Goal: Task Accomplishment & Management: Complete application form

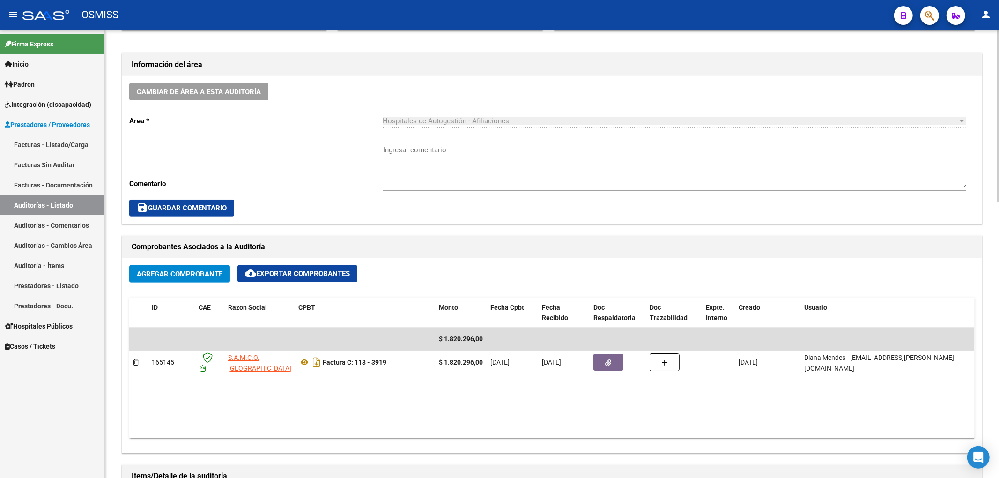
scroll to position [278, 0]
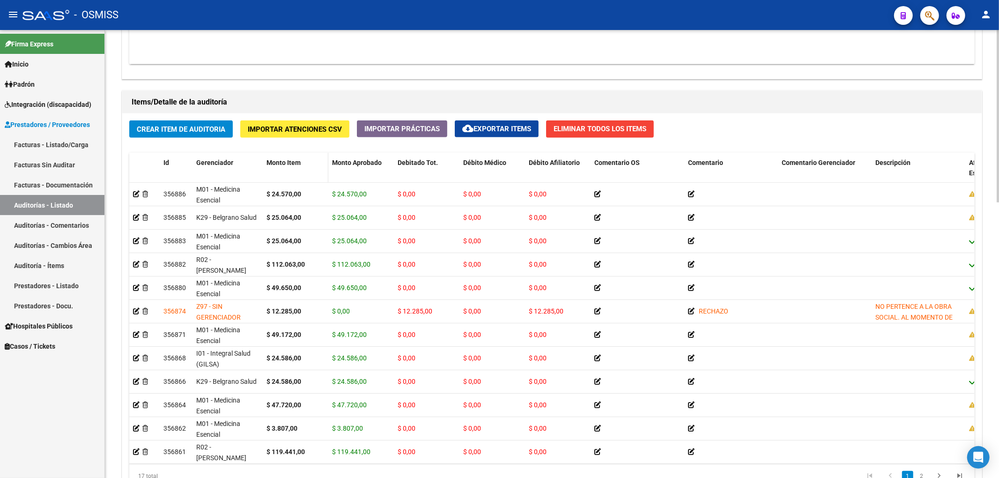
scroll to position [624, 0]
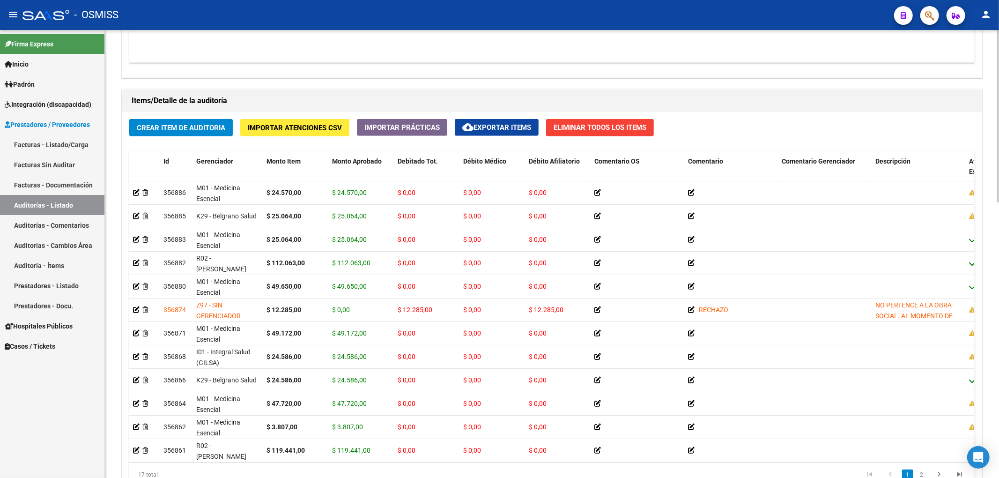
click at [199, 126] on span "Crear Item de Auditoria" at bounding box center [181, 128] width 89 height 8
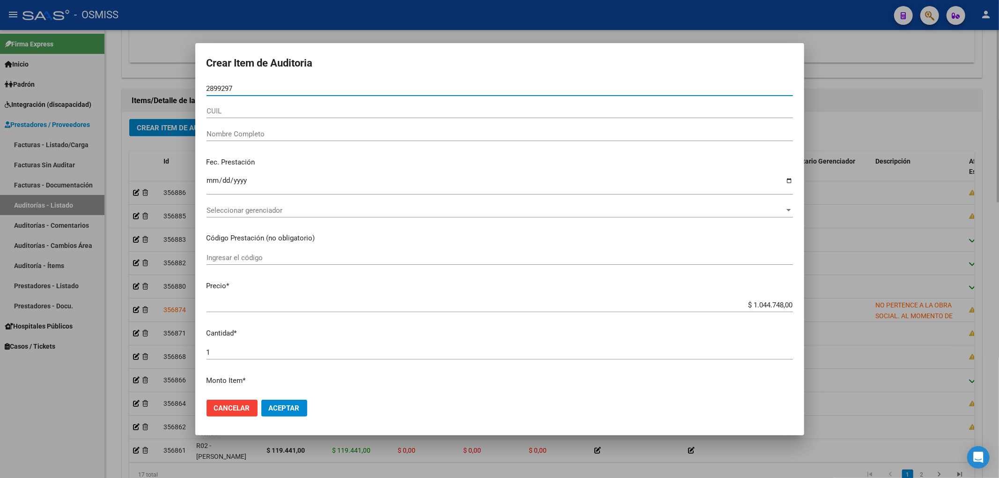
type input "28992978"
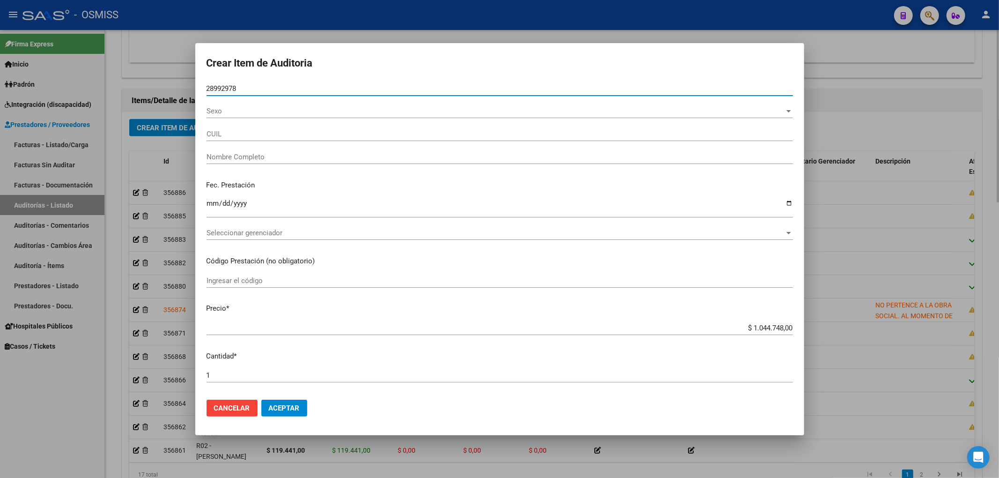
type input "23289929789"
type input "GARCIA HUGO OSMAR"
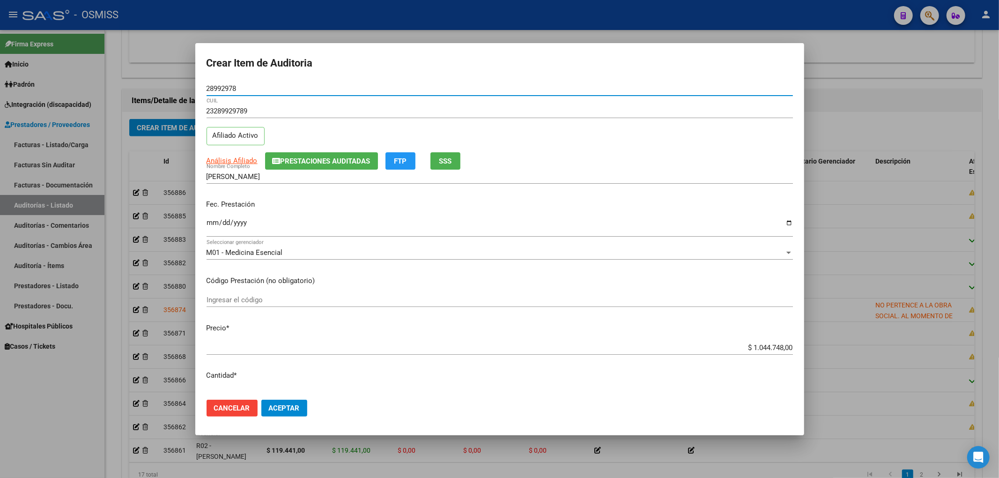
type input "28992978"
click at [325, 163] on span "Prestaciones Auditadas" at bounding box center [326, 161] width 90 height 8
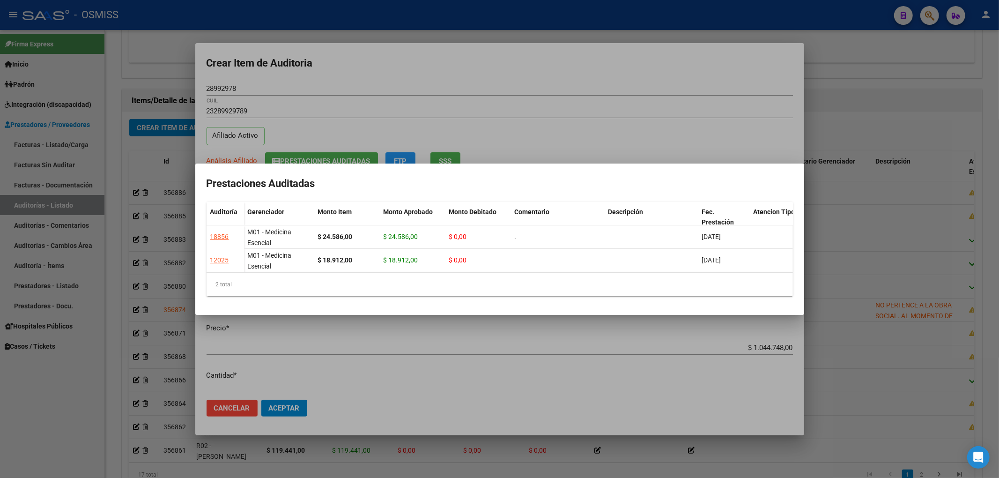
click at [343, 75] on div at bounding box center [499, 239] width 999 height 478
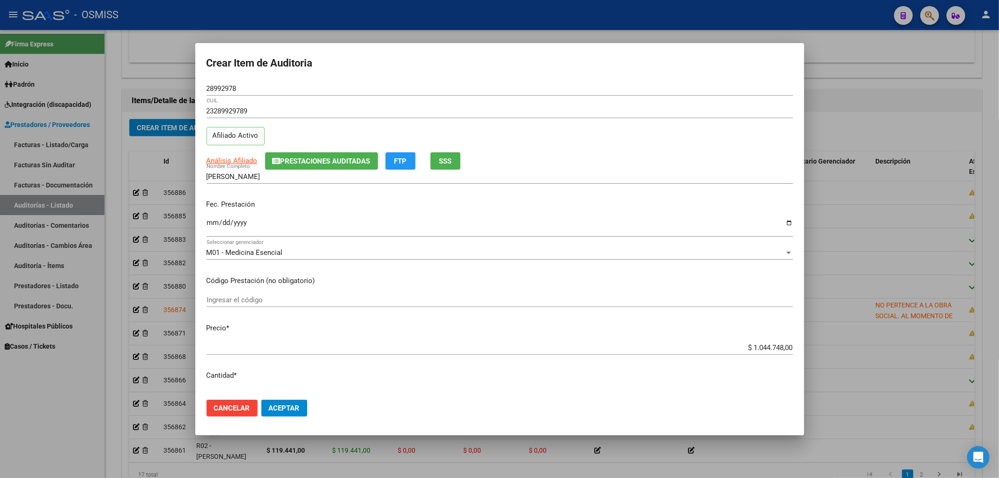
click at [212, 229] on input "Ingresar la fecha" at bounding box center [500, 226] width 586 height 15
type input "2025-08-02"
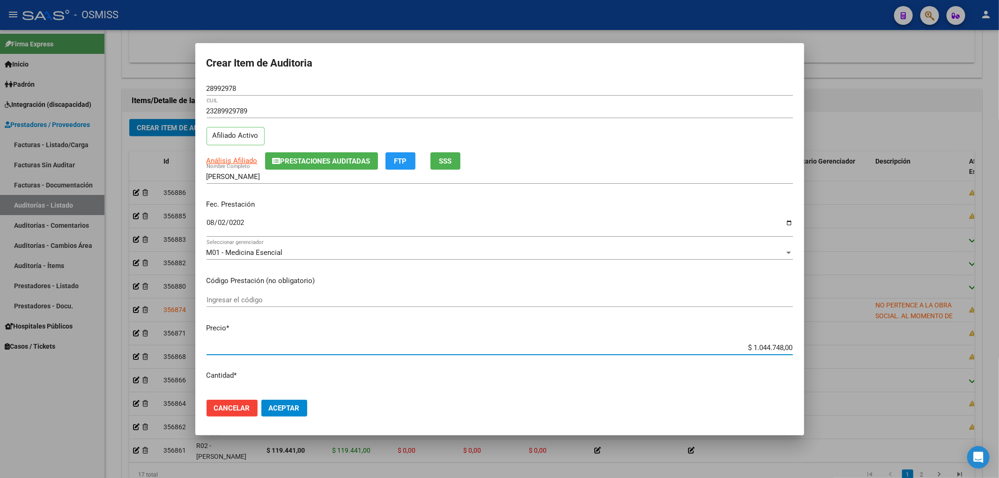
drag, startPoint x: 733, startPoint y: 345, endPoint x: 838, endPoint y: 341, distance: 105.4
click at [830, 345] on div "Crear Item de Auditoria 28992978 Nro Documento 23289929789 CUIL Afiliado Activo…" at bounding box center [499, 239] width 999 height 478
type input "$ 0,02"
type input "$ 0,24"
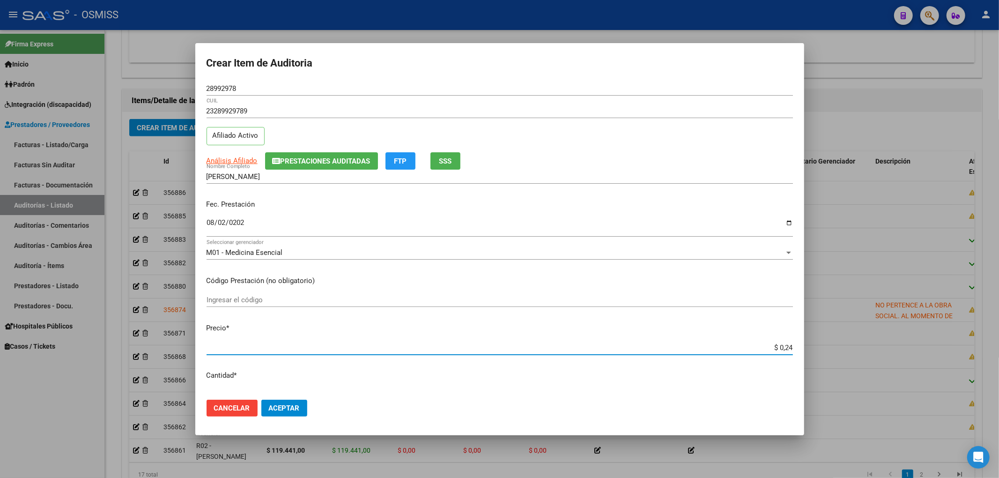
type input "$ 0,24"
type input "$ 2,45"
type input "$ 24,58"
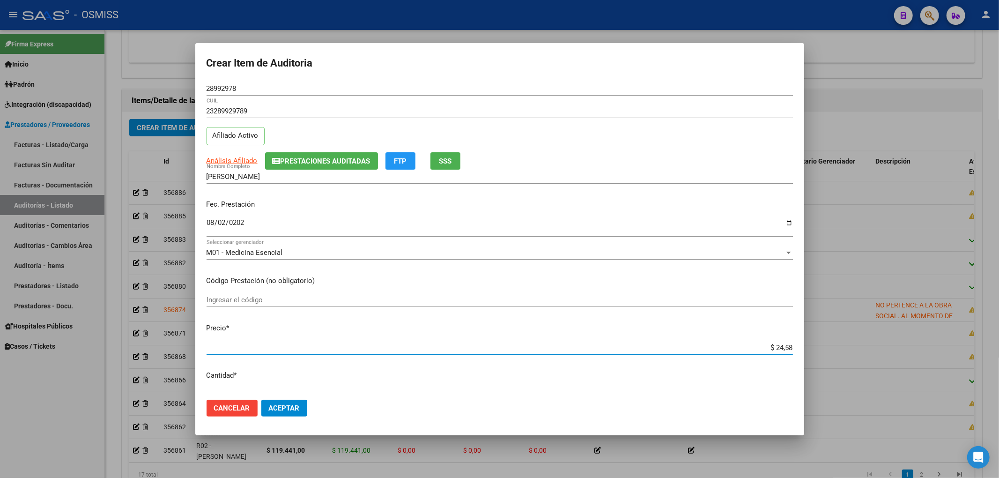
type input "$ 245,86"
type input "$ 2.458,60"
type input "$ 24.586,00"
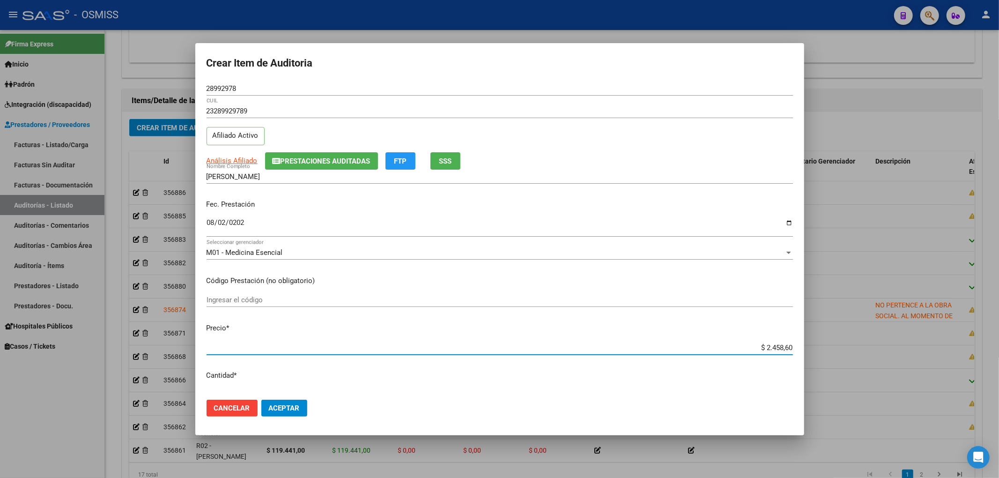
type input "$ 24.586,00"
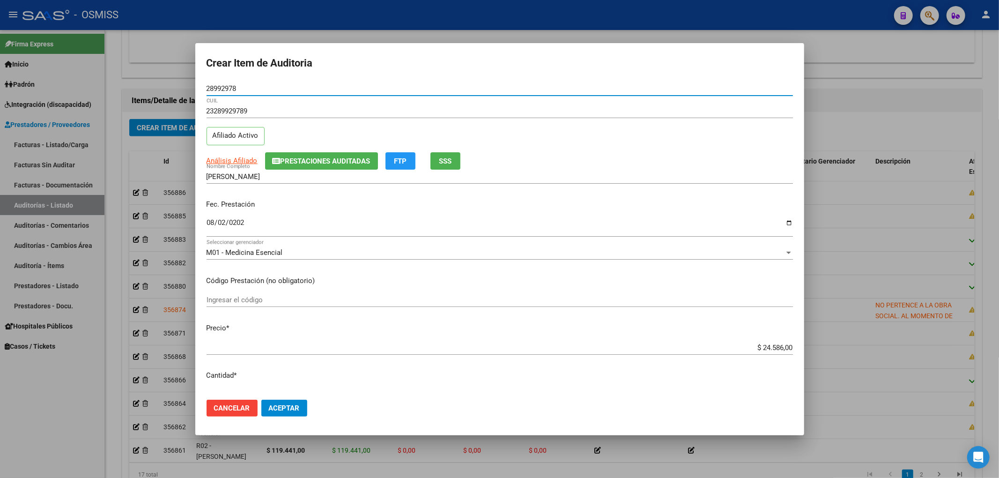
drag, startPoint x: 248, startPoint y: 87, endPoint x: 132, endPoint y: 83, distance: 116.2
click at [157, 74] on div "Crear Item de Auditoria 28992978 Nro Documento 23289929789 CUIL Afiliado Activo…" at bounding box center [499, 239] width 999 height 478
click at [404, 220] on input "2025-08-02" at bounding box center [500, 226] width 586 height 15
click at [296, 413] on button "Aceptar" at bounding box center [284, 407] width 46 height 17
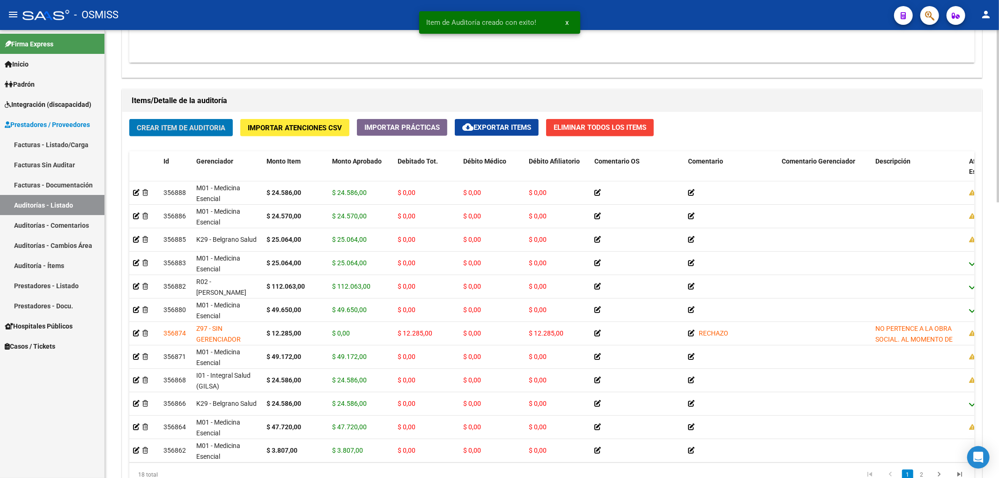
click at [172, 126] on span "Crear Item de Auditoria" at bounding box center [181, 128] width 89 height 8
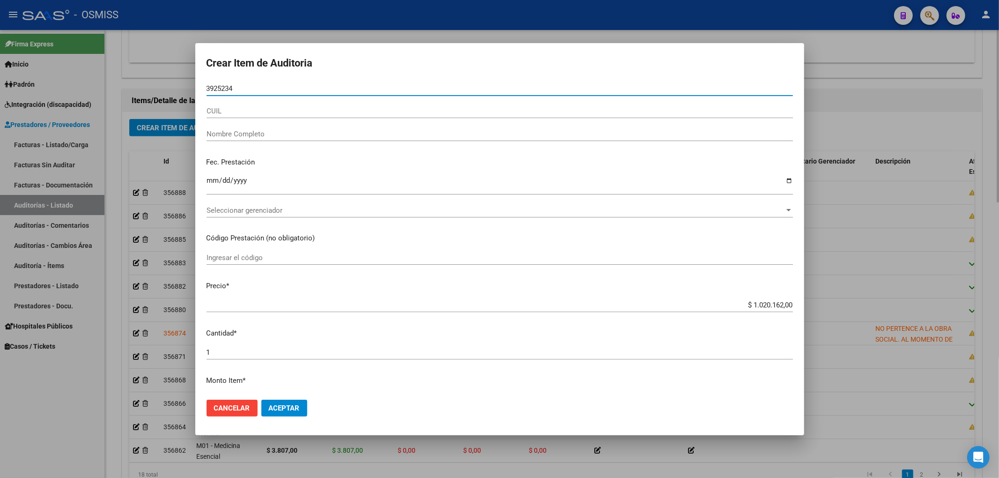
type input "39252344"
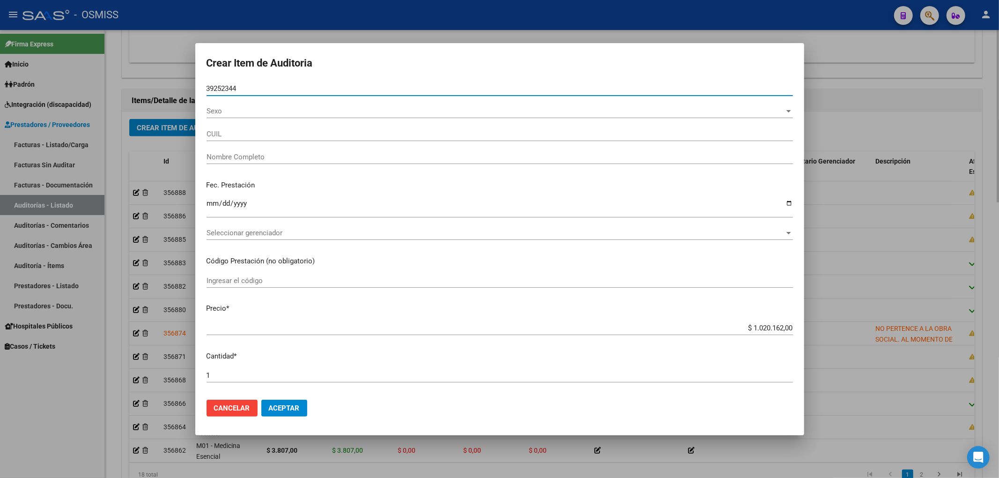
type input "27392523443"
type input "SANTUCHO MICAELA"
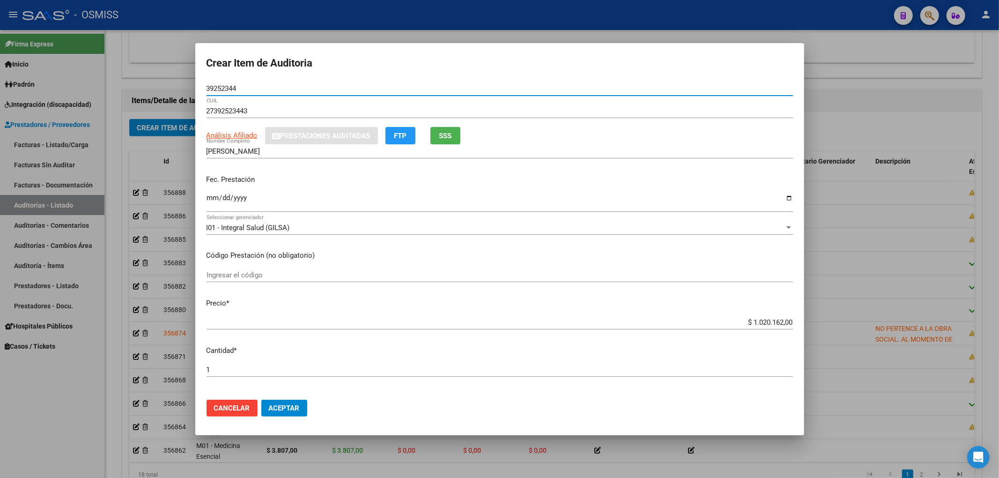
type input "39252344"
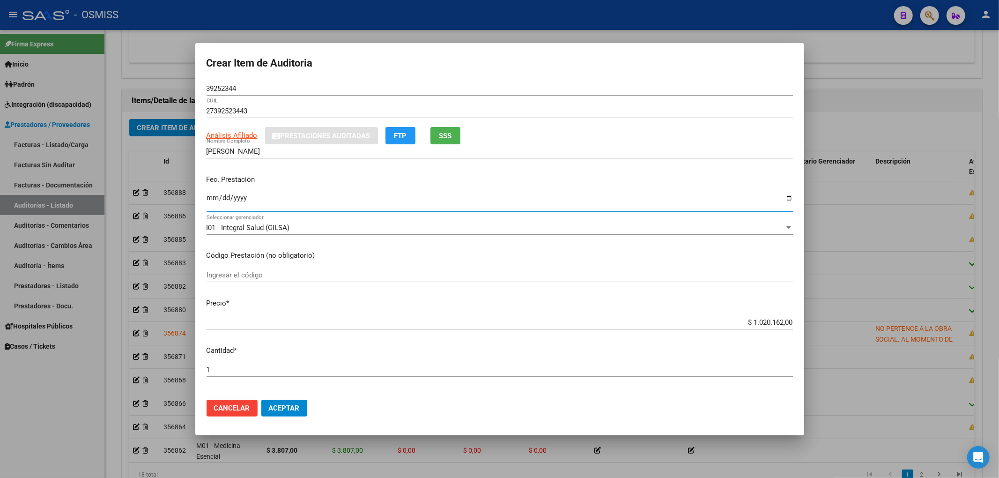
click at [209, 200] on input "Ingresar la fecha" at bounding box center [500, 201] width 586 height 15
type input "2025-08-04"
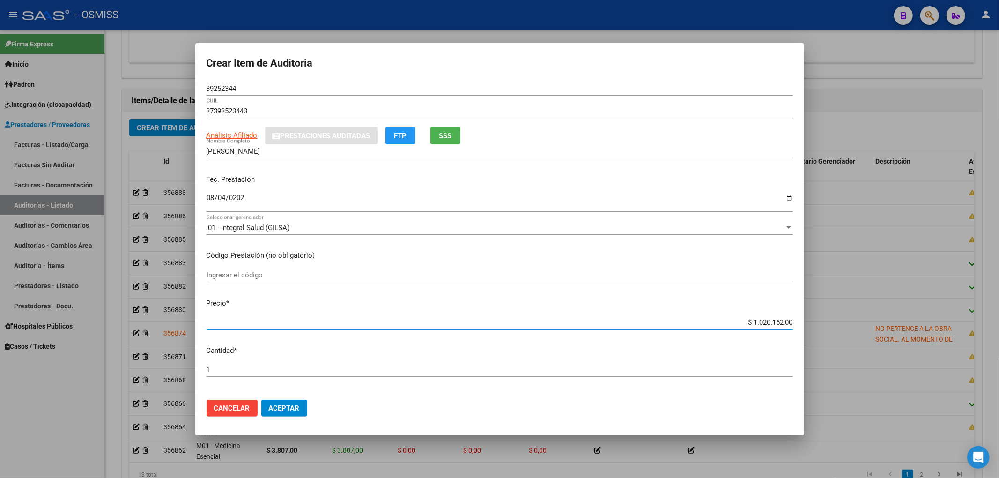
drag, startPoint x: 752, startPoint y: 322, endPoint x: 861, endPoint y: 313, distance: 109.5
click at [861, 313] on div "Crear Item de Auditoria 39252344 Nro Documento 27392523443 CUIL Análisis Afilia…" at bounding box center [499, 239] width 999 height 478
type input "$ 0,02"
type input "$ 0,24"
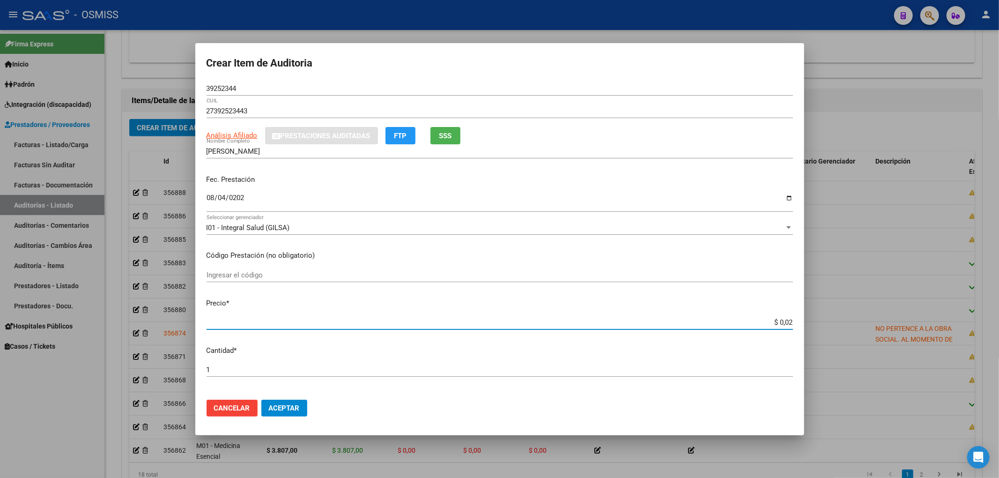
type input "$ 0,24"
type input "$ 2,45"
type input "$ 24,58"
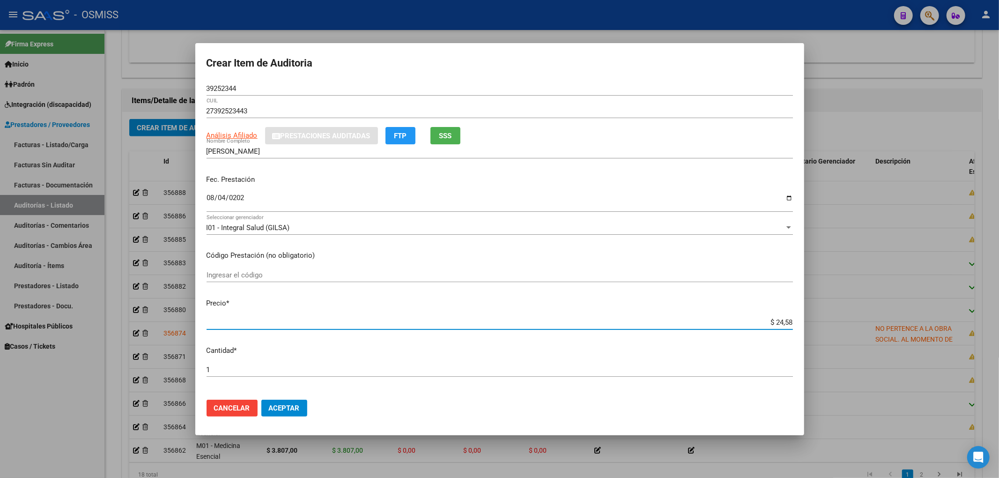
type input "$ 245,86"
type input "$ 2.458,60"
type input "$ 24.586,00"
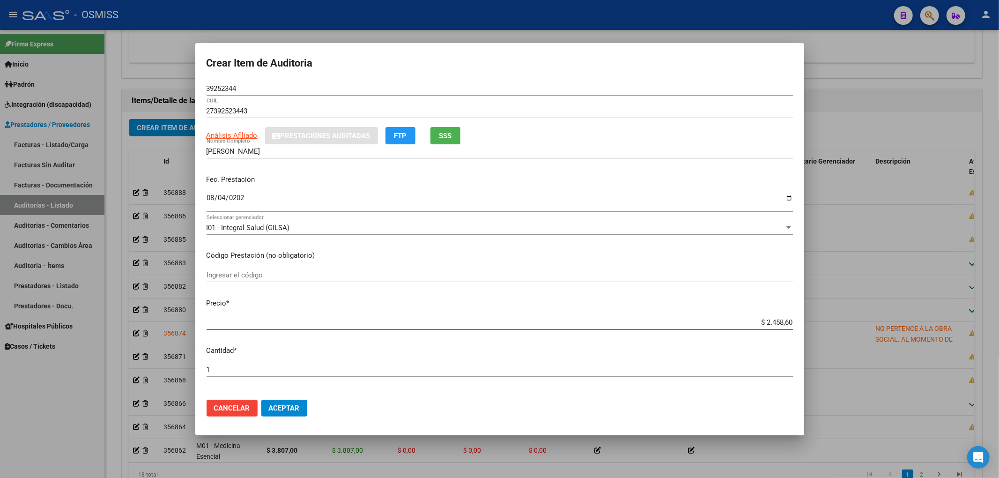
type input "$ 24.586,00"
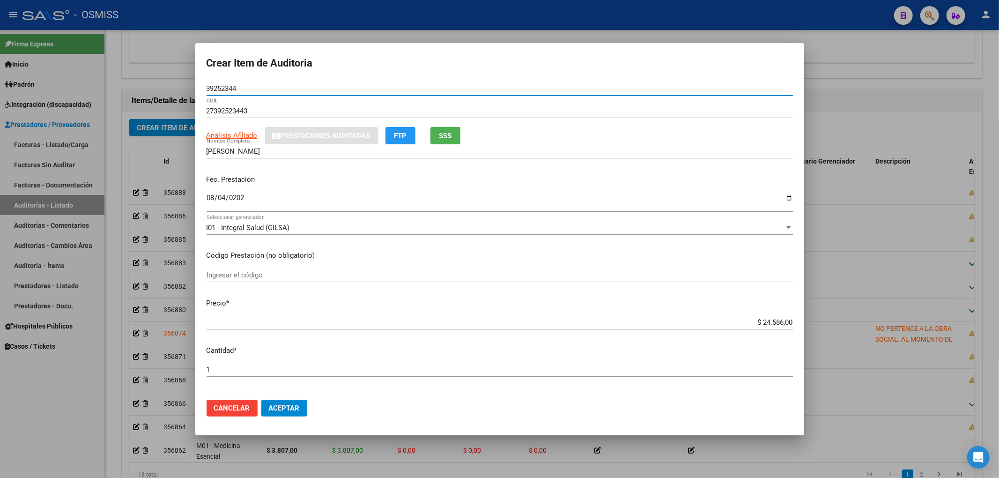
drag, startPoint x: 250, startPoint y: 90, endPoint x: 153, endPoint y: 90, distance: 97.4
click at [153, 90] on div "Crear Item de Auditoria 39252344 Nro Documento 27392523443 CUIL Análisis Afilia…" at bounding box center [499, 239] width 999 height 478
click at [402, 184] on p "Fec. Prestación" at bounding box center [500, 179] width 586 height 11
click at [306, 188] on div "Fec. Prestación 2025-08-04 Ingresar la fecha" at bounding box center [500, 193] width 586 height 53
drag, startPoint x: 242, startPoint y: 88, endPoint x: 67, endPoint y: 108, distance: 175.8
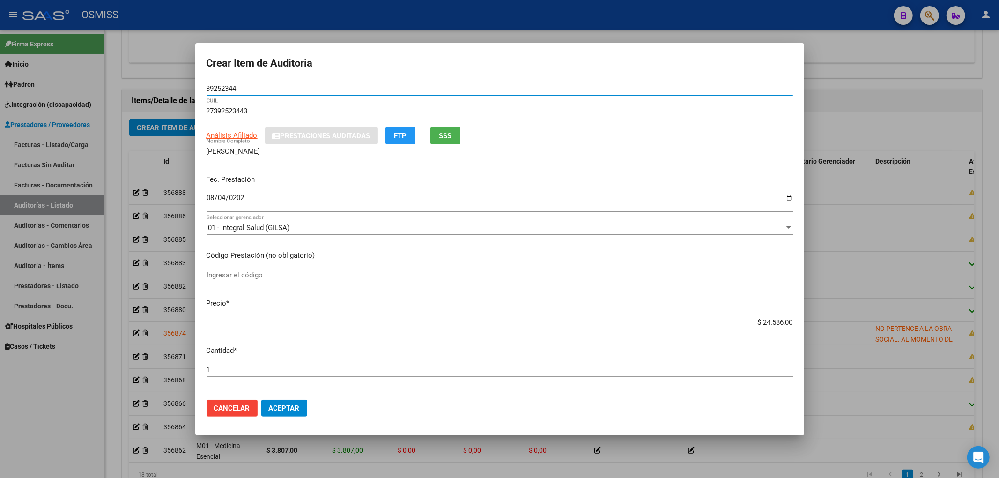
click at [45, 89] on div "Crear Item de Auditoria 39252344 Nro Documento 27392523443 CUIL Análisis Afilia…" at bounding box center [499, 239] width 999 height 478
click at [287, 411] on span "Aceptar" at bounding box center [284, 408] width 31 height 8
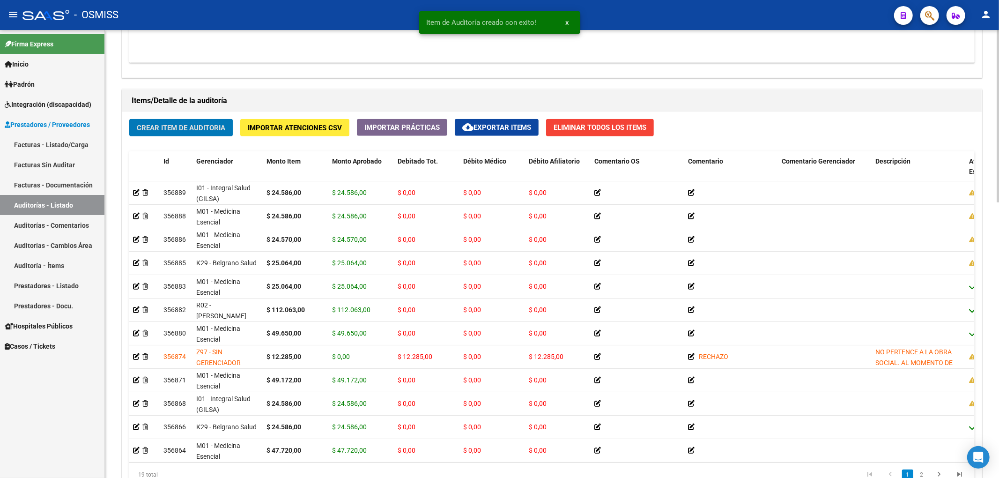
click at [184, 128] on span "Crear Item de Auditoria" at bounding box center [181, 128] width 89 height 8
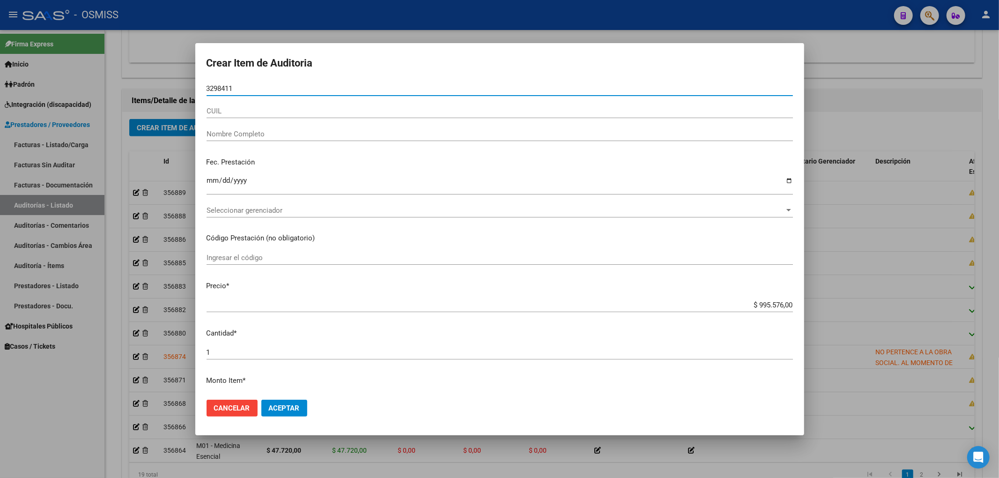
type input "32984113"
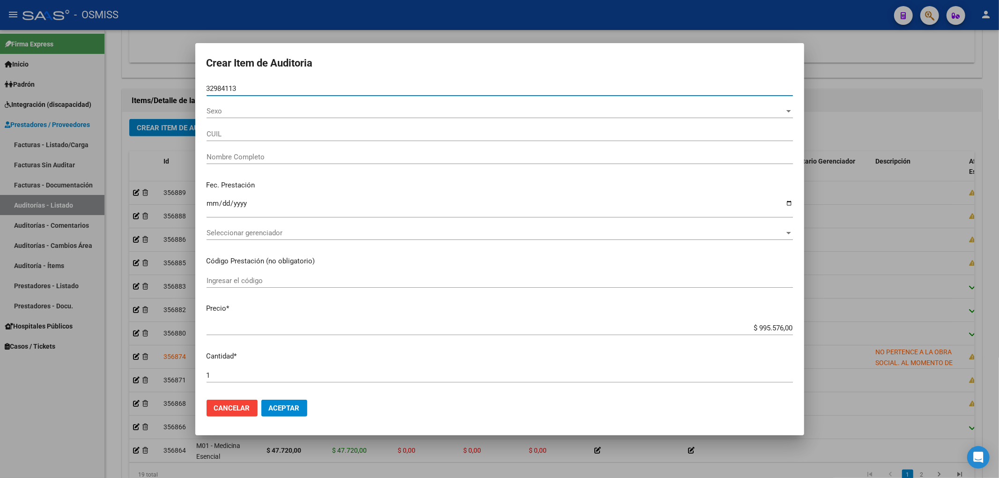
type input "27329841133"
type input "BELINGHERI SAMANTA MELISA"
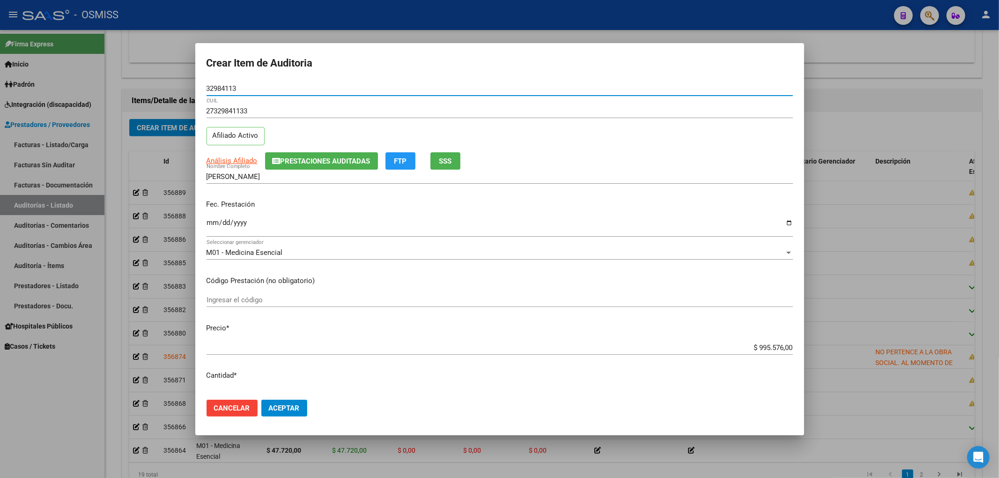
type input "32984113"
click at [214, 221] on input "Ingresar la fecha" at bounding box center [500, 226] width 586 height 15
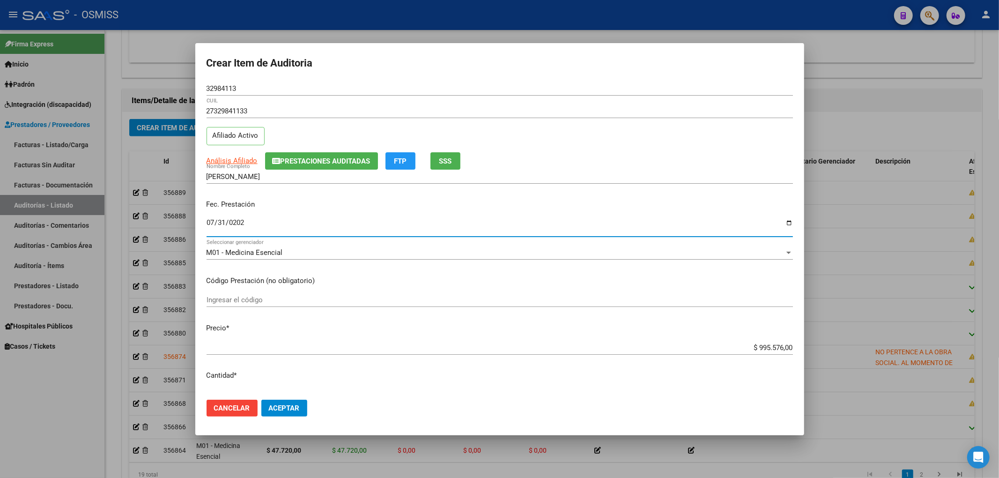
type input "2025-07-31"
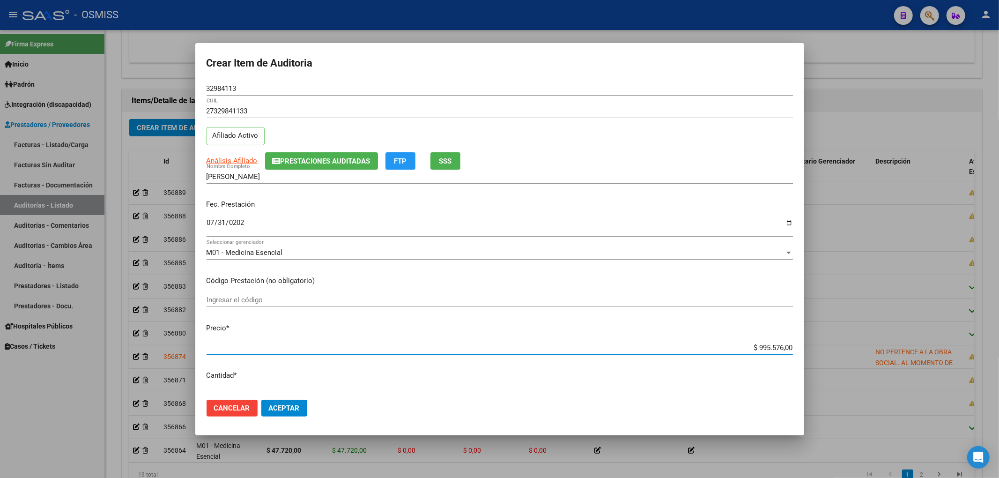
drag, startPoint x: 786, startPoint y: 334, endPoint x: 847, endPoint y: 326, distance: 61.8
click at [847, 326] on div "Crear Item de Auditoria 32984113 Nro Documento 27329841133 CUIL Afiliado Activo…" at bounding box center [499, 239] width 999 height 478
type input "$ 0,02"
type input "$ 0,24"
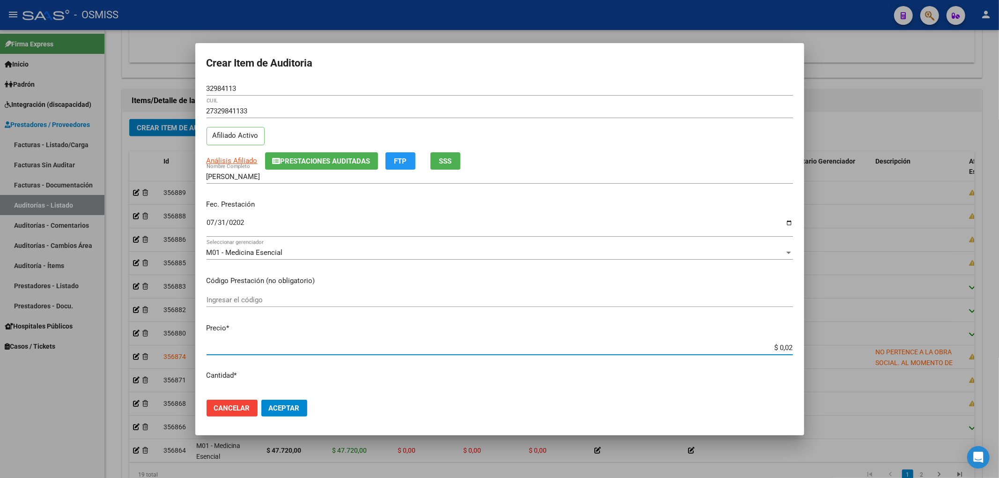
type input "$ 0,24"
type input "$ 2,45"
type input "$ 24,58"
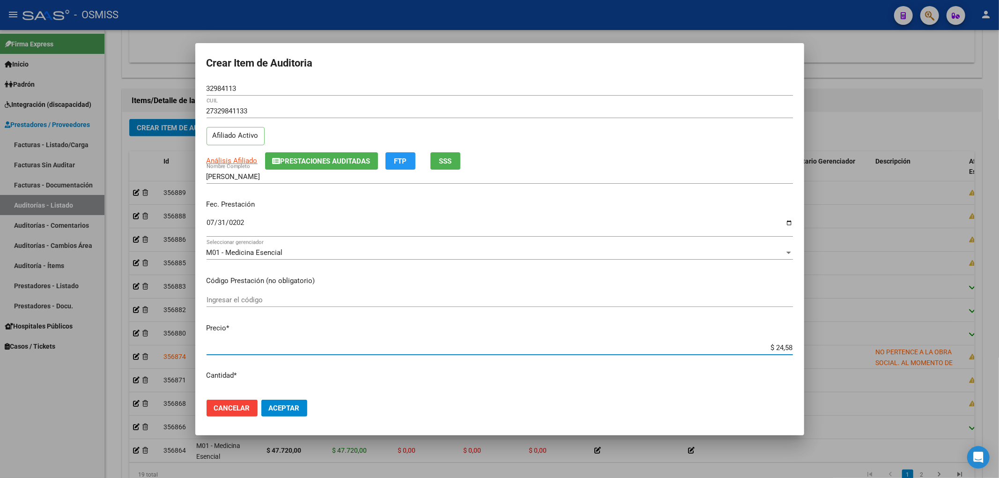
type input "$ 245,86"
type input "$ 2.458,60"
type input "$ 24.586,00"
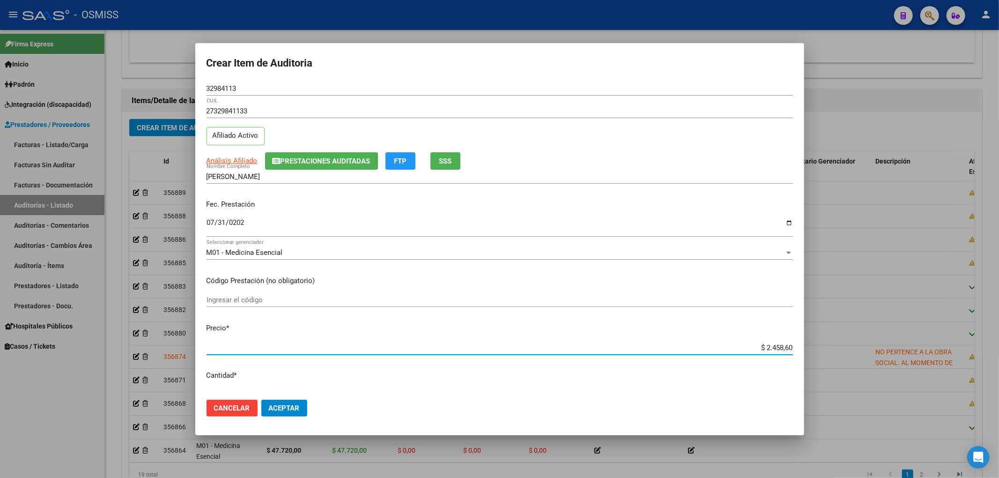
type input "$ 24.586,00"
drag, startPoint x: 191, startPoint y: 81, endPoint x: 118, endPoint y: 102, distance: 76.2
click at [147, 85] on div "Crear Item de Auditoria 32984113 Nro Documento 27329841133 CUIL Afiliado Activo…" at bounding box center [499, 239] width 999 height 478
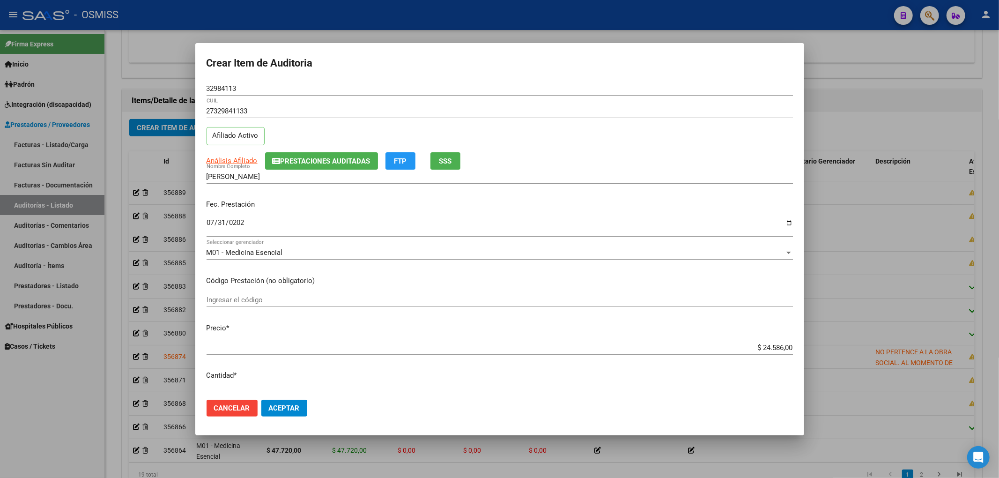
click at [381, 201] on p "Fec. Prestación" at bounding box center [500, 204] width 586 height 11
click at [308, 217] on div "2025-07-31 Ingresar la fecha" at bounding box center [500, 227] width 586 height 20
drag, startPoint x: 267, startPoint y: 90, endPoint x: 174, endPoint y: 95, distance: 92.8
click at [178, 90] on div "Crear Item de Auditoria 32984113 Nro Documento 27329841133 CUIL Afiliado Activo…" at bounding box center [499, 239] width 999 height 478
click at [287, 406] on span "Aceptar" at bounding box center [284, 408] width 31 height 8
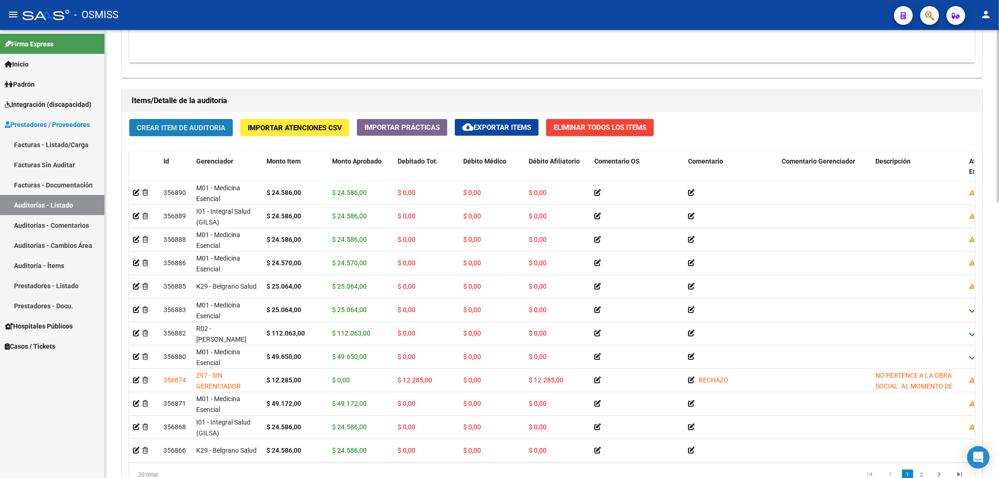
click at [196, 130] on span "Crear Item de Auditoria" at bounding box center [181, 128] width 89 height 8
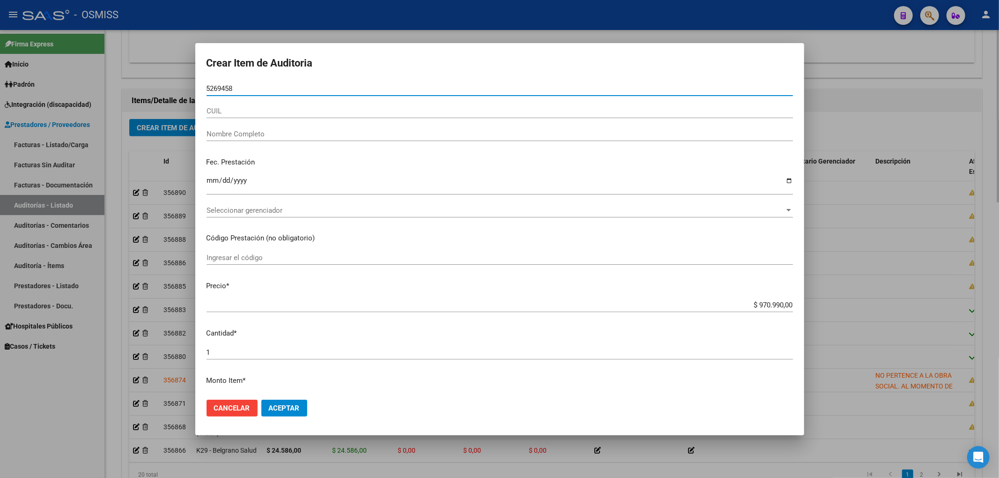
type input "52694586"
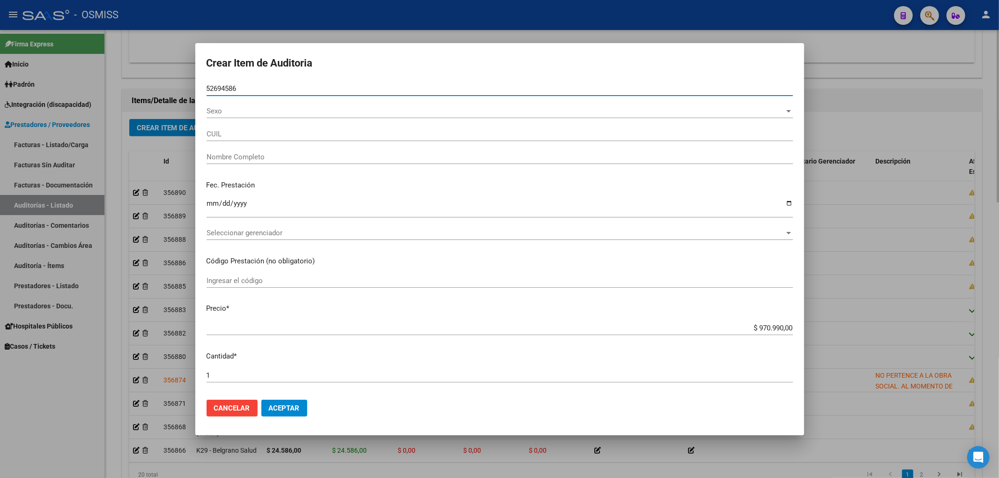
type input "27526945862"
type input "MONTENEGRO MALENA"
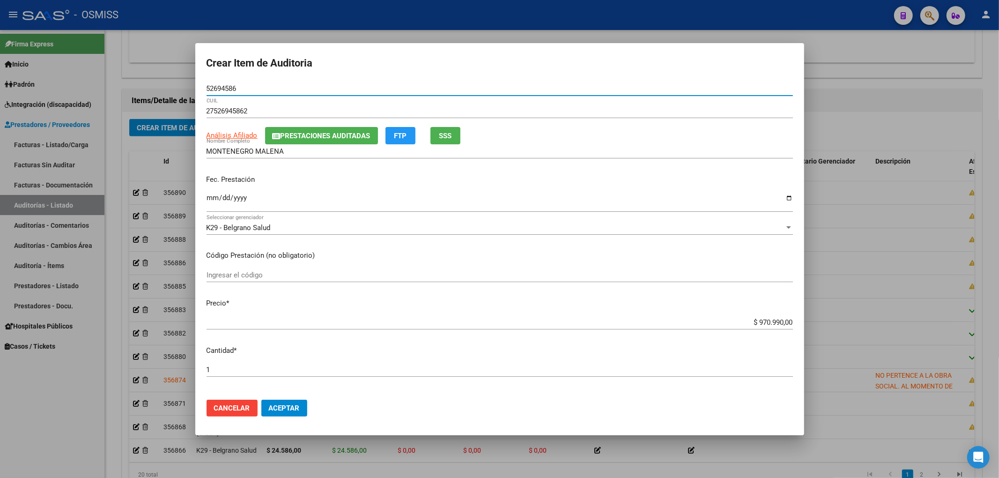
type input "52694586"
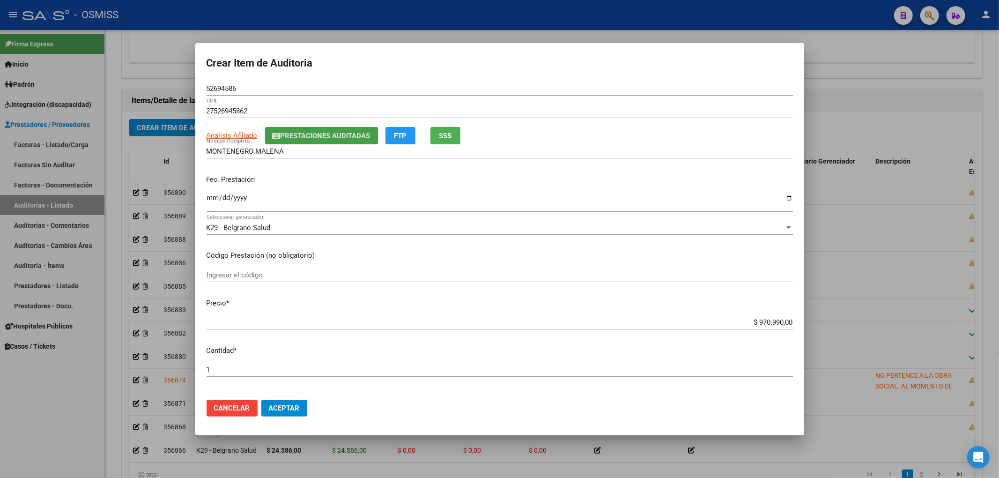
click at [281, 135] on span "Prestaciones Auditadas" at bounding box center [326, 136] width 90 height 8
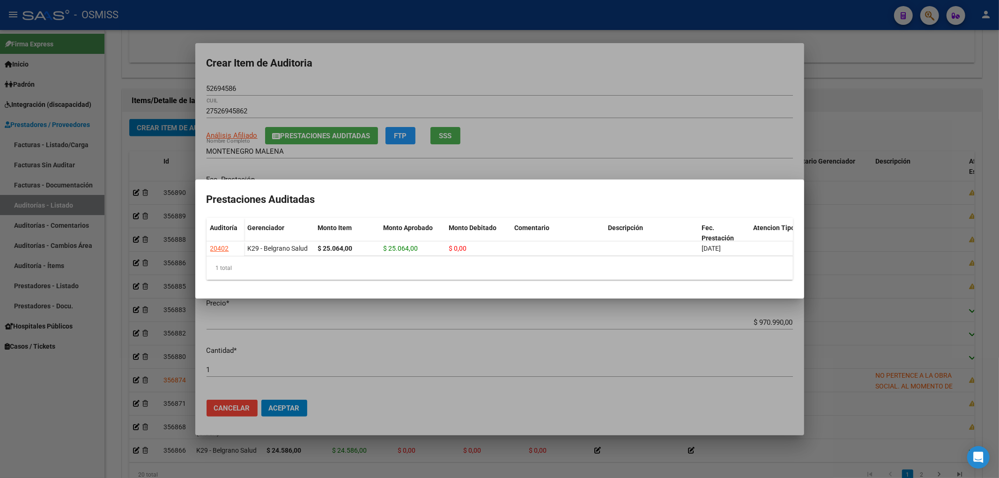
click at [360, 76] on div at bounding box center [499, 239] width 999 height 478
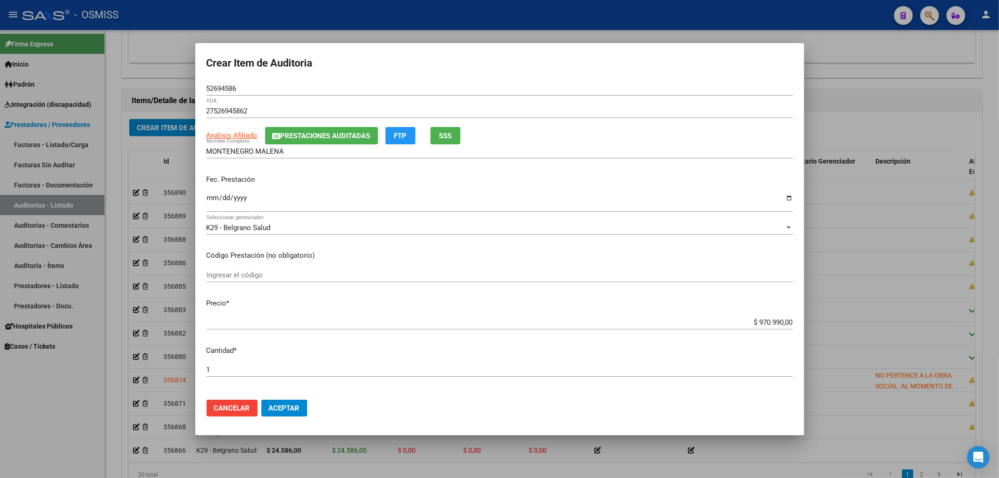
click at [214, 198] on input "Ingresar la fecha" at bounding box center [500, 201] width 586 height 15
type input "2025-08-03"
drag, startPoint x: 742, startPoint y: 320, endPoint x: 784, endPoint y: 318, distance: 41.3
click at [780, 318] on input "$ 970.990,00" at bounding box center [500, 322] width 586 height 8
type input "$ 0,20"
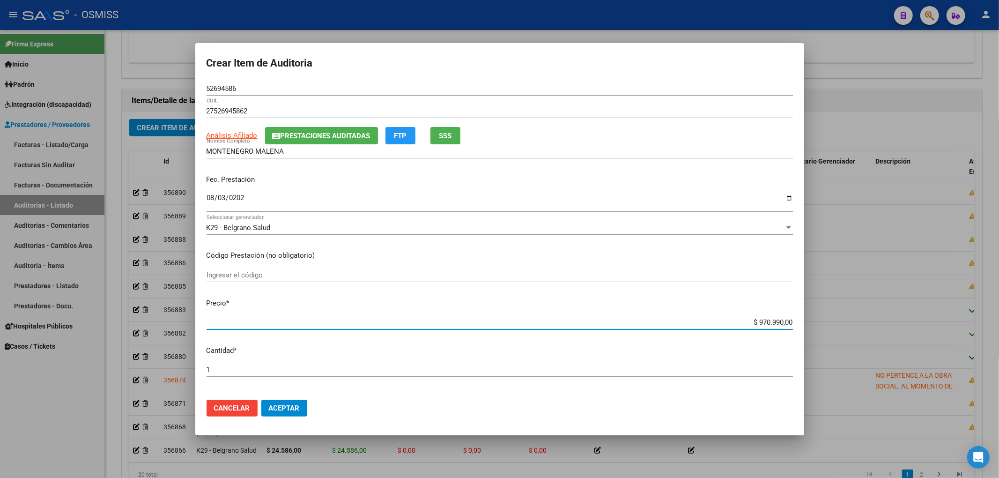
type input "$ 0,20"
type input "$ 2,04"
type input "$ 20,45"
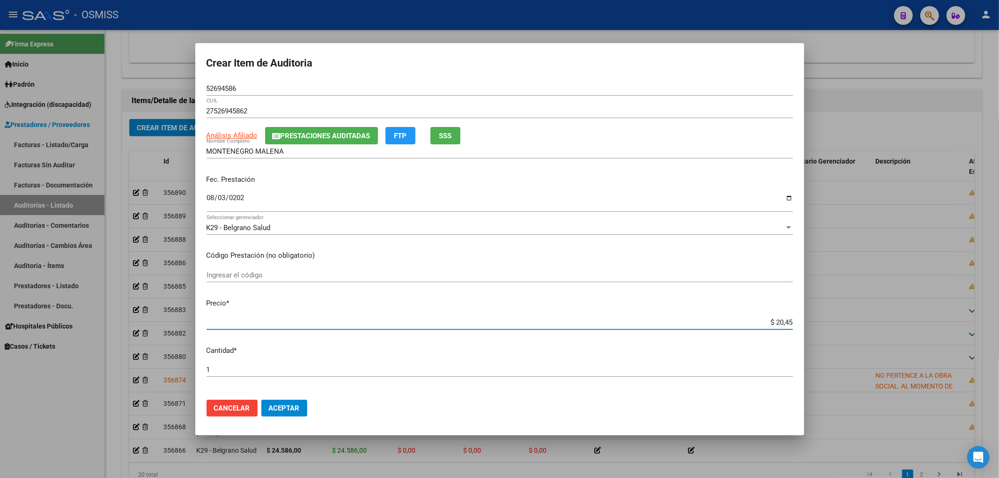
type input "$ 204,58"
type input "$ 2.045,86"
type input "$ 20.458,60"
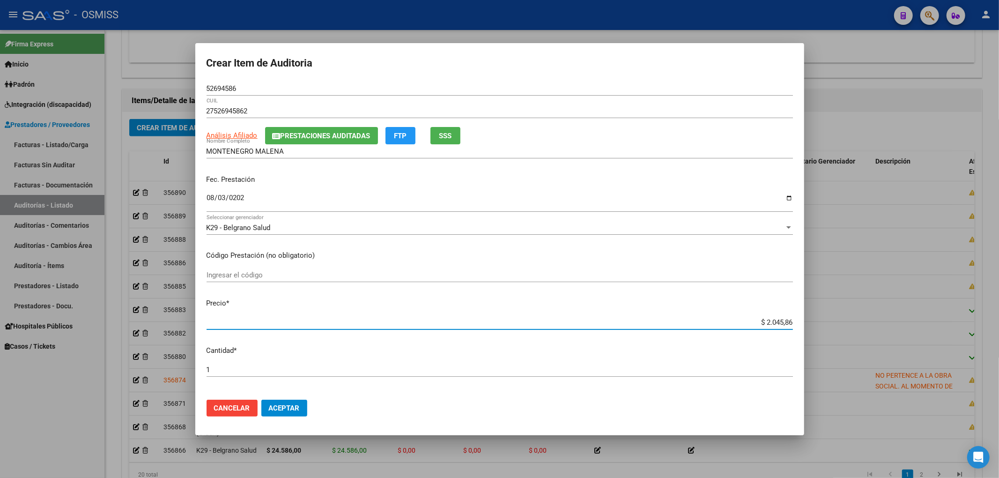
type input "$ 20.458,60"
type input "$ 204.586,00"
click at [758, 320] on input "$ 204.586,00" at bounding box center [500, 322] width 586 height 8
type input "$ 24.586,00"
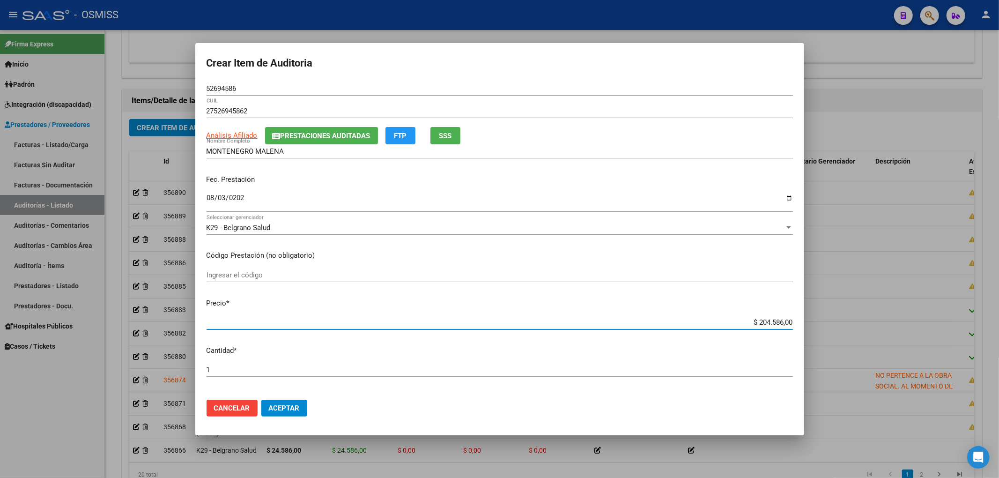
type input "$ 24.586,00"
drag, startPoint x: 207, startPoint y: 85, endPoint x: 107, endPoint y: 91, distance: 100.4
click at [109, 87] on div "Crear Item de Auditoria 52694586 Nro Documento 27526945862 CUIL Análisis Afilia…" at bounding box center [499, 239] width 999 height 478
click at [390, 192] on div "2025-08-03 Ingresar la fecha" at bounding box center [500, 202] width 586 height 20
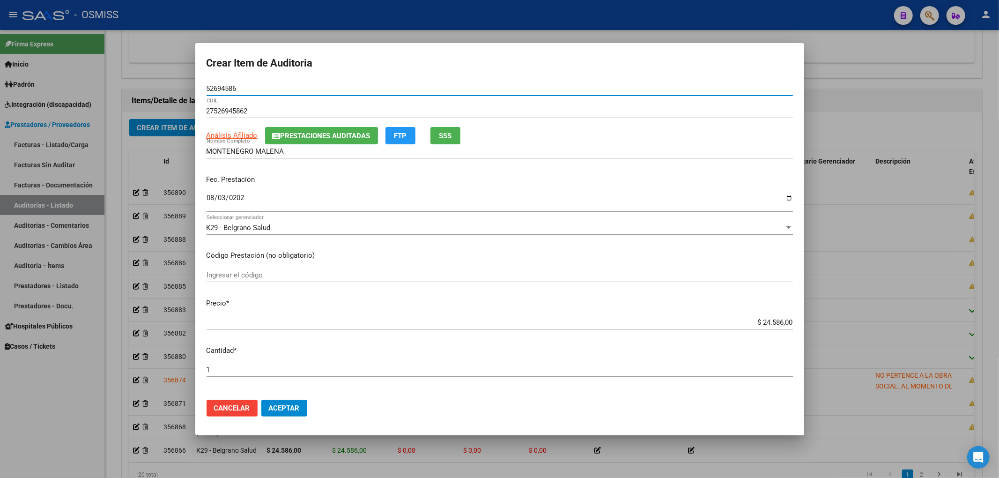
drag, startPoint x: 249, startPoint y: 92, endPoint x: 169, endPoint y: 92, distance: 80.1
click at [169, 92] on div "Crear Item de Auditoria 52694586 Nro Documento 27526945862 CUIL Análisis Afilia…" at bounding box center [499, 239] width 999 height 478
click at [288, 185] on div "Fec. Prestación 2025-08-03 Ingresar la fecha" at bounding box center [500, 193] width 586 height 53
click at [257, 83] on div "52694586 Nro Documento" at bounding box center [500, 88] width 586 height 14
click at [381, 200] on input "2025-08-03" at bounding box center [500, 201] width 586 height 15
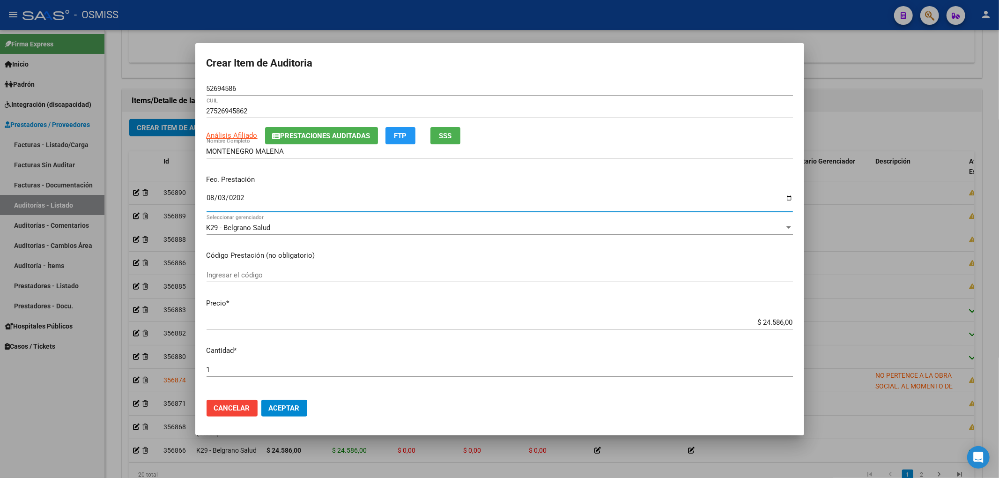
click at [295, 402] on button "Aceptar" at bounding box center [284, 407] width 46 height 17
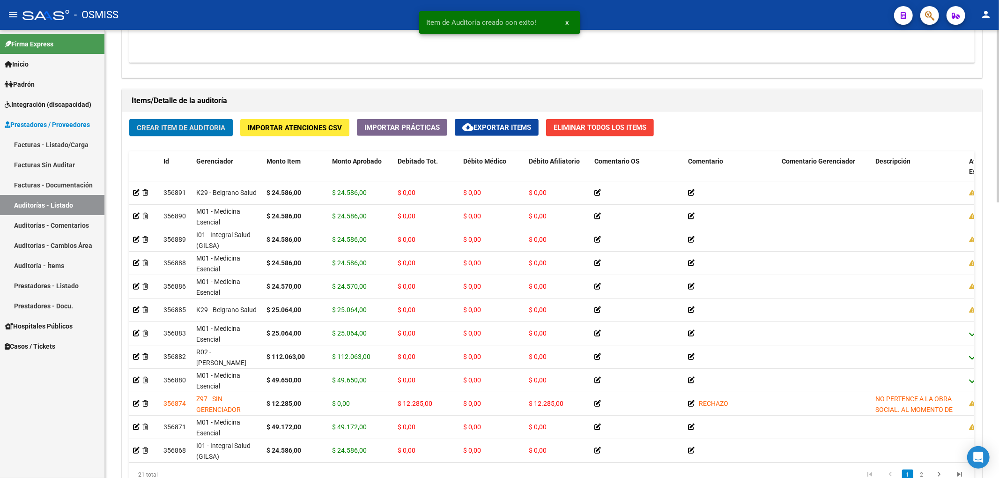
click at [184, 128] on span "Crear Item de Auditoria" at bounding box center [181, 128] width 89 height 8
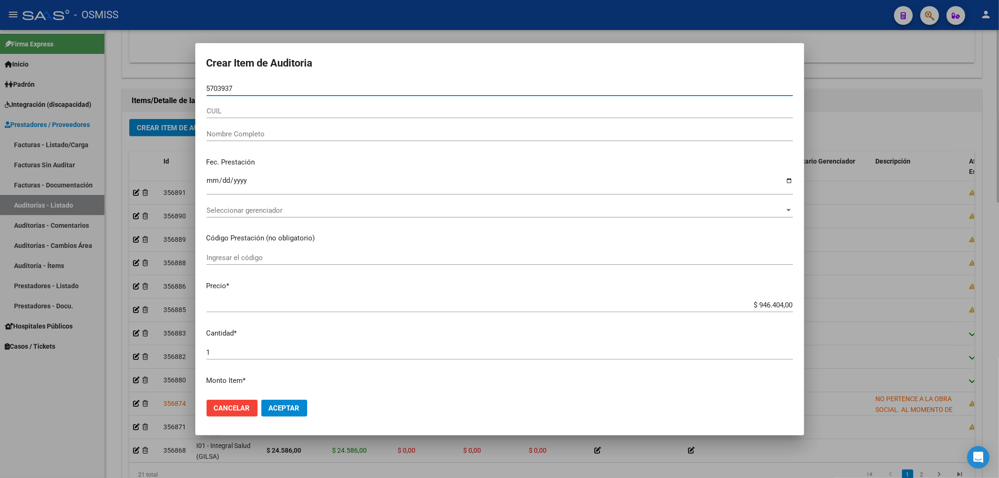
type input "57039370"
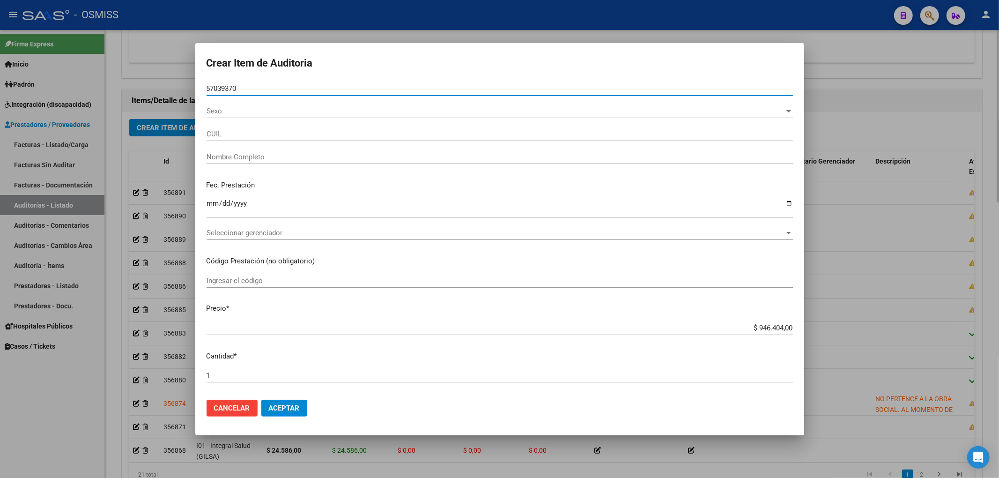
type input "27570393702"
type input "DIAZ AINARA LORENA"
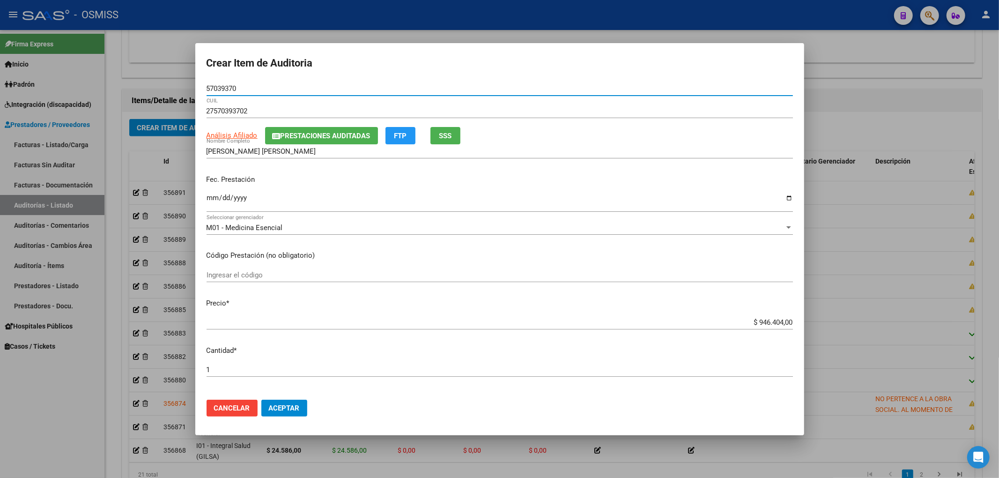
type input "57039370"
click at [212, 197] on input "Ingresar la fecha" at bounding box center [500, 201] width 586 height 15
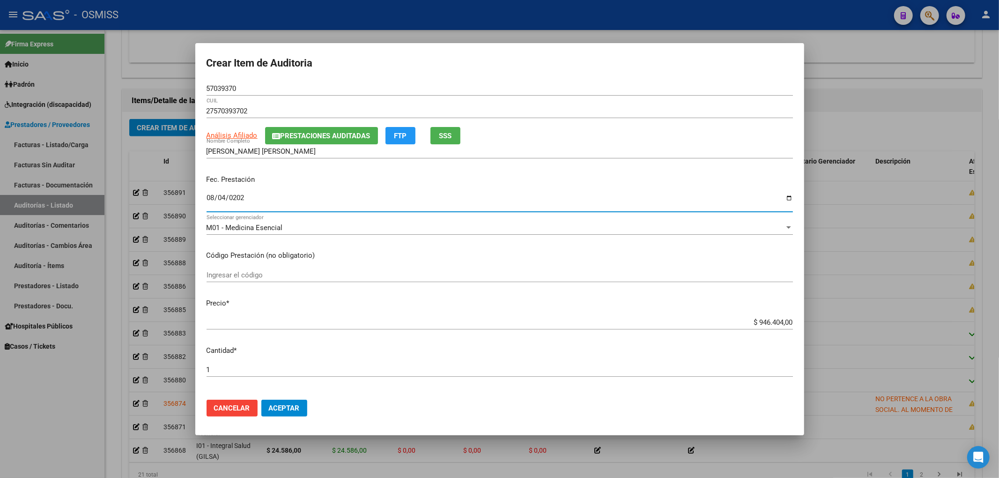
type input "2025-08-04"
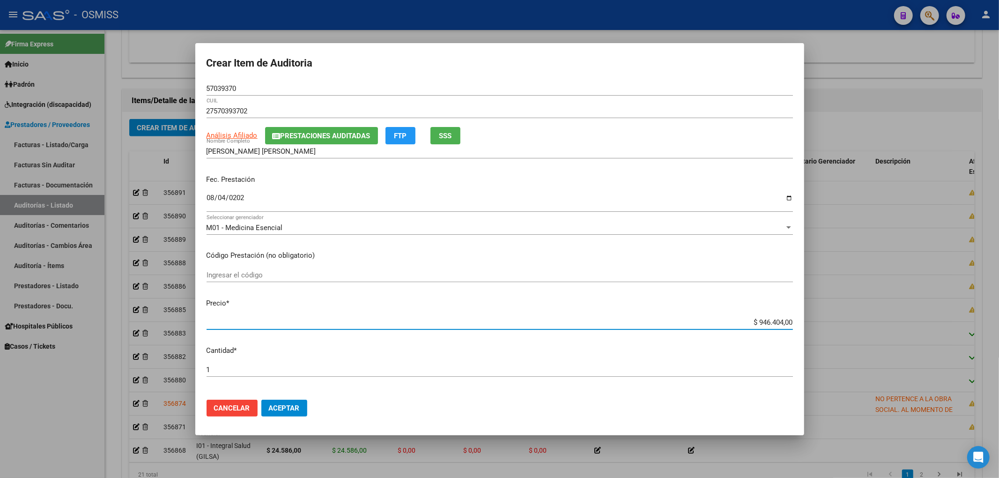
drag, startPoint x: 745, startPoint y: 323, endPoint x: 820, endPoint y: 325, distance: 75.0
click at [819, 325] on div "Crear Item de Auditoria 57039370 Nro Documento 27570393702 CUIL Análisis Afilia…" at bounding box center [499, 239] width 999 height 478
type input "$ 0,02"
type input "$ 0,24"
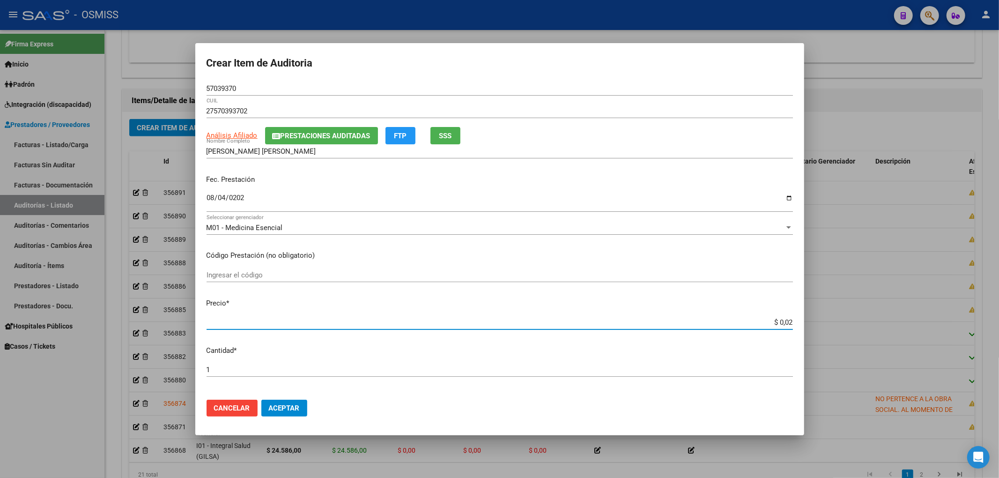
type input "$ 0,24"
type input "$ 2,45"
type input "$ 24,58"
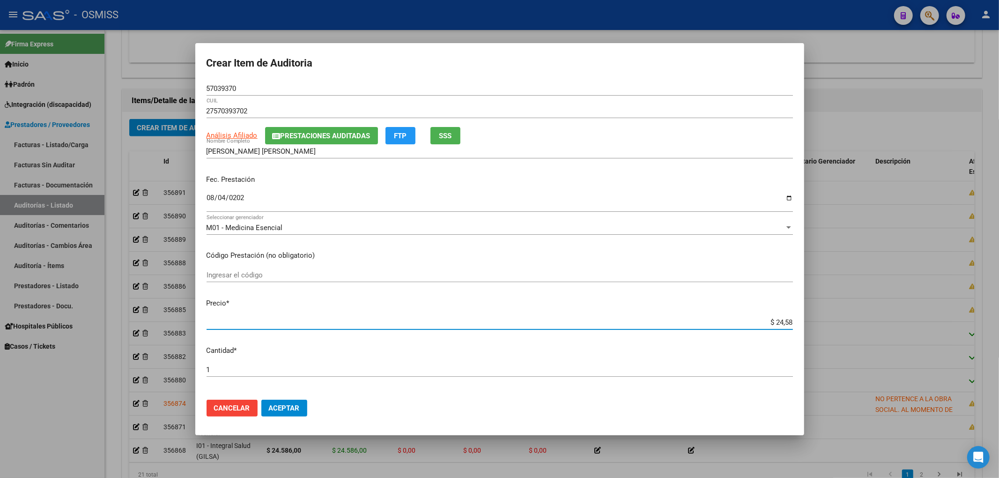
type input "$ 245,86"
type input "$ 2.458,60"
type input "$ 24.586,00"
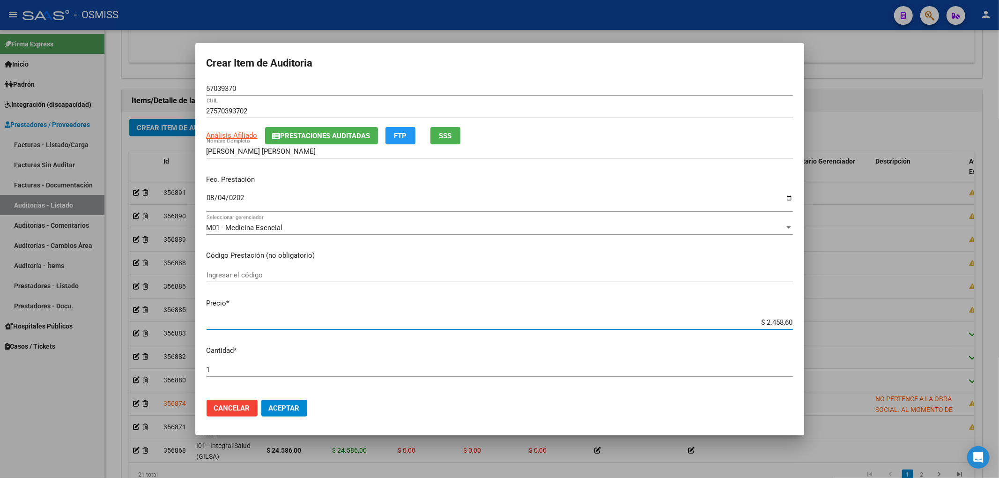
type input "$ 24.586,00"
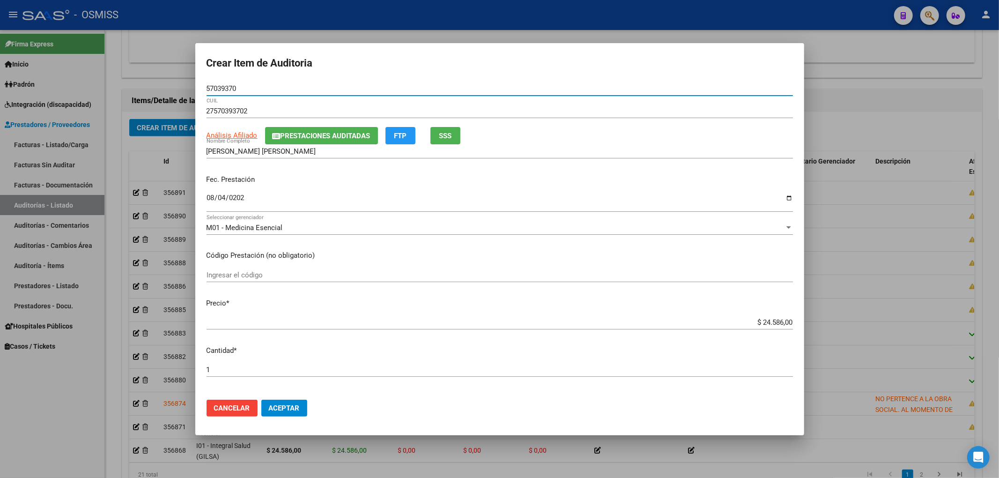
drag, startPoint x: 241, startPoint y: 87, endPoint x: 150, endPoint y: 84, distance: 90.4
click at [185, 81] on div "Crear Item de Auditoria 57039370 Nro Documento 27570393702 CUIL Análisis Afilia…" at bounding box center [499, 239] width 999 height 478
click at [388, 190] on div "Fec. Prestación 2025-08-04 Ingresar la fecha" at bounding box center [500, 193] width 586 height 53
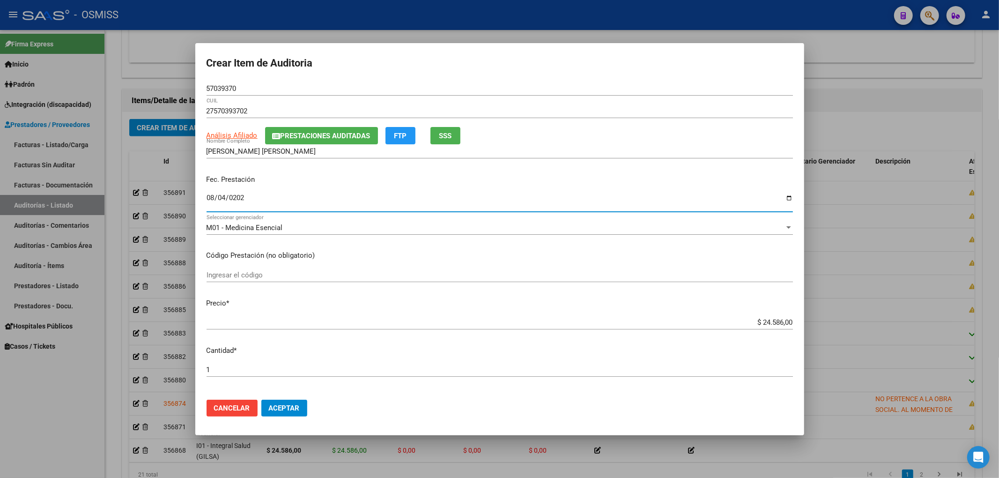
click at [312, 195] on input "2025-08-04" at bounding box center [500, 201] width 586 height 15
click at [297, 410] on span "Aceptar" at bounding box center [284, 408] width 31 height 8
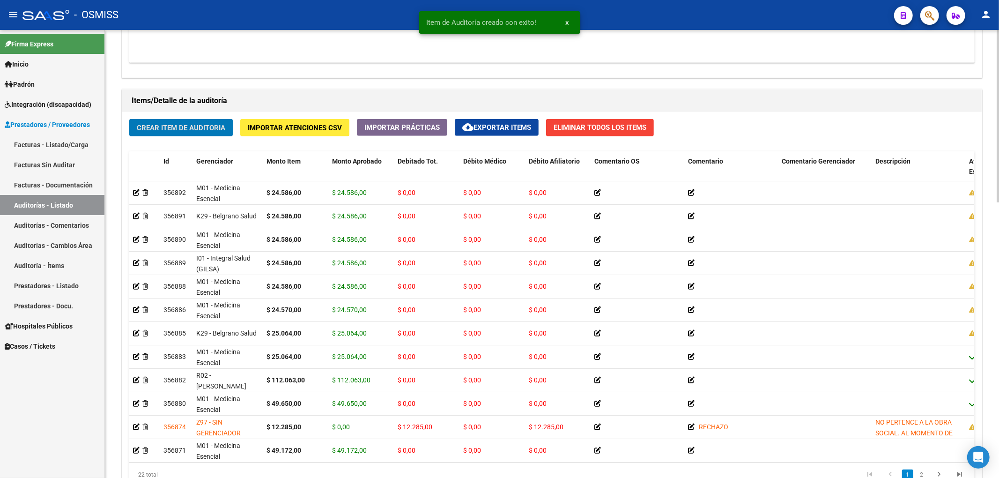
click at [216, 135] on button "Crear Item de Auditoria" at bounding box center [181, 127] width 104 height 17
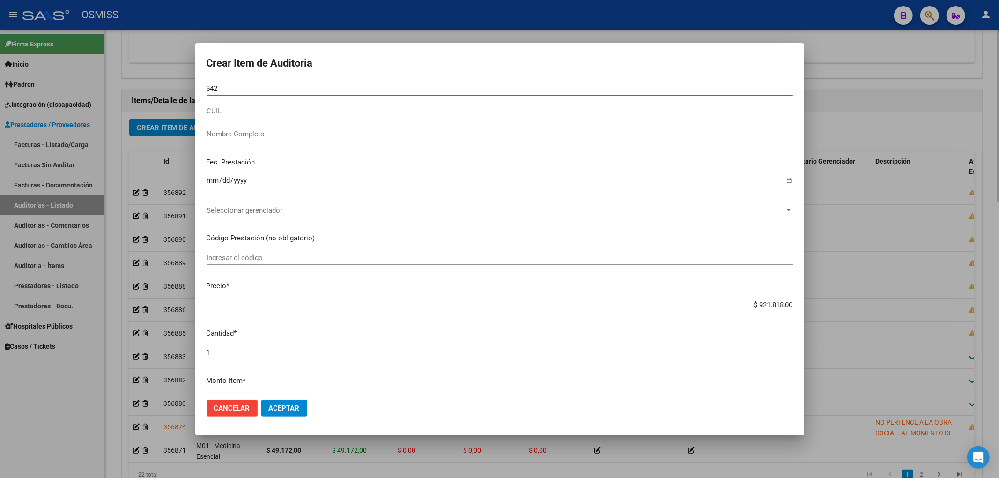
type input "5420"
type input "5420.3"
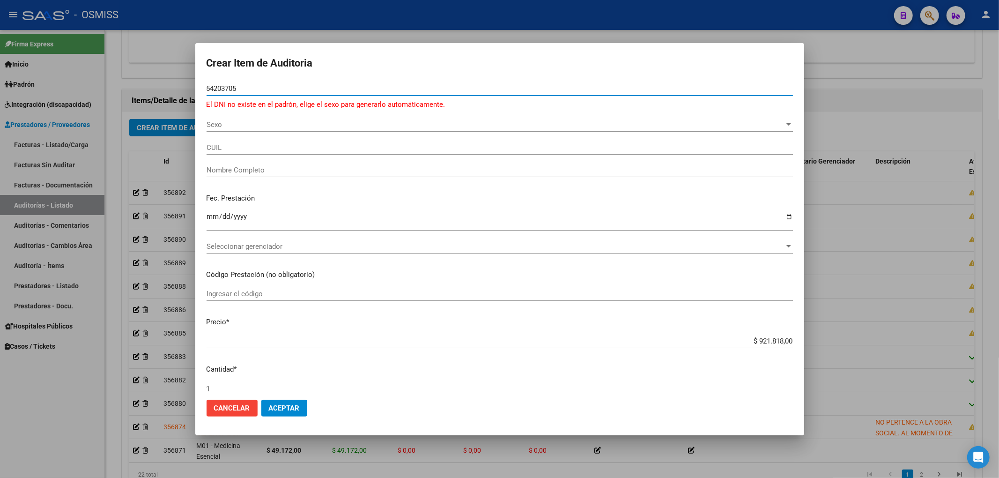
type input "54203705"
click at [232, 120] on span "Sexo" at bounding box center [496, 124] width 578 height 8
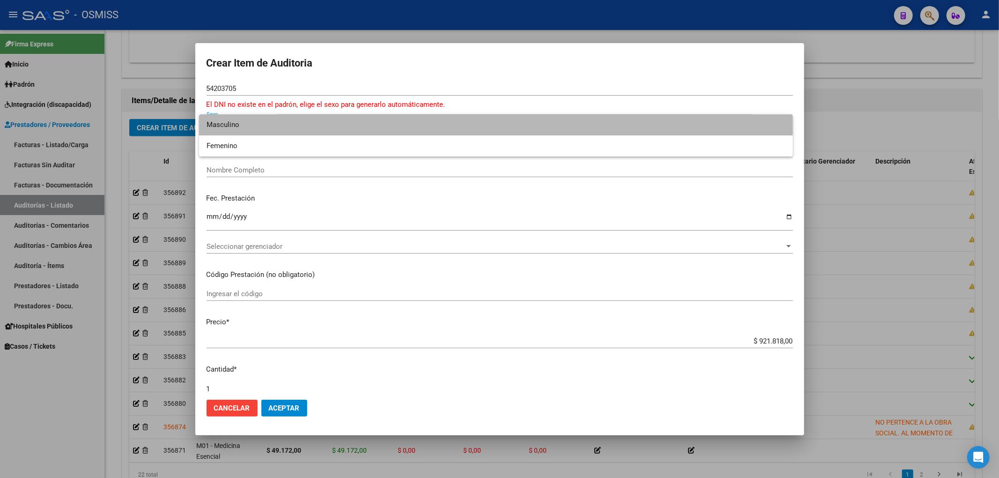
click at [237, 126] on span "Masculino" at bounding box center [496, 124] width 579 height 21
type input "23542037059"
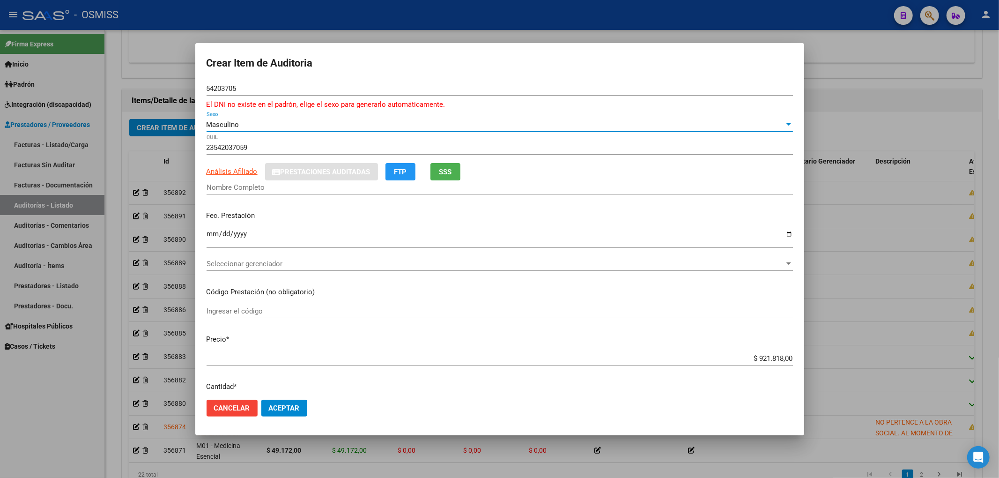
type input "PATALAGOITIA DOMINIC"
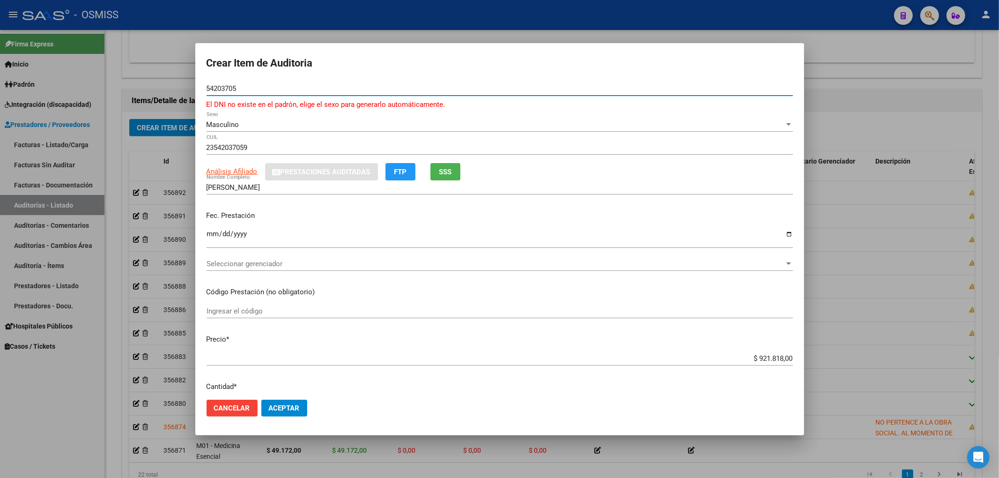
click at [233, 89] on input "54203705" at bounding box center [500, 88] width 586 height 8
type input "54203715"
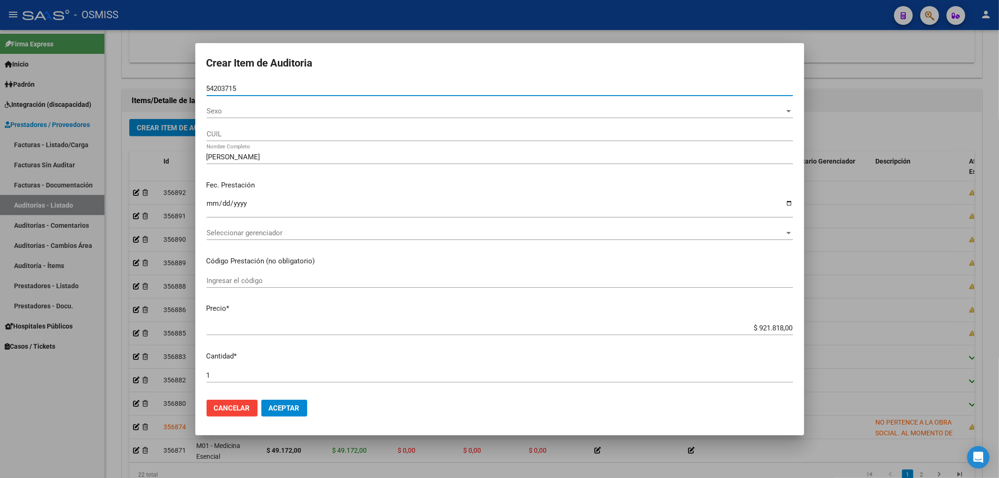
type input "20542037157"
type input "MONZON, NOAH JOAO"
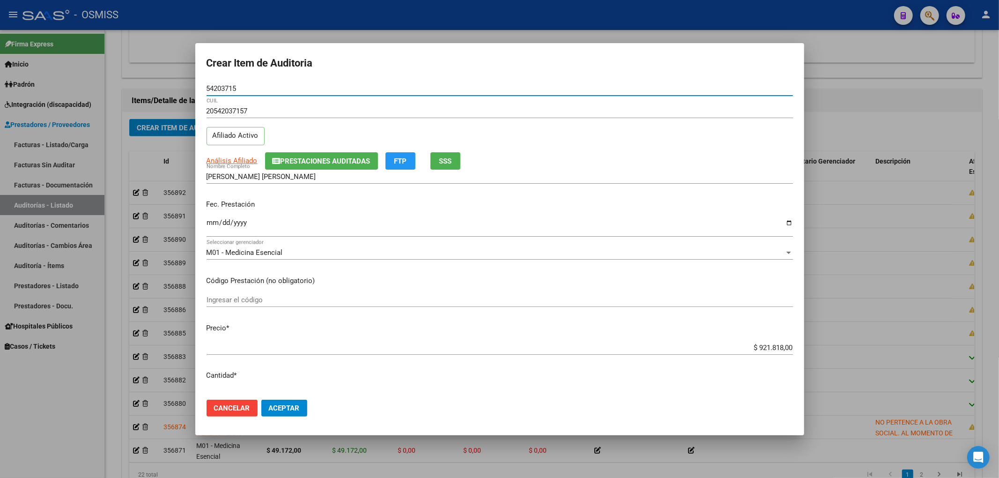
type input "54203715"
click at [289, 175] on input "MONZON, NOAH JOAO" at bounding box center [500, 176] width 586 height 8
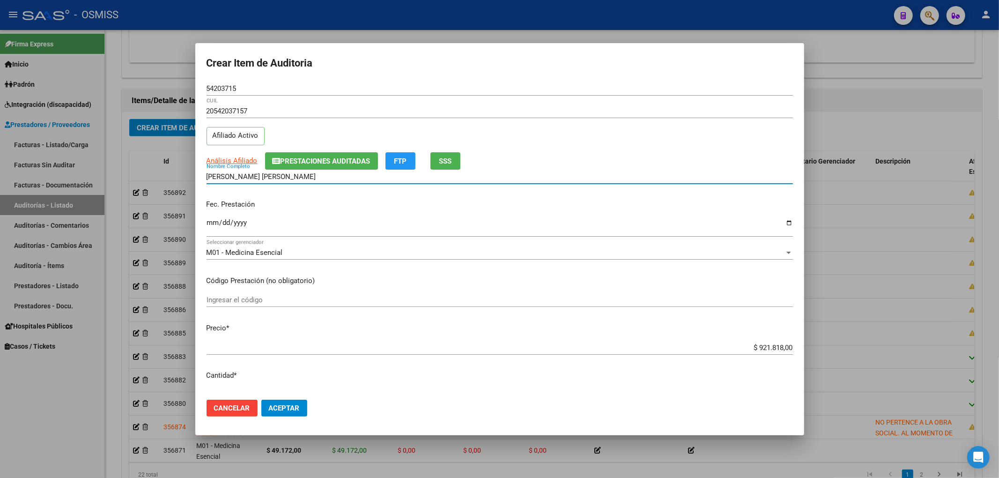
click at [290, 160] on span "Prestaciones Auditadas" at bounding box center [326, 161] width 90 height 8
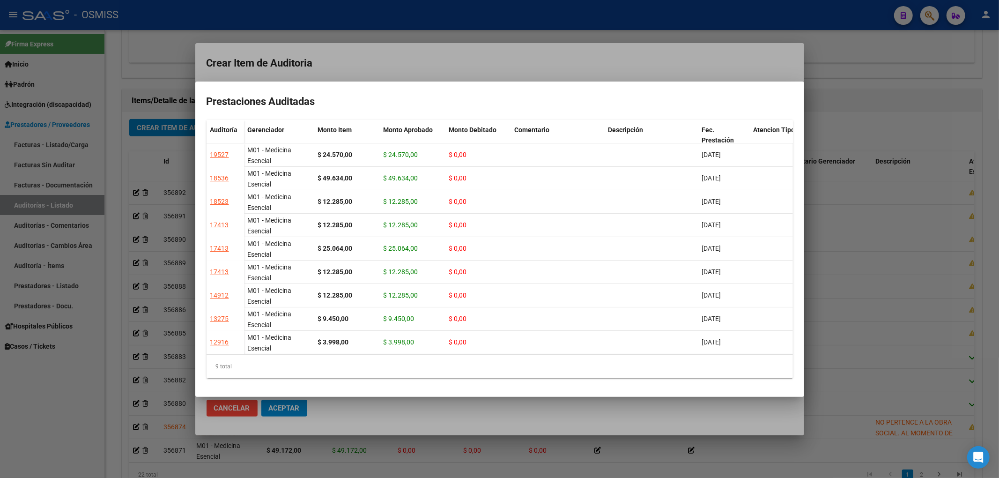
click at [364, 64] on div at bounding box center [499, 239] width 999 height 478
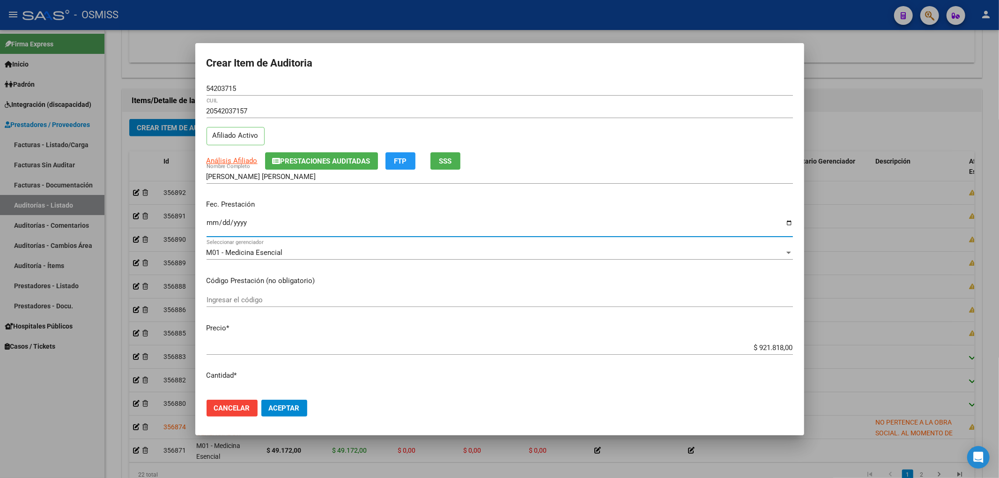
click at [210, 223] on input "Ingresar la fecha" at bounding box center [500, 226] width 586 height 15
type input "2025-07-31"
drag, startPoint x: 739, startPoint y: 349, endPoint x: 830, endPoint y: 347, distance: 91.4
click at [828, 348] on div "Crear Item de Auditoria 54203715 Nro Documento 20542037157 CUIL Afiliado Activo…" at bounding box center [499, 239] width 999 height 478
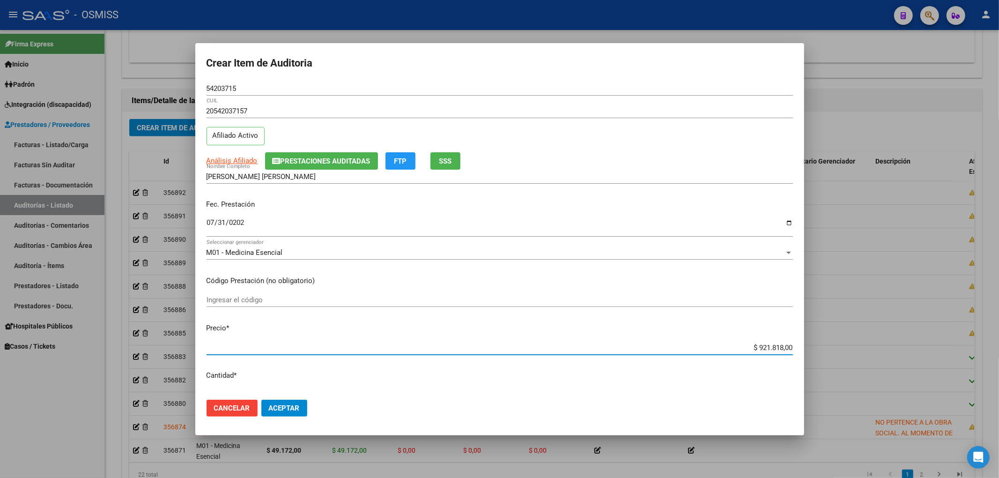
type input "$ 0,01"
type input "$ 0,12"
type input "$ 1,22"
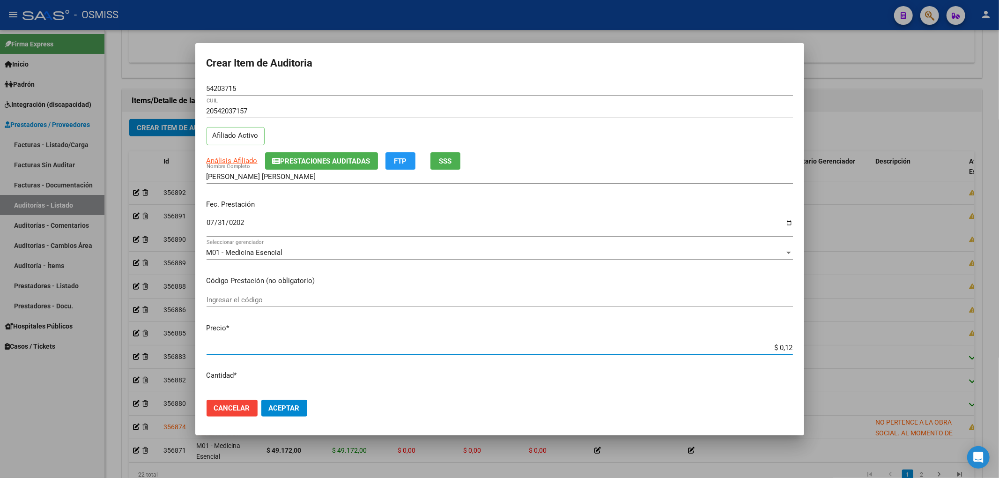
type input "$ 1,22"
type input "$ 12,28"
type input "$ 122,85"
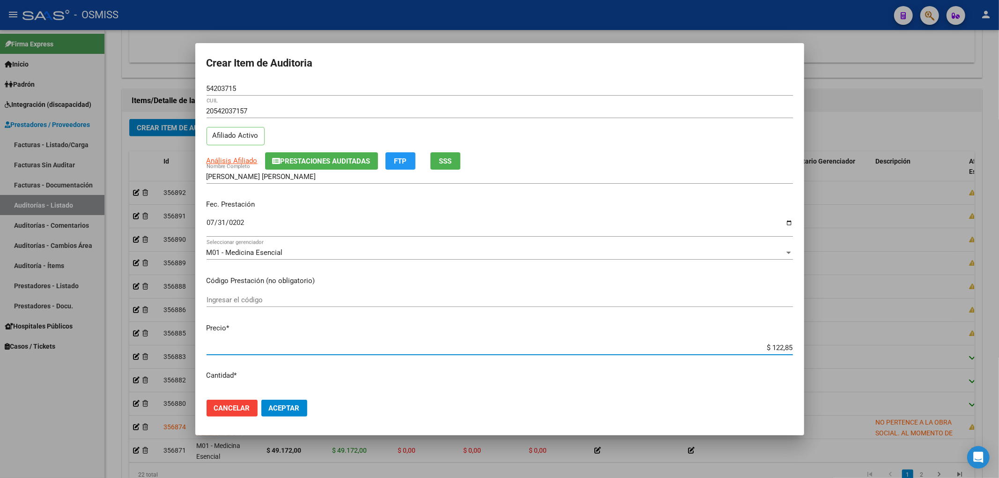
type input "$ 1.228,50"
type input "$ 12.285,00"
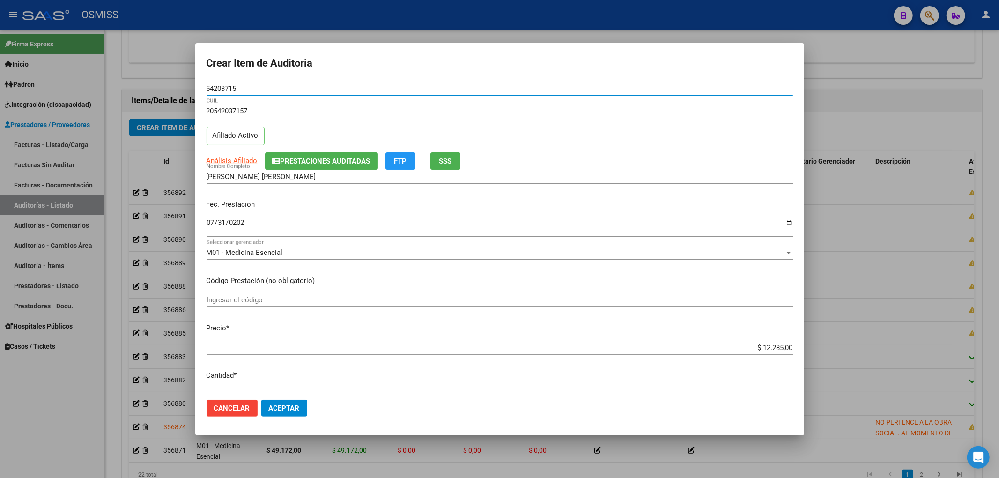
drag, startPoint x: 241, startPoint y: 87, endPoint x: 165, endPoint y: 81, distance: 75.7
click at [167, 81] on div "Crear Item de Auditoria 54203715 Nro Documento 20542037157 CUIL Afiliado Activo…" at bounding box center [499, 239] width 999 height 478
click at [295, 147] on div "20542037157 CUIL Afiliado Activo" at bounding box center [500, 128] width 586 height 48
click at [296, 159] on span "Prestaciones Auditadas" at bounding box center [326, 161] width 90 height 8
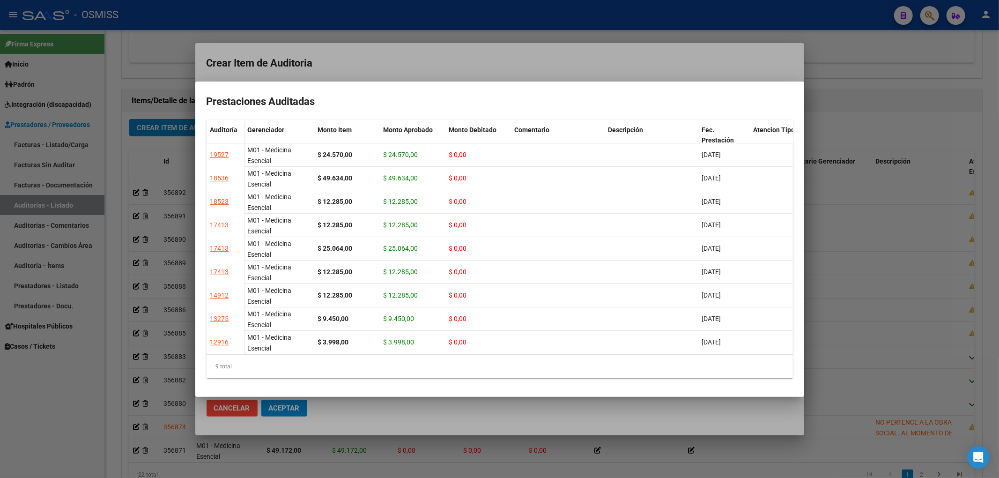
click at [355, 67] on div at bounding box center [499, 239] width 999 height 478
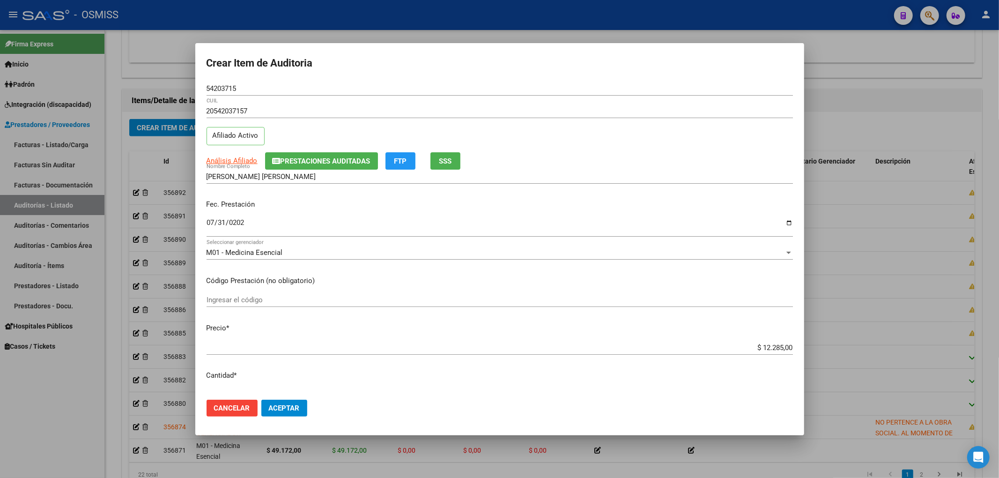
click at [304, 165] on span "Prestaciones Auditadas" at bounding box center [326, 161] width 90 height 8
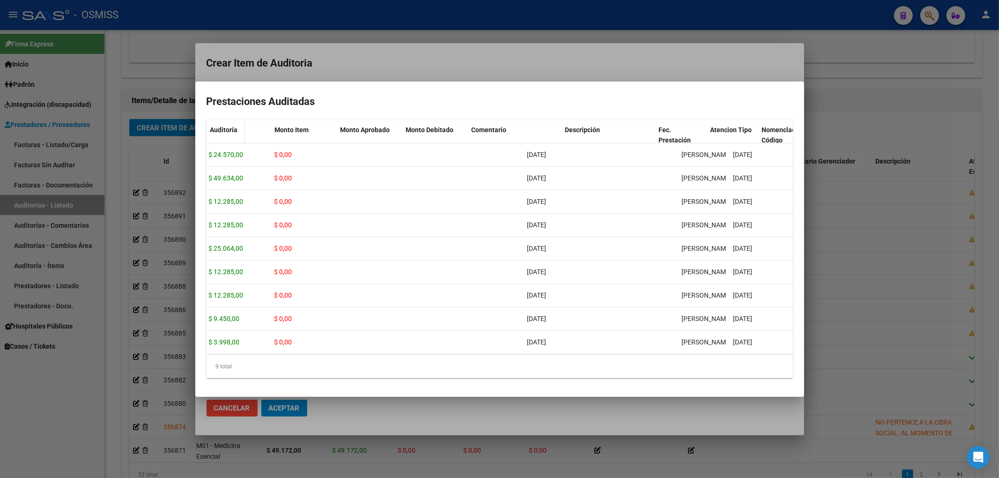
scroll to position [0, 0]
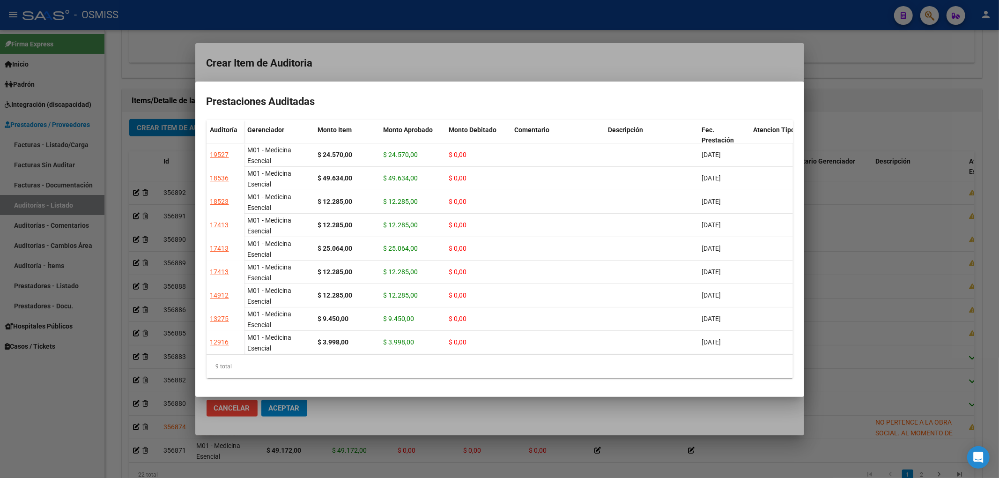
click at [381, 49] on div at bounding box center [499, 239] width 999 height 478
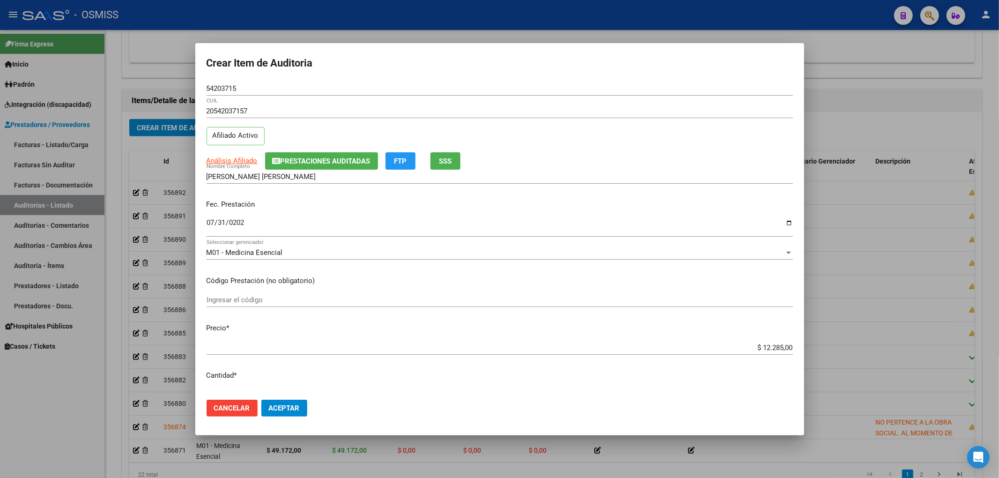
click at [310, 80] on form "Crear Item de Auditoria 54203715 Nro Documento 20542037157 CUIL Afiliado Activo…" at bounding box center [500, 239] width 586 height 370
click at [289, 411] on span "Aceptar" at bounding box center [284, 408] width 31 height 8
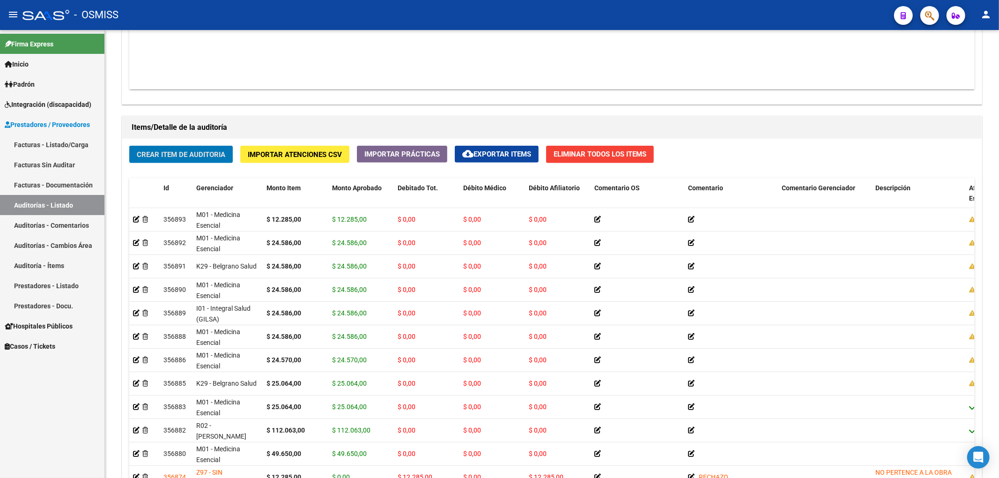
scroll to position [624, 0]
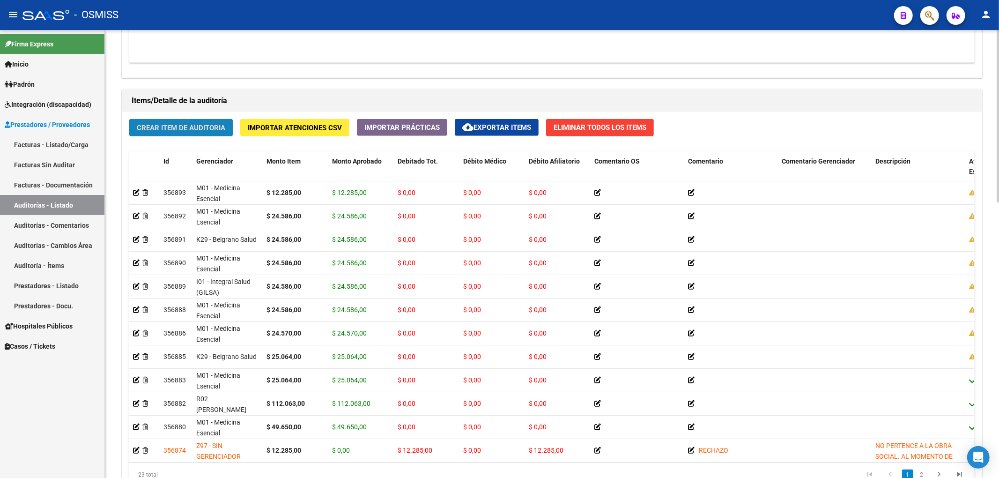
click at [230, 128] on button "Crear Item de Auditoria" at bounding box center [181, 127] width 104 height 17
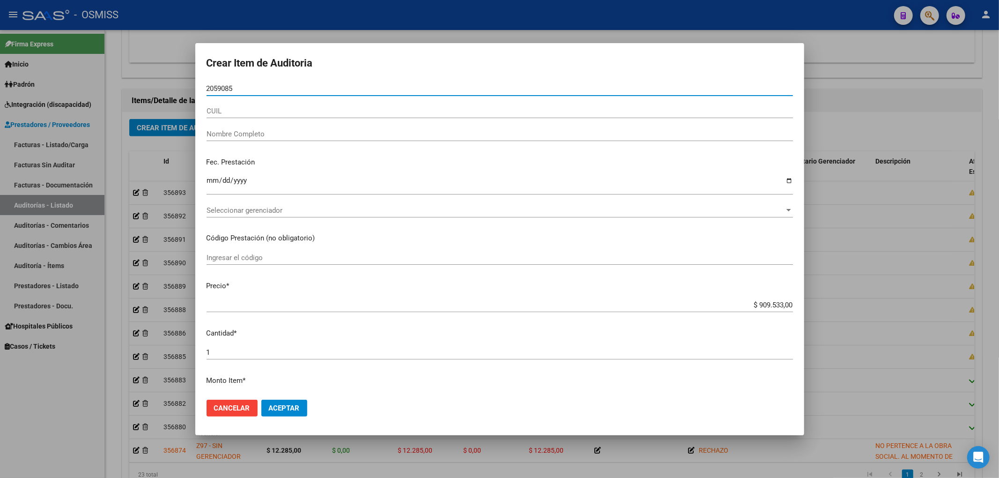
type input "20590857"
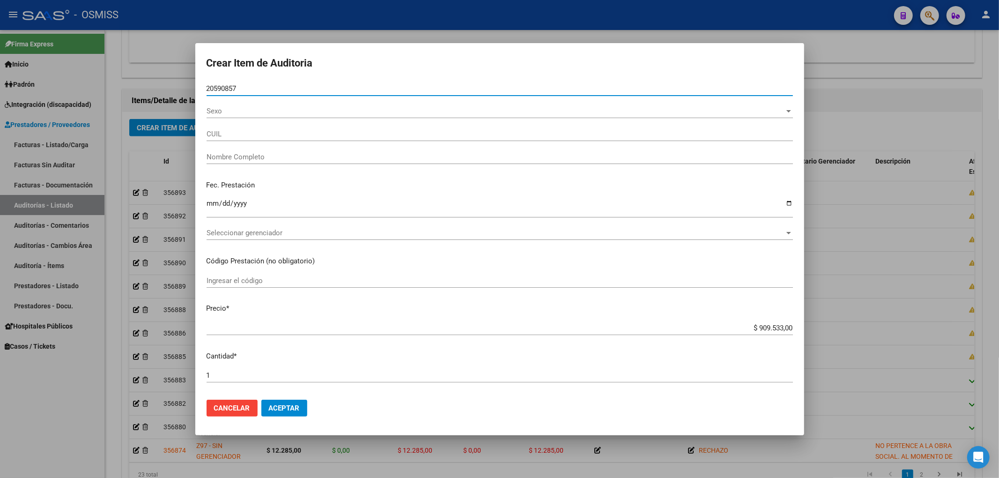
type input "27205908574"
type input "BELANTI CLAUDIA"
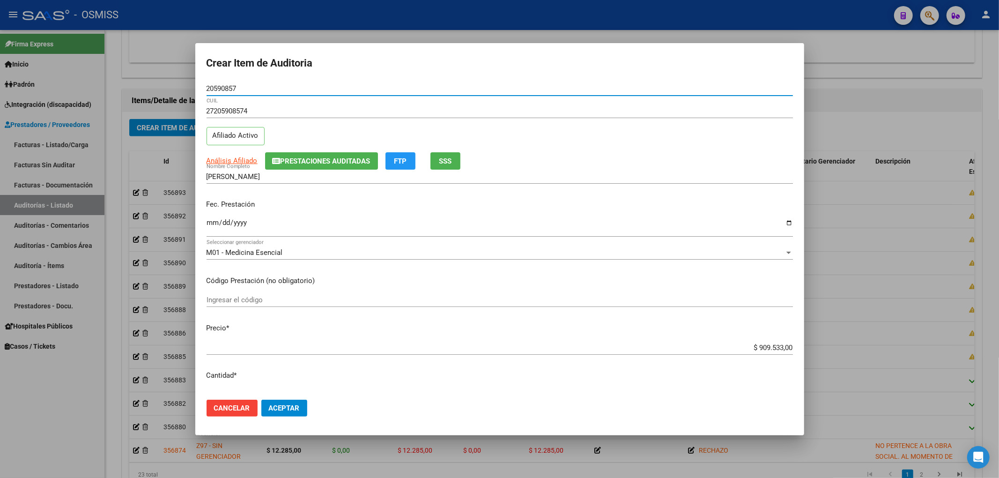
type input "20590857"
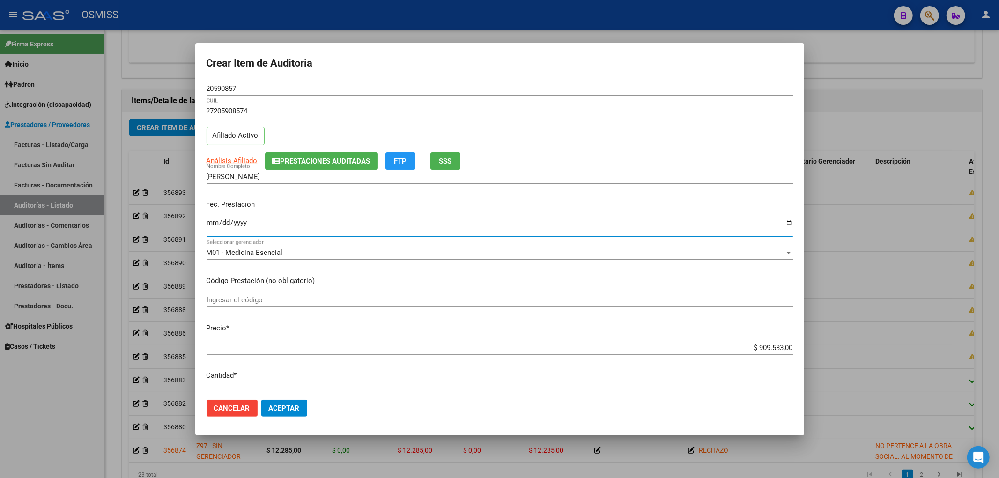
click at [214, 222] on input "Ingresar la fecha" at bounding box center [500, 226] width 586 height 15
type input "2025-05-27"
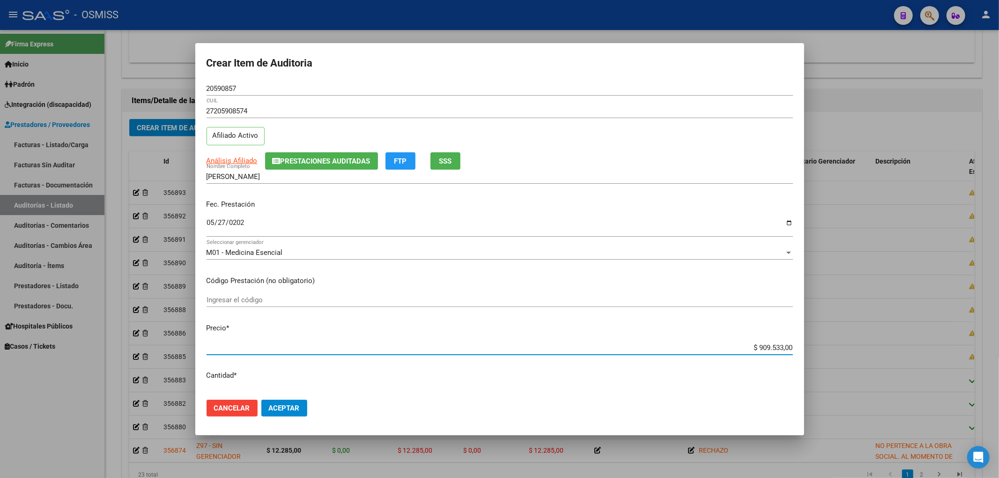
drag, startPoint x: 748, startPoint y: 347, endPoint x: 829, endPoint y: 341, distance: 81.2
click at [840, 341] on div "Crear Item de Auditoria 20590857 Nro Documento 27205908574 CUIL Afiliado Activo…" at bounding box center [499, 239] width 999 height 478
type input "$ 0,03"
type input "$ 0,35"
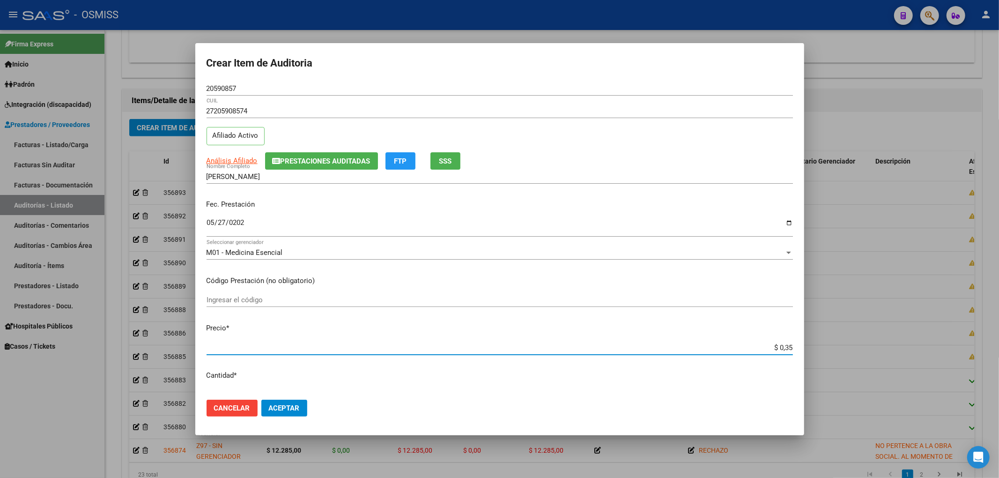
type input "$ 0,35"
type input "$ 3,50"
type input "$ 35,04"
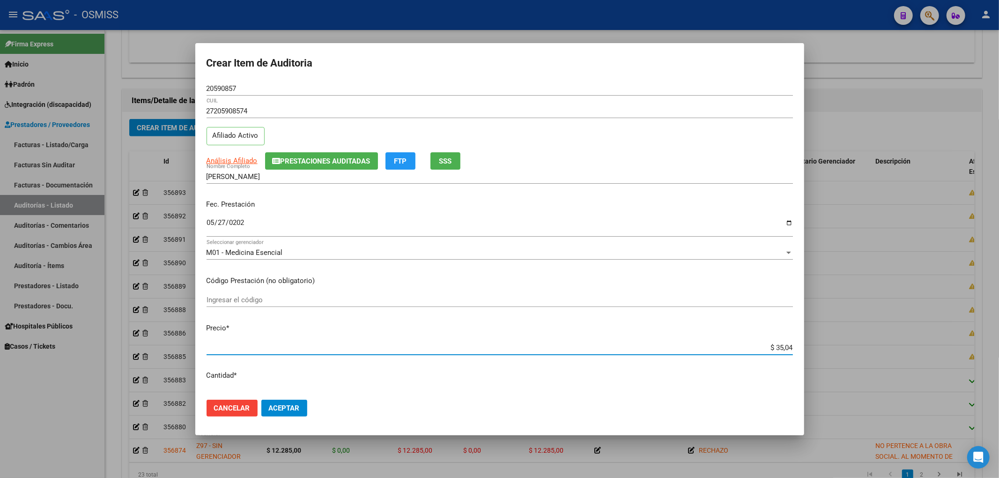
type input "$ 350,48"
type input "$ 3.504,80"
type input "$ 35.048,00"
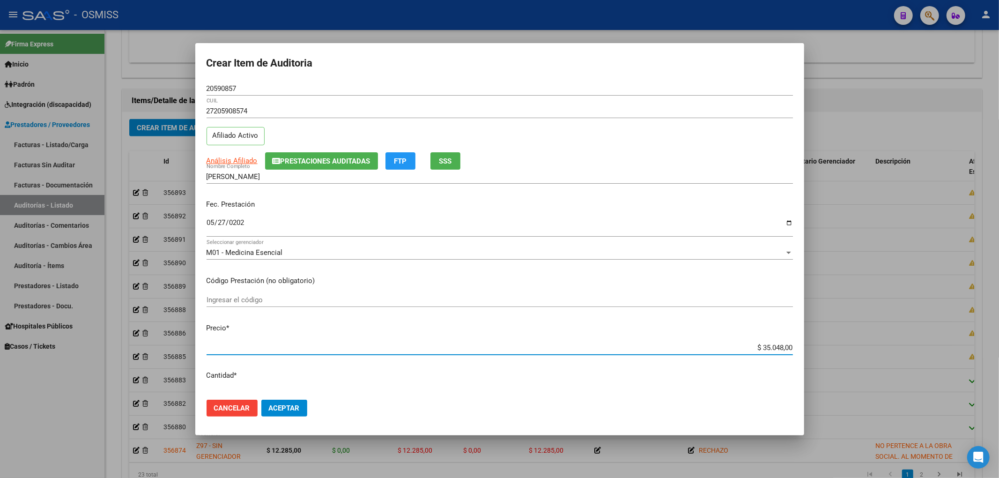
type input "$ 35.048,00"
drag, startPoint x: 245, startPoint y: 89, endPoint x: 203, endPoint y: 86, distance: 42.7
click at [203, 86] on mat-dialog-content "20590857 Nro Documento 27205908574 CUIL Afiliado Activo Análisis Afiliado Prest…" at bounding box center [499, 236] width 609 height 311
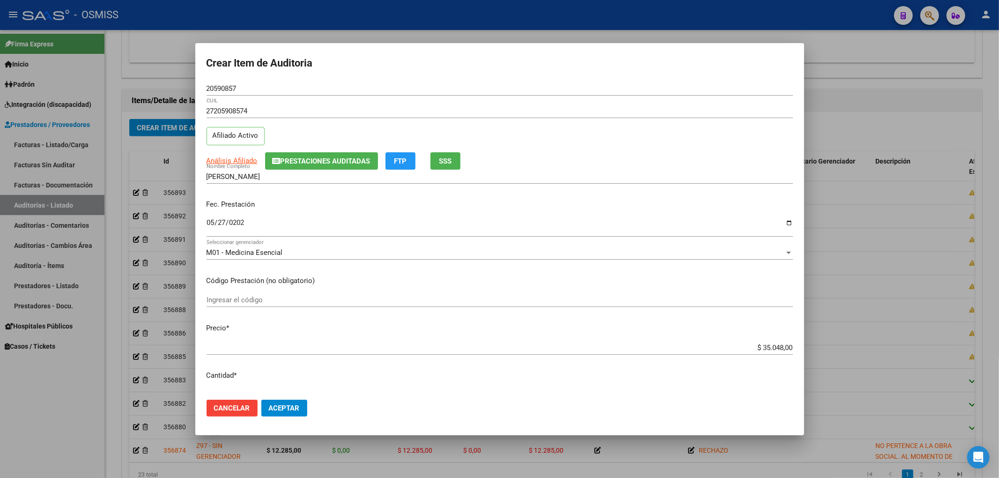
click at [375, 213] on div "Fec. Prestación 2025-05-27 Ingresar la fecha" at bounding box center [500, 218] width 586 height 53
click at [375, 167] on button "Prestaciones Auditadas" at bounding box center [321, 160] width 113 height 17
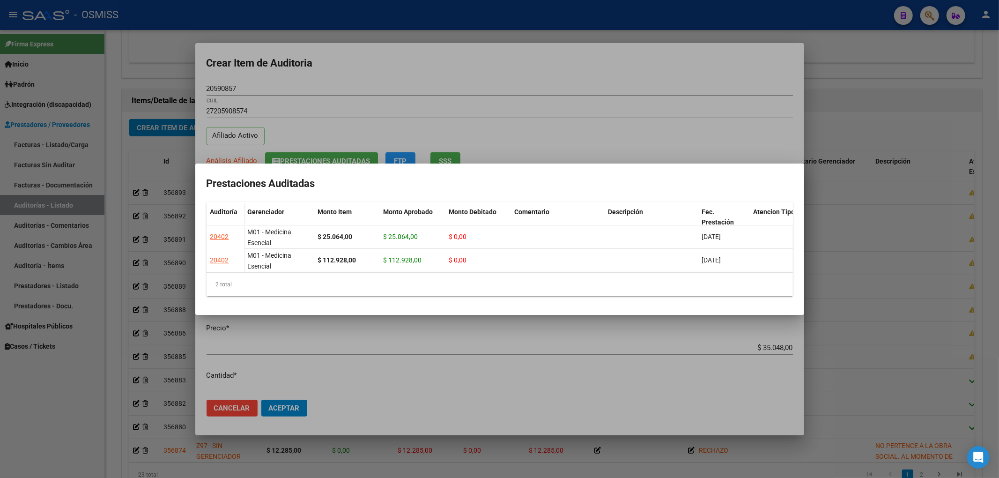
click at [390, 90] on div at bounding box center [499, 239] width 999 height 478
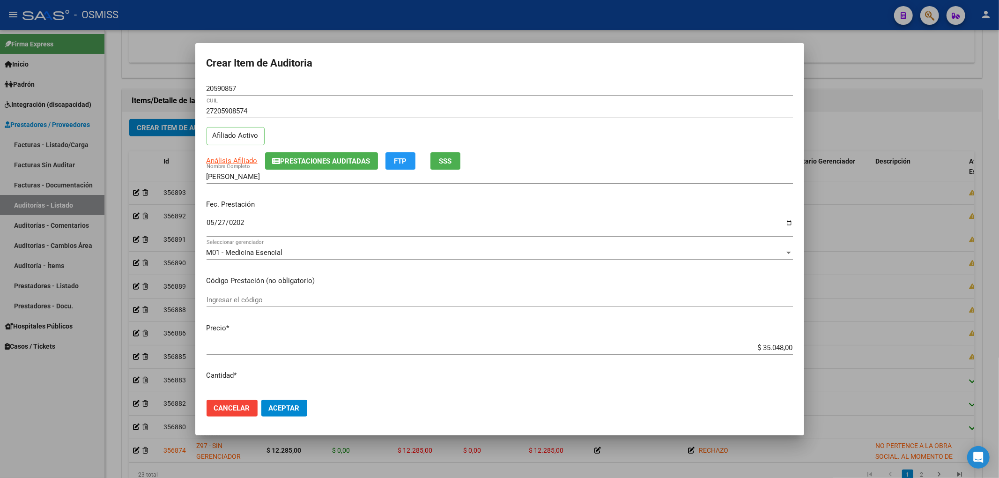
click at [355, 166] on button "Prestaciones Auditadas" at bounding box center [321, 160] width 113 height 17
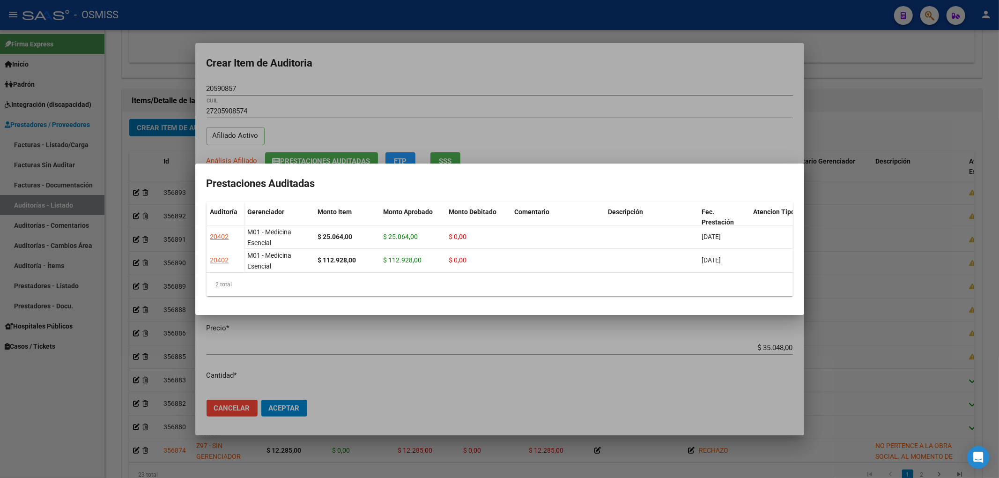
click at [396, 96] on div at bounding box center [499, 239] width 999 height 478
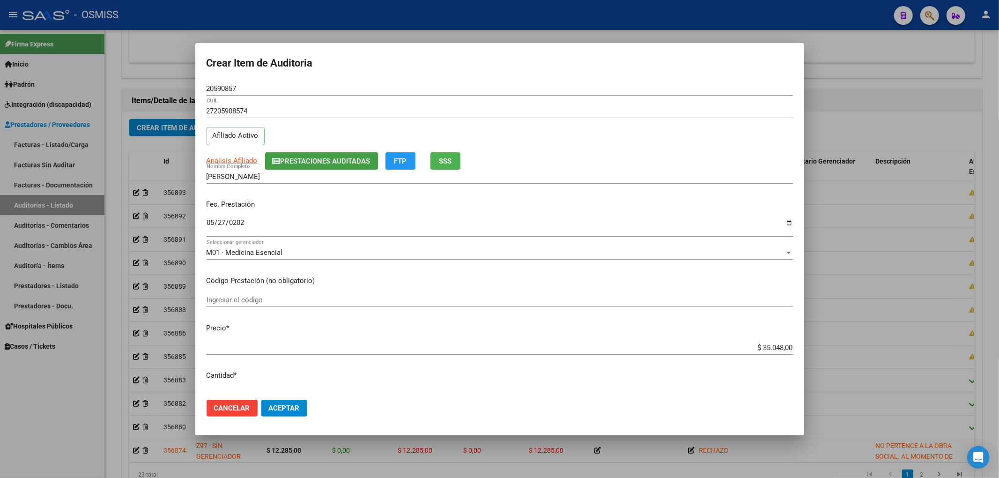
click at [330, 157] on span "Prestaciones Auditadas" at bounding box center [326, 161] width 90 height 8
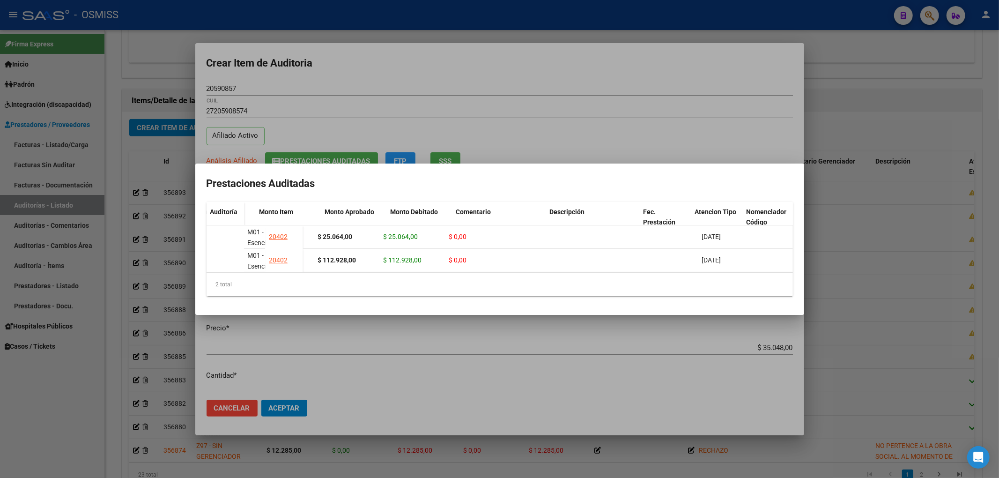
scroll to position [0, 182]
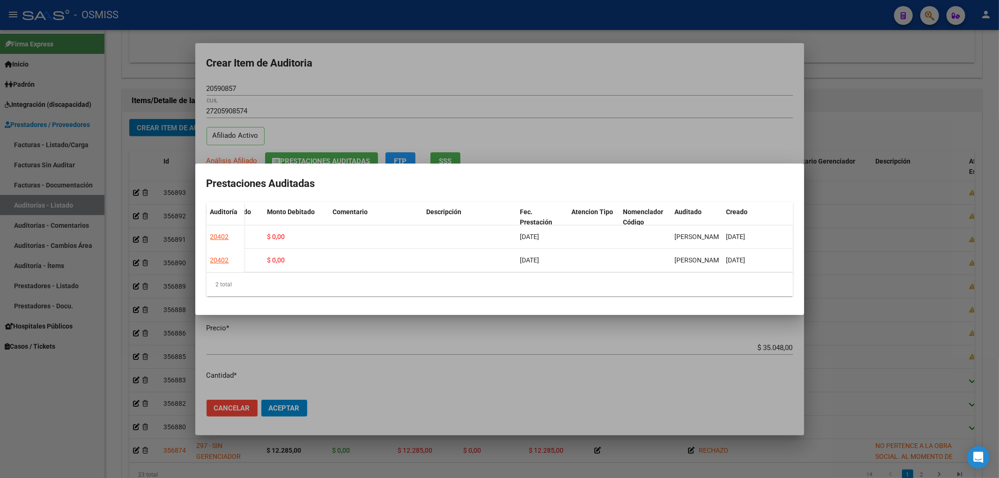
click at [356, 85] on div at bounding box center [499, 239] width 999 height 478
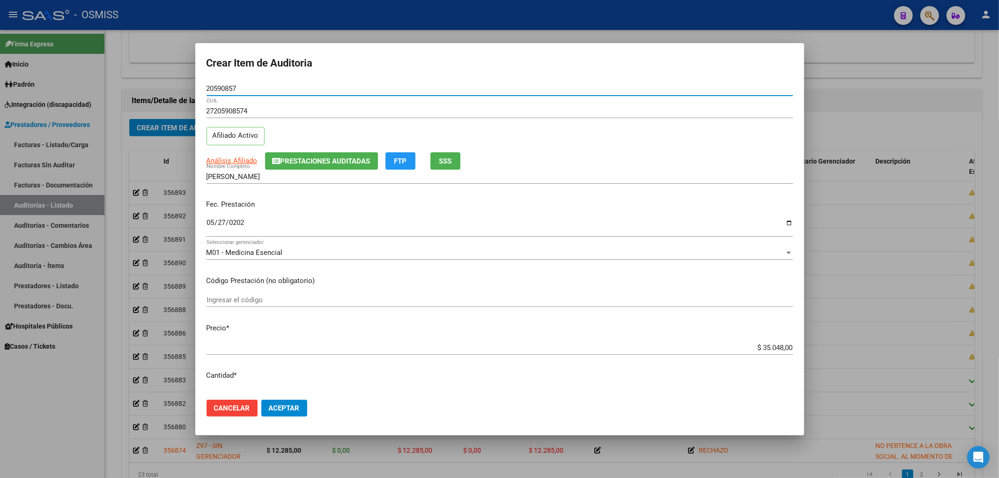
drag, startPoint x: 248, startPoint y: 85, endPoint x: 194, endPoint y: 85, distance: 53.9
click at [194, 85] on div "Crear Item de Auditoria 20590857 Nro Documento 27205908574 CUIL Afiliado Activo…" at bounding box center [499, 239] width 999 height 478
drag, startPoint x: 288, startPoint y: 410, endPoint x: 269, endPoint y: 395, distance: 24.7
click at [288, 411] on span "Aceptar" at bounding box center [284, 408] width 31 height 8
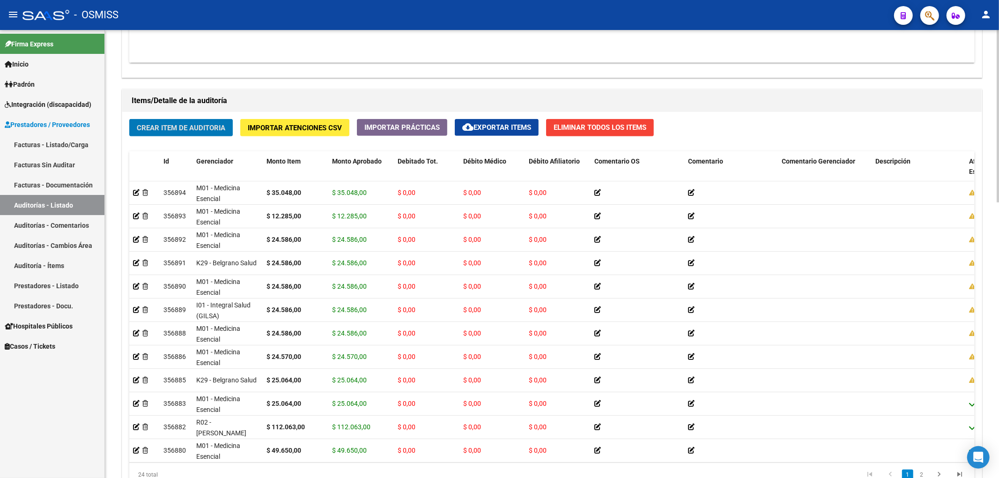
click at [204, 124] on span "Crear Item de Auditoria" at bounding box center [181, 128] width 89 height 8
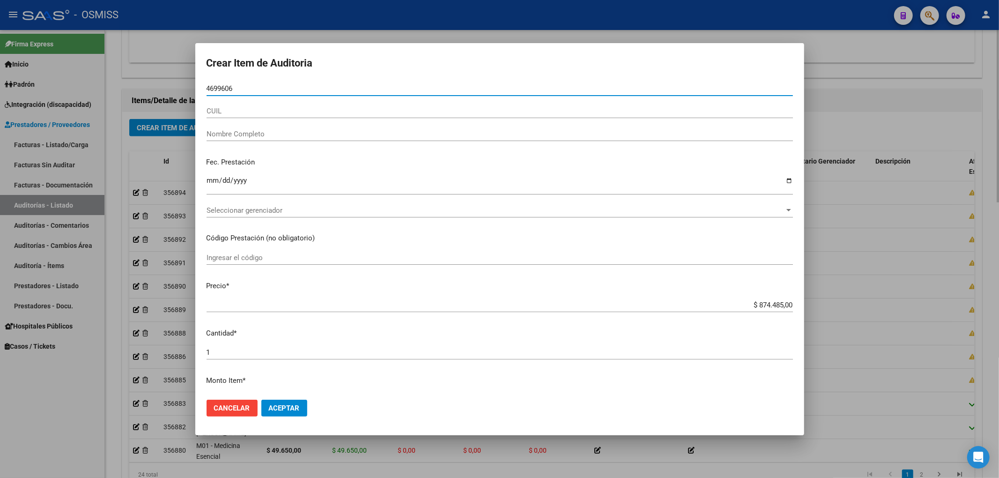
type input "46996062"
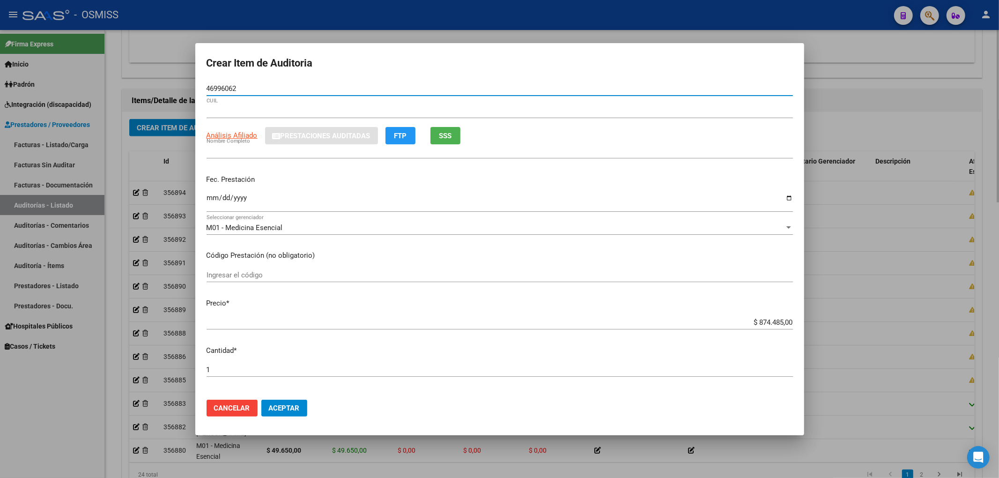
type input "20469960626"
type input "ROLDAN AXEL ARIEL"
type input "46996062"
click at [207, 210] on div "Ingresar la fecha" at bounding box center [500, 202] width 586 height 20
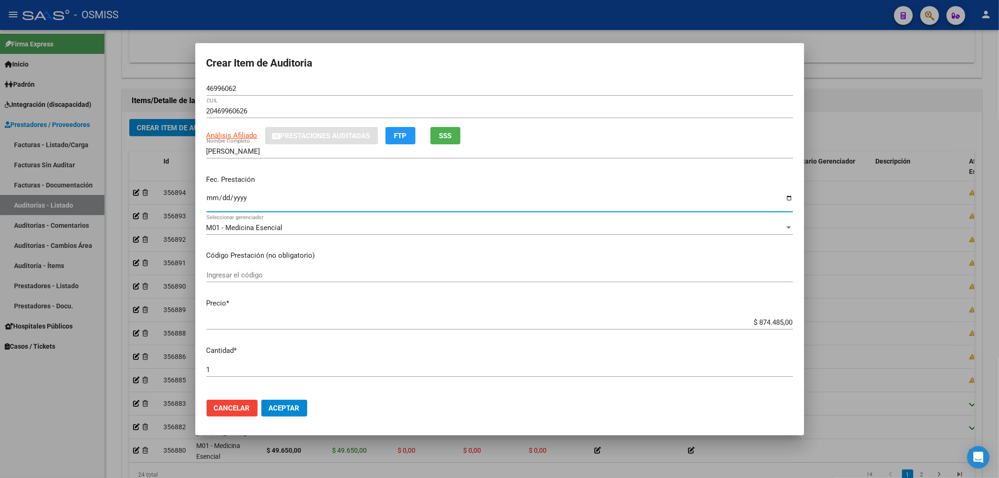
click at [207, 203] on input "Ingresar la fecha" at bounding box center [500, 201] width 586 height 15
type input "2025-08-28"
drag, startPoint x: 742, startPoint y: 317, endPoint x: 850, endPoint y: 331, distance: 108.6
click at [850, 331] on div "Crear Item de Auditoria 46996062 Nro Documento 20469960626 CUIL Análisis Afilia…" at bounding box center [499, 239] width 999 height 478
drag, startPoint x: 771, startPoint y: 341, endPoint x: 754, endPoint y: 333, distance: 18.5
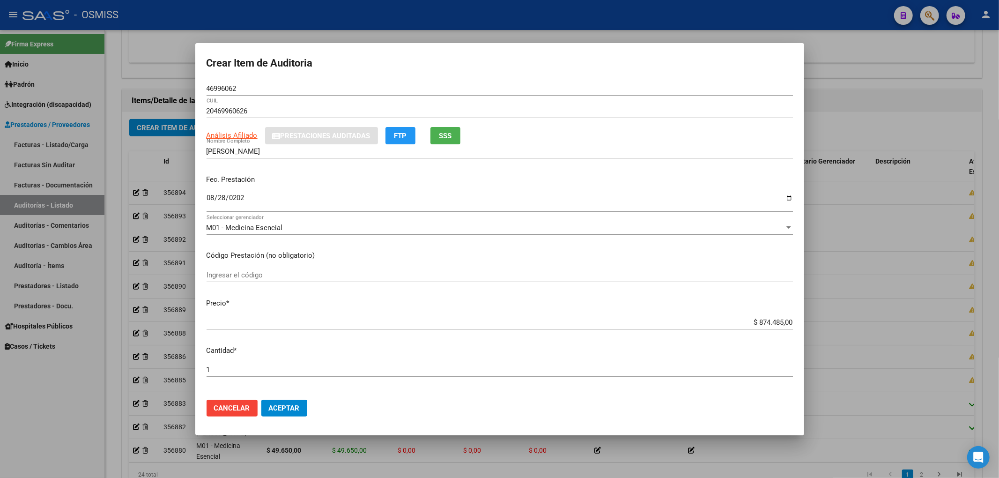
click at [770, 341] on mat-dialog-content "46996062 Nro Documento 20469960626 CUIL Análisis Afiliado Prestaciones Auditada…" at bounding box center [499, 236] width 609 height 311
drag, startPoint x: 770, startPoint y: 324, endPoint x: 801, endPoint y: 323, distance: 30.5
click at [801, 323] on mat-dialog-content "46996062 Nro Documento 20469960626 CUIL Análisis Afiliado Prestaciones Auditada…" at bounding box center [499, 236] width 609 height 311
type input "$ 0,02"
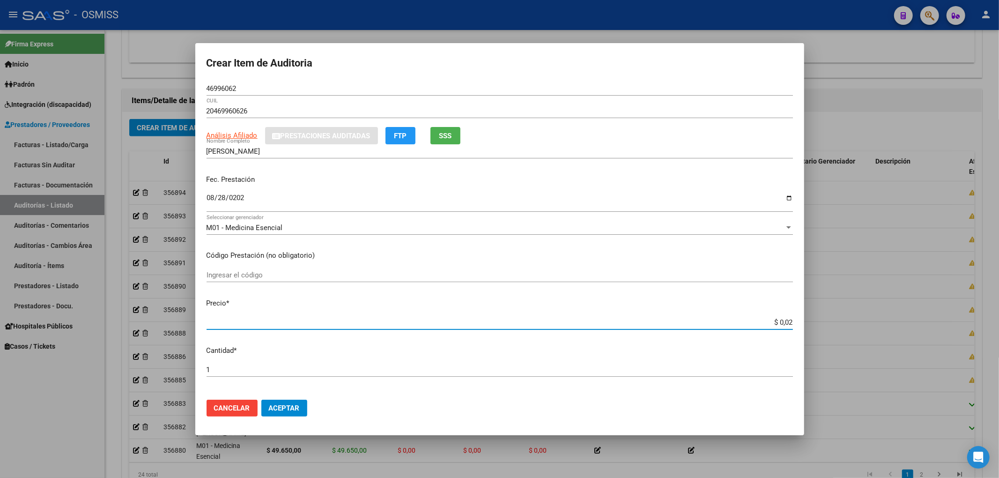
type input "$ 0,25"
type input "$ 2,50"
type input "$ 25,06"
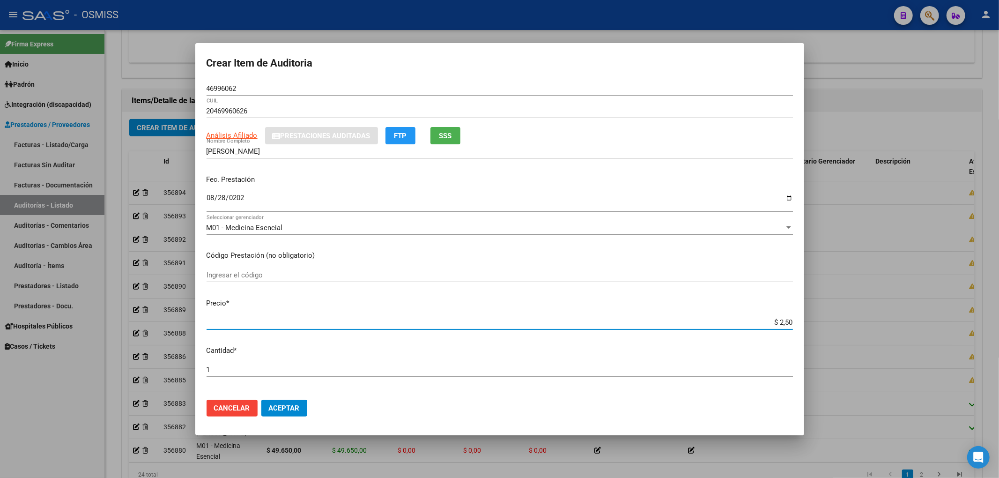
type input "$ 25,06"
type input "$ 250,64"
type input "$ 2.506,40"
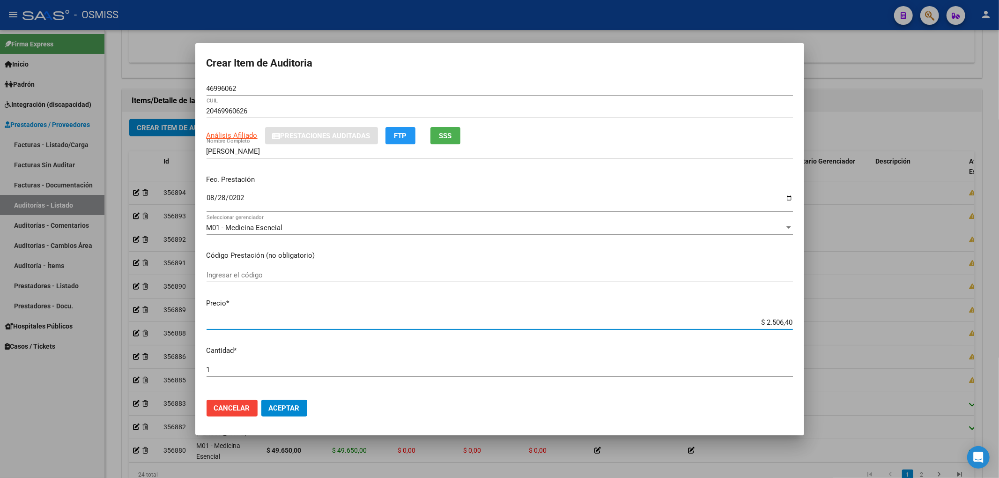
type input "$ 25.064,00"
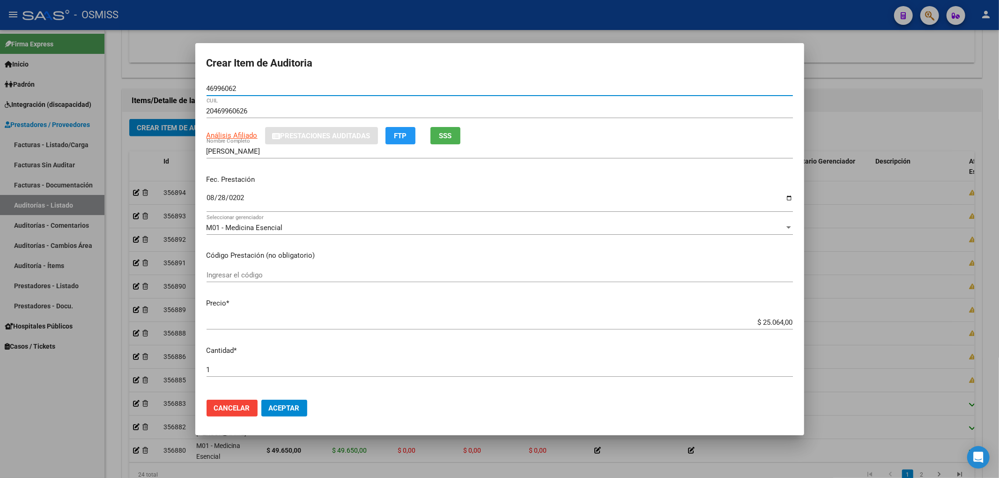
drag, startPoint x: 241, startPoint y: 91, endPoint x: 156, endPoint y: 109, distance: 86.2
click at [152, 93] on div "Crear Item de Auditoria 46996062 Nro Documento 20469960626 CUIL Análisis Afilia…" at bounding box center [499, 239] width 999 height 478
click at [362, 168] on div "Fec. Prestación 2025-08-28 Ingresar la fecha" at bounding box center [500, 193] width 586 height 53
click at [344, 175] on p "Fec. Prestación" at bounding box center [500, 179] width 586 height 11
click at [293, 408] on span "Aceptar" at bounding box center [284, 408] width 31 height 8
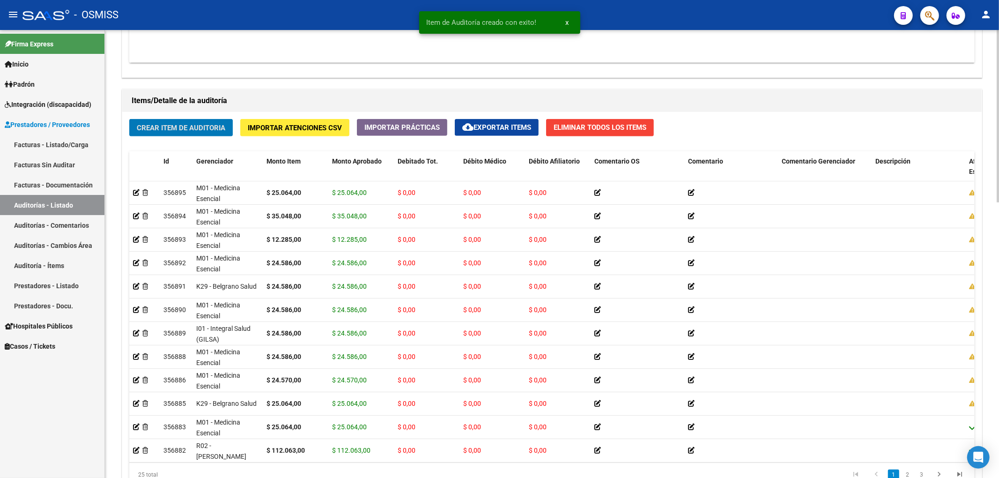
click at [208, 124] on span "Crear Item de Auditoria" at bounding box center [181, 128] width 89 height 8
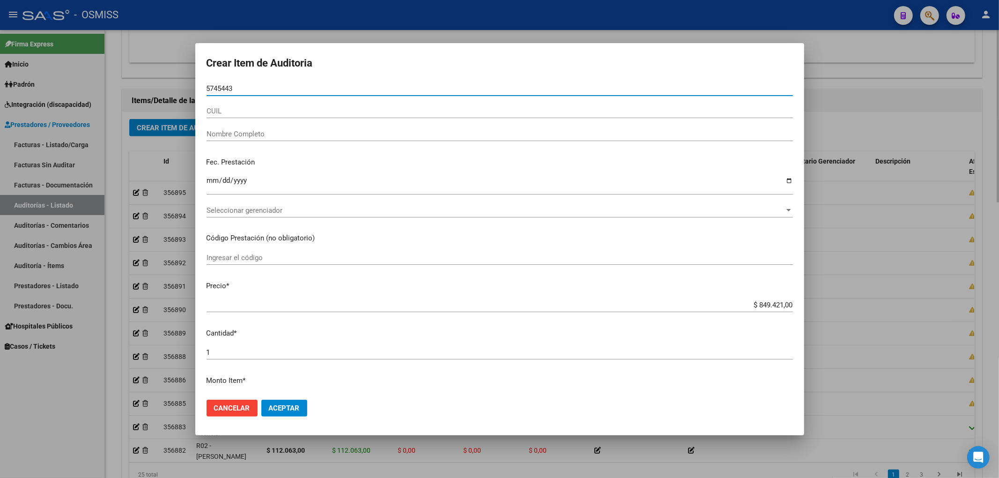
type input "57454434"
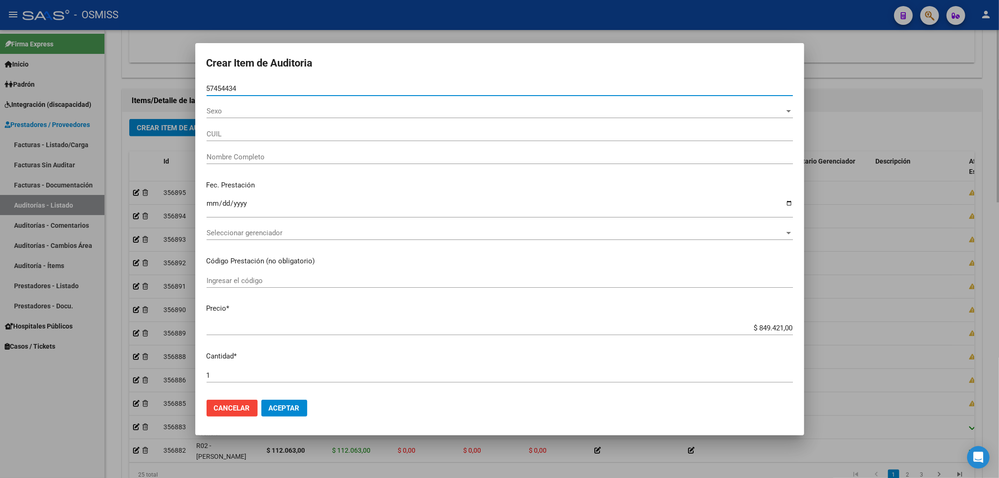
type input "20574544344"
type input "BARRETO THIAGO JOEL"
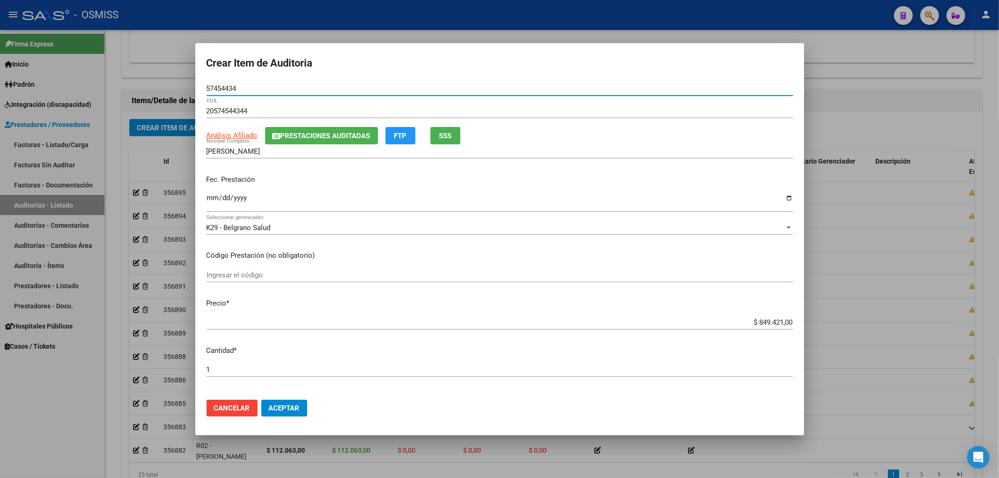
type input "57454434"
click at [210, 193] on div "Ingresar la fecha" at bounding box center [500, 202] width 586 height 20
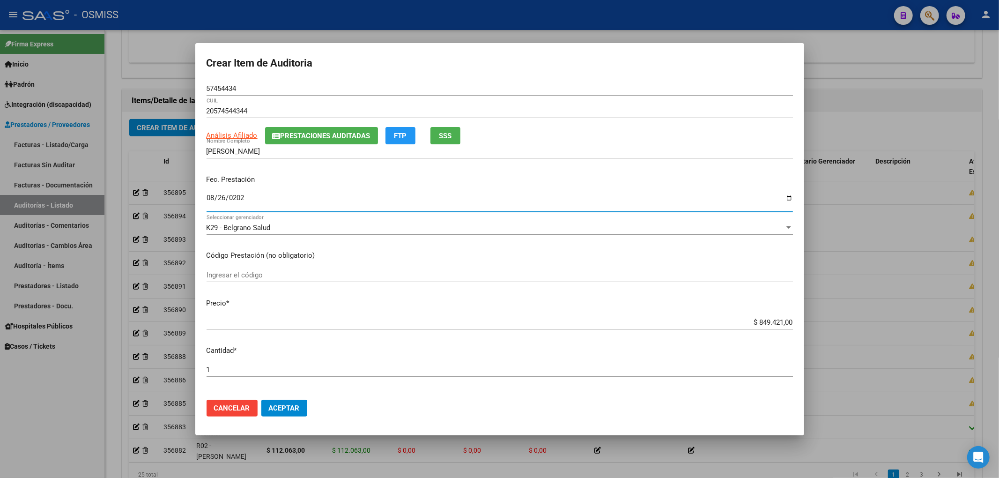
type input "2025-08-26"
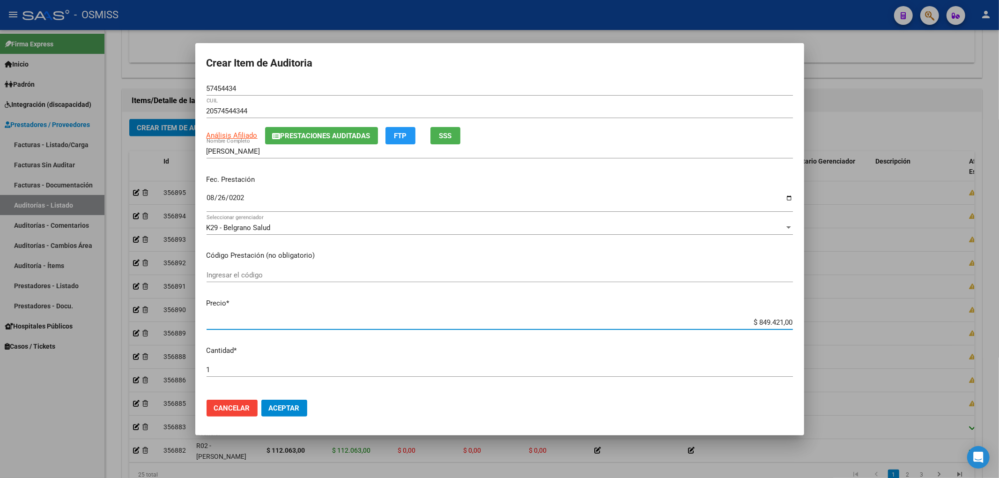
drag, startPoint x: 736, startPoint y: 324, endPoint x: 879, endPoint y: 317, distance: 142.6
click at [875, 317] on div "Crear Item de Auditoria 57454434 Nro Documento 20574544344 CUIL Análisis Afilia…" at bounding box center [499, 239] width 999 height 478
type input "$ 0,02"
type input "$ 0,24"
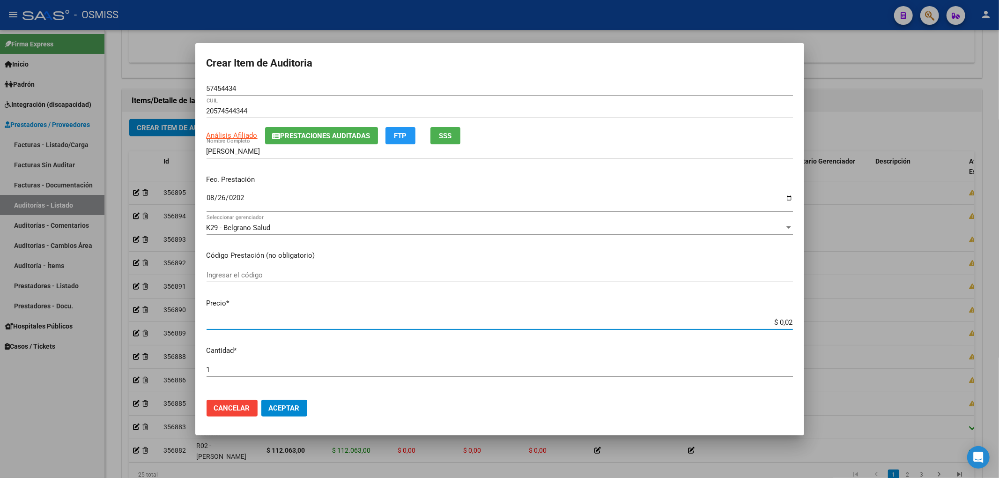
type input "$ 0,24"
type input "$ 2,45"
type input "$ 24,58"
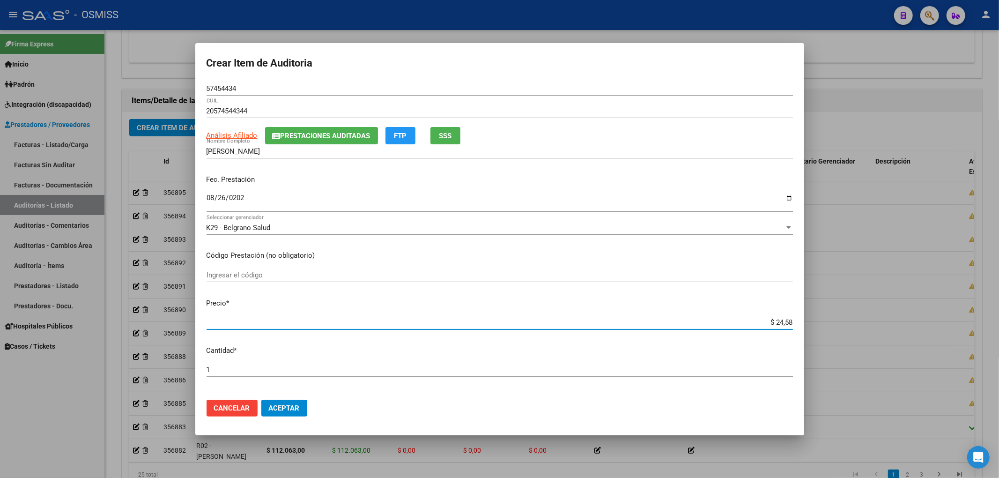
type input "$ 245,86"
type input "$ 2.458,60"
type input "$ 24.586,00"
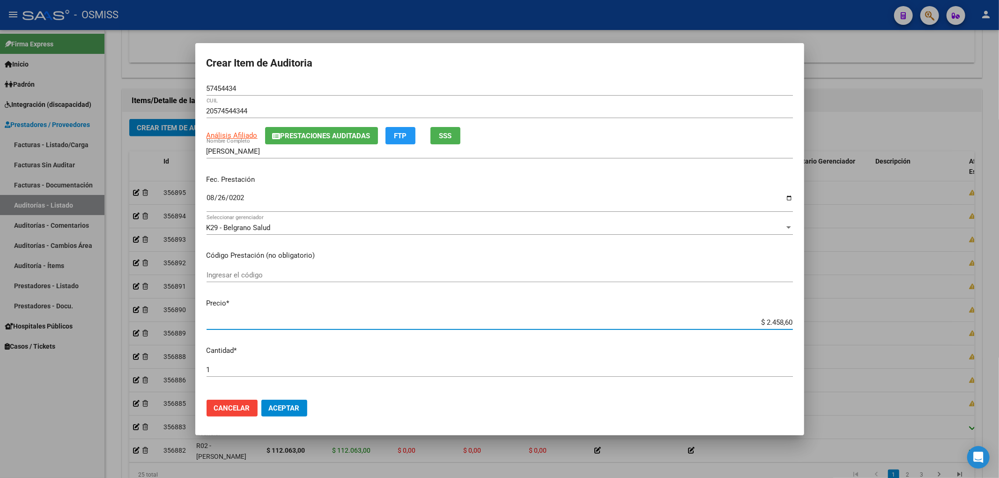
type input "$ 24.586,00"
click at [343, 132] on span "Prestaciones Auditadas" at bounding box center [326, 136] width 90 height 8
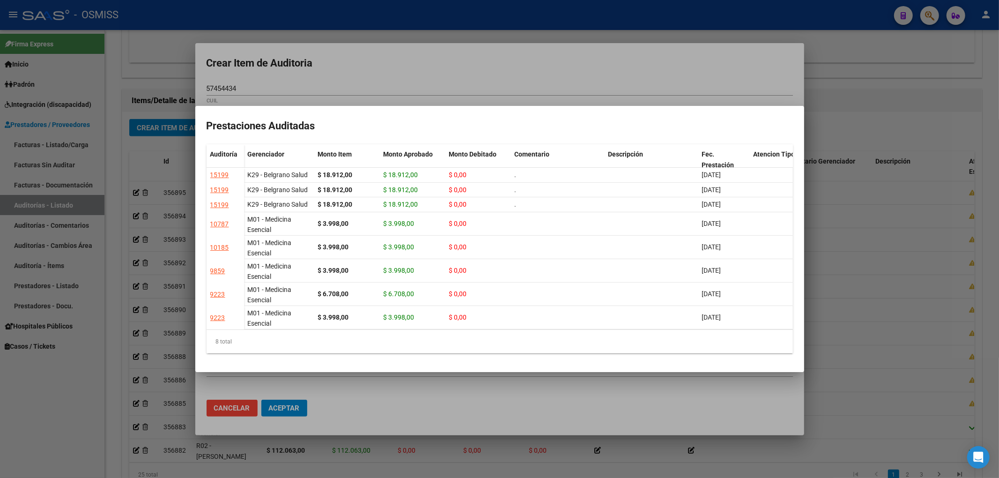
click at [343, 77] on div at bounding box center [499, 239] width 999 height 478
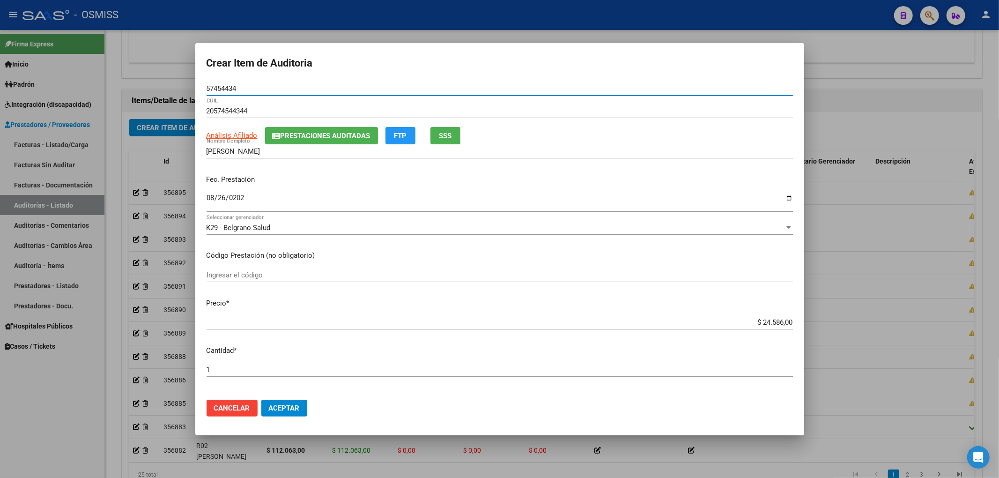
drag, startPoint x: 201, startPoint y: 85, endPoint x: 109, endPoint y: 94, distance: 92.2
click at [108, 84] on div "Crear Item de Auditoria 57454434 Nro Documento 20574544344 CUIL Análisis Afilia…" at bounding box center [499, 239] width 999 height 478
click at [334, 177] on p "Fec. Prestación" at bounding box center [500, 179] width 586 height 11
click at [302, 403] on button "Aceptar" at bounding box center [284, 407] width 46 height 17
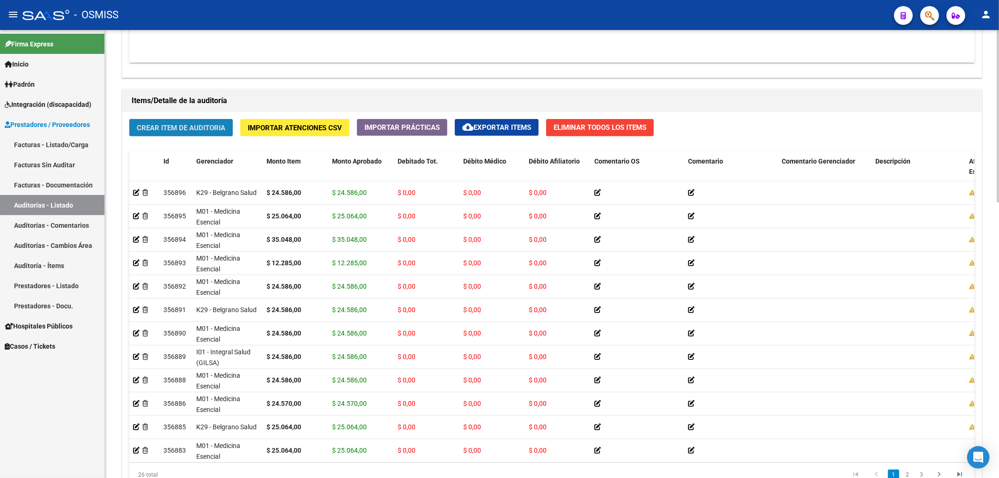
click at [192, 136] on button "Crear Item de Auditoria" at bounding box center [181, 127] width 104 height 17
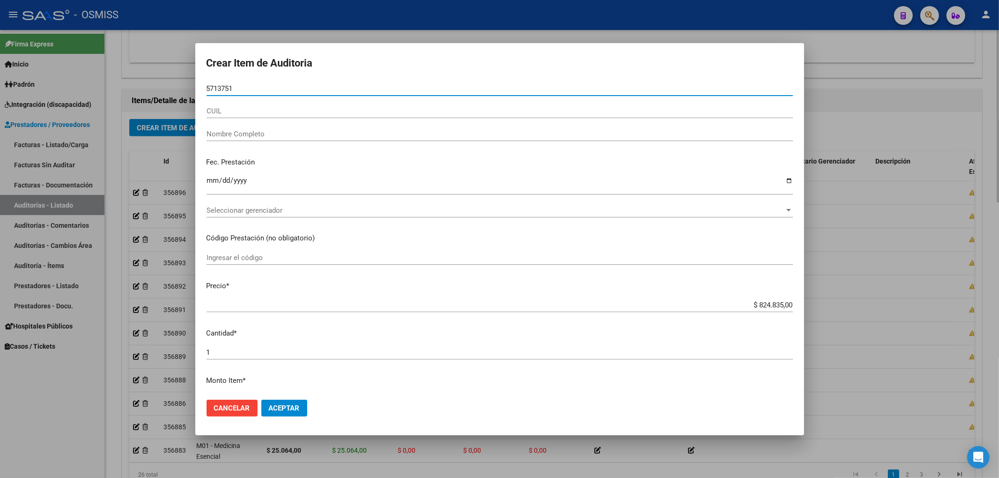
type input "57137510"
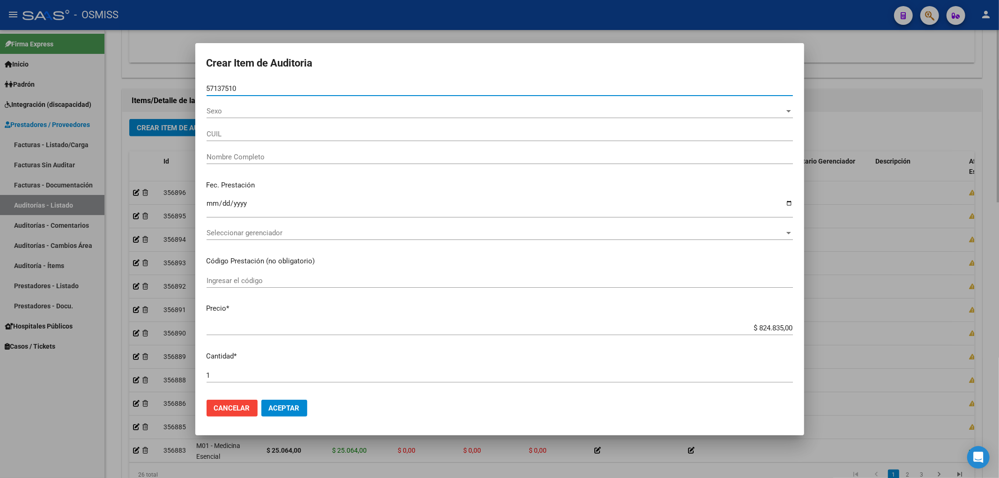
type input "27571375104"
type input "FERNANDEZ ZOE CATALINA"
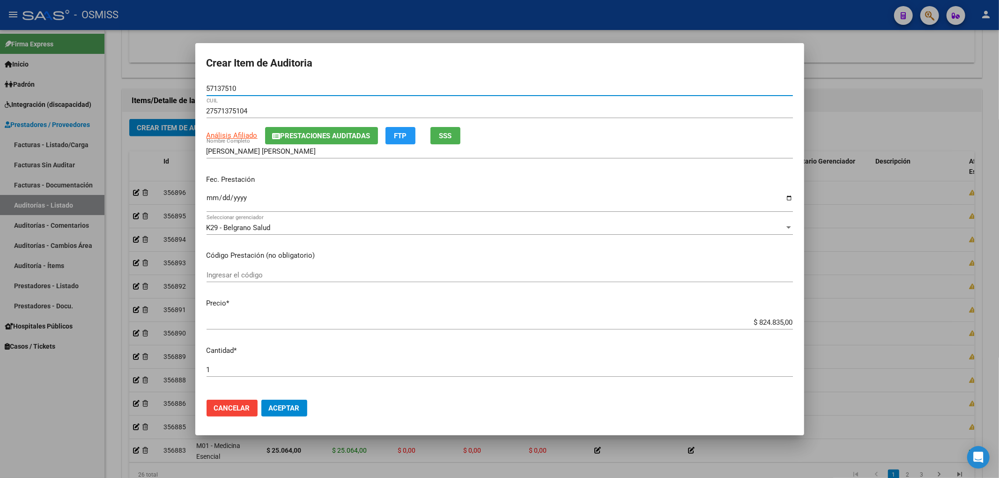
type input "57137510"
click at [318, 133] on span "Prestaciones Auditadas" at bounding box center [326, 136] width 90 height 8
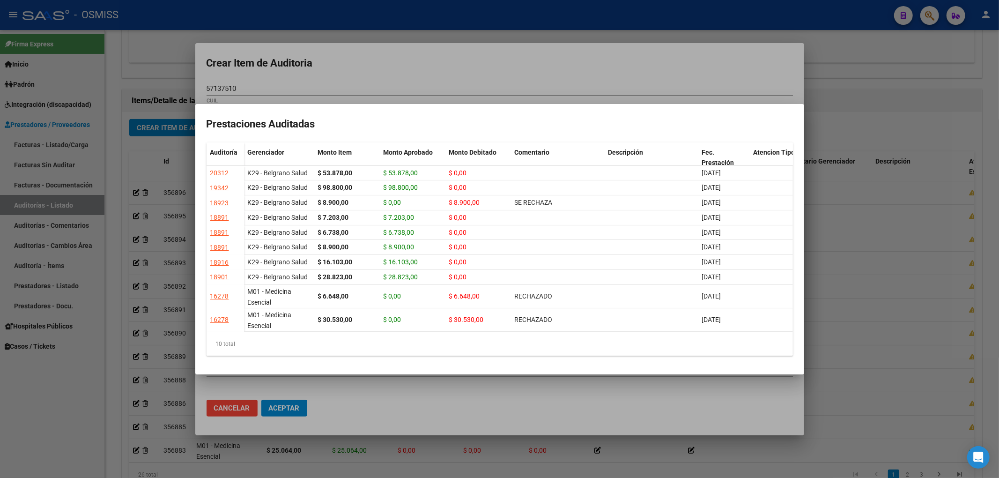
click at [401, 60] on div at bounding box center [499, 239] width 999 height 478
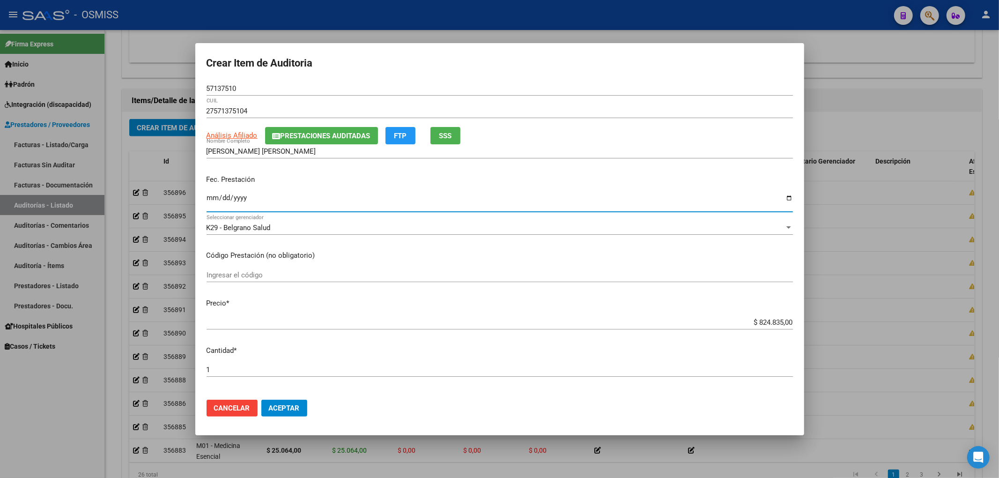
click at [214, 194] on input "Ingresar la fecha" at bounding box center [500, 201] width 586 height 15
click at [211, 196] on input "2025-05-24" at bounding box center [500, 201] width 586 height 15
type input "2025-05-30"
type input "2025-08-30"
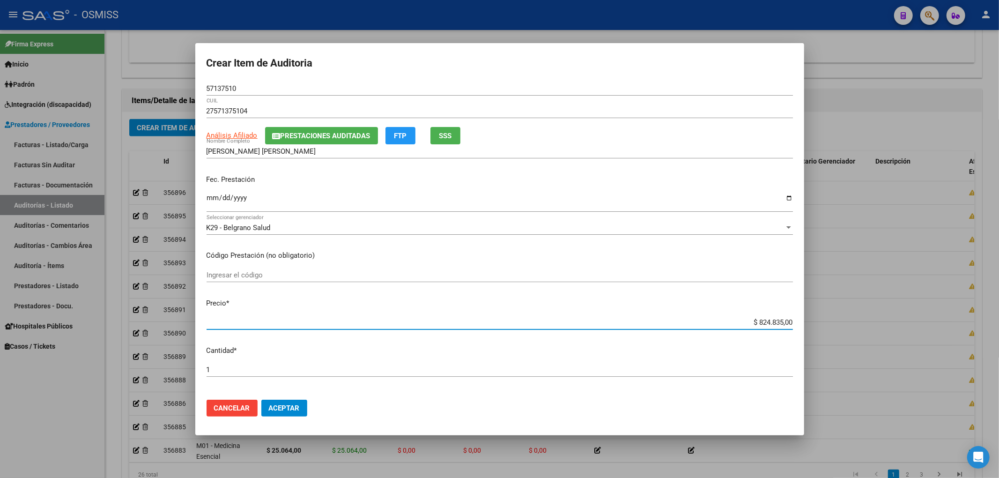
drag, startPoint x: 740, startPoint y: 326, endPoint x: 865, endPoint y: 324, distance: 125.1
click at [866, 324] on div "Crear Item de Auditoria 57137510 Nro Documento 27571375104 CUIL Análisis Afilia…" at bounding box center [499, 239] width 999 height 478
type input "$ 0,02"
type input "$ 0,24"
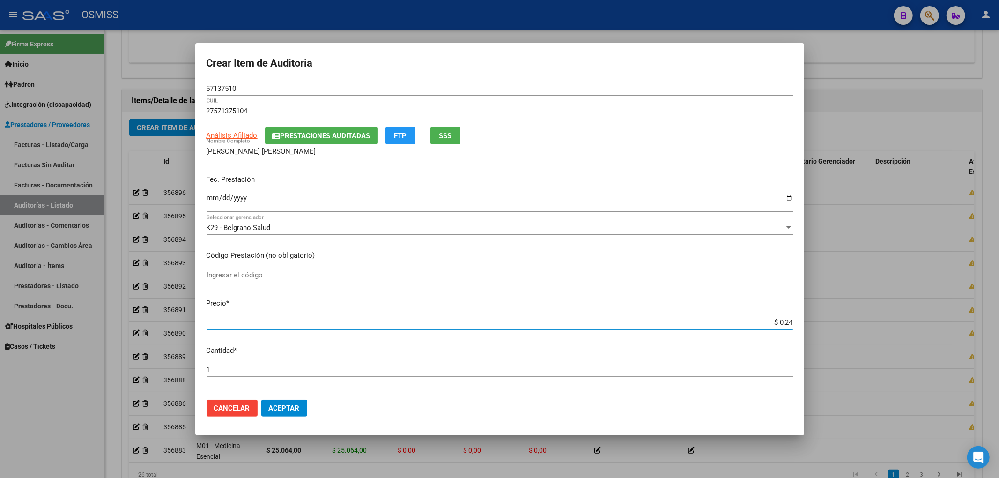
type input "$ 0,24"
type input "$ 2,45"
type input "$ 24,58"
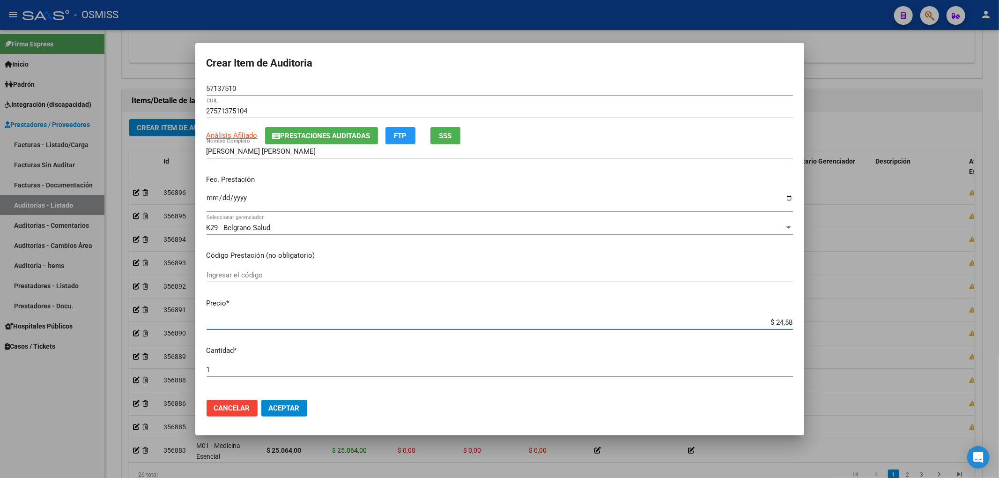
type input "$ 245,86"
type input "$ 2.458,60"
type input "$ 24.586,00"
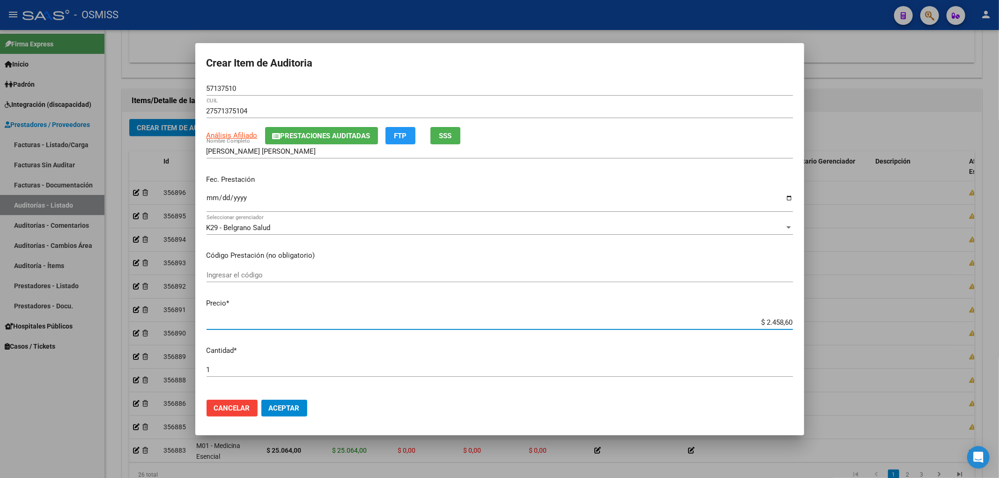
type input "$ 24.586,00"
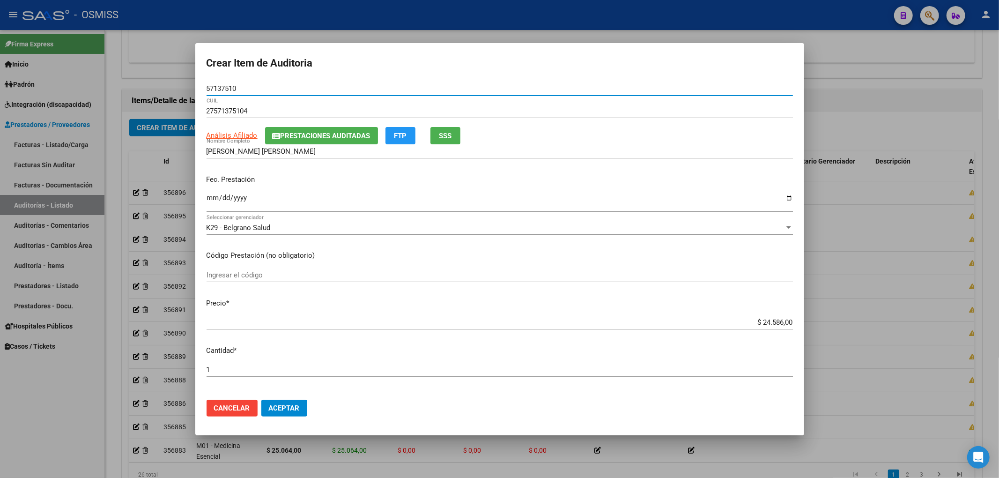
drag, startPoint x: 242, startPoint y: 89, endPoint x: 163, endPoint y: 89, distance: 79.1
click at [163, 89] on div "Crear Item de Auditoria 57137510 Nro Documento 27571375104 CUIL Análisis Afilia…" at bounding box center [499, 239] width 999 height 478
click at [334, 192] on div "2025-08-30 Ingresar la fecha" at bounding box center [500, 202] width 586 height 20
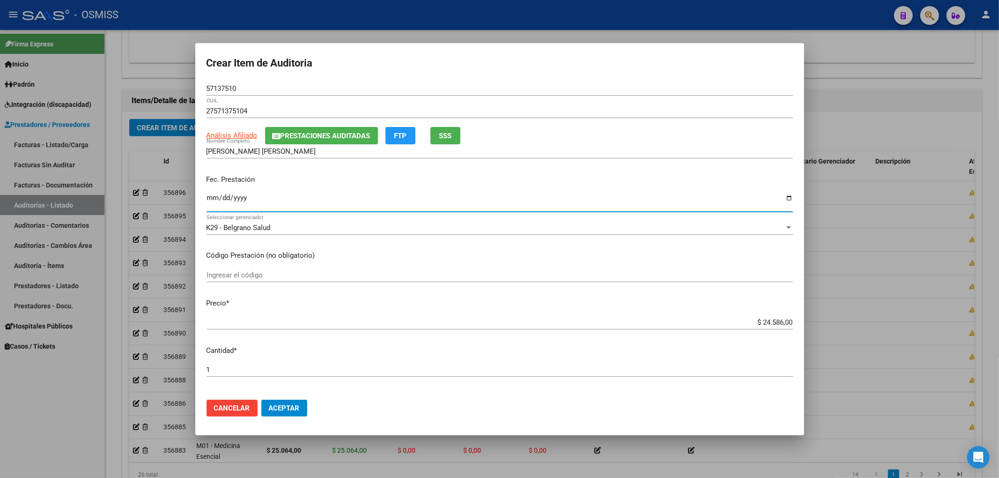
click at [282, 410] on span "Aceptar" at bounding box center [284, 408] width 31 height 8
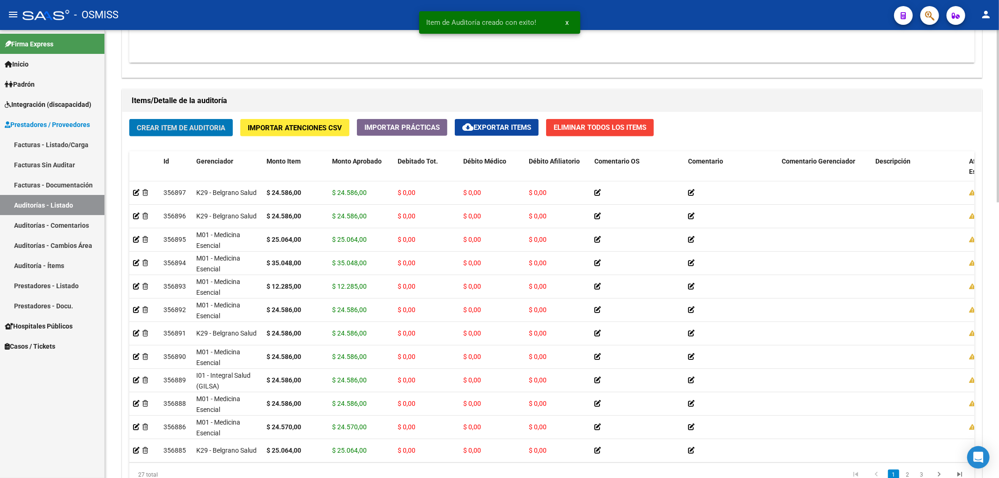
click at [203, 126] on span "Crear Item de Auditoria" at bounding box center [181, 128] width 89 height 8
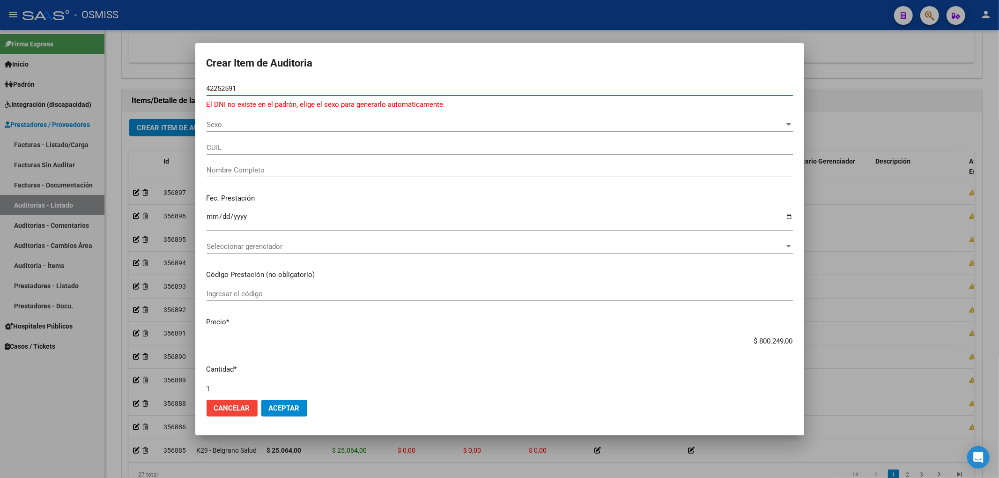
click at [216, 87] on input "42252591" at bounding box center [500, 88] width 586 height 8
click at [215, 87] on input "42252591" at bounding box center [500, 88] width 586 height 8
click at [221, 90] on input "42252591" at bounding box center [500, 88] width 586 height 8
click at [229, 91] on input "42252591" at bounding box center [500, 88] width 586 height 8
click at [237, 89] on input "42252591" at bounding box center [500, 88] width 586 height 8
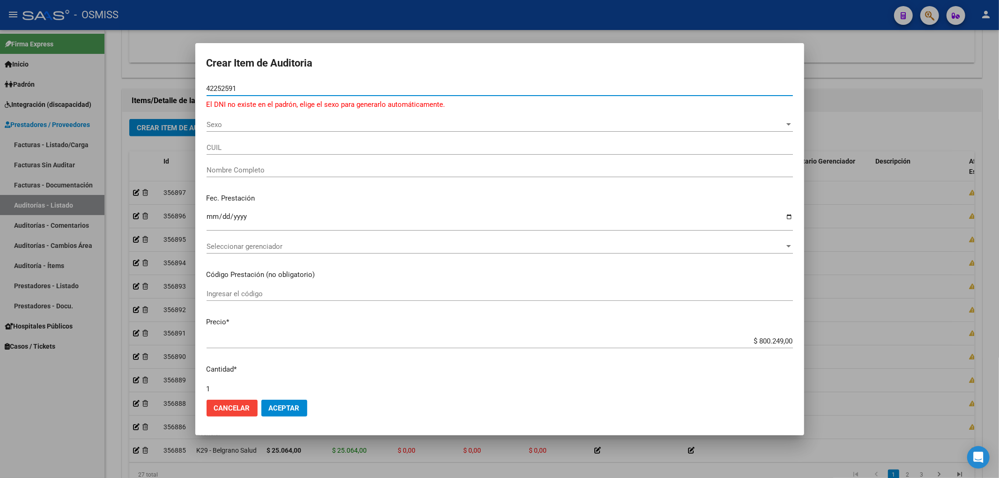
click at [217, 90] on input "42252591" at bounding box center [500, 88] width 586 height 8
click at [214, 88] on input "42252591" at bounding box center [500, 88] width 586 height 8
click at [225, 89] on input "42252591" at bounding box center [500, 88] width 586 height 8
type input "42252591"
click at [213, 129] on div "Sexo Sexo" at bounding box center [500, 125] width 586 height 14
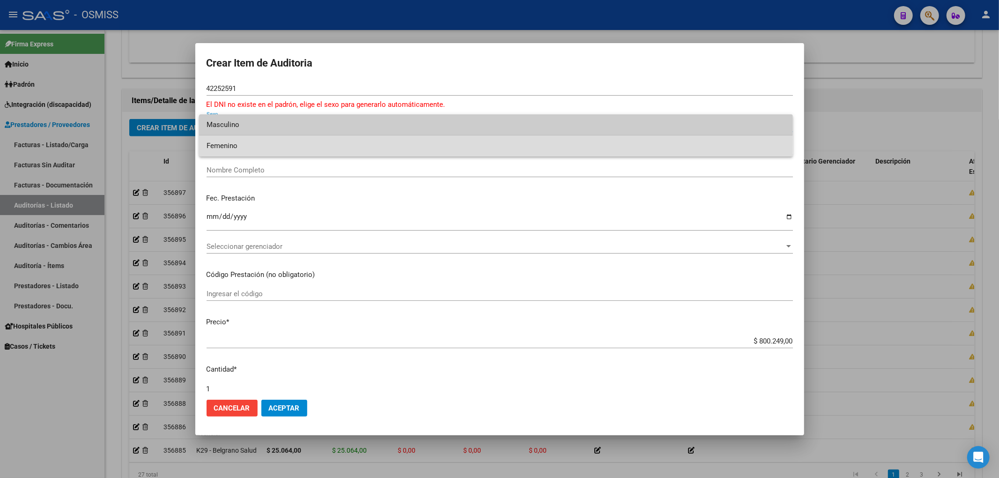
click at [225, 140] on span "Femenino" at bounding box center [496, 145] width 579 height 21
type input "27422525918"
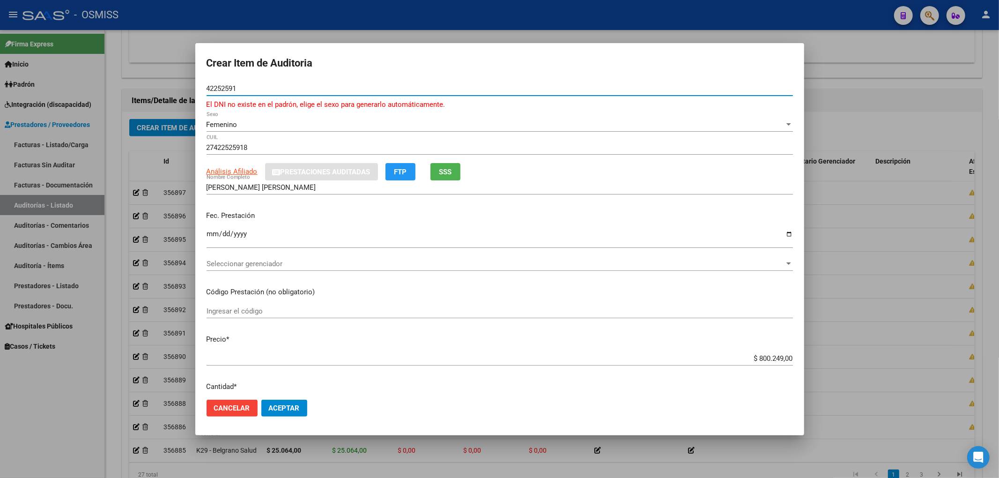
click at [220, 88] on input "42252591" at bounding box center [500, 88] width 586 height 8
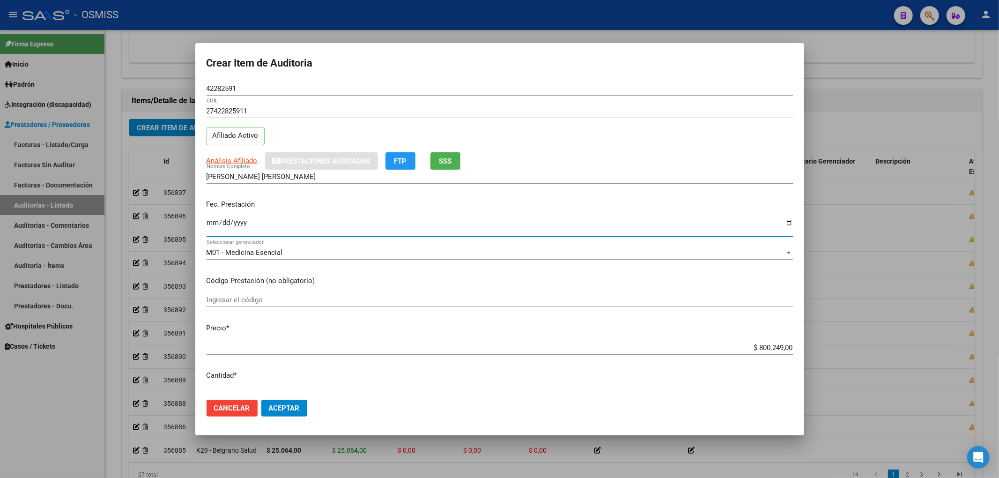
click at [210, 223] on input "Ingresar la fecha" at bounding box center [500, 226] width 586 height 15
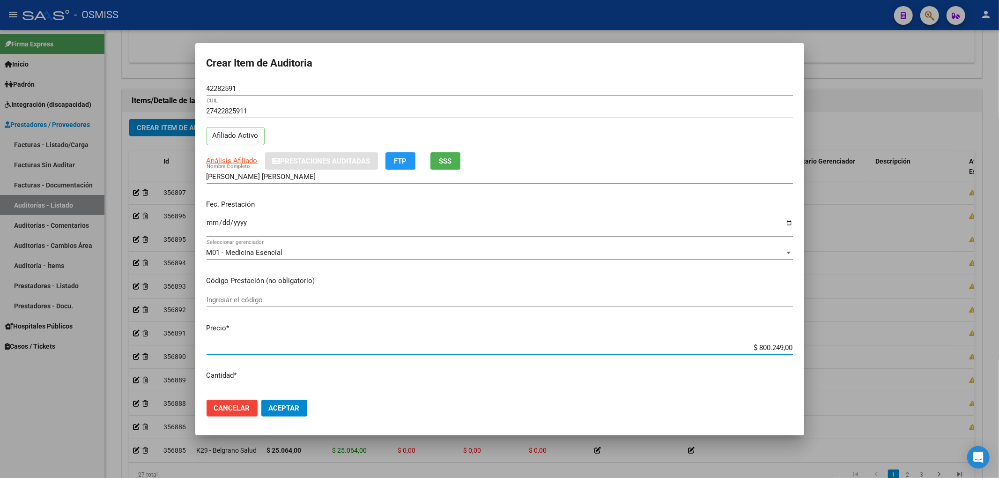
drag, startPoint x: 741, startPoint y: 347, endPoint x: 821, endPoint y: 347, distance: 79.6
click at [814, 348] on div "Crear Item de Auditoria 42282591 Nro Documento 27422825911 CUIL Afiliado Activo…" at bounding box center [499, 239] width 999 height 478
drag, startPoint x: 244, startPoint y: 81, endPoint x: 240, endPoint y: 83, distance: 5.2
click at [241, 83] on div "42282591 Nro Documento" at bounding box center [500, 88] width 586 height 14
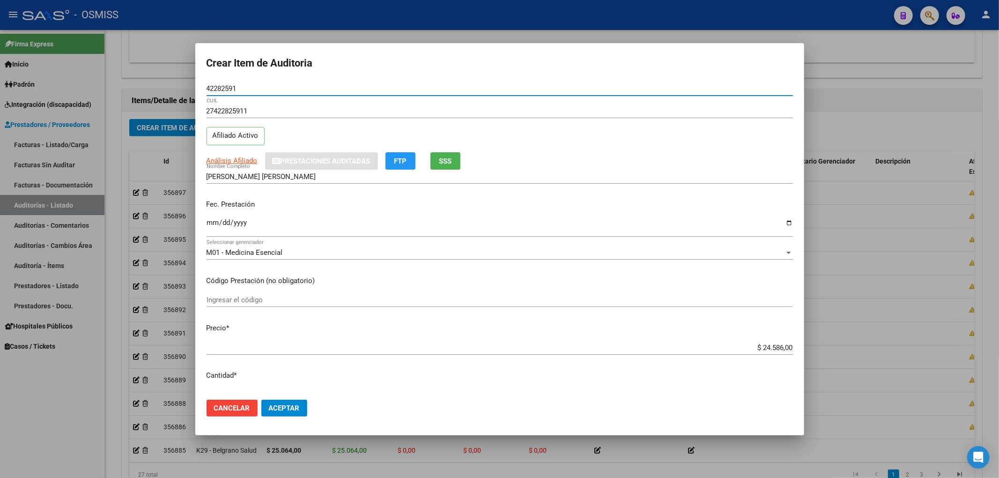
drag, startPoint x: 240, startPoint y: 89, endPoint x: 30, endPoint y: 107, distance: 210.2
click at [57, 102] on div "Crear Item de Auditoria 42282591 Nro Documento 27422825911 CUIL Afiliado Activo…" at bounding box center [499, 239] width 999 height 478
click at [398, 208] on p "Fec. Prestación" at bounding box center [500, 204] width 586 height 11
click at [295, 400] on button "Aceptar" at bounding box center [284, 407] width 46 height 17
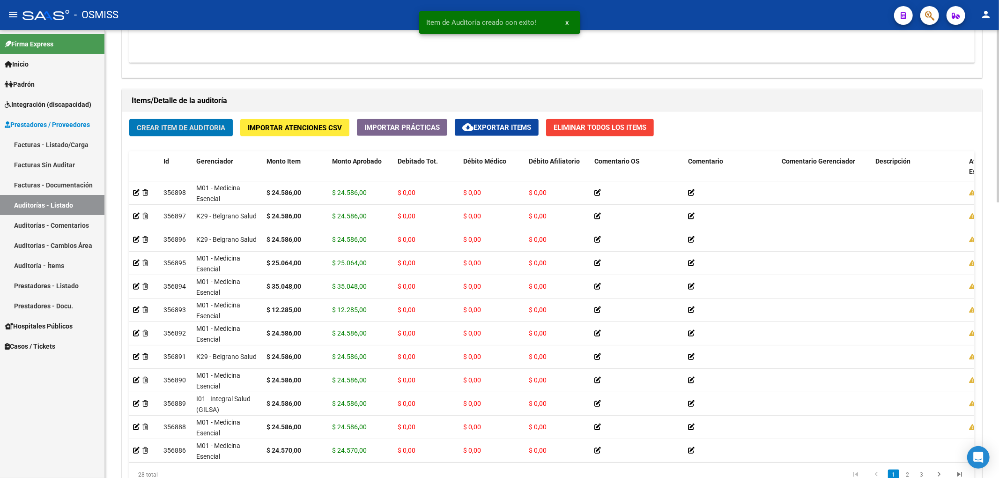
click at [160, 133] on button "Crear Item de Auditoria" at bounding box center [181, 127] width 104 height 17
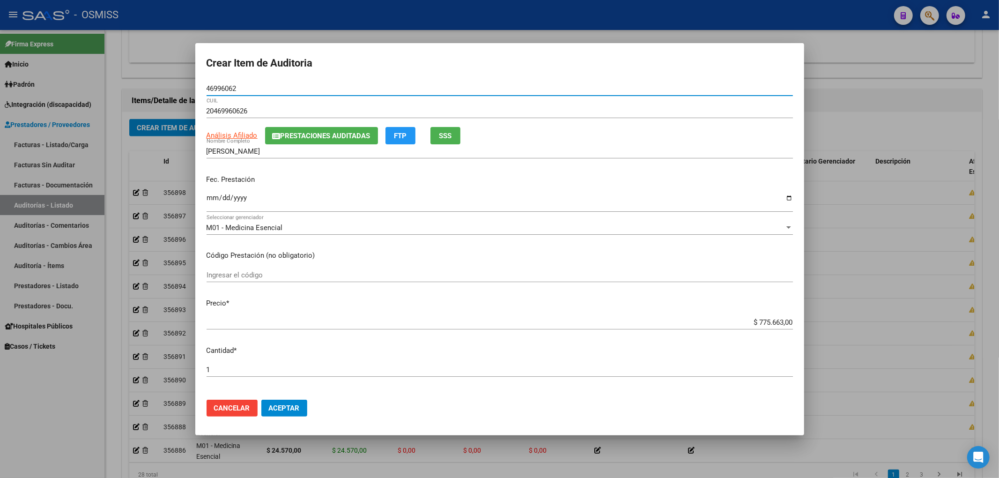
click at [293, 143] on button "Prestaciones Auditadas" at bounding box center [321, 135] width 113 height 17
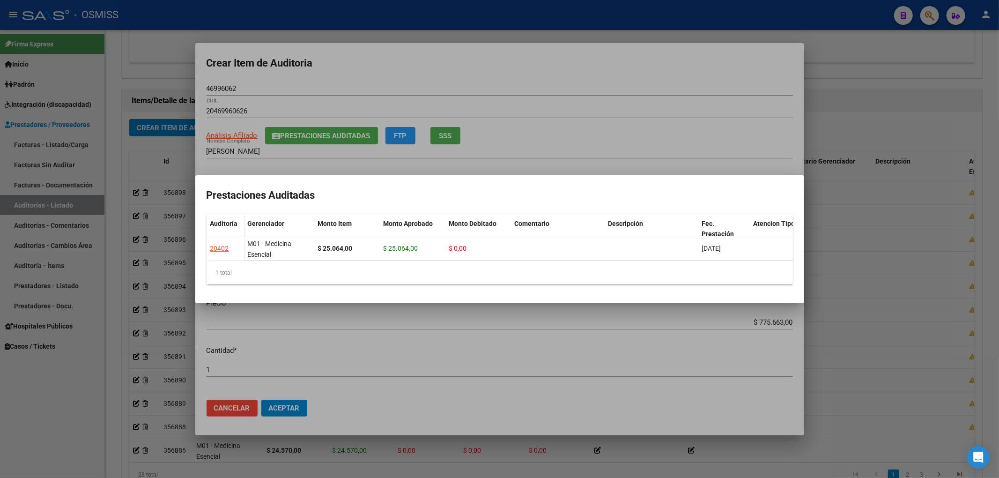
click at [395, 77] on div at bounding box center [499, 239] width 999 height 478
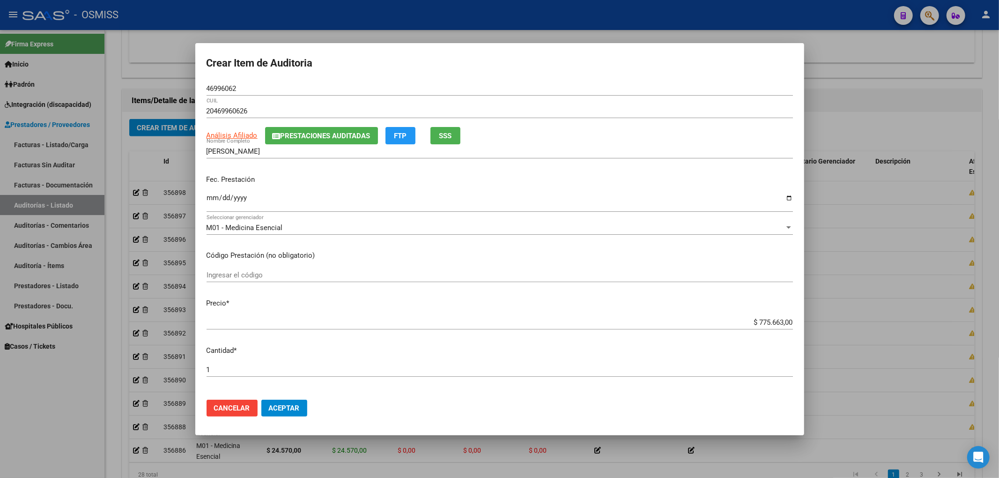
click at [214, 199] on input "Ingresar la fecha" at bounding box center [500, 201] width 586 height 15
click at [231, 401] on button "Cancelar" at bounding box center [232, 407] width 51 height 17
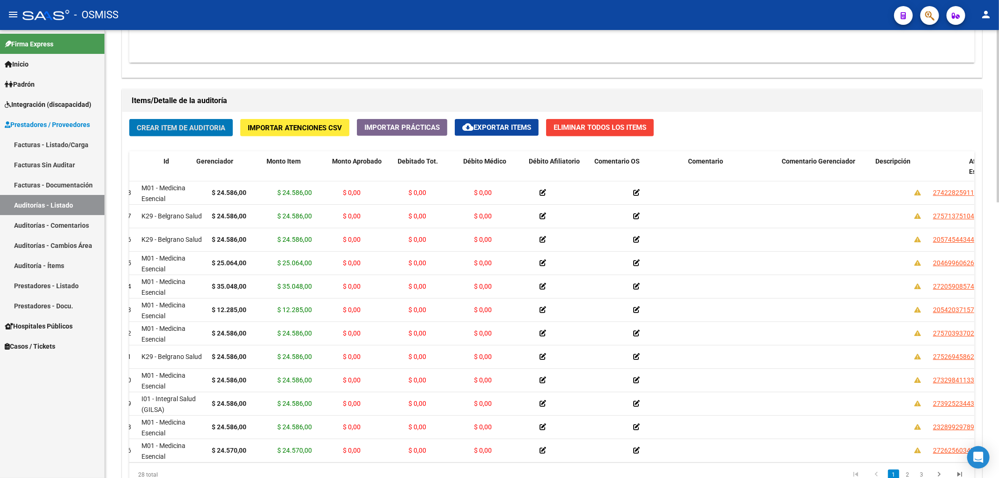
scroll to position [0, 0]
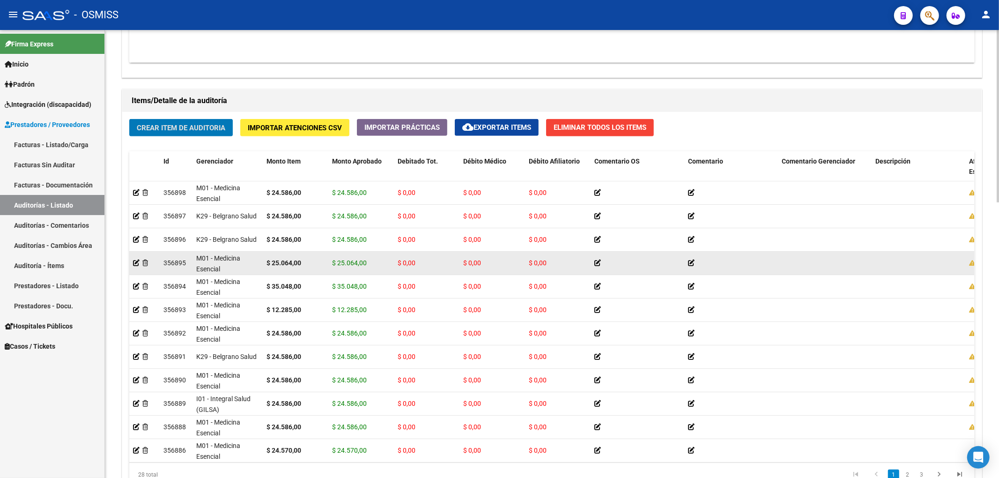
click at [137, 269] on datatable-body-cell at bounding box center [144, 262] width 30 height 23
click at [136, 264] on icon at bounding box center [136, 262] width 7 height 7
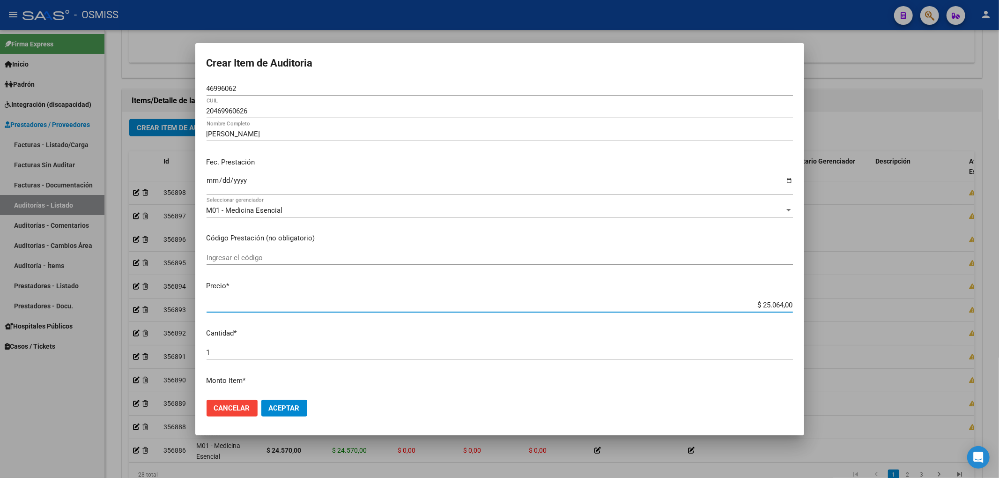
drag, startPoint x: 752, startPoint y: 304, endPoint x: 853, endPoint y: 303, distance: 100.7
click at [853, 303] on div "Crear Item de Auditoria 46996062 Nro Documento 20469960626 CUIL ROLDAN AXEL ARI…" at bounding box center [499, 239] width 999 height 478
click at [304, 406] on button "Aceptar" at bounding box center [284, 407] width 46 height 17
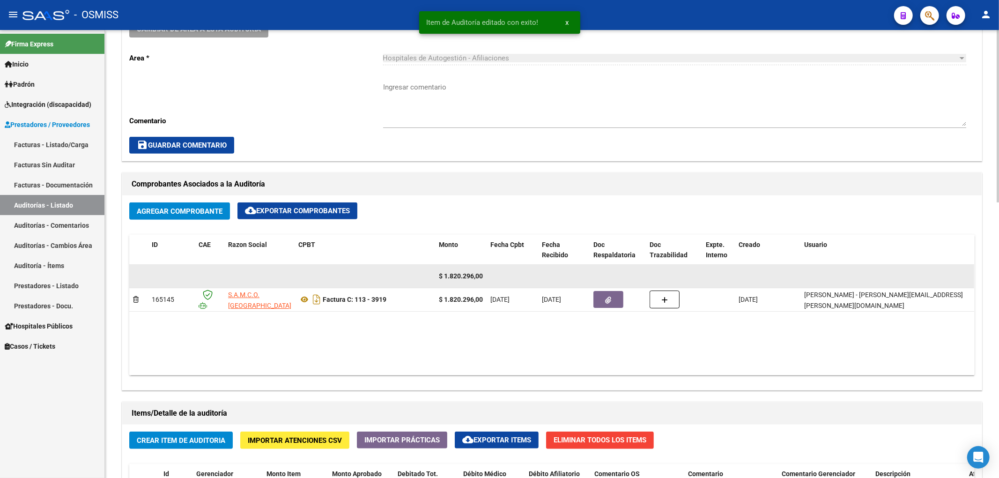
scroll to position [499, 0]
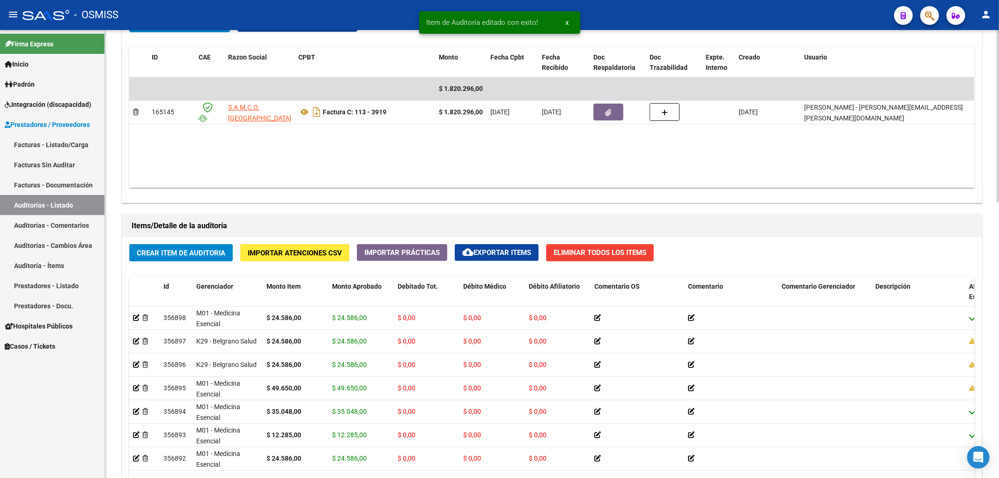
click at [210, 255] on span "Crear Item de Auditoria" at bounding box center [181, 253] width 89 height 8
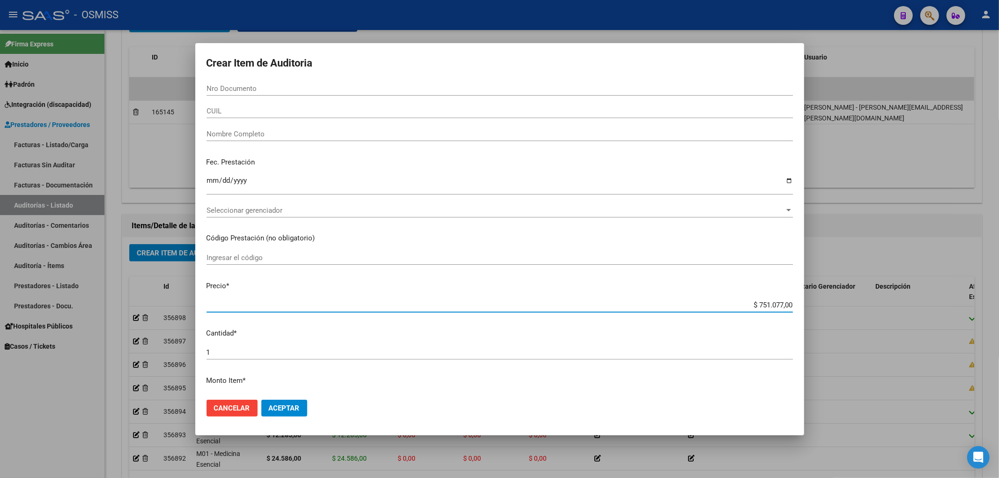
drag, startPoint x: 745, startPoint y: 308, endPoint x: 912, endPoint y: 294, distance: 168.3
click at [912, 294] on div "Crear Item de Auditoria Nro Documento CUIL Nombre Completo Fec. Prestación Ingr…" at bounding box center [499, 239] width 999 height 478
click at [265, 86] on input "Nro Documento" at bounding box center [500, 88] width 586 height 8
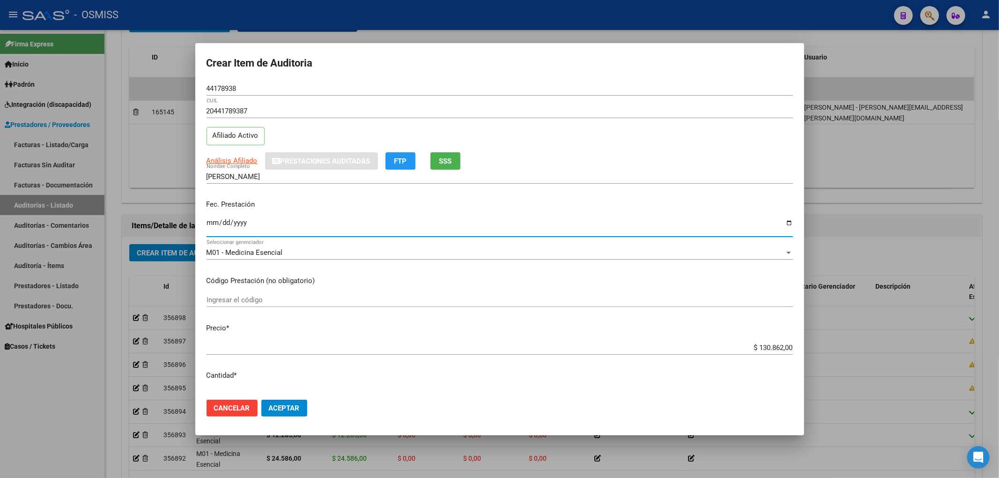
click at [214, 223] on input "Ingresar la fecha" at bounding box center [500, 226] width 586 height 15
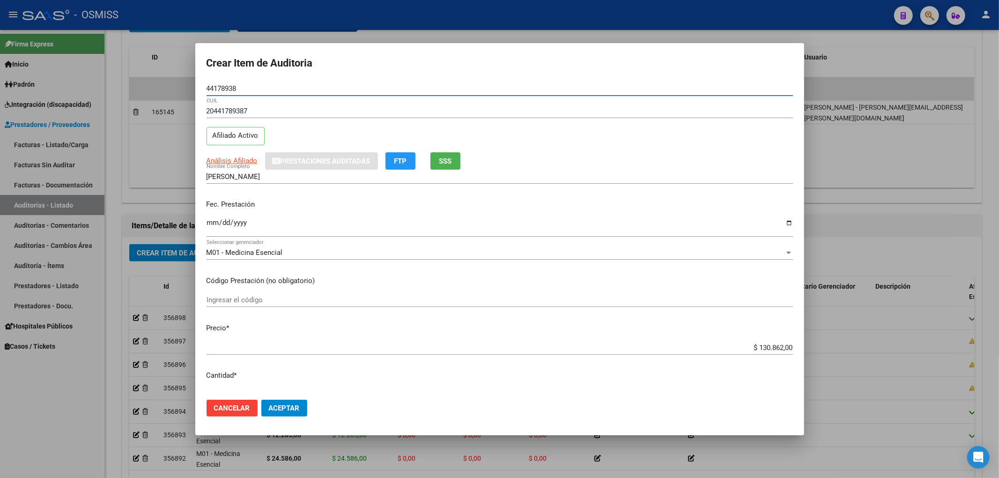
drag, startPoint x: 245, startPoint y: 89, endPoint x: 94, endPoint y: 86, distance: 151.8
click at [109, 85] on div "Crear Item de Auditoria 44178938 Nro Documento 20441789387 CUIL Afiliado Activo…" at bounding box center [499, 239] width 999 height 478
click at [388, 202] on p "Fec. Prestación" at bounding box center [500, 204] width 586 height 11
click at [300, 404] on button "Aceptar" at bounding box center [284, 407] width 46 height 17
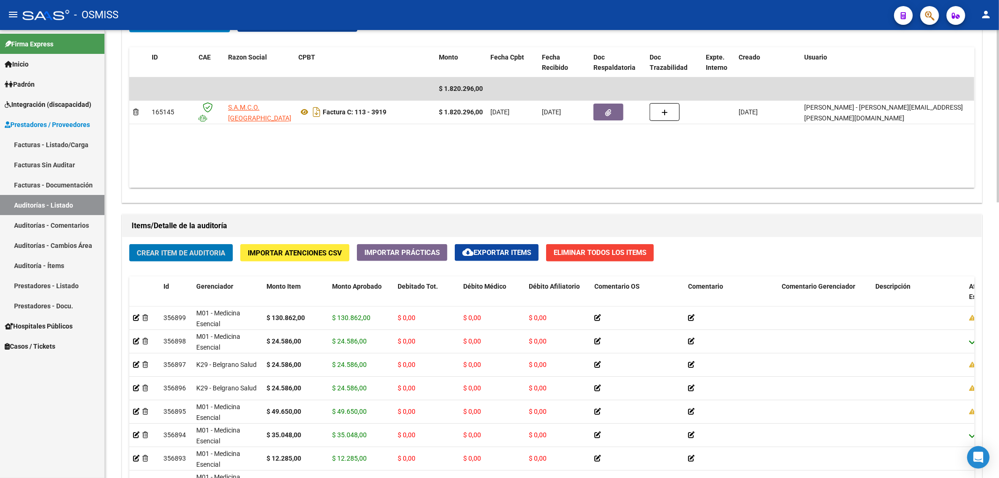
click at [232, 258] on button "Crear Item de Auditoria" at bounding box center [181, 252] width 104 height 17
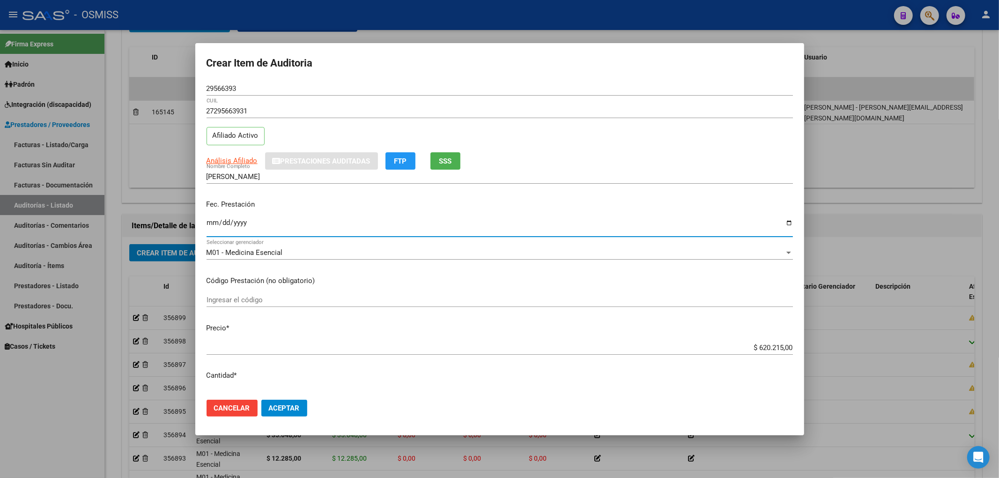
click at [211, 227] on input "Ingresar la fecha" at bounding box center [500, 226] width 586 height 15
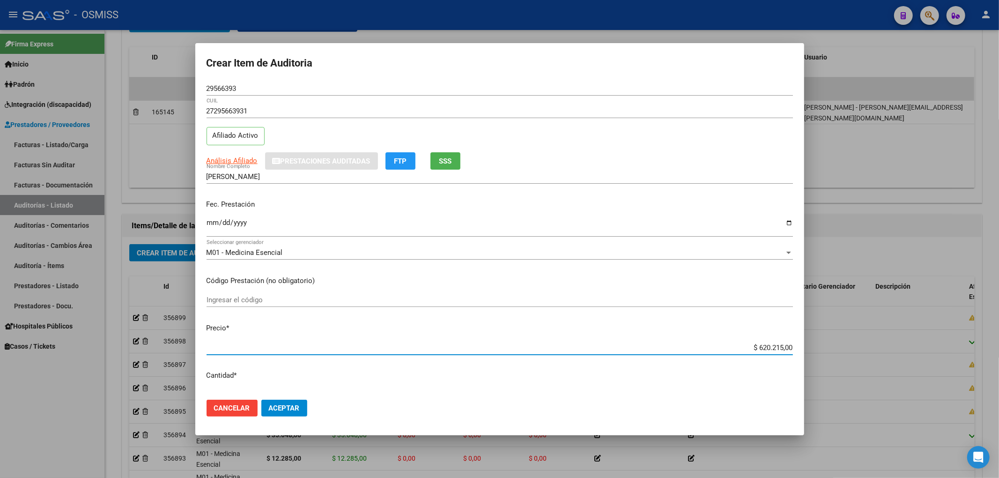
drag, startPoint x: 722, startPoint y: 349, endPoint x: 821, endPoint y: 351, distance: 99.8
click at [821, 351] on div "Crear Item de Auditoria 29566393 Nro Documento 27295663931 CUIL Afiliado Activo…" at bounding box center [499, 239] width 999 height 478
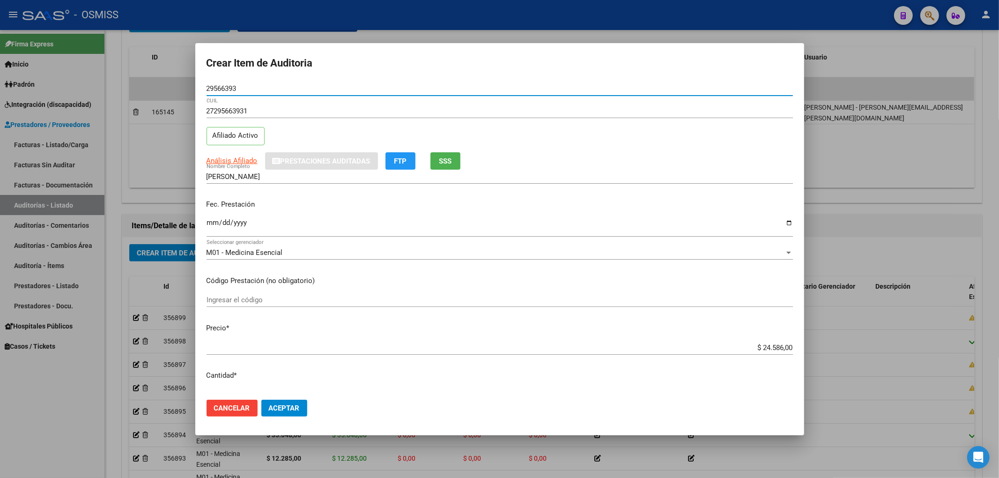
drag, startPoint x: 242, startPoint y: 92, endPoint x: 158, endPoint y: 96, distance: 83.5
click at [158, 96] on div "Crear Item de Auditoria 29566393 Nro Documento 27295663931 CUIL Afiliado Activo…" at bounding box center [499, 239] width 999 height 478
click at [289, 89] on input "29566393" at bounding box center [500, 88] width 586 height 8
drag, startPoint x: 240, startPoint y: 86, endPoint x: 66, endPoint y: 75, distance: 174.6
click at [68, 75] on div "Crear Item de Auditoria 29566393 Nro Documento 27295663931 CUIL Afiliado Activo…" at bounding box center [499, 239] width 999 height 478
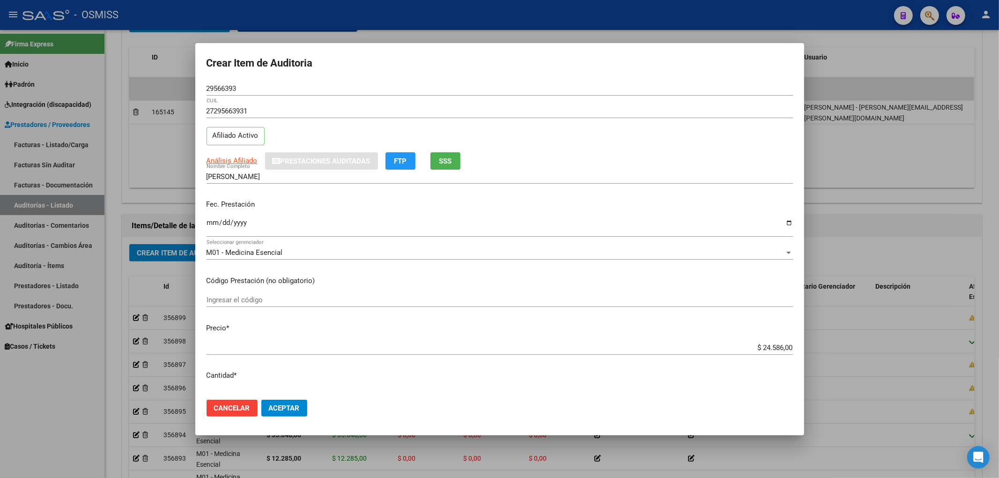
click at [295, 396] on mat-dialog-actions "Cancelar Aceptar" at bounding box center [500, 408] width 586 height 32
click at [294, 405] on span "Aceptar" at bounding box center [284, 408] width 31 height 8
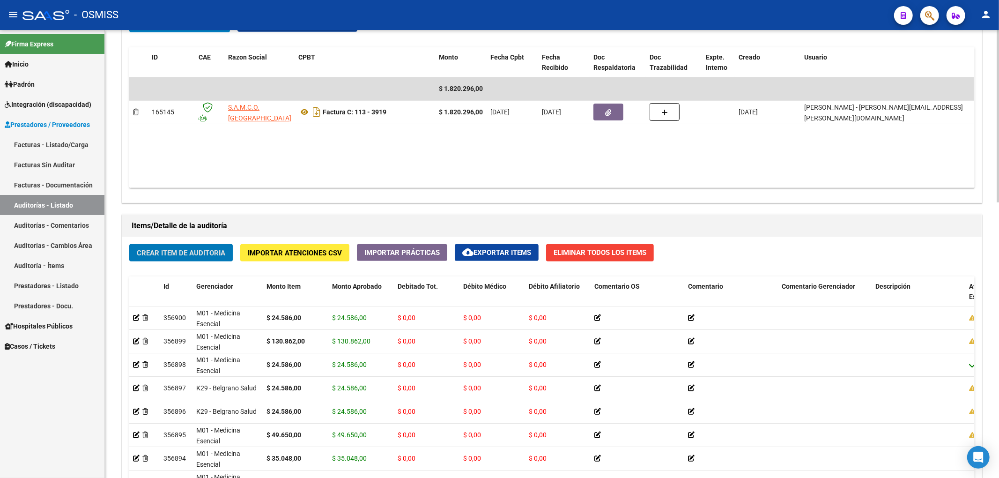
click at [211, 256] on span "Crear Item de Auditoria" at bounding box center [181, 253] width 89 height 8
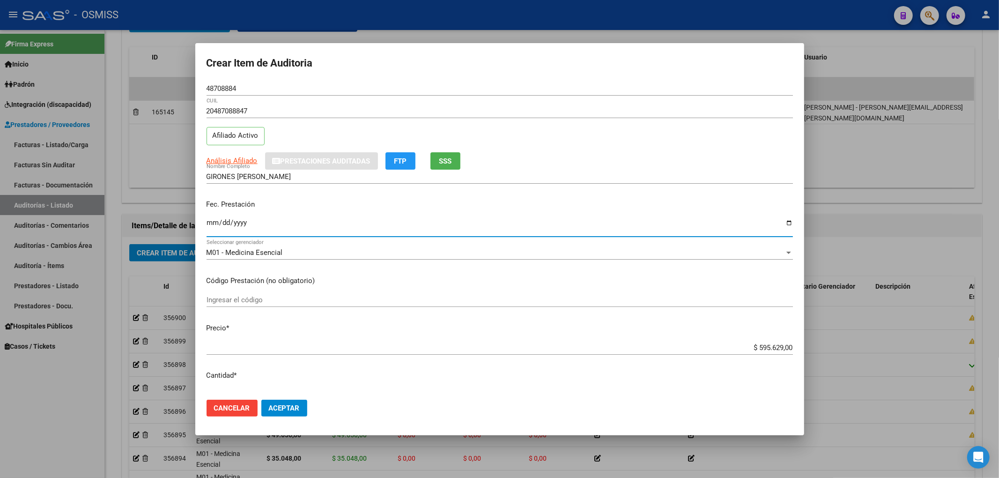
click at [210, 223] on input "Ingresar la fecha" at bounding box center [500, 226] width 586 height 15
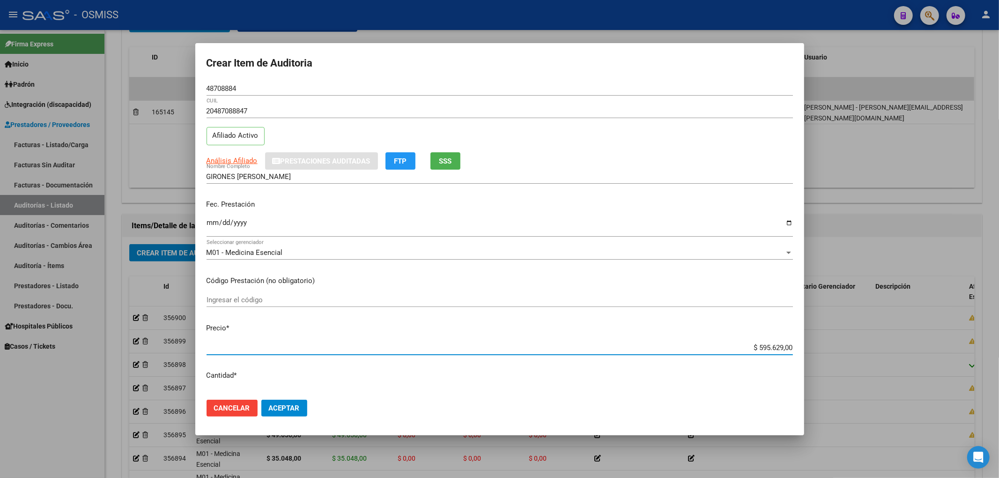
drag, startPoint x: 756, startPoint y: 349, endPoint x: 858, endPoint y: 345, distance: 102.7
click at [858, 345] on div "Crear Item de Auditoria 48708884 Nro Documento 20487088847 CUIL Afiliado Activo…" at bounding box center [499, 239] width 999 height 478
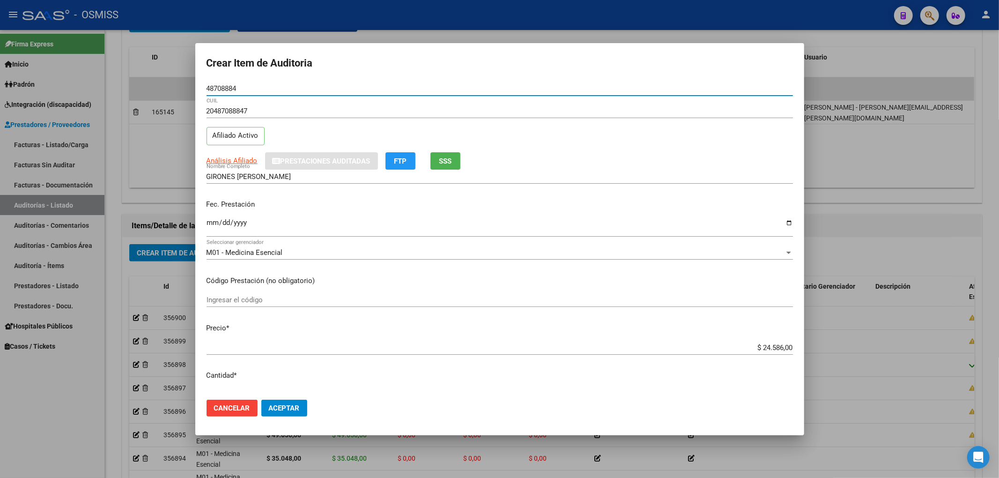
drag, startPoint x: 158, startPoint y: 88, endPoint x: 83, endPoint y: 87, distance: 74.5
click at [83, 87] on div "Crear Item de Auditoria 48708884 Nro Documento 20487088847 CUIL Afiliado Activo…" at bounding box center [499, 239] width 999 height 478
click at [323, 195] on div "Fec. Prestación 2025-08-26 Ingresar la fecha" at bounding box center [500, 218] width 586 height 53
click at [272, 409] on span "Aceptar" at bounding box center [284, 408] width 31 height 8
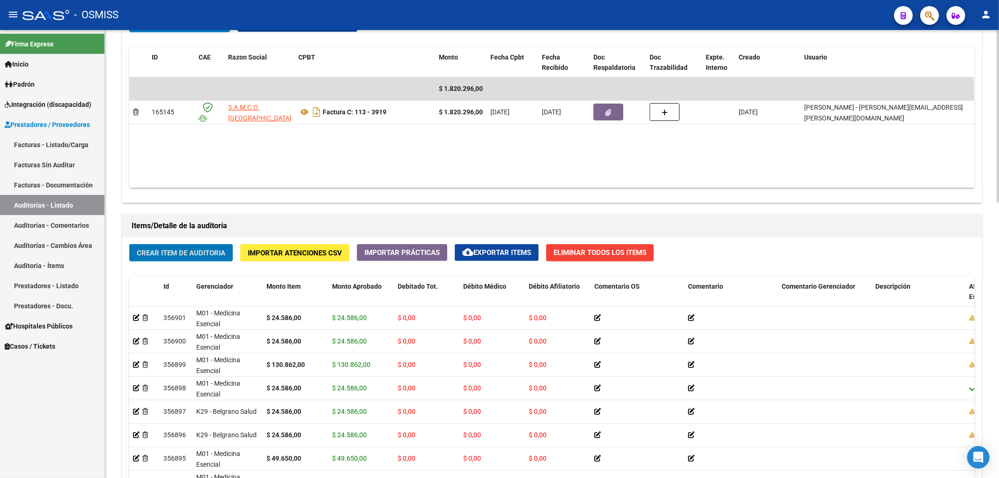
click at [218, 252] on span "Crear Item de Auditoria" at bounding box center [181, 253] width 89 height 8
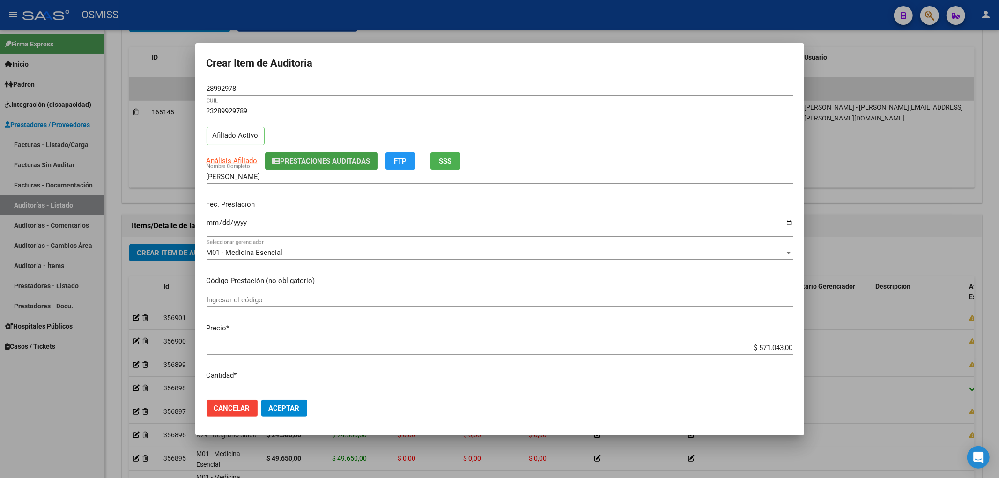
click at [281, 154] on button "Prestaciones Auditadas" at bounding box center [321, 160] width 113 height 17
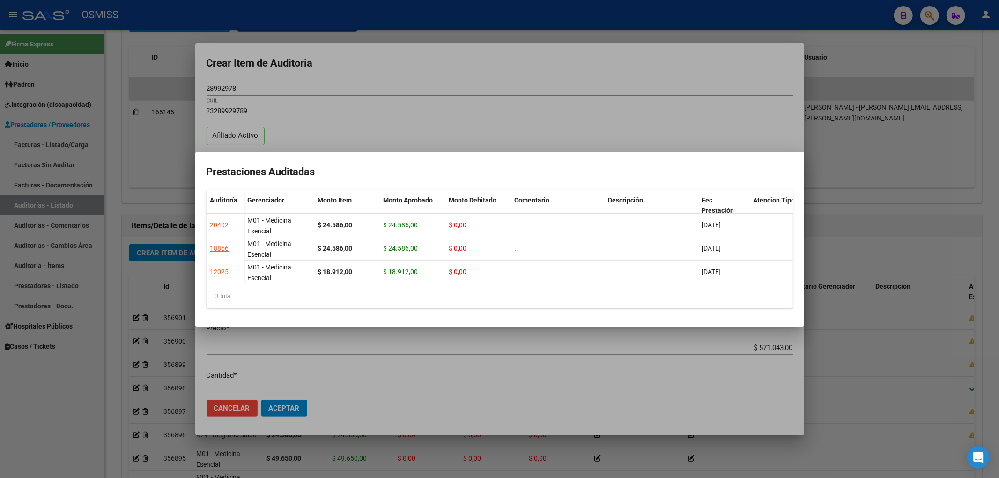
click at [339, 81] on div at bounding box center [499, 239] width 999 height 478
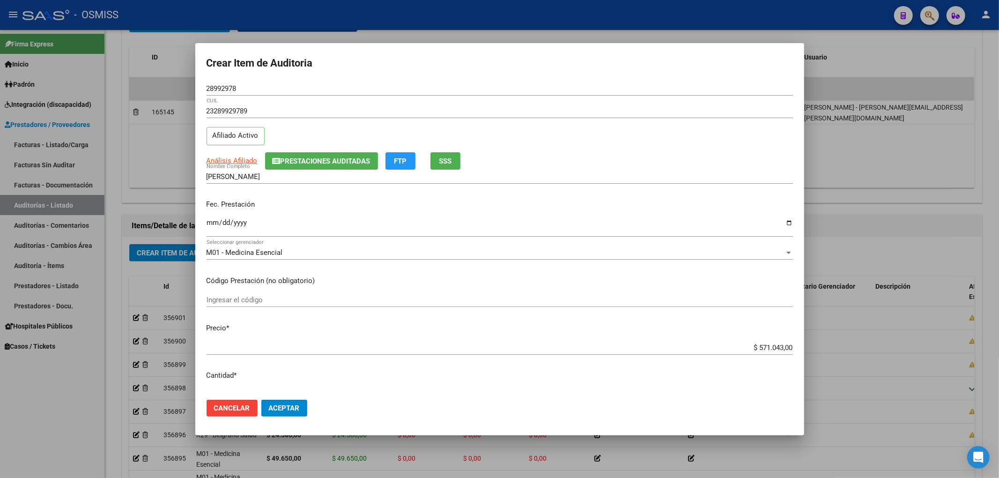
click at [214, 222] on input "Ingresar la fecha" at bounding box center [500, 226] width 586 height 15
click at [334, 167] on button "Prestaciones Auditadas" at bounding box center [321, 160] width 113 height 17
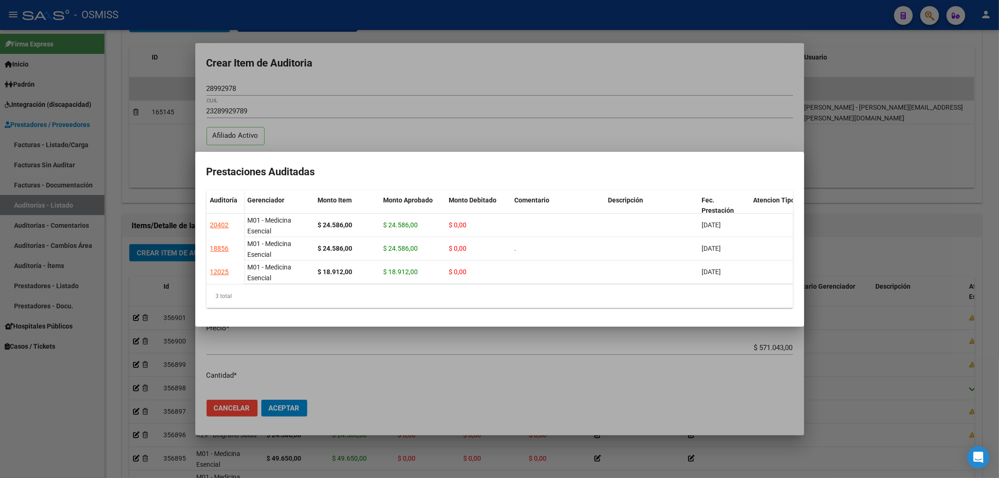
scroll to position [0, 182]
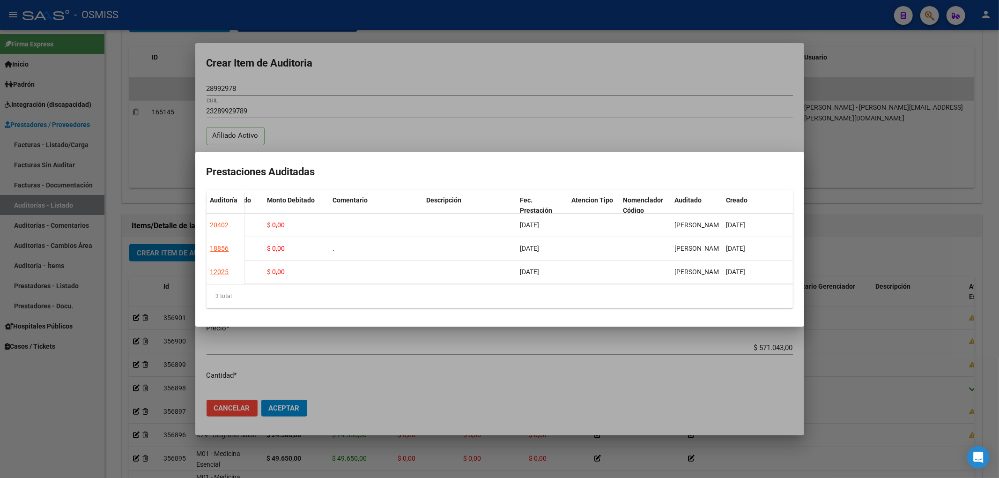
click at [589, 85] on div at bounding box center [499, 239] width 999 height 478
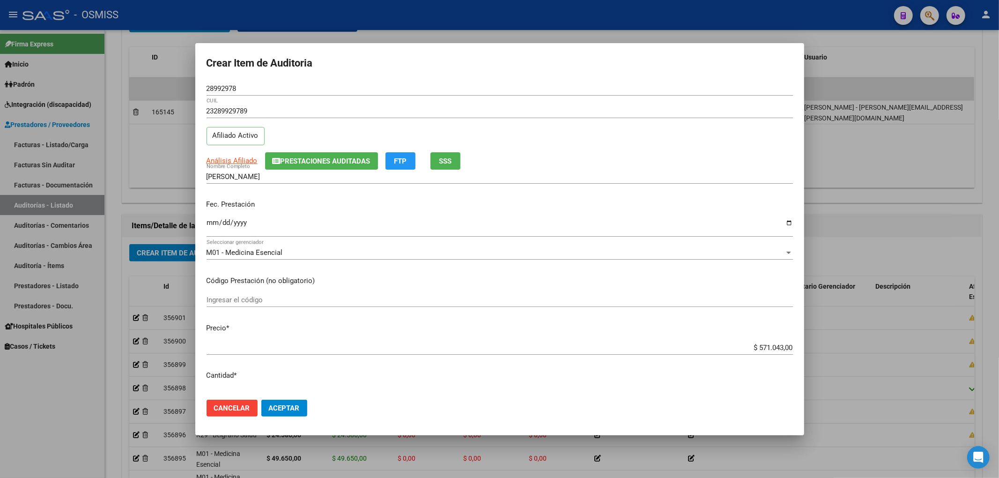
click at [238, 398] on mat-dialog-actions "Cancelar Aceptar" at bounding box center [500, 408] width 586 height 32
click at [233, 400] on button "Cancelar" at bounding box center [232, 407] width 51 height 17
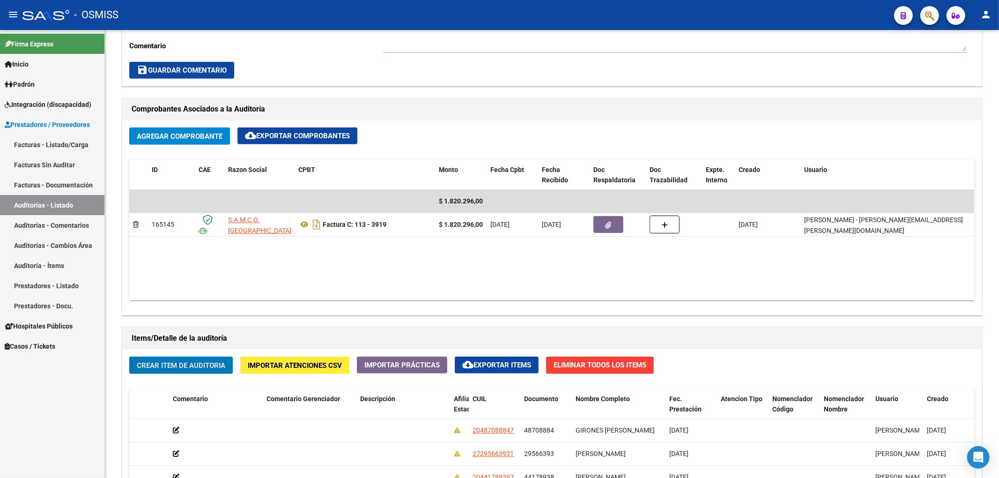
scroll to position [715, 0]
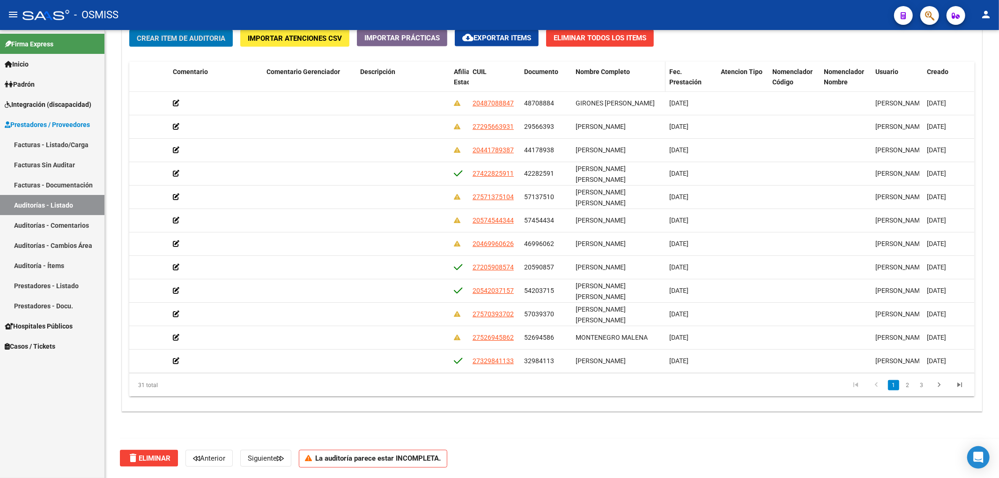
click at [596, 75] on span "Nombre Completo" at bounding box center [603, 71] width 54 height 7
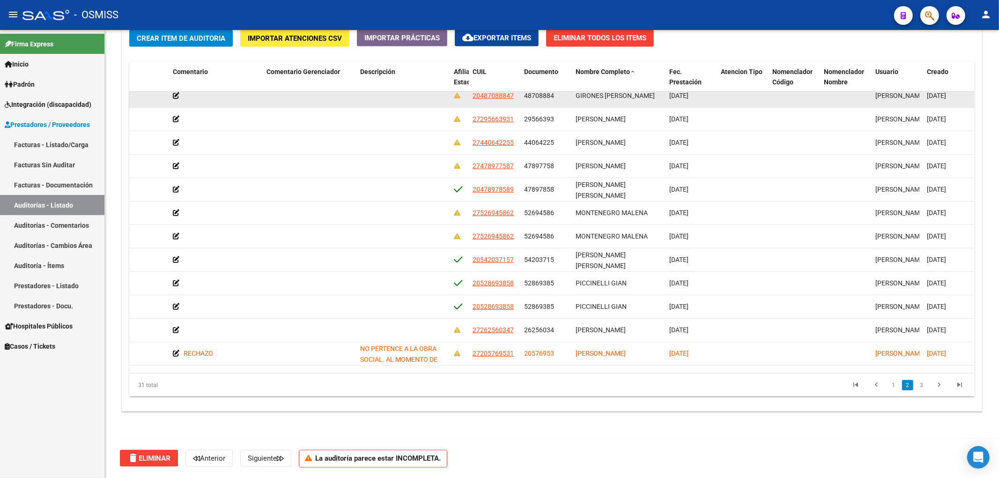
scroll to position [250, 515]
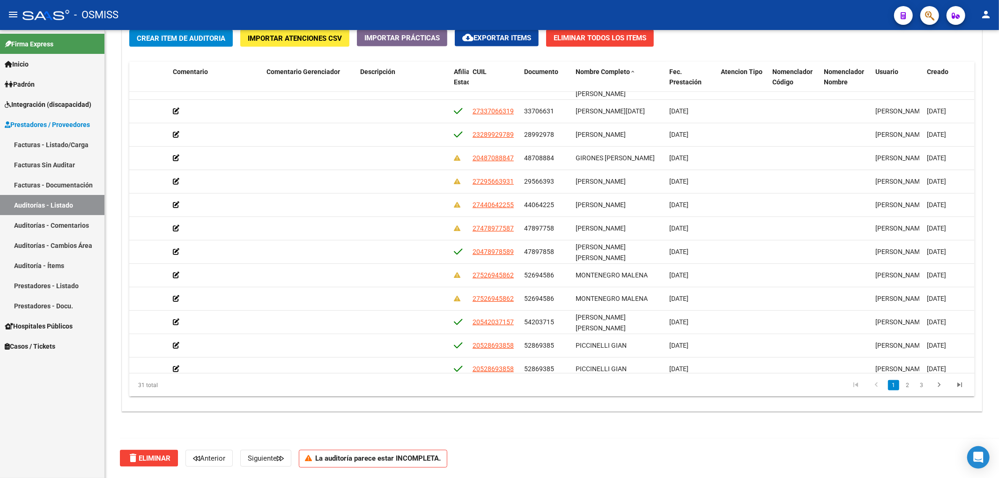
click at [944, 70] on span "Creado" at bounding box center [938, 71] width 22 height 7
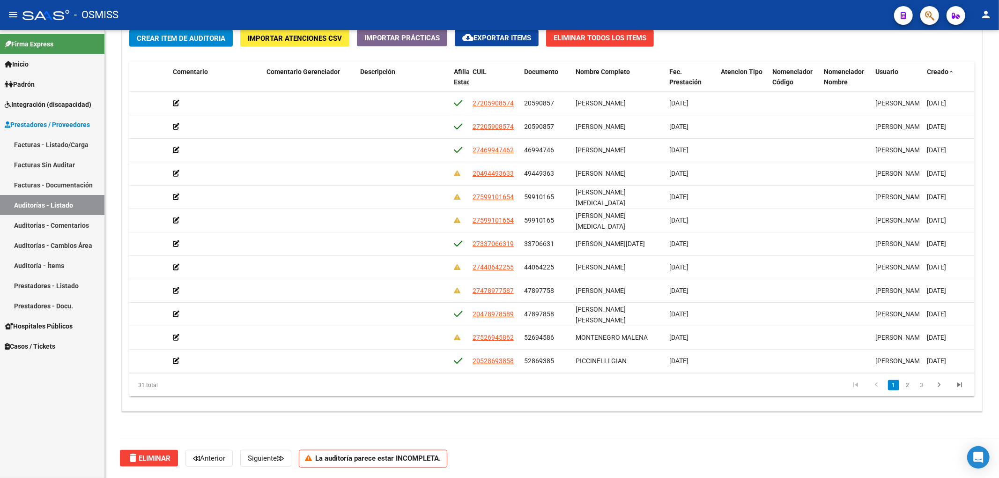
click at [937, 71] on span "Creado" at bounding box center [938, 71] width 22 height 7
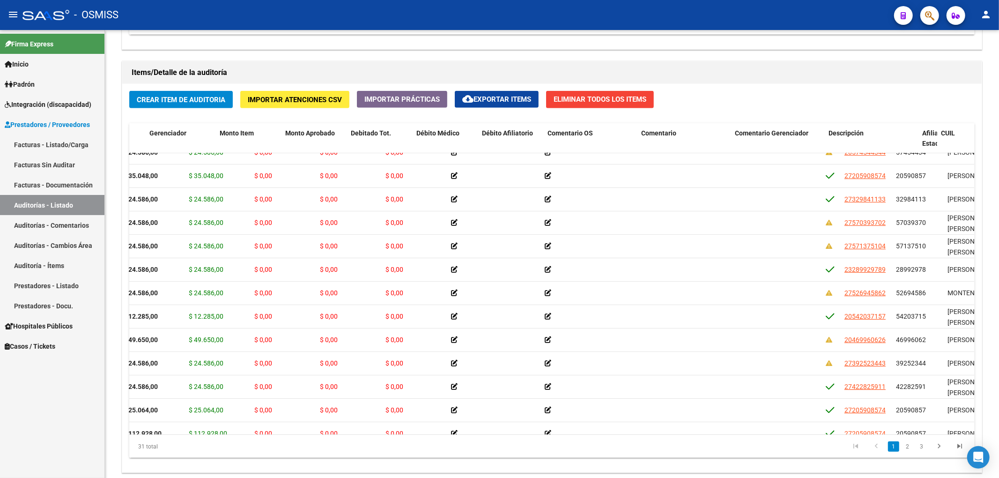
scroll to position [82, 0]
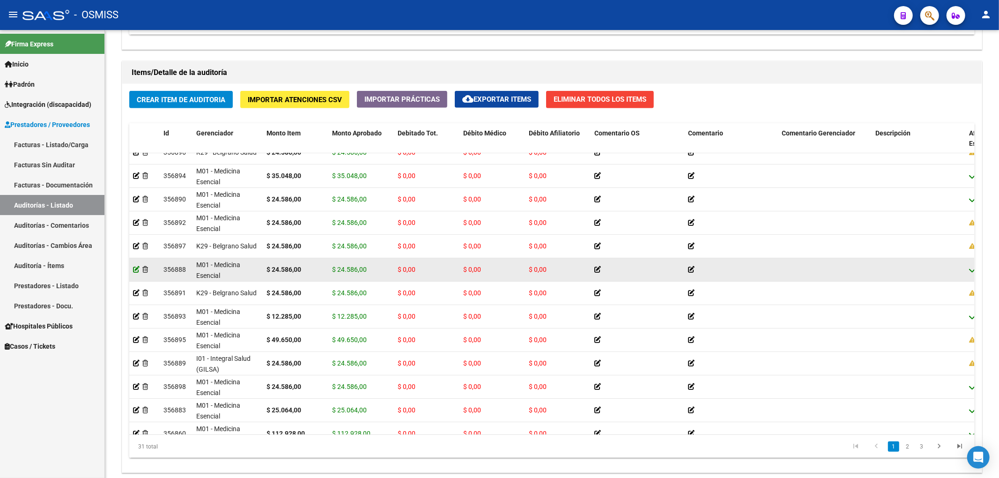
click at [133, 273] on icon at bounding box center [136, 269] width 7 height 7
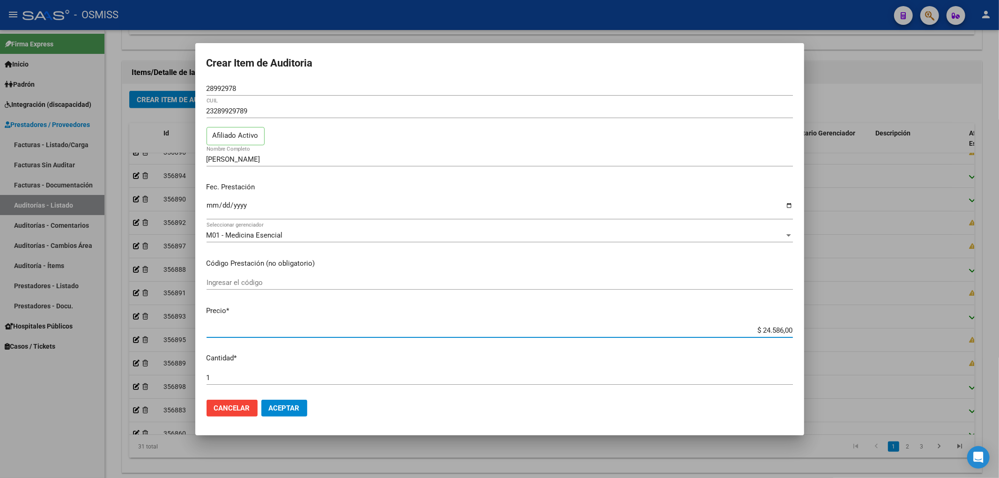
drag, startPoint x: 761, startPoint y: 332, endPoint x: 827, endPoint y: 330, distance: 66.1
click at [826, 330] on div "Crear Item de Auditoria 28992978 Nro Documento 23289929789 CUIL Afiliado Activo…" at bounding box center [499, 239] width 999 height 478
click at [288, 409] on span "Aceptar" at bounding box center [284, 408] width 31 height 8
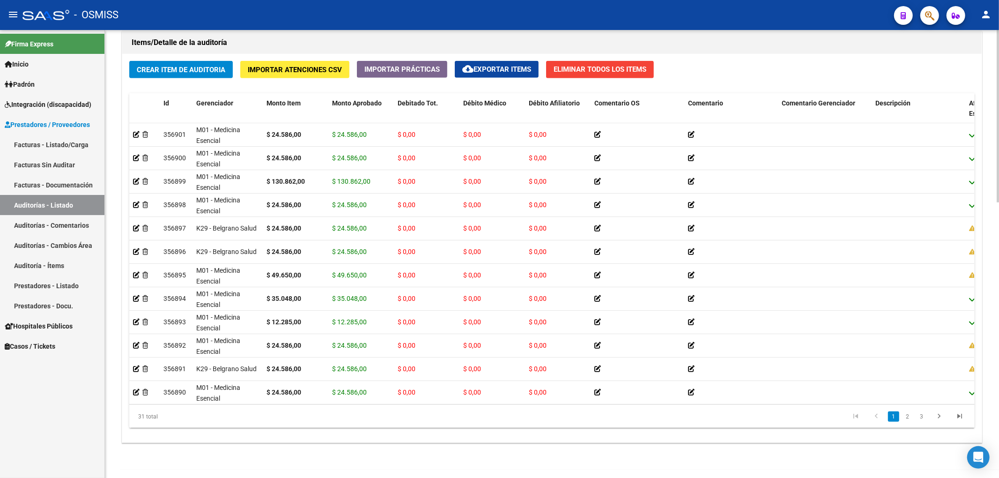
scroll to position [687, 0]
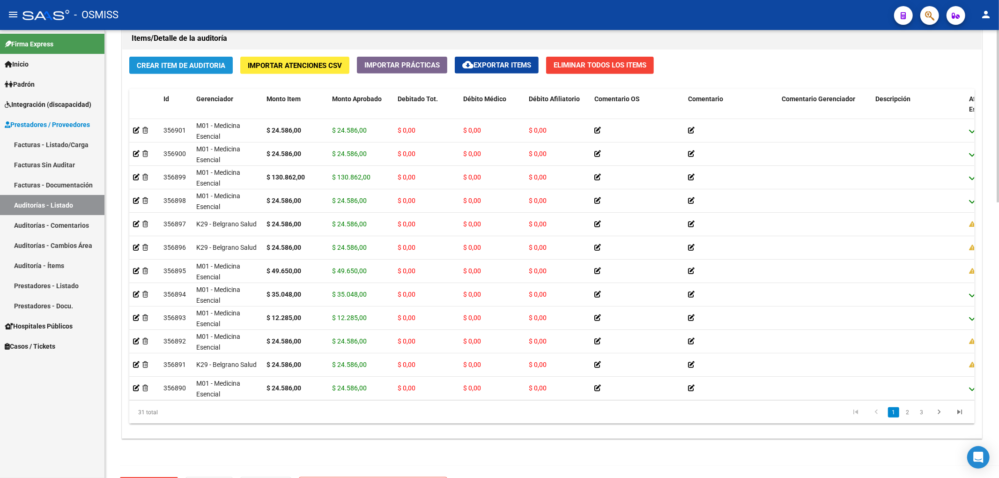
click at [210, 66] on span "Crear Item de Auditoria" at bounding box center [181, 65] width 89 height 8
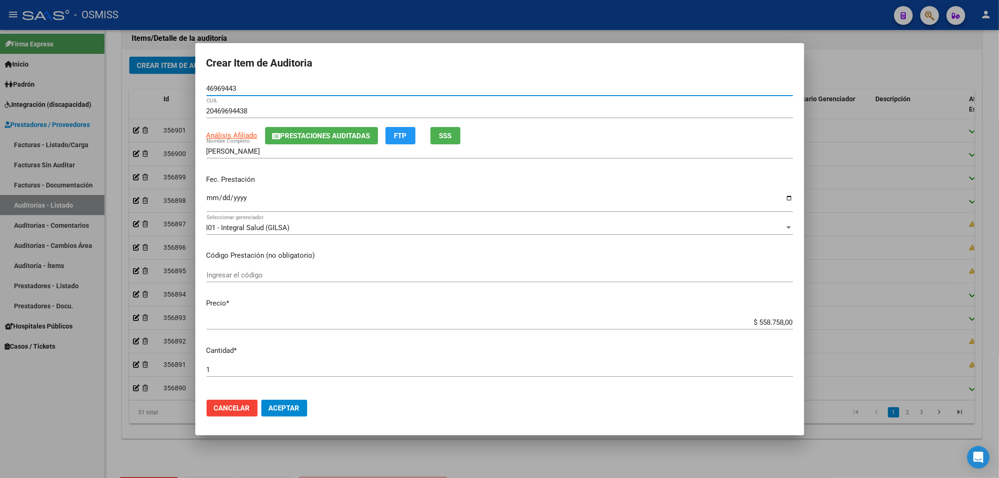
click at [205, 200] on mat-dialog-content "46969443 Nro Documento 20469694438 CUIL Análisis Afiliado Prestaciones Auditada…" at bounding box center [499, 236] width 609 height 311
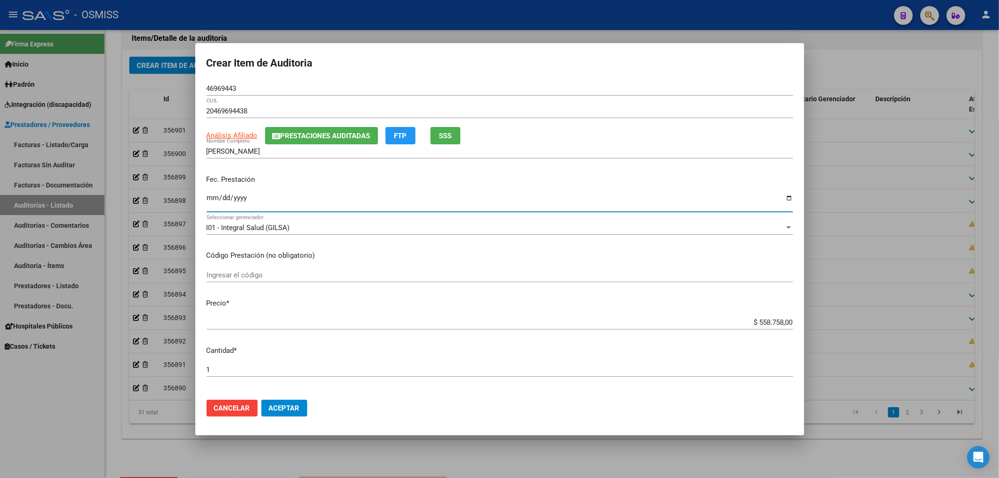
click at [214, 198] on input "Ingresar la fecha" at bounding box center [500, 201] width 586 height 15
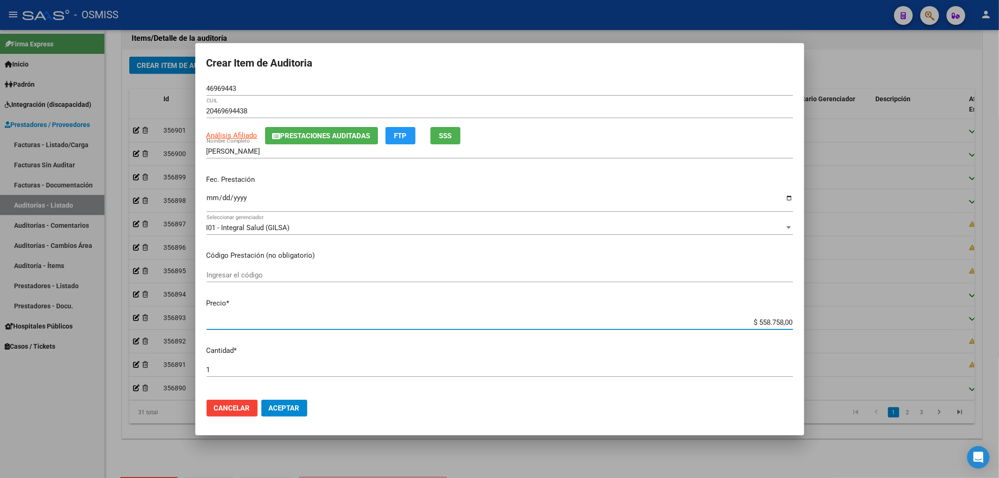
drag, startPoint x: 737, startPoint y: 323, endPoint x: 909, endPoint y: 298, distance: 173.7
click at [907, 298] on div "Crear Item de Auditoria 46969443 Nro Documento 20469694438 CUIL Análisis Afilia…" at bounding box center [499, 239] width 999 height 478
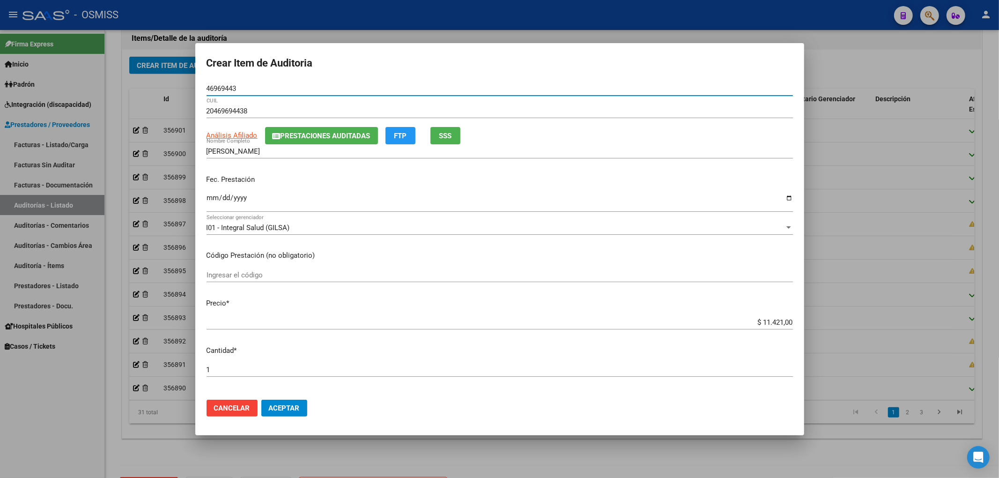
drag, startPoint x: 245, startPoint y: 89, endPoint x: 68, endPoint y: 100, distance: 177.9
click at [96, 95] on div "Crear Item de Auditoria 46969443 Nro Documento 20469694438 CUIL Análisis Afilia…" at bounding box center [499, 239] width 999 height 478
click at [404, 180] on p "Fec. Prestación" at bounding box center [500, 179] width 586 height 11
click at [283, 401] on button "Aceptar" at bounding box center [284, 407] width 46 height 17
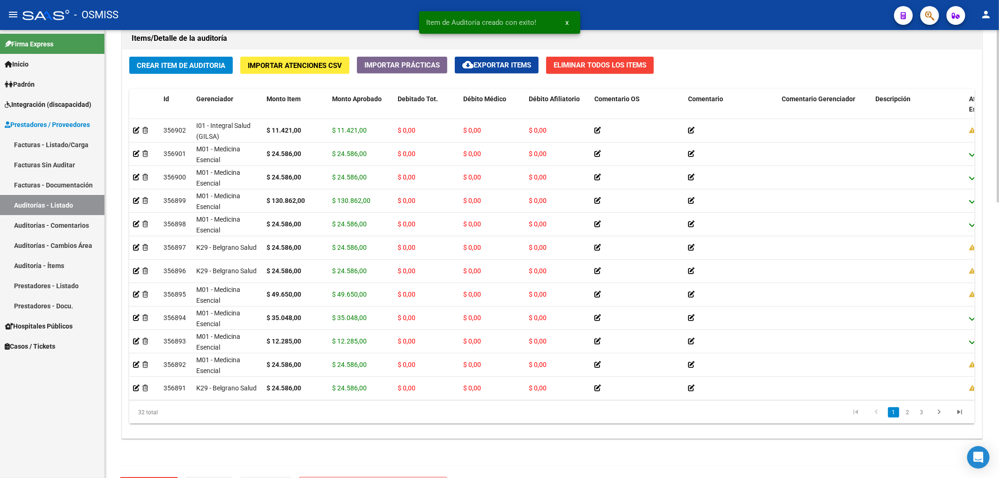
click at [186, 75] on div "Crear Item de Auditoria Importar Atenciones CSV Importar Prácticas cloud_downlo…" at bounding box center [551, 244] width 859 height 388
click at [185, 68] on span "Crear Item de Auditoria" at bounding box center [181, 65] width 89 height 8
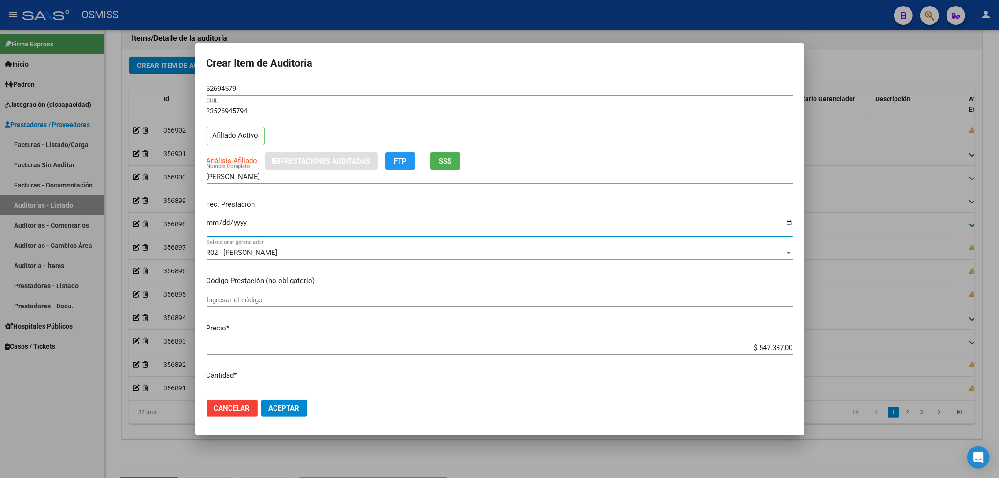
click at [210, 223] on input "Ingresar la fecha" at bounding box center [500, 226] width 586 height 15
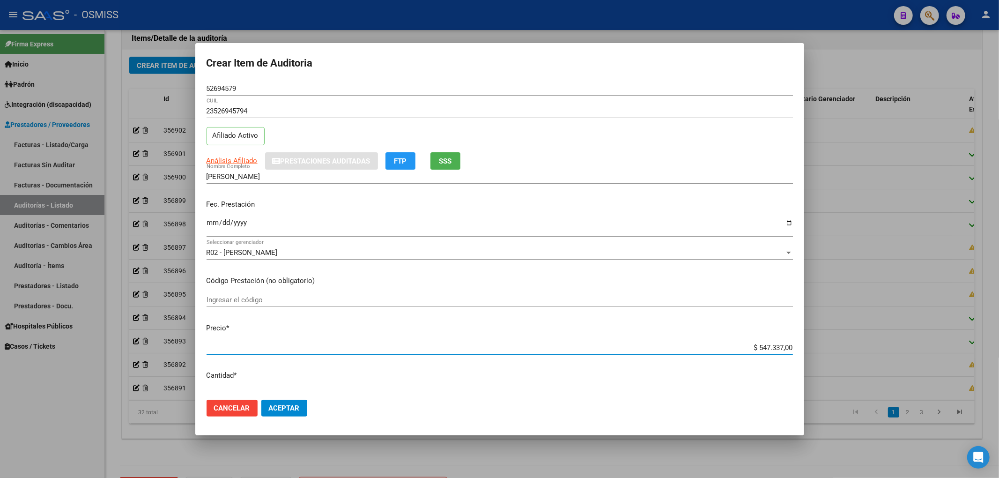
drag, startPoint x: 729, startPoint y: 349, endPoint x: 880, endPoint y: 347, distance: 150.4
click at [880, 347] on div "Crear Item de Auditoria 52694579 Nro Documento 23526945794 CUIL Afiliado Activo…" at bounding box center [499, 239] width 999 height 478
drag, startPoint x: 243, startPoint y: 89, endPoint x: 89, endPoint y: 99, distance: 154.4
click at [97, 96] on div "Crear Item de Auditoria 52694579 Nro Documento 23526945794 CUIL Afiliado Activo…" at bounding box center [499, 239] width 999 height 478
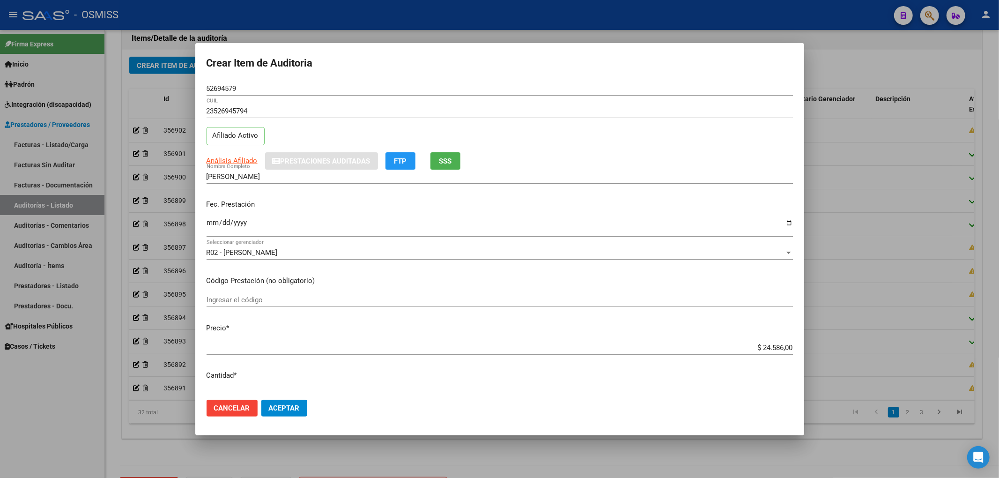
drag, startPoint x: 393, startPoint y: 218, endPoint x: 402, endPoint y: 231, distance: 15.6
click at [393, 219] on input "2025-08-25" at bounding box center [500, 226] width 586 height 15
drag, startPoint x: 306, startPoint y: 409, endPoint x: 301, endPoint y: 406, distance: 6.8
click at [303, 407] on button "Aceptar" at bounding box center [284, 407] width 46 height 17
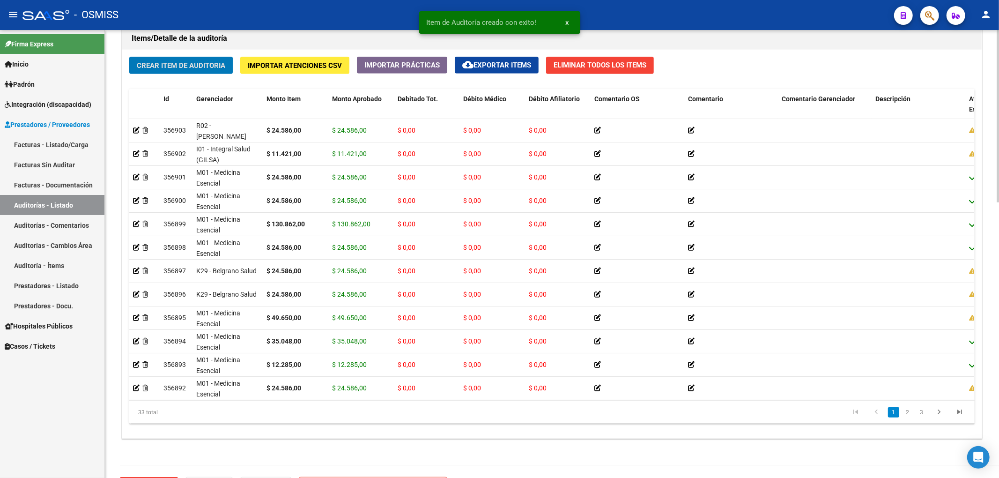
click at [196, 70] on button "Crear Item de Auditoria" at bounding box center [181, 65] width 104 height 17
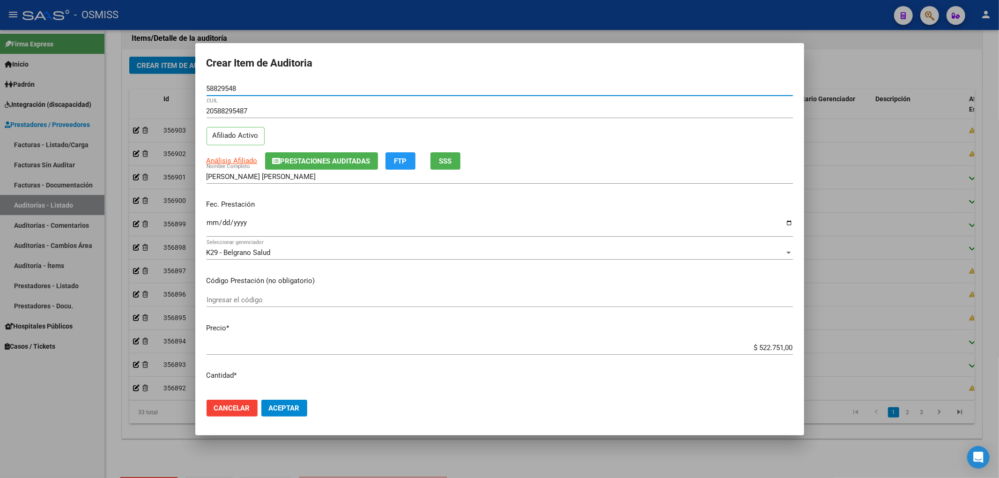
click at [211, 223] on input "Ingresar la fecha" at bounding box center [500, 226] width 586 height 15
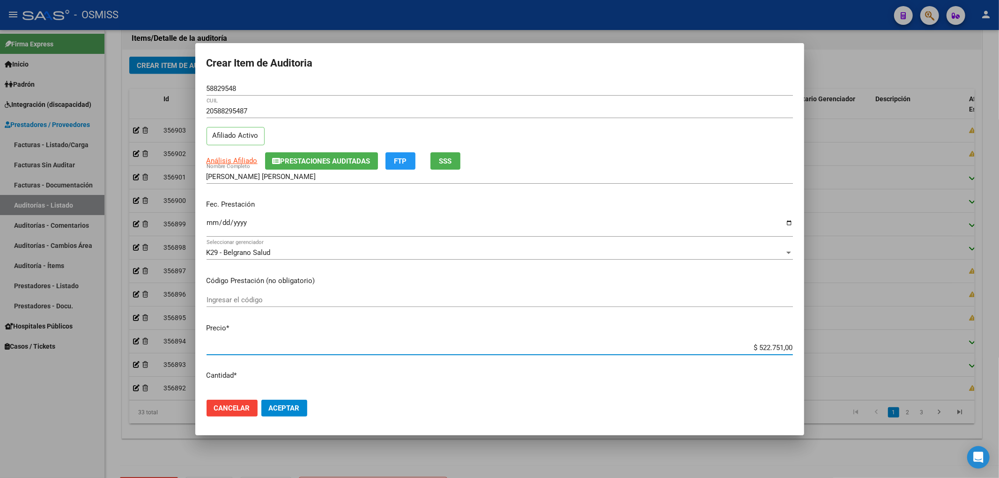
drag, startPoint x: 743, startPoint y: 349, endPoint x: 880, endPoint y: 329, distance: 138.3
click at [880, 329] on div "Crear Item de Auditoria 58829548 Nro Documento 20588295487 CUIL Afiliado Activo…" at bounding box center [499, 239] width 999 height 478
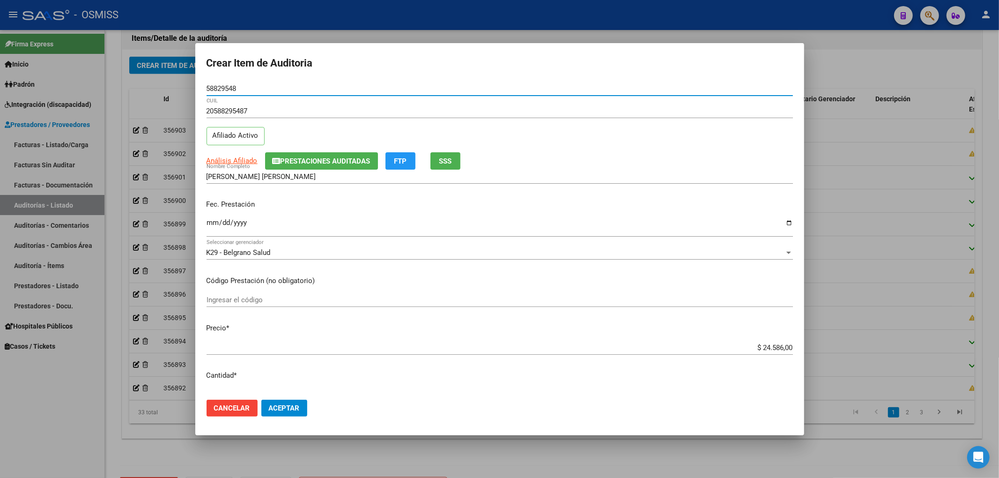
drag, startPoint x: 240, startPoint y: 92, endPoint x: 62, endPoint y: 79, distance: 178.4
click at [69, 73] on div "Crear Item de Auditoria 58829548 Nro Documento 20588295487 CUIL Afiliado Activo…" at bounding box center [499, 239] width 999 height 478
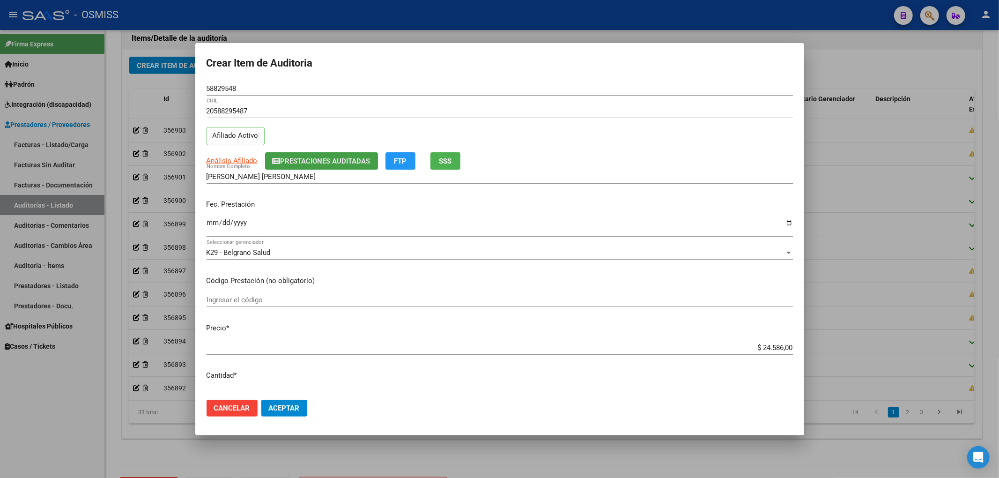
click at [321, 167] on button "Prestaciones Auditadas" at bounding box center [321, 160] width 113 height 17
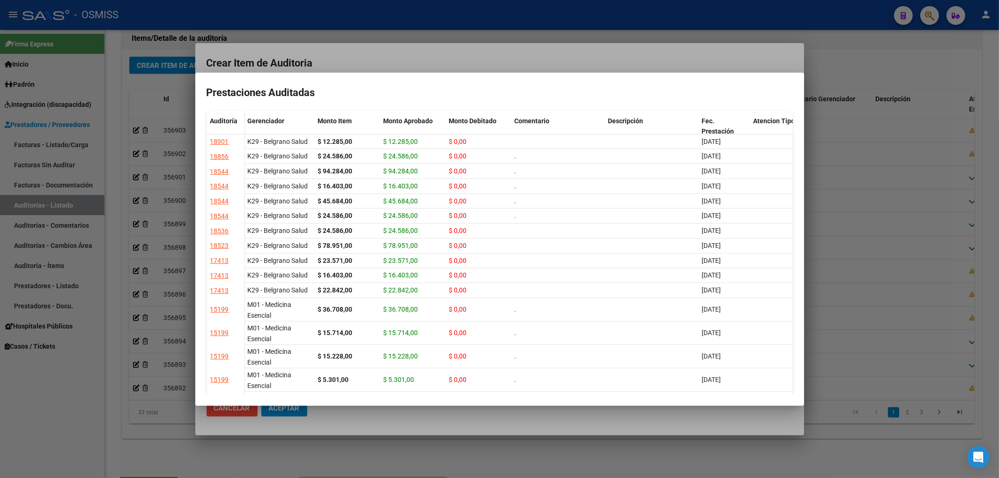
click at [399, 63] on div at bounding box center [499, 239] width 999 height 478
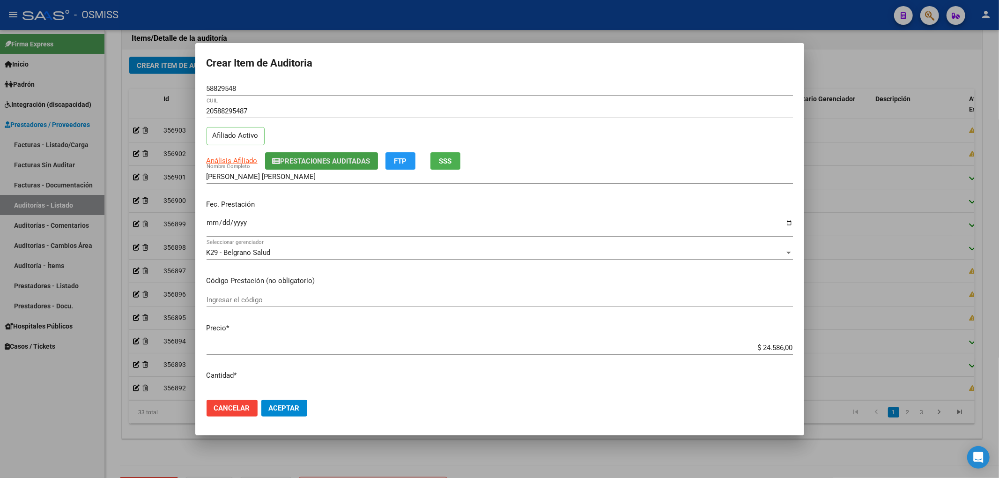
click at [300, 168] on button "Prestaciones Auditadas" at bounding box center [321, 160] width 113 height 17
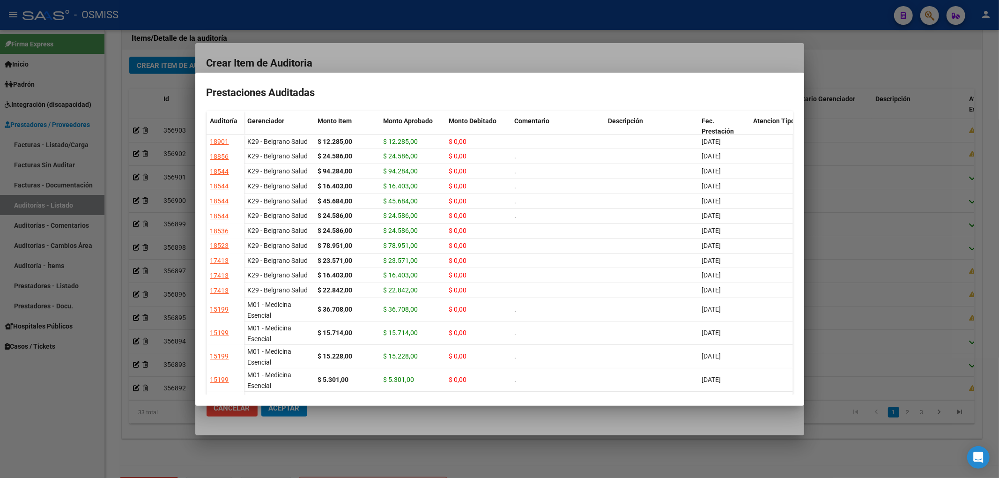
click at [443, 66] on div at bounding box center [499, 239] width 999 height 478
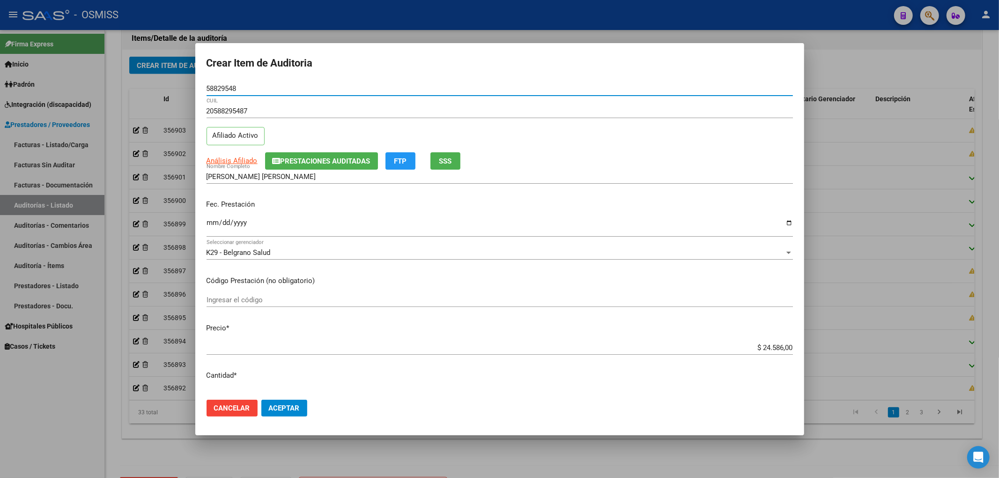
drag, startPoint x: 248, startPoint y: 90, endPoint x: 100, endPoint y: 92, distance: 148.0
click at [122, 81] on div "Crear Item de Auditoria 58829548 Nro Documento 20588295487 CUIL Afiliado Activo…" at bounding box center [499, 239] width 999 height 478
click at [390, 208] on p "Fec. Prestación" at bounding box center [500, 204] width 586 height 11
click at [296, 409] on span "Aceptar" at bounding box center [284, 408] width 31 height 8
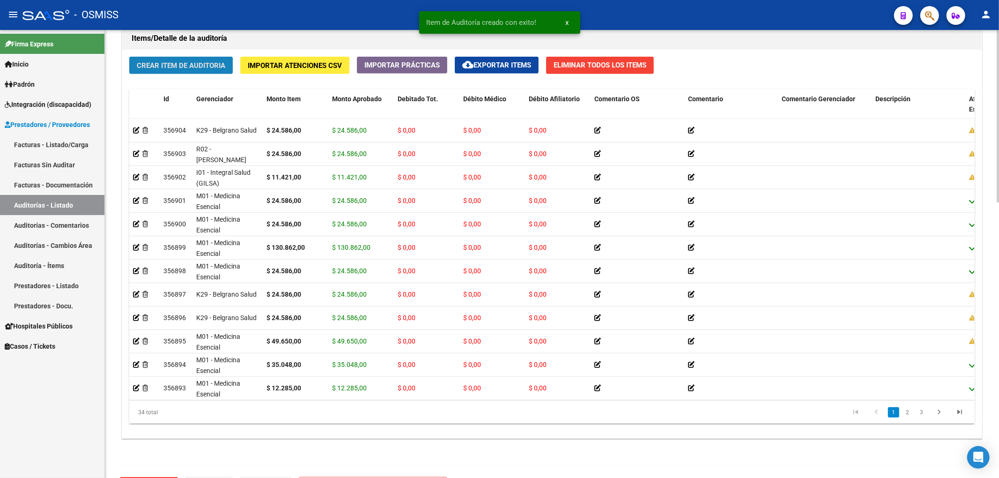
click at [233, 72] on button "Crear Item de Auditoria" at bounding box center [181, 65] width 104 height 17
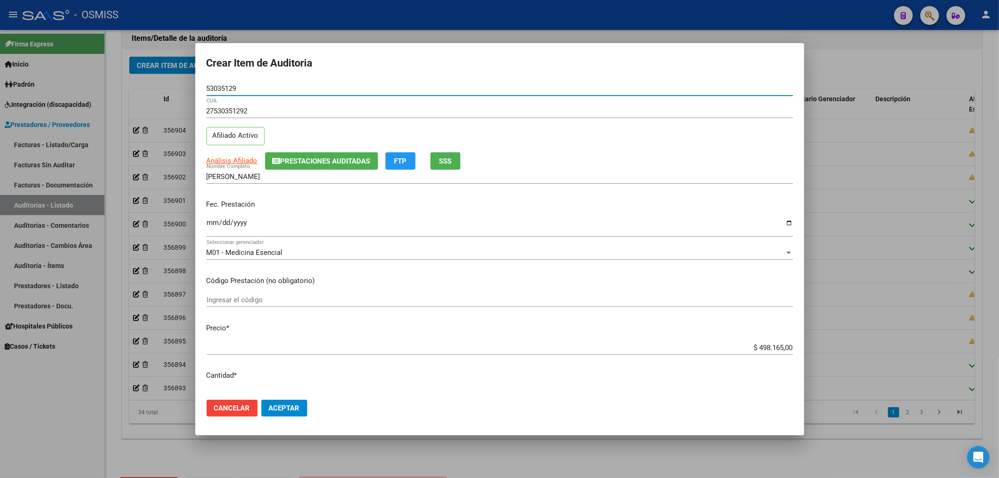
click at [308, 157] on span "Prestaciones Auditadas" at bounding box center [326, 161] width 90 height 8
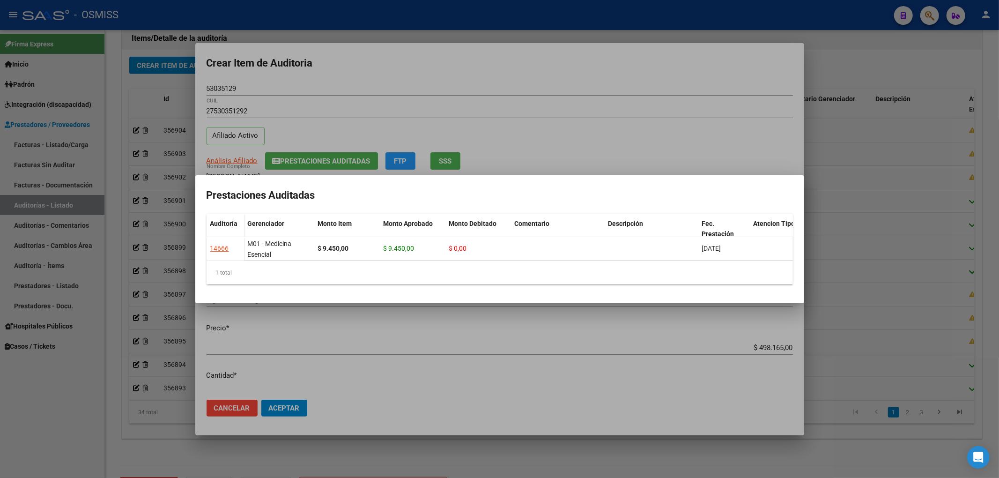
click at [488, 64] on div at bounding box center [499, 239] width 999 height 478
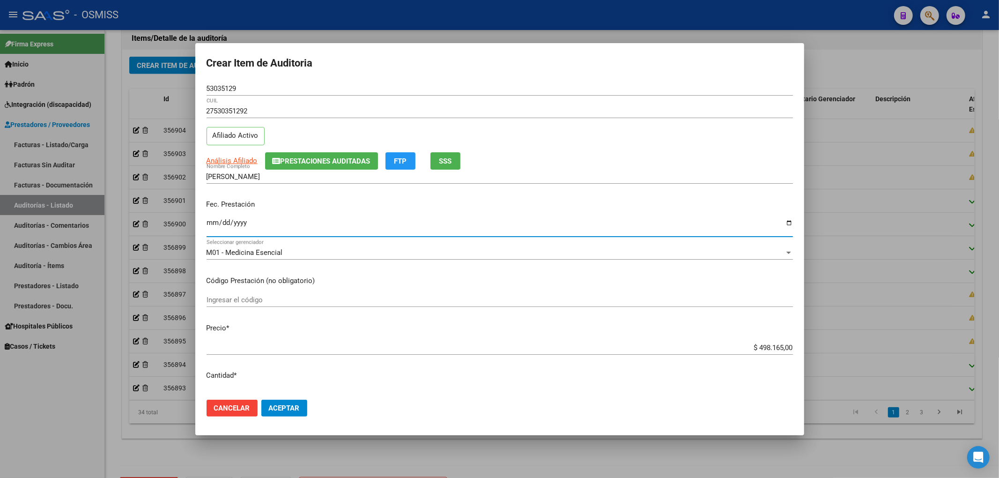
click at [211, 223] on input "Ingresar la fecha" at bounding box center [500, 226] width 586 height 15
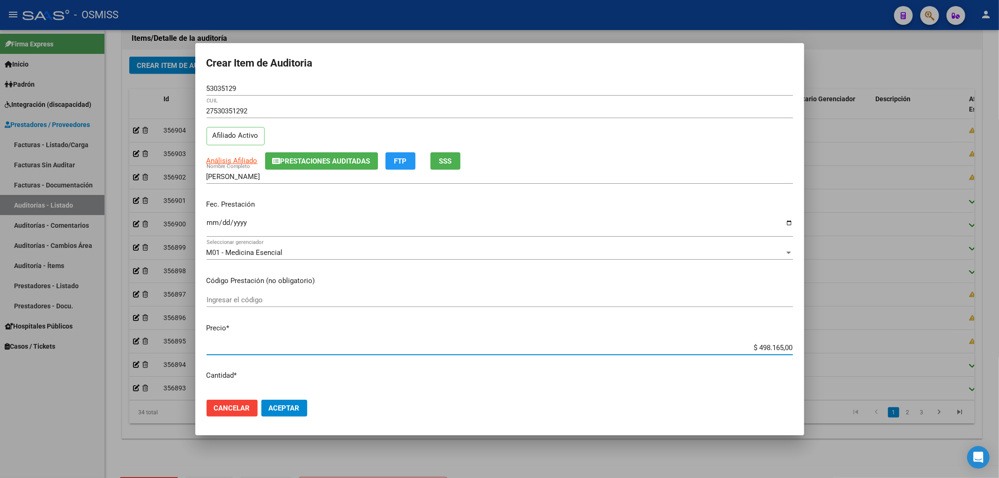
drag, startPoint x: 743, startPoint y: 349, endPoint x: 850, endPoint y: 348, distance: 107.7
click at [850, 348] on div "Crear Item de Auditoria 53035129 Nro Documento 27530351292 CUIL Afiliado Activo…" at bounding box center [499, 239] width 999 height 478
click at [287, 157] on span "Prestaciones Auditadas" at bounding box center [326, 161] width 90 height 8
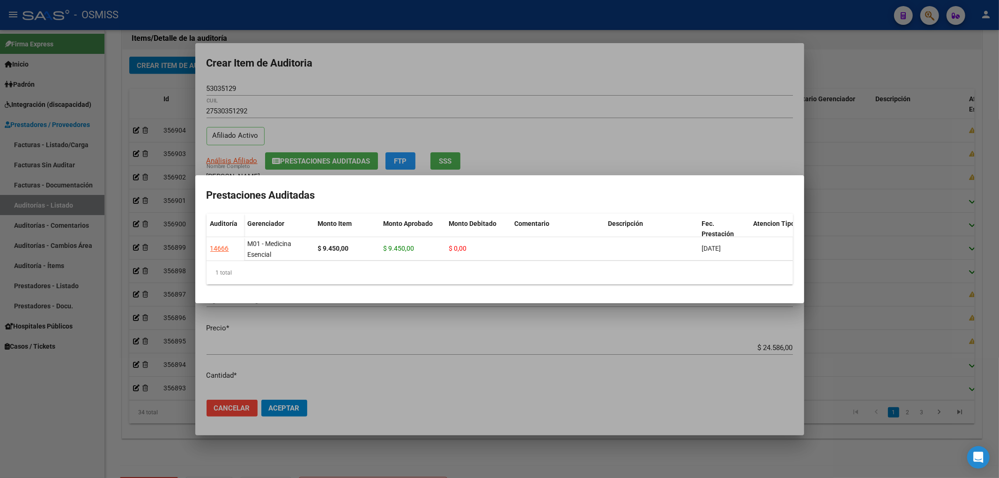
click at [448, 68] on div at bounding box center [499, 239] width 999 height 478
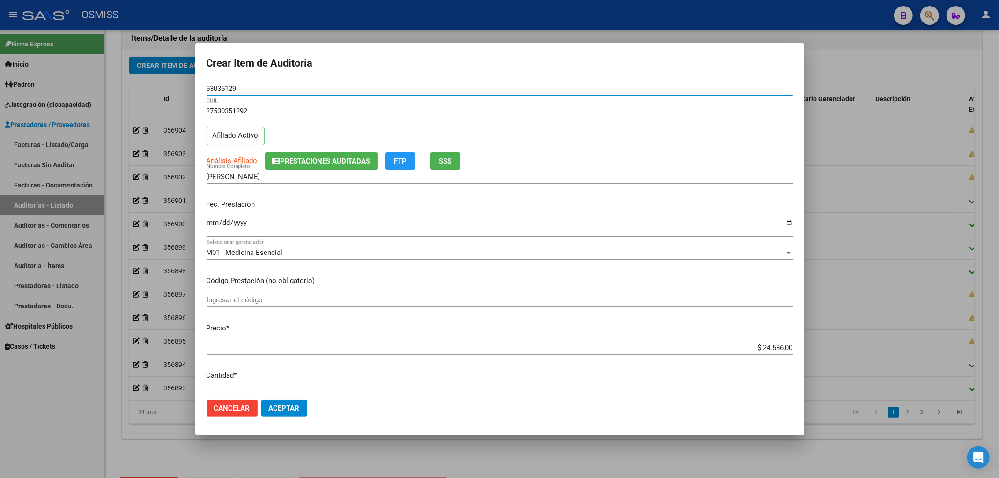
drag, startPoint x: 272, startPoint y: 85, endPoint x: 19, endPoint y: 107, distance: 253.4
click at [25, 103] on div "Crear Item de Auditoria 53035129 Nro Documento 27530351292 CUIL Afiliado Activo…" at bounding box center [499, 239] width 999 height 478
click at [347, 212] on div "Fec. Prestación 2025-06-14 Ingresar la fecha" at bounding box center [500, 218] width 586 height 53
click at [295, 399] on button "Aceptar" at bounding box center [284, 407] width 46 height 17
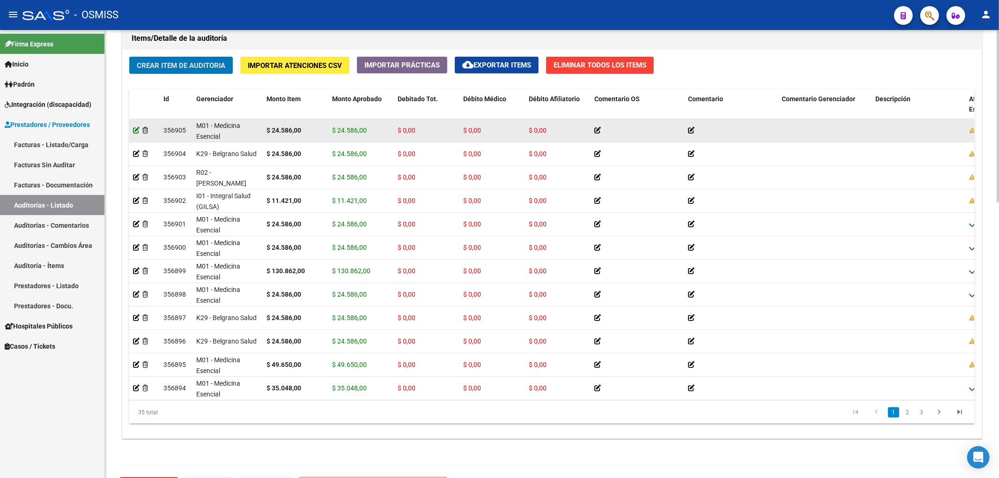
click at [139, 130] on icon at bounding box center [136, 130] width 7 height 7
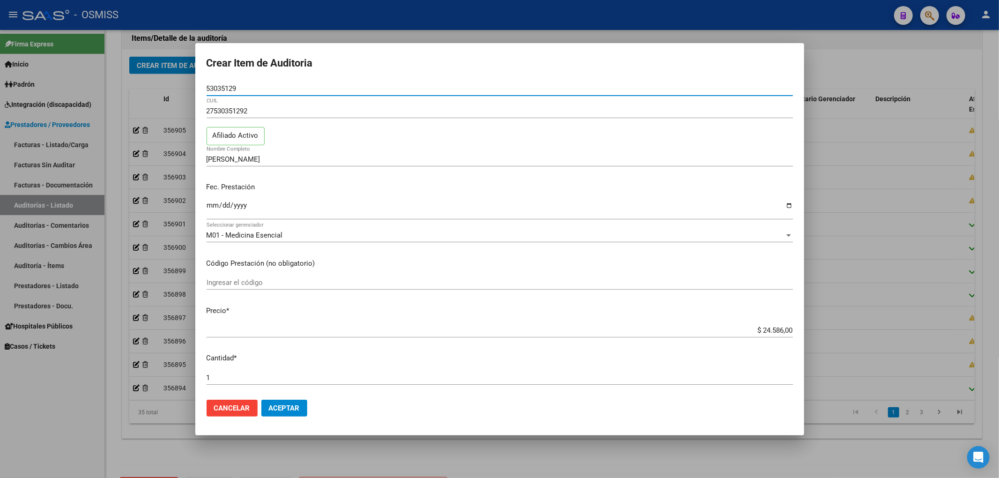
click at [85, 431] on div at bounding box center [499, 239] width 999 height 478
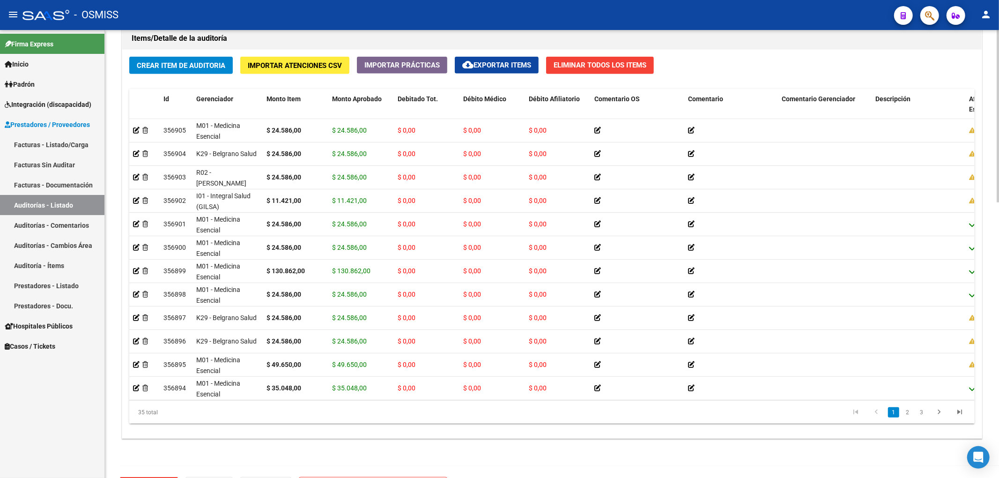
click at [201, 67] on span "Crear Item de Auditoria" at bounding box center [181, 65] width 89 height 8
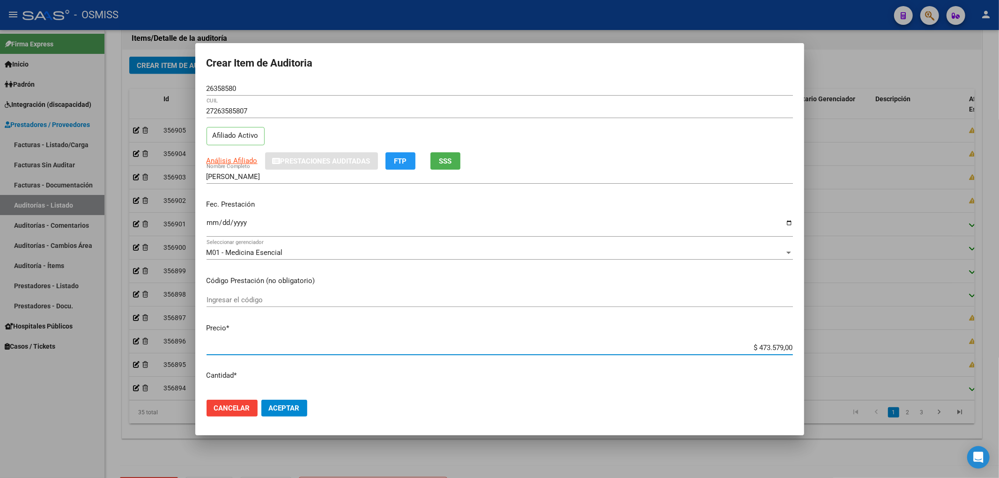
drag, startPoint x: 742, startPoint y: 347, endPoint x: 858, endPoint y: 330, distance: 117.4
click at [858, 330] on div "Crear Item de Auditoria 26358580 Nro Documento 27263585807 CUIL Afiliado Activo…" at bounding box center [499, 239] width 999 height 478
click at [212, 224] on input "Ingresar la fecha" at bounding box center [500, 226] width 586 height 15
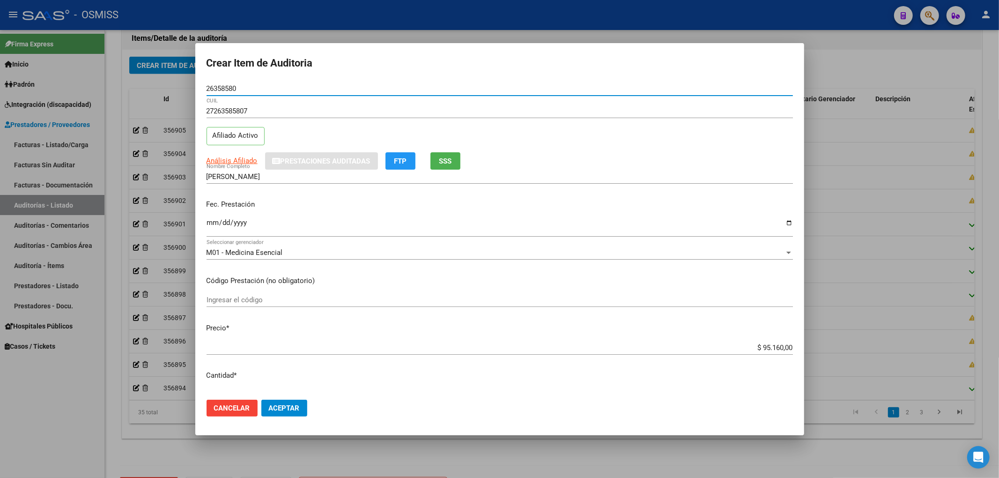
drag, startPoint x: 240, startPoint y: 91, endPoint x: 144, endPoint y: 93, distance: 95.6
click at [147, 92] on div "Crear Item de Auditoria 26358580 Nro Documento 27263585807 CUIL Afiliado Activo…" at bounding box center [499, 239] width 999 height 478
click at [362, 203] on p "Fec. Prestación" at bounding box center [500, 204] width 586 height 11
click at [381, 214] on div "Fec. Prestación 2025-08-13 Ingresar la fecha" at bounding box center [500, 218] width 586 height 53
click at [296, 404] on span "Aceptar" at bounding box center [284, 408] width 31 height 8
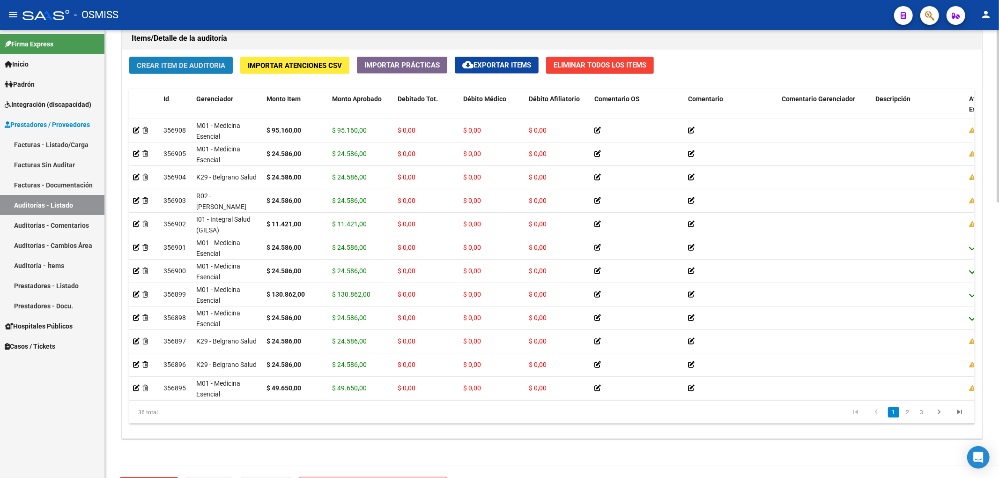
click at [213, 61] on span "Crear Item de Auditoria" at bounding box center [181, 65] width 89 height 8
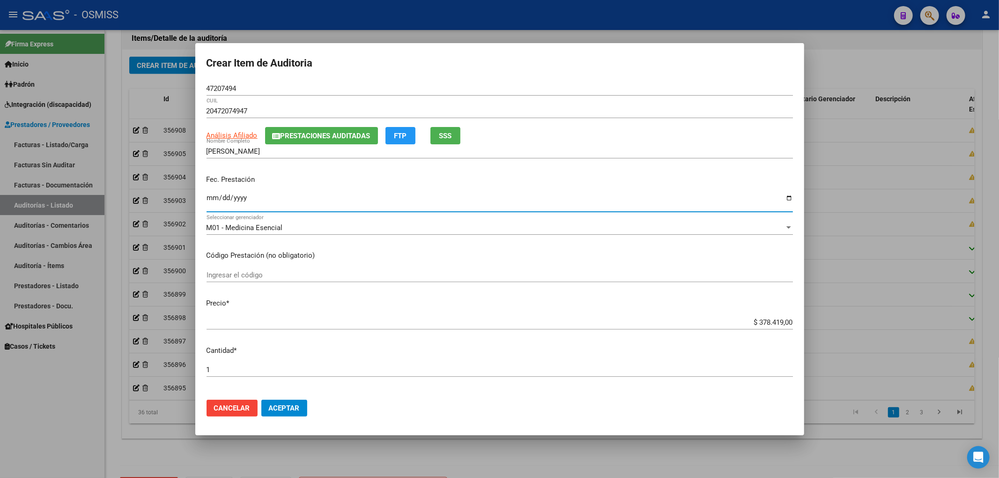
click at [214, 197] on input "Ingresar la fecha" at bounding box center [500, 201] width 586 height 15
click at [223, 196] on input "2025-01-24" at bounding box center [500, 201] width 586 height 15
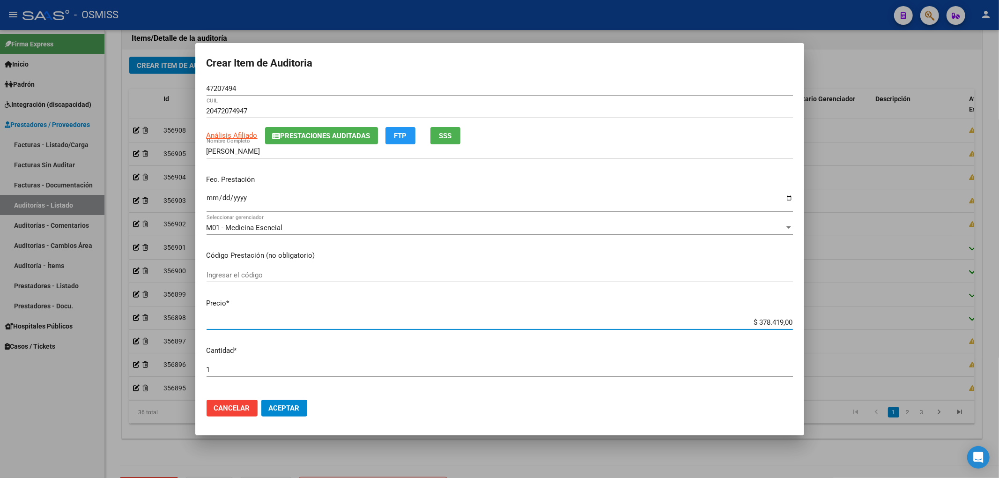
drag, startPoint x: 743, startPoint y: 318, endPoint x: 829, endPoint y: 321, distance: 86.3
click at [831, 321] on div "Crear Item de Auditoria 47207494 Nro Documento 20472074947 CUIL Análisis Afilia…" at bounding box center [499, 239] width 999 height 478
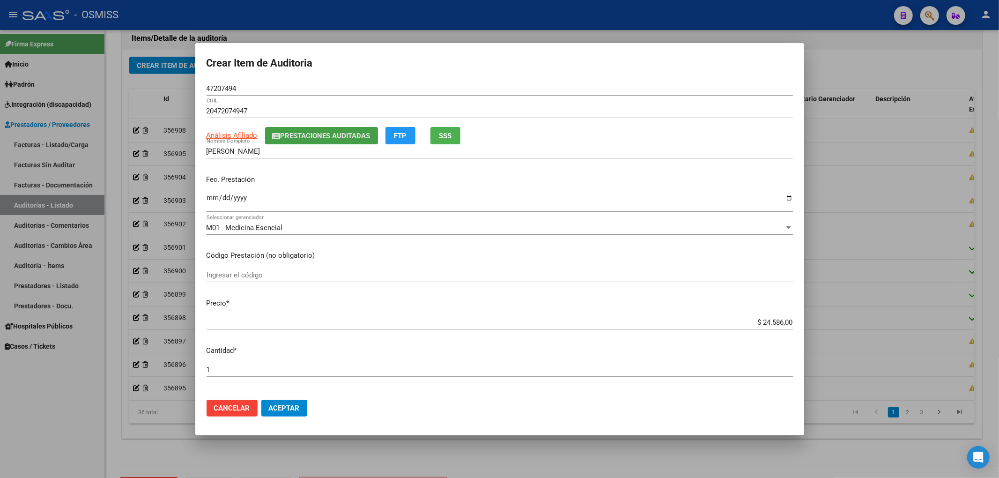
click at [296, 136] on span "Prestaciones Auditadas" at bounding box center [326, 136] width 90 height 8
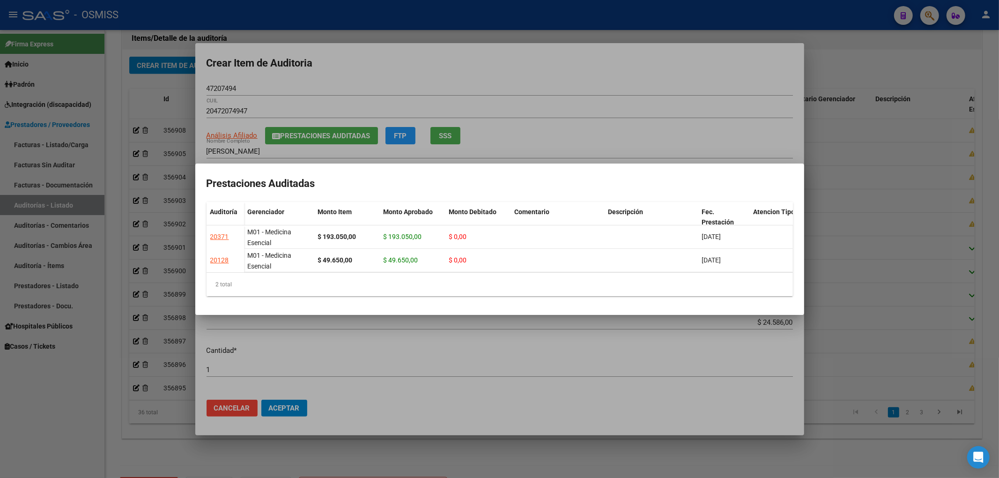
scroll to position [0, 182]
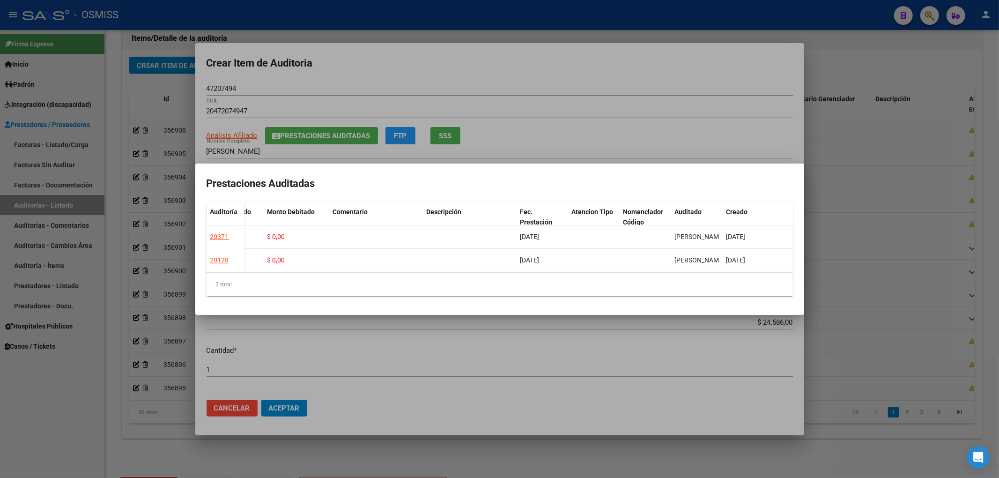
click at [556, 85] on div at bounding box center [499, 239] width 999 height 478
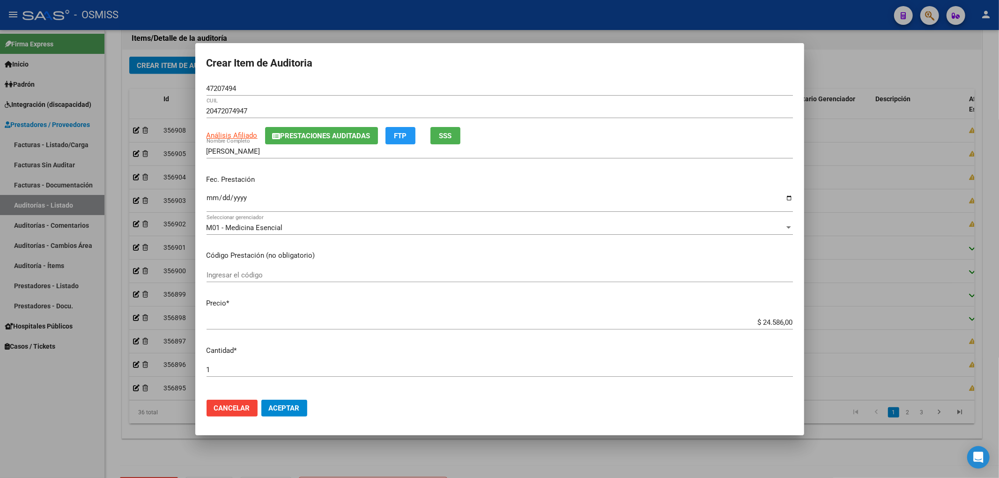
click at [299, 408] on span "Aceptar" at bounding box center [284, 408] width 31 height 8
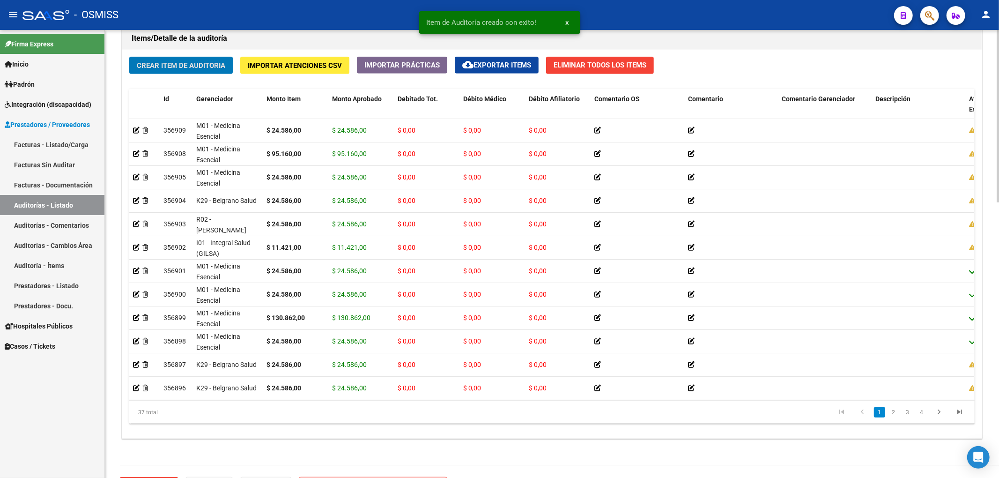
click at [188, 74] on button "Crear Item de Auditoria" at bounding box center [181, 65] width 104 height 17
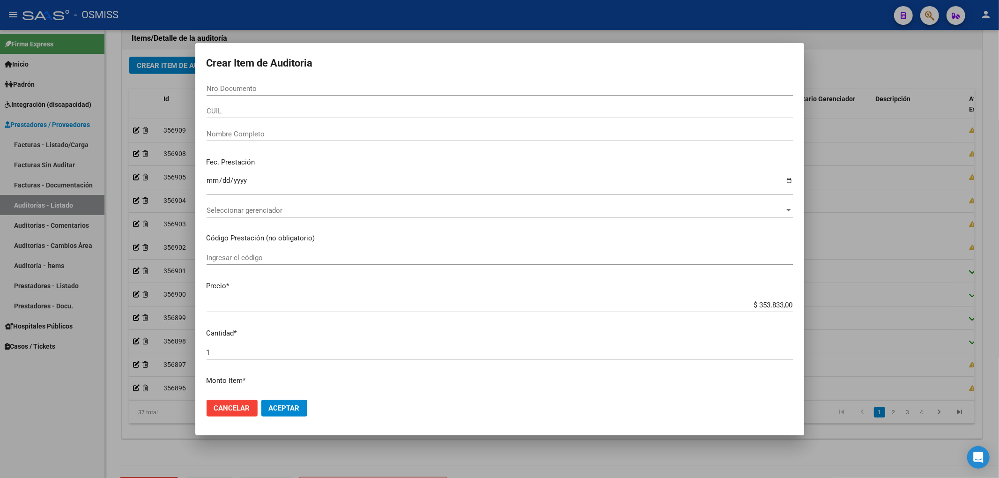
click at [216, 95] on div "Nro Documento" at bounding box center [500, 88] width 586 height 14
click at [217, 88] on input "Nro Documento" at bounding box center [500, 88] width 586 height 8
click at [749, 304] on input "$ 353.833,00" at bounding box center [500, 305] width 586 height 8
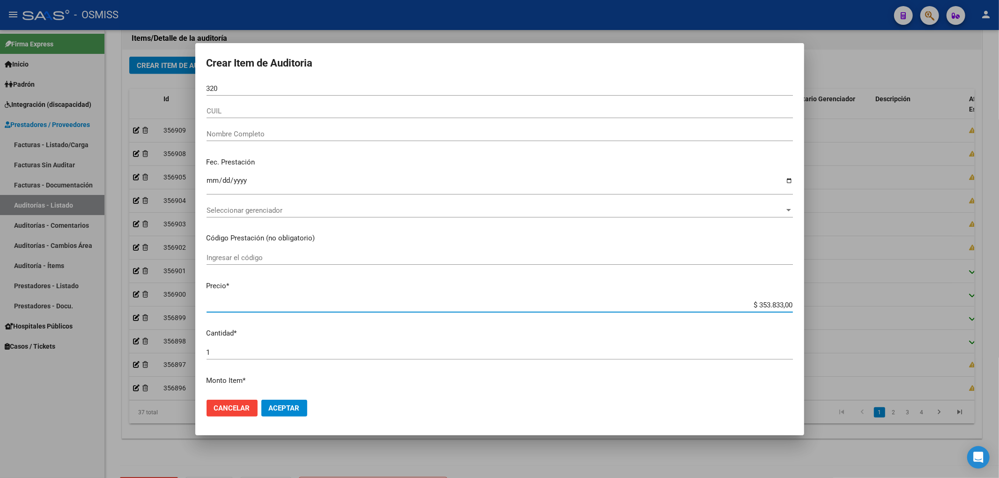
drag, startPoint x: 745, startPoint y: 307, endPoint x: 805, endPoint y: 302, distance: 60.2
click at [805, 302] on div "Crear Item de Auditoria 320 Nro Documento CUIL Nombre Completo Fec. Prestación …" at bounding box center [499, 239] width 999 height 478
click at [227, 90] on input "320" at bounding box center [500, 88] width 586 height 8
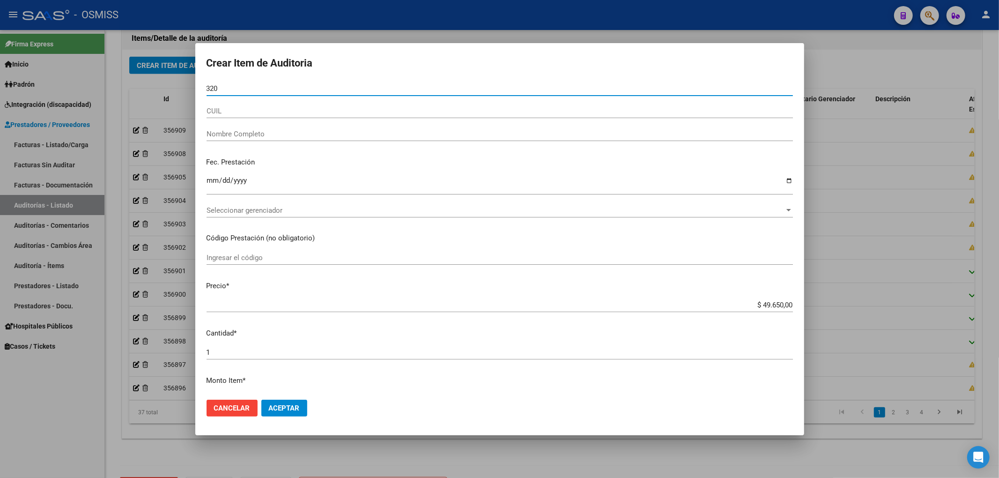
click at [236, 86] on input "320" at bounding box center [500, 88] width 586 height 8
click at [249, 89] on input "3207652" at bounding box center [500, 88] width 586 height 8
click at [229, 85] on input "3207652" at bounding box center [500, 88] width 586 height 8
click at [250, 89] on input "320762" at bounding box center [500, 88] width 586 height 8
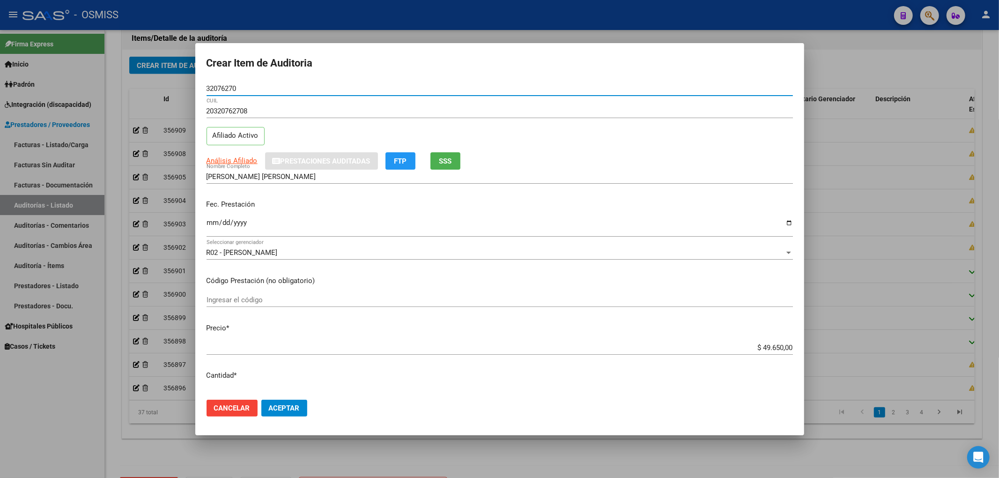
click at [213, 224] on input "Ingresar la fecha" at bounding box center [500, 226] width 586 height 15
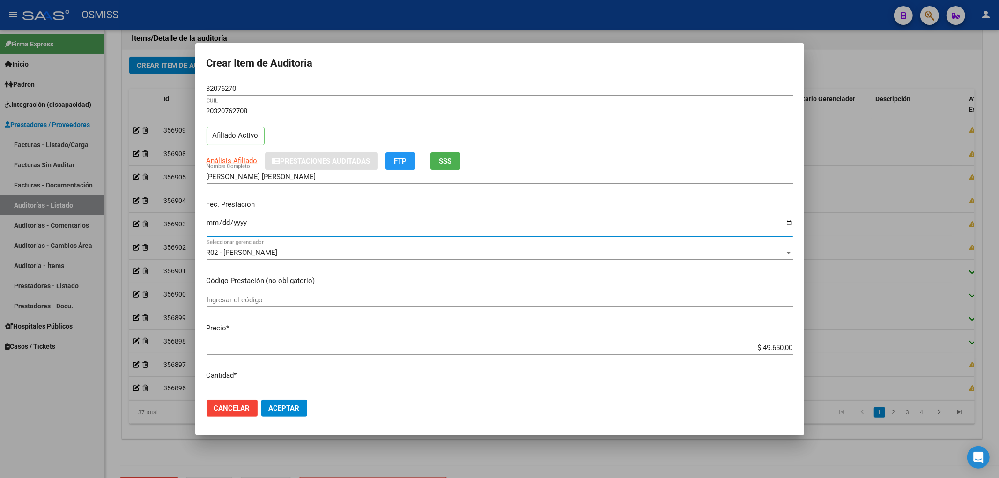
drag, startPoint x: 244, startPoint y: 83, endPoint x: 172, endPoint y: 88, distance: 72.3
click at [172, 88] on div "Crear Item de Auditoria 32076270 Nro Documento 20320762708 CUIL Afiliado Activo…" at bounding box center [499, 239] width 999 height 478
click at [379, 135] on div "20320762708 CUIL Afiliado Activo" at bounding box center [500, 128] width 586 height 48
click at [334, 219] on input "2025-08-19" at bounding box center [500, 226] width 586 height 15
click at [446, 130] on div "20320762708 CUIL Afiliado Activo" at bounding box center [500, 128] width 586 height 48
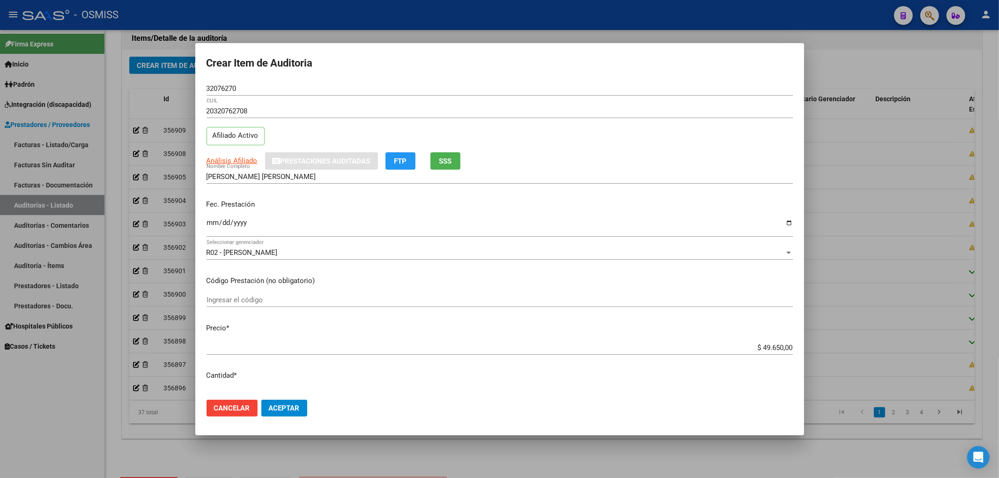
click at [392, 136] on div "20320762708 CUIL Afiliado Activo" at bounding box center [500, 128] width 586 height 48
drag, startPoint x: 255, startPoint y: 85, endPoint x: 208, endPoint y: 82, distance: 46.9
click at [208, 82] on div "32076270 Nro Documento" at bounding box center [500, 88] width 586 height 14
click at [345, 210] on div "Fec. Prestación 2025-08-19 Ingresar la fecha" at bounding box center [500, 218] width 586 height 53
click at [294, 412] on button "Aceptar" at bounding box center [284, 407] width 46 height 17
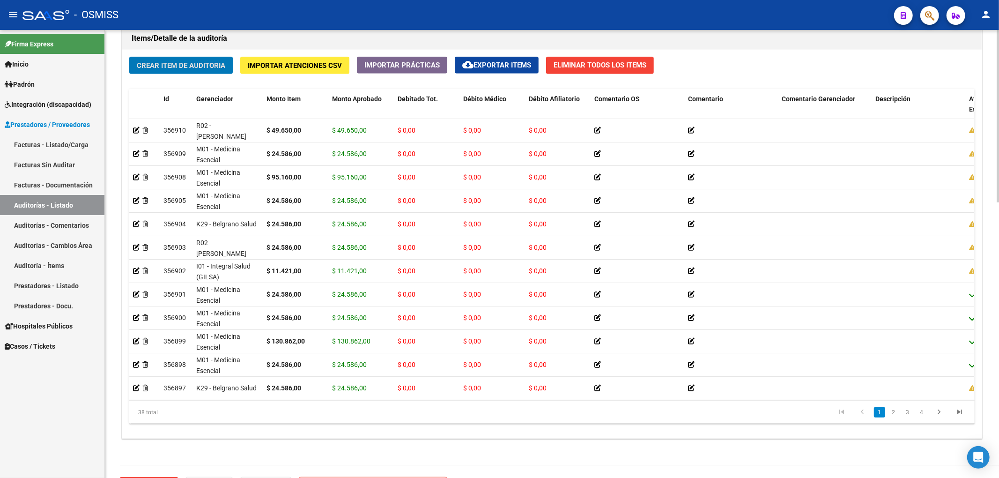
click at [205, 73] on button "Crear Item de Auditoria" at bounding box center [181, 65] width 104 height 17
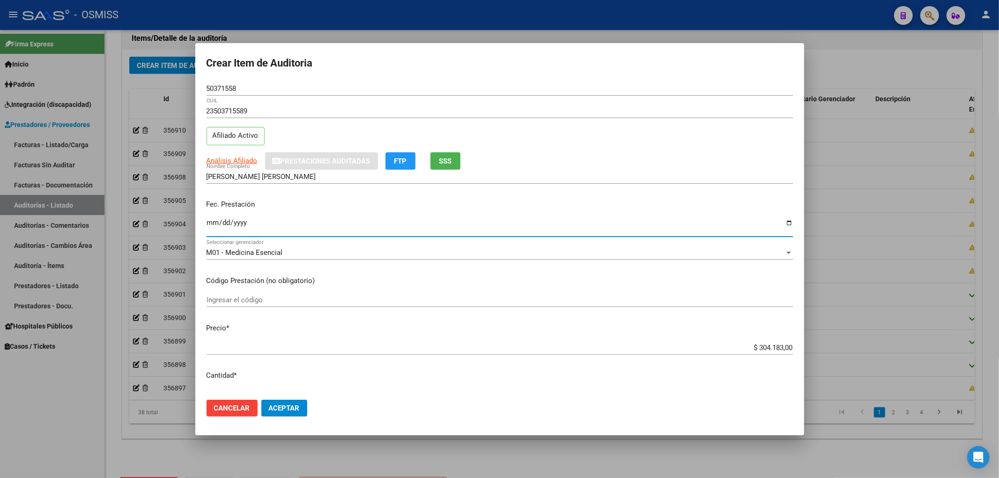
click at [214, 226] on input "Ingresar la fecha" at bounding box center [500, 226] width 586 height 15
drag, startPoint x: 729, startPoint y: 343, endPoint x: 843, endPoint y: 356, distance: 115.0
click at [843, 356] on div "Crear Item de Auditoria 50371558 Nro Documento 23503715589 CUIL Afiliado Activo…" at bounding box center [499, 239] width 999 height 478
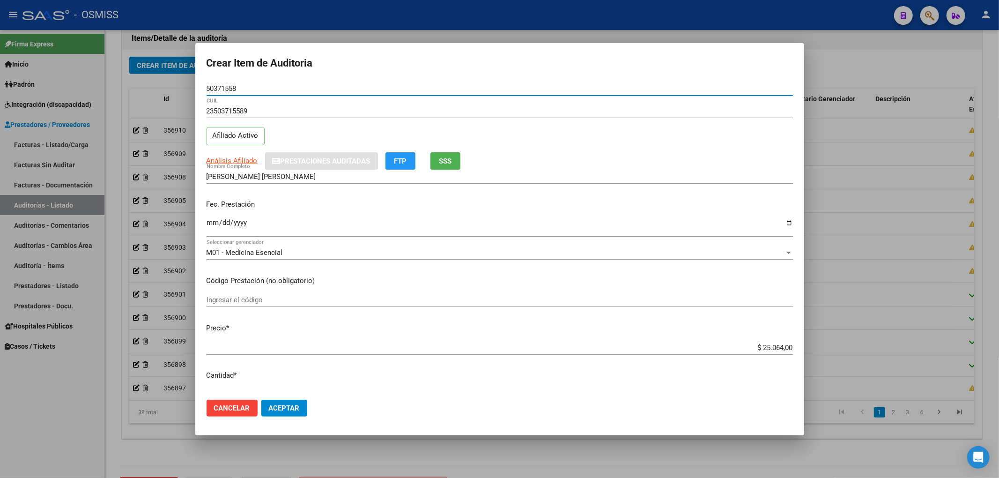
drag, startPoint x: 243, startPoint y: 89, endPoint x: 29, endPoint y: 111, distance: 214.6
click at [59, 104] on div "Crear Item de Auditoria 50371558 Nro Documento 23503715589 CUIL Afiliado Activo…" at bounding box center [499, 239] width 999 height 478
drag, startPoint x: 371, startPoint y: 210, endPoint x: 370, endPoint y: 226, distance: 15.5
click at [371, 210] on div "Fec. Prestación 2025-08-12 Ingresar la fecha" at bounding box center [500, 218] width 586 height 53
drag, startPoint x: 300, startPoint y: 407, endPoint x: 295, endPoint y: 403, distance: 6.5
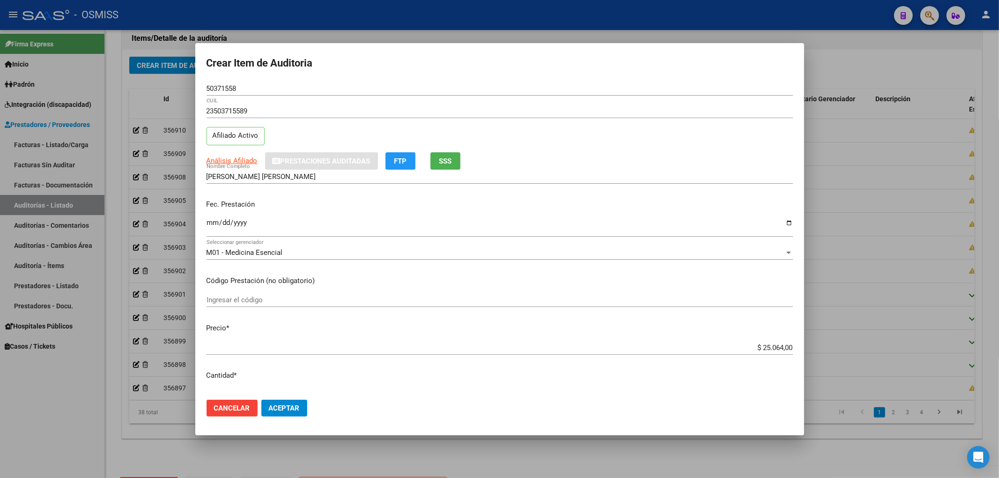
click at [297, 405] on button "Aceptar" at bounding box center [284, 407] width 46 height 17
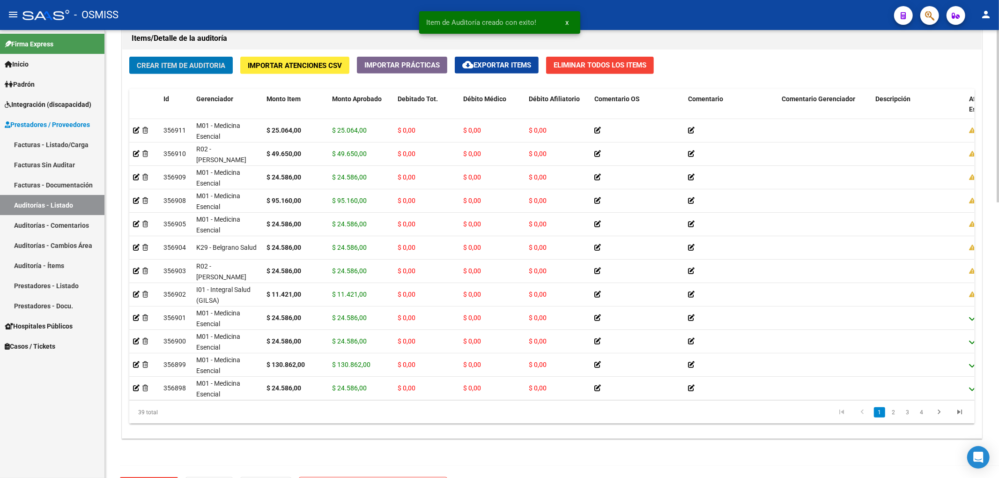
click at [182, 70] on span "Crear Item de Auditoria" at bounding box center [181, 65] width 89 height 8
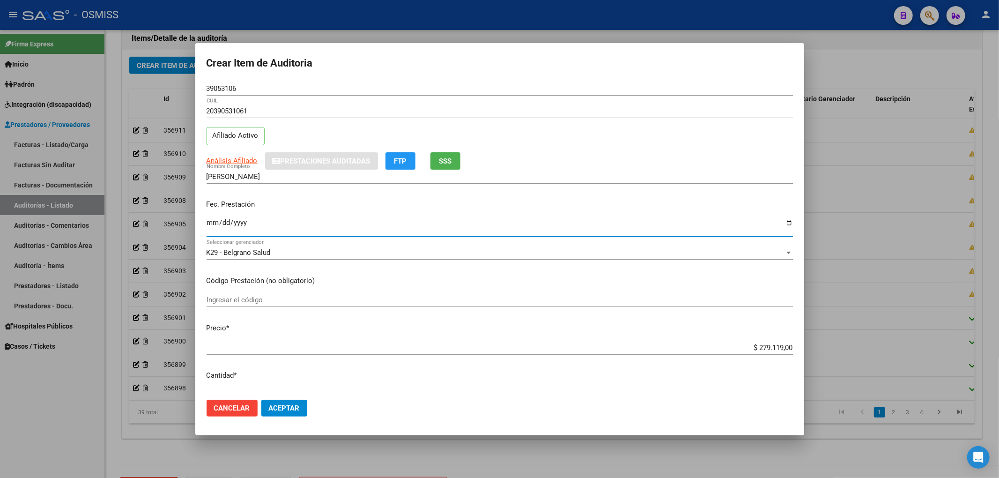
click at [210, 226] on input "Ingresar la fecha" at bounding box center [500, 226] width 586 height 15
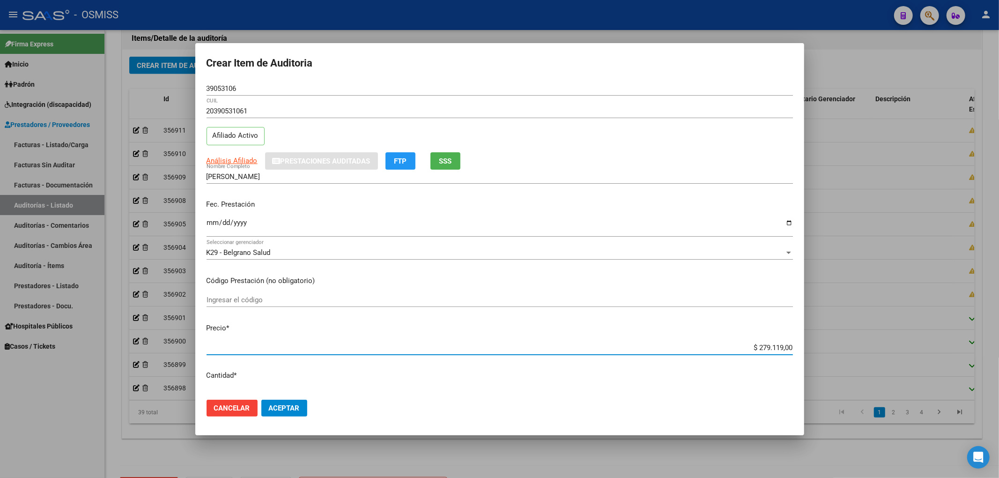
drag, startPoint x: 800, startPoint y: 345, endPoint x: 855, endPoint y: 341, distance: 54.9
click at [854, 341] on div "Crear Item de Auditoria 39053106 Nro Documento 20390531061 CUIL Afiliado Activo…" at bounding box center [499, 239] width 999 height 478
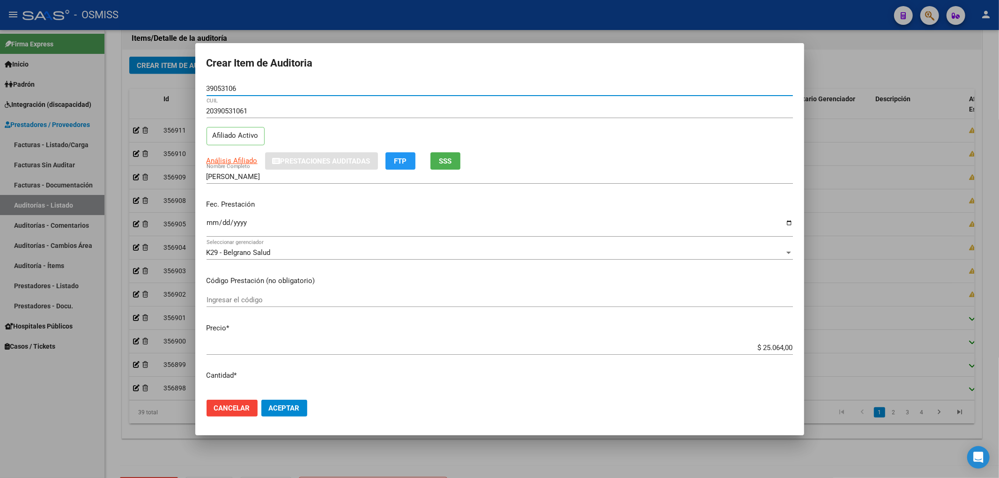
drag, startPoint x: 244, startPoint y: 91, endPoint x: 139, endPoint y: 101, distance: 105.4
click at [141, 99] on div "Crear Item de Auditoria 39053106 Nro Documento 20390531061 CUIL Afiliado Activo…" at bounding box center [499, 239] width 999 height 478
drag, startPoint x: 405, startPoint y: 200, endPoint x: 387, endPoint y: 244, distance: 47.2
click at [405, 200] on p "Fec. Prestación" at bounding box center [500, 204] width 586 height 11
click at [284, 412] on button "Aceptar" at bounding box center [284, 407] width 46 height 17
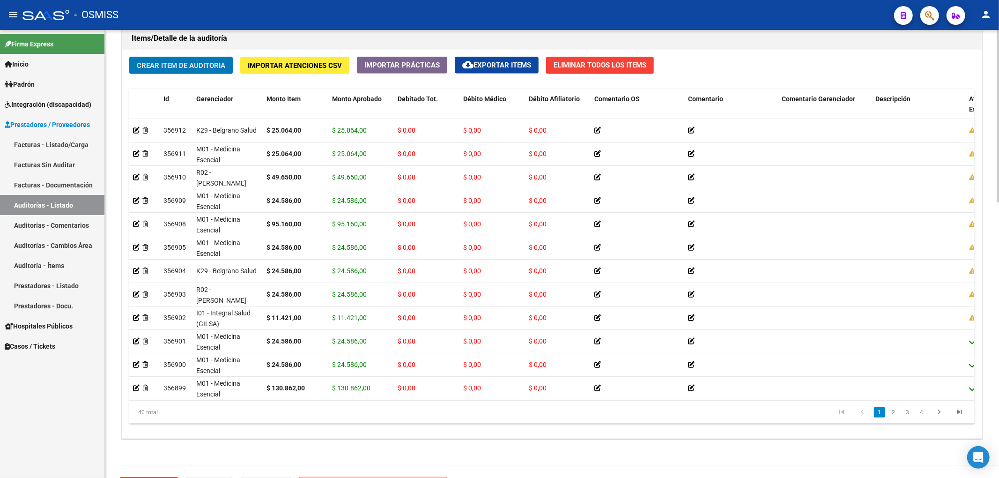
click at [210, 72] on button "Crear Item de Auditoria" at bounding box center [181, 65] width 104 height 17
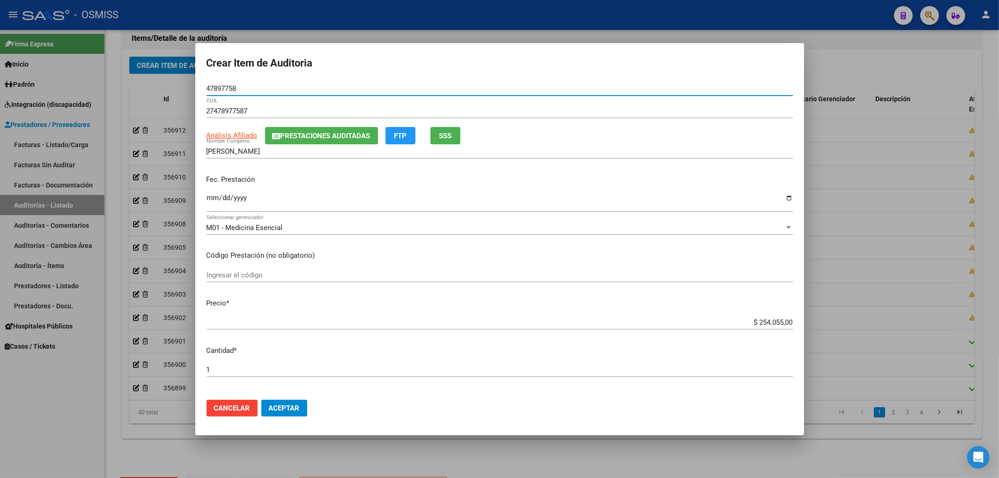
click at [207, 197] on input "Ingresar la fecha" at bounding box center [500, 201] width 586 height 15
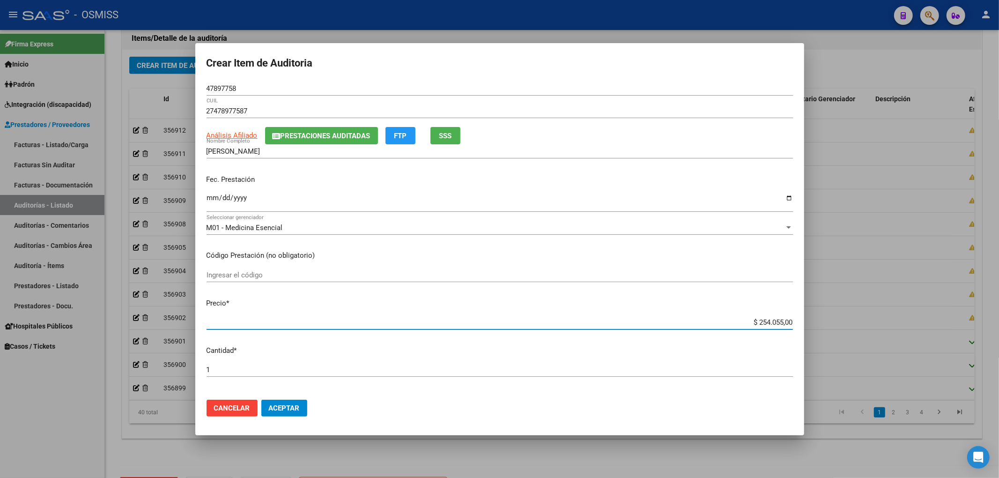
drag, startPoint x: 748, startPoint y: 324, endPoint x: 905, endPoint y: 330, distance: 157.0
click at [917, 322] on div "Crear Item de Auditoria 47897758 Nro Documento 27478977587 CUIL Análisis Afilia…" at bounding box center [499, 239] width 999 height 478
click at [295, 132] on span "Prestaciones Auditadas" at bounding box center [326, 136] width 90 height 8
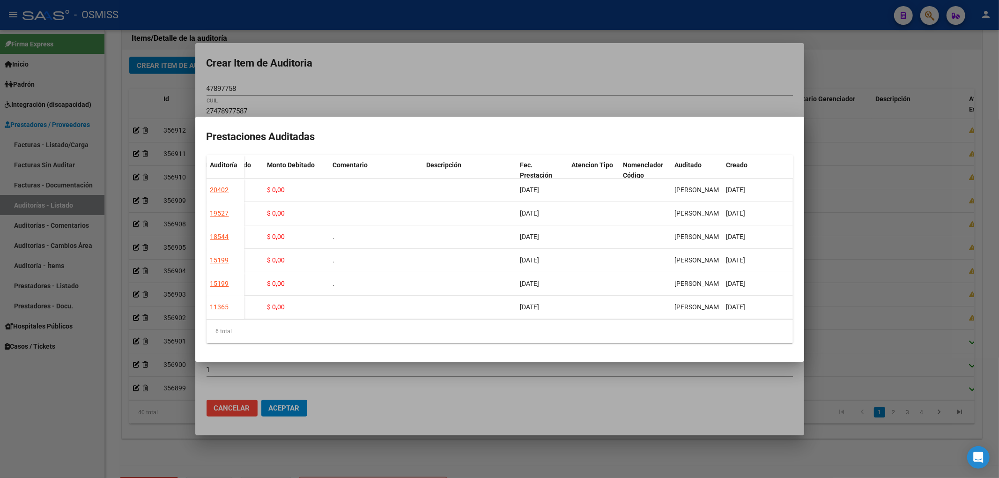
click at [462, 77] on div at bounding box center [499, 239] width 999 height 478
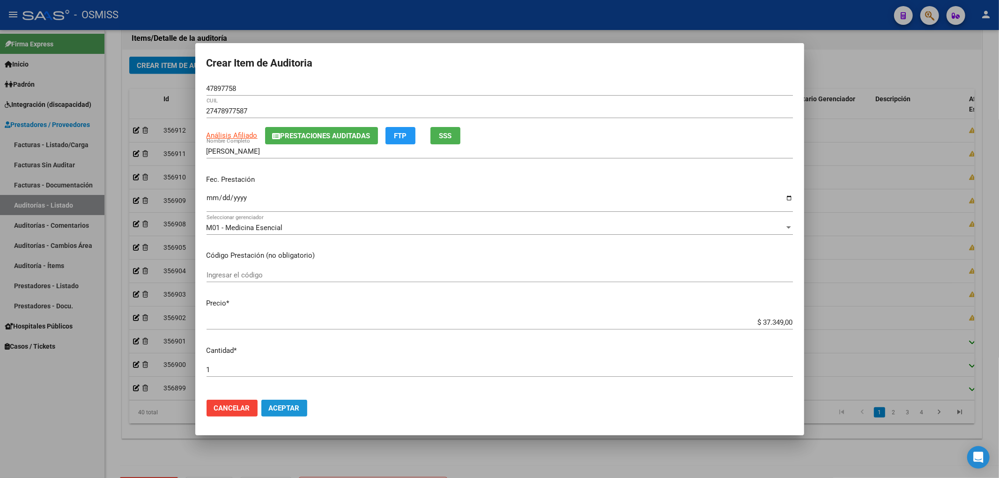
click at [295, 412] on button "Aceptar" at bounding box center [284, 407] width 46 height 17
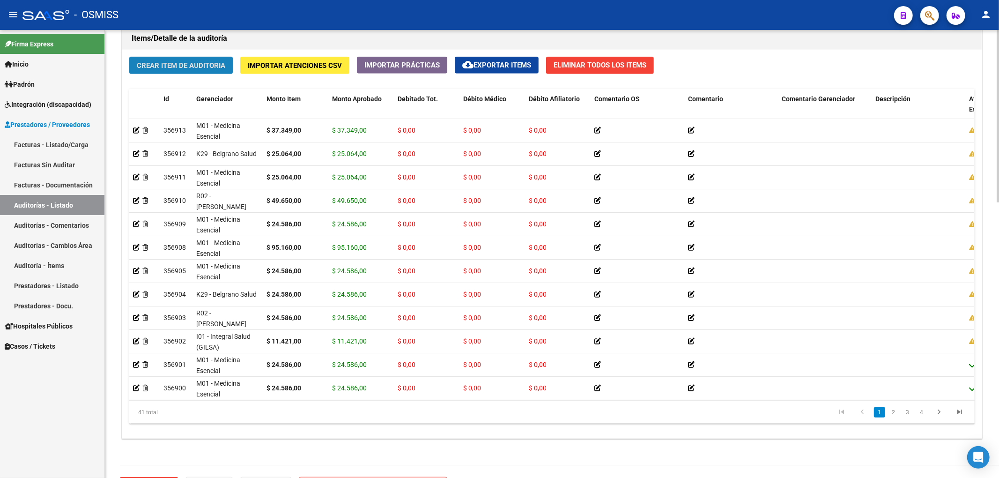
click at [162, 69] on span "Crear Item de Auditoria" at bounding box center [181, 65] width 89 height 8
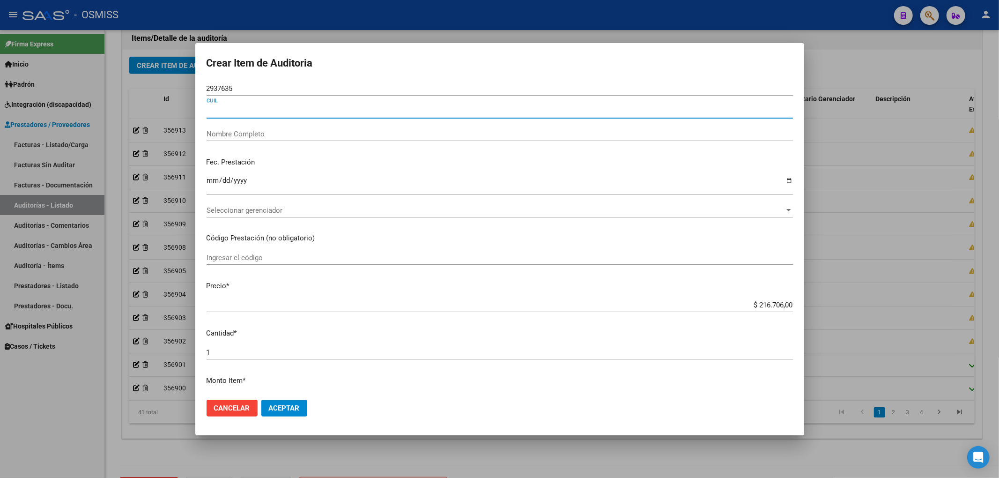
click at [214, 110] on input "CUIL" at bounding box center [500, 111] width 586 height 8
click at [225, 133] on input "Nombre Completo" at bounding box center [500, 134] width 586 height 8
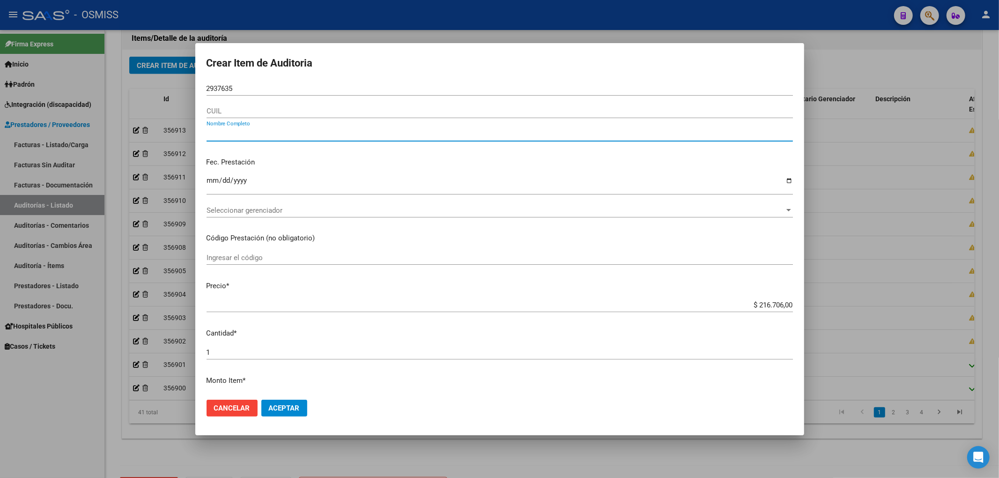
click at [214, 86] on input "2937635" at bounding box center [500, 88] width 586 height 8
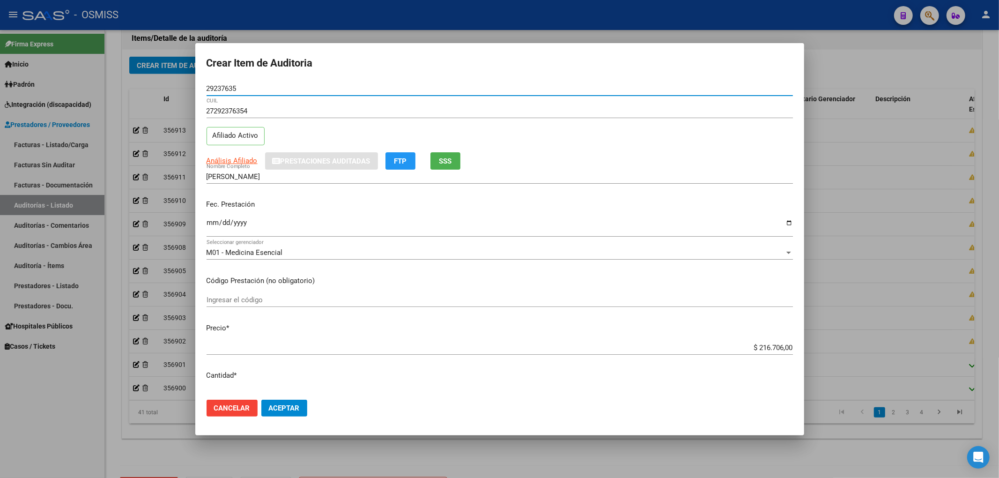
click at [212, 222] on input "Ingresar la fecha" at bounding box center [500, 226] width 586 height 15
drag, startPoint x: 242, startPoint y: 88, endPoint x: 177, endPoint y: 83, distance: 65.7
click at [178, 83] on div "Crear Item de Auditoria 29237635 Nro Documento 27292376354 CUIL Afiliado Activo…" at bounding box center [499, 239] width 999 height 478
drag, startPoint x: 371, startPoint y: 240, endPoint x: 349, endPoint y: 237, distance: 22.3
click at [371, 240] on div "2025-08-19 Ingresar la fecha" at bounding box center [500, 231] width 586 height 29
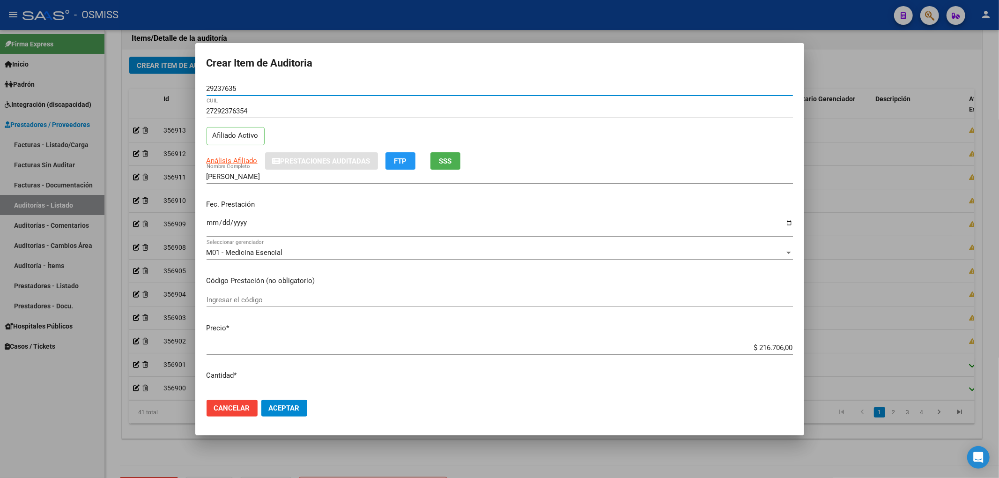
drag, startPoint x: 243, startPoint y: 86, endPoint x: 185, endPoint y: 80, distance: 57.5
click at [160, 59] on div "Crear Item de Auditoria 29237635 Nro Documento 27292376354 CUIL Afiliado Activo…" at bounding box center [499, 239] width 999 height 478
click at [287, 401] on button "Aceptar" at bounding box center [284, 407] width 46 height 17
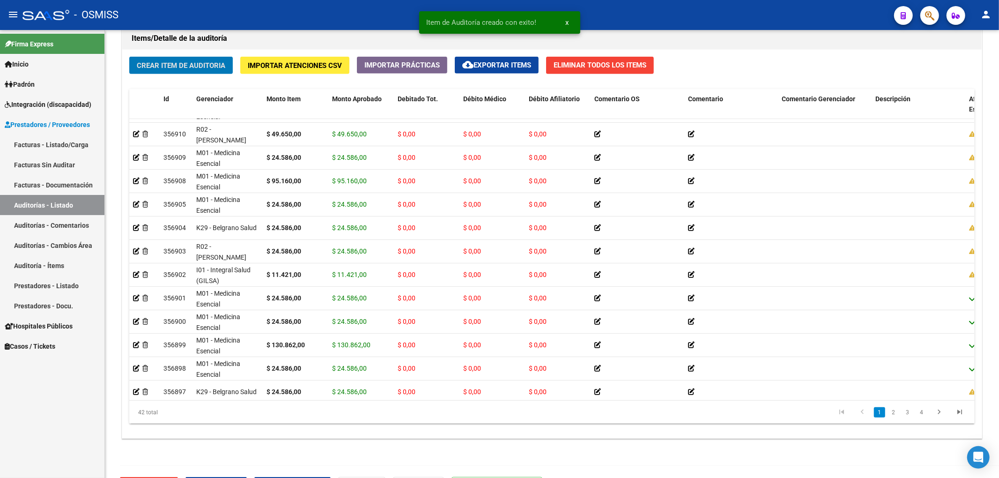
scroll to position [0, 0]
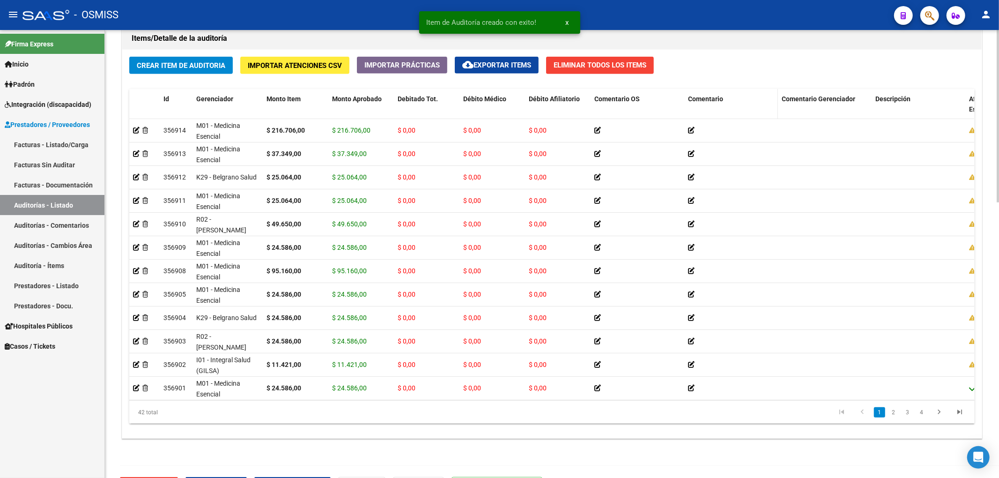
click at [718, 102] on span "Comentario" at bounding box center [705, 98] width 35 height 7
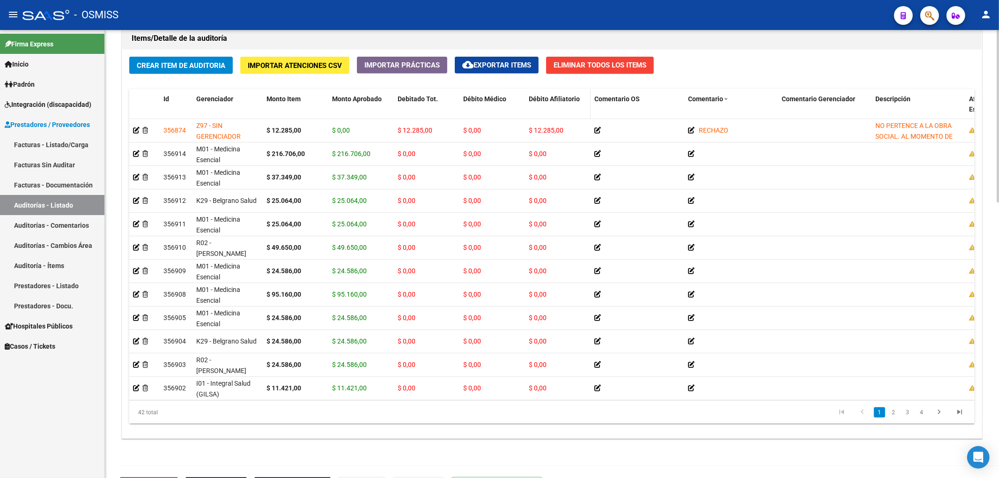
click at [540, 103] on span "Débito Afiliatorio" at bounding box center [554, 98] width 51 height 7
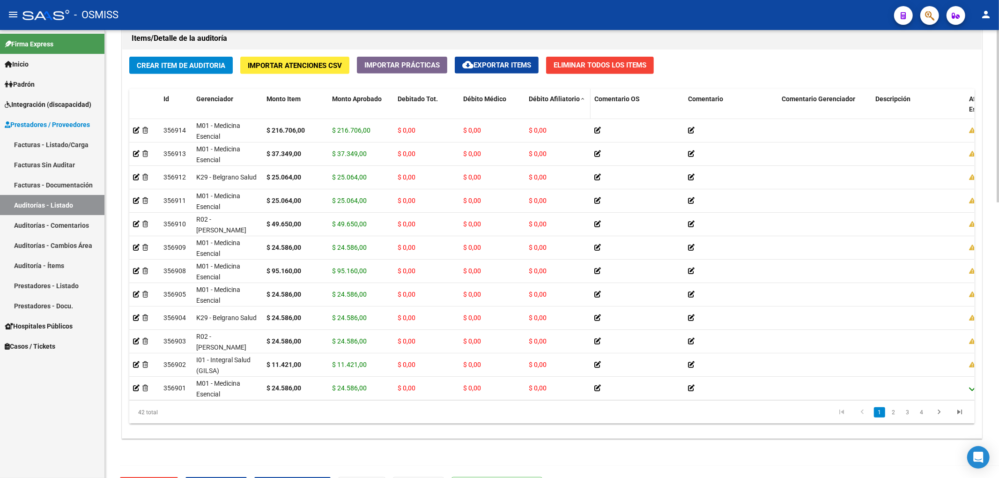
click at [540, 103] on span "Débito Afiliatorio" at bounding box center [554, 98] width 51 height 7
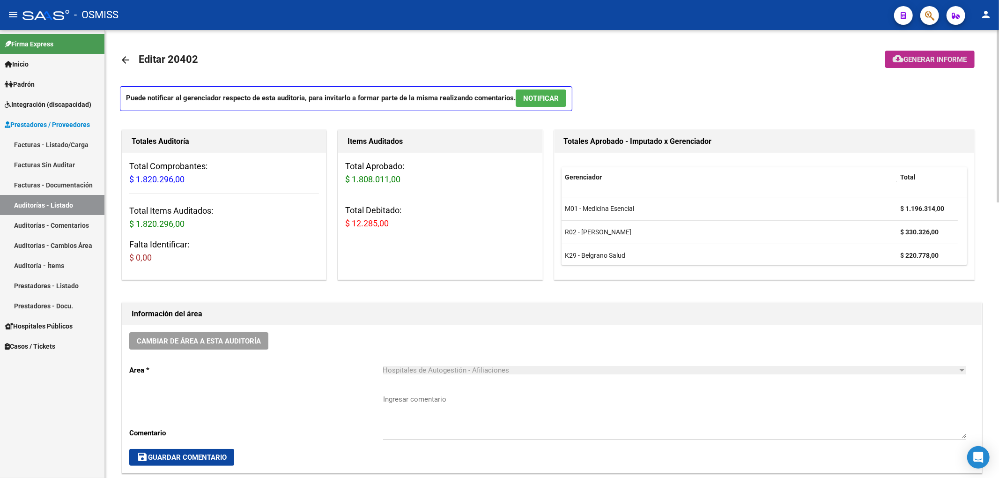
click at [904, 60] on span "Generar informe" at bounding box center [935, 59] width 63 height 8
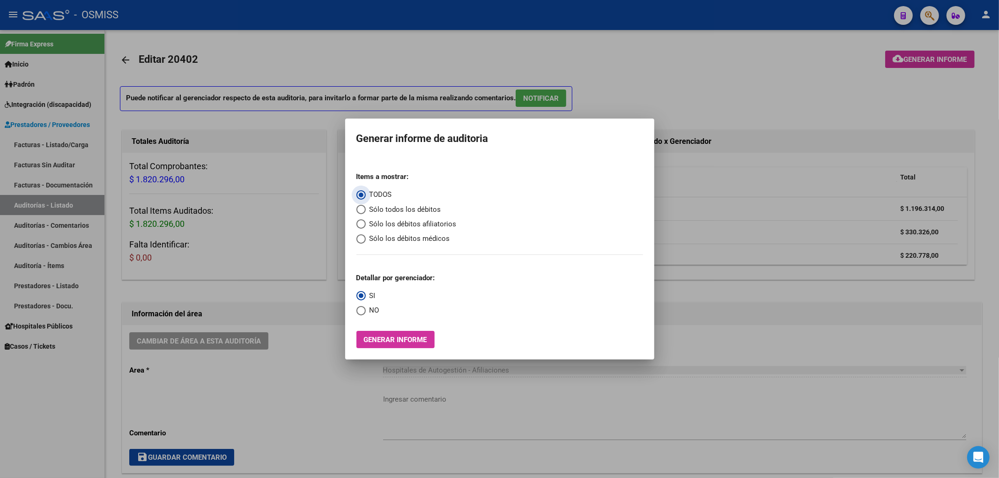
click at [435, 223] on span "Sólo los débitos afiliatorios" at bounding box center [411, 224] width 91 height 11
click at [366, 223] on input "Sólo los débitos afiliatorios" at bounding box center [360, 223] width 9 height 9
click at [364, 309] on span "Select an option" at bounding box center [360, 310] width 9 height 9
click at [364, 309] on input "NO" at bounding box center [360, 310] width 9 height 9
click at [376, 335] on span "Generar informe" at bounding box center [395, 339] width 63 height 8
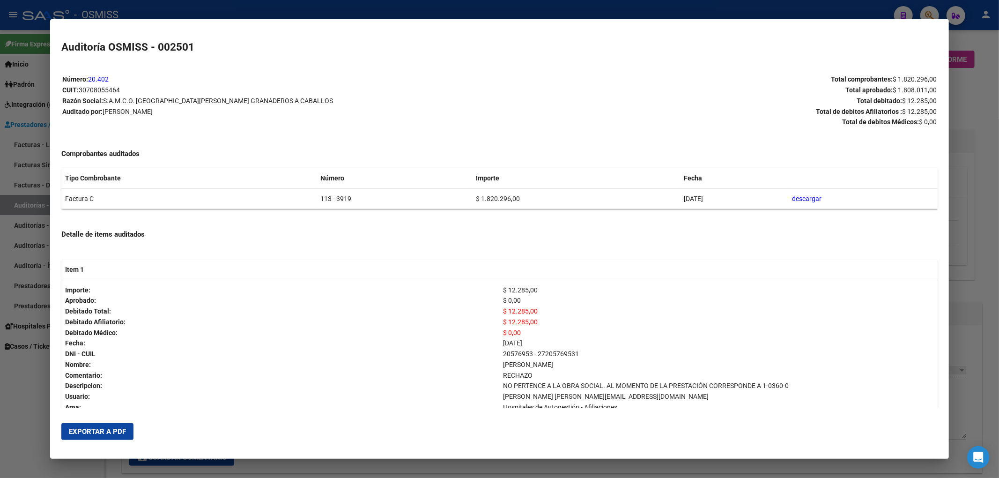
click at [118, 435] on span "Exportar a PDF" at bounding box center [97, 431] width 57 height 8
click at [975, 97] on div at bounding box center [499, 239] width 999 height 478
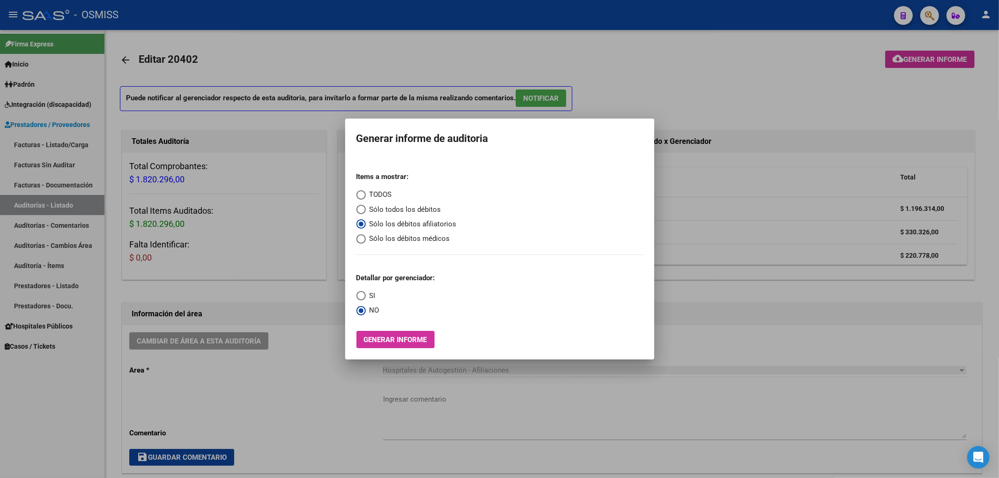
click at [787, 45] on div at bounding box center [499, 239] width 999 height 478
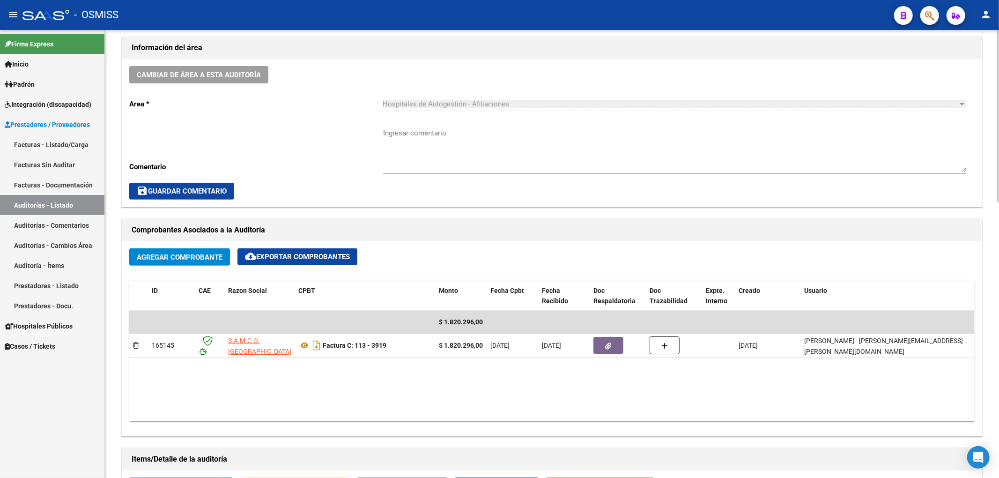
scroll to position [187, 0]
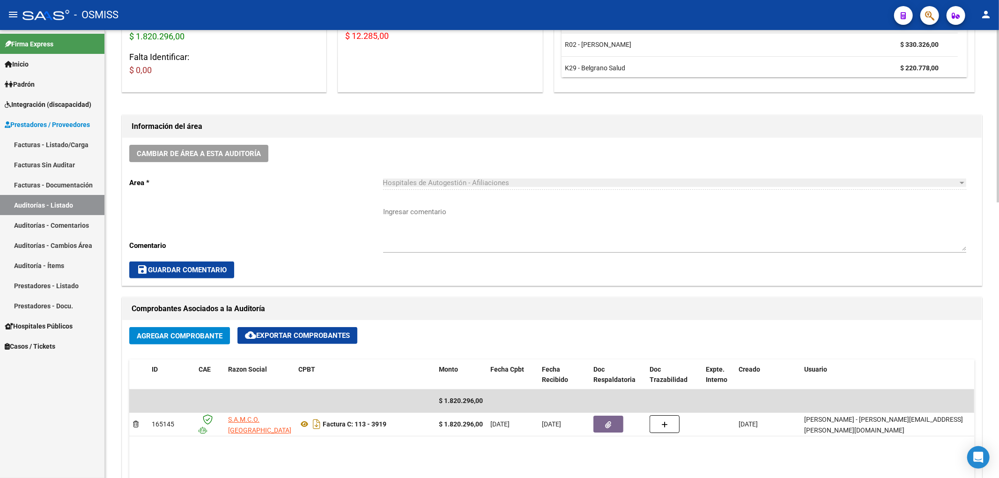
click at [230, 163] on div "Cambiar de área a esta auditoría Area * Hospitales de Autogestión - Afiliacione…" at bounding box center [551, 212] width 859 height 148
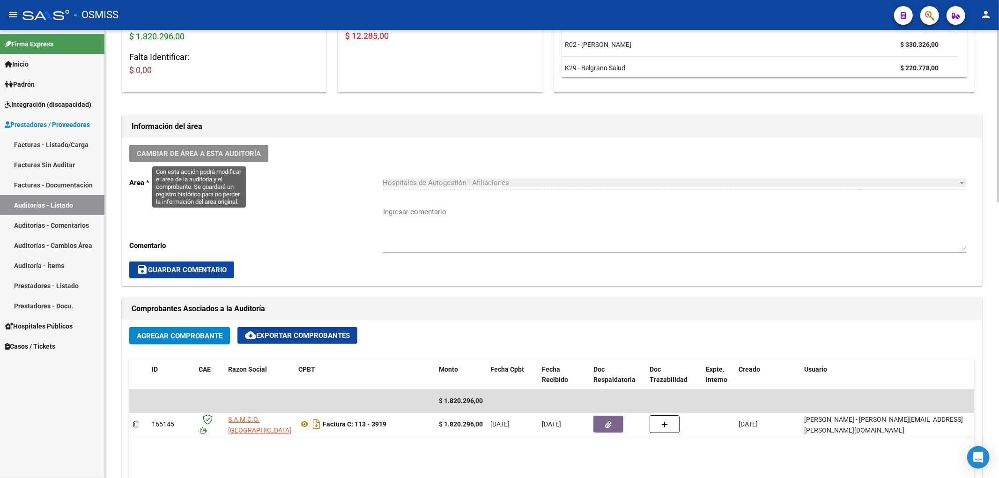
click at [231, 160] on button "Cambiar de área a esta auditoría" at bounding box center [198, 153] width 139 height 17
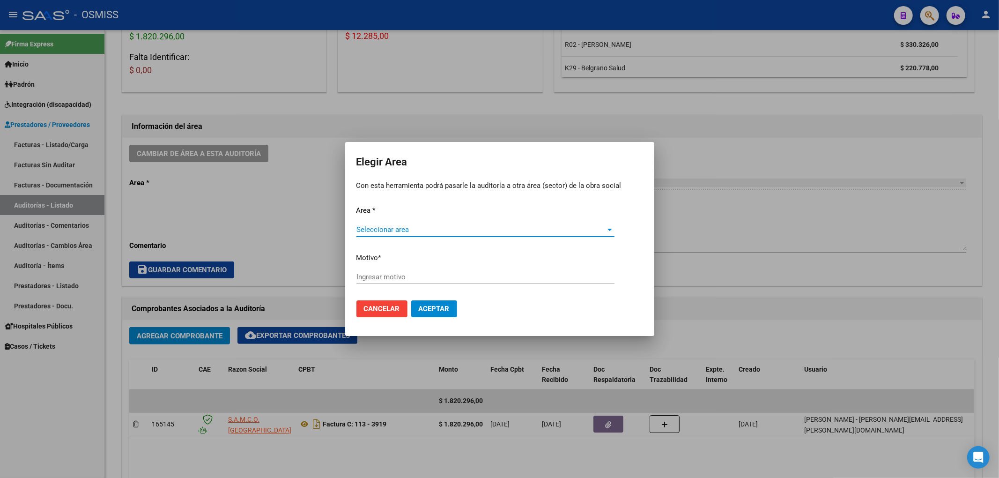
click at [386, 226] on span "Seleccionar area" at bounding box center [481, 229] width 250 height 8
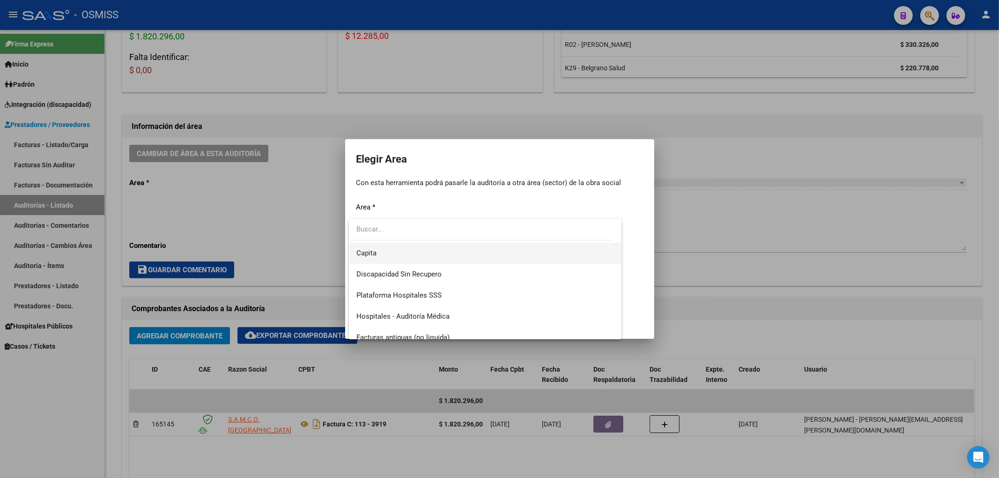
scroll to position [125, 0]
click at [436, 296] on span "Hospitales - Auditoría Médica" at bounding box center [402, 294] width 93 height 8
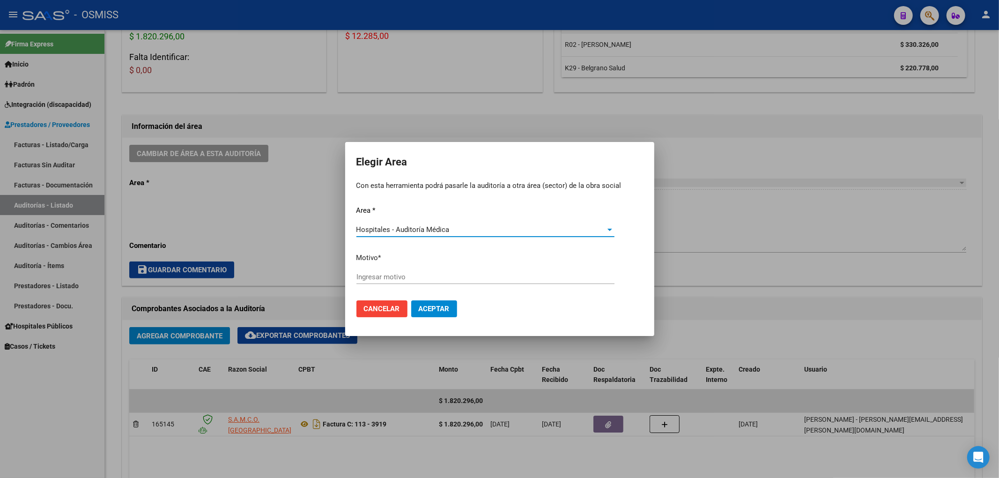
click at [404, 276] on input "Ingresar motivo" at bounding box center [485, 277] width 258 height 8
click at [431, 311] on span "Aceptar" at bounding box center [434, 308] width 31 height 8
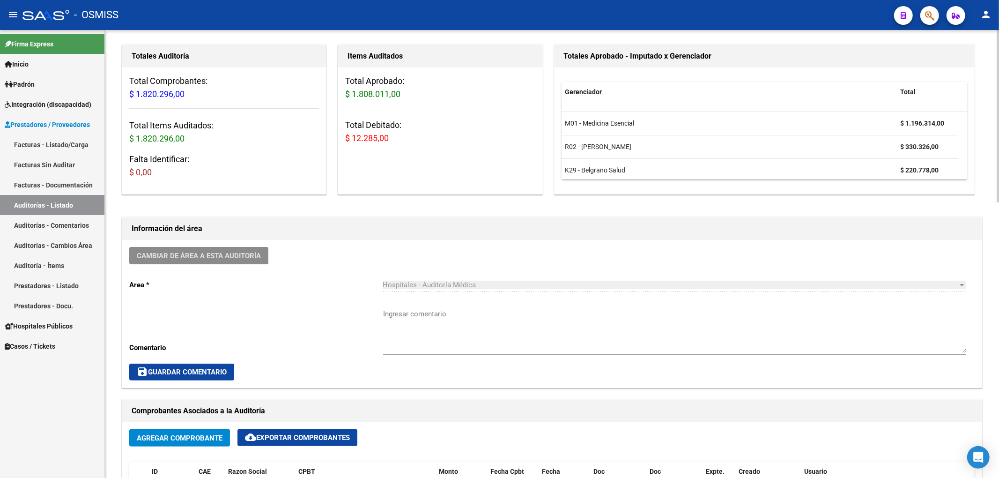
scroll to position [0, 0]
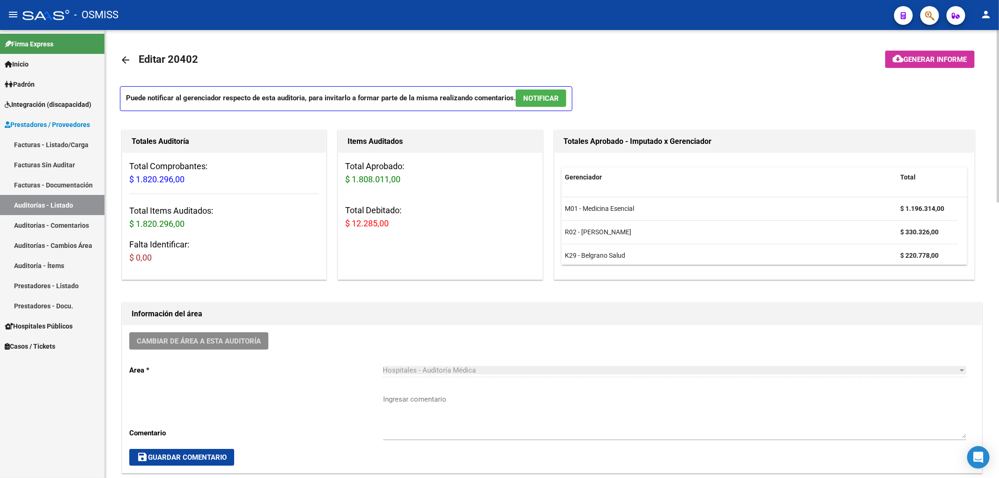
click at [130, 60] on mat-icon "arrow_back" at bounding box center [125, 59] width 11 height 11
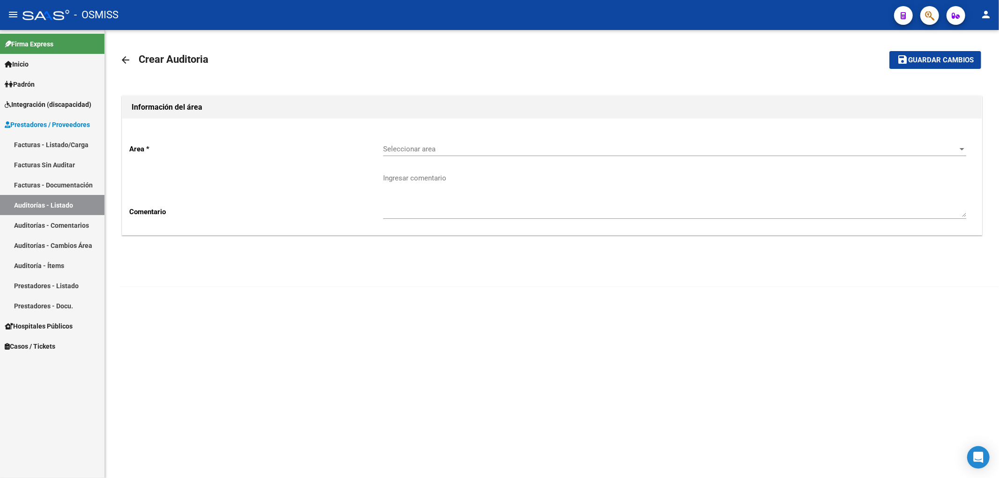
click at [125, 64] on mat-icon "arrow_back" at bounding box center [125, 59] width 11 height 11
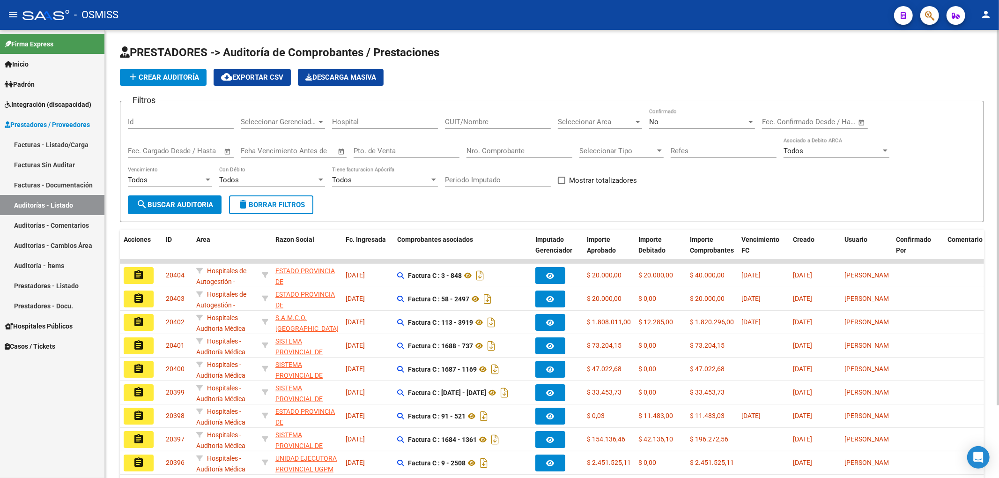
click at [573, 124] on span "Seleccionar Area" at bounding box center [596, 122] width 76 height 8
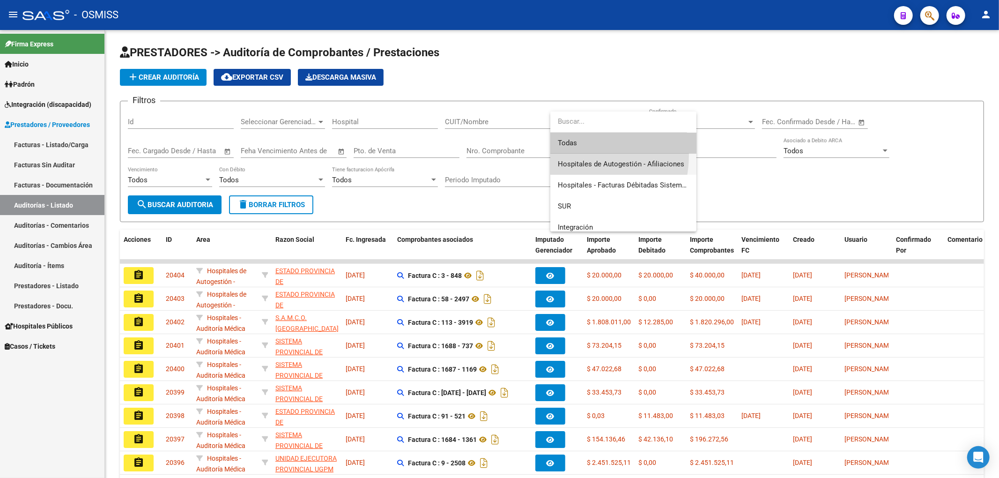
click at [566, 155] on span "Hospitales de Autogestión - Afiliaciones" at bounding box center [623, 164] width 131 height 21
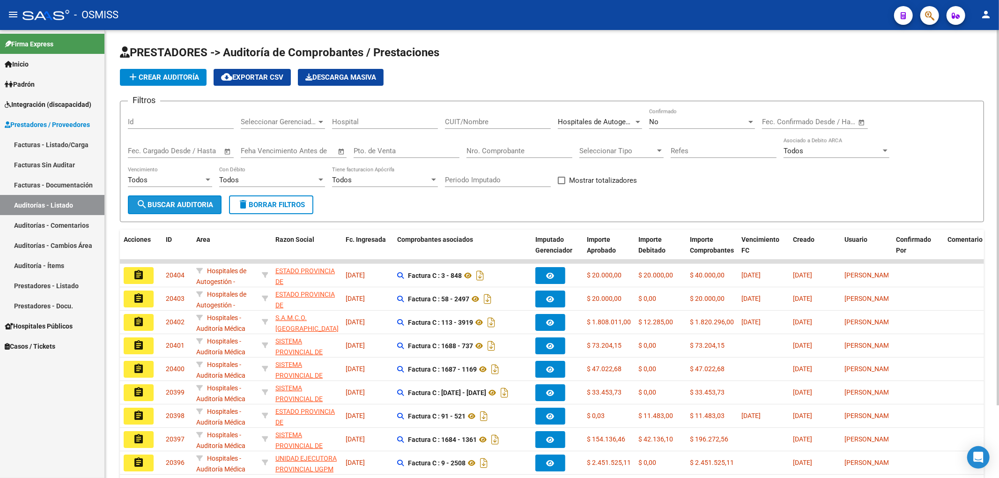
click at [166, 202] on span "search Buscar Auditoria" at bounding box center [174, 204] width 77 height 8
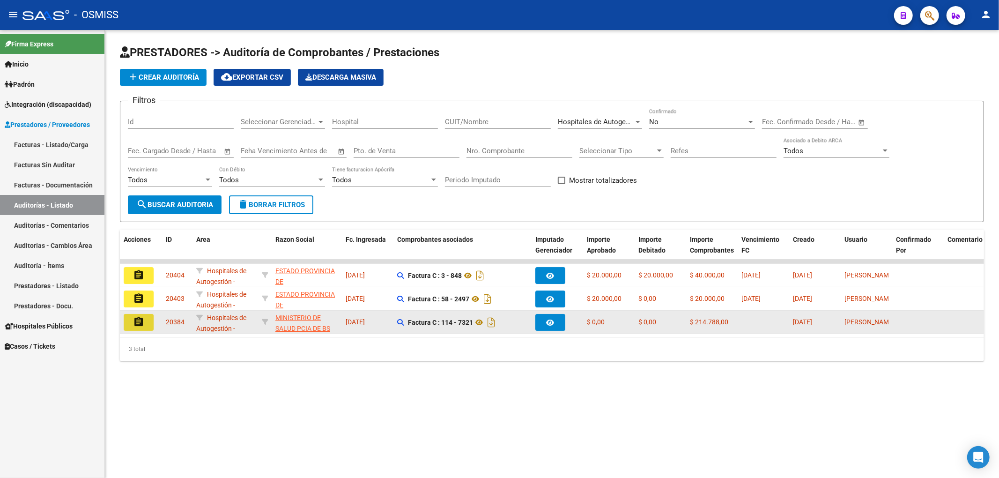
click at [138, 324] on mat-icon "assignment" at bounding box center [138, 321] width 11 height 11
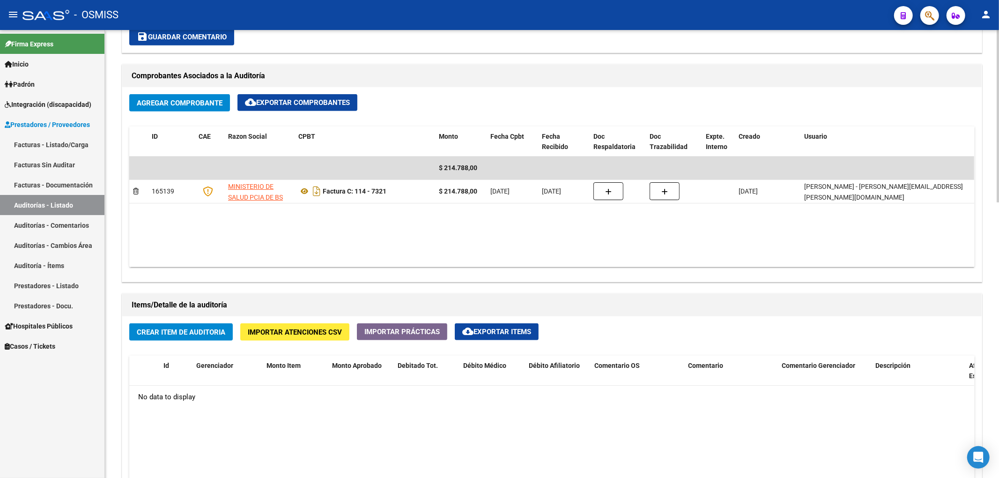
scroll to position [437, 0]
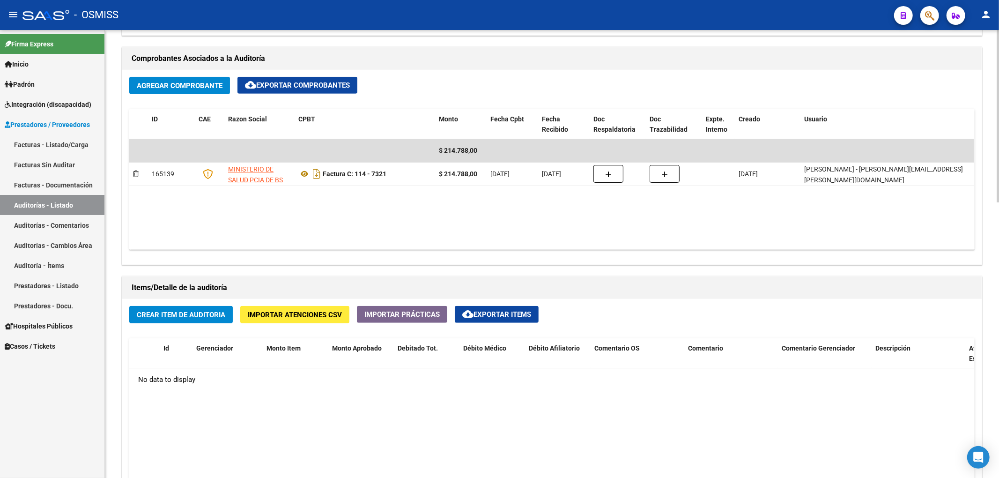
click at [169, 314] on span "Crear Item de Auditoria" at bounding box center [181, 315] width 89 height 8
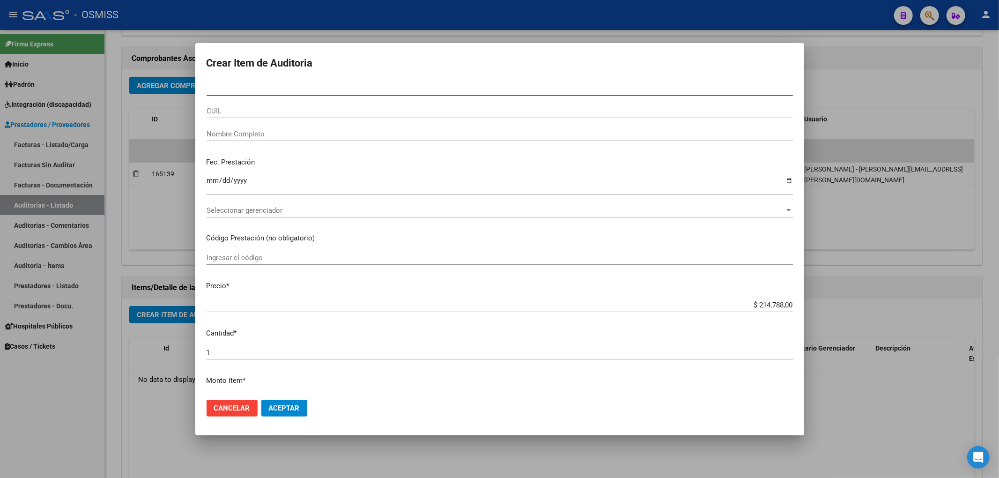
click at [261, 399] on button "Aceptar" at bounding box center [284, 407] width 46 height 17
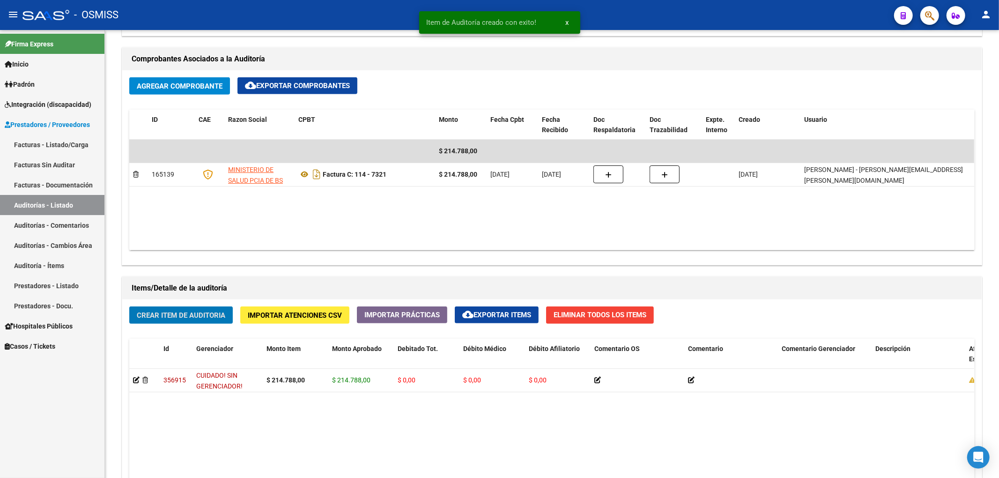
scroll to position [437, 0]
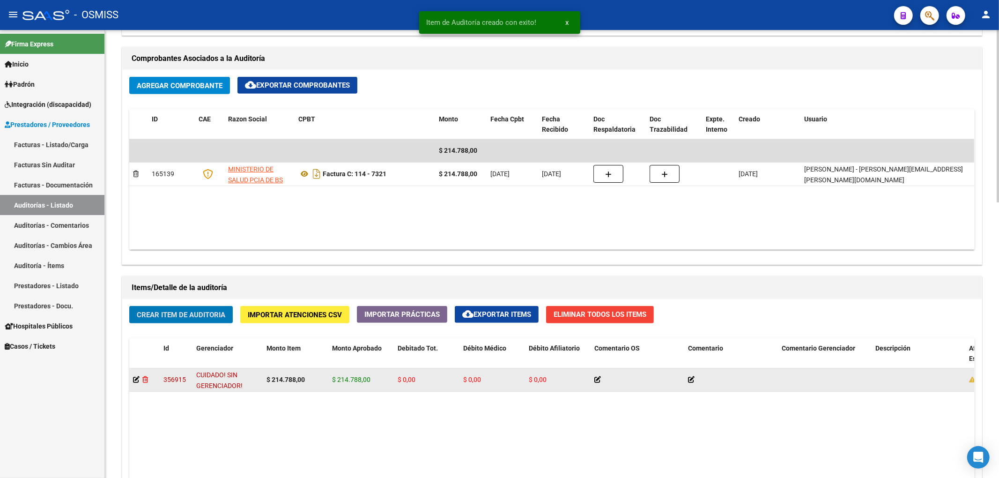
click at [148, 383] on icon at bounding box center [145, 379] width 6 height 7
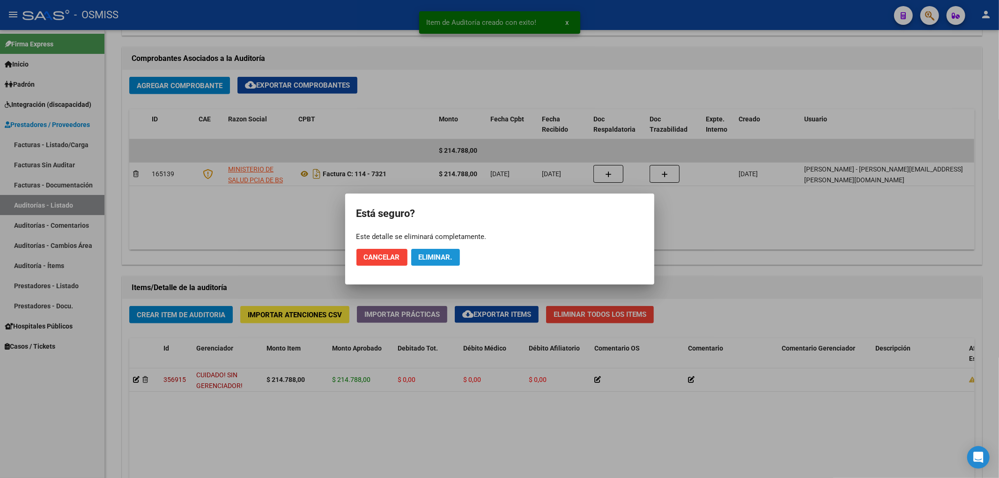
click at [433, 260] on span "Eliminar." at bounding box center [436, 257] width 34 height 8
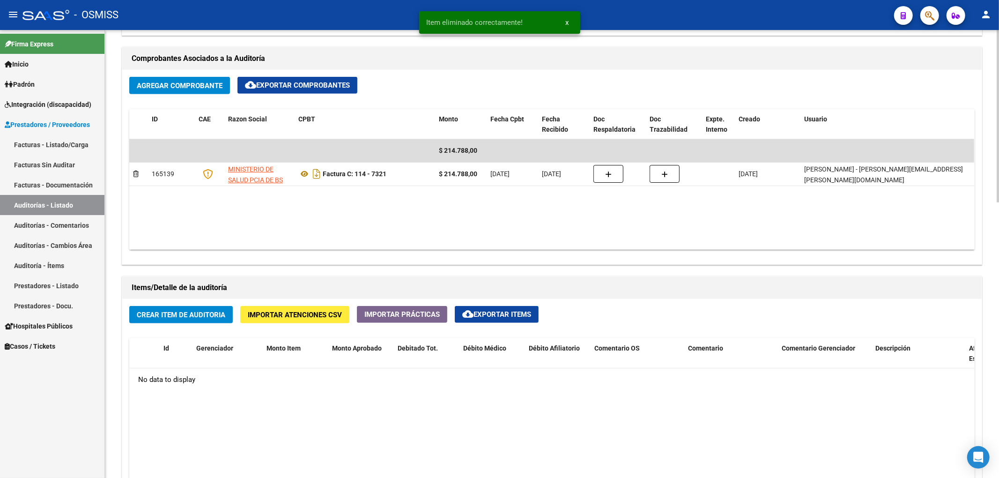
scroll to position [437, 0]
click at [167, 312] on span "Crear Item de Auditoria" at bounding box center [181, 315] width 89 height 8
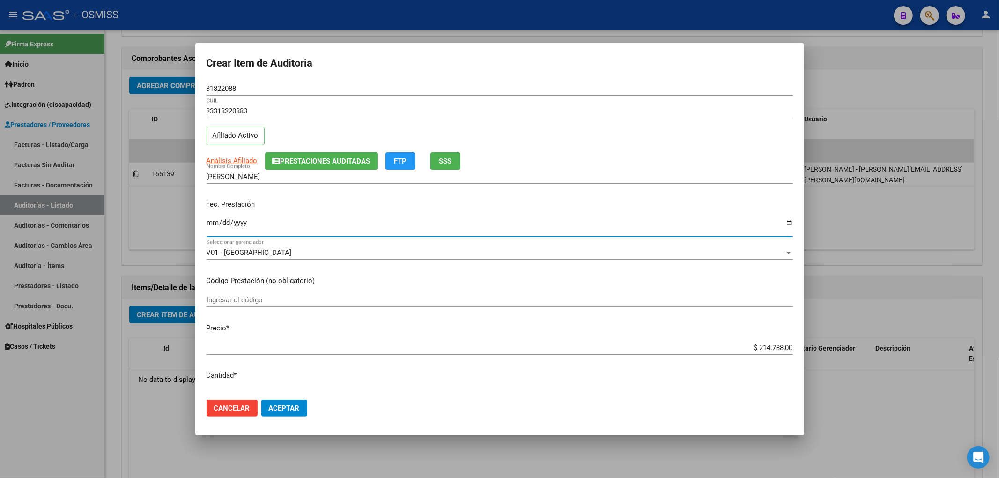
click at [210, 222] on input "Ingresar la fecha" at bounding box center [500, 226] width 586 height 15
drag, startPoint x: 739, startPoint y: 349, endPoint x: 867, endPoint y: 347, distance: 128.8
click at [865, 349] on div "Crear Item de Auditoria 31822088 Nro Documento 23318220883 CUIL Afiliado Activo…" at bounding box center [499, 239] width 999 height 478
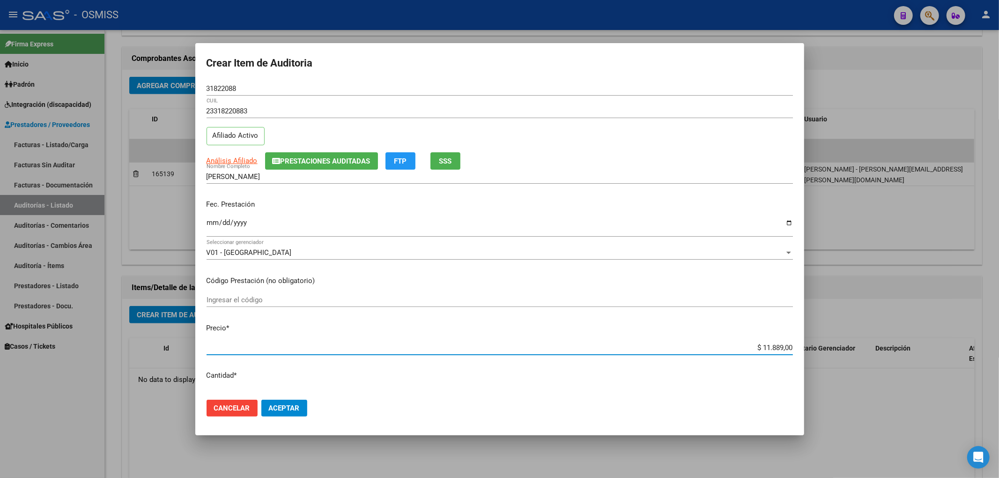
drag, startPoint x: 219, startPoint y: 87, endPoint x: 93, endPoint y: 98, distance: 126.9
click at [138, 85] on div "Crear Item de Auditoria 31822088 Nro Documento 23318220883 CUIL Afiliado Activo…" at bounding box center [499, 239] width 999 height 478
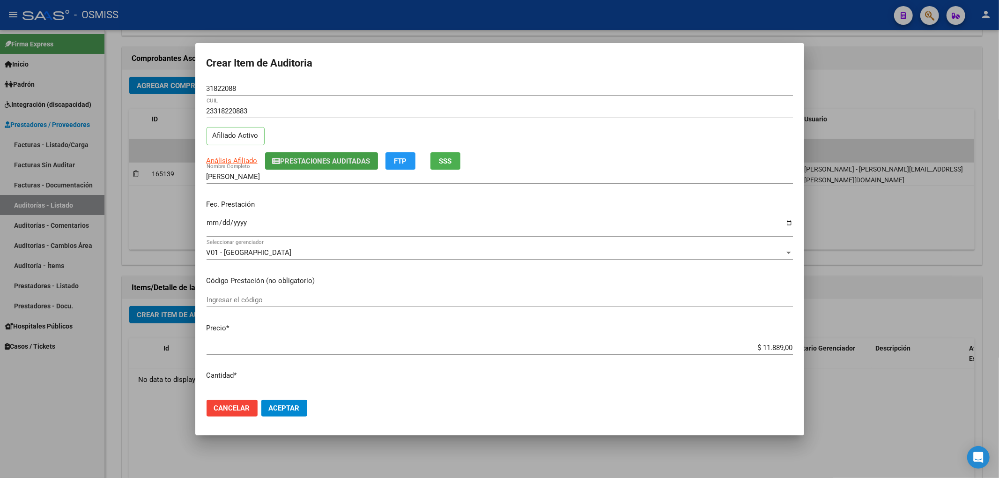
click at [281, 160] on span "Prestaciones Auditadas" at bounding box center [326, 161] width 90 height 8
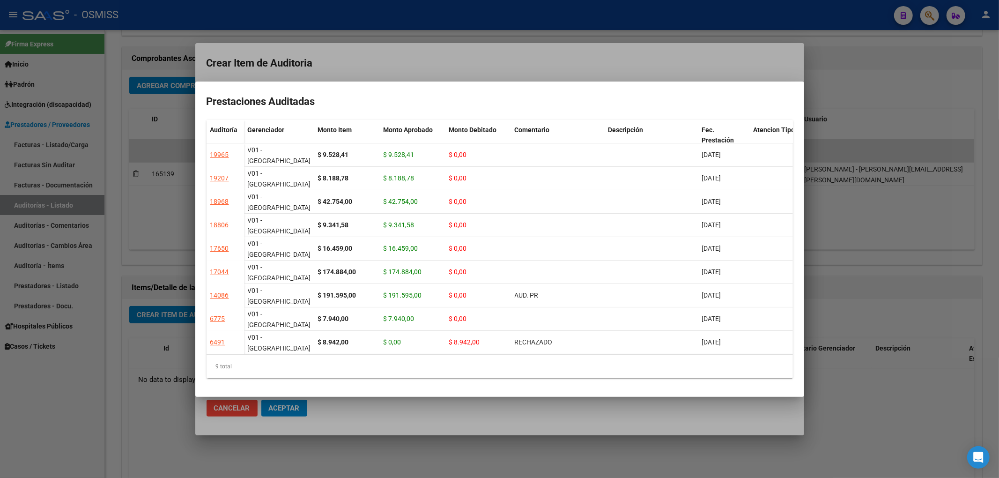
click at [340, 66] on div at bounding box center [499, 239] width 999 height 478
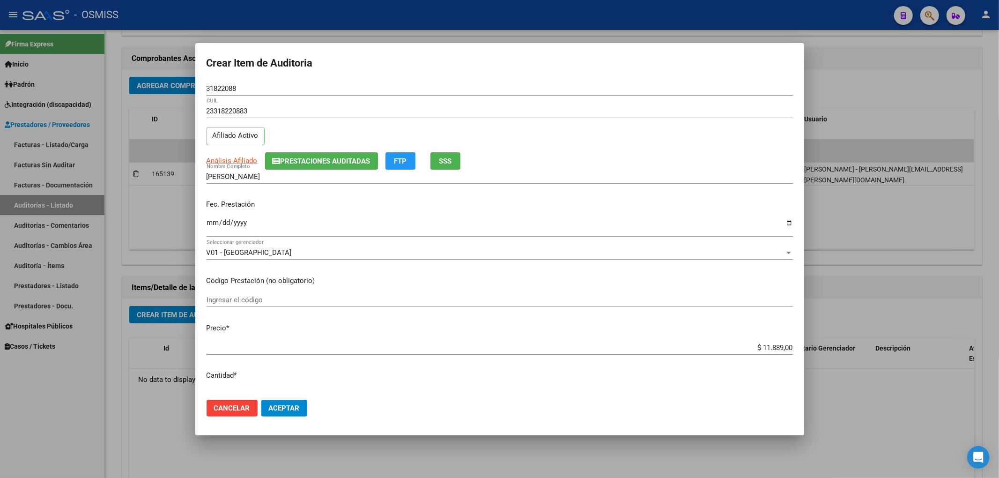
click at [276, 414] on button "Aceptar" at bounding box center [284, 407] width 46 height 17
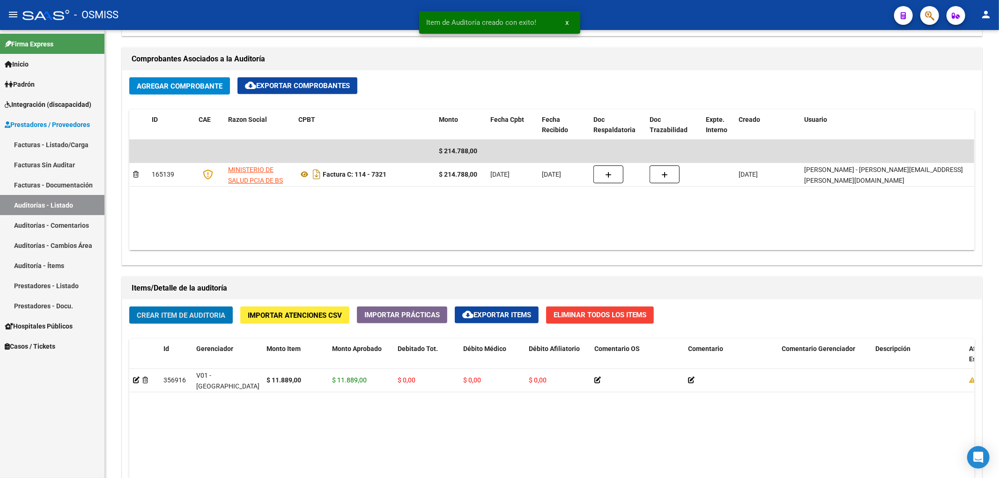
scroll to position [437, 0]
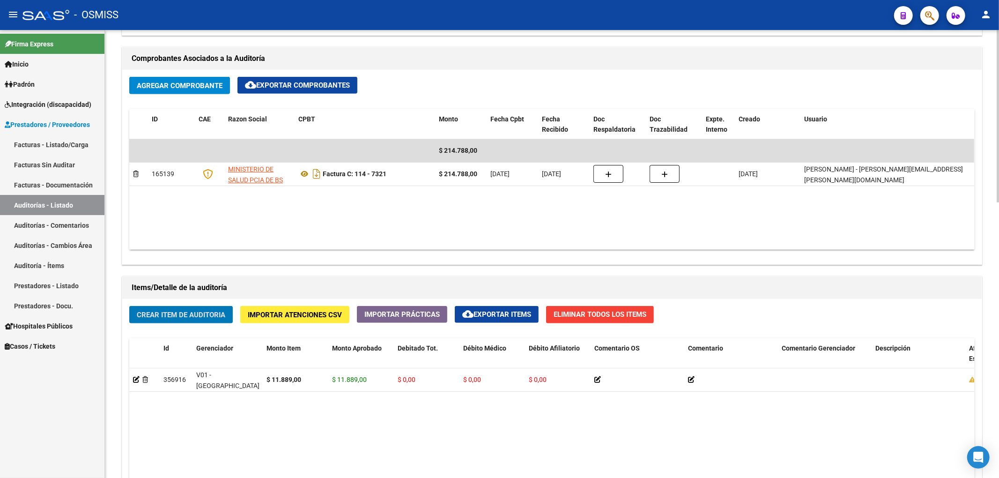
click at [191, 315] on span "Crear Item de Auditoria" at bounding box center [181, 315] width 89 height 8
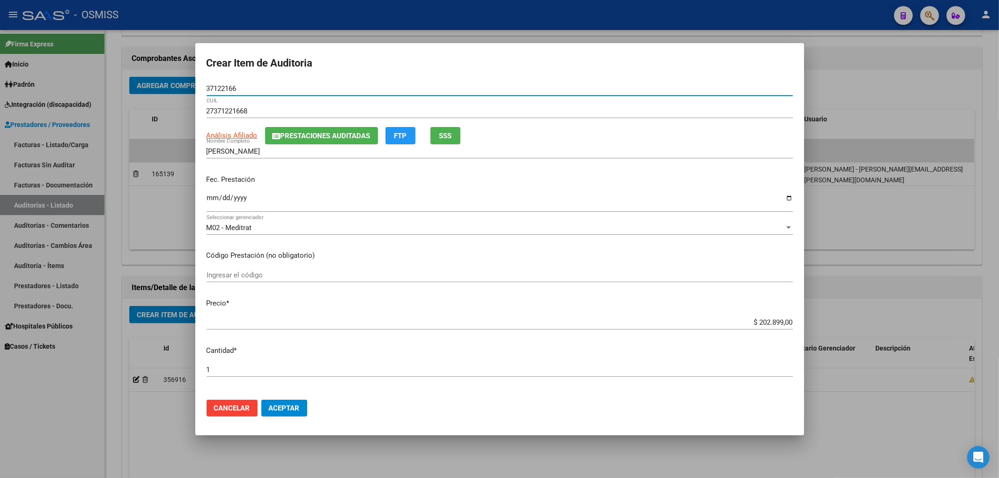
click at [311, 128] on button "Prestaciones Auditadas" at bounding box center [321, 135] width 113 height 17
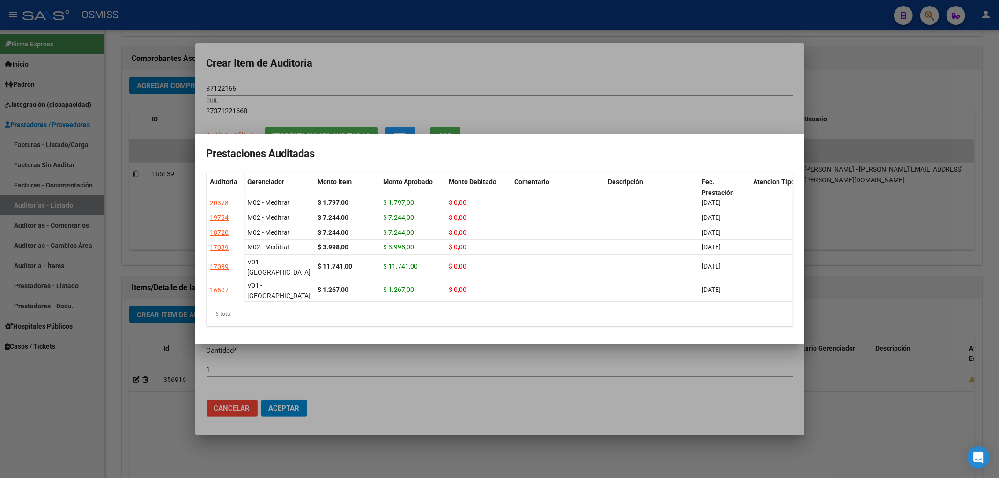
click at [339, 72] on div at bounding box center [499, 239] width 999 height 478
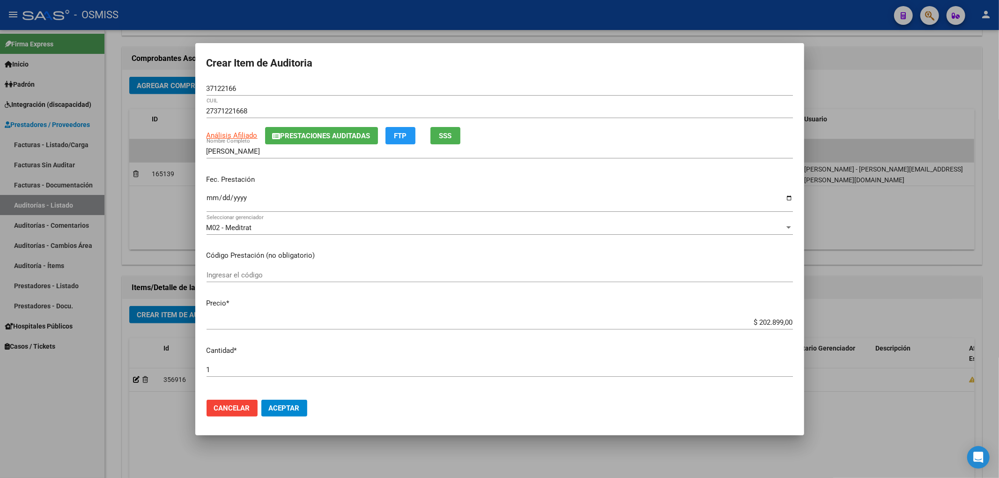
click at [213, 197] on input "Ingresar la fecha" at bounding box center [500, 201] width 586 height 15
drag, startPoint x: 733, startPoint y: 319, endPoint x: 865, endPoint y: 330, distance: 132.1
click at [877, 333] on div "Crear Item de Auditoria 37122166 Nro Documento 27371221668 CUIL Análisis Afilia…" at bounding box center [499, 239] width 999 height 478
drag, startPoint x: 197, startPoint y: 81, endPoint x: 90, endPoint y: 81, distance: 106.8
click at [90, 81] on div "Crear Item de Auditoria 37122166 Nro Documento 27371221668 CUIL Análisis Afilia…" at bounding box center [499, 239] width 999 height 478
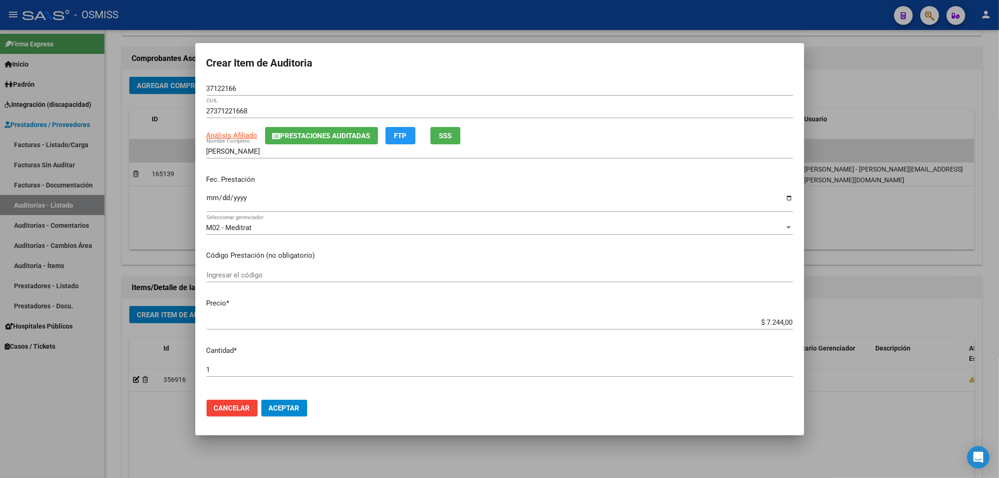
click at [366, 189] on div "Fec. Prestación 2025-05-22 Ingresar la fecha" at bounding box center [500, 193] width 586 height 53
click at [288, 407] on span "Aceptar" at bounding box center [284, 408] width 31 height 8
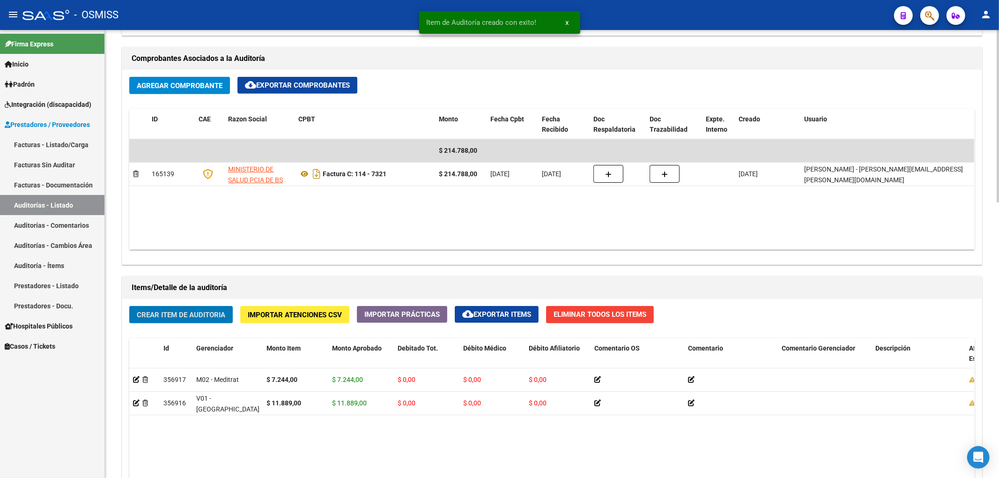
click at [192, 314] on span "Crear Item de Auditoria" at bounding box center [181, 315] width 89 height 8
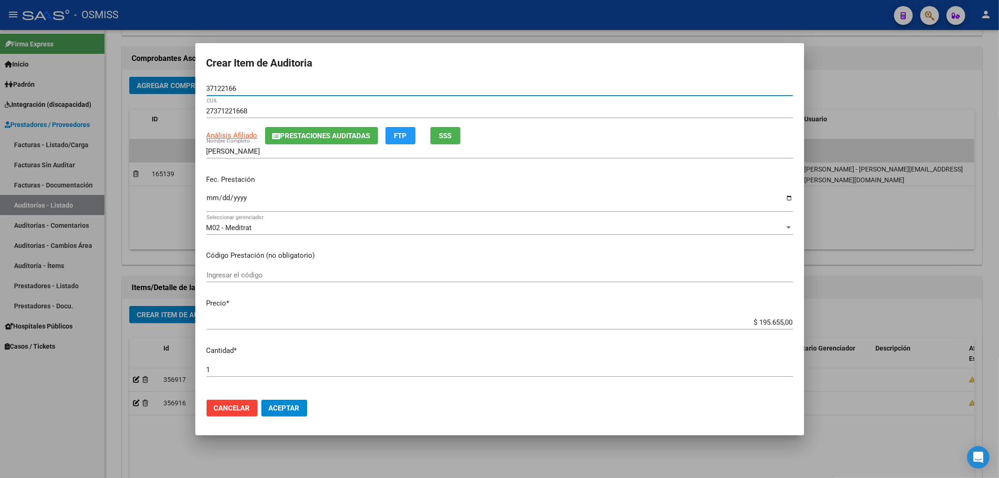
click at [210, 199] on input "Ingresar la fecha" at bounding box center [500, 201] width 586 height 15
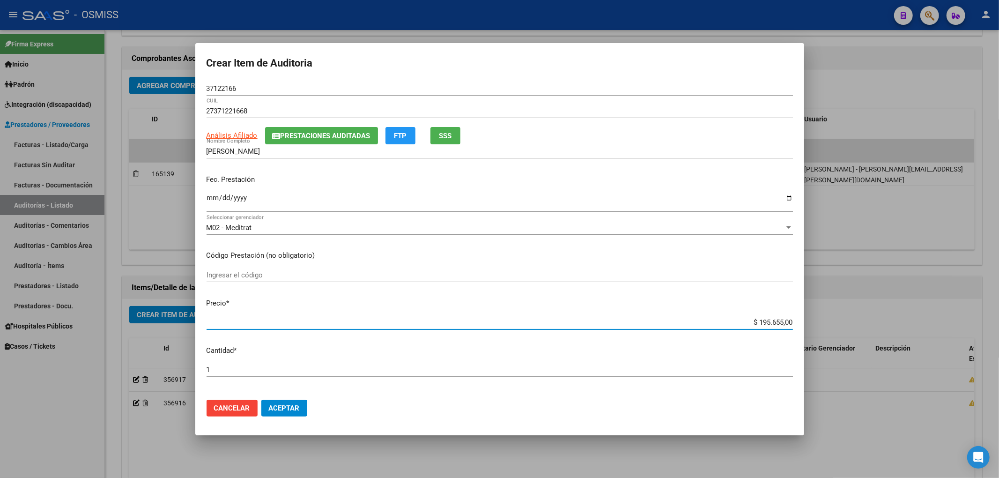
drag, startPoint x: 748, startPoint y: 319, endPoint x: 816, endPoint y: 315, distance: 67.5
click at [807, 317] on div "Crear Item de Auditoria 37122166 Nro Documento 27371221668 CUIL Análisis Afilia…" at bounding box center [499, 239] width 999 height 478
drag, startPoint x: 242, startPoint y: 88, endPoint x: 130, endPoint y: 74, distance: 113.3
click at [133, 72] on div "Crear Item de Auditoria 37122166 Nro Documento 27371221668 CUIL Análisis Afilia…" at bounding box center [499, 239] width 999 height 478
click at [358, 195] on input "2025-06-10" at bounding box center [500, 201] width 586 height 15
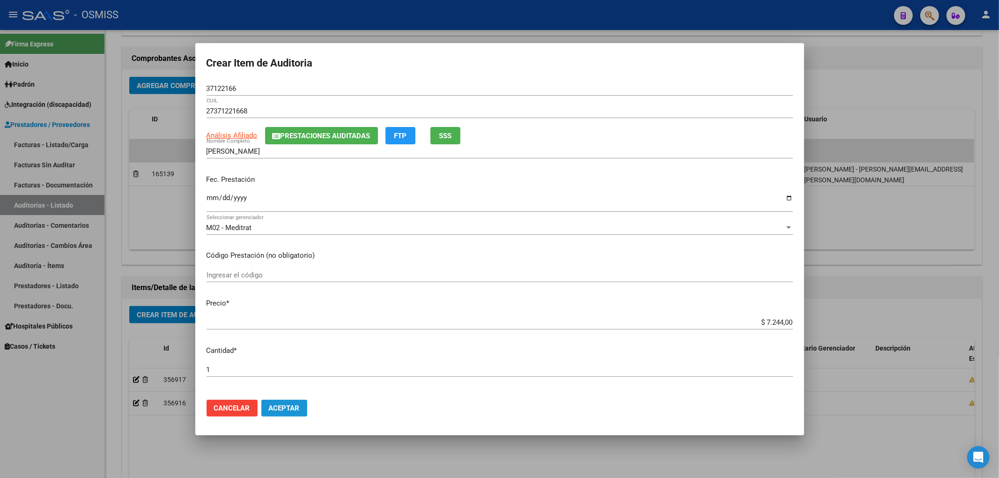
click at [302, 404] on button "Aceptar" at bounding box center [284, 407] width 46 height 17
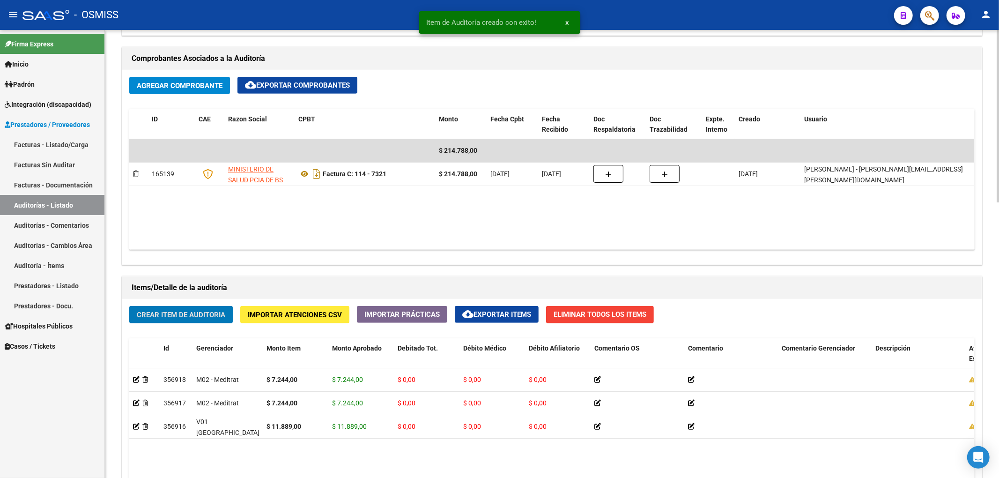
click at [192, 316] on span "Crear Item de Auditoria" at bounding box center [181, 315] width 89 height 8
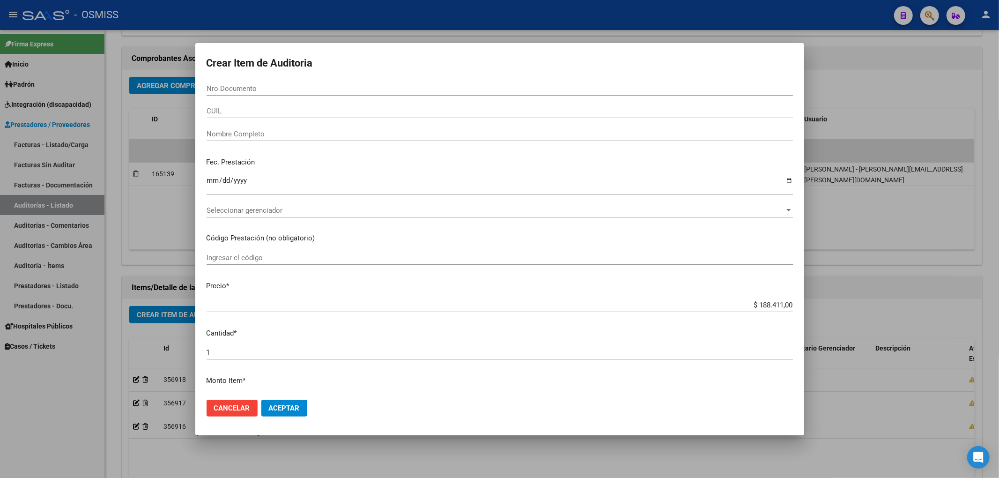
click at [92, 365] on div at bounding box center [499, 239] width 999 height 478
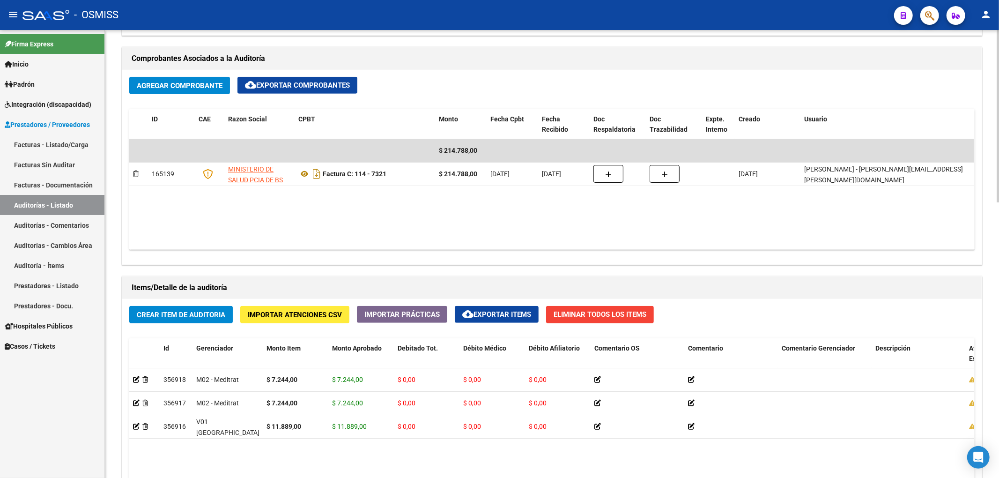
click at [195, 311] on span "Crear Item de Auditoria" at bounding box center [181, 315] width 89 height 8
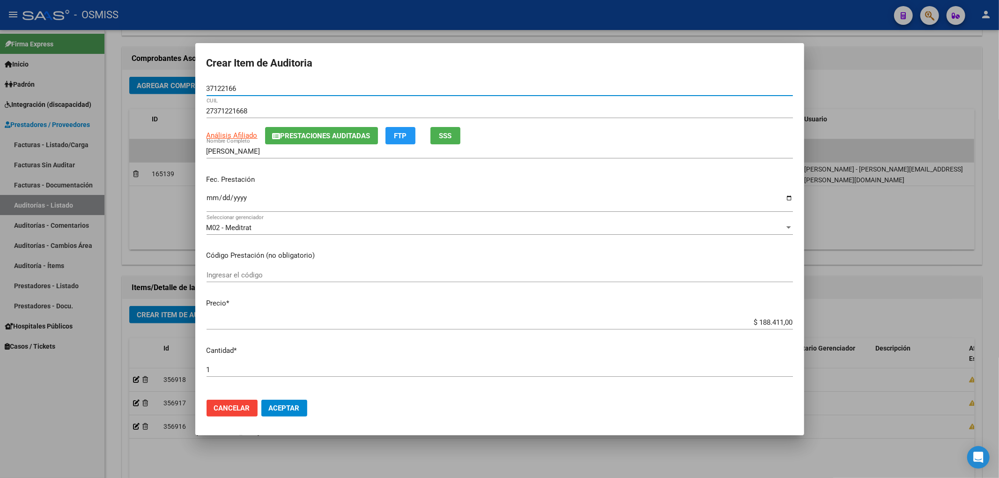
click at [212, 197] on input "Ingresar la fecha" at bounding box center [500, 201] width 586 height 15
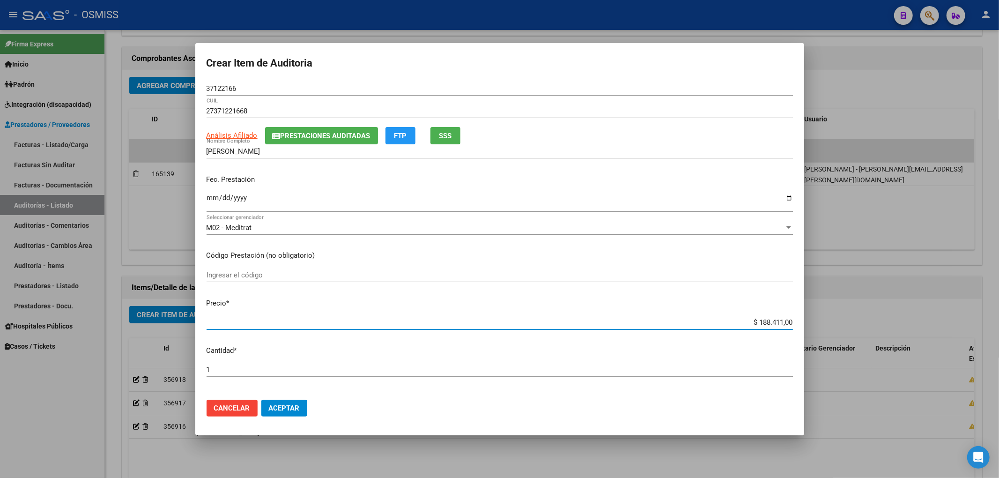
drag, startPoint x: 757, startPoint y: 323, endPoint x: 845, endPoint y: 325, distance: 88.1
click at [866, 321] on div "Crear Item de Auditoria 37122166 Nro Documento 27371221668 CUIL Análisis Afilia…" at bounding box center [499, 239] width 999 height 478
click at [293, 404] on span "Aceptar" at bounding box center [284, 408] width 31 height 8
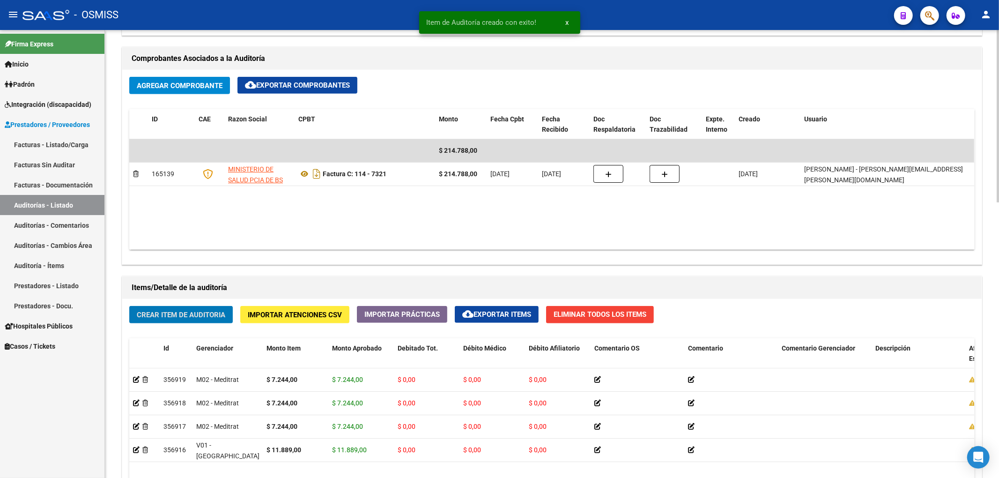
click at [197, 315] on span "Crear Item de Auditoria" at bounding box center [181, 315] width 89 height 8
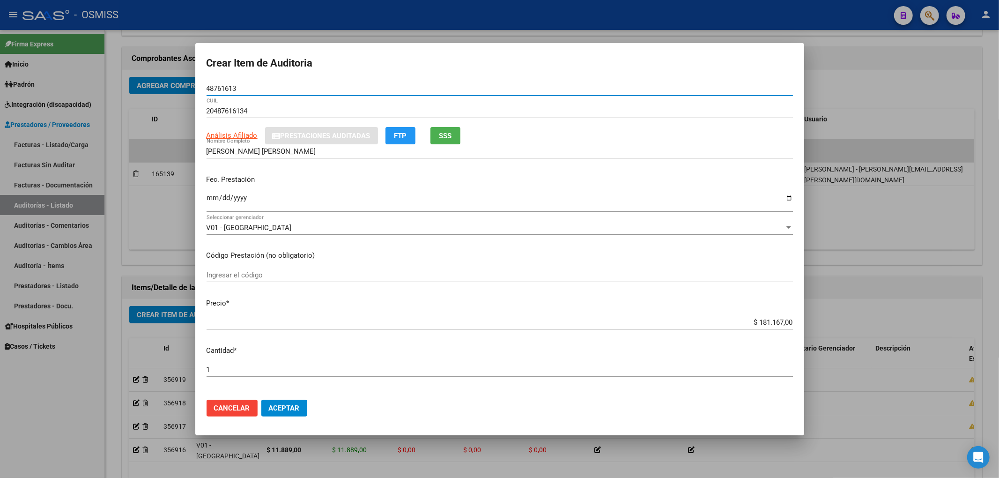
click at [211, 201] on input "Ingresar la fecha" at bounding box center [500, 201] width 586 height 15
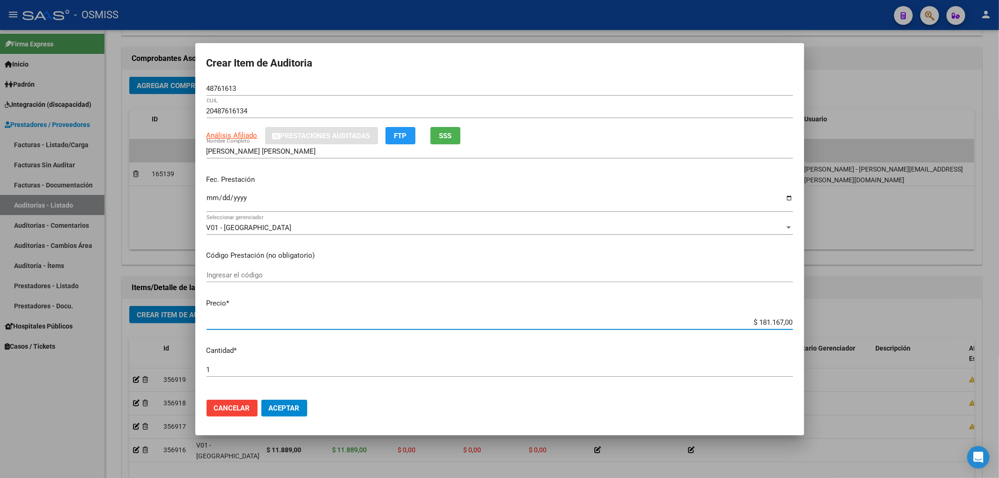
drag, startPoint x: 742, startPoint y: 322, endPoint x: 969, endPoint y: 305, distance: 227.3
click at [967, 304] on div "Crear Item de Auditoria 48761613 Nro Documento 20487616134 CUIL Análisis Afilia…" at bounding box center [499, 239] width 999 height 478
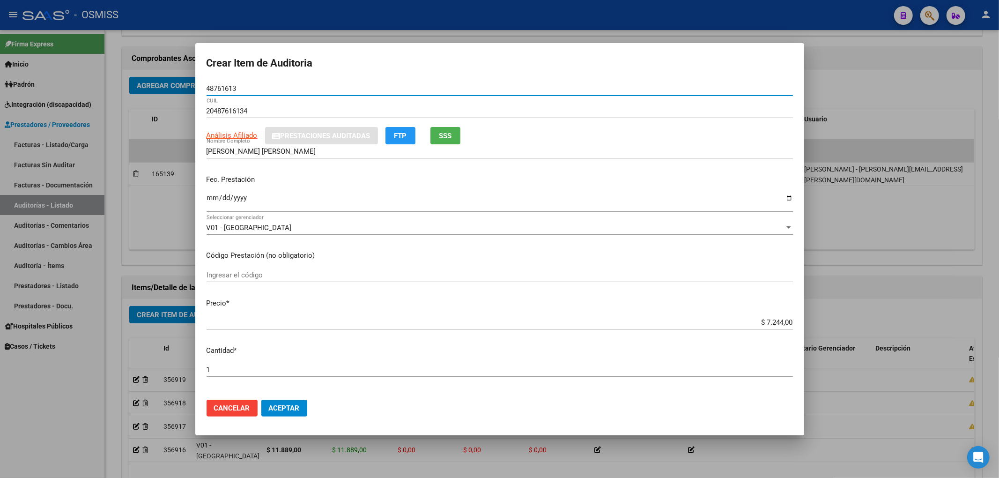
drag, startPoint x: 250, startPoint y: 85, endPoint x: 29, endPoint y: 87, distance: 221.1
click at [61, 81] on div "Crear Item de Auditoria 48761613 Nro Documento 20487616134 CUIL Análisis Afilia…" at bounding box center [499, 239] width 999 height 478
click at [292, 184] on div "Fec. Prestación 2025-06-13 Ingresar la fecha" at bounding box center [500, 193] width 586 height 53
click at [274, 405] on span "Aceptar" at bounding box center [284, 408] width 31 height 8
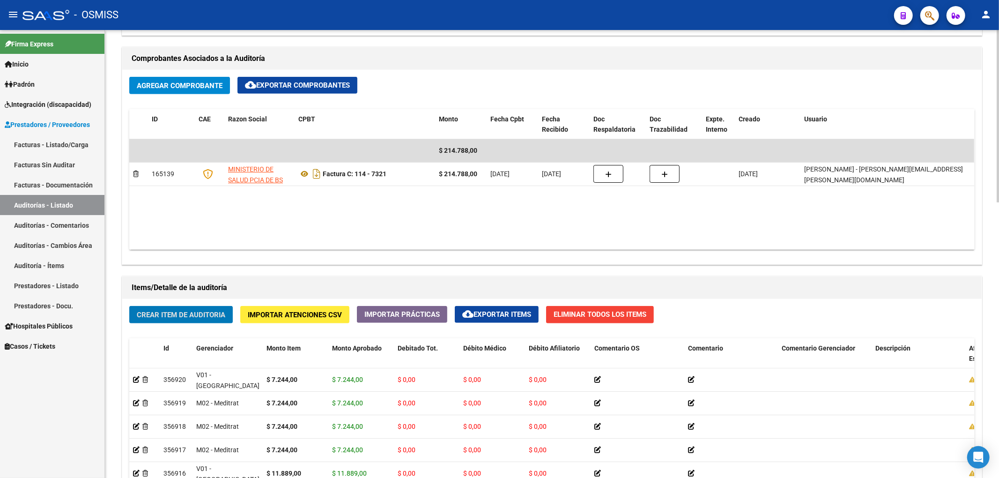
click at [218, 318] on span "Crear Item de Auditoria" at bounding box center [181, 315] width 89 height 8
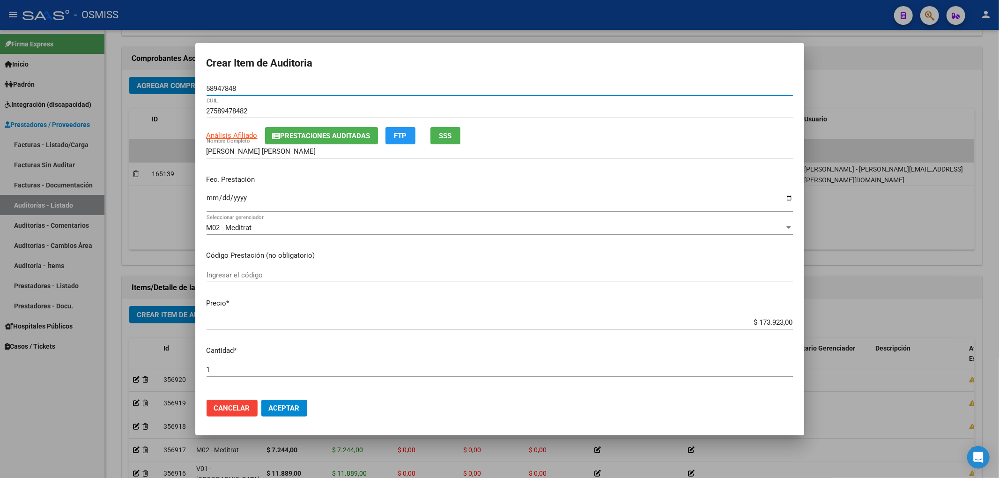
click at [210, 199] on input "Ingresar la fecha" at bounding box center [500, 201] width 586 height 15
drag, startPoint x: 756, startPoint y: 316, endPoint x: 791, endPoint y: 316, distance: 35.6
click at [791, 316] on mat-dialog-content "58947848 Nro Documento 27589478482 CUIL Análisis Afiliado Prestaciones Auditada…" at bounding box center [499, 236] width 609 height 311
click at [763, 319] on input "$ 173.923,00" at bounding box center [500, 322] width 586 height 8
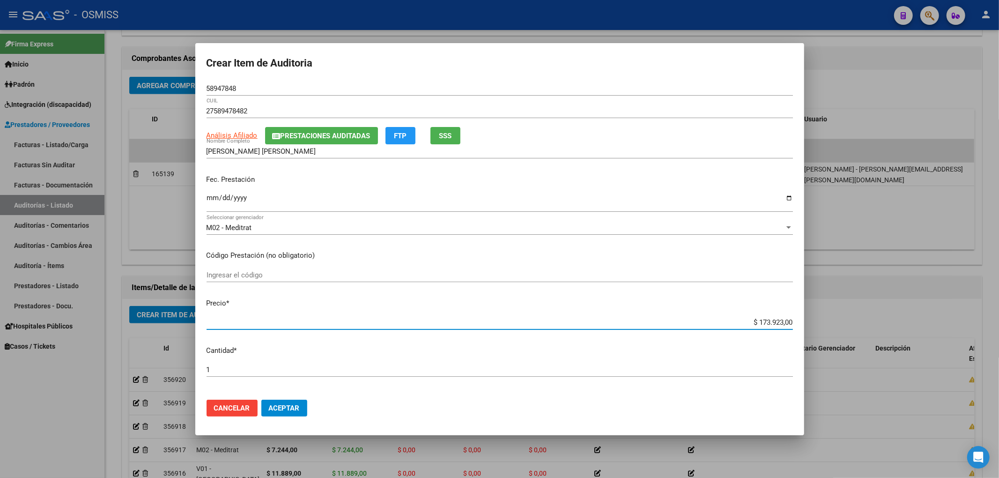
drag, startPoint x: 751, startPoint y: 319, endPoint x: 850, endPoint y: 321, distance: 99.3
click at [847, 321] on div "Crear Item de Auditoria 58947848 Nro Documento 27589478482 CUIL Análisis Afilia…" at bounding box center [499, 239] width 999 height 478
drag, startPoint x: 203, startPoint y: 81, endPoint x: 130, endPoint y: 81, distance: 73.5
click at [130, 81] on div "Crear Item de Auditoria 58947848 Nro Documento 27589478482 CUIL Análisis Afilia…" at bounding box center [499, 239] width 999 height 478
drag, startPoint x: 322, startPoint y: 193, endPoint x: 340, endPoint y: 223, distance: 35.0
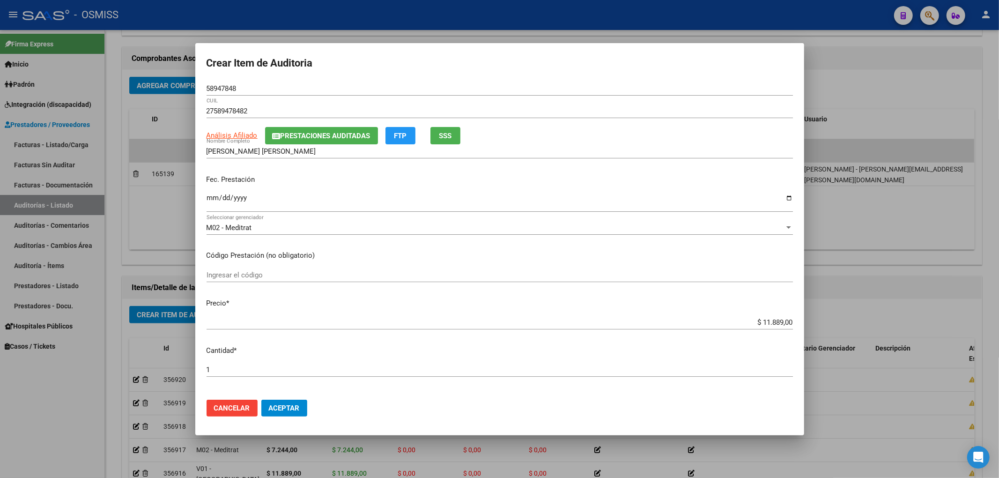
click at [322, 193] on div "2025-06-17 Ingresar la fecha" at bounding box center [500, 202] width 586 height 20
click at [291, 405] on span "Aceptar" at bounding box center [284, 408] width 31 height 8
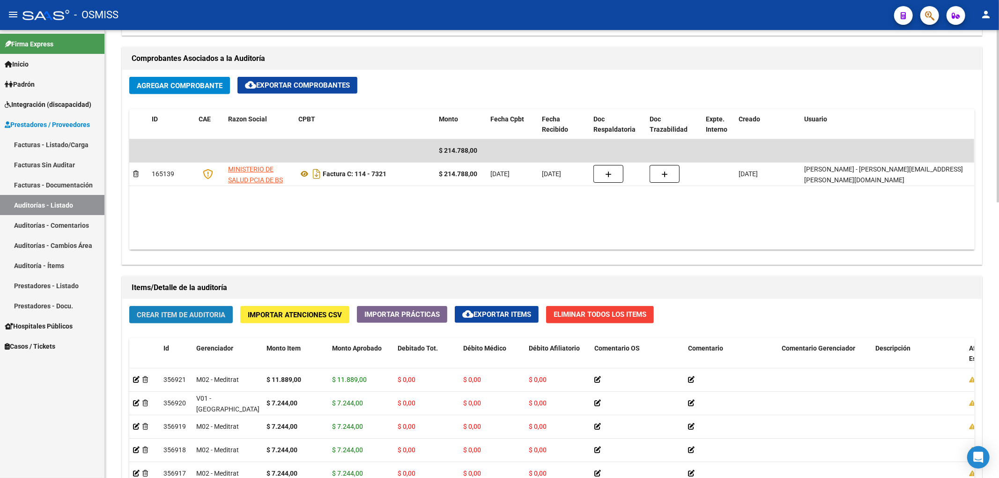
click at [205, 317] on span "Crear Item de Auditoria" at bounding box center [181, 315] width 89 height 8
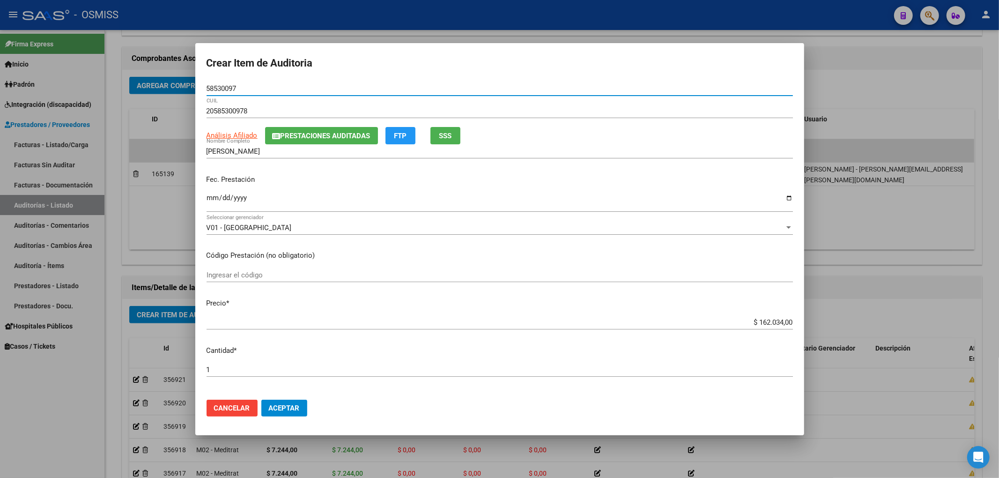
click at [212, 195] on input "Ingresar la fecha" at bounding box center [500, 201] width 586 height 15
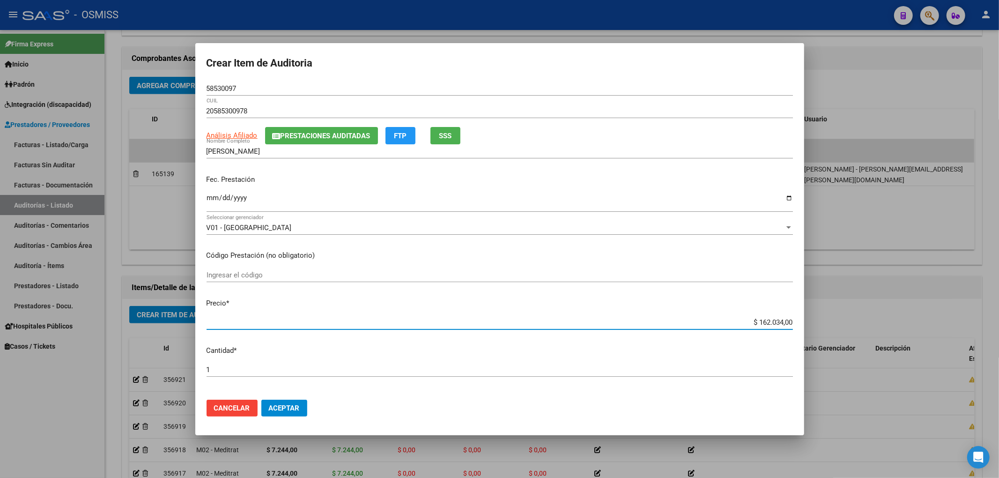
drag, startPoint x: 742, startPoint y: 325, endPoint x: 928, endPoint y: 315, distance: 185.7
click at [928, 315] on div "Crear Item de Auditoria 58530097 Nro Documento 20585300978 CUIL Análisis Afilia…" at bounding box center [499, 239] width 999 height 478
click at [310, 145] on div "GONZALEZ, JUAN Nombre Completo" at bounding box center [500, 151] width 586 height 14
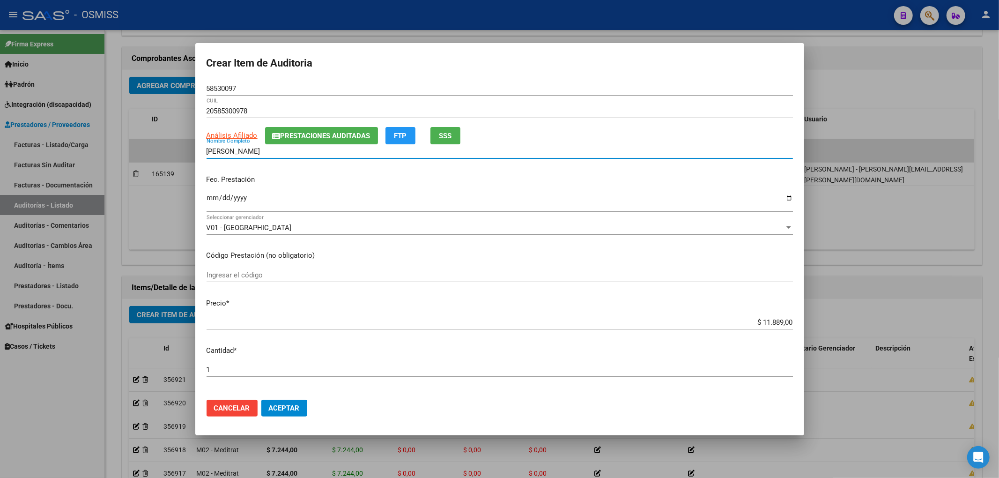
click at [314, 140] on span "Prestaciones Auditadas" at bounding box center [326, 136] width 90 height 8
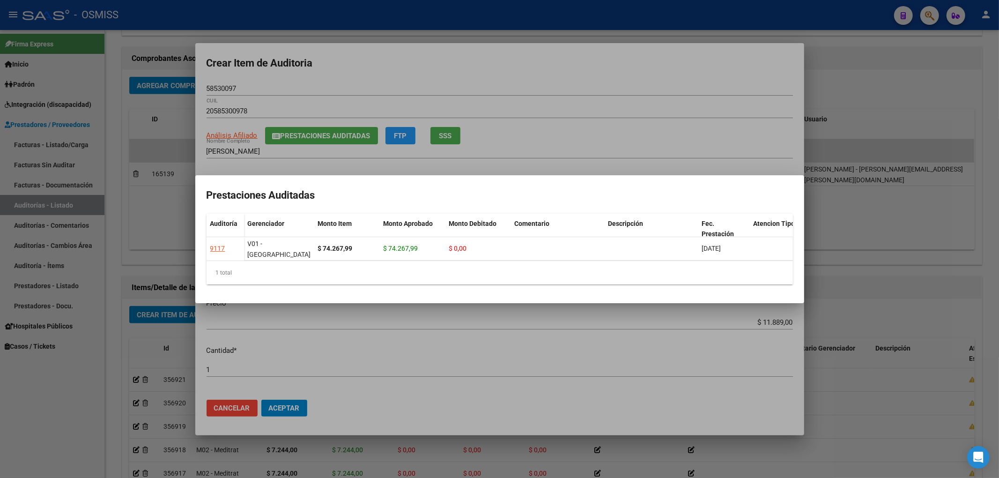
click at [408, 44] on div at bounding box center [499, 239] width 999 height 478
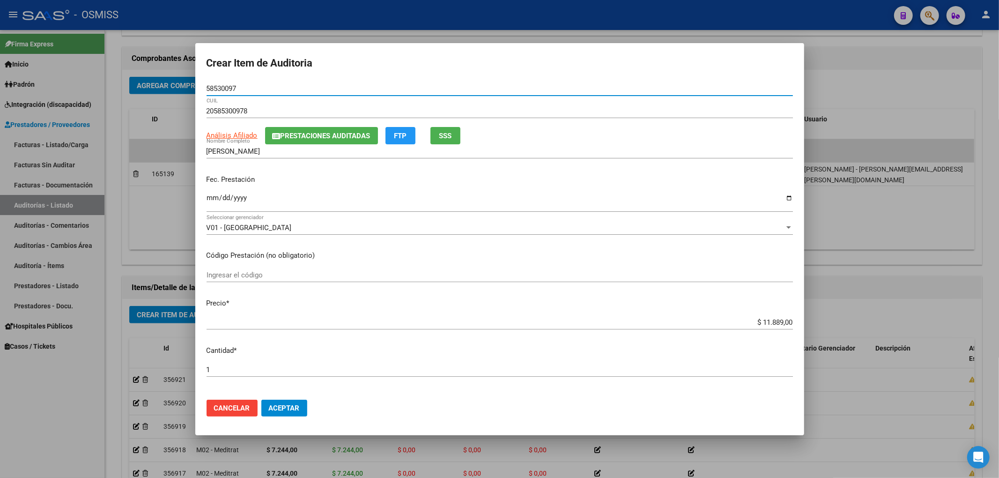
drag, startPoint x: 251, startPoint y: 92, endPoint x: 140, endPoint y: 87, distance: 111.6
click at [140, 87] on div "Crear Item de Auditoria 58530097 Nro Documento 20585300978 CUIL Análisis Afilia…" at bounding box center [499, 239] width 999 height 478
click at [293, 409] on span "Aceptar" at bounding box center [284, 408] width 31 height 8
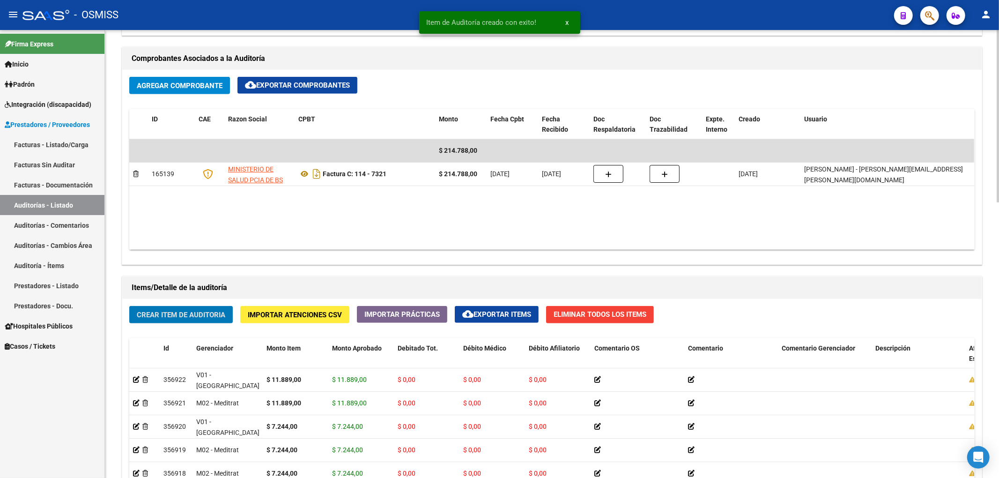
click at [172, 319] on span "Crear Item de Auditoria" at bounding box center [181, 315] width 89 height 8
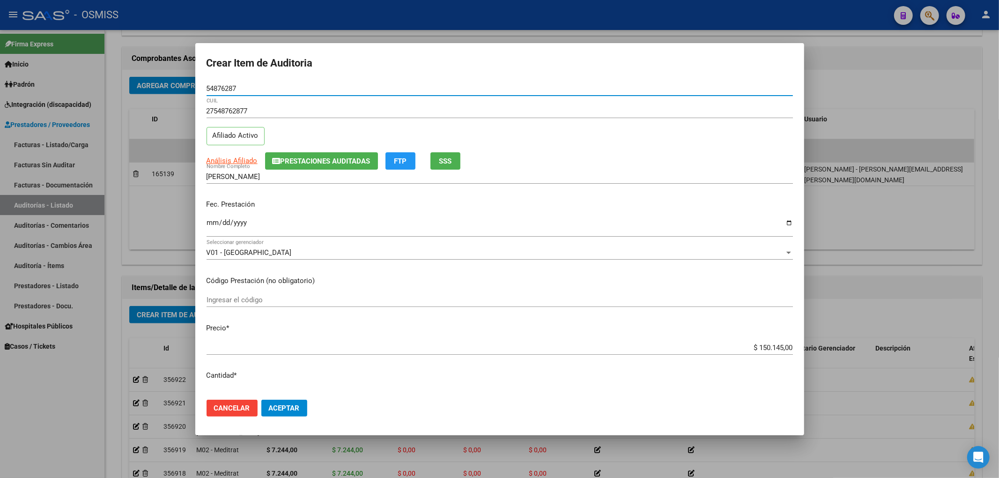
click at [315, 162] on span "Prestaciones Auditadas" at bounding box center [326, 161] width 90 height 8
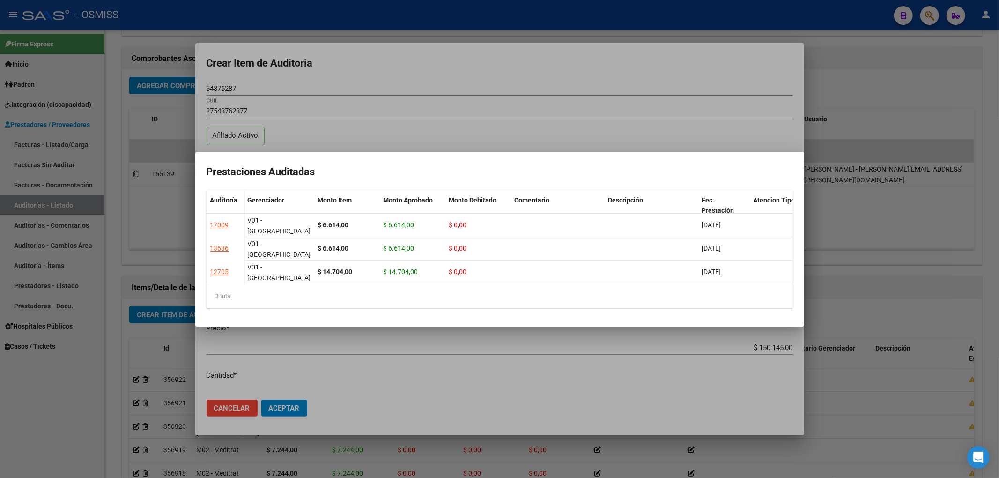
click at [376, 76] on div at bounding box center [499, 239] width 999 height 478
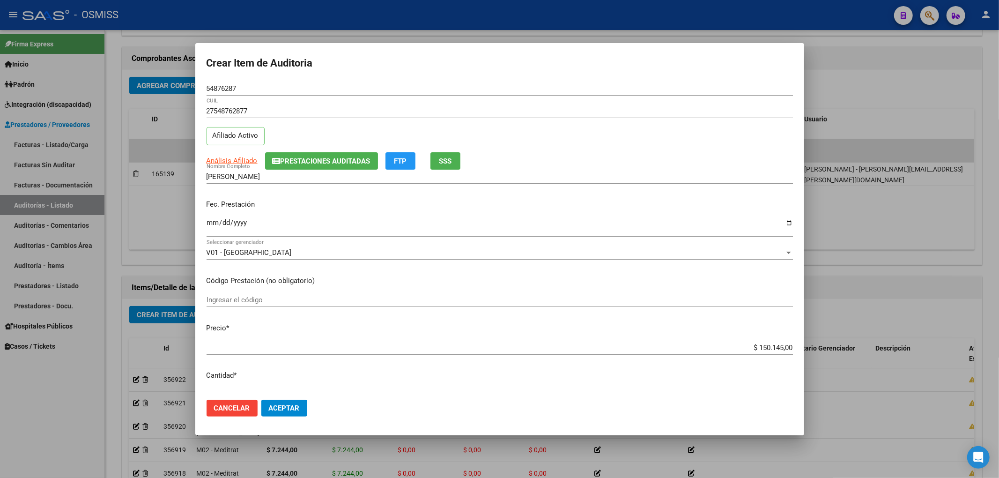
click at [212, 221] on input "Ingresar la fecha" at bounding box center [500, 226] width 586 height 15
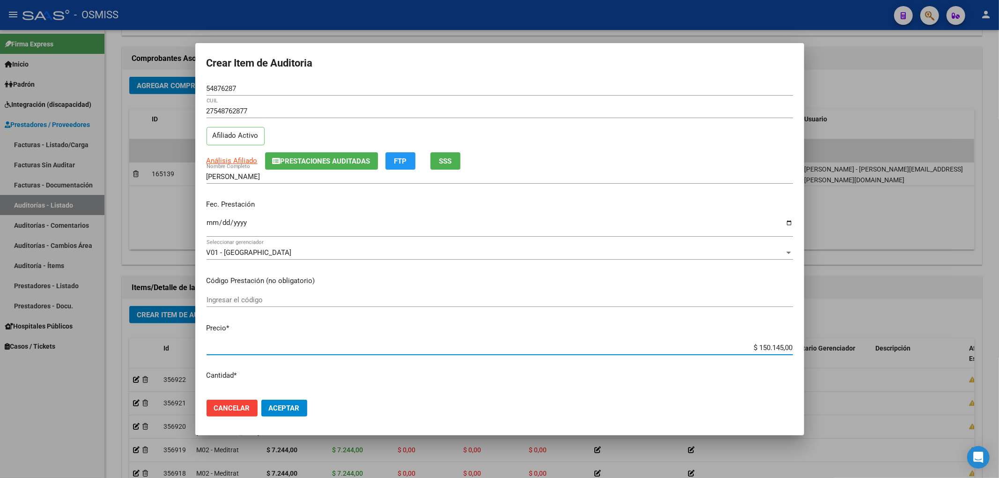
drag, startPoint x: 747, startPoint y: 351, endPoint x: 889, endPoint y: 350, distance: 141.4
click at [890, 350] on div "Crear Item de Auditoria 54876287 Nro Documento 27548762877 CUIL Afiliado Activo…" at bounding box center [499, 239] width 999 height 478
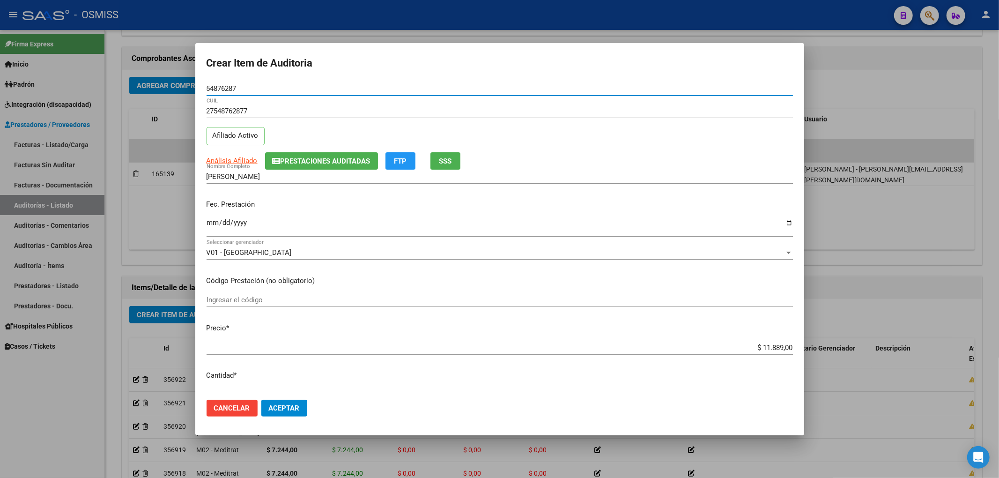
drag, startPoint x: 241, startPoint y: 90, endPoint x: 244, endPoint y: 145, distance: 54.9
click at [111, 84] on div "Crear Item de Auditoria 54876287 Nro Documento 27548762877 CUIL Afiliado Activo…" at bounding box center [499, 239] width 999 height 478
click at [396, 208] on p "Fec. Prestación" at bounding box center [500, 204] width 586 height 11
click at [287, 400] on button "Aceptar" at bounding box center [284, 407] width 46 height 17
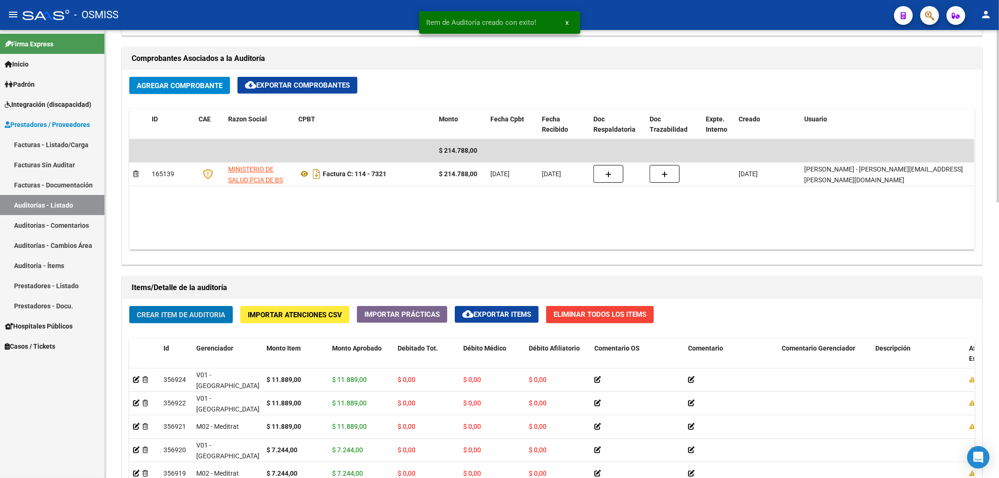
click at [166, 314] on span "Crear Item de Auditoria" at bounding box center [181, 315] width 89 height 8
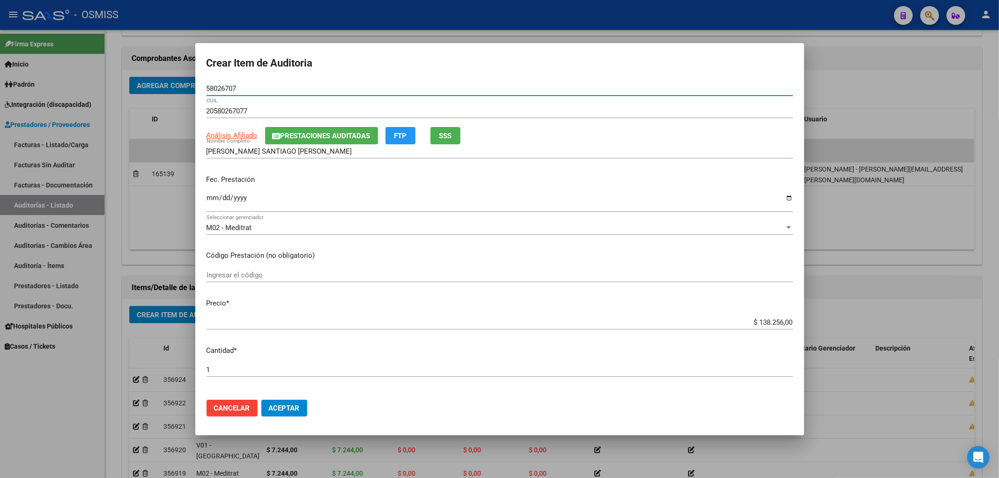
click at [211, 199] on input "Ingresar la fecha" at bounding box center [500, 201] width 586 height 15
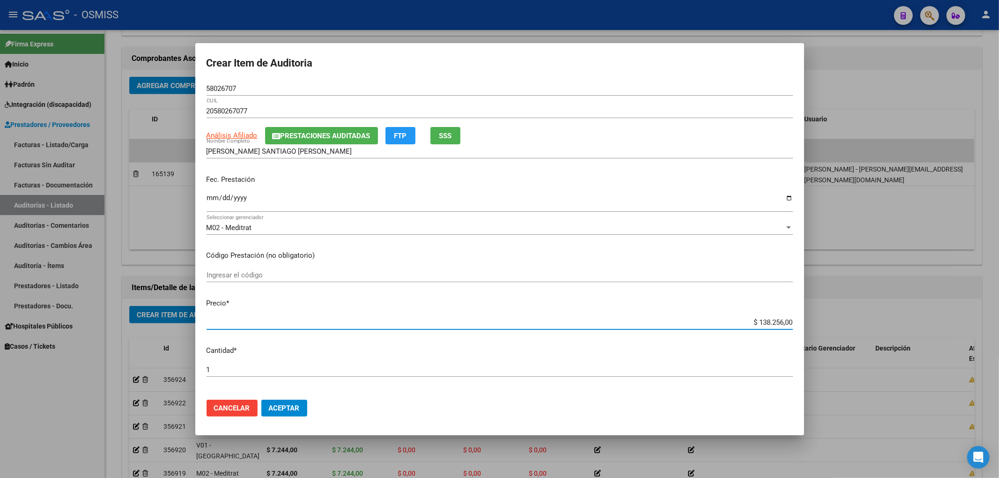
drag, startPoint x: 727, startPoint y: 322, endPoint x: 918, endPoint y: 328, distance: 191.6
click at [918, 328] on div "Crear Item de Auditoria 58026707 Nro Documento 20580267077 CUIL Análisis Afilia…" at bounding box center [499, 239] width 999 height 478
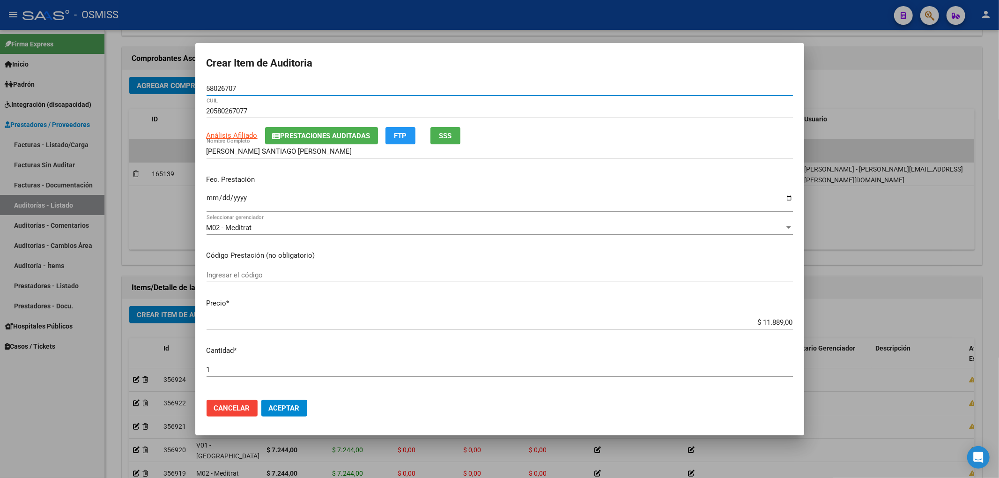
drag, startPoint x: 242, startPoint y: 89, endPoint x: 127, endPoint y: 94, distance: 114.4
click at [128, 93] on div "Crear Item de Auditoria 58026707 Nro Documento 20580267077 CUIL Análisis Afilia…" at bounding box center [499, 239] width 999 height 478
drag, startPoint x: 401, startPoint y: 187, endPoint x: 332, endPoint y: 240, distance: 87.3
click at [401, 187] on div "Fec. Prestación 2025-06-18 Ingresar la fecha" at bounding box center [500, 193] width 586 height 53
click at [288, 408] on span "Aceptar" at bounding box center [284, 408] width 31 height 8
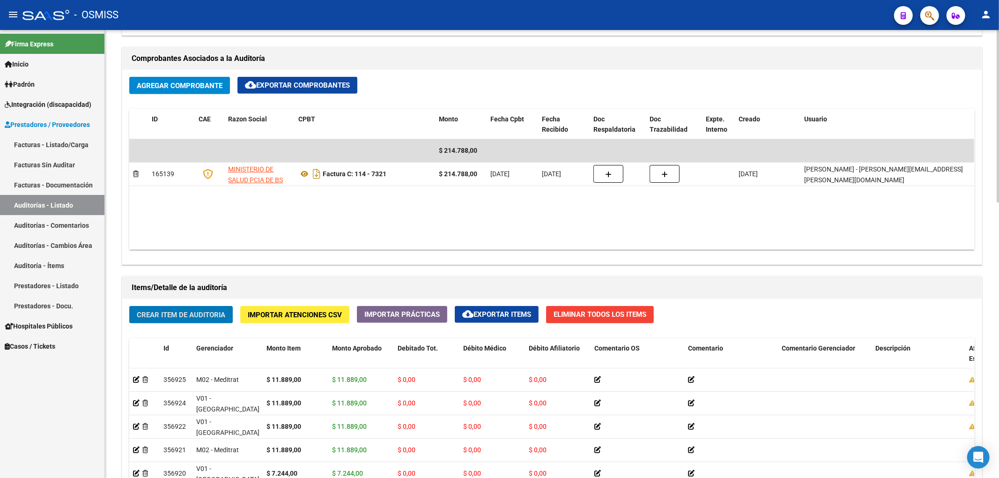
click at [201, 310] on span "Crear Item de Auditoria" at bounding box center [181, 314] width 89 height 8
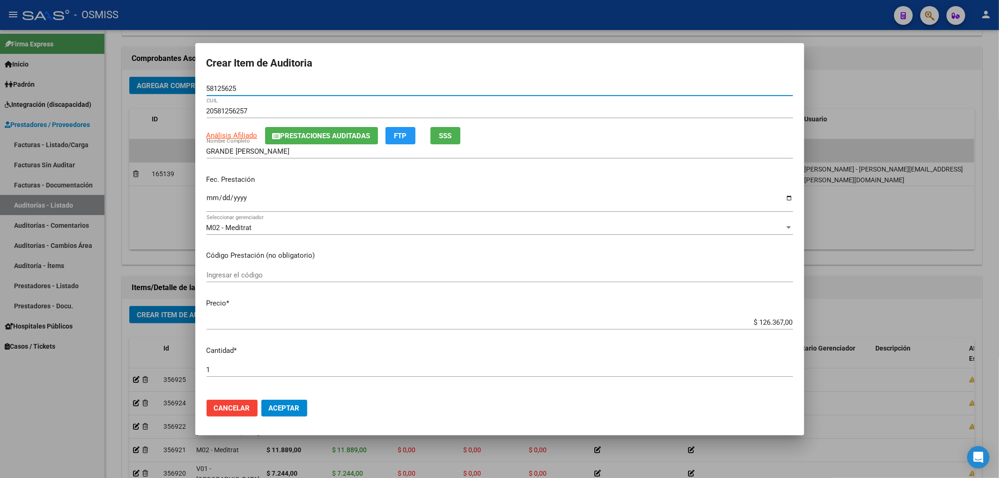
click at [209, 200] on input "Ingresar la fecha" at bounding box center [500, 201] width 586 height 15
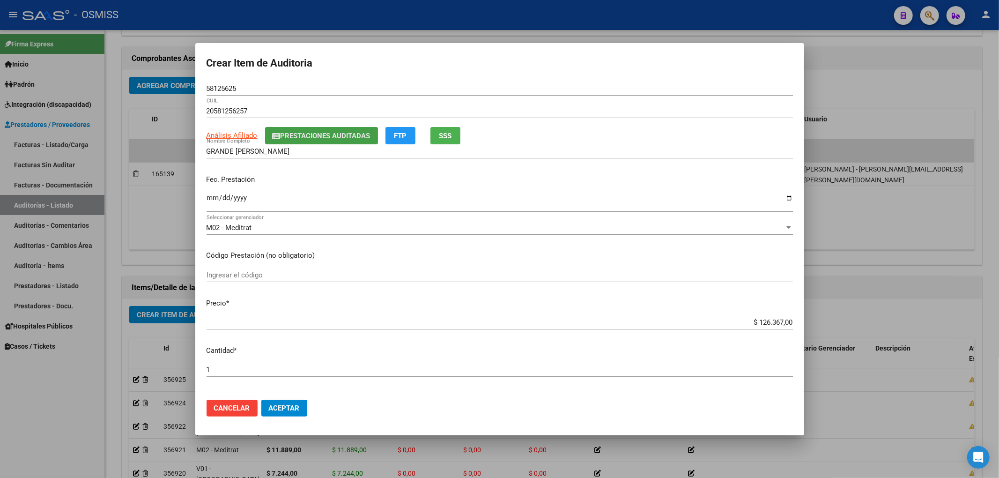
click at [336, 139] on span "Prestaciones Auditadas" at bounding box center [326, 136] width 90 height 8
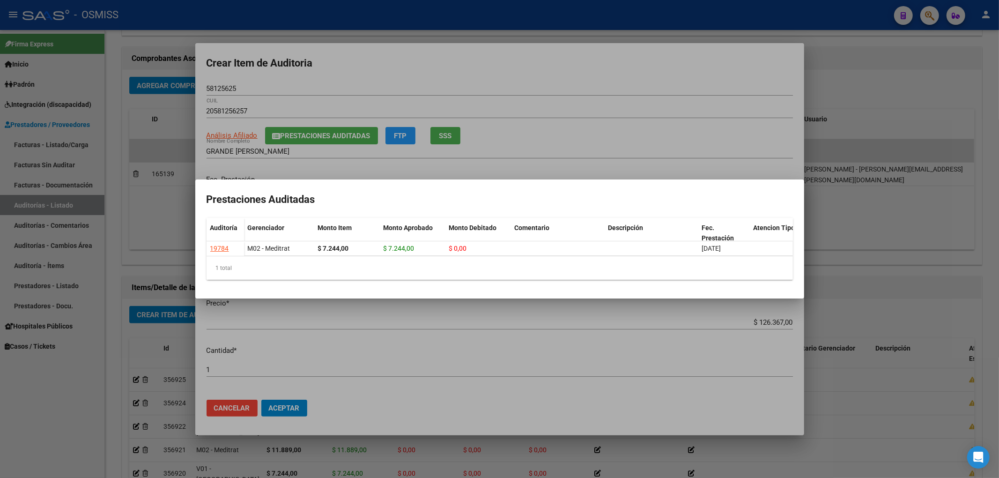
click at [500, 59] on div at bounding box center [499, 239] width 999 height 478
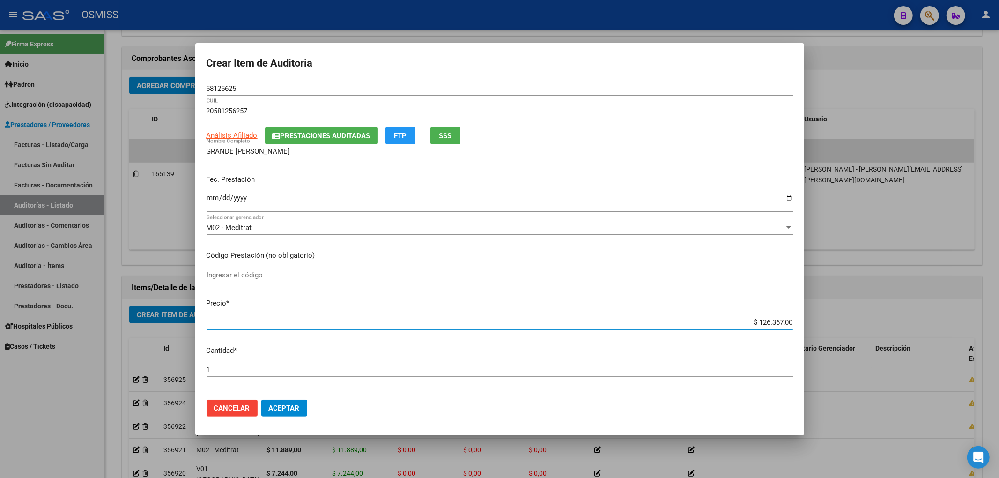
drag, startPoint x: 770, startPoint y: 325, endPoint x: 859, endPoint y: 325, distance: 89.0
click at [867, 317] on div "Crear Item de Auditoria 58125625 Nro Documento 20581256257 CUIL Análisis Afilia…" at bounding box center [499, 239] width 999 height 478
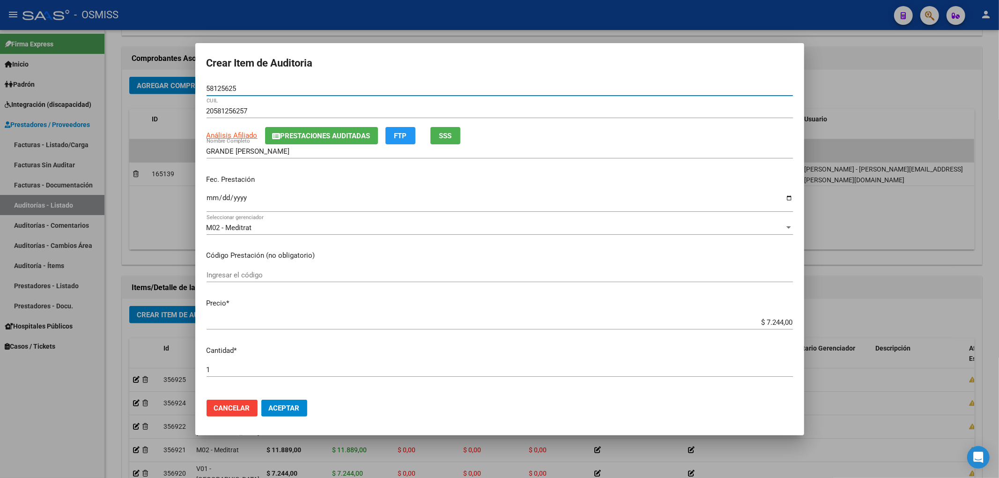
drag, startPoint x: 244, startPoint y: 86, endPoint x: 10, endPoint y: 130, distance: 237.3
click at [114, 81] on div "Crear Item de Auditoria 58125625 Nro Documento 20581256257 CUIL Análisis Afilia…" at bounding box center [499, 239] width 999 height 478
click at [318, 188] on div "Fec. Prestación 2025-06-19 Ingresar la fecha" at bounding box center [500, 193] width 586 height 53
click at [302, 404] on button "Aceptar" at bounding box center [284, 407] width 46 height 17
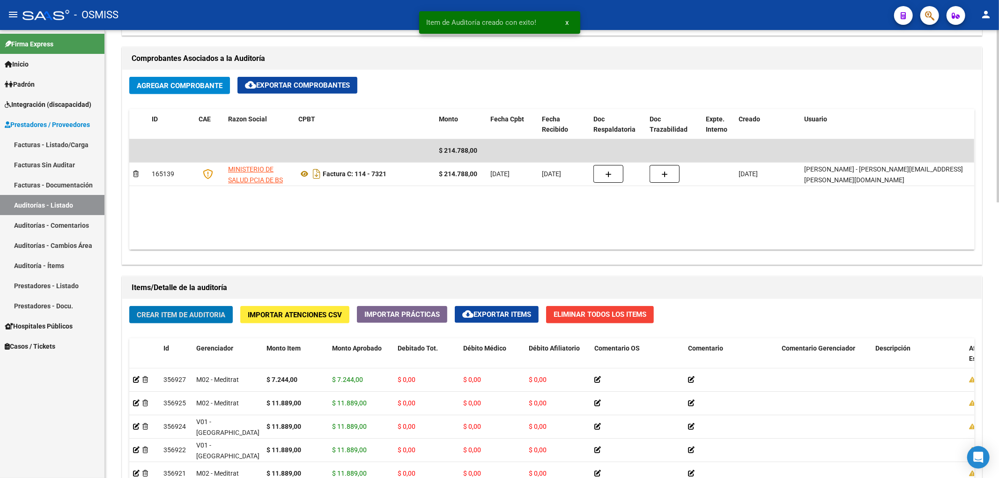
click at [186, 316] on span "Crear Item de Auditoria" at bounding box center [181, 315] width 89 height 8
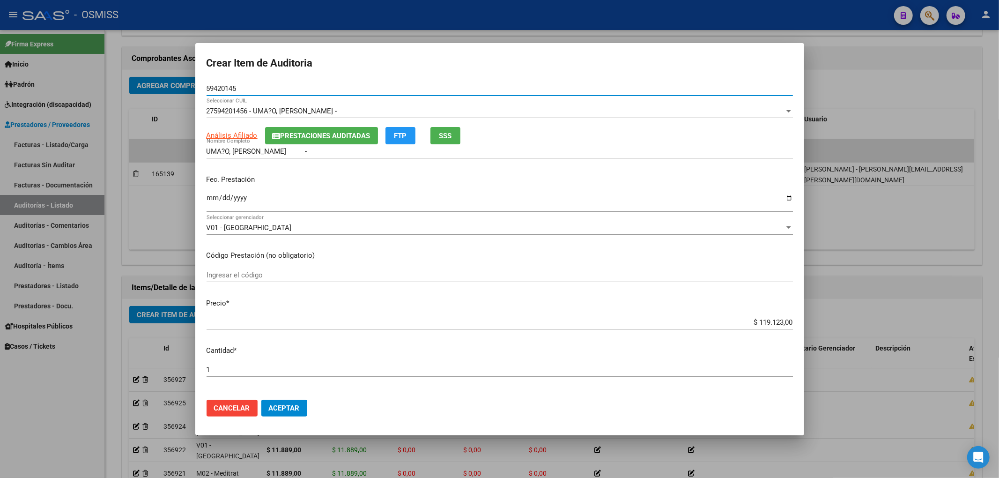
click at [209, 199] on input "Ingresar la fecha" at bounding box center [500, 201] width 586 height 15
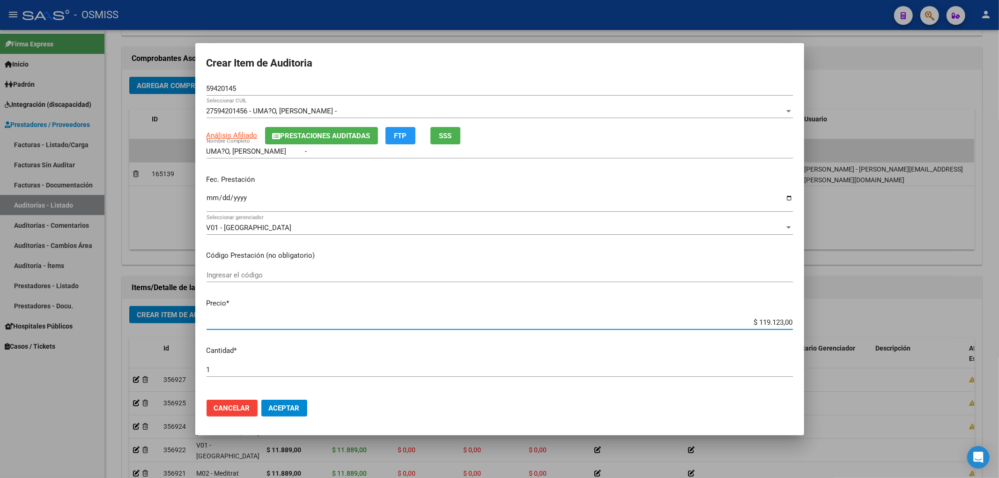
drag, startPoint x: 748, startPoint y: 319, endPoint x: 998, endPoint y: 263, distance: 256.3
click at [998, 263] on div "Crear Item de Auditoria 59420145 Nro Documento 27594201456 - UMA?O, ARIADNA JAZ…" at bounding box center [499, 239] width 999 height 478
drag, startPoint x: 241, startPoint y: 83, endPoint x: 164, endPoint y: 81, distance: 76.8
click at [175, 81] on div "Crear Item de Auditoria 59420145 Nro Documento 27594201456 - UMA?O, ARIADNA JAZ…" at bounding box center [499, 239] width 999 height 478
click at [403, 192] on div "2025-07-01 Ingresar la fecha" at bounding box center [500, 202] width 586 height 20
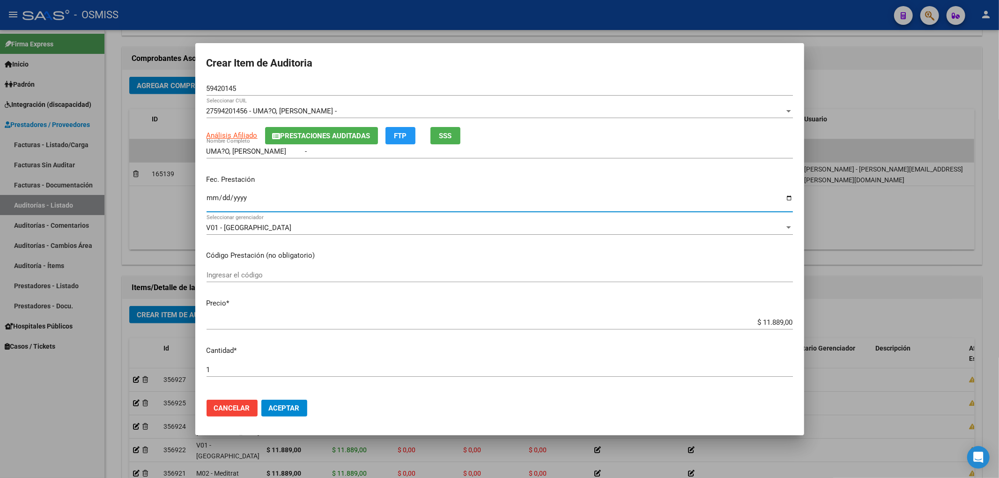
click at [281, 404] on span "Aceptar" at bounding box center [284, 408] width 31 height 8
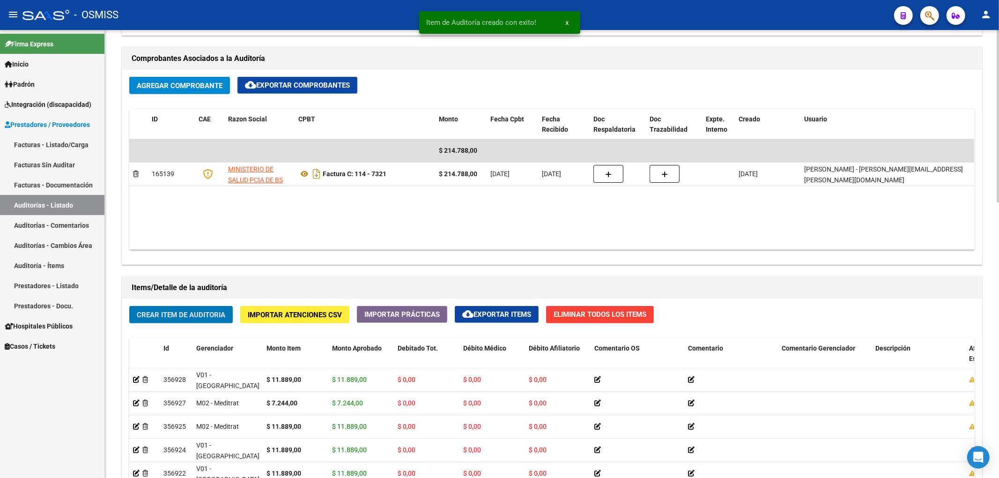
click at [200, 317] on span "Crear Item de Auditoria" at bounding box center [181, 315] width 89 height 8
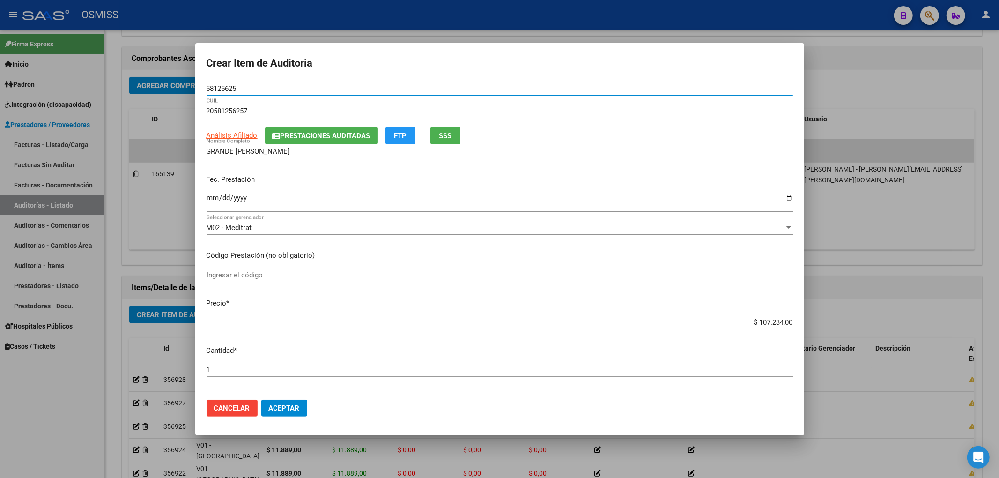
click at [216, 196] on input "Ingresar la fecha" at bounding box center [500, 201] width 586 height 15
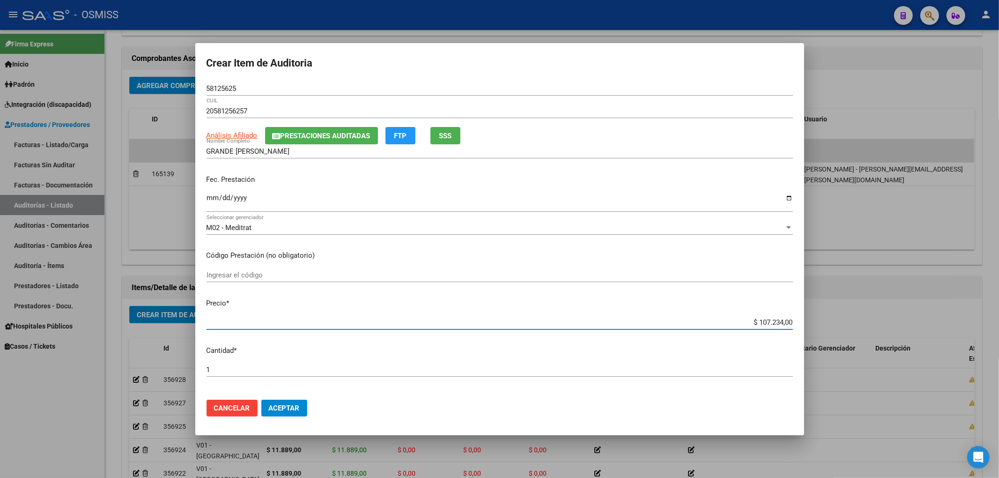
drag, startPoint x: 737, startPoint y: 324, endPoint x: 894, endPoint y: 325, distance: 157.4
click at [894, 325] on div "Crear Item de Auditoria 58125625 Nro Documento 20581256257 CUIL Análisis Afilia…" at bounding box center [499, 239] width 999 height 478
drag, startPoint x: 235, startPoint y: 85, endPoint x: 75, endPoint y: 96, distance: 159.6
click at [95, 89] on div "Crear Item de Auditoria 58125625 Nro Documento 20581256257 CUIL Análisis Afilia…" at bounding box center [499, 239] width 999 height 478
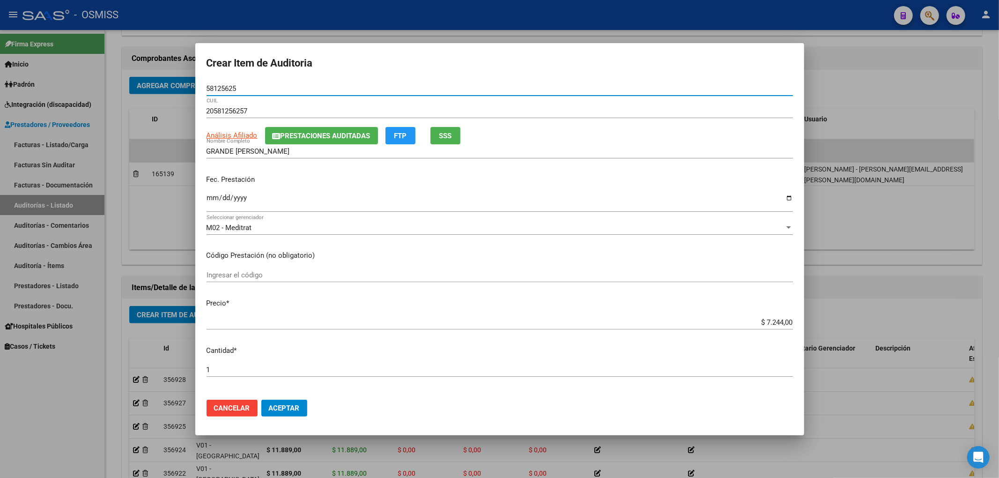
drag, startPoint x: 239, startPoint y: 87, endPoint x: 136, endPoint y: 98, distance: 103.7
click at [155, 93] on div "Crear Item de Auditoria 58125625 Nro Documento 20581256257 CUIL Análisis Afilia…" at bounding box center [499, 239] width 999 height 478
click at [407, 163] on div "GRANDE MARTIN ARIEL Nombre Completo" at bounding box center [500, 155] width 586 height 23
click at [292, 408] on span "Aceptar" at bounding box center [284, 408] width 31 height 8
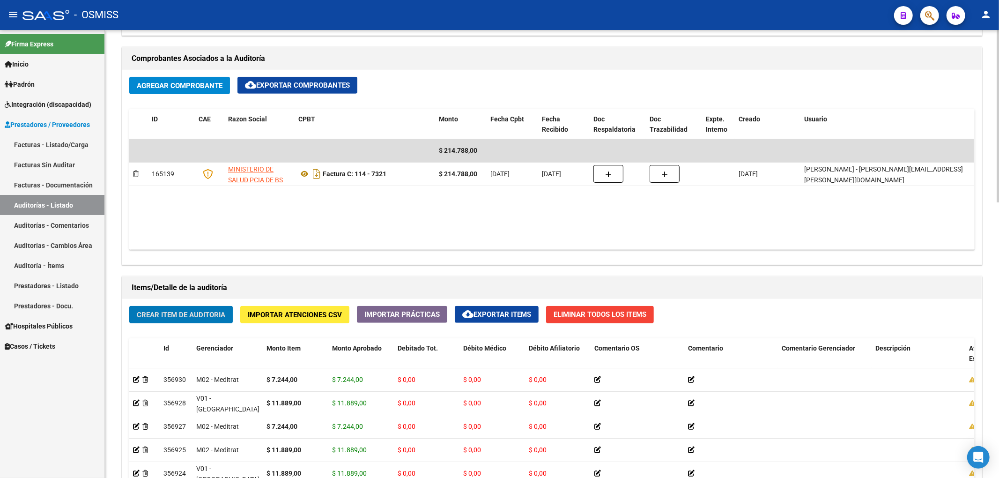
click at [207, 312] on span "Crear Item de Auditoria" at bounding box center [181, 315] width 89 height 8
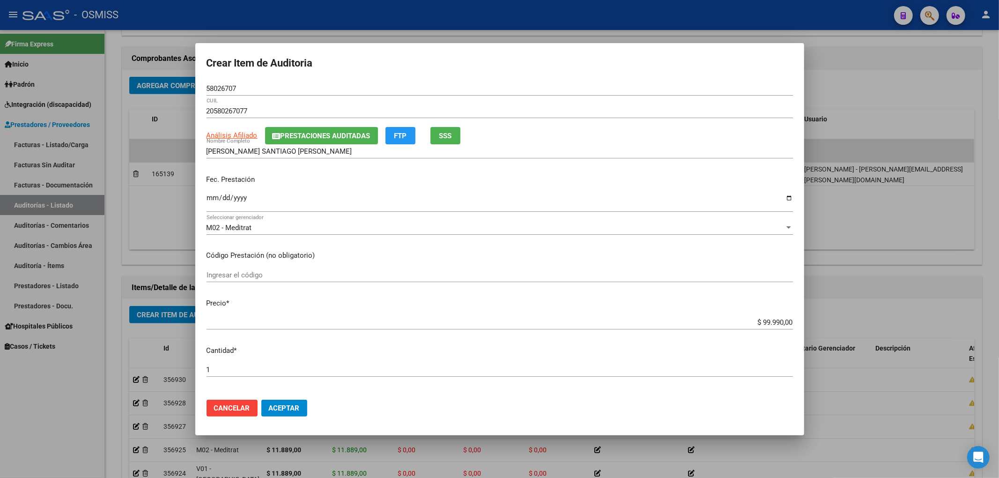
click at [208, 193] on div "Ingresar la fecha" at bounding box center [500, 202] width 586 height 20
click at [330, 138] on span "Prestaciones Auditadas" at bounding box center [326, 136] width 90 height 8
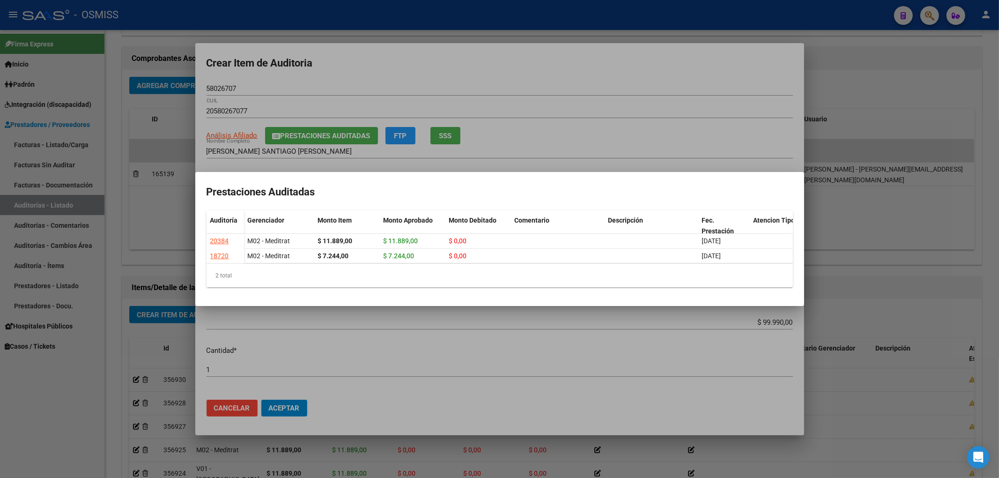
click at [530, 64] on div at bounding box center [499, 239] width 999 height 478
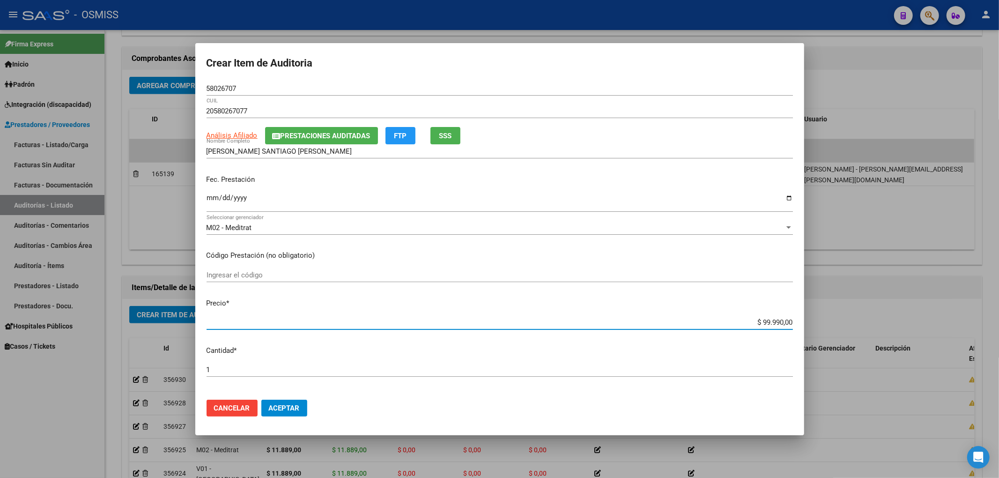
drag, startPoint x: 755, startPoint y: 323, endPoint x: 857, endPoint y: 329, distance: 101.8
click at [854, 329] on div "Crear Item de Auditoria 58026707 Nro Documento 20580267077 CUIL Análisis Afilia…" at bounding box center [499, 239] width 999 height 478
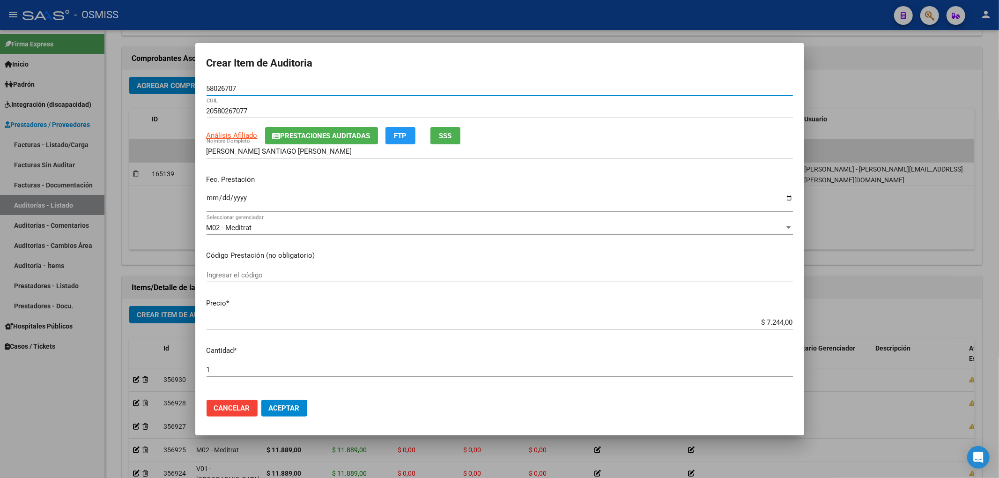
drag, startPoint x: 253, startPoint y: 86, endPoint x: 141, endPoint y: 87, distance: 111.9
click at [147, 87] on div "Crear Item de Auditoria 58026707 Nro Documento 20580267077 CUIL Análisis Afilia…" at bounding box center [499, 239] width 999 height 478
click at [348, 187] on div "Fec. Prestación 2025-07-02 Ingresar la fecha" at bounding box center [500, 193] width 586 height 53
click at [277, 413] on button "Aceptar" at bounding box center [284, 407] width 46 height 17
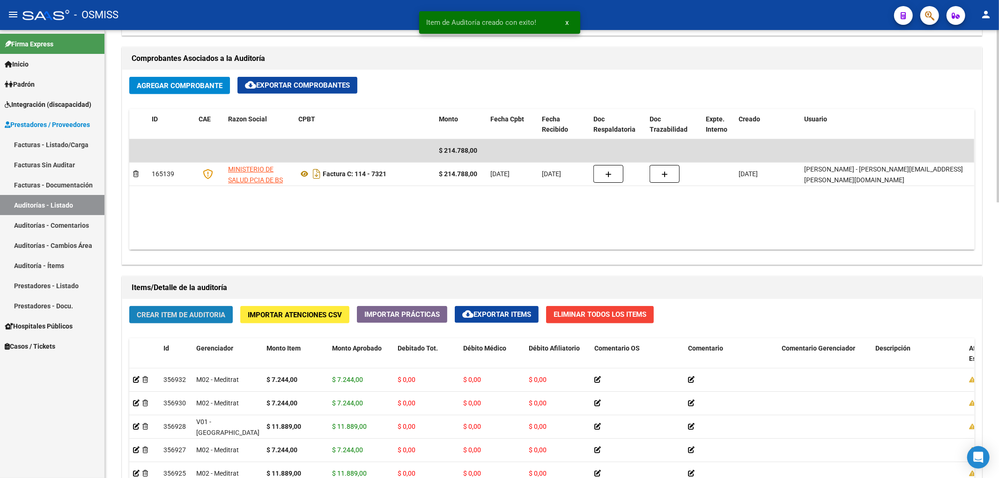
click at [189, 309] on button "Crear Item de Auditoria" at bounding box center [181, 314] width 104 height 17
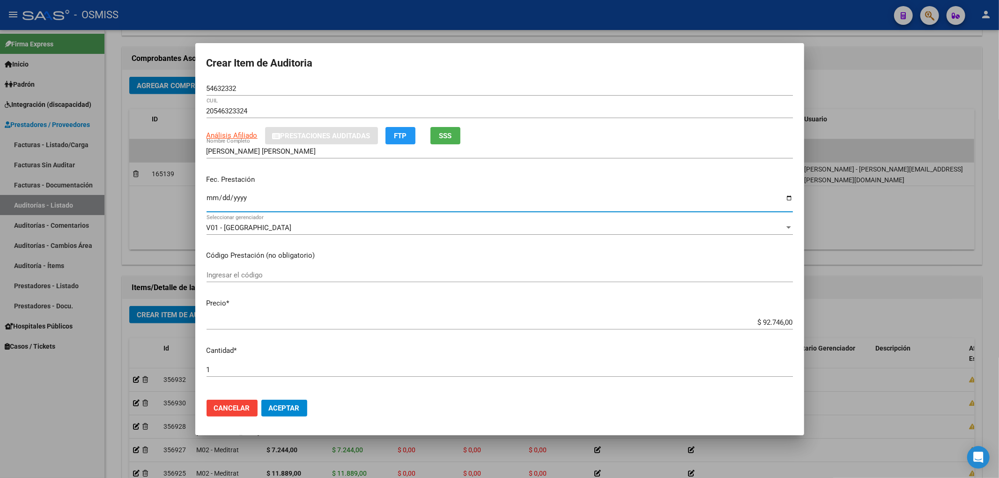
click at [208, 201] on input "Ingresar la fecha" at bounding box center [500, 201] width 586 height 15
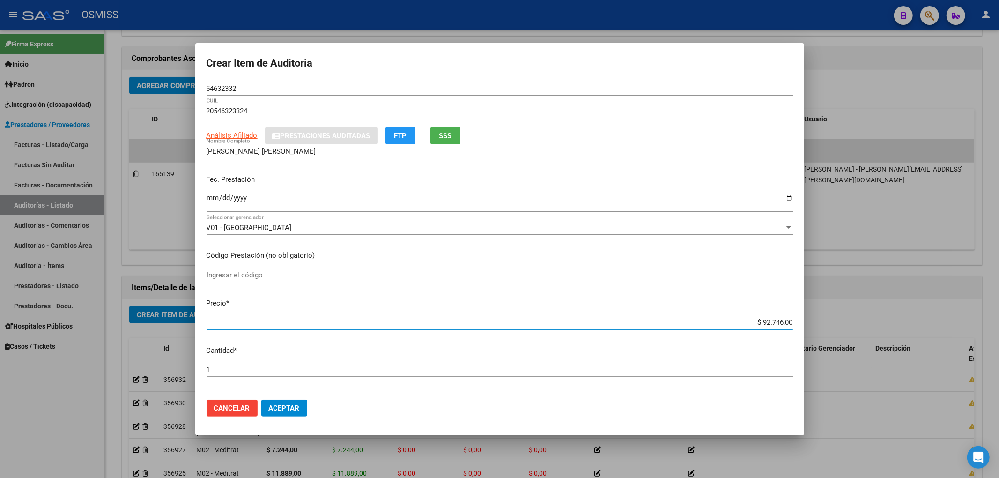
drag, startPoint x: 739, startPoint y: 325, endPoint x: 785, endPoint y: 321, distance: 46.6
click at [785, 321] on app-form-text-field "Precio * $ 92.746,00 Ingresar el precio" at bounding box center [504, 312] width 594 height 29
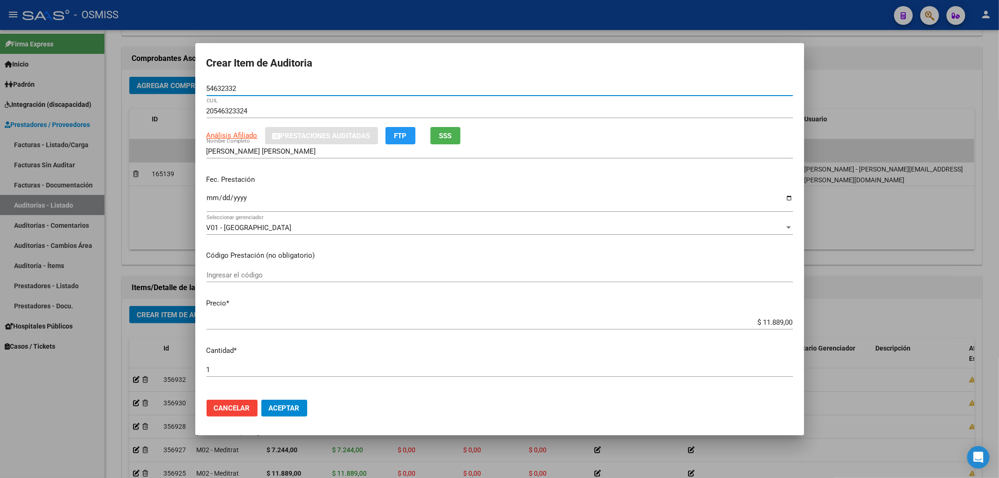
drag, startPoint x: 240, startPoint y: 88, endPoint x: 55, endPoint y: 111, distance: 186.4
click at [55, 105] on div "Crear Item de Auditoria 54632332 Nro Documento 20546323324 CUIL Análisis Afilia…" at bounding box center [499, 239] width 999 height 478
click at [371, 152] on input "ROMERO BOSQUE BENJAMIN MATEO" at bounding box center [500, 151] width 586 height 8
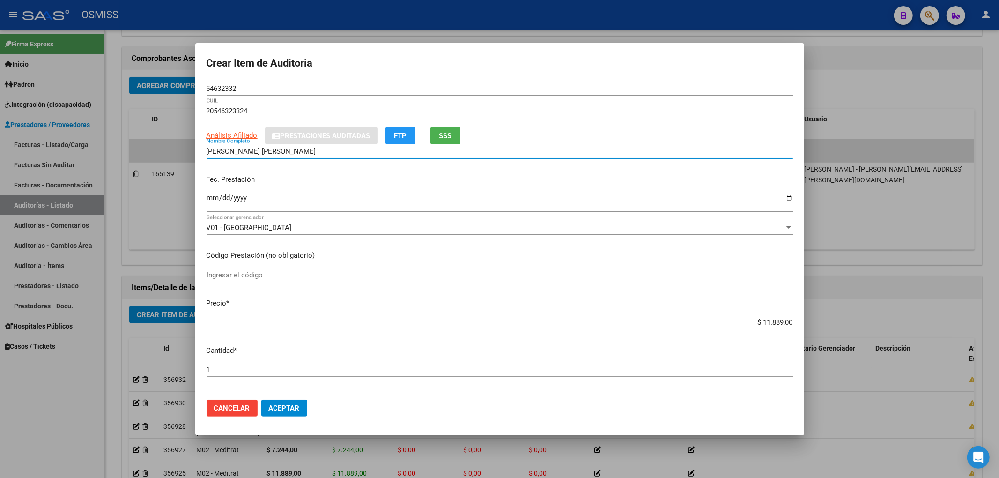
click at [293, 405] on span "Aceptar" at bounding box center [284, 408] width 31 height 8
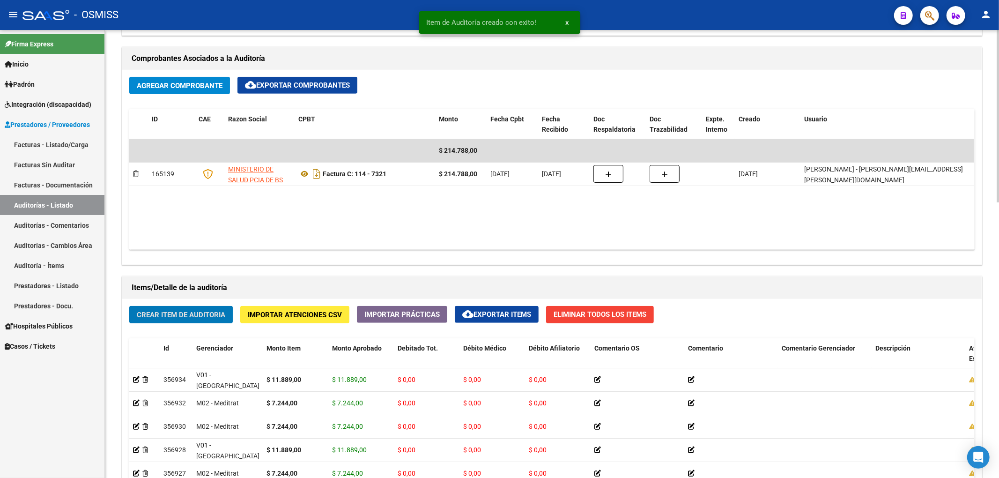
click at [203, 318] on span "Crear Item de Auditoria" at bounding box center [181, 315] width 89 height 8
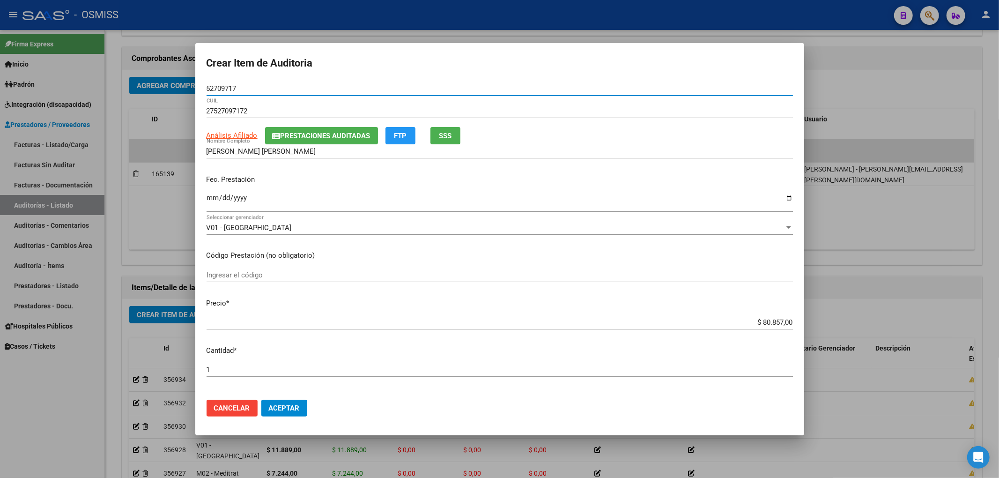
click at [207, 200] on input "Ingresar la fecha" at bounding box center [500, 201] width 586 height 15
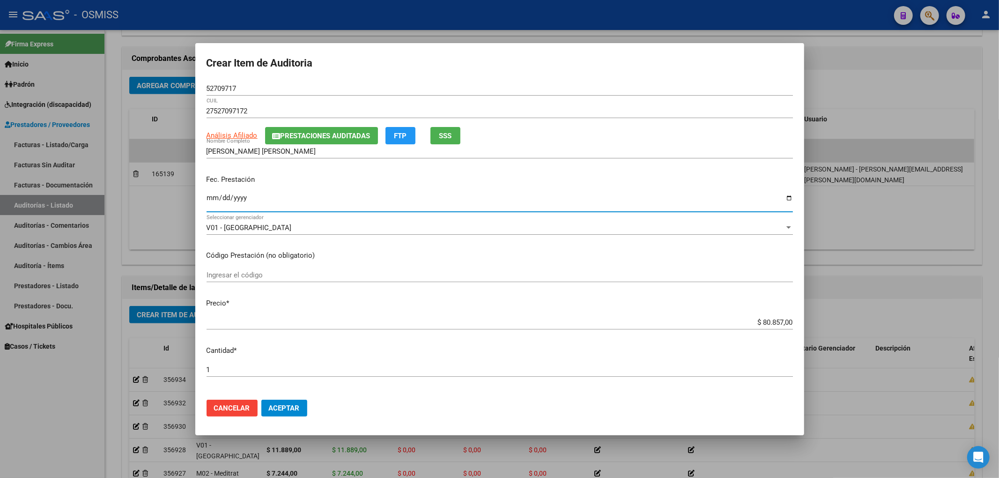
drag, startPoint x: 740, startPoint y: 322, endPoint x: 848, endPoint y: 319, distance: 107.3
click at [856, 319] on div "Crear Item de Auditoria 52709717 Nro Documento 27527097172 CUIL Análisis Afilia…" at bounding box center [499, 239] width 999 height 478
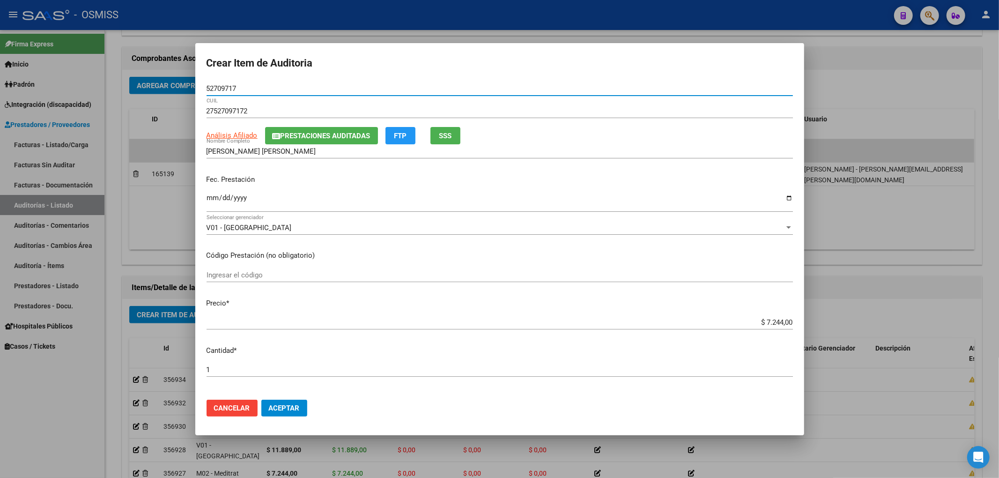
drag, startPoint x: 244, startPoint y: 84, endPoint x: 140, endPoint y: 87, distance: 104.9
click at [186, 85] on div "Crear Item de Auditoria 52709717 Nro Documento 27527097172 CUIL Análisis Afilia…" at bounding box center [499, 239] width 999 height 478
click at [420, 196] on input "2025-07-07" at bounding box center [500, 201] width 586 height 15
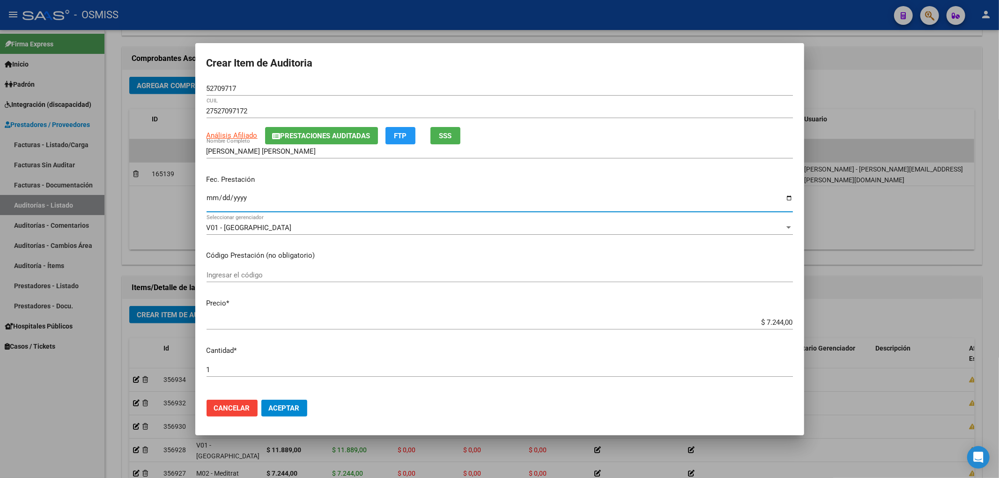
click at [295, 407] on span "Aceptar" at bounding box center [284, 408] width 31 height 8
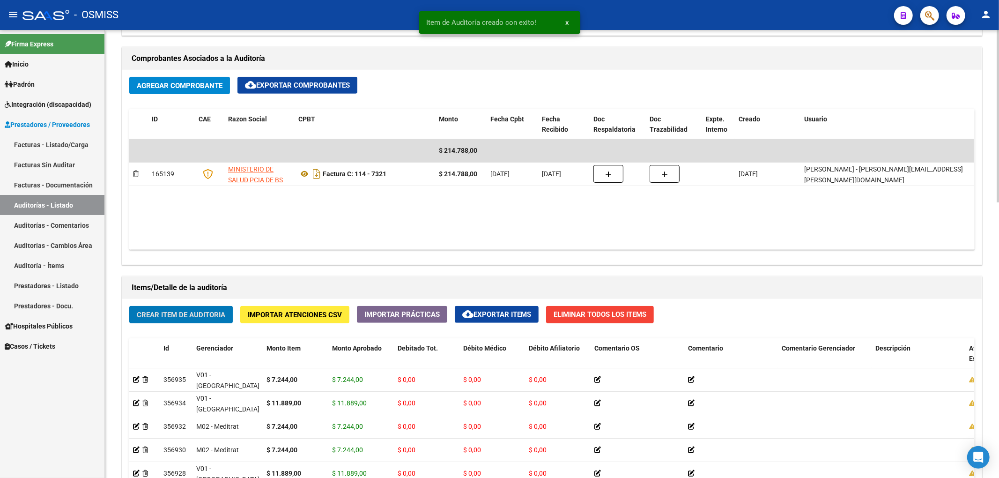
click at [214, 322] on button "Crear Item de Auditoria" at bounding box center [181, 314] width 104 height 17
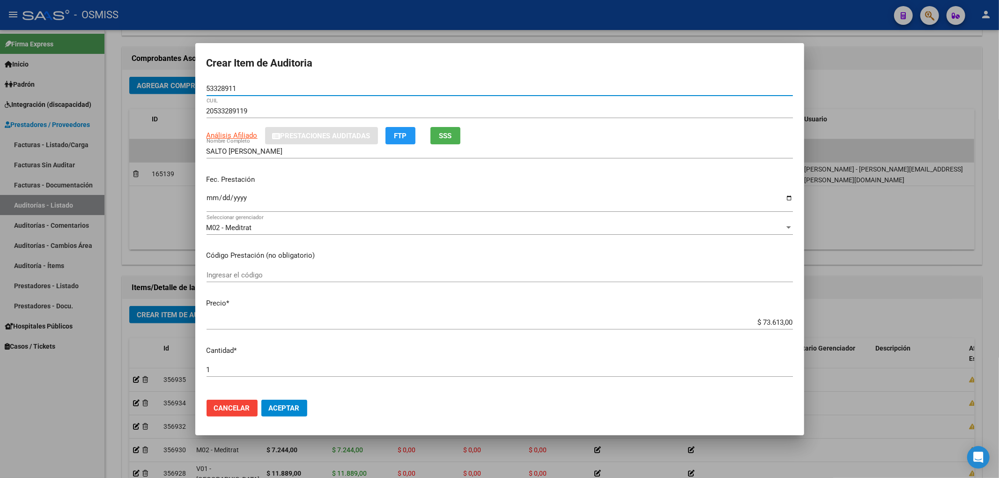
click at [210, 199] on input "Ingresar la fecha" at bounding box center [500, 201] width 586 height 15
drag, startPoint x: 740, startPoint y: 313, endPoint x: 773, endPoint y: 317, distance: 32.5
click at [773, 317] on mat-dialog-content "53328911 Nro Documento 20533289119 CUIL Análisis Afiliado Prestaciones Auditada…" at bounding box center [499, 236] width 609 height 311
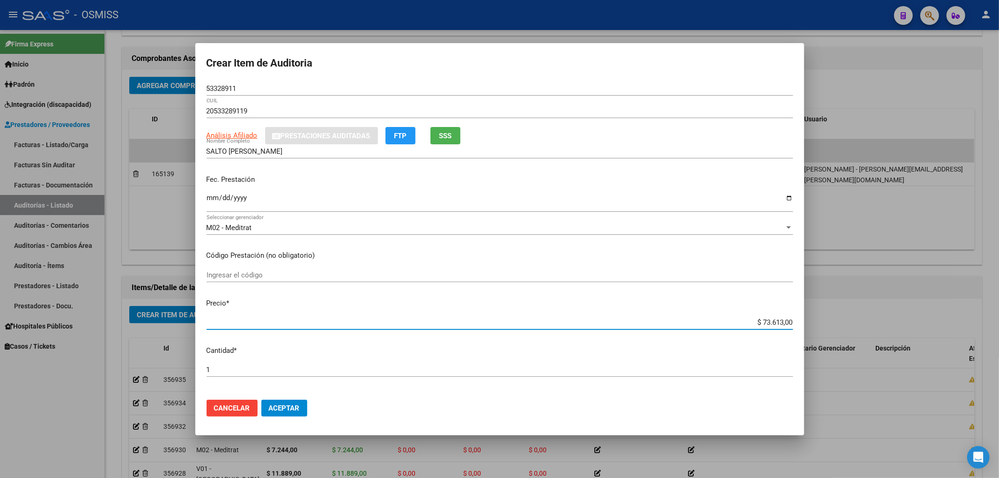
drag, startPoint x: 742, startPoint y: 323, endPoint x: 808, endPoint y: 322, distance: 65.6
click at [808, 322] on div "Crear Item de Auditoria 53328911 Nro Documento 20533289119 CUIL Análisis Afilia…" at bounding box center [499, 239] width 999 height 478
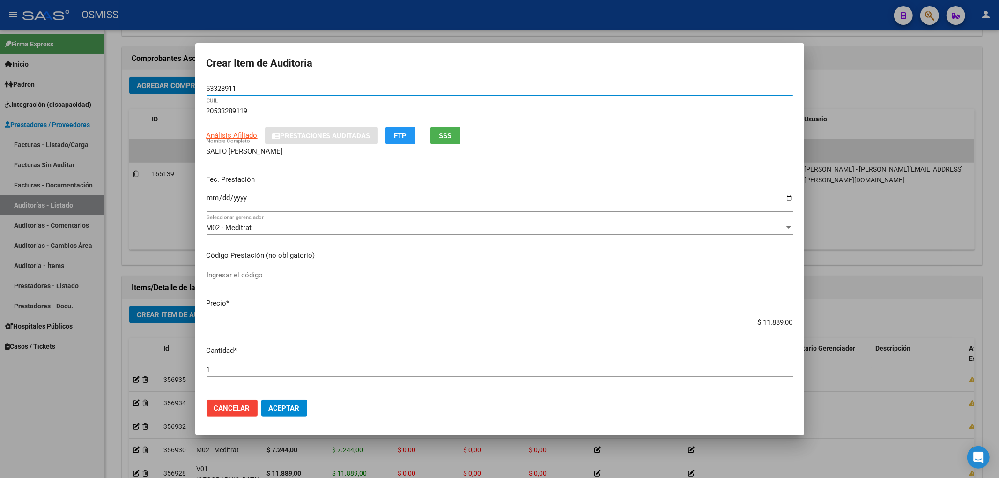
drag, startPoint x: 248, startPoint y: 87, endPoint x: 0, endPoint y: 130, distance: 251.4
click at [89, 100] on div "Crear Item de Auditoria 53328911 Nro Documento 20533289119 CUIL Análisis Afilia…" at bounding box center [499, 239] width 999 height 478
drag, startPoint x: 355, startPoint y: 183, endPoint x: 380, endPoint y: 290, distance: 110.6
click at [355, 183] on p "Fec. Prestación" at bounding box center [500, 179] width 586 height 11
click at [296, 405] on span "Aceptar" at bounding box center [284, 408] width 31 height 8
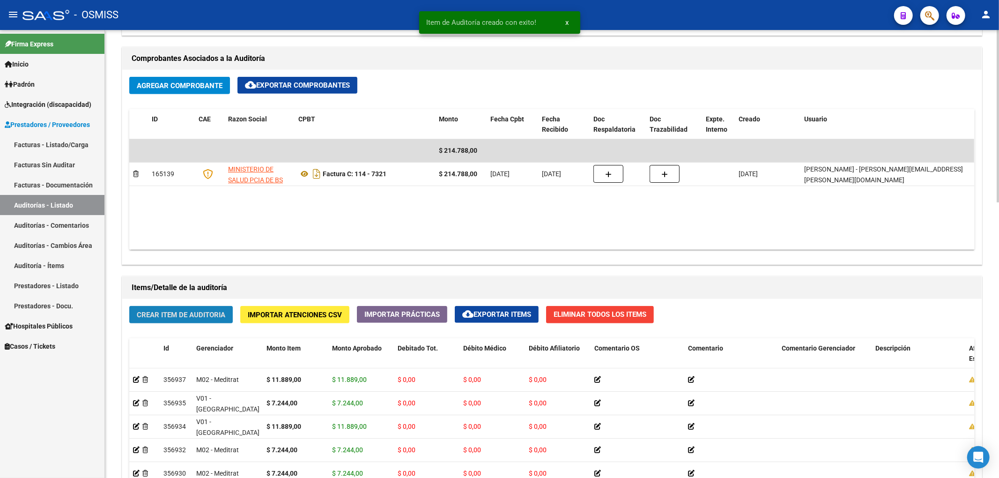
click at [207, 320] on button "Crear Item de Auditoria" at bounding box center [181, 314] width 104 height 17
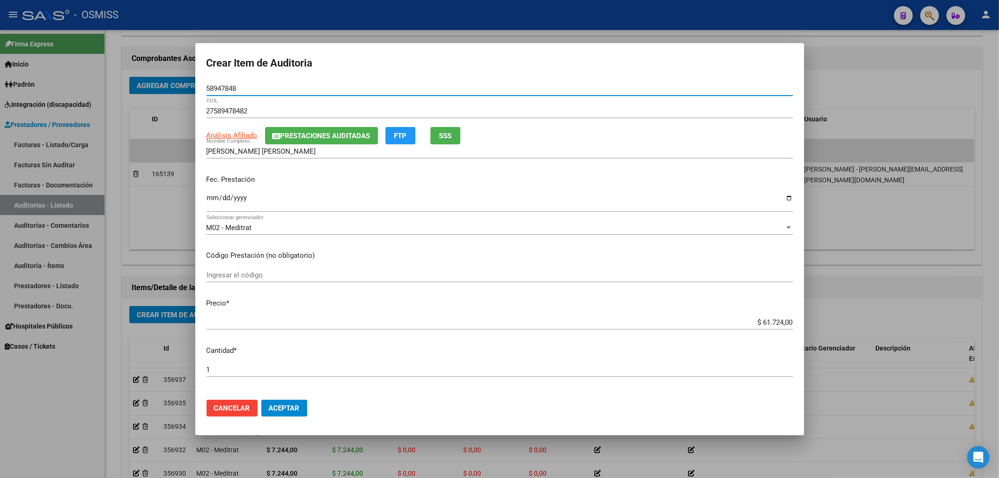
click at [310, 140] on span "Prestaciones Auditadas" at bounding box center [326, 136] width 90 height 8
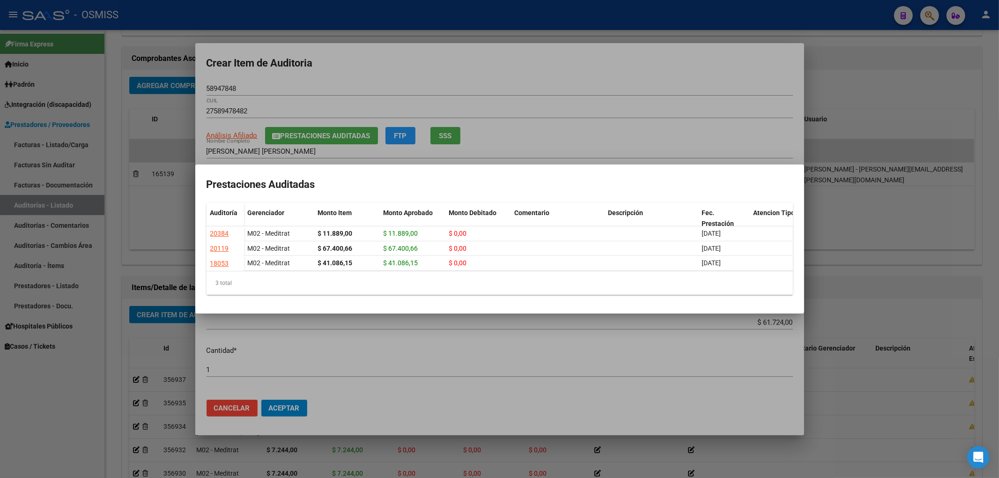
click at [445, 68] on div at bounding box center [499, 239] width 999 height 478
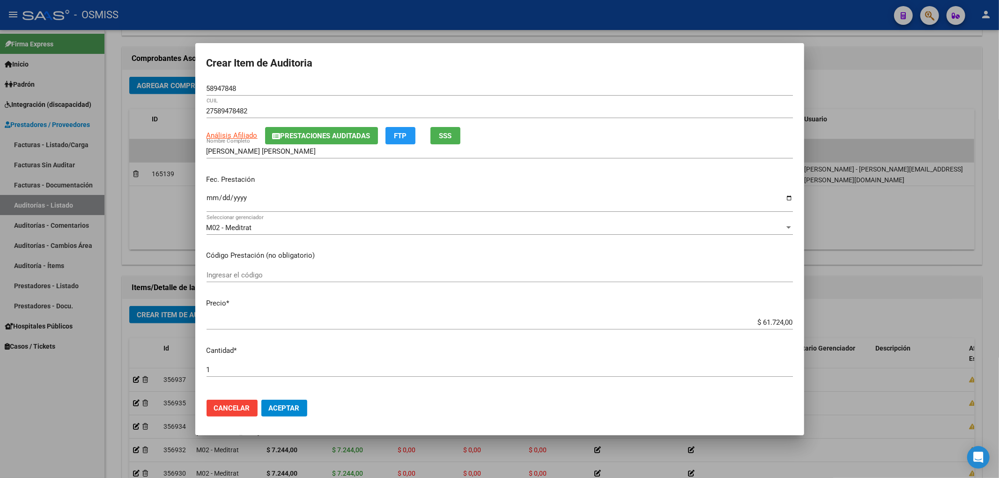
click at [214, 196] on input "Ingresar la fecha" at bounding box center [500, 201] width 586 height 15
drag, startPoint x: 750, startPoint y: 323, endPoint x: 860, endPoint y: 317, distance: 110.2
click at [859, 317] on div "Crear Item de Auditoria 58947848 Nro Documento 27589478482 CUIL Análisis Afilia…" at bounding box center [499, 239] width 999 height 478
drag, startPoint x: 240, startPoint y: 90, endPoint x: 96, endPoint y: 87, distance: 143.3
click at [111, 59] on div "Crear Item de Auditoria 58947848 Nro Documento 27589478482 CUIL Análisis Afilia…" at bounding box center [499, 239] width 999 height 478
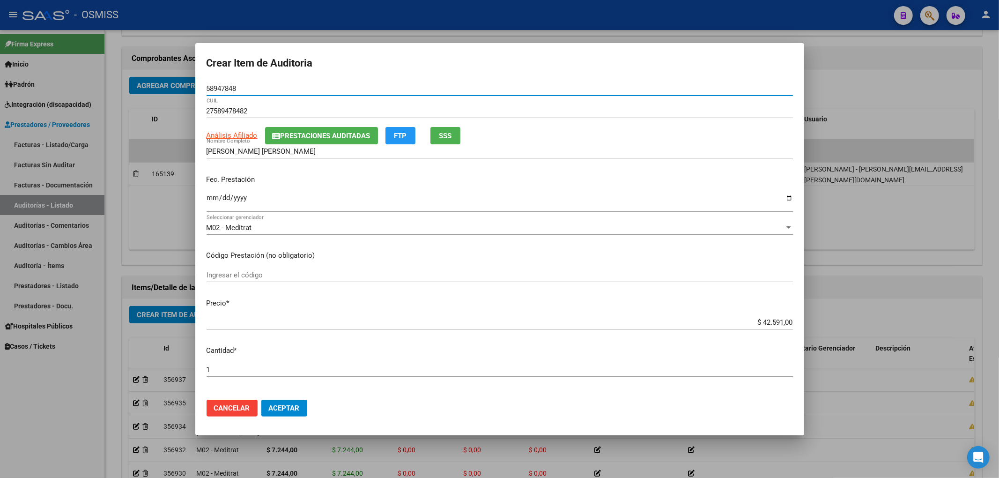
click at [287, 404] on span "Aceptar" at bounding box center [284, 408] width 31 height 8
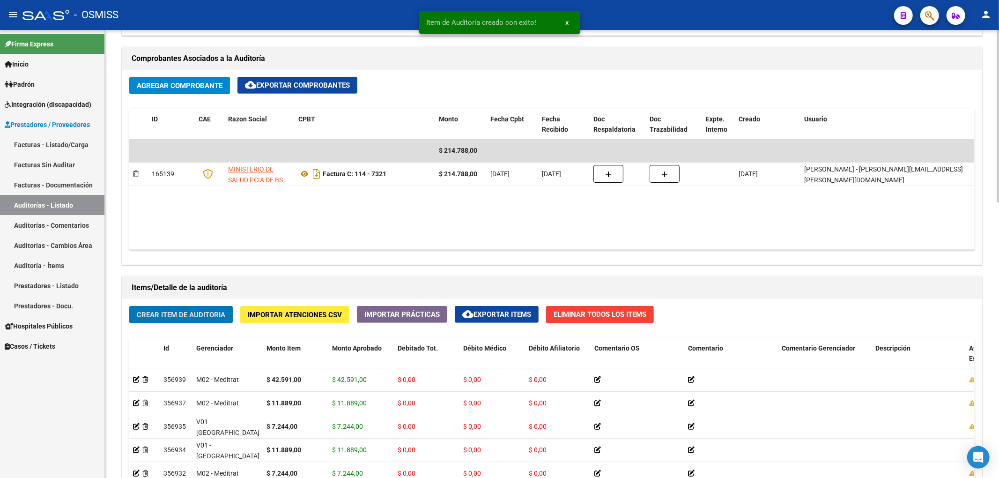
click at [203, 317] on span "Crear Item de Auditoria" at bounding box center [181, 315] width 89 height 8
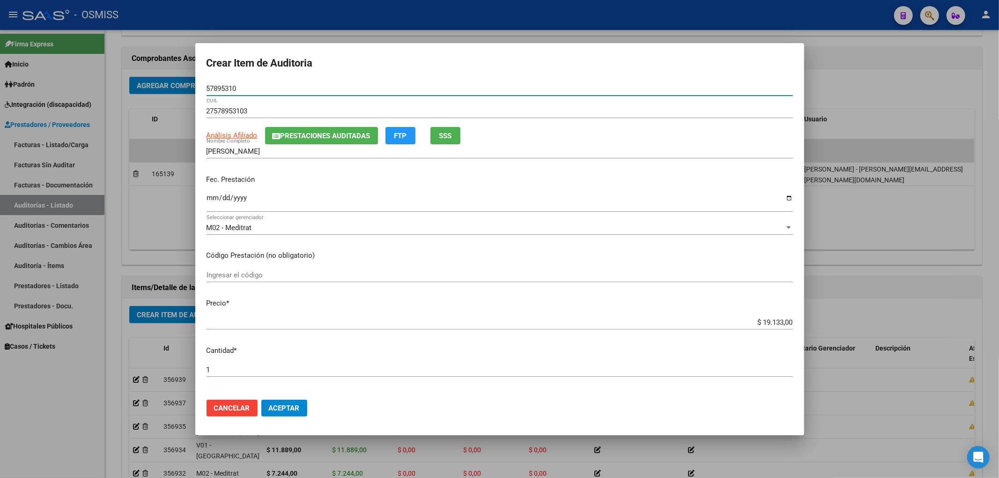
click at [306, 137] on span "Prestaciones Auditadas" at bounding box center [326, 136] width 90 height 8
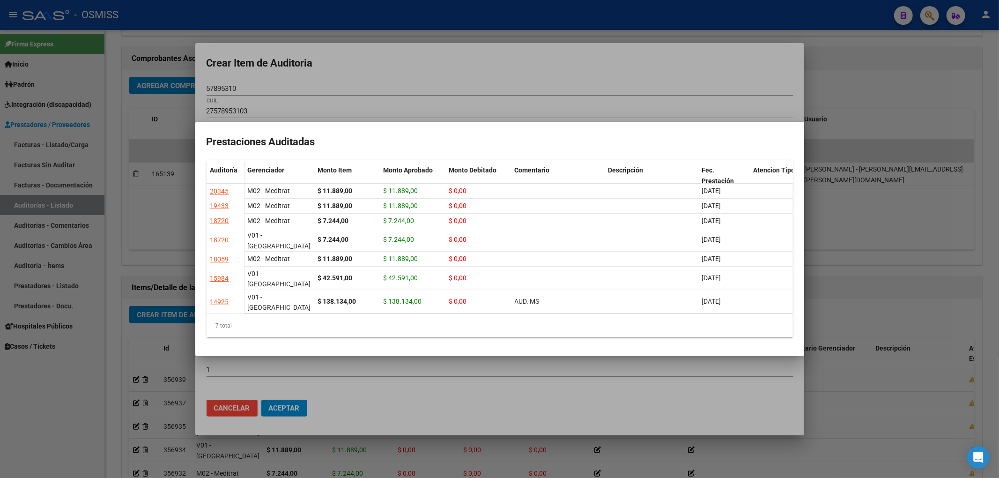
click at [370, 51] on div at bounding box center [499, 239] width 999 height 478
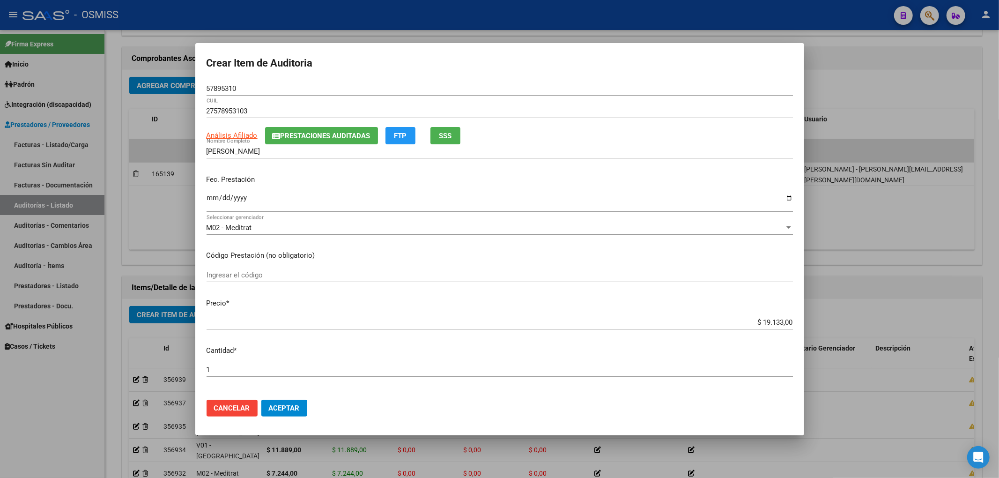
click at [210, 198] on input "Ingresar la fecha" at bounding box center [500, 201] width 586 height 15
drag, startPoint x: 750, startPoint y: 321, endPoint x: 894, endPoint y: 322, distance: 143.8
click at [894, 322] on div "Crear Item de Auditoria 57895310 Nro Documento 27578953103 CUIL Análisis Afilia…" at bounding box center [499, 239] width 999 height 478
drag, startPoint x: 186, startPoint y: 98, endPoint x: 165, endPoint y: 105, distance: 21.6
click at [165, 102] on div "Crear Item de Auditoria 57895310 Nro Documento 27578953103 CUIL Análisis Afilia…" at bounding box center [499, 239] width 999 height 478
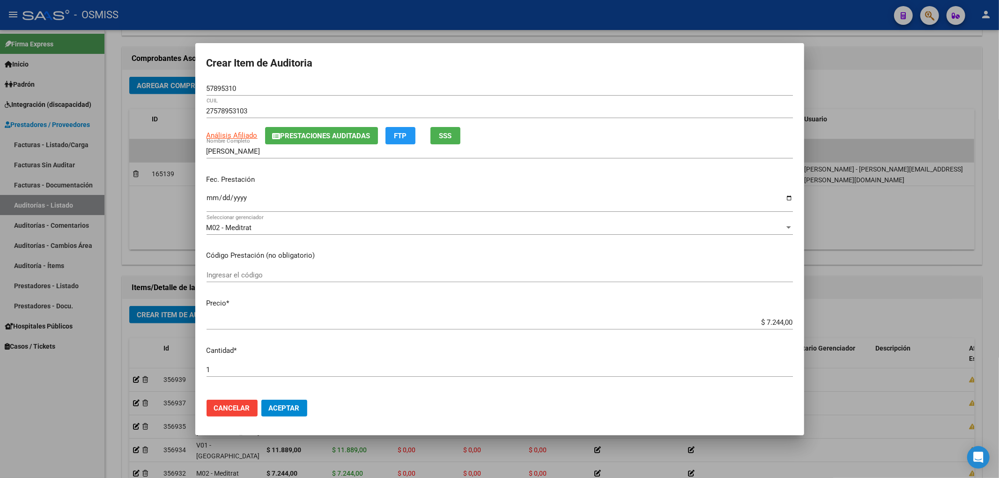
click at [349, 184] on p "Fec. Prestación" at bounding box center [500, 179] width 586 height 11
click at [291, 414] on button "Aceptar" at bounding box center [284, 407] width 46 height 17
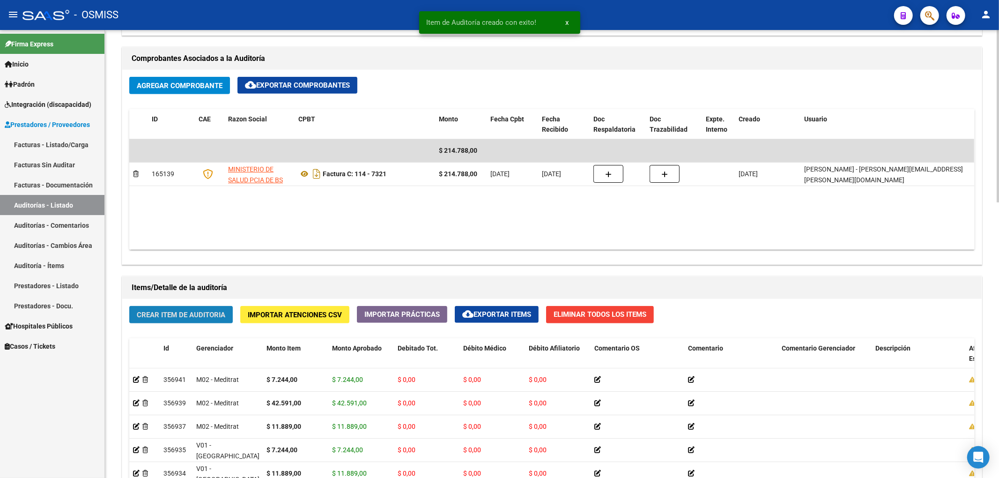
click at [180, 318] on span "Crear Item de Auditoria" at bounding box center [181, 315] width 89 height 8
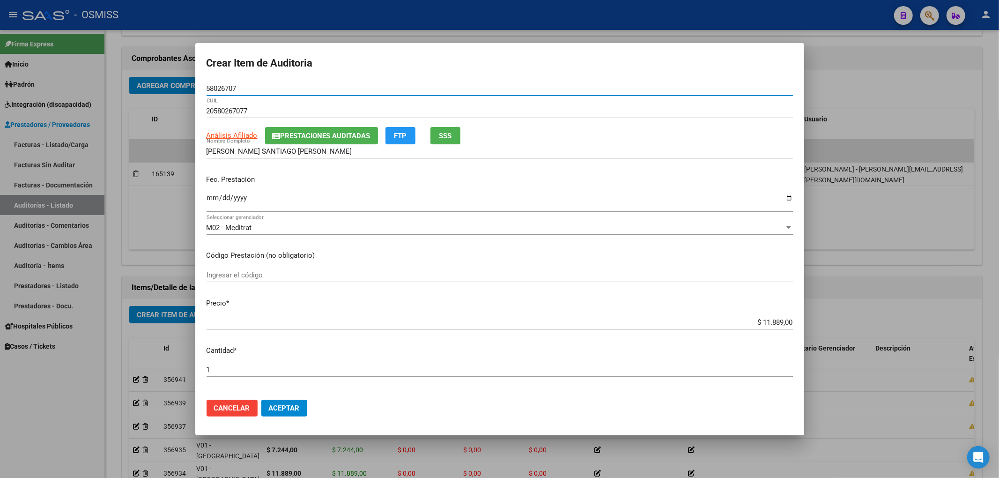
click at [323, 141] on button "Prestaciones Auditadas" at bounding box center [321, 135] width 113 height 17
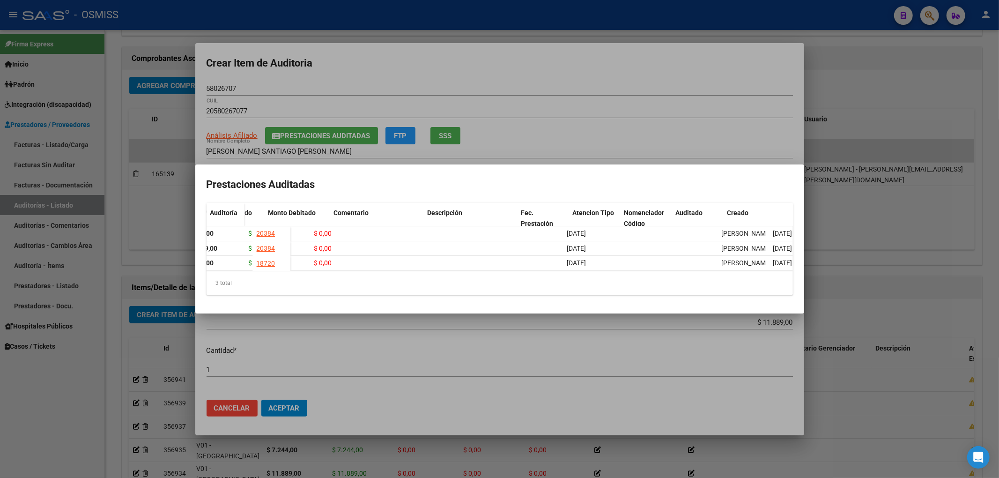
scroll to position [0, 182]
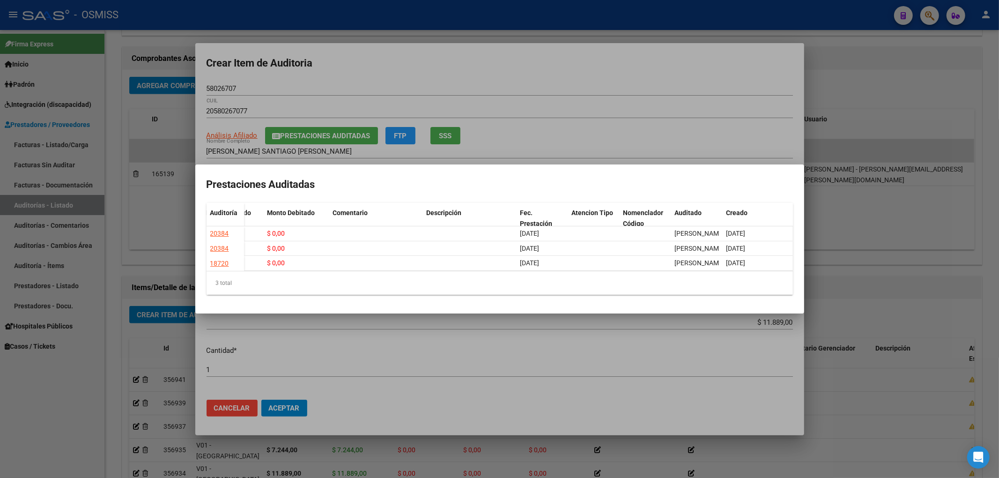
click at [486, 71] on div at bounding box center [499, 239] width 999 height 478
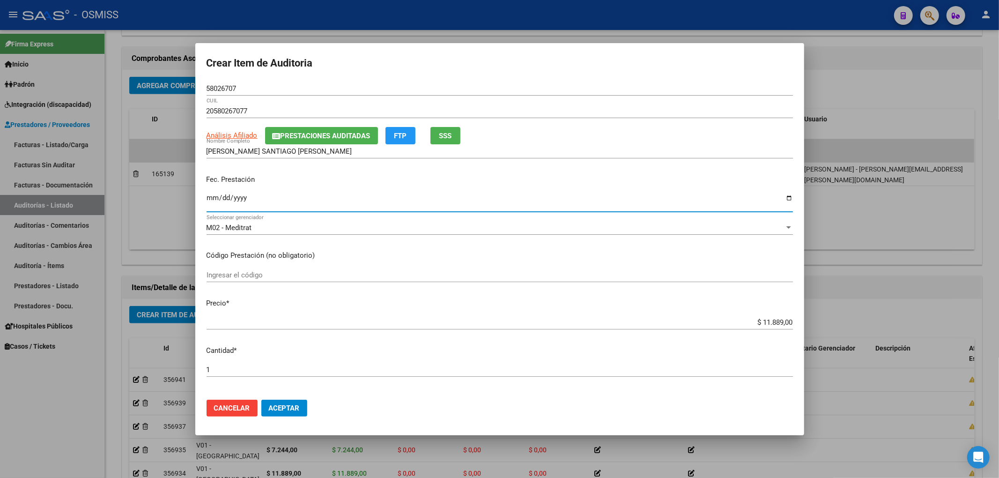
click at [216, 195] on input "Ingresar la fecha" at bounding box center [500, 201] width 586 height 15
click at [308, 399] on mat-dialog-actions "Cancelar Aceptar" at bounding box center [500, 408] width 586 height 32
click at [298, 402] on button "Aceptar" at bounding box center [284, 407] width 46 height 17
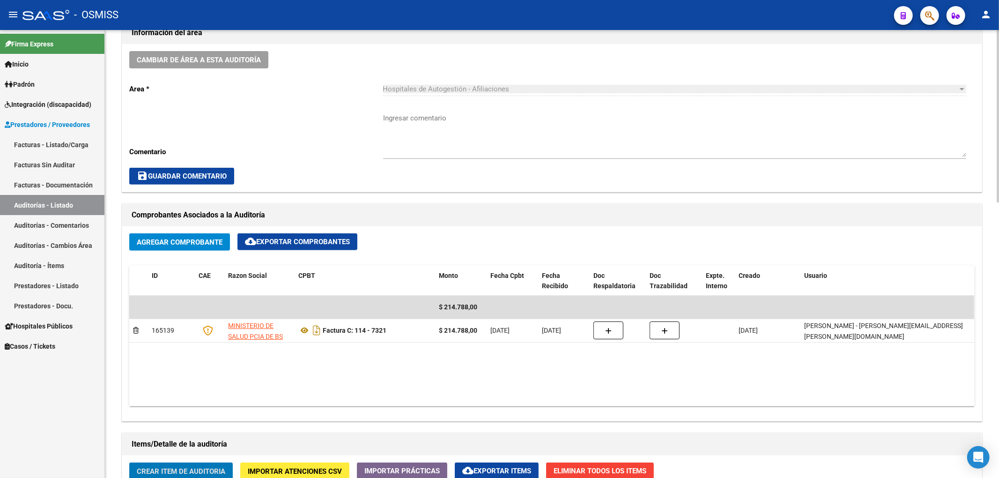
scroll to position [215, 0]
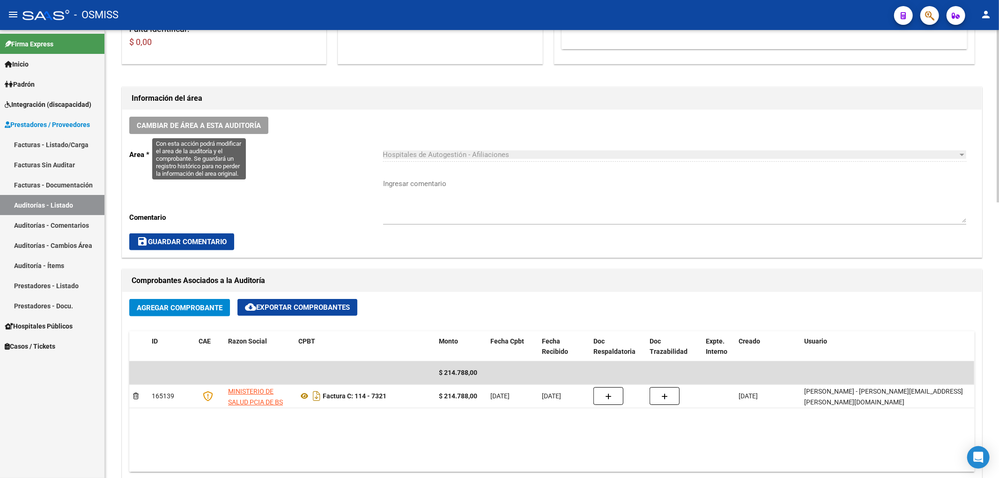
click at [251, 127] on span "Cambiar de área a esta auditoría" at bounding box center [199, 125] width 124 height 8
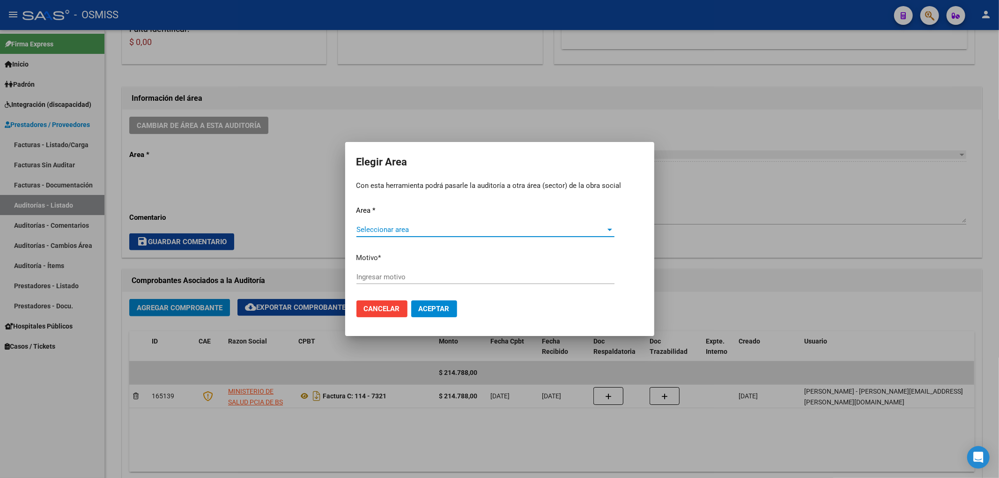
click at [405, 240] on div "Seleccionar area Seleccionar area" at bounding box center [485, 233] width 258 height 23
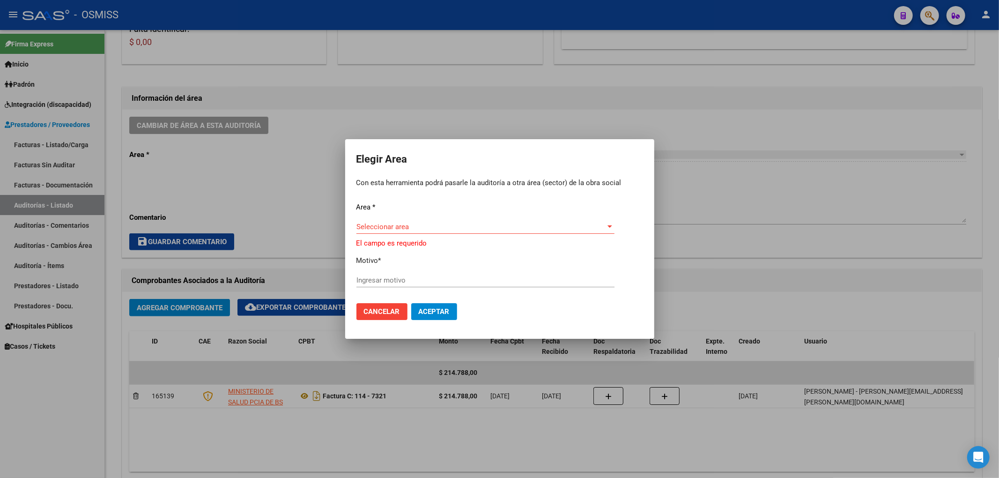
click at [401, 227] on span "Seleccionar area" at bounding box center [481, 226] width 250 height 8
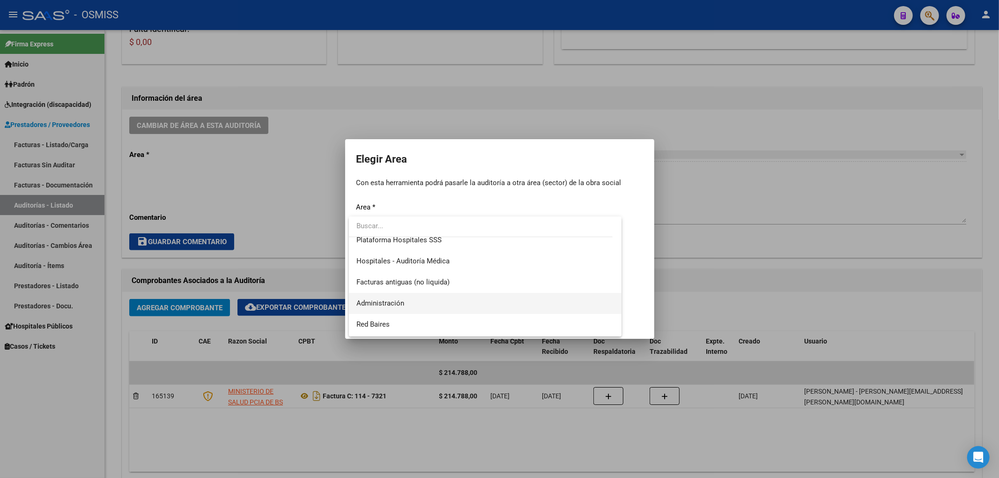
scroll to position [155, 0]
click at [425, 266] on span "Hospitales - Auditoría Médica" at bounding box center [485, 261] width 258 height 21
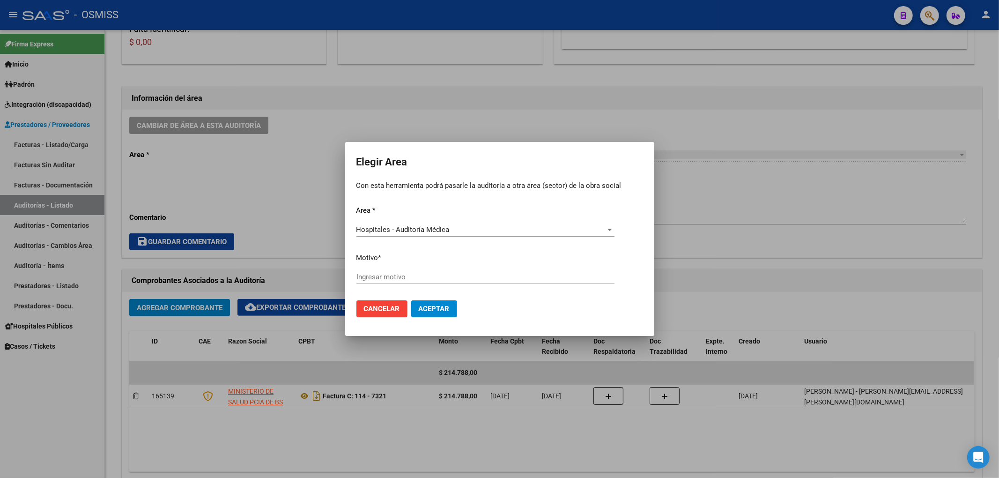
click at [370, 283] on div "Ingresar motivo" at bounding box center [485, 277] width 258 height 14
click at [372, 278] on input "Ingresar motivo" at bounding box center [485, 277] width 258 height 8
drag, startPoint x: 406, startPoint y: 278, endPoint x: 184, endPoint y: 272, distance: 221.6
click at [207, 272] on div "Elegir Area Con esta herramienta podrá pasarle la auditoría a otra área (sector…" at bounding box center [499, 239] width 999 height 478
click at [426, 308] on span "Aceptar" at bounding box center [434, 308] width 31 height 8
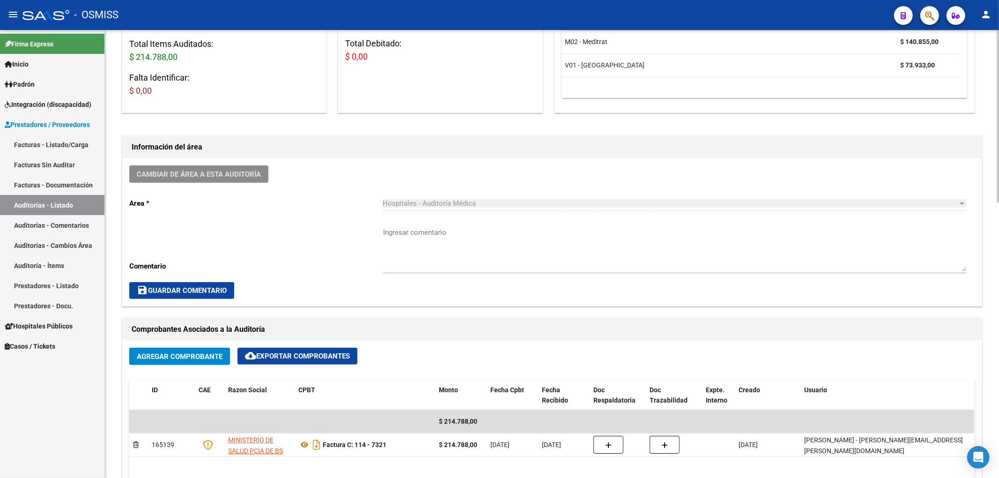
scroll to position [0, 0]
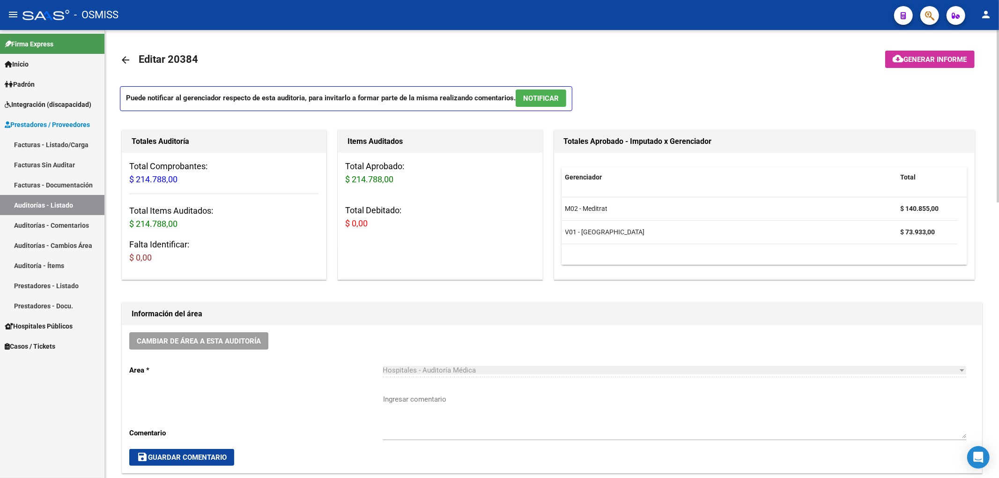
click at [132, 62] on link "arrow_back" at bounding box center [129, 60] width 19 height 22
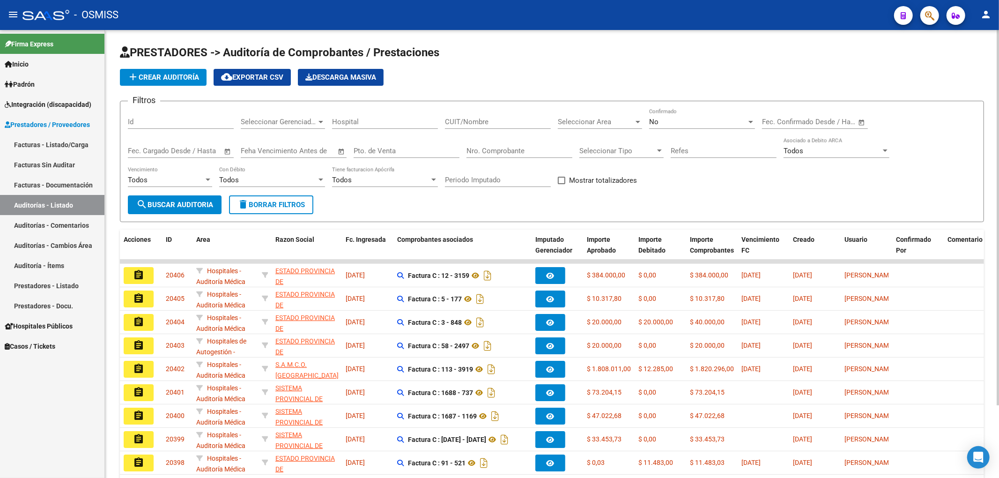
click at [178, 78] on span "add Crear Auditoría" at bounding box center [163, 77] width 72 height 8
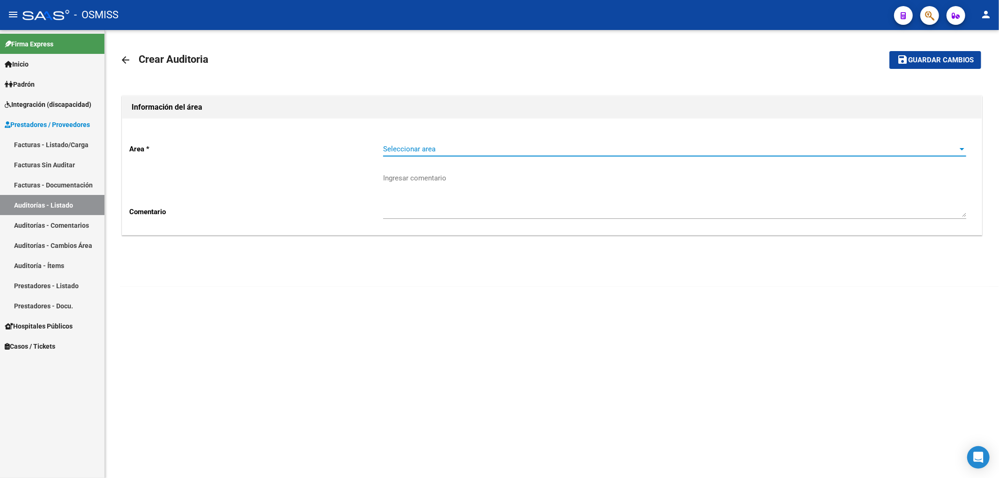
click at [422, 149] on span "Seleccionar area" at bounding box center [670, 149] width 575 height 8
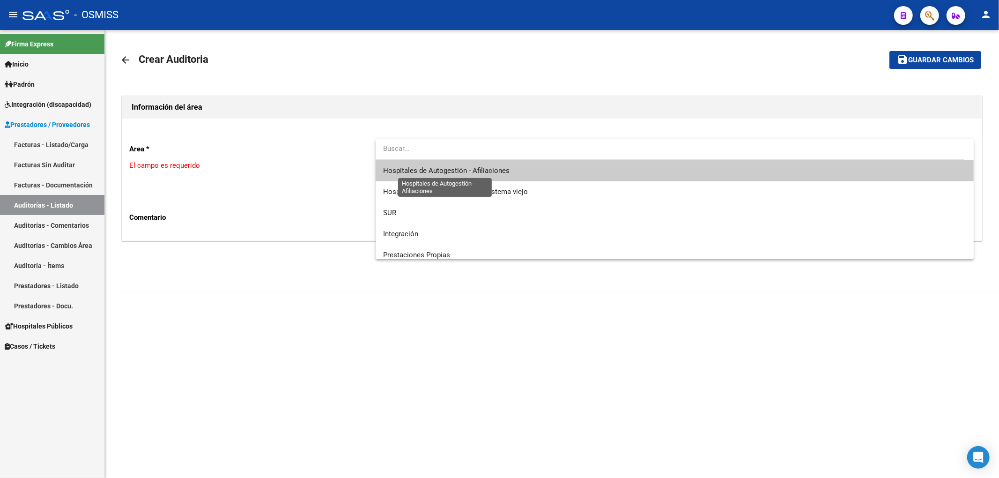
click at [439, 171] on span "Hospitales de Autogestión - Afiliaciones" at bounding box center [446, 170] width 126 height 8
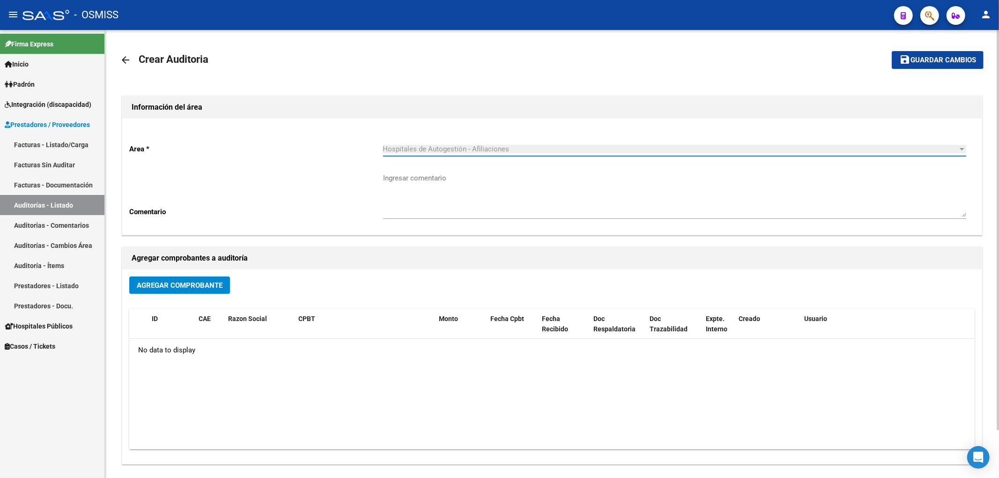
click at [209, 278] on button "Agregar Comprobante" at bounding box center [179, 284] width 101 height 17
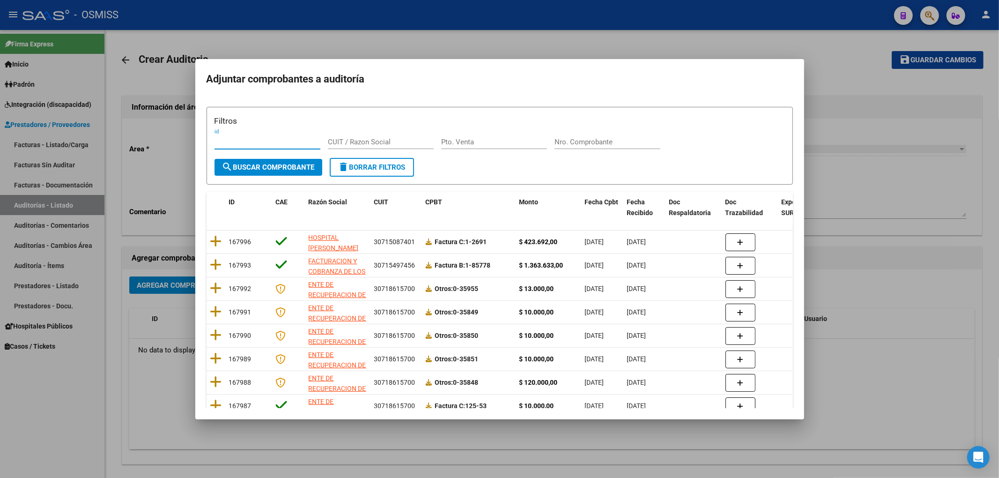
click at [582, 139] on input "Nro. Comprobante" at bounding box center [608, 142] width 106 height 8
click at [300, 163] on span "search Buscar Comprobante" at bounding box center [268, 167] width 93 height 8
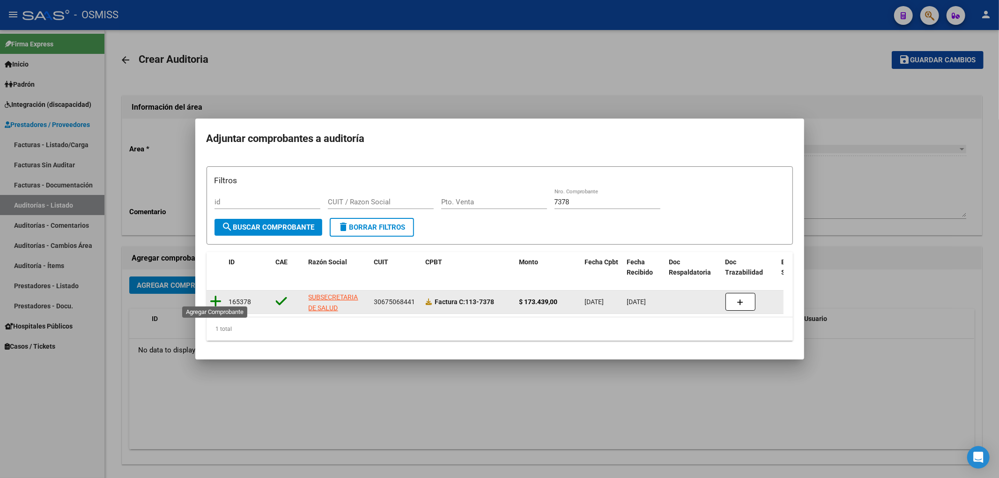
click at [214, 295] on icon at bounding box center [216, 301] width 12 height 13
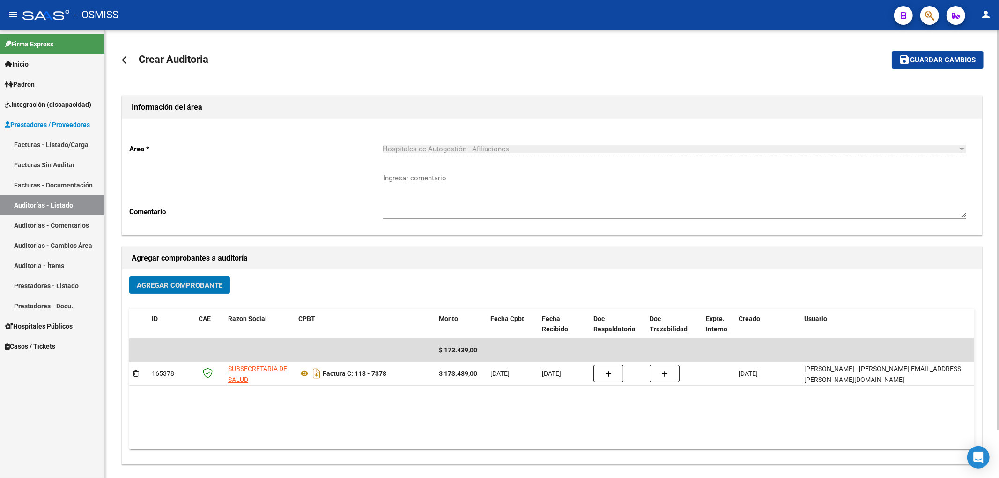
click at [937, 59] on span "Guardar cambios" at bounding box center [943, 60] width 66 height 8
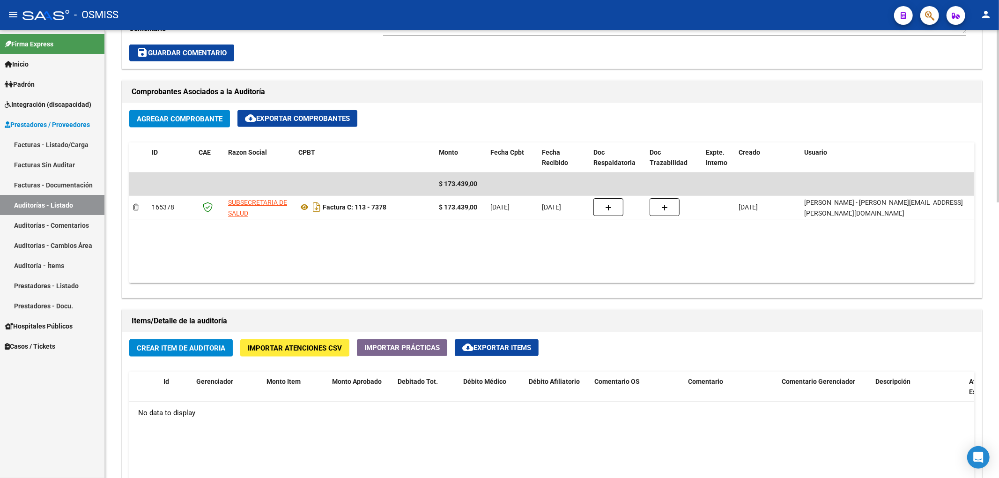
scroll to position [562, 0]
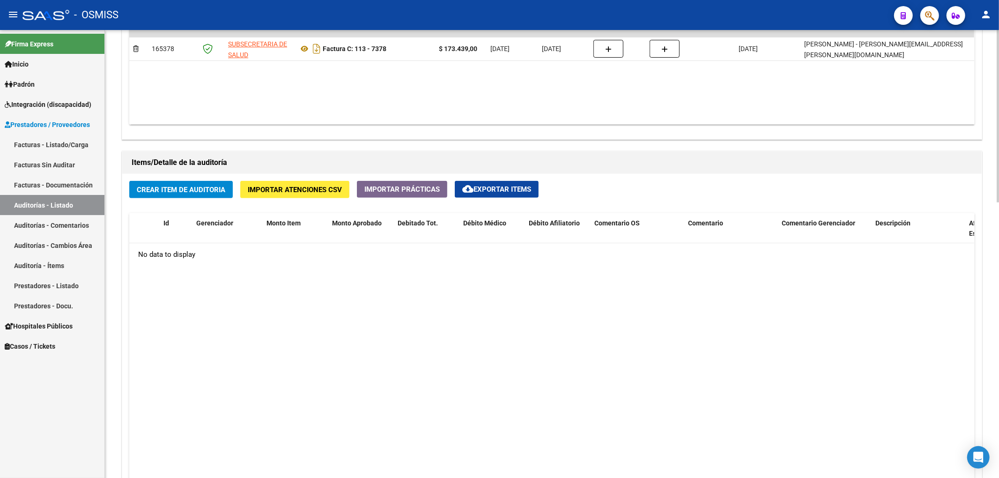
click at [208, 193] on span "Crear Item de Auditoria" at bounding box center [181, 189] width 89 height 8
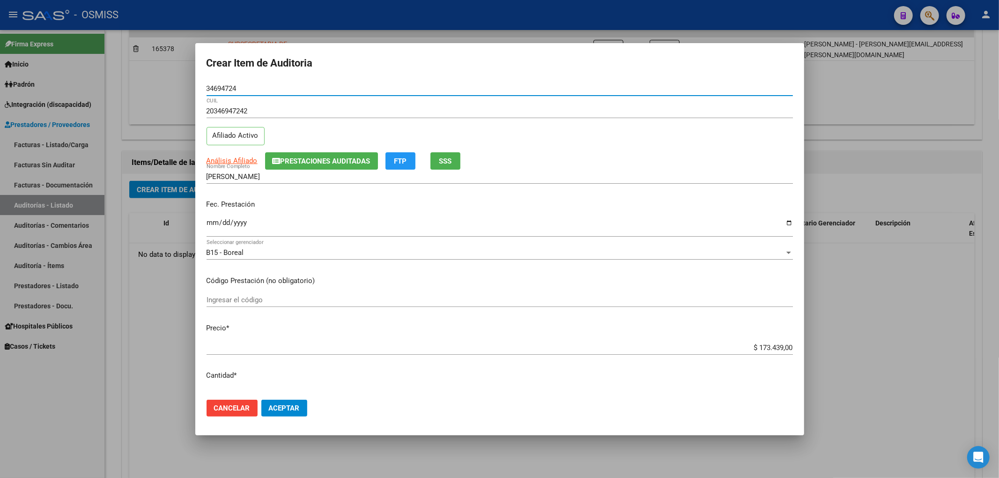
click at [311, 158] on span "Prestaciones Auditadas" at bounding box center [326, 161] width 90 height 8
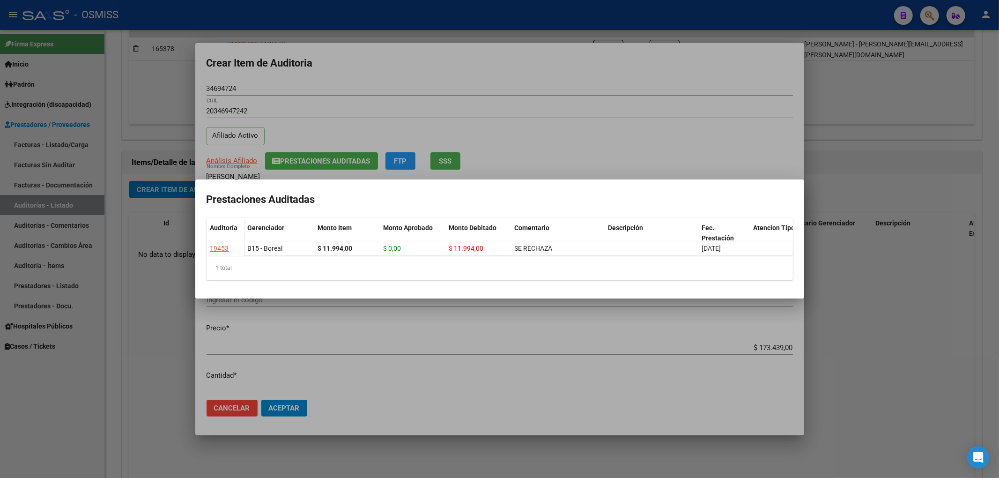
click at [471, 85] on div at bounding box center [499, 239] width 999 height 478
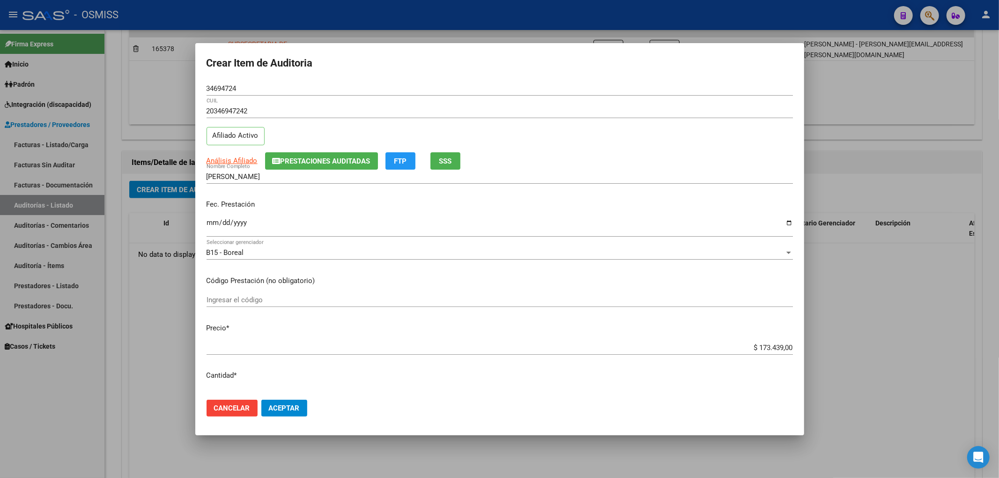
click at [210, 227] on input "Ingresar la fecha" at bounding box center [500, 226] width 586 height 15
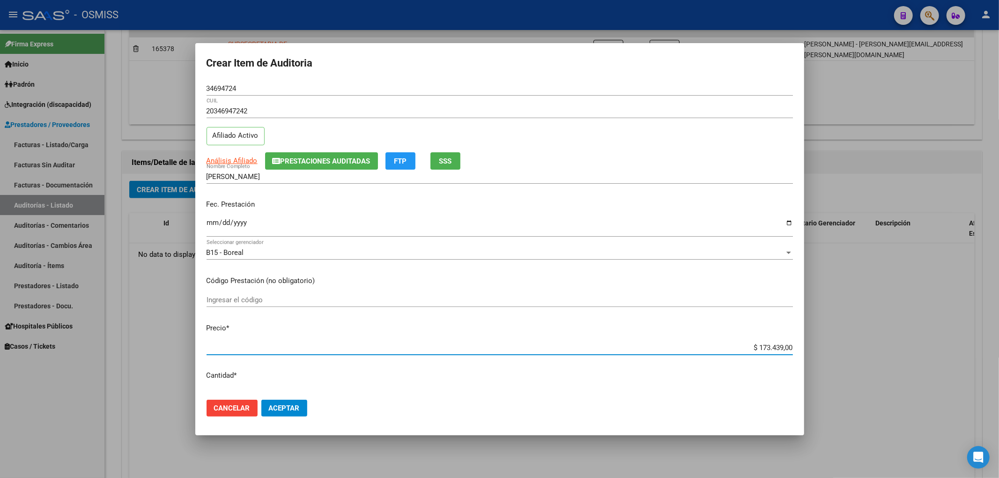
drag, startPoint x: 747, startPoint y: 344, endPoint x: 837, endPoint y: 345, distance: 89.9
click at [836, 346] on div "Crear Item de Auditoria 34694724 Nro Documento 20346947242 CUIL Afiliado Activo…" at bounding box center [499, 239] width 999 height 478
drag, startPoint x: 245, startPoint y: 86, endPoint x: 209, endPoint y: 82, distance: 36.7
click at [225, 82] on div "34694724 Nro Documento" at bounding box center [500, 88] width 586 height 14
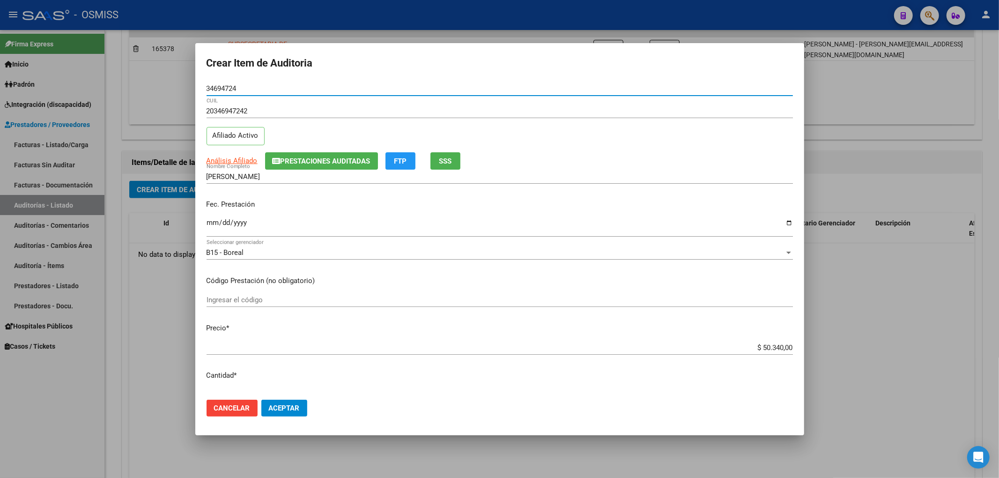
click at [241, 90] on input "34694724" at bounding box center [500, 88] width 586 height 8
click at [130, 92] on div "Crear Item de Auditoria 34694724 Nro Documento 20346947242 CUIL Afiliado Activo…" at bounding box center [499, 239] width 999 height 478
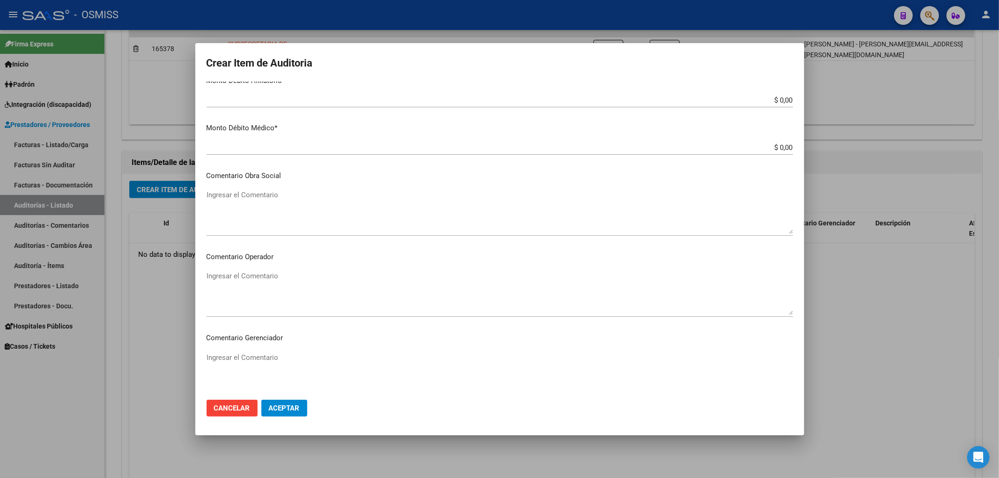
scroll to position [628, 0]
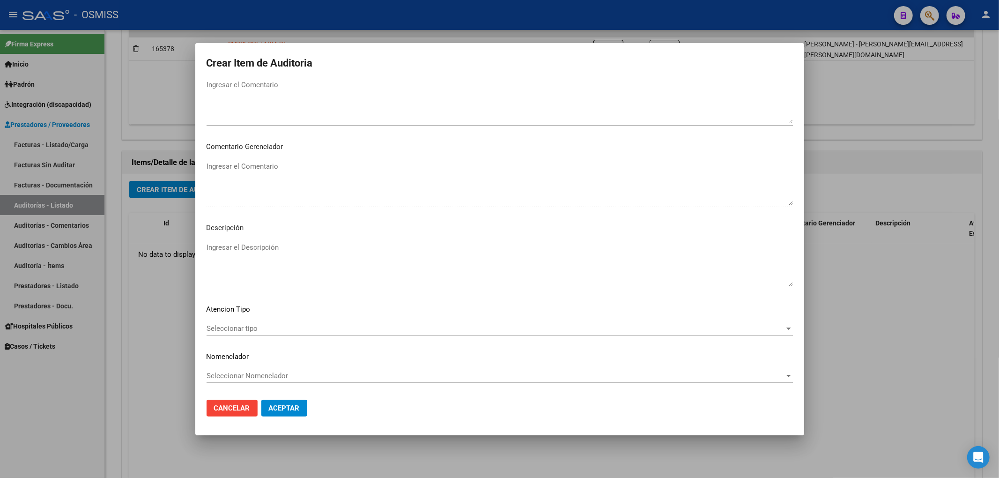
click at [255, 246] on textarea "Ingresar el Descripción" at bounding box center [500, 264] width 586 height 44
paste textarea "BAJA al ../../.. por finalizacion de la cobertura de Desempleo. Resolución Nº 1…"
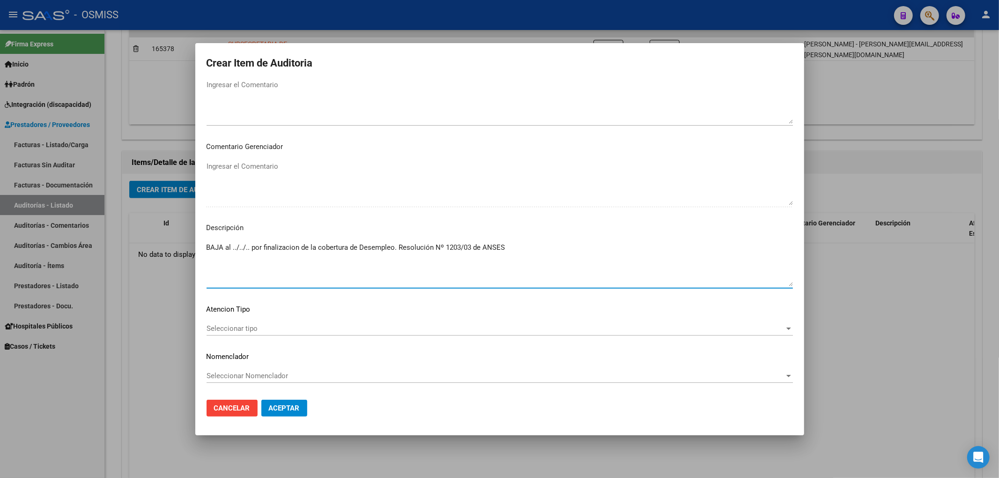
drag, startPoint x: 249, startPoint y: 247, endPoint x: 232, endPoint y: 248, distance: 16.9
click at [232, 248] on textarea "BAJA al ../../.. por finalizacion de la cobertura de Desempleo. Resolución Nº 1…" at bounding box center [500, 264] width 586 height 44
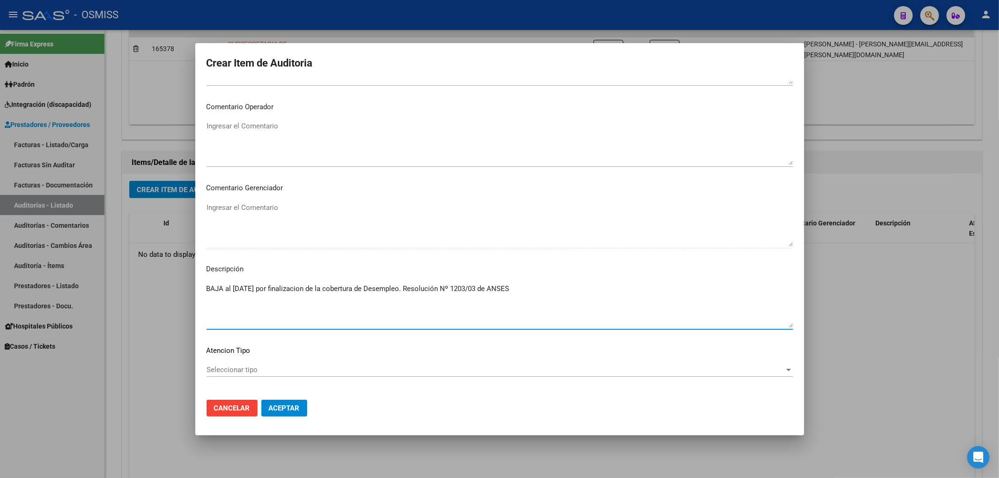
scroll to position [566, 0]
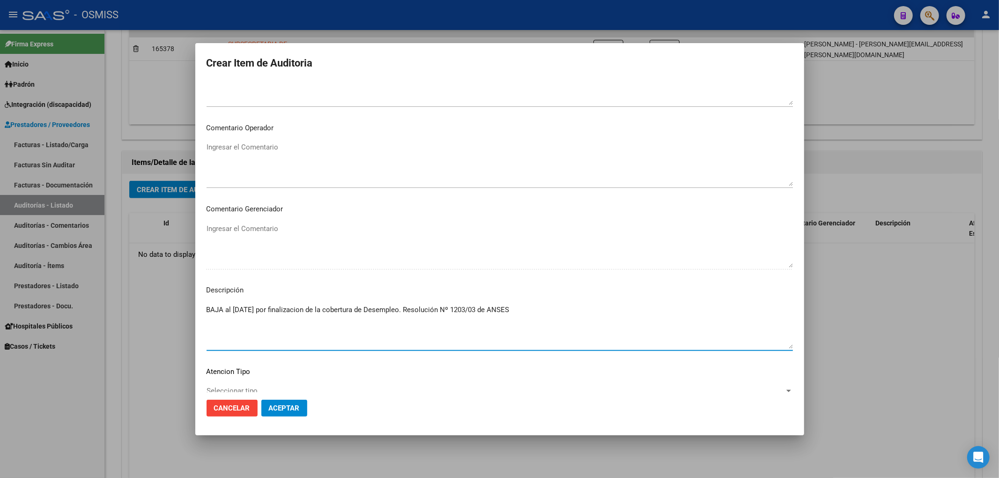
click at [246, 147] on textarea "Ingresar el Comentario" at bounding box center [500, 164] width 586 height 44
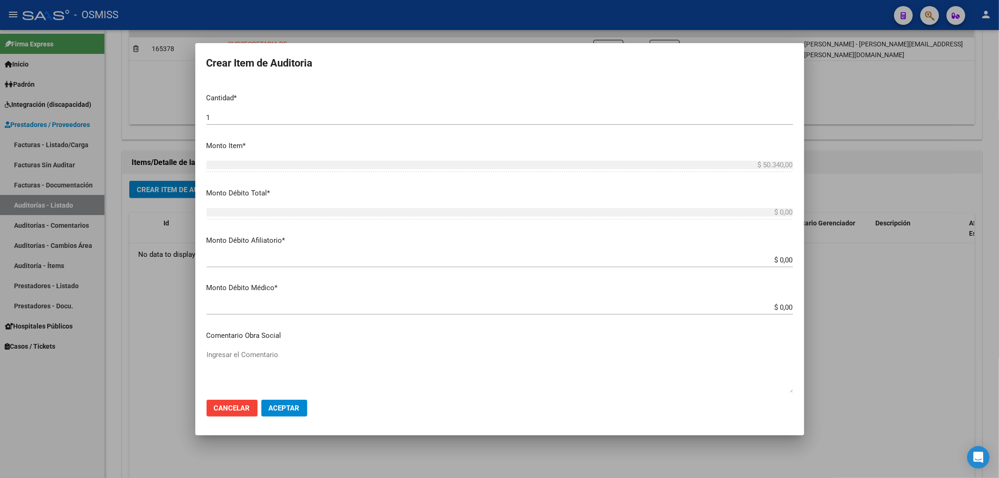
scroll to position [253, 0]
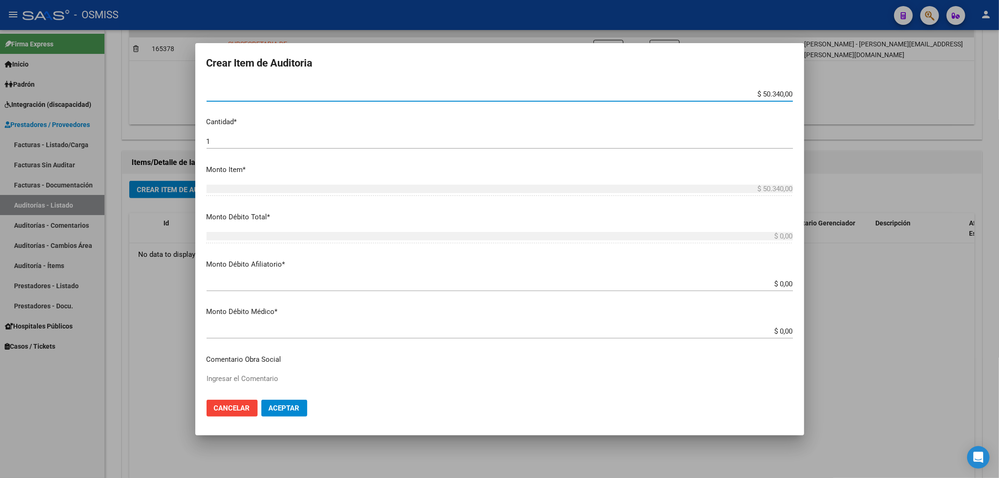
drag, startPoint x: 747, startPoint y: 94, endPoint x: 793, endPoint y: 100, distance: 45.8
click at [792, 99] on mat-dialog-content "34694724 Nro Documento 20346947242 CUIL Afiliado Activo Análisis Afiliado Prest…" at bounding box center [499, 236] width 609 height 311
click at [784, 283] on input "$ 0,00" at bounding box center [500, 284] width 586 height 8
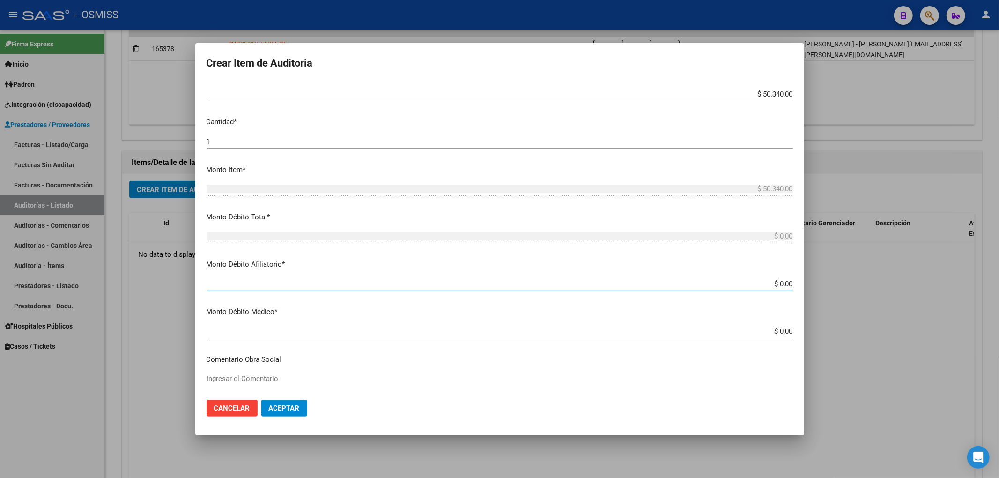
paste input "$ 50.340,00"
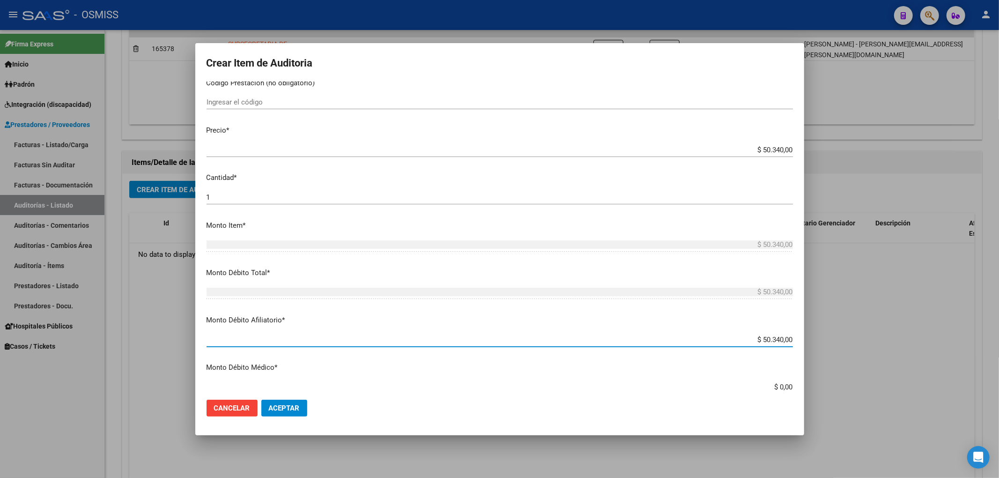
scroll to position [0, 0]
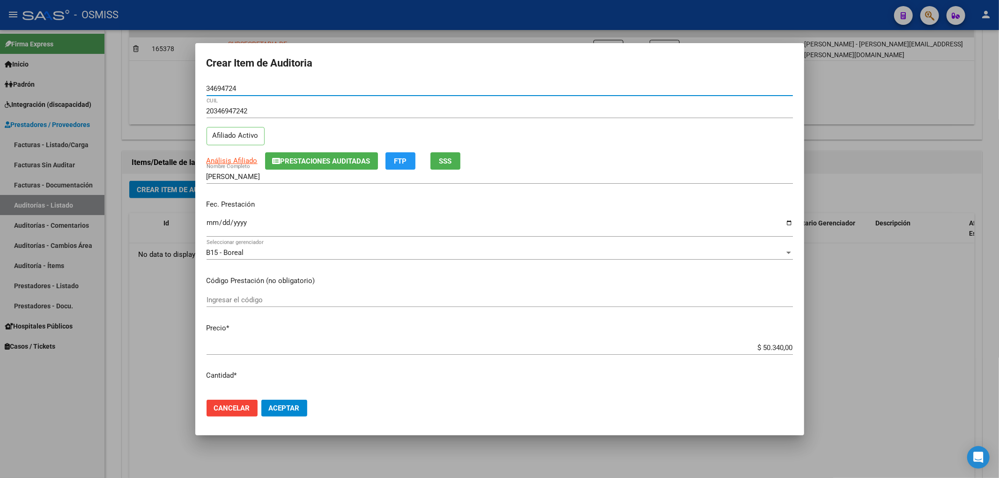
drag, startPoint x: 166, startPoint y: 90, endPoint x: 161, endPoint y: 90, distance: 4.7
click at [161, 90] on div "Crear Item de Auditoria 34694724 Nro Documento 20346947242 CUIL Afiliado Activo…" at bounding box center [499, 239] width 999 height 478
click at [294, 399] on button "Aceptar" at bounding box center [284, 407] width 46 height 17
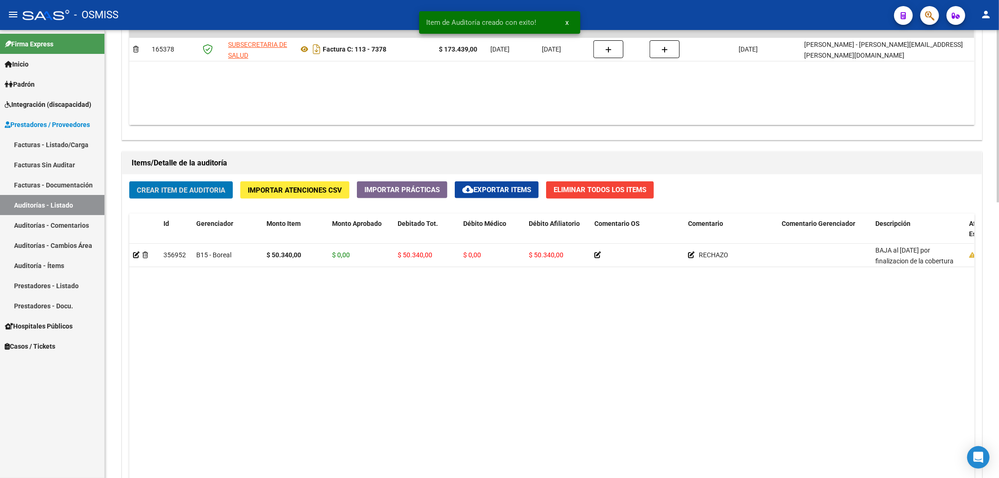
click at [195, 190] on span "Crear Item de Auditoria" at bounding box center [181, 190] width 89 height 8
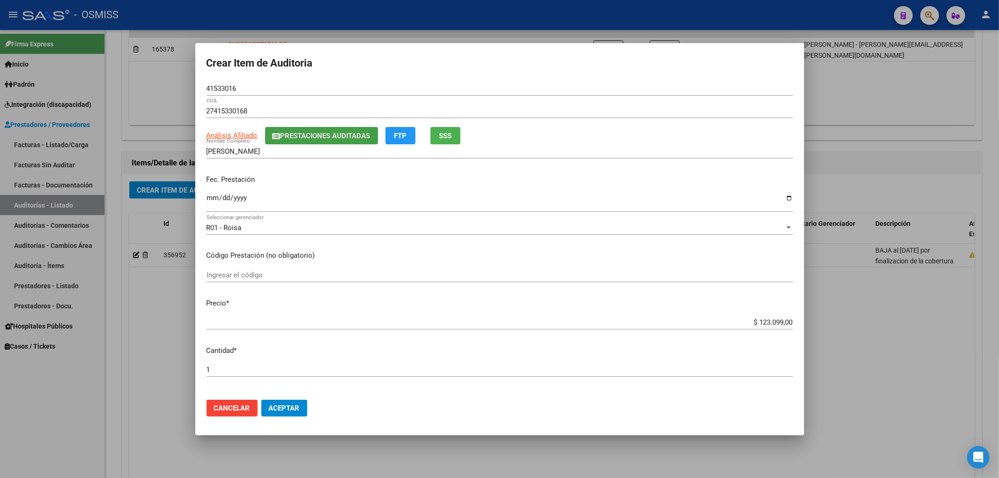
click at [304, 137] on span "Prestaciones Auditadas" at bounding box center [326, 136] width 90 height 8
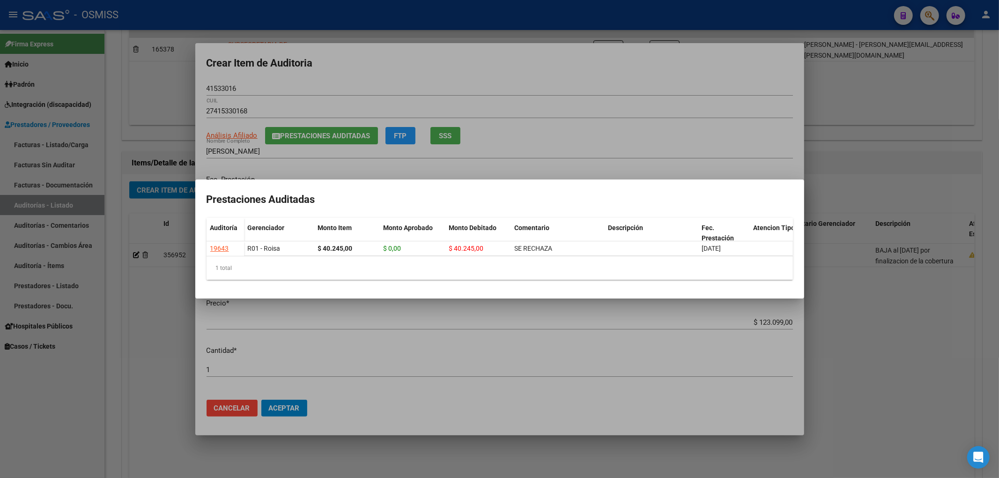
click at [375, 76] on div at bounding box center [499, 239] width 999 height 478
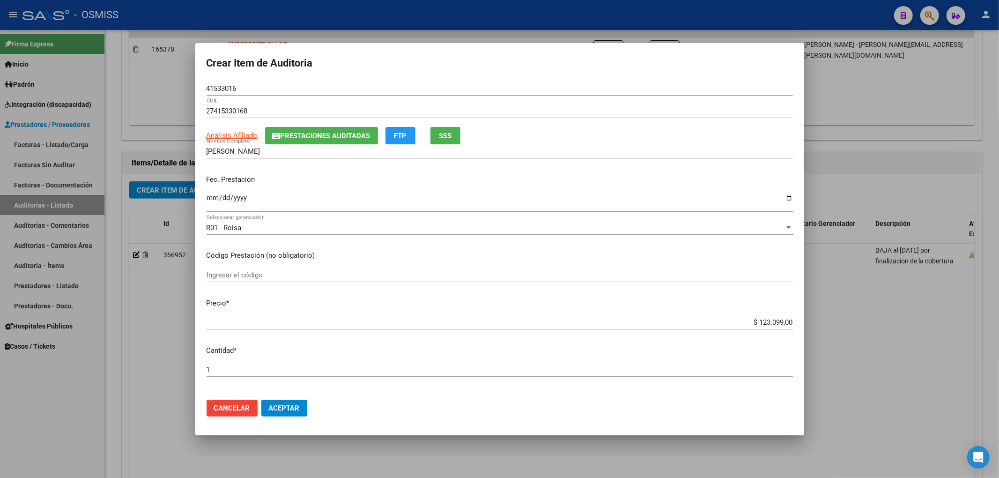
click at [285, 132] on span "Prestaciones Auditadas" at bounding box center [326, 136] width 90 height 8
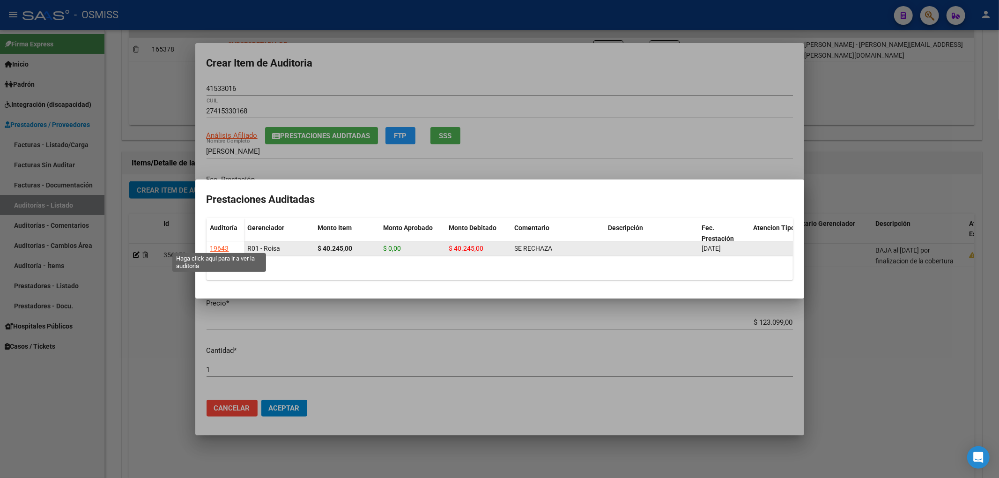
click at [226, 246] on div "19643" at bounding box center [219, 248] width 19 height 11
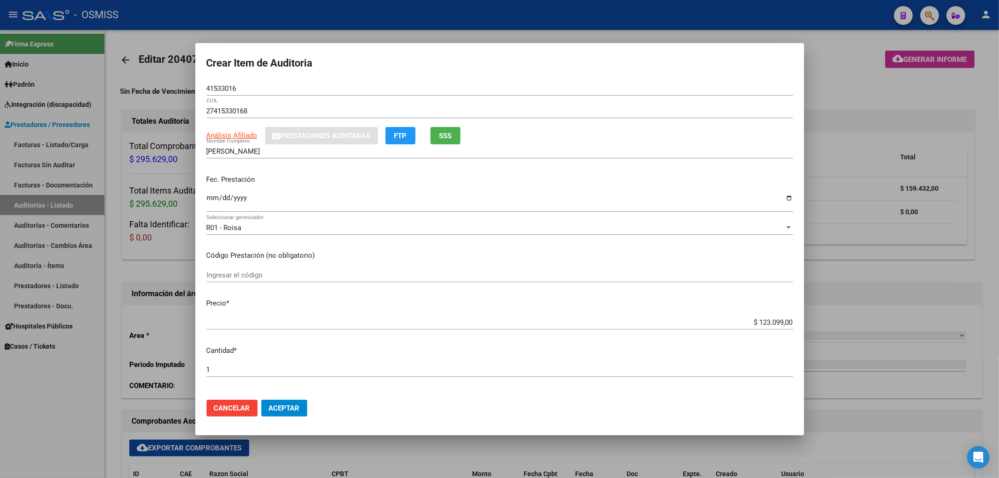
click at [883, 79] on div at bounding box center [499, 239] width 999 height 478
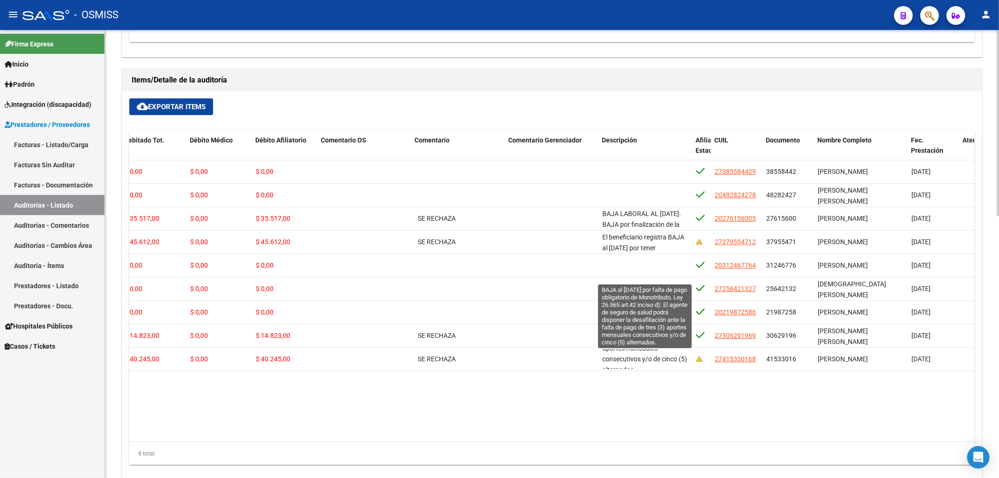
scroll to position [87, 0]
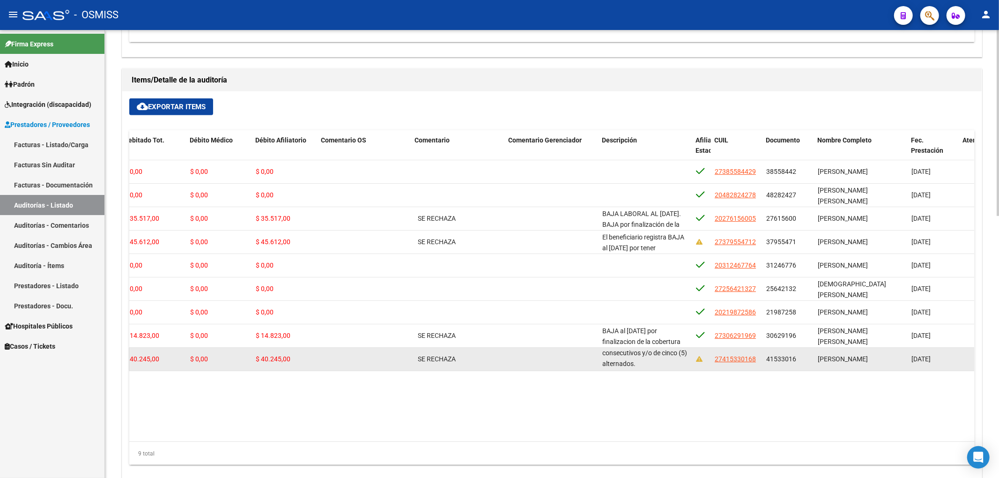
drag, startPoint x: 603, startPoint y: 355, endPoint x: 635, endPoint y: 366, distance: 33.6
click at [635, 366] on div "BAJA al 31/03/2025 por falta de pago obligatorio de Monotributo. Ley 26.565 art…" at bounding box center [645, 359] width 86 height 20
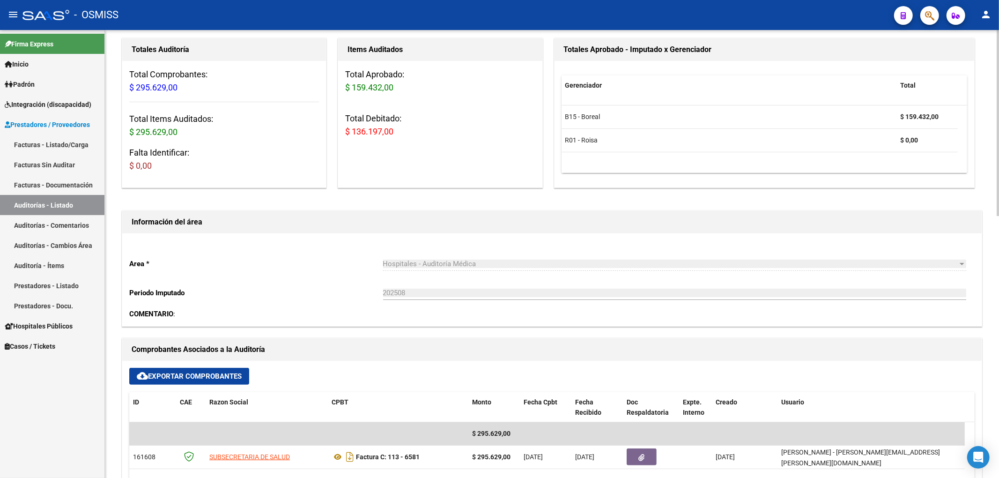
scroll to position [0, 0]
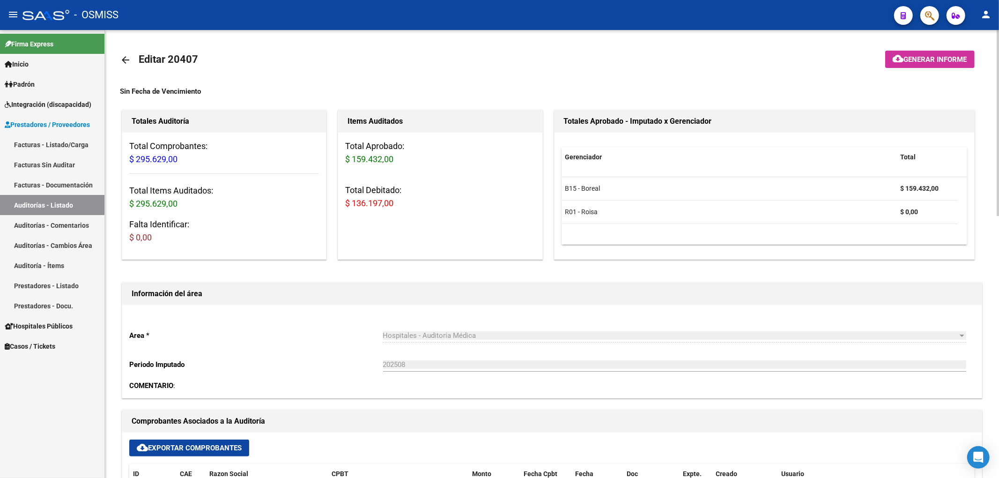
click at [126, 55] on mat-icon "arrow_back" at bounding box center [125, 59] width 11 height 11
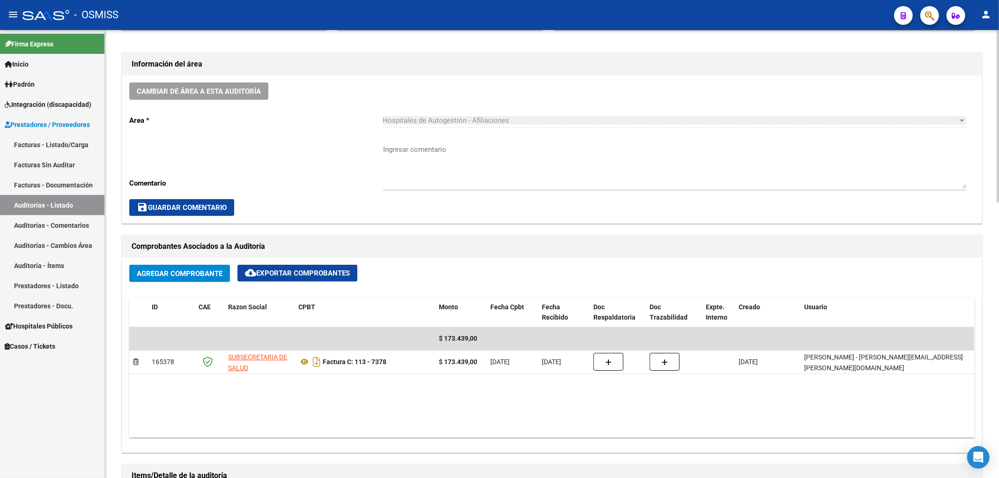
scroll to position [562, 0]
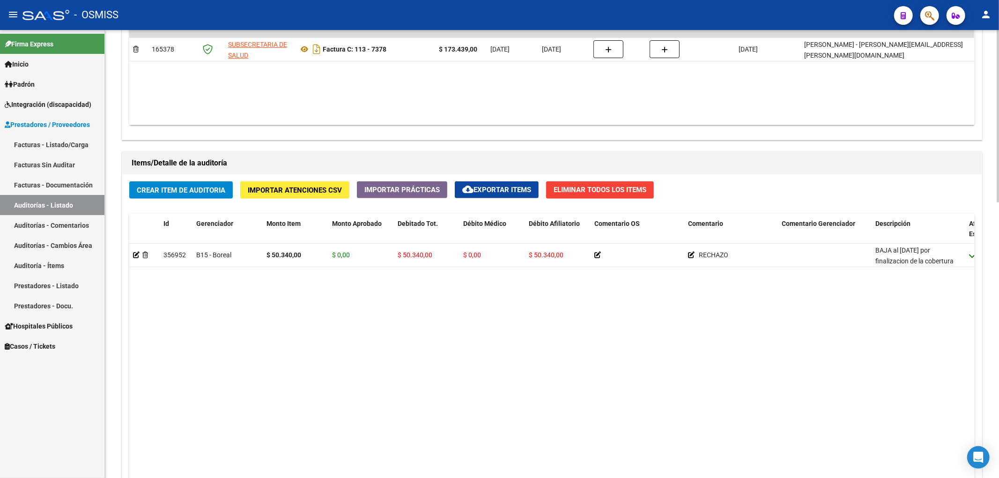
click at [161, 188] on span "Crear Item de Auditoria" at bounding box center [181, 190] width 89 height 8
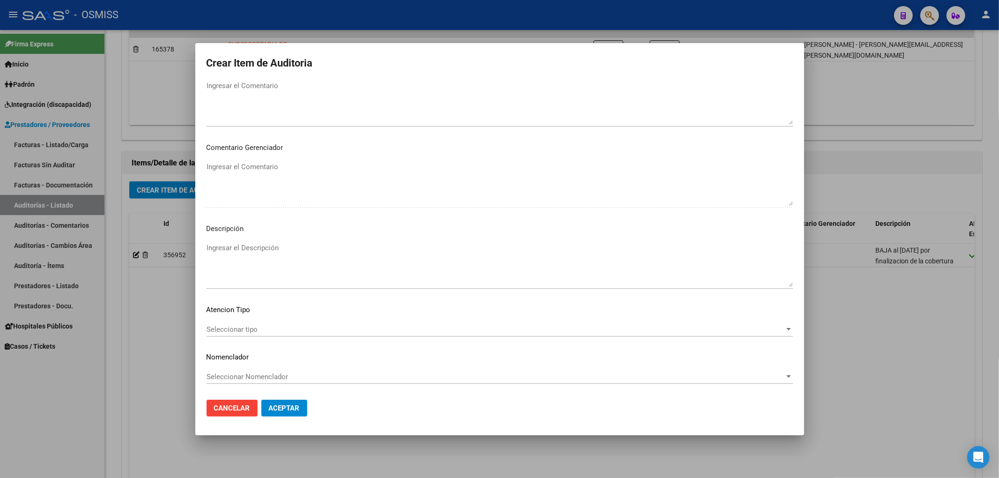
scroll to position [585, 0]
click at [281, 248] on textarea "Ingresar el Descripción" at bounding box center [500, 264] width 586 height 44
paste textarea "ZALAZAR SERGIO MAXIMILANO"
click at [171, 295] on div at bounding box center [499, 239] width 999 height 478
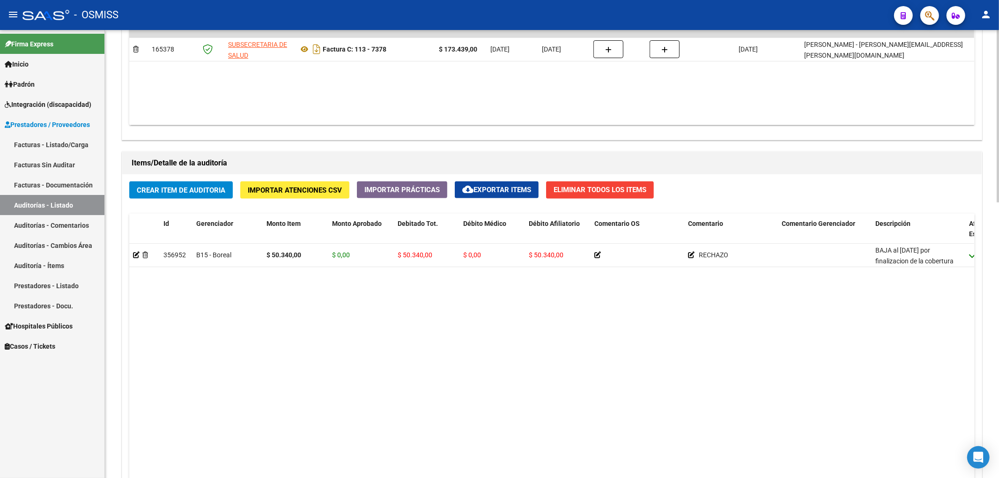
click at [201, 185] on button "Crear Item de Auditoria" at bounding box center [181, 189] width 104 height 17
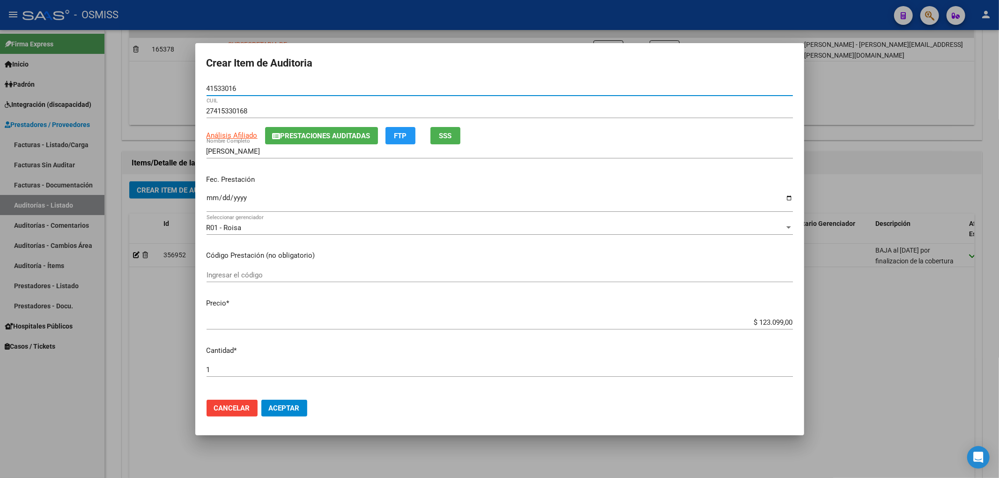
click at [313, 139] on span "Prestaciones Auditadas" at bounding box center [326, 136] width 90 height 8
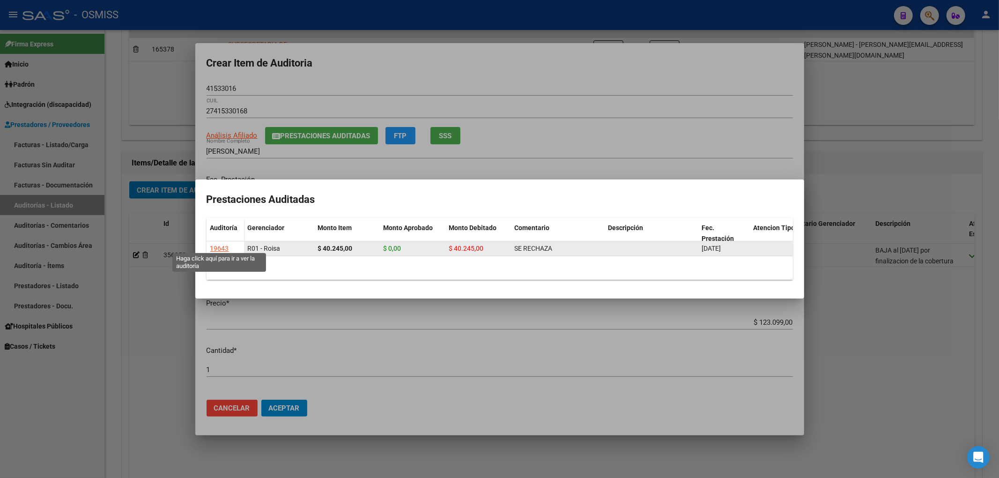
click at [226, 244] on div "19643" at bounding box center [219, 248] width 19 height 11
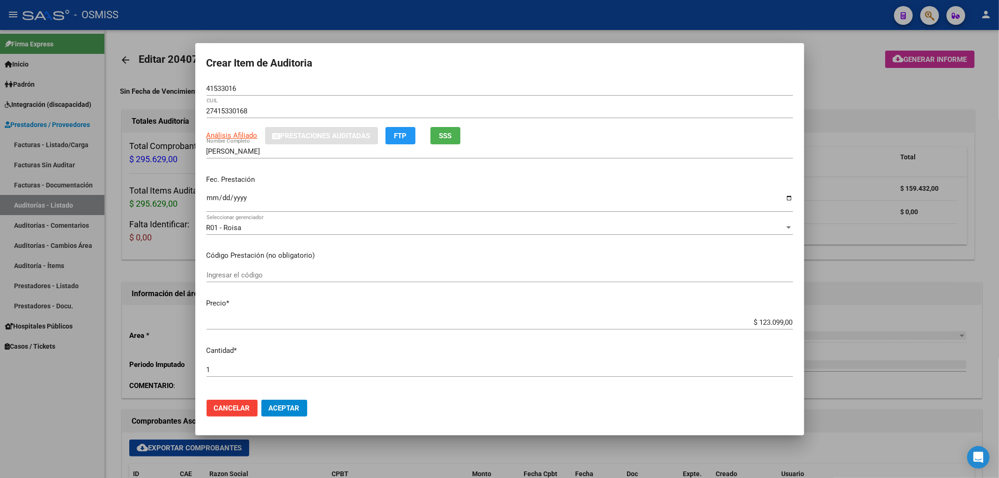
click at [856, 34] on div at bounding box center [499, 239] width 999 height 478
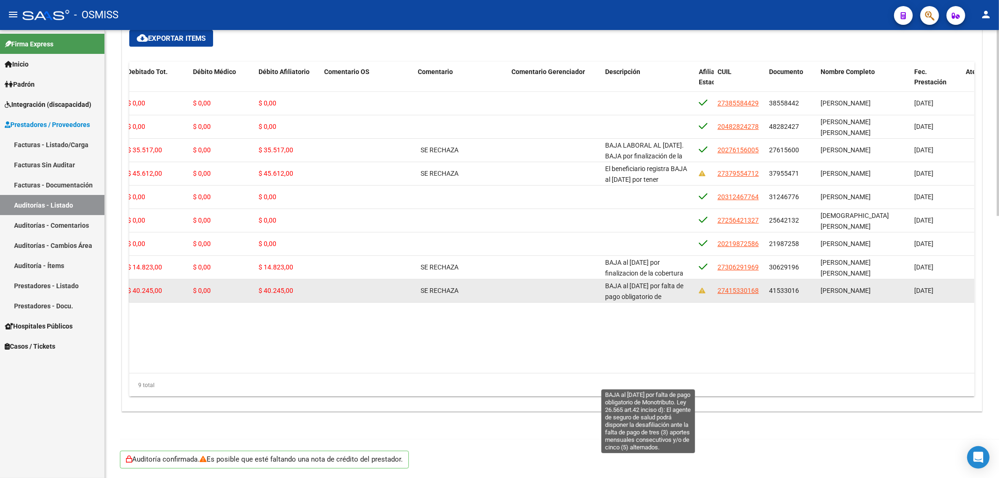
scroll to position [87, 0]
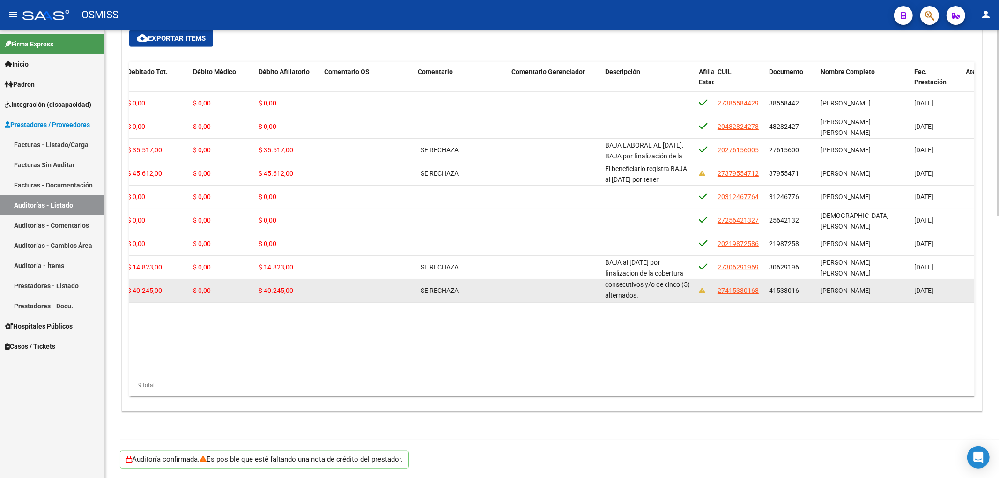
drag, startPoint x: 606, startPoint y: 288, endPoint x: 667, endPoint y: 300, distance: 62.5
click at [667, 300] on div "BAJA al 31/03/2025 por falta de pago obligatorio de Monotributo. Ley 26.565 art…" at bounding box center [648, 291] width 86 height 20
copy span "BAJA al 31/03/2025 por falta de pago obligatorio de Monotributo. Ley 26.565 art…"
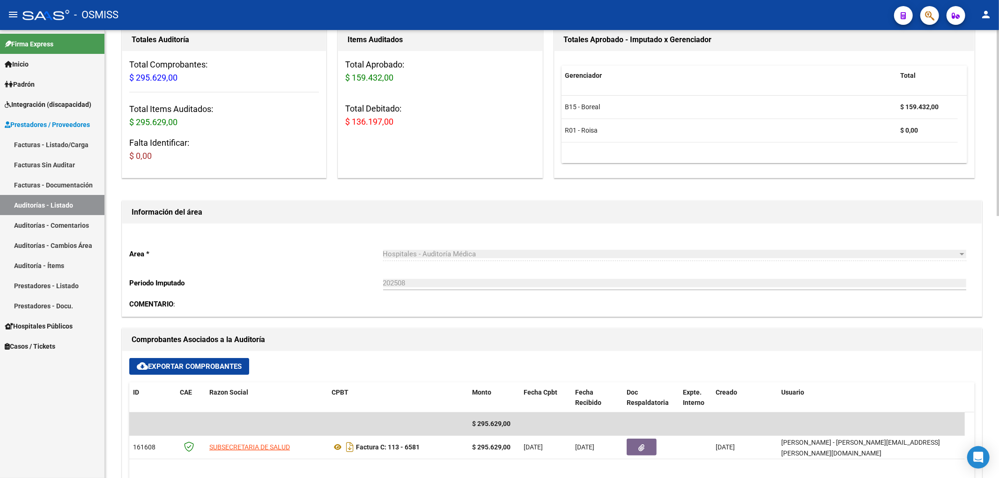
scroll to position [0, 0]
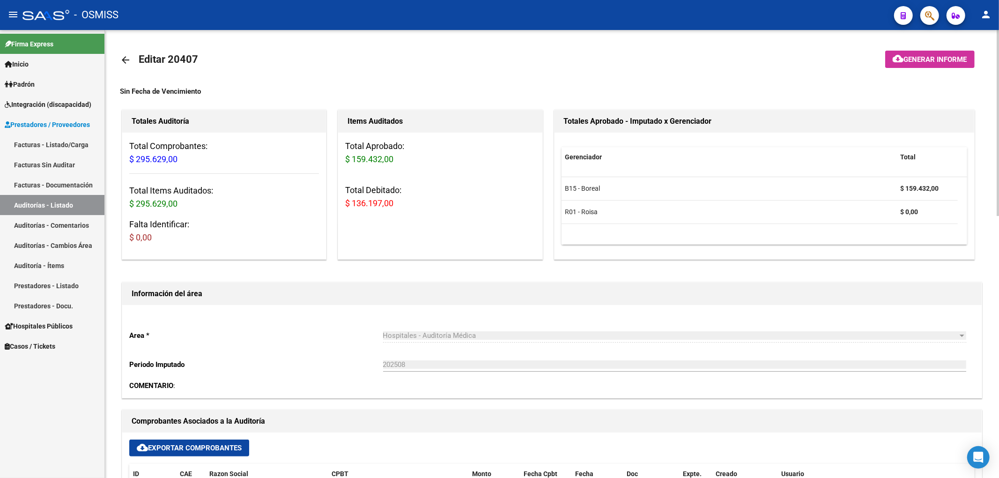
click at [128, 57] on mat-icon "arrow_back" at bounding box center [125, 59] width 11 height 11
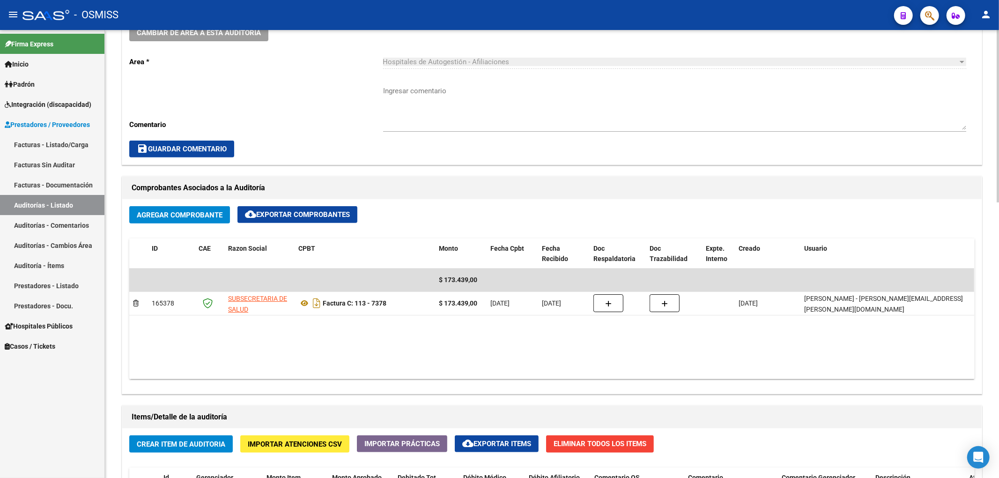
scroll to position [499, 0]
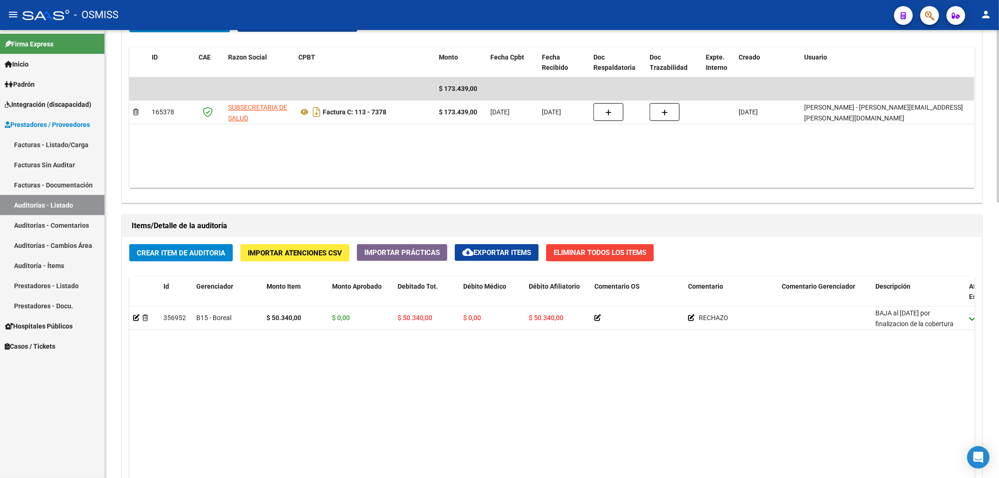
click at [206, 259] on button "Crear Item de Auditoria" at bounding box center [181, 252] width 104 height 17
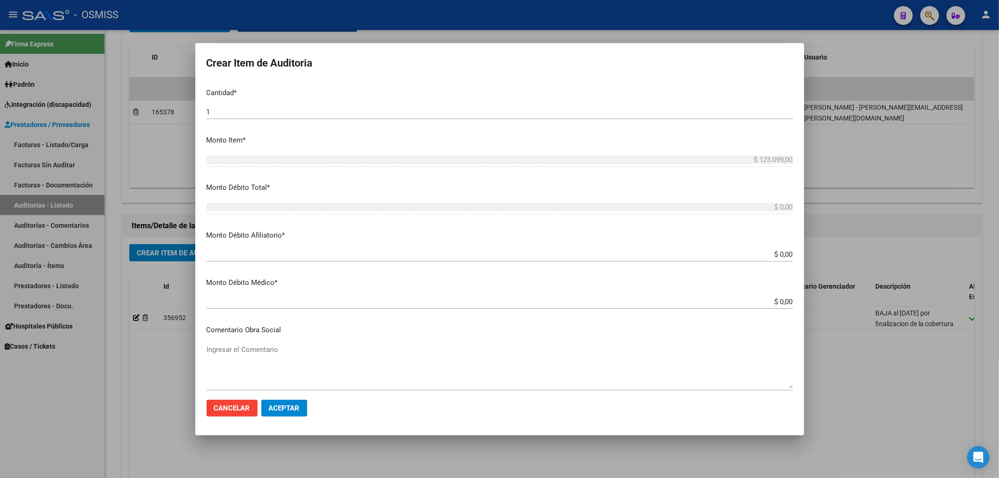
scroll to position [562, 0]
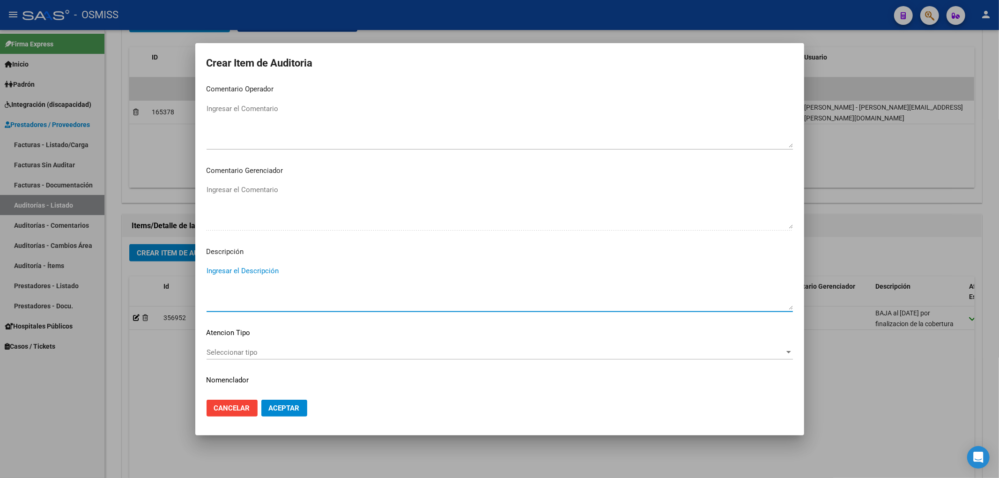
click at [261, 274] on textarea "Ingresar el Descripción" at bounding box center [500, 288] width 586 height 44
paste textarea "BAJA al 31/03/2025 por falta de pago obligatorio de Monotributo. Ley 26.565 art…"
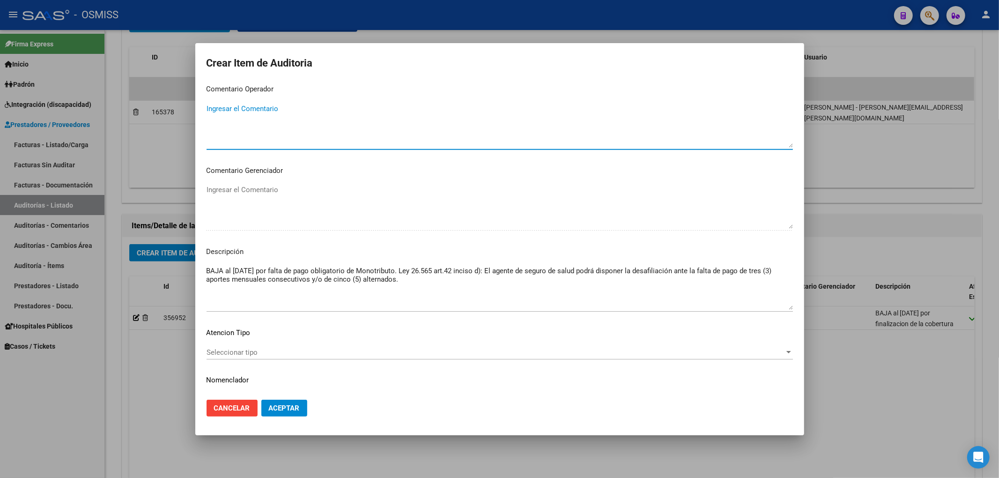
click at [235, 109] on textarea "Ingresar el Comentario" at bounding box center [500, 126] width 586 height 44
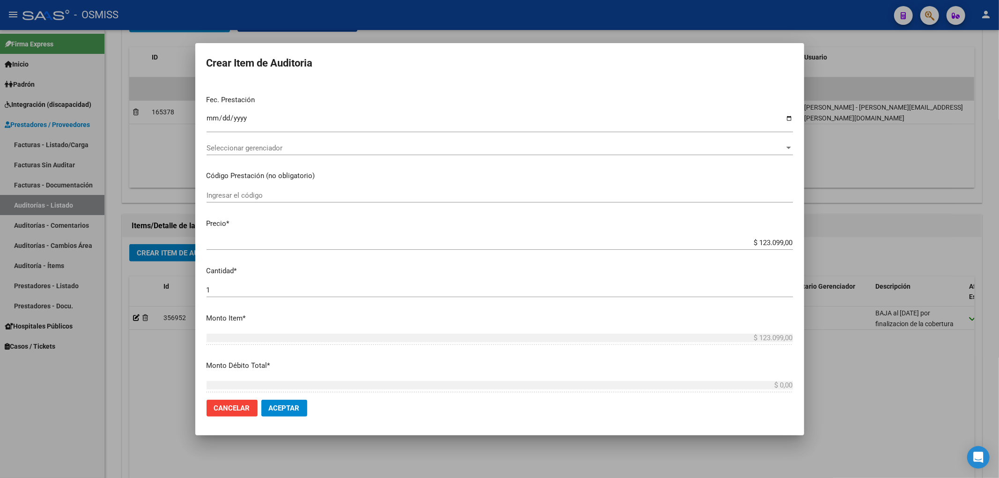
scroll to position [0, 0]
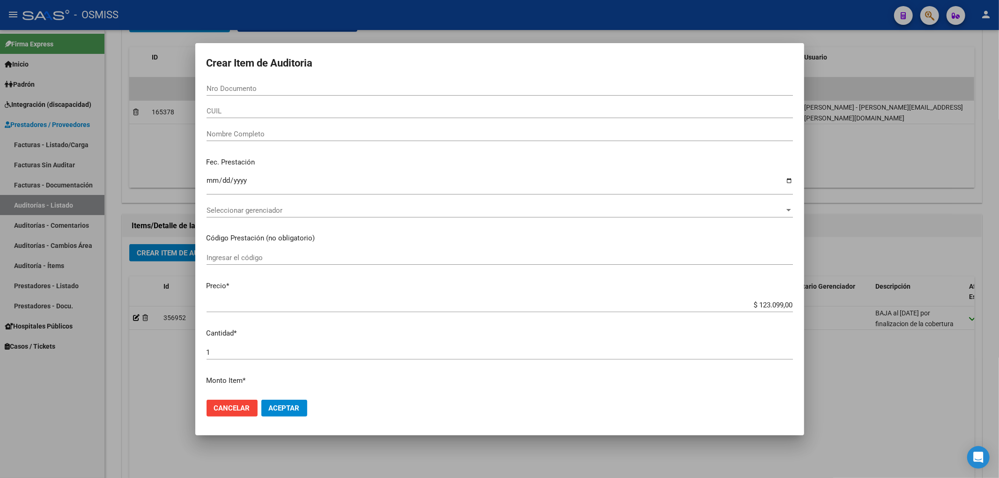
click at [248, 90] on input "Nro Documento" at bounding box center [500, 88] width 586 height 8
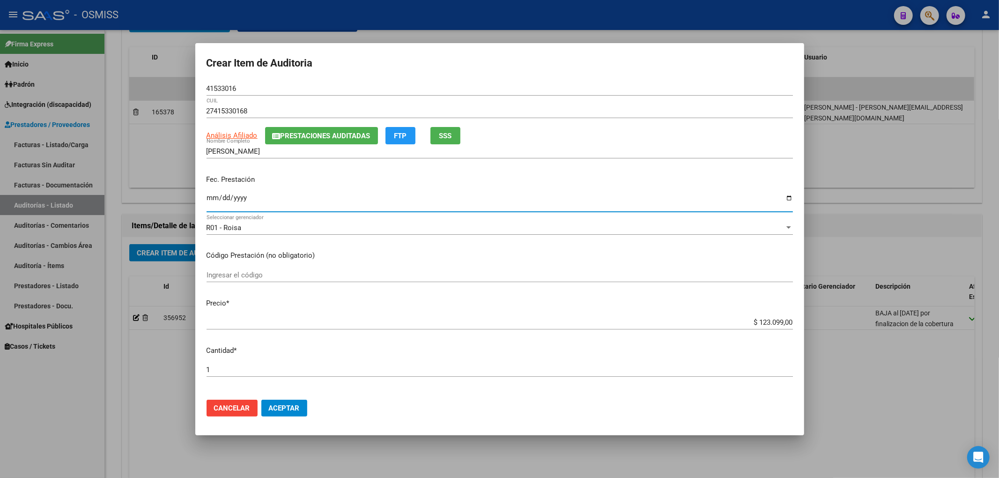
click at [212, 205] on input "Ingresar la fecha" at bounding box center [500, 201] width 586 height 15
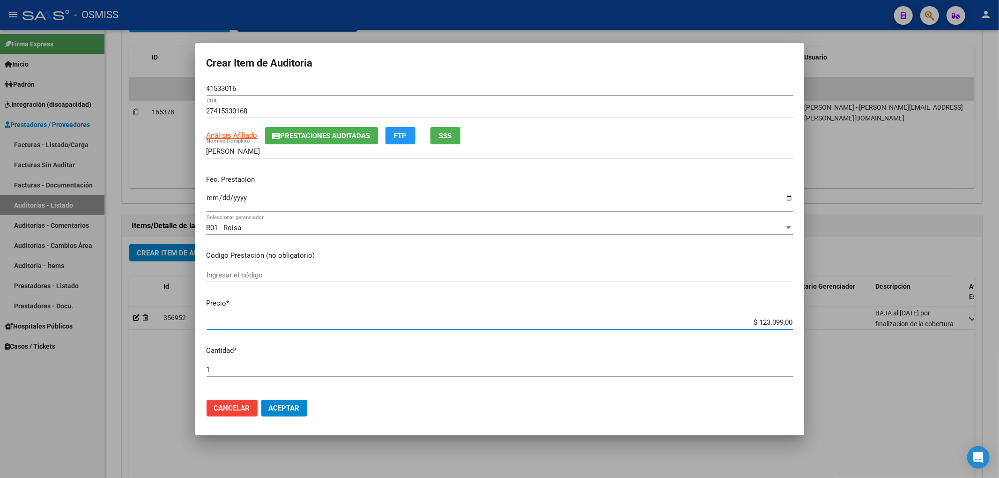
drag, startPoint x: 750, startPoint y: 319, endPoint x: 878, endPoint y: 310, distance: 128.2
click at [853, 308] on div "Crear Item de Auditoria 41533016 Nro Documento 27415330168 CUIL Análisis Afilia…" at bounding box center [499, 239] width 999 height 478
drag, startPoint x: 752, startPoint y: 323, endPoint x: 836, endPoint y: 324, distance: 84.3
click at [833, 316] on div "Crear Item de Auditoria 41533016 Nro Documento 27415330168 CUIL Análisis Afilia…" at bounding box center [499, 239] width 999 height 478
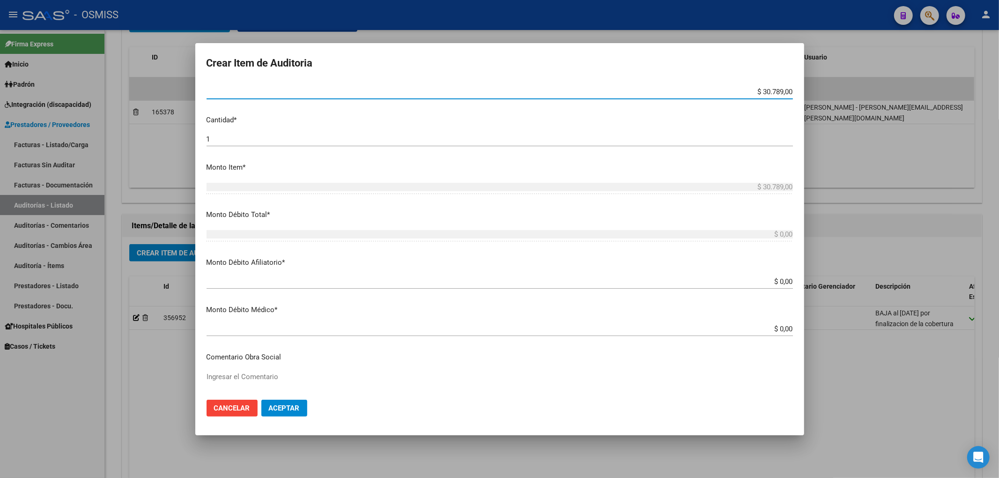
scroll to position [250, 0]
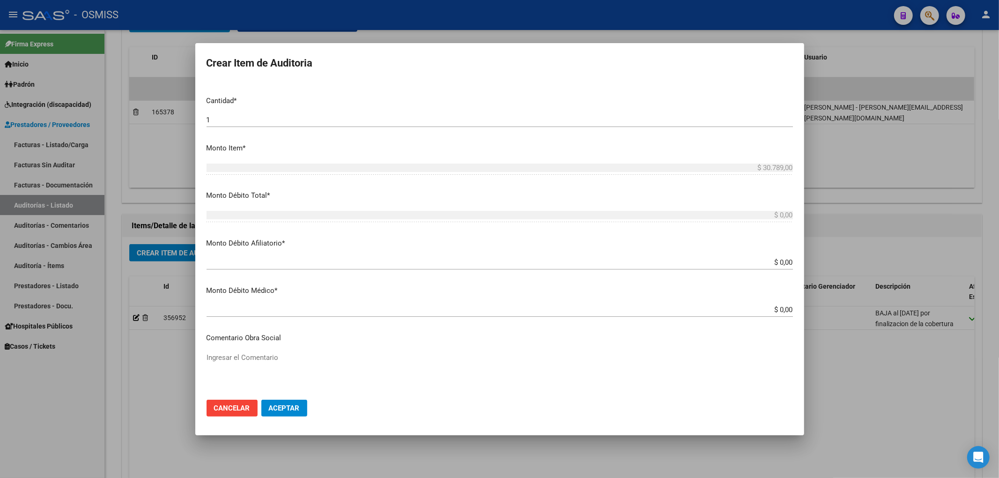
click at [786, 261] on app-form-text-field "Monto Débito Afiliatorio * $ 0,00 Ingresar el monto Afiliatorio" at bounding box center [504, 252] width 594 height 29
click at [784, 261] on input "$ 0,00" at bounding box center [500, 262] width 586 height 8
paste input "30.789,00"
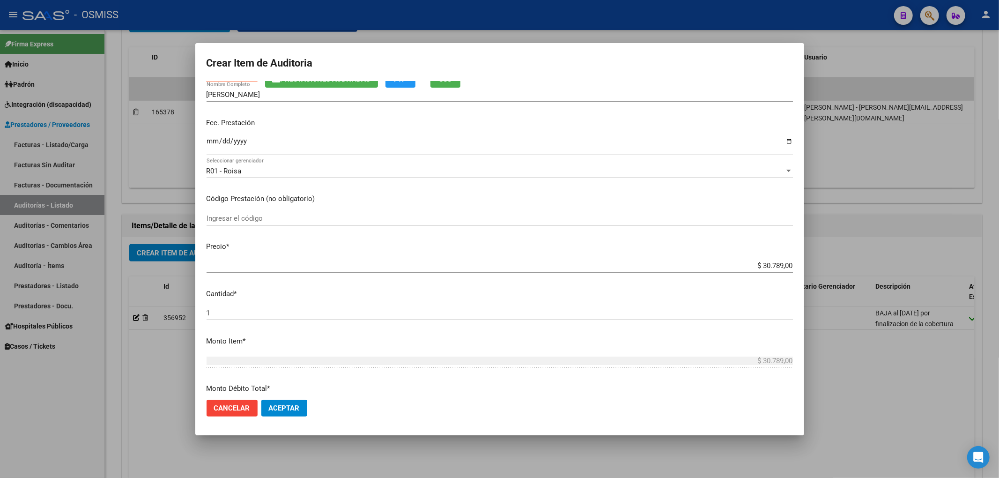
scroll to position [0, 0]
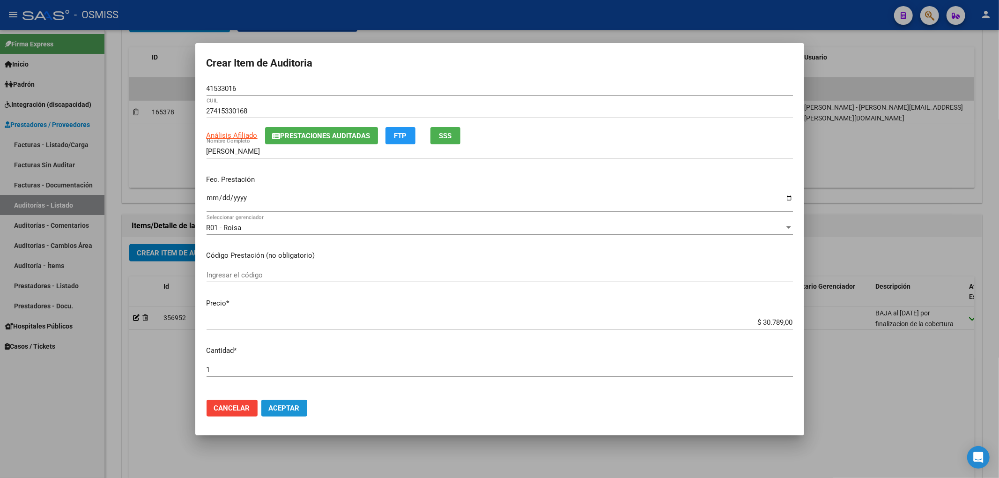
click at [295, 407] on span "Aceptar" at bounding box center [284, 408] width 31 height 8
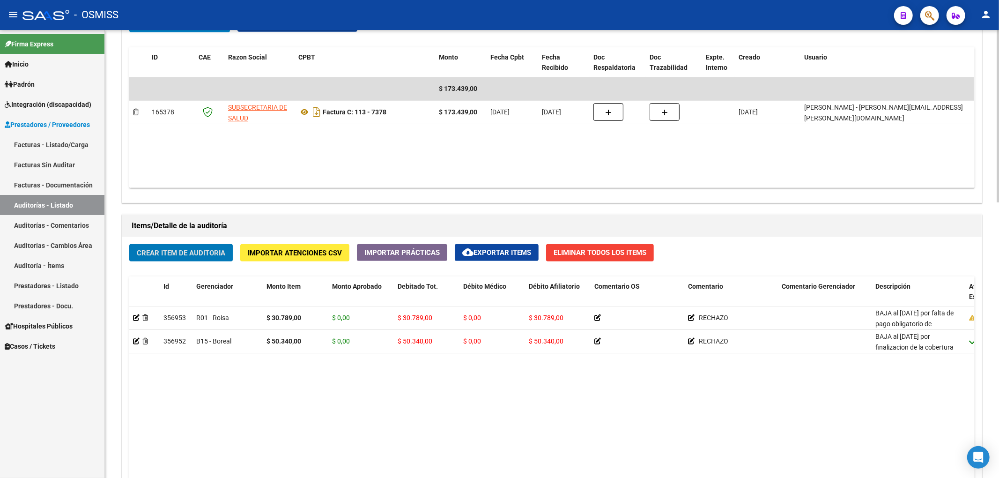
click at [195, 259] on button "Crear Item de Auditoria" at bounding box center [181, 252] width 104 height 17
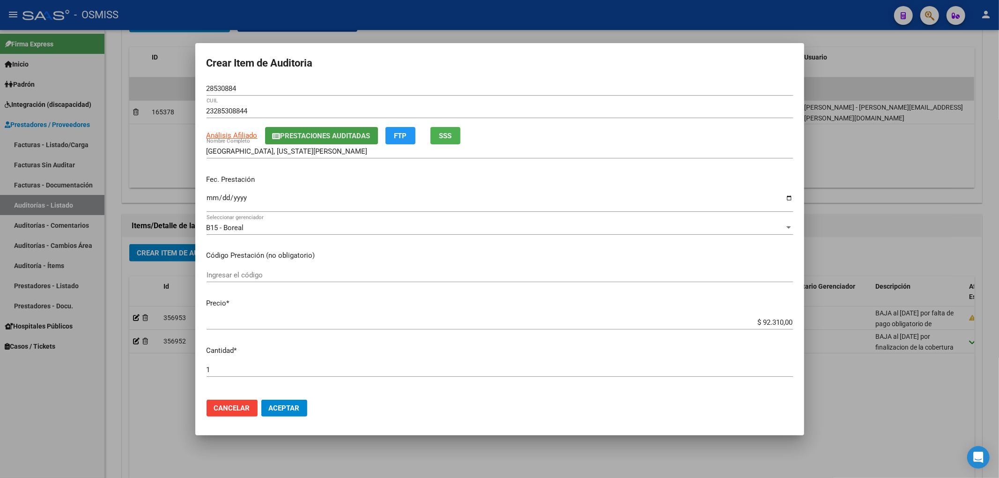
click at [317, 136] on span "Prestaciones Auditadas" at bounding box center [326, 136] width 90 height 8
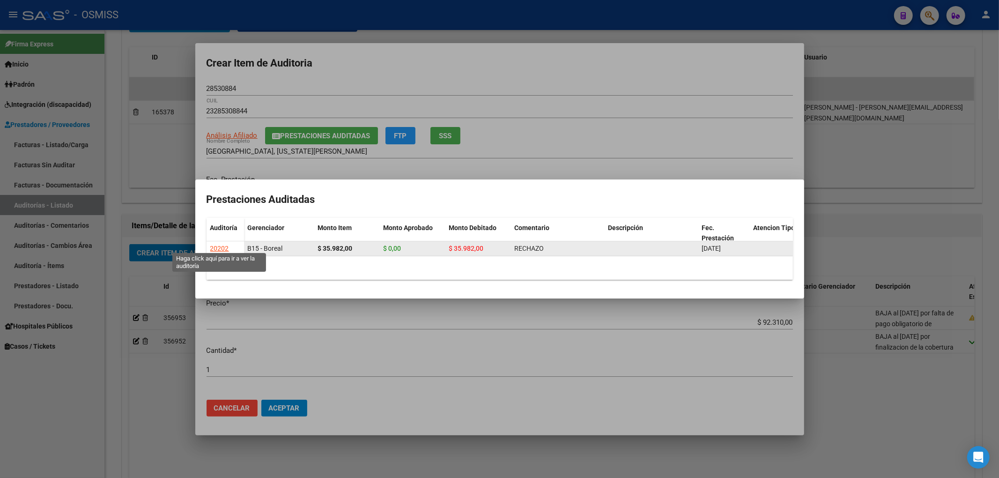
click at [214, 243] on div "20202" at bounding box center [219, 248] width 19 height 11
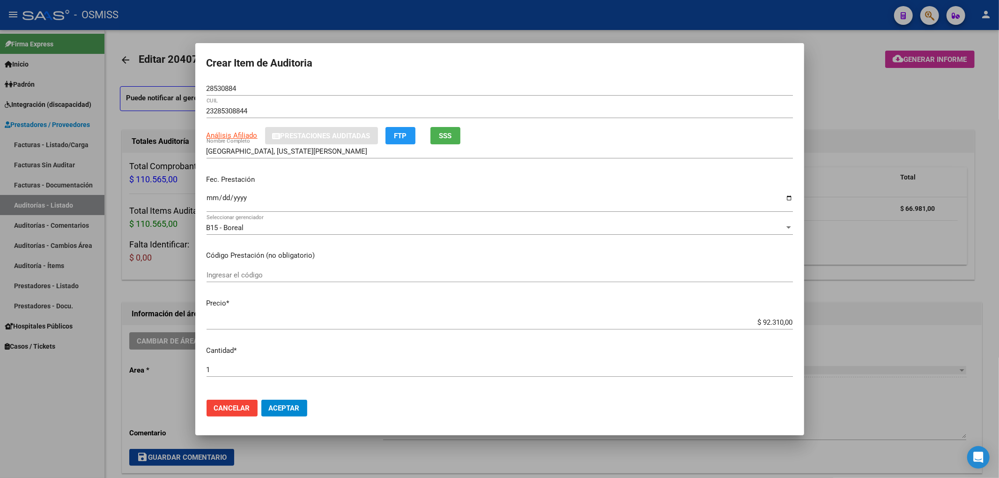
click at [860, 70] on div at bounding box center [499, 239] width 999 height 478
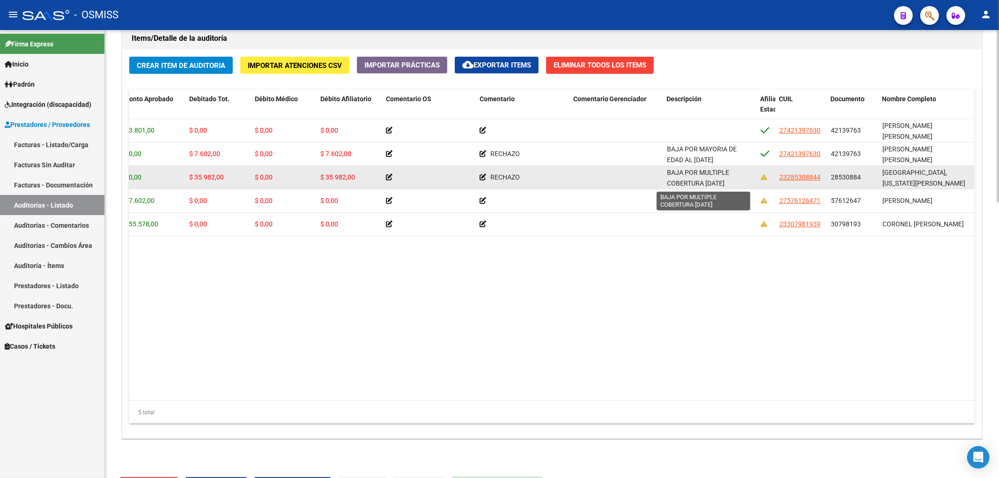
scroll to position [1, 0]
drag, startPoint x: 667, startPoint y: 172, endPoint x: 747, endPoint y: 186, distance: 80.4
click at [747, 186] on div "BAJA POR MULTIPLE COBERTURA 30/04/2025" at bounding box center [710, 177] width 86 height 20
copy span "BAJA POR MULTIPLE COBERTURA 30/04/2025"
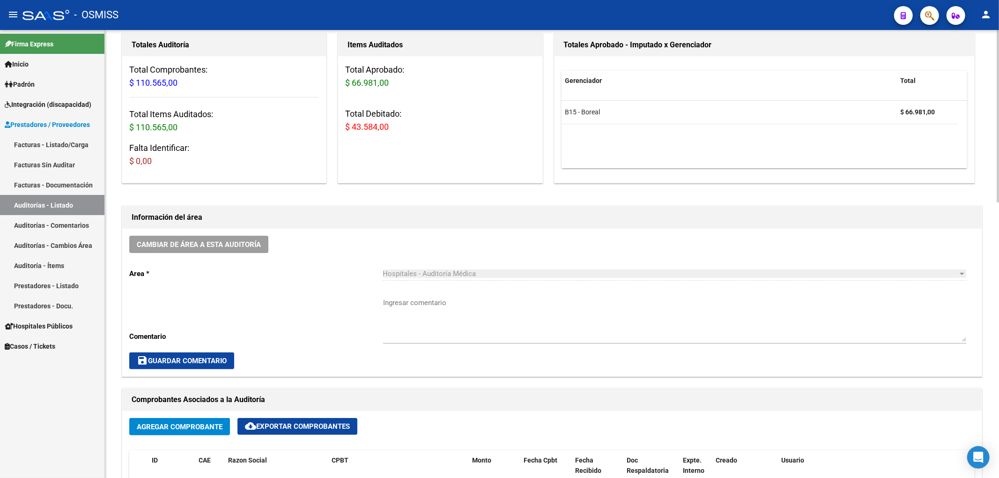
scroll to position [0, 0]
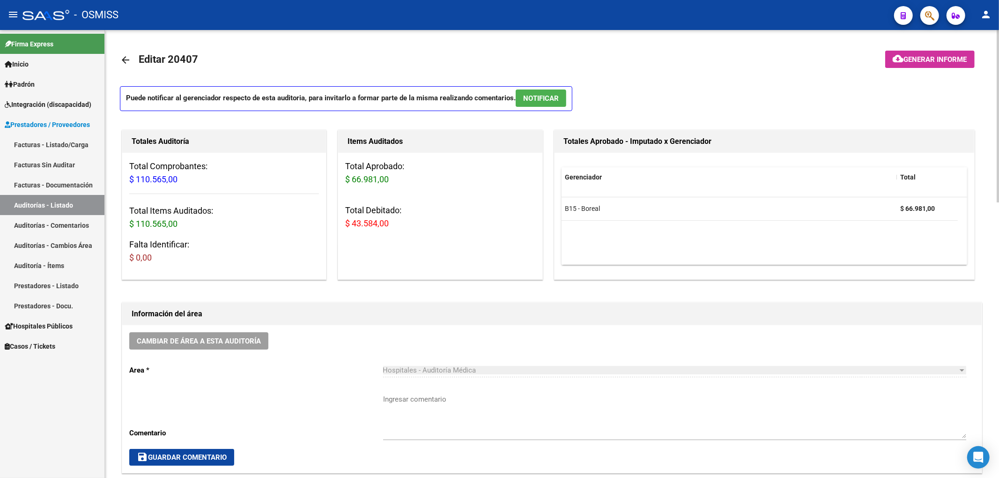
click at [126, 58] on mat-icon "arrow_back" at bounding box center [125, 59] width 11 height 11
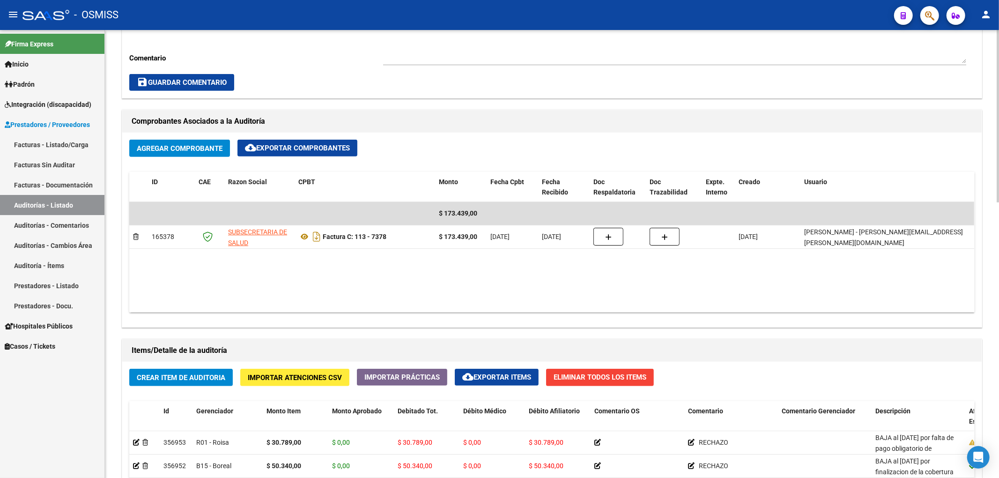
scroll to position [687, 0]
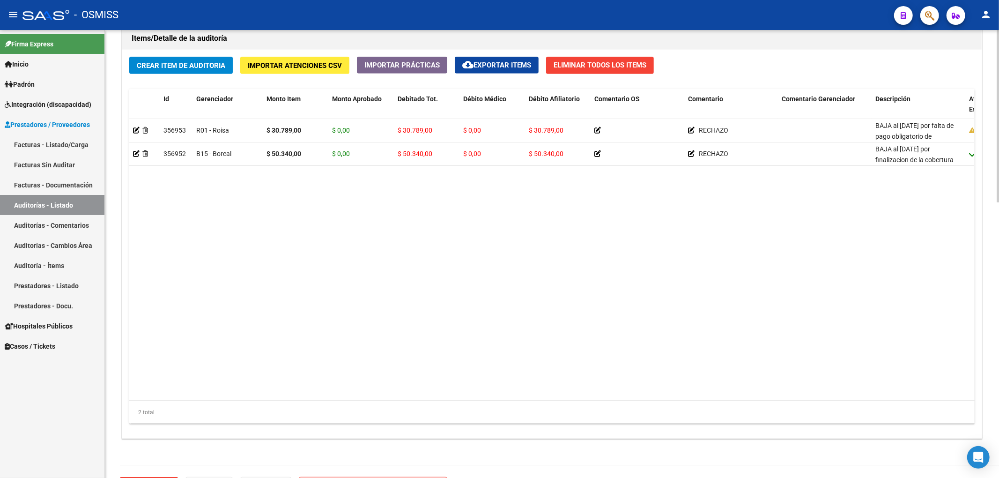
click at [170, 69] on span "Crear Item de Auditoria" at bounding box center [181, 65] width 89 height 8
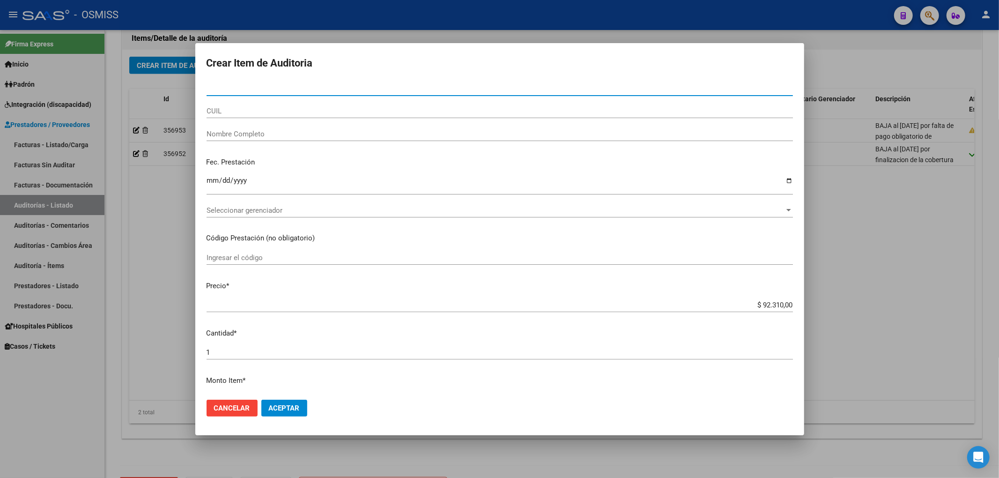
drag, startPoint x: 250, startPoint y: 88, endPoint x: 17, endPoint y: 72, distance: 233.3
click at [0, 68] on div "Crear Item de Auditoria Nro Documento CUIL Nombre Completo Fec. Prestación Ingr…" at bounding box center [499, 239] width 999 height 478
click at [163, 288] on div at bounding box center [499, 239] width 999 height 478
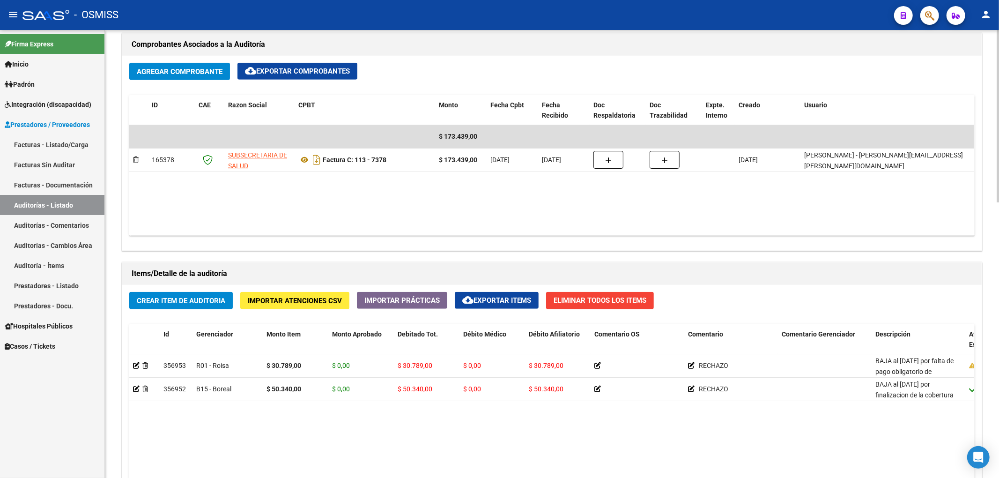
scroll to position [562, 0]
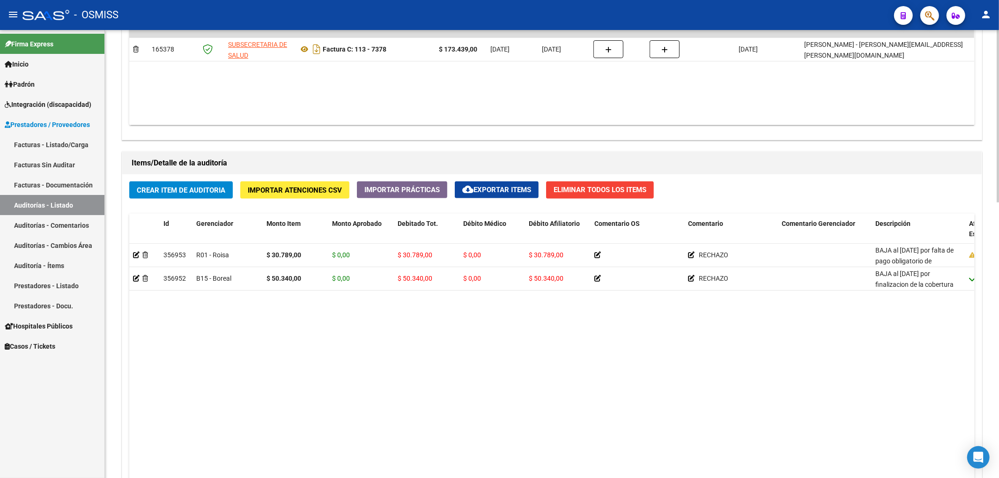
click at [194, 180] on div "Crear Item de Auditoria Importar Atenciones CSV Importar Prácticas cloud_downlo…" at bounding box center [551, 368] width 859 height 388
click at [195, 183] on button "Crear Item de Auditoria" at bounding box center [181, 189] width 104 height 17
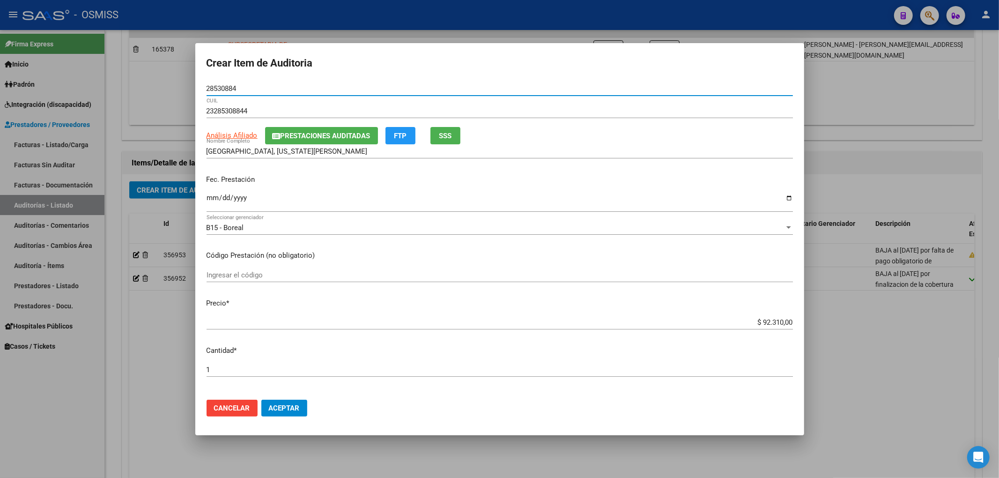
click at [294, 132] on span "Prestaciones Auditadas" at bounding box center [326, 136] width 90 height 8
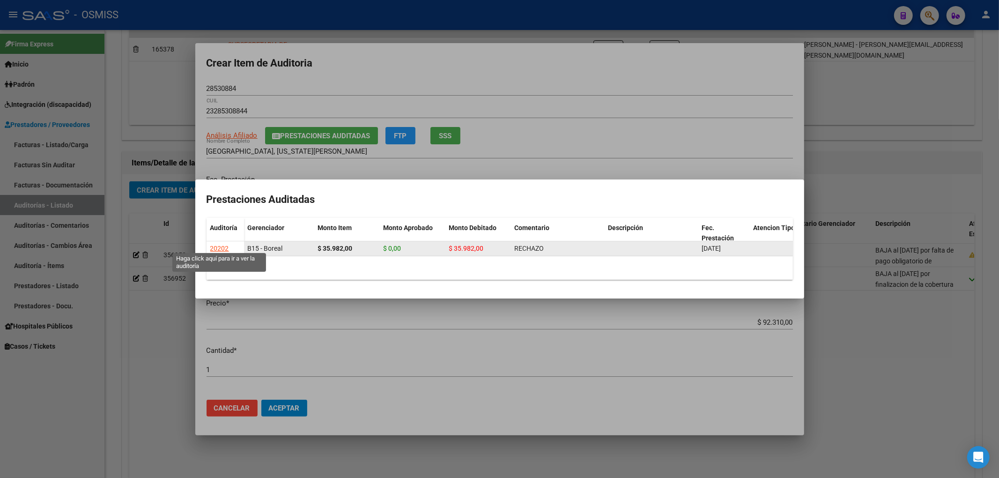
click at [218, 243] on div "20202" at bounding box center [219, 248] width 19 height 11
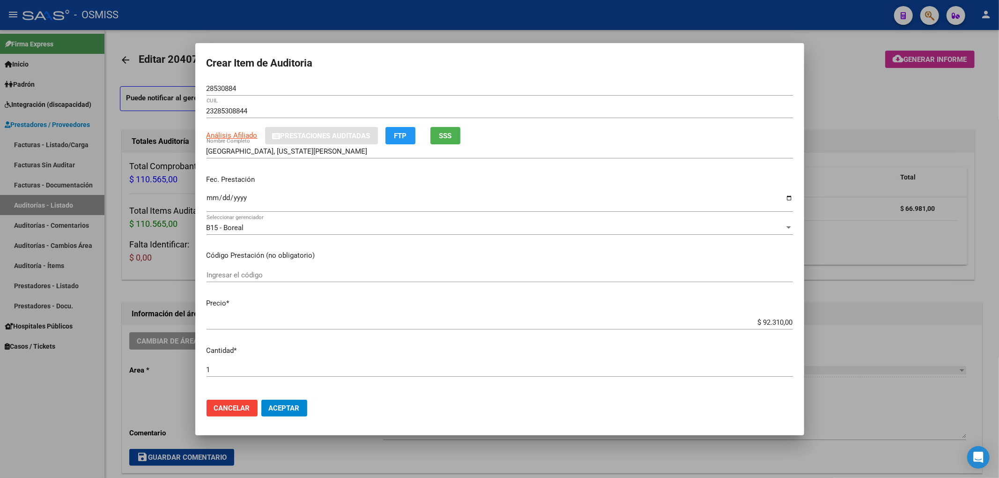
click at [889, 85] on div at bounding box center [499, 239] width 999 height 478
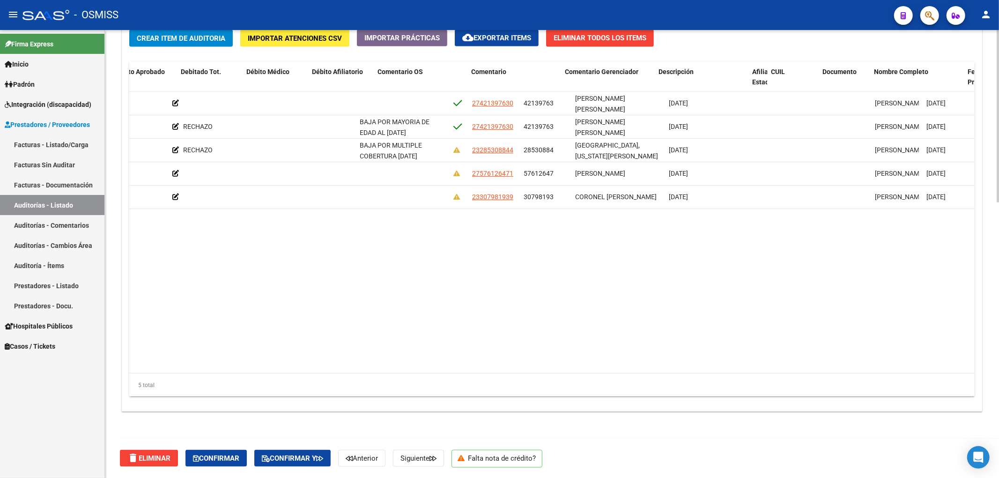
scroll to position [0, 517]
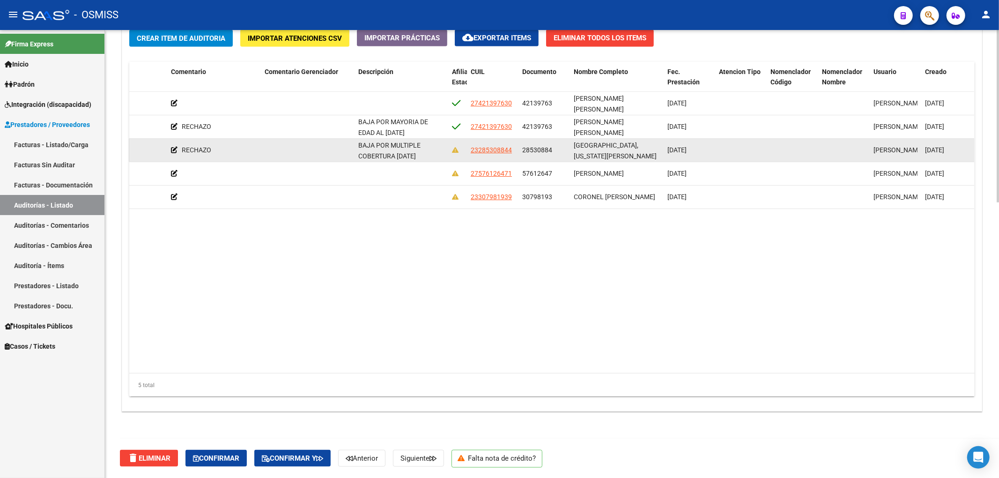
click at [387, 139] on datatable-body-cell "BAJA POR MULTIPLE COBERTURA 30/04/2025" at bounding box center [402, 150] width 94 height 23
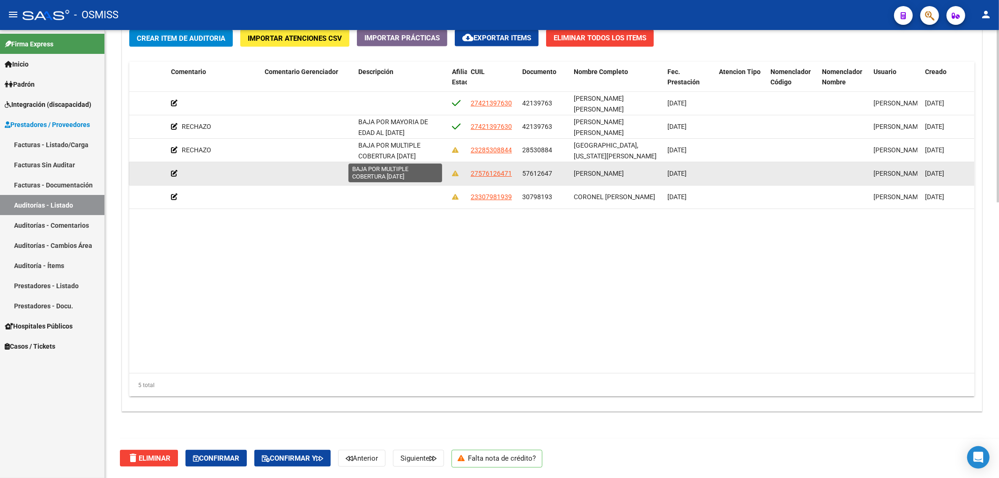
scroll to position [1, 0]
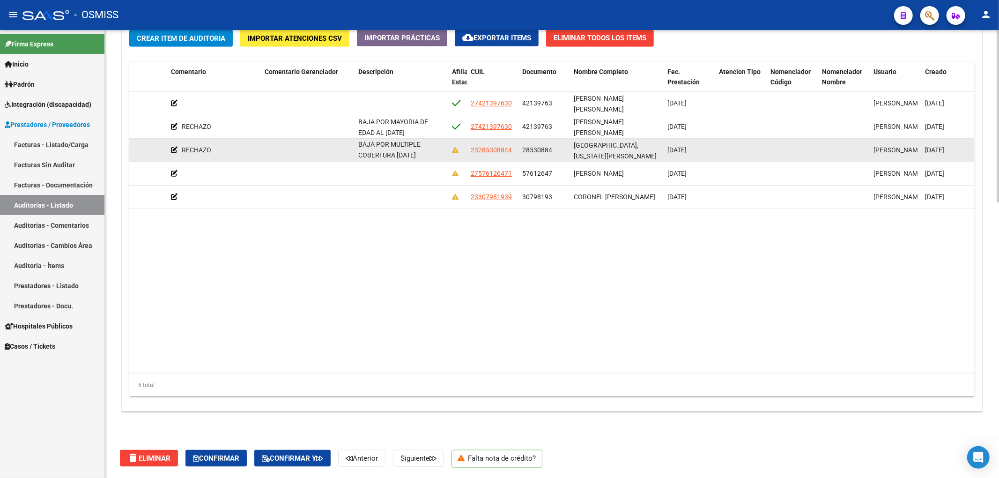
drag, startPoint x: 359, startPoint y: 143, endPoint x: 441, endPoint y: 151, distance: 82.8
click at [441, 151] on div "BAJA POR MULTIPLE COBERTURA 30/04/2025" at bounding box center [401, 150] width 86 height 20
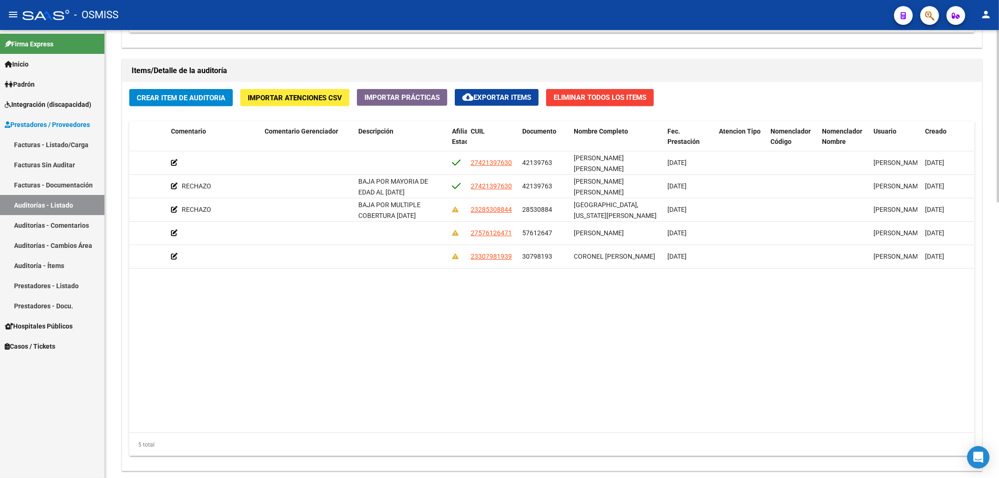
scroll to position [715, 0]
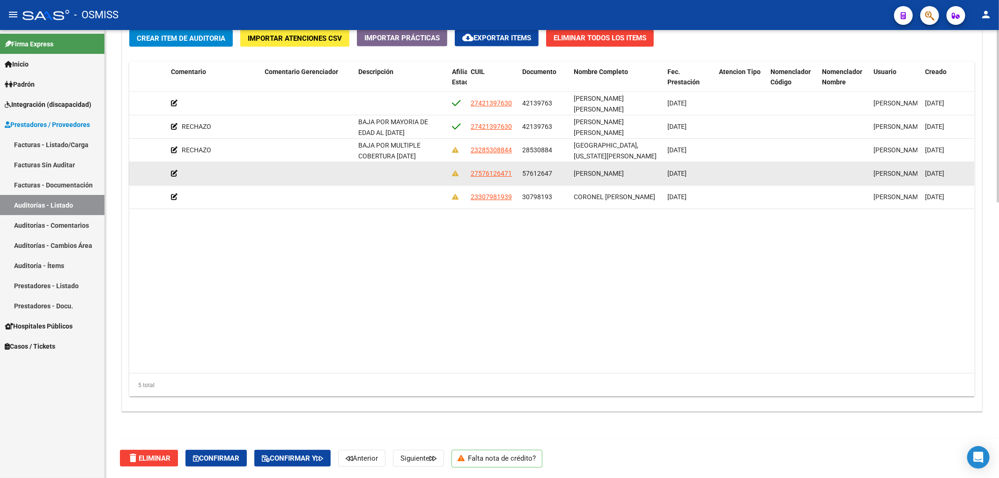
copy span "BAJA POR MULTIPLE COBERTURA 30/04/2025"
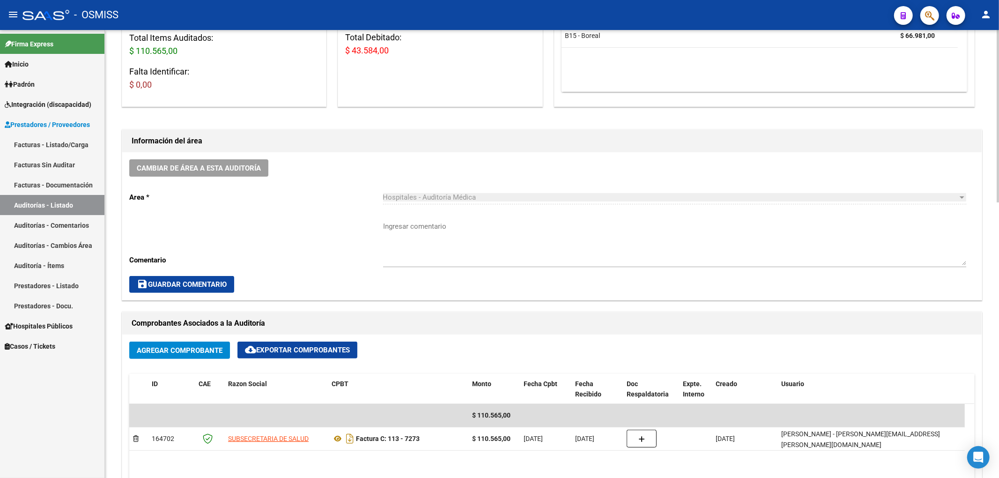
scroll to position [0, 0]
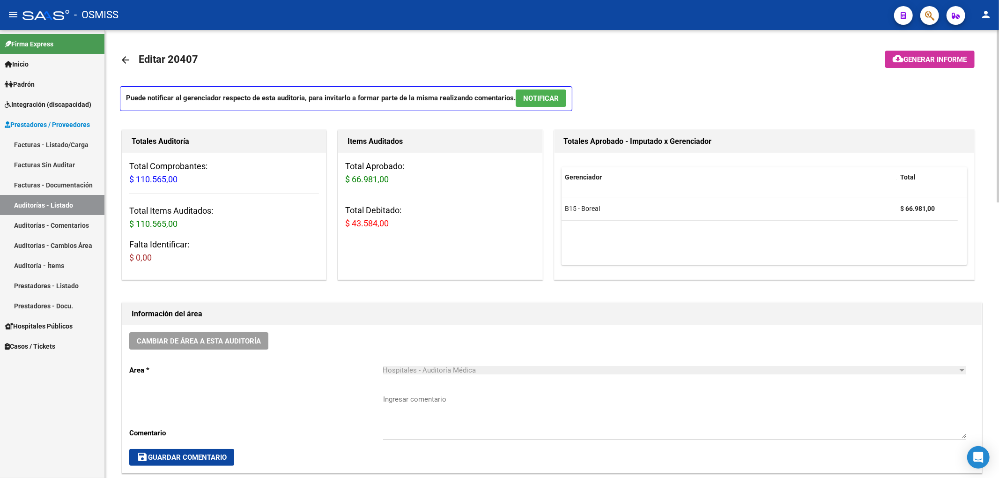
click at [121, 62] on mat-icon "arrow_back" at bounding box center [125, 59] width 11 height 11
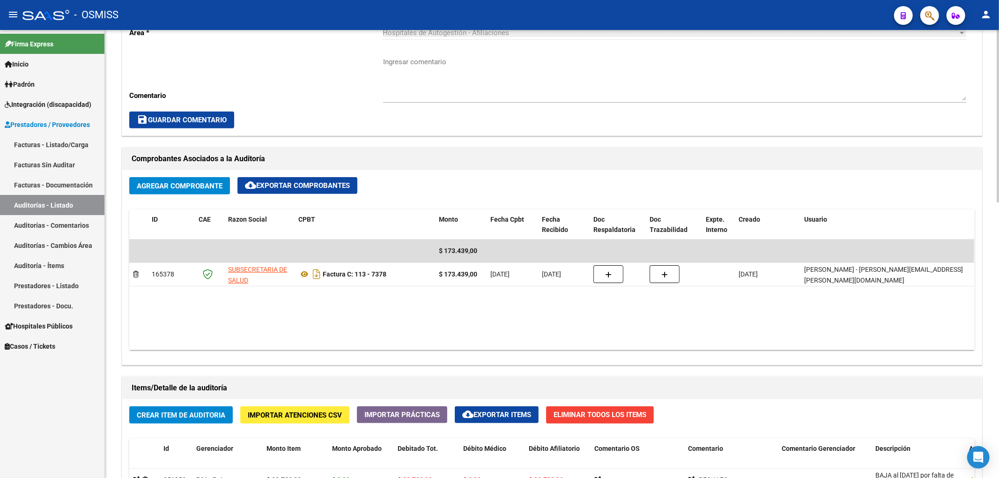
scroll to position [437, 0]
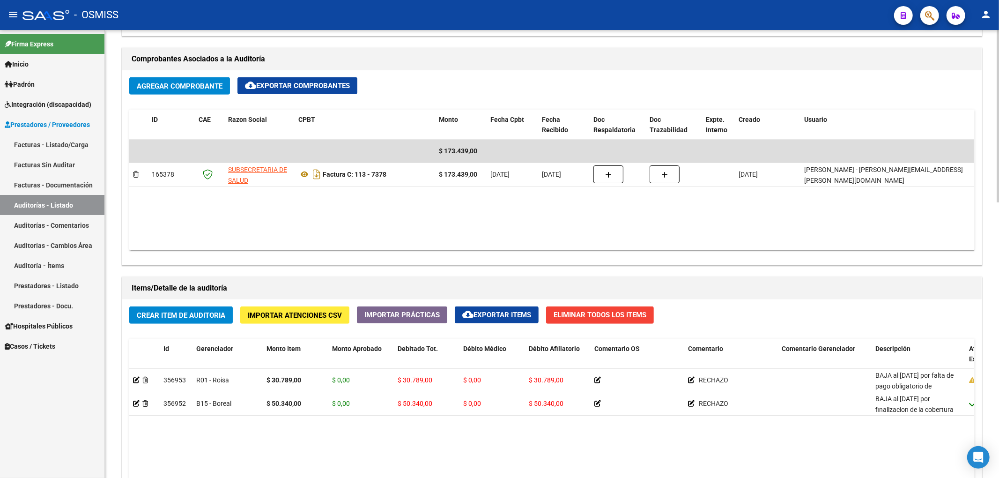
click at [213, 318] on span "Crear Item de Auditoria" at bounding box center [181, 315] width 89 height 8
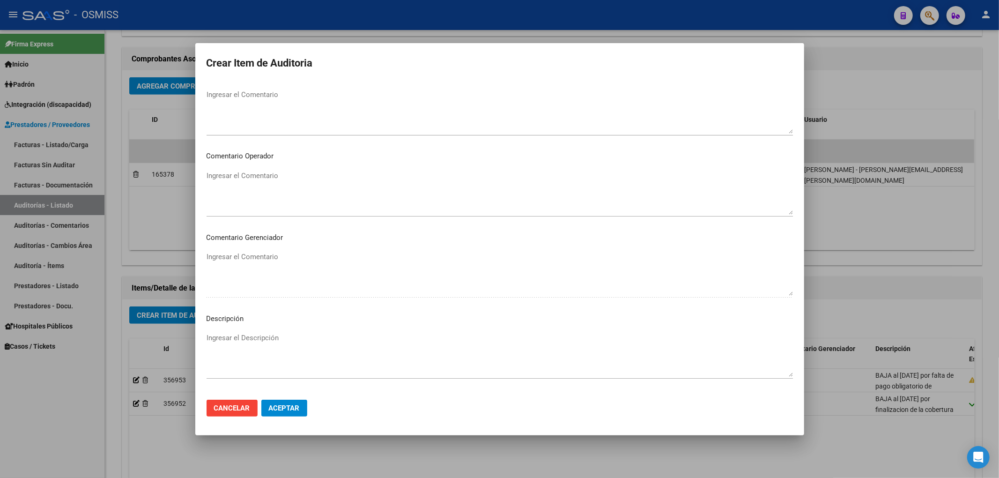
scroll to position [585, 0]
click at [253, 251] on textarea "Ingresar el Descripción" at bounding box center [500, 264] width 586 height 44
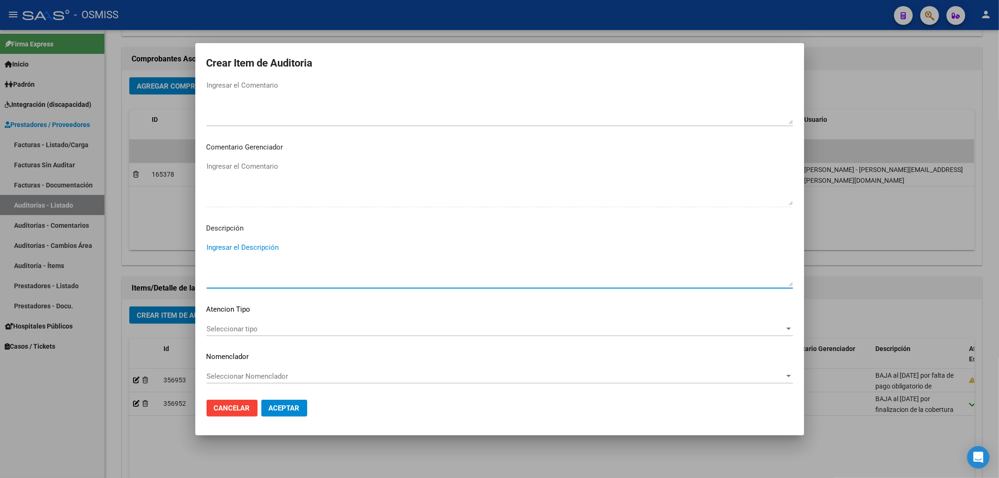
paste textarea "BAJA POR MULTIPLE COBERTURA 30/04/2025"
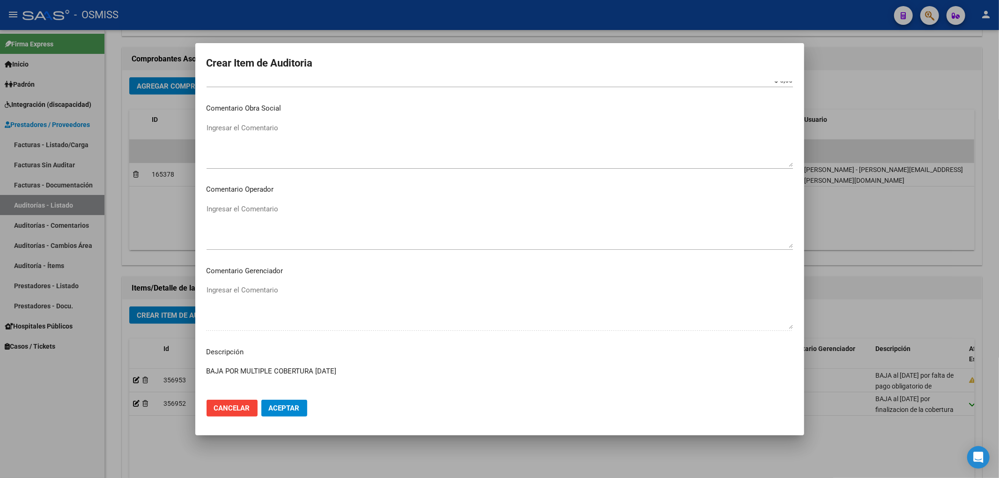
scroll to position [461, 0]
click at [231, 212] on textarea "Ingresar el Comentario" at bounding box center [500, 227] width 586 height 44
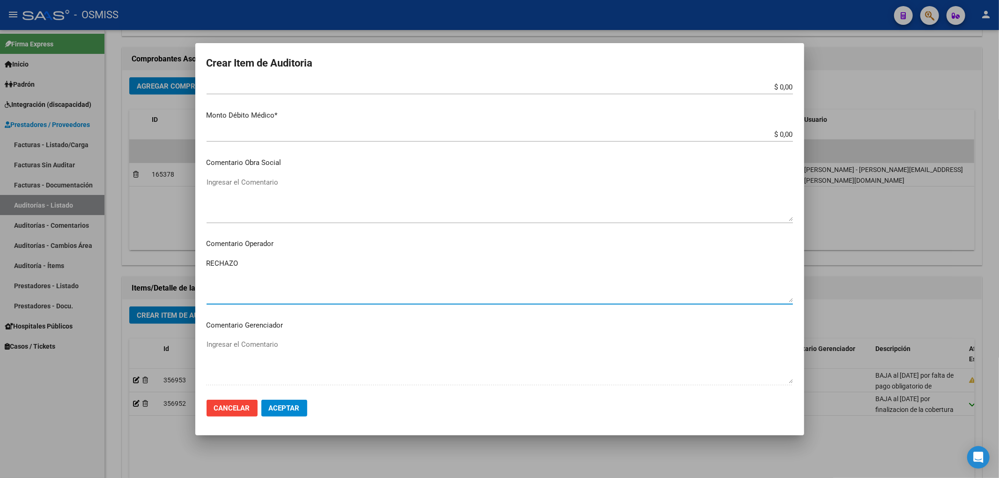
scroll to position [0, 0]
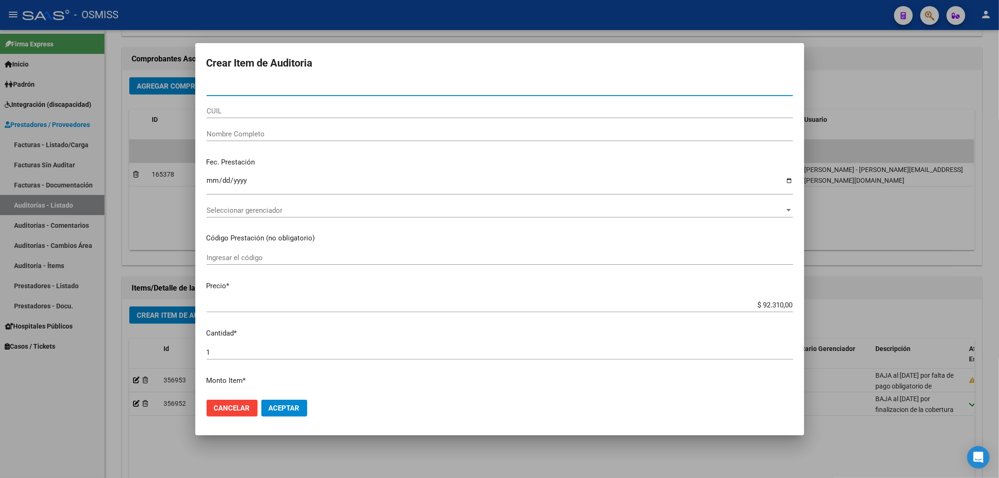
click at [234, 89] on input "Nro Documento" at bounding box center [500, 88] width 586 height 8
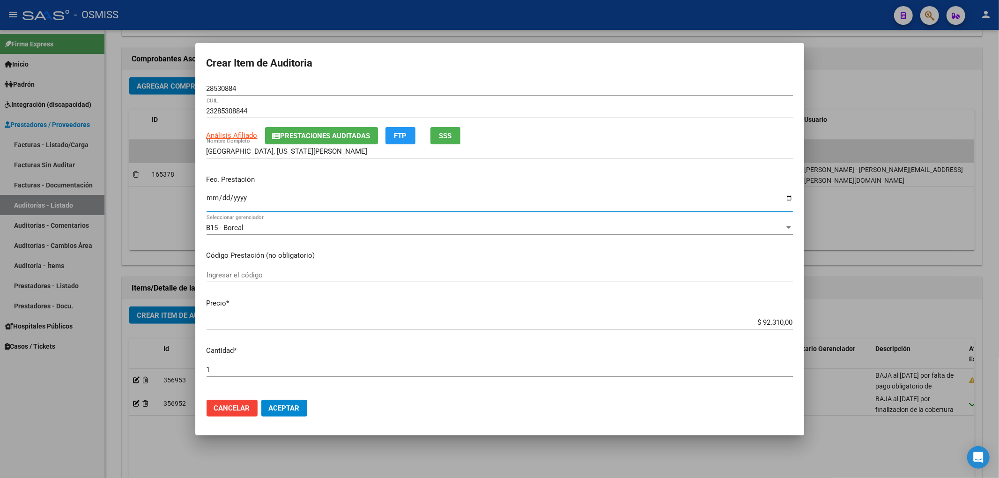
click at [215, 195] on input "Ingresar la fecha" at bounding box center [500, 201] width 586 height 15
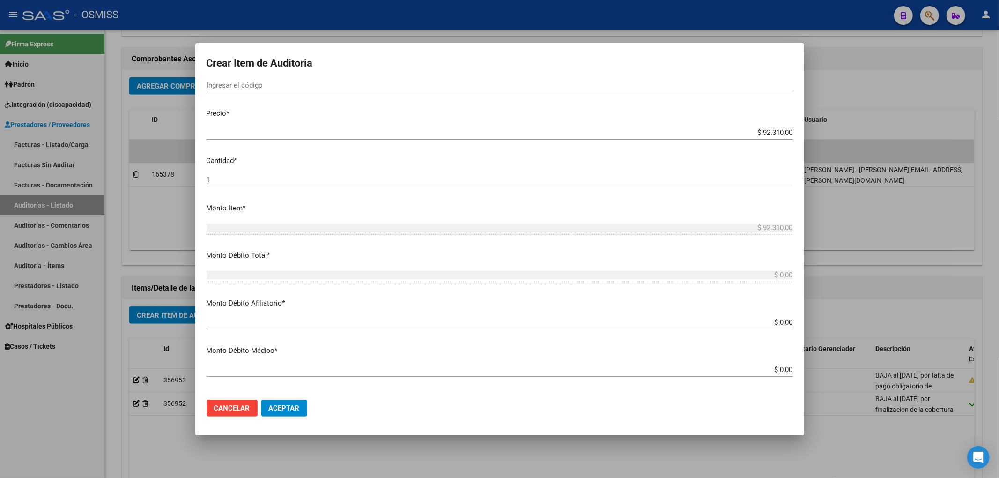
scroll to position [187, 0]
drag, startPoint x: 754, startPoint y: 136, endPoint x: 835, endPoint y: 141, distance: 81.2
click at [832, 141] on div "Crear Item de Auditoria 28530884 Nro Documento 23285308844 CUIL Análisis Afilia…" at bounding box center [499, 239] width 999 height 478
drag, startPoint x: 742, startPoint y: 134, endPoint x: 814, endPoint y: 143, distance: 71.7
click at [809, 127] on div "Crear Item de Auditoria 28530884 Nro Documento 23285308844 CUIL Análisis Afilia…" at bounding box center [499, 239] width 999 height 478
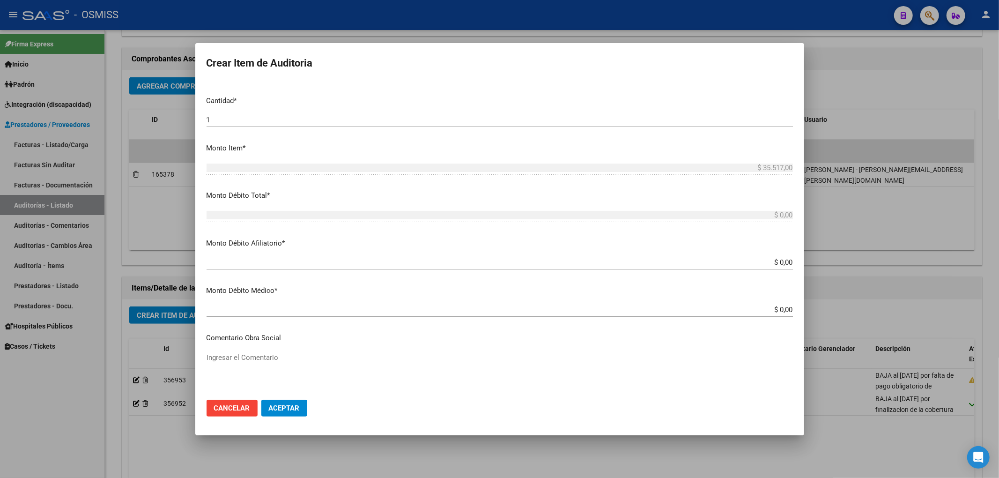
scroll to position [312, 0]
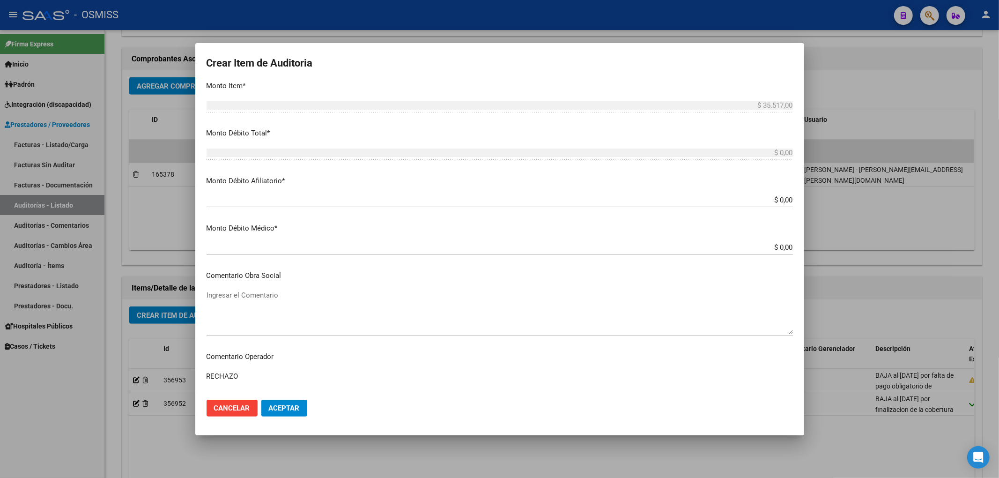
click at [784, 200] on input "$ 0,00" at bounding box center [500, 200] width 586 height 8
paste input "$ 35.517,00"
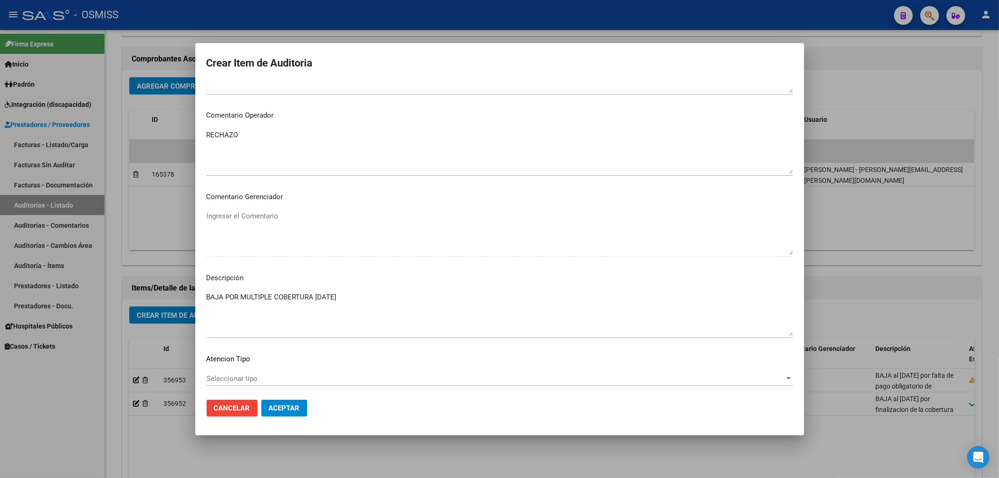
scroll to position [602, 0]
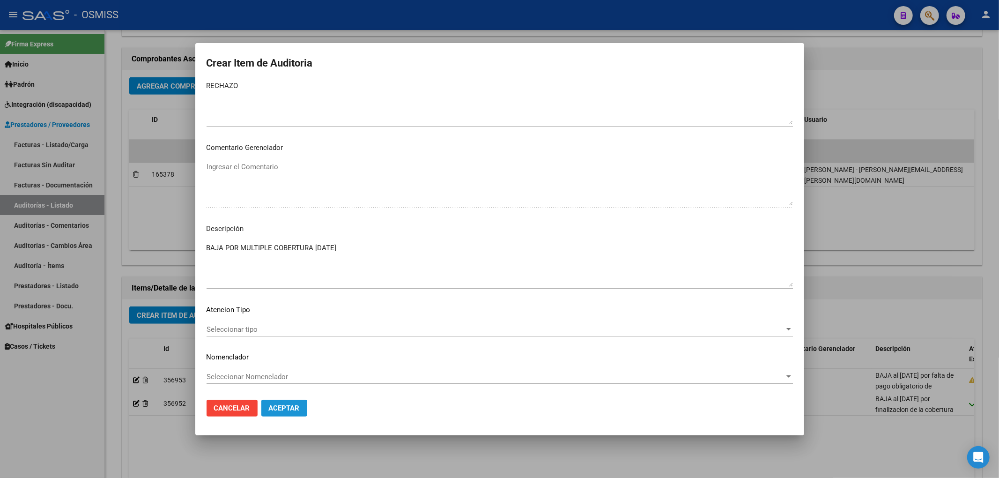
click at [290, 399] on button "Aceptar" at bounding box center [284, 407] width 46 height 17
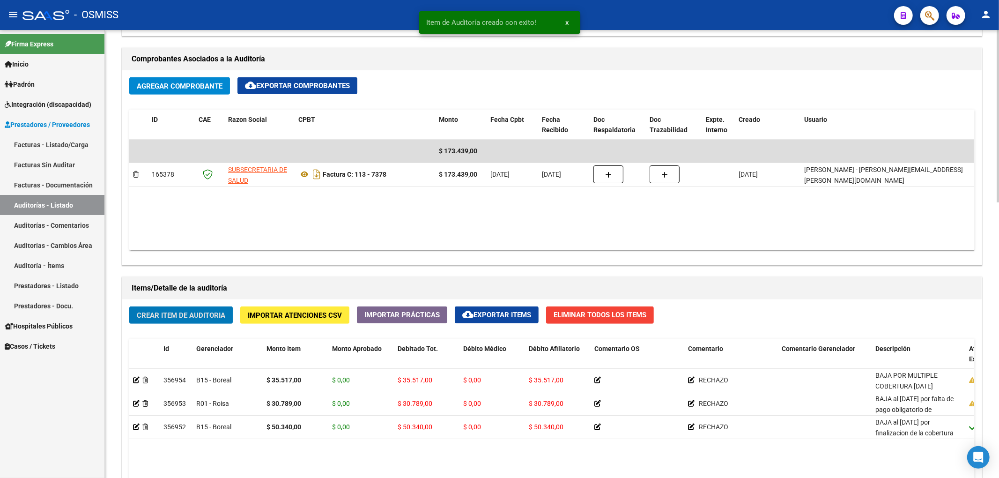
click at [190, 315] on span "Crear Item de Auditoria" at bounding box center [181, 315] width 89 height 8
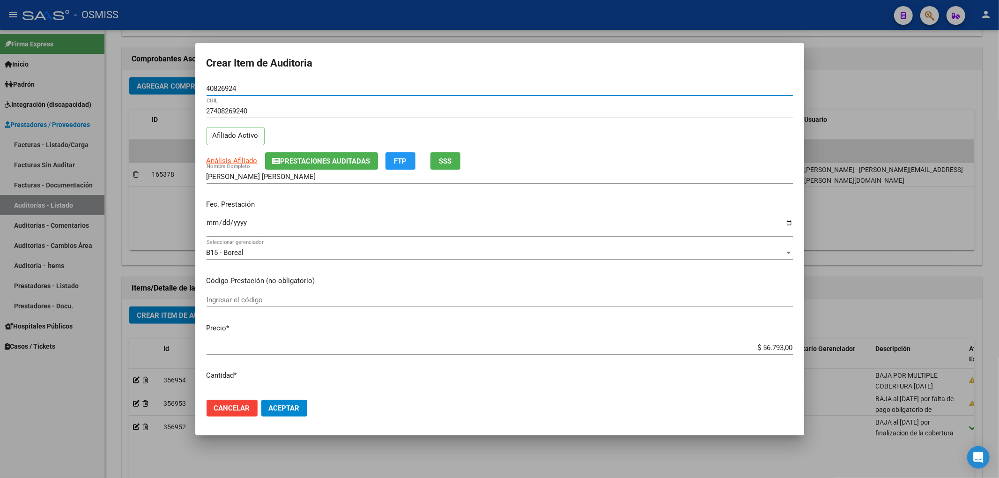
click at [321, 154] on button "Prestaciones Auditadas" at bounding box center [321, 160] width 113 height 17
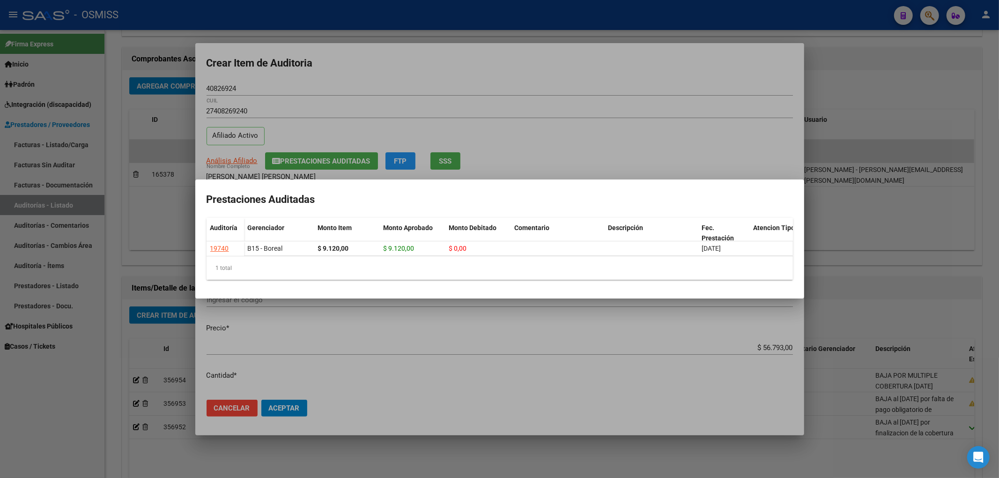
click at [358, 79] on div at bounding box center [499, 239] width 999 height 478
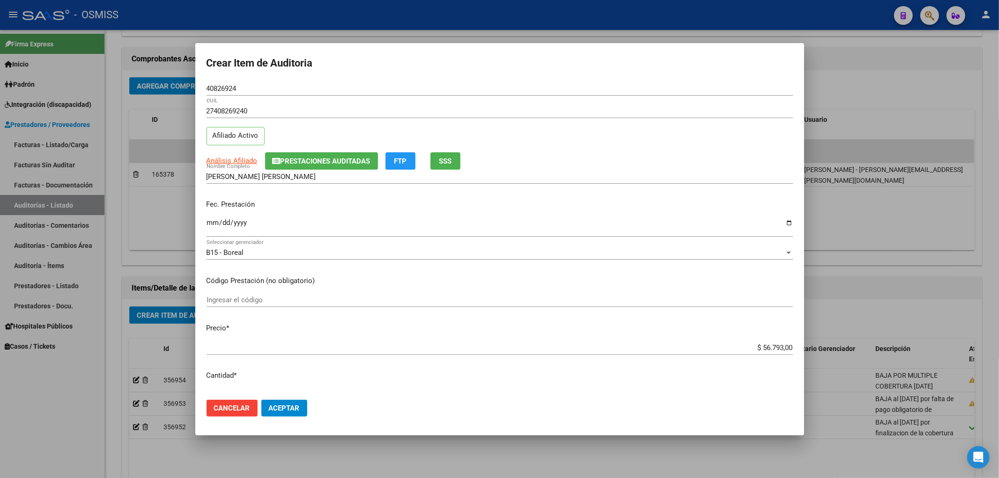
click at [211, 223] on input "Ingresar la fecha" at bounding box center [500, 226] width 586 height 15
drag, startPoint x: 246, startPoint y: 86, endPoint x: 109, endPoint y: 101, distance: 138.0
click at [143, 69] on div "Crear Item de Auditoria 40826924 Nro Documento 27408269240 CUIL Afiliado Activo…" at bounding box center [499, 239] width 999 height 478
click at [386, 217] on div "2025-07-30 Ingresar la fecha" at bounding box center [500, 227] width 586 height 20
click at [293, 407] on span "Aceptar" at bounding box center [284, 408] width 31 height 8
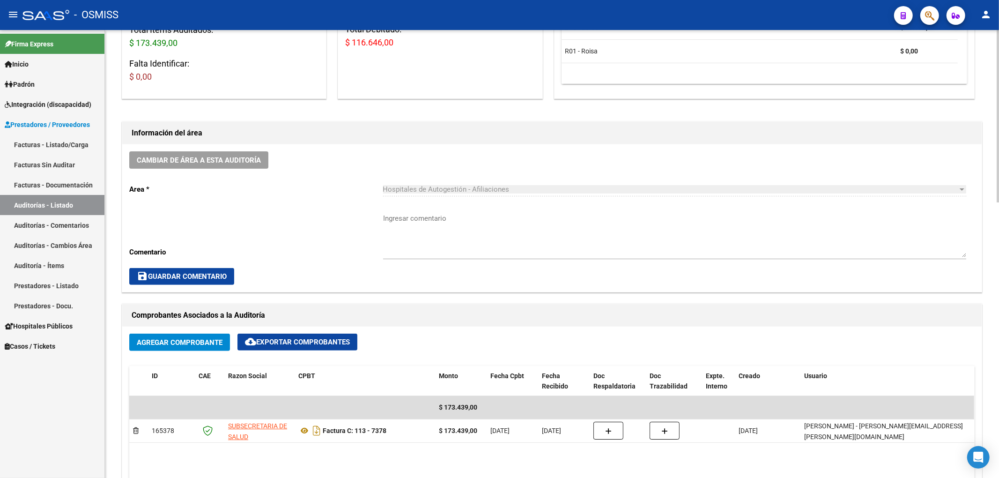
scroll to position [187, 0]
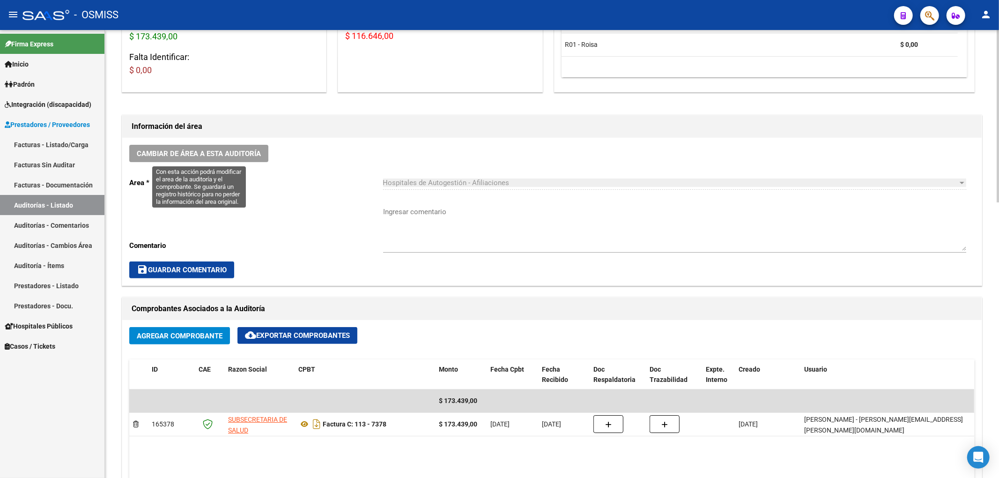
click at [237, 150] on span "Cambiar de área a esta auditoría" at bounding box center [199, 153] width 124 height 8
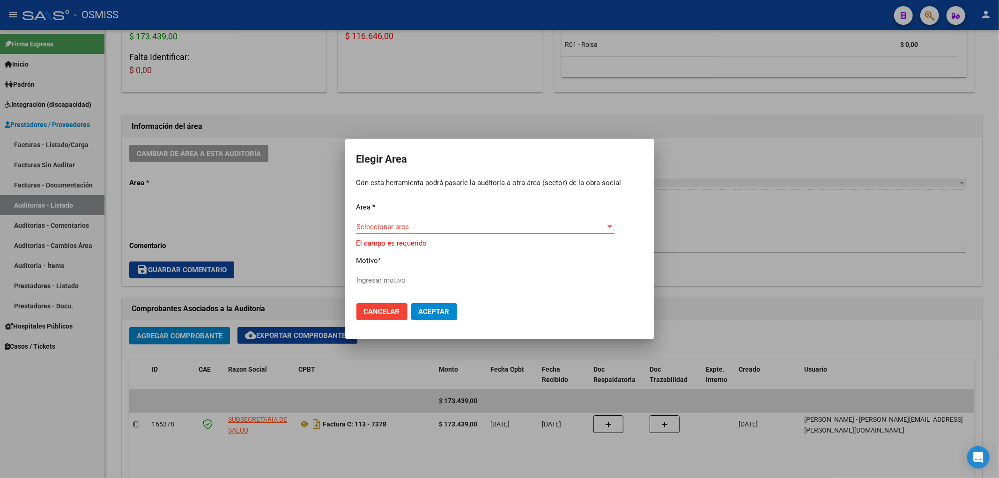
click at [425, 234] on div "Seleccionar area Seleccionar area" at bounding box center [485, 231] width 258 height 23
click at [424, 225] on span "Seleccionar area" at bounding box center [481, 226] width 250 height 8
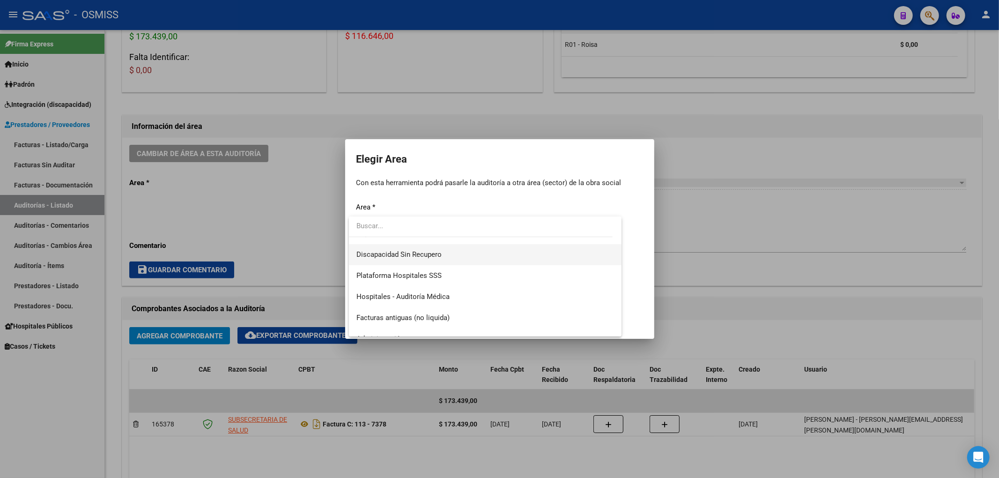
scroll to position [125, 0]
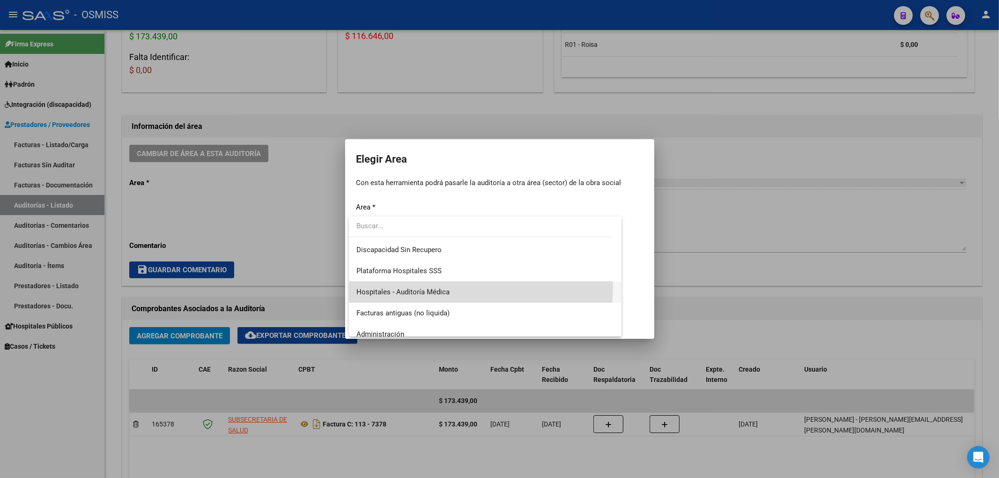
click at [424, 285] on span "Hospitales - Auditoría Médica" at bounding box center [485, 291] width 258 height 21
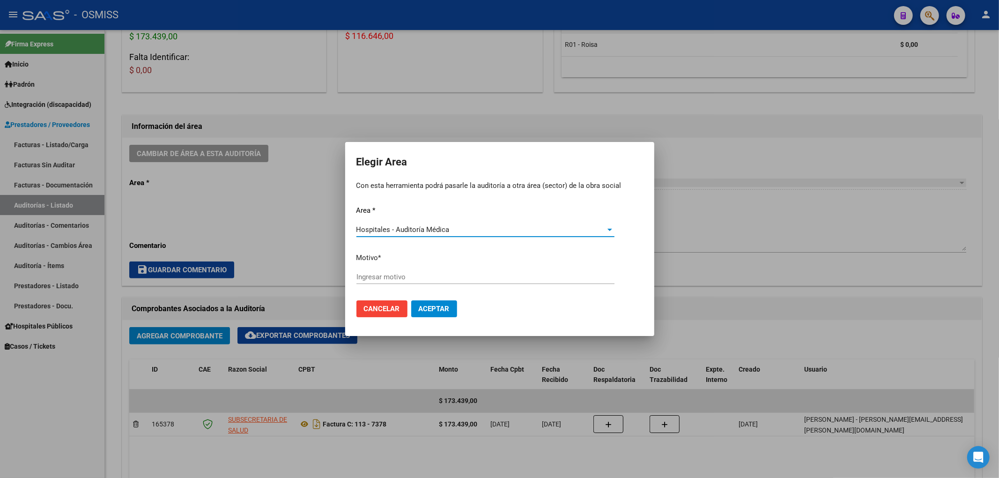
click at [389, 274] on input "Ingresar motivo" at bounding box center [485, 277] width 258 height 8
click at [433, 315] on button "Aceptar" at bounding box center [434, 308] width 46 height 17
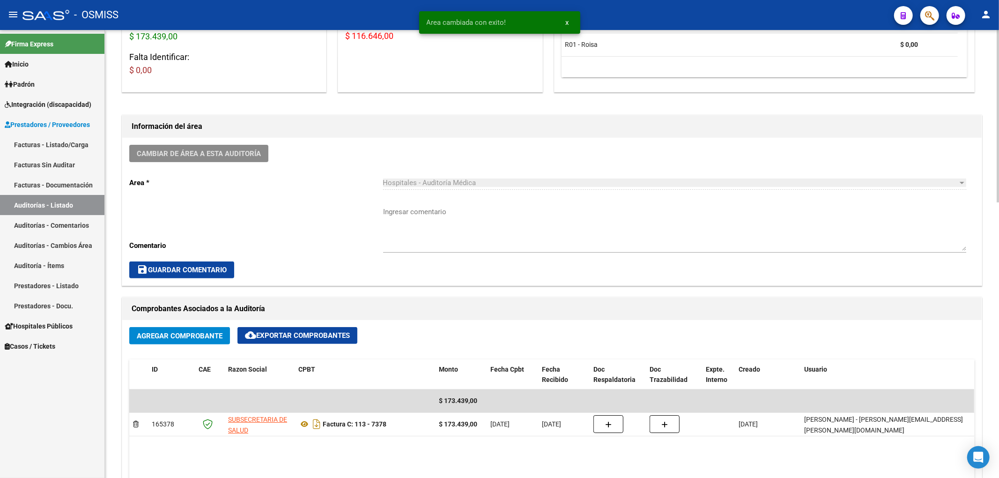
scroll to position [0, 0]
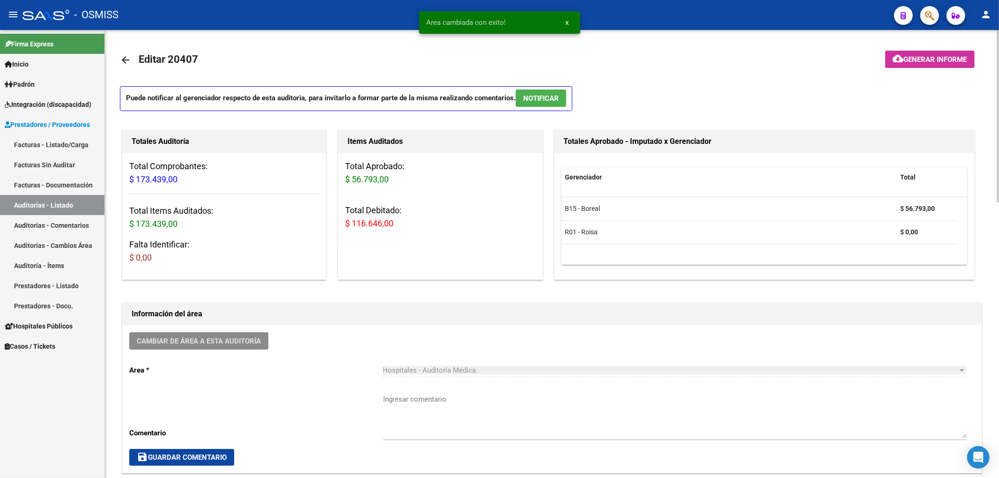
click at [917, 62] on span "Generar informe" at bounding box center [935, 59] width 63 height 8
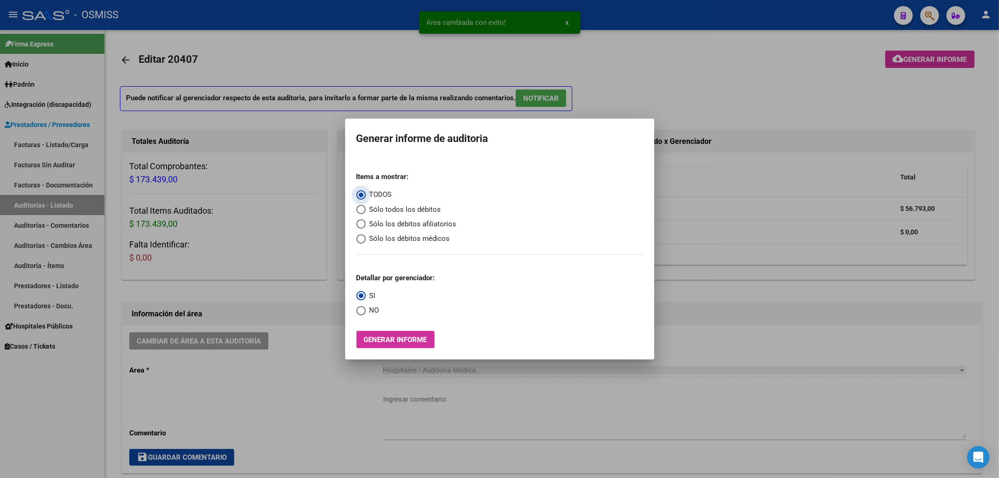
click at [384, 225] on span "Sólo los débitos afiliatorios" at bounding box center [411, 224] width 91 height 11
click at [366, 225] on input "Sólo los débitos afiliatorios" at bounding box center [360, 223] width 9 height 9
click at [356, 315] on span "Select an option" at bounding box center [360, 310] width 9 height 9
click at [356, 315] on input "NO" at bounding box center [360, 310] width 9 height 9
click at [381, 341] on span "Generar informe" at bounding box center [395, 339] width 63 height 8
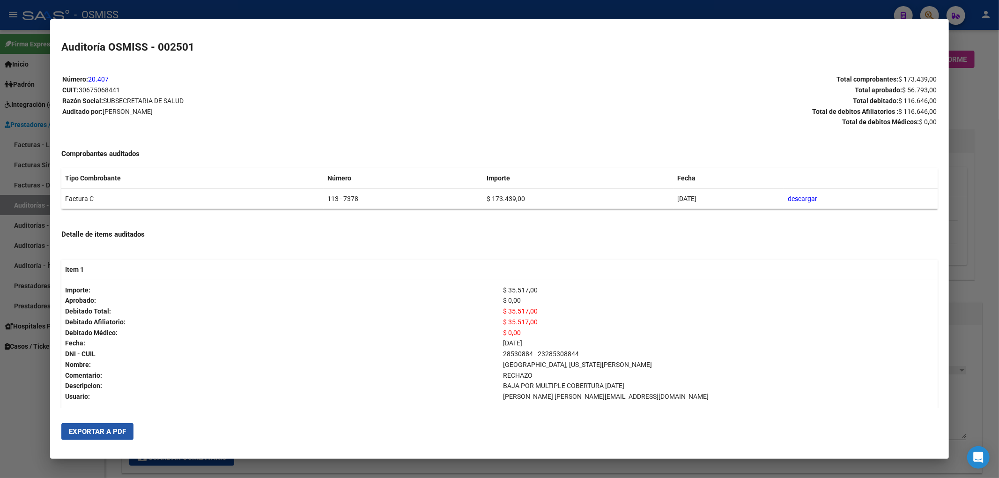
click at [122, 436] on button "Exportar a PDF" at bounding box center [97, 431] width 72 height 17
click at [985, 85] on div at bounding box center [499, 239] width 999 height 478
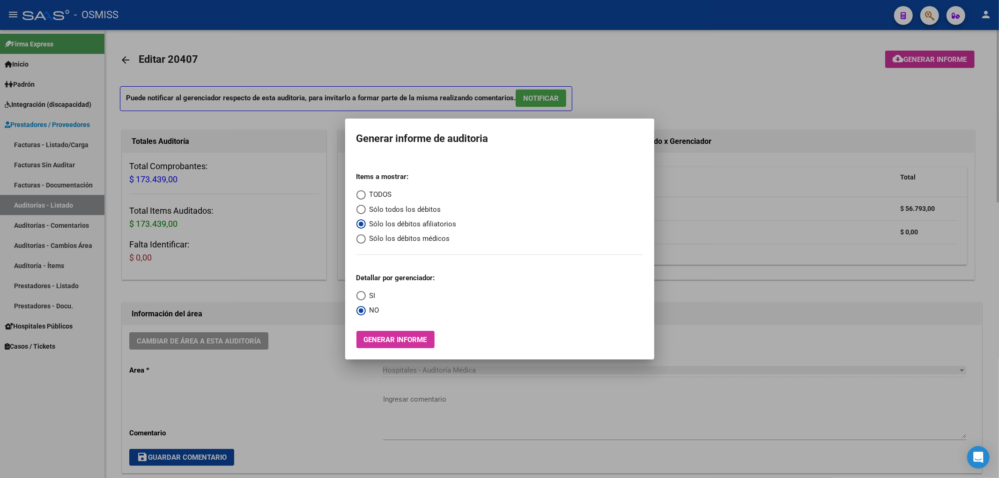
click at [717, 87] on div at bounding box center [499, 239] width 999 height 478
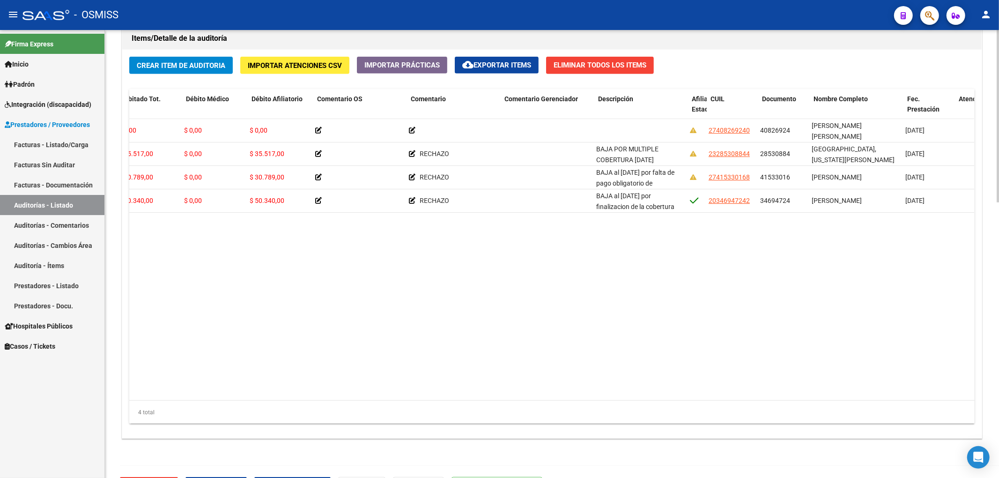
scroll to position [0, 286]
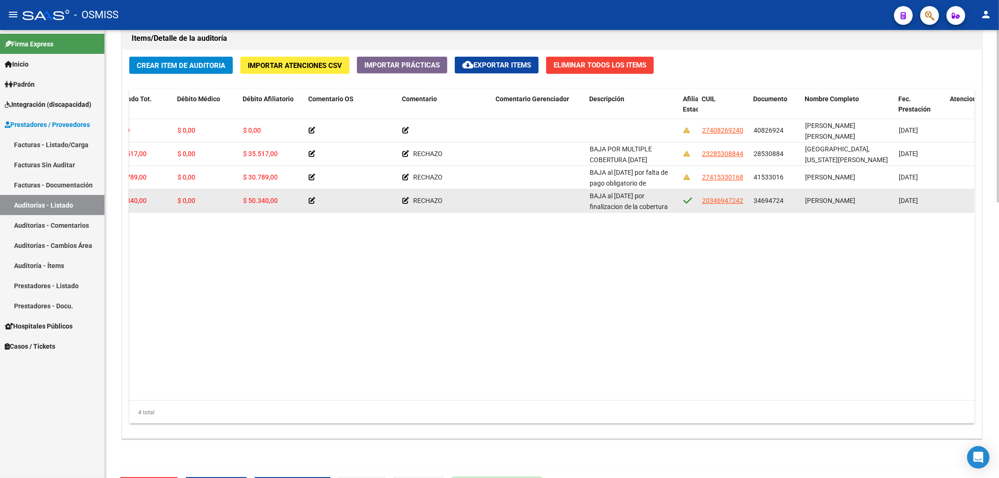
drag, startPoint x: 751, startPoint y: 201, endPoint x: 782, endPoint y: 203, distance: 31.0
click at [782, 203] on datatable-body-cell "34694724" at bounding box center [776, 200] width 52 height 23
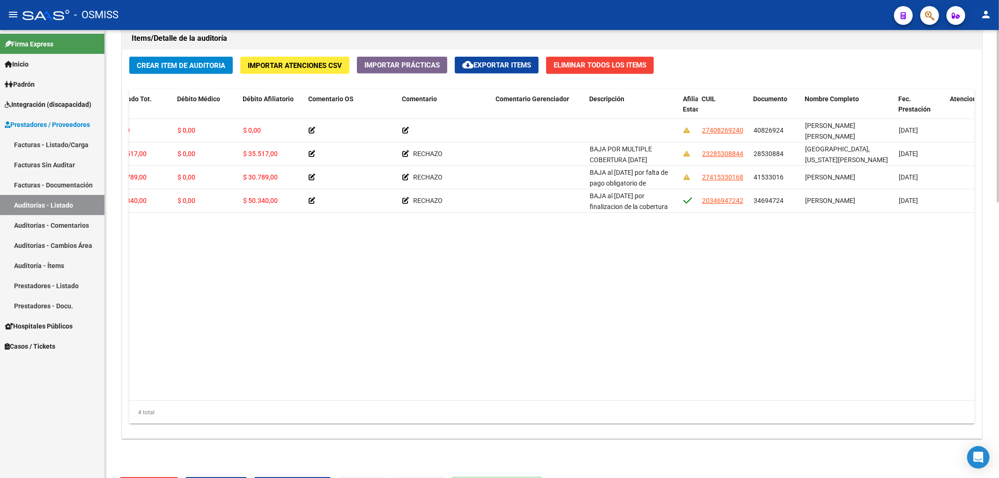
copy span "34694724"
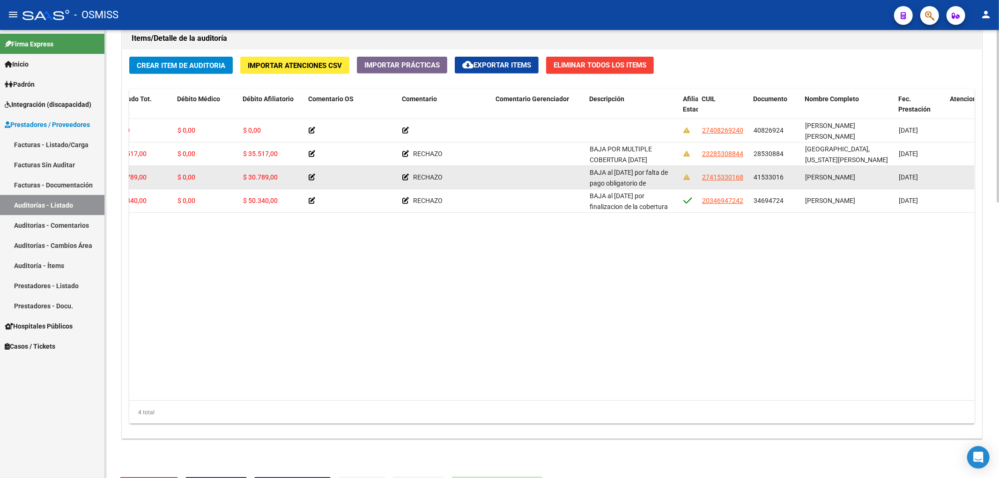
drag, startPoint x: 752, startPoint y: 181, endPoint x: 785, endPoint y: 184, distance: 33.4
click at [785, 184] on datatable-body-cell "41533016" at bounding box center [776, 177] width 52 height 23
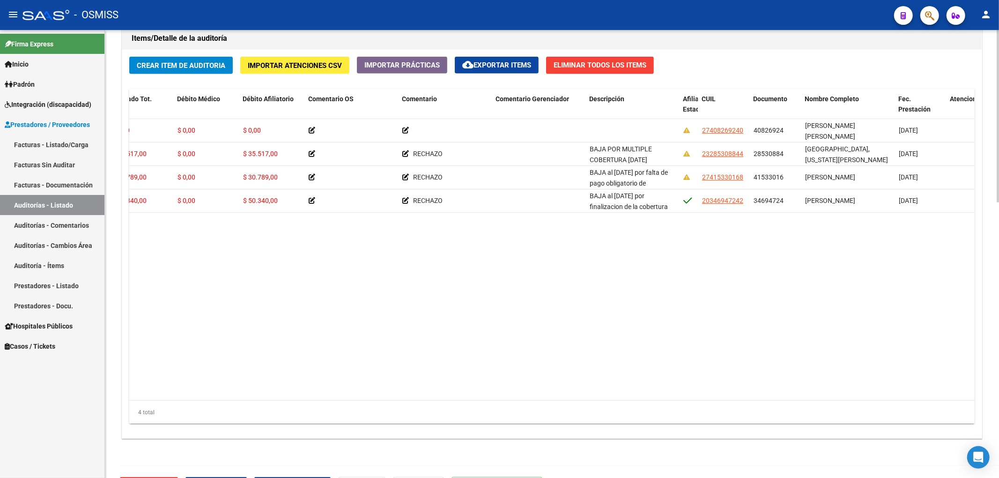
copy span "41533016"
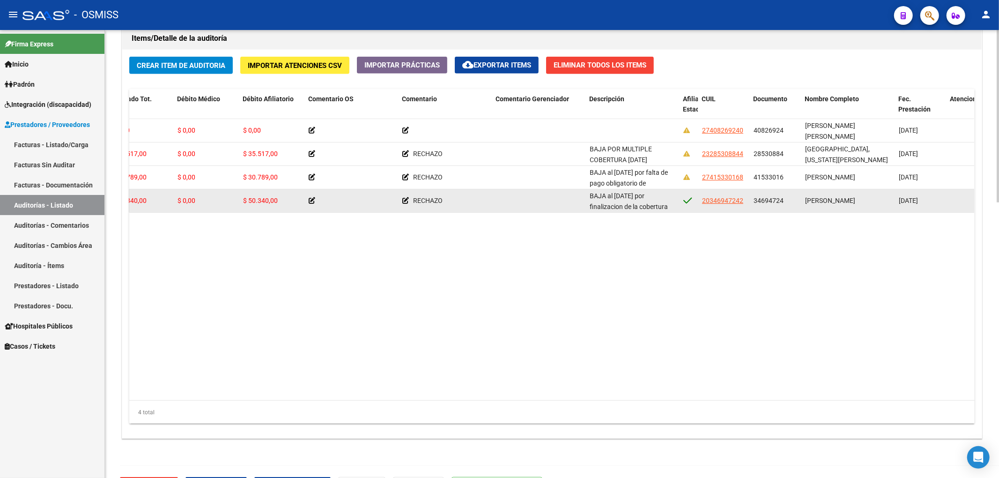
drag, startPoint x: 753, startPoint y: 201, endPoint x: 785, endPoint y: 201, distance: 31.9
click at [785, 201] on div "34694724" at bounding box center [776, 200] width 44 height 11
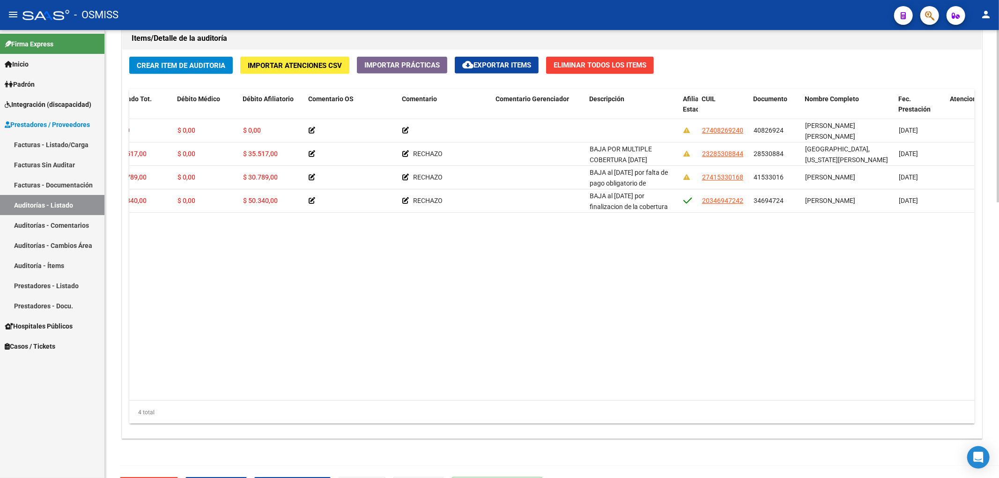
copy span "34694724"
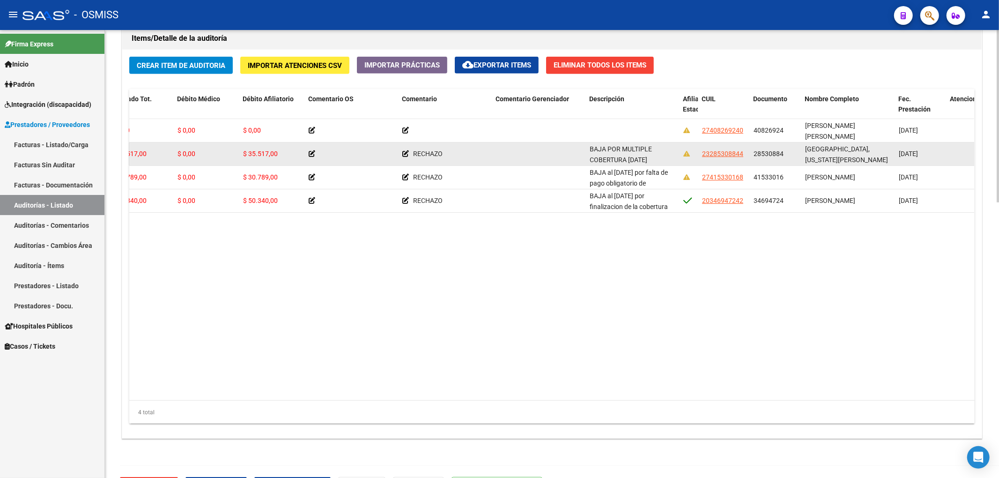
drag, startPoint x: 752, startPoint y: 153, endPoint x: 786, endPoint y: 155, distance: 33.8
click at [786, 155] on datatable-body-cell "28530884" at bounding box center [776, 153] width 52 height 23
copy span "28530884"
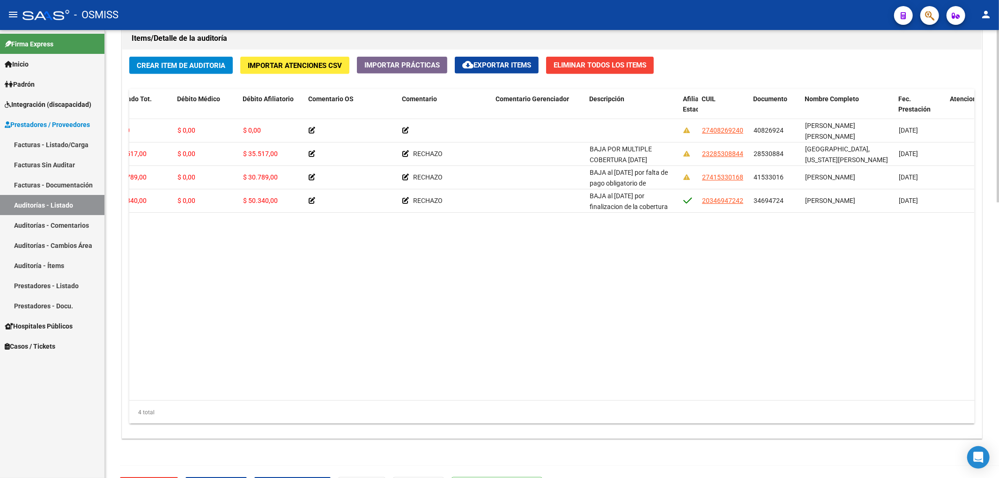
click at [634, 363] on datatable-body "356955 B15 - Boreal $ 56.793,00 $ 56.793,00 $ 0,00 $ 0,00 $ 0,00 27408269240 40…" at bounding box center [551, 259] width 845 height 281
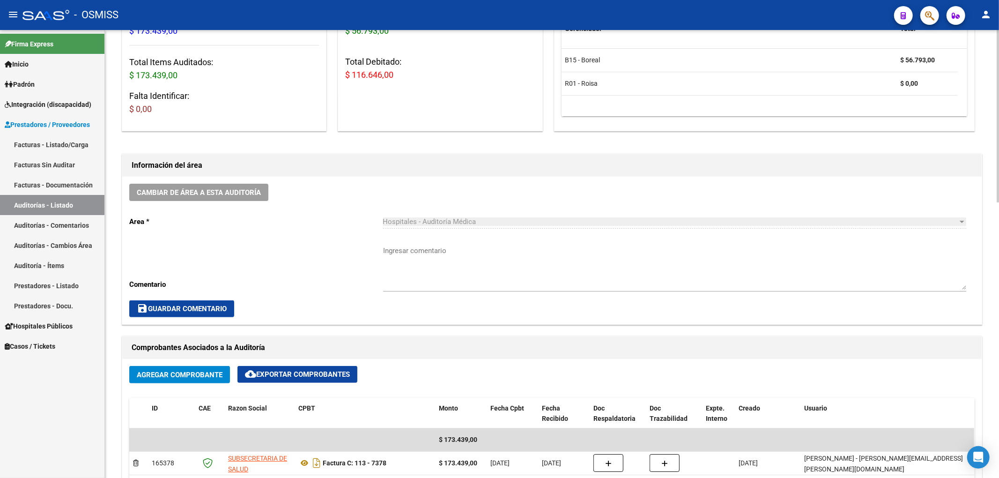
scroll to position [62, 0]
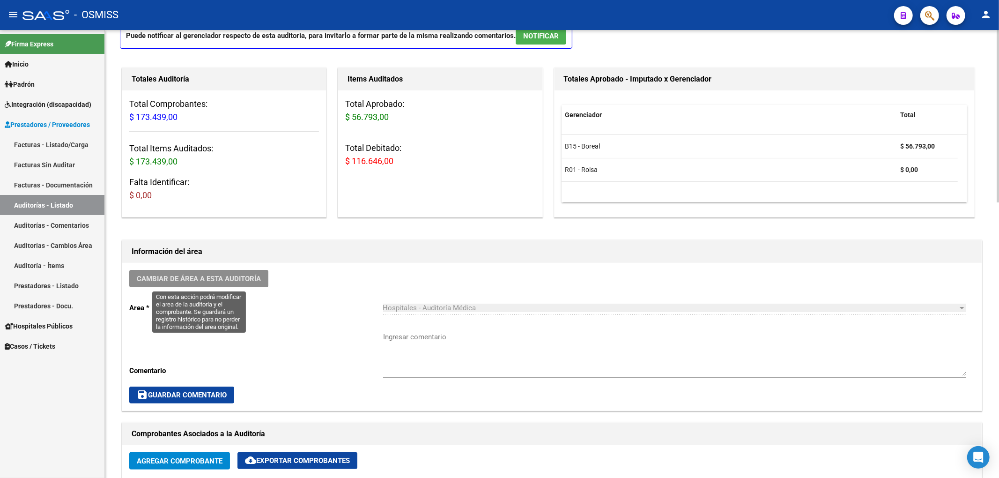
click at [246, 283] on button "Cambiar de área a esta auditoría" at bounding box center [198, 278] width 139 height 17
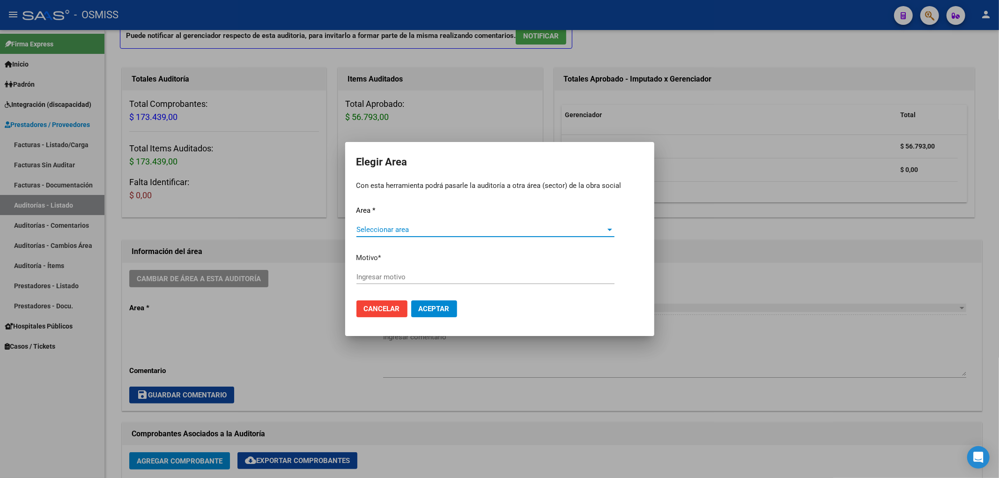
click at [459, 232] on span "Seleccionar area" at bounding box center [481, 229] width 250 height 8
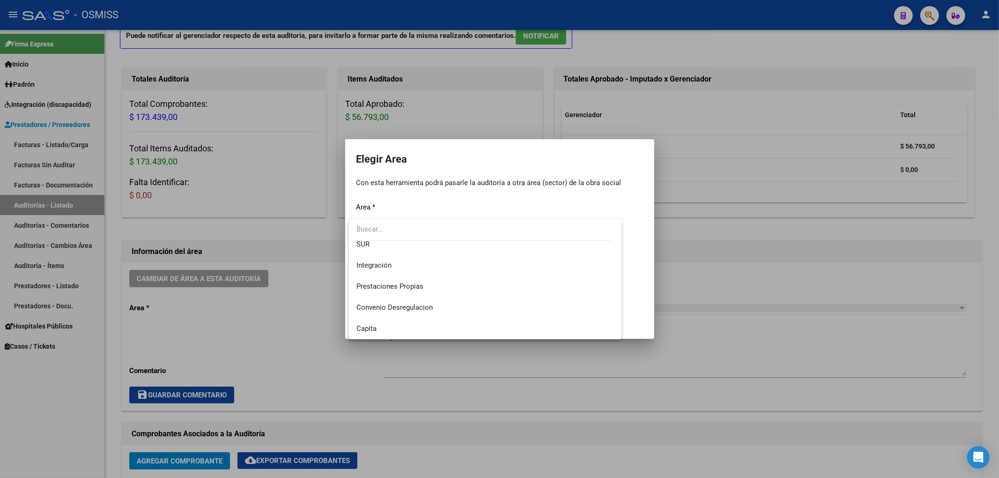
scroll to position [0, 0]
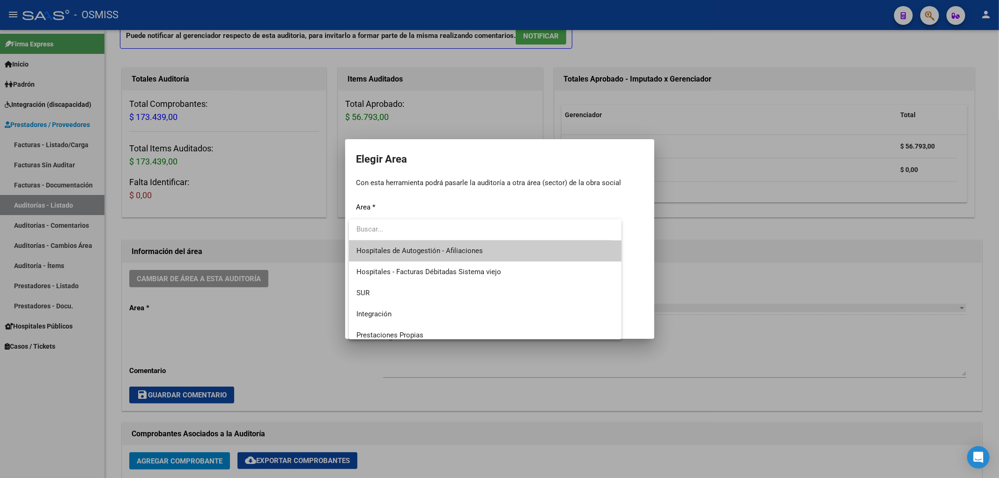
click at [276, 325] on div at bounding box center [499, 239] width 999 height 478
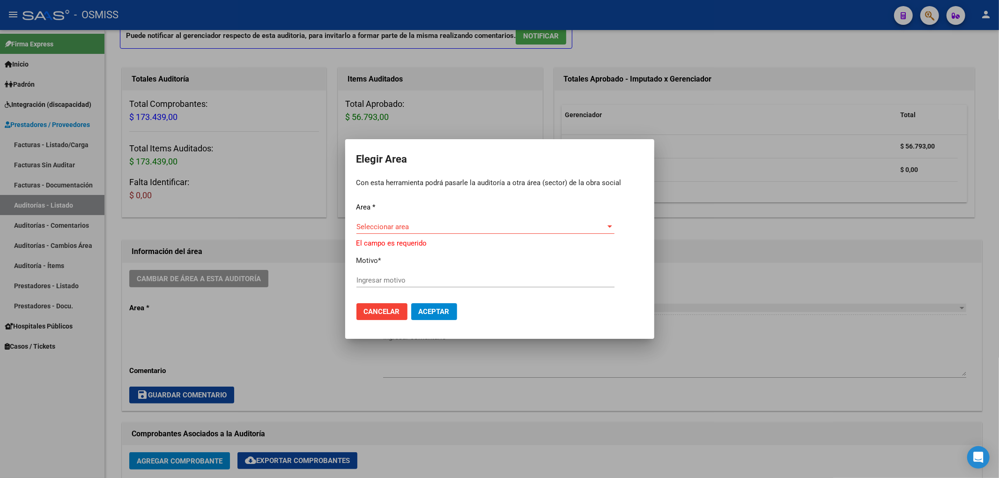
click at [418, 233] on div "Seleccionar area Seleccionar area" at bounding box center [485, 227] width 258 height 14
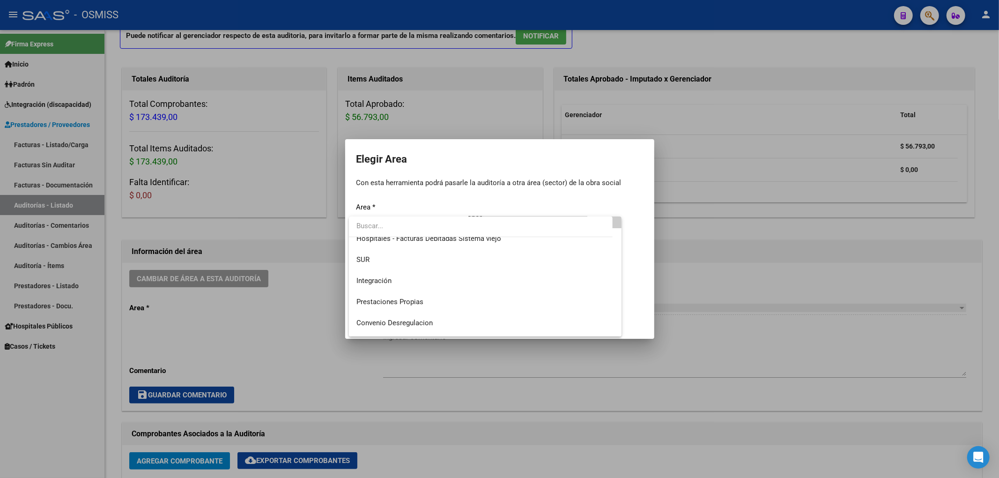
scroll to position [30, 0]
click at [283, 342] on div at bounding box center [499, 239] width 999 height 478
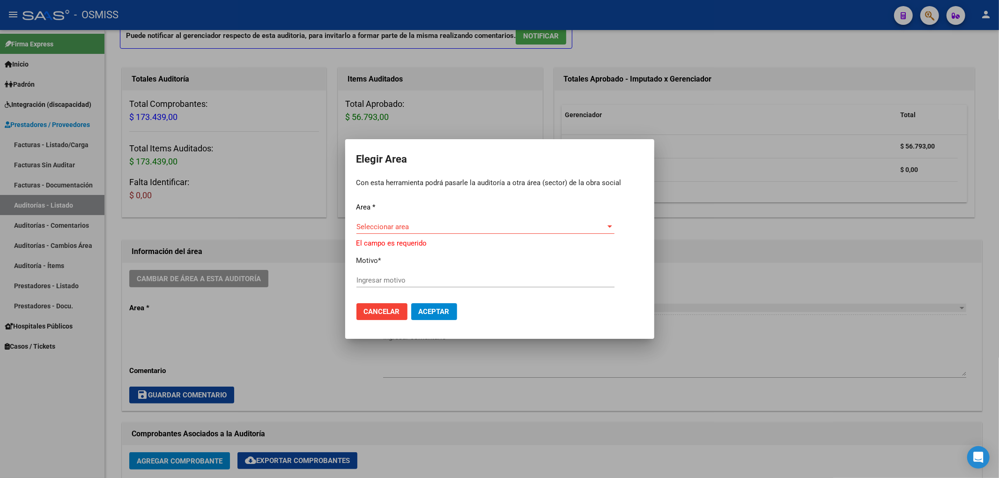
click at [371, 310] on span "Cancelar" at bounding box center [382, 311] width 36 height 8
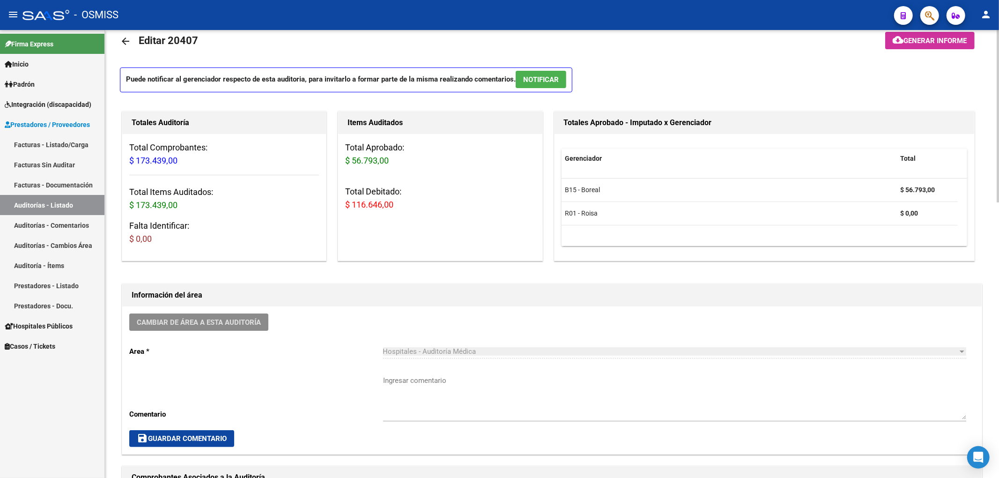
scroll to position [0, 0]
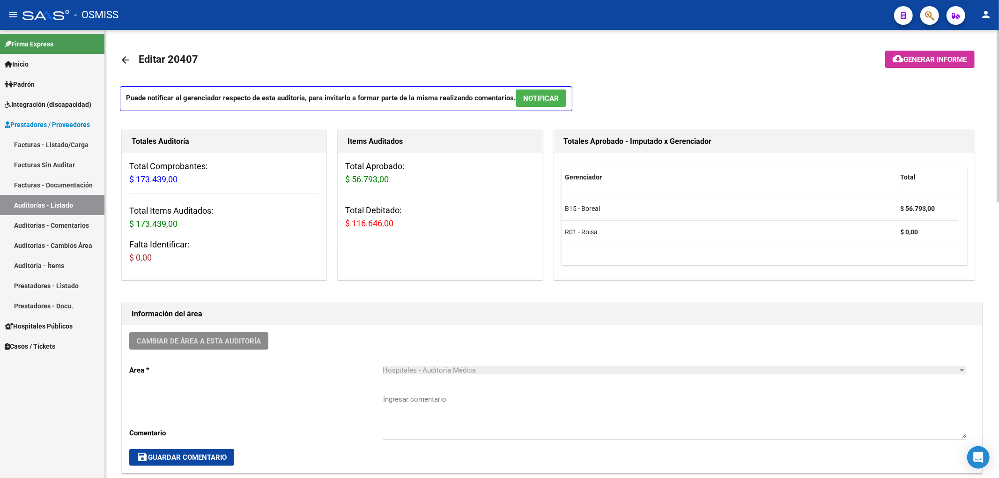
click at [123, 60] on mat-icon "arrow_back" at bounding box center [125, 59] width 11 height 11
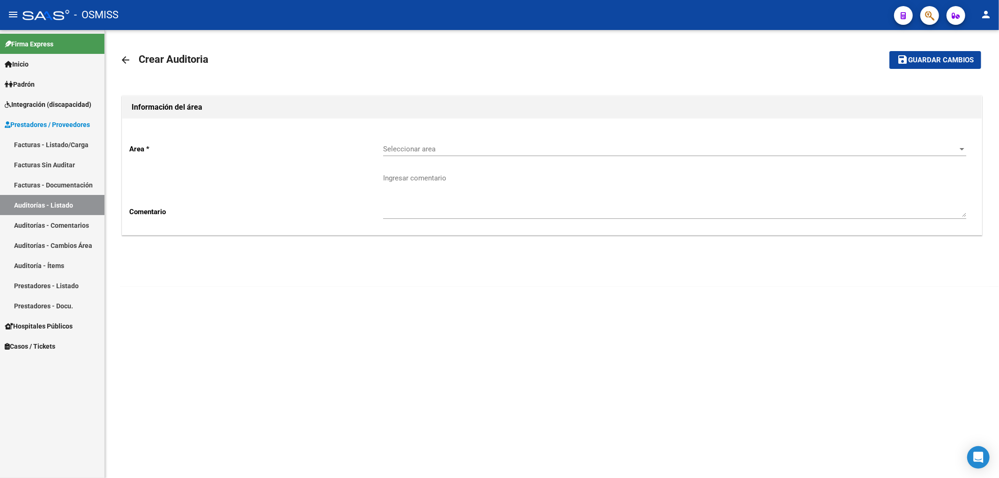
click at [405, 141] on div "Seleccionar area Seleccionar area" at bounding box center [674, 146] width 583 height 20
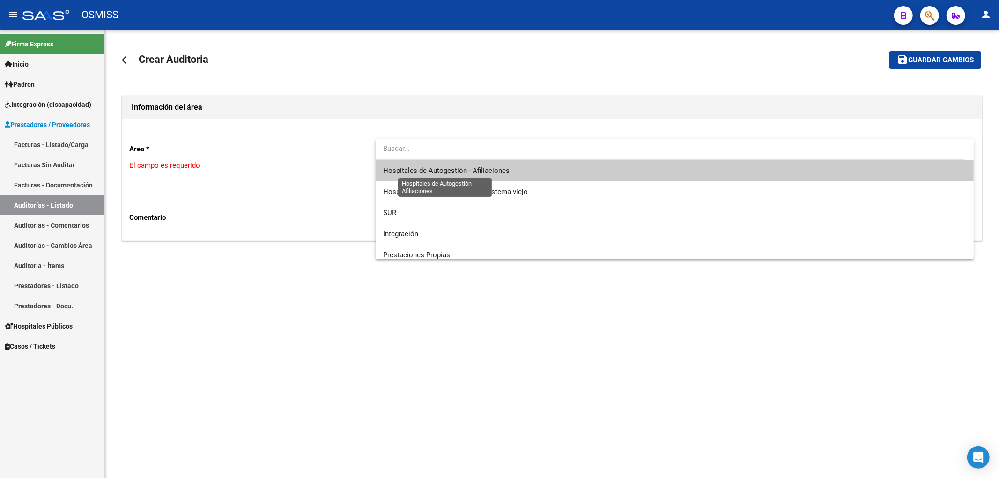
click at [434, 173] on span "Hospitales de Autogestión - Afiliaciones" at bounding box center [446, 170] width 126 height 8
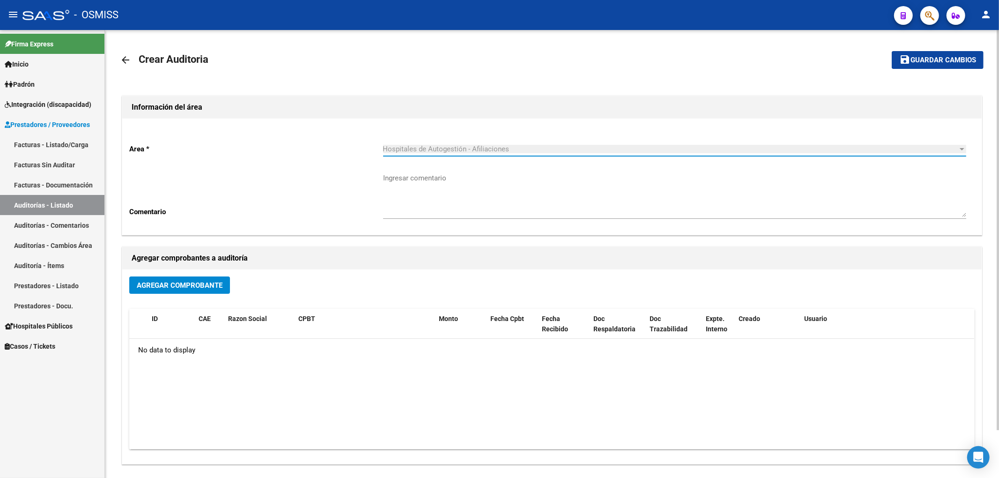
click at [155, 284] on span "Agregar Comprobante" at bounding box center [180, 285] width 86 height 8
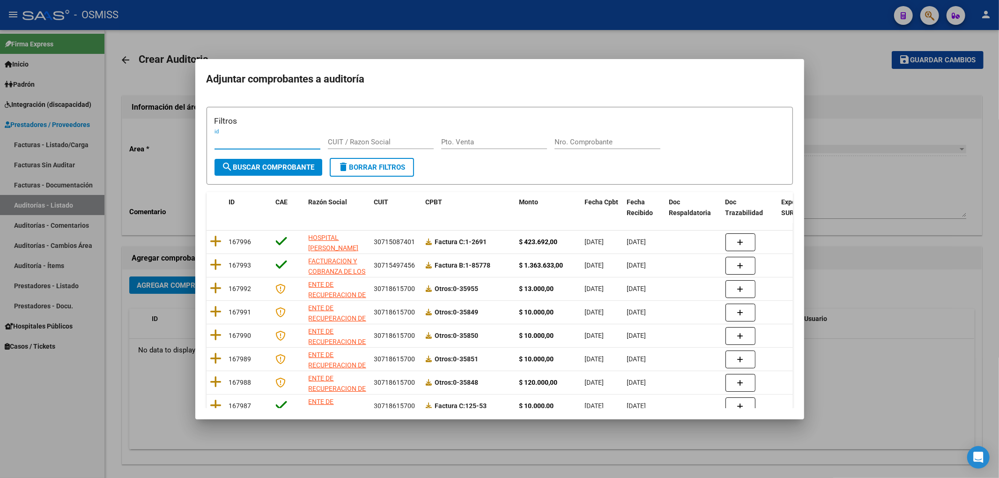
click at [561, 137] on div "Nro. Comprobante" at bounding box center [608, 142] width 106 height 14
click at [252, 167] on span "search Buscar Comprobante" at bounding box center [268, 167] width 93 height 8
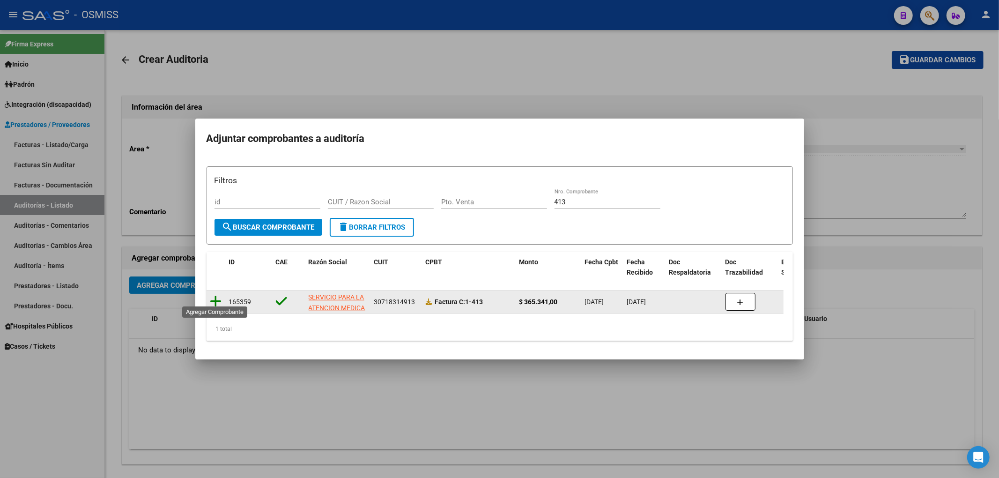
click at [215, 296] on icon at bounding box center [216, 301] width 12 height 13
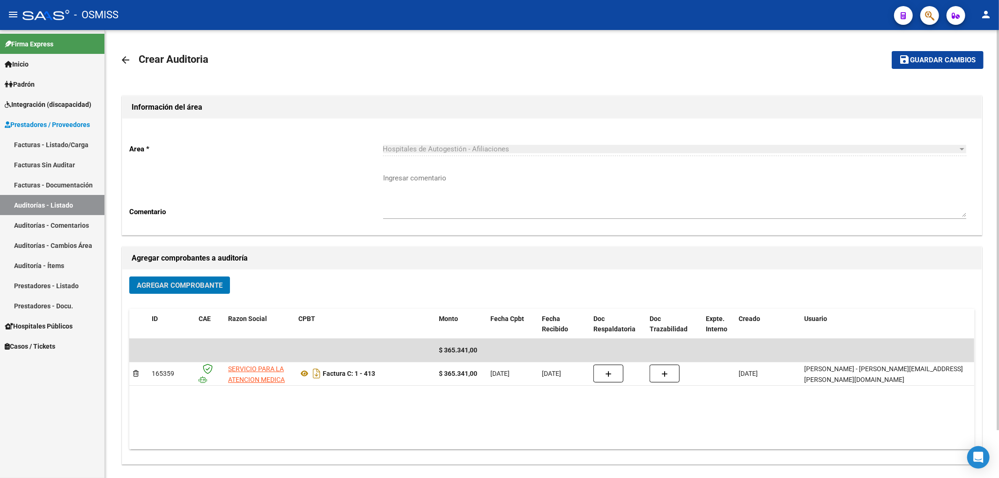
click at [943, 67] on button "save Guardar cambios" at bounding box center [938, 59] width 92 height 17
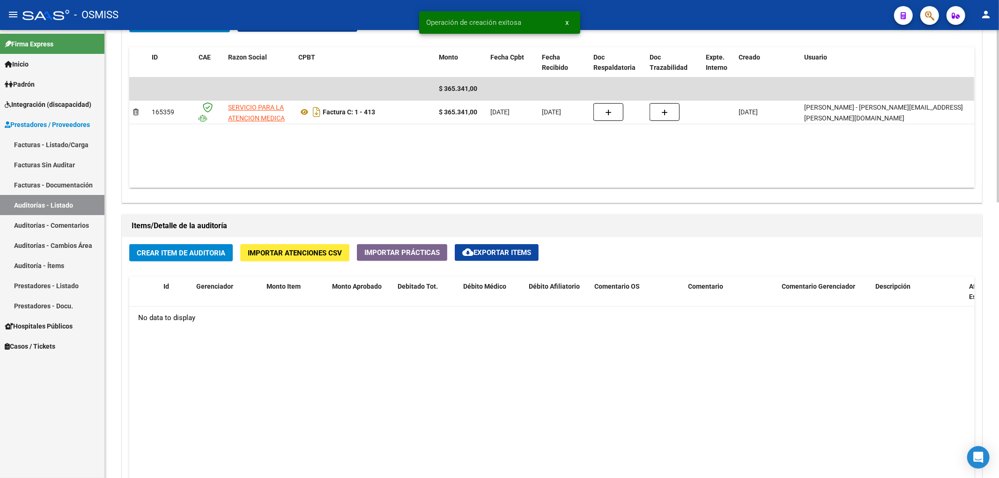
scroll to position [499, 0]
click at [210, 260] on button "Crear Item de Auditoria" at bounding box center [181, 252] width 104 height 17
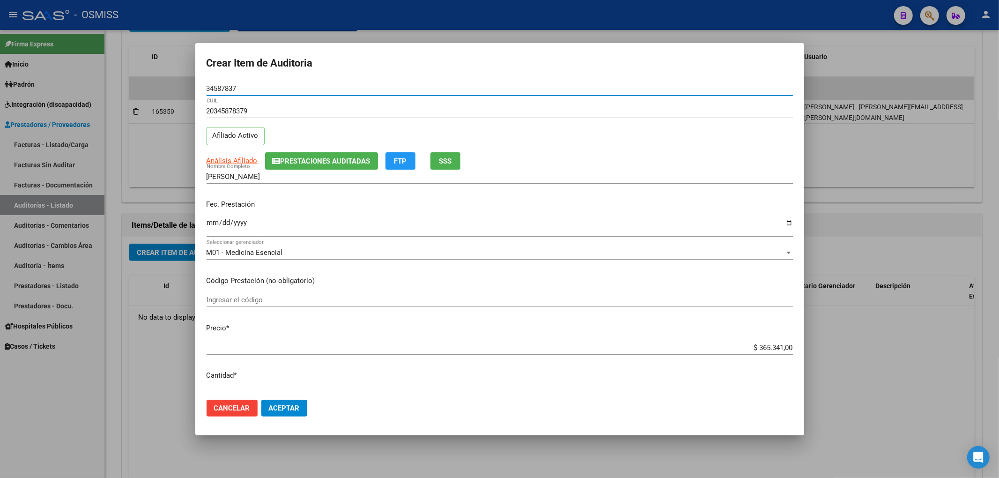
click at [315, 157] on span "Prestaciones Auditadas" at bounding box center [326, 161] width 90 height 8
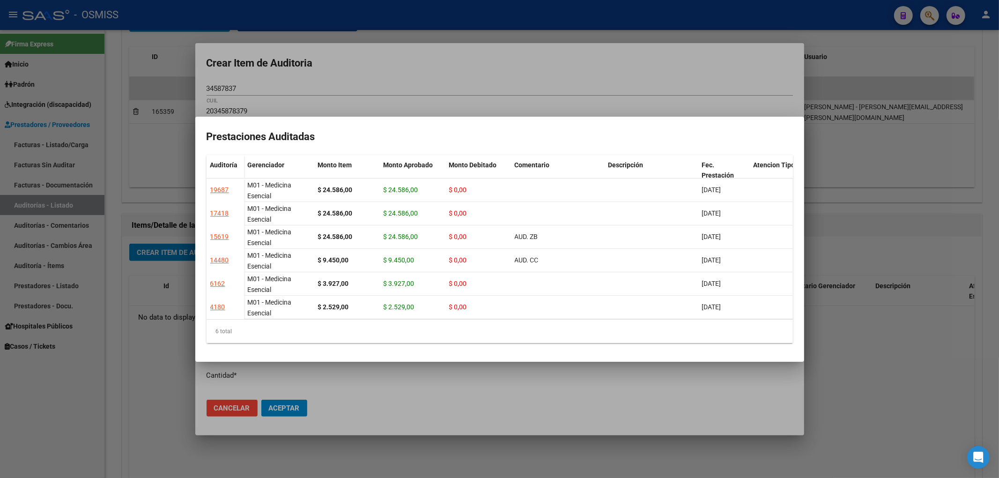
click at [379, 86] on div at bounding box center [499, 239] width 999 height 478
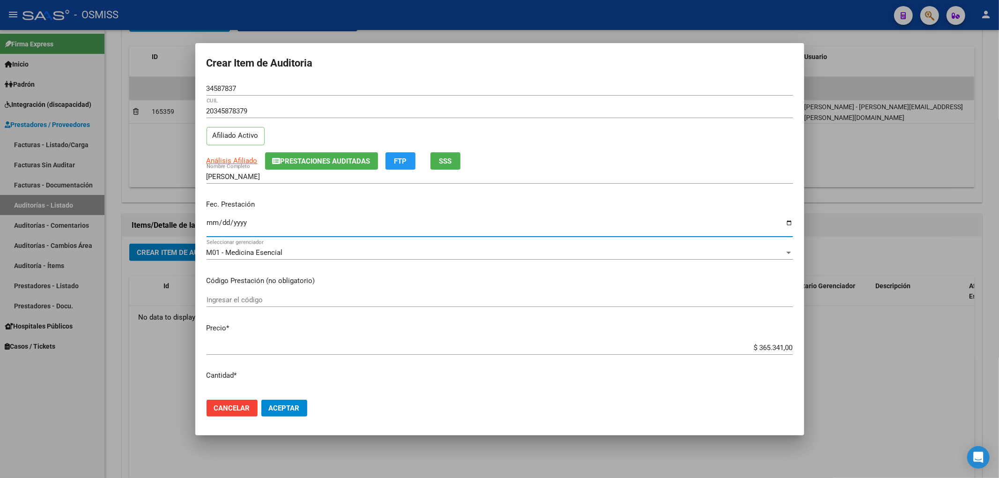
click at [212, 221] on input "Ingresar la fecha" at bounding box center [500, 226] width 586 height 15
drag, startPoint x: 744, startPoint y: 348, endPoint x: 839, endPoint y: 342, distance: 95.3
click at [839, 342] on div "Crear Item de Auditoria 34587837 Nro Documento 20345878379 CUIL Afiliado Activo…" at bounding box center [499, 239] width 999 height 478
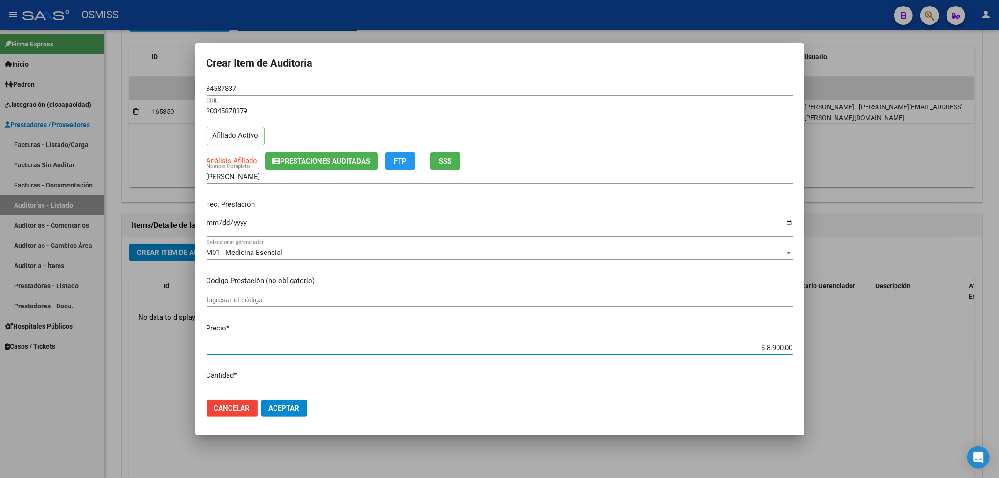
click at [297, 172] on input "PELAYES IGNACIO JOAQUIN" at bounding box center [500, 176] width 586 height 8
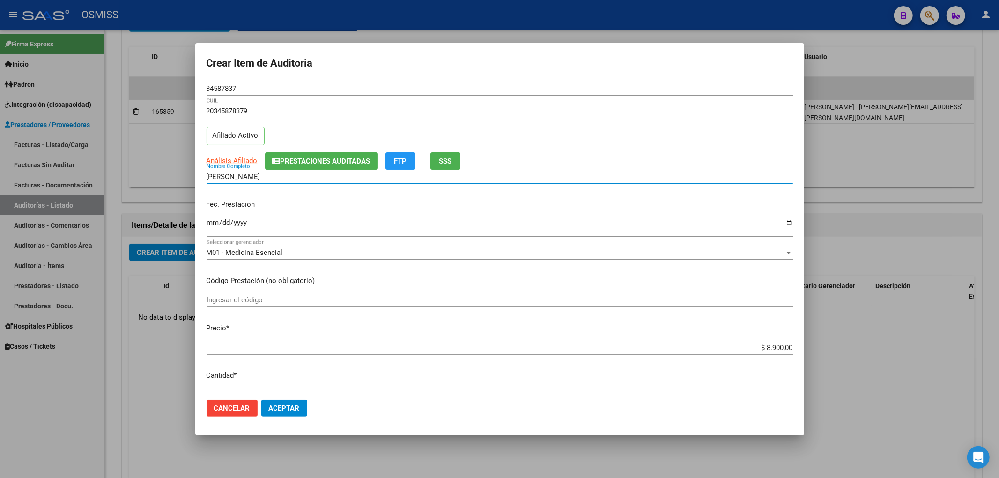
click at [301, 157] on span "Prestaciones Auditadas" at bounding box center [326, 161] width 90 height 8
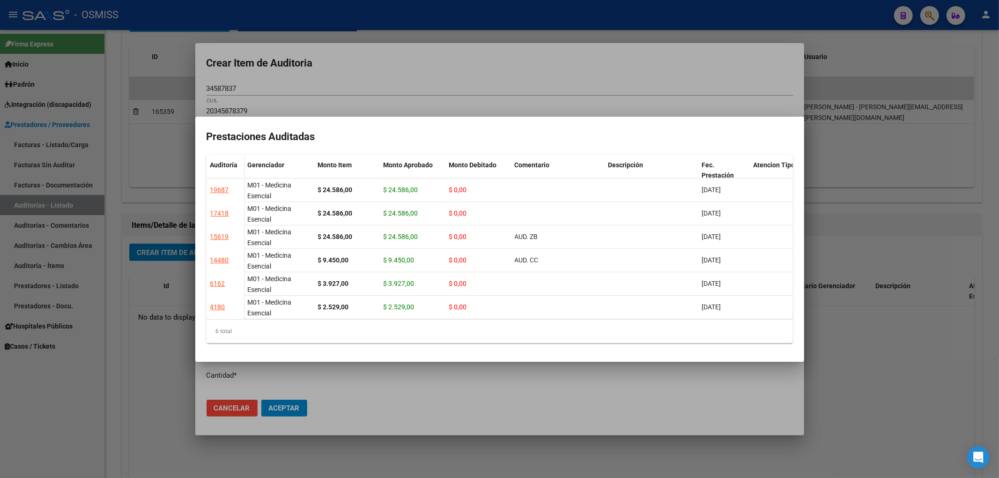
click at [327, 93] on div at bounding box center [499, 239] width 999 height 478
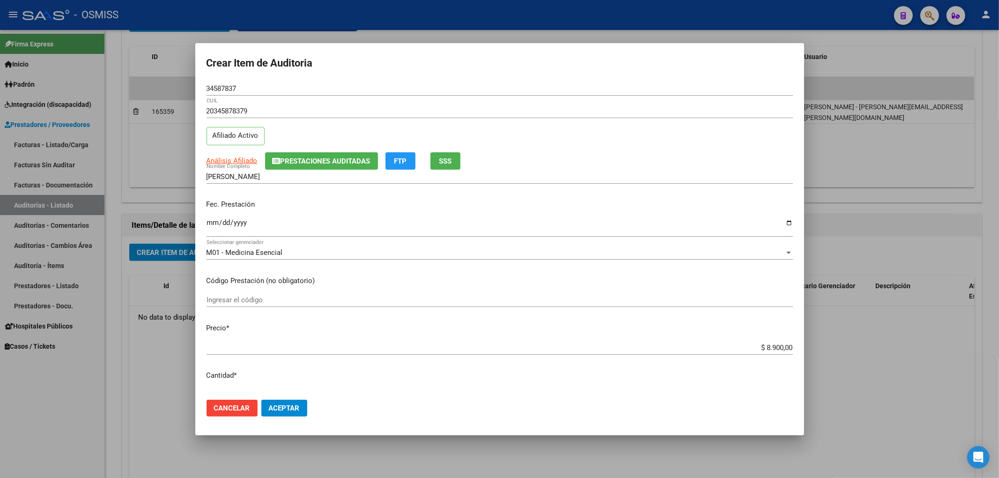
click at [291, 226] on input "2025-06-05" at bounding box center [500, 226] width 586 height 15
click at [291, 162] on span "Prestaciones Auditadas" at bounding box center [326, 161] width 90 height 8
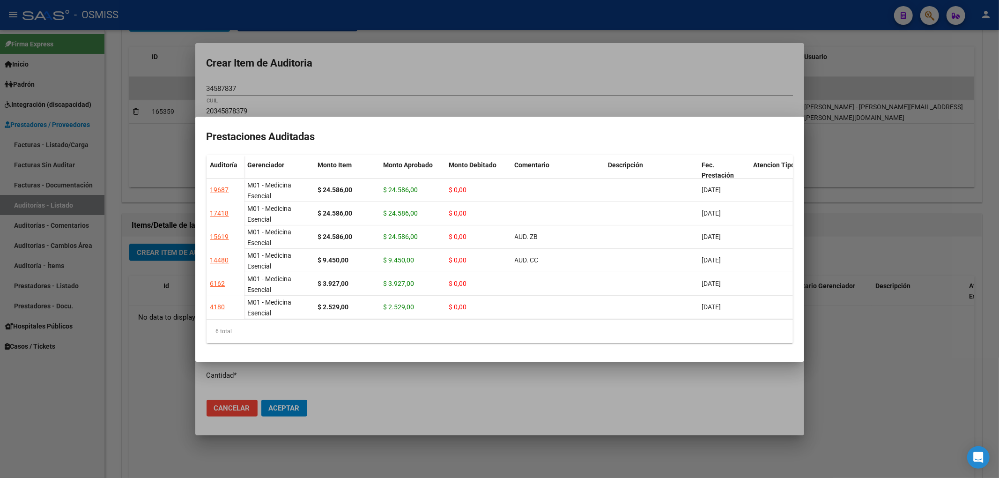
click at [394, 74] on div at bounding box center [499, 239] width 999 height 478
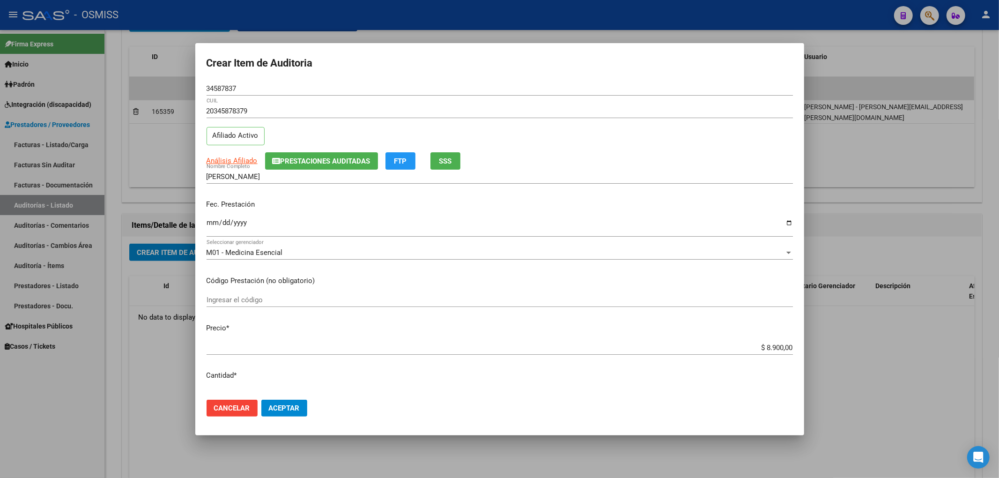
drag, startPoint x: 252, startPoint y: 86, endPoint x: 51, endPoint y: 96, distance: 201.1
click at [179, 83] on div "Crear Item de Auditoria 34587837 Nro Documento 20345878379 CUIL Afiliado Activo…" at bounding box center [499, 239] width 999 height 478
click at [439, 210] on div "Fec. Prestación 2025-06-05 Ingresar la fecha" at bounding box center [500, 218] width 586 height 53
click at [299, 413] on button "Aceptar" at bounding box center [284, 407] width 46 height 17
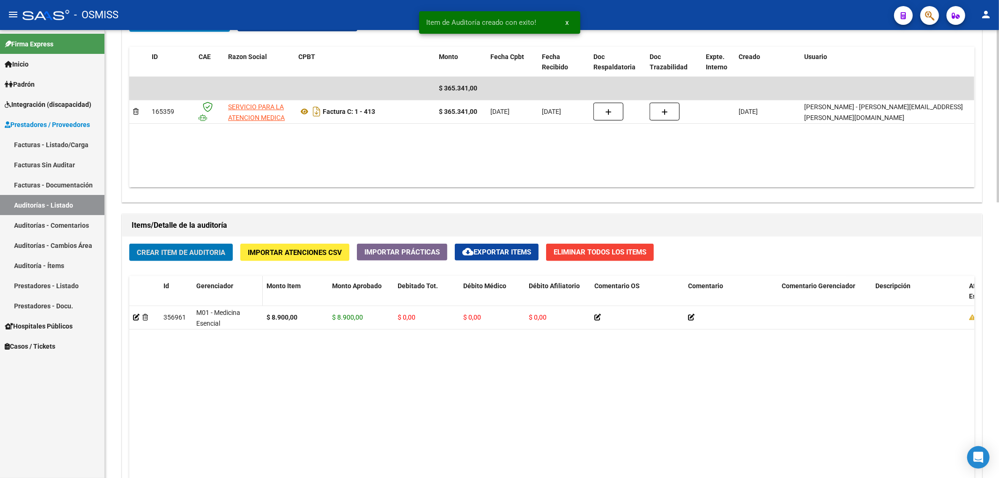
scroll to position [500, 0]
click at [220, 257] on button "Crear Item de Auditoria" at bounding box center [181, 251] width 104 height 17
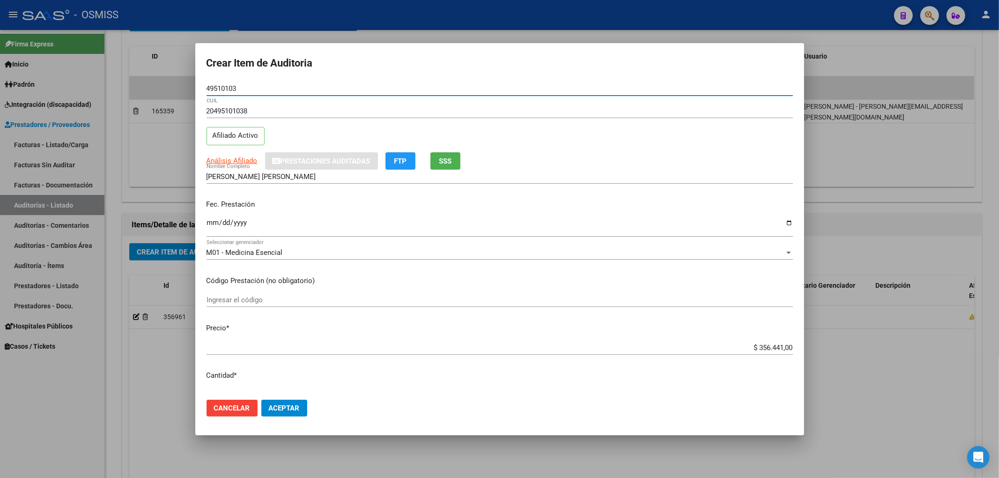
click at [207, 222] on input "Ingresar la fecha" at bounding box center [500, 226] width 586 height 15
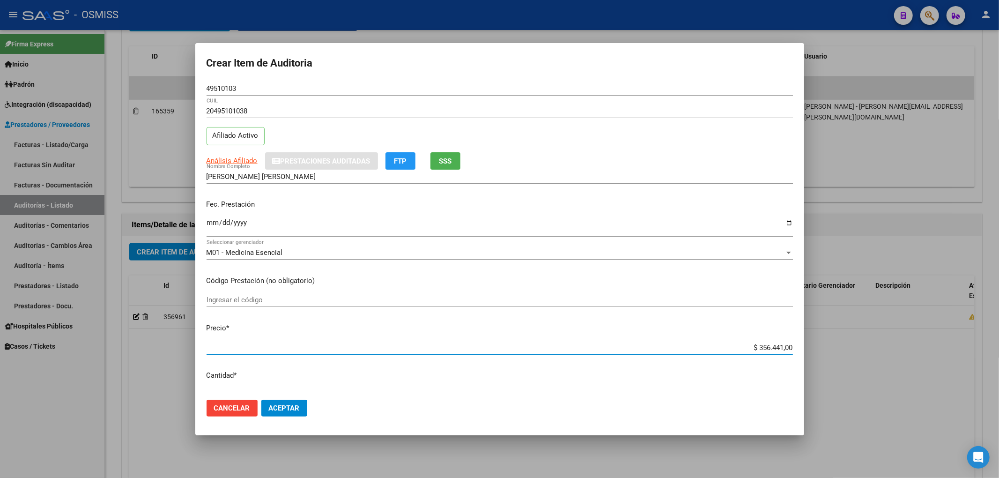
drag, startPoint x: 740, startPoint y: 345, endPoint x: 810, endPoint y: 347, distance: 69.8
click at [809, 347] on div "Crear Item de Auditoria 49510103 Nro Documento 20495101038 CUIL Afiliado Activo…" at bounding box center [499, 239] width 999 height 478
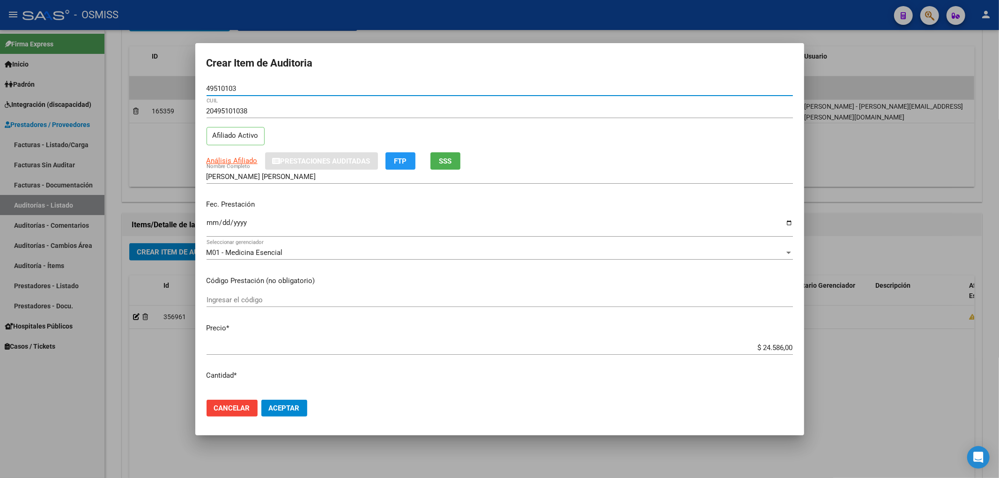
drag, startPoint x: 242, startPoint y: 90, endPoint x: 110, endPoint y: 103, distance: 132.7
click at [126, 98] on div "Crear Item de Auditoria 49510103 Nro Documento 20495101038 CUIL Afiliado Activo…" at bounding box center [499, 239] width 999 height 478
click at [399, 89] on input "49510103" at bounding box center [500, 88] width 586 height 8
click at [283, 412] on button "Aceptar" at bounding box center [284, 407] width 46 height 17
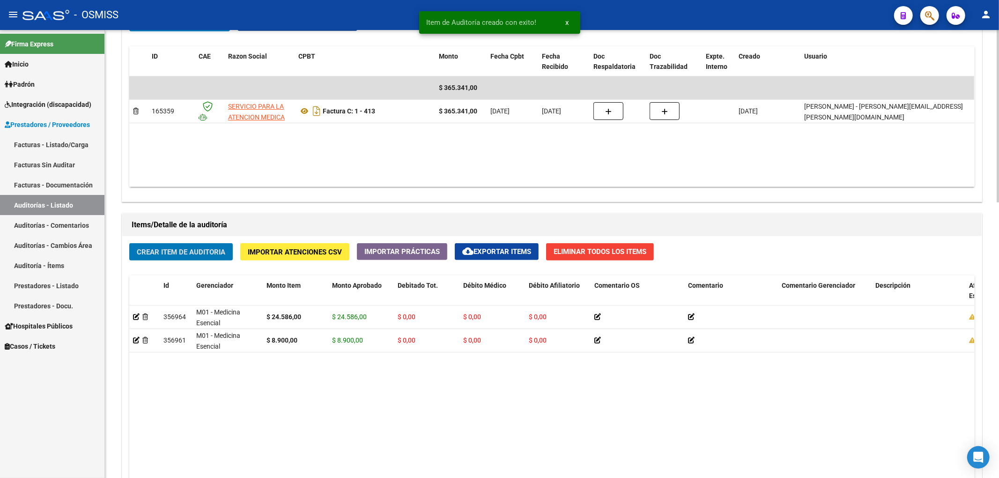
click at [208, 256] on span "Crear Item de Auditoria" at bounding box center [181, 252] width 89 height 8
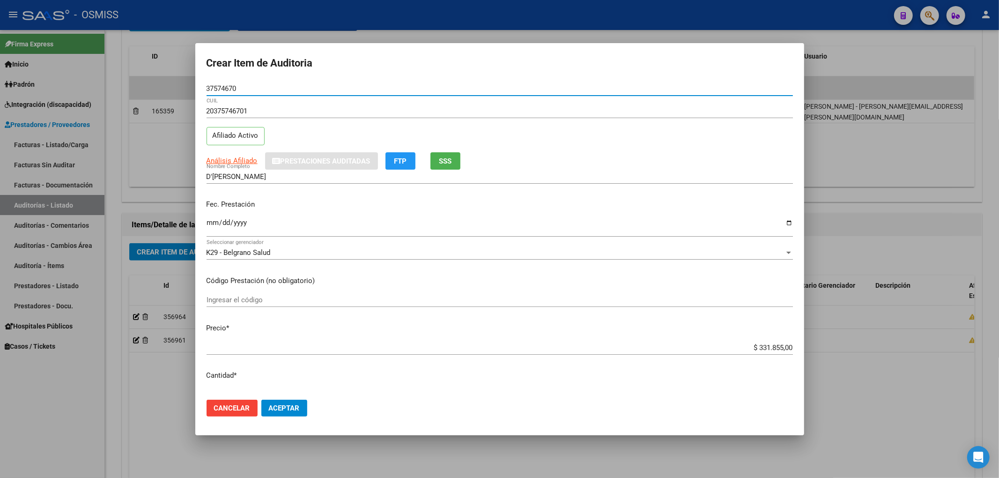
click at [216, 219] on input "Ingresar la fecha" at bounding box center [500, 226] width 586 height 15
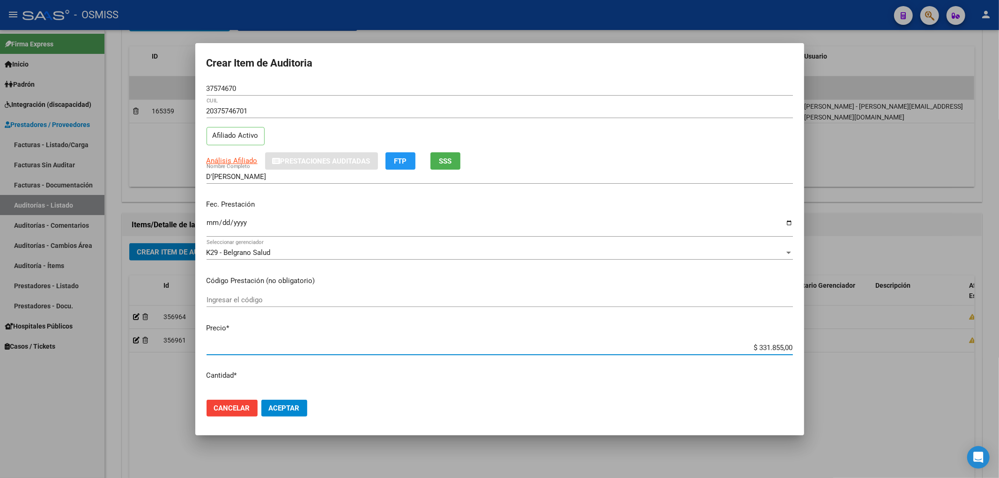
drag, startPoint x: 742, startPoint y: 347, endPoint x: 862, endPoint y: 360, distance: 120.1
click at [838, 356] on div "Crear Item de Auditoria 37574670 Nro Documento 20375746701 CUIL Afiliado Activo…" at bounding box center [499, 239] width 999 height 478
drag, startPoint x: 247, startPoint y: 89, endPoint x: 124, endPoint y: 85, distance: 123.2
click at [186, 87] on div "Crear Item de Auditoria 37574670 Nro Documento 20375746701 CUIL Afiliado Activo…" at bounding box center [499, 239] width 999 height 478
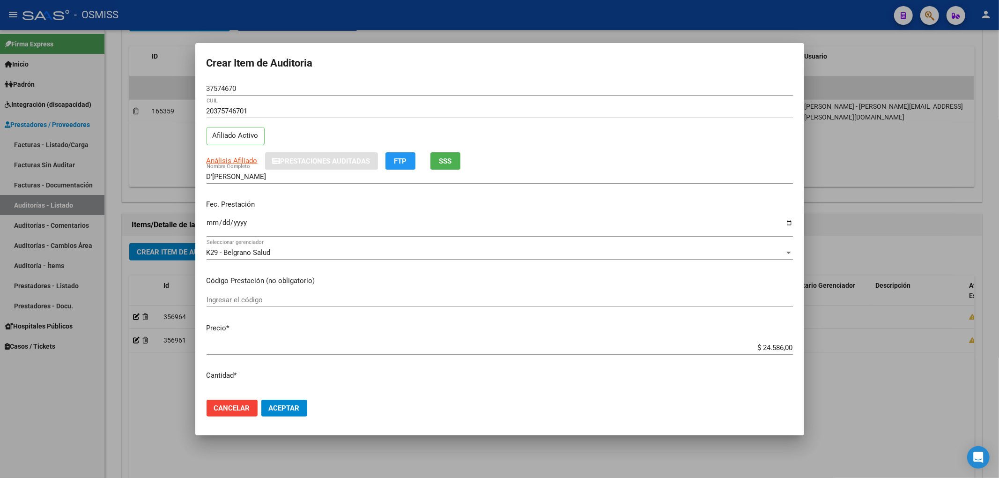
click at [364, 214] on div "Fec. Prestación 2025-07-21 Ingresar la fecha" at bounding box center [500, 218] width 586 height 53
click at [284, 410] on span "Aceptar" at bounding box center [284, 408] width 31 height 8
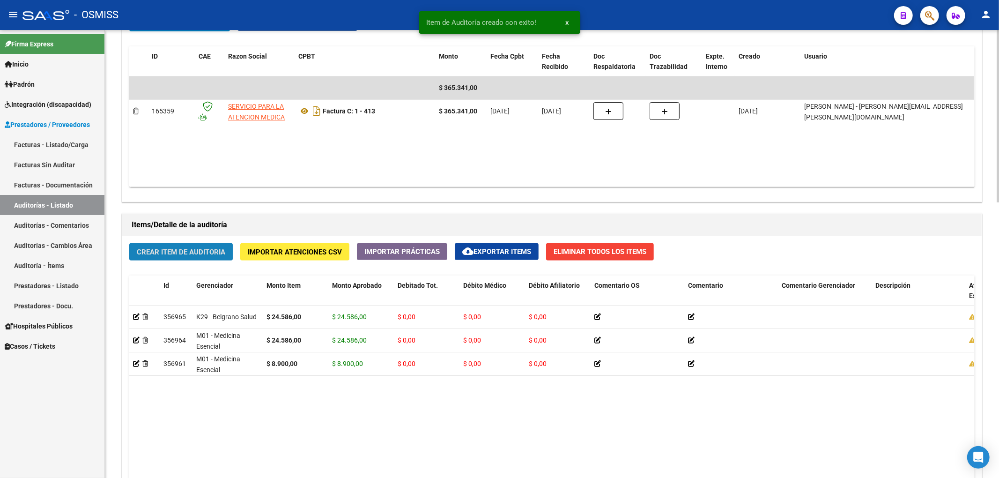
click at [191, 254] on span "Crear Item de Auditoria" at bounding box center [181, 252] width 89 height 8
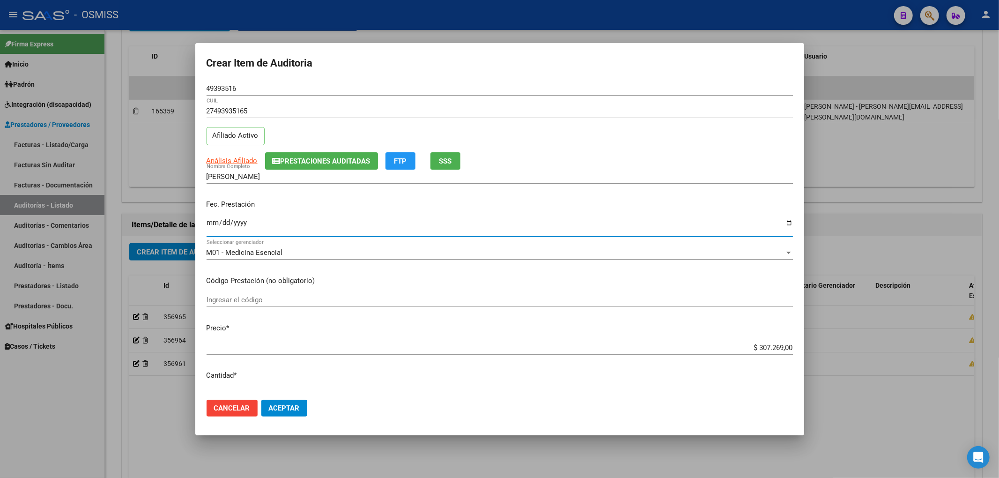
click at [210, 227] on input "Ingresar la fecha" at bounding box center [500, 226] width 586 height 15
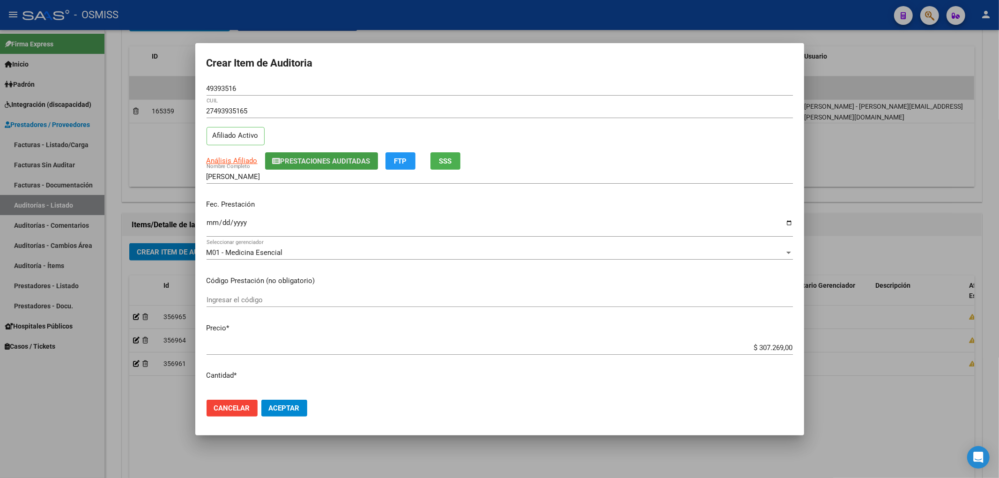
click at [341, 163] on span "Prestaciones Auditadas" at bounding box center [326, 161] width 90 height 8
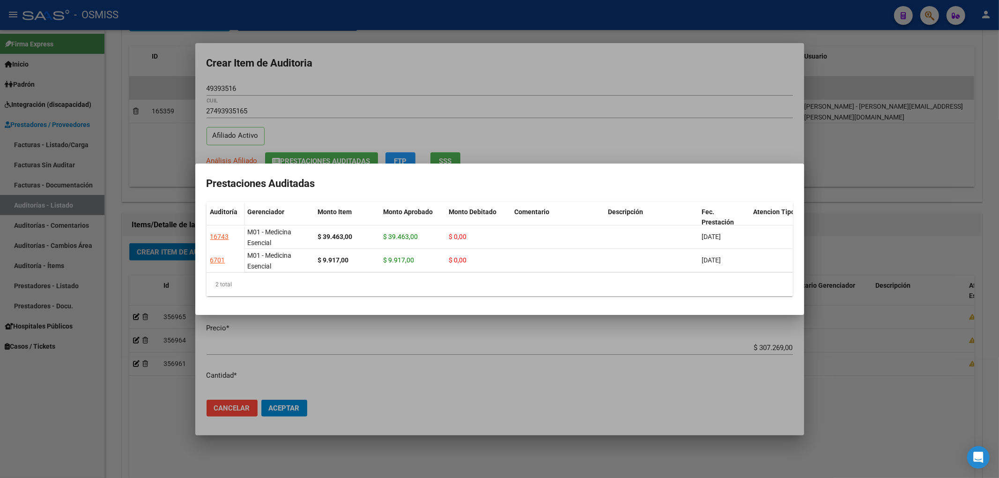
click at [450, 73] on div at bounding box center [499, 239] width 999 height 478
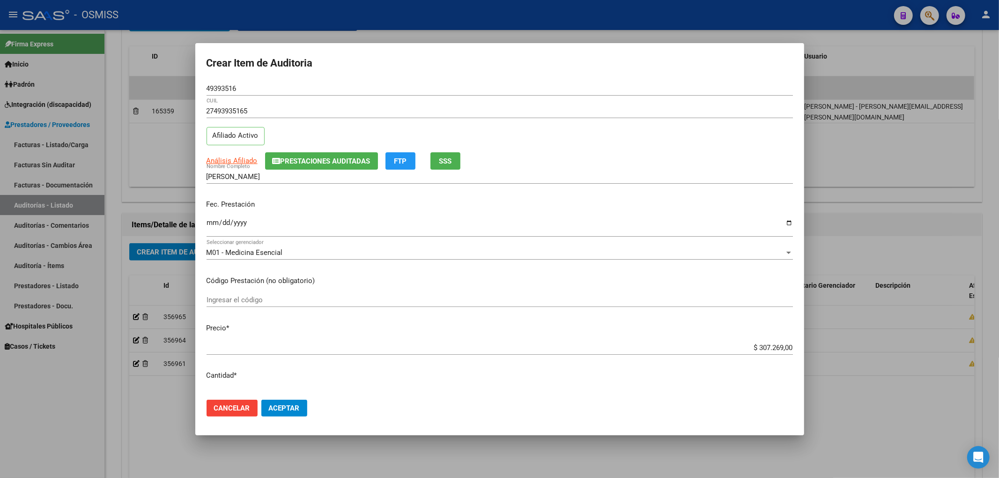
drag, startPoint x: 729, startPoint y: 356, endPoint x: 742, endPoint y: 351, distance: 14.1
click at [742, 351] on div "$ 307.269,00 Ingresar el precio" at bounding box center [500, 351] width 586 height 23
click at [754, 351] on input "$ 307.269,00" at bounding box center [500, 347] width 586 height 8
drag, startPoint x: 788, startPoint y: 349, endPoint x: 757, endPoint y: 351, distance: 30.5
click at [757, 351] on app-form-text-field "Precio * $ 307.269,00 Ingresar el precio" at bounding box center [504, 337] width 594 height 29
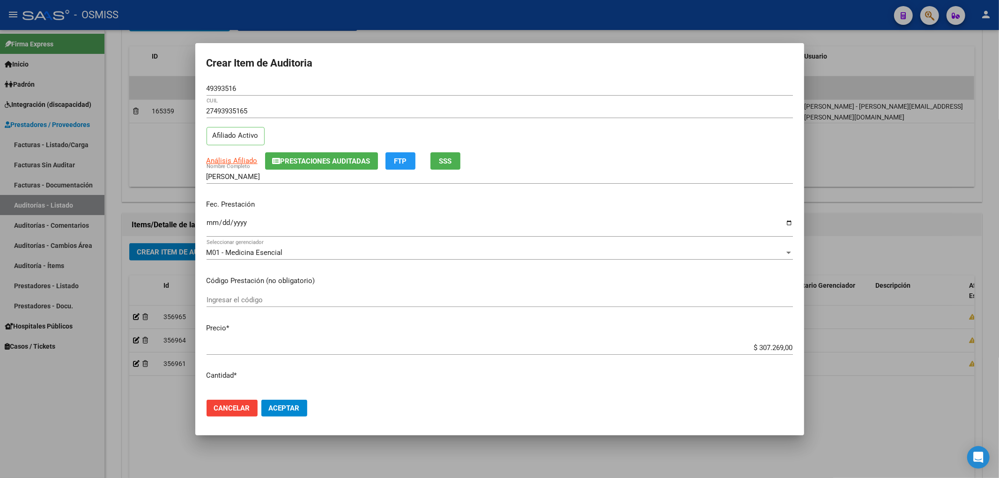
drag, startPoint x: 750, startPoint y: 347, endPoint x: 829, endPoint y: 341, distance: 78.9
click at [828, 341] on div "Crear Item de Auditoria 49393516 Nro Documento 27493935165 CUIL Afiliado Activo…" at bounding box center [499, 239] width 999 height 478
drag, startPoint x: 244, startPoint y: 88, endPoint x: 13, endPoint y: 94, distance: 231.4
click at [177, 79] on div "Crear Item de Auditoria 49393516 Nro Documento 27493935165 CUIL Afiliado Activo…" at bounding box center [499, 239] width 999 height 478
click at [319, 210] on p "Fec. Prestación" at bounding box center [500, 204] width 586 height 11
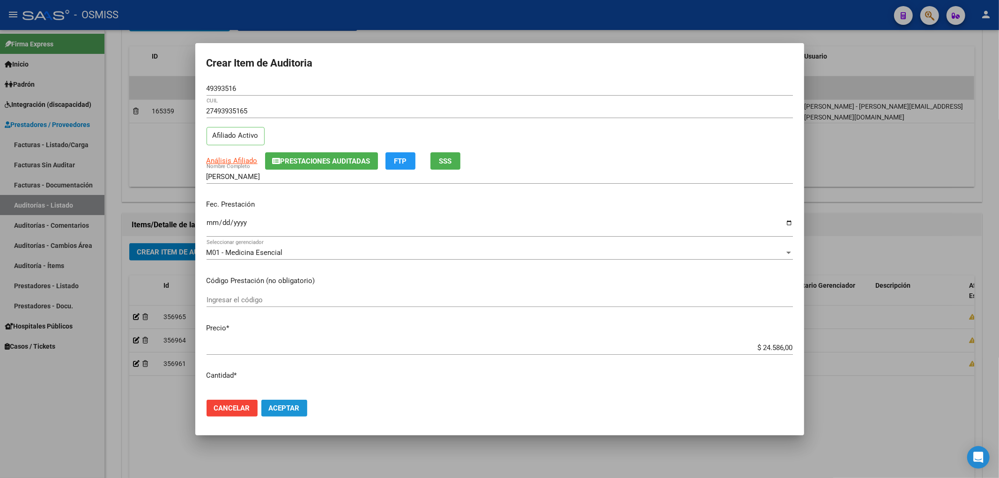
click at [281, 408] on span "Aceptar" at bounding box center [284, 408] width 31 height 8
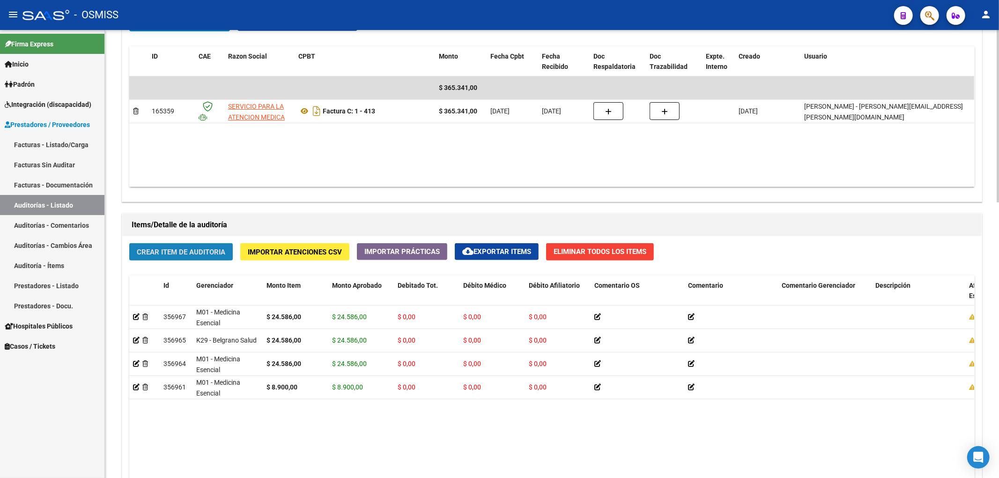
click at [167, 248] on span "Crear Item de Auditoria" at bounding box center [181, 252] width 89 height 8
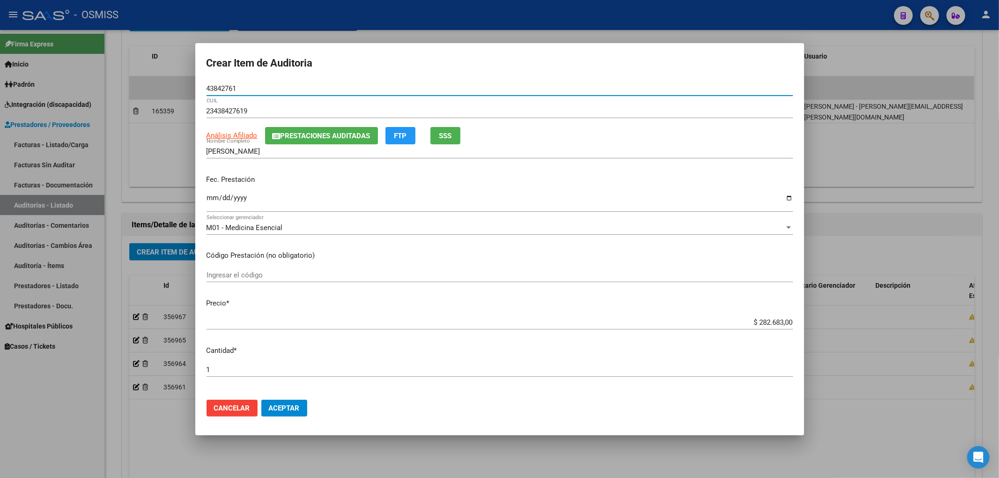
click at [347, 135] on span "Prestaciones Auditadas" at bounding box center [326, 136] width 90 height 8
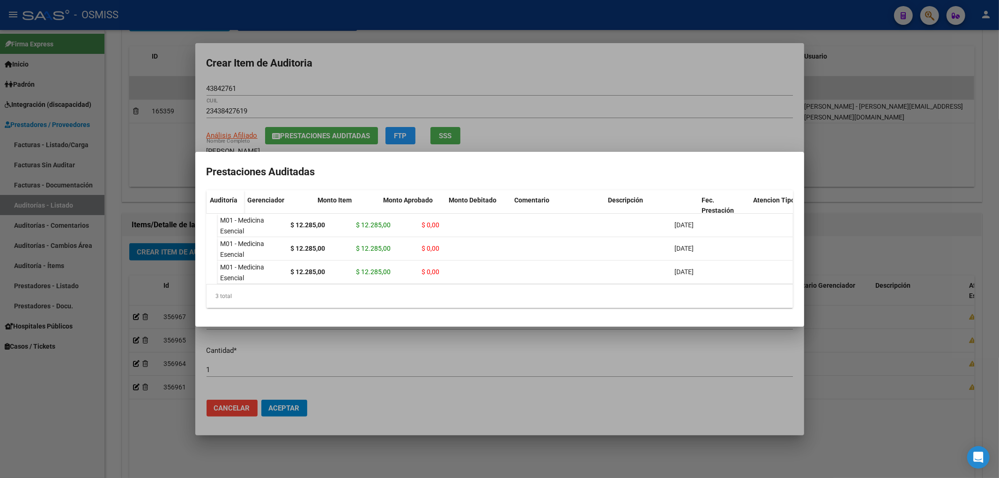
scroll to position [0, 0]
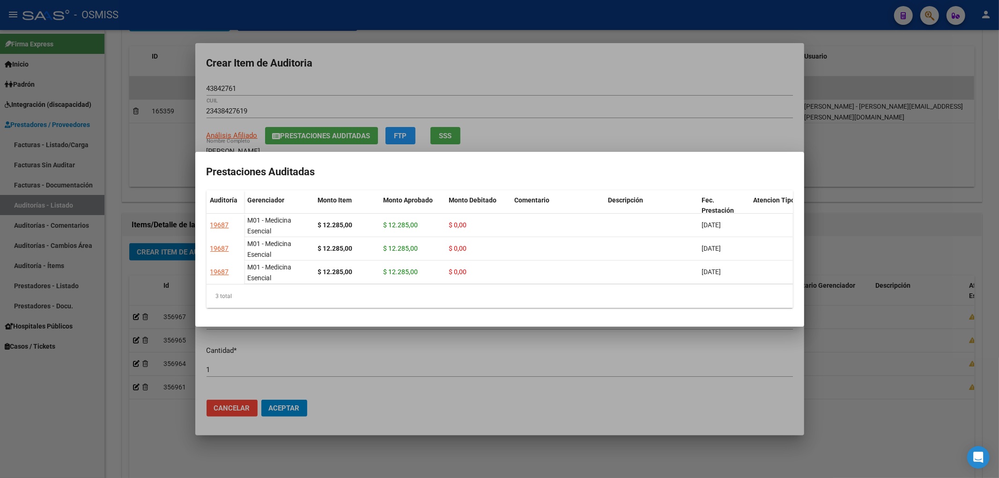
click at [360, 67] on div at bounding box center [499, 239] width 999 height 478
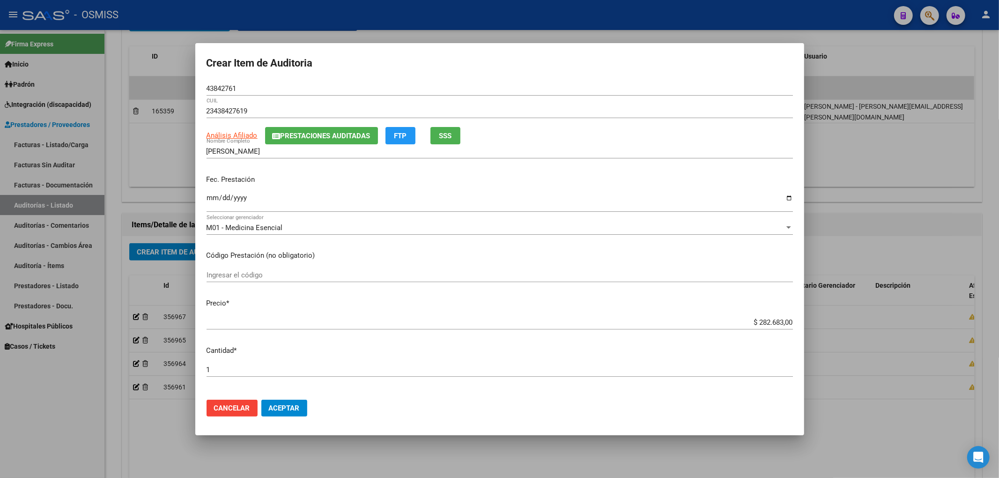
click at [212, 199] on input "Ingresar la fecha" at bounding box center [500, 201] width 586 height 15
drag, startPoint x: 748, startPoint y: 320, endPoint x: 853, endPoint y: 320, distance: 104.9
click at [853, 320] on div "Crear Item de Auditoria 43842761 Nro Documento 23438427619 CUIL Análisis Afilia…" at bounding box center [499, 239] width 999 height 478
click at [283, 407] on span "Aceptar" at bounding box center [284, 408] width 31 height 8
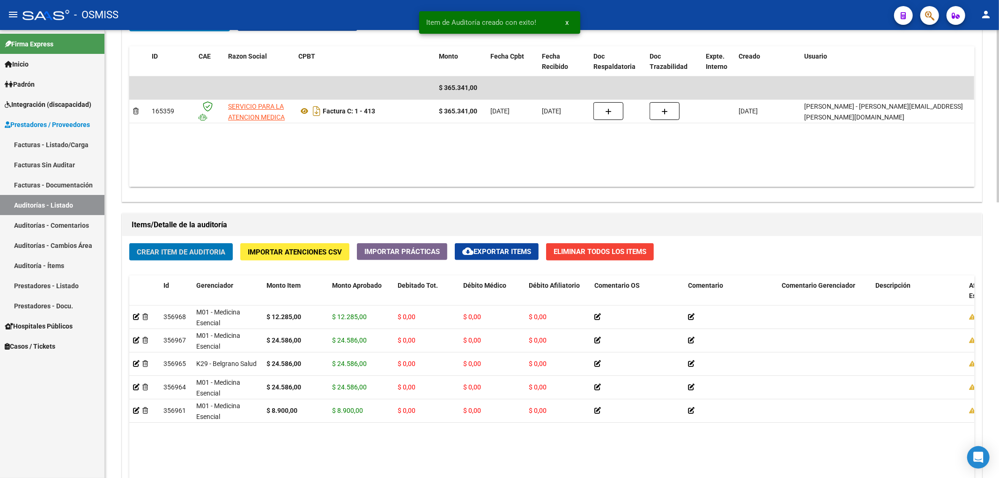
click at [171, 264] on div "Crear Item de Auditoria Importar Atenciones CSV Importar Prácticas cloud_downlo…" at bounding box center [551, 430] width 859 height 388
click at [174, 258] on button "Crear Item de Auditoria" at bounding box center [181, 251] width 104 height 17
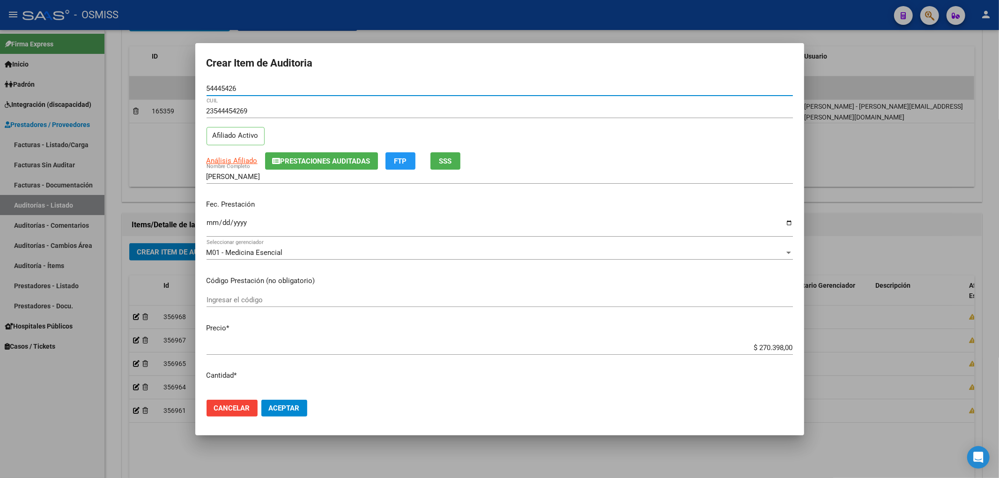
click at [213, 222] on input "Ingresar la fecha" at bounding box center [500, 226] width 586 height 15
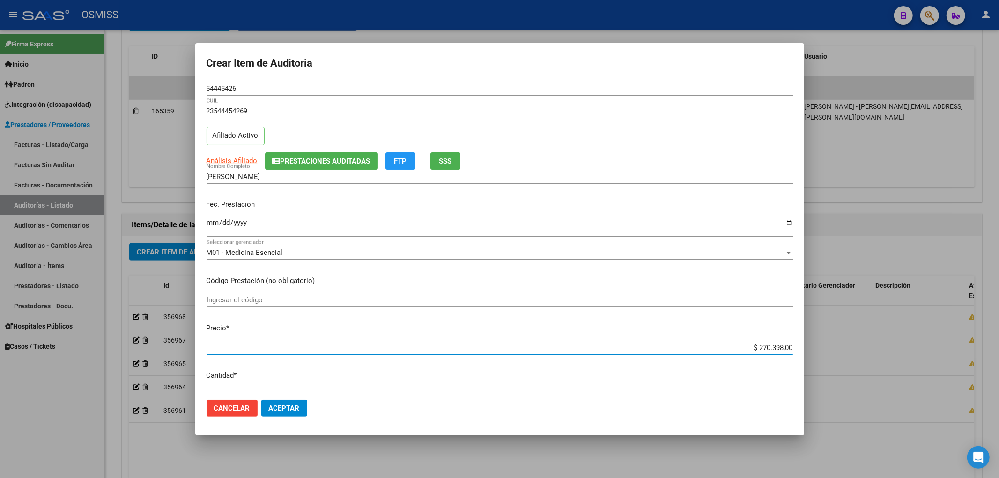
drag, startPoint x: 737, startPoint y: 345, endPoint x: 799, endPoint y: 343, distance: 62.3
click at [802, 343] on mat-dialog-content "54445426 Nro Documento 23544454269 CUIL Afiliado Activo Análisis Afiliado Prest…" at bounding box center [499, 236] width 609 height 311
click at [308, 157] on span "Prestaciones Auditadas" at bounding box center [326, 161] width 90 height 8
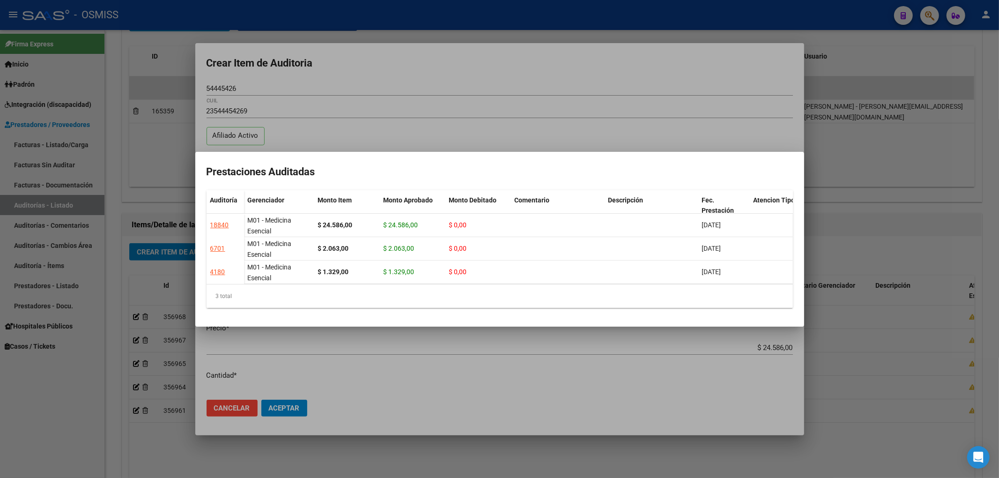
click at [372, 81] on div at bounding box center [499, 239] width 999 height 478
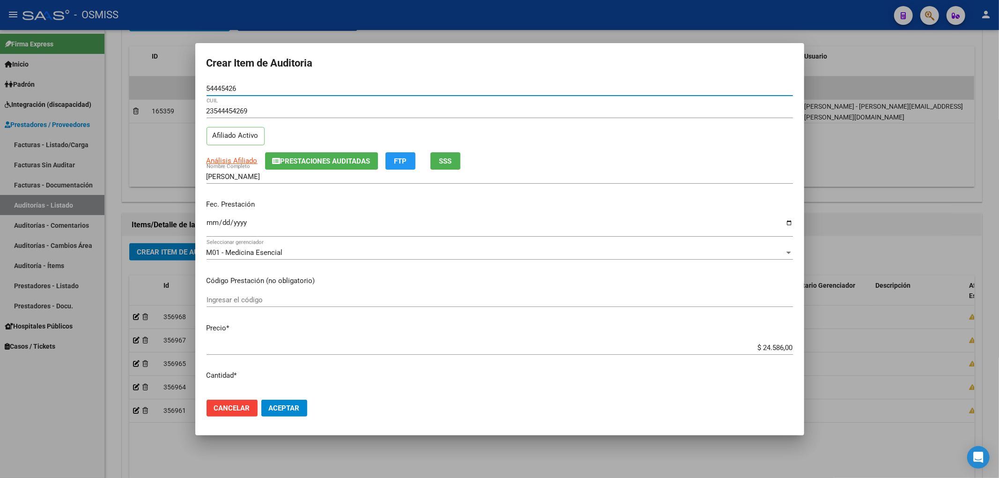
drag, startPoint x: 252, startPoint y: 90, endPoint x: 126, endPoint y: 94, distance: 126.0
click at [132, 87] on div "Crear Item de Auditoria 54445426 Nro Documento 23544454269 CUIL Afiliado Activo…" at bounding box center [499, 239] width 999 height 478
click at [347, 102] on div "54445426 Nro Documento" at bounding box center [500, 92] width 586 height 23
drag, startPoint x: 246, startPoint y: 90, endPoint x: 111, endPoint y: 80, distance: 135.8
click at [132, 81] on div "Crear Item de Auditoria 54445426 Nro Documento 23544454269 CUIL Afiliado Activo…" at bounding box center [499, 239] width 999 height 478
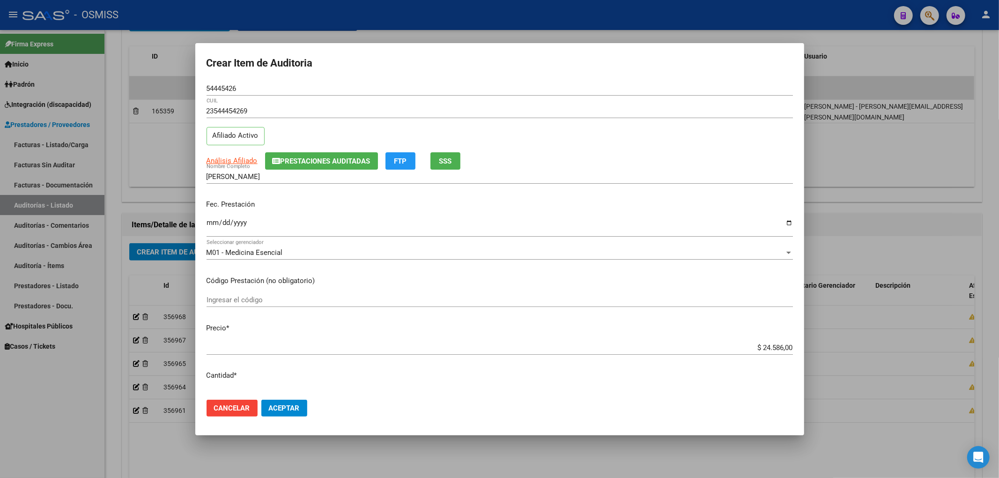
click at [390, 210] on p "Fec. Prestación" at bounding box center [500, 204] width 586 height 11
click at [333, 162] on span "Prestaciones Auditadas" at bounding box center [326, 161] width 90 height 8
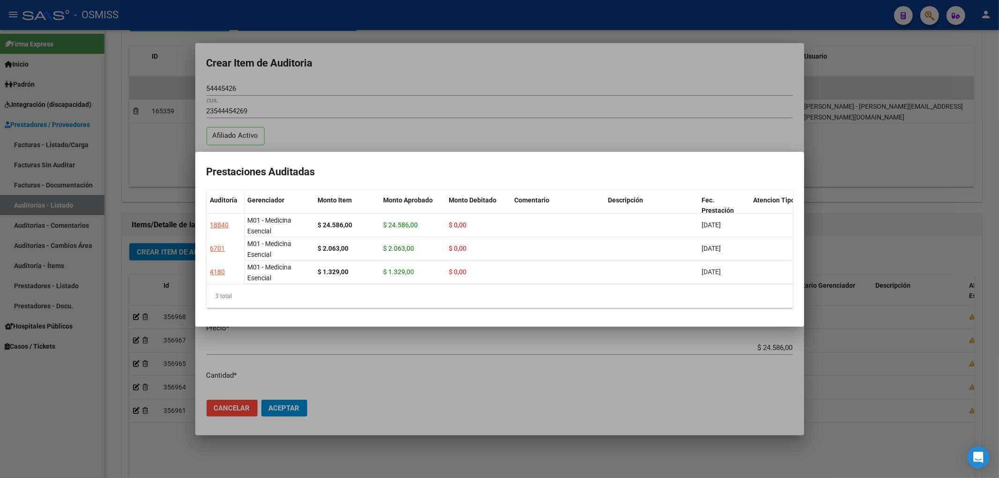
click at [373, 383] on div at bounding box center [499, 239] width 999 height 478
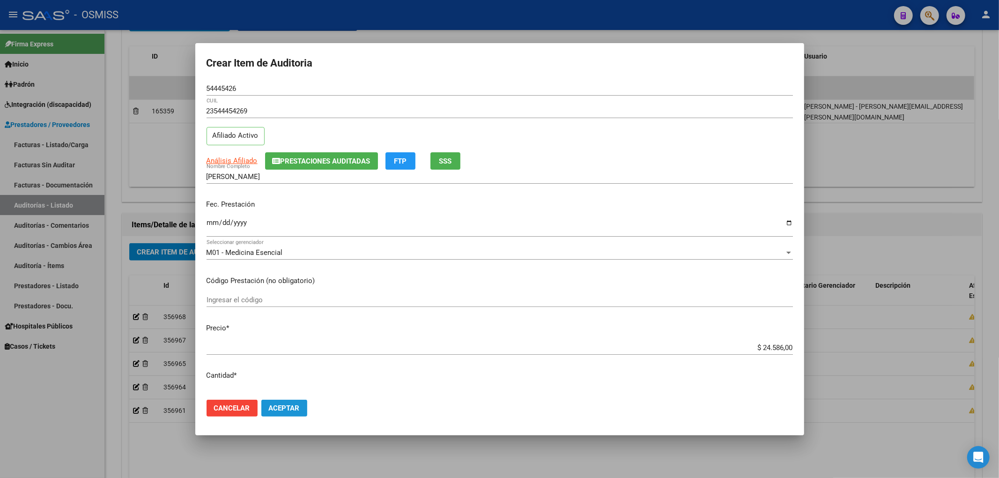
click at [301, 404] on button "Aceptar" at bounding box center [284, 407] width 46 height 17
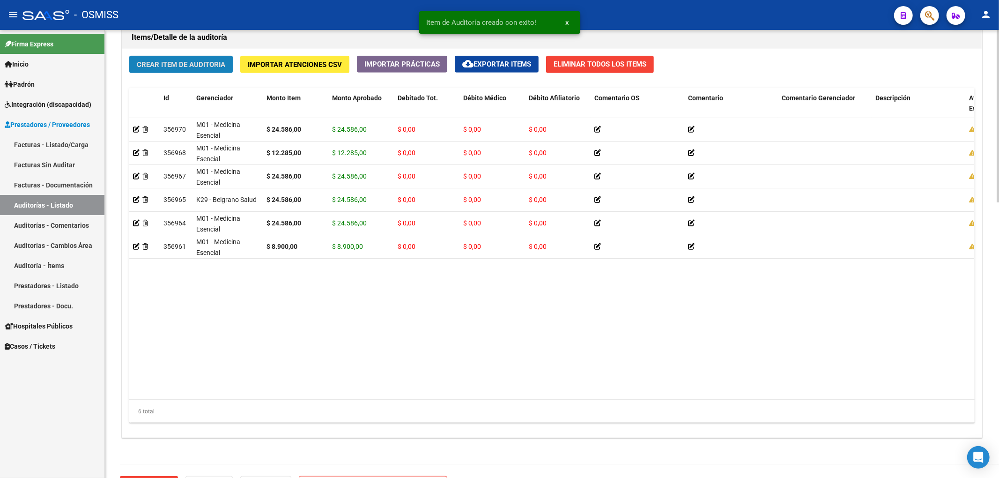
click at [194, 68] on span "Crear Item de Auditoria" at bounding box center [181, 64] width 89 height 8
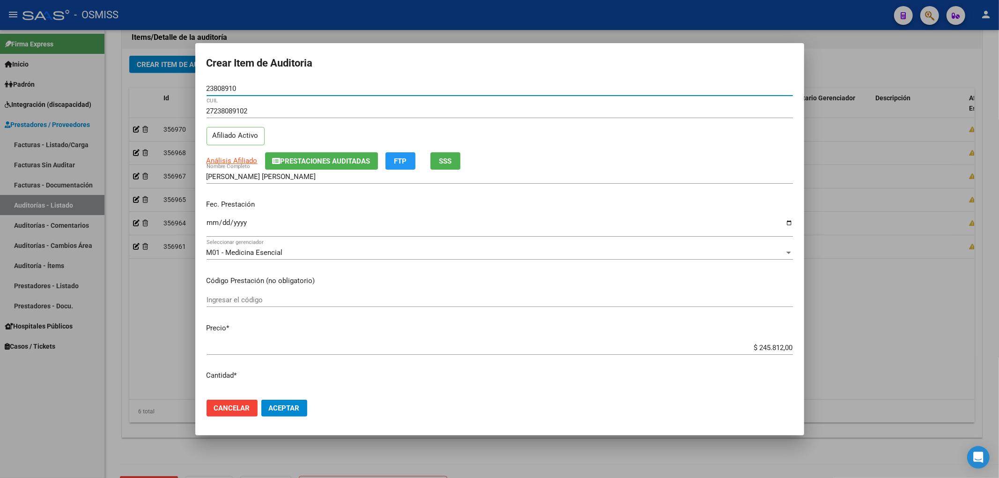
click at [281, 163] on span "Prestaciones Auditadas" at bounding box center [326, 161] width 90 height 8
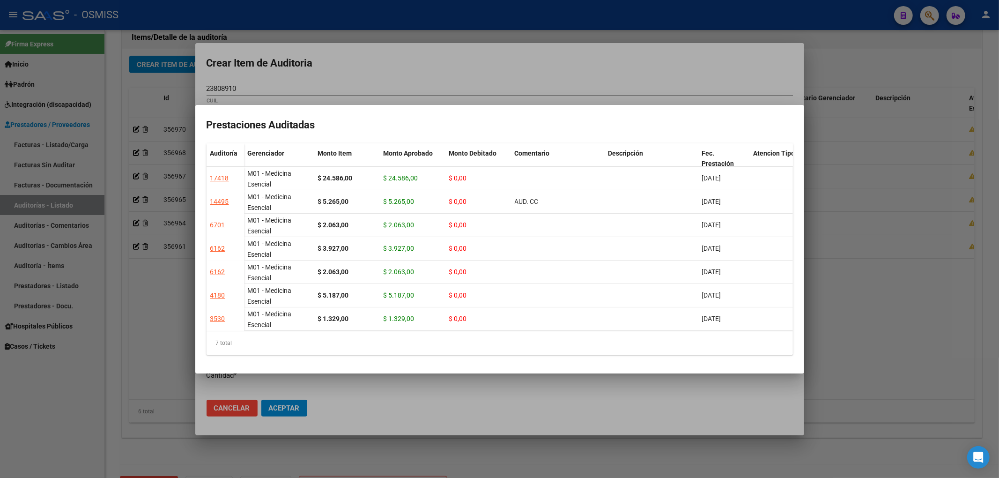
click at [359, 69] on div at bounding box center [499, 239] width 999 height 478
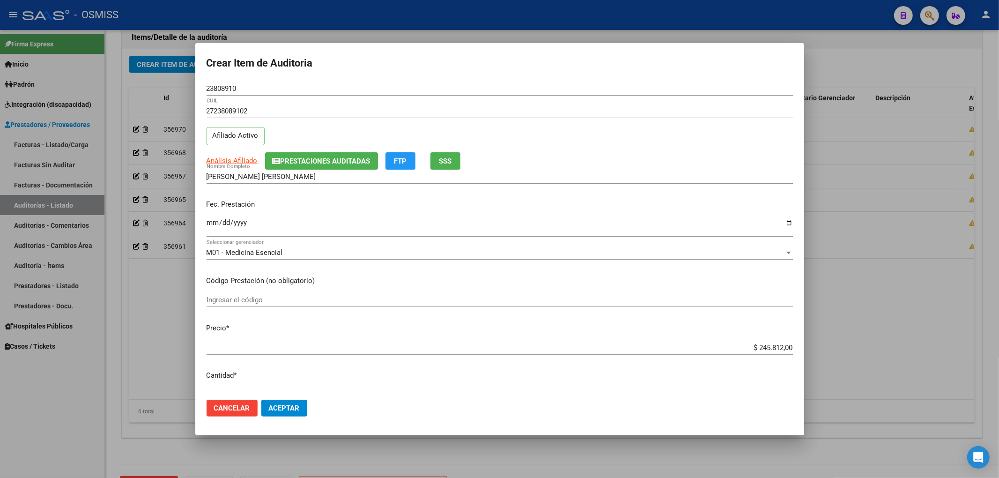
click at [216, 223] on input "Ingresar la fecha" at bounding box center [500, 226] width 586 height 15
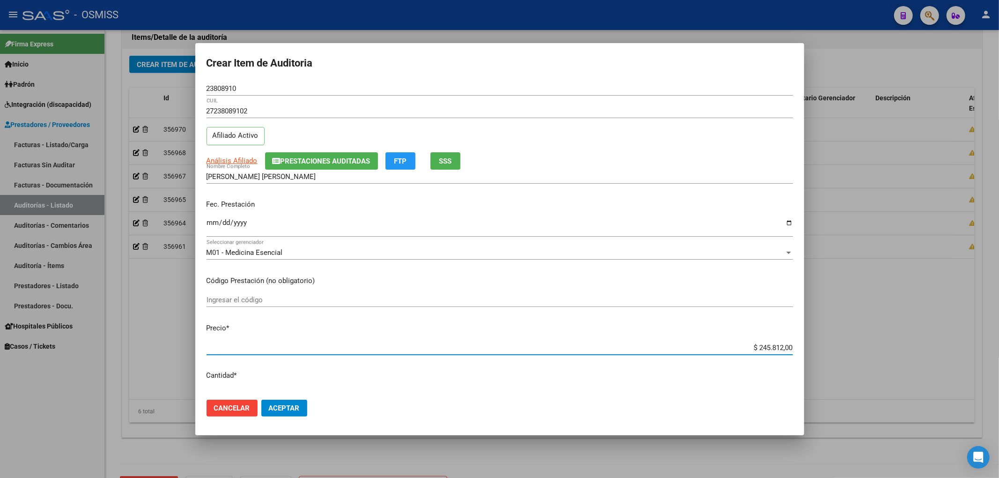
drag, startPoint x: 740, startPoint y: 343, endPoint x: 835, endPoint y: 350, distance: 94.9
click at [825, 349] on div "Crear Item de Auditoria 23808910 Nro Documento 27238089102 CUIL Afiliado Activo…" at bounding box center [499, 239] width 999 height 478
click at [94, 70] on div "Crear Item de Auditoria 23808910 Nro Documento 27238089102 CUIL Afiliado Activo…" at bounding box center [499, 239] width 999 height 478
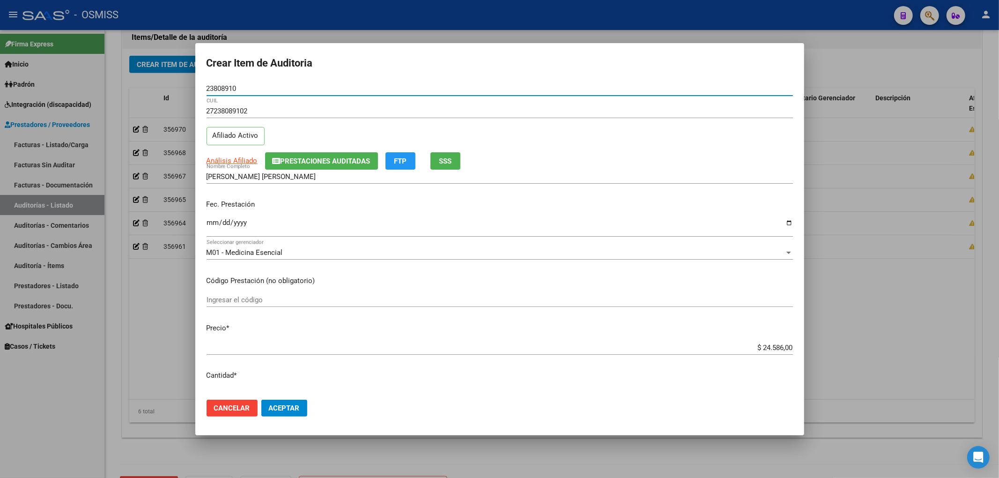
click at [295, 407] on span "Aceptar" at bounding box center [284, 408] width 31 height 8
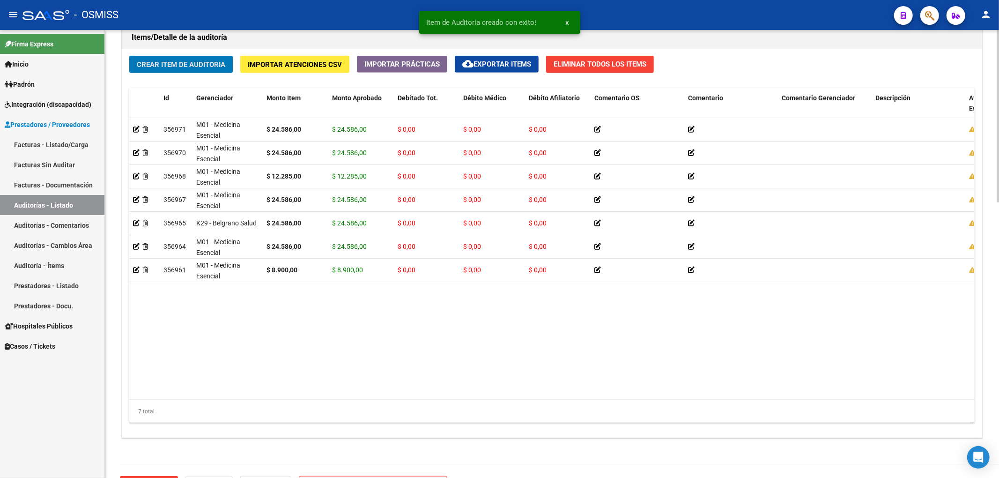
click at [160, 62] on span "Crear Item de Auditoria" at bounding box center [181, 64] width 89 height 8
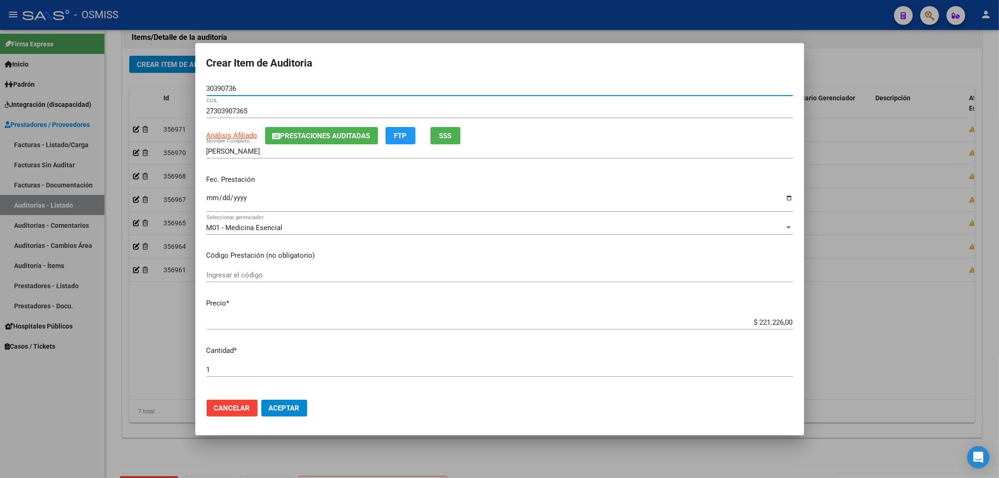
click at [207, 199] on input "Ingresar la fecha" at bounding box center [500, 201] width 586 height 15
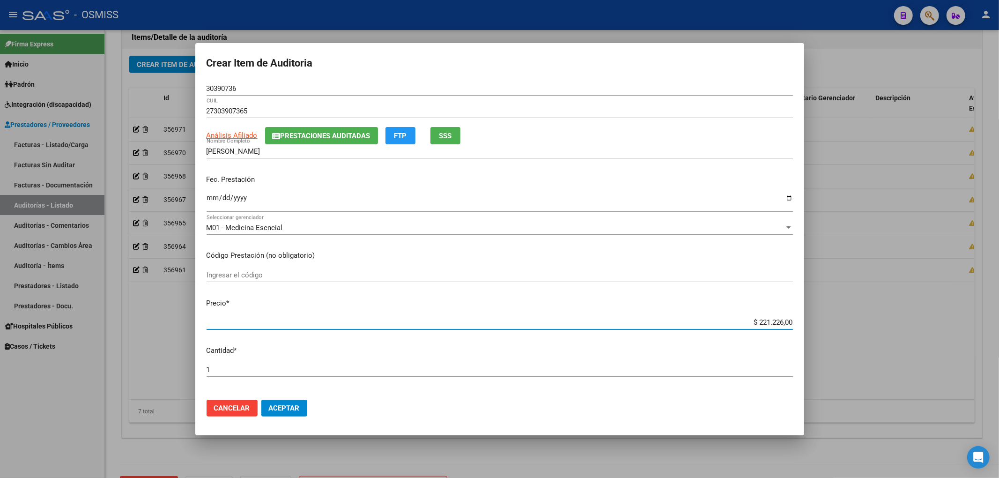
drag, startPoint x: 748, startPoint y: 321, endPoint x: 897, endPoint y: 343, distance: 151.0
click at [888, 340] on div "Crear Item de Auditoria 30390736 Nro Documento 27303907365 CUIL Análisis Afilia…" at bounding box center [499, 239] width 999 height 478
click at [435, 190] on div "Fec. Prestación 2025-08-05 Ingresar la fecha" at bounding box center [500, 193] width 586 height 53
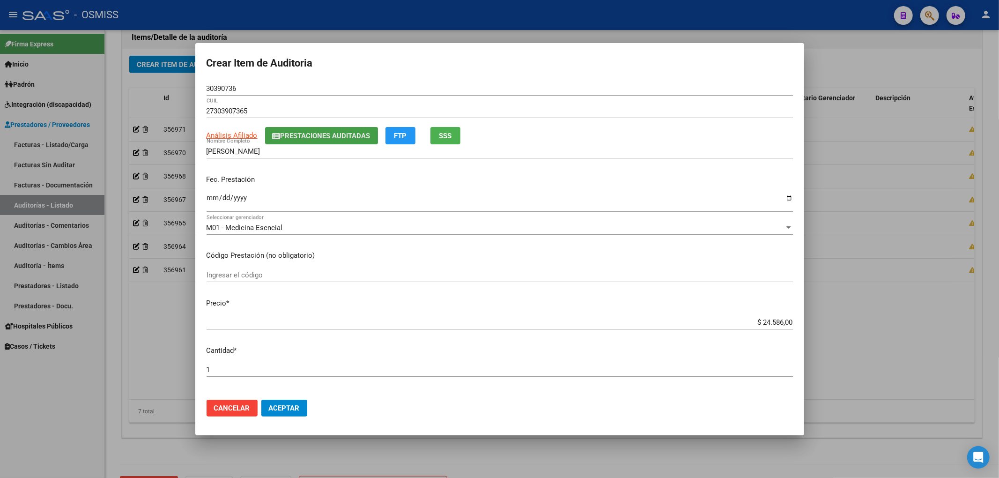
click at [283, 142] on button "Prestaciones Auditadas" at bounding box center [321, 135] width 113 height 17
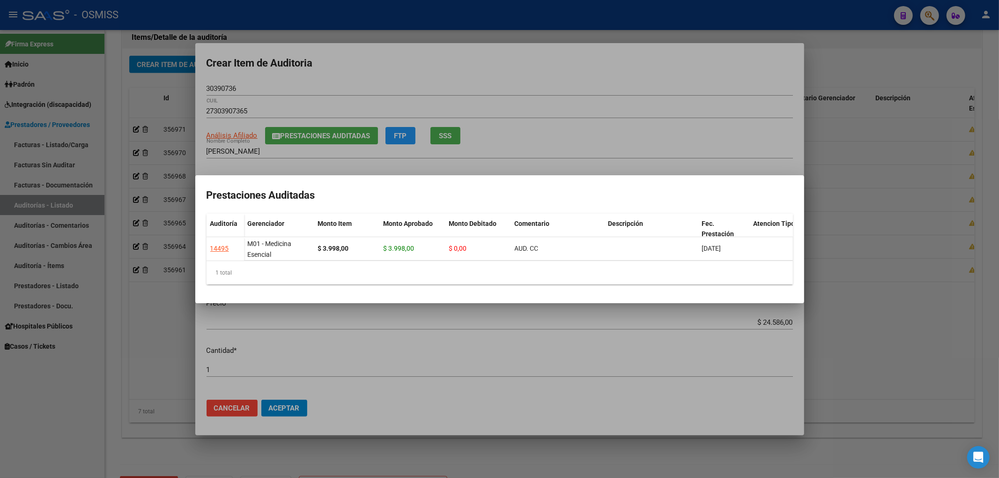
click at [325, 60] on div at bounding box center [499, 239] width 999 height 478
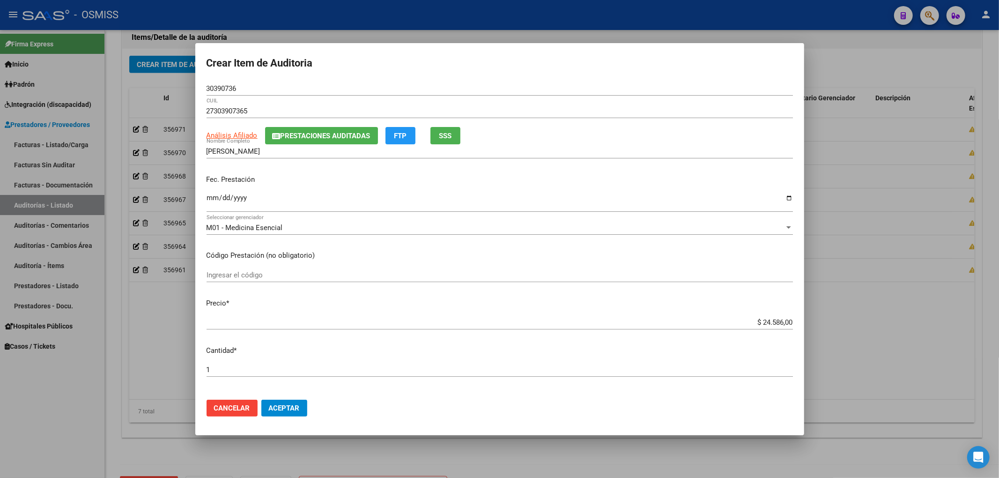
click at [355, 175] on p "Fec. Prestación" at bounding box center [500, 179] width 586 height 11
click at [437, 207] on input "2025-08-05" at bounding box center [500, 201] width 586 height 15
click at [322, 192] on div "2025-08-05 Ingresar la fecha" at bounding box center [500, 202] width 586 height 20
drag, startPoint x: 250, startPoint y: 90, endPoint x: 196, endPoint y: 87, distance: 54.5
click at [196, 87] on mat-dialog-content "30390736 Nro Documento 27303907365 CUIL Análisis Afiliado Prestaciones Auditada…" at bounding box center [499, 236] width 609 height 311
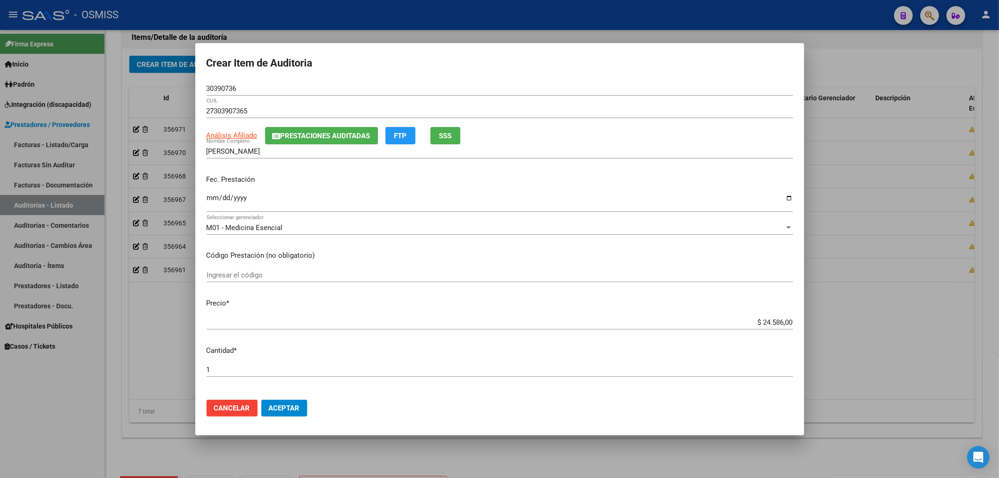
drag, startPoint x: 370, startPoint y: 186, endPoint x: 317, endPoint y: 152, distance: 63.0
click at [370, 186] on div "Fec. Prestación 2025-08-05 Ingresar la fecha" at bounding box center [500, 193] width 586 height 53
click at [312, 137] on span "Prestaciones Auditadas" at bounding box center [326, 136] width 90 height 8
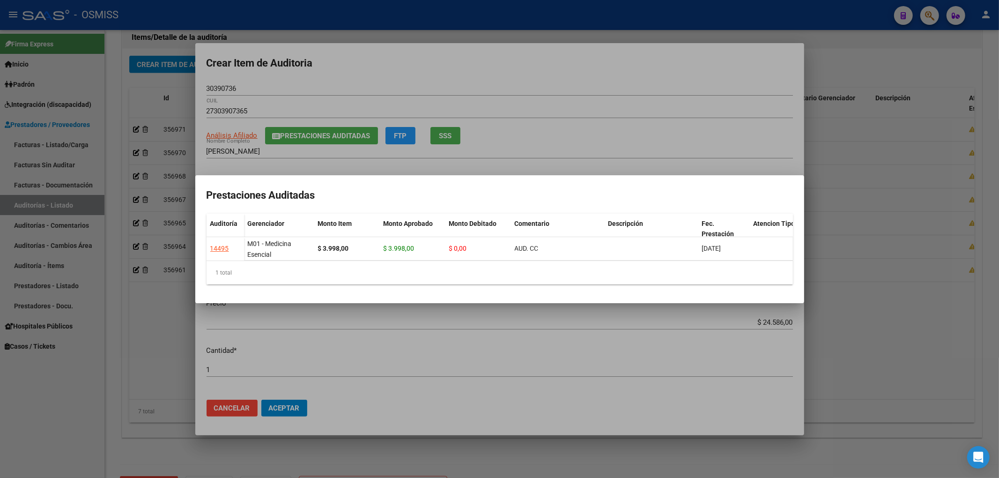
click at [400, 74] on div at bounding box center [499, 239] width 999 height 478
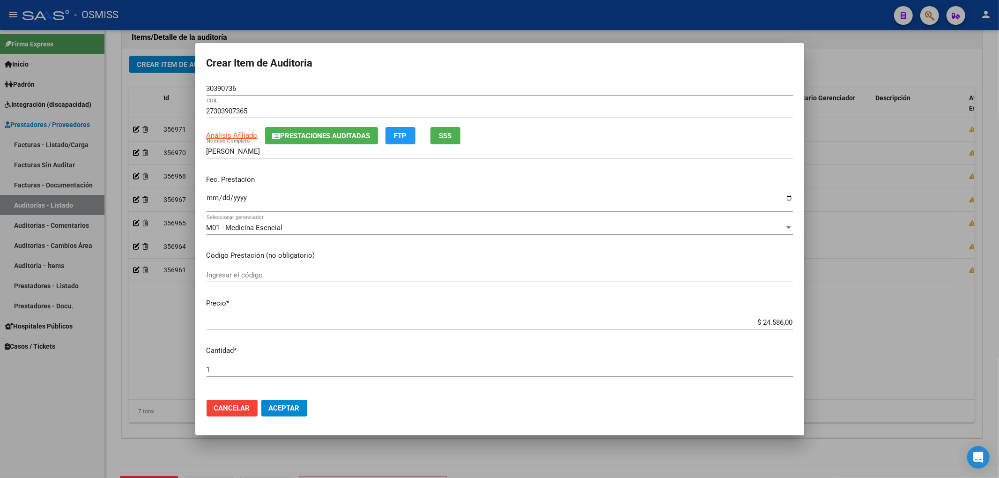
drag, startPoint x: 243, startPoint y: 90, endPoint x: 158, endPoint y: 87, distance: 84.8
click at [162, 87] on div "Crear Item de Auditoria 30390736 Nro Documento 27303907365 CUIL Análisis Afilia…" at bounding box center [499, 239] width 999 height 478
click at [288, 404] on span "Aceptar" at bounding box center [284, 408] width 31 height 8
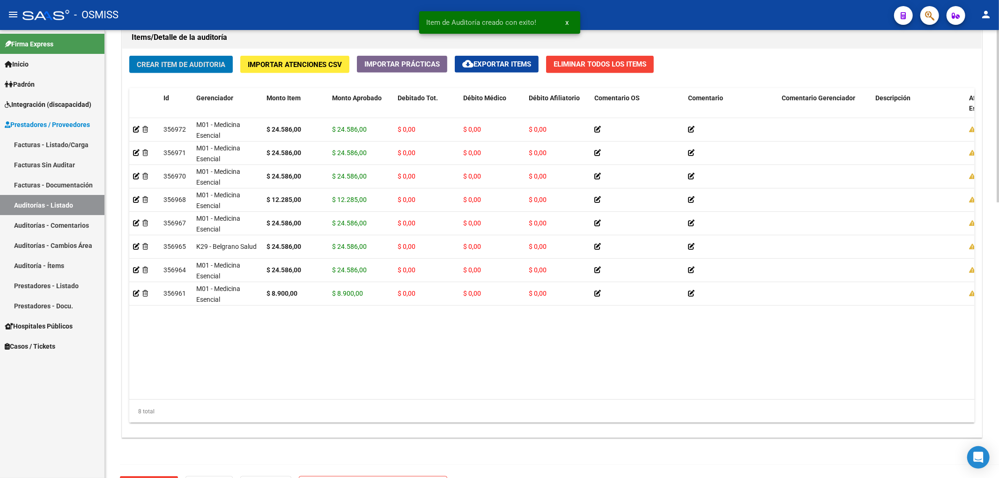
click at [166, 67] on span "Crear Item de Auditoria" at bounding box center [181, 64] width 89 height 8
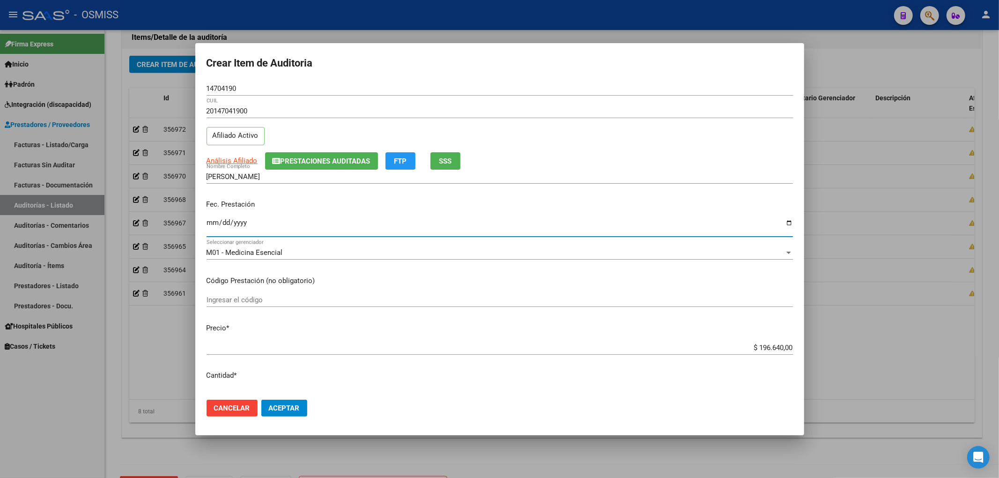
click at [214, 221] on input "Ingresar la fecha" at bounding box center [500, 226] width 586 height 15
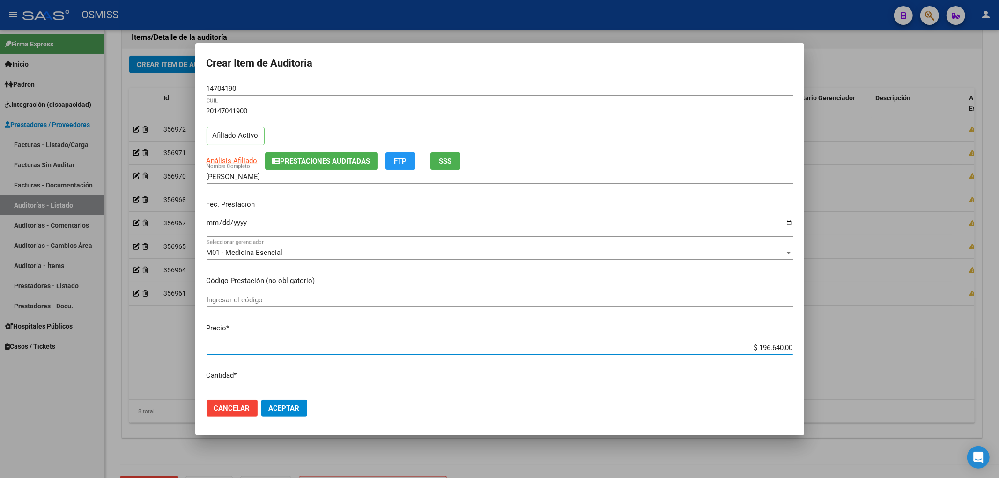
drag, startPoint x: 721, startPoint y: 347, endPoint x: 864, endPoint y: 346, distance: 142.8
click at [864, 346] on div "Crear Item de Auditoria 14704190 Nro Documento 20147041900 CUIL Afiliado Activo…" at bounding box center [499, 239] width 999 height 478
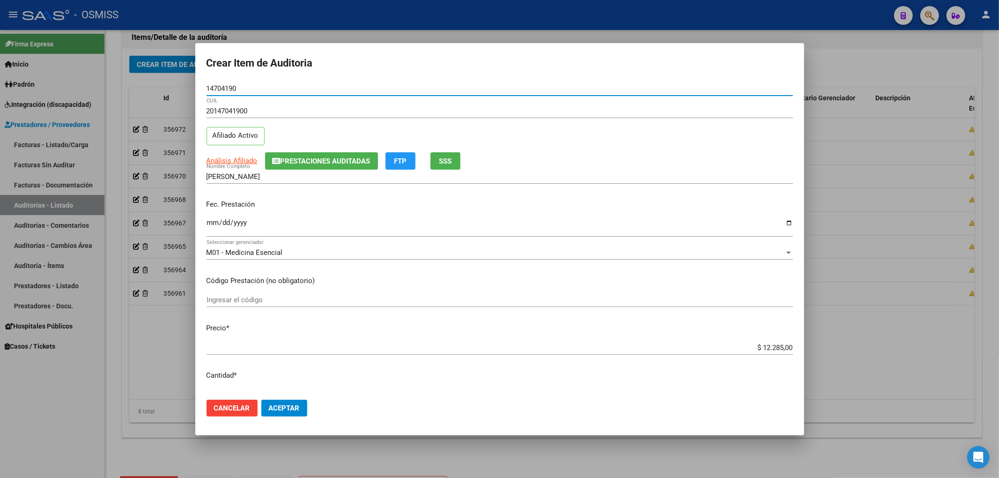
drag, startPoint x: 241, startPoint y: 85, endPoint x: 137, endPoint y: 100, distance: 105.0
click at [152, 86] on div "Crear Item de Auditoria 14704190 Nro Documento 20147041900 CUIL Afiliado Activo…" at bounding box center [499, 239] width 999 height 478
click at [306, 160] on span "Prestaciones Auditadas" at bounding box center [326, 161] width 90 height 8
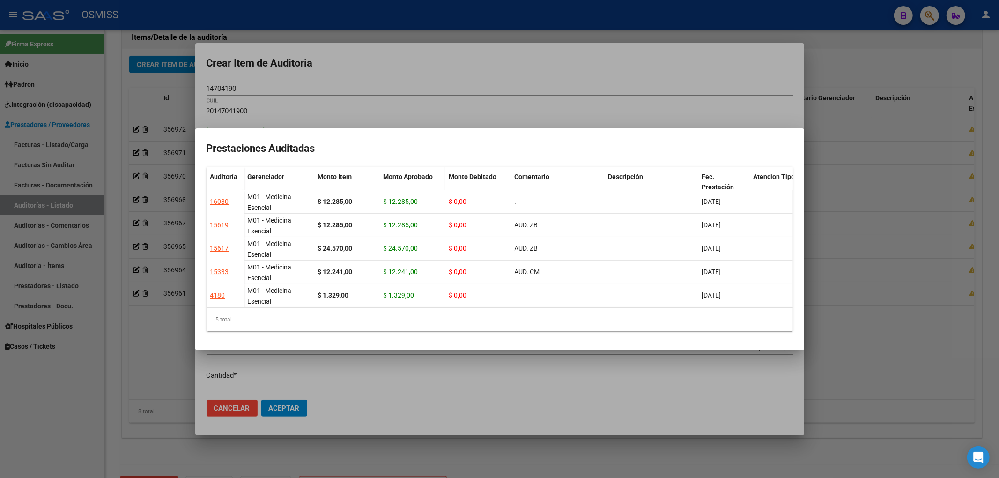
drag, startPoint x: 377, startPoint y: 91, endPoint x: 439, endPoint y: 172, distance: 102.6
click at [376, 91] on div at bounding box center [499, 239] width 999 height 478
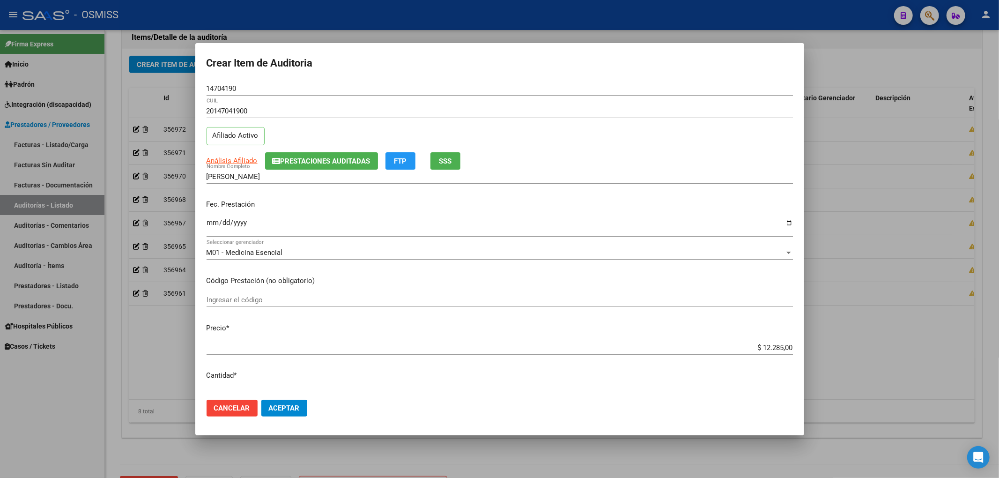
click at [380, 215] on div "Fec. Prestación 2025-08-05 Ingresar la fecha" at bounding box center [500, 218] width 586 height 53
click at [278, 408] on span "Aceptar" at bounding box center [284, 408] width 31 height 8
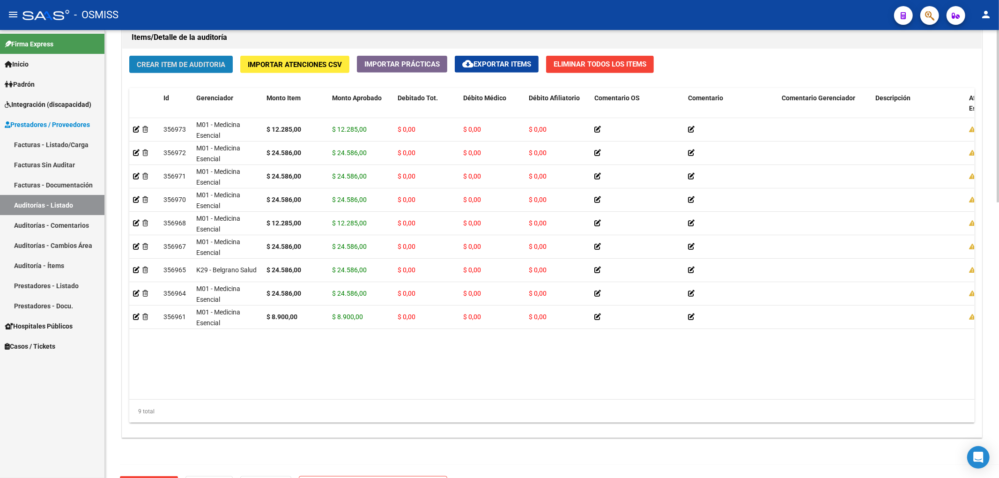
click at [199, 66] on span "Crear Item de Auditoria" at bounding box center [181, 64] width 89 height 8
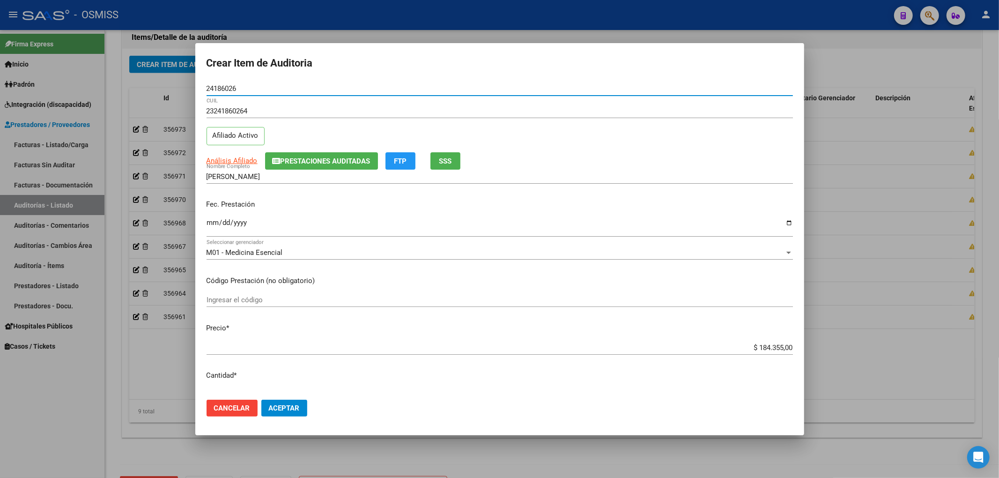
click at [212, 223] on input "Ingresar la fecha" at bounding box center [500, 226] width 586 height 15
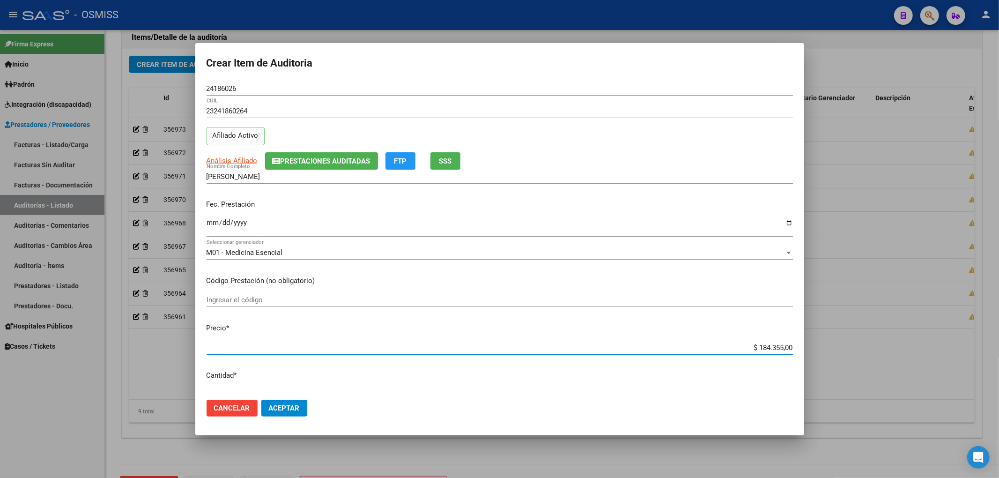
drag, startPoint x: 747, startPoint y: 349, endPoint x: 787, endPoint y: 335, distance: 42.5
click at [858, 347] on div "Crear Item de Auditoria 24186026 Nro Documento 23241860264 CUIL Afiliado Activo…" at bounding box center [499, 239] width 999 height 478
click at [288, 410] on span "Aceptar" at bounding box center [284, 408] width 31 height 8
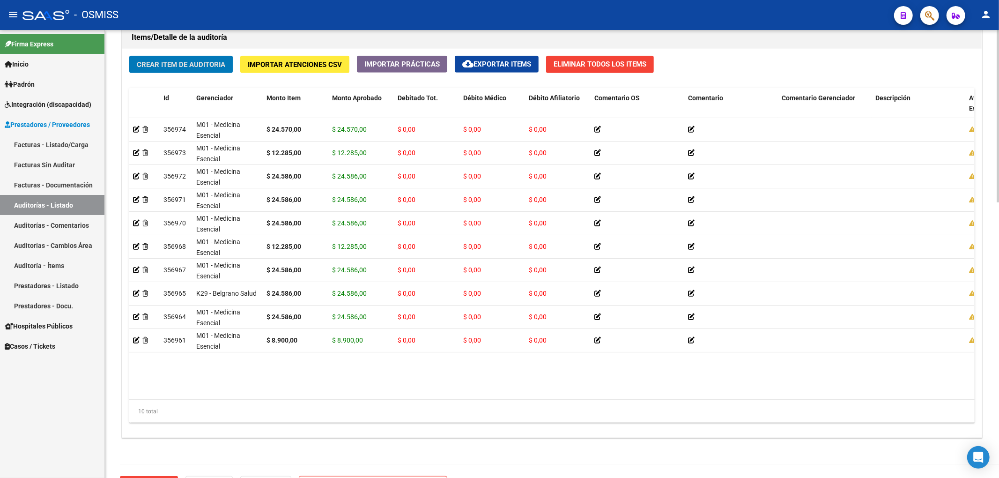
click at [154, 69] on span "Crear Item de Auditoria" at bounding box center [181, 64] width 89 height 8
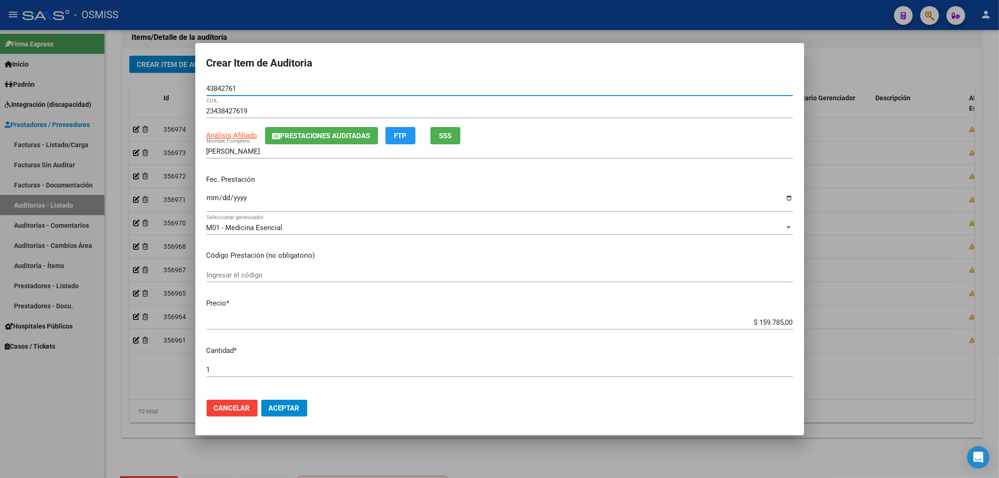
click at [214, 199] on input "Ingresar la fecha" at bounding box center [500, 201] width 586 height 15
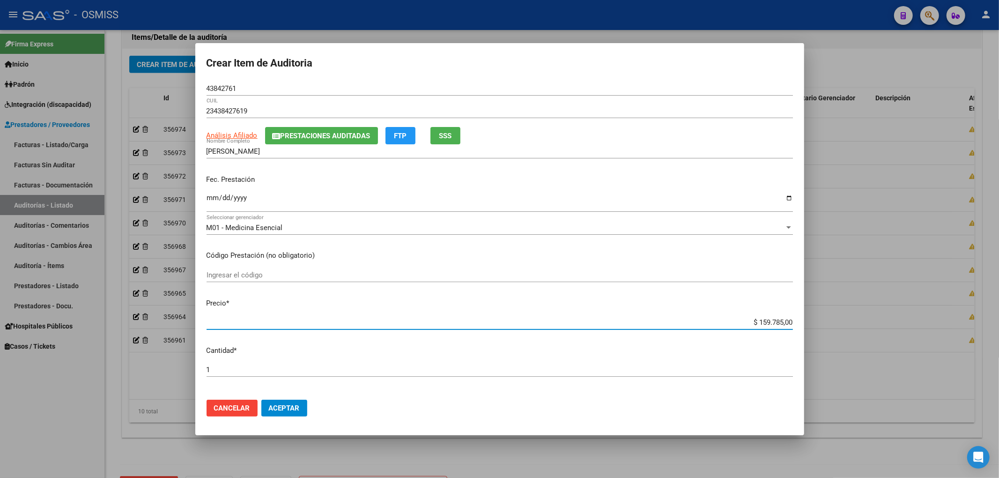
drag, startPoint x: 740, startPoint y: 325, endPoint x: 924, endPoint y: 312, distance: 184.5
click at [923, 317] on div "Crear Item de Auditoria 43842761 Nro Documento 23438427619 CUIL Análisis Afilia…" at bounding box center [499, 239] width 999 height 478
click at [306, 135] on span "Prestaciones Auditadas" at bounding box center [326, 136] width 90 height 8
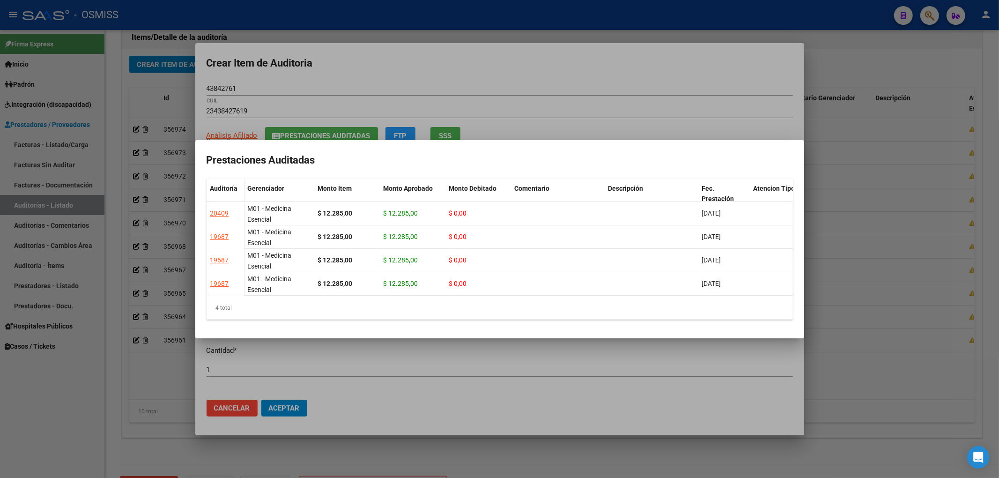
click at [409, 75] on div at bounding box center [499, 239] width 999 height 478
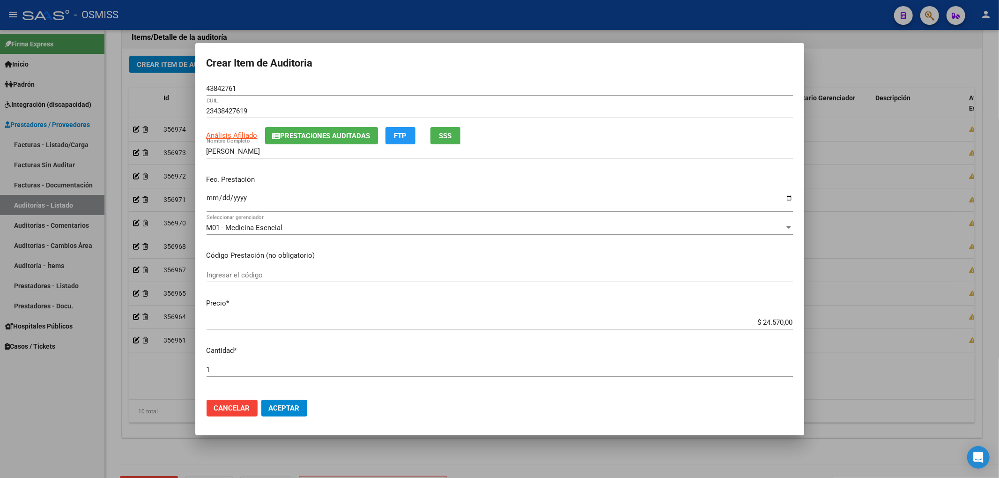
click at [54, 96] on div "Crear Item de Auditoria 43842761 Nro Documento 23438427619 CUIL Análisis Afilia…" at bounding box center [499, 239] width 999 height 478
click at [250, 82] on div "43842761 Nro Documento" at bounding box center [500, 88] width 586 height 14
drag, startPoint x: 247, startPoint y: 87, endPoint x: 113, endPoint y: 111, distance: 136.1
click at [89, 87] on div "Crear Item de Auditoria 43842761 Nro Documento 23438427619 CUIL Análisis Afilia…" at bounding box center [499, 239] width 999 height 478
click at [381, 208] on input "2025-08-14" at bounding box center [500, 201] width 586 height 15
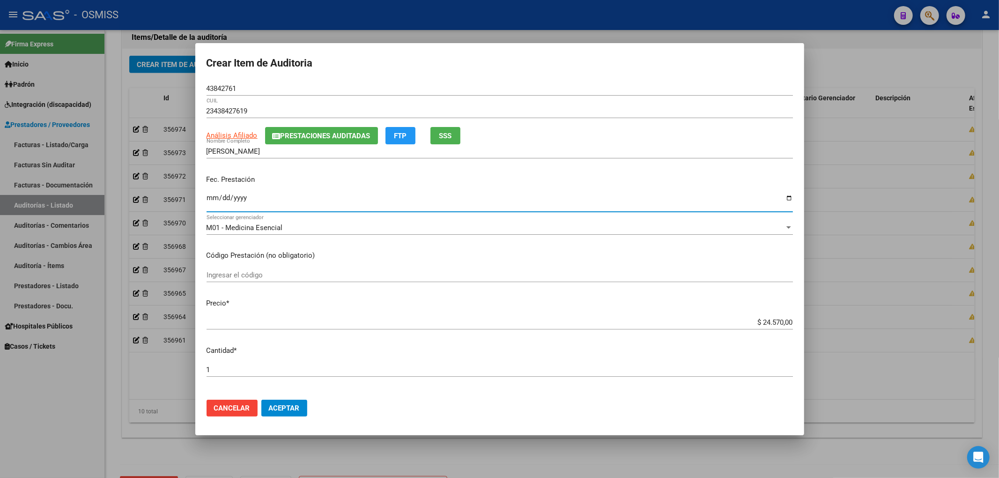
click at [277, 404] on span "Aceptar" at bounding box center [284, 408] width 31 height 8
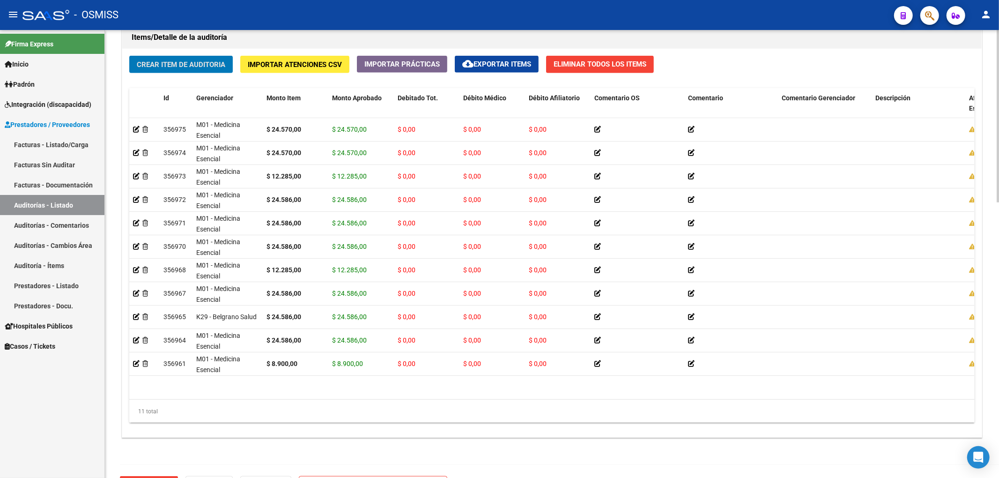
click at [190, 61] on span "Crear Item de Auditoria" at bounding box center [181, 64] width 89 height 8
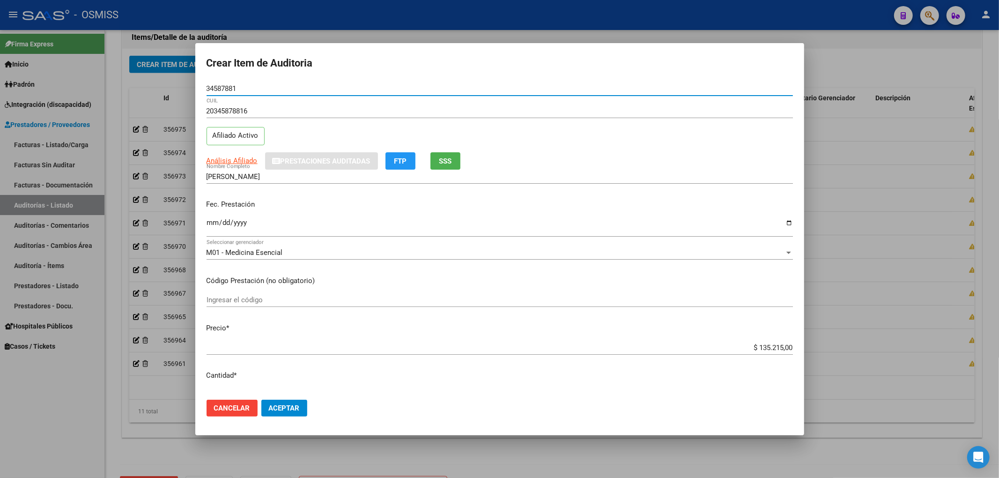
click at [209, 222] on input "Ingresar la fecha" at bounding box center [500, 226] width 586 height 15
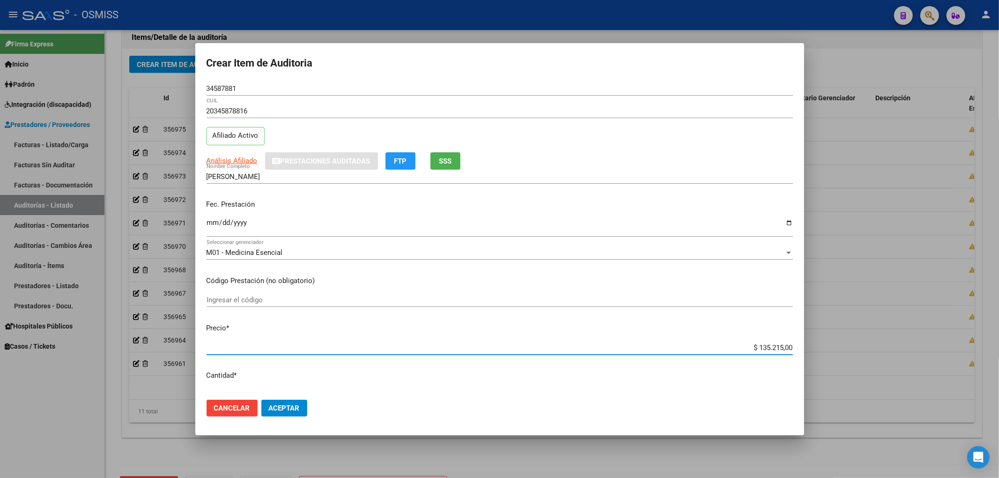
drag, startPoint x: 720, startPoint y: 348, endPoint x: 962, endPoint y: 383, distance: 244.7
click at [973, 383] on div "Crear Item de Auditoria 34587881 Nro Documento 20345878816 CUIL Afiliado Activo…" at bounding box center [499, 239] width 999 height 478
click at [313, 229] on input "2025-08-16" at bounding box center [500, 226] width 586 height 15
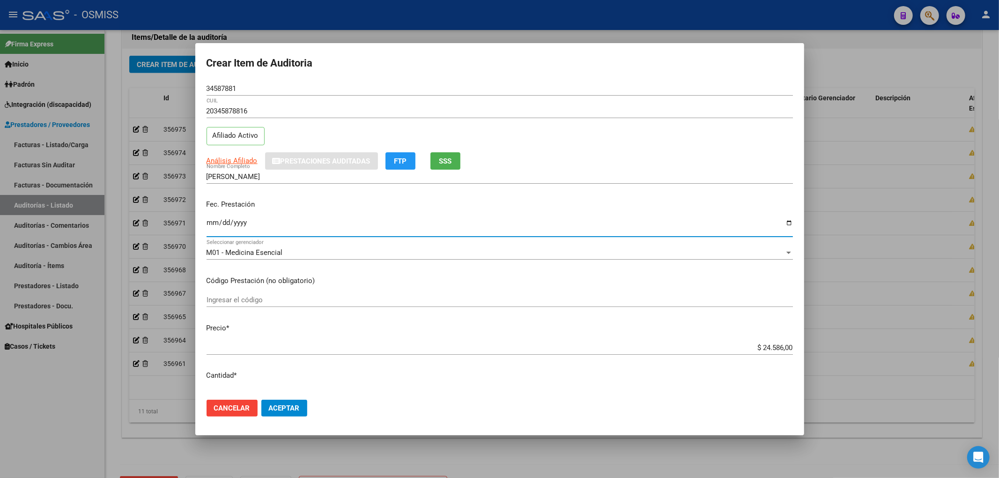
drag, startPoint x: 135, startPoint y: 87, endPoint x: 120, endPoint y: 86, distance: 15.0
click at [120, 86] on div "Crear Item de Auditoria 34587881 Nro Documento 20345878816 CUIL Afiliado Activo…" at bounding box center [499, 239] width 999 height 478
click at [420, 217] on div "2025-08-16 Ingresar la fecha" at bounding box center [500, 227] width 586 height 20
click at [295, 402] on button "Aceptar" at bounding box center [284, 407] width 46 height 17
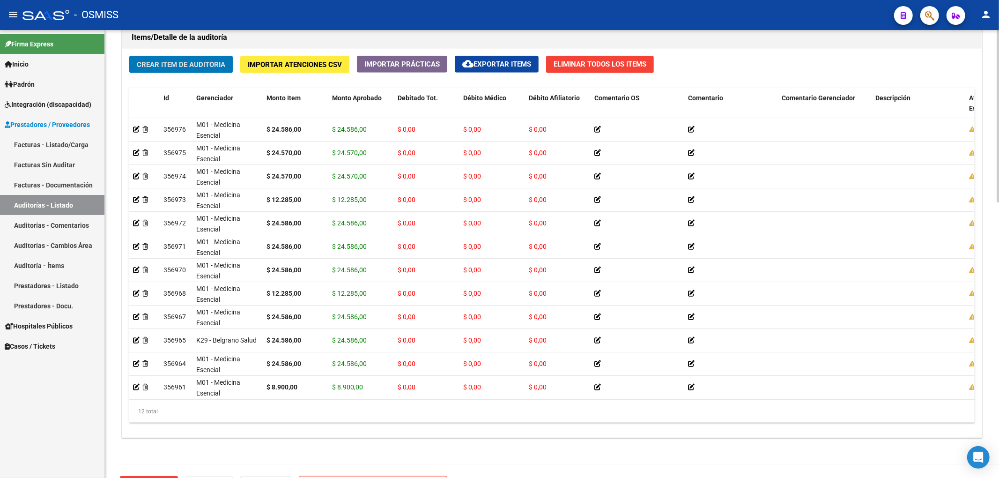
click at [212, 67] on span "Crear Item de Auditoria" at bounding box center [181, 64] width 89 height 8
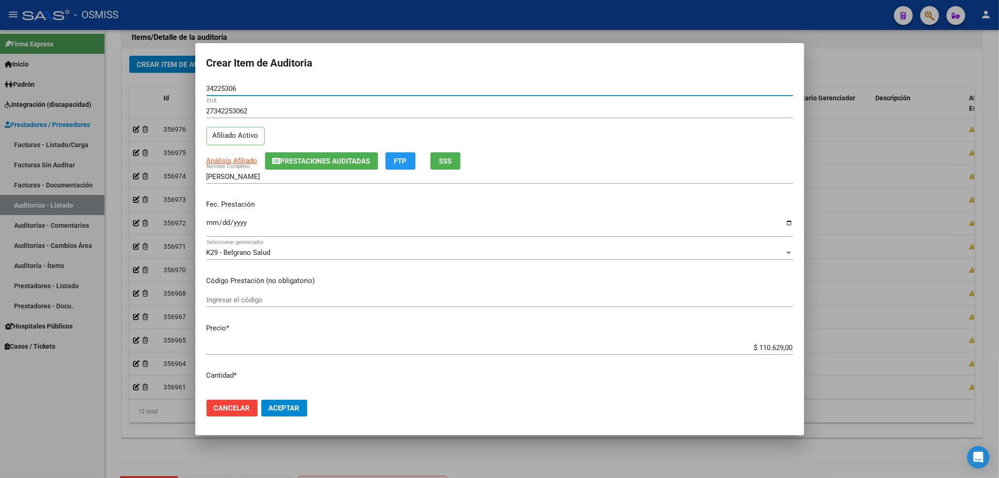
click at [211, 221] on input "Ingresar la fecha" at bounding box center [500, 226] width 586 height 15
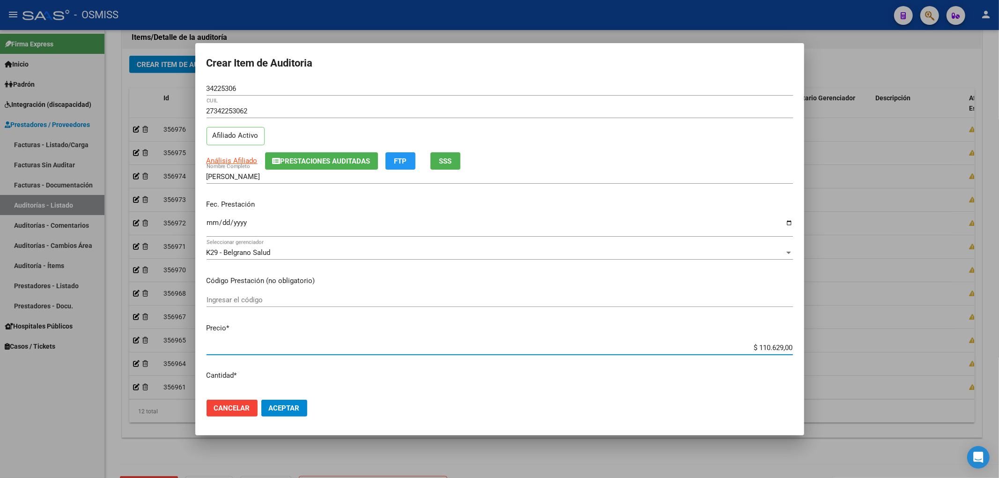
drag, startPoint x: 739, startPoint y: 347, endPoint x: 870, endPoint y: 343, distance: 131.2
click at [866, 343] on div "Crear Item de Auditoria 34225306 Nro Documento 27342253062 CUIL Afiliado Activo…" at bounding box center [499, 239] width 999 height 478
click at [25, 54] on div "Crear Item de Auditoria 34225306 Nro Documento 27342253062 CUIL Afiliado Activo…" at bounding box center [499, 239] width 999 height 478
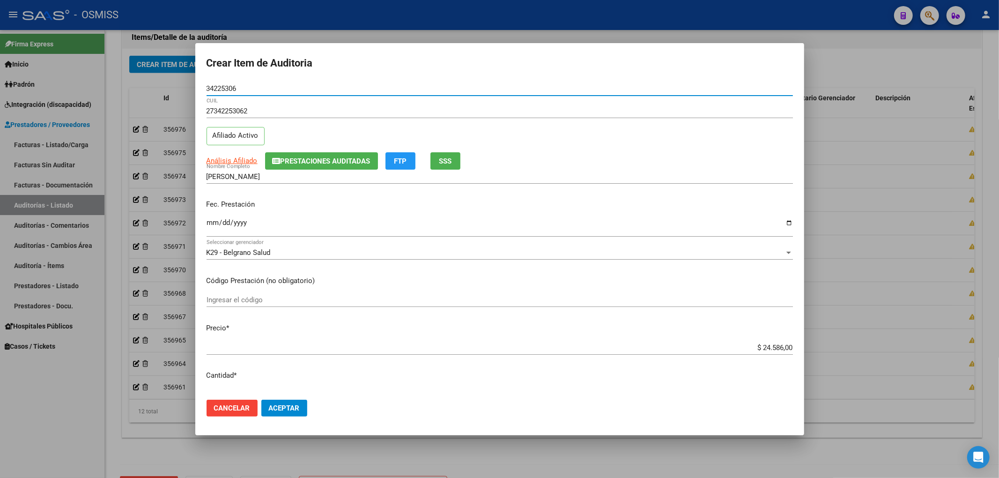
click at [294, 163] on span "Prestaciones Auditadas" at bounding box center [326, 161] width 90 height 8
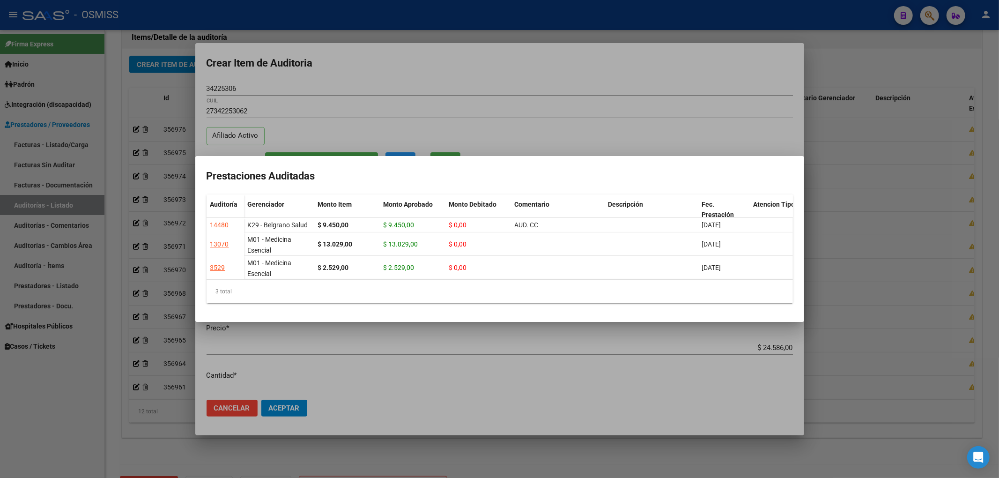
click at [433, 69] on div at bounding box center [499, 239] width 999 height 478
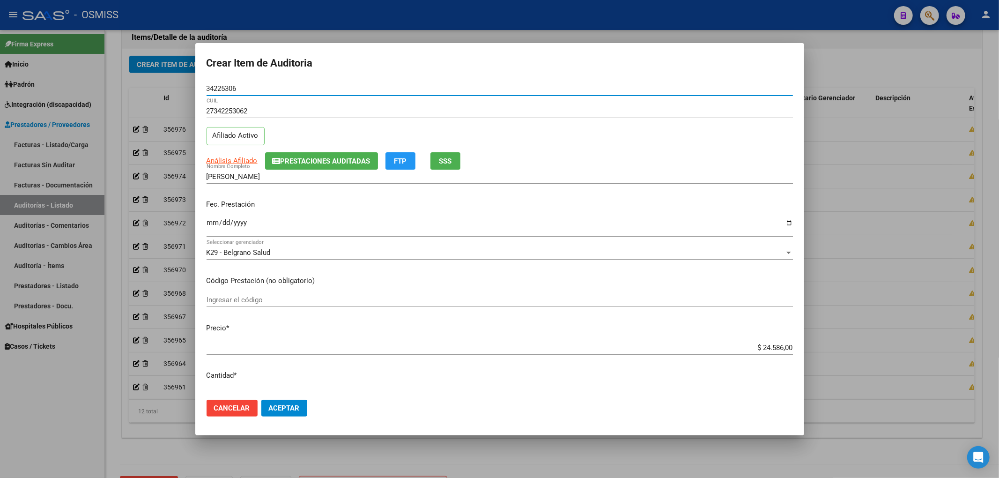
drag, startPoint x: 251, startPoint y: 90, endPoint x: 98, endPoint y: 100, distance: 153.0
click at [124, 98] on div "Crear Item de Auditoria 34225306 Nro Documento 27342253062 CUIL Afiliado Activo…" at bounding box center [499, 239] width 999 height 478
click at [348, 156] on span "Prestaciones Auditadas" at bounding box center [322, 160] width 98 height 8
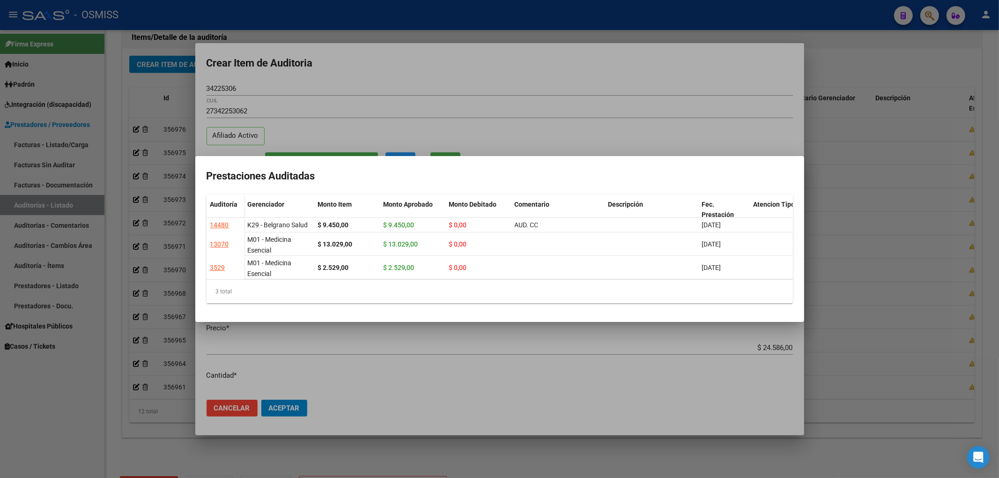
click at [527, 65] on div at bounding box center [499, 239] width 999 height 478
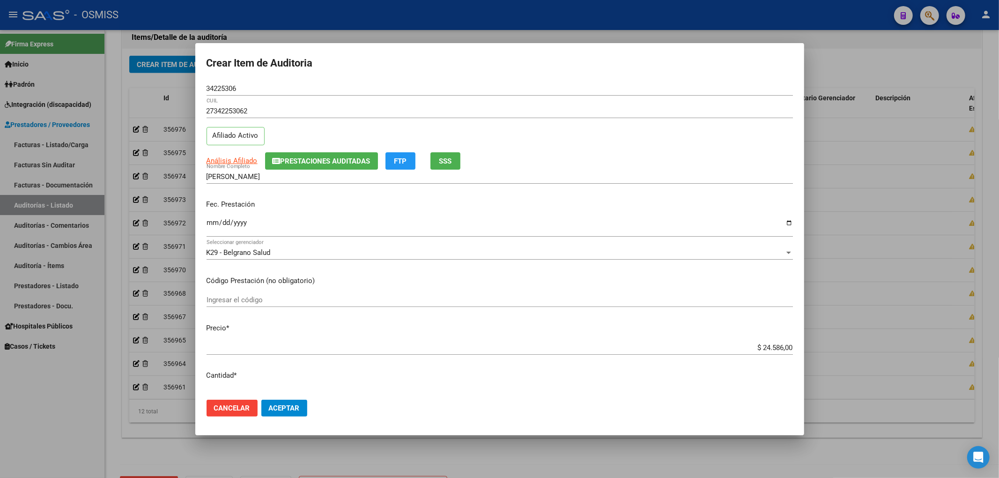
drag, startPoint x: 311, startPoint y: 124, endPoint x: 260, endPoint y: 111, distance: 52.6
click at [311, 124] on div "27342253062 CUIL" at bounding box center [500, 115] width 586 height 23
drag, startPoint x: 120, startPoint y: 80, endPoint x: 30, endPoint y: 98, distance: 91.3
click at [6, 77] on div "Crear Item de Auditoria 34225306 Nro Documento 27342253062 CUIL Afiliado Activo…" at bounding box center [499, 239] width 999 height 478
click at [393, 211] on div "Fec. Prestación 2025-08-17 Ingresar la fecha" at bounding box center [500, 218] width 586 height 53
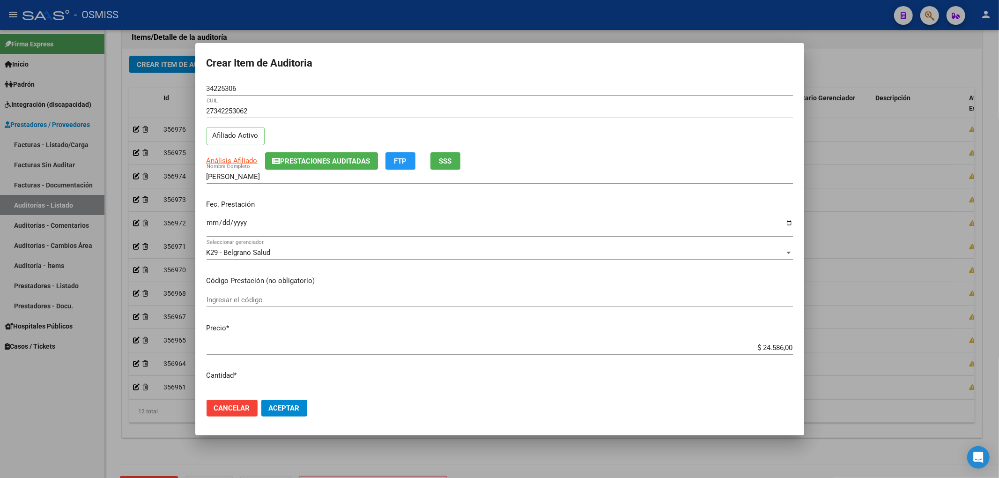
click at [281, 405] on span "Aceptar" at bounding box center [284, 408] width 31 height 8
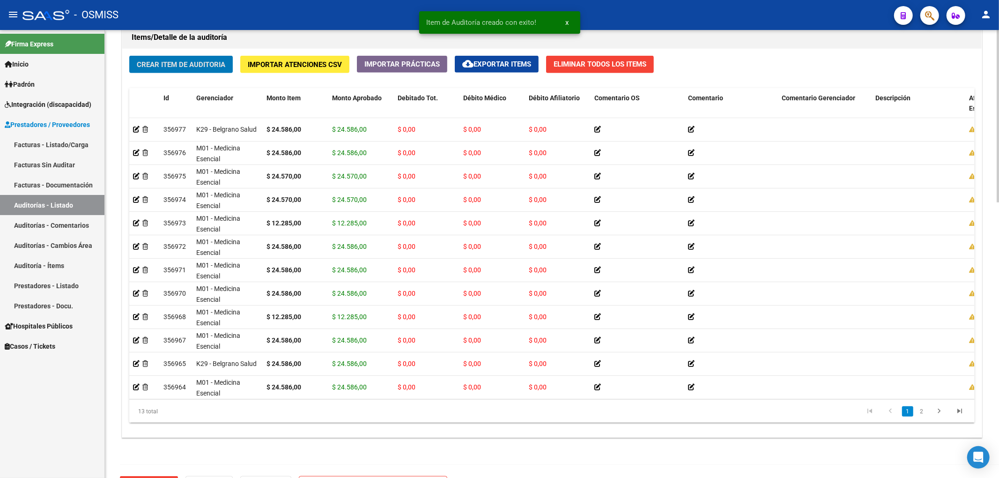
click at [193, 72] on button "Crear Item de Auditoria" at bounding box center [181, 64] width 104 height 17
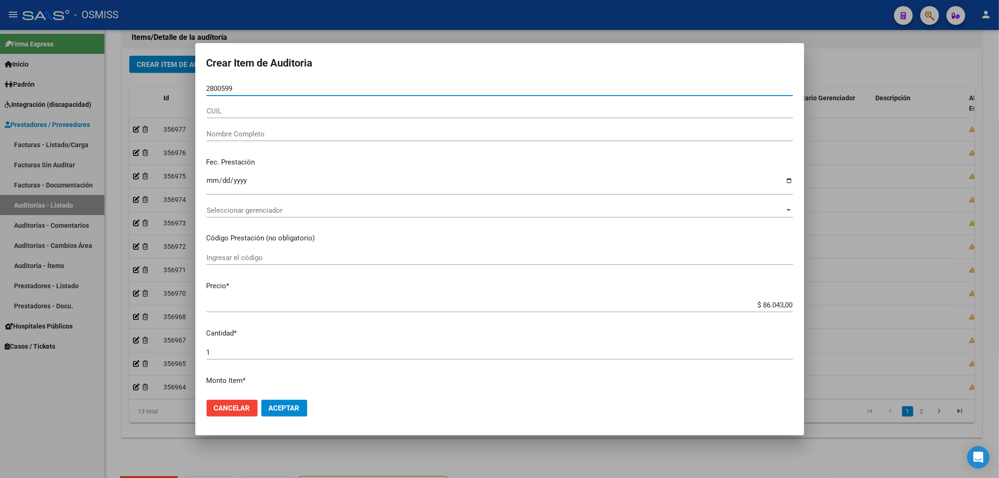
click at [214, 84] on input "2800599" at bounding box center [500, 88] width 586 height 8
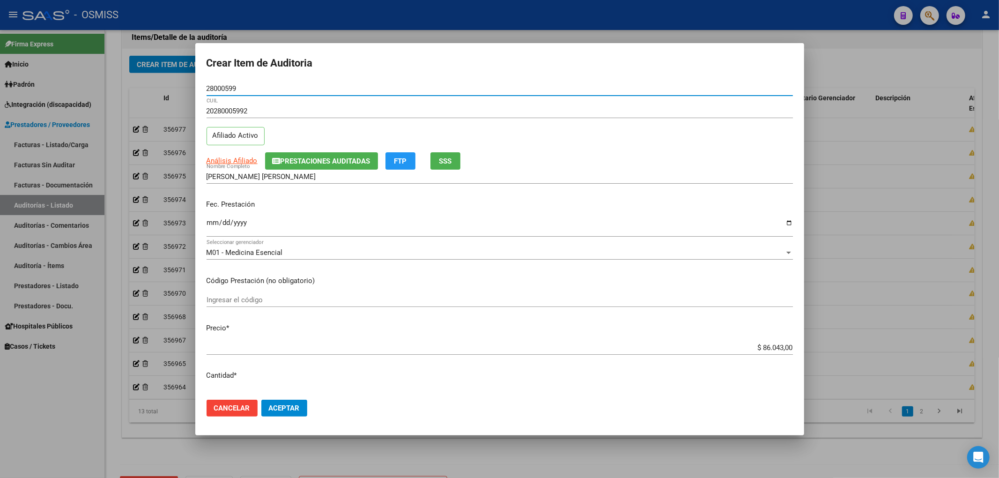
click at [308, 159] on span "Prestaciones Auditadas" at bounding box center [326, 161] width 90 height 8
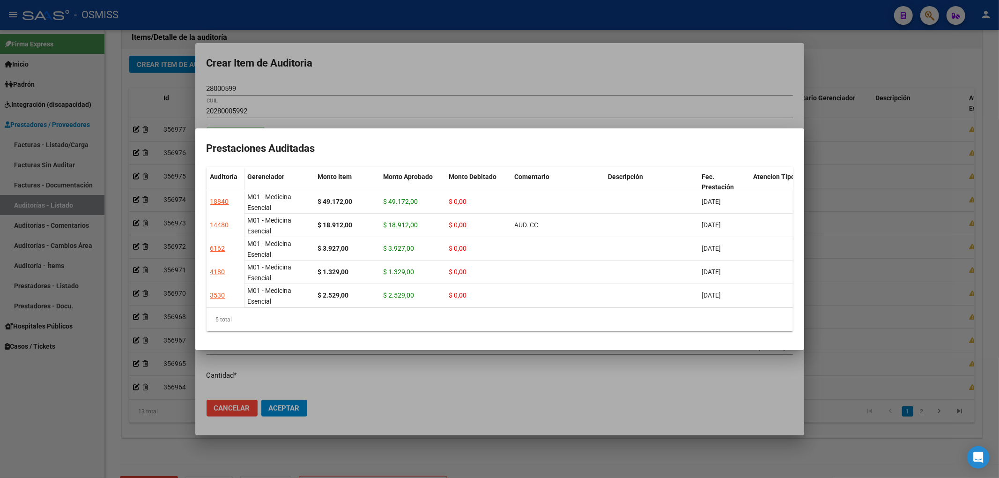
click at [484, 58] on div at bounding box center [499, 239] width 999 height 478
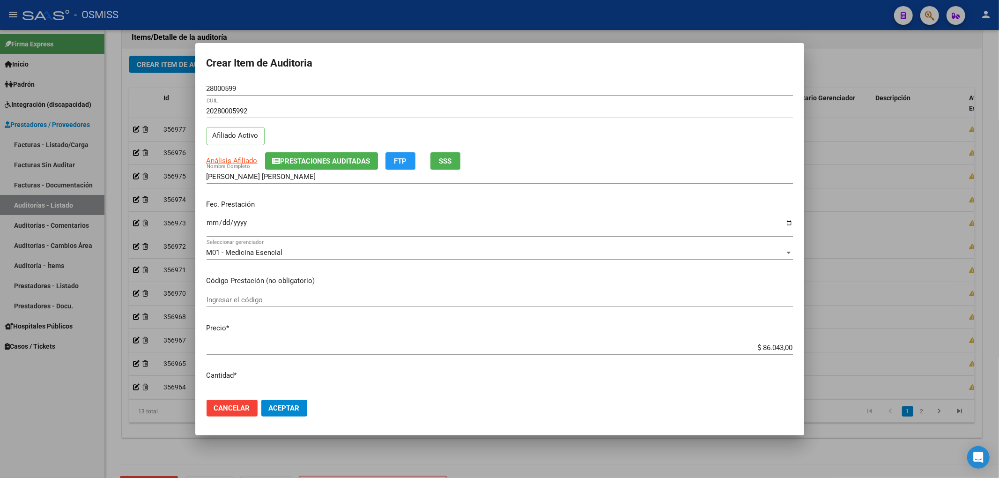
click at [354, 219] on input "Ingresar la fecha" at bounding box center [500, 226] width 586 height 15
drag, startPoint x: 742, startPoint y: 346, endPoint x: 820, endPoint y: 353, distance: 77.6
click at [820, 353] on div "Crear Item de Auditoria 28000599 Nro Documento 20280005992 CUIL Afiliado Activo…" at bounding box center [499, 239] width 999 height 478
drag, startPoint x: 219, startPoint y: 87, endPoint x: 192, endPoint y: 109, distance: 35.0
click at [186, 85] on div "Crear Item de Auditoria 28000599 Nro Documento 20280005992 CUIL Afiliado Activo…" at bounding box center [499, 239] width 999 height 478
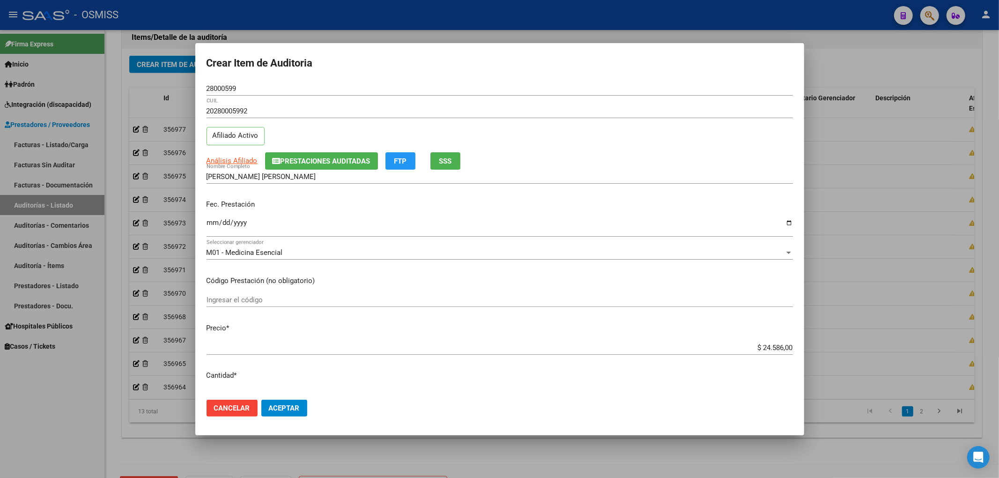
click at [387, 217] on div "2025-08-17 Ingresar la fecha" at bounding box center [500, 227] width 586 height 20
click at [422, 81] on div "28000599 Nro Documento" at bounding box center [500, 88] width 586 height 14
click at [399, 126] on div "20280005992 CUIL" at bounding box center [500, 115] width 586 height 23
click at [295, 409] on span "Aceptar" at bounding box center [284, 408] width 31 height 8
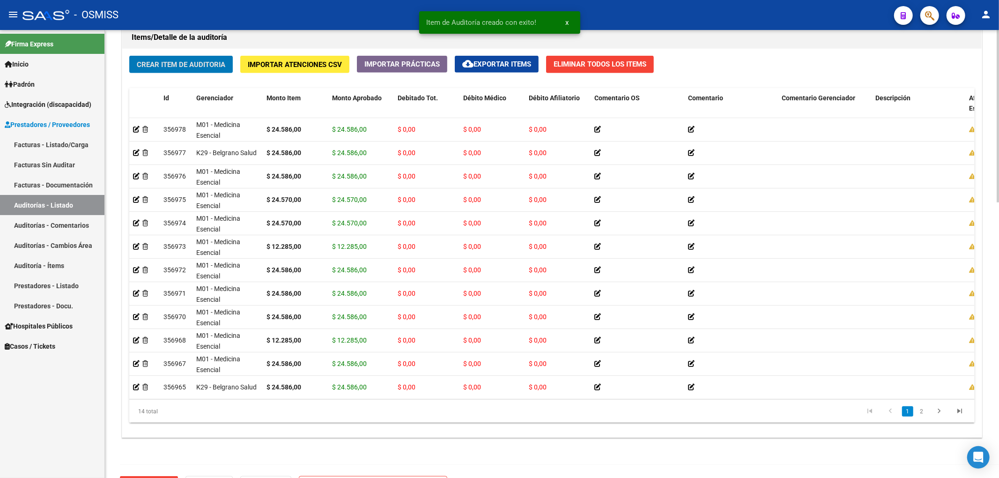
click at [189, 66] on span "Crear Item de Auditoria" at bounding box center [181, 64] width 89 height 8
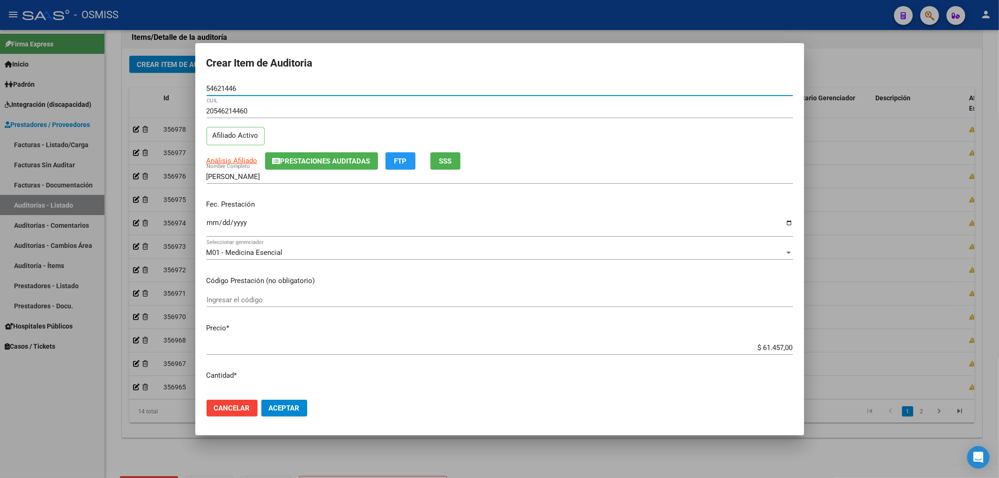
click at [210, 224] on input "Ingresar la fecha" at bounding box center [500, 226] width 586 height 15
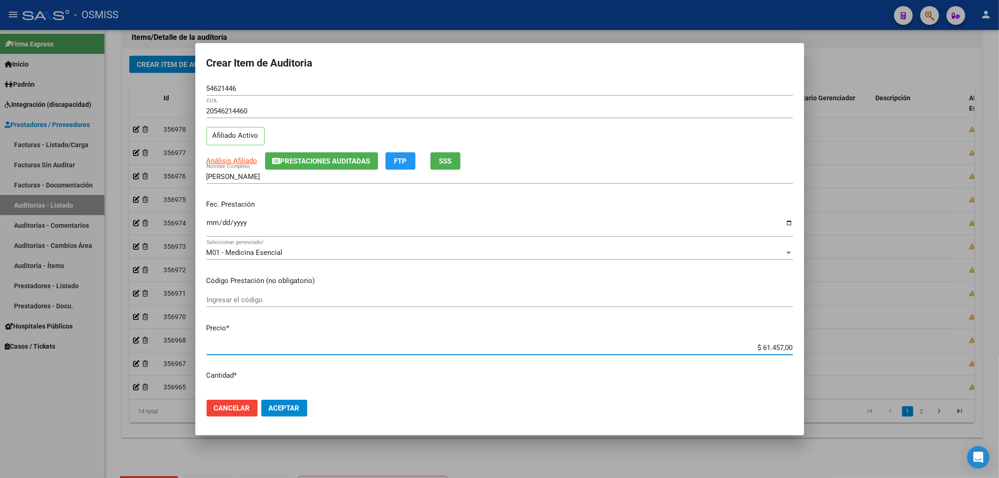
drag, startPoint x: 731, startPoint y: 348, endPoint x: 911, endPoint y: 361, distance: 180.3
click at [924, 361] on div "Crear Item de Auditoria 54621446 Nro Documento 20546214460 CUIL Afiliado Activo…" at bounding box center [499, 239] width 999 height 478
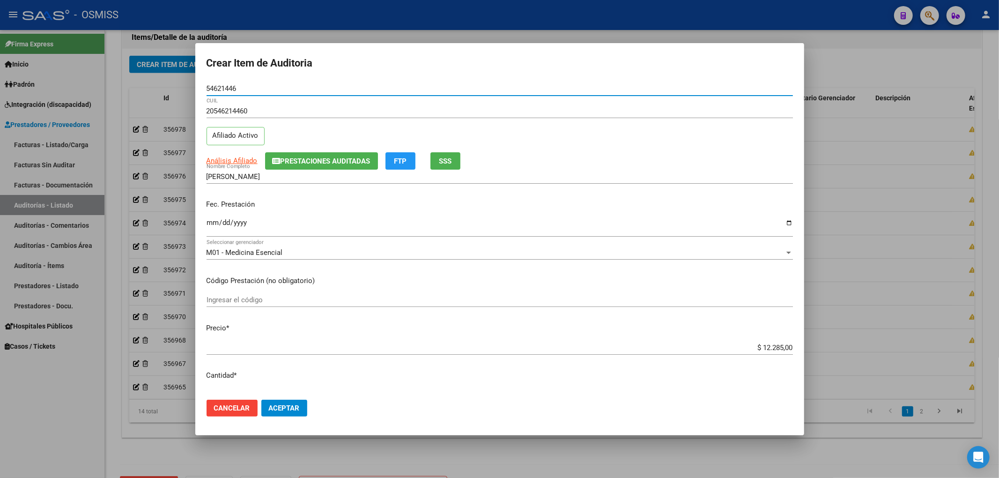
drag, startPoint x: 250, startPoint y: 90, endPoint x: 80, endPoint y: 102, distance: 170.4
click at [118, 90] on div "Crear Item de Auditoria 54621446 Nro Documento 20546214460 CUIL Afiliado Activo…" at bounding box center [499, 239] width 999 height 478
click at [336, 213] on div "Fec. Prestación 2025-08-19 Ingresar la fecha" at bounding box center [500, 218] width 586 height 53
click at [281, 413] on button "Aceptar" at bounding box center [284, 407] width 46 height 17
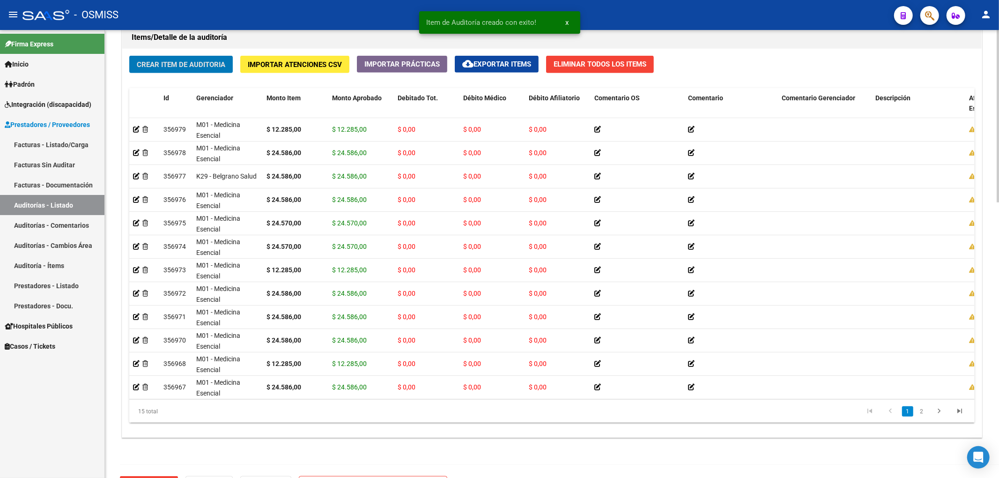
click at [201, 59] on button "Crear Item de Auditoria" at bounding box center [181, 64] width 104 height 17
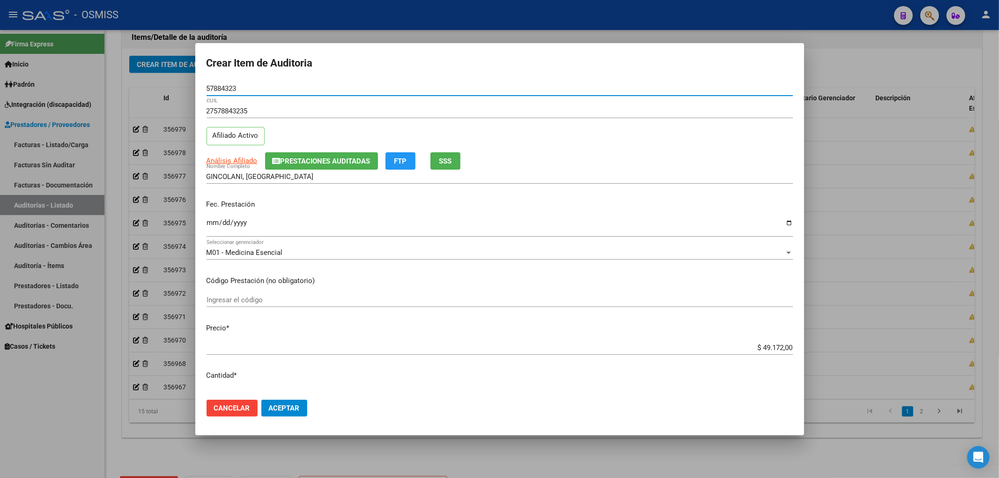
click at [213, 225] on input "Ingresar la fecha" at bounding box center [500, 226] width 586 height 15
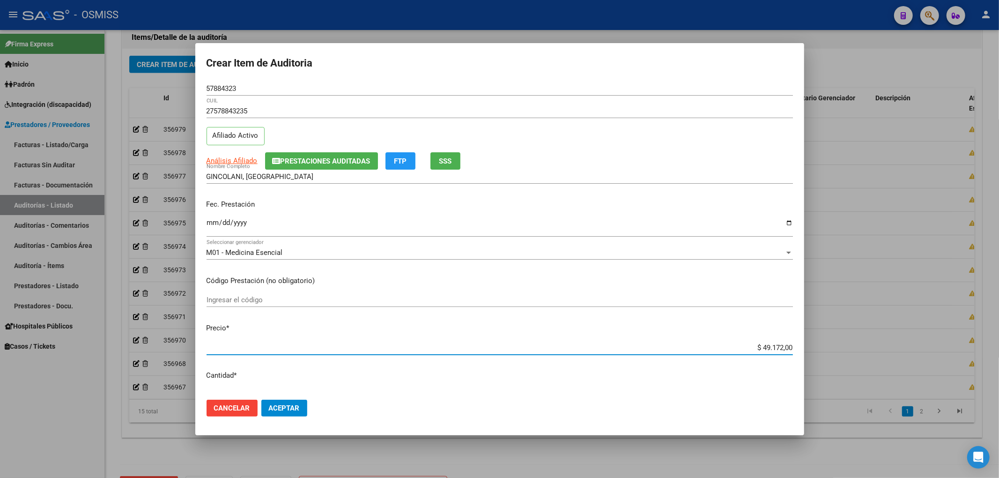
drag, startPoint x: 800, startPoint y: 349, endPoint x: 828, endPoint y: 346, distance: 28.8
click at [832, 344] on div "Crear Item de Auditoria 57884323 Nro Documento 27578843235 CUIL Afiliado Activo…" at bounding box center [499, 239] width 999 height 478
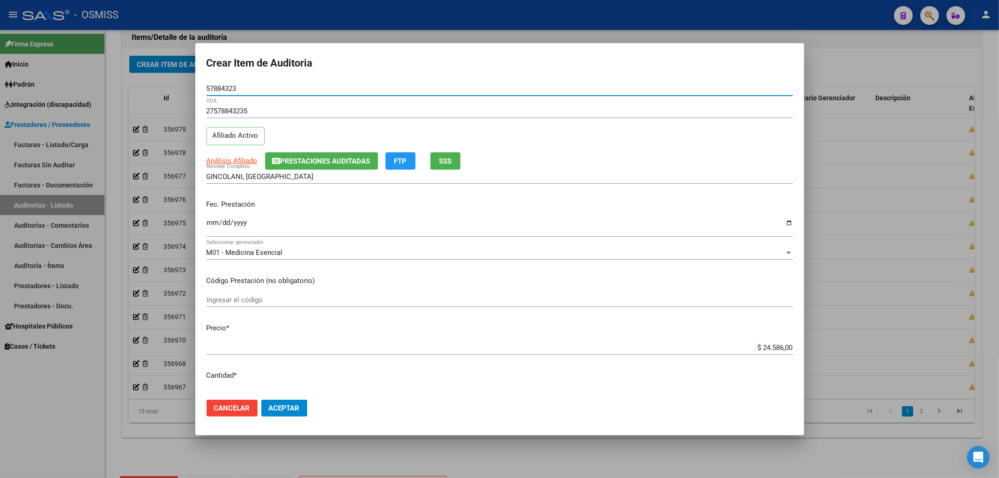
drag, startPoint x: 206, startPoint y: 84, endPoint x: 227, endPoint y: 133, distance: 53.3
click at [169, 83] on div "Crear Item de Auditoria 57884323 Nro Documento 27578843235 CUIL Afiliado Activo…" at bounding box center [499, 239] width 999 height 478
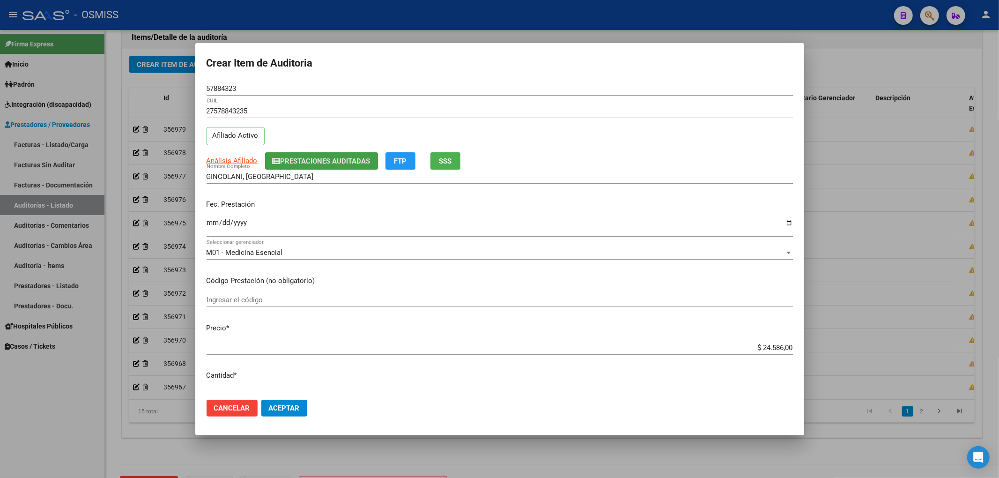
click at [320, 165] on span "Prestaciones Auditadas" at bounding box center [326, 161] width 90 height 8
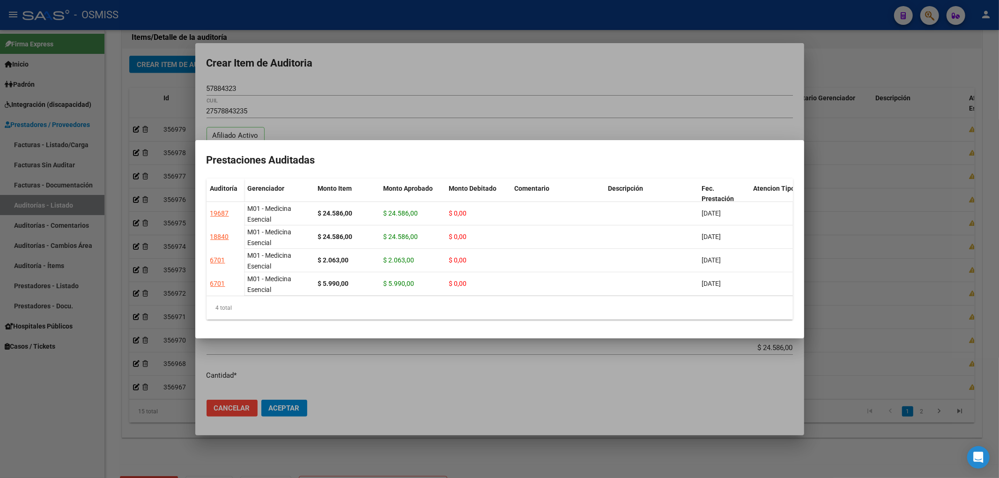
click at [444, 59] on div at bounding box center [499, 239] width 999 height 478
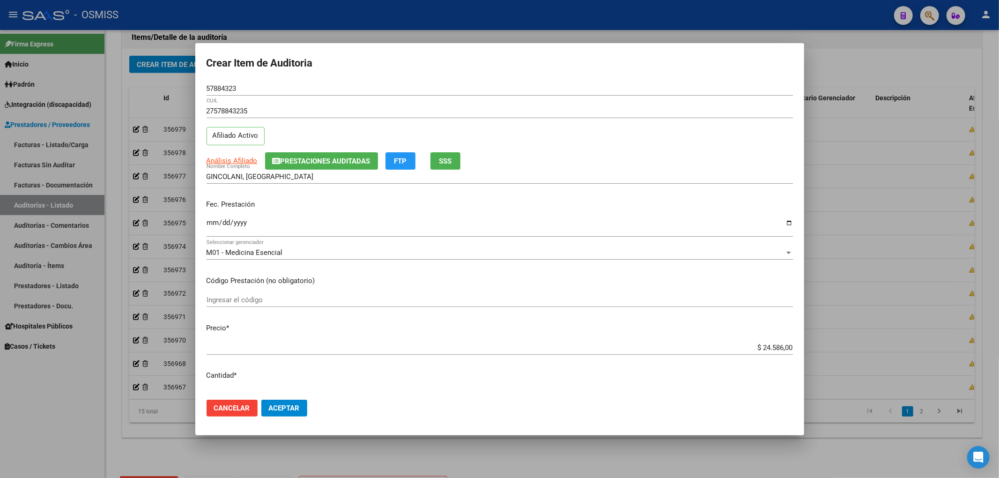
click at [399, 228] on input "2025-08-22" at bounding box center [500, 226] width 586 height 15
click at [291, 400] on button "Aceptar" at bounding box center [284, 407] width 46 height 17
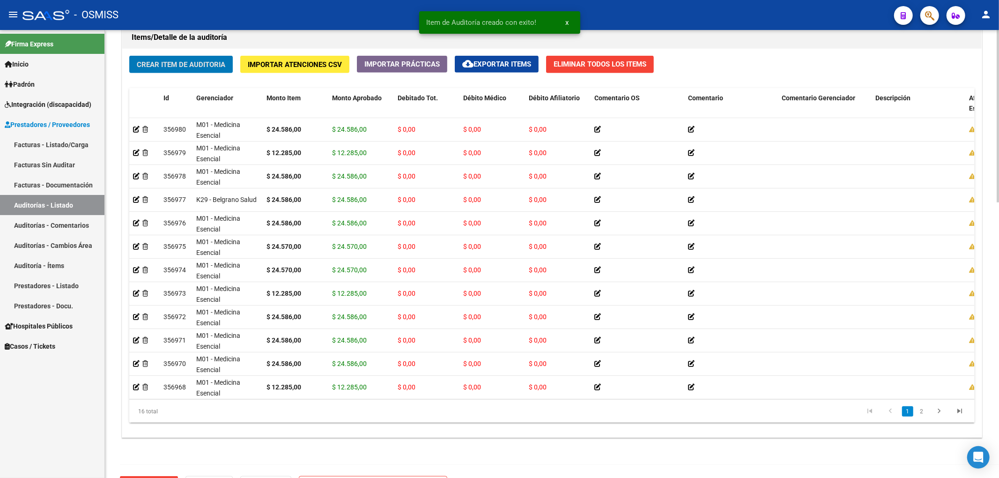
click at [177, 63] on span "Crear Item de Auditoria" at bounding box center [181, 64] width 89 height 8
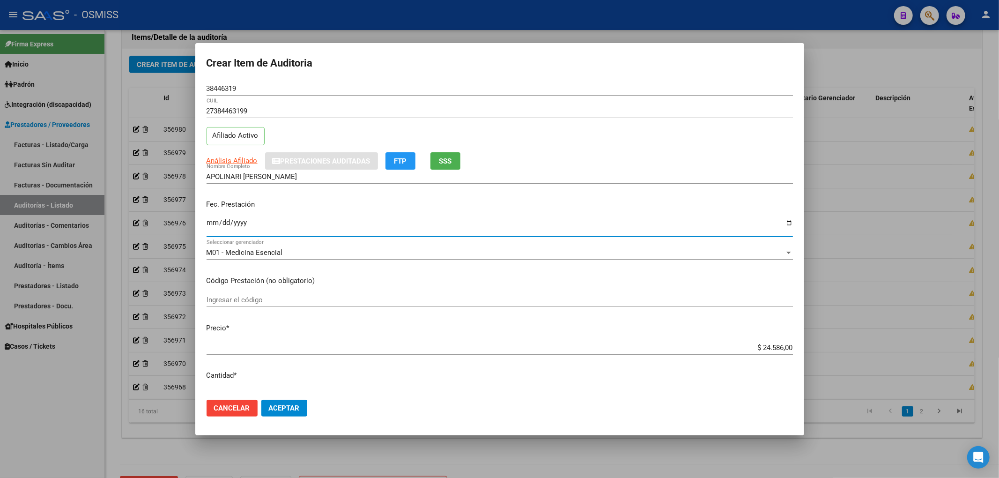
click at [213, 222] on input "Ingresar la fecha" at bounding box center [500, 226] width 586 height 15
drag, startPoint x: 253, startPoint y: 87, endPoint x: 132, endPoint y: 82, distance: 120.9
click at [162, 81] on div "Crear Item de Auditoria 38446319 Nro Documento 27384463199 CUIL Afiliado Activo…" at bounding box center [499, 239] width 999 height 478
click at [360, 205] on p "Fec. Prestación" at bounding box center [500, 204] width 586 height 11
click at [388, 189] on div "APOLINARI LUCIANA VERONICA Nombre Completo" at bounding box center [500, 181] width 586 height 23
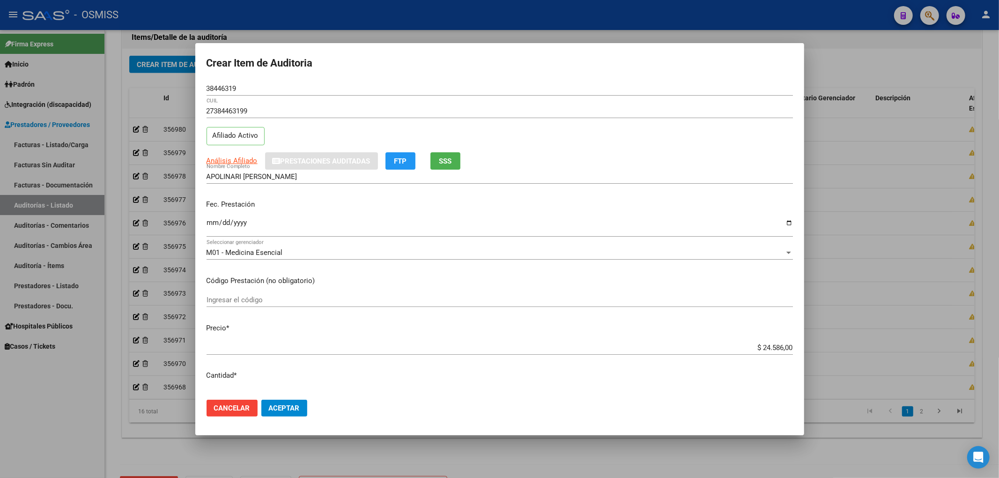
click at [294, 407] on span "Aceptar" at bounding box center [284, 408] width 31 height 8
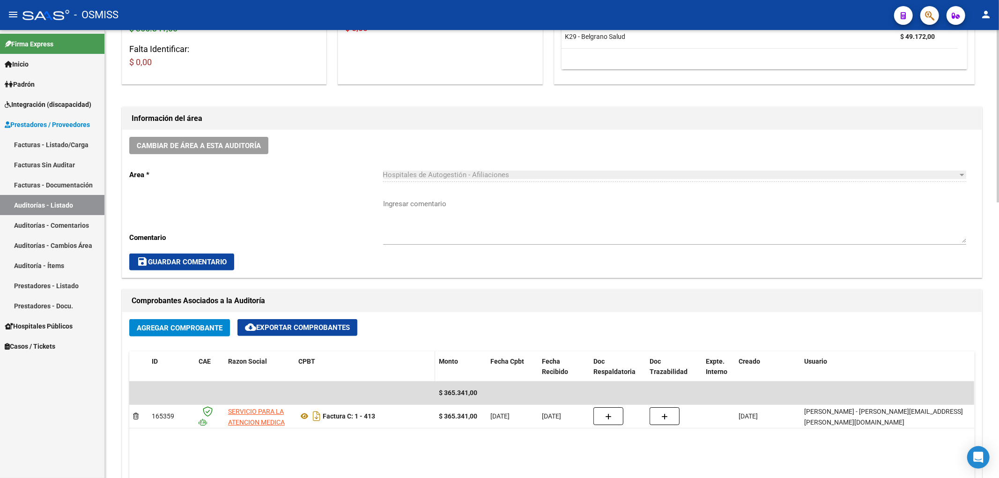
scroll to position [188, 0]
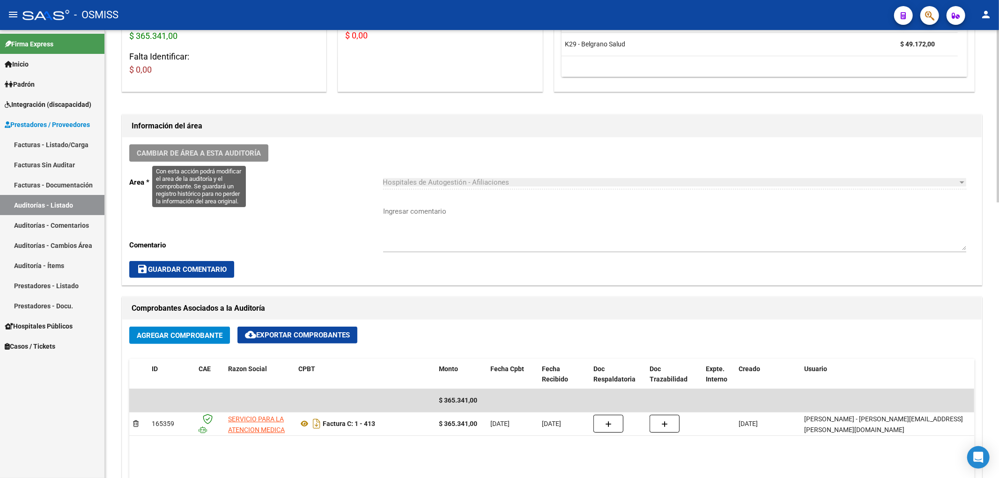
click at [247, 151] on span "Cambiar de área a esta auditoría" at bounding box center [199, 153] width 124 height 8
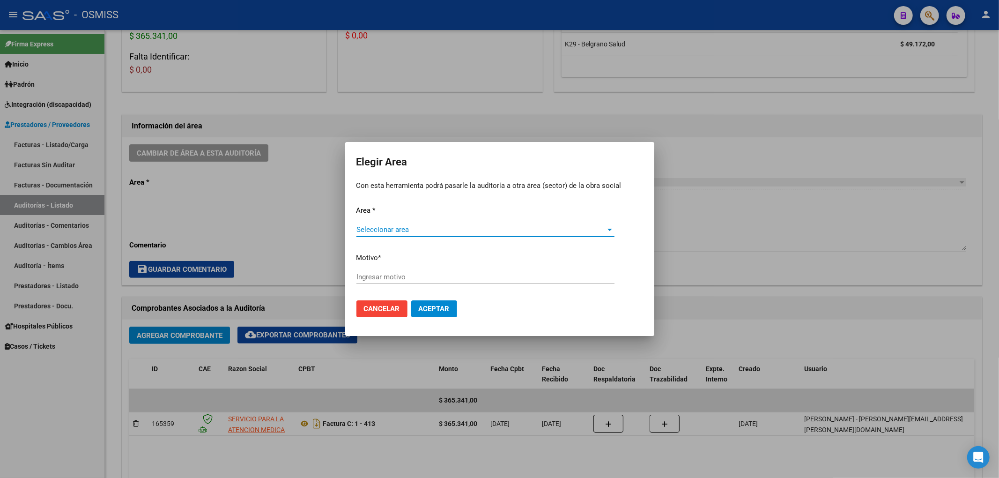
click at [386, 223] on div "Seleccionar area Seleccionar area" at bounding box center [485, 229] width 258 height 14
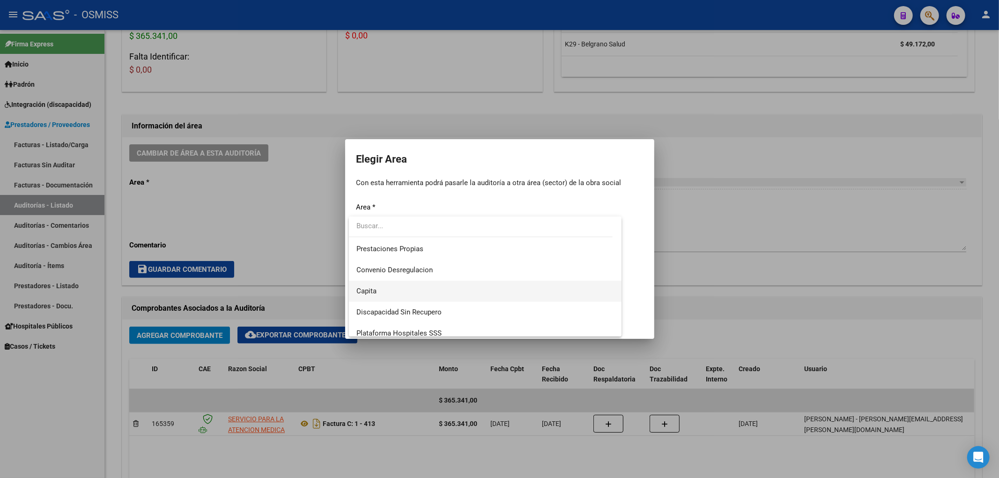
scroll to position [125, 0]
click at [412, 288] on span "Hospitales - Auditoría Médica" at bounding box center [402, 292] width 93 height 8
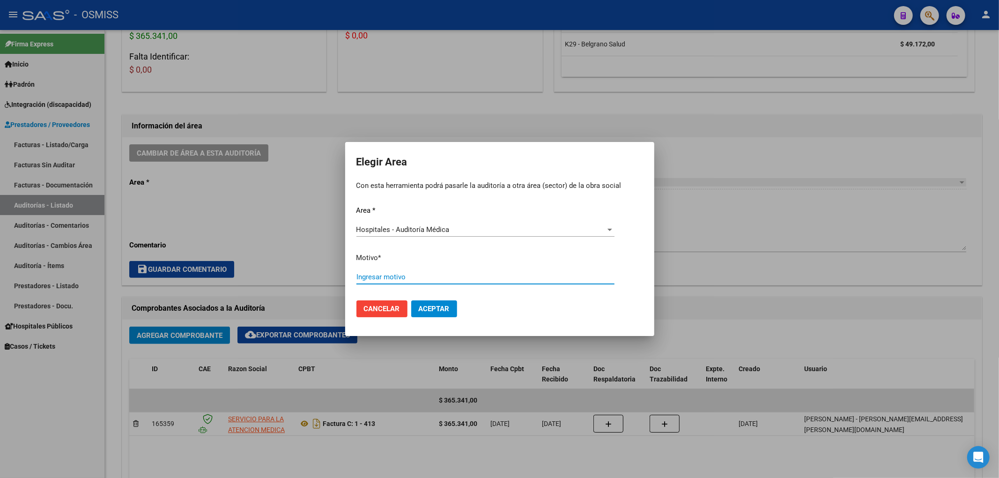
click at [373, 277] on input "Ingresar motivo" at bounding box center [485, 277] width 258 height 8
click at [428, 312] on span "Aceptar" at bounding box center [434, 308] width 31 height 8
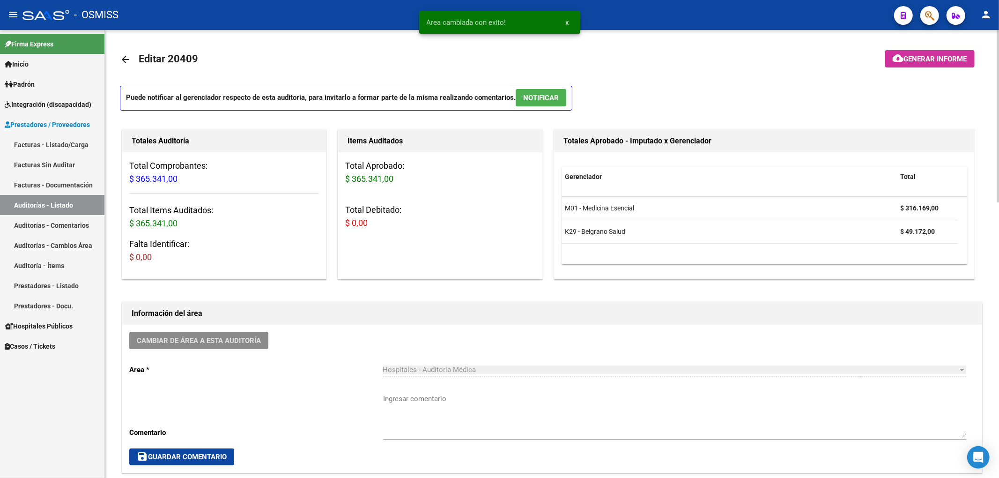
scroll to position [0, 0]
click at [122, 57] on mat-icon "arrow_back" at bounding box center [125, 59] width 11 height 11
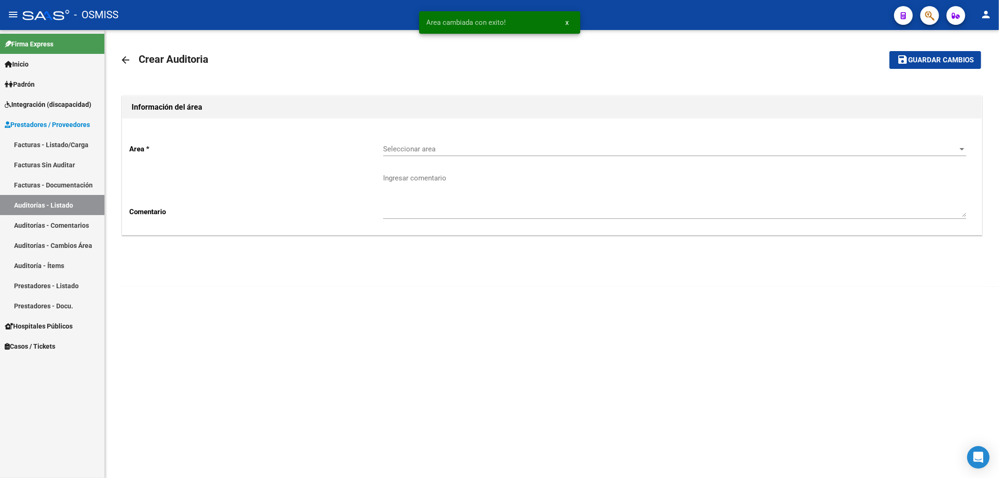
click at [386, 154] on div "Seleccionar area Seleccionar area" at bounding box center [674, 146] width 583 height 20
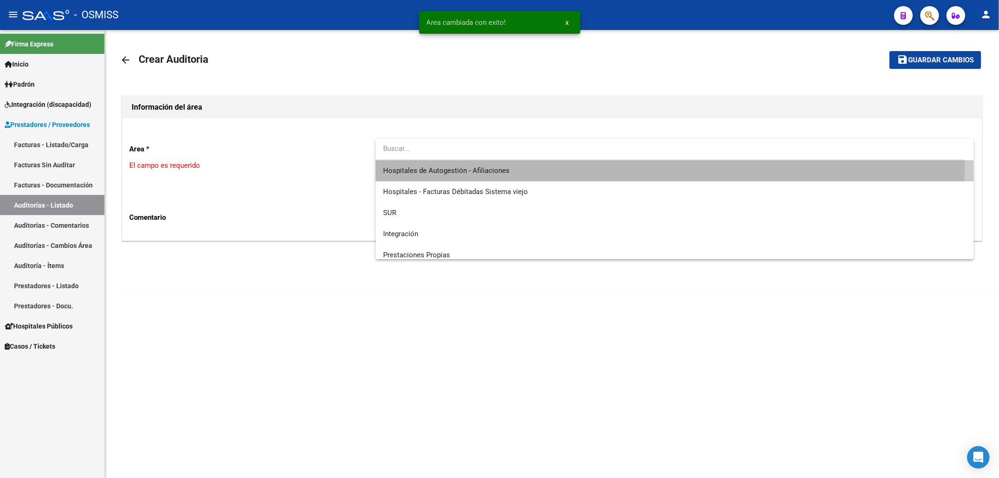
click at [407, 164] on span "Hospitales de Autogestión - Afiliaciones" at bounding box center [674, 170] width 583 height 21
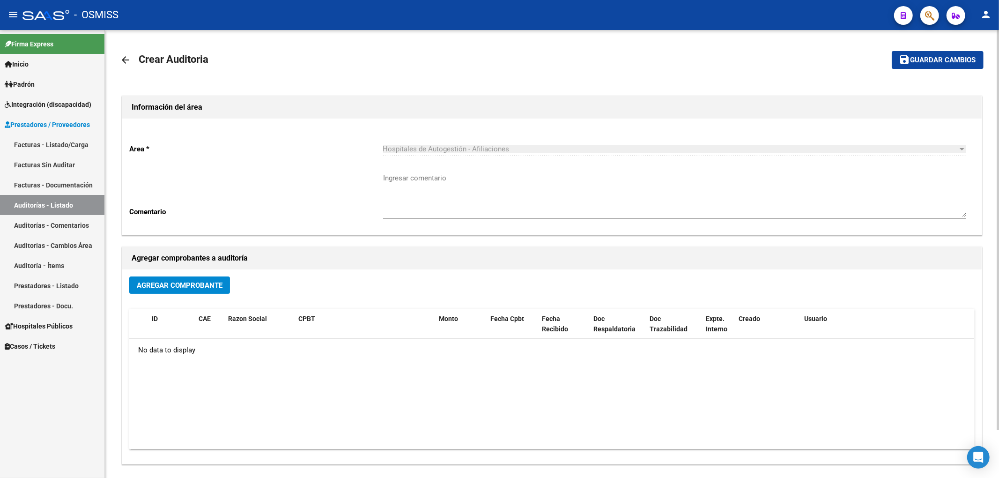
click at [933, 59] on span "Guardar cambios" at bounding box center [943, 60] width 66 height 8
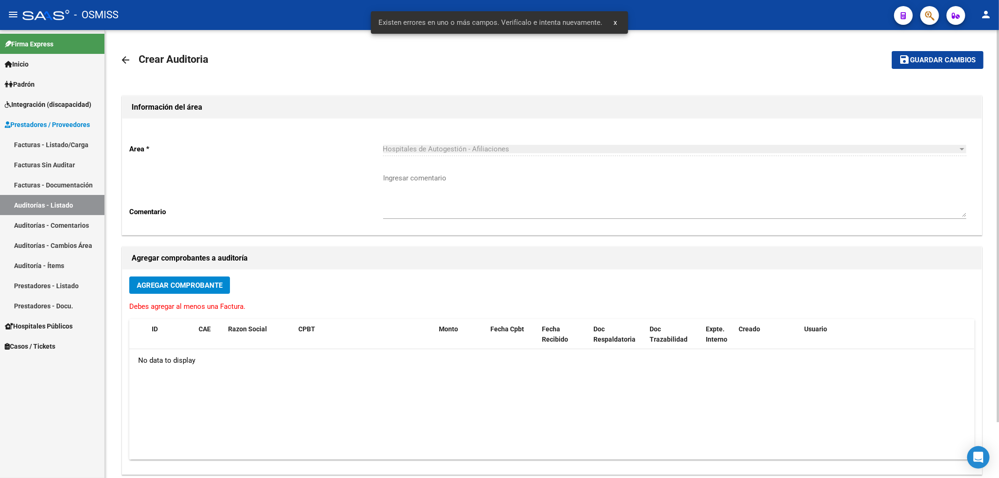
click at [199, 292] on button "Agregar Comprobante" at bounding box center [179, 284] width 101 height 17
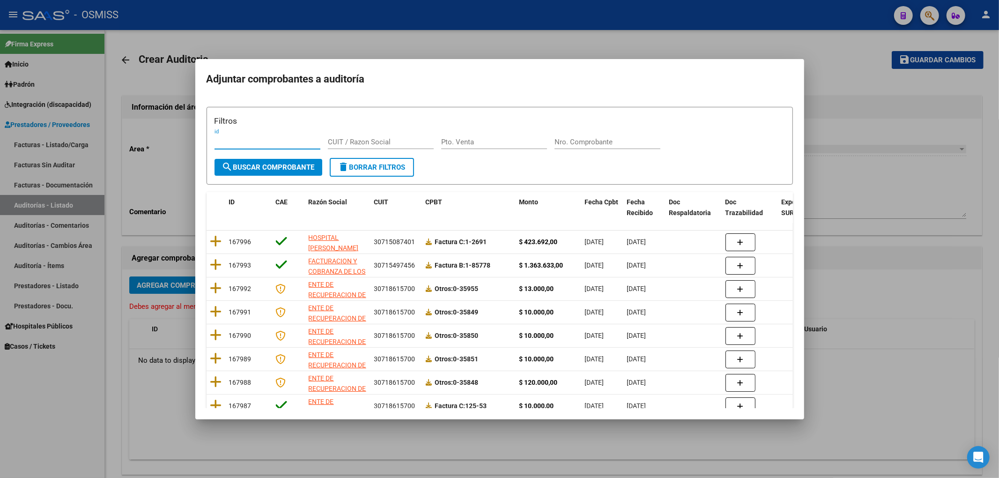
click at [561, 139] on input "Nro. Comprobante" at bounding box center [608, 142] width 106 height 8
click at [272, 176] on form "Filtros id CUIT / Razon Social Pto. Venta 7452 Nro. Comprobante search Buscar C…" at bounding box center [500, 146] width 586 height 78
click at [269, 169] on span "search Buscar Comprobante" at bounding box center [268, 167] width 93 height 8
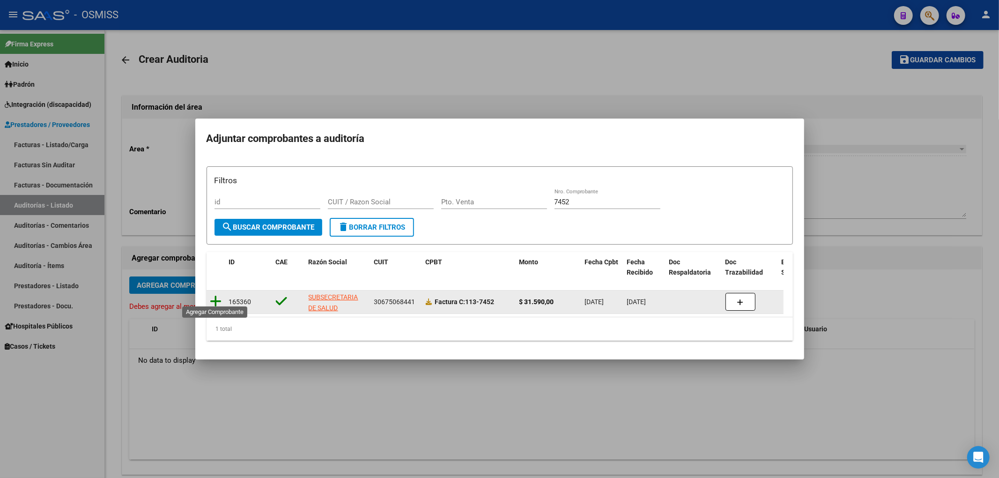
click at [215, 301] on icon at bounding box center [216, 301] width 12 height 13
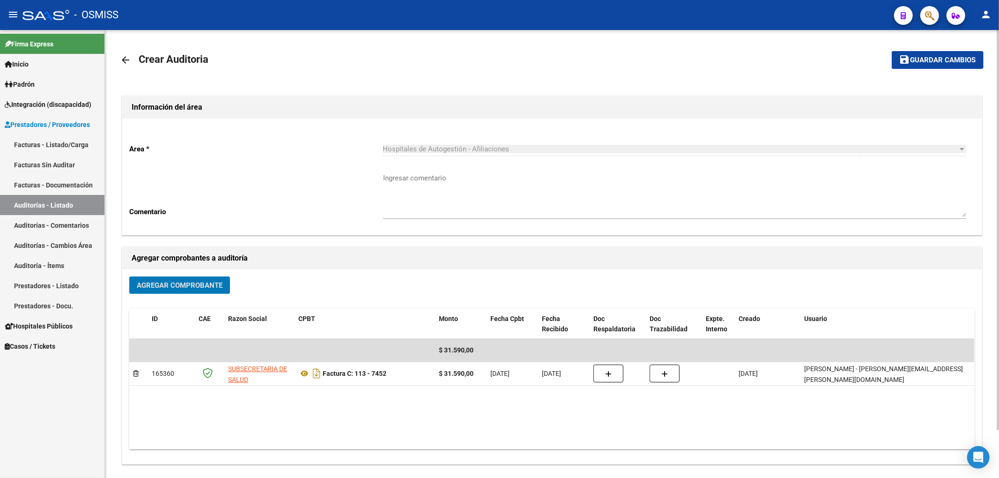
click at [911, 58] on span "Guardar cambios" at bounding box center [943, 60] width 66 height 8
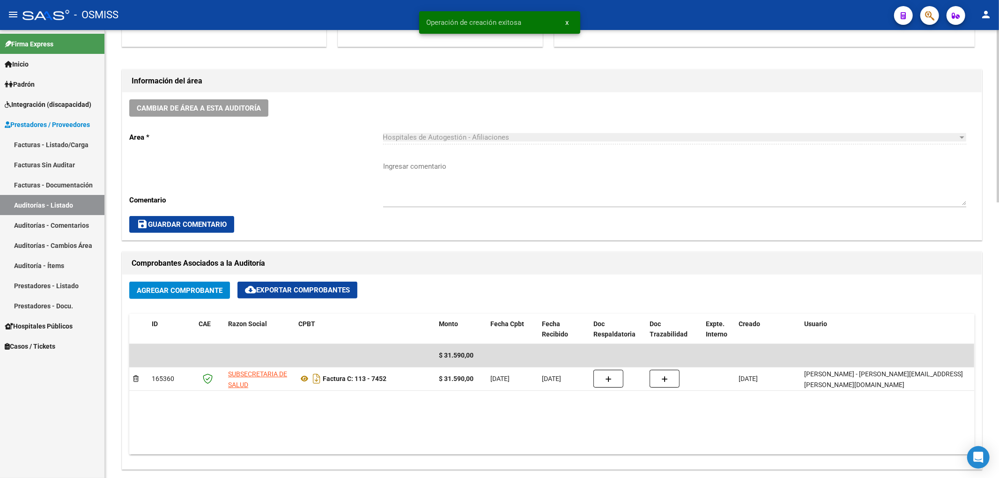
scroll to position [375, 0]
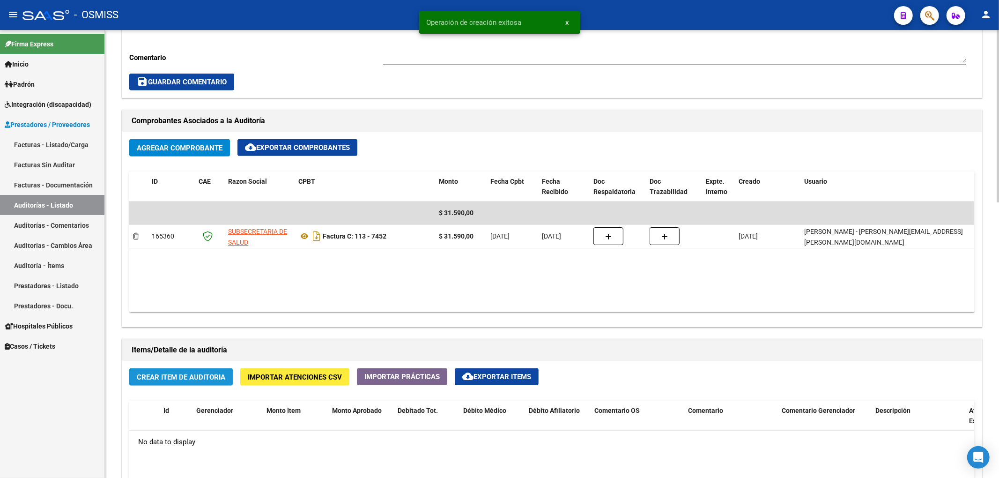
click at [214, 375] on span "Crear Item de Auditoria" at bounding box center [181, 377] width 89 height 8
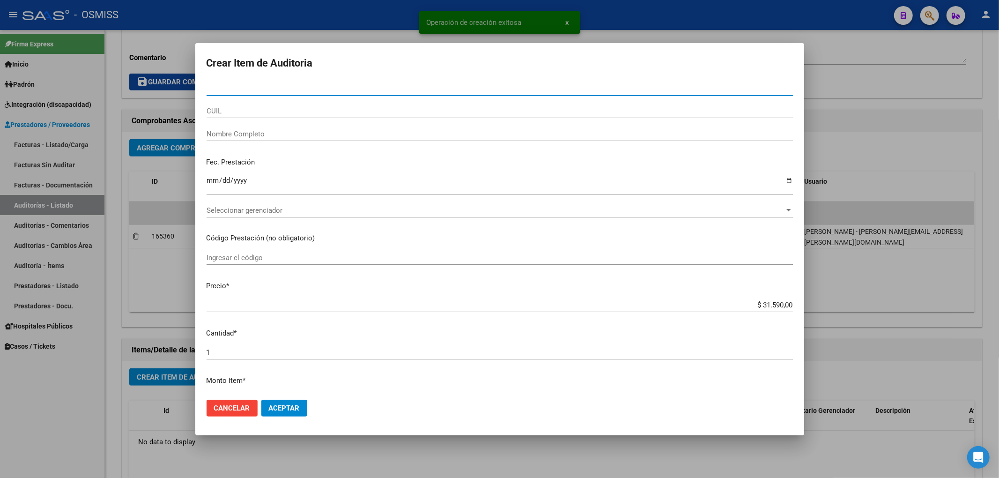
paste input "32688915"
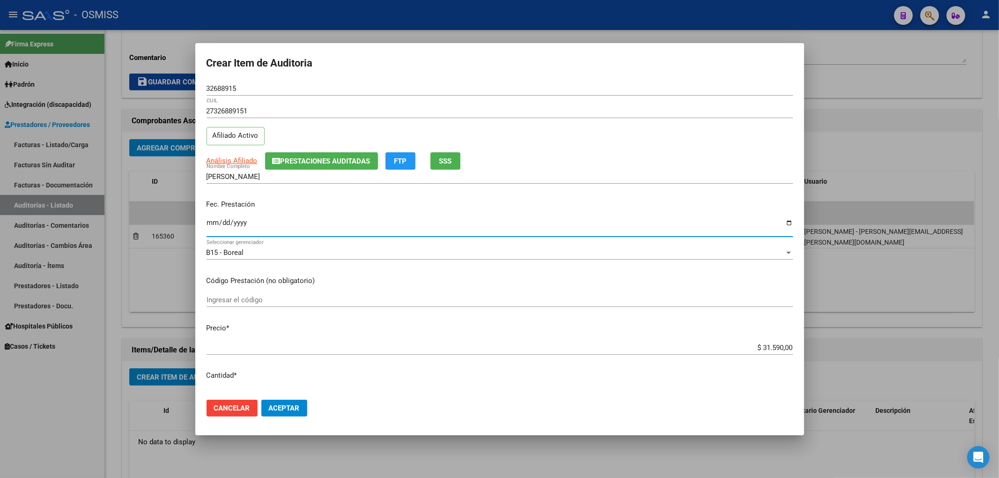
click at [210, 220] on input "Ingresar la fecha" at bounding box center [500, 226] width 586 height 15
click at [274, 158] on icon "button" at bounding box center [277, 160] width 8 height 7
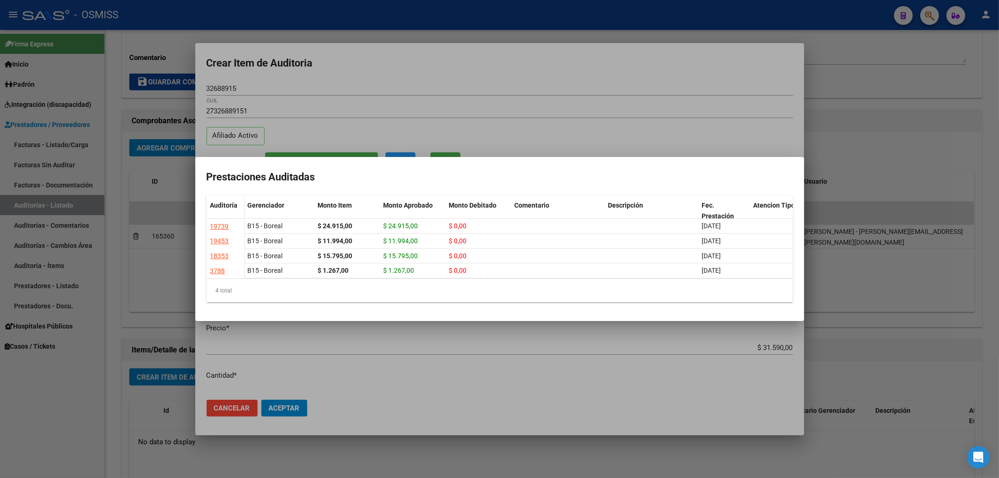
click at [380, 77] on div at bounding box center [499, 239] width 999 height 478
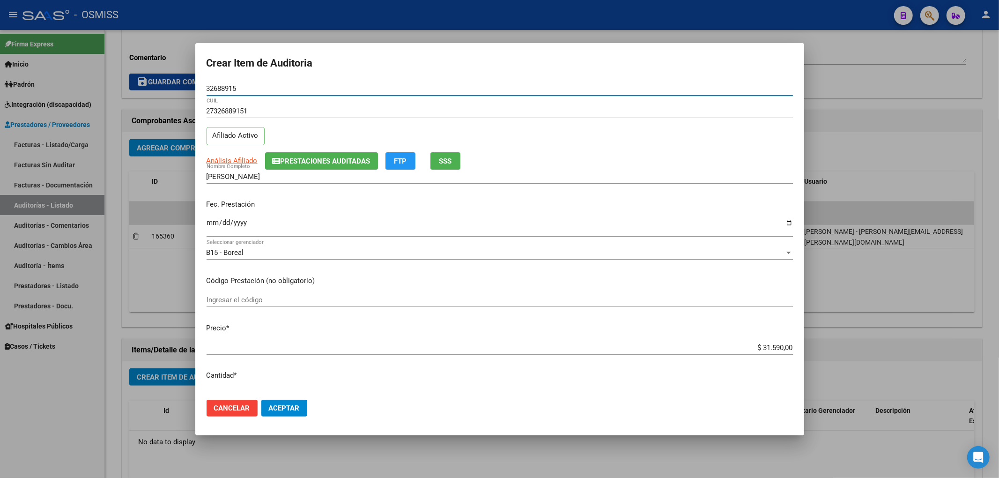
drag, startPoint x: 248, startPoint y: 89, endPoint x: 124, endPoint y: 87, distance: 124.1
click at [126, 85] on div "Crear Item de Auditoria 32688915 Nro Documento 27326889151 CUIL Afiliado Activo…" at bounding box center [499, 239] width 999 height 478
click at [392, 205] on p "Fec. Prestación" at bounding box center [500, 204] width 586 height 11
click at [282, 413] on button "Aceptar" at bounding box center [284, 407] width 46 height 17
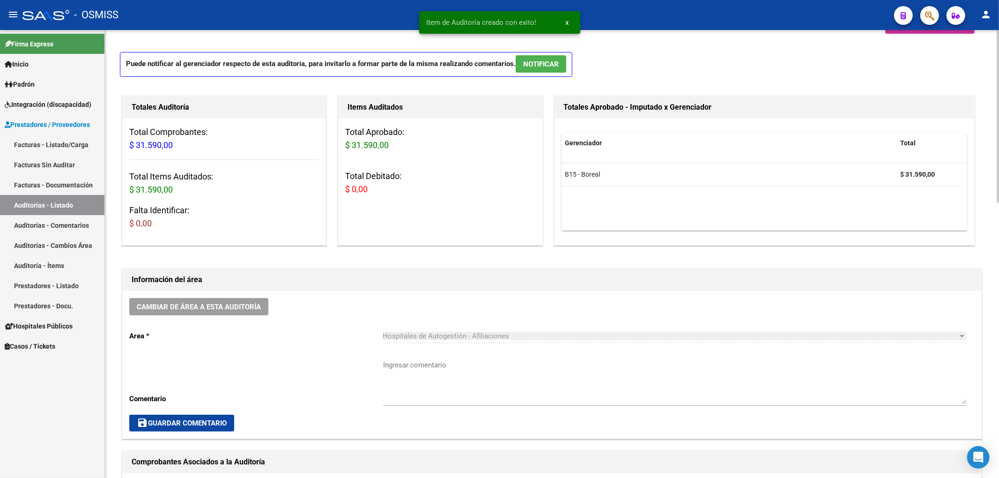
scroll to position [0, 0]
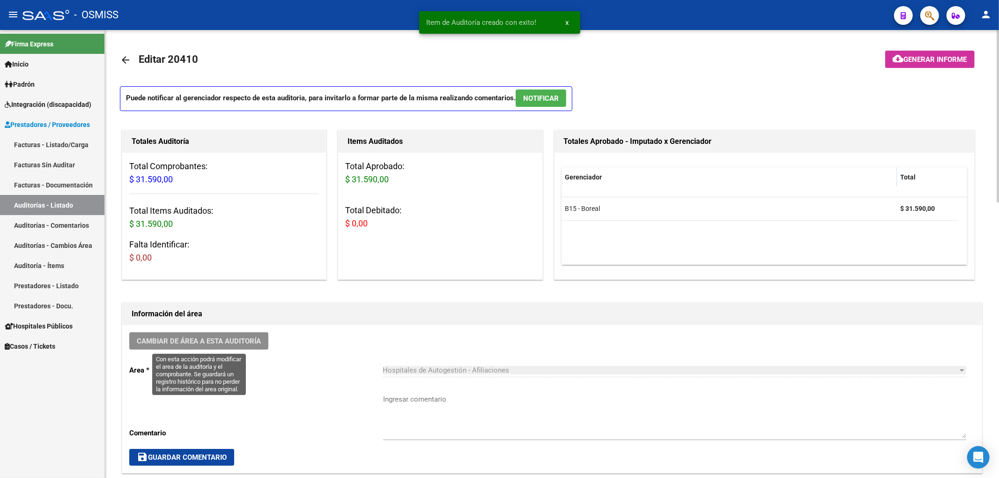
click at [238, 345] on span "Cambiar de área a esta auditoría" at bounding box center [199, 341] width 124 height 8
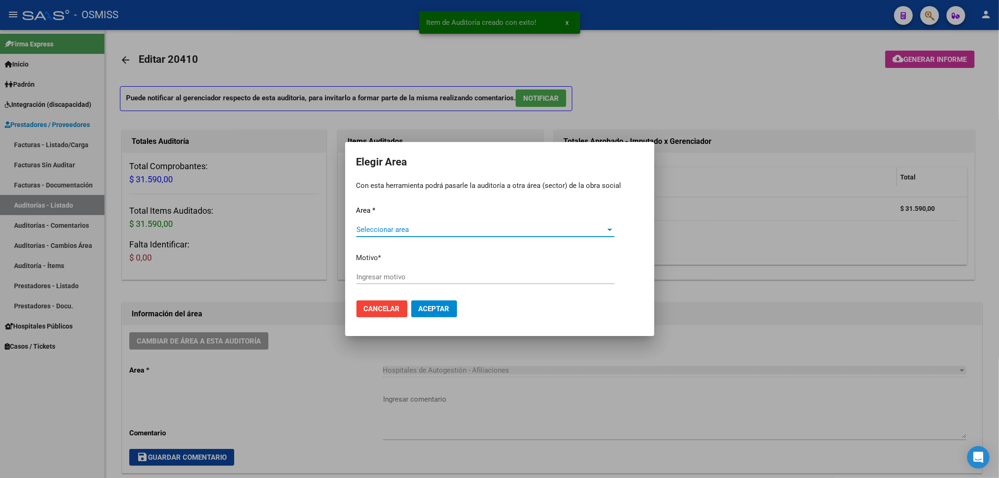
click at [386, 233] on span "Seleccionar area" at bounding box center [481, 229] width 250 height 8
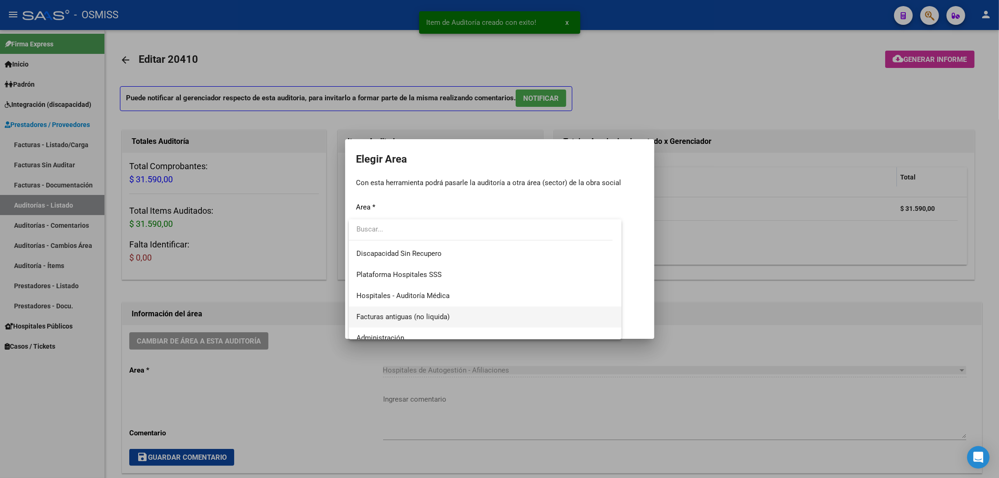
scroll to position [125, 0]
click at [423, 297] on span "Hospitales - Auditoría Médica" at bounding box center [402, 294] width 93 height 8
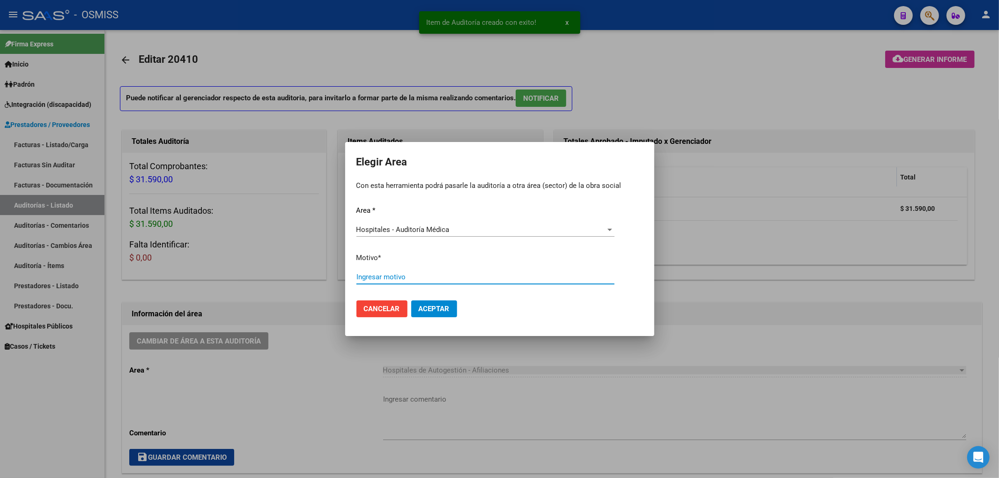
click at [396, 279] on input "Ingresar motivo" at bounding box center [485, 277] width 258 height 8
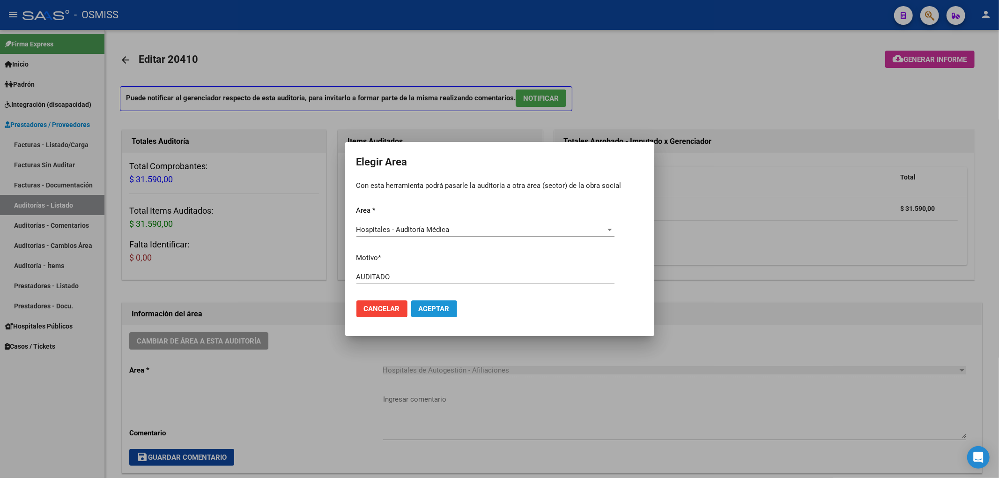
click at [430, 311] on span "Aceptar" at bounding box center [434, 308] width 31 height 8
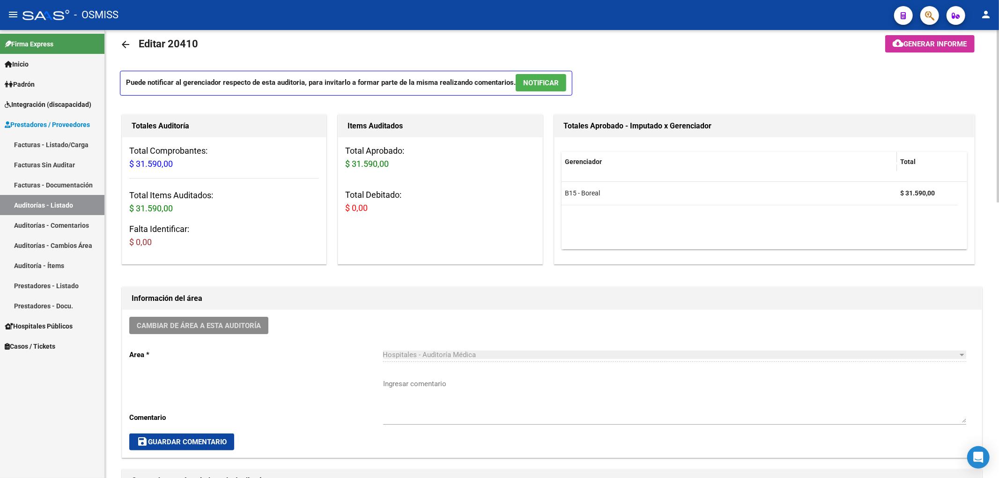
scroll to position [0, 0]
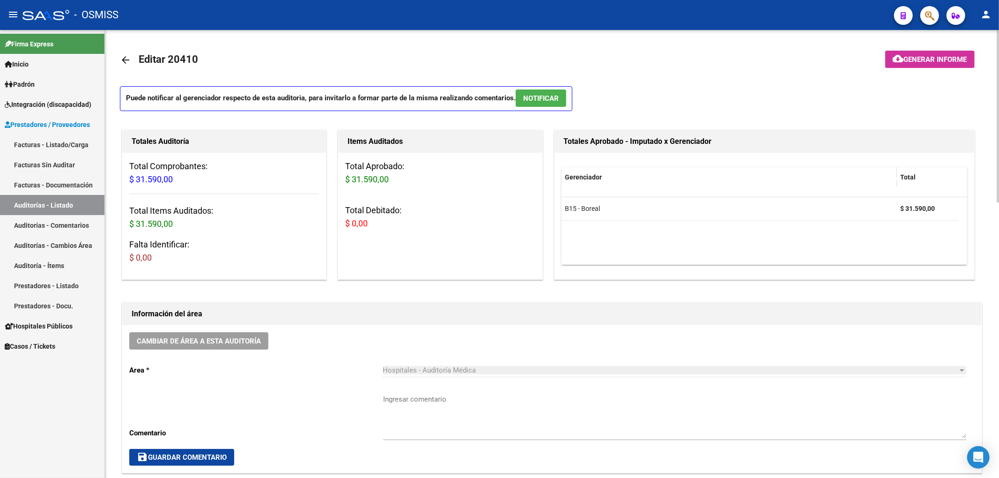
click at [123, 56] on mat-icon "arrow_back" at bounding box center [125, 59] width 11 height 11
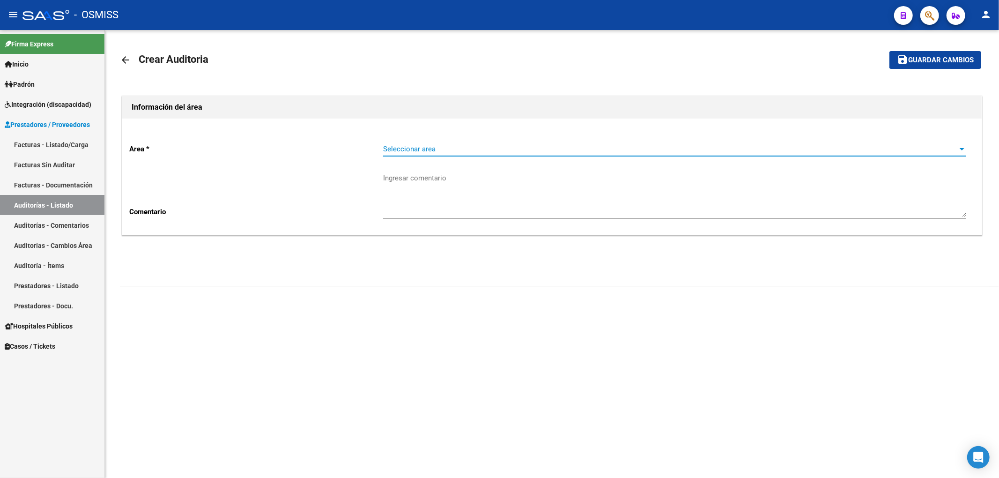
click at [397, 151] on span "Seleccionar area" at bounding box center [670, 149] width 575 height 8
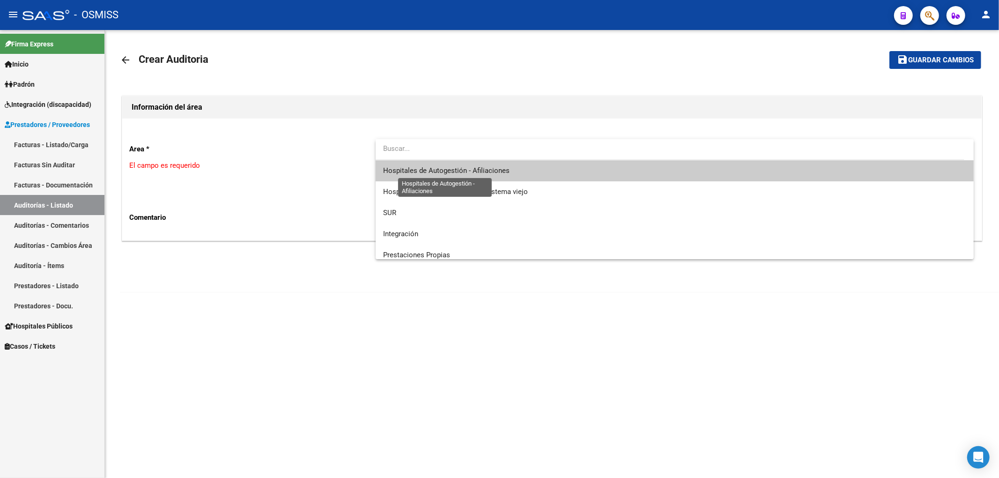
click at [409, 171] on span "Hospitales de Autogestión - Afiliaciones" at bounding box center [446, 170] width 126 height 8
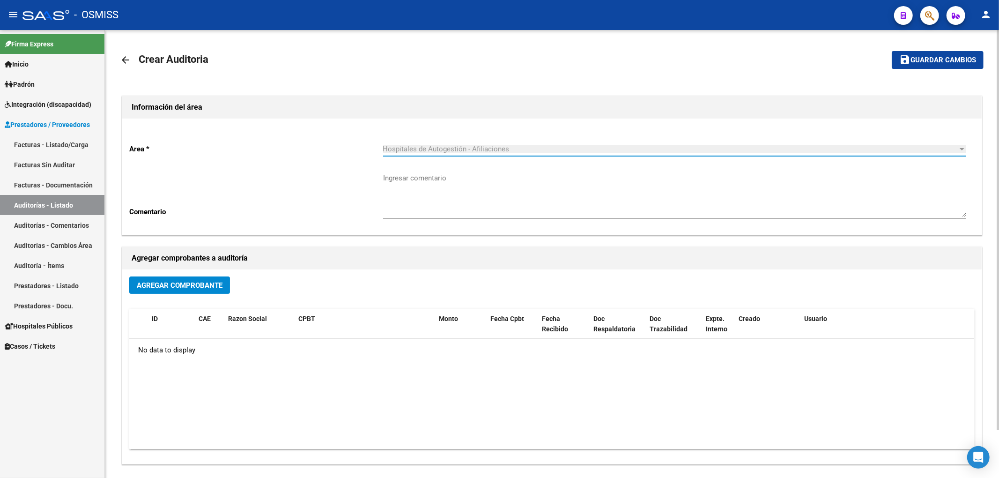
click at [225, 283] on button "Agregar Comprobante" at bounding box center [179, 284] width 101 height 17
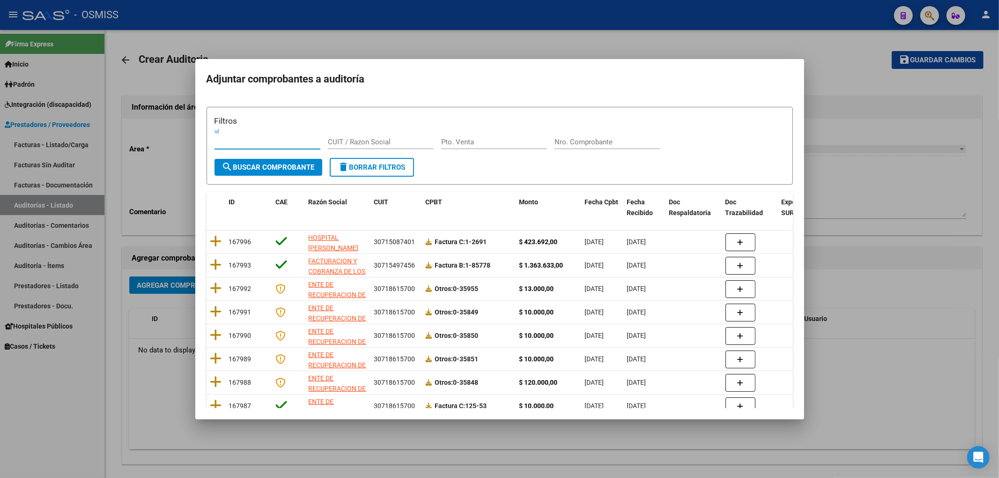
click at [577, 145] on input "Nro. Comprobante" at bounding box center [608, 142] width 106 height 8
click at [748, 474] on div at bounding box center [499, 239] width 999 height 478
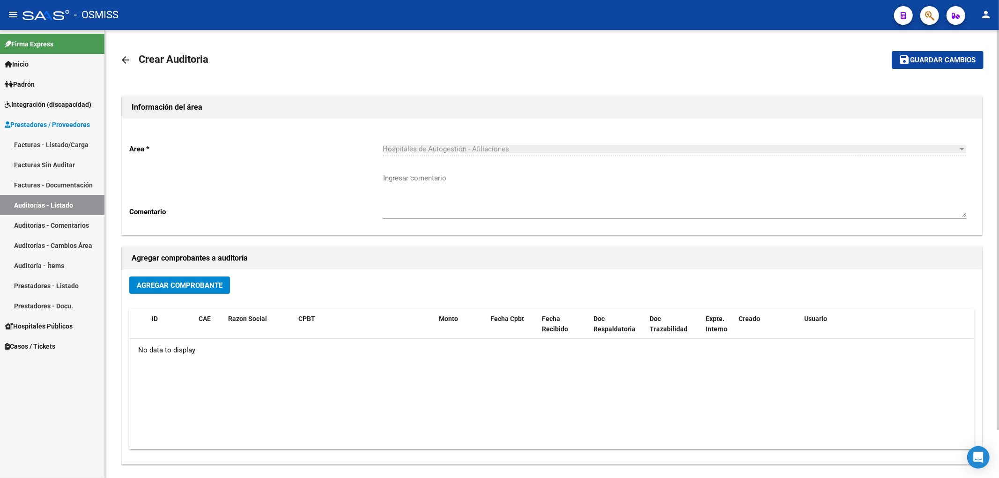
click at [205, 288] on span "Agregar Comprobante" at bounding box center [180, 285] width 86 height 8
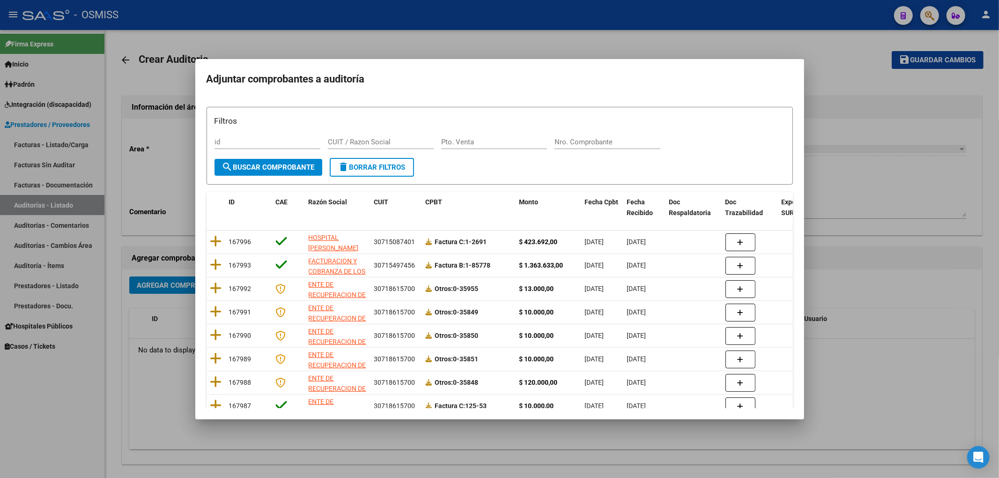
click at [561, 137] on div "Nro. Comprobante" at bounding box center [608, 142] width 106 height 14
click at [285, 173] on button "search Buscar Comprobante" at bounding box center [268, 167] width 108 height 17
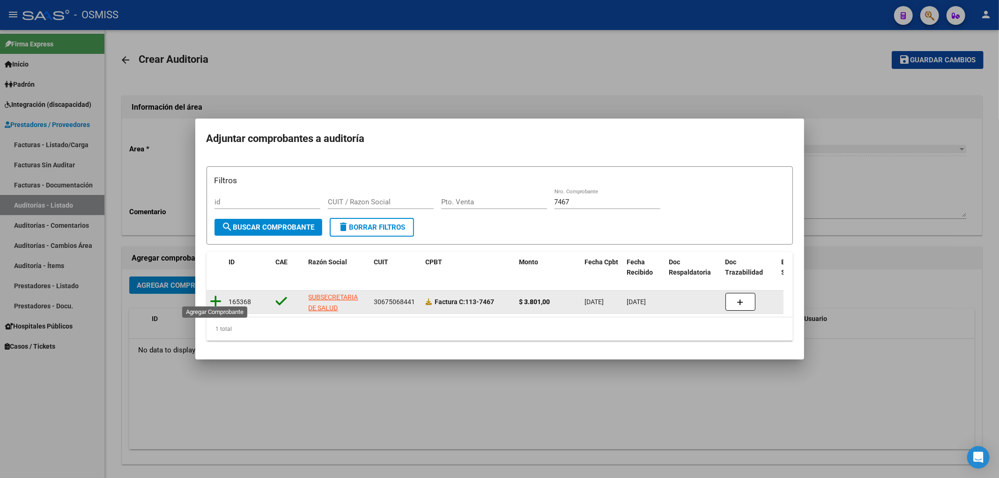
click at [215, 296] on icon at bounding box center [216, 301] width 12 height 13
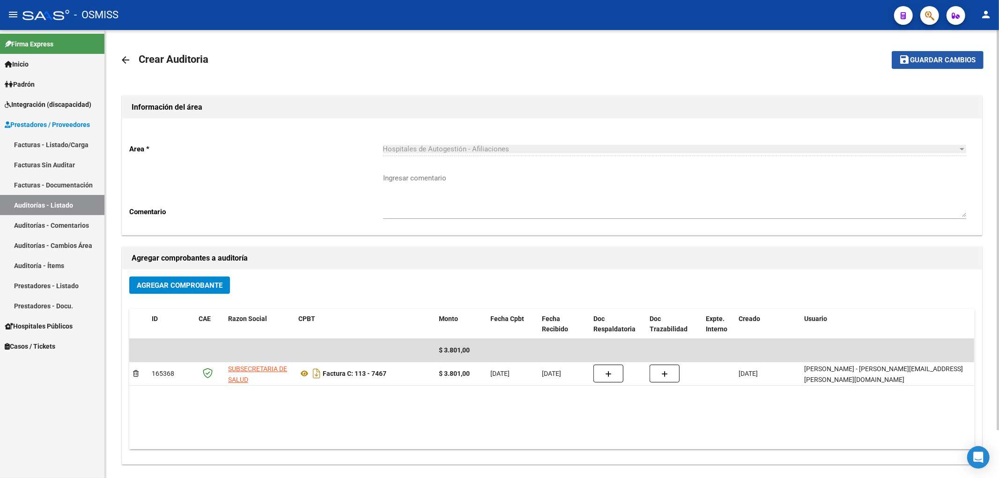
click at [958, 57] on span "Guardar cambios" at bounding box center [943, 60] width 66 height 8
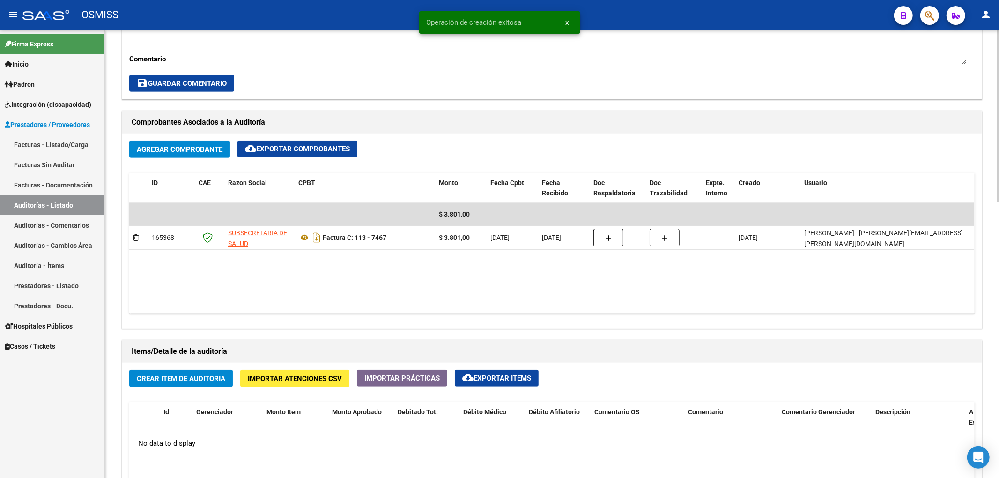
scroll to position [375, 0]
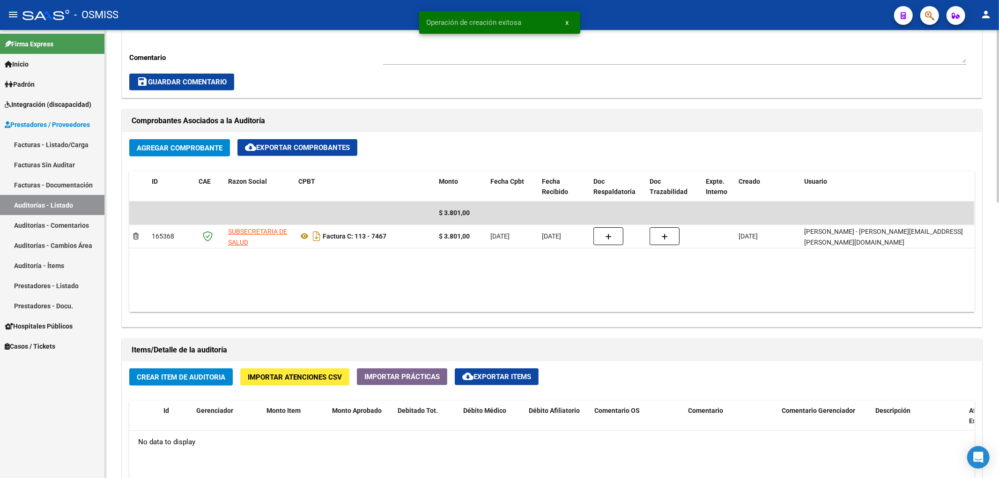
click at [220, 379] on span "Crear Item de Auditoria" at bounding box center [181, 377] width 89 height 8
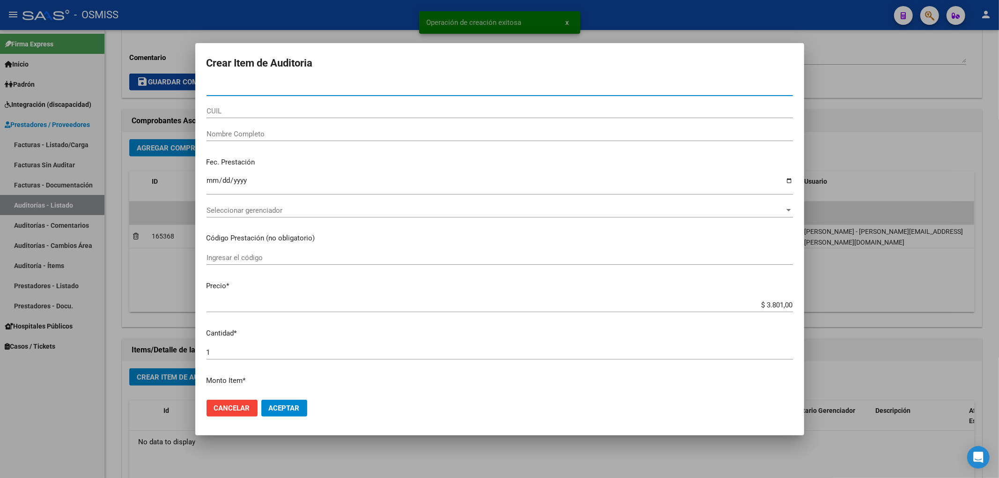
paste input "24100805"
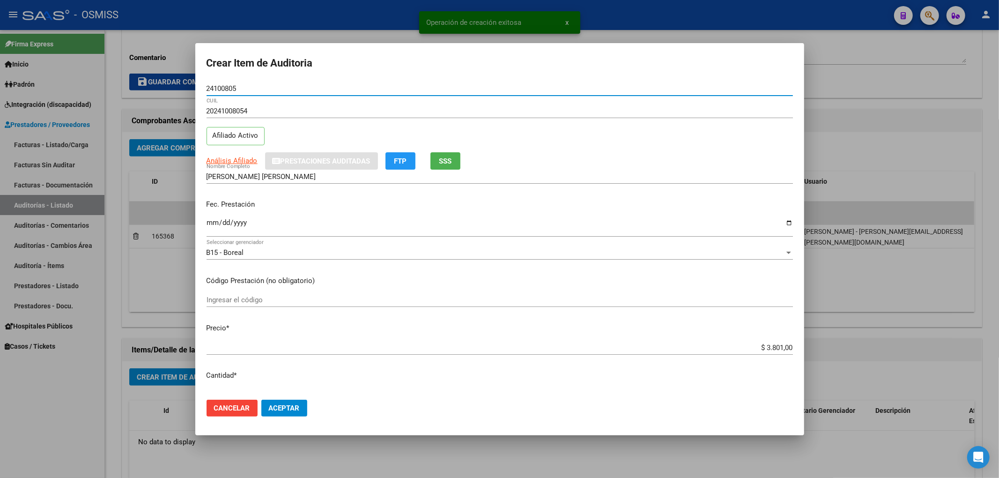
click at [212, 226] on input "Ingresar la fecha" at bounding box center [500, 226] width 586 height 15
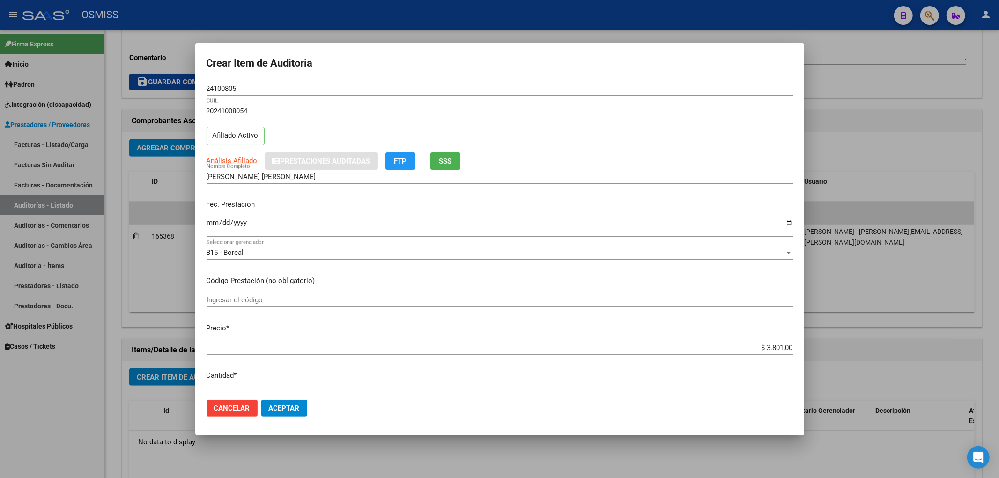
click at [592, 215] on div "Fec. Prestación 2025-07-23 Ingresar la fecha" at bounding box center [500, 218] width 586 height 53
click at [318, 221] on input "2025-07-23" at bounding box center [500, 226] width 586 height 15
drag, startPoint x: 242, startPoint y: 89, endPoint x: 188, endPoint y: 88, distance: 53.9
click at [188, 88] on div "Crear Item de Auditoria 24100805 Nro Documento 20241008054 CUIL Afiliado Activo…" at bounding box center [499, 239] width 999 height 478
click at [378, 212] on div "Fec. Prestación 2025-07-23 Ingresar la fecha" at bounding box center [500, 218] width 586 height 53
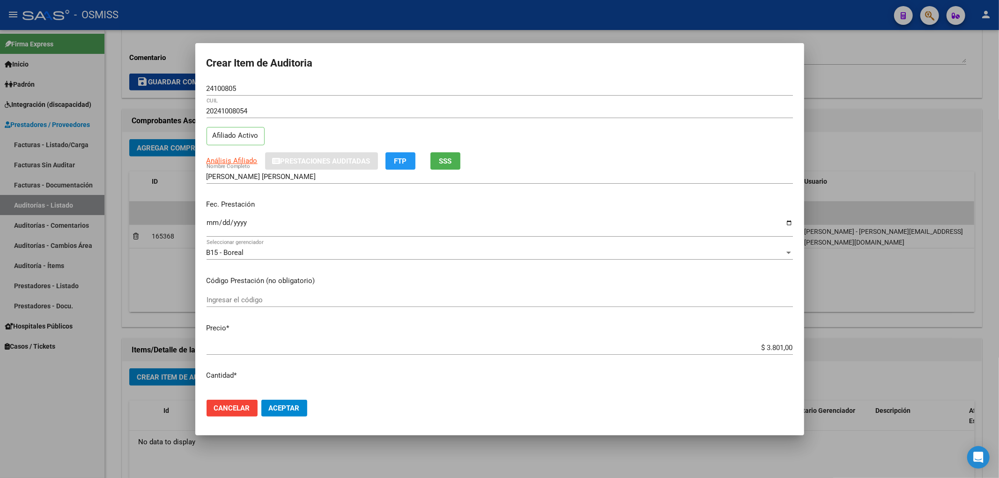
click at [289, 407] on span "Aceptar" at bounding box center [284, 408] width 31 height 8
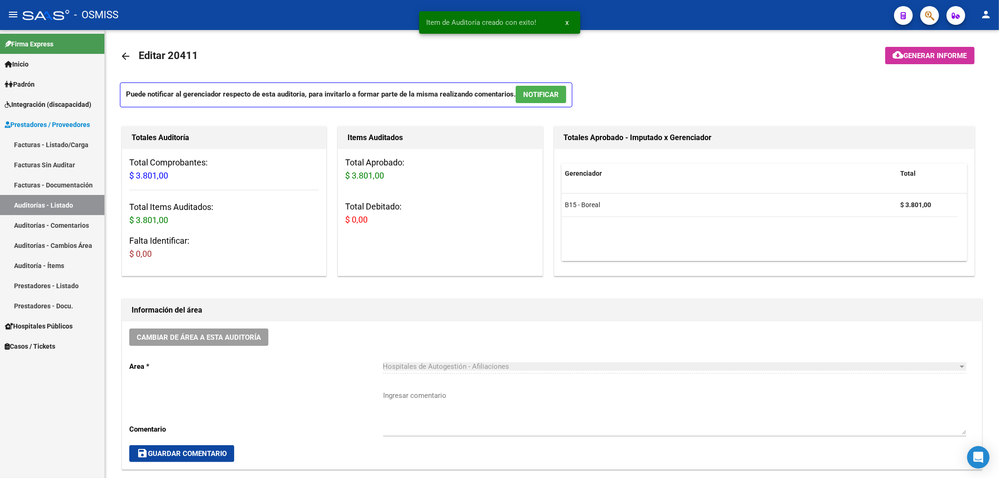
scroll to position [0, 0]
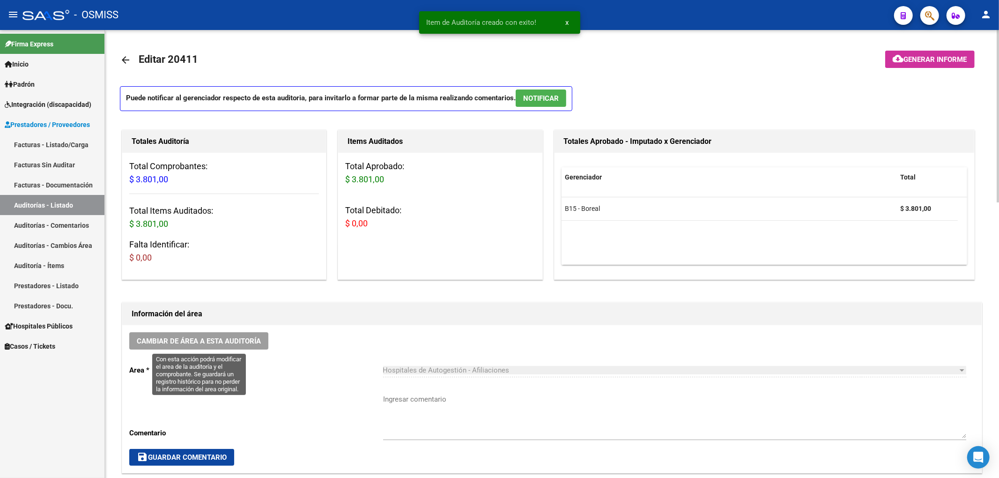
click at [253, 342] on span "Cambiar de área a esta auditoría" at bounding box center [199, 341] width 124 height 8
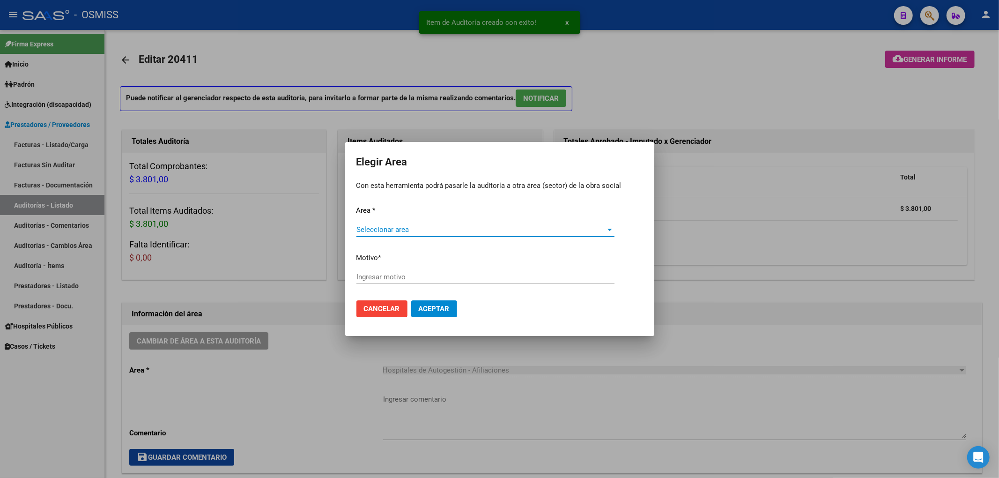
click at [391, 229] on span "Seleccionar area" at bounding box center [481, 229] width 250 height 8
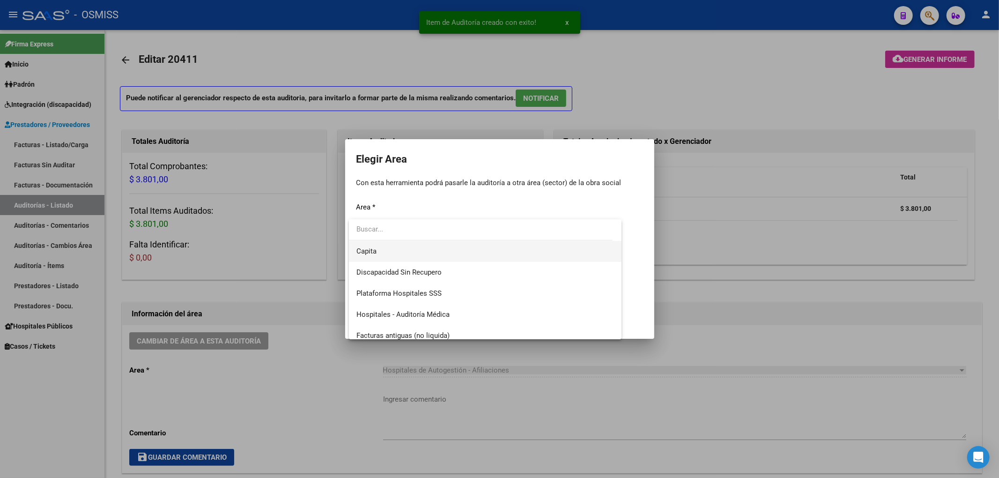
scroll to position [125, 0]
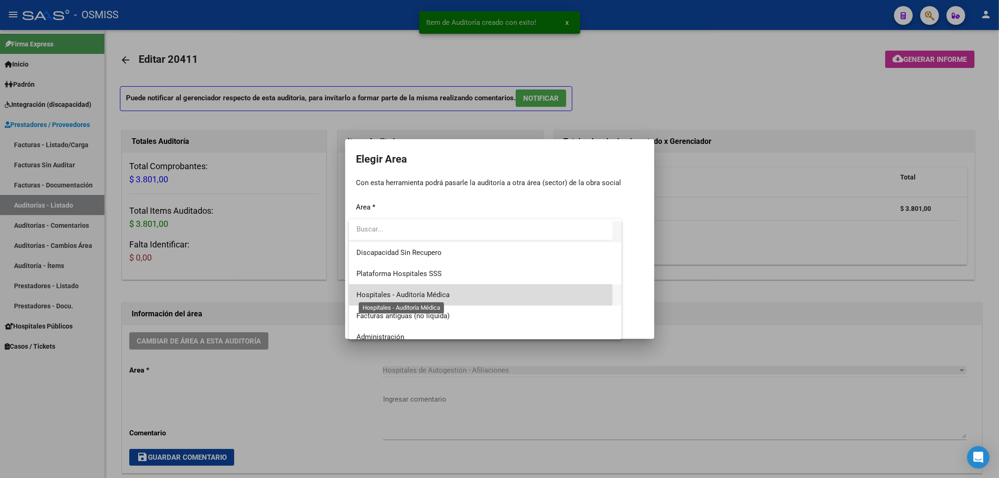
click at [390, 293] on span "Hospitales - Auditoría Médica" at bounding box center [402, 294] width 93 height 8
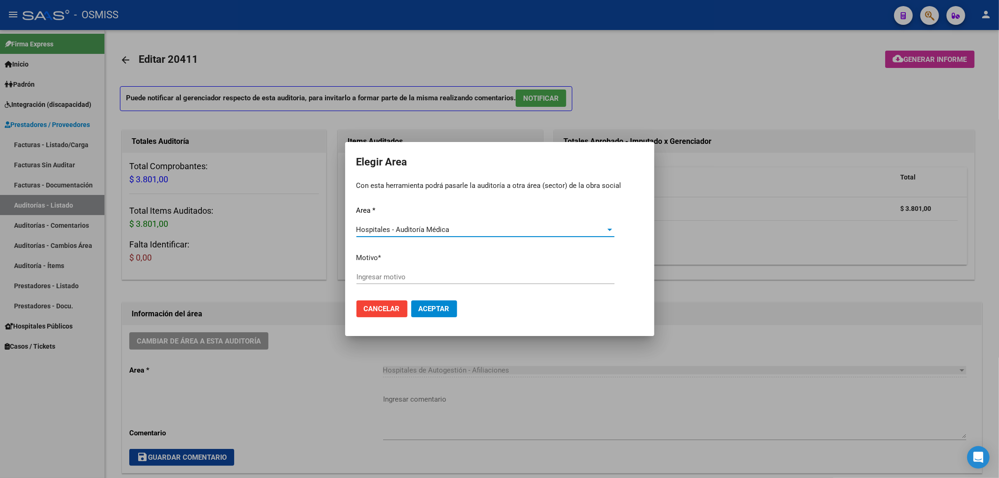
click at [381, 278] on input "Ingresar motivo" at bounding box center [485, 277] width 258 height 8
click at [439, 310] on span "Aceptar" at bounding box center [434, 308] width 31 height 8
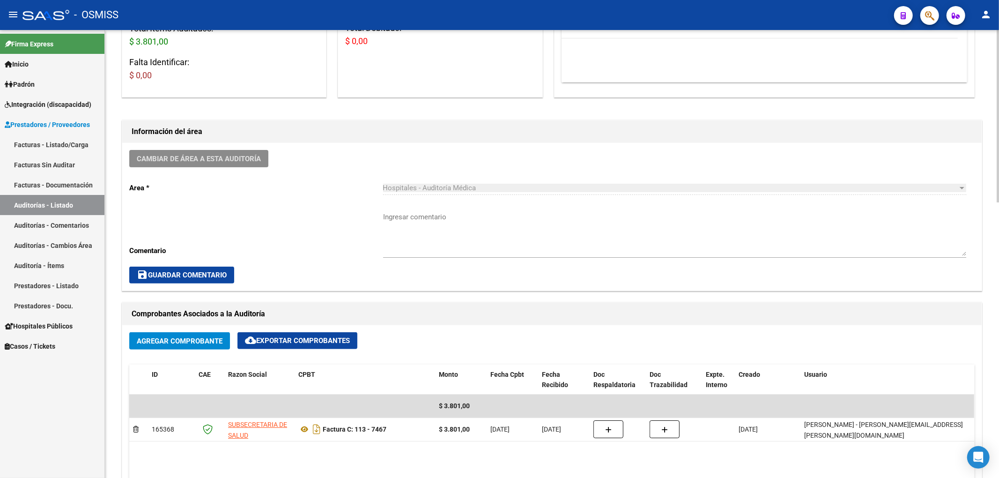
scroll to position [0, 0]
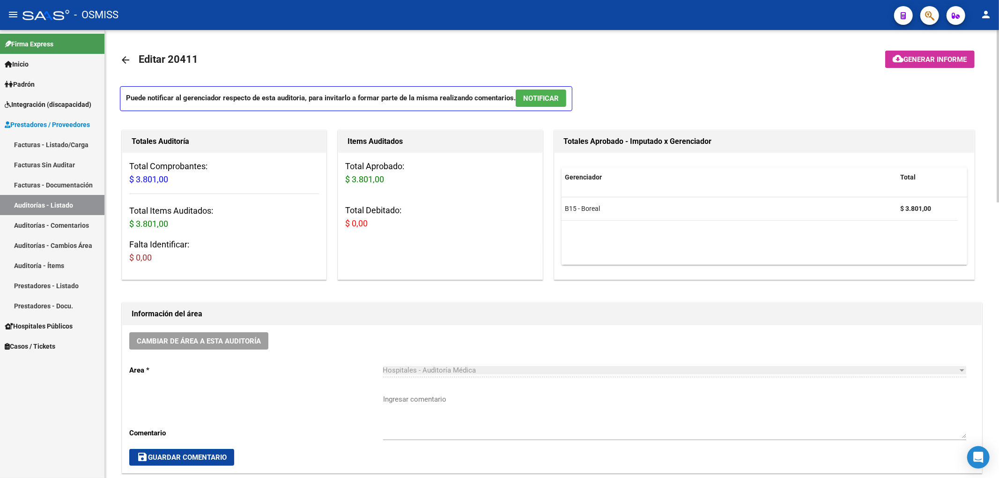
click at [126, 66] on link "arrow_back" at bounding box center [129, 60] width 19 height 22
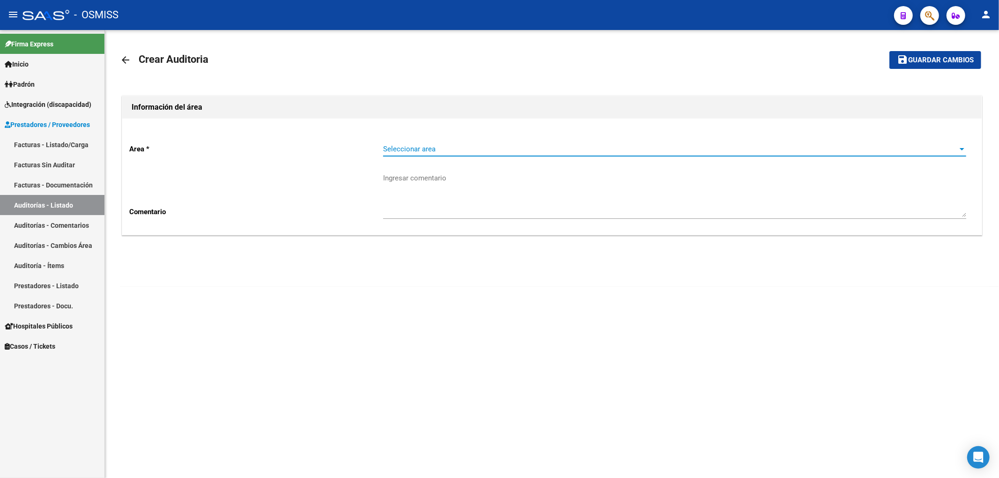
click at [386, 151] on span "Seleccionar area" at bounding box center [670, 149] width 575 height 8
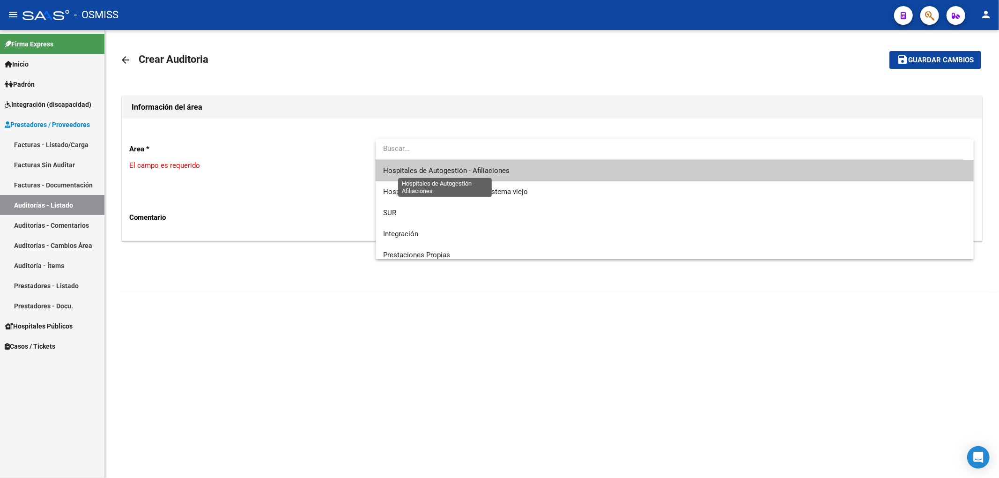
click at [401, 168] on span "Hospitales de Autogestión - Afiliaciones" at bounding box center [446, 170] width 126 height 8
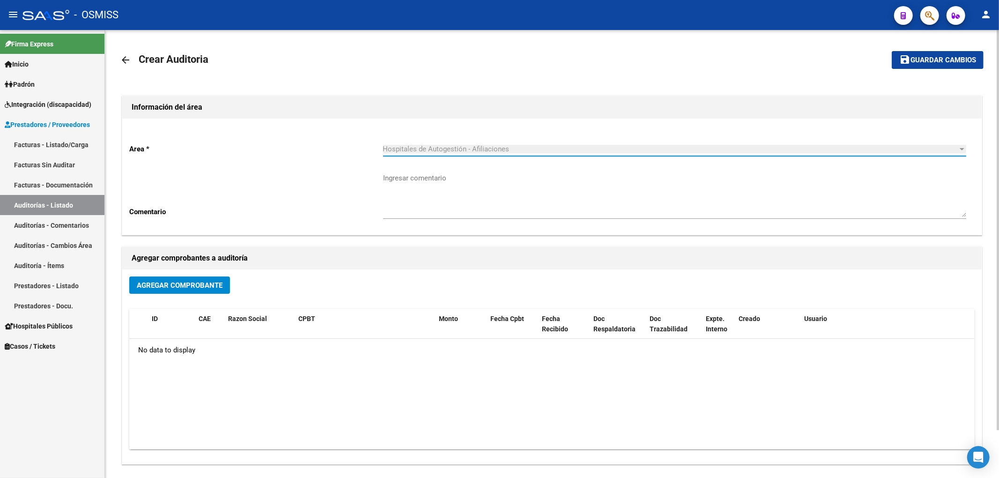
click at [148, 288] on span "Agregar Comprobante" at bounding box center [180, 285] width 86 height 8
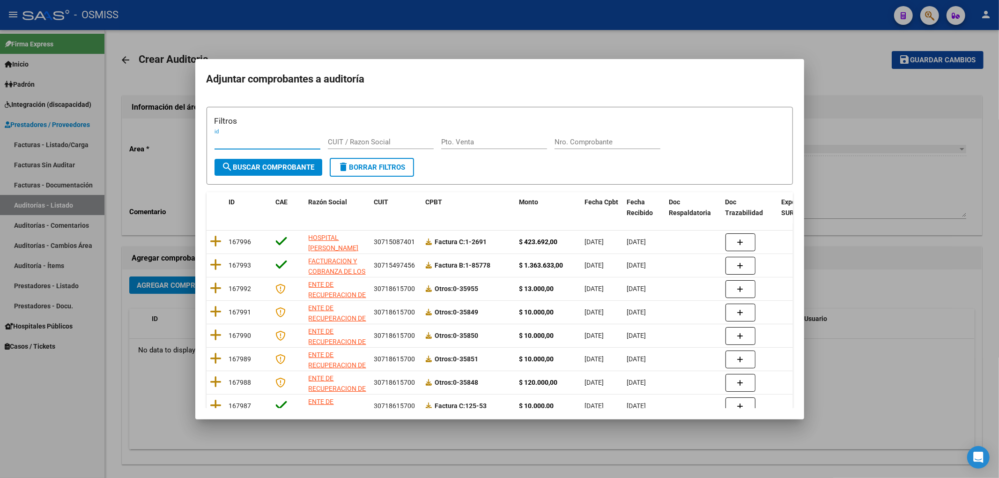
click at [564, 141] on input "Nro. Comprobante" at bounding box center [608, 142] width 106 height 8
click at [562, 138] on input "7878" at bounding box center [608, 142] width 106 height 8
click at [249, 170] on span "search Buscar Comprobante" at bounding box center [268, 167] width 93 height 8
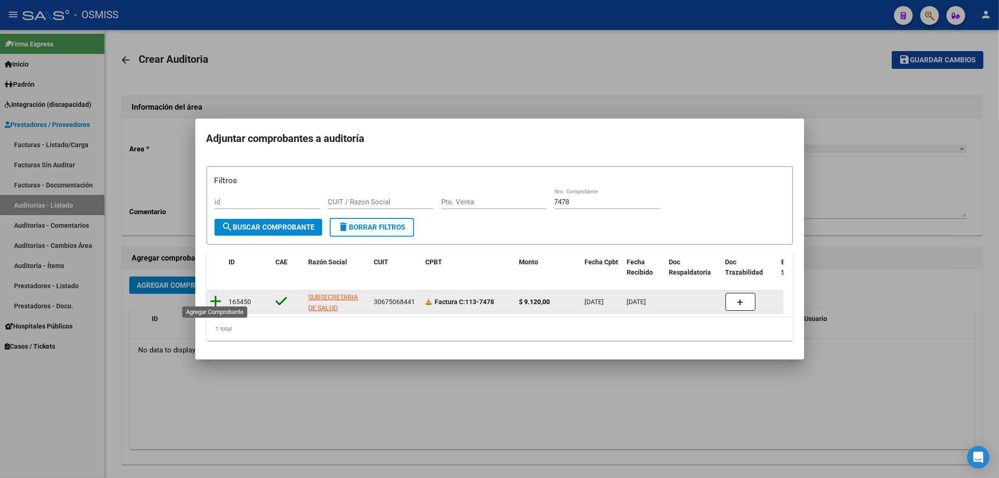
click at [217, 295] on icon at bounding box center [216, 301] width 12 height 13
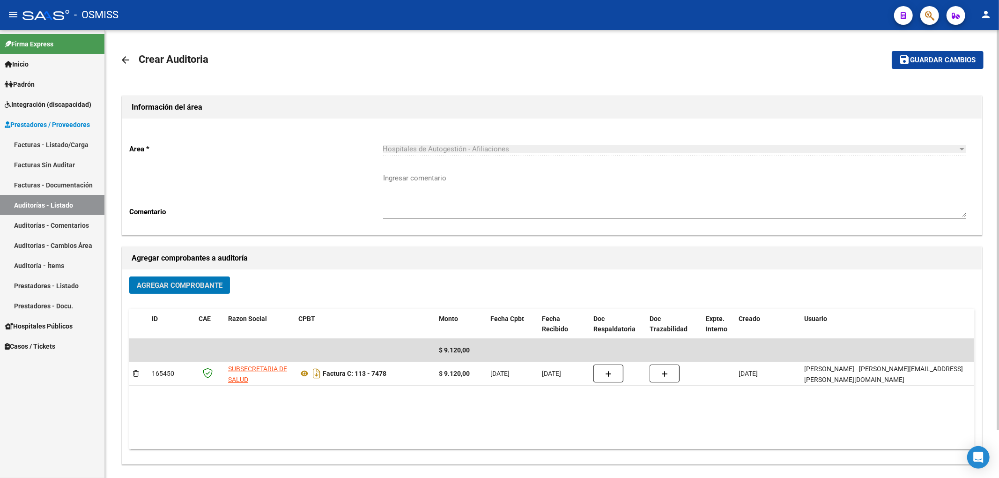
click at [966, 62] on span "Guardar cambios" at bounding box center [943, 60] width 66 height 8
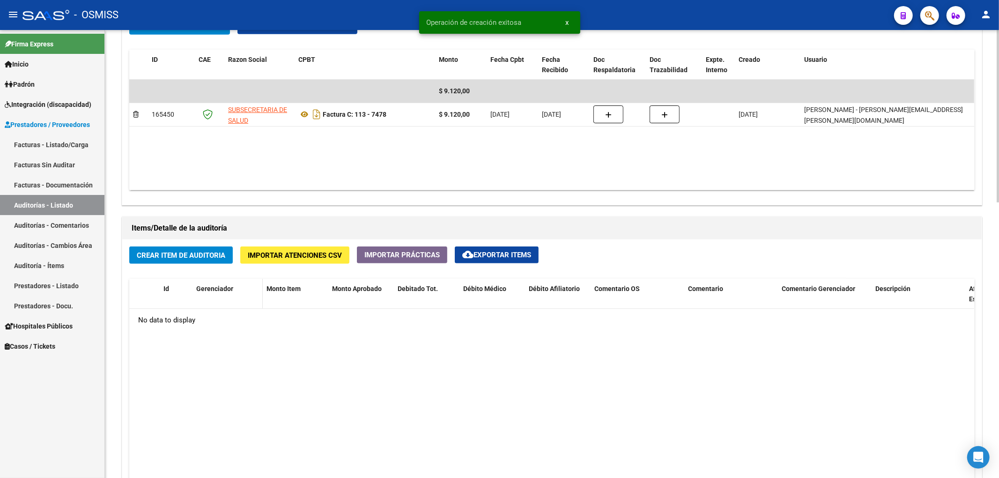
scroll to position [499, 0]
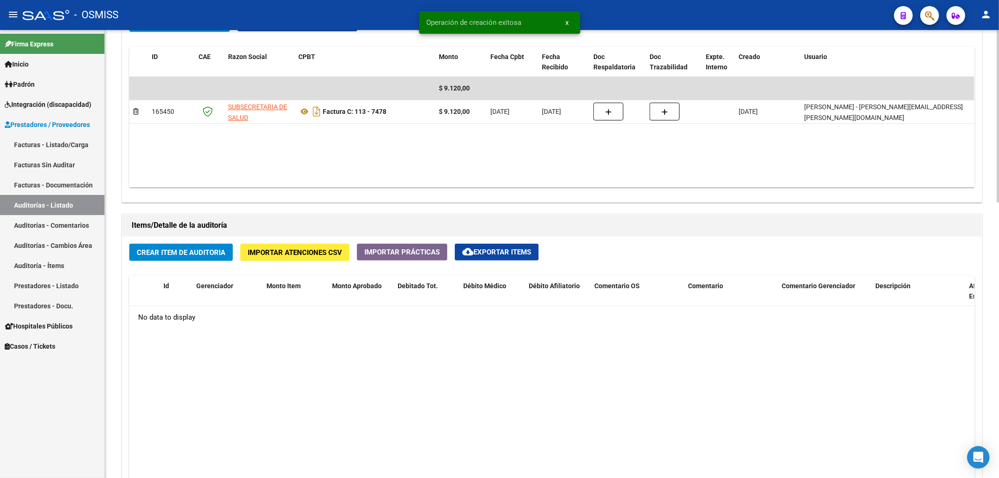
click at [200, 253] on span "Crear Item de Auditoria" at bounding box center [181, 252] width 89 height 8
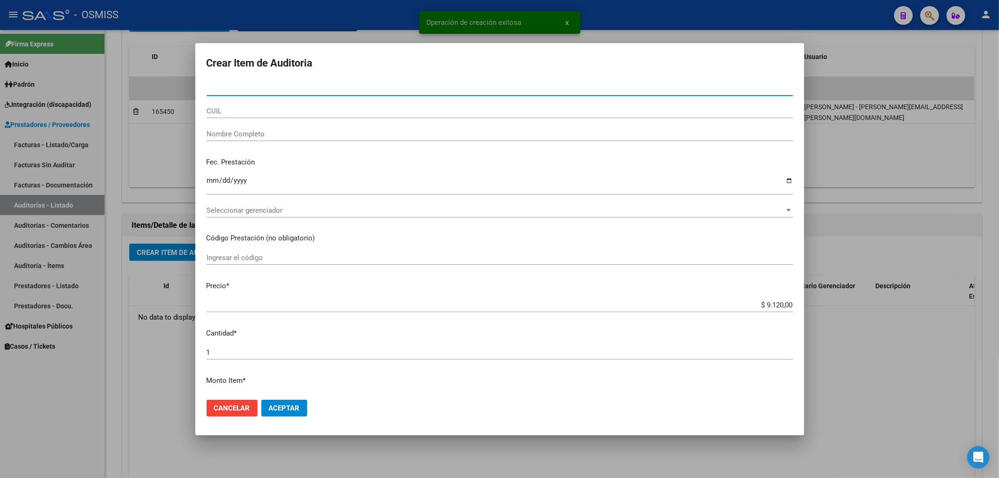
paste input "46045983"
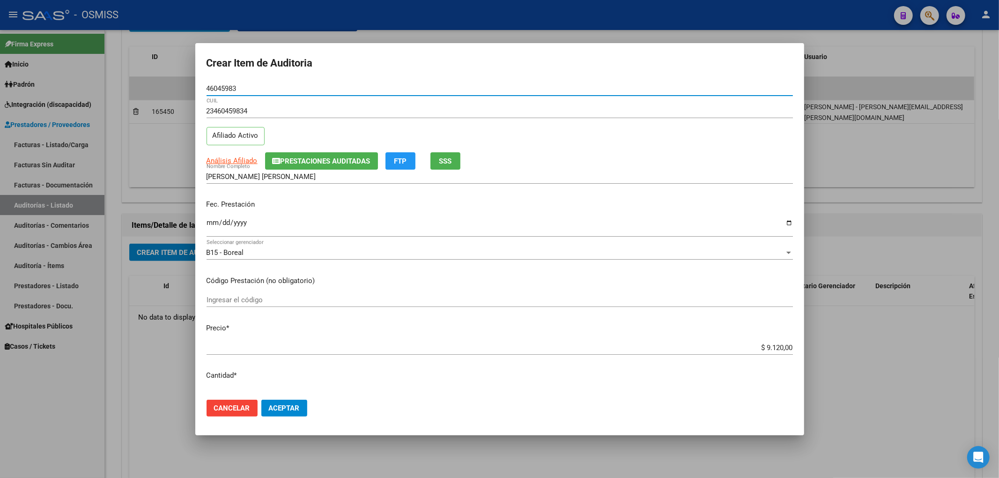
click at [208, 223] on input "Ingresar la fecha" at bounding box center [500, 226] width 586 height 15
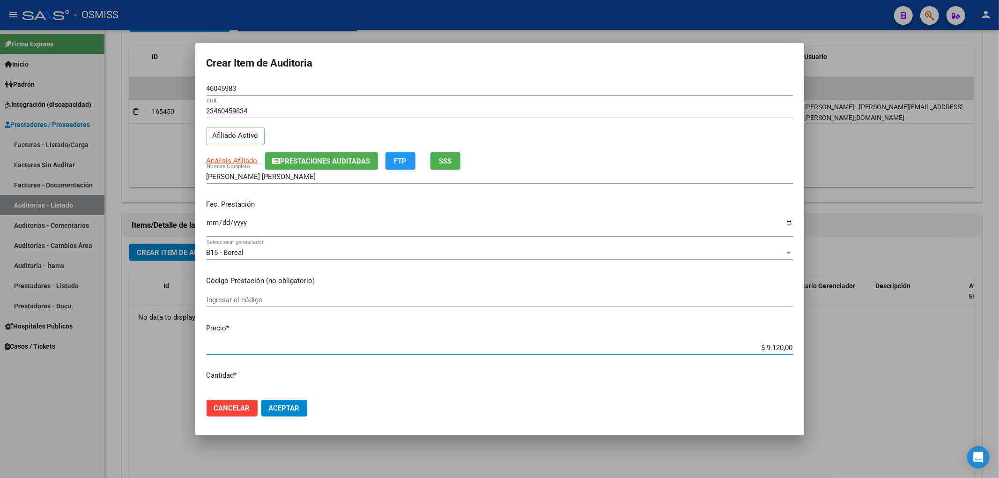
drag, startPoint x: 754, startPoint y: 345, endPoint x: 845, endPoint y: 334, distance: 91.9
click at [838, 340] on div "Crear Item de Auditoria 46045983 Nro Documento 23460459834 CUIL Afiliado Activo…" at bounding box center [499, 239] width 999 height 478
drag, startPoint x: 240, startPoint y: 89, endPoint x: 126, endPoint y: 86, distance: 114.3
click at [149, 80] on div "Crear Item de Auditoria 46045983 Nro Documento 23460459834 CUIL Afiliado Activo…" at bounding box center [499, 239] width 999 height 478
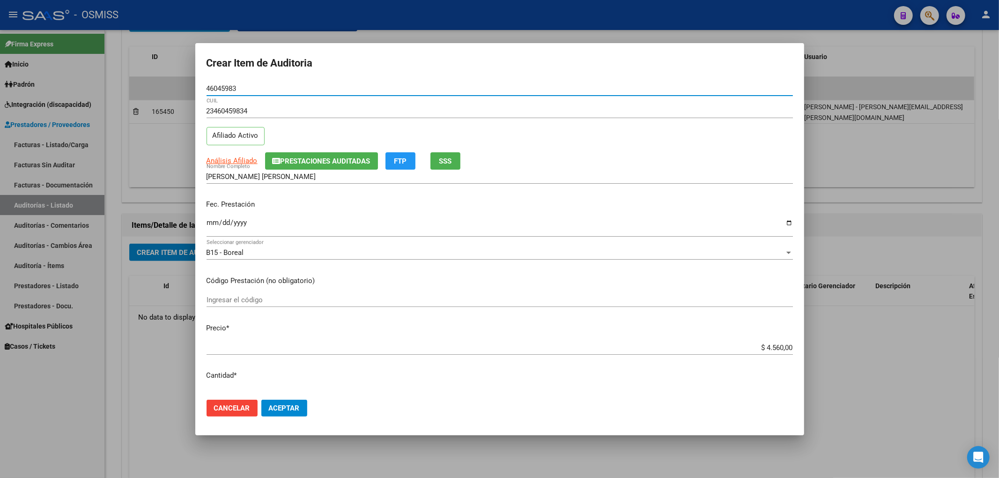
click at [317, 159] on span "Prestaciones Auditadas" at bounding box center [326, 161] width 90 height 8
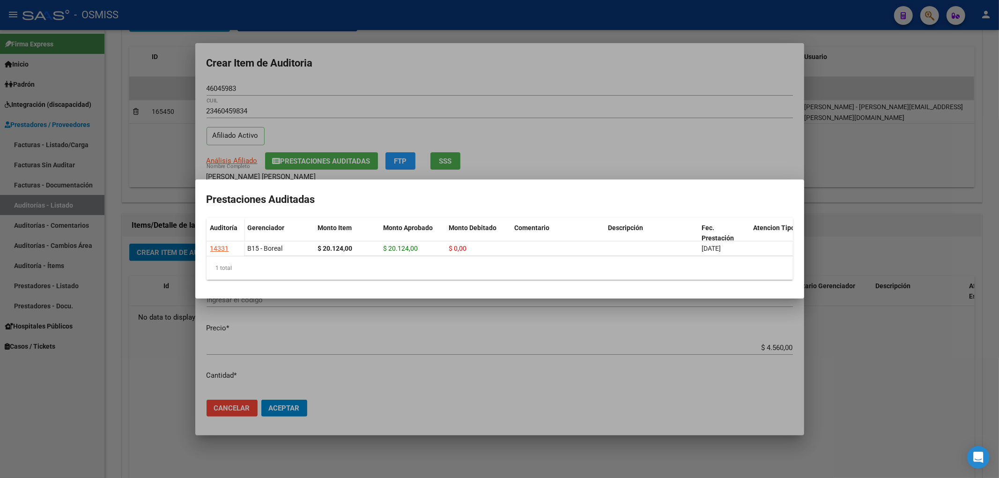
click at [424, 82] on div at bounding box center [499, 239] width 999 height 478
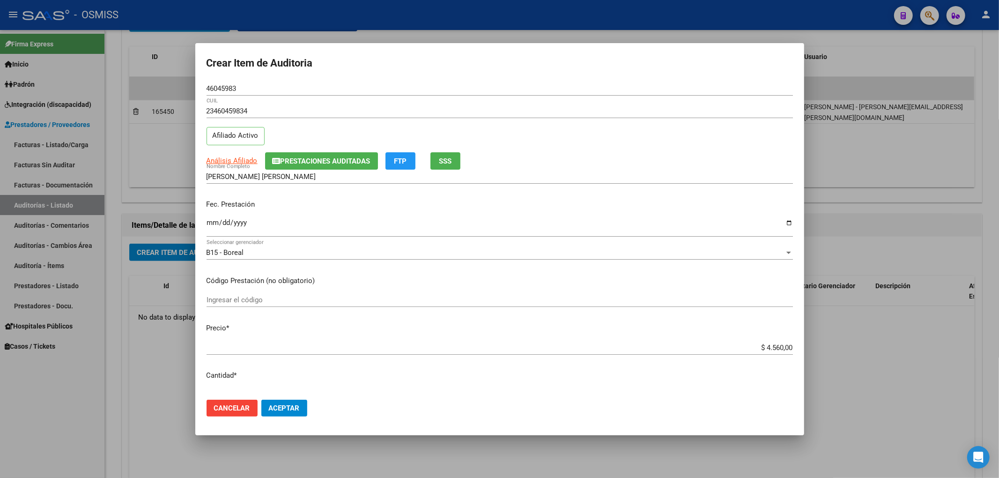
click at [376, 208] on p "Fec. Prestación" at bounding box center [500, 204] width 586 height 11
click at [280, 408] on span "Aceptar" at bounding box center [284, 408] width 31 height 8
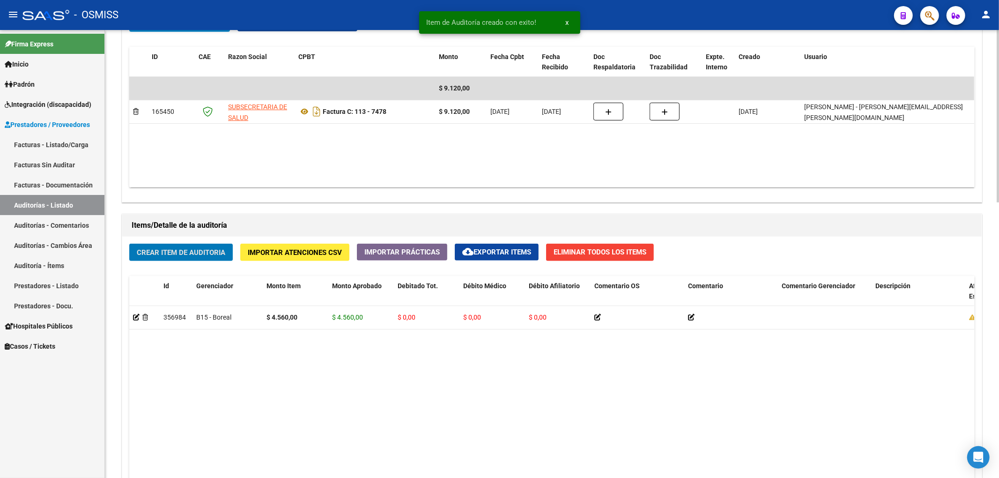
scroll to position [500, 0]
click at [192, 251] on span "Crear Item de Auditoria" at bounding box center [181, 252] width 89 height 8
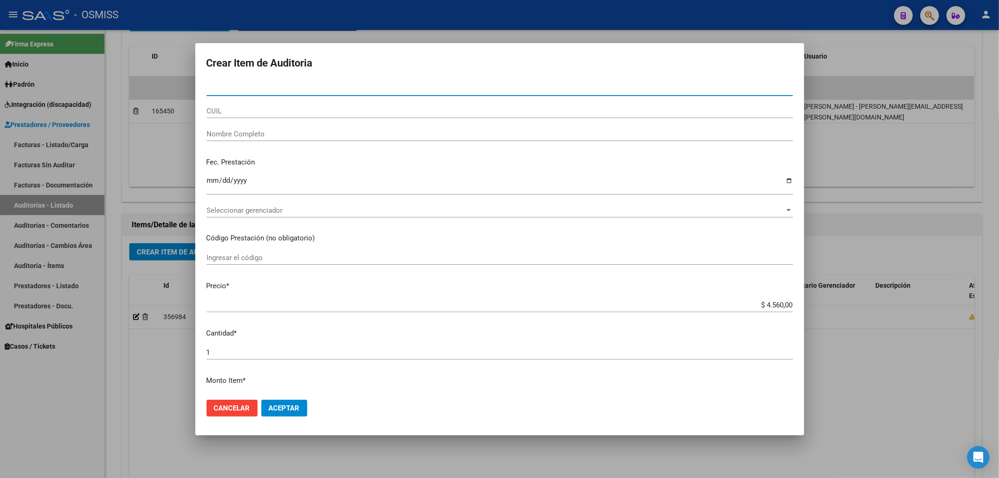
paste input "23687819"
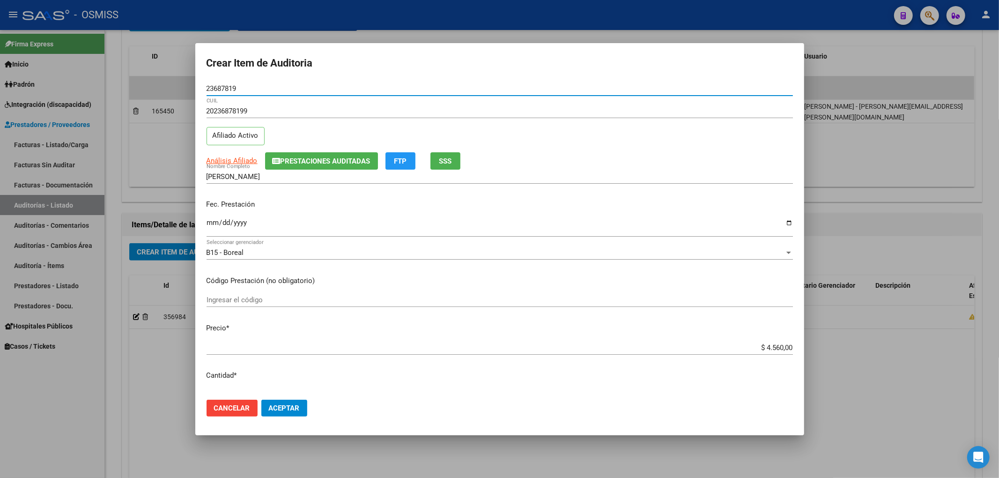
click at [207, 220] on input "Ingresar la fecha" at bounding box center [500, 226] width 586 height 15
drag, startPoint x: 239, startPoint y: 89, endPoint x: 160, endPoint y: 82, distance: 79.0
click at [166, 82] on div "Crear Item de Auditoria 23687819 Nro Documento 20236878199 CUIL Afiliado Activo…" at bounding box center [499, 239] width 999 height 478
click at [330, 217] on div "2025-07-03 Ingresar la fecha" at bounding box center [500, 227] width 586 height 20
click at [338, 210] on div "Fec. Prestación 2025-07-03 Ingresar la fecha" at bounding box center [500, 218] width 586 height 53
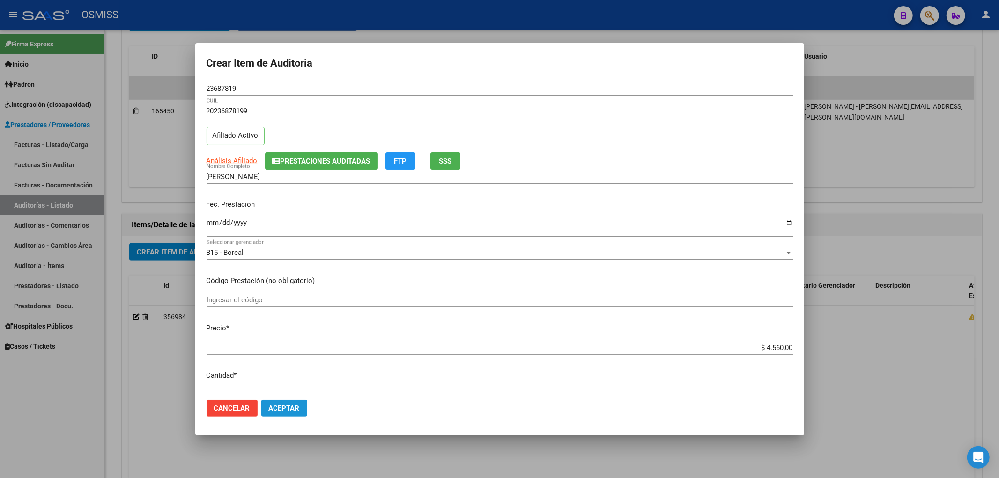
click at [288, 409] on span "Aceptar" at bounding box center [284, 408] width 31 height 8
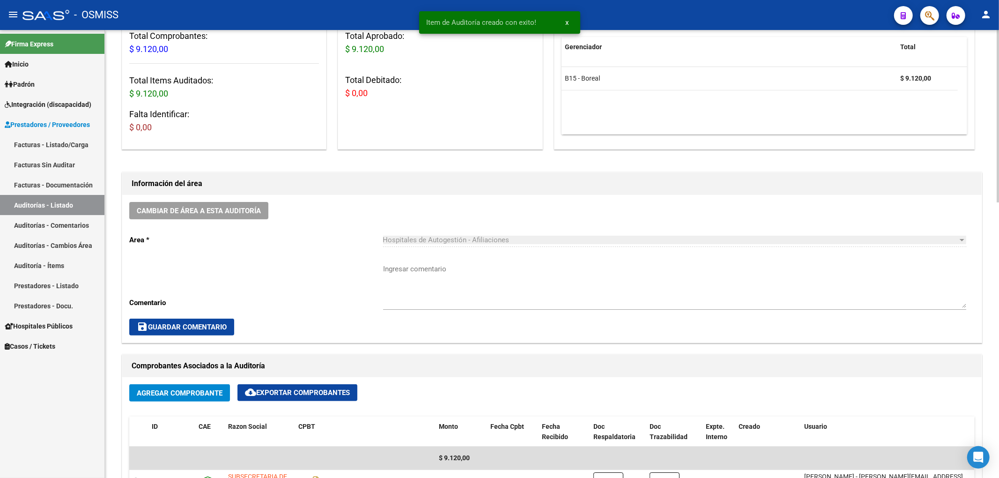
scroll to position [126, 0]
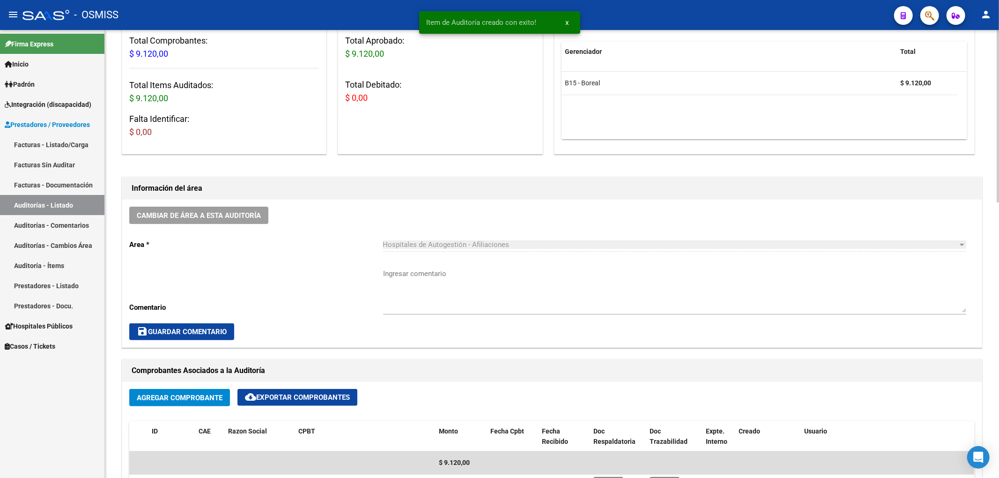
click at [222, 206] on div "Cambiar de área a esta auditoría Area * Hospitales de Autogestión - Afiliacione…" at bounding box center [551, 274] width 859 height 148
click at [256, 214] on span "Cambiar de área a esta auditoría" at bounding box center [199, 215] width 124 height 8
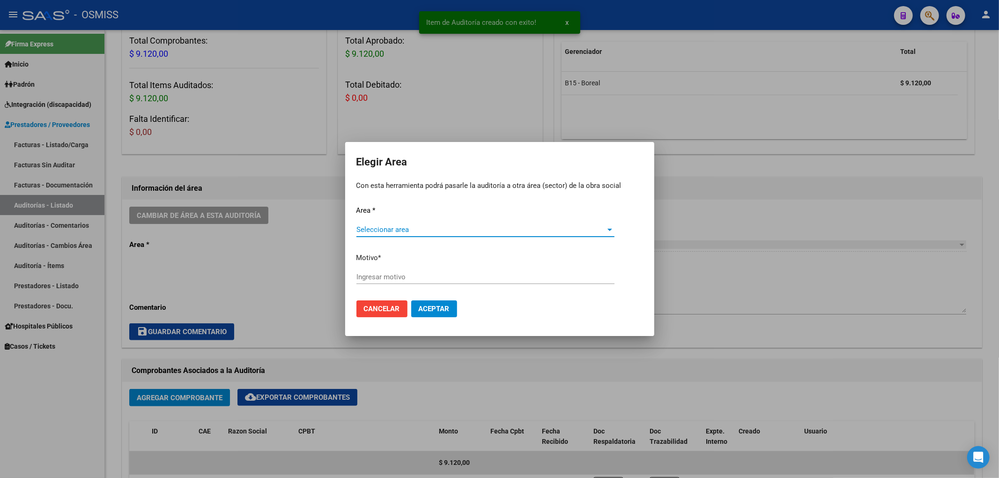
click at [382, 235] on div "Seleccionar area Seleccionar area" at bounding box center [485, 233] width 258 height 23
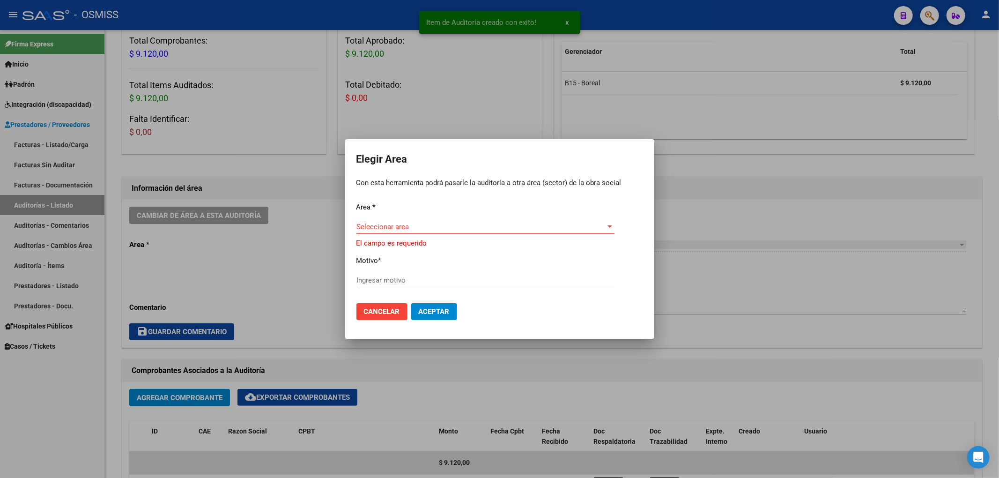
click at [401, 233] on div "Seleccionar area Seleccionar area" at bounding box center [485, 227] width 258 height 14
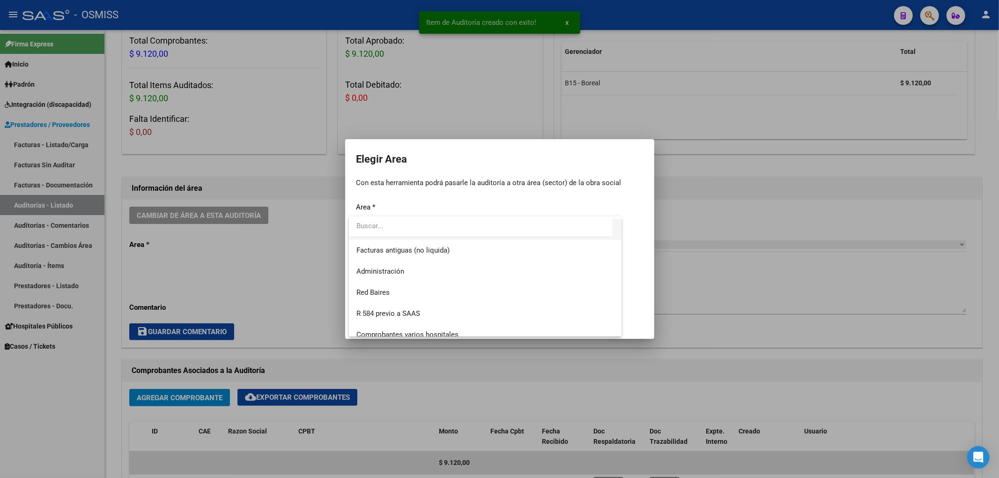
scroll to position [125, 0]
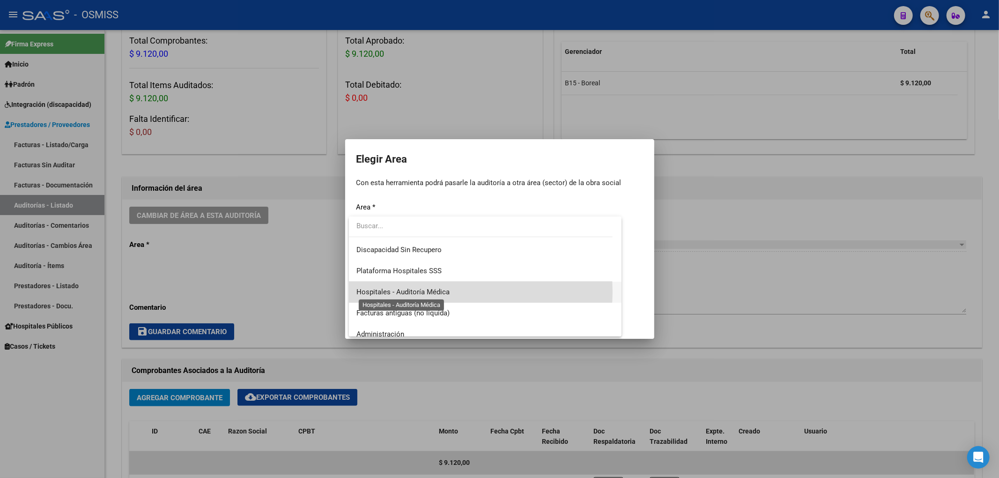
click at [444, 291] on span "Hospitales - Auditoría Médica" at bounding box center [402, 292] width 93 height 8
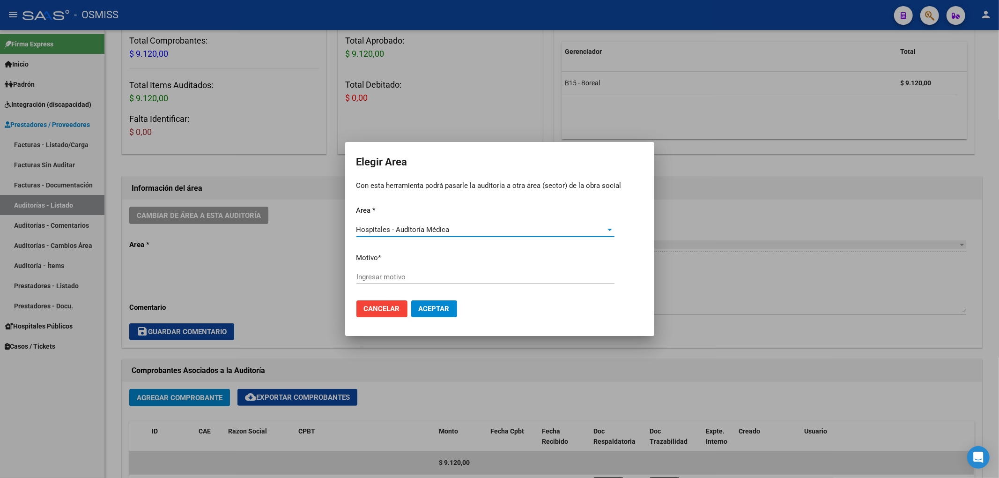
click at [387, 280] on input "Ingresar motivo" at bounding box center [485, 277] width 258 height 8
click at [416, 310] on button "Aceptar" at bounding box center [434, 308] width 46 height 17
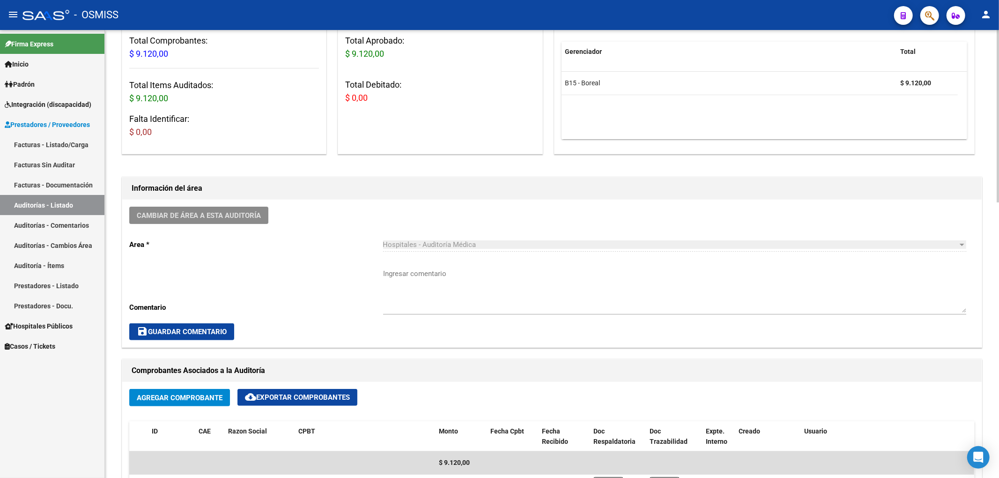
scroll to position [0, 0]
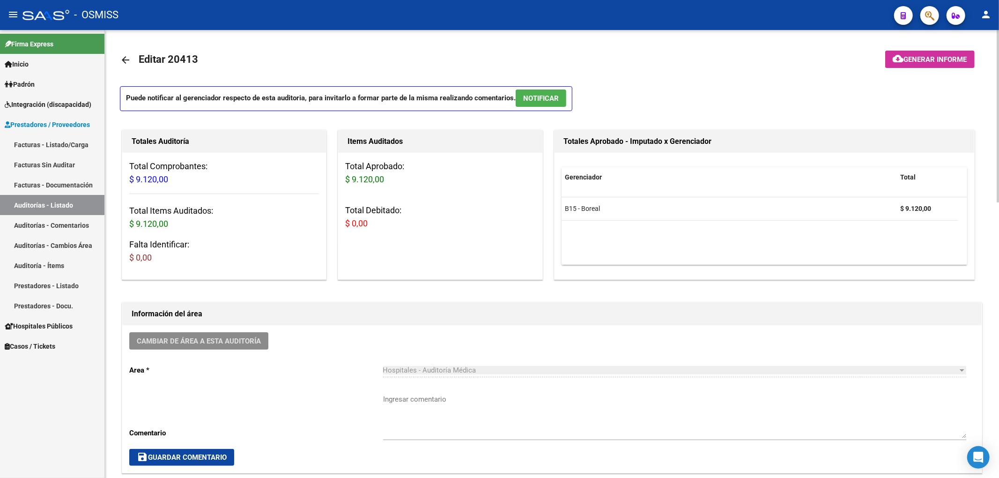
click at [124, 58] on mat-icon "arrow_back" at bounding box center [125, 59] width 11 height 11
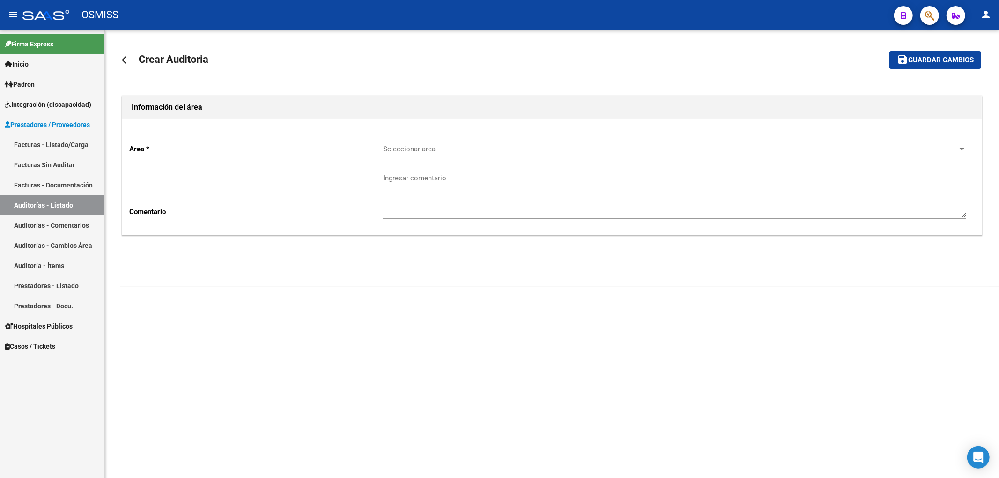
click at [455, 145] on span "Seleccionar area" at bounding box center [670, 149] width 575 height 8
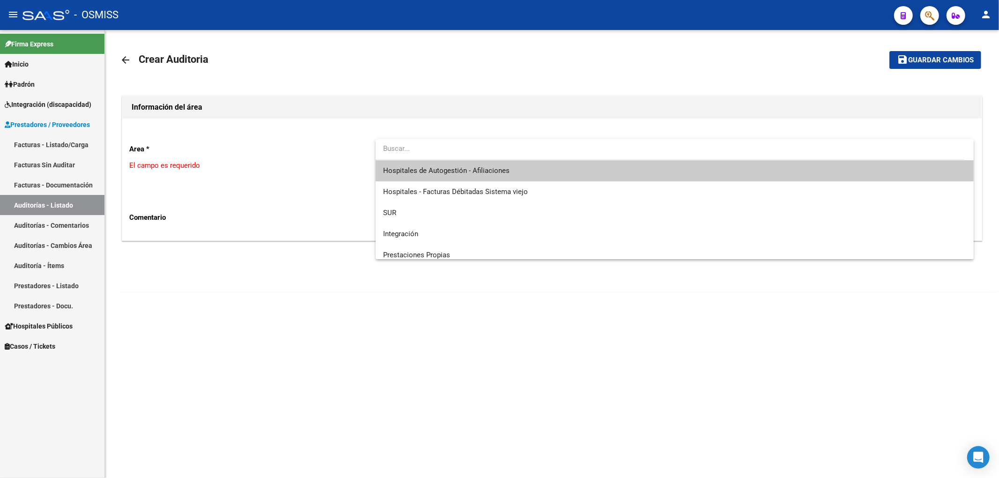
click at [445, 164] on span "Hospitales de Autogestión - Afiliaciones" at bounding box center [674, 170] width 583 height 21
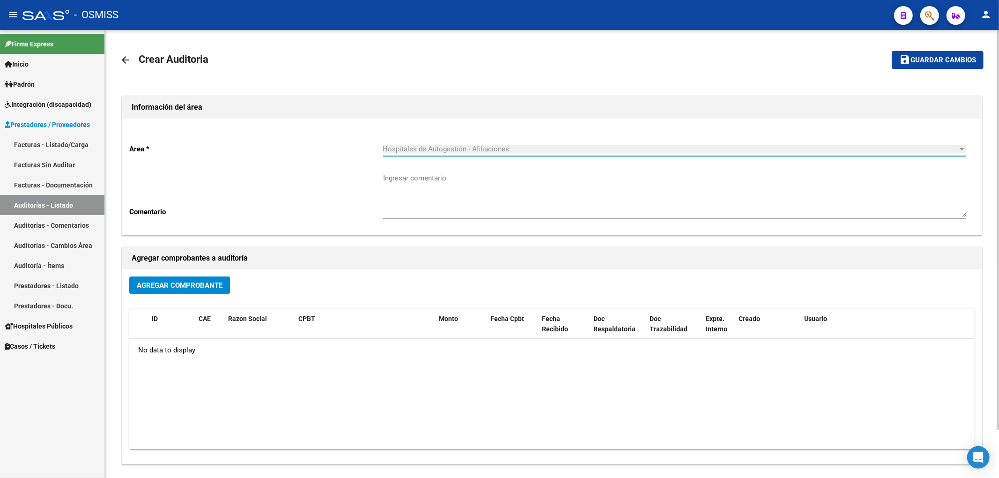
click at [201, 285] on span "Agregar Comprobante" at bounding box center [180, 285] width 86 height 8
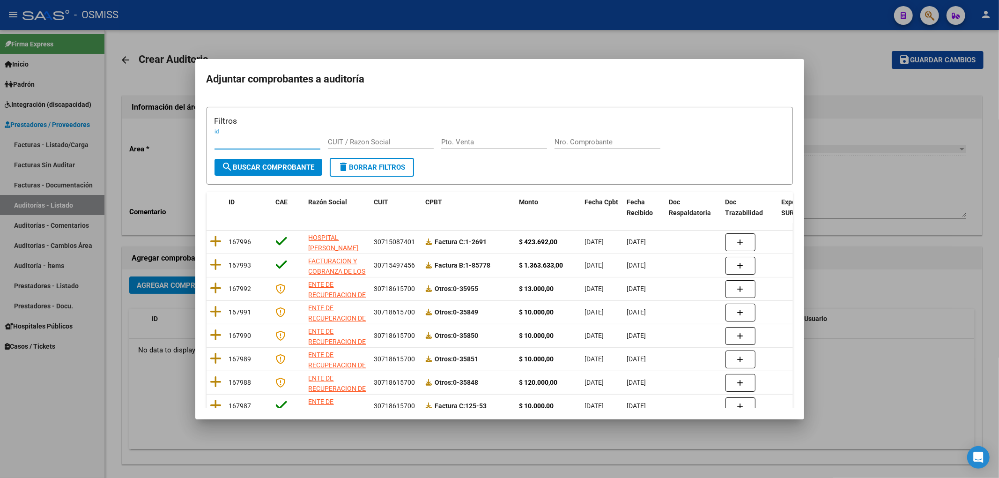
click at [587, 144] on input "Nro. Comprobante" at bounding box center [608, 142] width 106 height 8
type input "2159"
click at [272, 176] on form "Filtros id CUIT / Razon Social Pto. Venta 2159 Nro. Comprobante search Buscar C…" at bounding box center [500, 146] width 586 height 78
click at [272, 167] on span "search Buscar Comprobante" at bounding box center [268, 167] width 93 height 8
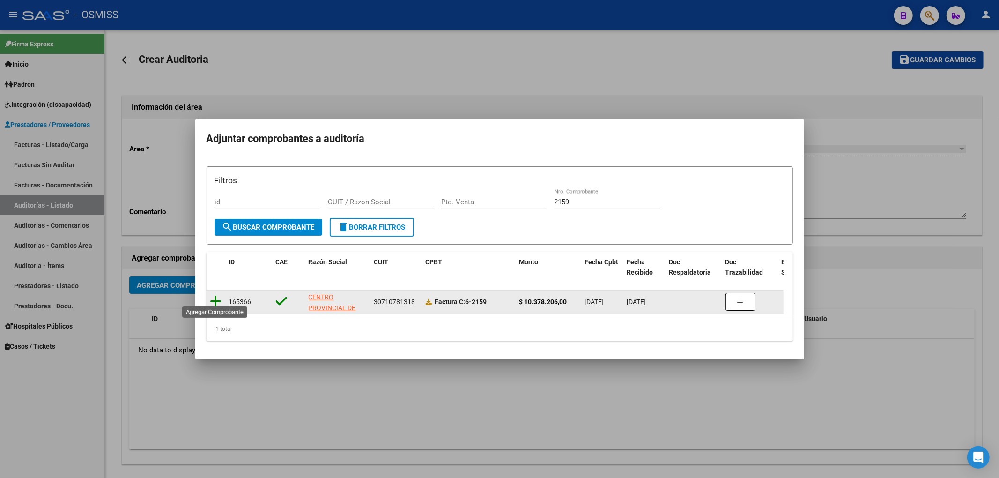
click at [220, 300] on icon at bounding box center [216, 301] width 12 height 13
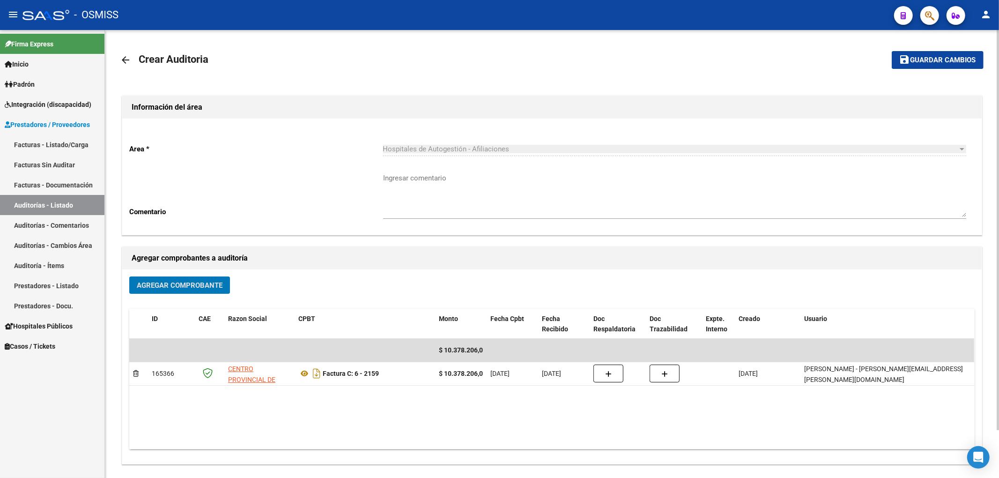
click at [918, 70] on mat-toolbar-row "save Guardar cambios" at bounding box center [893, 60] width 179 height 30
click at [915, 61] on span "Guardar cambios" at bounding box center [943, 60] width 66 height 8
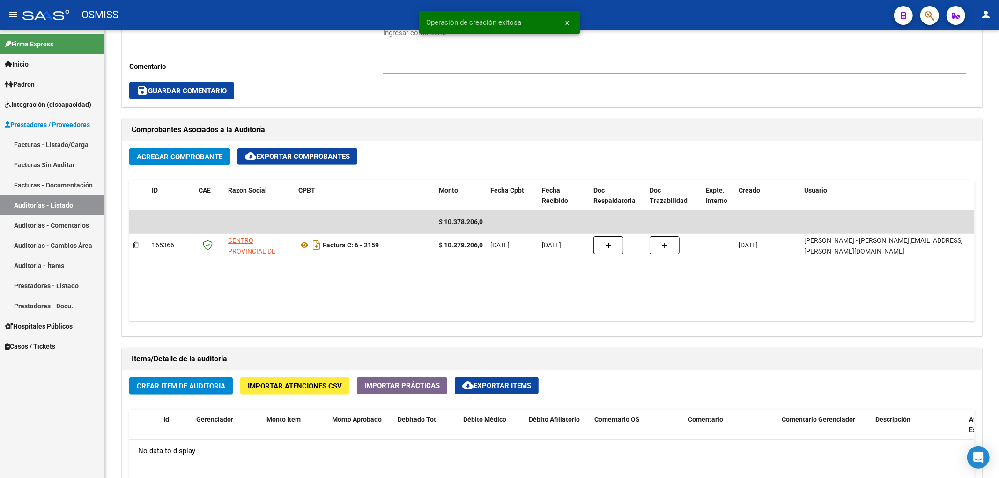
scroll to position [375, 0]
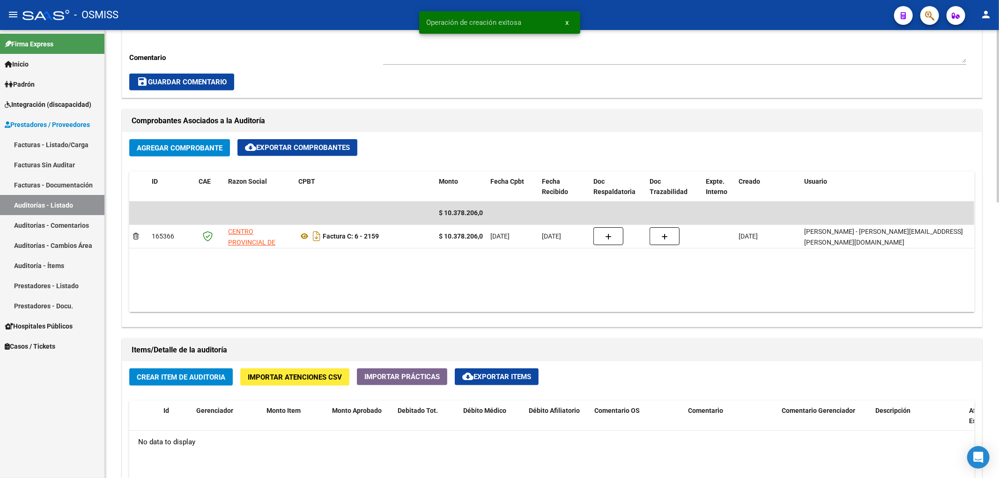
click at [197, 378] on span "Crear Item de Auditoria" at bounding box center [181, 377] width 89 height 8
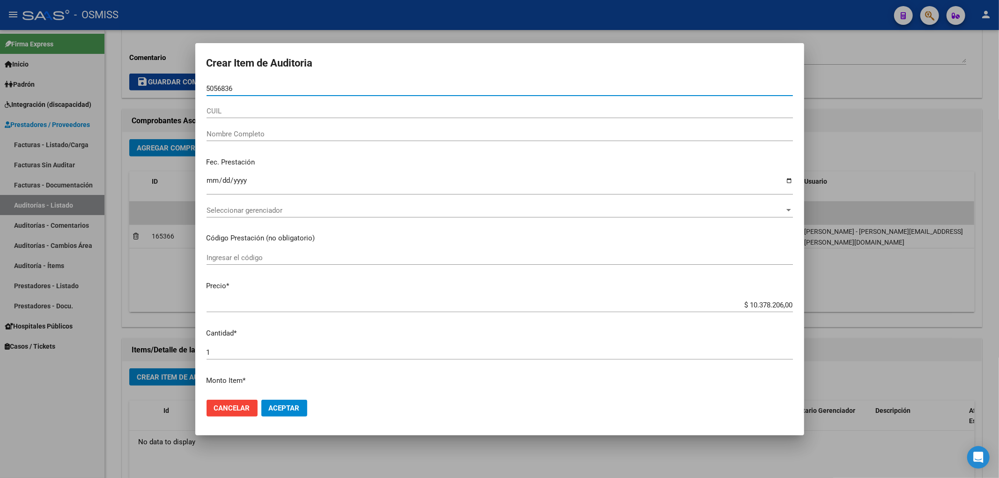
type input "50568366"
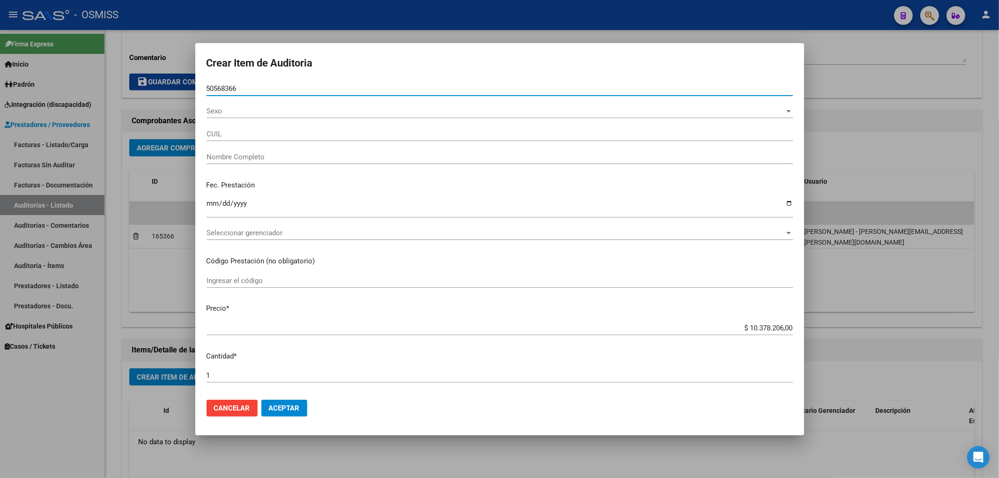
type input "20505683669"
type input "MONTENEGRO JOSE ADRIAN"
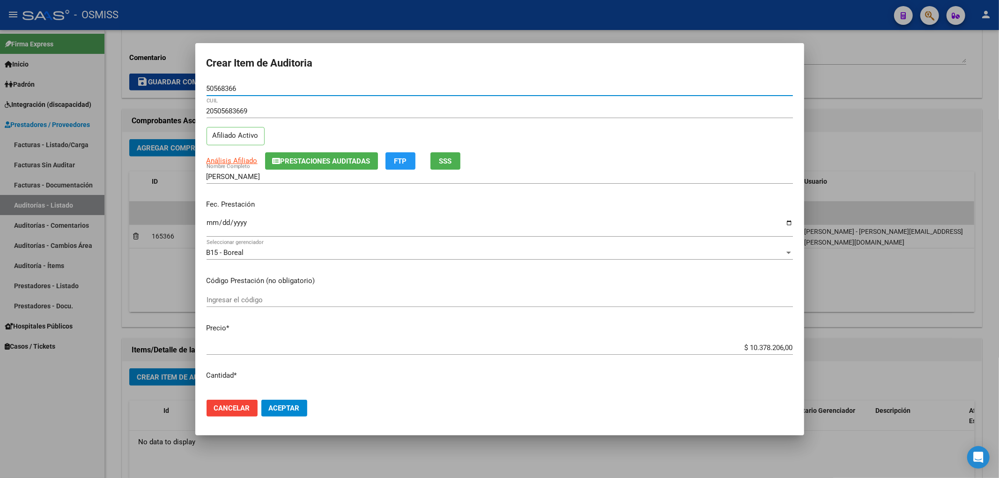
type input "50568366"
click at [275, 148] on div "20505683669 CUIL Afiliado Activo" at bounding box center [500, 128] width 586 height 48
click at [283, 163] on span "Prestaciones Auditadas" at bounding box center [326, 161] width 90 height 8
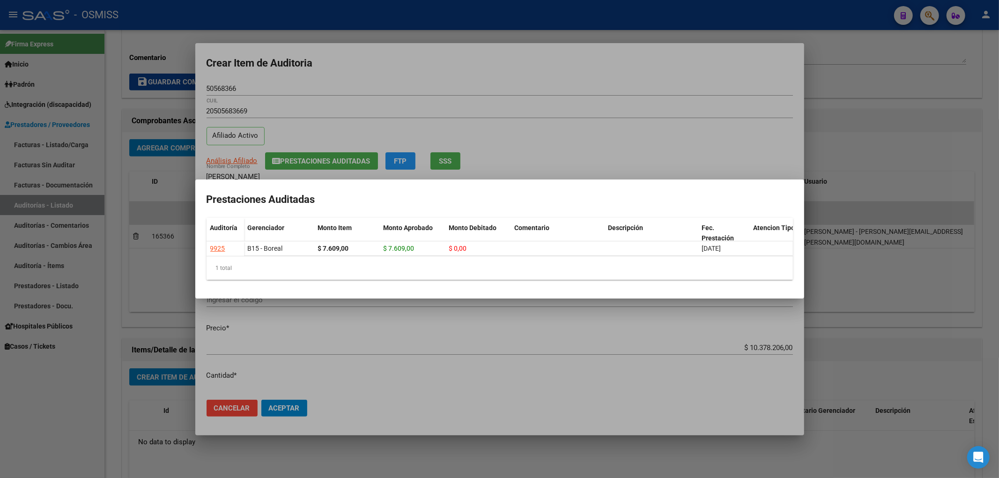
click at [468, 79] on div at bounding box center [499, 239] width 999 height 478
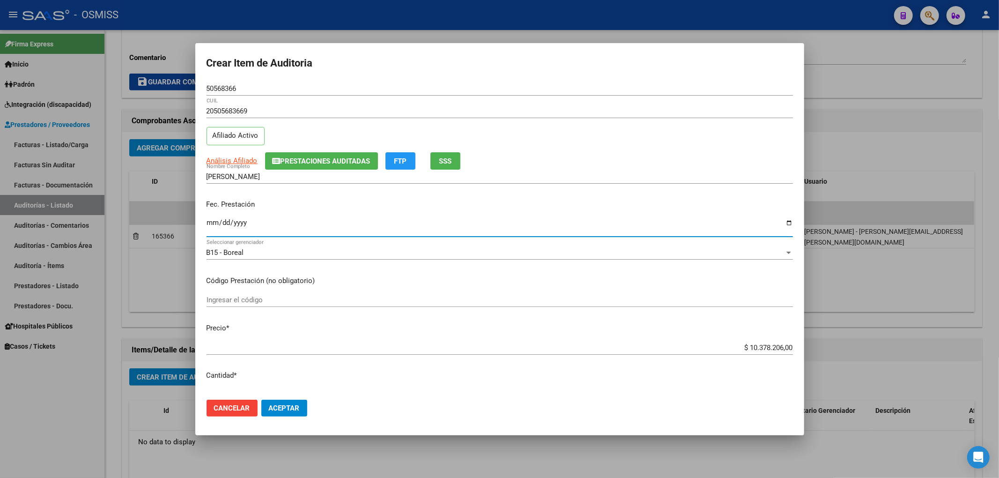
click at [209, 227] on input "Ingresar la fecha" at bounding box center [500, 226] width 586 height 15
type input "2025-05-12"
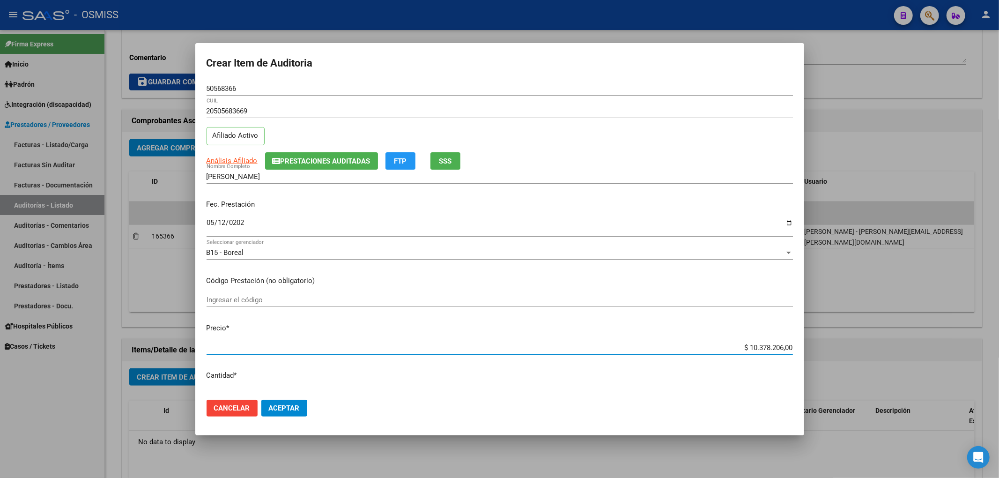
drag, startPoint x: 739, startPoint y: 347, endPoint x: 840, endPoint y: 341, distance: 101.3
click at [840, 341] on div "Crear Item de Auditoria 50568366 Nro Documento 20505683669 CUIL Afiliado Activo…" at bounding box center [499, 239] width 999 height 478
type input "$ 0,03"
type input "$ 0,33"
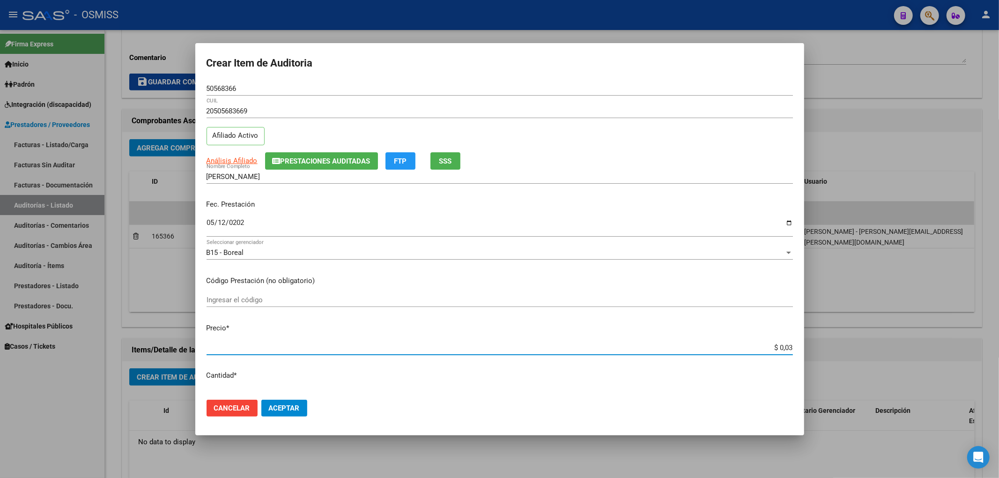
type input "$ 0,33"
type input "$ 3,39"
type input "$ 33,96"
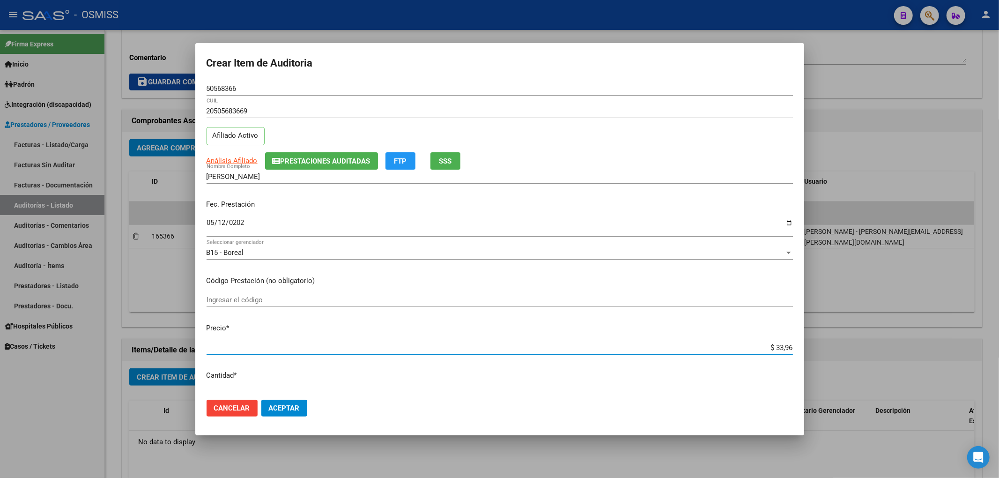
type input "$ 339,60"
type input "$ 3.396,04"
type input "$ 33.960,40"
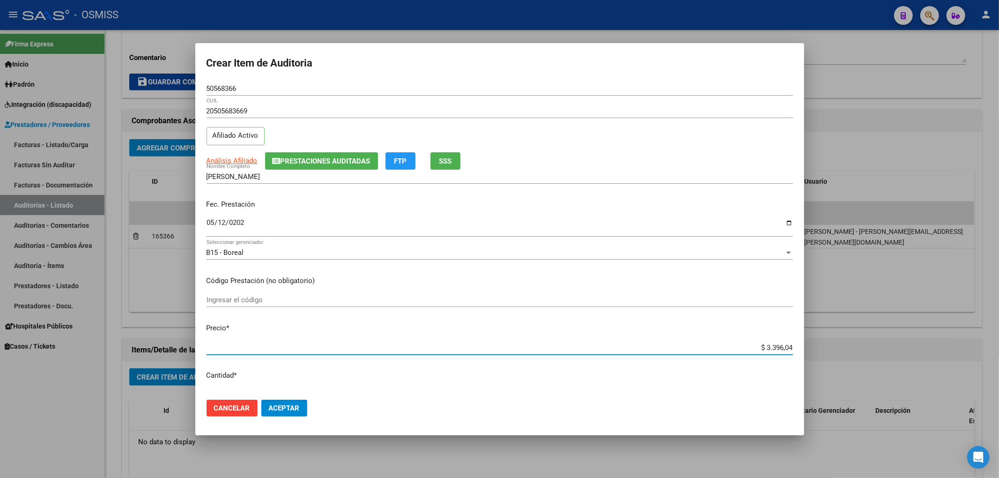
type input "$ 33.960,40"
type input "$ 339.604,00"
drag, startPoint x: 236, startPoint y: 90, endPoint x: 166, endPoint y: 89, distance: 70.3
click at [166, 89] on div "Crear Item de Auditoria 50568366 Nro Documento 20505683669 CUIL Afiliado Activo…" at bounding box center [499, 239] width 999 height 478
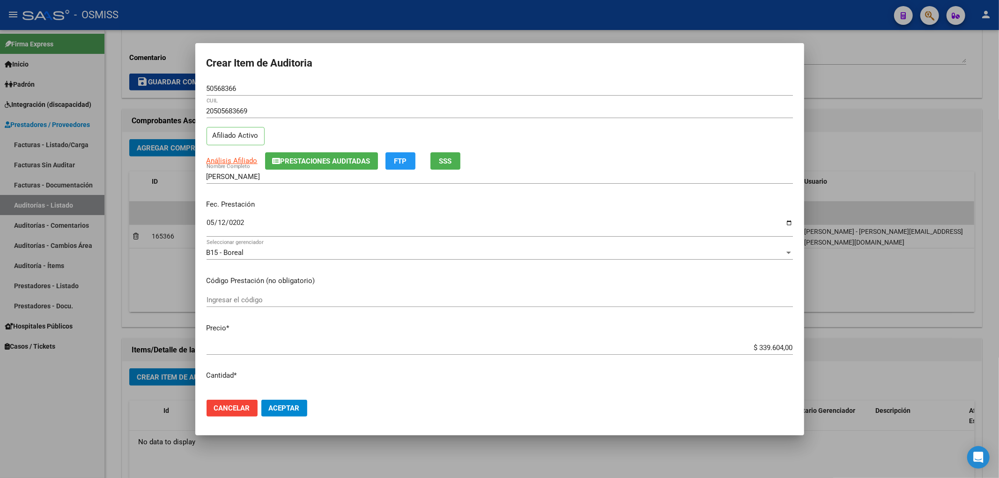
click at [424, 198] on div "Fec. Prestación 2025-05-12 Ingresar la fecha" at bounding box center [500, 218] width 586 height 53
click at [286, 413] on button "Aceptar" at bounding box center [284, 407] width 46 height 17
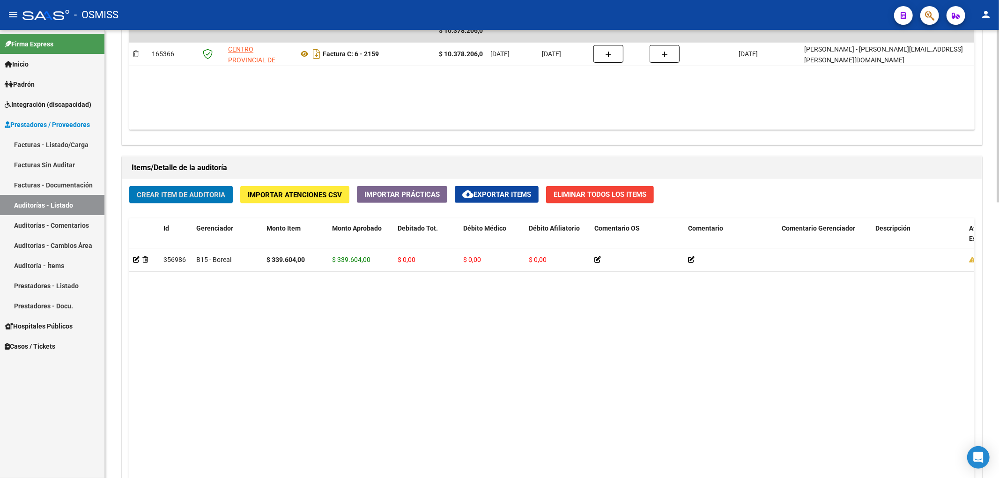
scroll to position [562, 0]
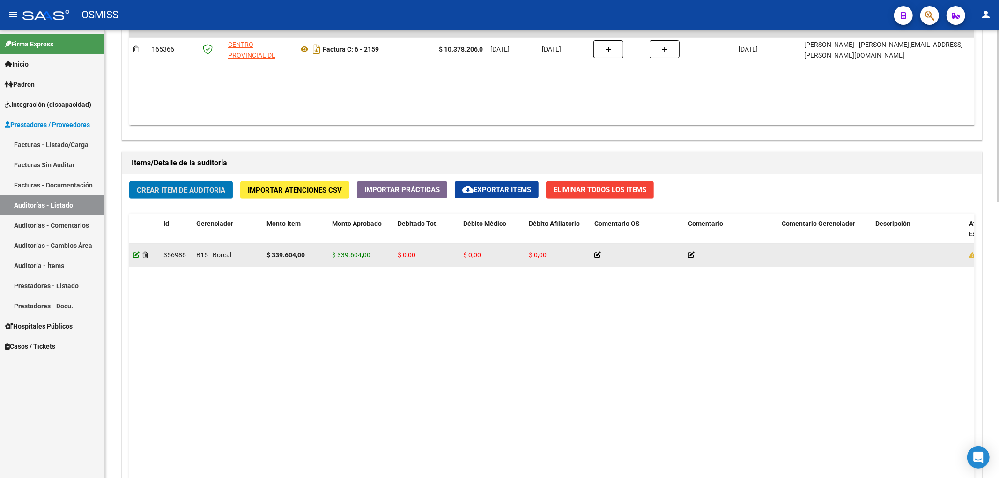
click at [136, 258] on icon at bounding box center [136, 254] width 7 height 7
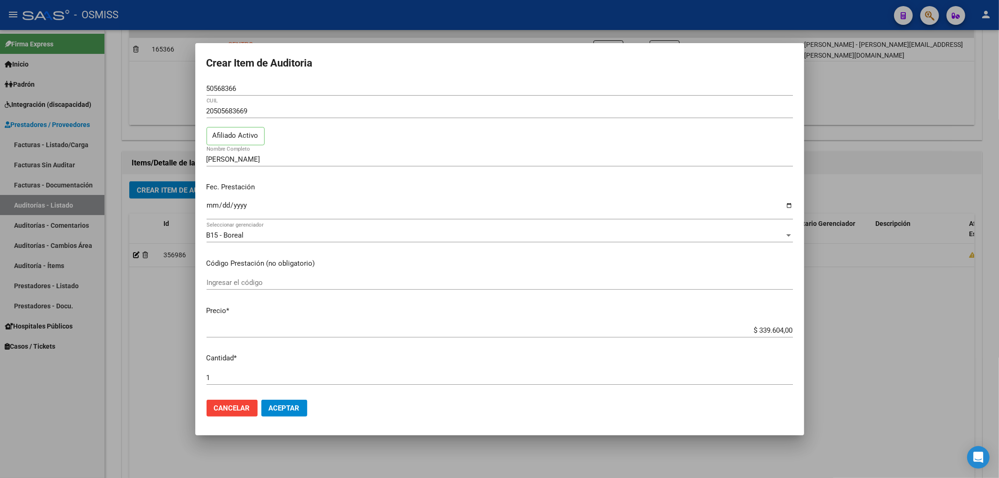
click at [274, 418] on mat-dialog-actions "Cancelar Aceptar" at bounding box center [500, 408] width 586 height 32
click at [286, 411] on span "Aceptar" at bounding box center [284, 408] width 31 height 8
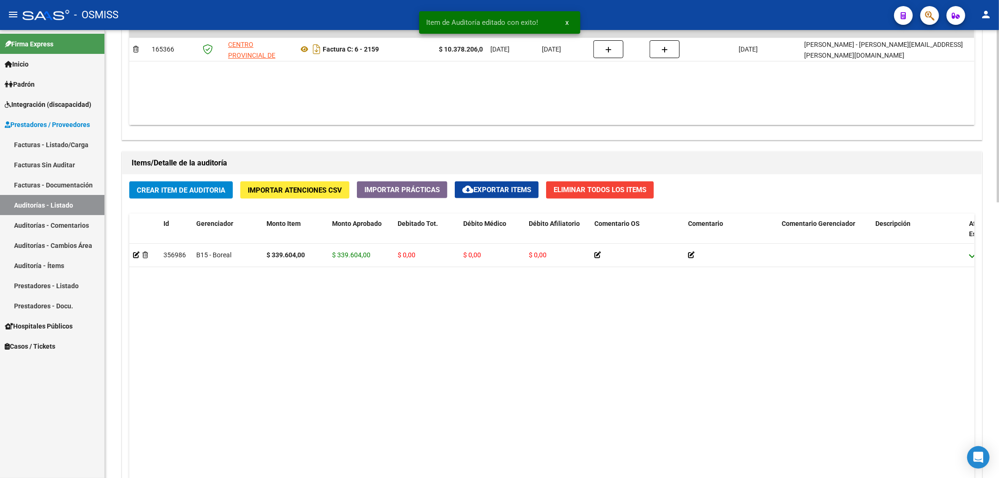
click at [190, 194] on span "Crear Item de Auditoria" at bounding box center [181, 190] width 89 height 8
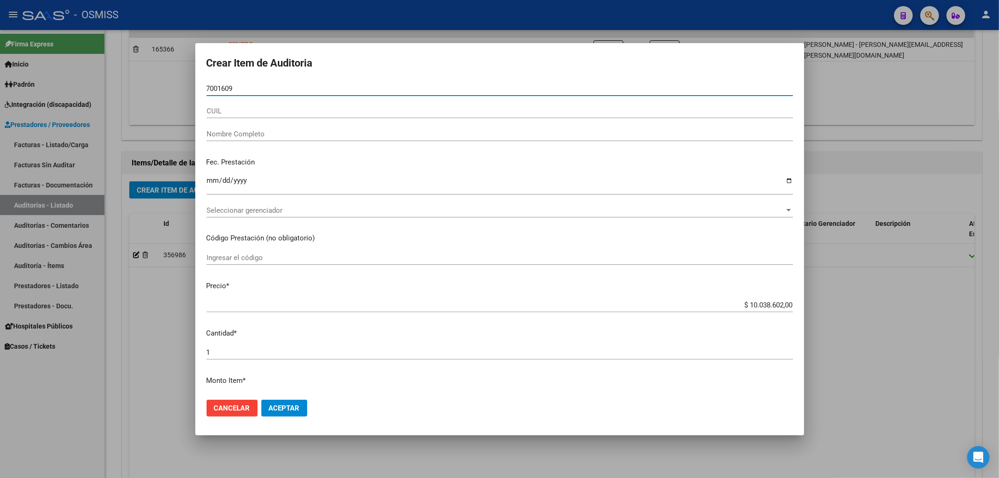
type input "70016099"
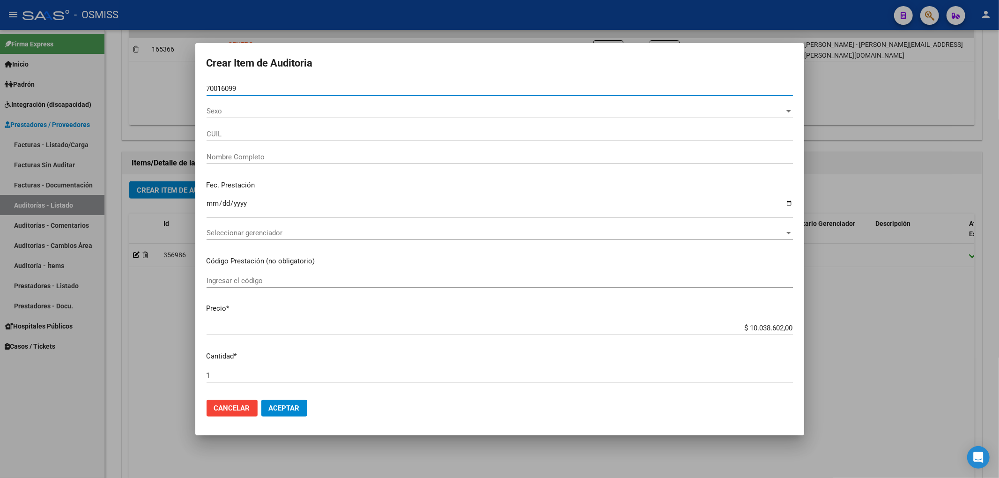
type input "20700160999"
type input "QUINTANA LIGIOS NOAH VALENTIN"
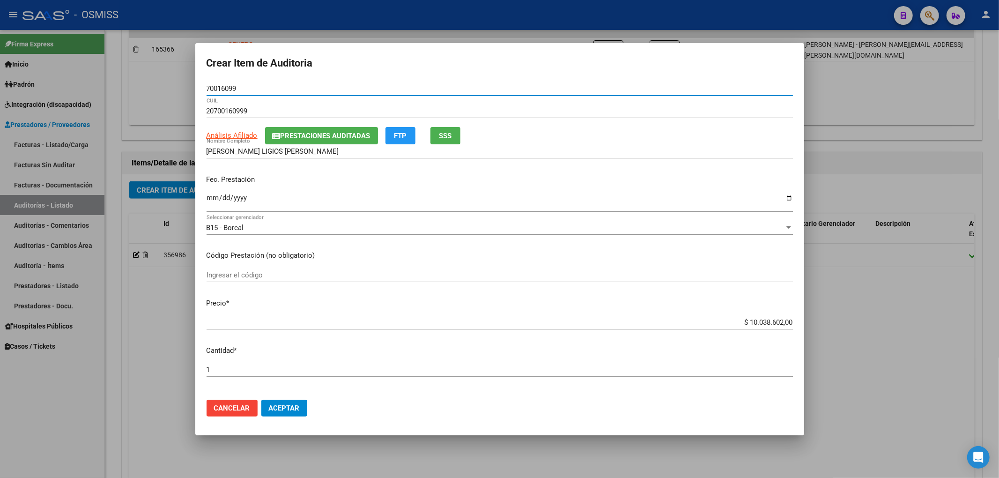
type input "70016099"
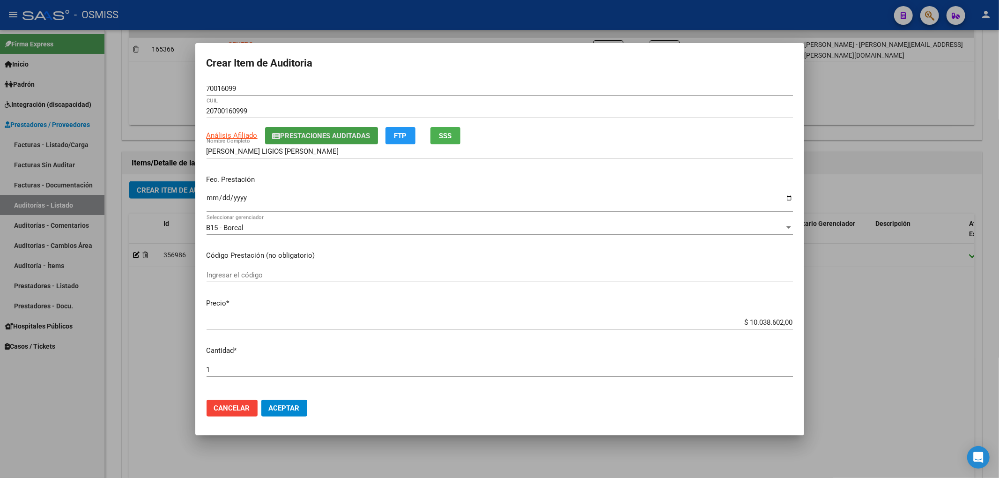
click at [331, 138] on span "Prestaciones Auditadas" at bounding box center [326, 136] width 90 height 8
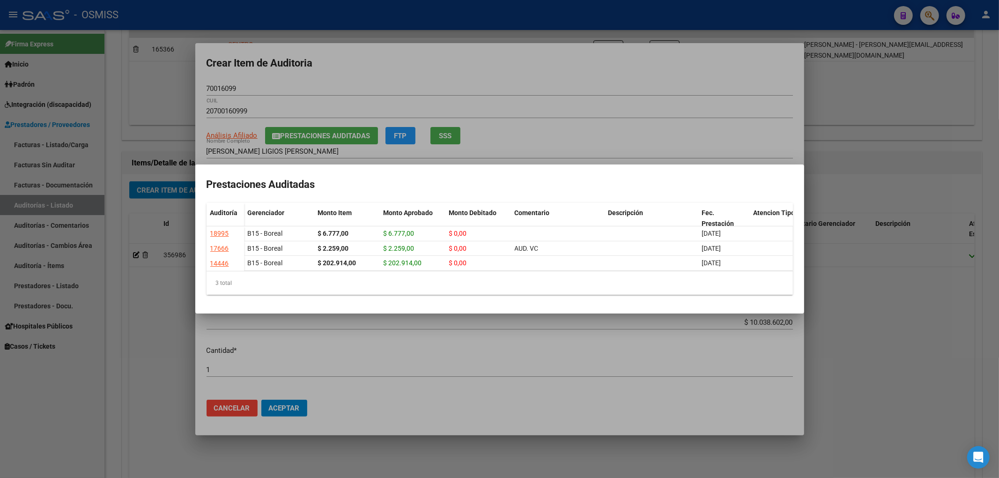
click at [472, 68] on div at bounding box center [499, 239] width 999 height 478
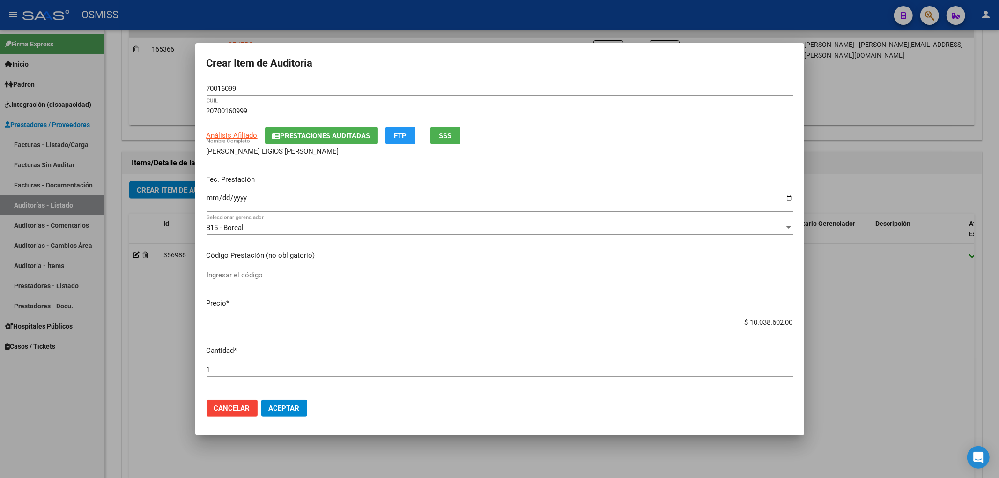
drag, startPoint x: 733, startPoint y: 317, endPoint x: 848, endPoint y: 322, distance: 114.9
click at [848, 322] on div "Crear Item de Auditoria 70016099 Nro Documento 20700160999 CUIL Análisis Afilia…" at bounding box center [499, 239] width 999 height 478
click at [763, 321] on input "$ 10.038.602,00" at bounding box center [500, 322] width 586 height 8
drag, startPoint x: 746, startPoint y: 323, endPoint x: 858, endPoint y: 328, distance: 112.5
click at [858, 328] on div "Crear Item de Auditoria 70016099 Nro Documento 20700160999 CUIL Análisis Afilia…" at bounding box center [499, 239] width 999 height 478
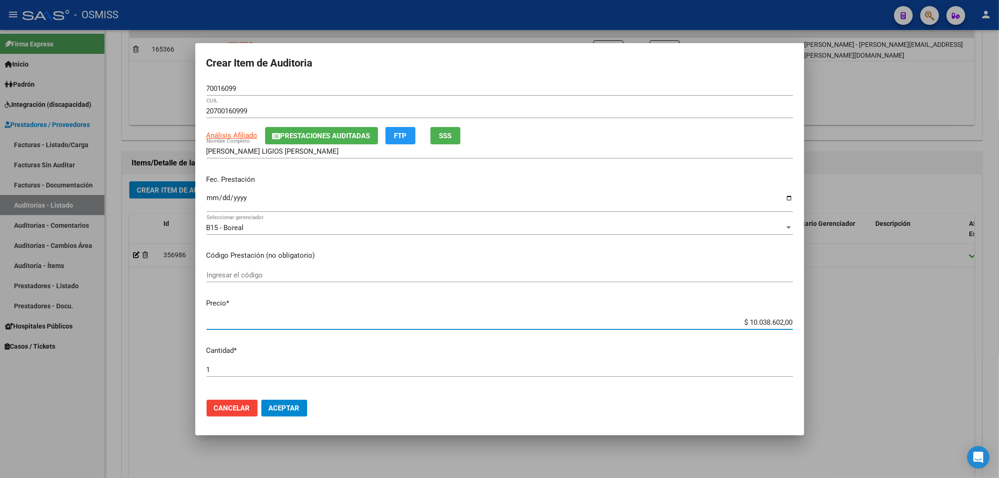
type input "$ 0,09"
type input "$ 0,96"
type input "$ 9,64"
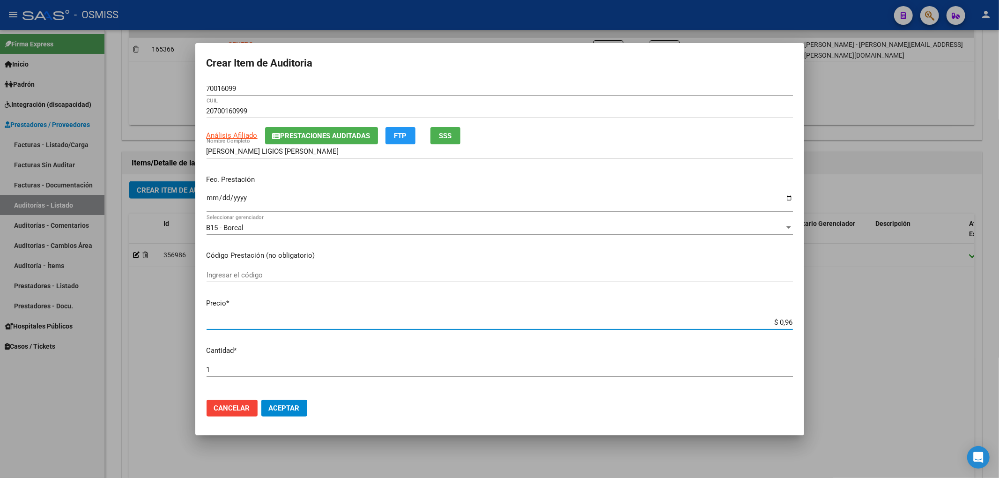
type input "$ 9,64"
type input "$ 96,42"
type input "$ 964,27"
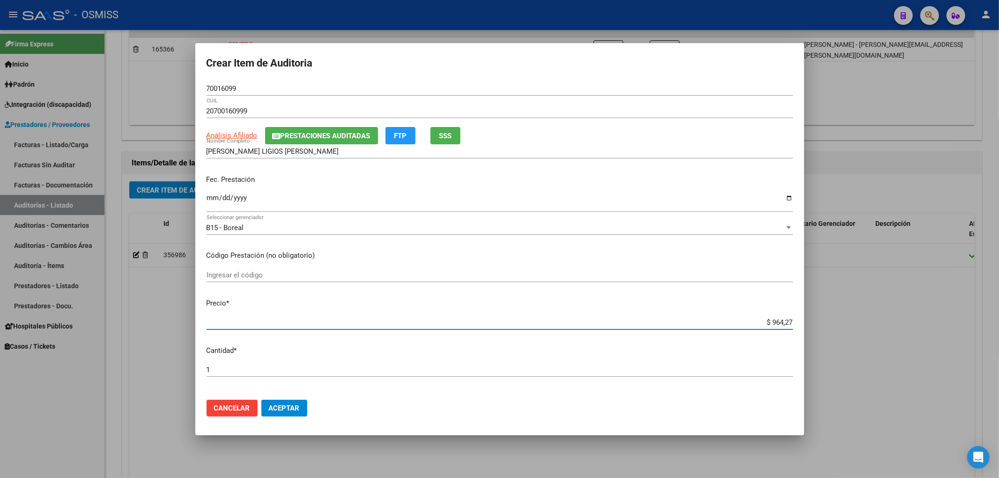
type input "$ 9.642,79"
type input "$ 96.427,92"
type input "$ 964.279,20"
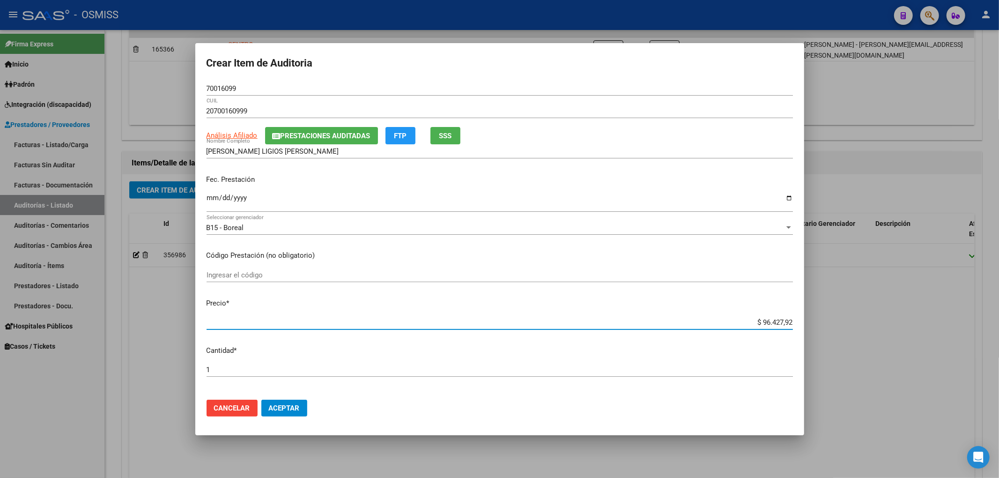
type input "$ 964.279,20"
type input "$ 9.642.792,00"
click at [212, 196] on input "Ingresar la fecha" at bounding box center [500, 201] width 586 height 15
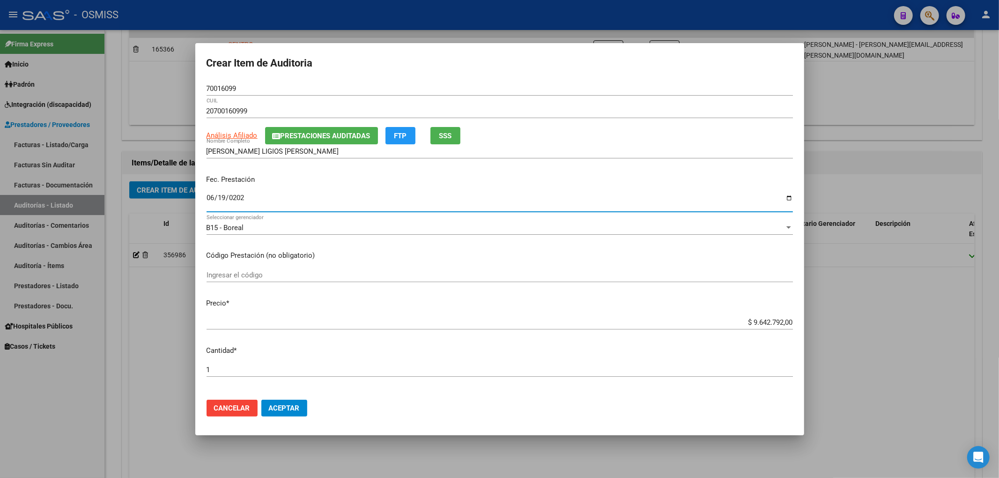
type input "2025-06-19"
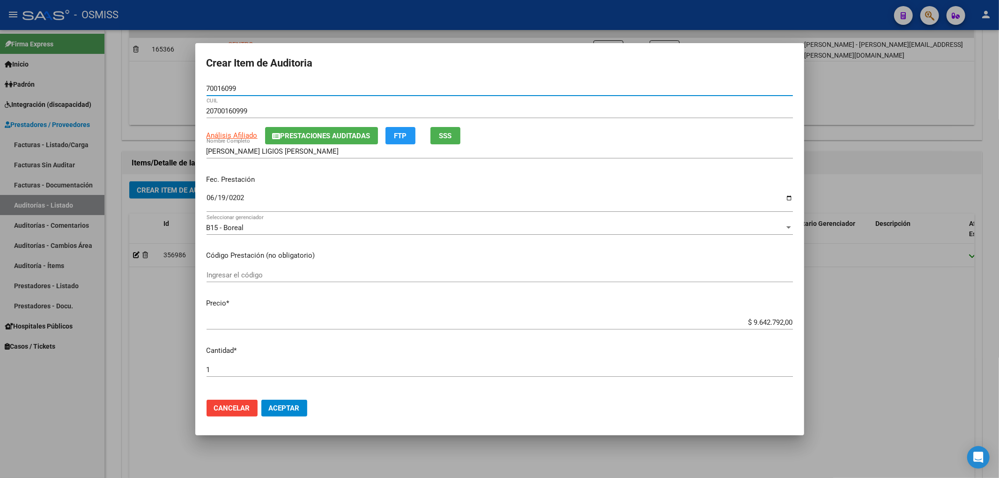
drag, startPoint x: 240, startPoint y: 88, endPoint x: 193, endPoint y: 86, distance: 46.4
click at [195, 86] on mat-dialog-content "70016099 Nro Documento 20700160999 CUIL Análisis Afiliado Prestaciones Auditada…" at bounding box center [499, 236] width 609 height 311
click at [304, 188] on div "Fec. Prestación 2025-06-19 Ingresar la fecha" at bounding box center [500, 193] width 586 height 53
click at [285, 409] on span "Aceptar" at bounding box center [284, 408] width 31 height 8
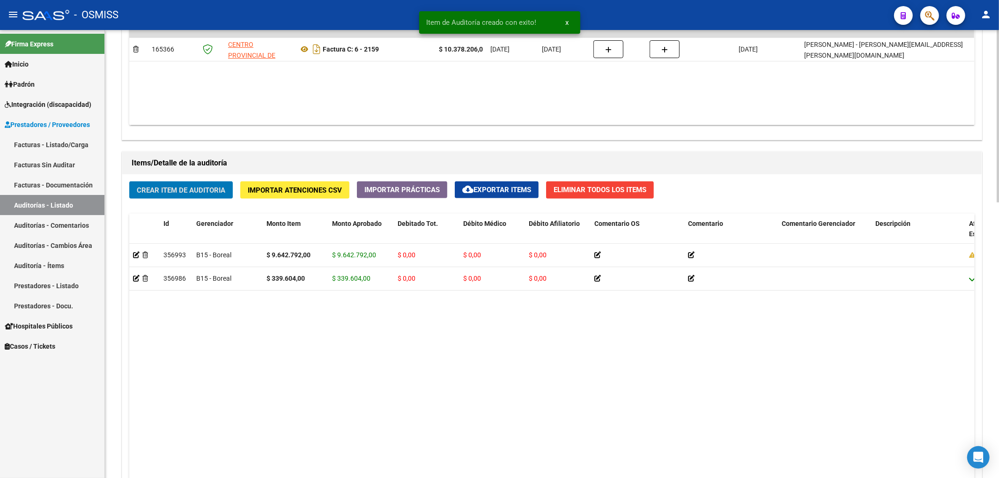
click at [176, 199] on button "Crear Item de Auditoria" at bounding box center [181, 189] width 104 height 17
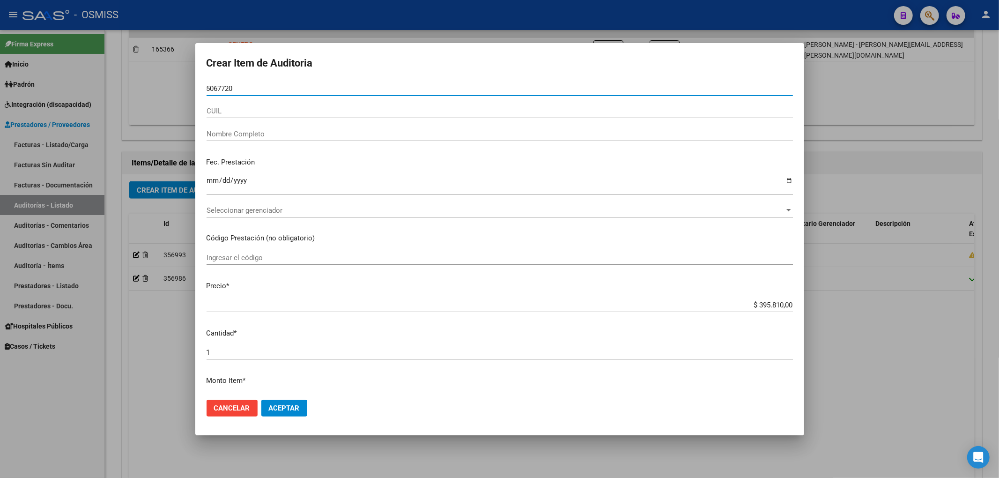
type input "50677200"
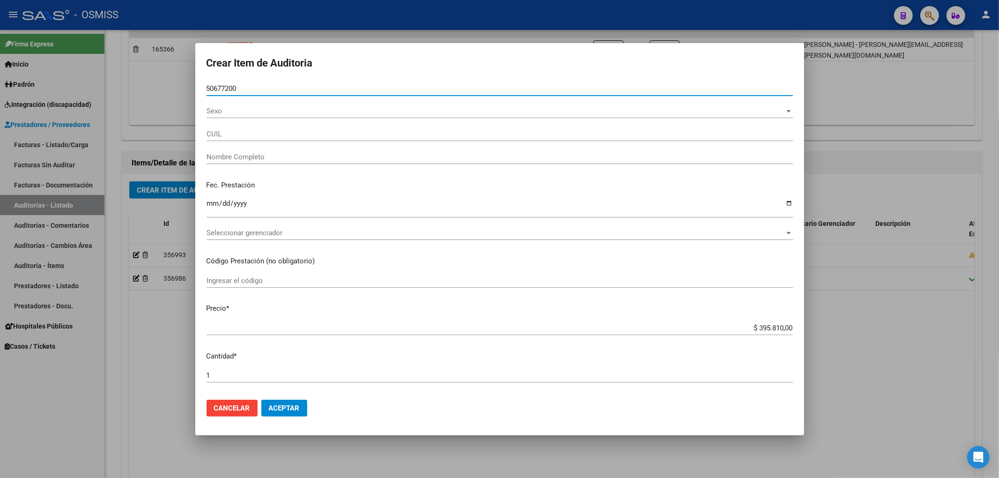
type input "20506772002"
type input "SAAVEDRA RODRIGO RUBEN"
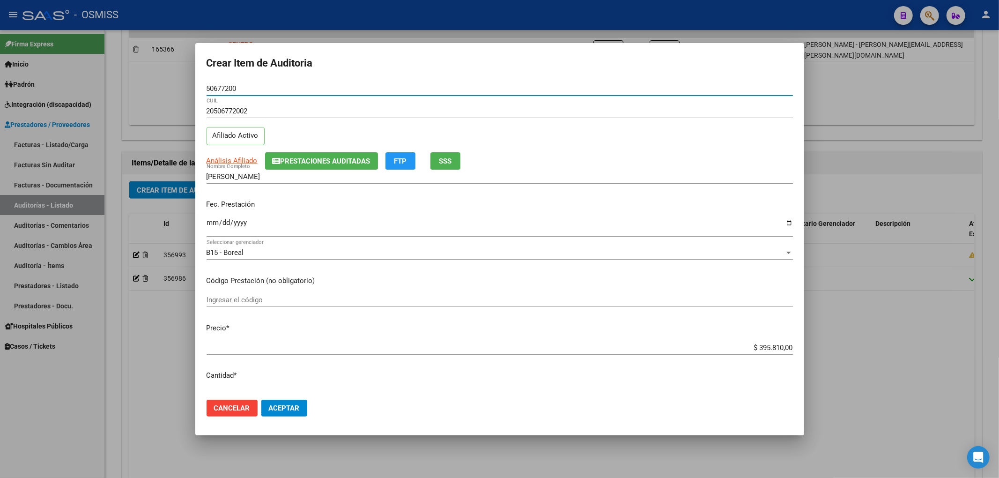
type input "50677200"
click at [208, 227] on input "Ingresar la fecha" at bounding box center [500, 226] width 586 height 15
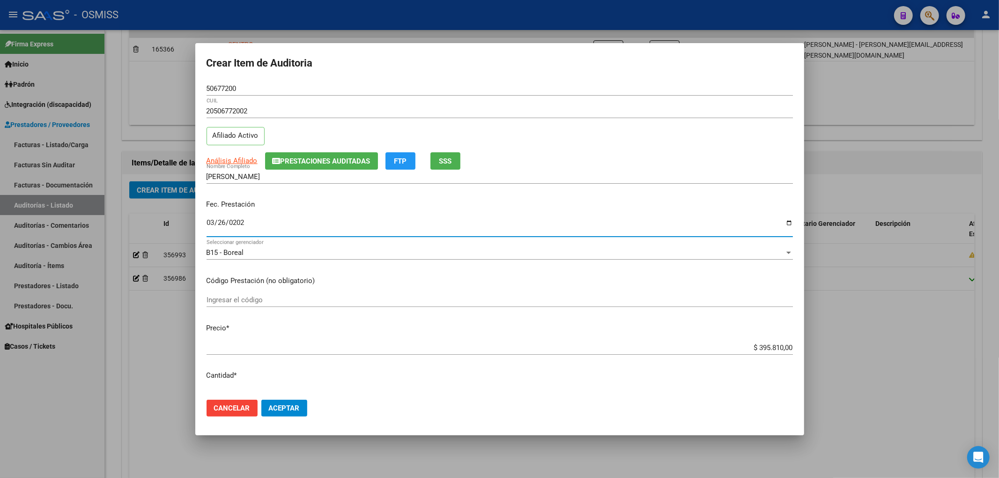
type input "2025-03-26"
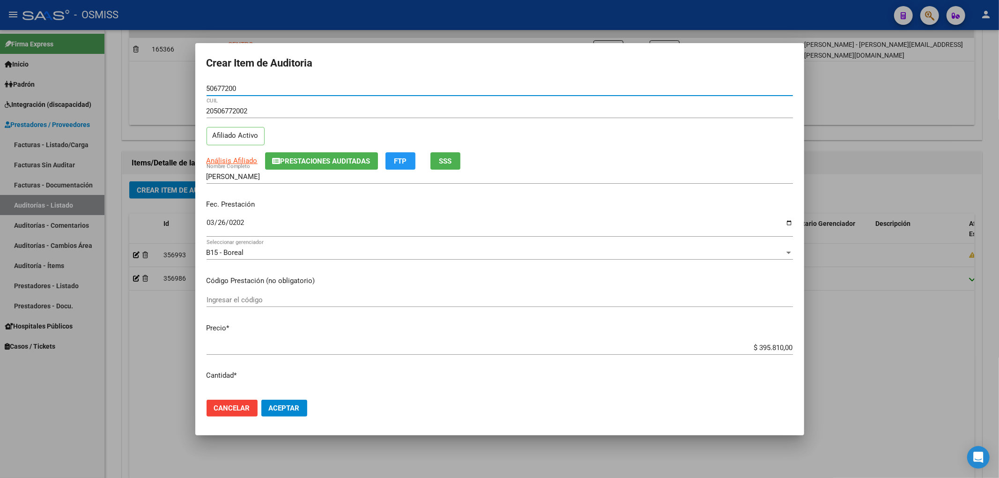
drag, startPoint x: 244, startPoint y: 90, endPoint x: 143, endPoint y: 92, distance: 101.6
click at [172, 85] on div "Crear Item de Auditoria 50677200 Nro Documento 20506772002 CUIL Afiliado Activo…" at bounding box center [499, 239] width 999 height 478
click at [356, 212] on div "Fec. Prestación 2025-03-26 Ingresar la fecha" at bounding box center [500, 218] width 586 height 53
click at [291, 408] on span "Aceptar" at bounding box center [284, 408] width 31 height 8
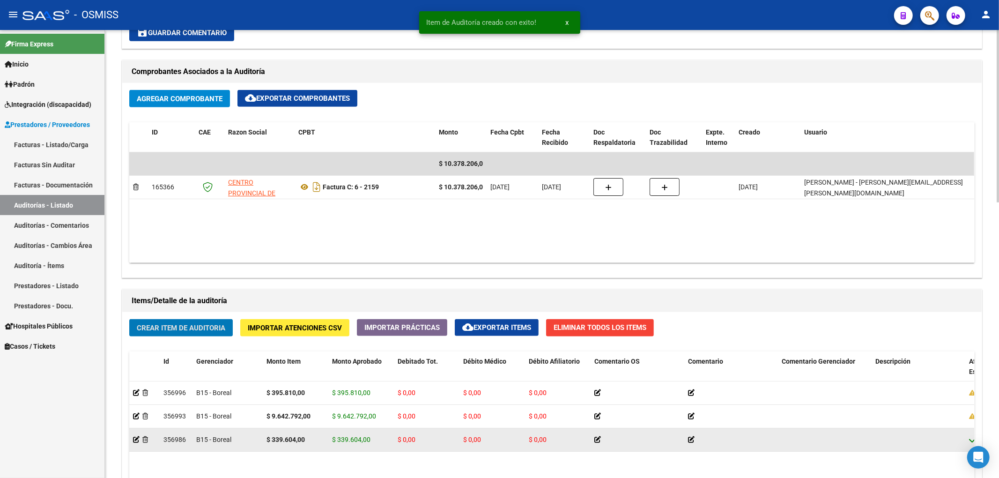
scroll to position [250, 0]
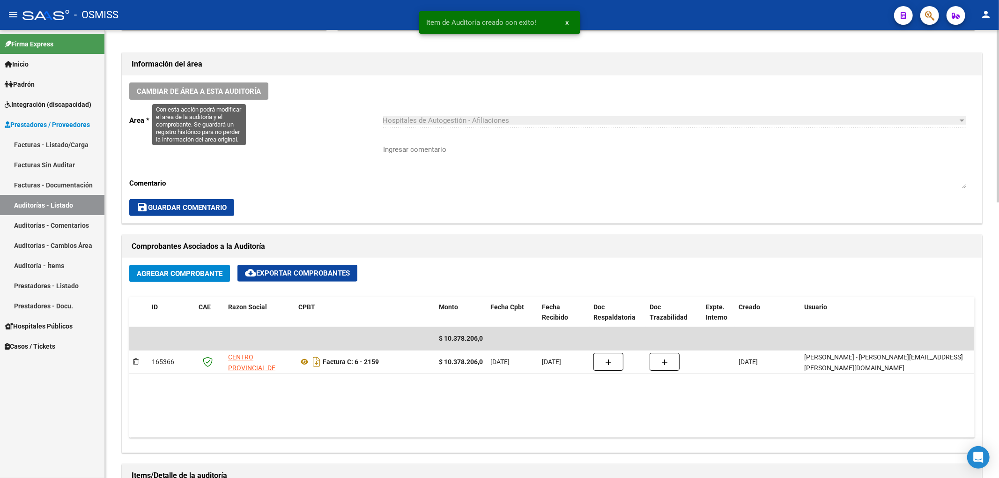
click at [204, 83] on button "Cambiar de área a esta auditoría" at bounding box center [198, 90] width 139 height 17
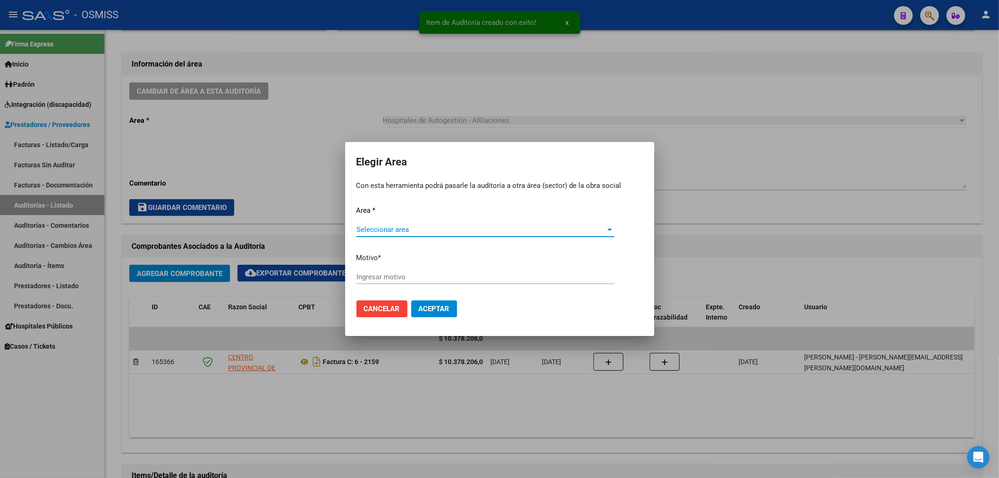
click at [422, 228] on span "Seleccionar area" at bounding box center [481, 229] width 250 height 8
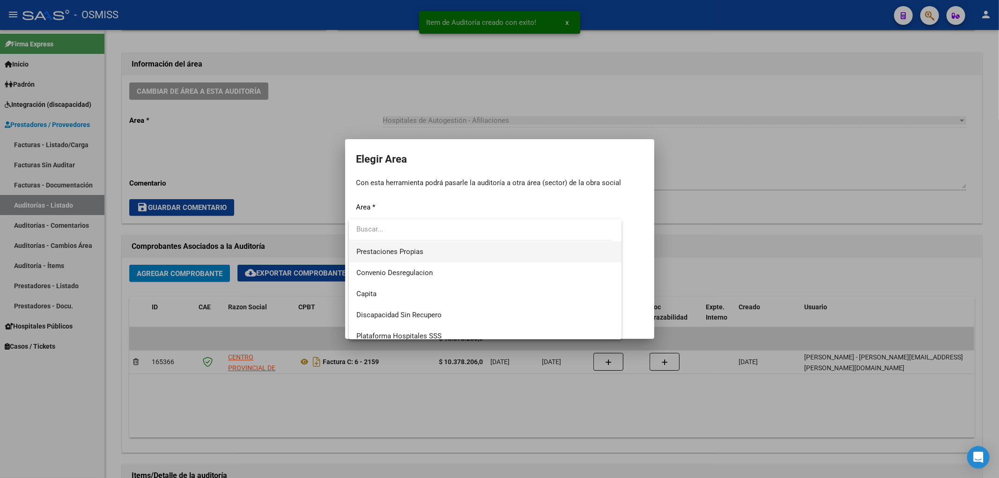
scroll to position [125, 0]
click at [442, 288] on span "Hospitales - Auditoría Médica" at bounding box center [485, 294] width 258 height 21
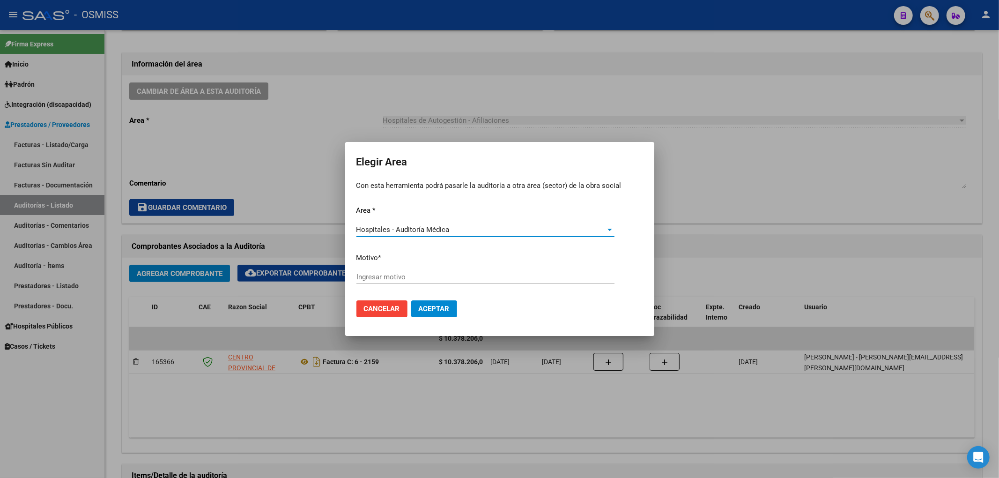
click at [407, 228] on span "Hospitales - Auditoría Médica" at bounding box center [402, 229] width 93 height 8
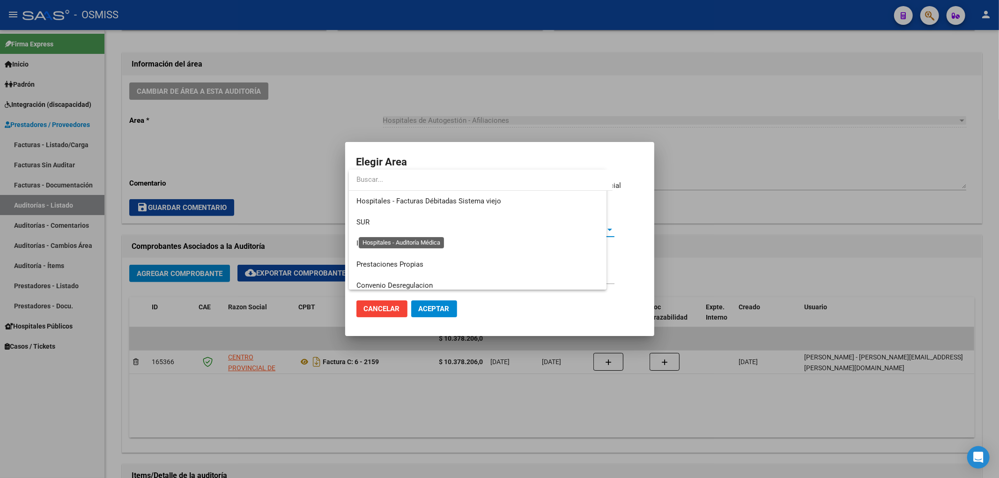
scroll to position [141, 0]
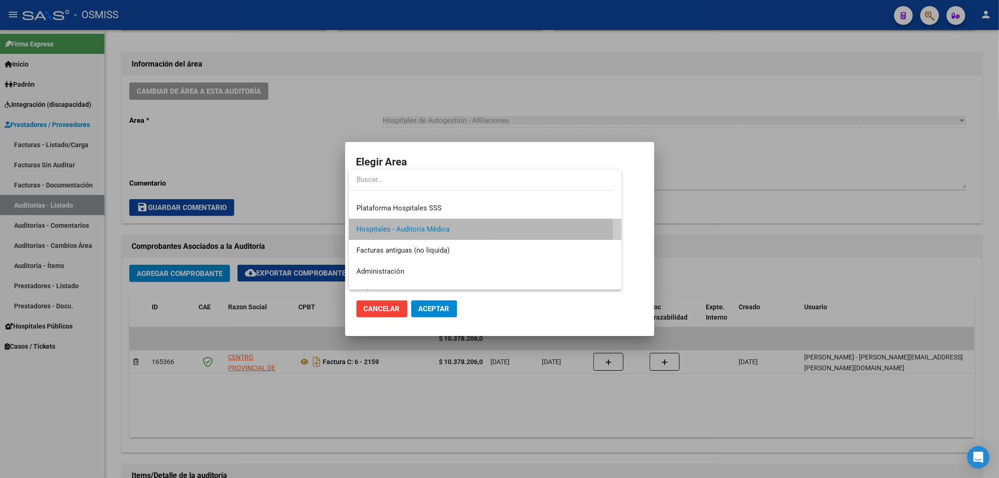
click at [435, 234] on span "Hospitales - Auditoría Médica" at bounding box center [485, 229] width 258 height 21
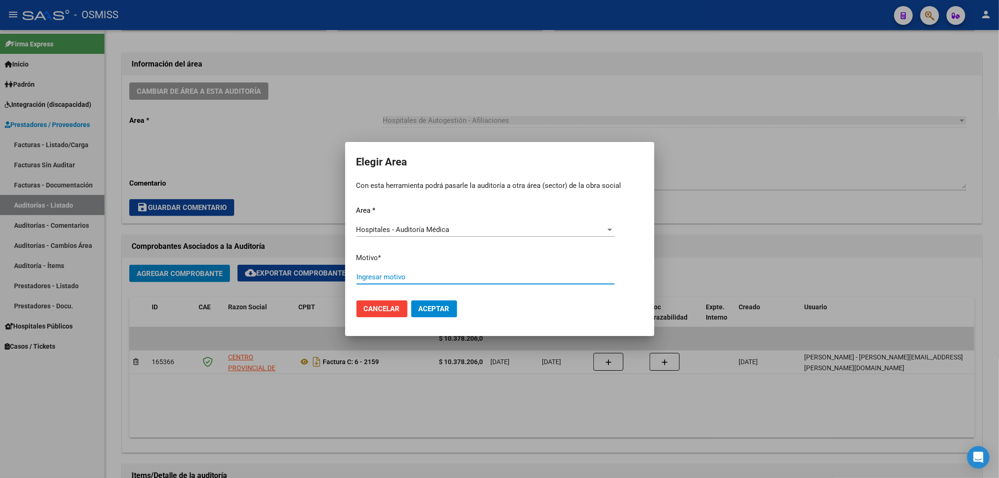
click at [398, 280] on input "Ingresar motivo" at bounding box center [485, 277] width 258 height 8
type input "AUDITADO"
click at [424, 317] on button "Aceptar" at bounding box center [434, 308] width 46 height 17
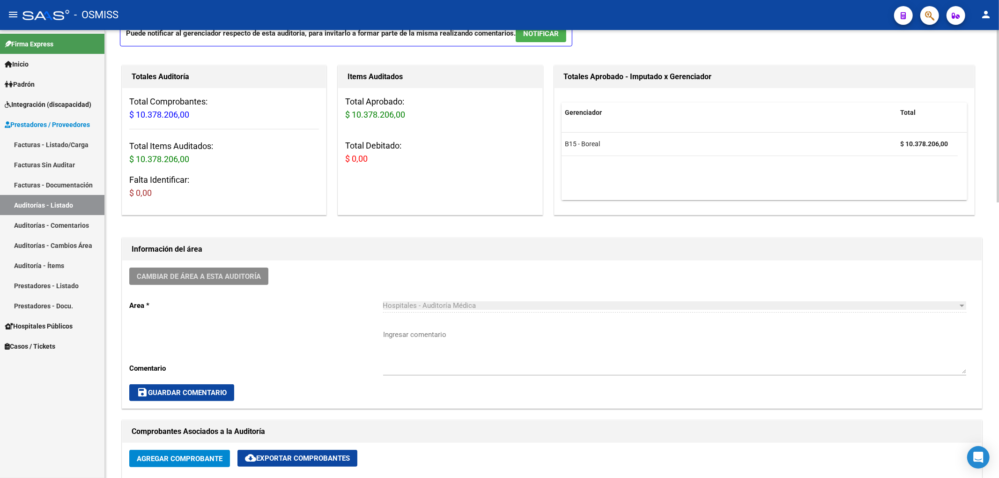
scroll to position [0, 0]
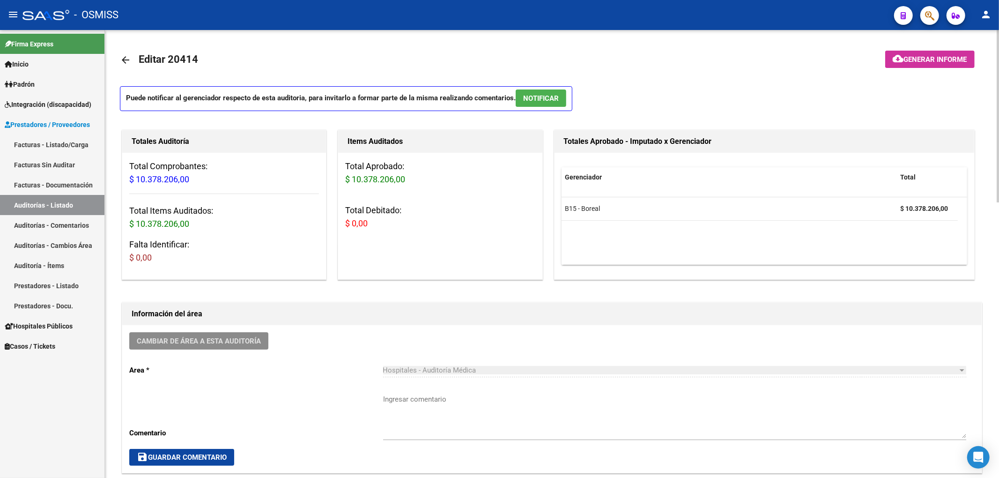
click at [133, 65] on link "arrow_back" at bounding box center [129, 60] width 19 height 22
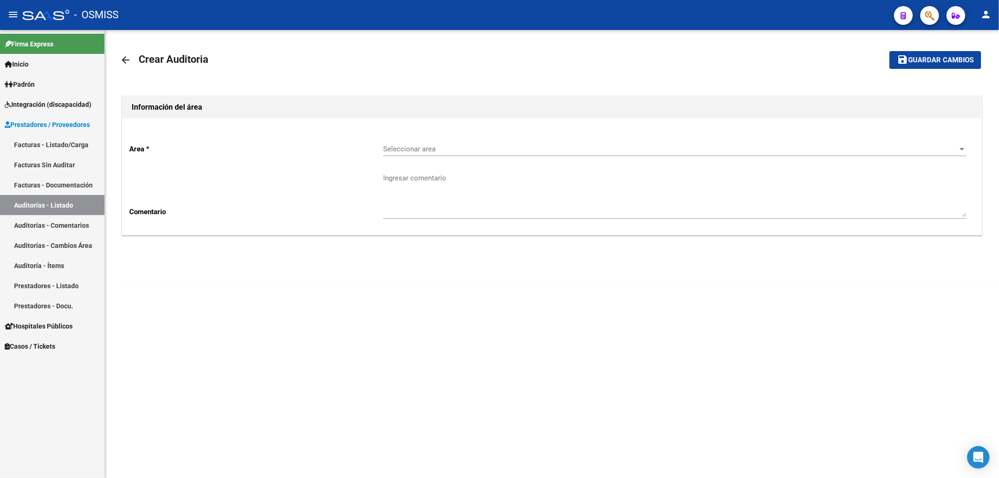
click at [127, 57] on mat-icon "arrow_back" at bounding box center [125, 59] width 11 height 11
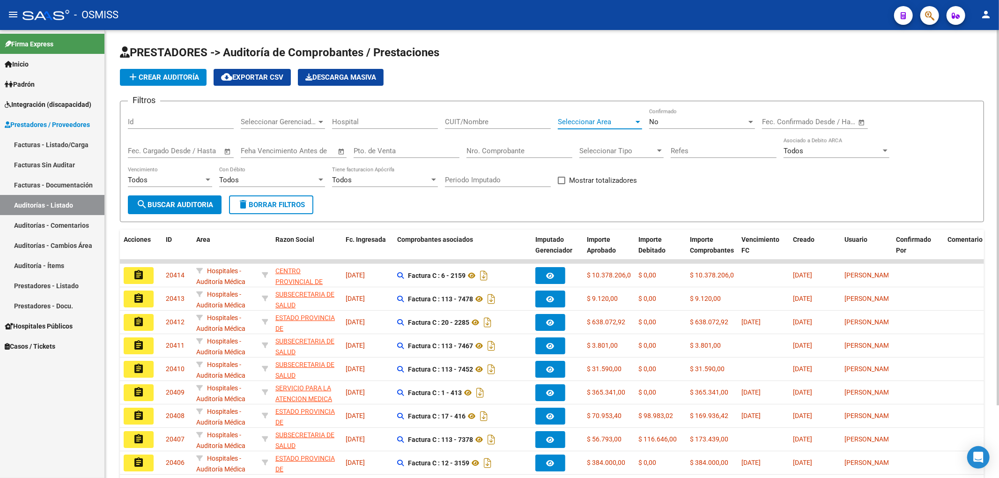
click at [580, 125] on span "Seleccionar Area" at bounding box center [596, 122] width 76 height 8
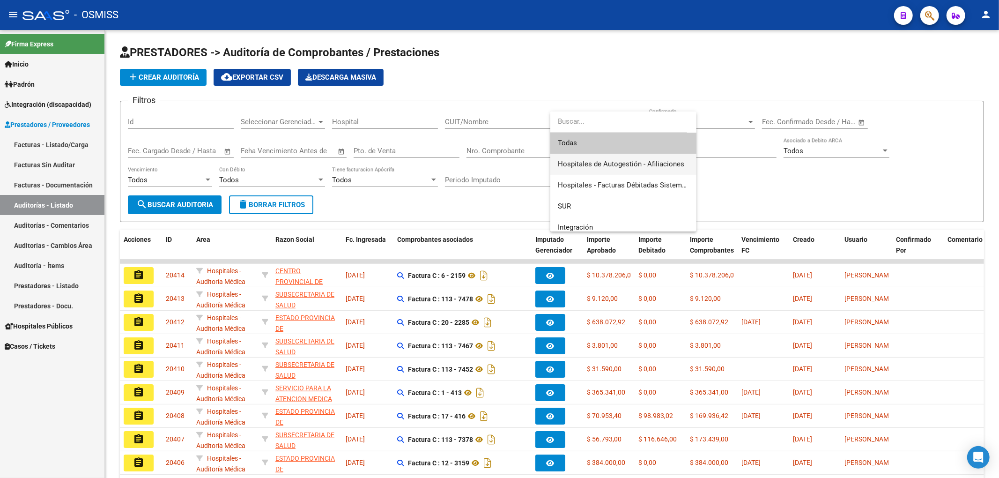
click at [640, 165] on span "Hospitales de Autogestión - Afiliaciones" at bounding box center [621, 164] width 126 height 8
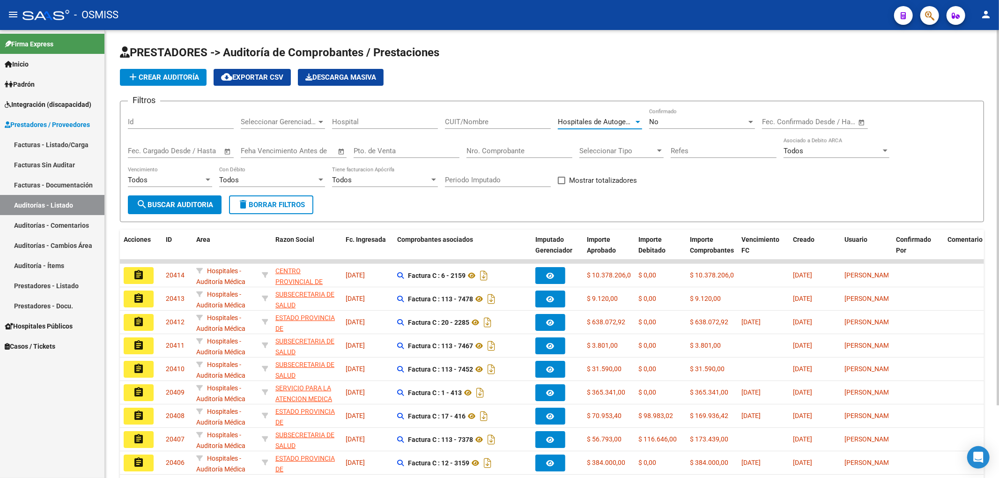
click at [184, 208] on span "search Buscar Auditoria" at bounding box center [174, 204] width 77 height 8
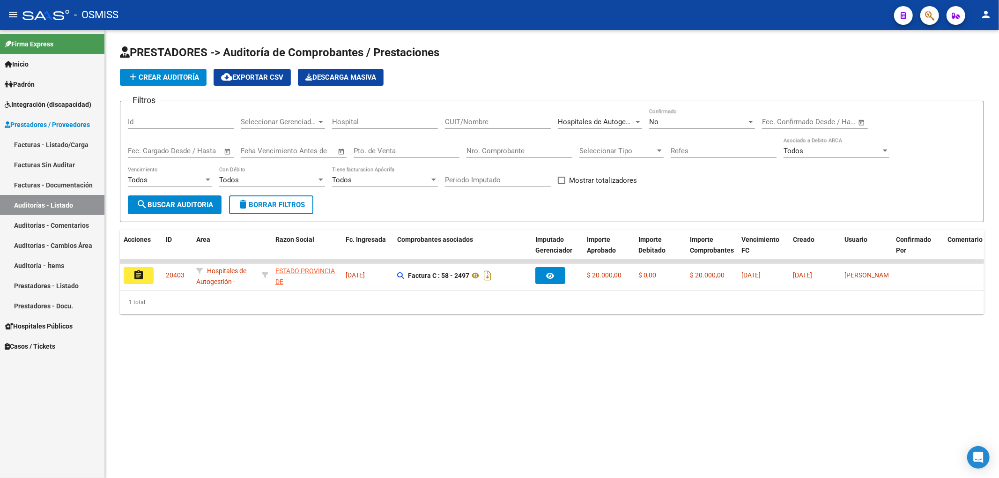
click at [187, 69] on button "add Crear Auditoría" at bounding box center [163, 77] width 87 height 17
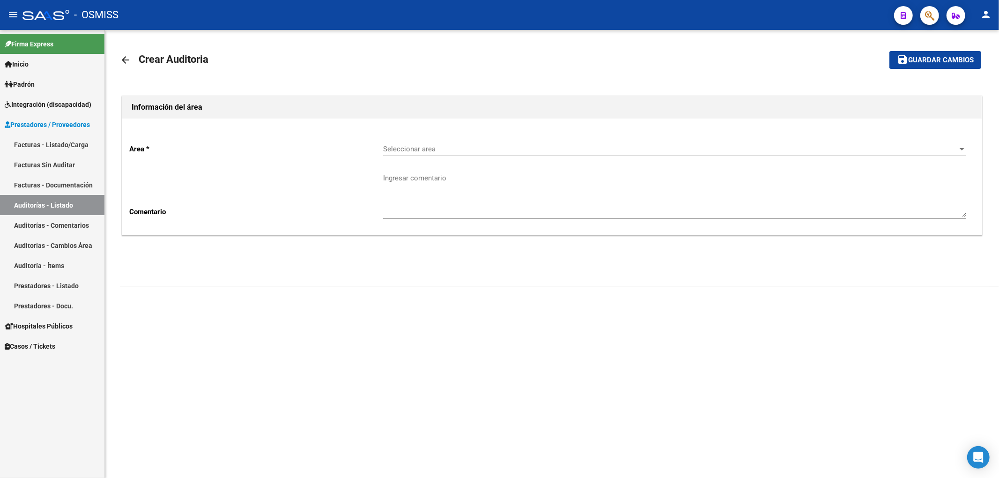
click at [396, 144] on div "Seleccionar area Seleccionar area" at bounding box center [674, 146] width 583 height 20
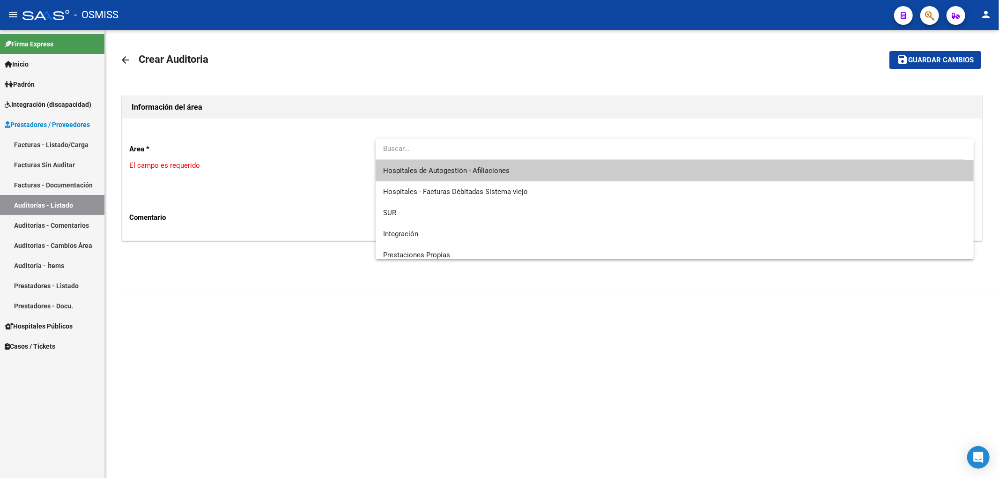
click at [428, 166] on span "Hospitales de Autogestión - Afiliaciones" at bounding box center [446, 170] width 126 height 8
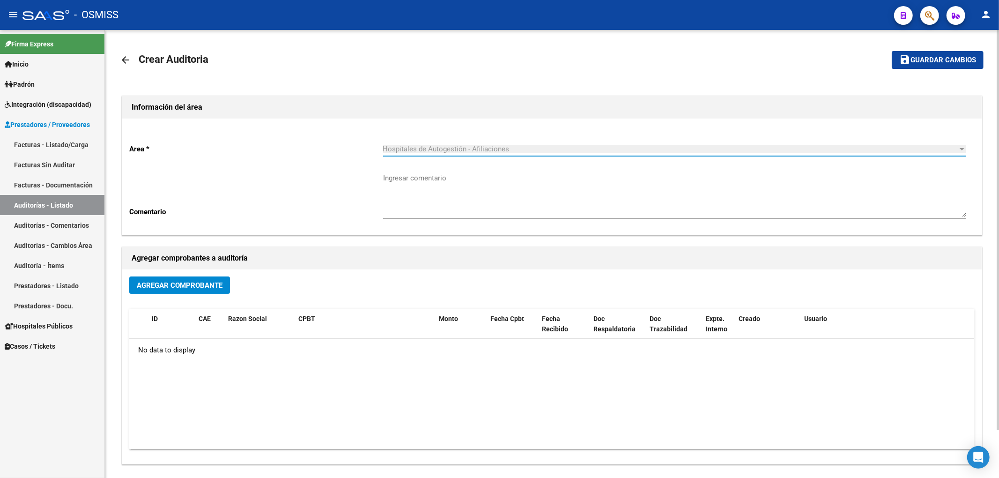
click at [152, 285] on span "Agregar Comprobante" at bounding box center [180, 285] width 86 height 8
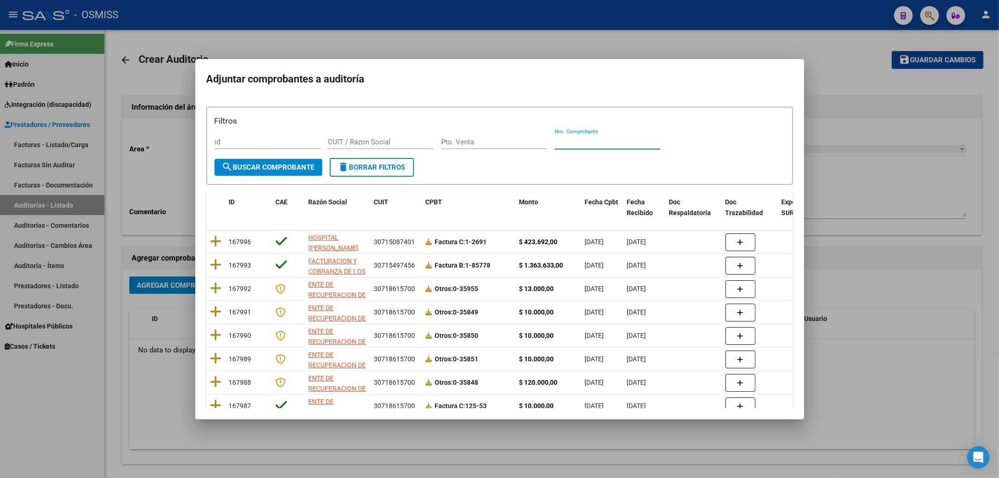
click at [629, 143] on input "Nro. Comprobante" at bounding box center [608, 142] width 106 height 8
type input "10163"
click at [272, 165] on span "search Buscar Comprobante" at bounding box center [268, 167] width 93 height 8
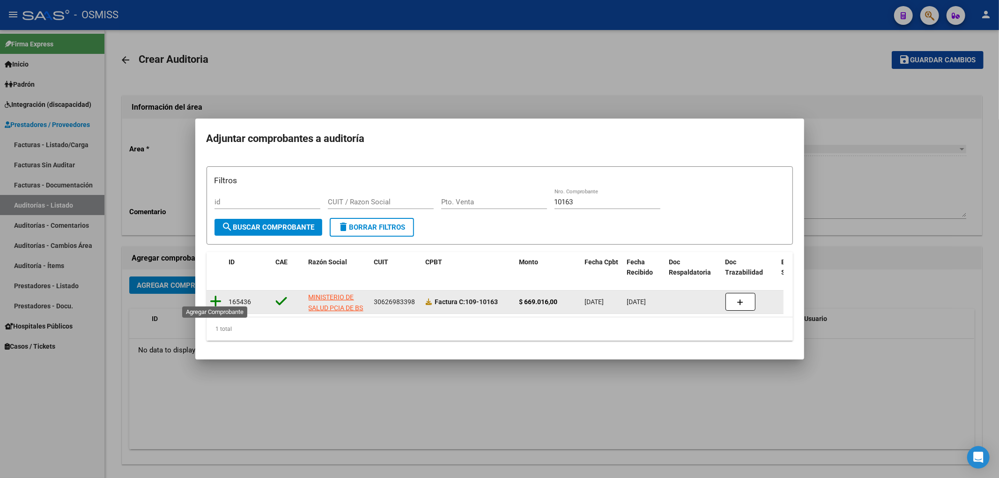
click at [214, 297] on icon at bounding box center [216, 301] width 12 height 13
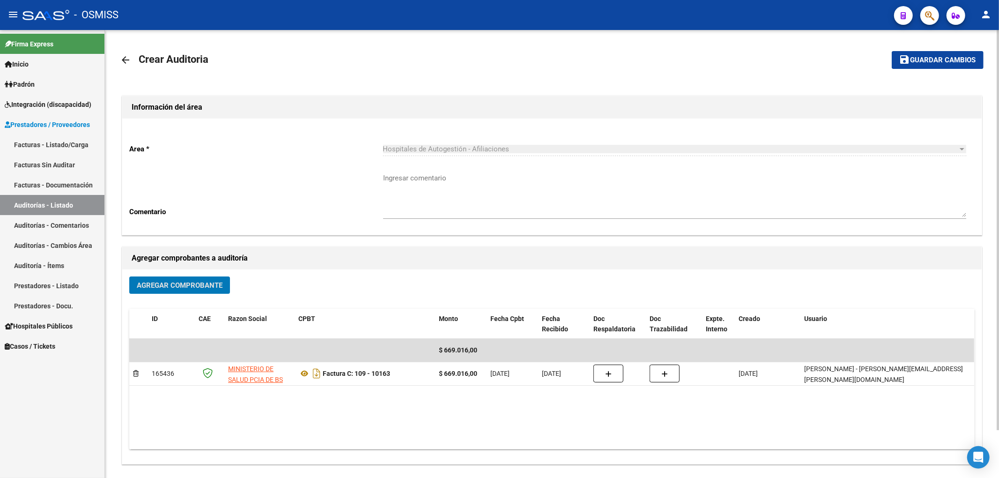
click at [920, 62] on span "Guardar cambios" at bounding box center [943, 60] width 66 height 8
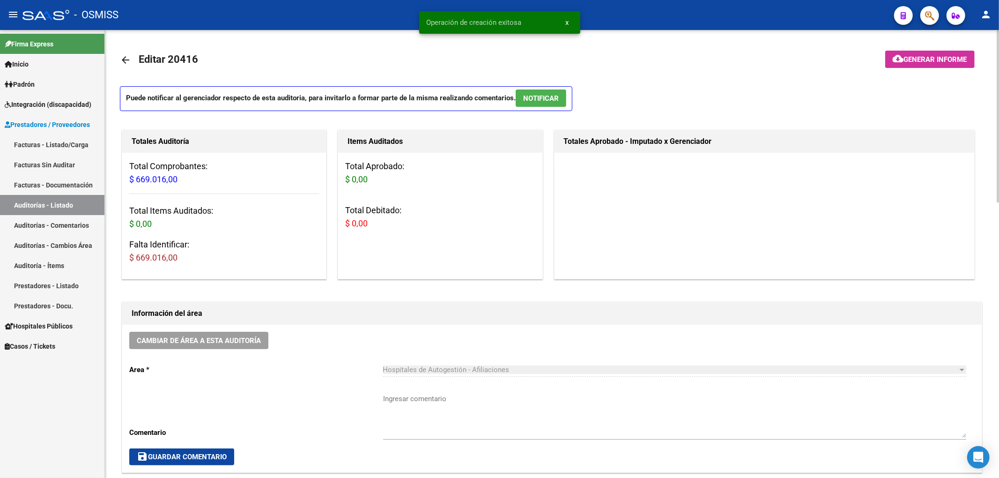
scroll to position [437, 0]
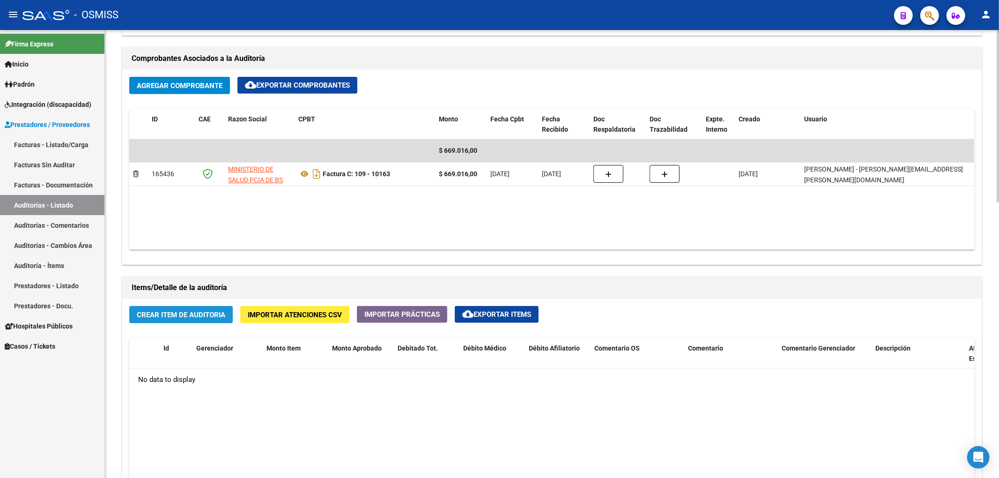
click at [171, 321] on button "Crear Item de Auditoria" at bounding box center [181, 314] width 104 height 17
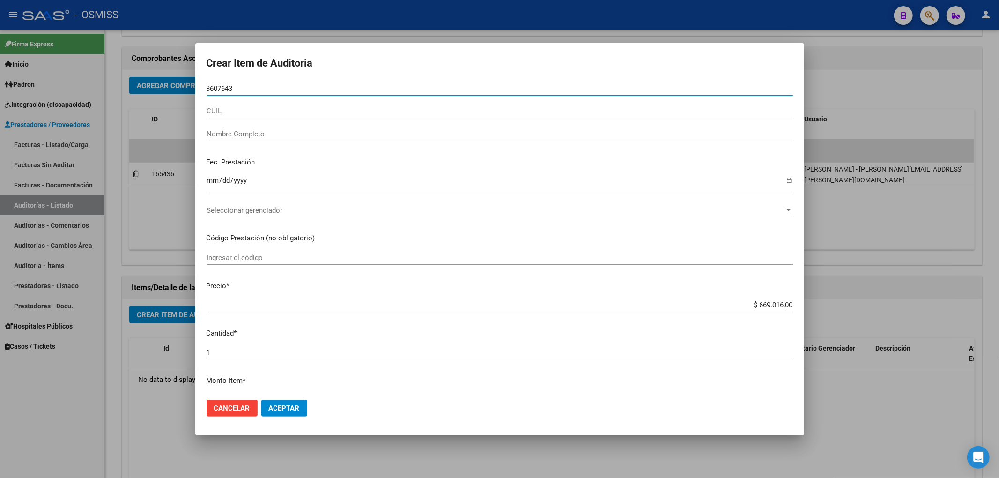
type input "36076435"
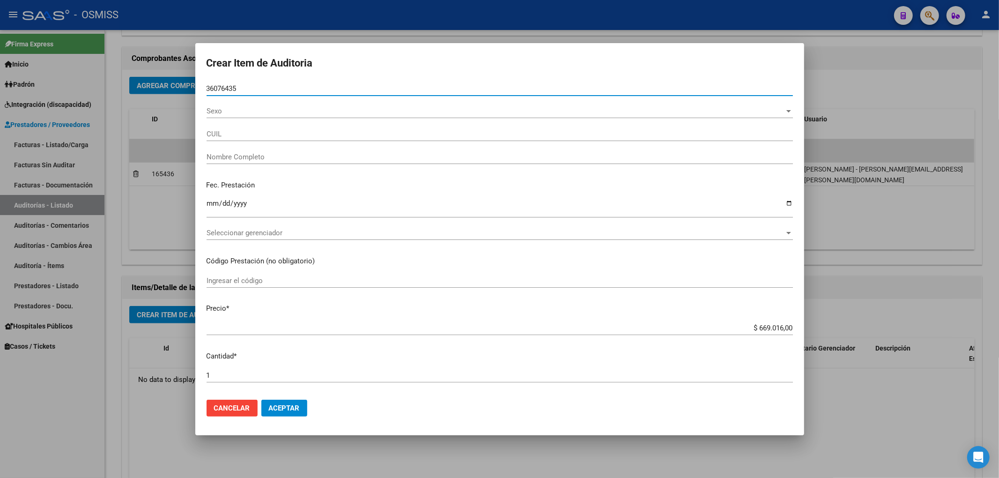
type input "20360764355"
type input "BELIZAN SANTIAGO JOSUE"
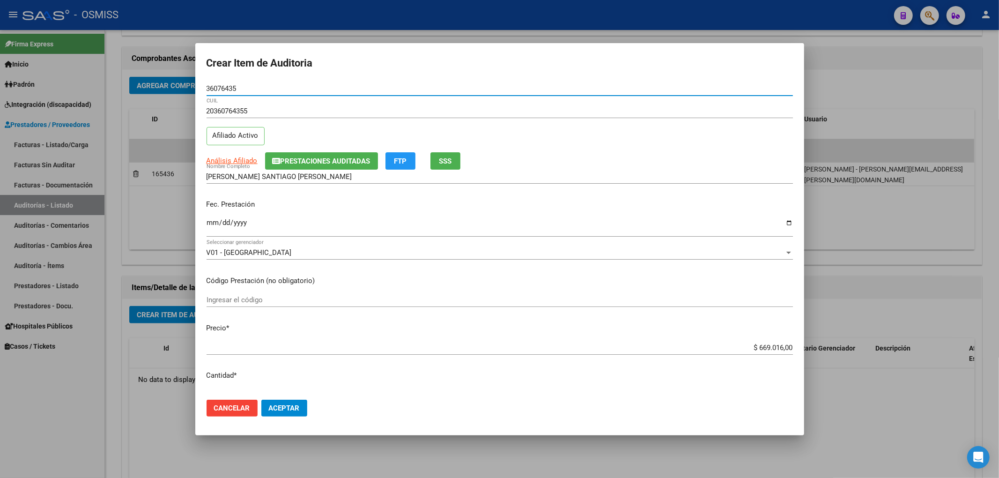
type input "36076435"
click at [342, 219] on input "Ingresar la fecha" at bounding box center [500, 226] width 586 height 15
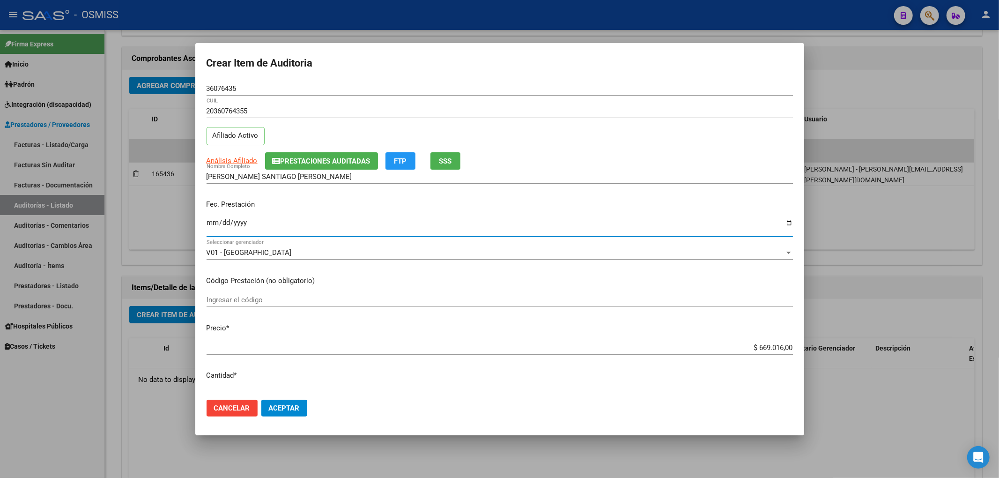
drag, startPoint x: 242, startPoint y: 85, endPoint x: 182, endPoint y: 79, distance: 60.3
click at [183, 79] on div "Crear Item de Auditoria 36076435 Nro Documento 20360764355 CUIL Afiliado Activo…" at bounding box center [499, 239] width 999 height 478
click at [210, 219] on input "Ingresar la fecha" at bounding box center [500, 226] width 586 height 15
type input "2025-06-22"
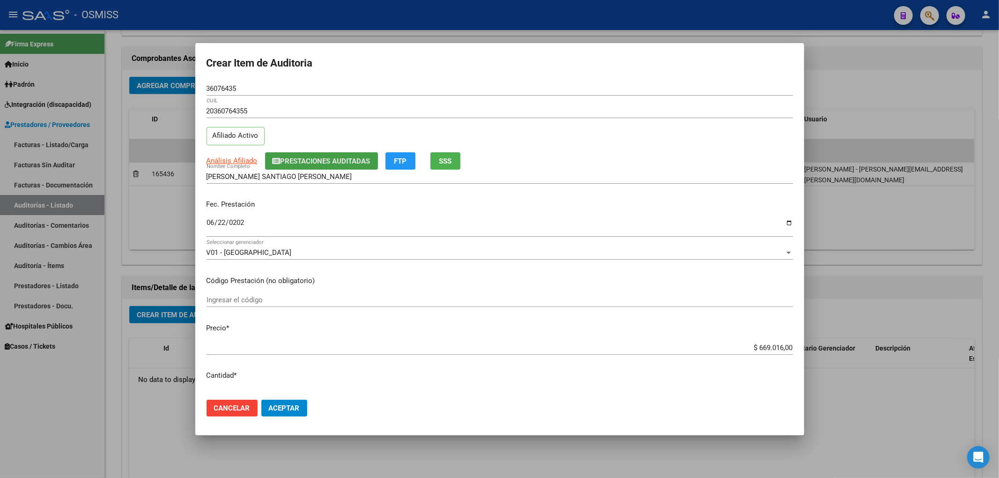
click at [314, 156] on span "Prestaciones Auditadas" at bounding box center [322, 160] width 98 height 8
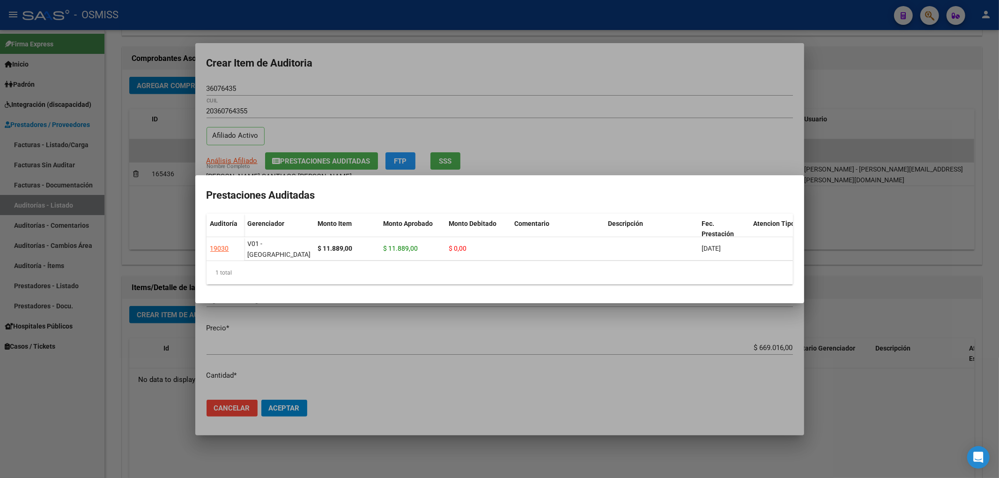
click at [355, 75] on div at bounding box center [499, 239] width 999 height 478
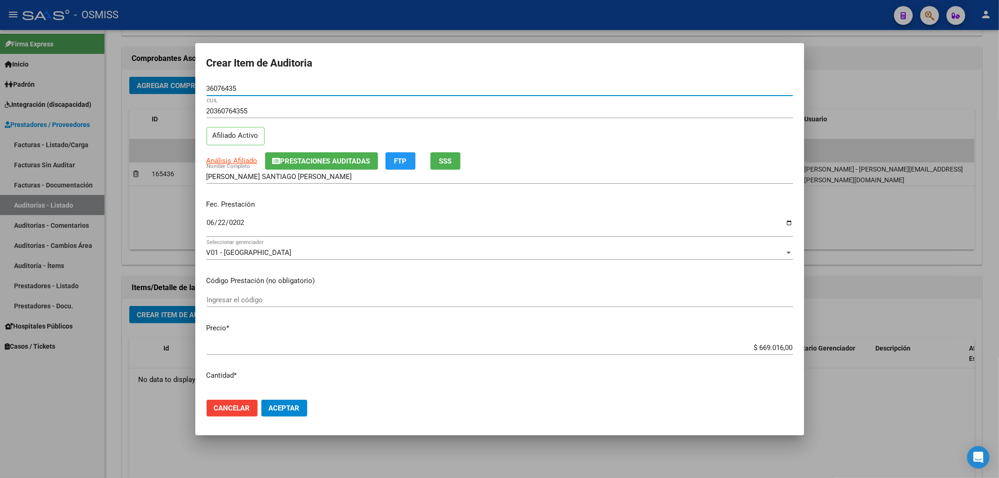
drag, startPoint x: 252, startPoint y: 85, endPoint x: 163, endPoint y: 100, distance: 89.7
click at [173, 89] on div "Crear Item de Auditoria 36076435 Nro Documento 20360764355 CUIL Afiliado Activo…" at bounding box center [499, 239] width 999 height 478
drag, startPoint x: 405, startPoint y: 223, endPoint x: 407, endPoint y: 229, distance: 5.9
click at [405, 223] on input "2025-06-22" at bounding box center [500, 226] width 586 height 15
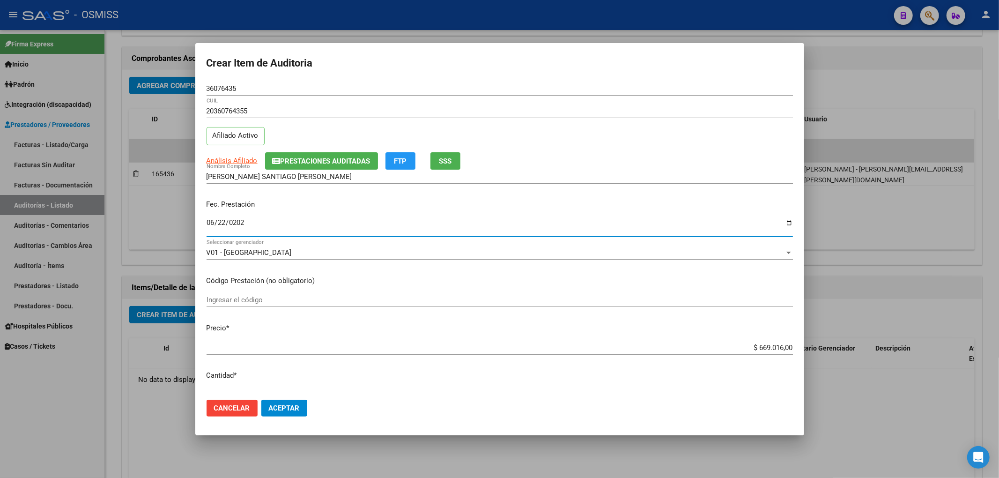
click at [291, 395] on mat-dialog-actions "Cancelar Aceptar" at bounding box center [500, 408] width 586 height 32
click at [283, 409] on span "Aceptar" at bounding box center [284, 408] width 31 height 8
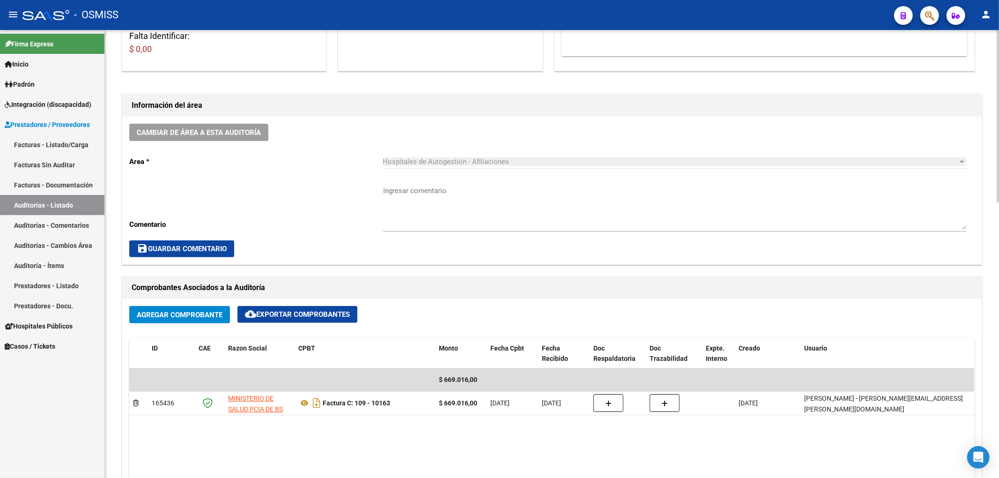
scroll to position [188, 0]
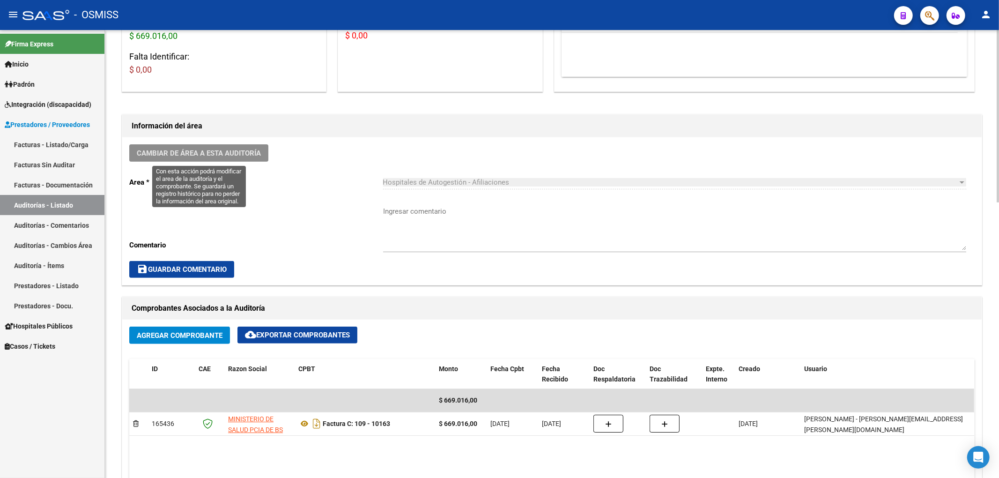
click at [253, 152] on span "Cambiar de área a esta auditoría" at bounding box center [199, 153] width 124 height 8
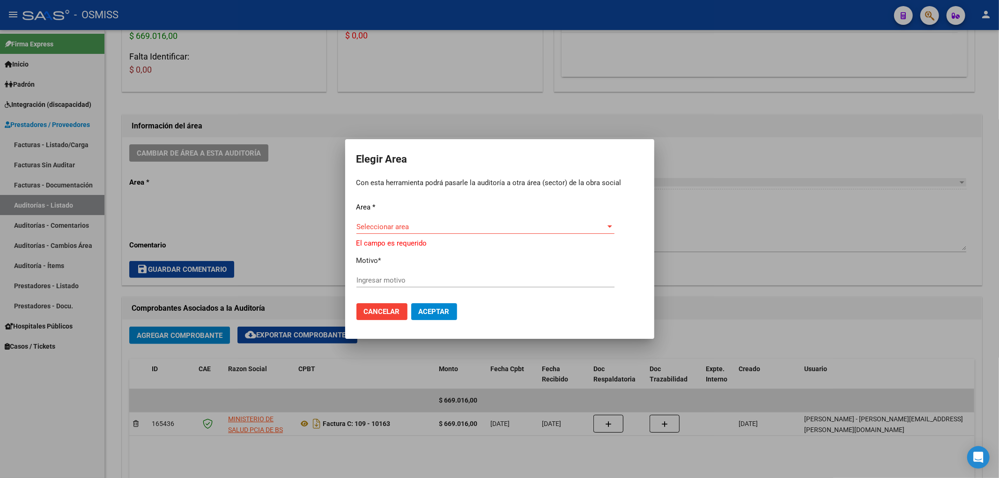
click at [396, 241] on div "Seleccionar area Seleccionar area" at bounding box center [485, 231] width 258 height 23
click at [392, 227] on span "Seleccionar area" at bounding box center [481, 226] width 250 height 8
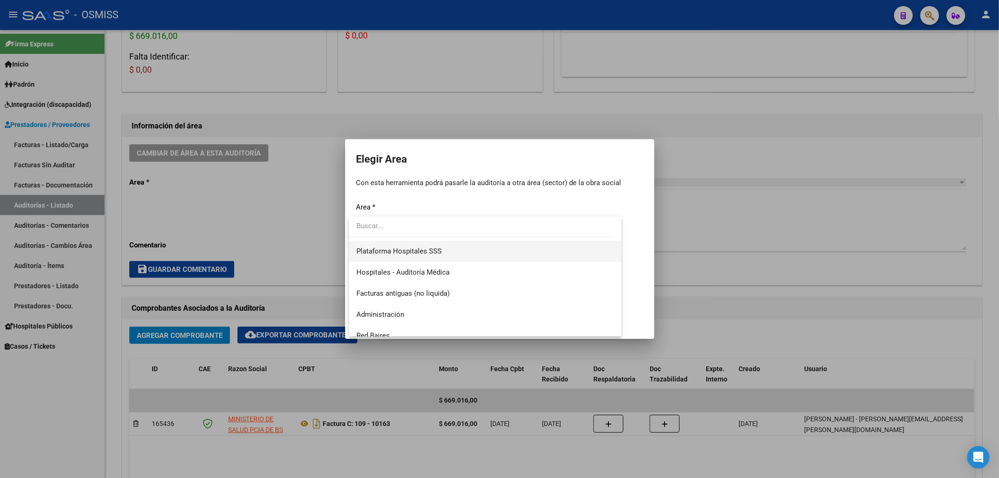
scroll to position [125, 0]
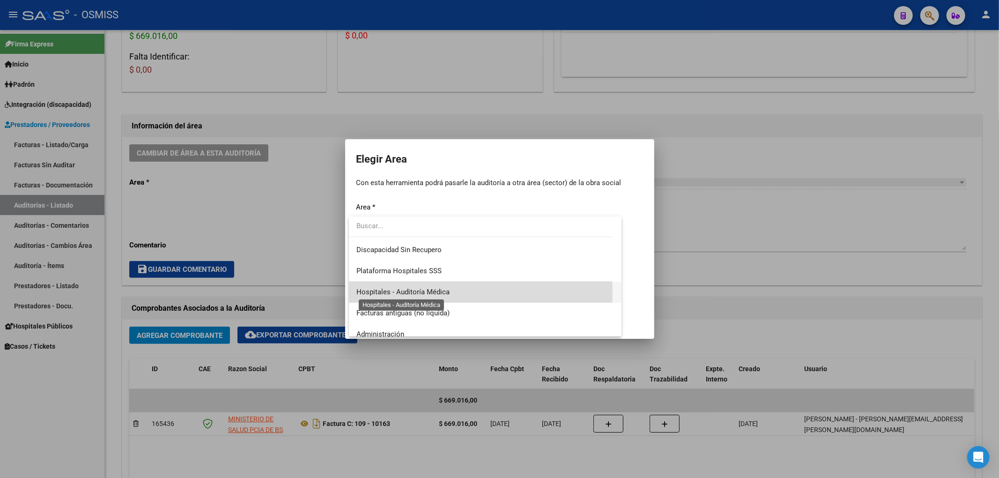
click at [409, 292] on span "Hospitales - Auditoría Médica" at bounding box center [402, 292] width 93 height 8
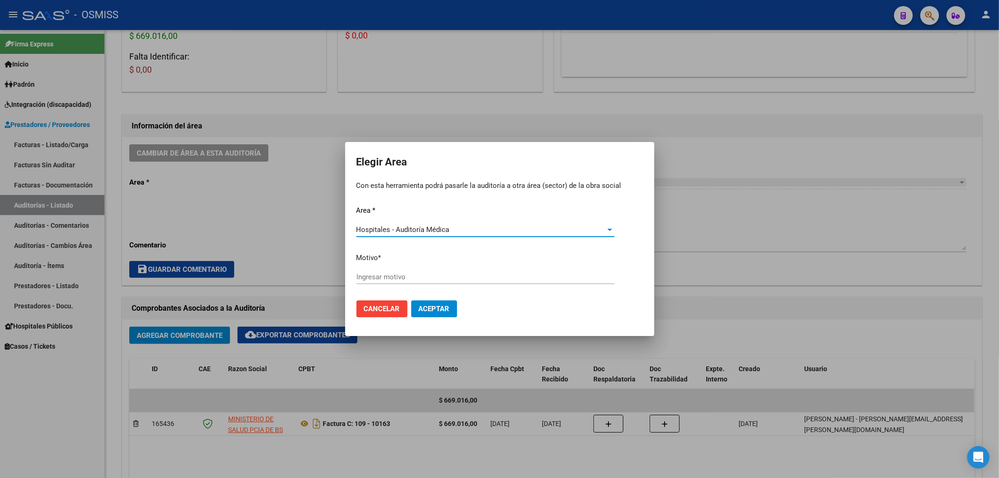
click at [372, 281] on input "Ingresar motivo" at bounding box center [485, 277] width 258 height 8
type input "AUDITADO"
click at [426, 304] on span "Aceptar" at bounding box center [434, 308] width 31 height 8
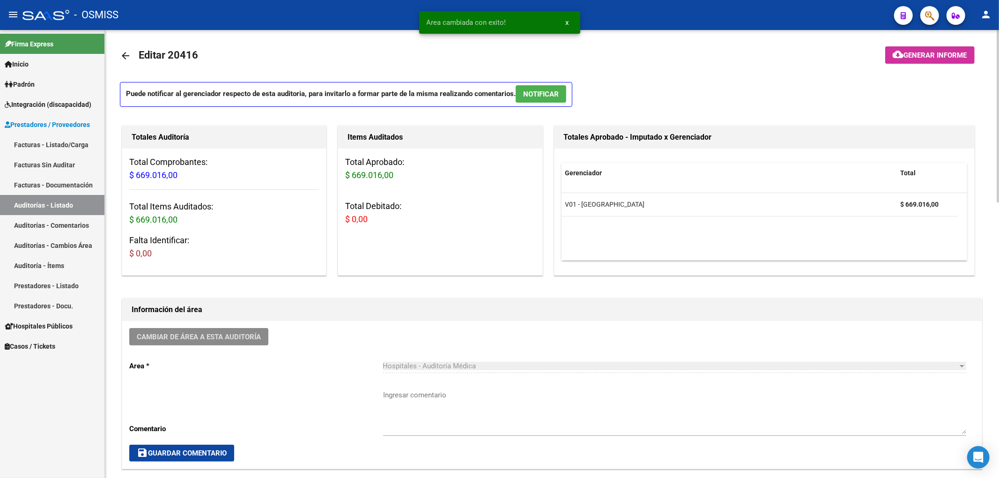
scroll to position [0, 0]
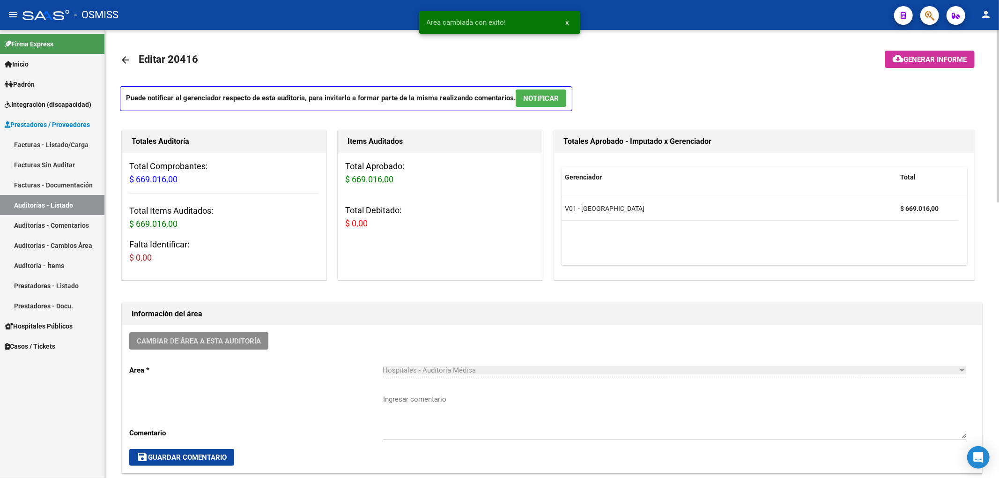
click at [126, 60] on mat-icon "arrow_back" at bounding box center [125, 59] width 11 height 11
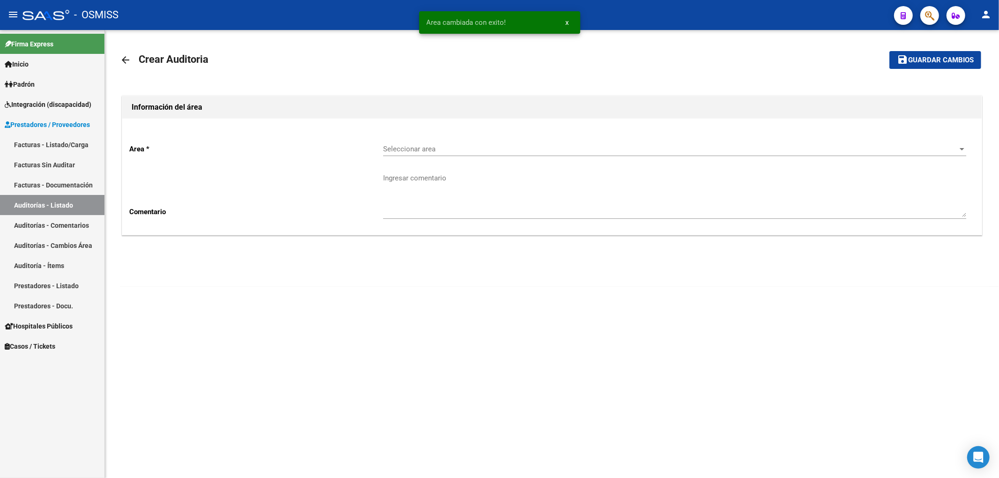
click at [392, 154] on div "Seleccionar area Seleccionar area" at bounding box center [674, 146] width 583 height 20
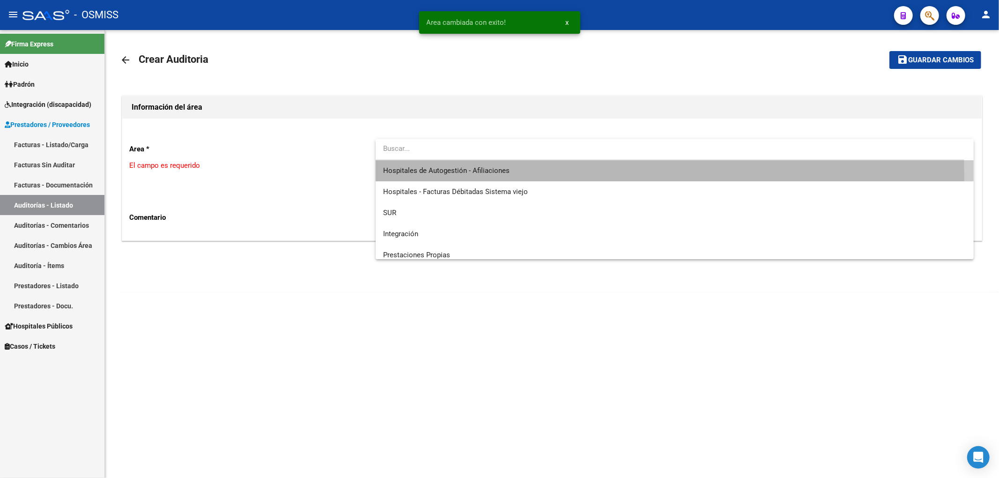
click at [403, 175] on span "Hospitales de Autogestión - Afiliaciones" at bounding box center [674, 170] width 583 height 21
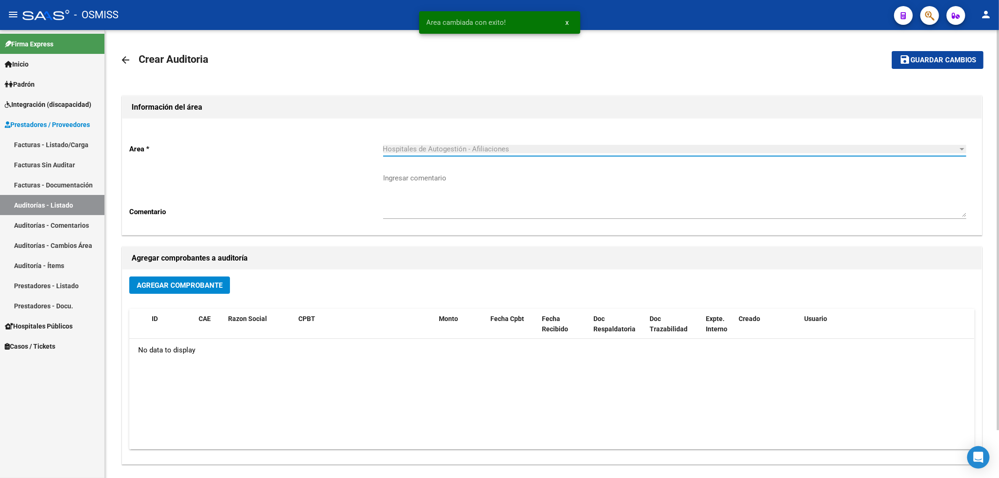
click at [193, 281] on span "Agregar Comprobante" at bounding box center [180, 285] width 86 height 8
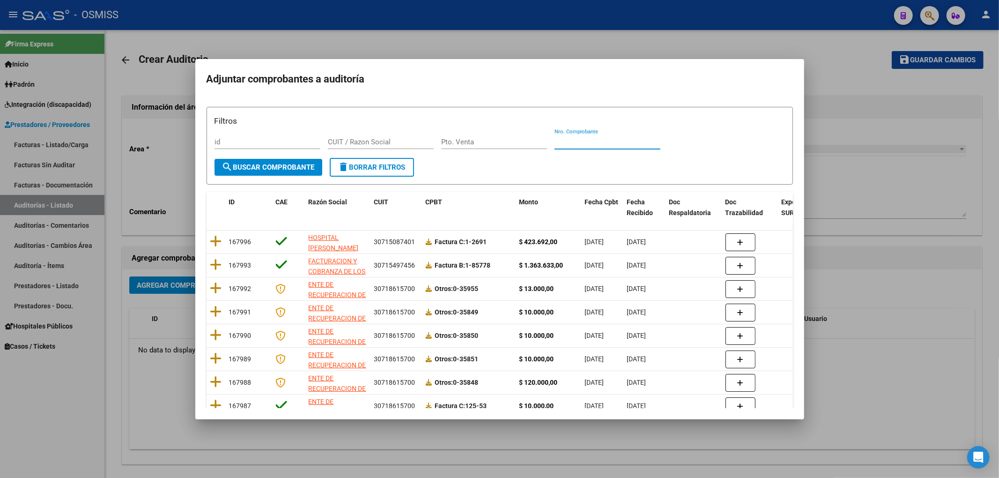
click at [591, 143] on input "Nro. Comprobante" at bounding box center [608, 142] width 106 height 8
type input "1173"
click at [237, 168] on span "search Buscar Comprobante" at bounding box center [268, 167] width 93 height 8
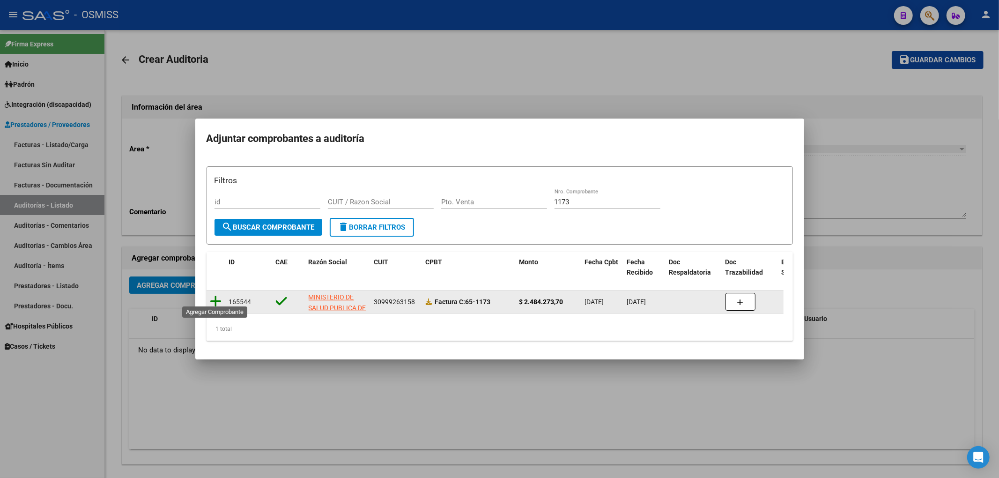
click at [214, 295] on icon at bounding box center [216, 301] width 12 height 13
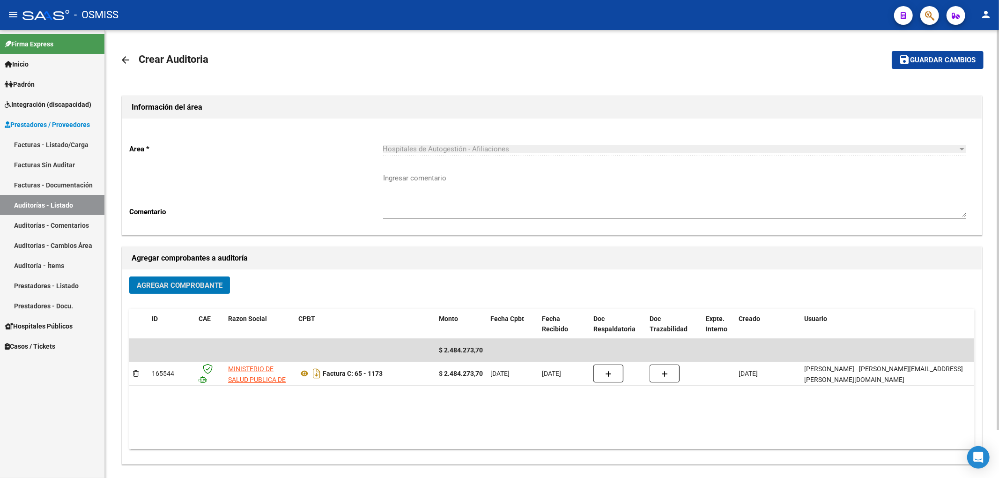
click at [913, 57] on span "Guardar cambios" at bounding box center [943, 60] width 66 height 8
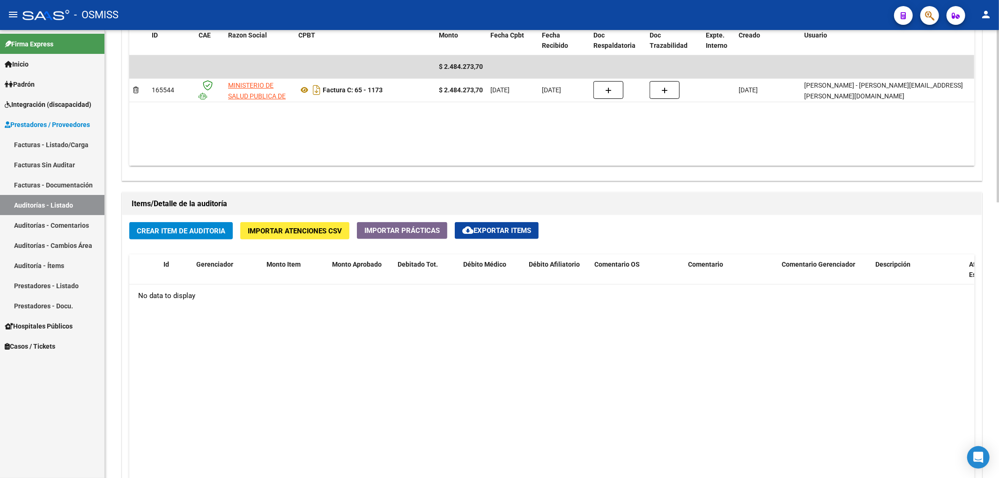
scroll to position [562, 0]
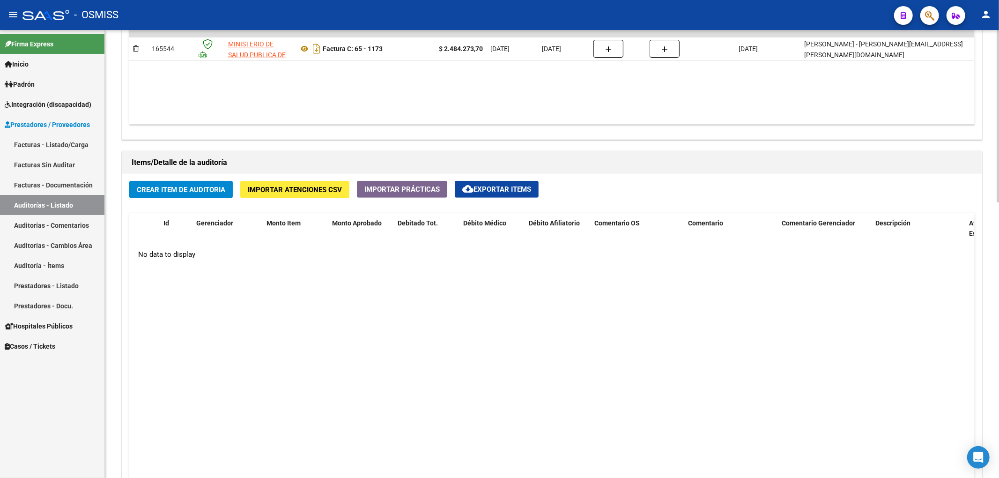
click at [197, 190] on span "Crear Item de Auditoria" at bounding box center [181, 189] width 89 height 8
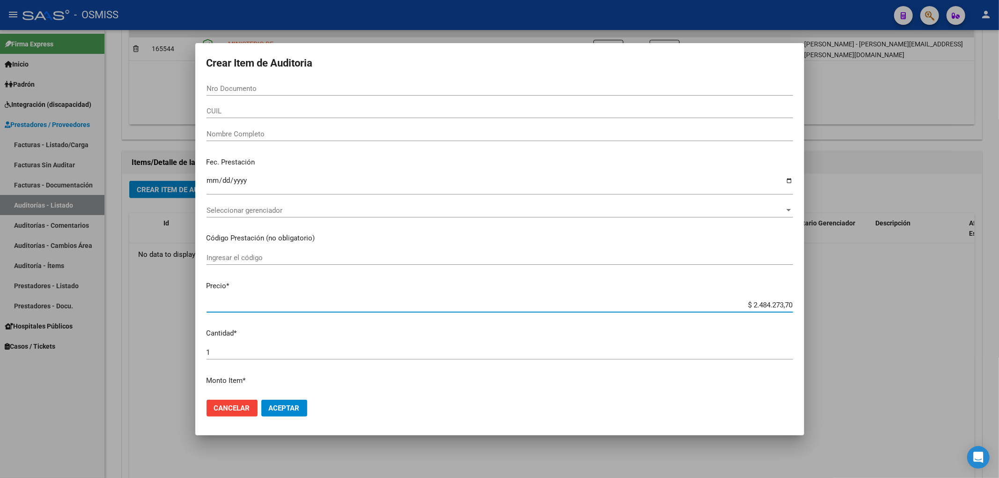
drag, startPoint x: 730, startPoint y: 304, endPoint x: 998, endPoint y: 304, distance: 268.8
click at [998, 304] on div "Crear Item de Auditoria Nro Documento CUIL Nombre Completo Fec. Prestación Ingr…" at bounding box center [499, 239] width 999 height 478
type input "$ 0,01"
type input "$ 0,14"
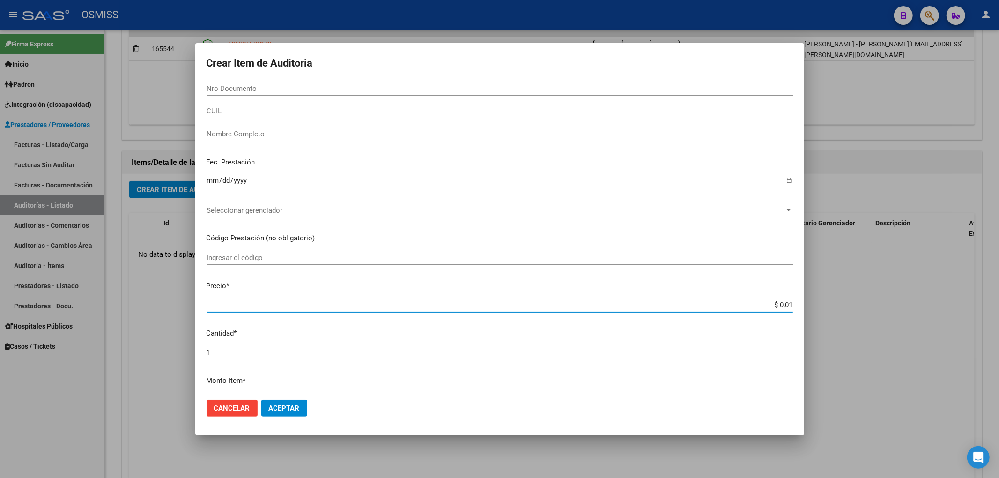
type input "$ 0,14"
type input "$ 1,40"
type input "$ 14,04"
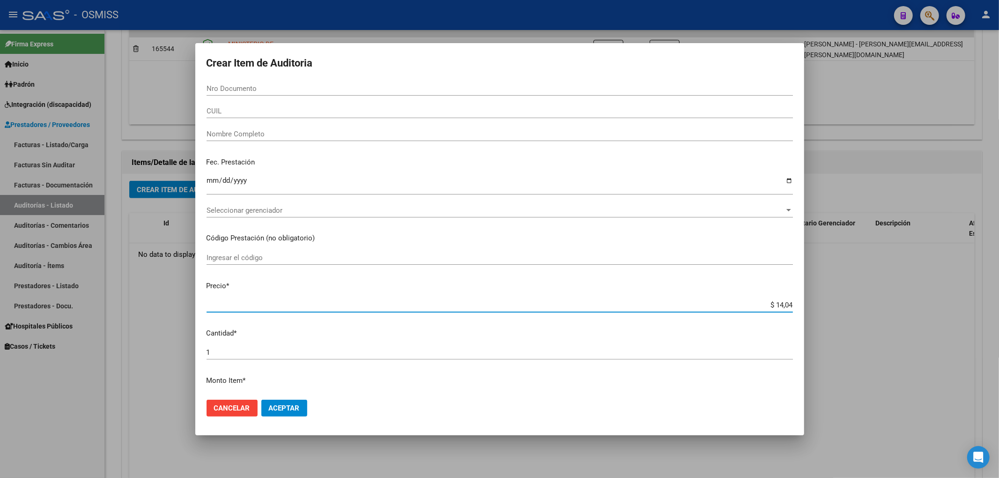
type input "$ 140,45"
type input "$ 1.404,50"
type input "$ 14.045,01"
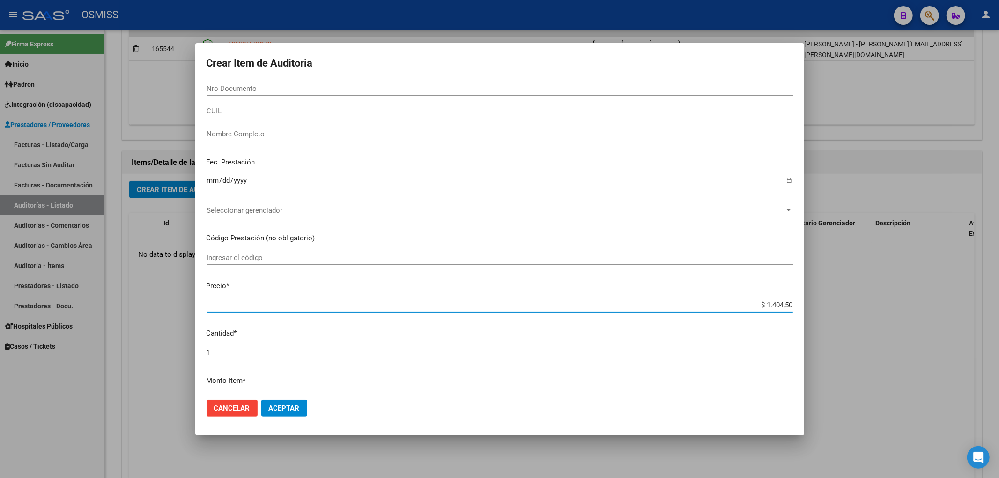
type input "$ 14.045,01"
type input "$ 140.450,15"
click at [255, 85] on input "Nro Documento" at bounding box center [500, 88] width 586 height 8
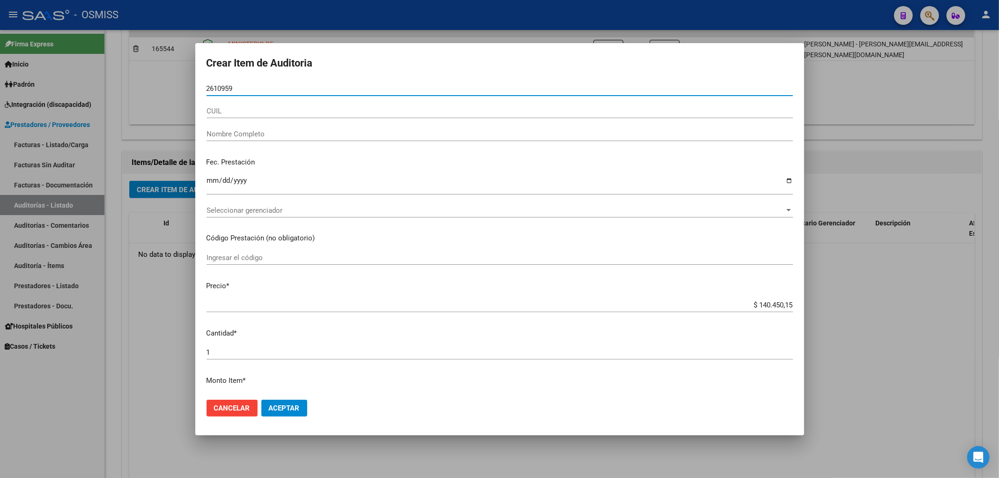
type input "26109591"
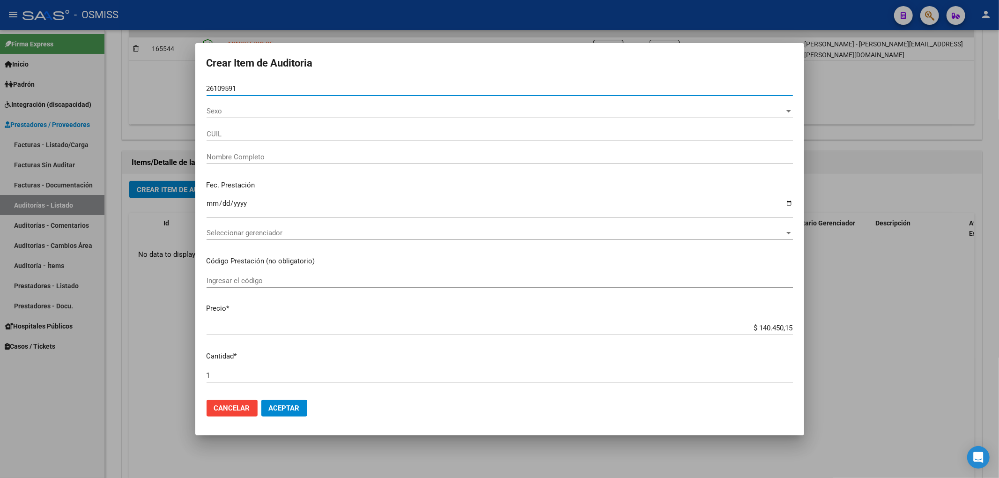
type input "27261095918"
type input "ARIAS MAGDALENA ROSANA"
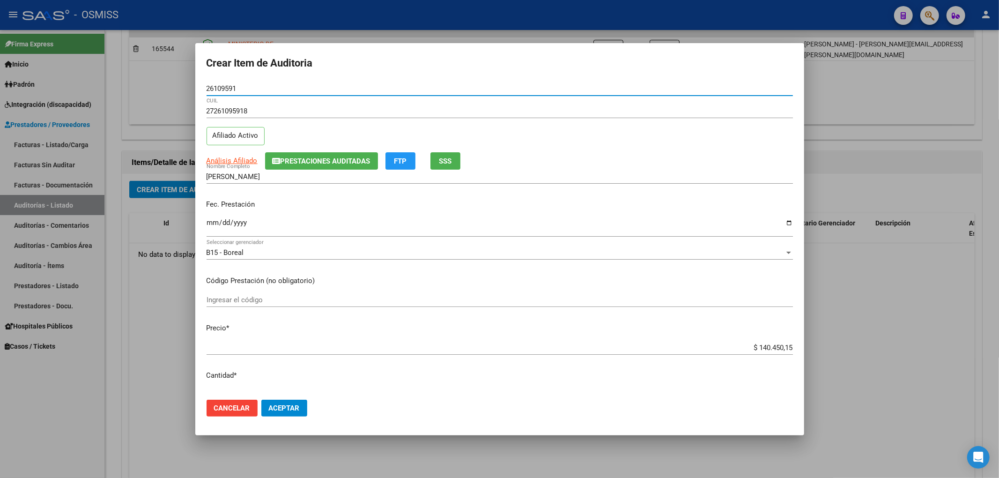
type input "26109591"
click at [340, 160] on span "Prestaciones Auditadas" at bounding box center [326, 161] width 90 height 8
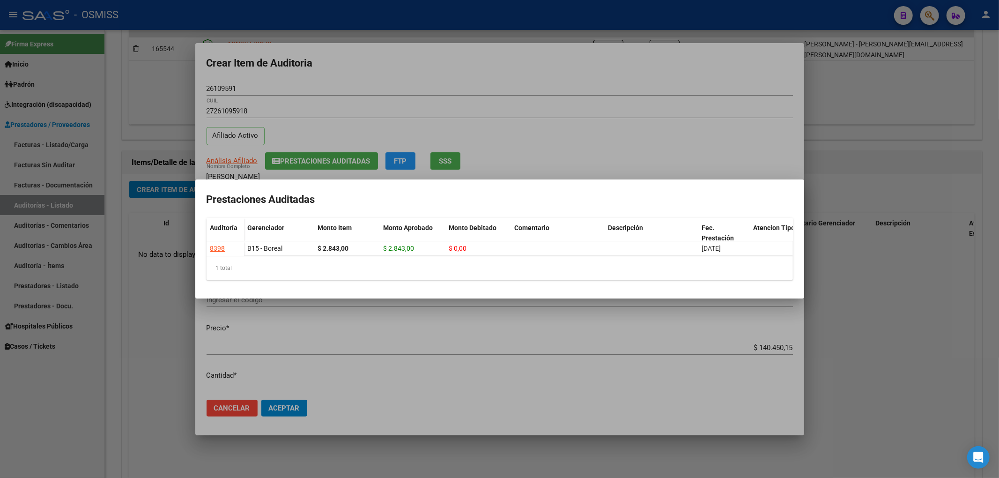
click at [420, 71] on div at bounding box center [499, 239] width 999 height 478
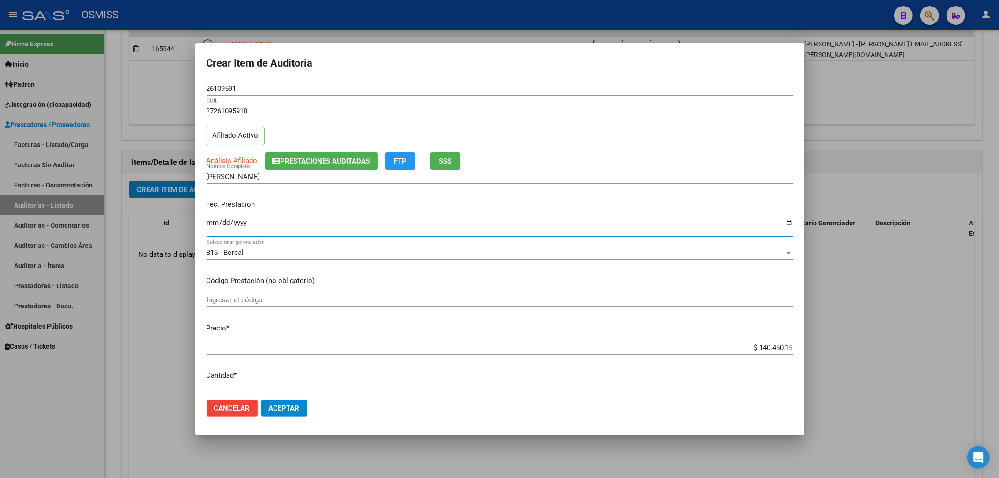
click at [208, 228] on input "Ingresar la fecha" at bounding box center [500, 226] width 586 height 15
type input "2025-03-11"
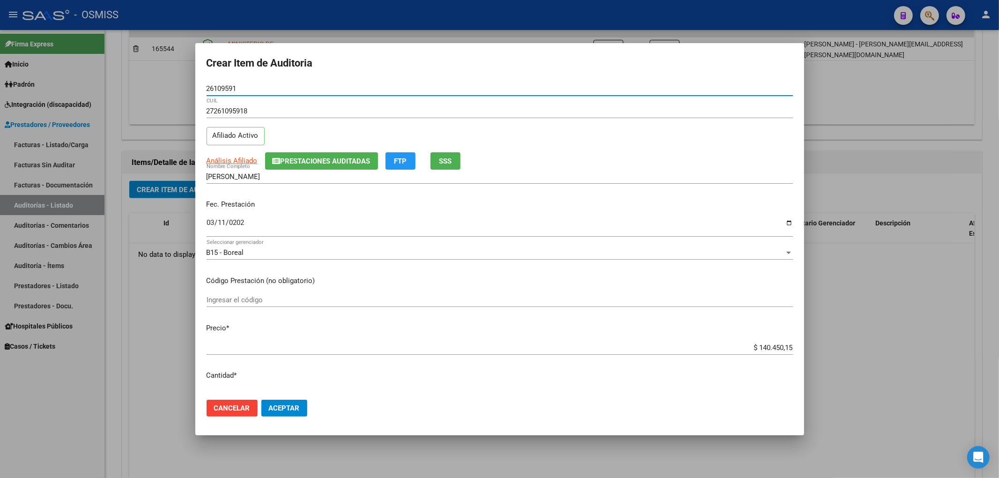
drag, startPoint x: 244, startPoint y: 87, endPoint x: 156, endPoint y: 87, distance: 87.6
click at [162, 86] on div "Crear Item de Auditoria 26109591 Nro Documento 27261095918 CUIL Afiliado Activo…" at bounding box center [499, 239] width 999 height 478
click at [374, 200] on p "Fec. Prestación" at bounding box center [500, 204] width 586 height 11
click at [296, 409] on span "Aceptar" at bounding box center [284, 408] width 31 height 8
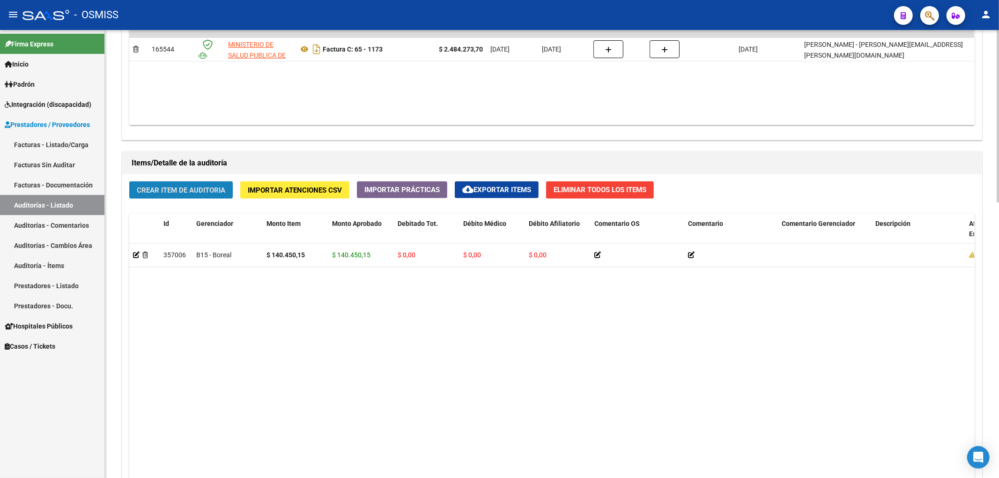
click at [226, 199] on button "Crear Item de Auditoria" at bounding box center [181, 189] width 104 height 17
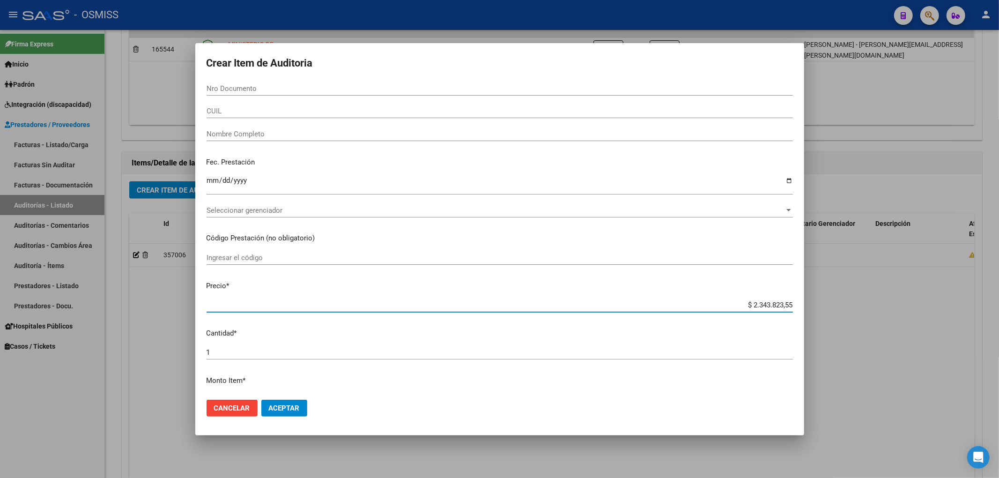
drag, startPoint x: 731, startPoint y: 303, endPoint x: 998, endPoint y: 330, distance: 268.7
click at [998, 330] on div "Crear Item de Auditoria Nro Documento CUIL Nombre Completo Fec. Prestación Ingr…" at bounding box center [499, 239] width 999 height 478
type input "$ 0,01"
type input "$ 0,16"
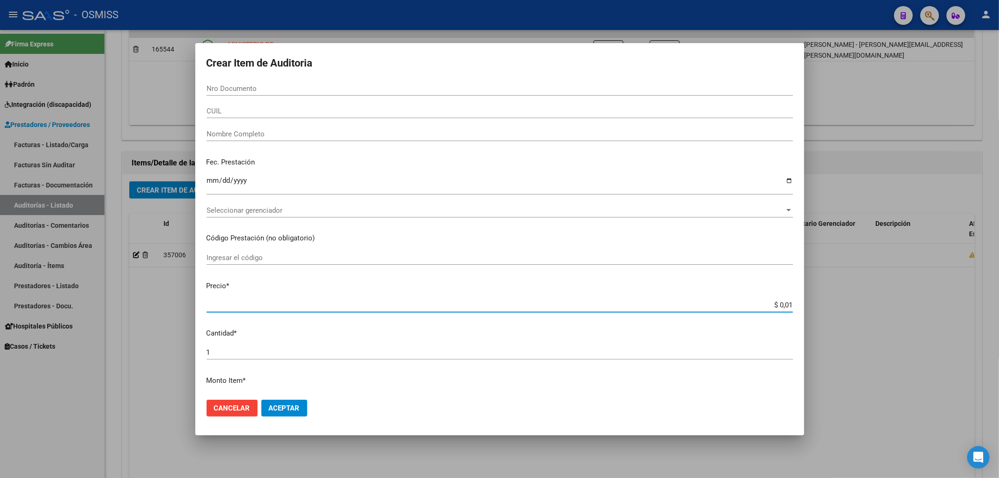
type input "$ 0,16"
type input "$ 1,62"
type input "$ 16,21"
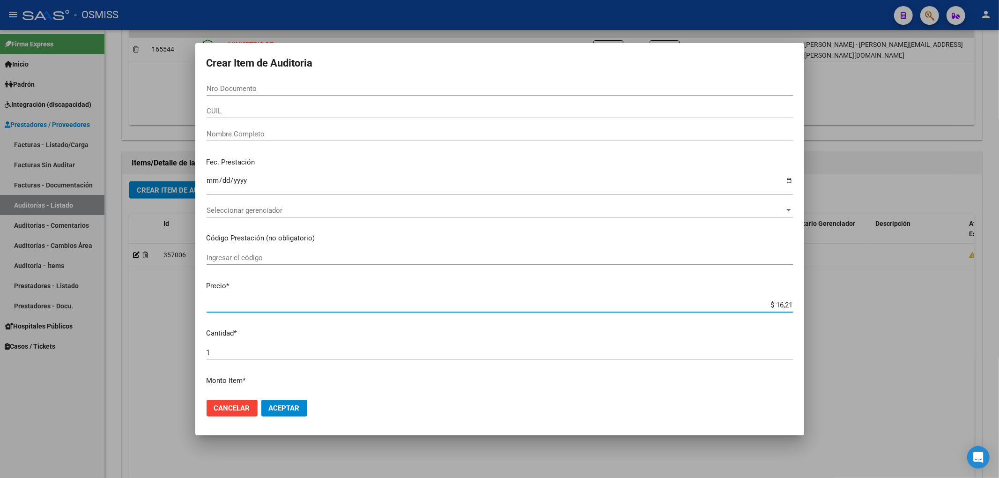
type input "$ 162,13"
type input "$ 1.621,34"
type input "$ 16.213,47"
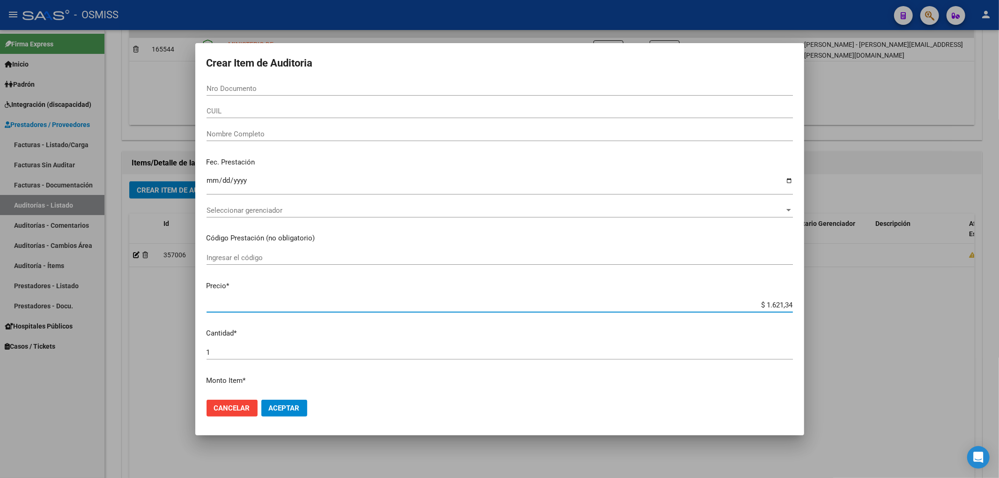
type input "$ 16.213,47"
type input "$ 162.134,70"
click at [227, 85] on input "Nro Documento" at bounding box center [500, 88] width 586 height 8
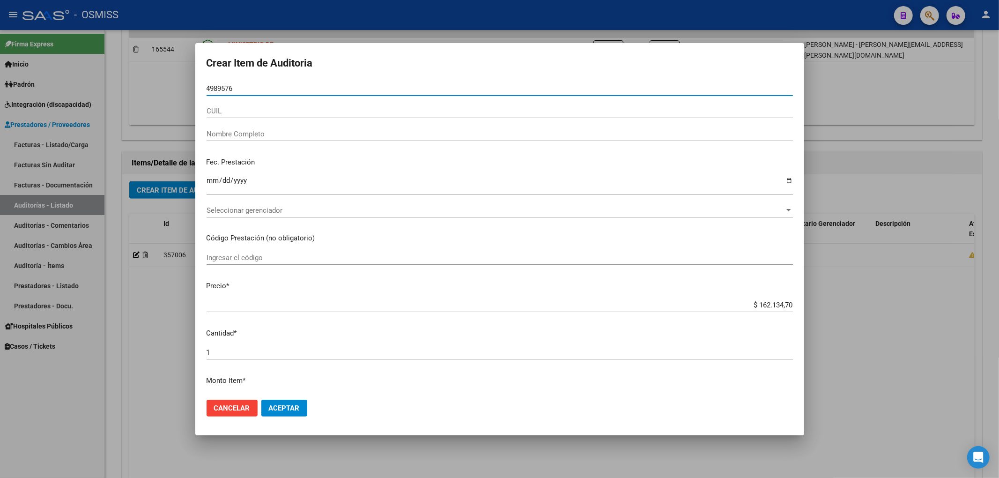
type input "49895762"
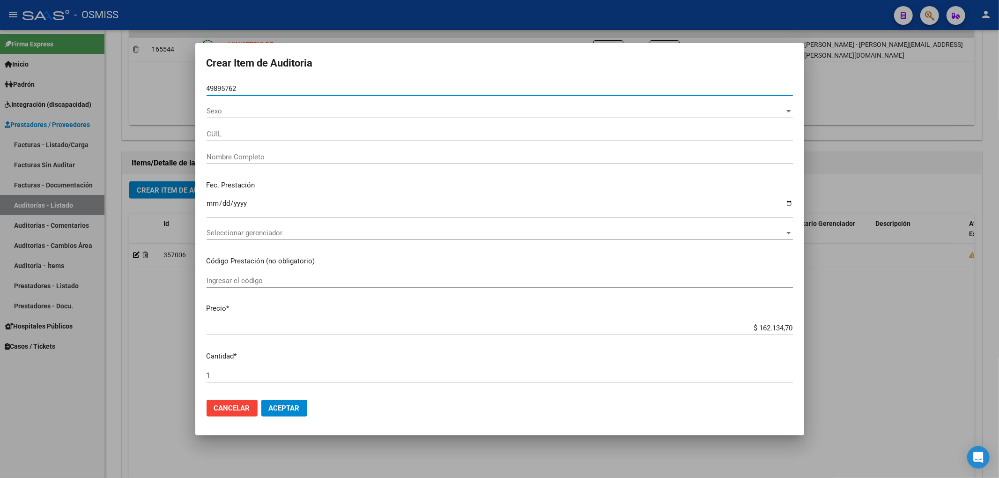
type input "27498957620"
type input "BAUTISTA, ANTONELLA SOLANGE"
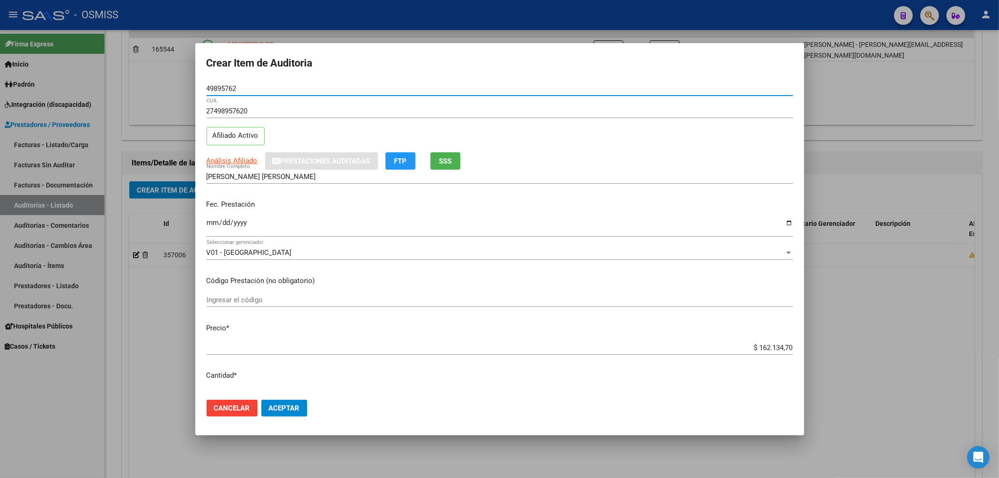
type input "49895762"
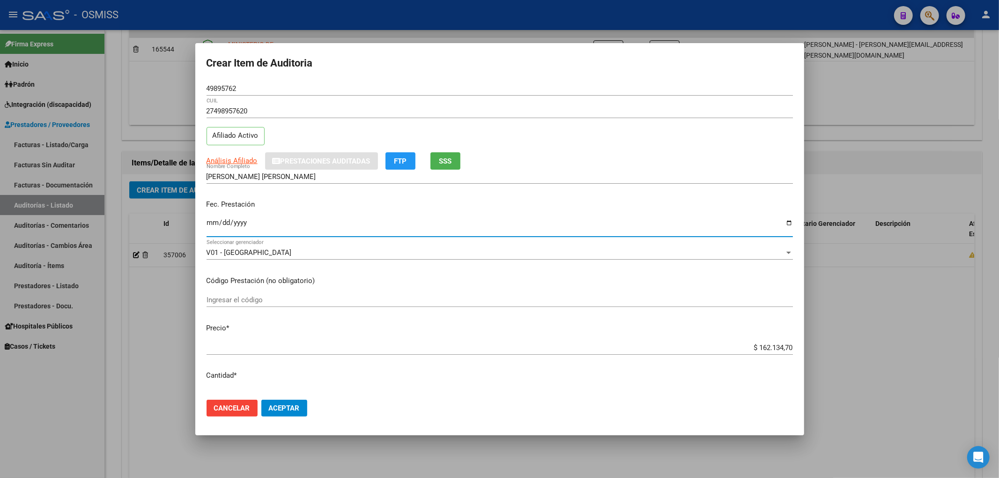
click at [209, 220] on input "Ingresar la fecha" at bounding box center [500, 226] width 586 height 15
type input "2025-04-01"
drag, startPoint x: 240, startPoint y: 90, endPoint x: 164, endPoint y: 97, distance: 76.7
click at [202, 89] on mat-dialog-content "49895762 Nro Documento 27498957620 CUIL Afiliado Activo Análisis Afiliado Prest…" at bounding box center [499, 236] width 609 height 311
click at [343, 201] on p "Fec. Prestación" at bounding box center [500, 204] width 586 height 11
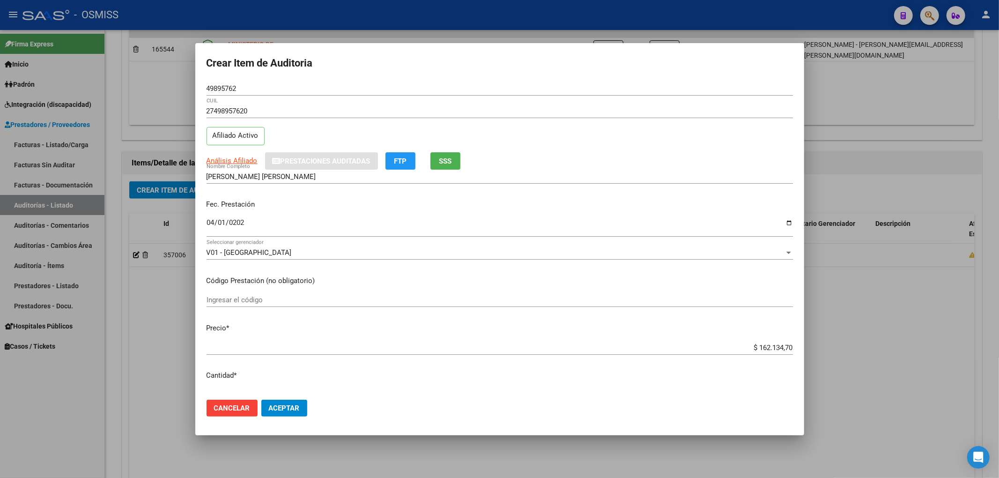
click at [290, 404] on span "Aceptar" at bounding box center [284, 408] width 31 height 8
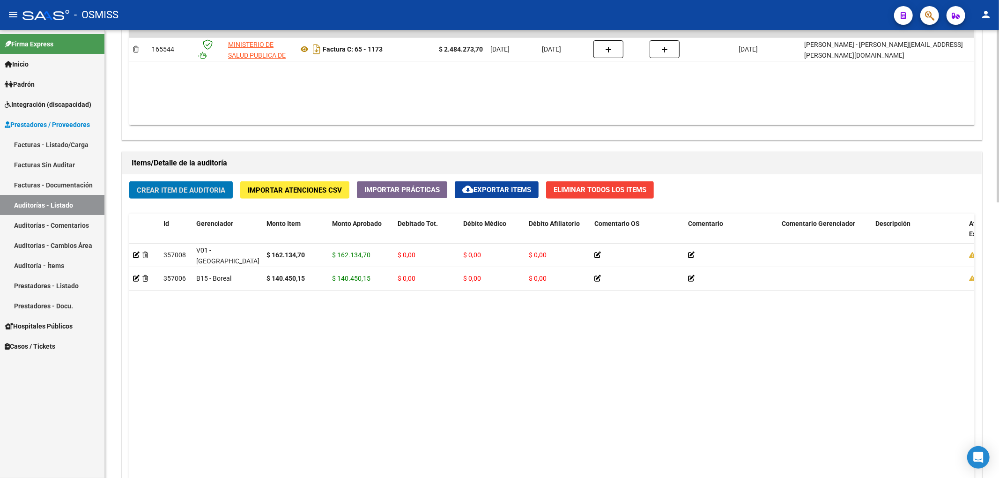
click at [159, 182] on button "Crear Item de Auditoria" at bounding box center [181, 189] width 104 height 17
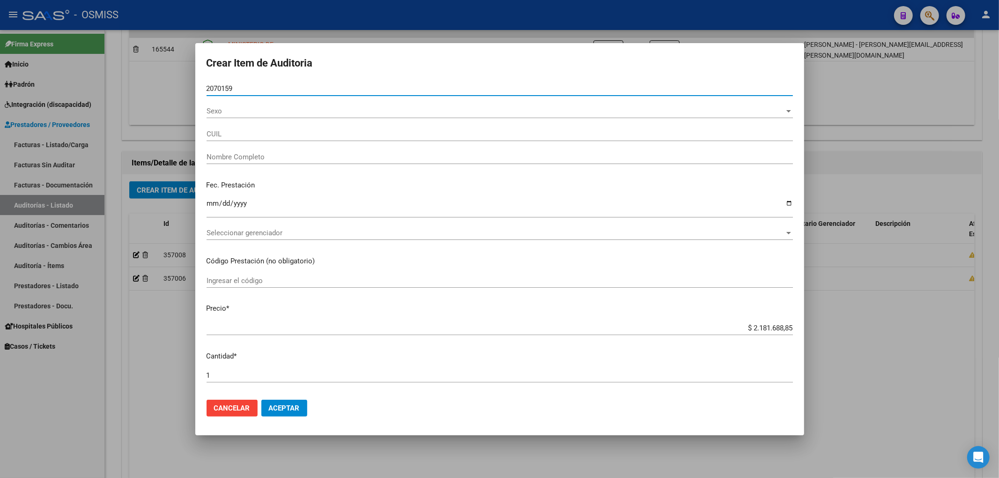
type input "20701590"
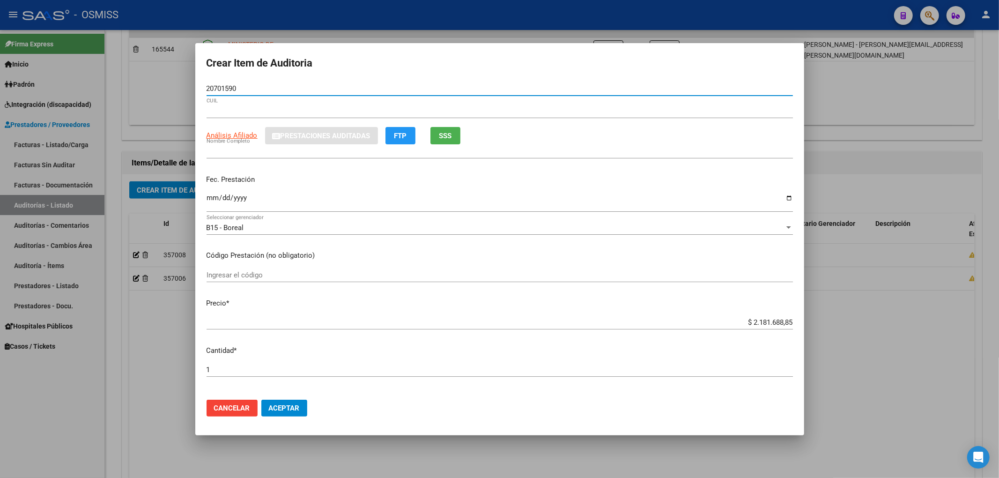
type input "20207015904"
type input "CARI GUILLERMO"
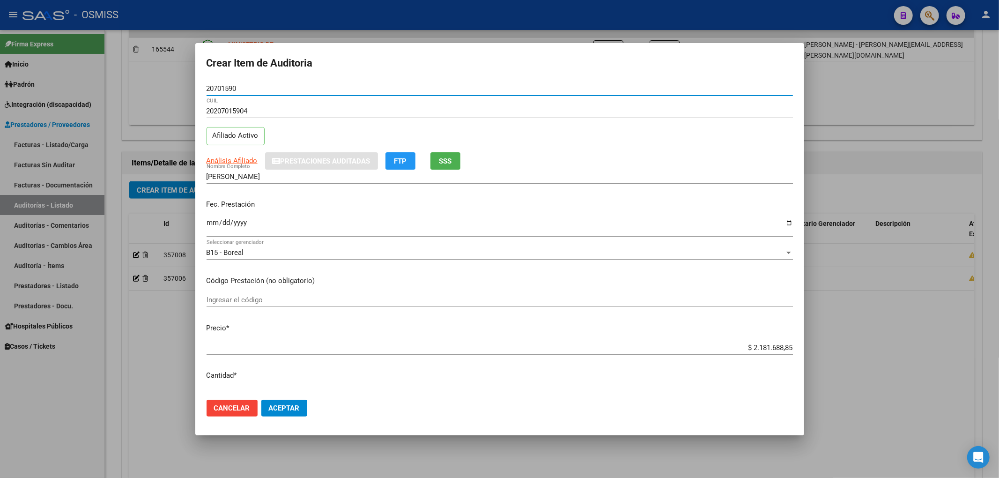
type input "20701590"
click at [214, 223] on input "Ingresar la fecha" at bounding box center [500, 226] width 586 height 15
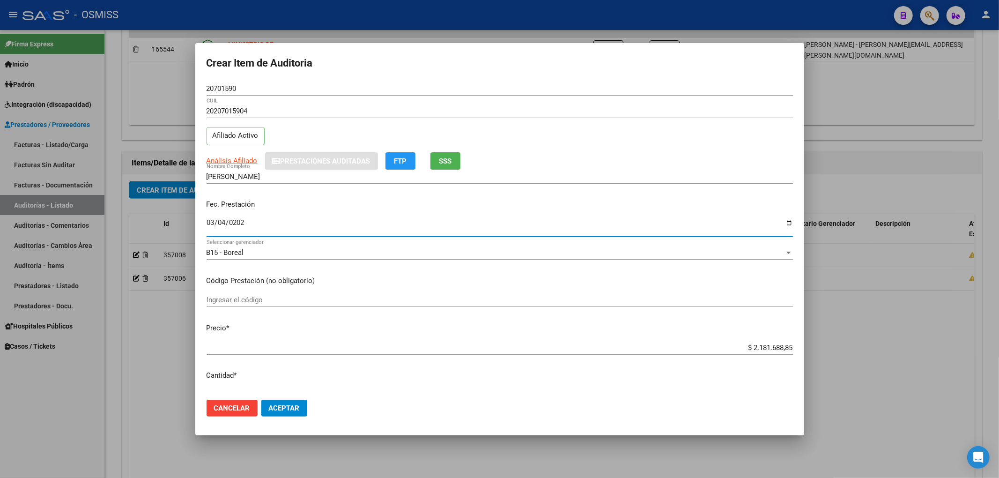
type input "2025-03-04"
drag, startPoint x: 736, startPoint y: 347, endPoint x: 936, endPoint y: 372, distance: 201.0
click at [924, 368] on div "Crear Item de Auditoria 20701590 Nro Documento 20207015904 CUIL Afiliado Activo…" at bounding box center [499, 239] width 999 height 478
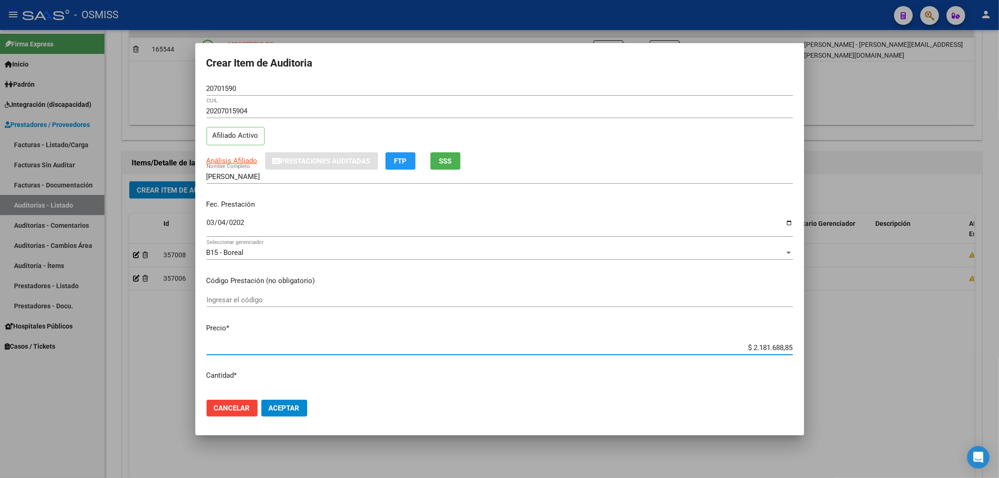
type input "$ 0,01"
type input "$ 0,17"
type input "$ 1,74"
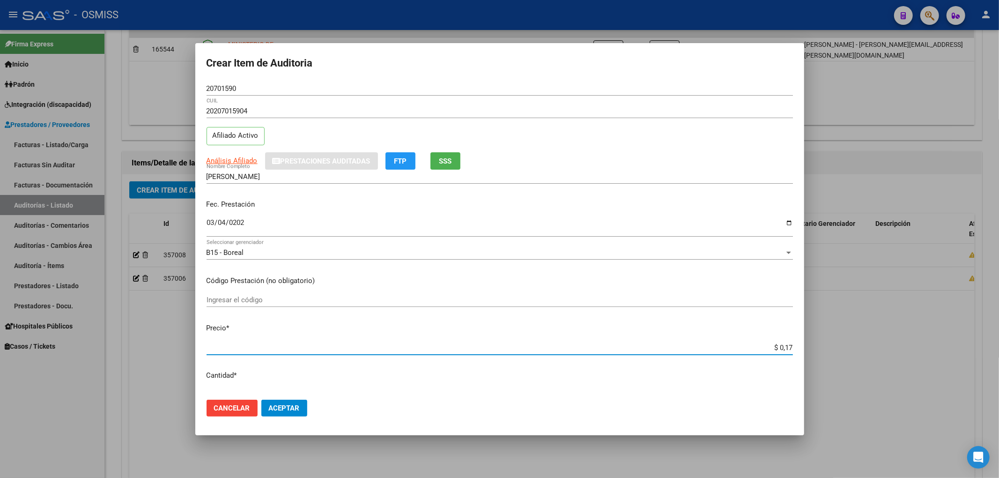
type input "$ 1,74"
type input "$ 17,42"
type input "$ 174,28"
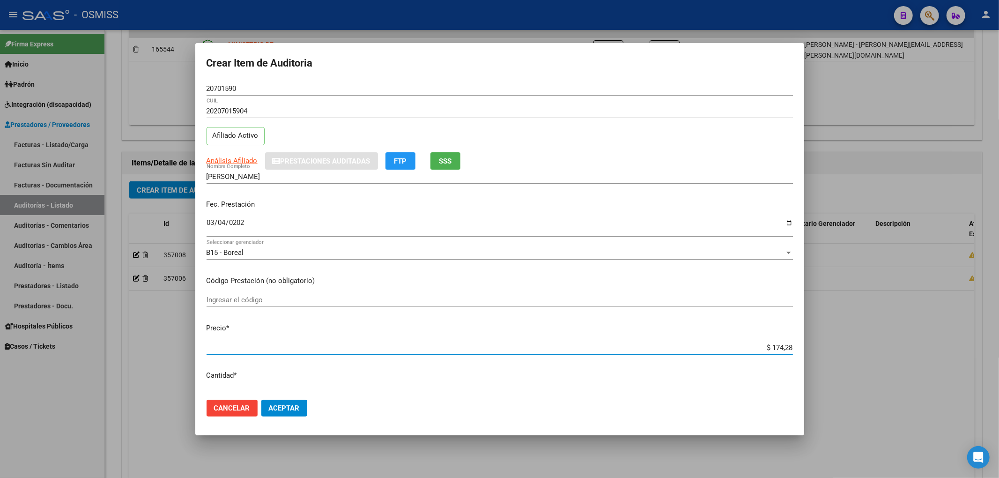
type input "$ 1.742,84"
type input "$ 17.428,40"
click at [50, 91] on div "Crear Item de Auditoria 20701590 Nro Documento 20207015904 CUIL Afiliado Activo…" at bounding box center [499, 239] width 999 height 478
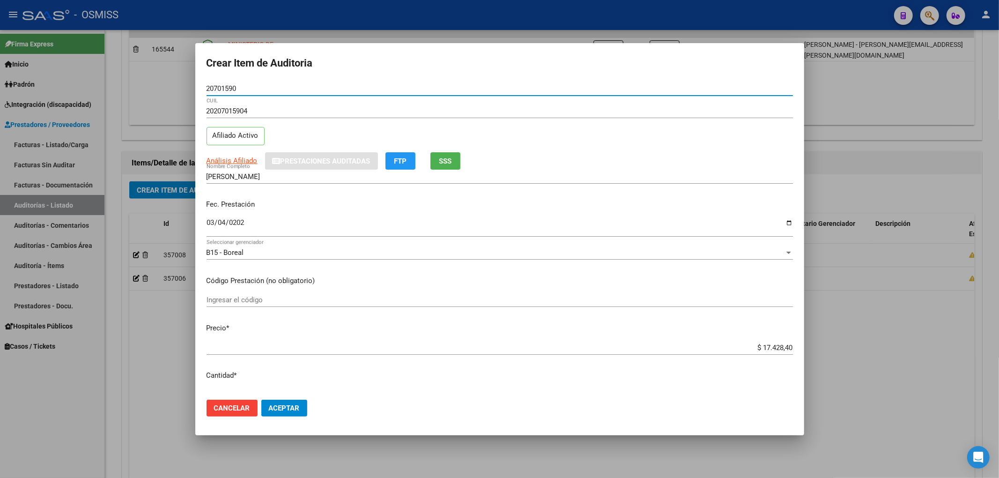
drag, startPoint x: 238, startPoint y: 92, endPoint x: 143, endPoint y: 90, distance: 95.6
click at [143, 90] on div "Crear Item de Auditoria 20701590 Nro Documento 20207015904 CUIL Afiliado Activo…" at bounding box center [499, 239] width 999 height 478
click at [367, 207] on p "Fec. Prestación" at bounding box center [500, 204] width 586 height 11
click at [278, 401] on button "Aceptar" at bounding box center [284, 407] width 46 height 17
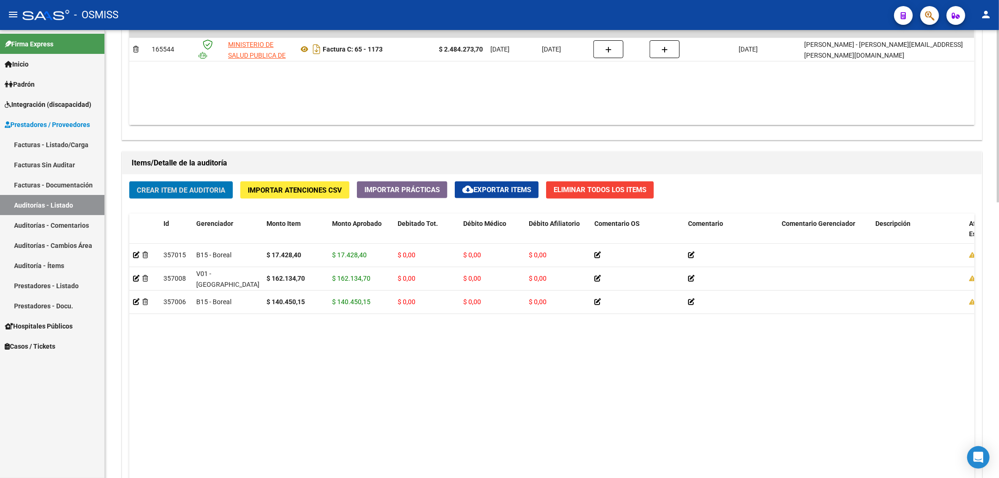
drag, startPoint x: 188, startPoint y: 191, endPoint x: 194, endPoint y: 204, distance: 14.5
click at [193, 202] on div "Crear Item de Auditoria Importar Atenciones CSV Importar Prácticas cloud_downlo…" at bounding box center [551, 368] width 859 height 388
click at [192, 195] on button "Crear Item de Auditoria" at bounding box center [181, 189] width 104 height 17
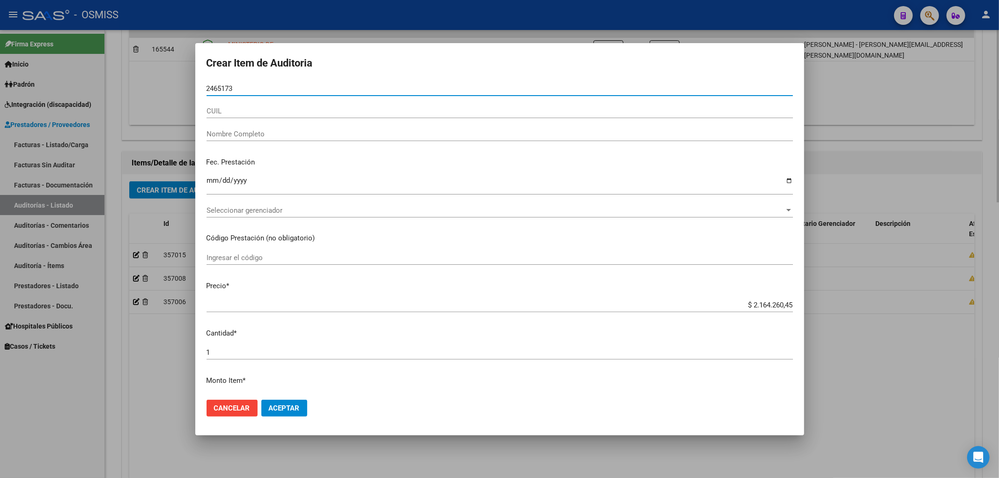
type input "24651735"
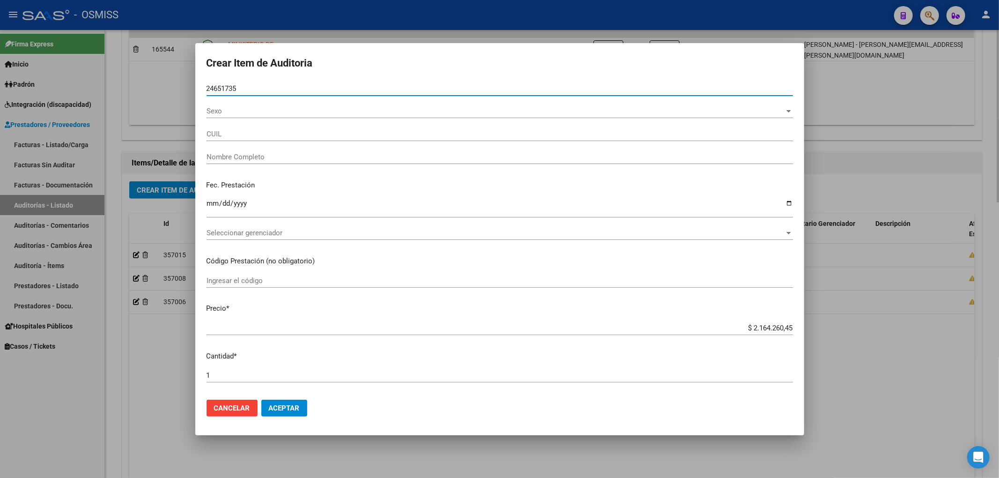
type input "27246517350"
type input "CHOCOBAR CLAUDIA BEATRIZ"
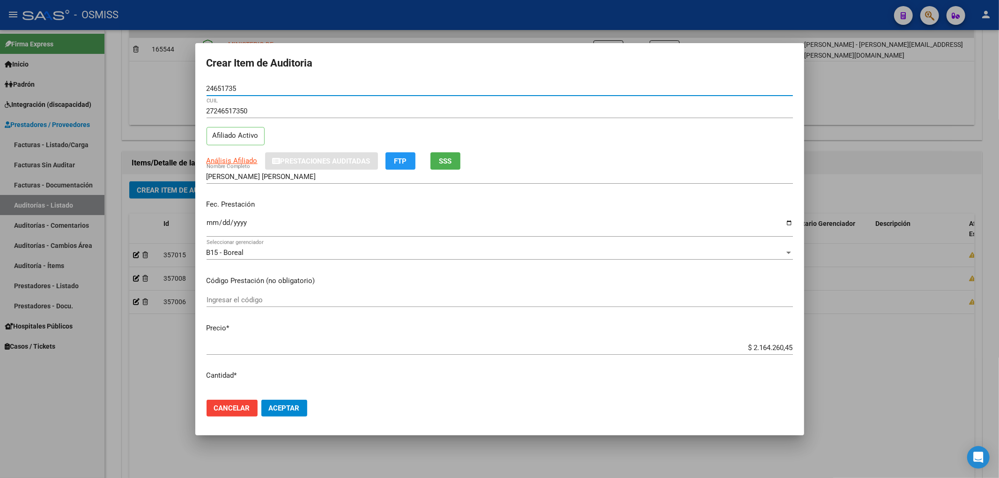
type input "24651735"
click at [210, 222] on input "Ingresar la fecha" at bounding box center [500, 226] width 586 height 15
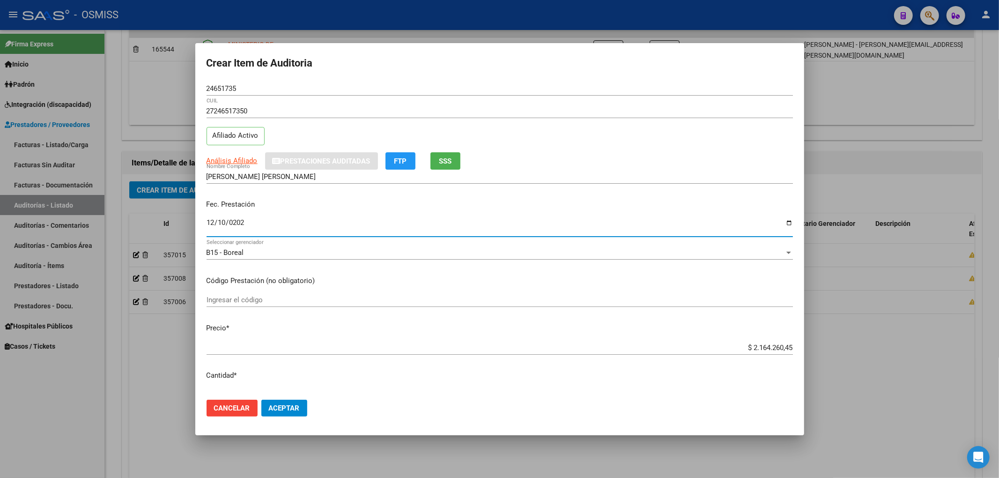
type input "2024-12-10"
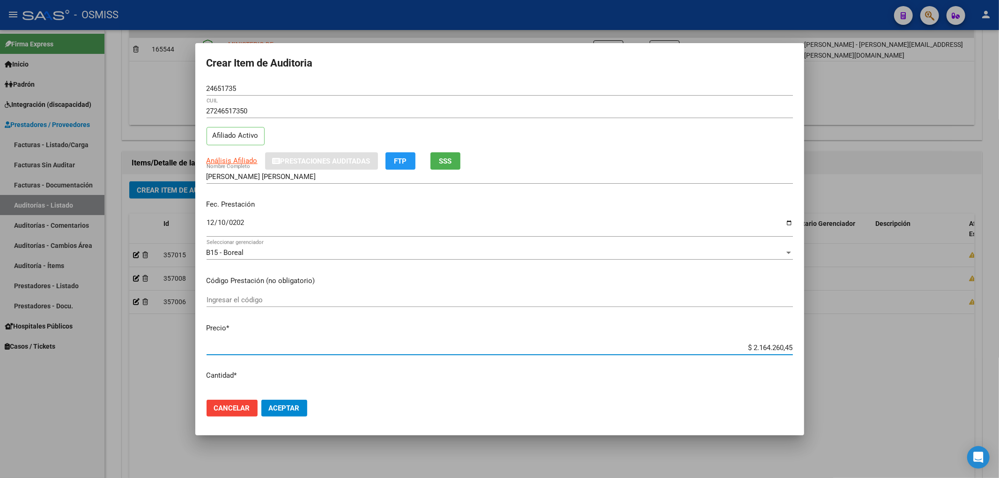
drag, startPoint x: 737, startPoint y: 348, endPoint x: 830, endPoint y: 338, distance: 93.7
click at [830, 338] on div "Crear Item de Auditoria 24651735 Nro Documento 27246517350 CUIL Afiliado Activo…" at bounding box center [499, 239] width 999 height 478
type input "$ 0,04"
type input "$ 0,46"
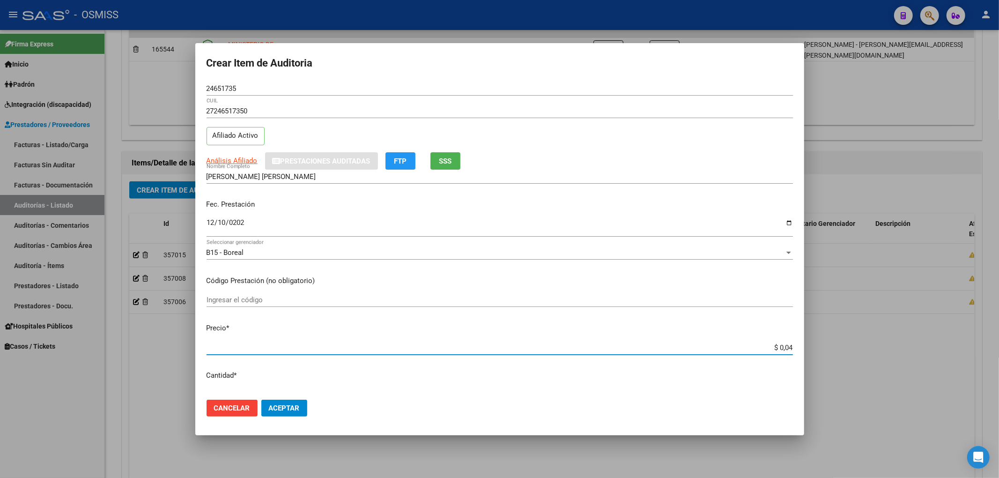
type input "$ 0,46"
type input "$ 4,60"
type input "$ 46,00"
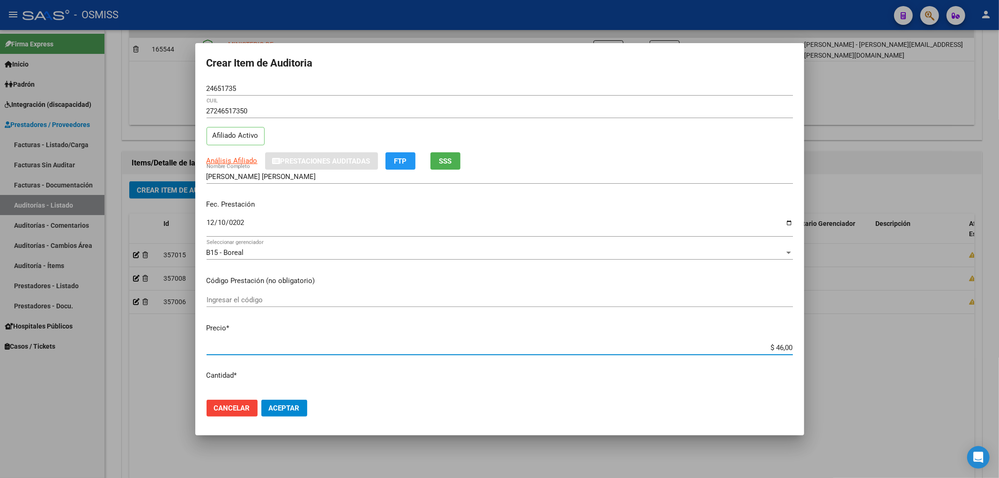
type input "$ 460,09"
type input "$ 4.600,93"
type input "$ 46.009,38"
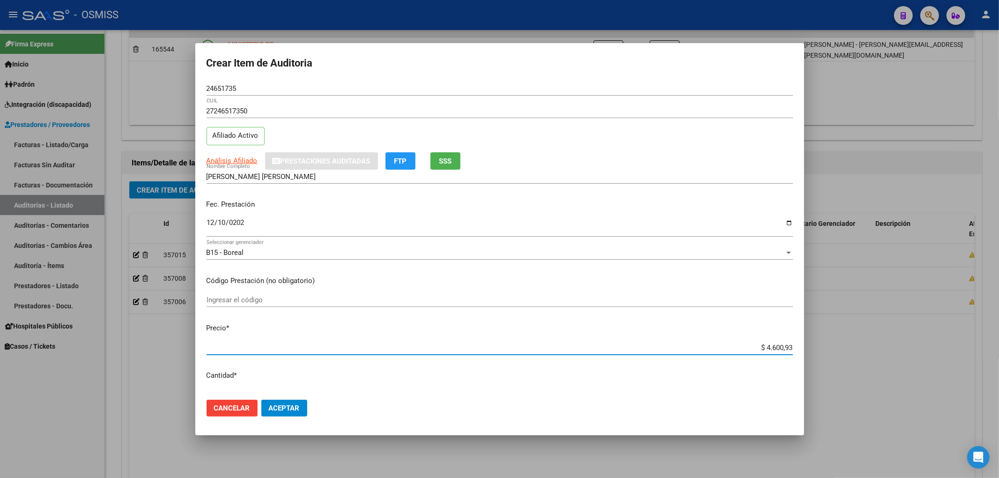
type input "$ 46.009,38"
drag, startPoint x: 184, startPoint y: 78, endPoint x: 87, endPoint y: 70, distance: 97.7
click at [123, 70] on div "Crear Item de Auditoria 24651735 Nro Documento 27246517350 CUIL Afiliado Activo…" at bounding box center [499, 239] width 999 height 478
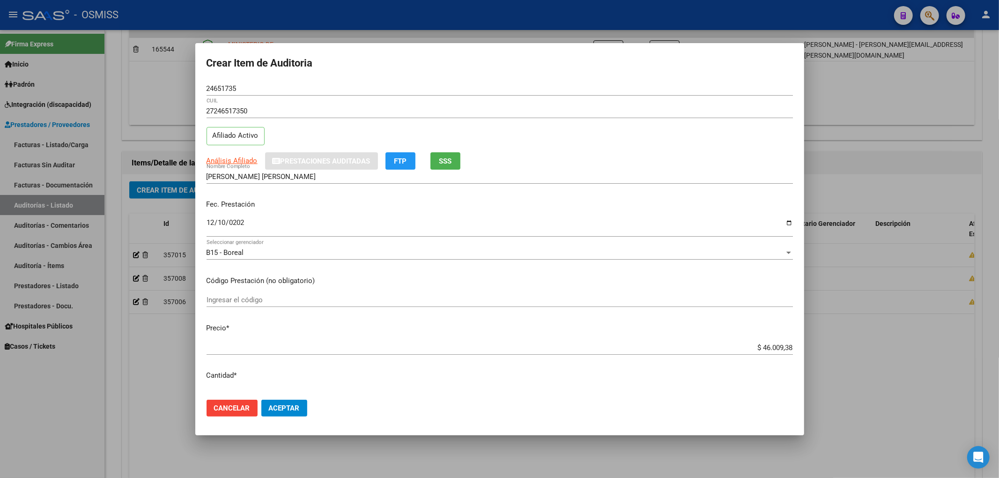
drag, startPoint x: 391, startPoint y: 75, endPoint x: 323, endPoint y: 81, distance: 67.7
click at [391, 75] on form "Crear Item de Auditoria 24651735 Nro Documento 27246517350 CUIL Afiliado Activo…" at bounding box center [500, 239] width 586 height 370
drag, startPoint x: 241, startPoint y: 92, endPoint x: 122, endPoint y: 96, distance: 118.5
click at [196, 92] on mat-dialog-content "24651735 Nro Documento 27246517350 CUIL Afiliado Activo Análisis Afiliado Prest…" at bounding box center [499, 236] width 609 height 311
click at [298, 408] on span "Aceptar" at bounding box center [284, 408] width 31 height 8
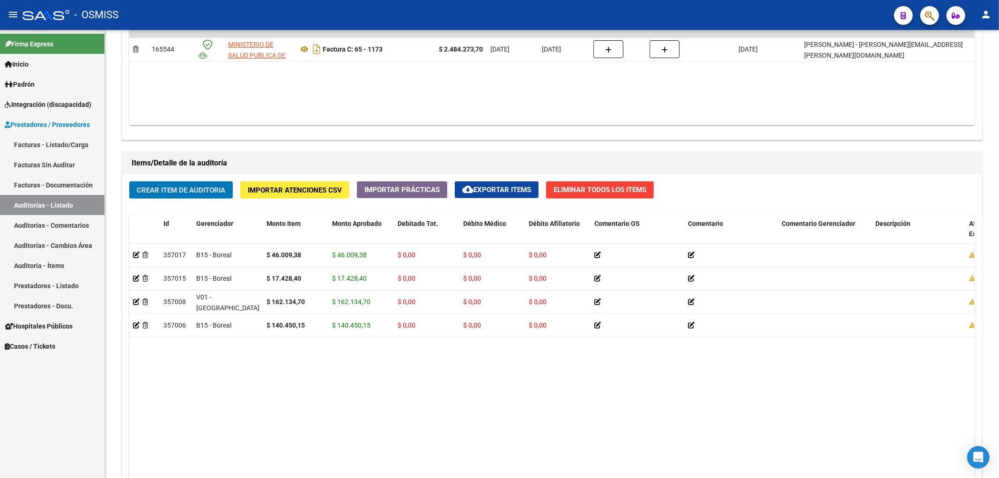
drag, startPoint x: 298, startPoint y: 408, endPoint x: 860, endPoint y: 507, distance: 571.0
click at [860, 477] on html "menu - OSMISS person Firma Express Inicio Calendario SSS Instructivos Contacto …" at bounding box center [499, 239] width 999 height 478
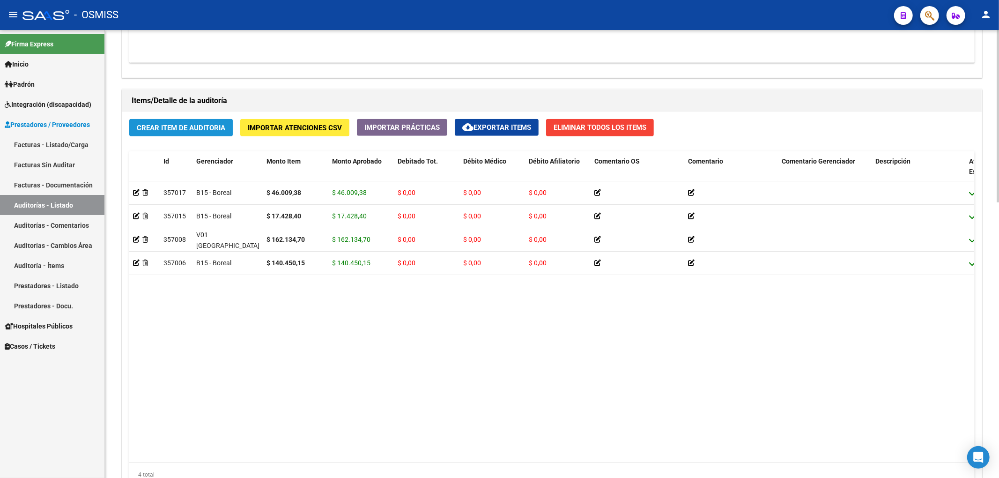
click at [209, 128] on span "Crear Item de Auditoria" at bounding box center [181, 128] width 89 height 8
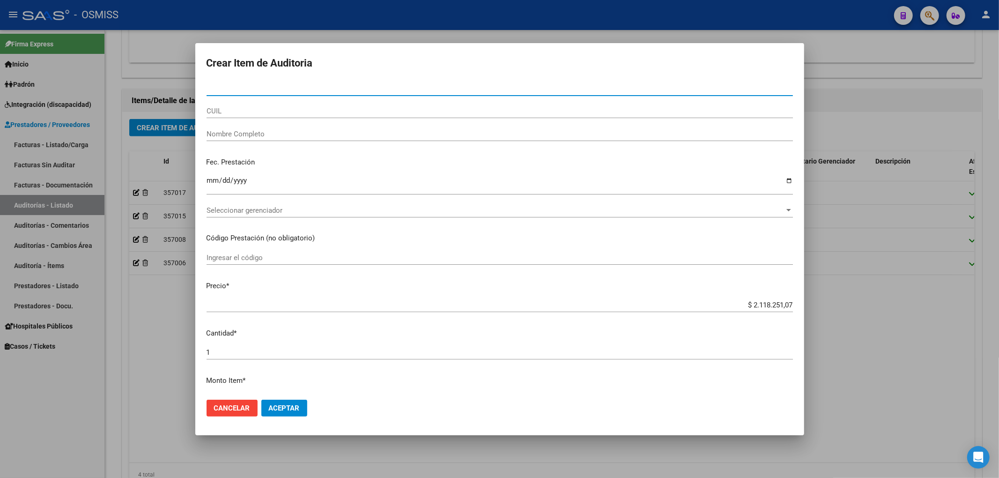
drag, startPoint x: 739, startPoint y: 305, endPoint x: 970, endPoint y: 341, distance: 234.6
click at [969, 340] on div "Crear Item de Auditoria Nro Documento CUIL Nombre Completo Fec. Prestación Ingr…" at bounding box center [499, 239] width 999 height 478
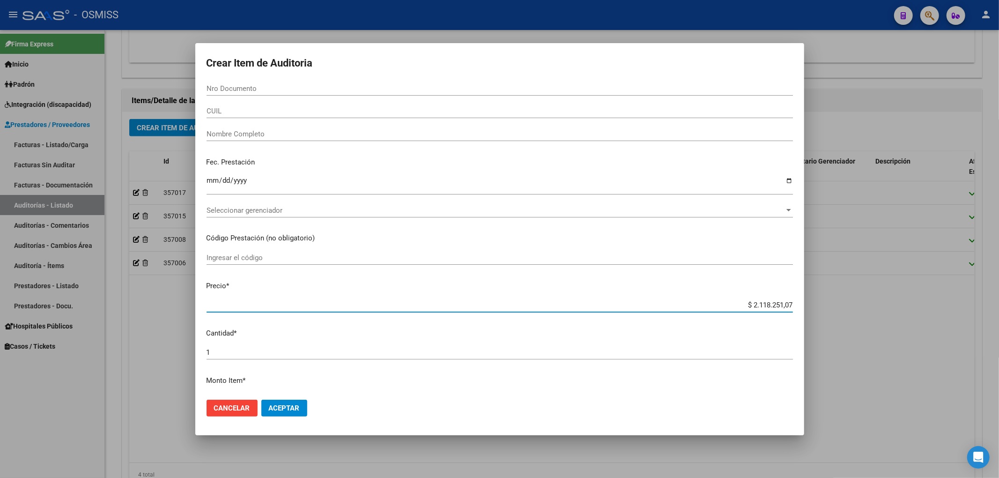
type input "$ 0,02"
type input "$ 0,23"
type input "$ 2,36"
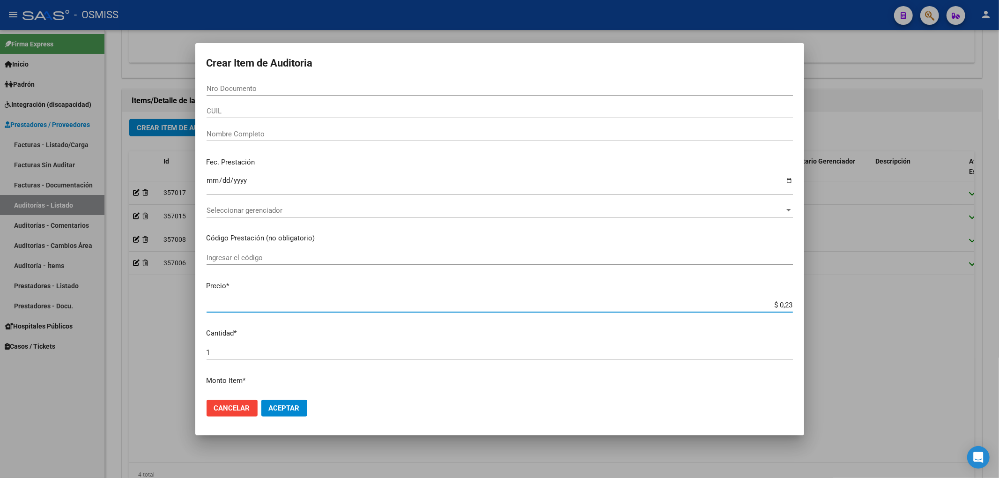
type input "$ 2,36"
type input "$ 23,65"
type input "$ 236,57"
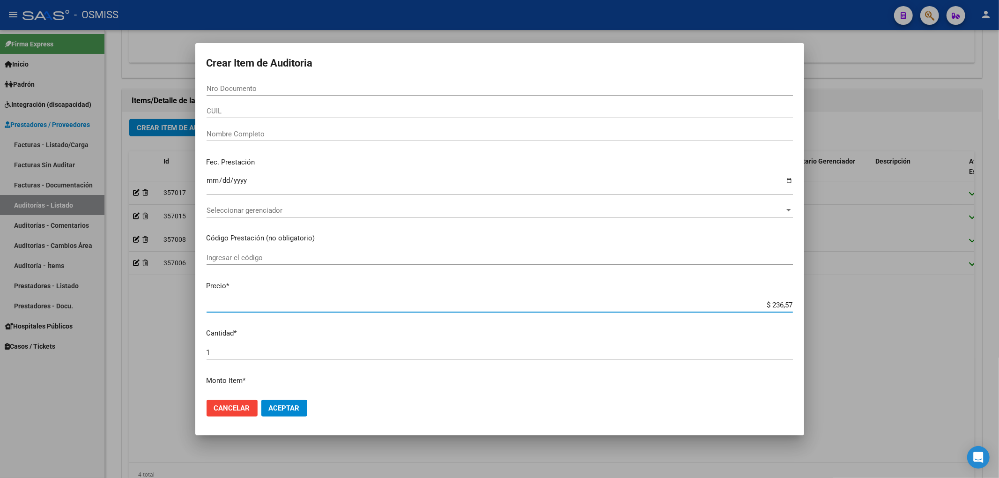
type input "$ 2.365,75"
type input "$ 23.657,57"
type input "$ 236.575,79"
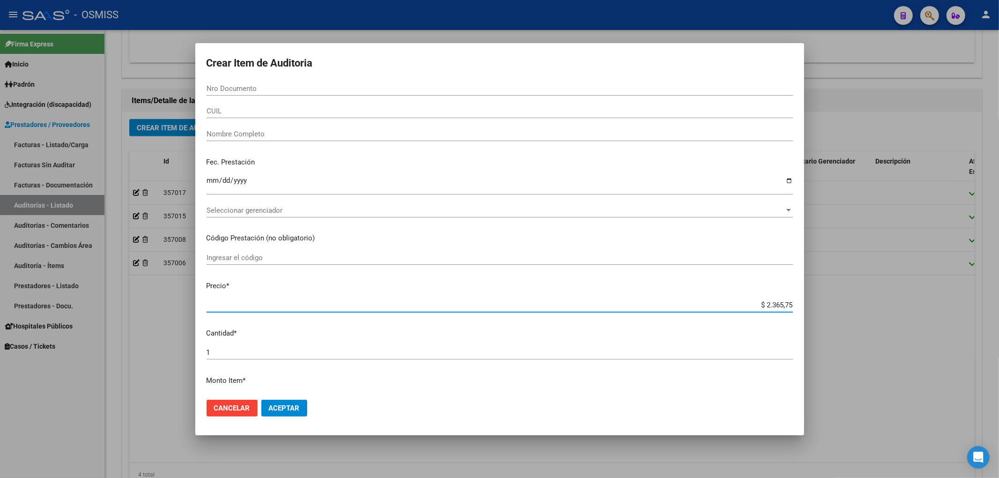
type input "$ 236.575,79"
click at [227, 99] on div "Nro Documento" at bounding box center [500, 92] width 586 height 23
click at [219, 92] on input "Nro Documento" at bounding box center [500, 88] width 586 height 8
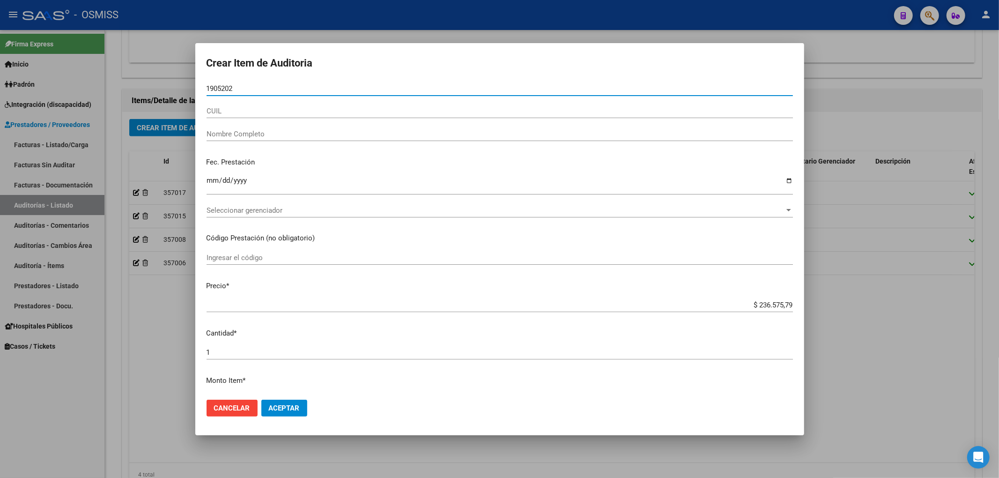
type input "19052025"
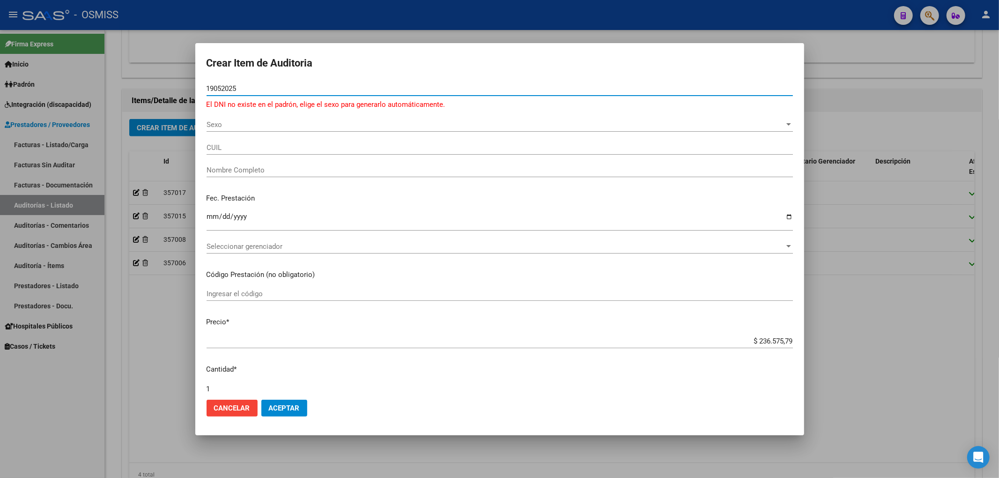
drag, startPoint x: 252, startPoint y: 90, endPoint x: 0, endPoint y: 83, distance: 252.1
click at [0, 83] on div "Crear Item de Auditoria 19052025 Nro Documento El DNI no existe en el padrón, e…" at bounding box center [499, 239] width 999 height 478
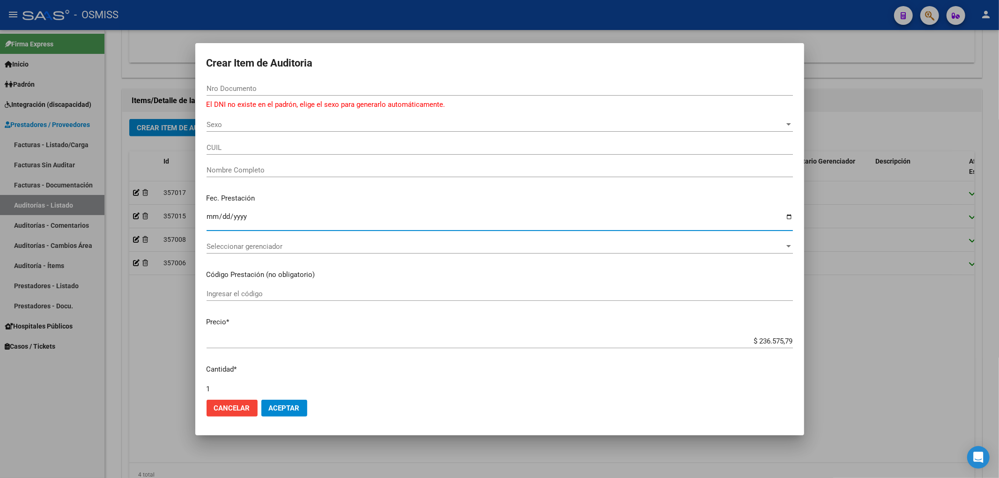
drag, startPoint x: 210, startPoint y: 218, endPoint x: 118, endPoint y: 208, distance: 92.3
click at [205, 217] on mat-dialog-content "Nro Documento El DNI no existe en el padrón, elige el sexo para generarlo autom…" at bounding box center [499, 236] width 609 height 311
type input "2025-05-19"
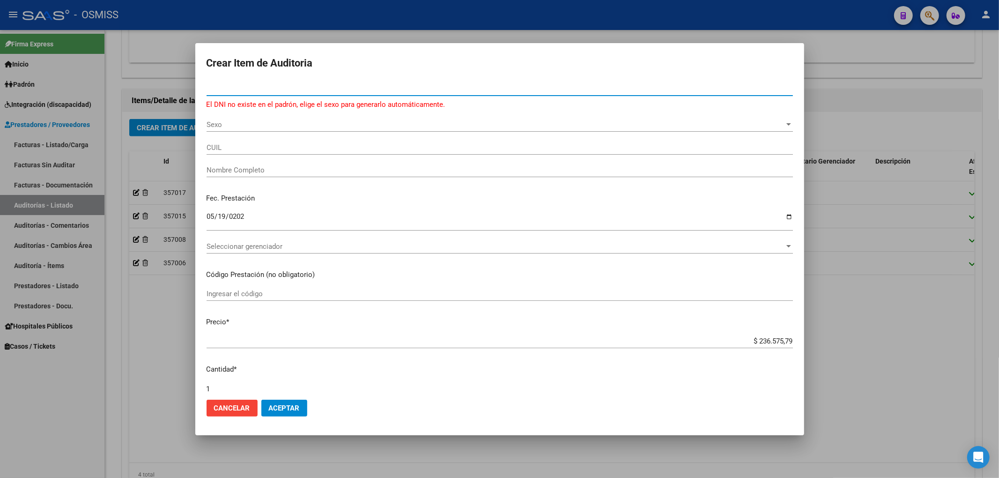
click at [225, 90] on input "Nro Documento" at bounding box center [500, 88] width 586 height 8
type input "70165492"
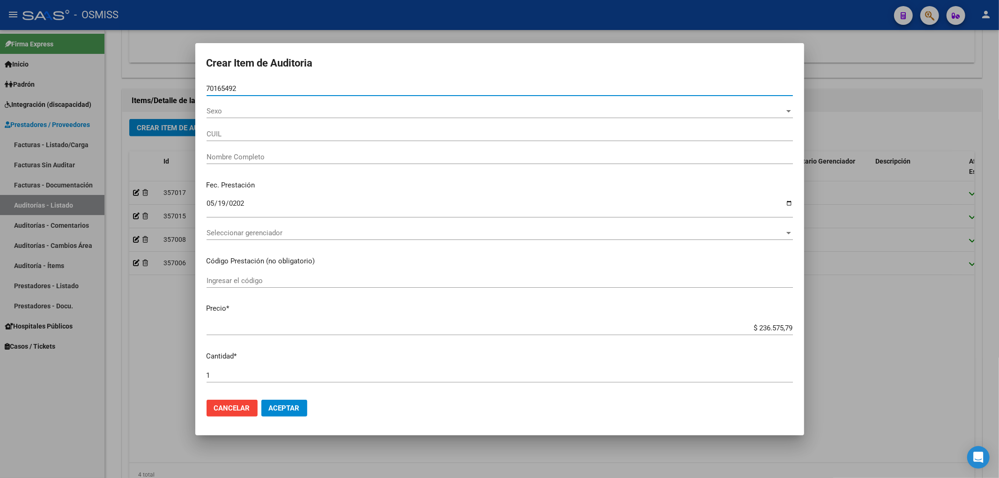
type input "27701654922"
type input "DIAZ TAPIA DEREK FABRIZZIO"
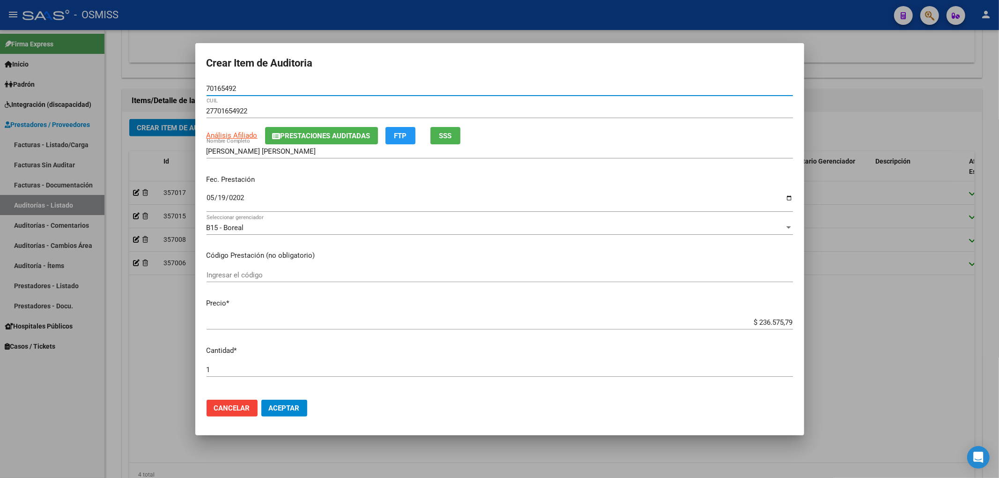
type input "70165492"
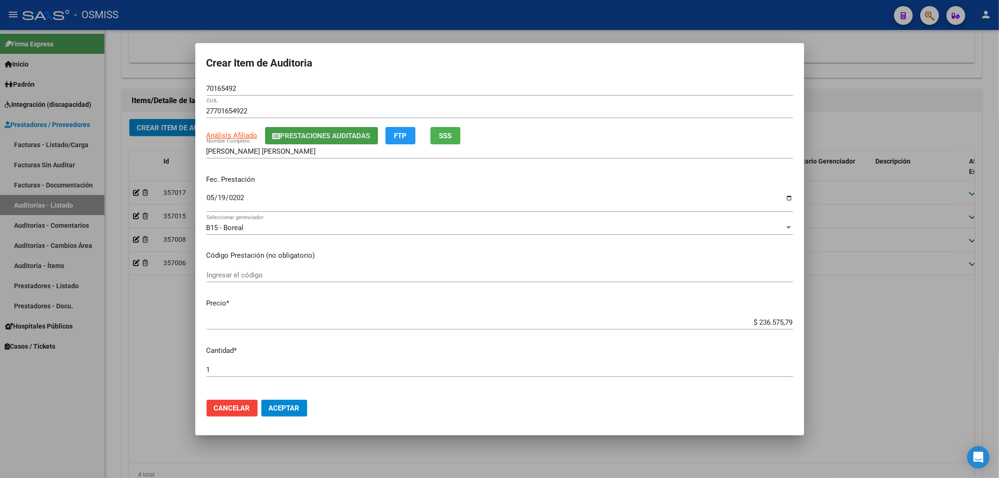
click at [306, 132] on span "Prestaciones Auditadas" at bounding box center [326, 136] width 90 height 8
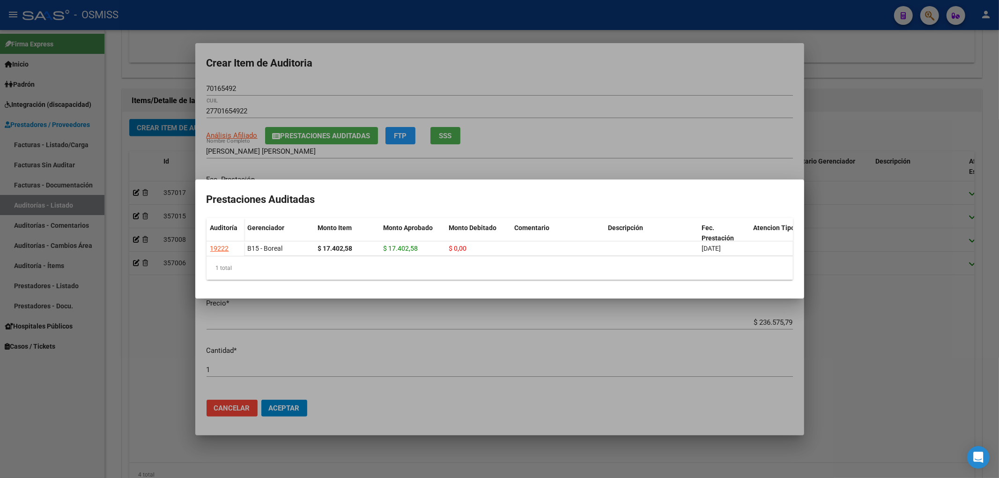
click at [324, 66] on div at bounding box center [499, 239] width 999 height 478
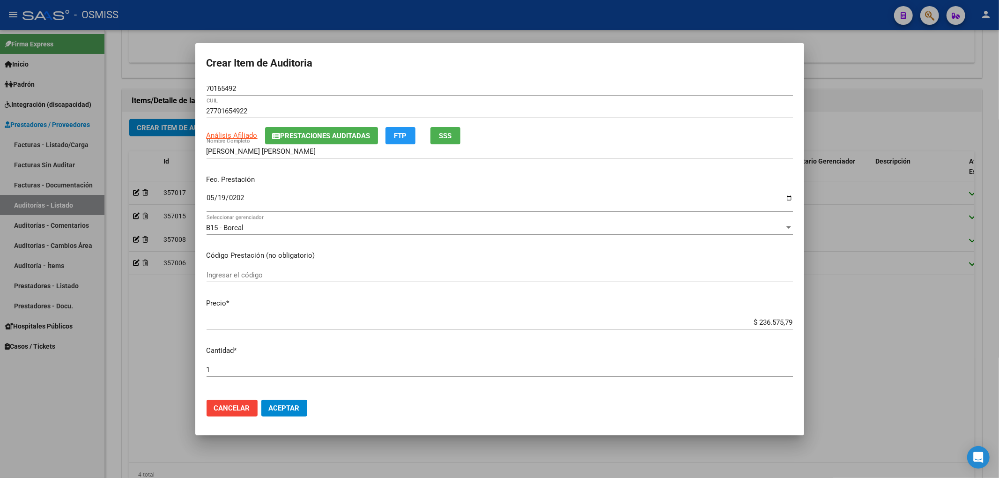
drag, startPoint x: 75, startPoint y: 69, endPoint x: 10, endPoint y: 64, distance: 65.3
click at [17, 66] on div "Crear Item de Auditoria 70165492 Nro Documento 27701654922 CUIL Análisis Afilia…" at bounding box center [499, 239] width 999 height 478
click at [284, 409] on span "Aceptar" at bounding box center [284, 408] width 31 height 8
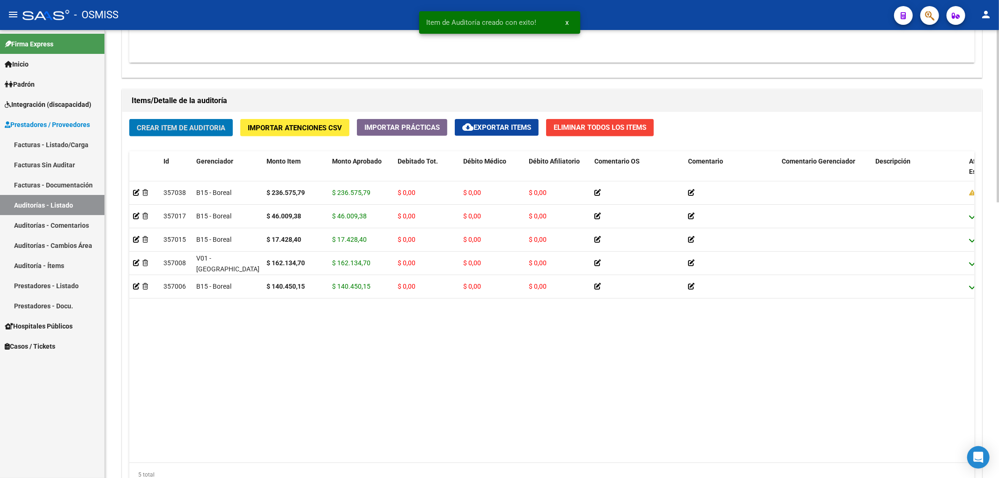
click at [197, 128] on span "Crear Item de Auditoria" at bounding box center [181, 128] width 89 height 8
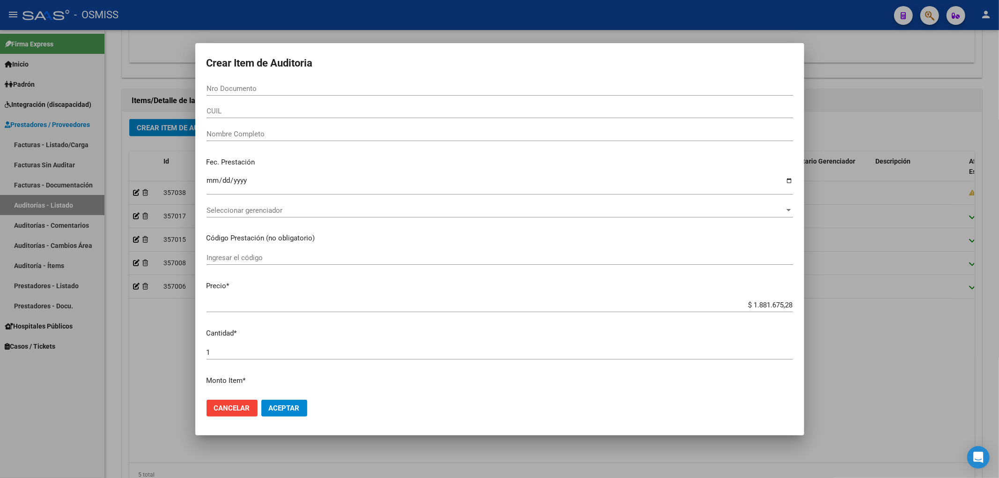
click at [639, 177] on input "Ingresar la fecha" at bounding box center [500, 184] width 586 height 15
click at [246, 90] on input "Nro Documento" at bounding box center [500, 88] width 586 height 8
type input "52543143"
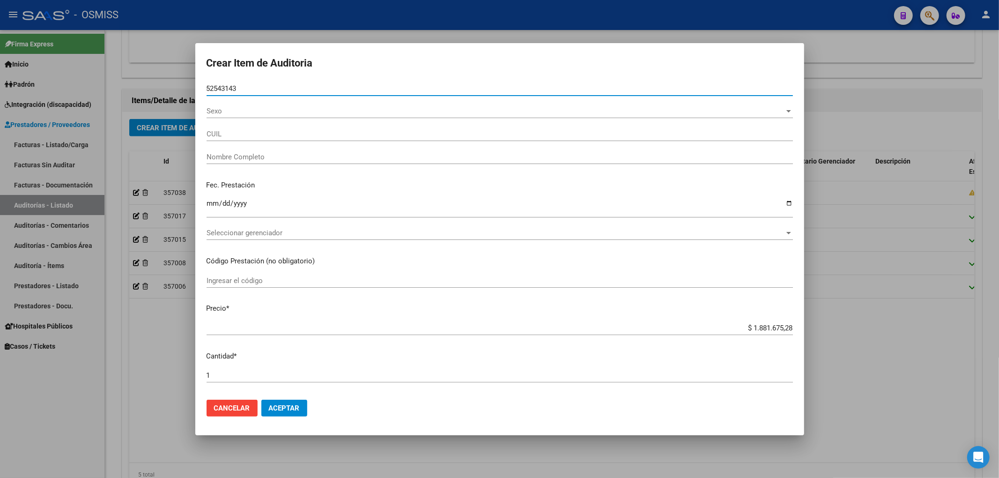
type input "27525431431"
type input "GEREZ GARCIA ALEXIA VICTORIA"
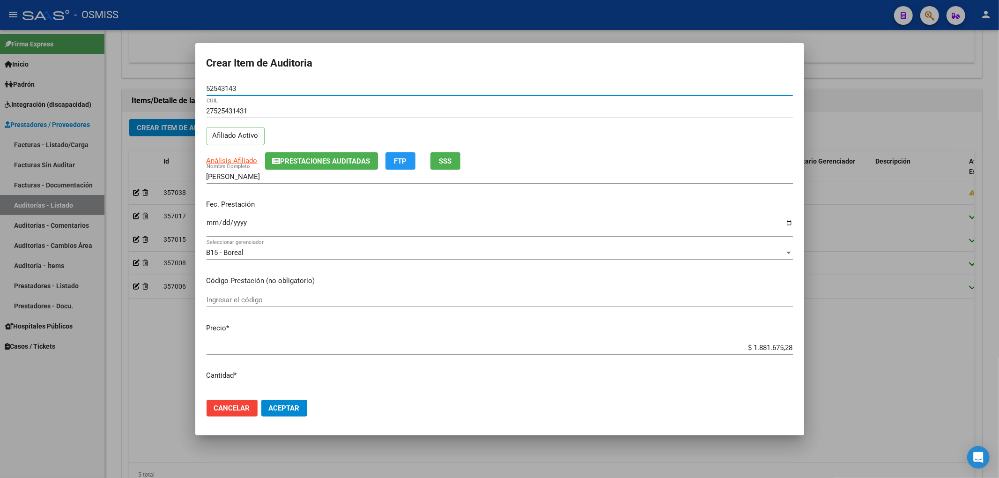
type input "52543143"
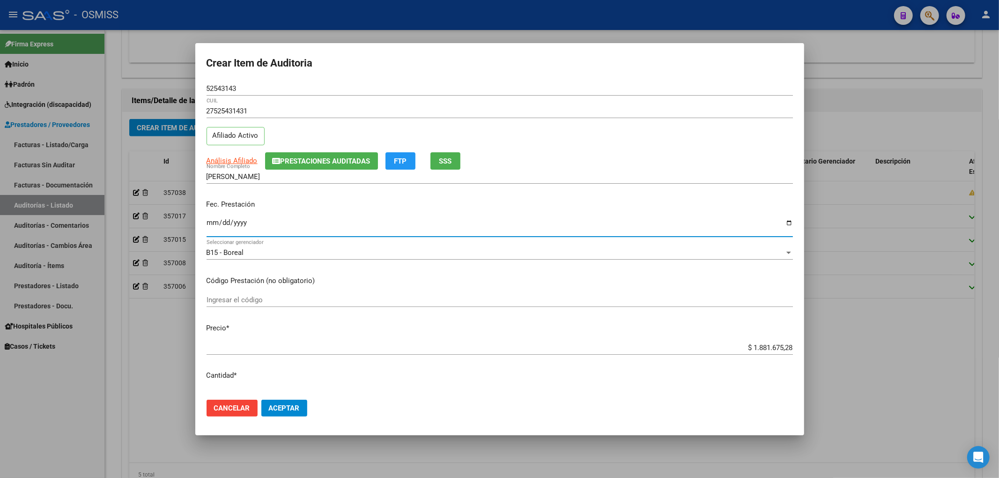
click at [209, 219] on input "Ingresar la fecha" at bounding box center [500, 226] width 586 height 15
type input "2025-05-21"
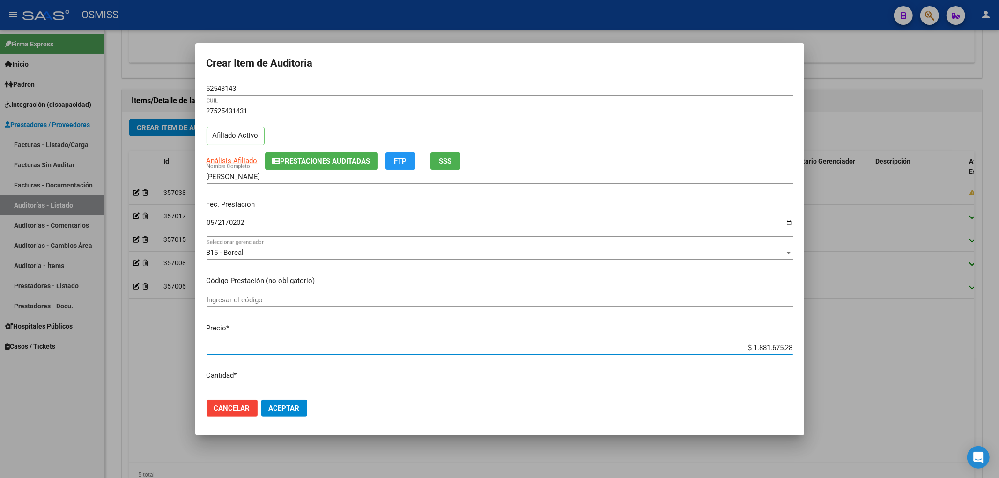
drag, startPoint x: 723, startPoint y: 348, endPoint x: 828, endPoint y: 345, distance: 105.4
click at [828, 345] on div "Crear Item de Auditoria 52543143 Nro Documento 27525431431 CUIL Afiliado Activo…" at bounding box center [499, 239] width 999 height 478
type input "$ 0,01"
type input "$ 0,14"
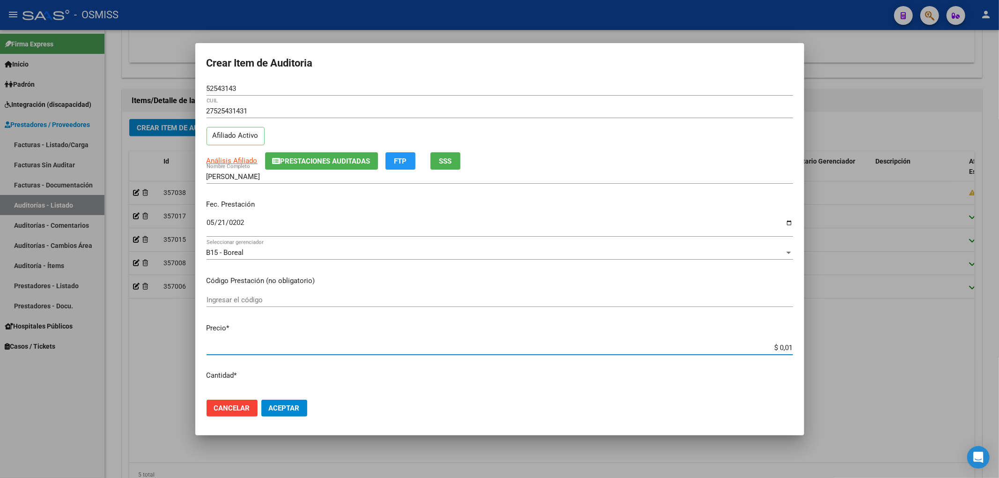
type input "$ 0,14"
type input "$ 1,48"
type input "$ 14,86"
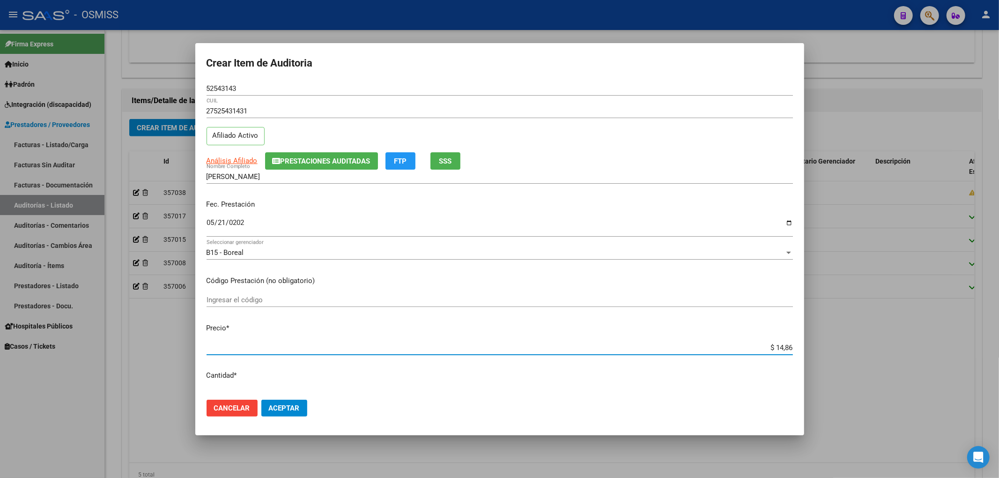
type input "$ 148,69"
type input "$ 1.486,95"
type input "$ 14.869,59"
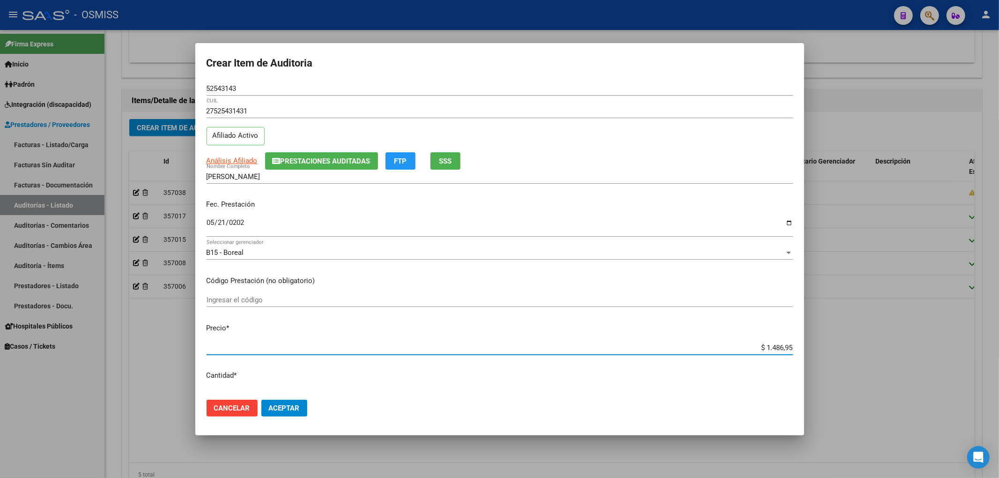
type input "$ 14.869,59"
type input "$ 148.695,95"
click at [304, 162] on span "Prestaciones Auditadas" at bounding box center [326, 161] width 90 height 8
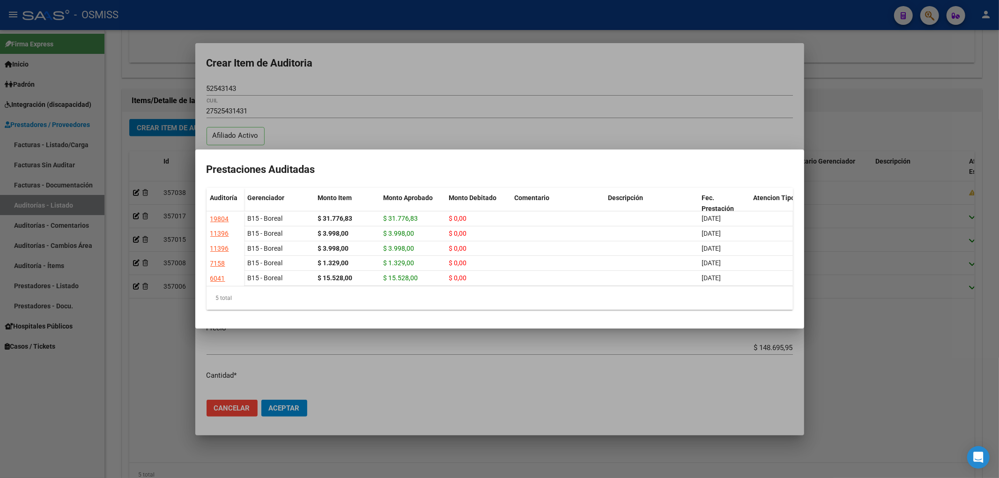
click at [396, 84] on div at bounding box center [499, 239] width 999 height 478
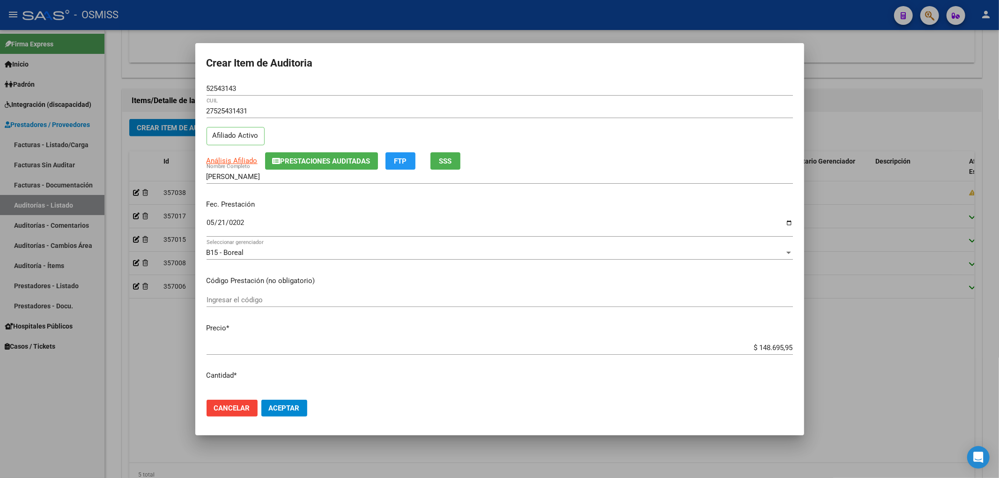
click at [163, 87] on div "Crear Item de Auditoria 52543143 Nro Documento 27525431431 CUIL Afiliado Activo…" at bounding box center [499, 239] width 999 height 478
drag, startPoint x: 602, startPoint y: 158, endPoint x: 594, endPoint y: 170, distance: 14.3
click at [602, 158] on div "Análisis Afiliado Prestaciones Auditadas FTP SSS" at bounding box center [500, 160] width 586 height 17
click at [296, 402] on button "Aceptar" at bounding box center [284, 407] width 46 height 17
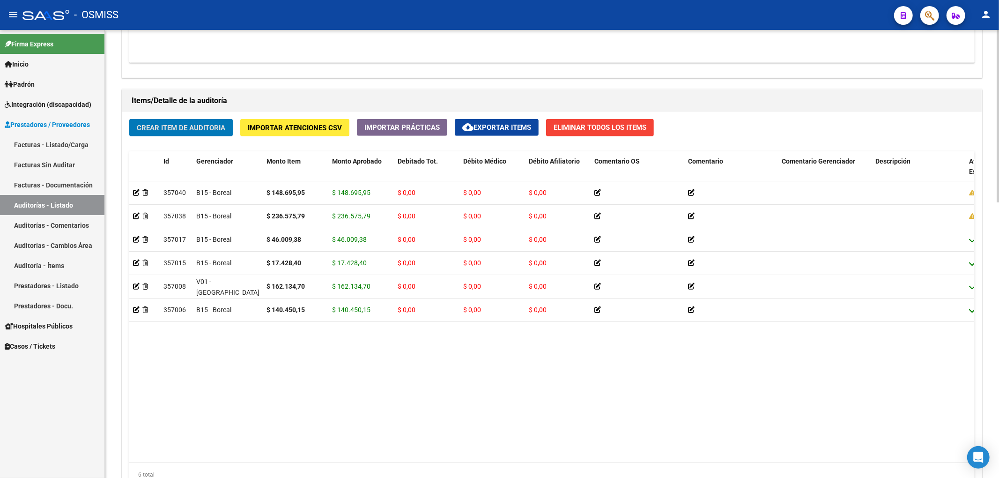
click at [211, 125] on span "Crear Item de Auditoria" at bounding box center [181, 128] width 89 height 8
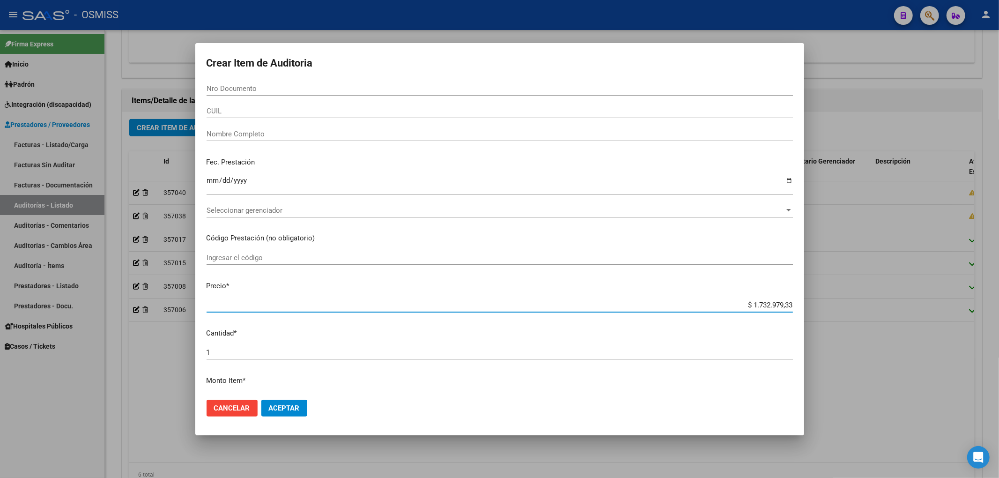
drag, startPoint x: 739, startPoint y: 303, endPoint x: 937, endPoint y: 319, distance: 198.2
click at [937, 319] on div "Crear Item de Auditoria Nro Documento CUIL Nombre Completo Fec. Prestación Ingr…" at bounding box center [499, 239] width 999 height 478
type input "$ 0,01"
type input "$ 0,11"
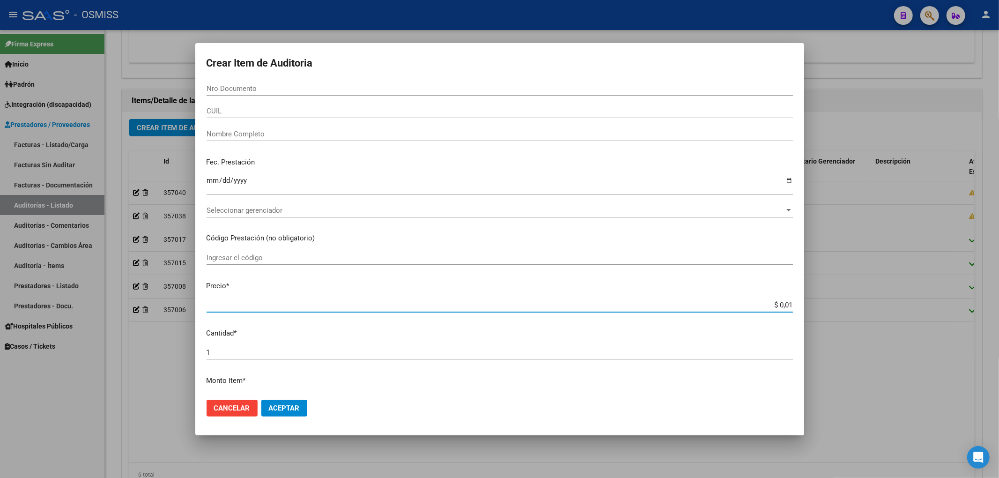
type input "$ 0,11"
type input "$ 1,11"
type input "$ 11,19"
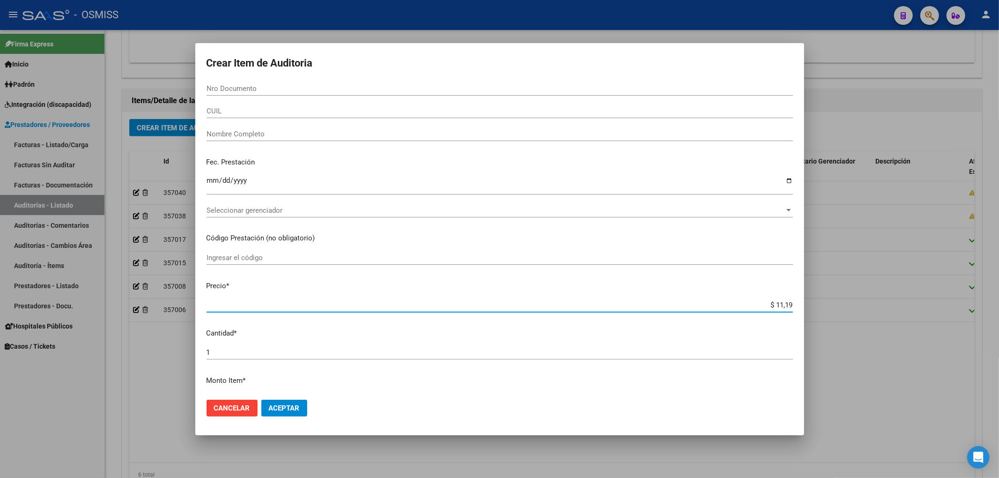
type input "$ 111,95"
type input "$ 1.119,58"
type input "$ 11.195,87"
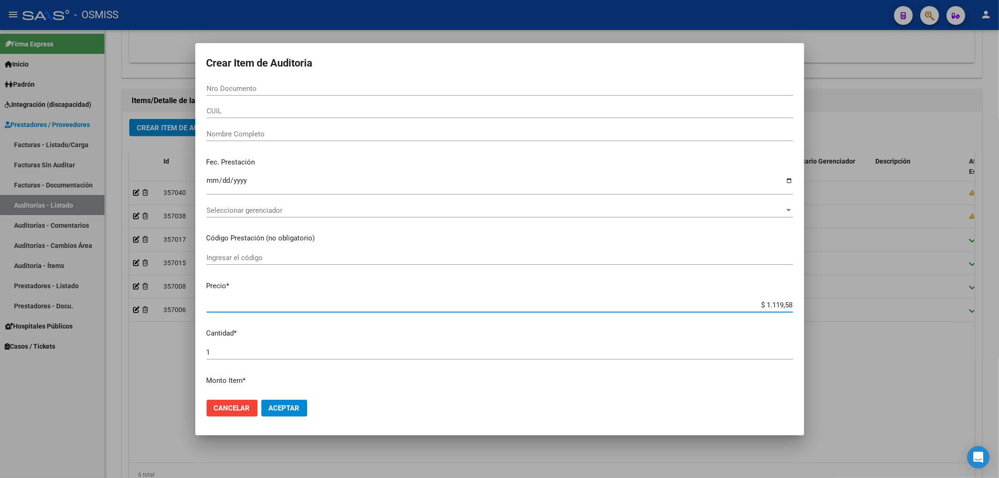
type input "$ 11.195,87"
type input "$ 111.958,78"
click at [248, 89] on input "Nro Documento" at bounding box center [500, 88] width 586 height 8
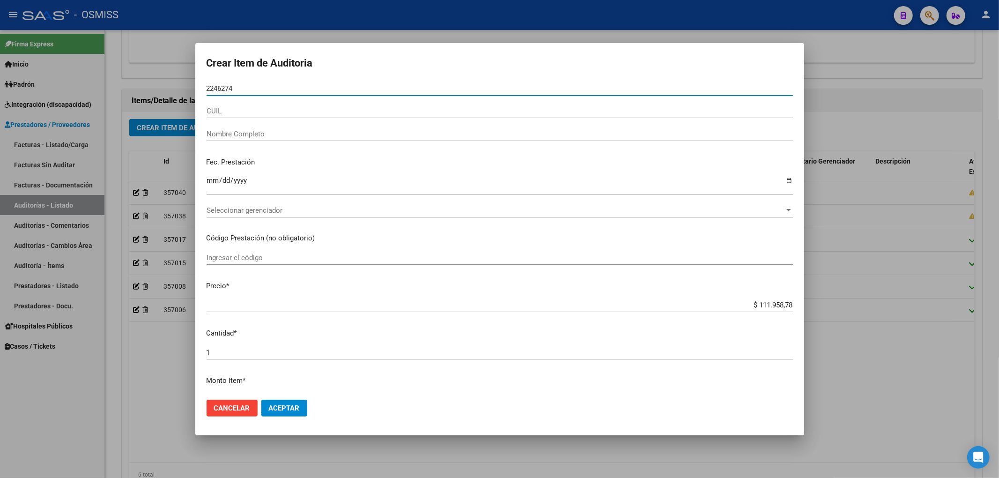
type input "22462748"
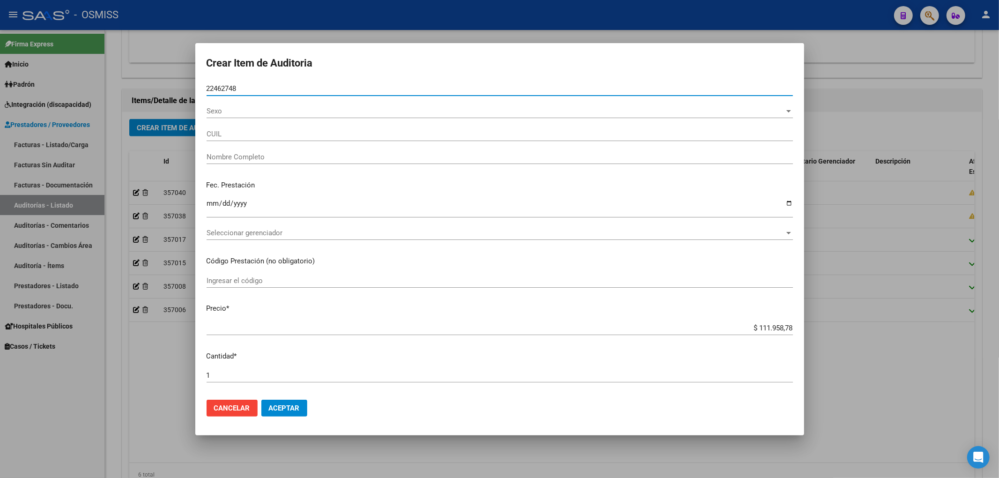
type input "27224627489"
type input "HERRERA MARIA MERCEDES"
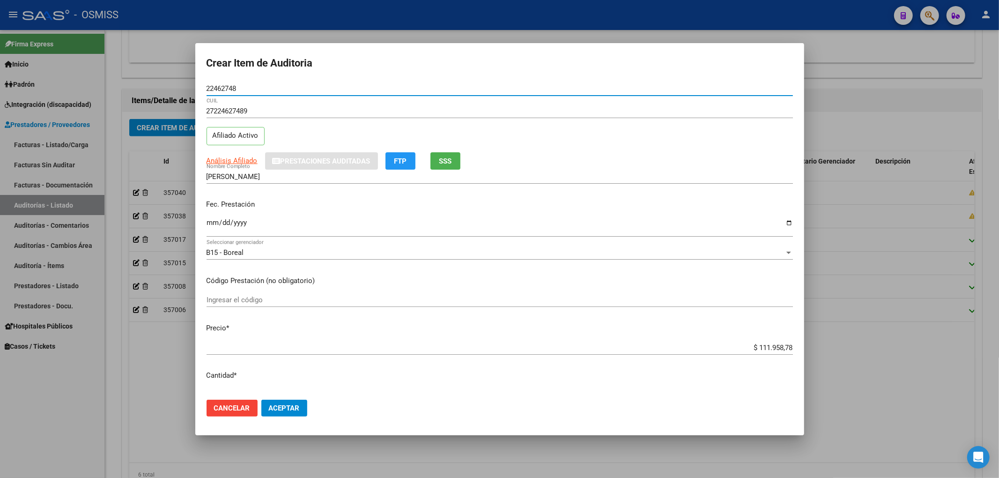
drag, startPoint x: 78, startPoint y: 79, endPoint x: 7, endPoint y: 78, distance: 71.2
click at [40, 78] on div "Crear Item de Auditoria 22462748 Nro Documento 27224627489 CUIL Afiliado Activo…" at bounding box center [499, 239] width 999 height 478
type input "22462748"
click at [624, 147] on div "27224627489 CUIL Afiliado Activo" at bounding box center [500, 128] width 586 height 48
drag, startPoint x: 239, startPoint y: 89, endPoint x: 111, endPoint y: 89, distance: 128.3
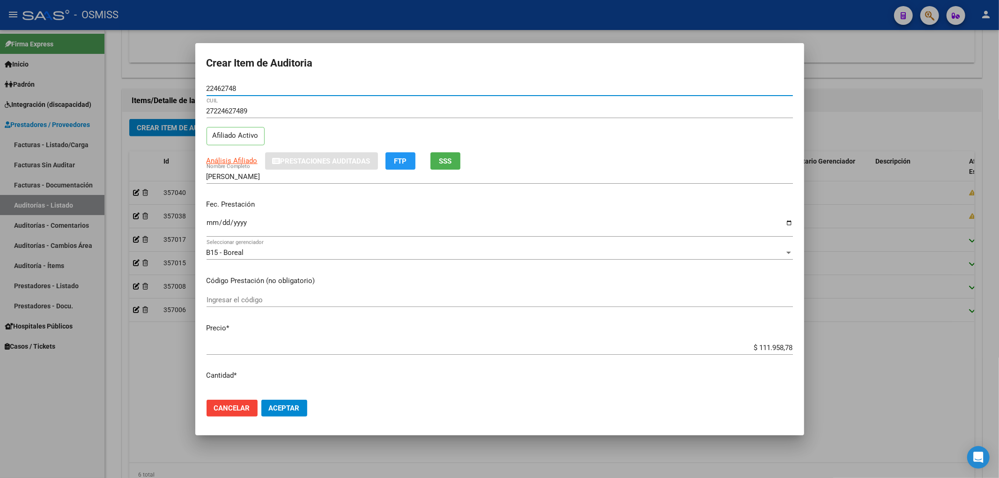
click at [153, 86] on div "Crear Item de Auditoria 22462748 Nro Documento 27224627489 CUIL Afiliado Activo…" at bounding box center [499, 239] width 999 height 478
click at [210, 223] on input "Ingresar la fecha" at bounding box center [500, 226] width 586 height 15
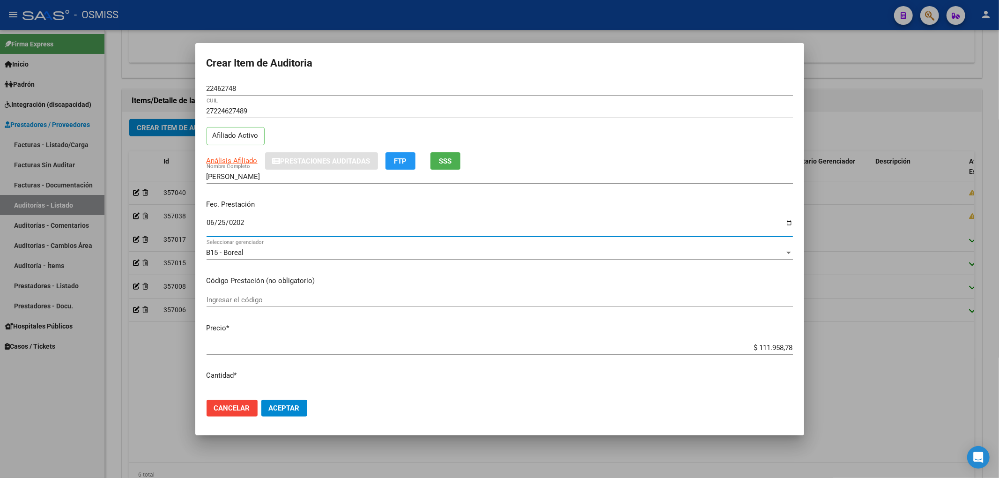
type input "2024-06-25"
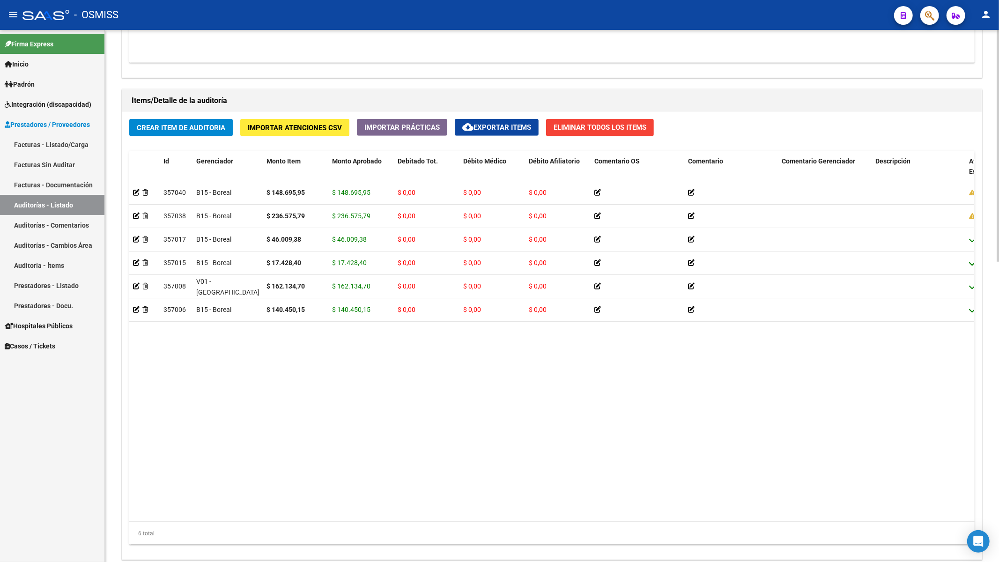
click at [240, 411] on datatable-body "357040 B15 - Boreal $ 148.695,95 $ 148.695,95 $ 0,00 $ 0,00 $ 0,00 27525431431 …" at bounding box center [551, 351] width 845 height 340
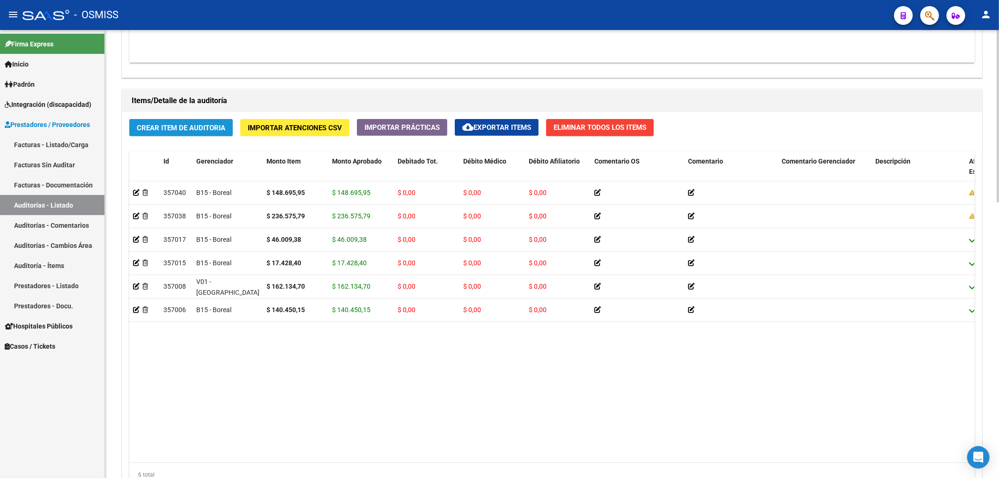
click at [218, 133] on button "Crear Item de Auditoria" at bounding box center [181, 127] width 104 height 17
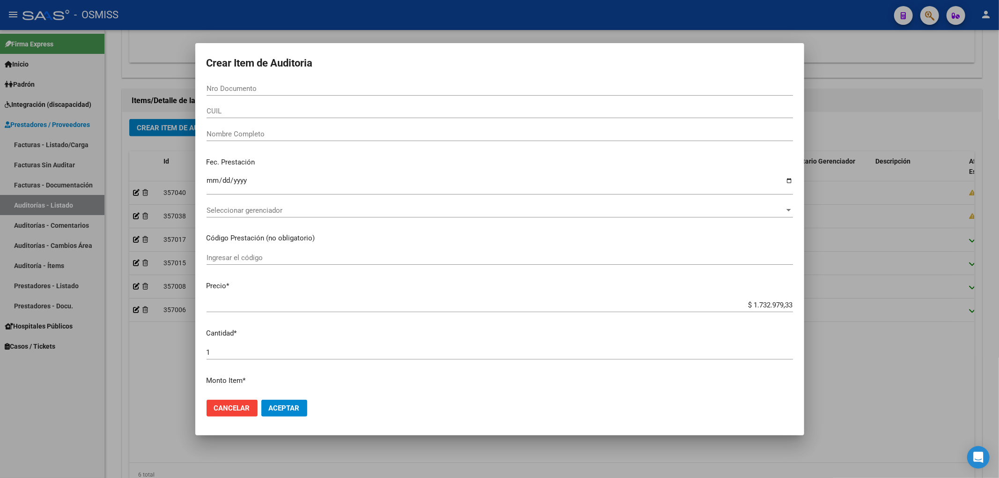
drag, startPoint x: 144, startPoint y: 374, endPoint x: 123, endPoint y: 381, distance: 22.7
click at [141, 376] on div at bounding box center [499, 239] width 999 height 478
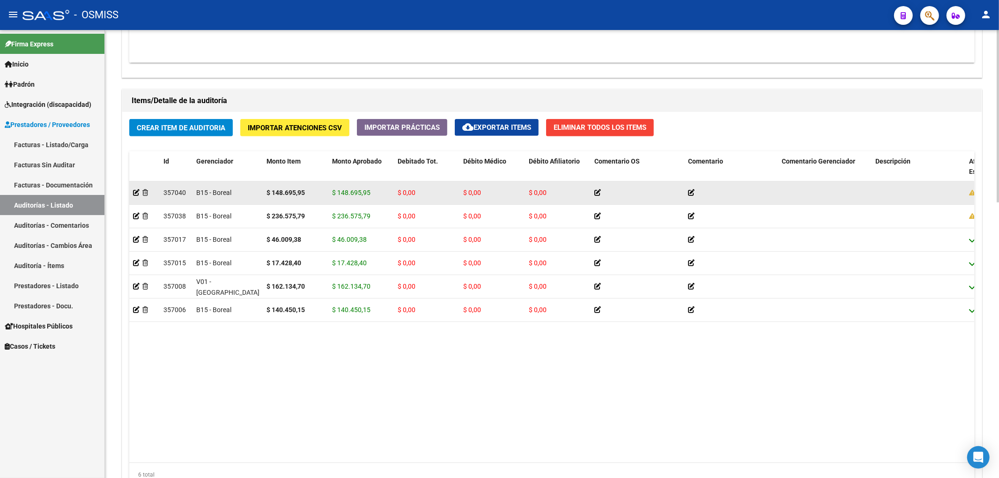
click at [137, 198] on div at bounding box center [144, 192] width 23 height 11
click at [138, 193] on icon at bounding box center [136, 192] width 7 height 7
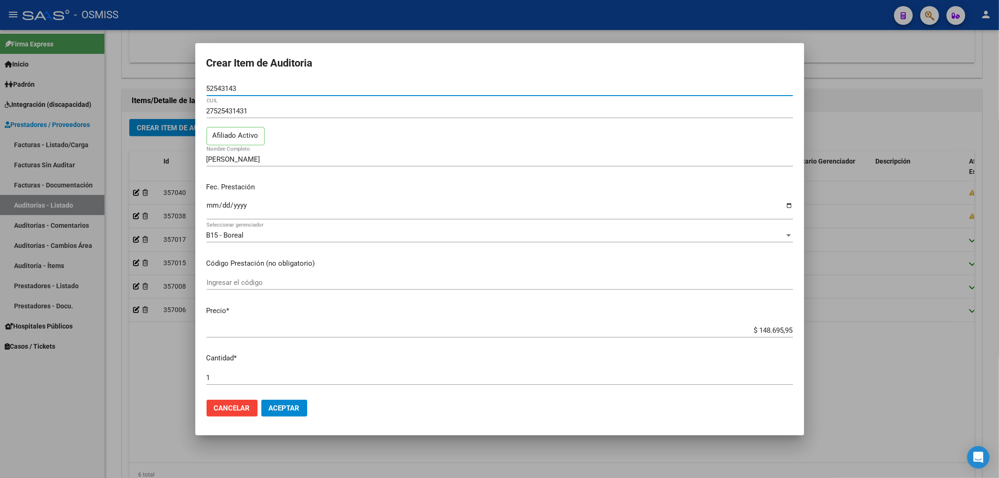
drag, startPoint x: 253, startPoint y: 89, endPoint x: 120, endPoint y: 83, distance: 132.7
click at [120, 83] on div "Crear Item de Auditoria 52543143 Nro Documento 27525431431 CUIL Afiliado Activo…" at bounding box center [499, 239] width 999 height 478
type input "22462"
click at [213, 398] on mat-dialog-actions "Cancelar Aceptar" at bounding box center [500, 408] width 586 height 32
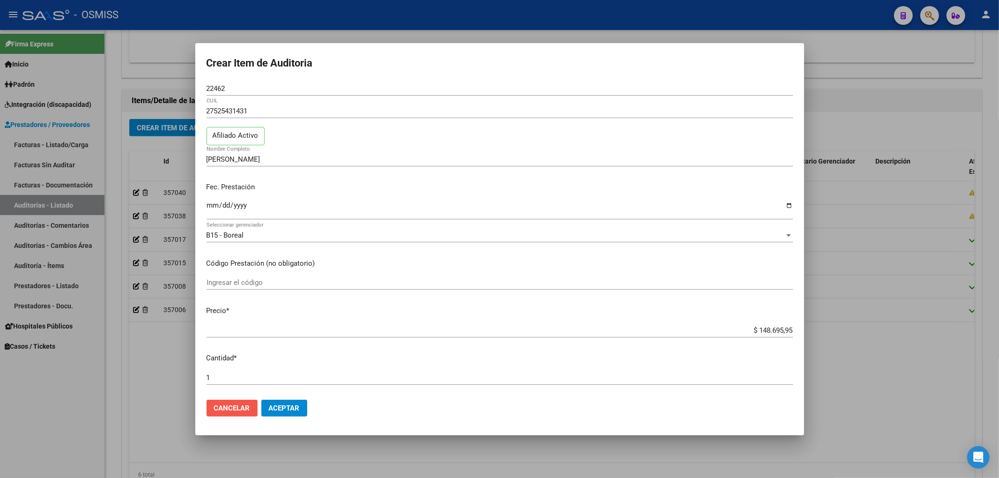
click at [214, 404] on span "Cancelar" at bounding box center [232, 408] width 36 height 8
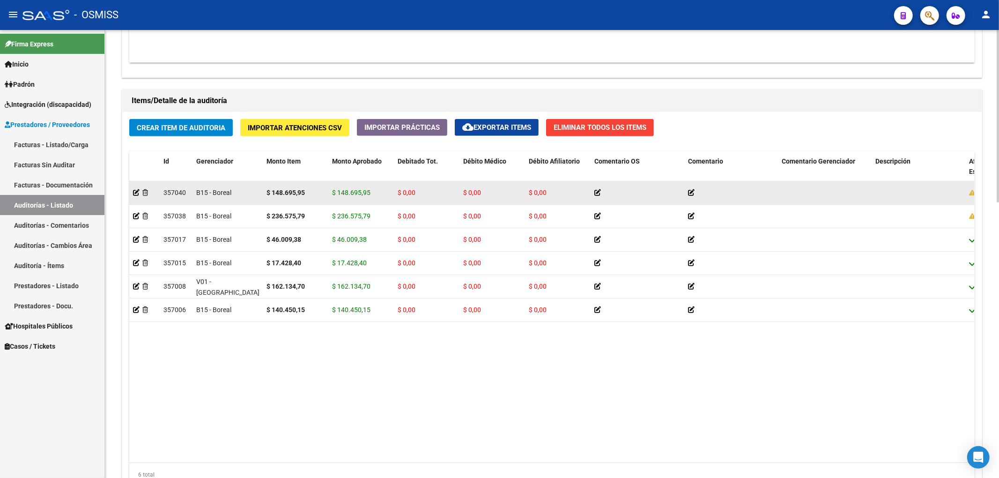
click at [147, 198] on div at bounding box center [144, 192] width 23 height 11
click at [147, 192] on icon at bounding box center [145, 192] width 6 height 7
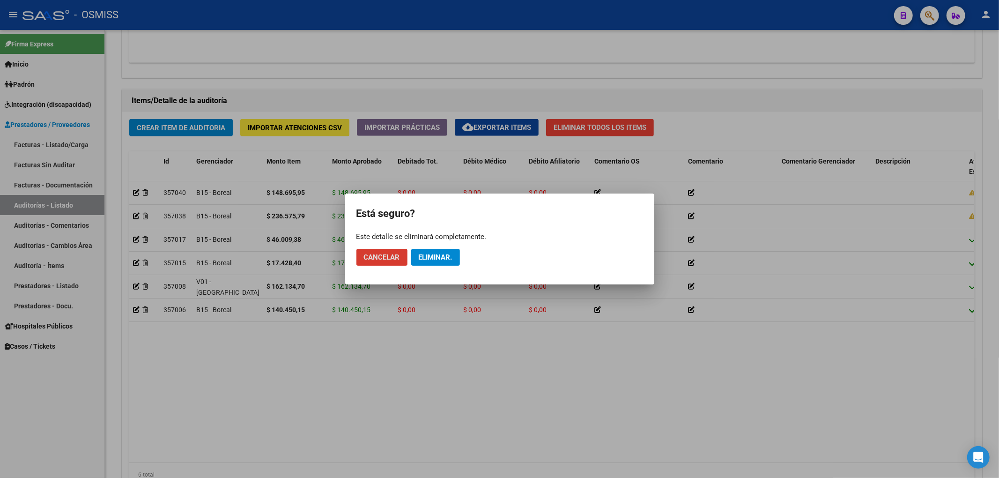
click at [424, 257] on span "Eliminar." at bounding box center [436, 257] width 34 height 8
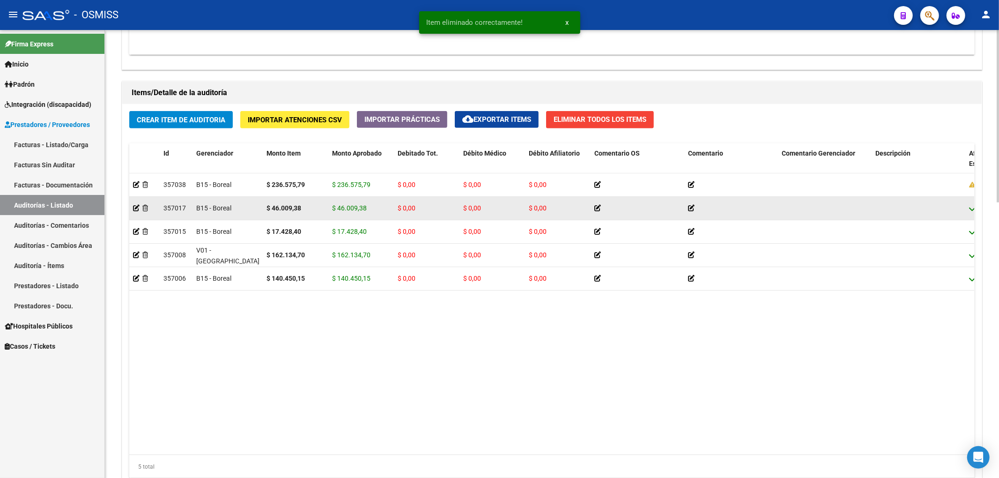
scroll to position [624, 0]
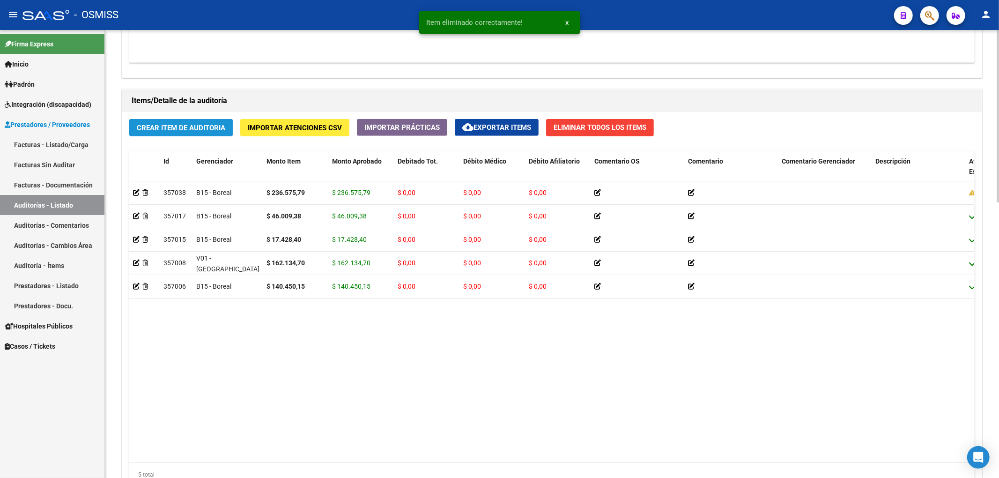
click at [195, 126] on span "Crear Item de Auditoria" at bounding box center [181, 128] width 89 height 8
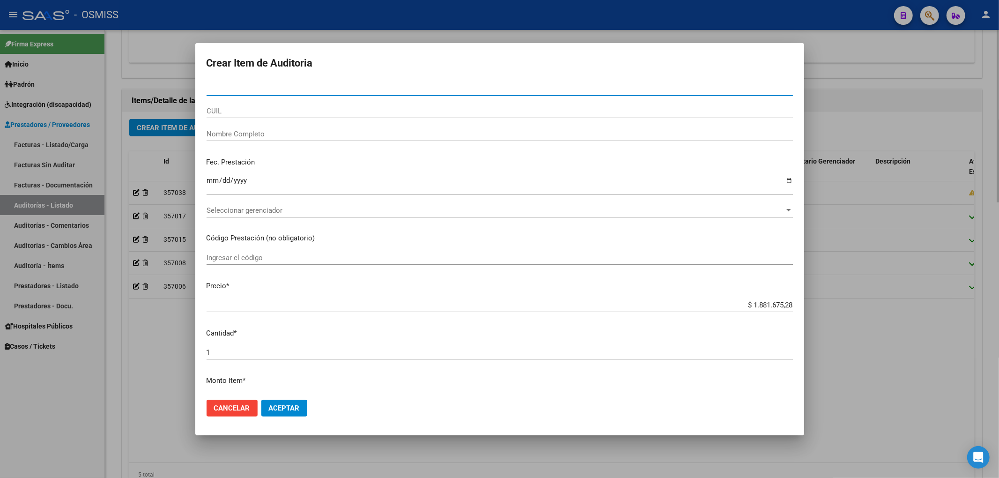
drag, startPoint x: 153, startPoint y: 359, endPoint x: 161, endPoint y: 354, distance: 9.6
click at [154, 359] on div at bounding box center [499, 239] width 999 height 478
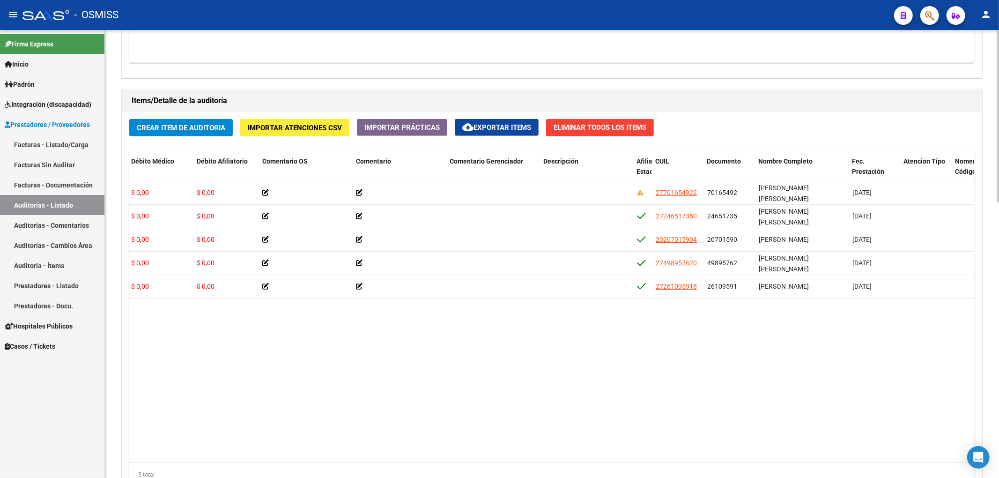
scroll to position [0, 0]
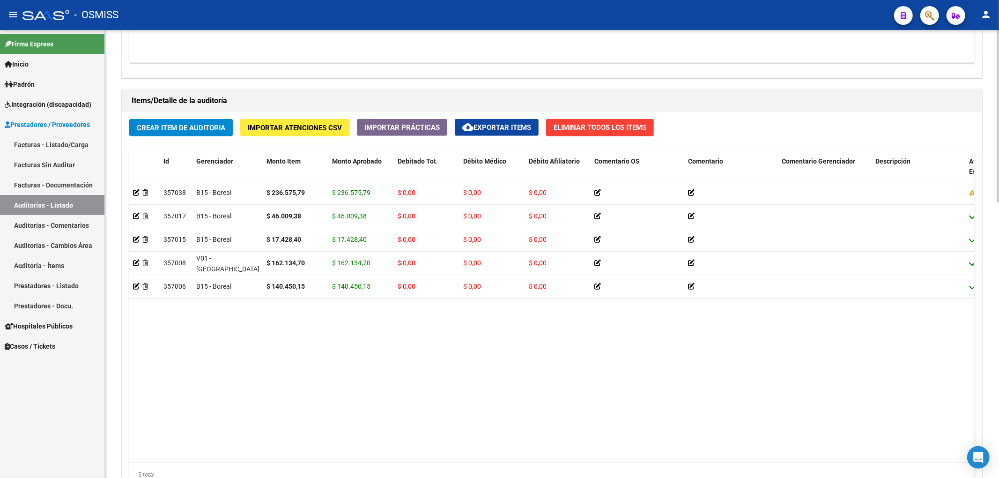
click at [163, 130] on span "Crear Item de Auditoria" at bounding box center [181, 128] width 89 height 8
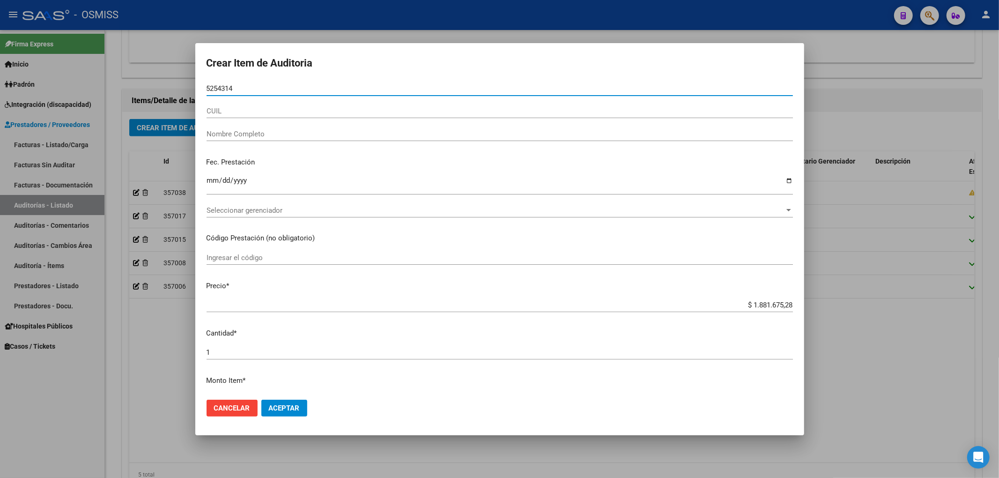
type input "52543143"
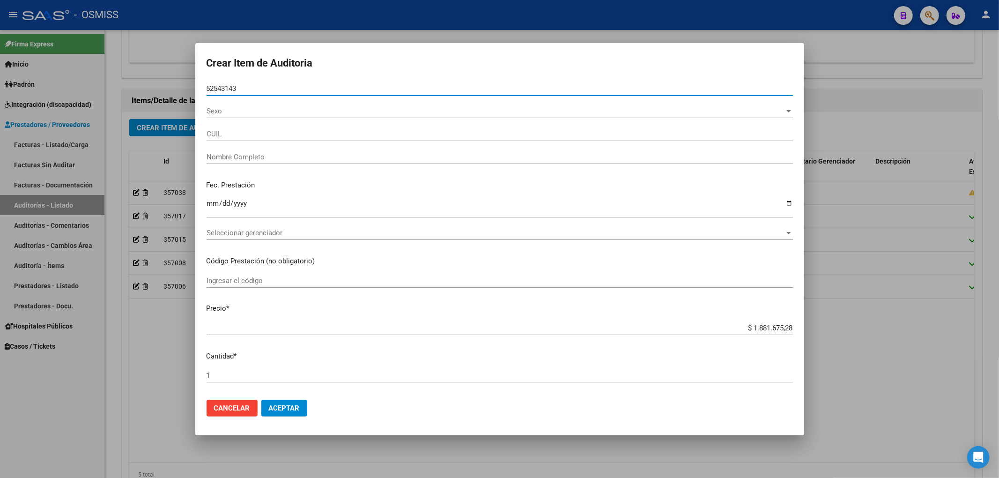
type input "27525431431"
type input "GEREZ GARCIA ALEXIA VICTORIA"
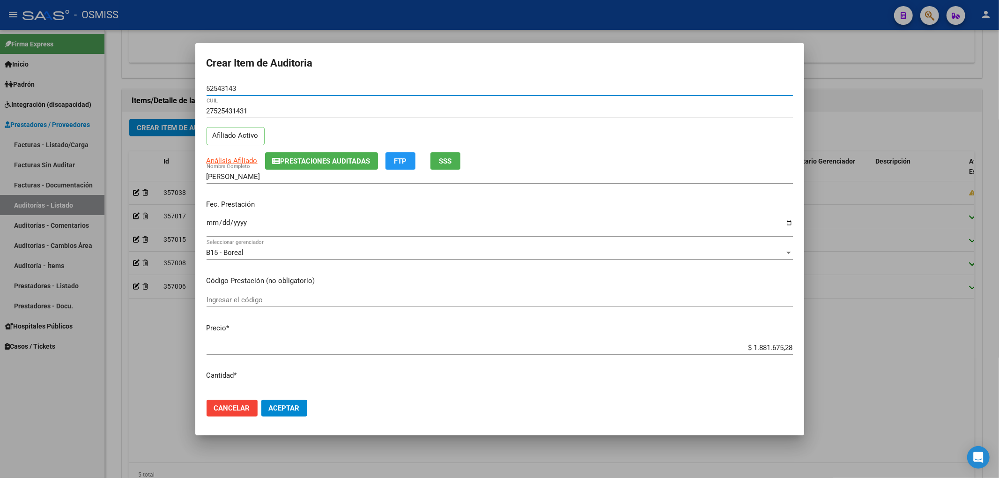
type input "52543143"
click at [208, 221] on input "Ingresar la fecha" at bounding box center [500, 226] width 586 height 15
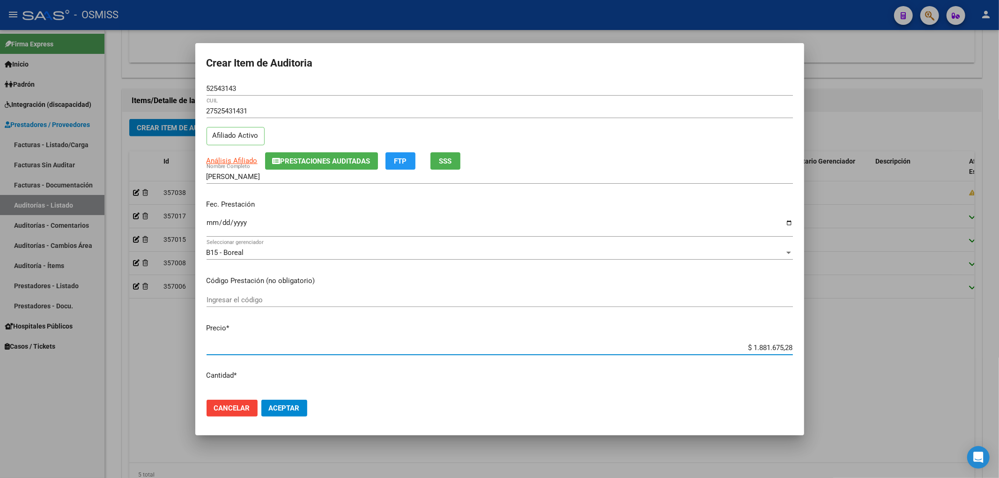
drag, startPoint x: 737, startPoint y: 345, endPoint x: 844, endPoint y: 358, distance: 108.0
click at [844, 358] on div "Crear Item de Auditoria 52543143 Nro Documento 27525431431 CUIL Afiliado Activo…" at bounding box center [499, 239] width 999 height 478
type input "$ 0,01"
type input "$ 0,14"
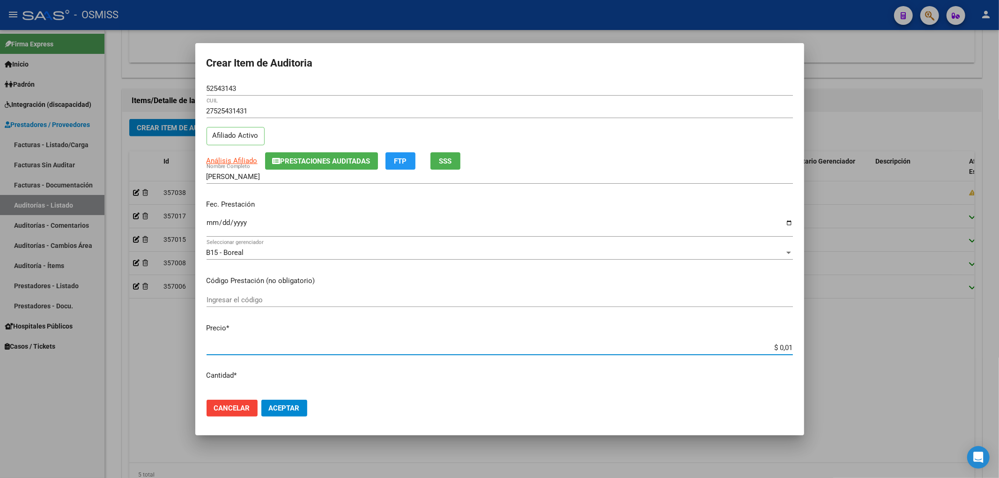
type input "$ 0,14"
type input "$ 1,48"
type input "$ 14,86"
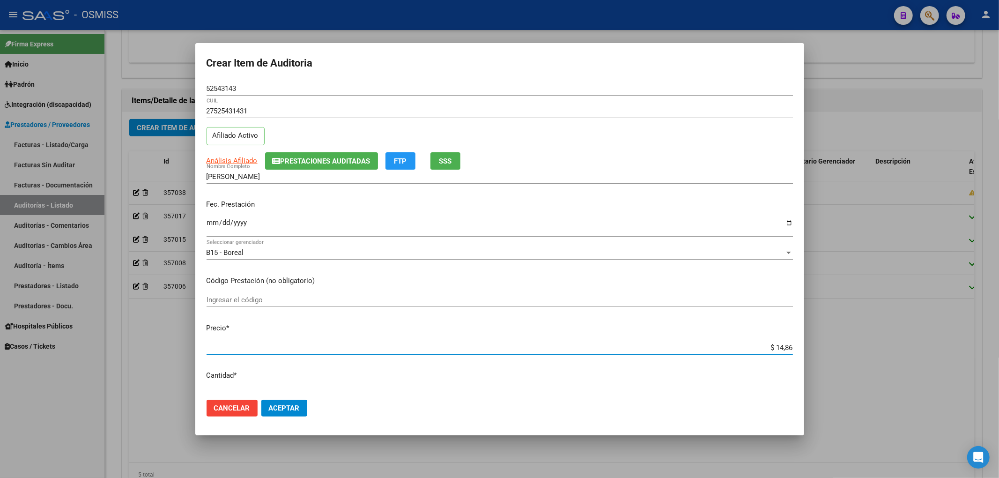
type input "$ 148,69"
type input "$ 1.486,95"
type input "$ 14.869,59"
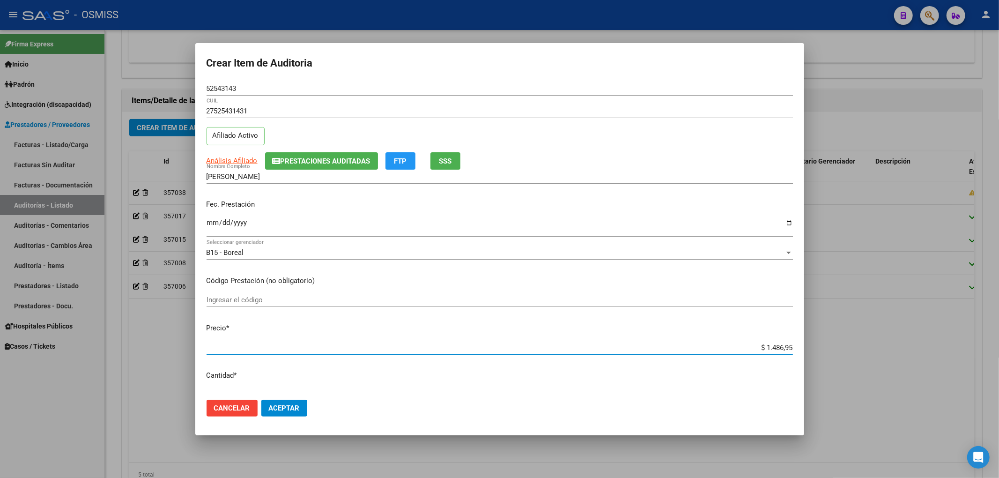
type input "$ 14.869,59"
type input "$ 148.695,95"
click at [210, 225] on input "Ingresar la fecha" at bounding box center [500, 226] width 586 height 15
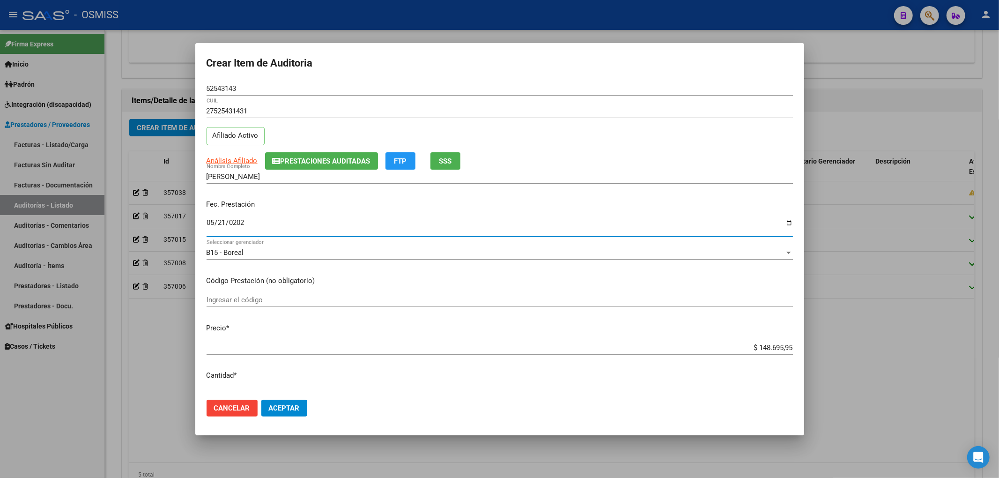
type input "2025-05-21"
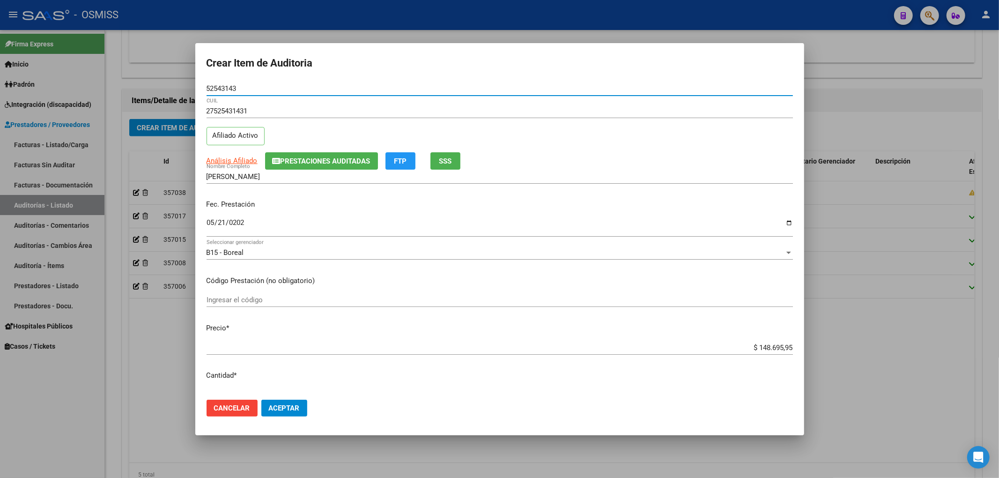
drag, startPoint x: 247, startPoint y: 87, endPoint x: 63, endPoint y: 107, distance: 185.7
click at [139, 84] on div "Crear Item de Auditoria 52543143 Nro Documento 27525431431 CUIL Afiliado Activo…" at bounding box center [499, 239] width 999 height 478
drag, startPoint x: 655, startPoint y: 215, endPoint x: 650, endPoint y: 220, distance: 6.6
click at [655, 215] on div "Fec. Prestación 2025-05-21 Ingresar la fecha" at bounding box center [500, 218] width 586 height 53
click at [296, 407] on span "Aceptar" at bounding box center [284, 408] width 31 height 8
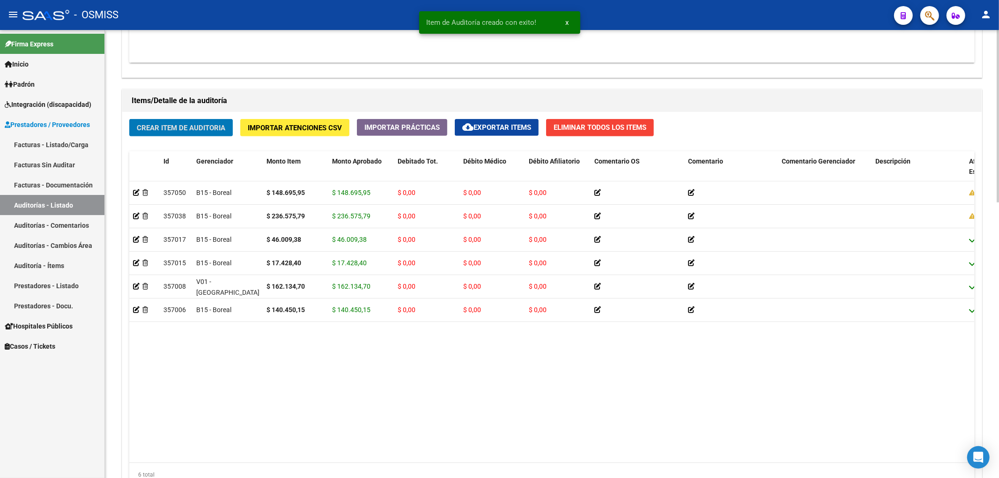
click at [184, 133] on button "Crear Item de Auditoria" at bounding box center [181, 127] width 104 height 17
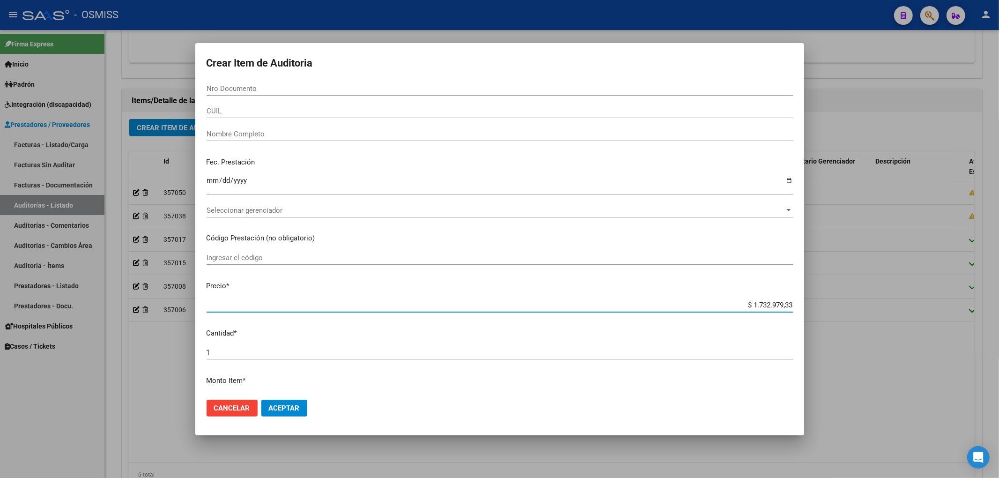
drag, startPoint x: 741, startPoint y: 307, endPoint x: 987, endPoint y: 318, distance: 246.6
click at [987, 318] on div "Crear Item de Auditoria Nro Documento CUIL Nombre Completo Fec. Prestación Ingr…" at bounding box center [499, 239] width 999 height 478
type input "$ 0,01"
type input "$ 0,11"
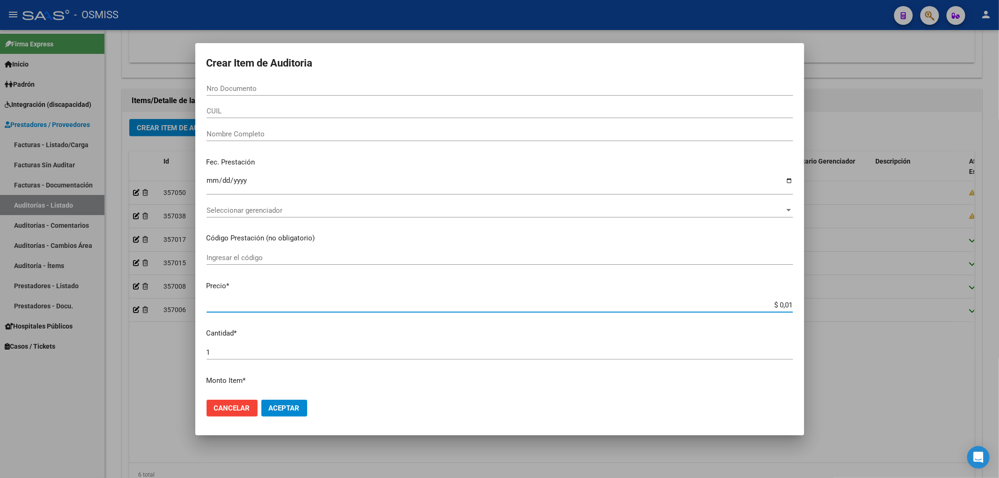
type input "$ 0,11"
type input "$ 1,11"
type input "$ 11,19"
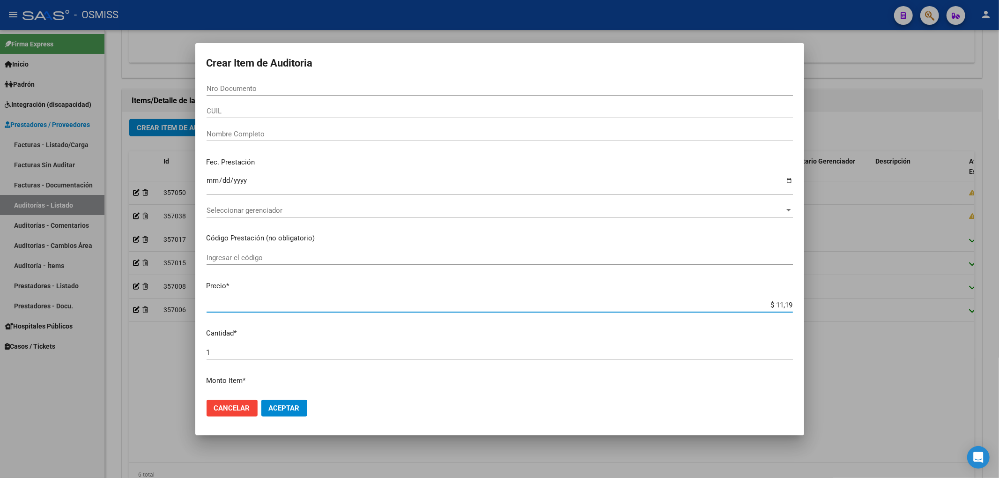
type input "$ 111,95"
type input "$ 1.119,58"
type input "$ 11.195,87"
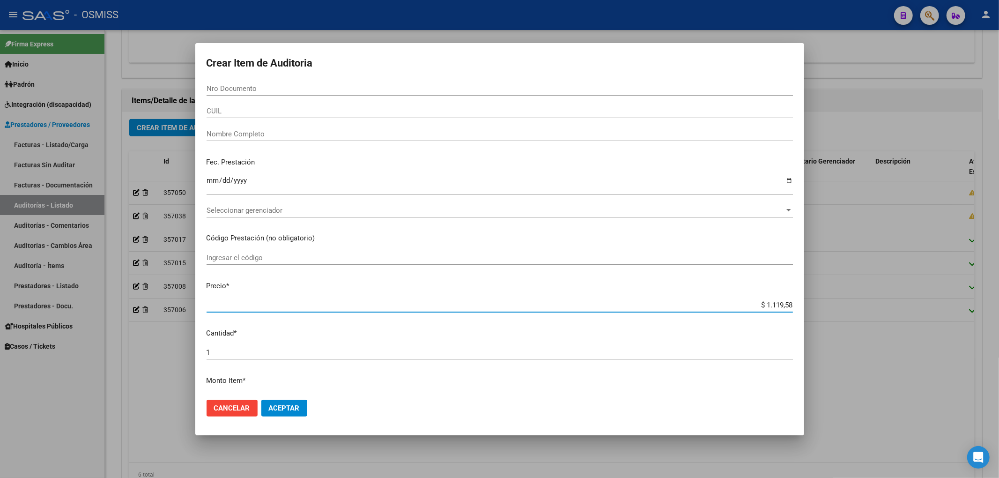
type input "$ 11.195,87"
type input "$ 111.958,78"
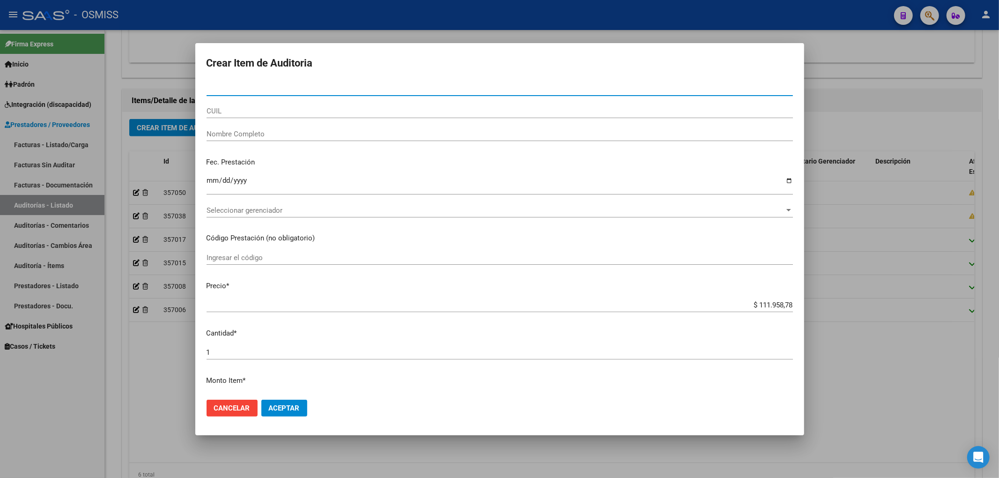
click at [266, 88] on input "Nro Documento" at bounding box center [500, 88] width 586 height 8
type input "22462748"
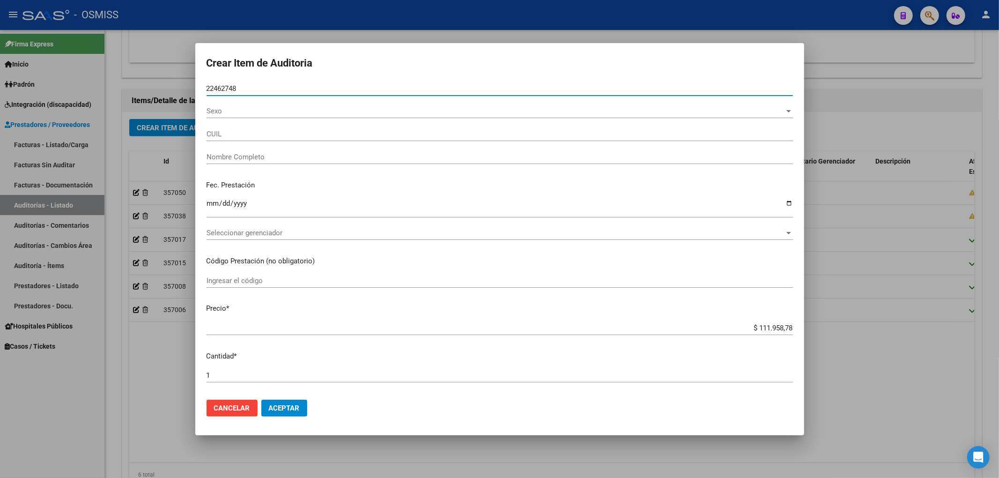
type input "27224627489"
type input "HERRERA MARIA MERCEDES"
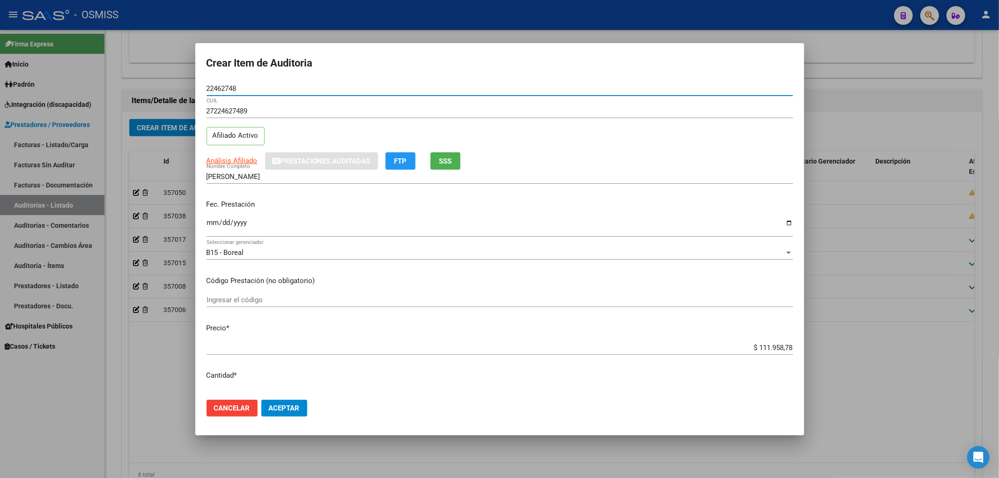
type input "22462748"
click at [210, 220] on input "Ingresar la fecha" at bounding box center [500, 226] width 586 height 15
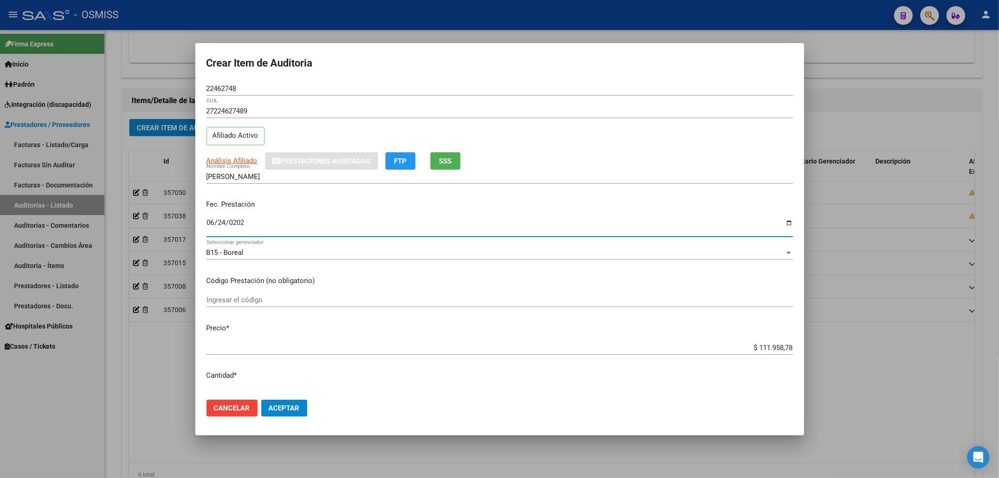
type input "2024-06-24"
drag, startPoint x: 243, startPoint y: 89, endPoint x: 104, endPoint y: 94, distance: 139.2
click at [176, 77] on div "Crear Item de Auditoria 22462748 Nro Documento 27224627489 CUIL Afiliado Activo…" at bounding box center [499, 239] width 999 height 478
drag, startPoint x: 662, startPoint y: 147, endPoint x: 664, endPoint y: 186, distance: 38.9
click at [662, 147] on div "27224627489 CUIL Afiliado Activo" at bounding box center [500, 128] width 586 height 48
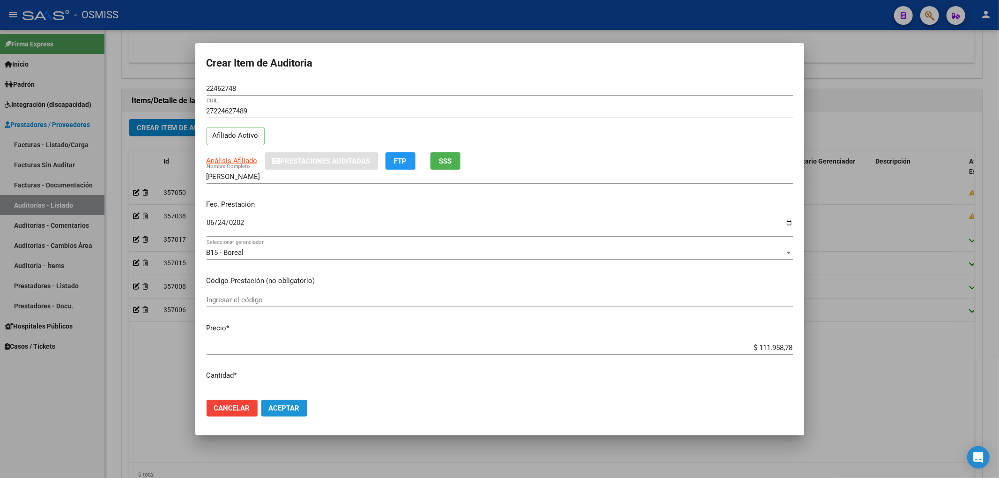
click at [293, 407] on span "Aceptar" at bounding box center [284, 408] width 31 height 8
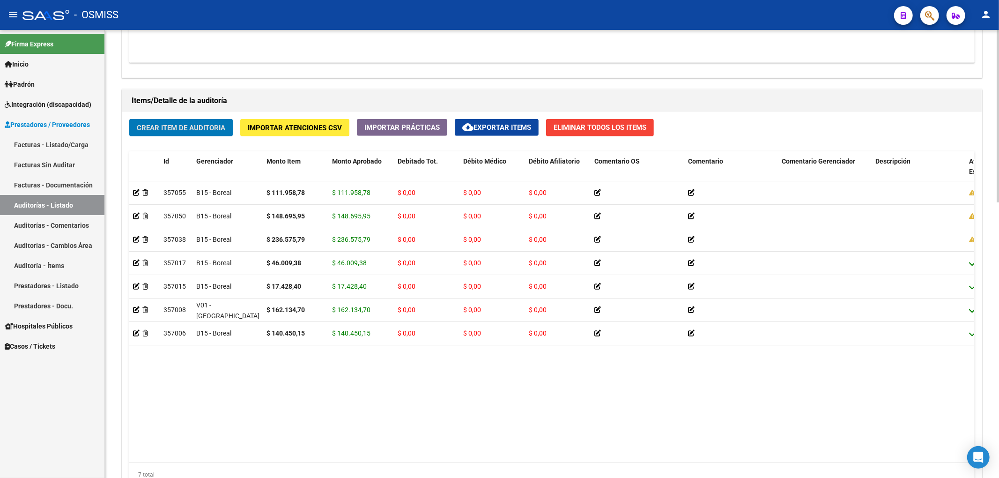
click at [198, 126] on span "Crear Item de Auditoria" at bounding box center [181, 128] width 89 height 8
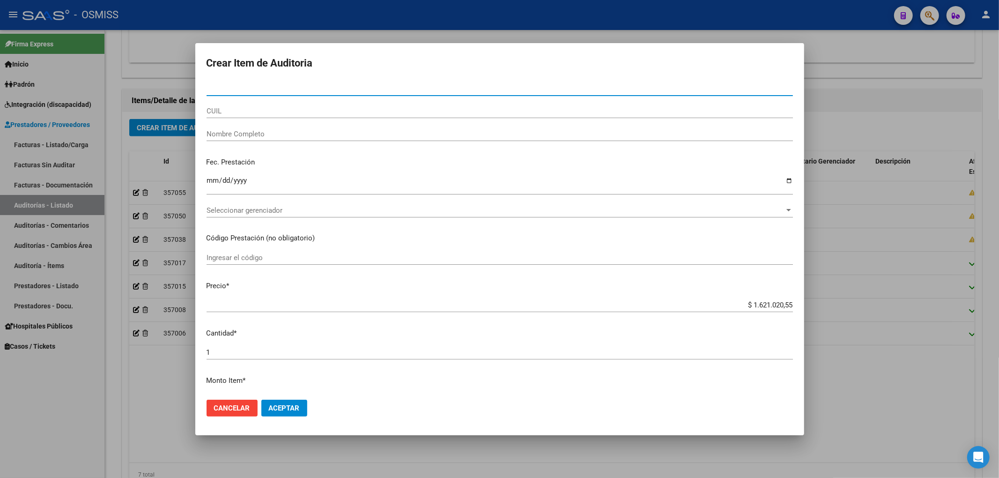
drag, startPoint x: 732, startPoint y: 306, endPoint x: 906, endPoint y: 285, distance: 174.6
click at [906, 285] on div "Crear Item de Auditoria Nro Documento CUIL Nombre Completo Fec. Prestación Ingr…" at bounding box center [499, 239] width 999 height 478
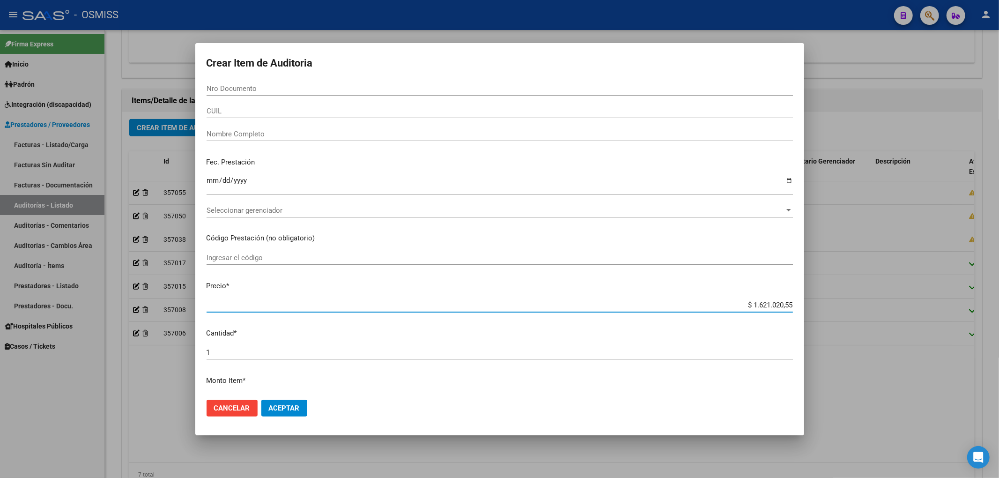
type input "$ 0,07"
type input "$ 0,76"
type input "$ 7,62"
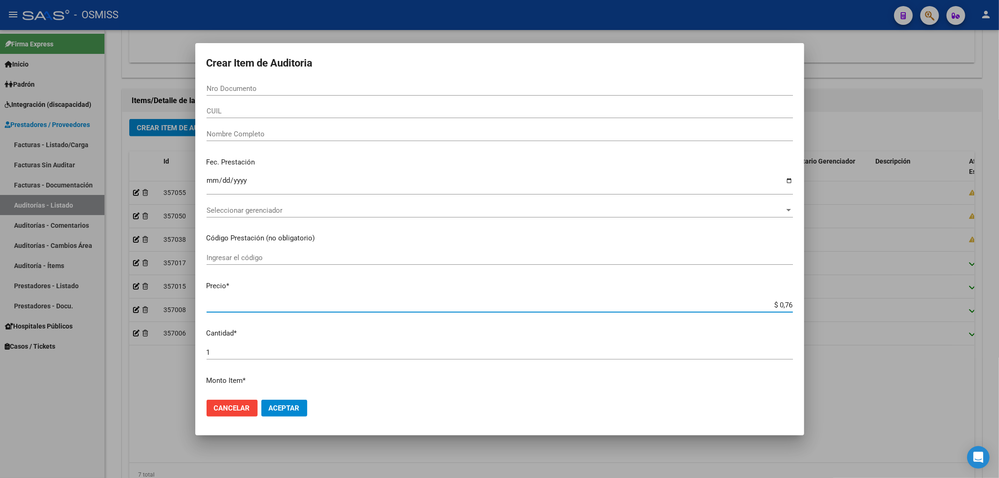
type input "$ 7,62"
type input "$ 76,23"
type input "$ 762,35"
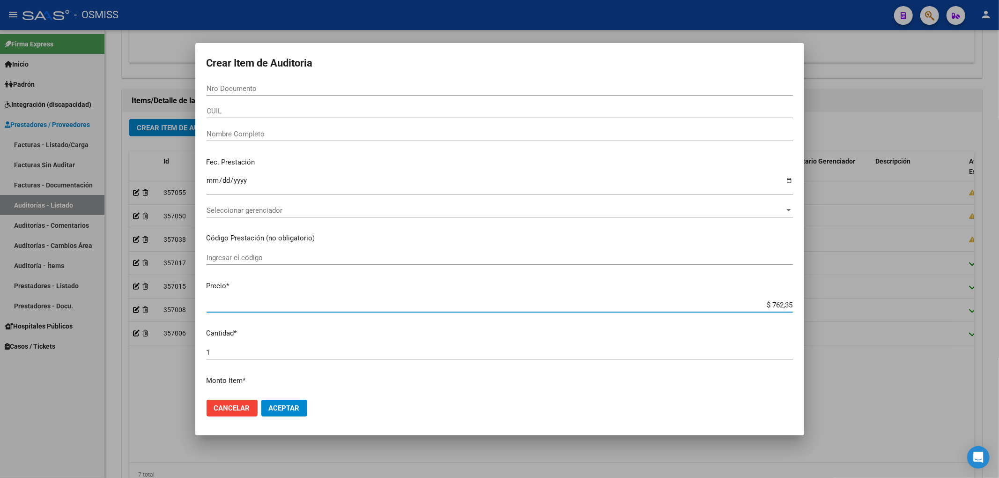
type input "$ 7.623,51"
type input "$ 76.235,16"
click at [226, 90] on input "Nro Documento" at bounding box center [500, 88] width 586 height 8
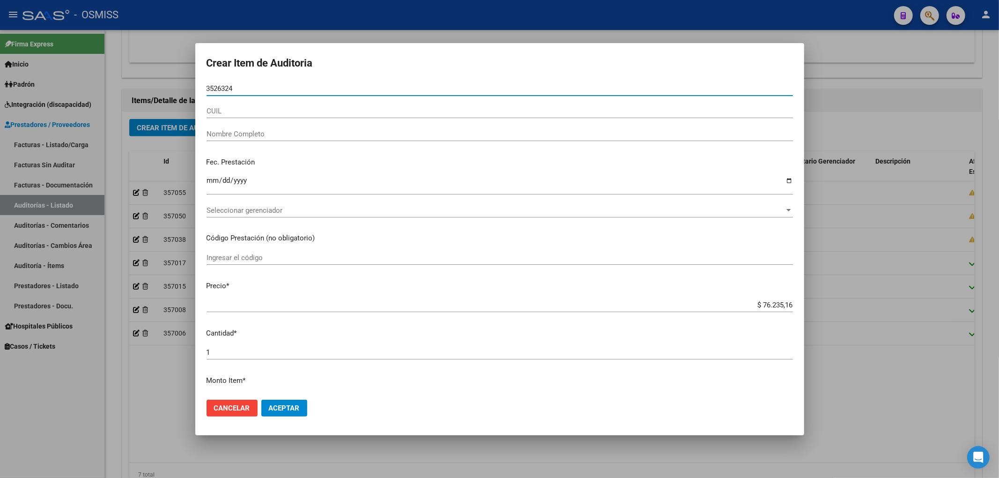
type input "35263244"
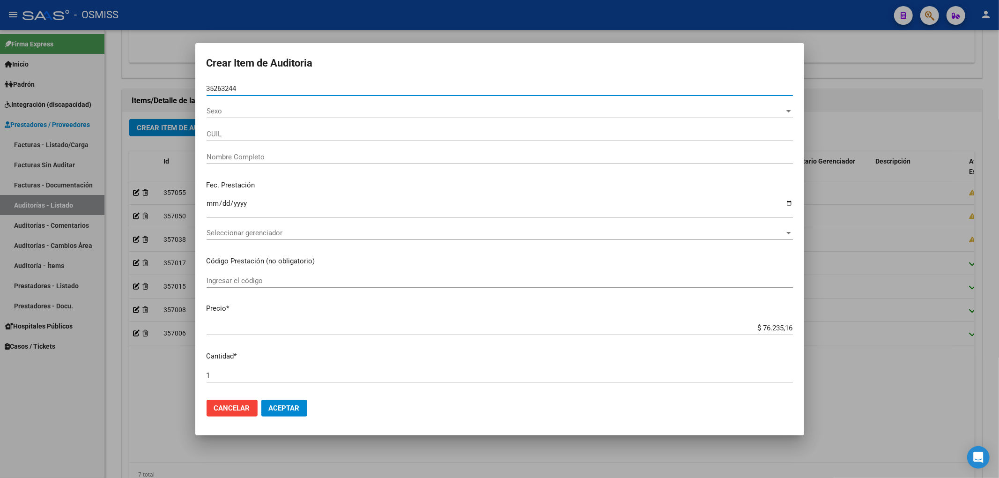
type input "23352632449"
type input "IBA�EZ JOSUE"
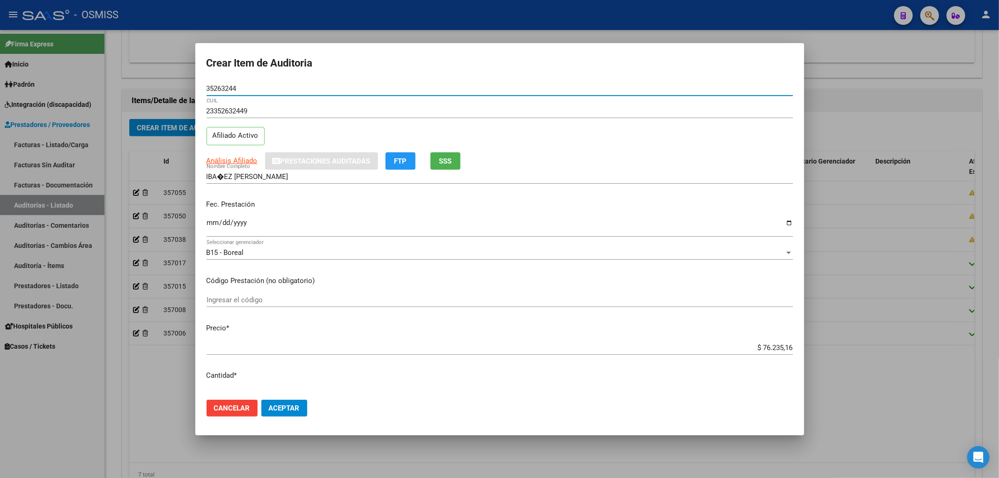
type input "35263244"
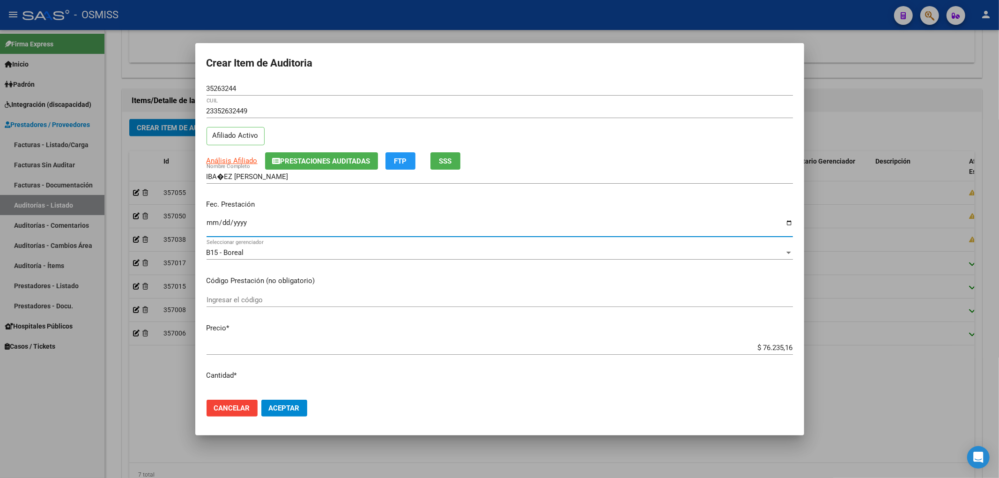
click at [209, 221] on input "Ingresar la fecha" at bounding box center [500, 226] width 586 height 15
drag, startPoint x: 251, startPoint y: 85, endPoint x: 162, endPoint y: 86, distance: 89.0
click at [182, 85] on div "Crear Item de Auditoria 35263244 Nro Documento 23352632449 CUIL Afiliado Activo…" at bounding box center [499, 239] width 999 height 478
click at [636, 196] on div "Fec. Prestación Ingresar la fecha" at bounding box center [500, 218] width 586 height 53
click at [212, 220] on input "Ingresar la fecha" at bounding box center [500, 226] width 586 height 15
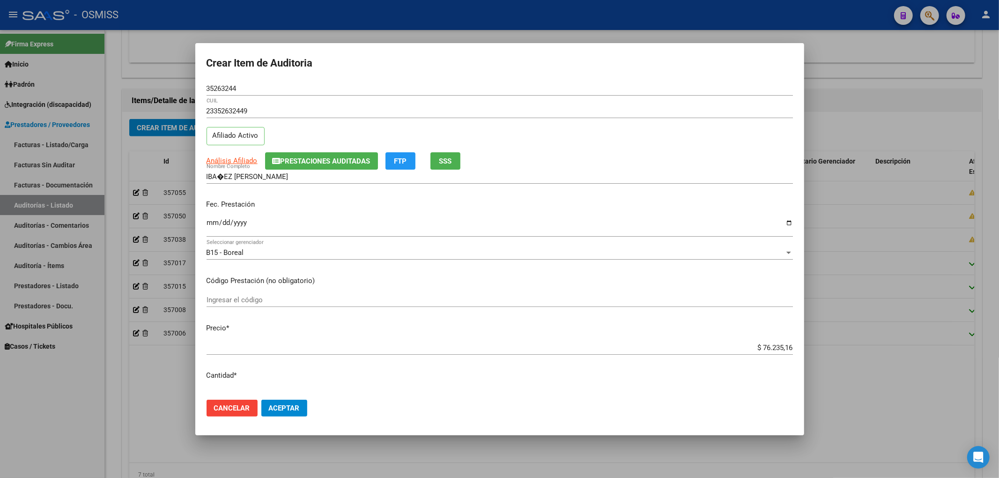
drag, startPoint x: 682, startPoint y: 198, endPoint x: 681, endPoint y: 210, distance: 12.7
click at [682, 198] on div "Fec. Prestación Ingresar la fecha" at bounding box center [500, 218] width 586 height 53
click at [291, 404] on span "Aceptar" at bounding box center [284, 408] width 31 height 8
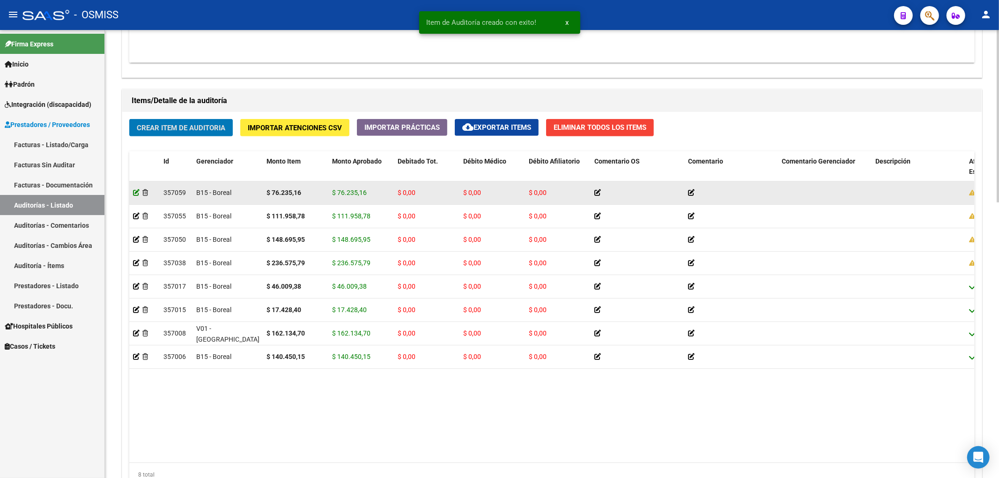
click at [134, 193] on icon at bounding box center [136, 192] width 7 height 7
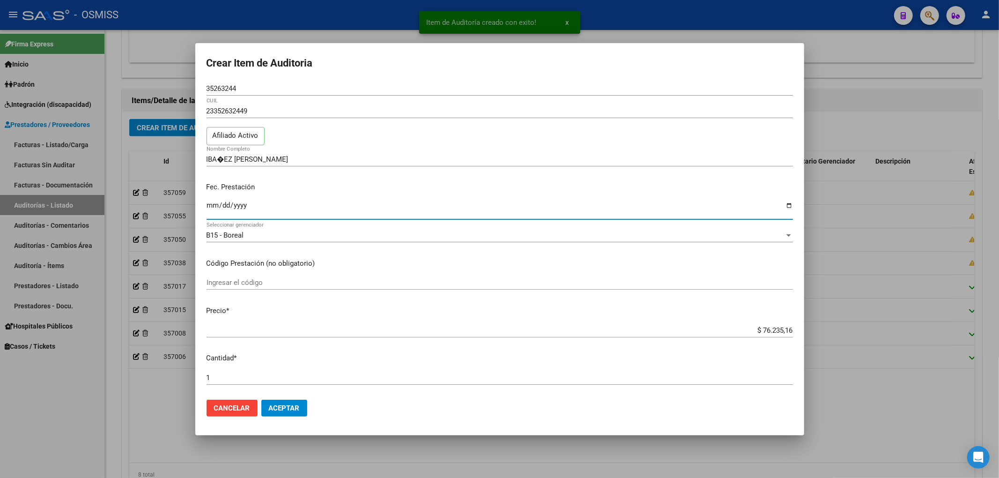
click at [216, 207] on input "Ingresar la fecha" at bounding box center [500, 208] width 586 height 15
type input "2025-05-22"
click at [311, 407] on mat-dialog-actions "Cancelar Aceptar" at bounding box center [500, 408] width 586 height 32
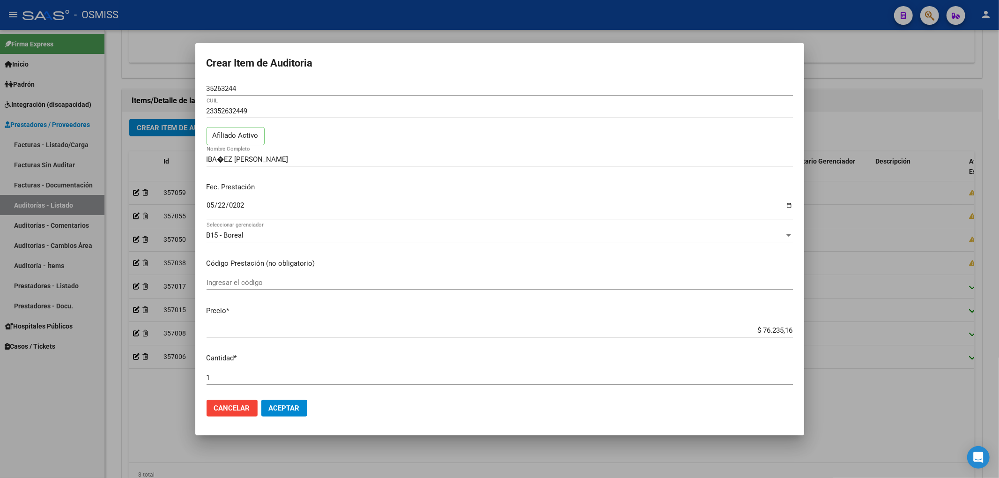
click at [309, 407] on mat-dialog-actions "Cancelar Aceptar" at bounding box center [500, 408] width 586 height 32
click at [295, 407] on span "Aceptar" at bounding box center [284, 408] width 31 height 8
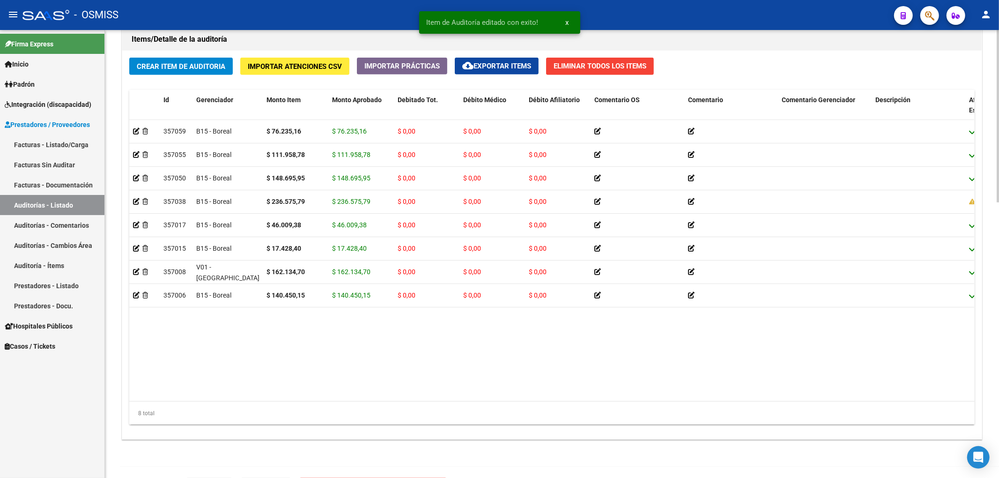
scroll to position [687, 0]
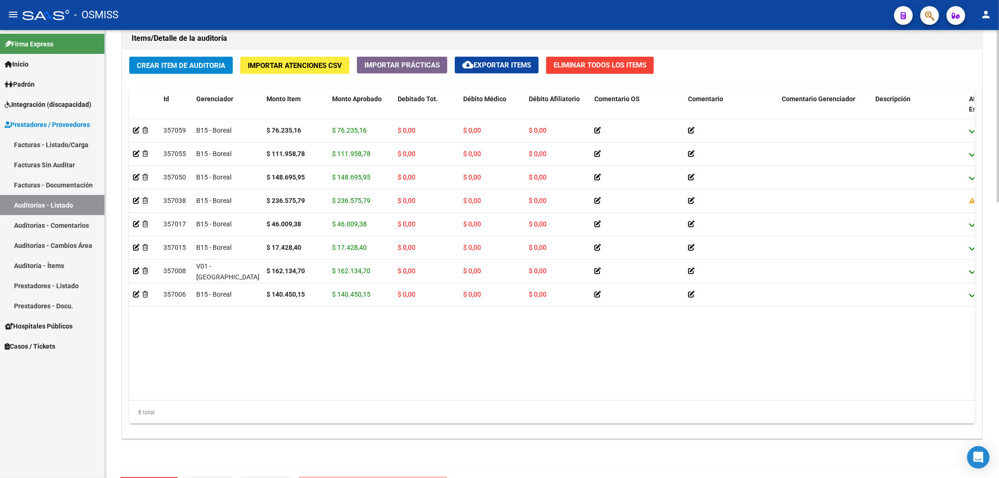
click at [208, 68] on span "Crear Item de Auditoria" at bounding box center [181, 65] width 89 height 8
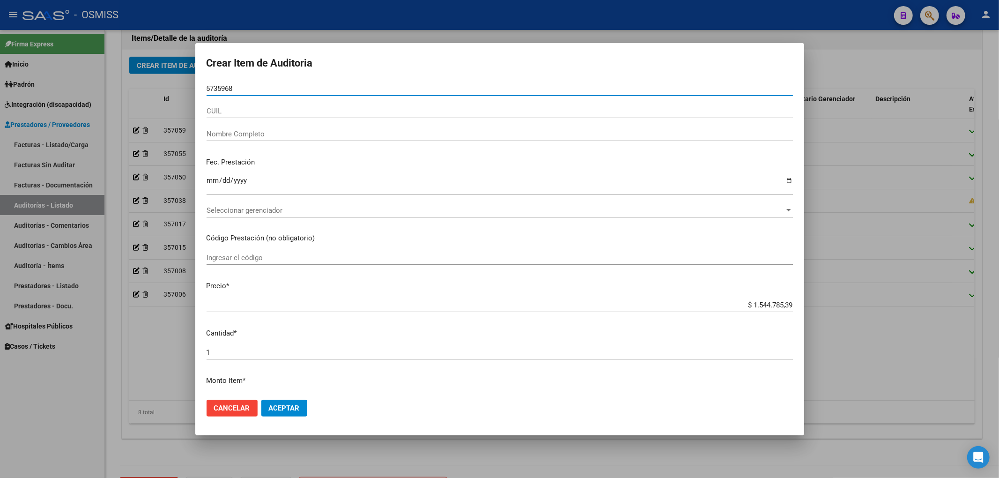
type input "57359688"
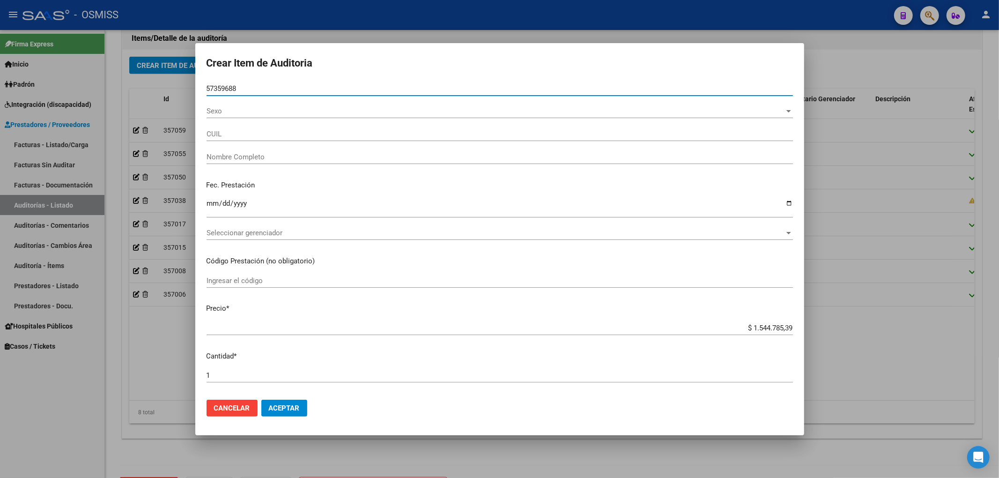
type input "27573596884"
type input "IBARRA MAYTE YASMIN"
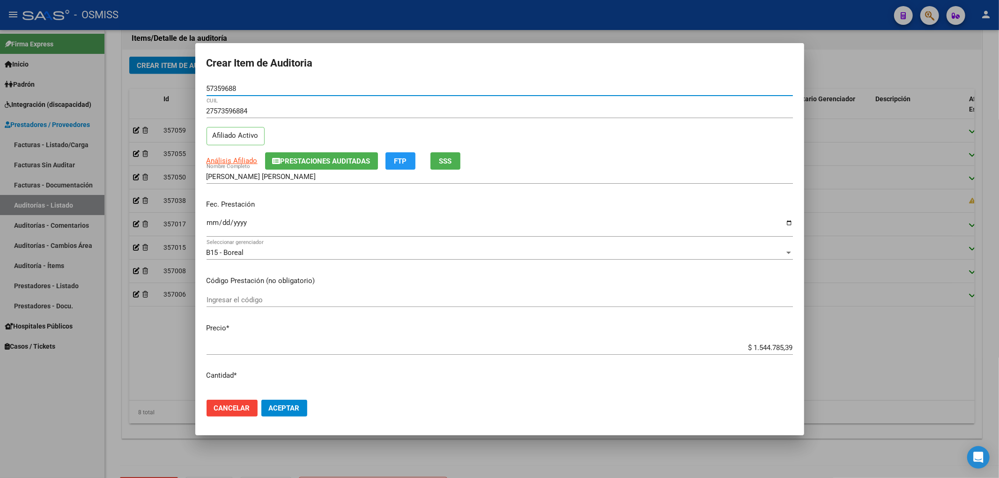
type input "57359688"
click at [210, 222] on input "Ingresar la fecha" at bounding box center [500, 226] width 586 height 15
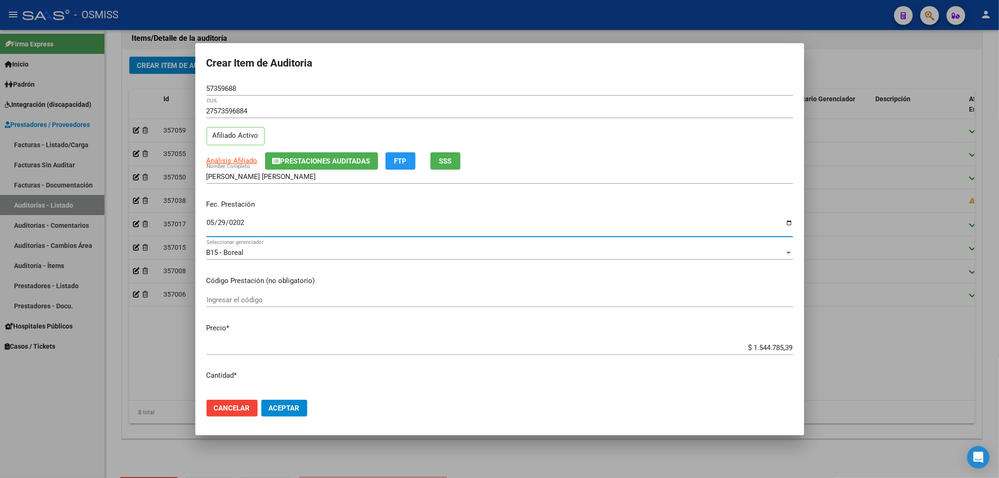
type input "2025-05-29"
click at [293, 157] on span "Prestaciones Auditadas" at bounding box center [326, 161] width 90 height 8
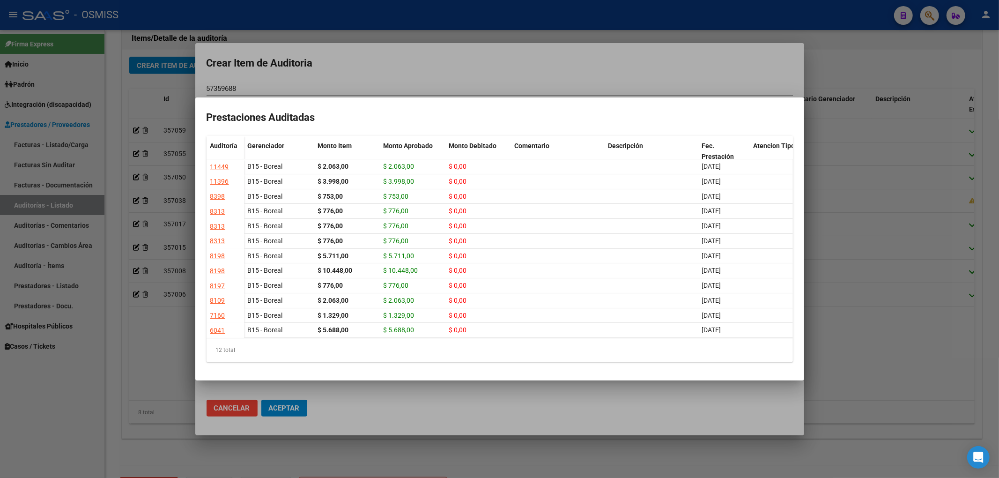
click at [377, 63] on div at bounding box center [499, 239] width 999 height 478
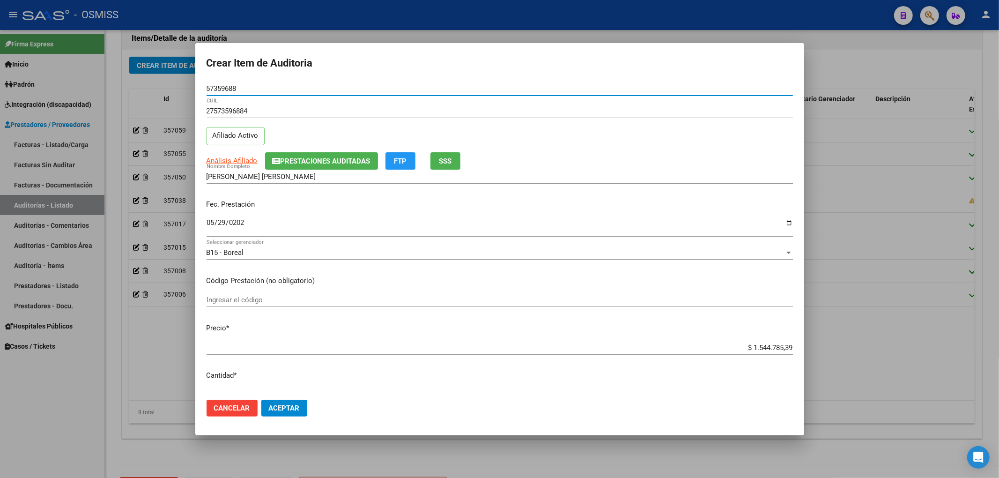
drag, startPoint x: 251, startPoint y: 92, endPoint x: 193, endPoint y: 91, distance: 58.6
click at [197, 85] on mat-dialog-content "57359688 Nro Documento 27573596884 CUIL Afiliado Activo Análisis Afiliado Prest…" at bounding box center [499, 236] width 609 height 311
click at [731, 162] on div "Análisis Afiliado Prestaciones Auditadas FTP SSS" at bounding box center [500, 160] width 586 height 17
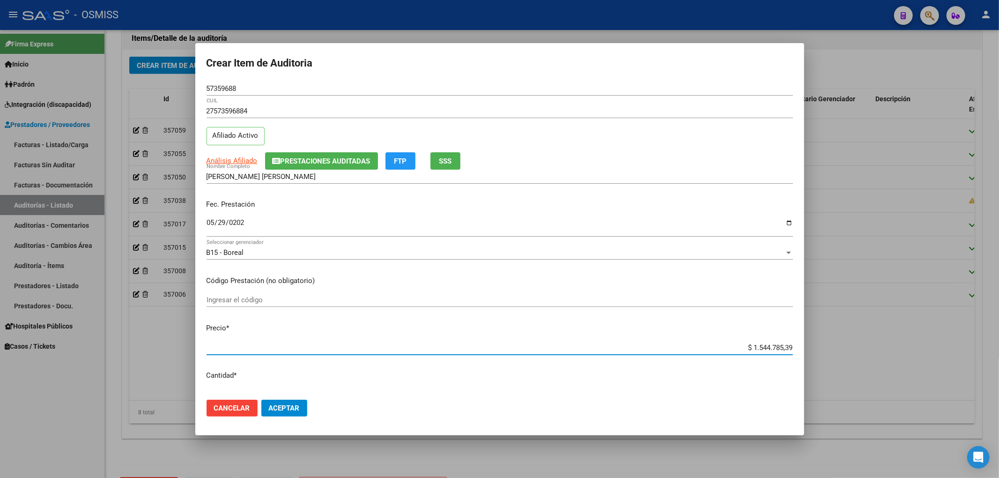
drag, startPoint x: 791, startPoint y: 344, endPoint x: 871, endPoint y: 328, distance: 81.2
click at [860, 332] on div "Crear Item de Auditoria 57359688 Nro Documento 27573596884 CUIL Afiliado Activo…" at bounding box center [499, 239] width 999 height 478
type input "$ 0,02"
type input "$ 0,29"
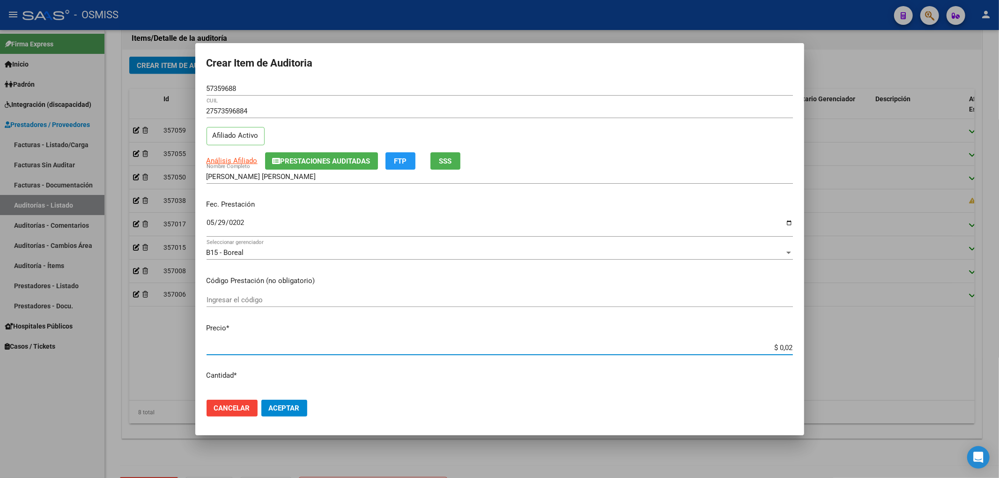
type input "$ 0,29"
type input "$ 2,93"
type input "$ 29,34"
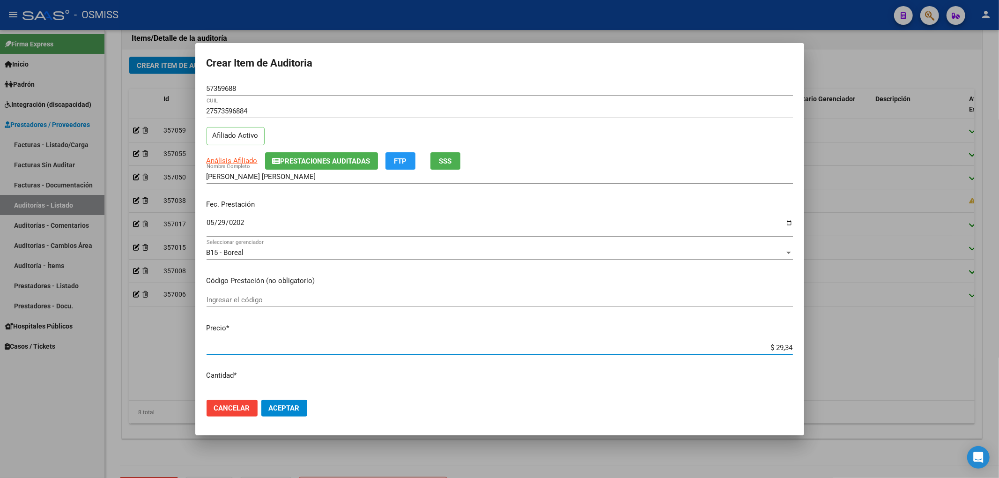
type input "$ 293,44"
type input "$ 2.934,43"
type input "$ 29.344,33"
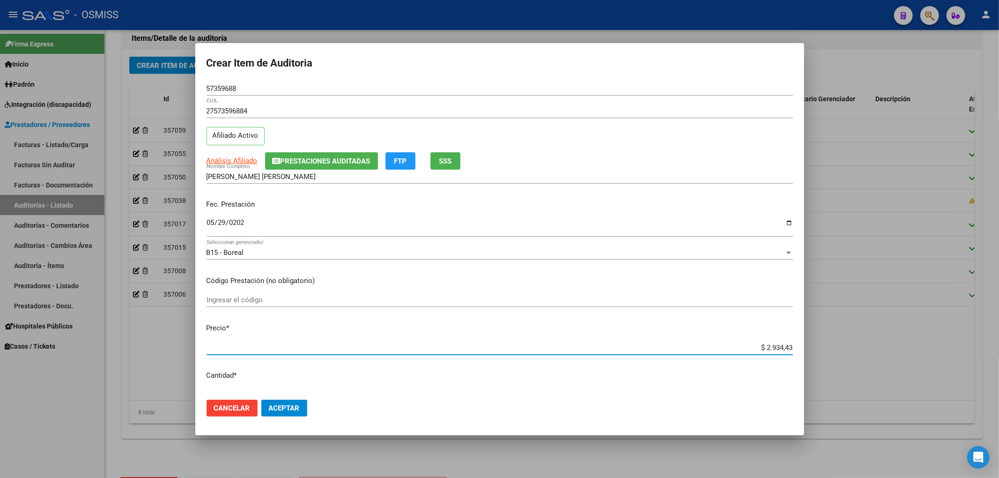
type input "$ 29.344,33"
type input "$ 293.443,36"
click at [294, 409] on span "Aceptar" at bounding box center [284, 408] width 31 height 8
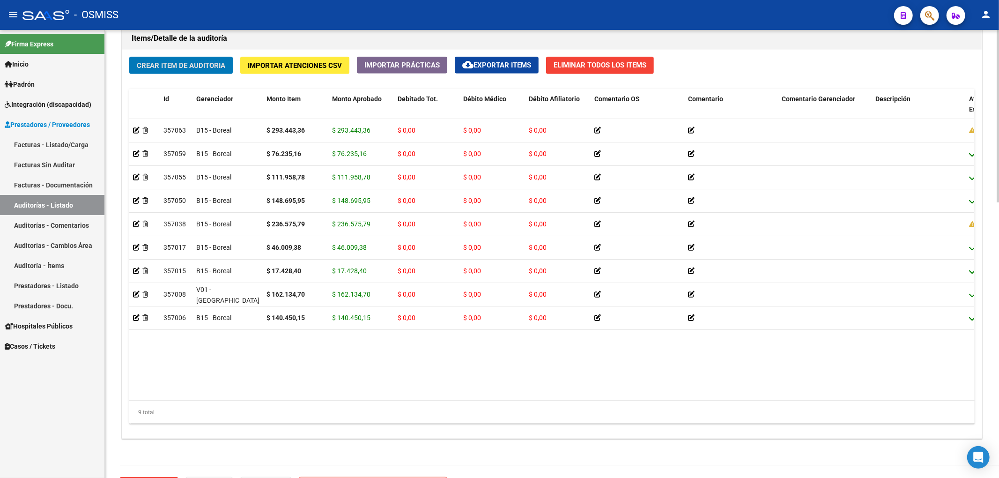
click at [229, 63] on button "Crear Item de Auditoria" at bounding box center [181, 65] width 104 height 17
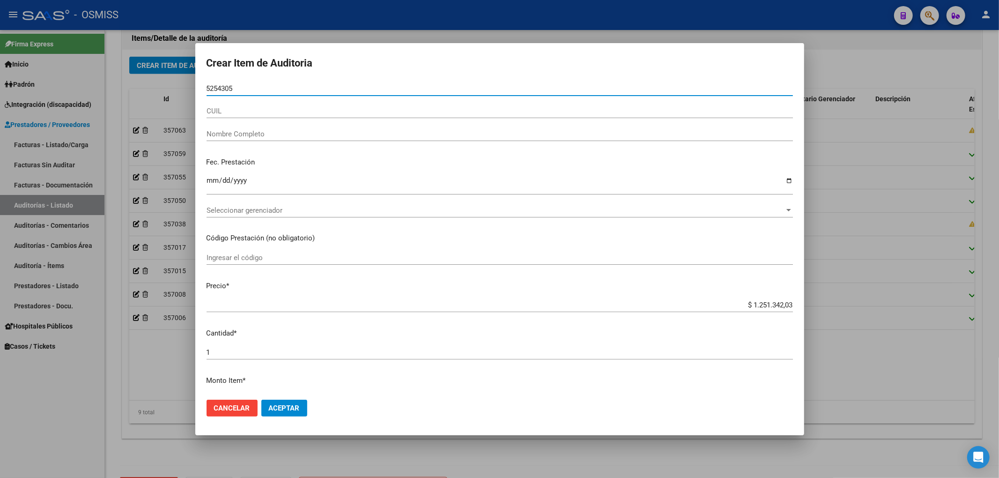
type input "52543052"
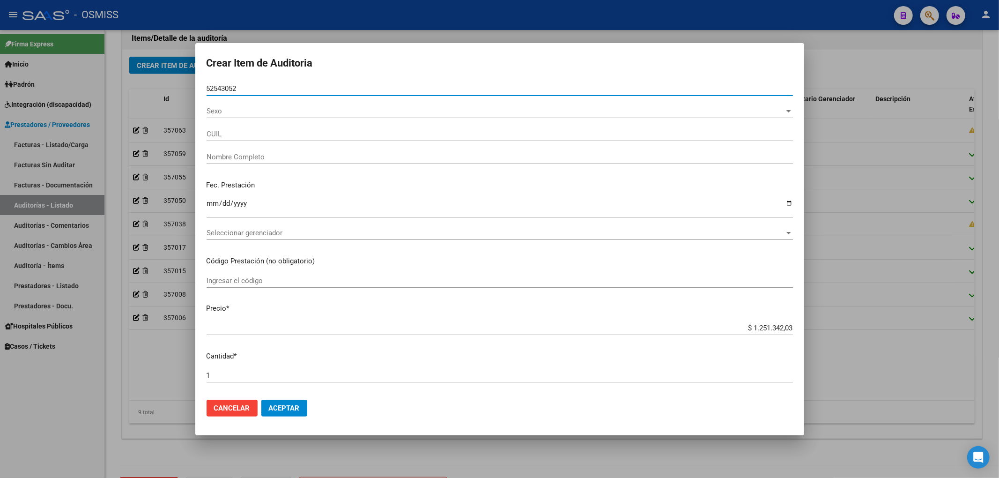
type input "27525430524"
type input "LOPEZ RENFIJES LUISANA"
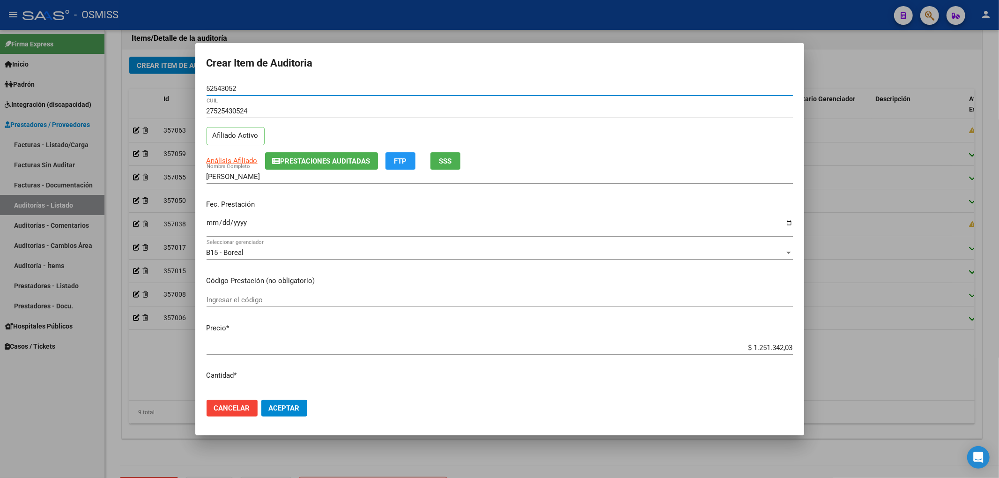
type input "52543052"
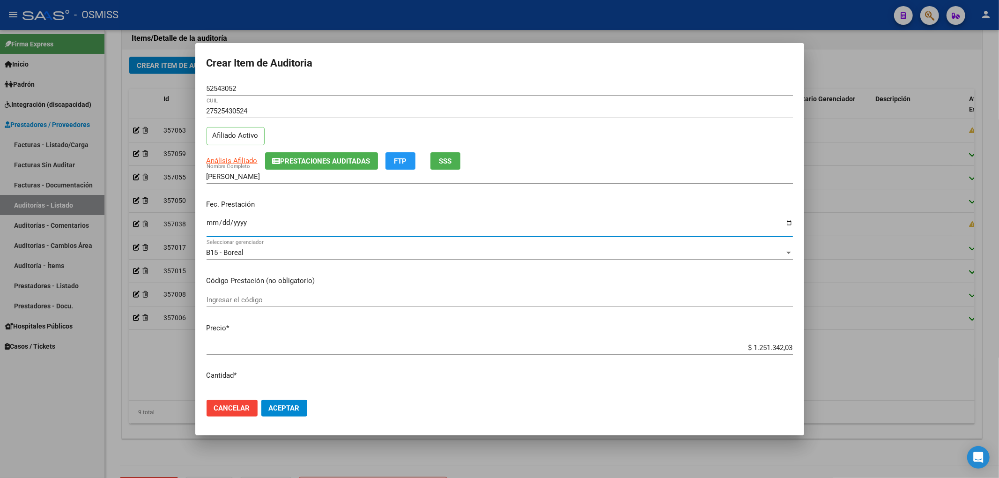
click at [209, 229] on input "Ingresar la fecha" at bounding box center [500, 226] width 586 height 15
type input "2024-11-10"
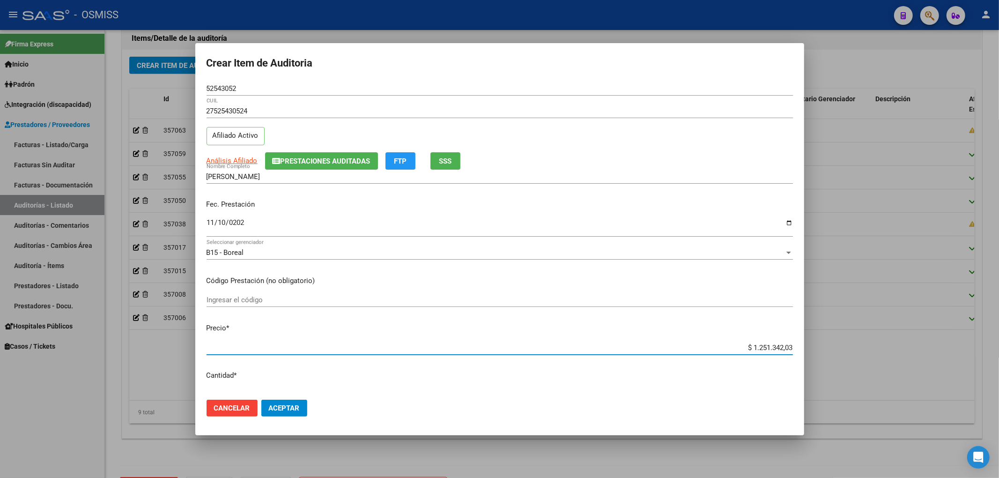
drag, startPoint x: 734, startPoint y: 343, endPoint x: 872, endPoint y: 342, distance: 137.7
click at [872, 342] on div "Crear Item de Auditoria 52543052 Nro Documento 27525430524 CUIL Afiliado Activo…" at bounding box center [499, 239] width 999 height 478
type input "$ 0,02"
type input "$ 0,24"
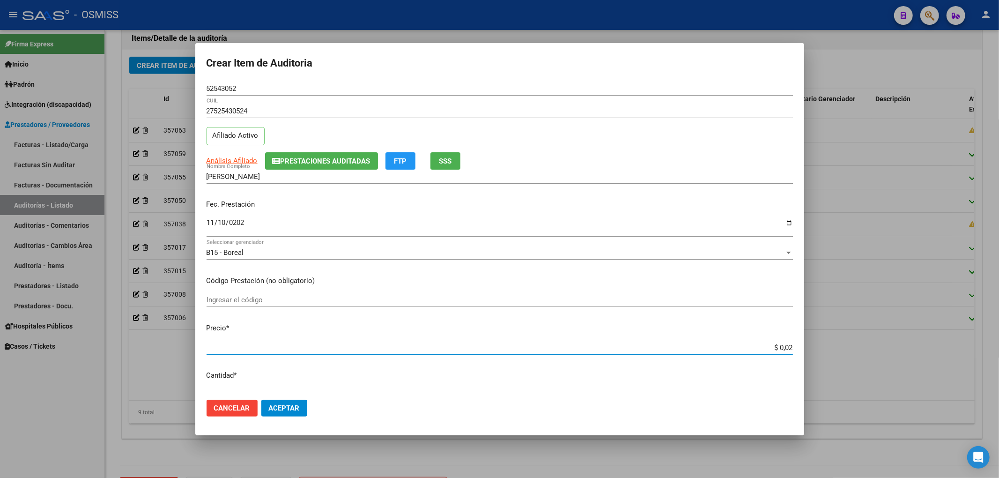
type input "$ 0,24"
type input "$ 2,41"
type input "$ 24,10"
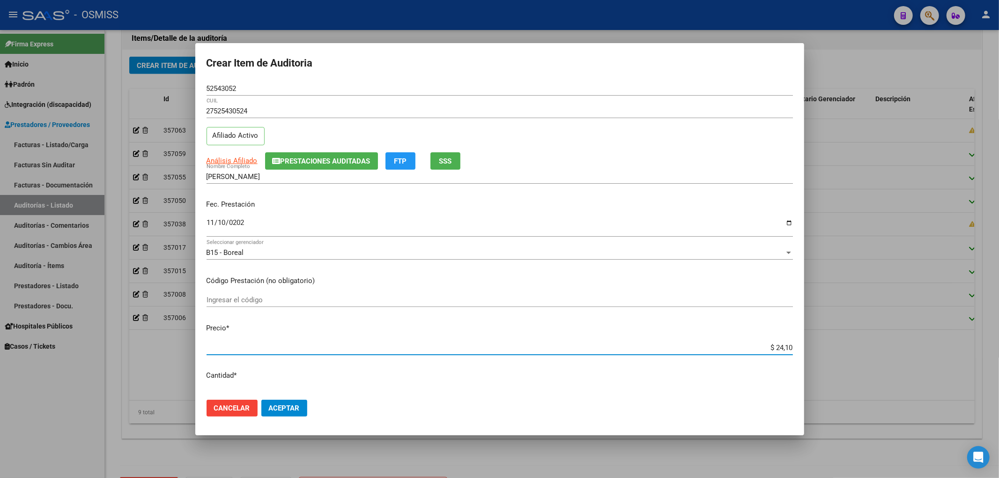
type input "$ 241,06"
type input "$ 2.410,62"
type input "$ 24.106,29"
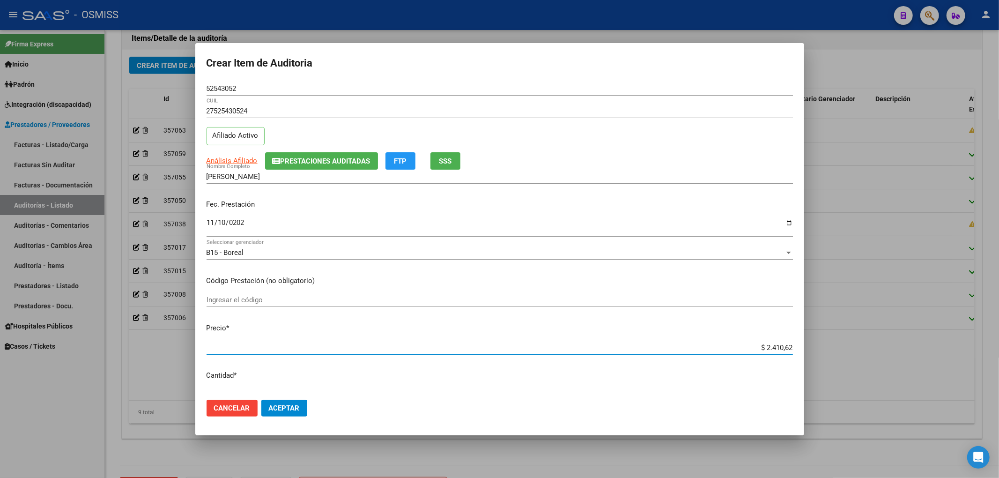
type input "$ 24.106,29"
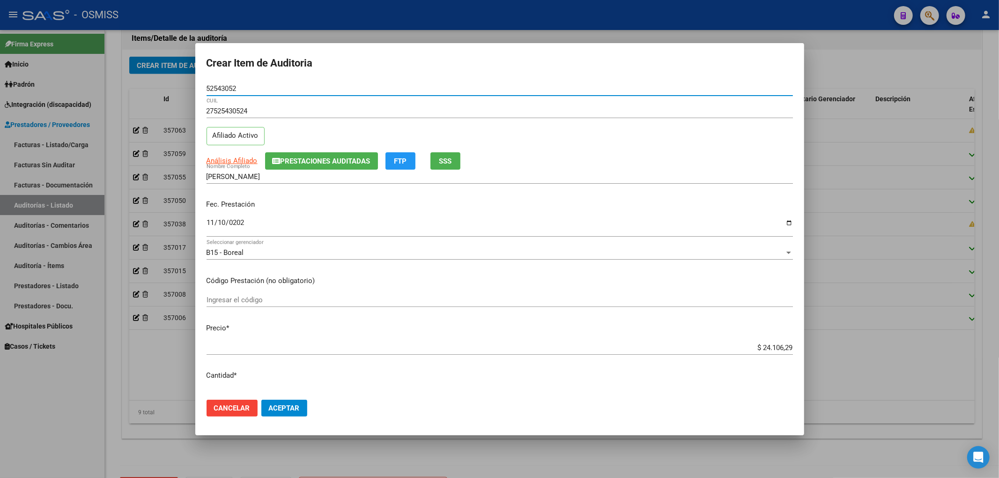
drag, startPoint x: 237, startPoint y: 91, endPoint x: 182, endPoint y: 83, distance: 55.3
click at [182, 79] on div "Crear Item de Auditoria 52543052 Nro Documento 27525430524 CUIL Afiliado Activo…" at bounding box center [499, 239] width 999 height 478
click at [336, 152] on button "Prestaciones Auditadas" at bounding box center [321, 160] width 113 height 17
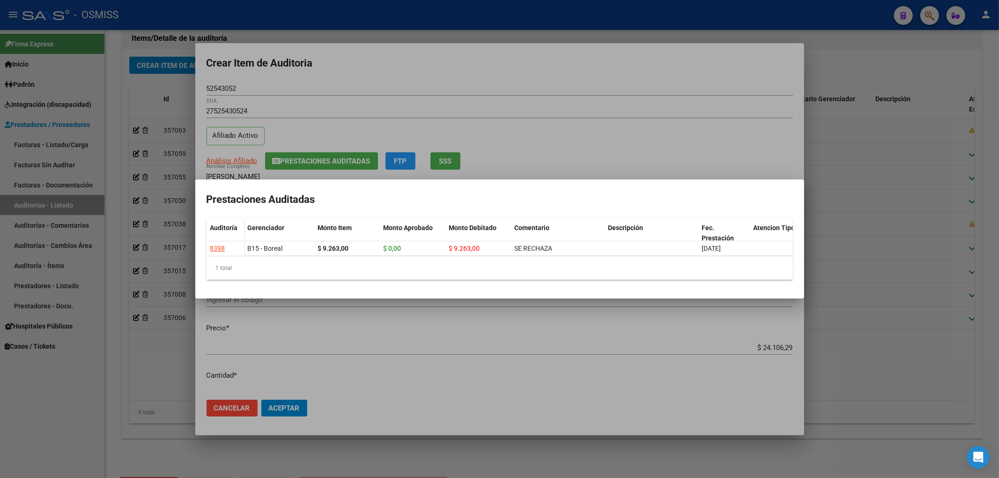
click at [382, 79] on div at bounding box center [499, 239] width 999 height 478
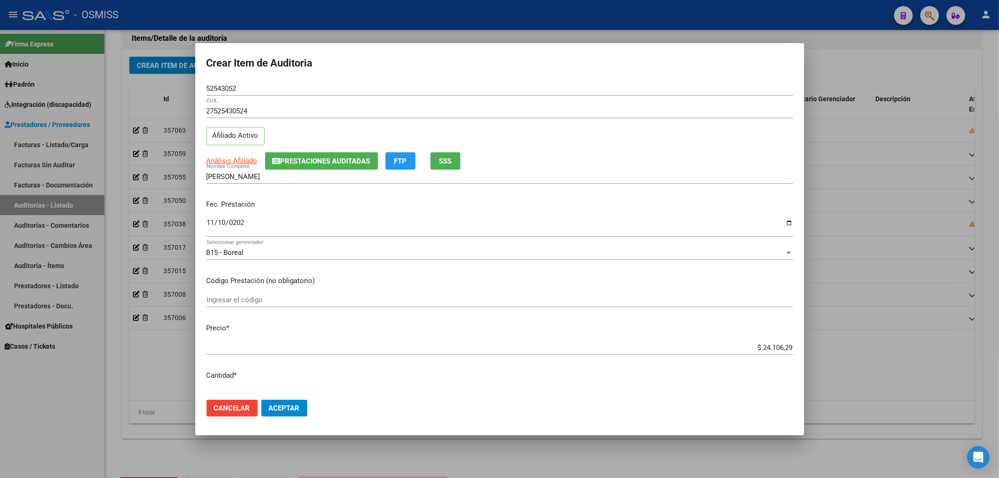
click at [703, 203] on p "Fec. Prestación" at bounding box center [500, 204] width 586 height 11
click at [284, 405] on span "Aceptar" at bounding box center [284, 408] width 31 height 8
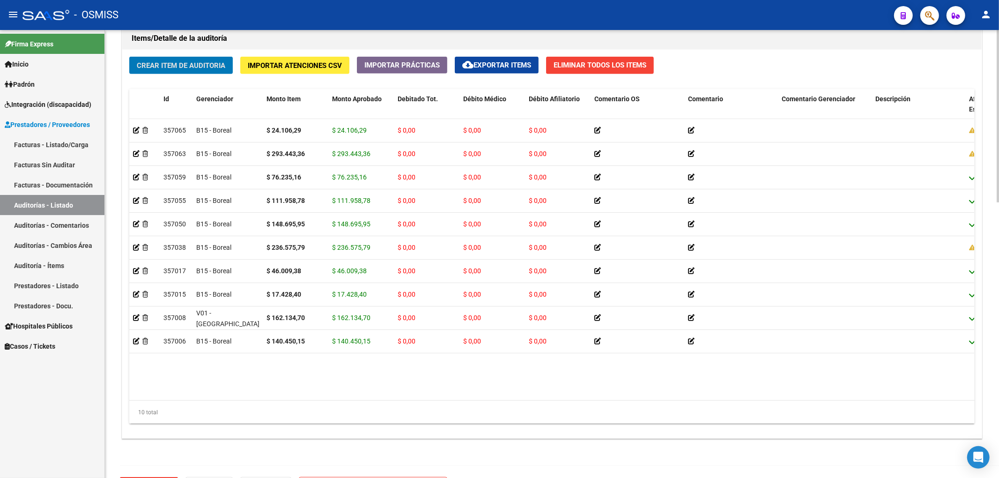
click at [197, 68] on span "Crear Item de Auditoria" at bounding box center [181, 65] width 89 height 8
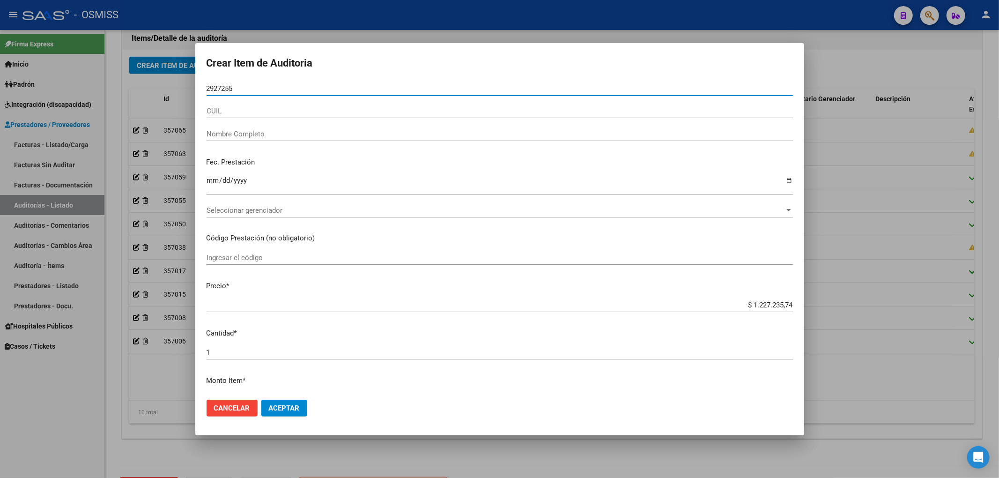
type input "29272550"
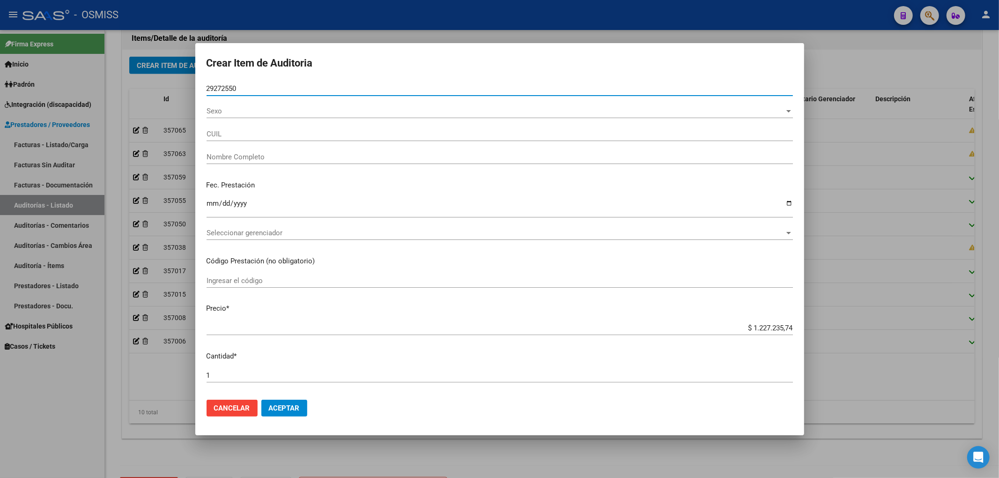
type input "20292725508"
type input "MARQUEZ JUAN ANTONIO"
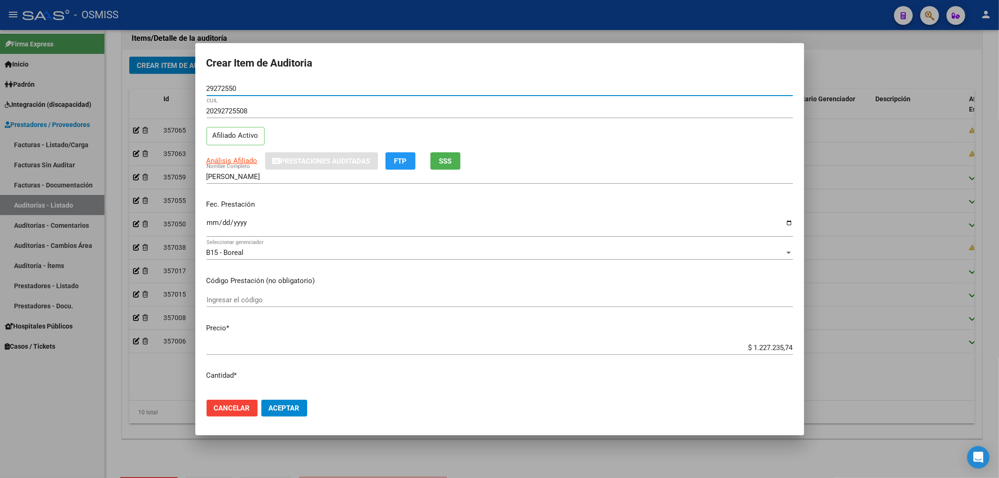
type input "29272550"
click at [207, 224] on input "Ingresar la fecha" at bounding box center [500, 226] width 586 height 15
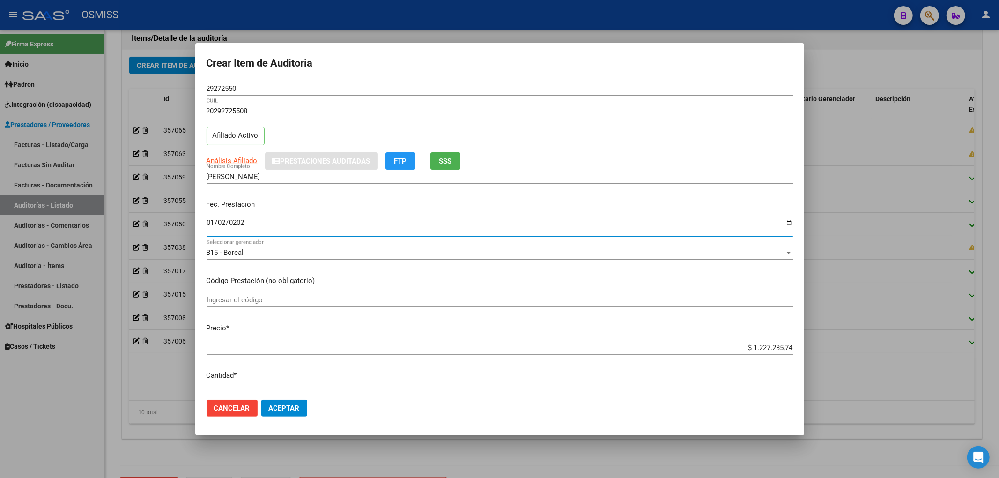
type input "2025-01-02"
drag, startPoint x: 739, startPoint y: 349, endPoint x: 878, endPoint y: 358, distance: 139.4
click at [862, 356] on div "Crear Item de Auditoria 29272550 Nro Documento 20292725508 CUIL Afiliado Activo…" at bounding box center [499, 239] width 999 height 478
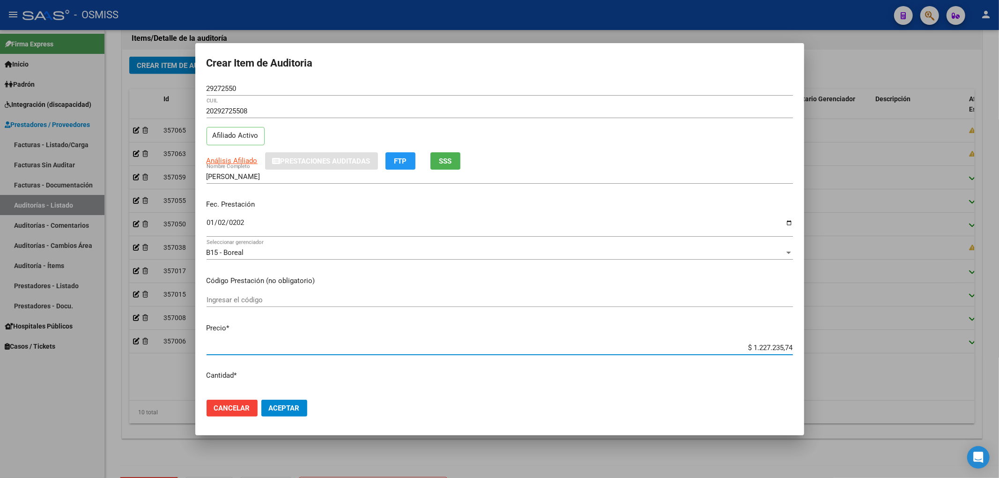
type input "$ 0,04"
type input "$ 0,44"
type input "$ 4,41"
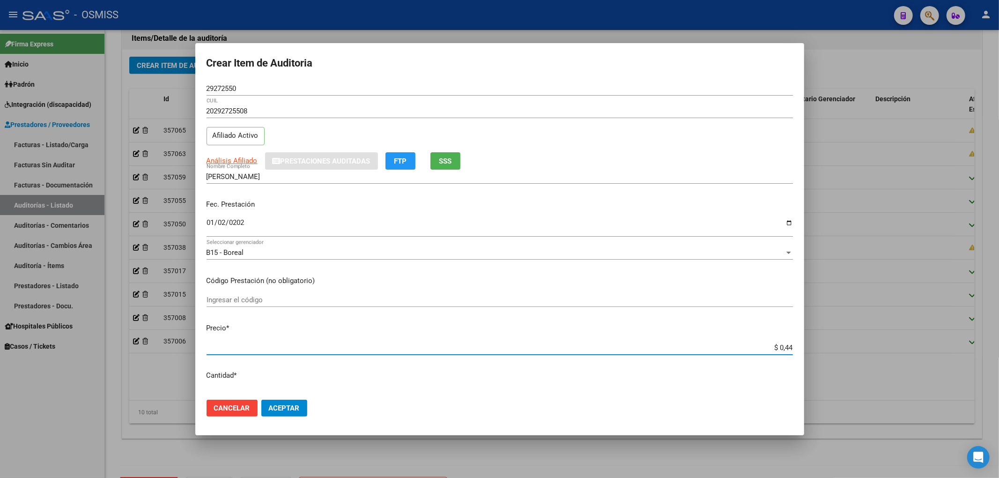
type input "$ 4,41"
type input "$ 44,11"
type input "$ 441,12"
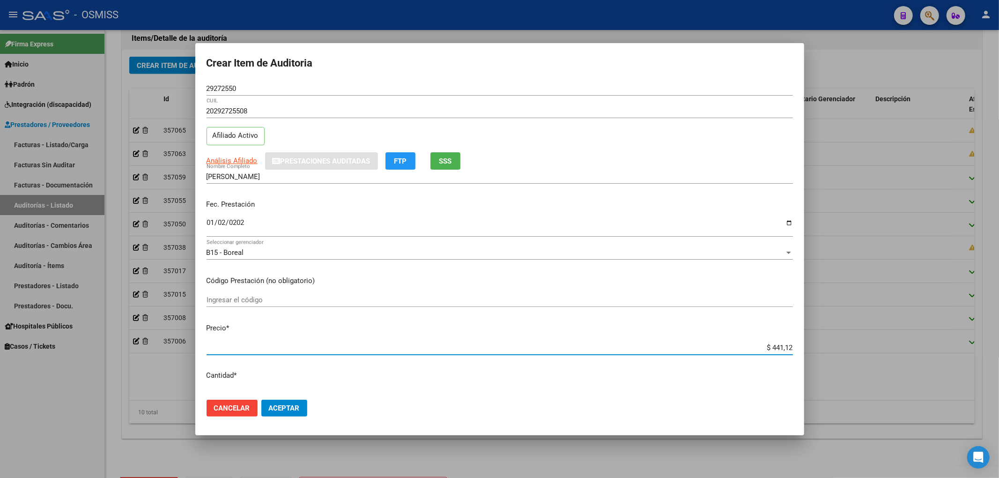
type input "$ 4.411,24"
type input "$ 44.112,40"
drag, startPoint x: 241, startPoint y: 90, endPoint x: 189, endPoint y: 116, distance: 57.8
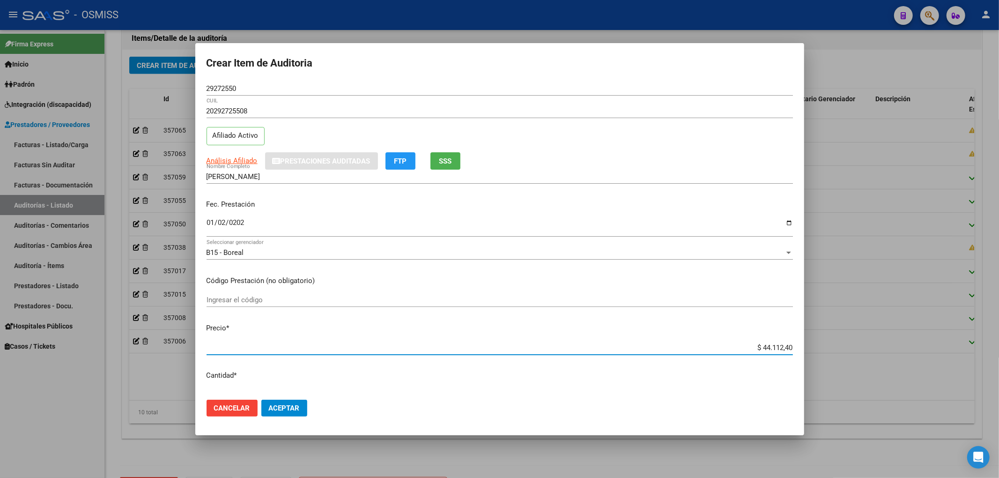
click at [163, 82] on div "Crear Item de Auditoria 29272550 Nro Documento 20292725508 CUIL Afiliado Activo…" at bounding box center [499, 239] width 999 height 478
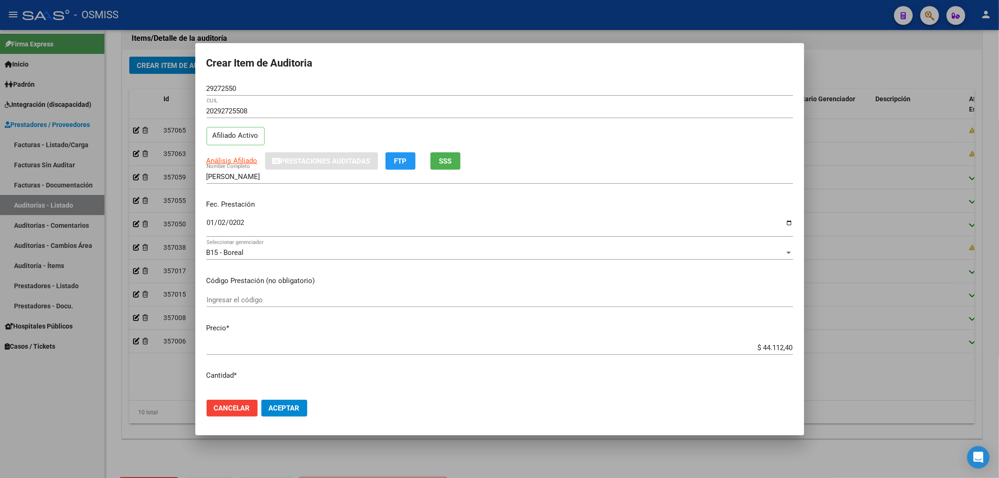
click at [692, 160] on div "Análisis Afiliado Prestaciones Auditadas FTP SSS" at bounding box center [500, 160] width 586 height 17
click at [282, 406] on span "Aceptar" at bounding box center [284, 408] width 31 height 8
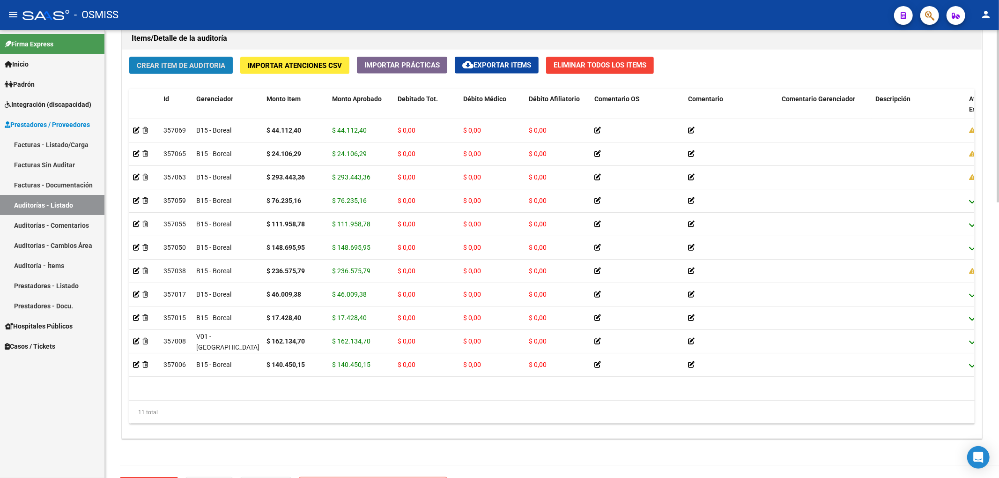
click at [210, 67] on span "Crear Item de Auditoria" at bounding box center [181, 65] width 89 height 8
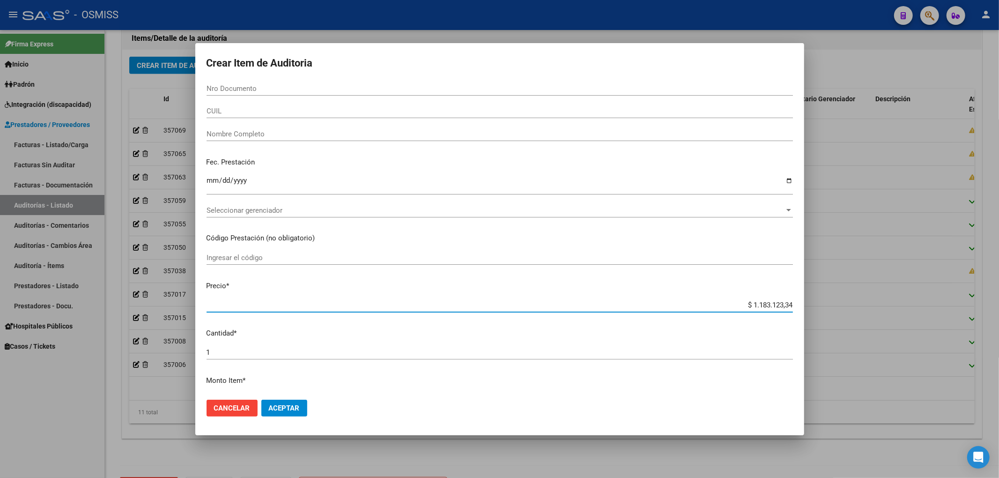
drag, startPoint x: 730, startPoint y: 306, endPoint x: 998, endPoint y: 355, distance: 273.3
click at [998, 358] on div "Crear Item de Auditoria Nro Documento CUIL Nombre Completo Fec. Prestación Ingr…" at bounding box center [499, 239] width 999 height 478
type input "$ 0,01"
type input "$ 0,16"
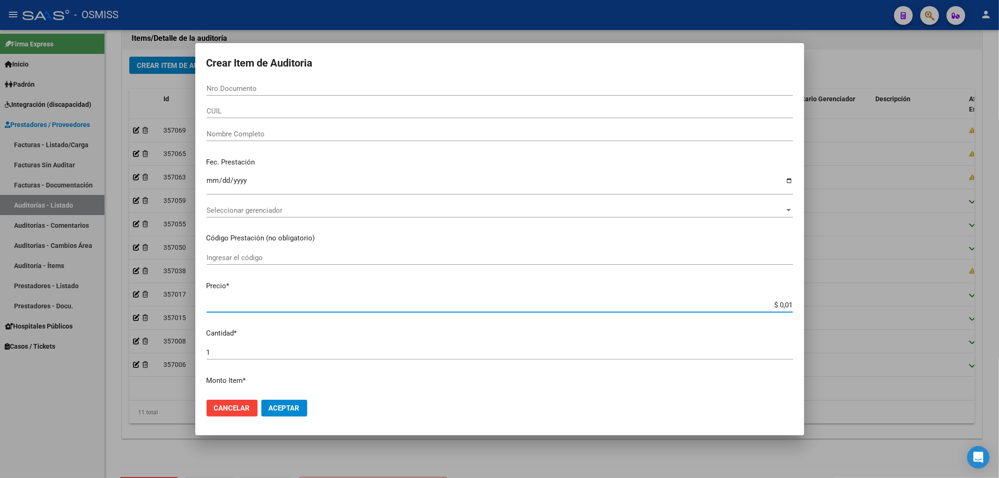
type input "$ 0,16"
type input "$ 1,69"
type input "$ 16,97"
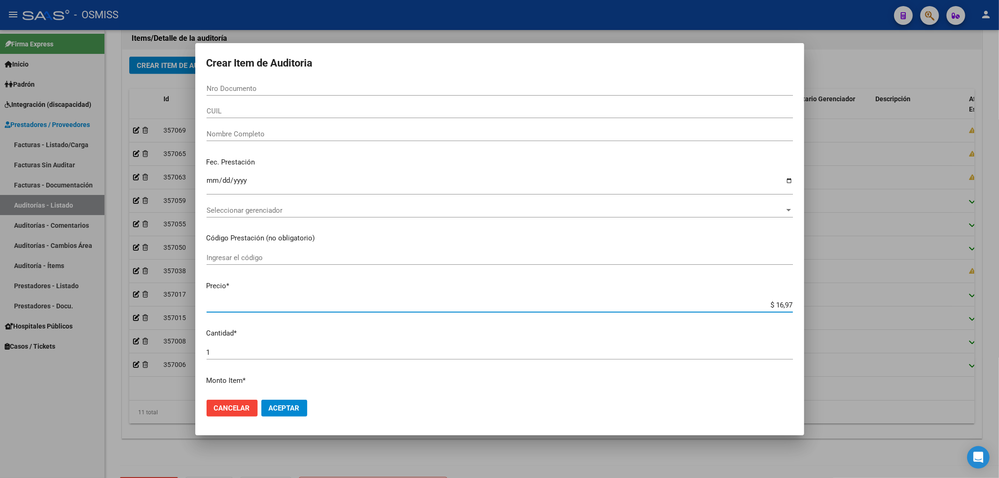
type input "$ 169,73"
type input "$ 1.697,30"
type input "$ 16.973,05"
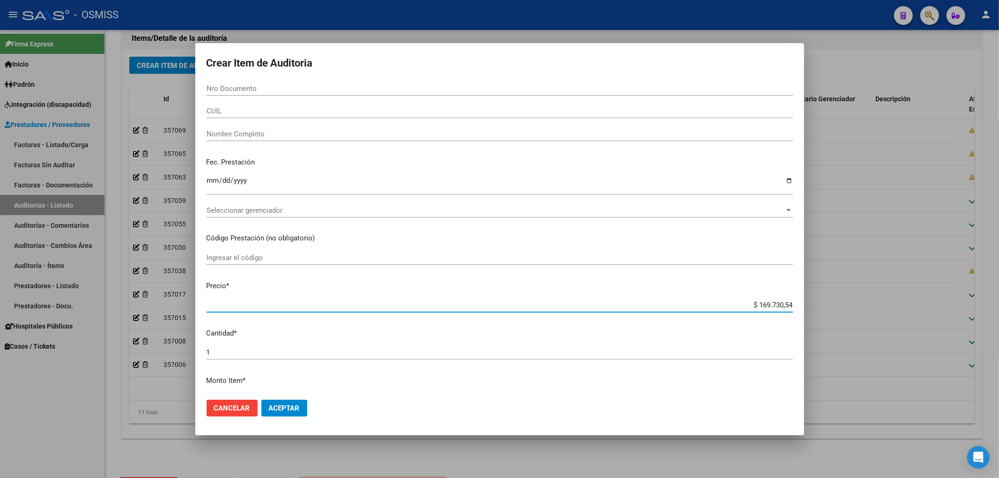
click at [240, 82] on div "Nro Documento" at bounding box center [500, 88] width 586 height 14
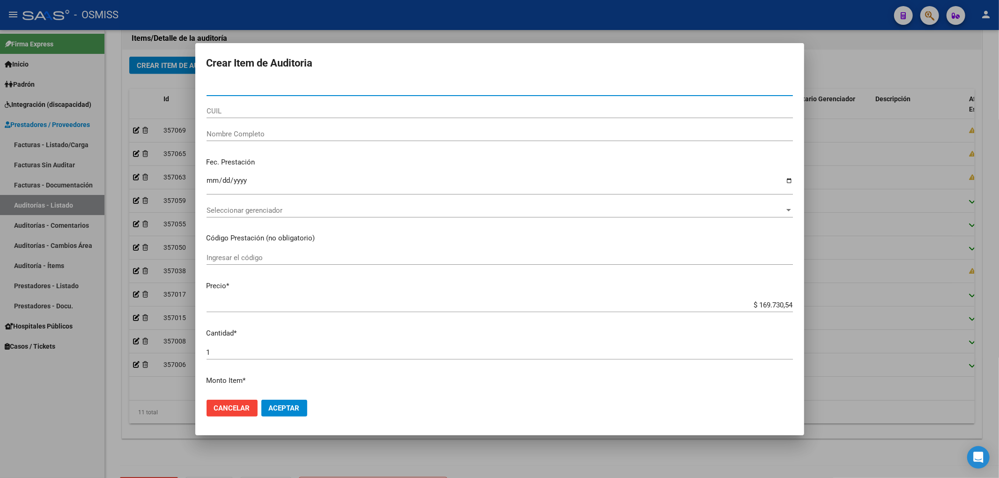
click at [238, 85] on input "Nro Documento" at bounding box center [500, 88] width 586 height 8
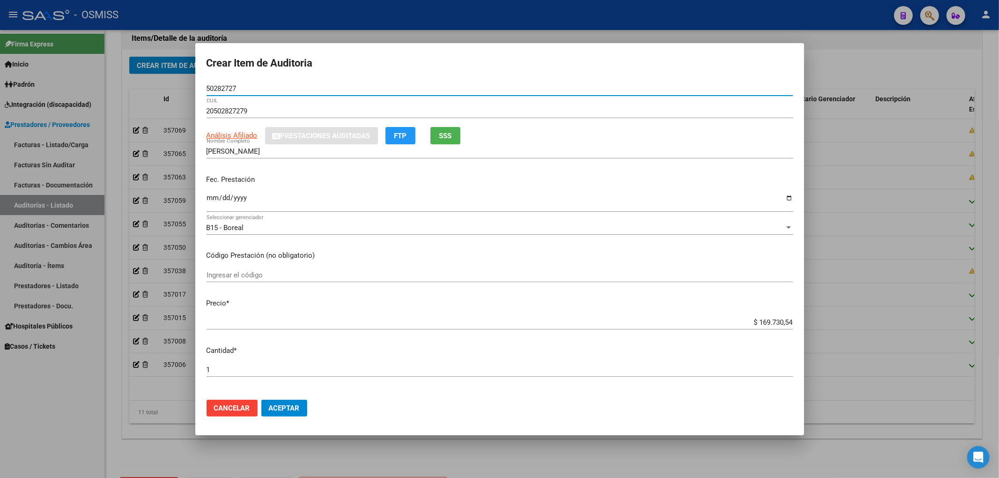
click at [210, 194] on input "Ingresar la fecha" at bounding box center [500, 201] width 586 height 15
drag, startPoint x: 237, startPoint y: 90, endPoint x: 178, endPoint y: 87, distance: 59.1
click at [179, 88] on div "Crear Item de Auditoria 50282727 Nro Documento 20502827279 CUIL Análisis Afilia…" at bounding box center [499, 239] width 999 height 478
click at [648, 201] on input "Ingresar la fecha" at bounding box center [500, 201] width 586 height 15
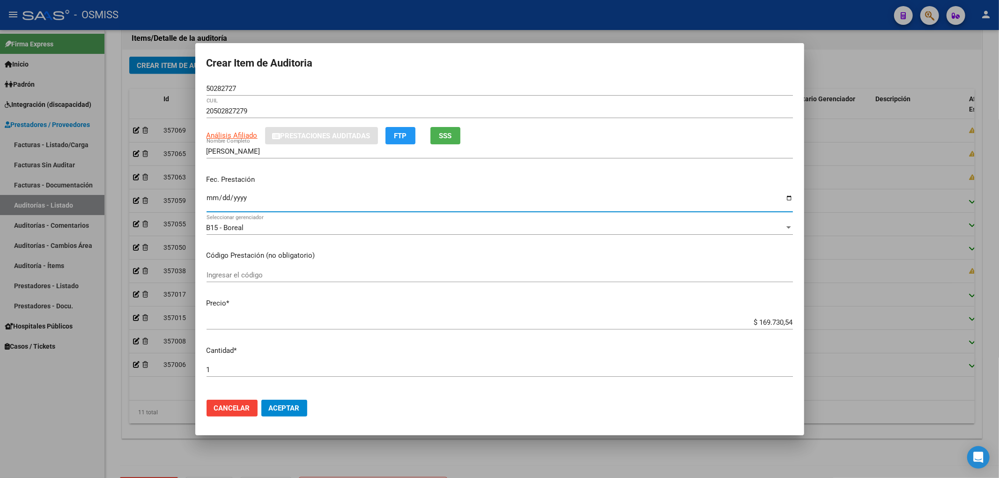
click at [300, 411] on span "Aceptar" at bounding box center [284, 408] width 31 height 8
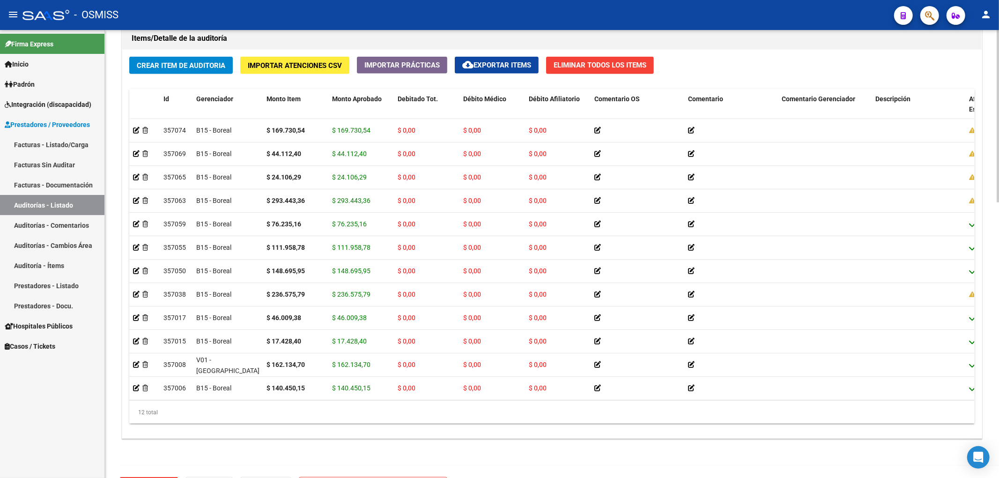
drag, startPoint x: 643, startPoint y: 446, endPoint x: 628, endPoint y: 444, distance: 14.7
click at [643, 446] on div "Información del área Cambiar de área a esta auditoría Area * Hospitales de Auto…" at bounding box center [552, 38] width 864 height 865
click at [209, 70] on button "Crear Item de Auditoria" at bounding box center [181, 65] width 104 height 17
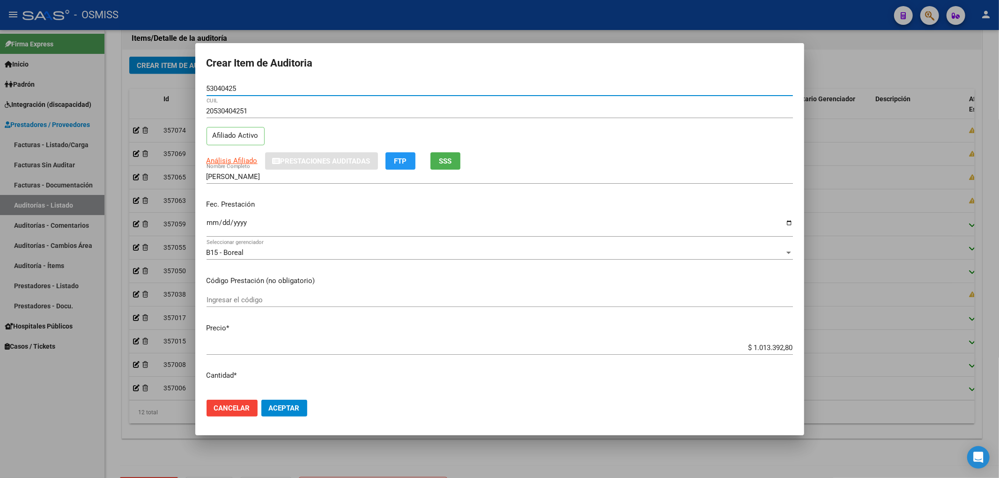
click at [209, 223] on input "Ingresar la fecha" at bounding box center [500, 226] width 586 height 15
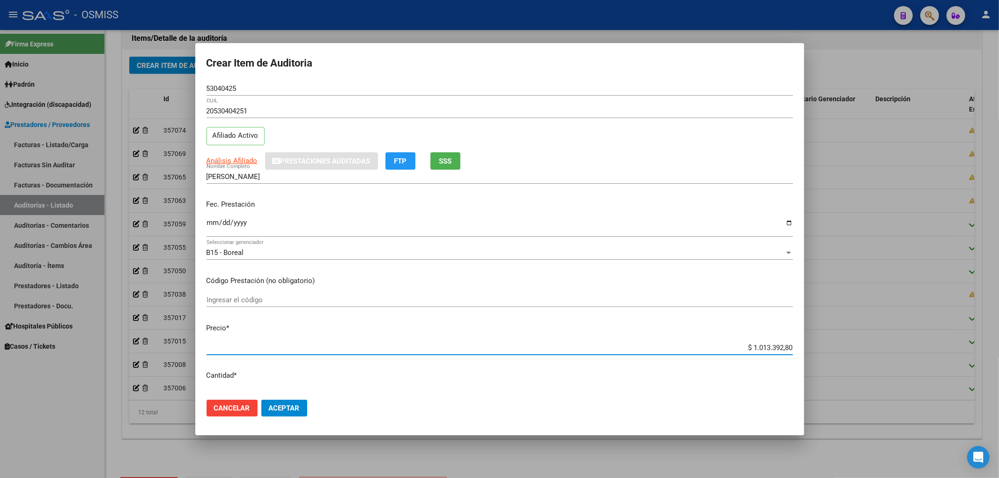
drag, startPoint x: 736, startPoint y: 352, endPoint x: 746, endPoint y: 349, distance: 10.2
click at [746, 349] on div "$ 1.013.392,80 Ingresar el precio" at bounding box center [500, 347] width 586 height 14
drag, startPoint x: 733, startPoint y: 348, endPoint x: 903, endPoint y: 343, distance: 170.6
click at [903, 343] on div "Crear Item de Auditoria 53040425 Nro Documento 20530404251 CUIL Afiliado Activo…" at bounding box center [499, 239] width 999 height 478
click at [144, 68] on div "Crear Item de Auditoria 53040425 Nro Documento 20530404251 CUIL Afiliado Activo…" at bounding box center [499, 239] width 999 height 478
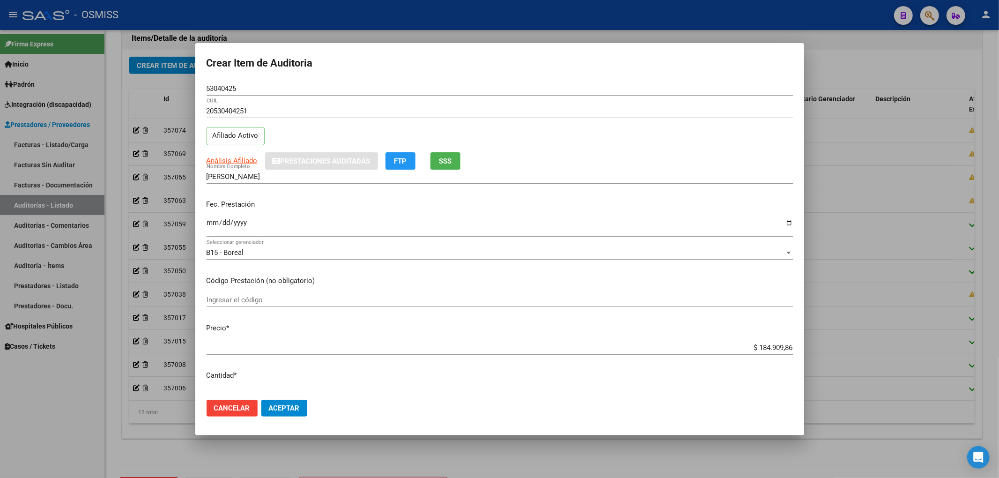
click at [654, 184] on div "PASTRANA LUCIANO AGUSTIN Nombre Completo" at bounding box center [500, 181] width 586 height 23
click at [302, 411] on button "Aceptar" at bounding box center [284, 407] width 46 height 17
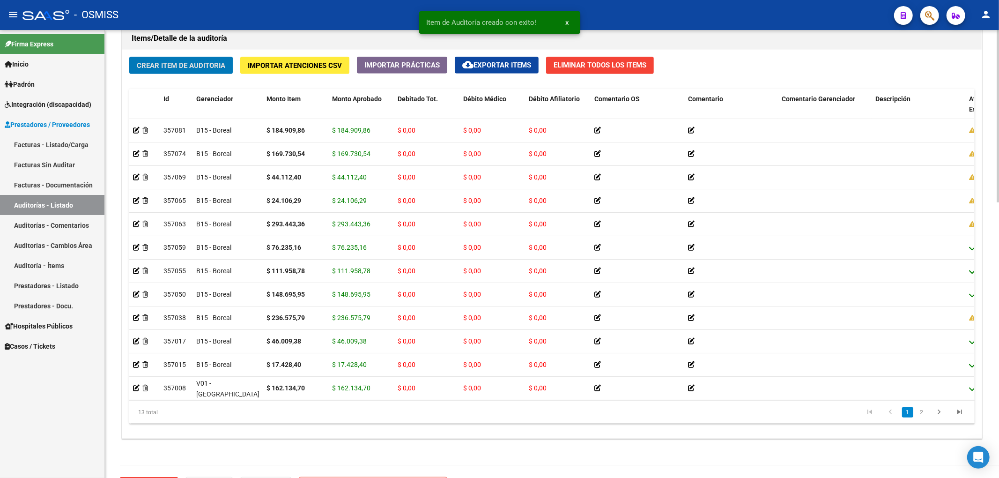
click at [221, 68] on span "Crear Item de Auditoria" at bounding box center [181, 65] width 89 height 8
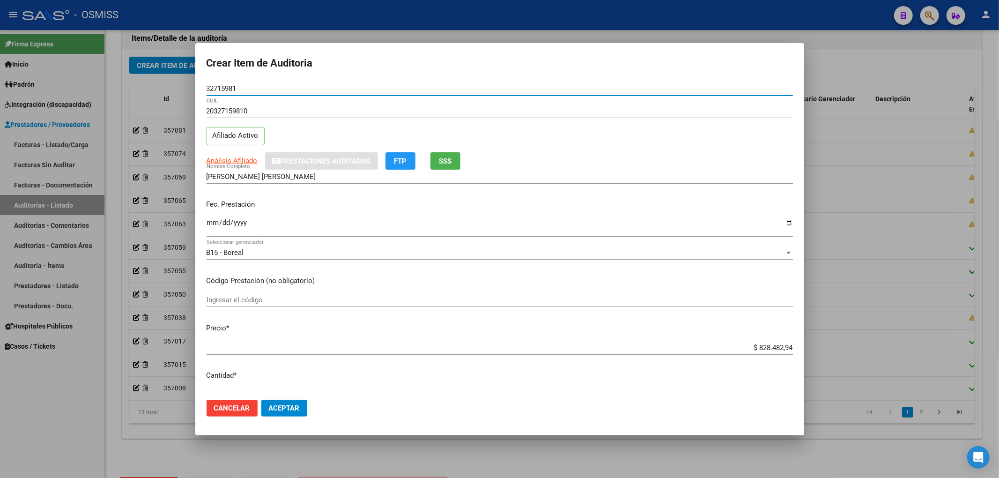
click at [207, 222] on input "Ingresar la fecha" at bounding box center [500, 226] width 586 height 15
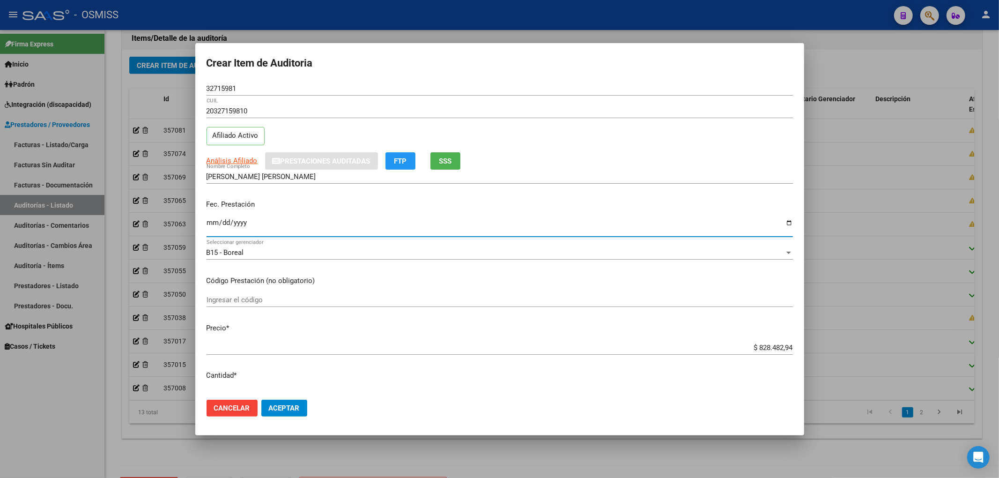
drag, startPoint x: 726, startPoint y: 348, endPoint x: 860, endPoint y: 332, distance: 135.4
click at [873, 336] on div "Crear Item de Auditoria 32715981 Nro Documento 20327159810 CUIL Afiliado Activo…" at bounding box center [499, 239] width 999 height 478
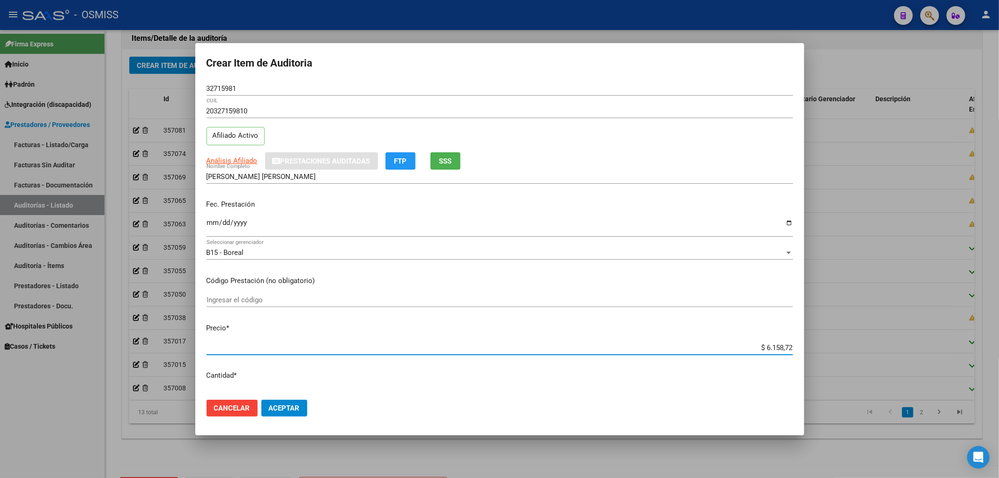
drag, startPoint x: 240, startPoint y: 89, endPoint x: 64, endPoint y: 108, distance: 177.1
click at [200, 81] on mat-dialog-content "32715981 Nro Documento 20327159810 CUIL Afiliado Activo Análisis Afiliado Prest…" at bounding box center [499, 236] width 609 height 311
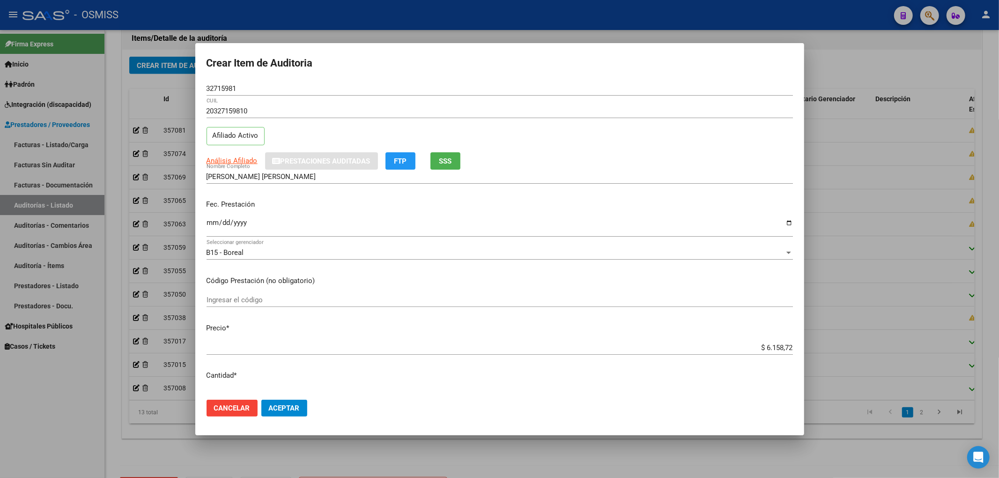
drag, startPoint x: 639, startPoint y: 201, endPoint x: 631, endPoint y: 217, distance: 17.8
click at [639, 201] on p "Fec. Prestación" at bounding box center [500, 204] width 586 height 11
click at [296, 402] on button "Aceptar" at bounding box center [284, 407] width 46 height 17
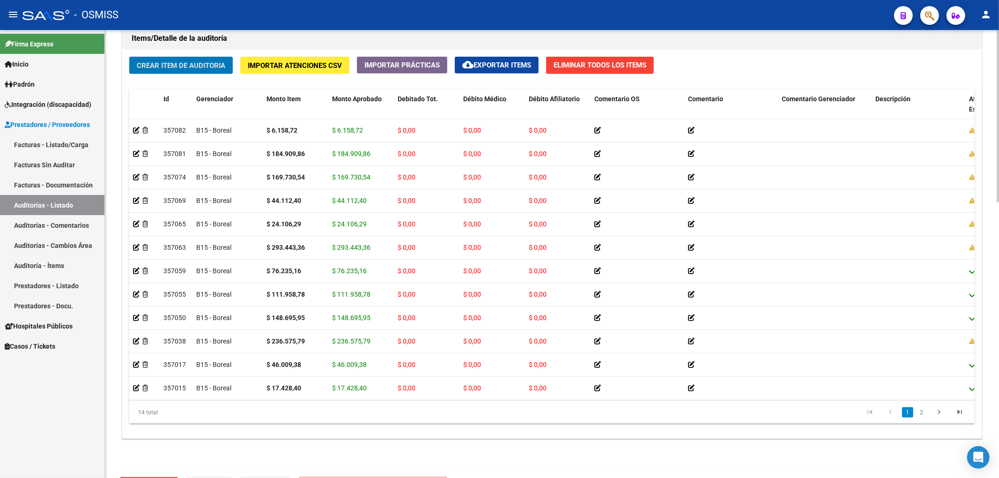
click at [208, 67] on span "Crear Item de Auditoria" at bounding box center [181, 65] width 89 height 8
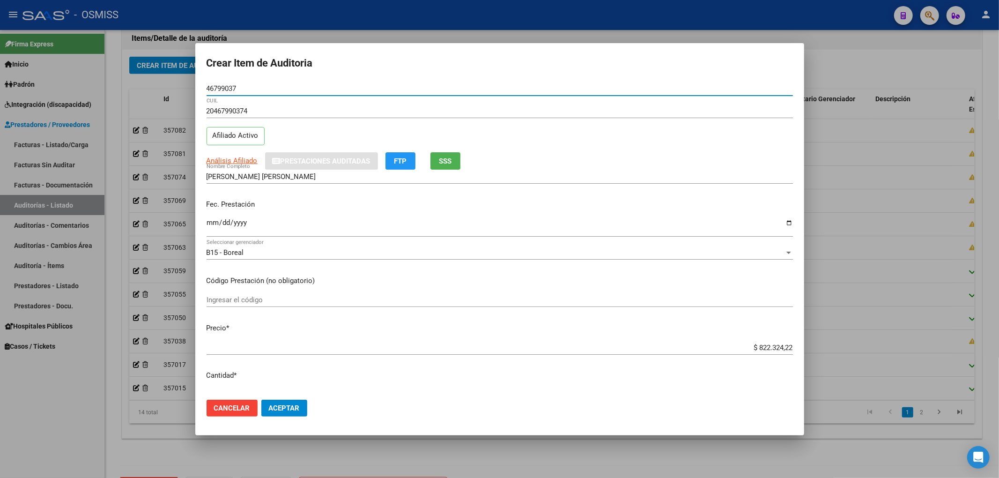
click at [207, 225] on input "Ingresar la fecha" at bounding box center [500, 226] width 586 height 15
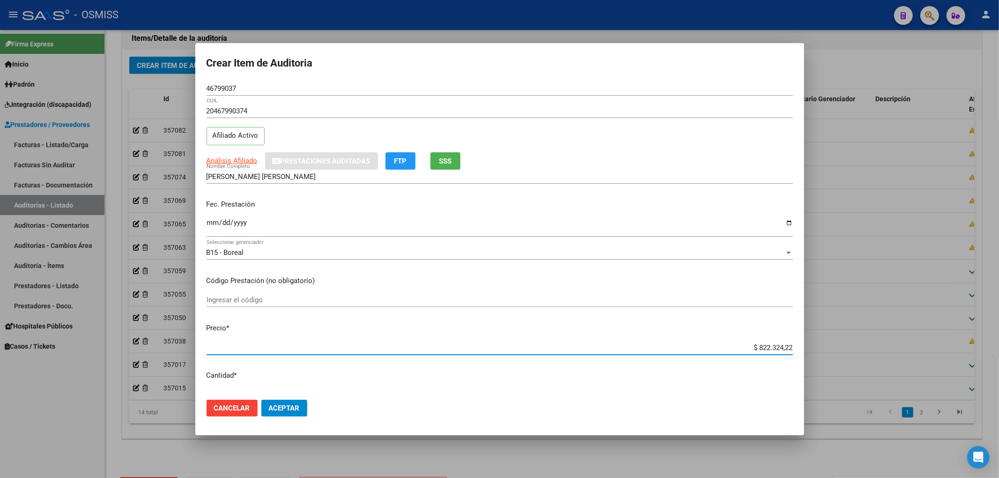
drag, startPoint x: 740, startPoint y: 349, endPoint x: 998, endPoint y: 115, distance: 348.5
click at [998, 315] on div "Crear Item de Auditoria 46799037 Nro Documento 20467990374 CUIL Afiliado Activo…" at bounding box center [499, 239] width 999 height 478
drag, startPoint x: 238, startPoint y: 89, endPoint x: 8, endPoint y: 93, distance: 230.5
click at [110, 90] on div "Crear Item de Auditoria 46799037 Nro Documento 20467990374 CUIL Afiliado Activo…" at bounding box center [499, 239] width 999 height 478
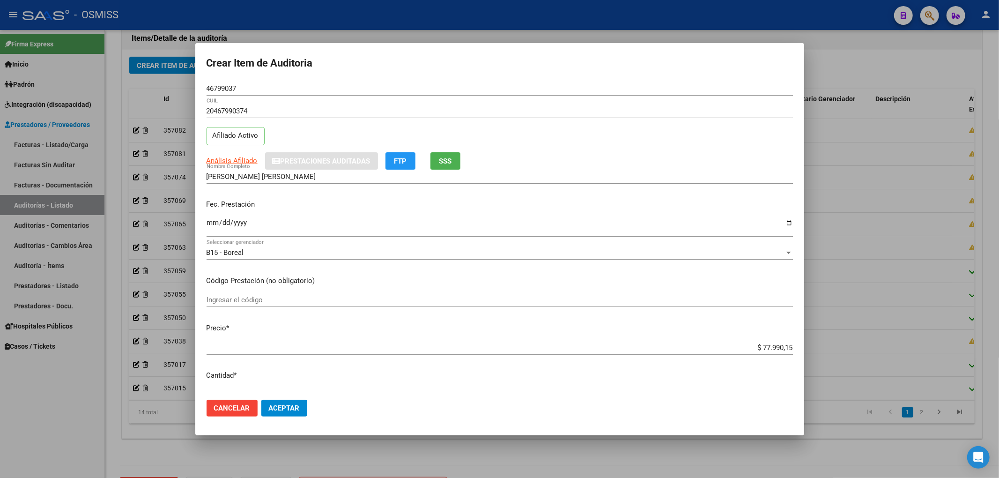
click at [628, 172] on input "RIOS GUARI JESUS FRANCISCO" at bounding box center [500, 176] width 586 height 8
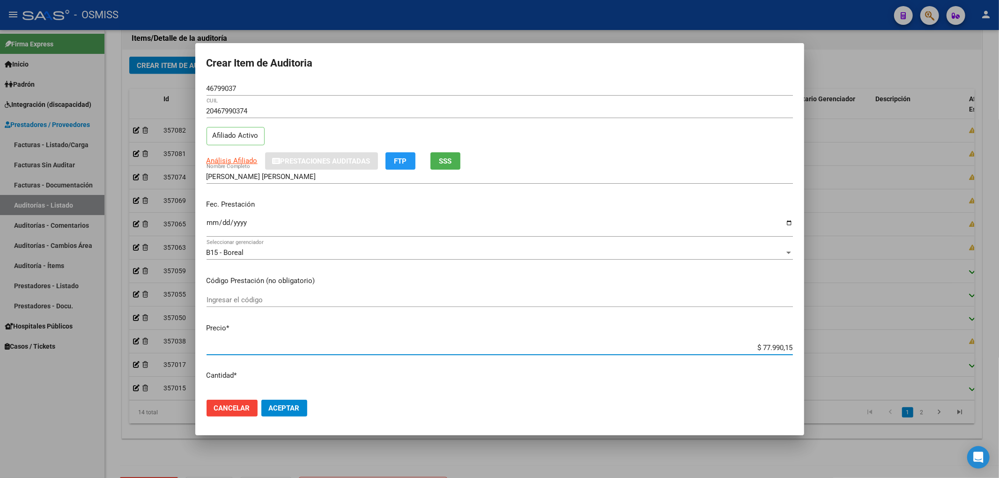
drag, startPoint x: 746, startPoint y: 349, endPoint x: 789, endPoint y: 351, distance: 43.1
click at [785, 351] on mat-dialog-content "46799037 Nro Documento 20467990374 CUIL Afiliado Activo Análisis Afiliado Prest…" at bounding box center [499, 236] width 609 height 311
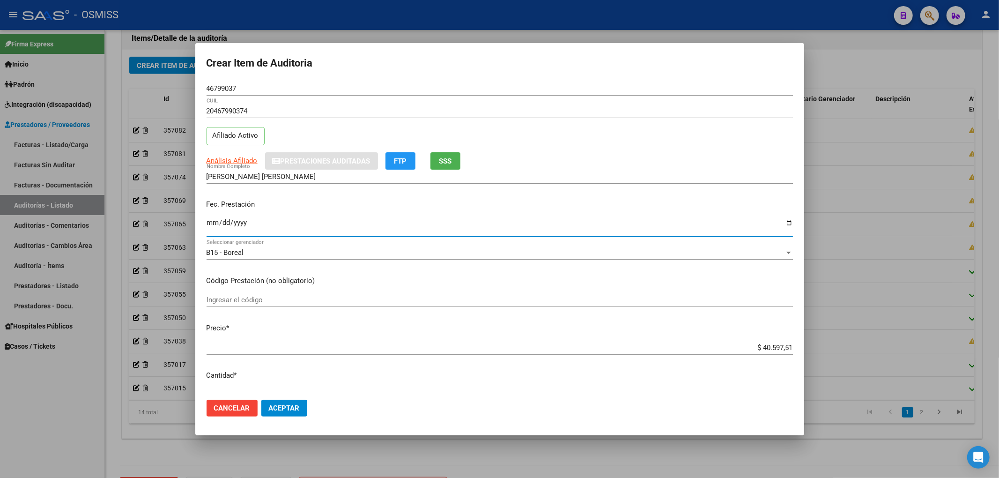
click at [210, 223] on input "2025-03-10" at bounding box center [500, 226] width 586 height 15
click at [294, 402] on button "Aceptar" at bounding box center [284, 407] width 46 height 17
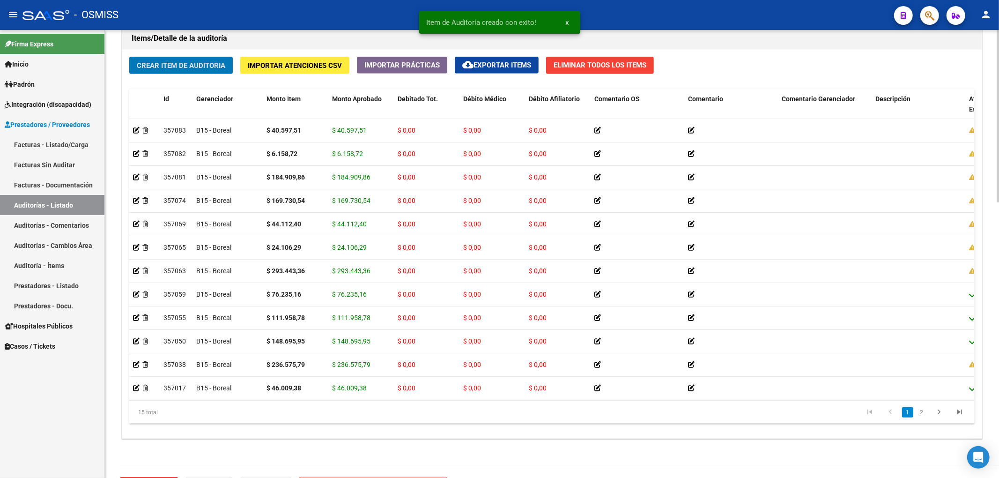
click at [163, 67] on span "Crear Item de Auditoria" at bounding box center [181, 65] width 89 height 8
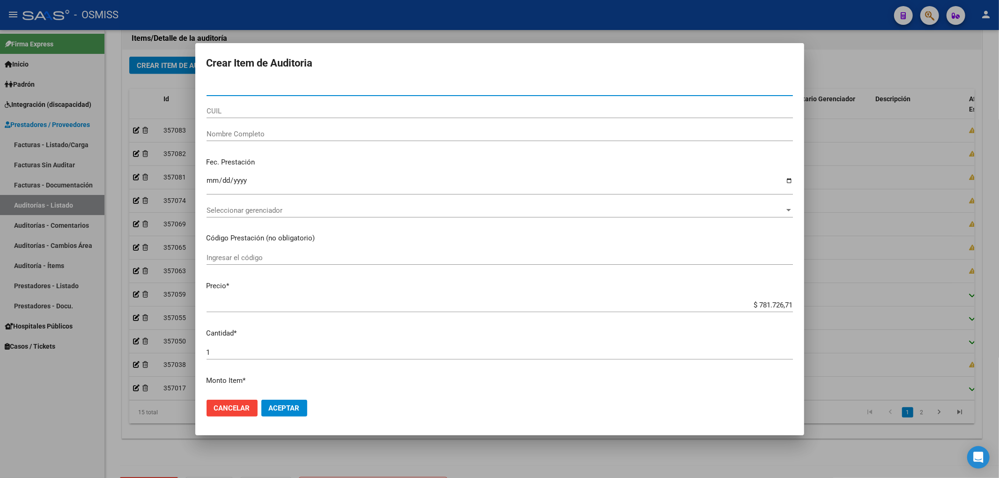
drag, startPoint x: 916, startPoint y: 311, endPoint x: 925, endPoint y: 312, distance: 9.4
click at [947, 312] on div "Crear Item de Auditoria Nro Documento CUIL Nombre Completo Fec. Prestación Ingr…" at bounding box center [499, 239] width 999 height 478
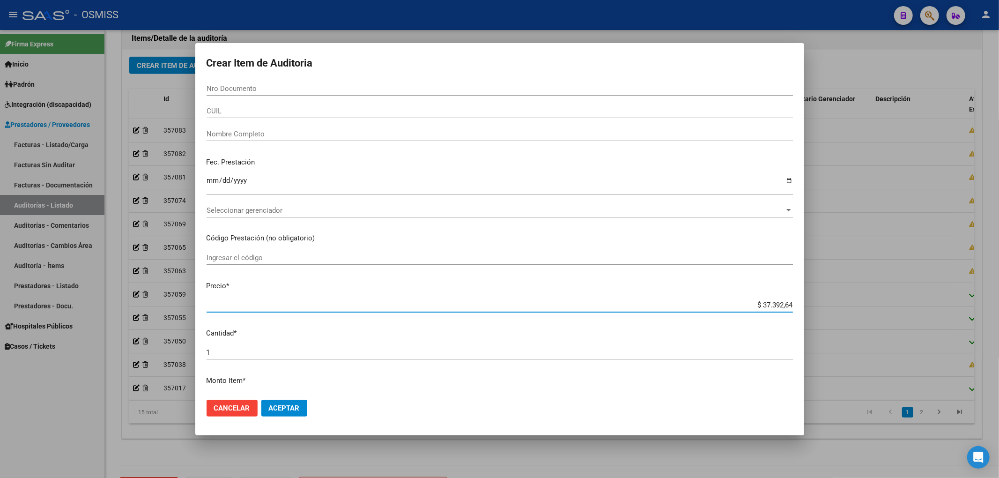
click at [227, 81] on div "Nro Documento" at bounding box center [500, 88] width 586 height 14
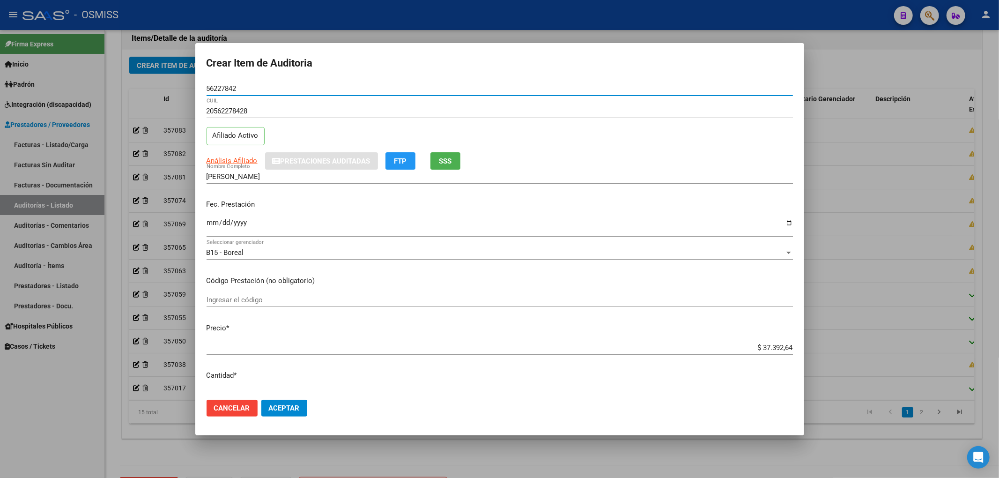
click at [210, 223] on input "Ingresar la fecha" at bounding box center [500, 226] width 586 height 15
click at [628, 285] on p "Código Prestación (no obligatorio)" at bounding box center [500, 280] width 586 height 11
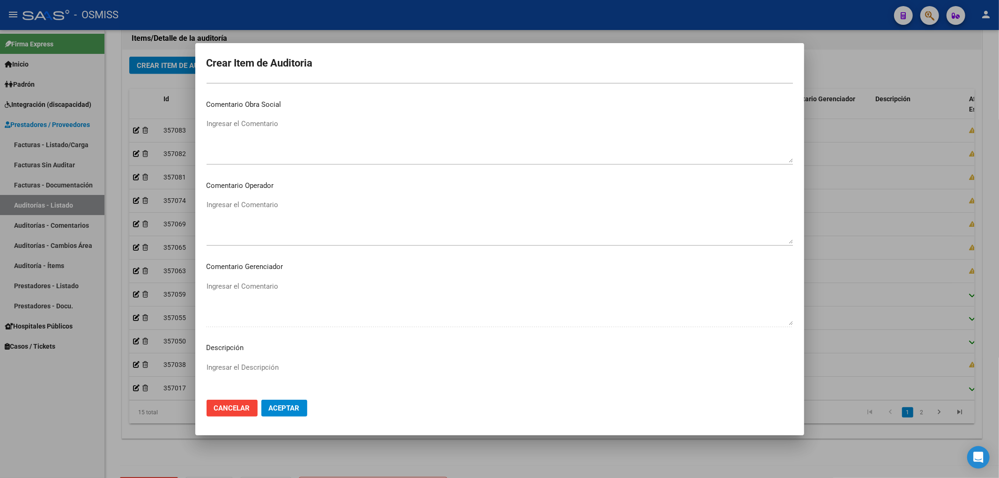
scroll to position [628, 0]
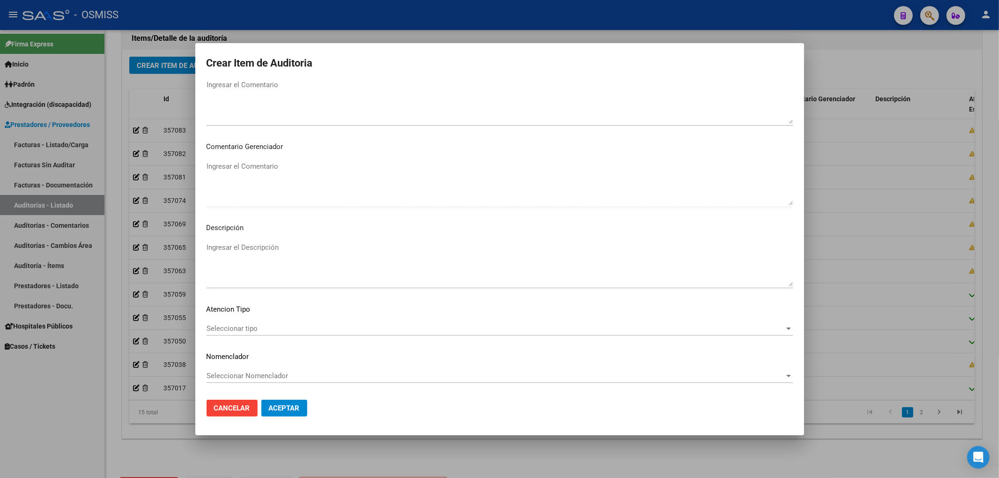
click at [259, 261] on textarea "Ingresar el Descripción" at bounding box center [500, 264] width 586 height 44
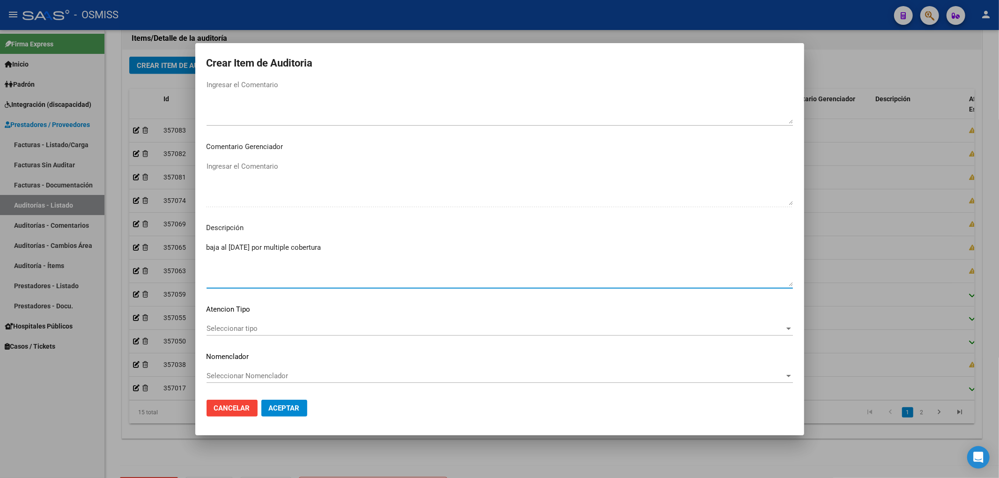
click at [210, 248] on textarea "baja al 31/12/2024 por multiple cobertura" at bounding box center [500, 264] width 586 height 44
click at [310, 270] on textarea "Baja al 31/12/2024 por multiple cobertura" at bounding box center [500, 264] width 586 height 44
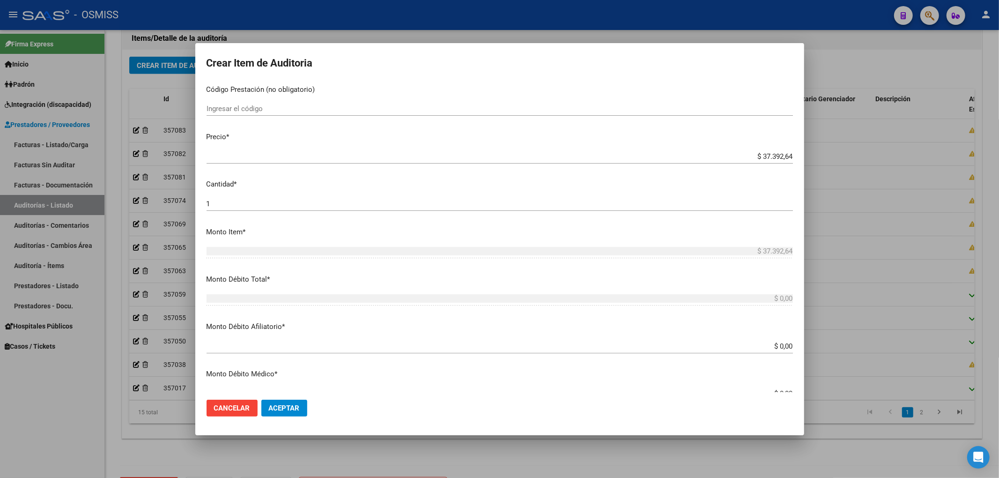
scroll to position [0, 0]
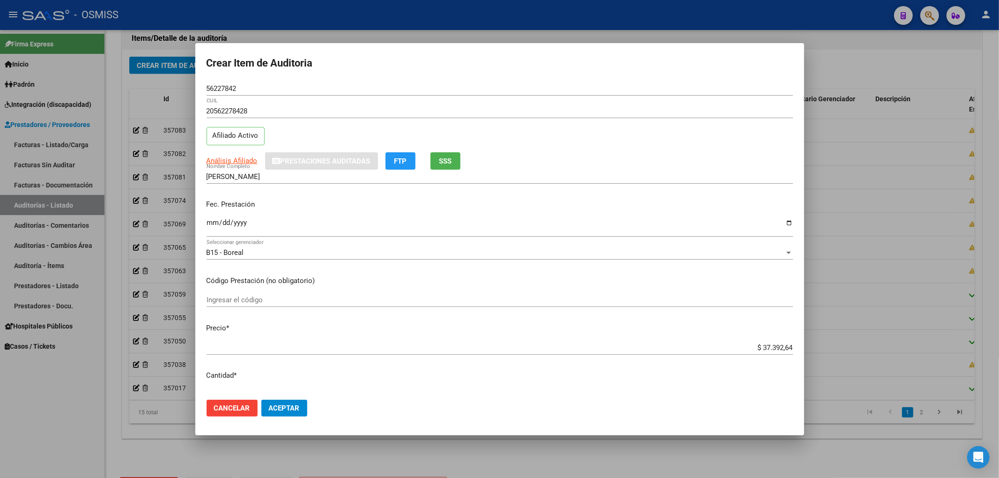
drag, startPoint x: 238, startPoint y: 89, endPoint x: 107, endPoint y: 92, distance: 131.7
click at [174, 80] on div "Crear Item de Auditoria 56227842 Nro Documento 20562278428 CUIL Afiliado Activo…" at bounding box center [499, 239] width 999 height 478
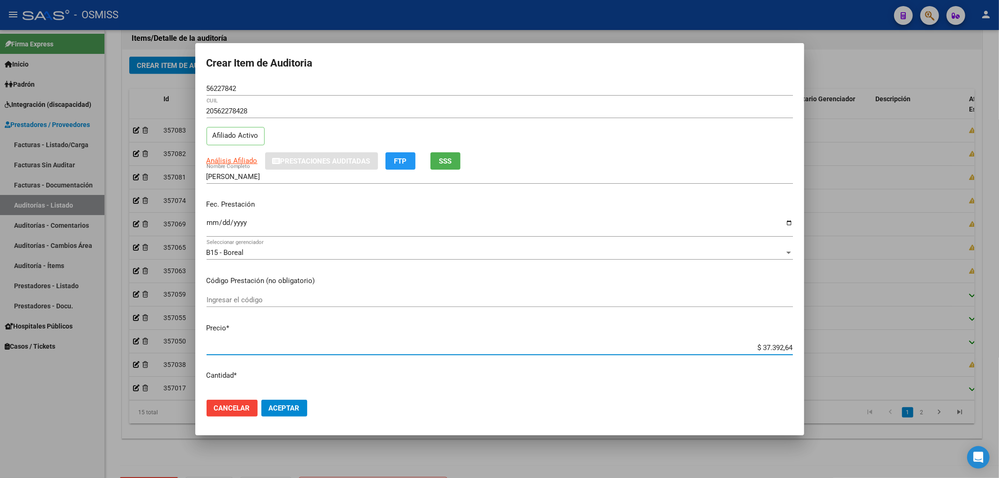
drag, startPoint x: 744, startPoint y: 345, endPoint x: 803, endPoint y: 343, distance: 59.0
click at [802, 343] on mat-dialog-content "56227842 Nro Documento 20562278428 CUIL Afiliado Activo Análisis Afiliado Prest…" at bounding box center [499, 236] width 609 height 311
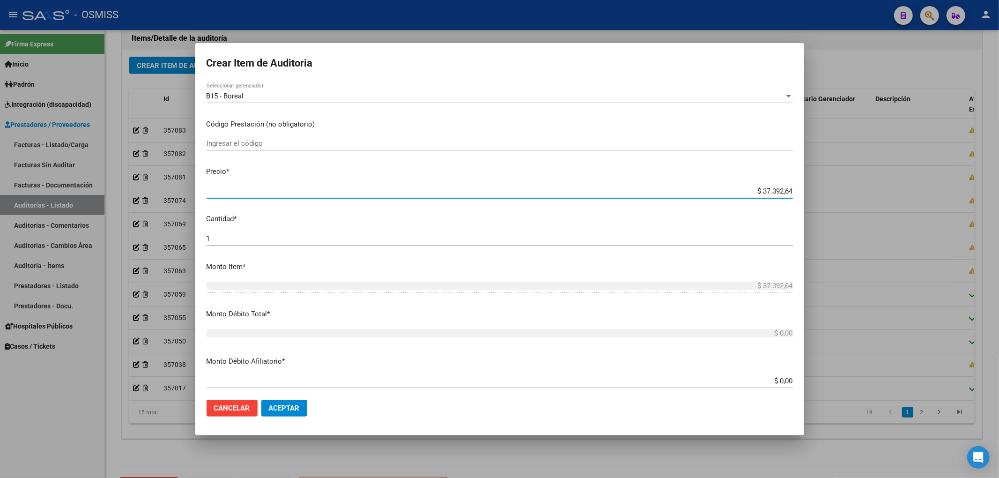
scroll to position [187, 0]
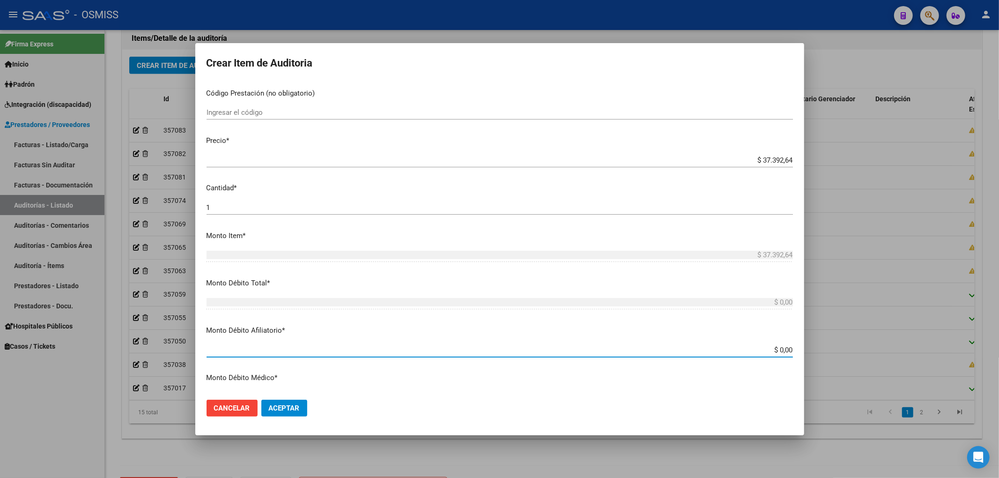
click at [784, 351] on input "$ 0,00" at bounding box center [500, 350] width 586 height 8
paste input "$ 37.392,64"
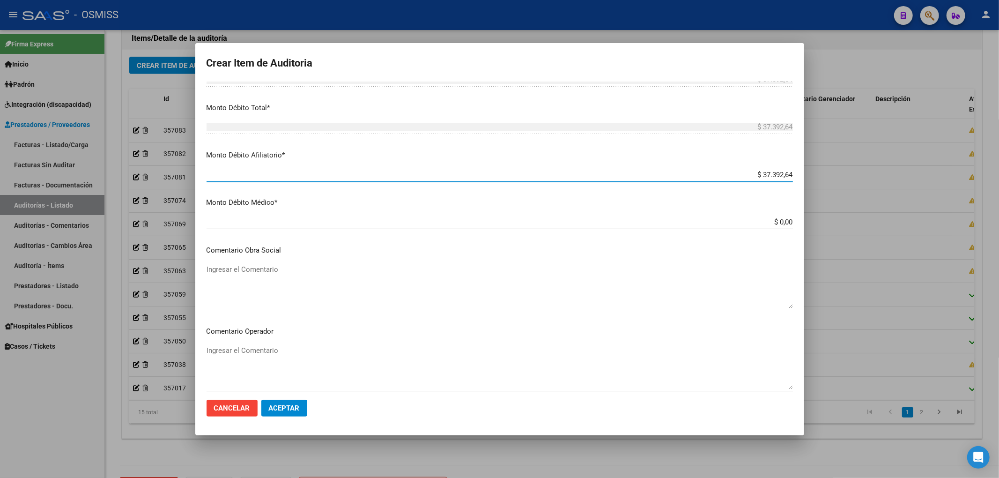
scroll to position [375, 0]
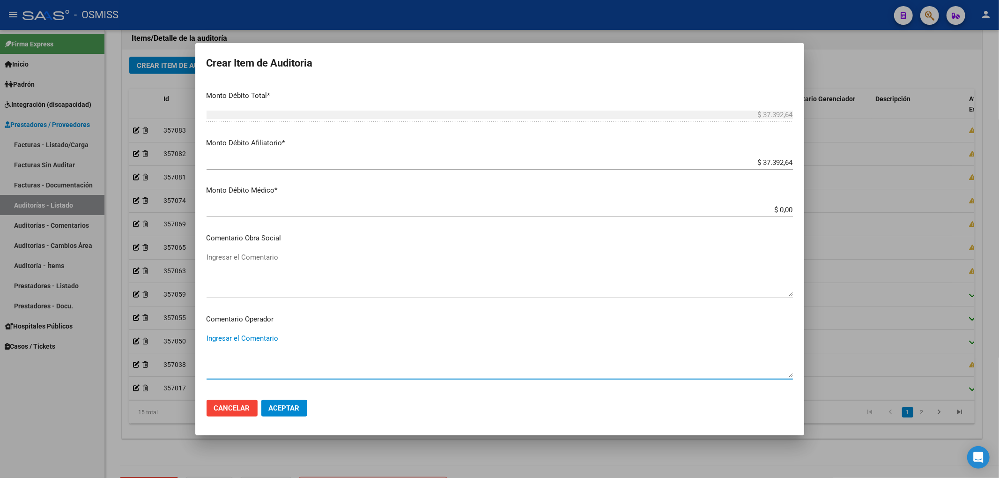
click at [252, 343] on textarea "Ingresar el Comentario" at bounding box center [500, 355] width 586 height 44
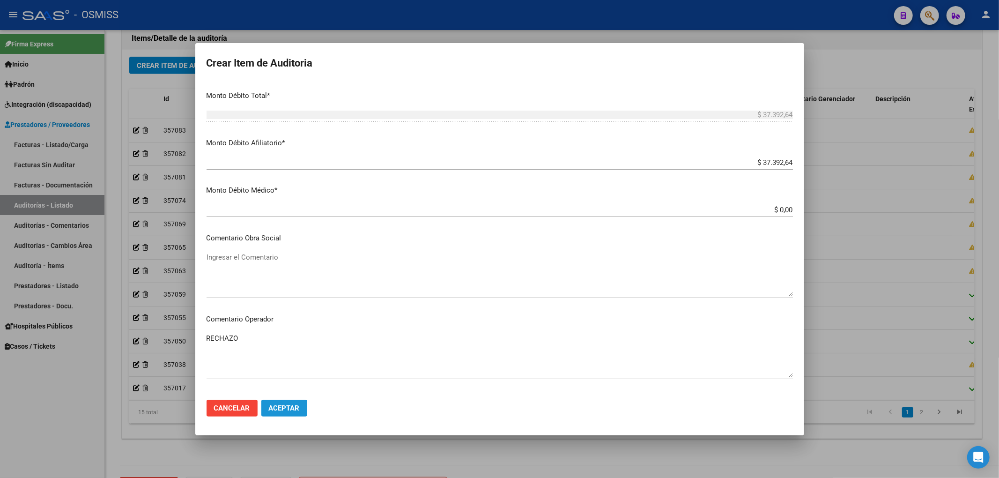
click at [281, 413] on button "Aceptar" at bounding box center [284, 407] width 46 height 17
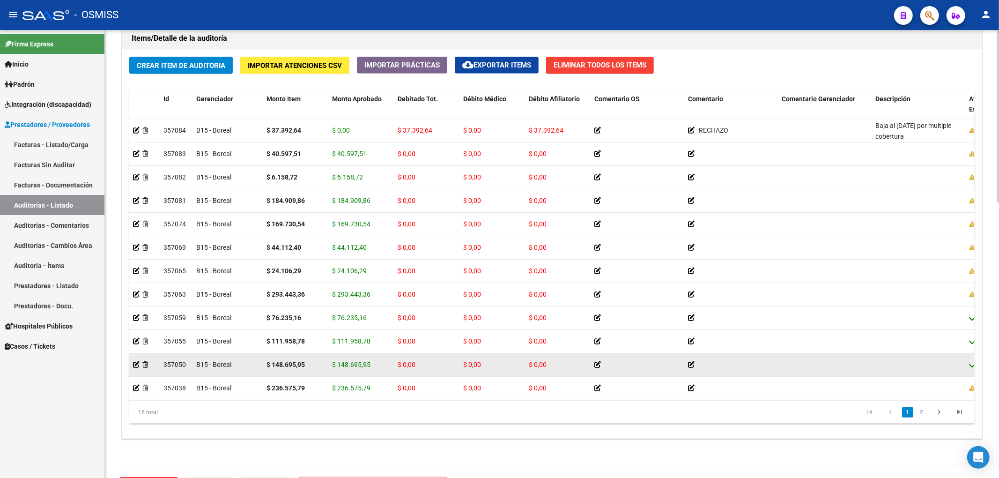
drag, startPoint x: 673, startPoint y: 459, endPoint x: 525, endPoint y: 371, distance: 172.2
click at [673, 459] on div "Información del área Cambiar de área a esta auditoría Area * Hospitales de Auto…" at bounding box center [552, 38] width 864 height 865
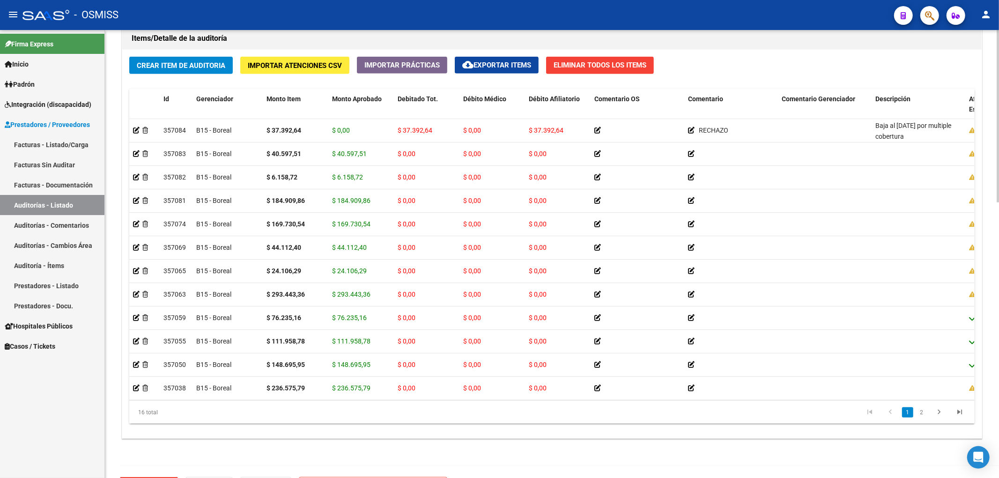
click at [220, 67] on span "Crear Item de Auditoria" at bounding box center [181, 65] width 89 height 8
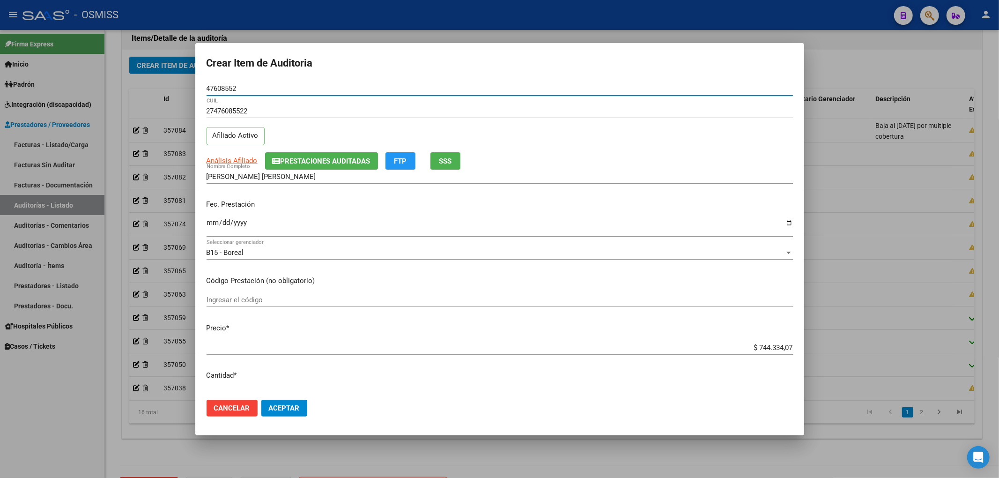
drag, startPoint x: 747, startPoint y: 349, endPoint x: 935, endPoint y: 344, distance: 187.9
click at [928, 343] on div "Crear Item de Auditoria 47608552 Nro Documento 27476085522 CUIL Afiliado Activo…" at bounding box center [499, 239] width 999 height 478
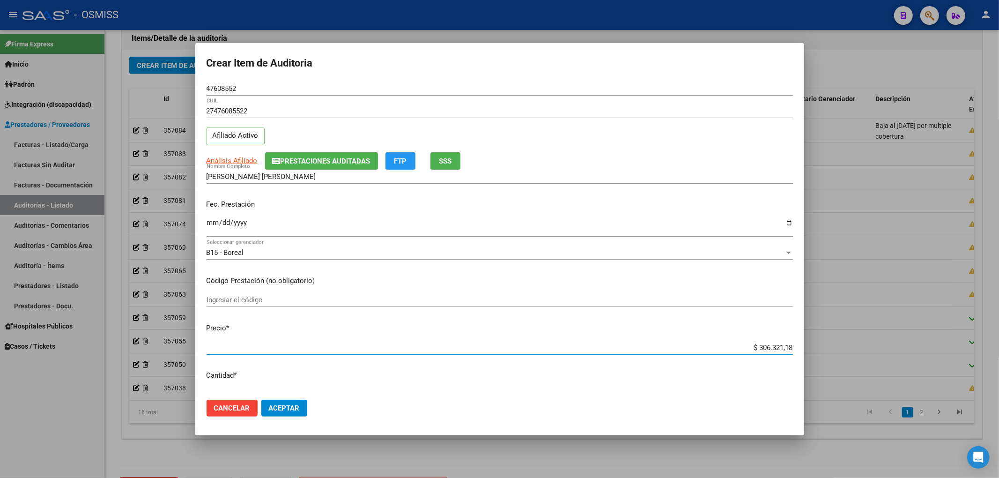
click at [204, 222] on mat-dialog-content "47608552 Nro Documento 27476085522 CUIL Afiliado Activo Análisis Afiliado Prest…" at bounding box center [499, 236] width 609 height 311
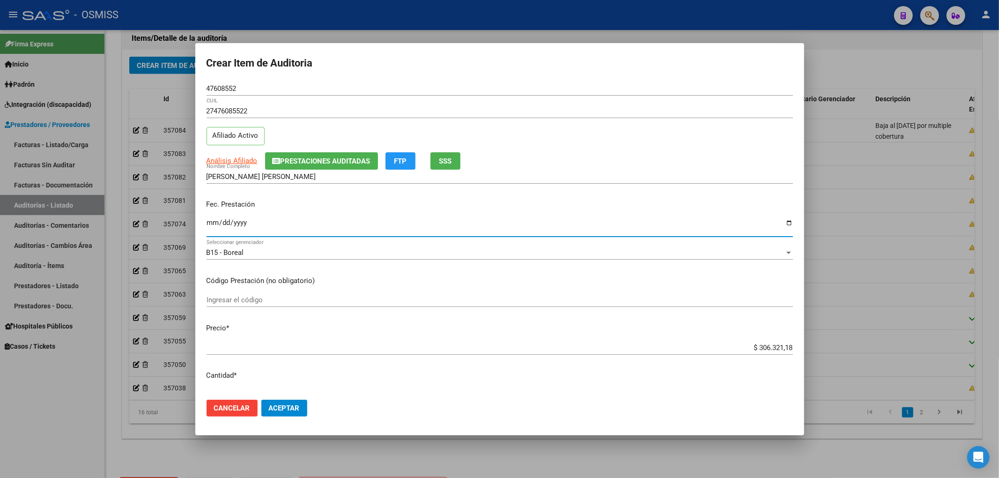
click at [208, 224] on input "Ingresar la fecha" at bounding box center [500, 226] width 586 height 15
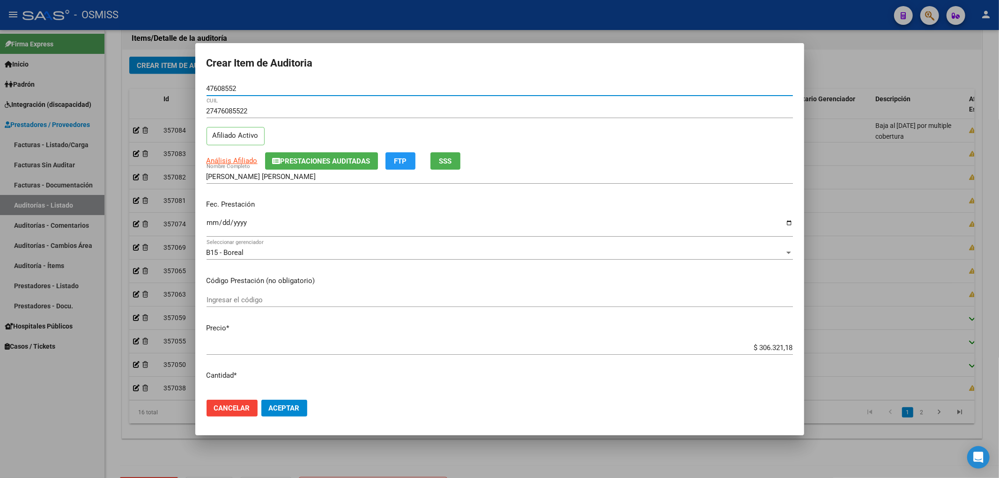
drag, startPoint x: 240, startPoint y: 91, endPoint x: 127, endPoint y: 75, distance: 114.0
click at [138, 75] on div "Crear Item de Auditoria 47608552 Nro Documento 27476085522 CUIL Afiliado Activo…" at bounding box center [499, 239] width 999 height 478
click at [743, 162] on div "Análisis Afiliado Prestaciones Auditadas FTP SSS" at bounding box center [500, 160] width 586 height 17
click at [298, 409] on span "Aceptar" at bounding box center [284, 408] width 31 height 8
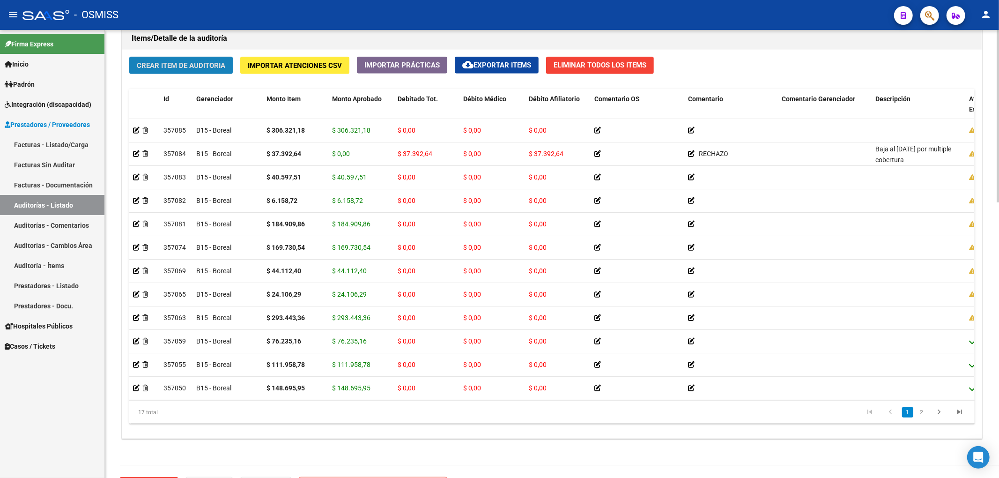
click at [169, 60] on button "Crear Item de Auditoria" at bounding box center [181, 65] width 104 height 17
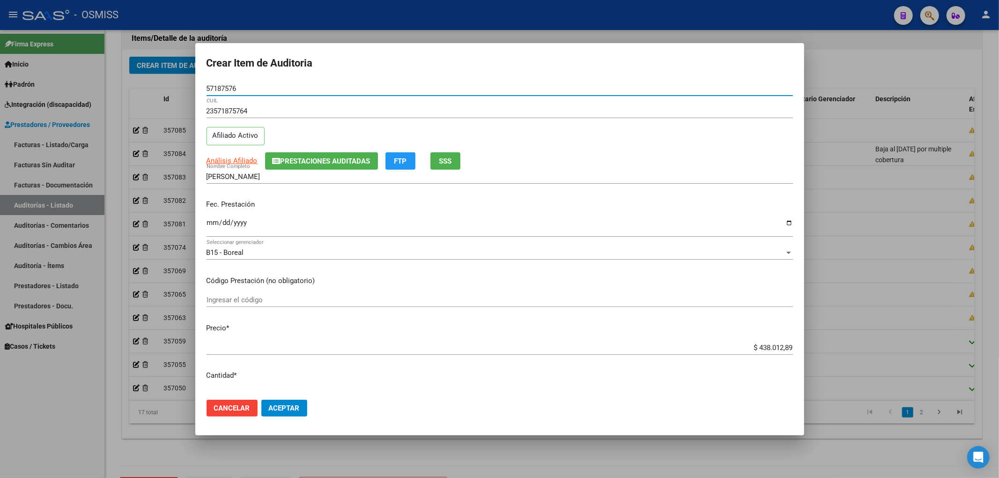
click at [213, 222] on input "Ingresar la fecha" at bounding box center [500, 226] width 586 height 15
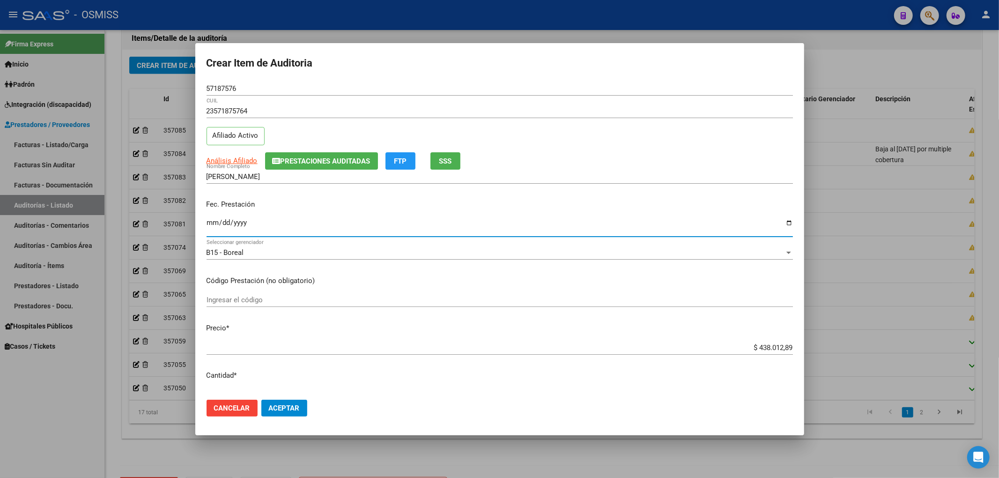
drag, startPoint x: 746, startPoint y: 350, endPoint x: 899, endPoint y: 361, distance: 153.5
click at [892, 361] on div "Crear Item de Auditoria 57187576 Nro Documento 23571875764 CUIL Afiliado Activo…" at bounding box center [499, 239] width 999 height 478
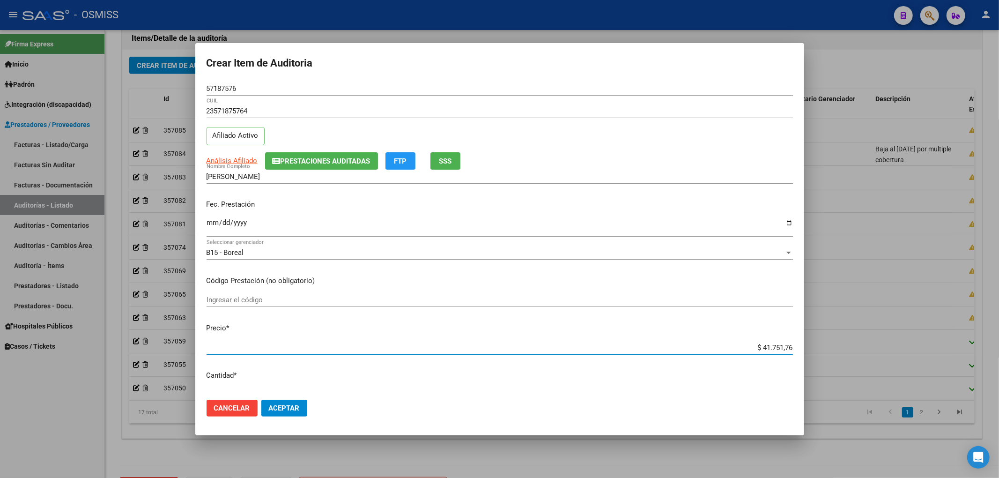
click at [293, 166] on button "Prestaciones Auditadas" at bounding box center [321, 160] width 113 height 17
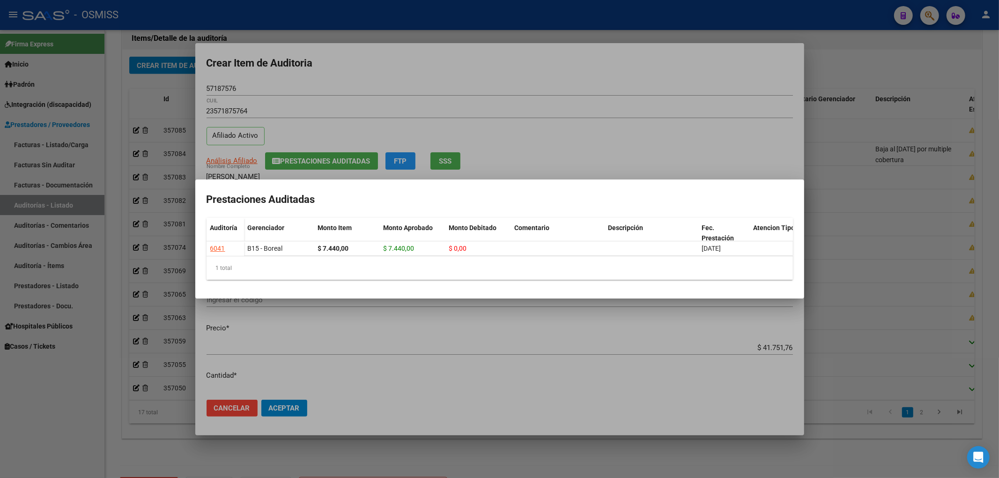
click at [268, 96] on div at bounding box center [499, 239] width 999 height 478
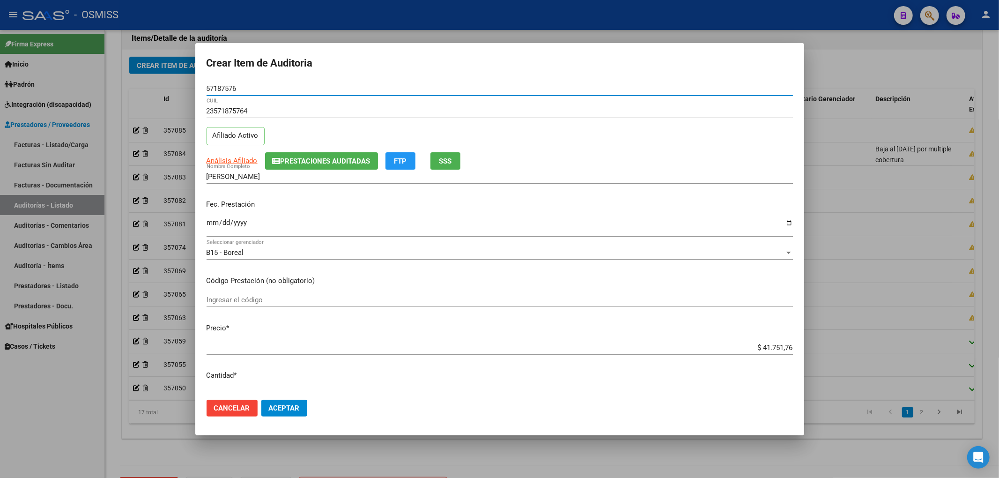
click at [251, 90] on input "57187576" at bounding box center [500, 88] width 586 height 8
drag, startPoint x: 246, startPoint y: 90, endPoint x: 154, endPoint y: 99, distance: 92.3
click at [168, 92] on div "Crear Item de Auditoria 57187576 Nro Documento 23571875764 CUIL Afiliado Activo…" at bounding box center [499, 239] width 999 height 478
click at [645, 152] on div "Análisis Afiliado Prestaciones Auditadas FTP SSS" at bounding box center [500, 160] width 586 height 17
drag, startPoint x: 244, startPoint y: 90, endPoint x: 93, endPoint y: 67, distance: 152.7
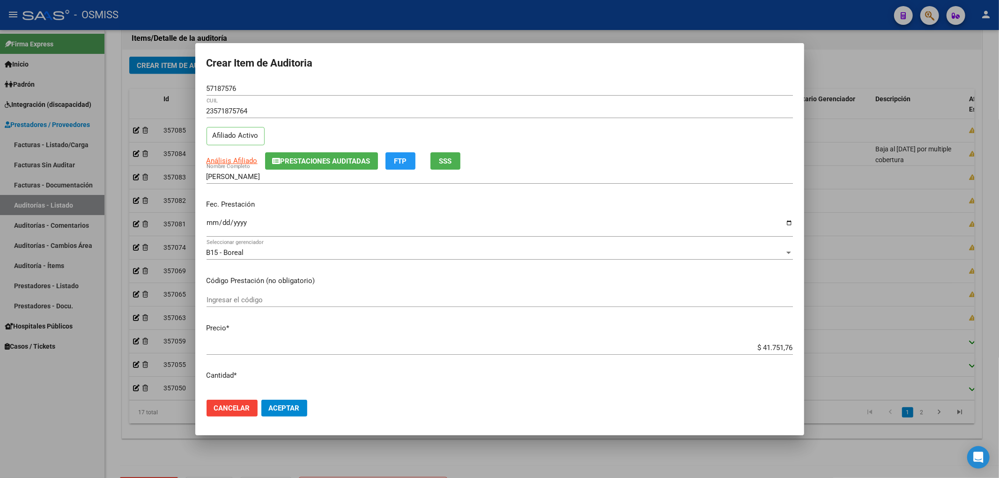
click at [126, 70] on div "Crear Item de Auditoria 57187576 Nro Documento 23571875764 CUIL Afiliado Activo…" at bounding box center [499, 239] width 999 height 478
click at [679, 134] on div "23571875764 CUIL Afiliado Activo" at bounding box center [500, 128] width 586 height 48
click at [290, 412] on button "Aceptar" at bounding box center [284, 407] width 46 height 17
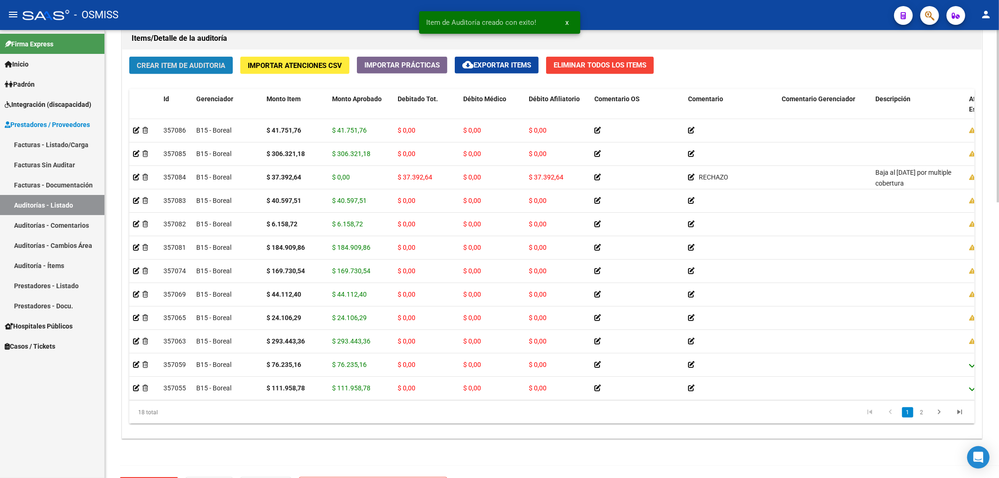
click at [198, 68] on span "Crear Item de Auditoria" at bounding box center [181, 65] width 89 height 8
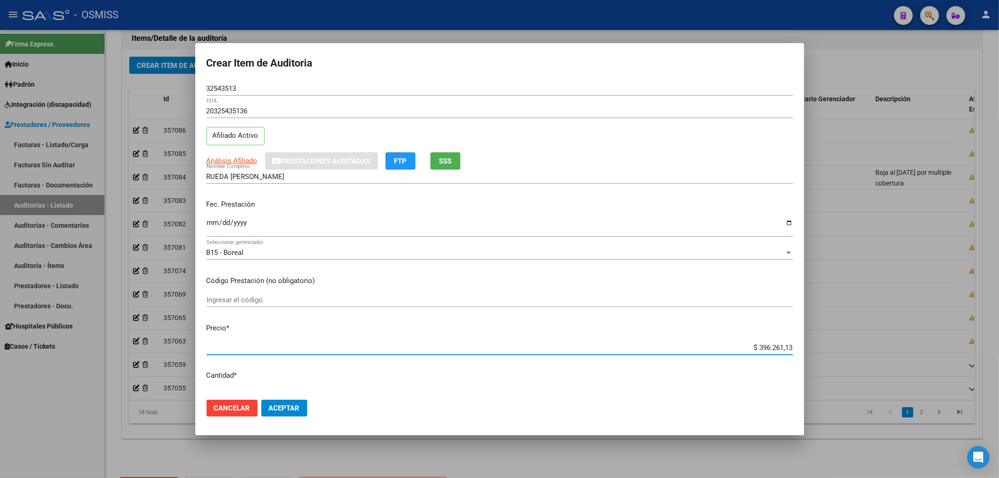
drag, startPoint x: 806, startPoint y: 342, endPoint x: 856, endPoint y: 343, distance: 50.6
click at [851, 343] on div "Crear Item de Auditoria 32543513 Nro Documento 20325435136 CUIL Afiliado Activo…" at bounding box center [499, 239] width 999 height 478
click at [207, 230] on input "Ingresar la fecha" at bounding box center [500, 226] width 586 height 15
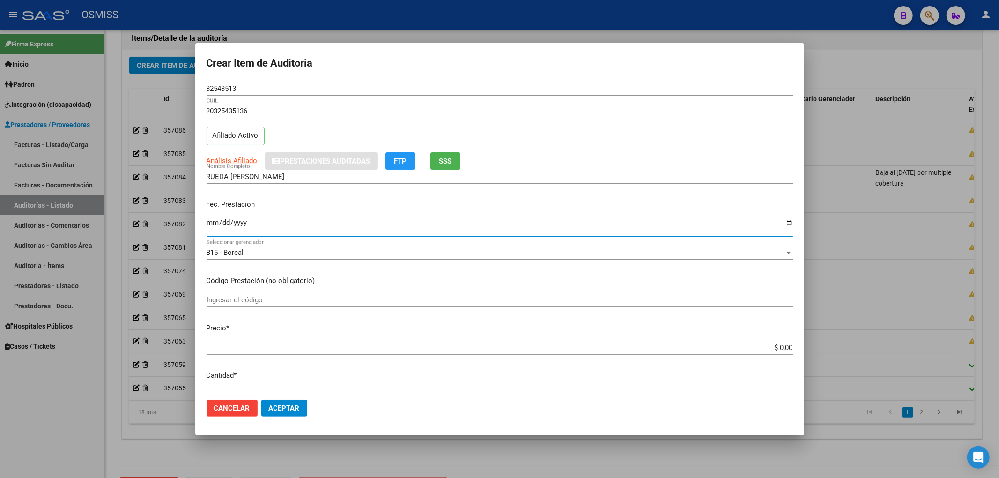
click at [785, 345] on app-form-text-field "Precio * $ 0,00 Ingresar el precio" at bounding box center [504, 337] width 594 height 29
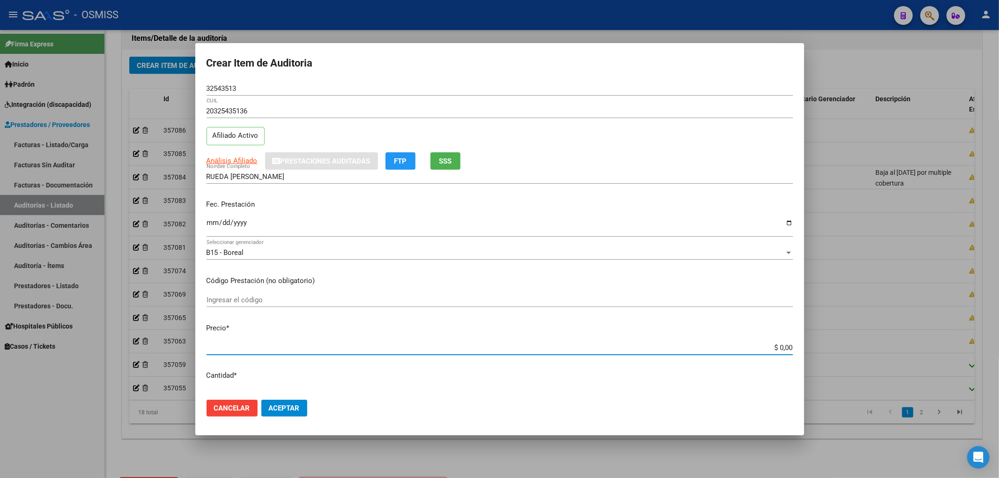
click at [785, 349] on input "$ 0,00" at bounding box center [500, 347] width 586 height 8
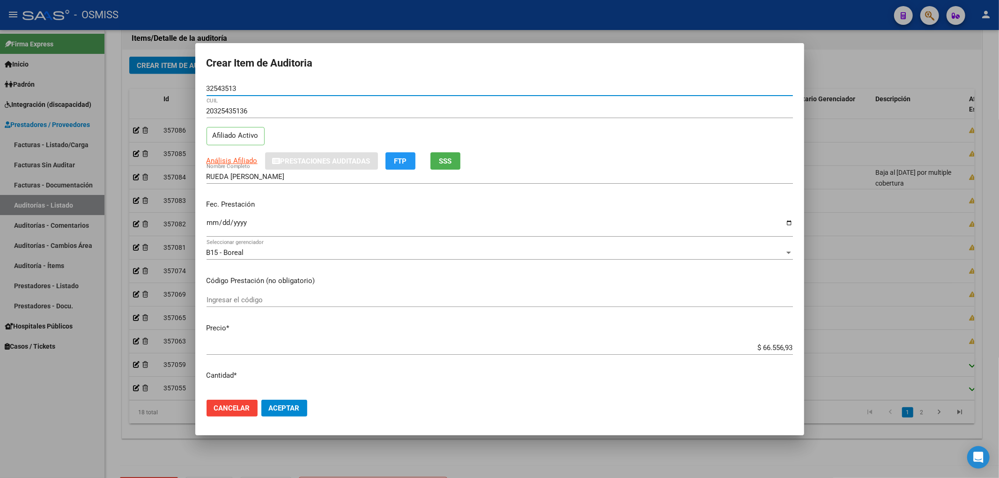
drag, startPoint x: 227, startPoint y: 82, endPoint x: 137, endPoint y: 88, distance: 89.6
click at [133, 75] on div "Crear Item de Auditoria 32543513 Nro Documento 20325435136 CUIL Afiliado Activo…" at bounding box center [499, 239] width 999 height 478
click at [660, 144] on div "20325435136 CUIL Afiliado Activo" at bounding box center [500, 128] width 586 height 48
click at [299, 409] on span "Aceptar" at bounding box center [284, 408] width 31 height 8
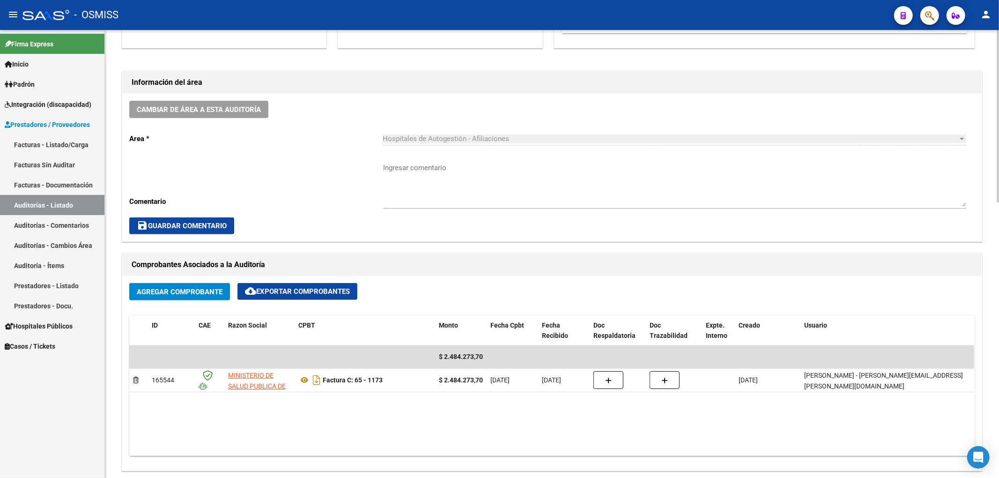
scroll to position [437, 0]
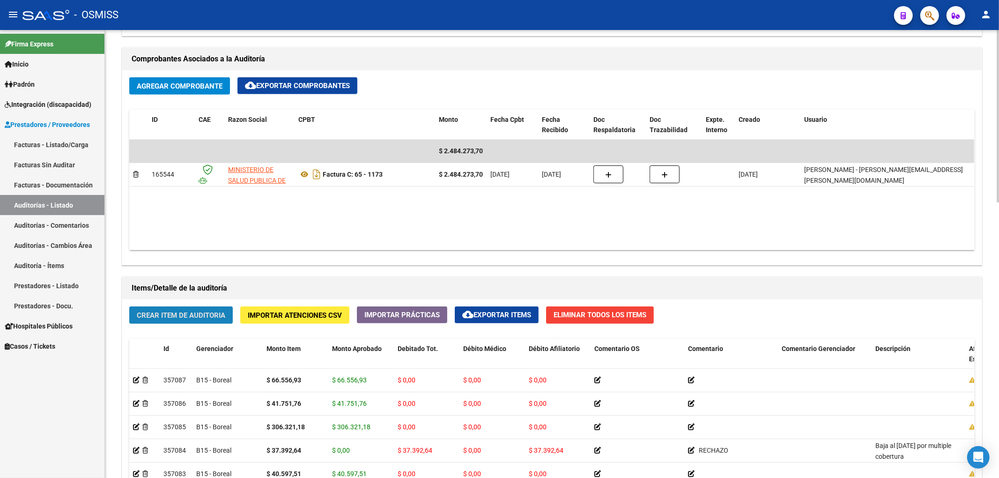
click at [196, 310] on button "Crear Item de Auditoria" at bounding box center [181, 314] width 104 height 17
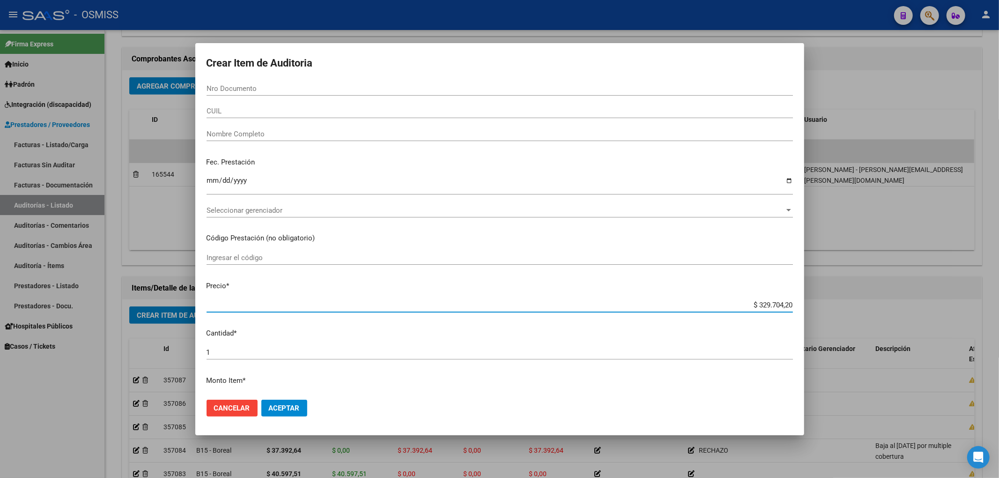
drag, startPoint x: 750, startPoint y: 303, endPoint x: 998, endPoint y: 293, distance: 248.9
click at [957, 295] on div "Crear Item de Auditoria Nro Documento CUIL Nombre Completo Fec. Prestación Ingr…" at bounding box center [499, 239] width 999 height 478
click at [254, 89] on input "Nro Documento" at bounding box center [500, 88] width 586 height 8
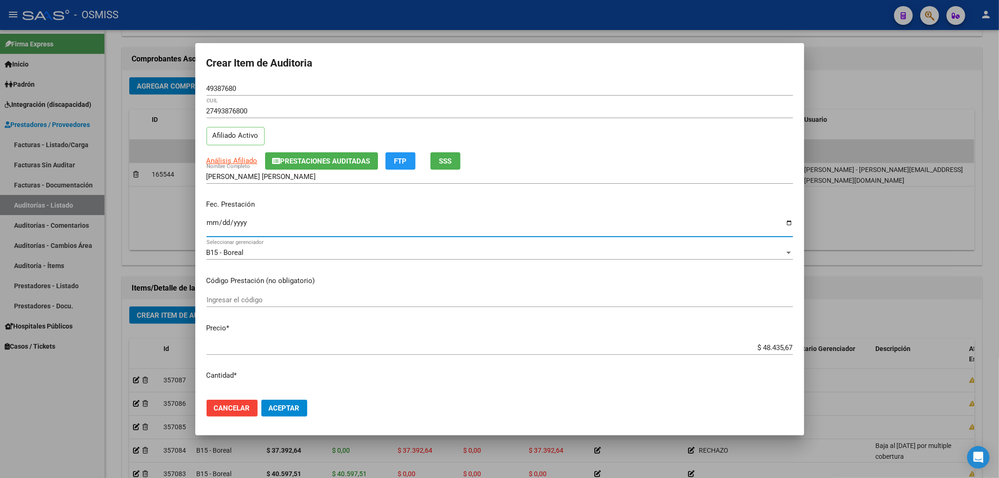
click at [213, 225] on input "Ingresar la fecha" at bounding box center [500, 226] width 586 height 15
drag, startPoint x: 240, startPoint y: 88, endPoint x: 57, endPoint y: 70, distance: 184.5
click at [79, 70] on div "Crear Item de Auditoria 49387680 Nro Documento 27493876800 CUIL Afiliado Activo…" at bounding box center [499, 239] width 999 height 478
click at [755, 336] on mat-dialog-content "49387680 Nro Documento 27493876800 CUIL Afiliado Activo Análisis Afiliado Prest…" at bounding box center [499, 236] width 609 height 311
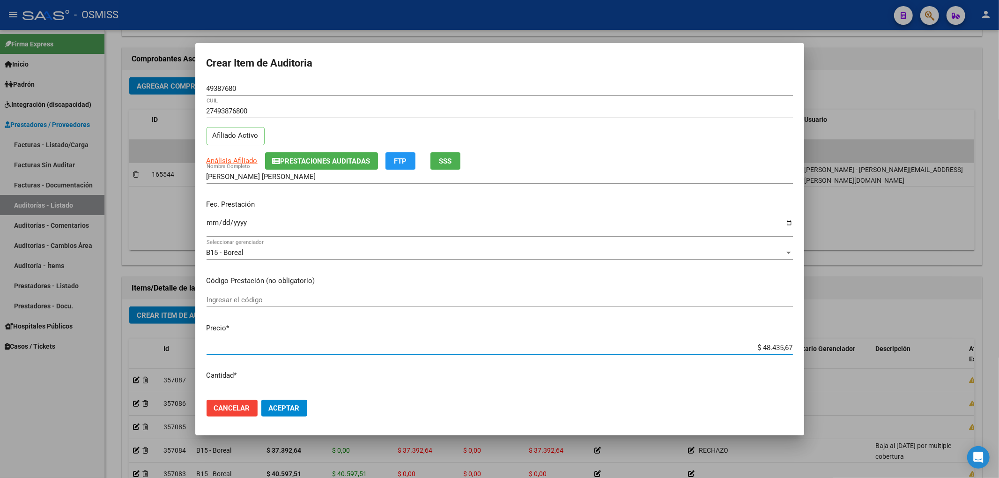
drag, startPoint x: 752, startPoint y: 346, endPoint x: 873, endPoint y: 347, distance: 121.3
click at [864, 345] on div "Crear Item de Auditoria 49387680 Nro Documento 27493876800 CUIL Afiliado Activo…" at bounding box center [499, 239] width 999 height 478
click at [278, 401] on button "Aceptar" at bounding box center [284, 407] width 46 height 17
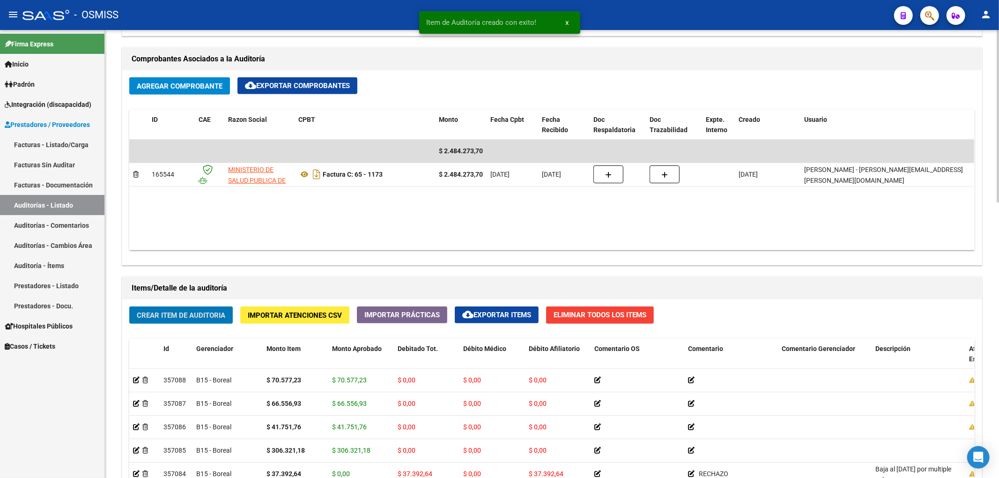
scroll to position [499, 0]
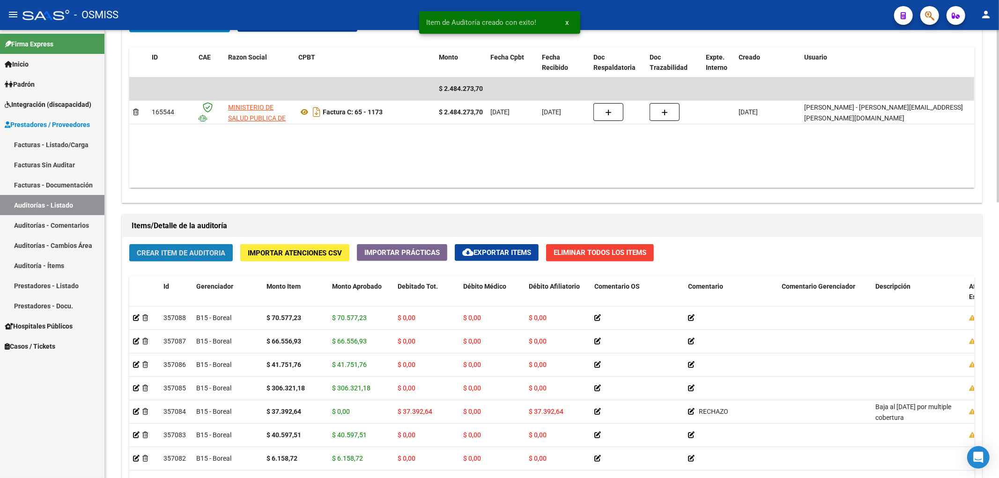
click at [216, 257] on span "Crear Item de Auditoria" at bounding box center [181, 253] width 89 height 8
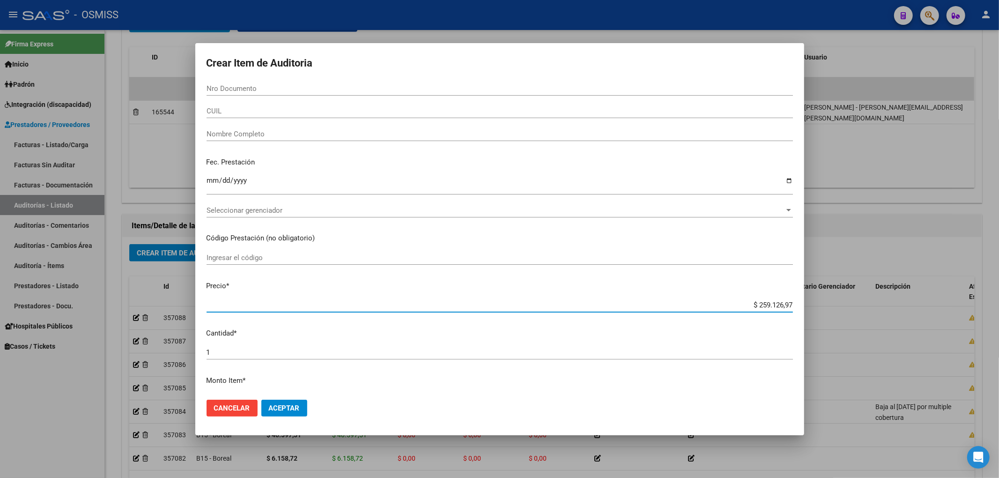
drag, startPoint x: 797, startPoint y: 306, endPoint x: 895, endPoint y: 281, distance: 100.4
click at [854, 288] on div "Crear Item de Auditoria Nro Documento CUIL Nombre Completo Fec. Prestación Ingr…" at bounding box center [499, 239] width 999 height 478
click at [227, 88] on input "Nro Documento" at bounding box center [500, 88] width 586 height 8
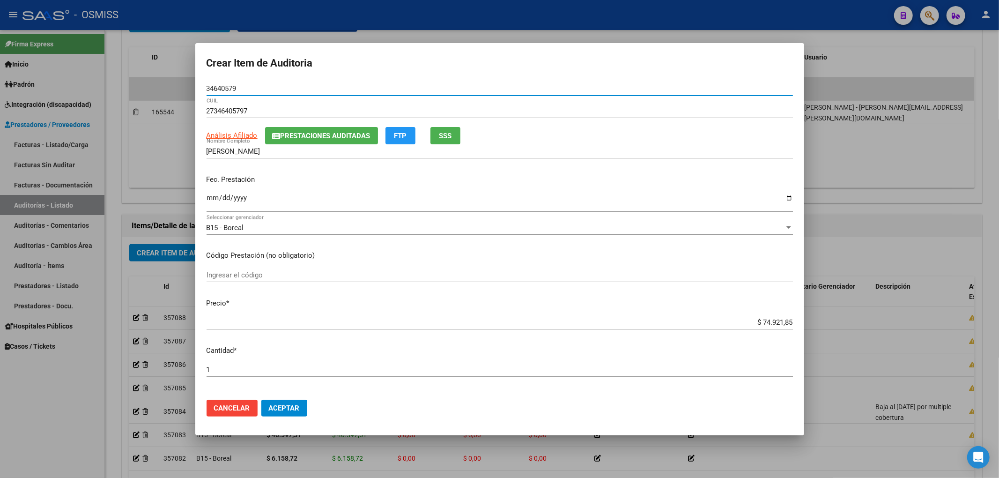
click at [209, 205] on input "Ingresar la fecha" at bounding box center [500, 201] width 586 height 15
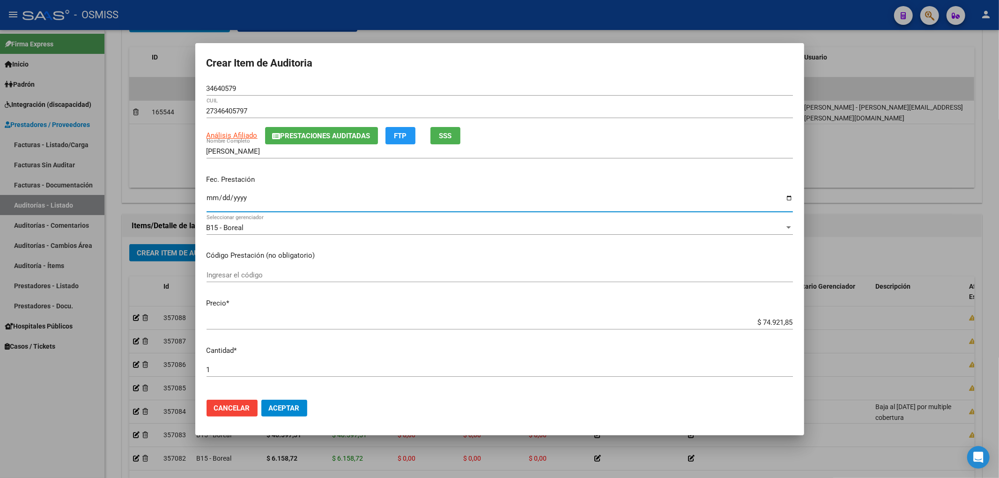
drag, startPoint x: 222, startPoint y: 89, endPoint x: 242, endPoint y: 101, distance: 23.5
click at [219, 89] on input "34640579" at bounding box center [500, 88] width 586 height 8
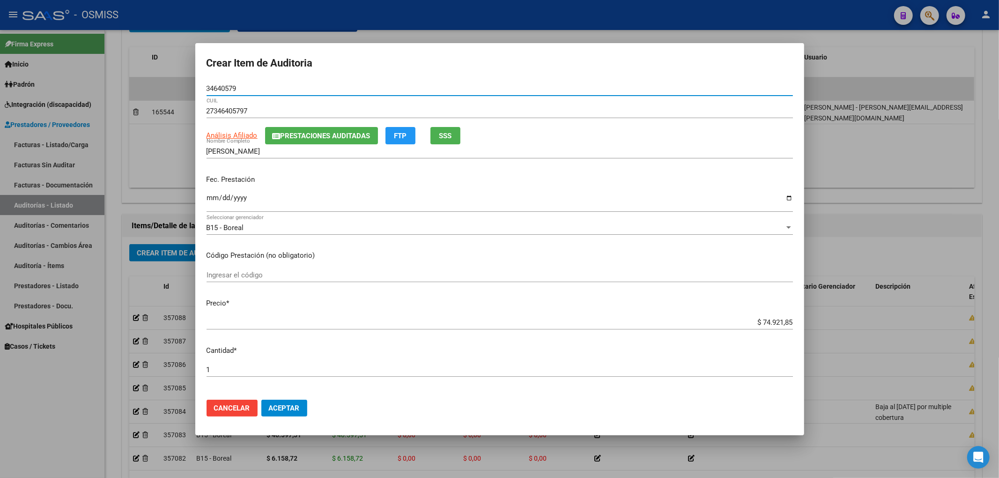
drag, startPoint x: 239, startPoint y: 90, endPoint x: 126, endPoint y: 90, distance: 112.4
click at [126, 90] on div "Crear Item de Auditoria 34640579 Nro Documento 27346405797 CUIL Análisis Afilia…" at bounding box center [499, 239] width 999 height 478
click at [656, 178] on p "Fec. Prestación" at bounding box center [500, 179] width 586 height 11
click at [292, 407] on span "Aceptar" at bounding box center [284, 408] width 31 height 8
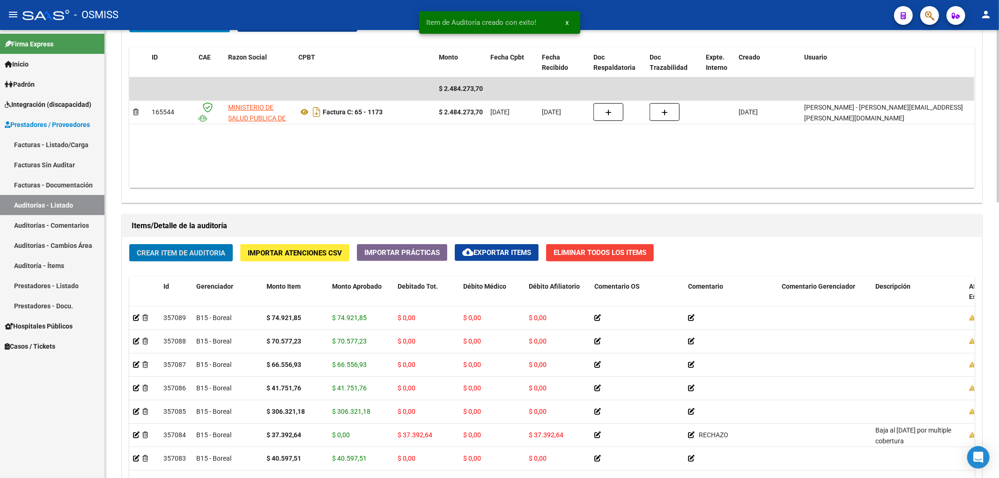
click at [216, 251] on span "Crear Item de Auditoria" at bounding box center [181, 253] width 89 height 8
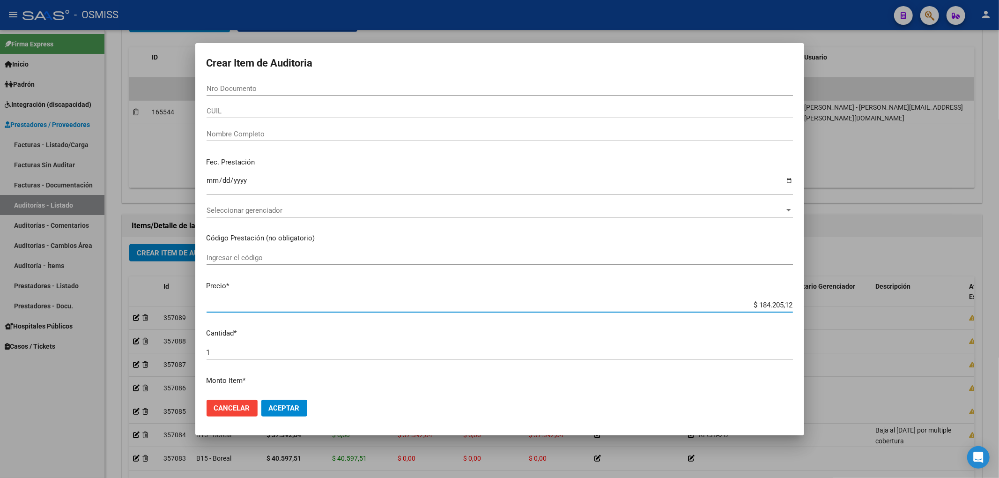
drag, startPoint x: 742, startPoint y: 303, endPoint x: 998, endPoint y: 318, distance: 256.6
click at [998, 319] on div "Crear Item de Auditoria Nro Documento CUIL Nombre Completo Fec. Prestación Ingr…" at bounding box center [499, 239] width 999 height 478
click at [238, 78] on form "Crear Item de Auditoria Nro Documento CUIL Nombre Completo Fec. Prestación Ingr…" at bounding box center [500, 239] width 586 height 370
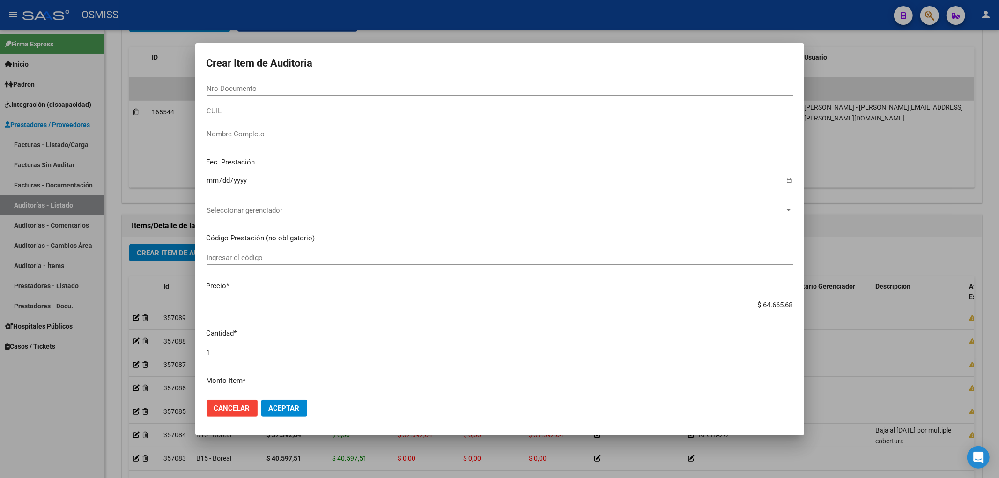
click at [237, 84] on input "Nro Documento" at bounding box center [500, 88] width 586 height 8
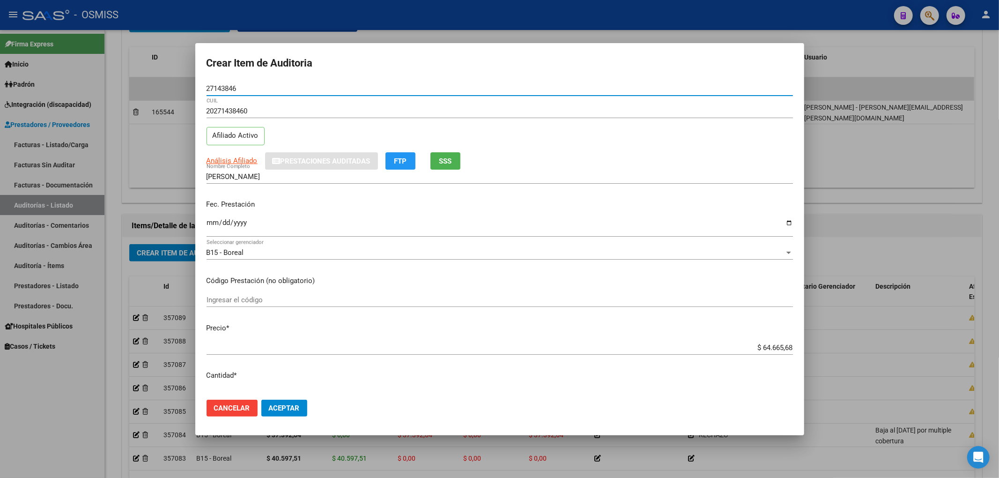
click at [212, 220] on input "Ingresar la fecha" at bounding box center [500, 226] width 586 height 15
drag, startPoint x: 182, startPoint y: 81, endPoint x: 95, endPoint y: 83, distance: 87.6
click at [96, 72] on div "Crear Item de Auditoria 27143846 Nro Documento 20271438460 CUIL Afiliado Activo…" at bounding box center [499, 239] width 999 height 478
click at [617, 161] on div "Análisis Afiliado Prestaciones Auditadas FTP SSS" at bounding box center [500, 160] width 586 height 17
click at [296, 405] on span "Aceptar" at bounding box center [284, 408] width 31 height 8
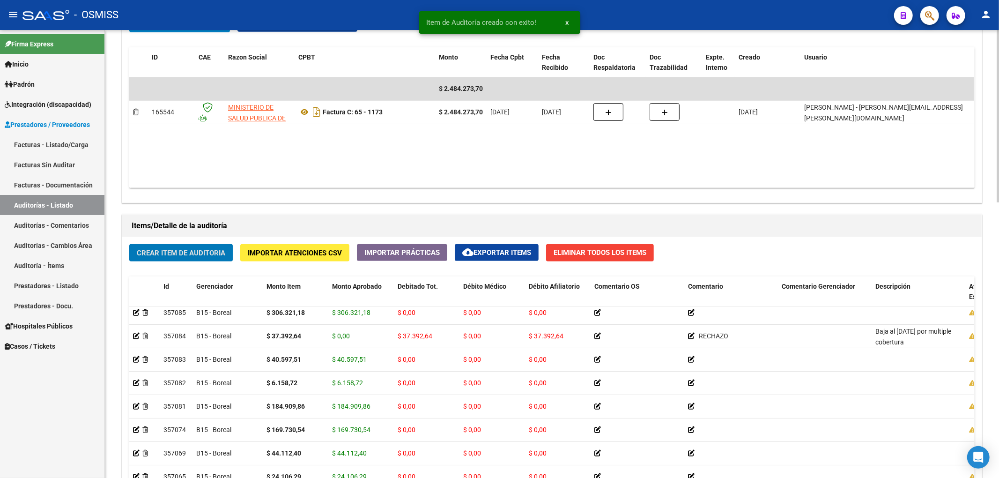
scroll to position [125, 0]
click at [224, 251] on span "Crear Item de Auditoria" at bounding box center [181, 253] width 89 height 8
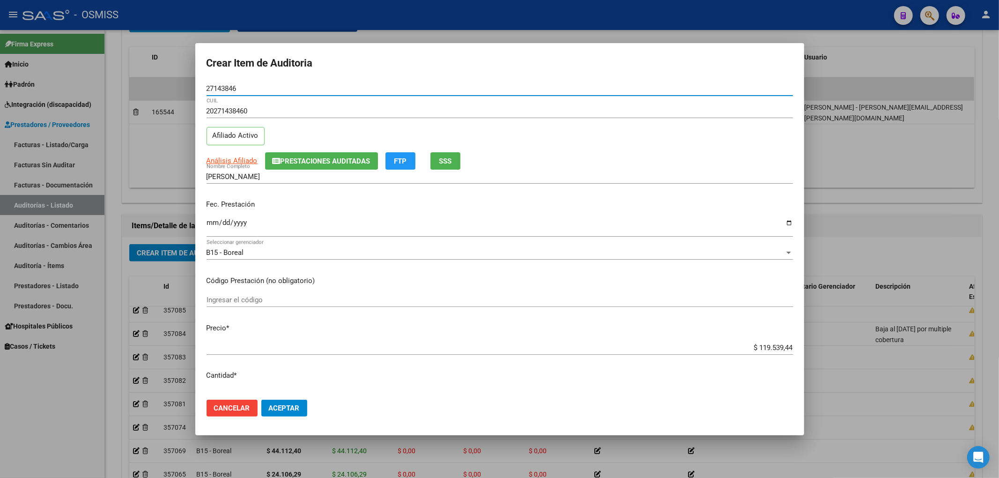
click at [295, 154] on button "Prestaciones Auditadas" at bounding box center [321, 160] width 113 height 17
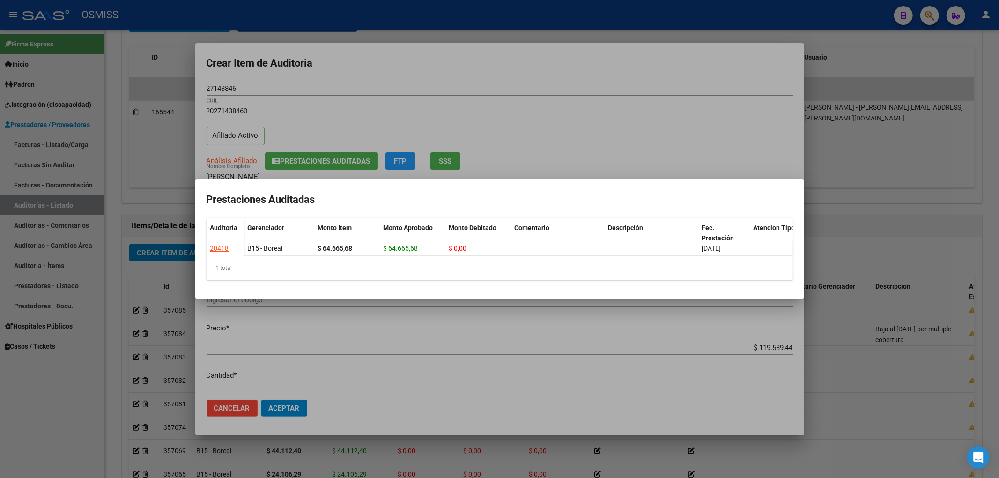
click at [407, 74] on div at bounding box center [499, 239] width 999 height 478
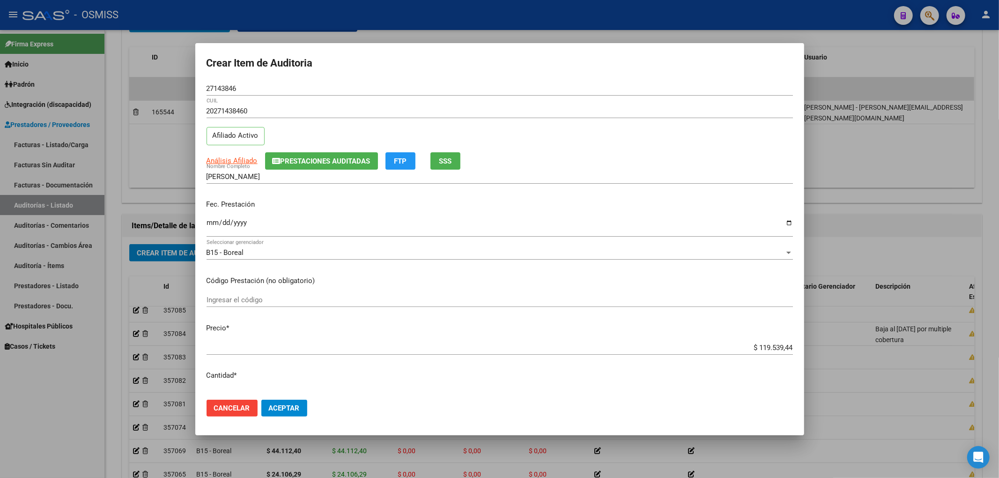
click at [210, 220] on input "Ingresar la fecha" at bounding box center [500, 226] width 586 height 15
drag, startPoint x: 246, startPoint y: 89, endPoint x: 154, endPoint y: 85, distance: 91.9
click at [183, 85] on div "Crear Item de Auditoria 27143846 Nro Documento 20271438460 CUIL Afiliado Activo…" at bounding box center [499, 239] width 999 height 478
click at [605, 169] on div "Análisis Afiliado Prestaciones Auditadas FTP SSS" at bounding box center [500, 160] width 586 height 17
click at [302, 403] on button "Aceptar" at bounding box center [284, 407] width 46 height 17
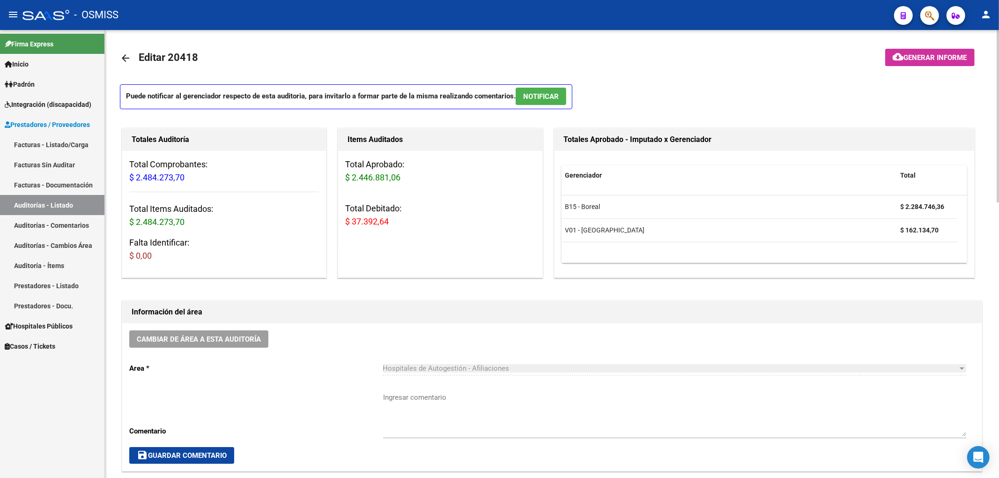
scroll to position [0, 0]
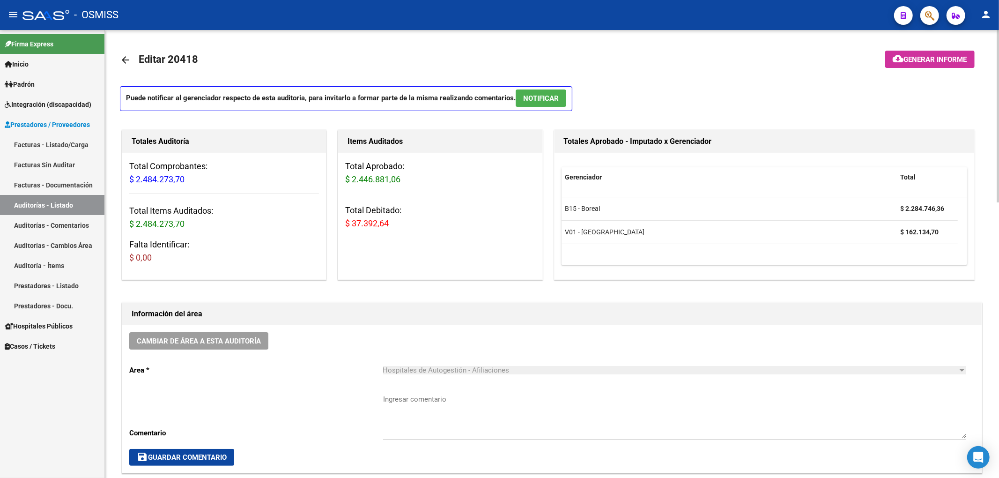
click at [949, 55] on span "Generar informe" at bounding box center [935, 59] width 63 height 8
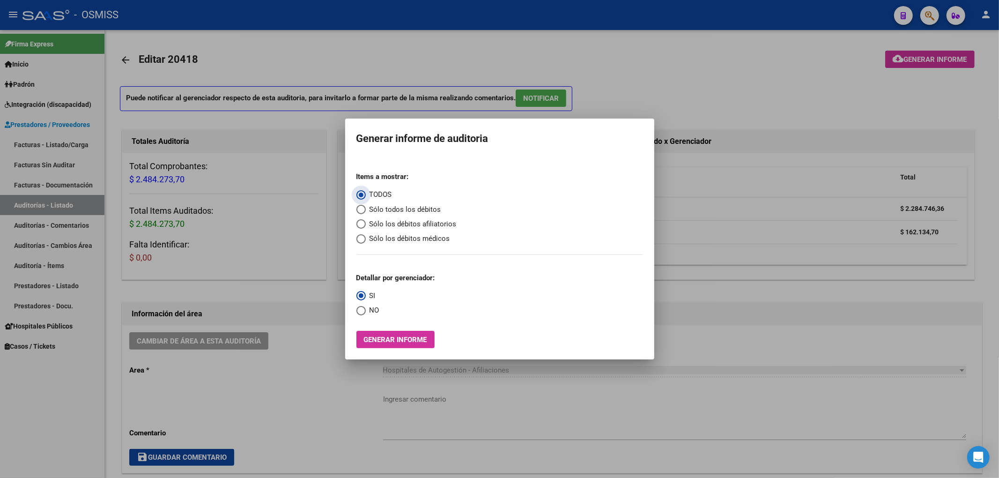
click at [436, 222] on span "Sólo los débitos afiliatorios" at bounding box center [411, 224] width 91 height 11
click at [366, 222] on input "Sólo los débitos afiliatorios" at bounding box center [360, 223] width 9 height 9
click at [369, 306] on span "NO" at bounding box center [373, 310] width 14 height 11
click at [366, 306] on input "NO" at bounding box center [360, 310] width 9 height 9
click at [385, 342] on span "Generar informe" at bounding box center [395, 339] width 63 height 8
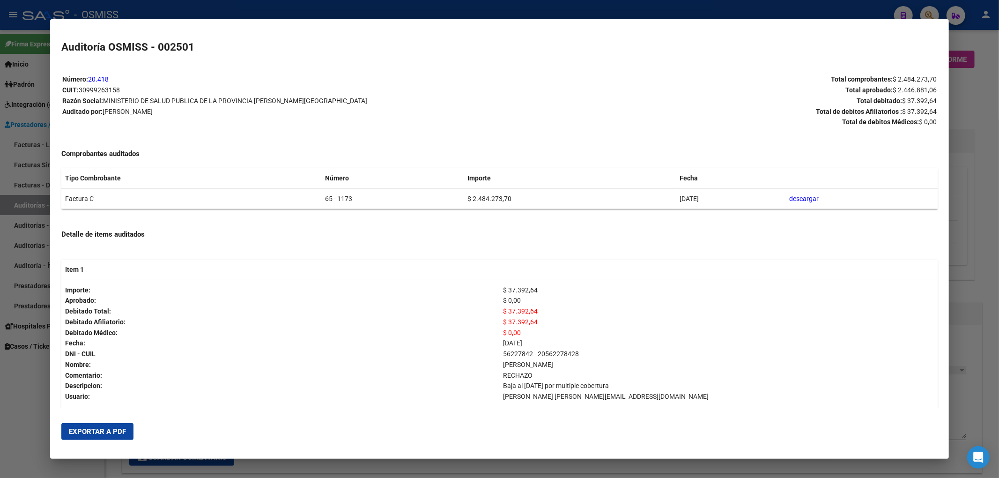
click at [122, 431] on span "Exportar a PDF" at bounding box center [97, 431] width 57 height 8
click at [991, 92] on div at bounding box center [499, 239] width 999 height 478
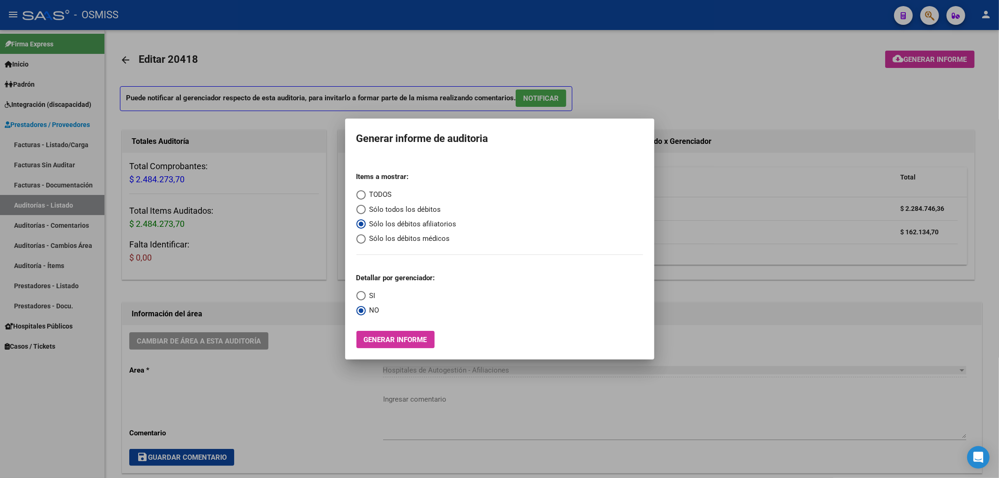
click at [742, 61] on div at bounding box center [499, 239] width 999 height 478
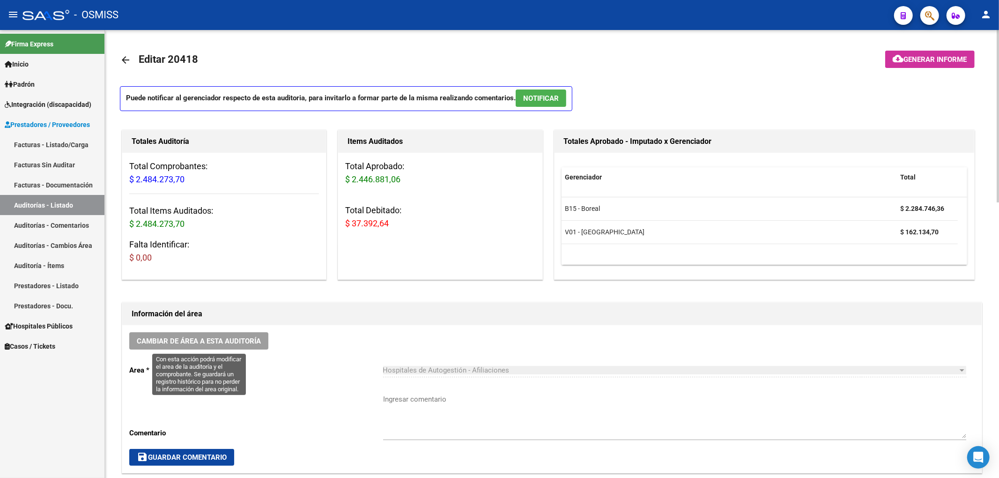
click at [237, 334] on button "Cambiar de área a esta auditoría" at bounding box center [198, 340] width 139 height 17
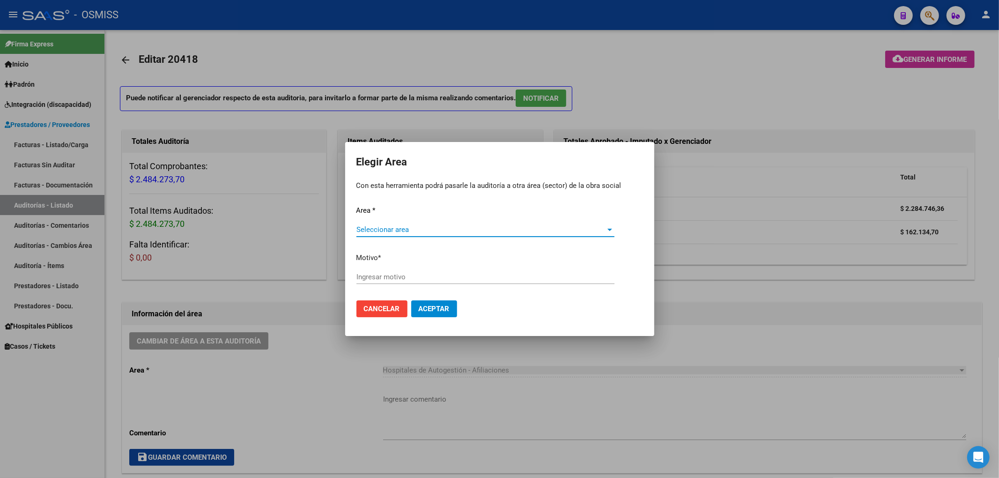
click at [377, 233] on span "Seleccionar area" at bounding box center [481, 229] width 250 height 8
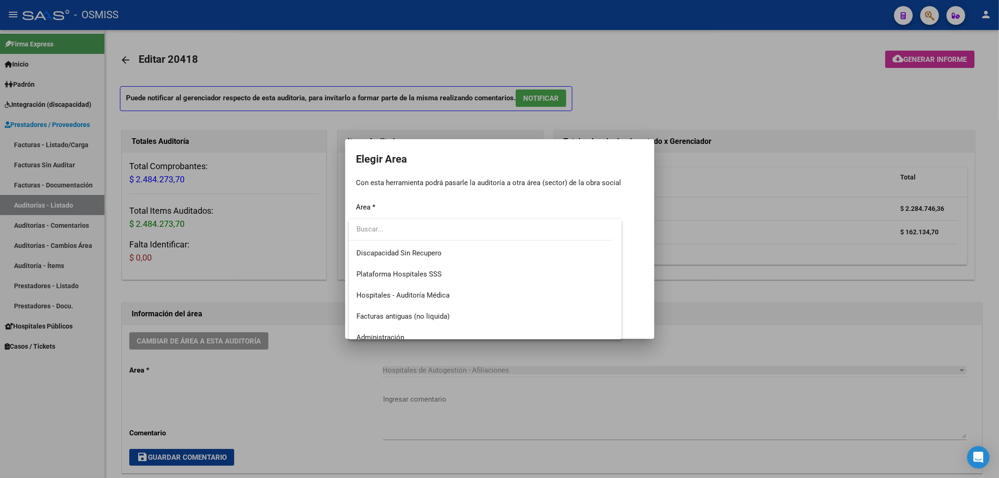
scroll to position [125, 0]
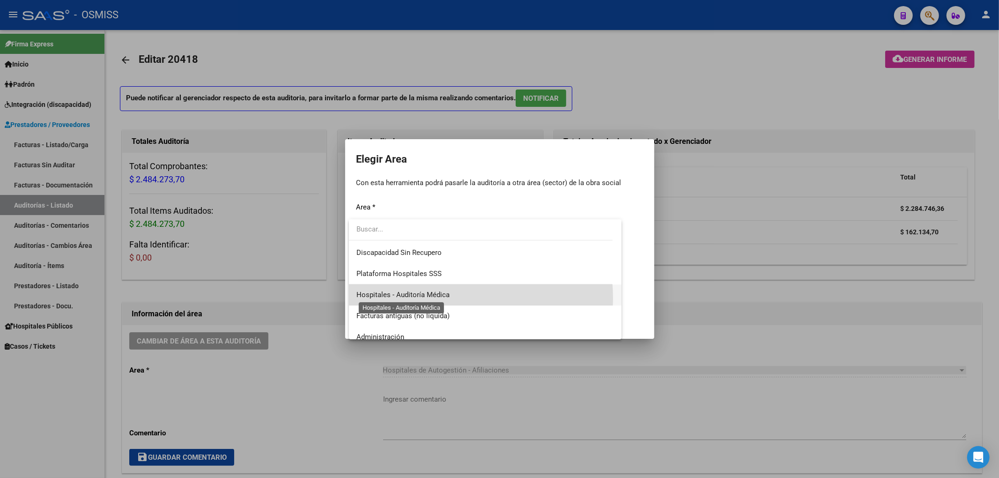
click at [443, 298] on span "Hospitales - Auditoría Médica" at bounding box center [402, 294] width 93 height 8
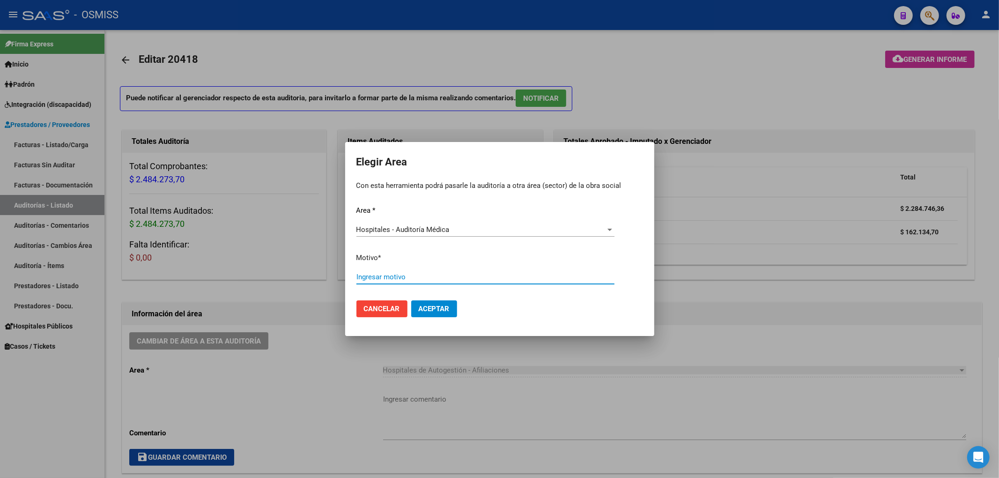
click at [416, 281] on input "Ingresar motivo" at bounding box center [485, 277] width 258 height 8
click at [419, 306] on span "Aceptar" at bounding box center [434, 308] width 31 height 8
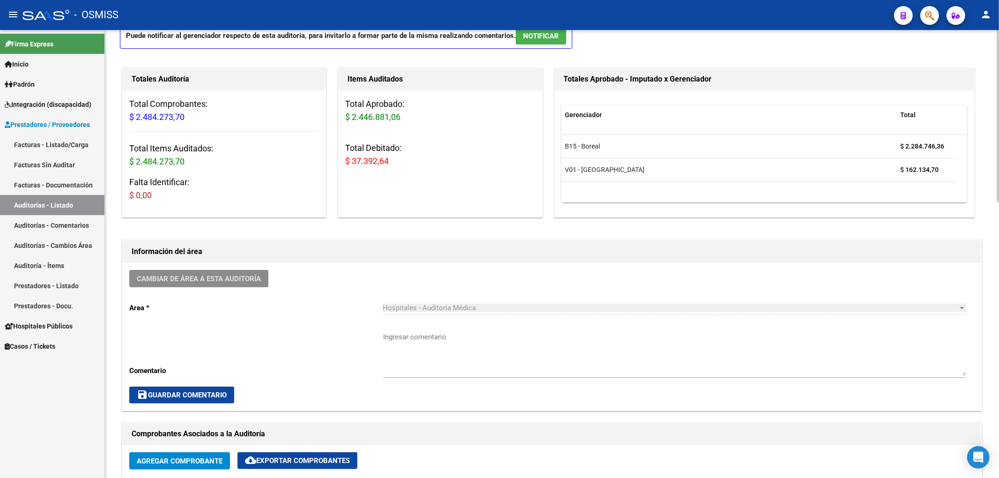
scroll to position [0, 0]
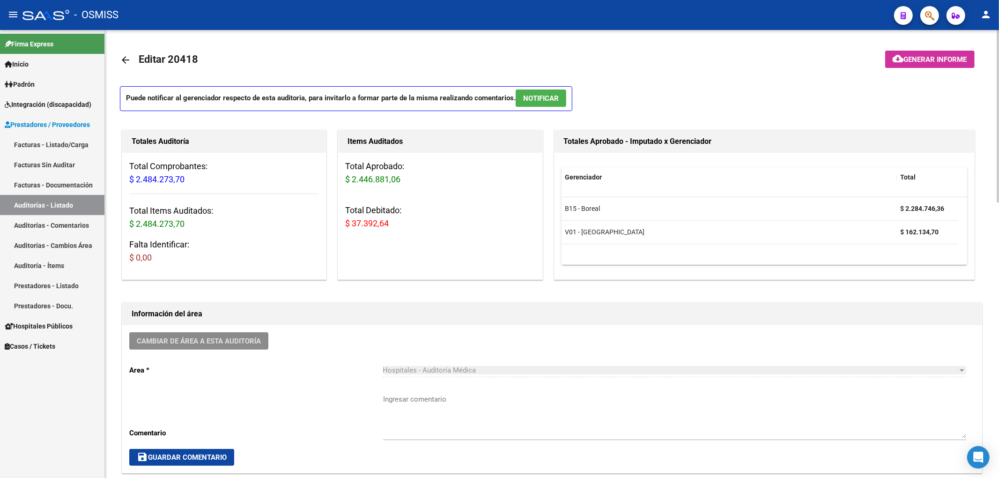
click at [127, 57] on mat-icon "arrow_back" at bounding box center [125, 59] width 11 height 11
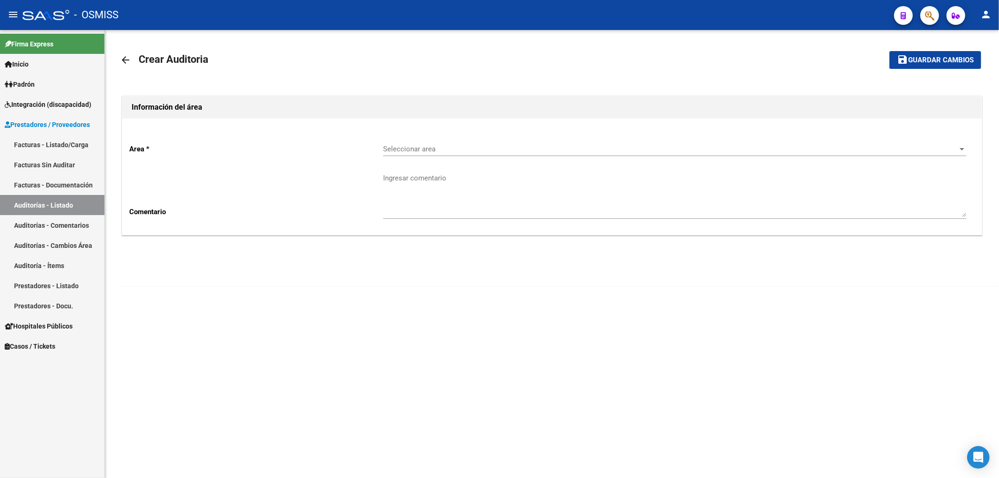
click at [128, 59] on mat-icon "arrow_back" at bounding box center [125, 59] width 11 height 11
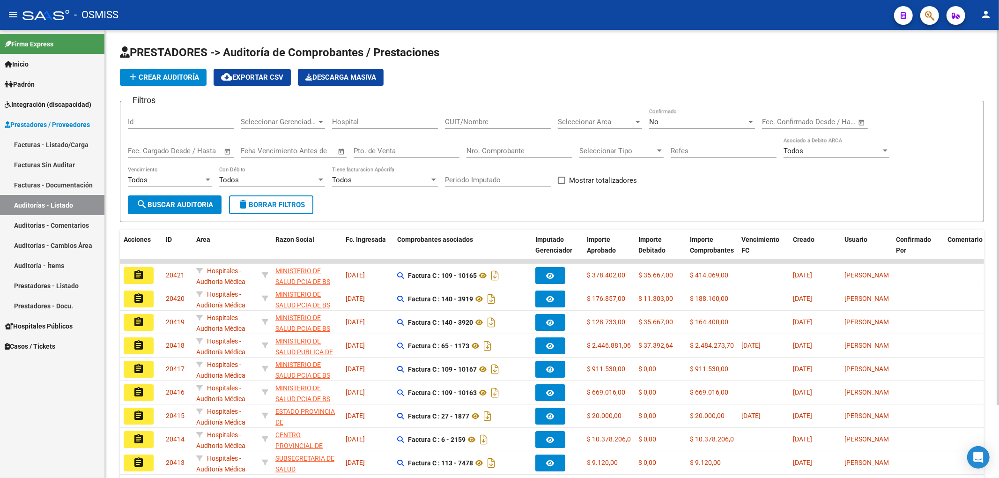
click at [608, 120] on span "Seleccionar Area" at bounding box center [596, 122] width 76 height 8
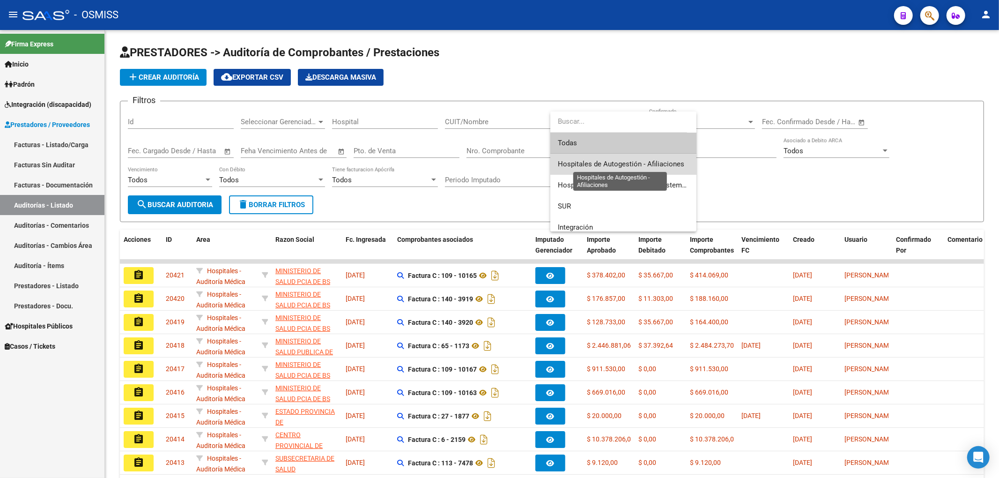
click at [643, 162] on span "Hospitales de Autogestión - Afiliaciones" at bounding box center [621, 164] width 126 height 8
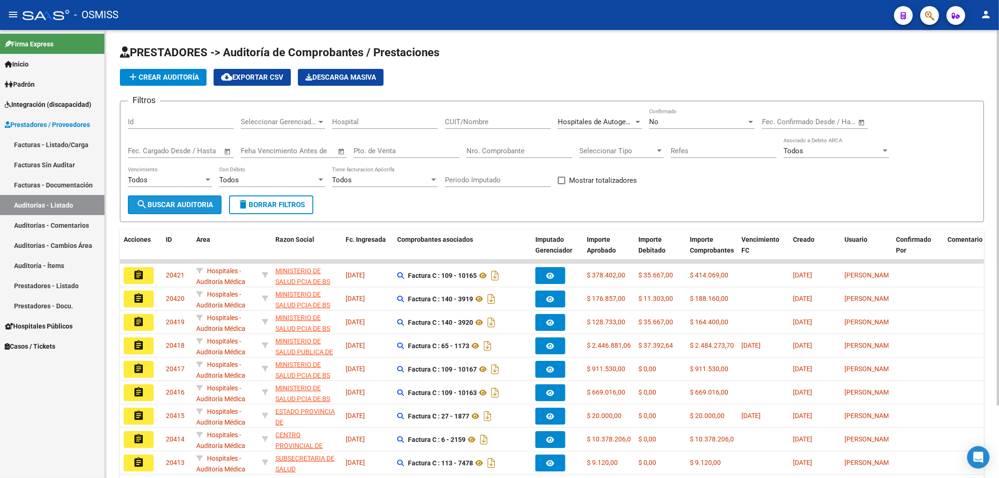
click at [169, 205] on span "search Buscar Auditoria" at bounding box center [174, 204] width 77 height 8
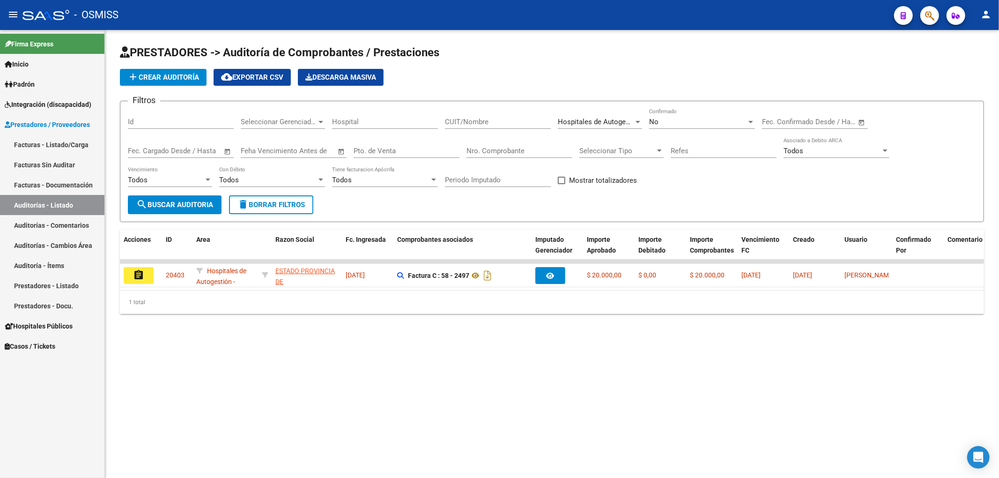
click at [186, 77] on span "add Crear Auditoría" at bounding box center [163, 77] width 72 height 8
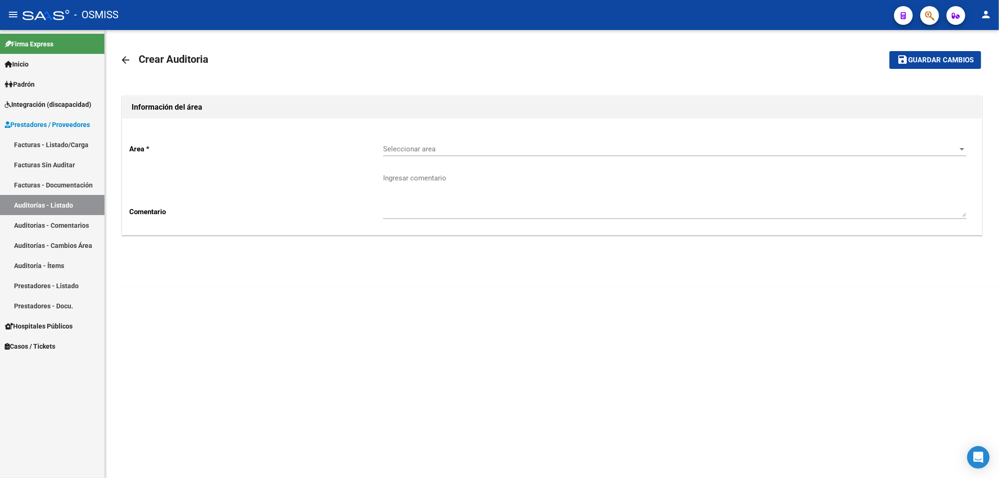
click at [392, 150] on span "Seleccionar area" at bounding box center [670, 149] width 575 height 8
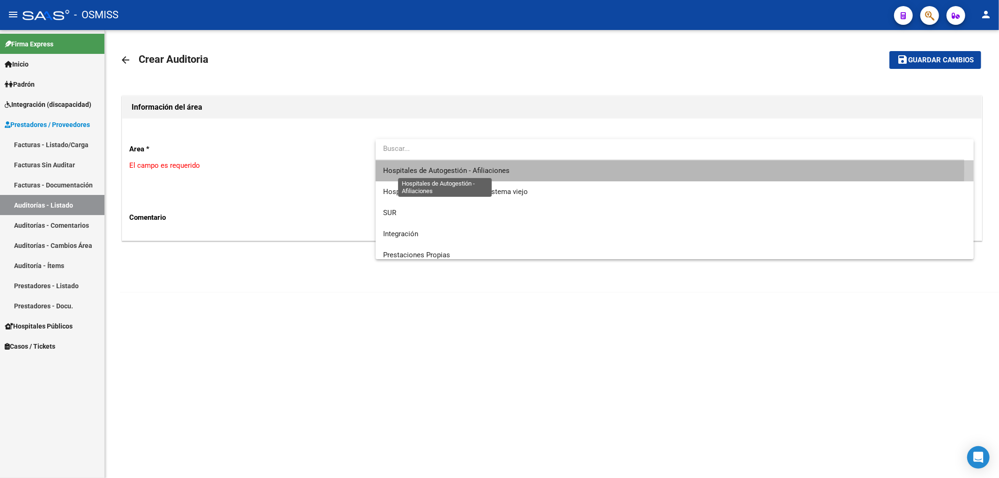
click at [436, 168] on span "Hospitales de Autogestión - Afiliaciones" at bounding box center [446, 170] width 126 height 8
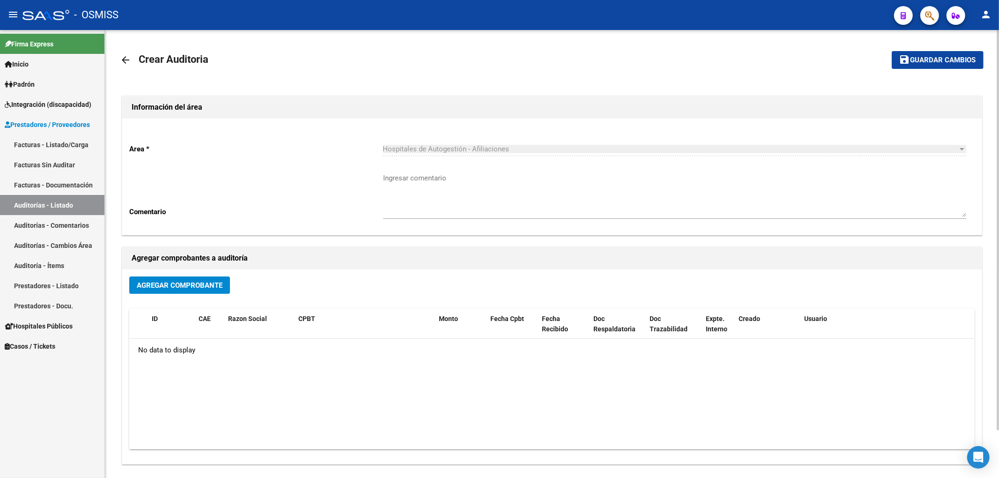
click at [219, 279] on button "Agregar Comprobante" at bounding box center [179, 284] width 101 height 17
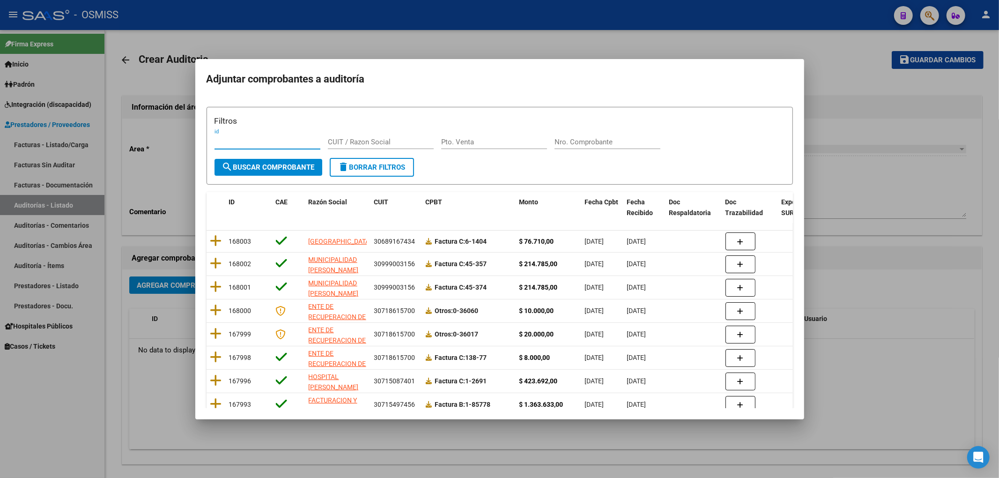
click at [573, 139] on input "Nro. Comprobante" at bounding box center [608, 142] width 106 height 8
type input "6893"
click at [253, 164] on span "search Buscar Comprobante" at bounding box center [268, 167] width 93 height 8
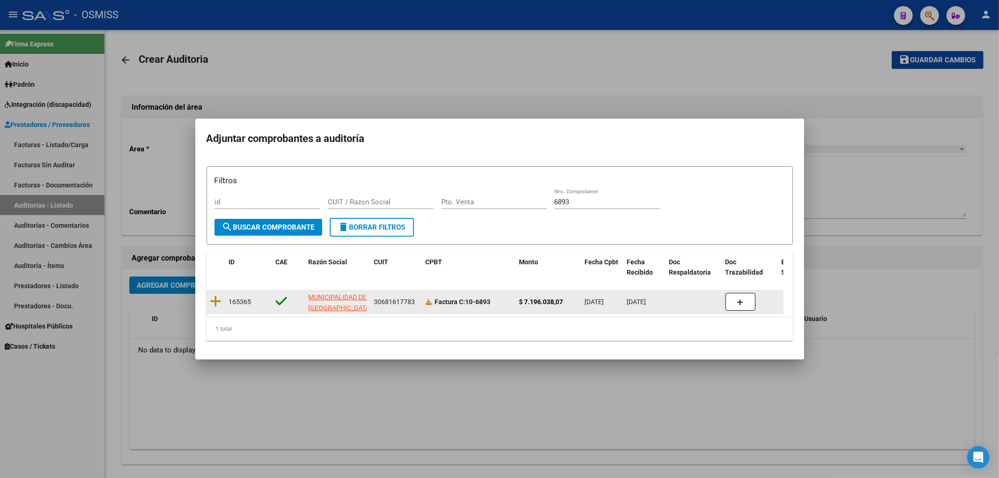
click at [222, 295] on datatable-body-cell at bounding box center [216, 301] width 19 height 23
click at [218, 295] on icon at bounding box center [216, 301] width 12 height 13
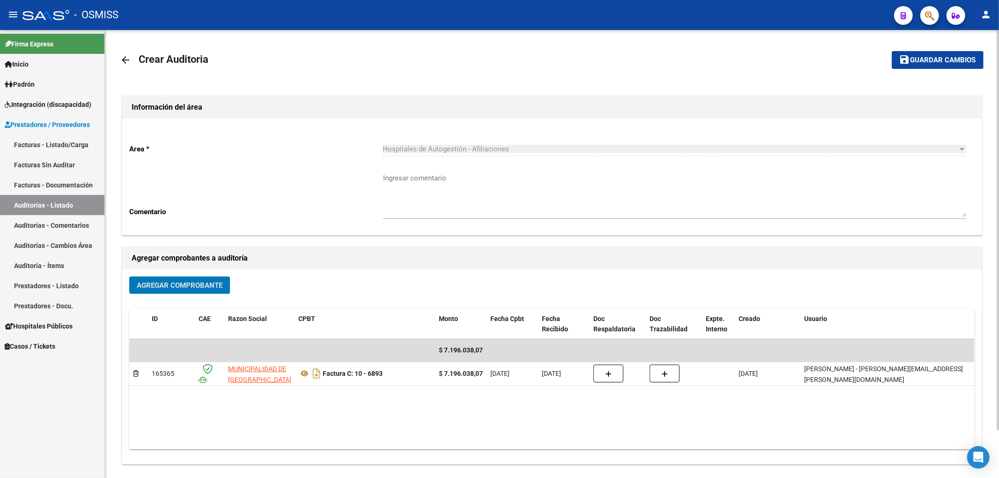
click at [927, 62] on span "Guardar cambios" at bounding box center [943, 60] width 66 height 8
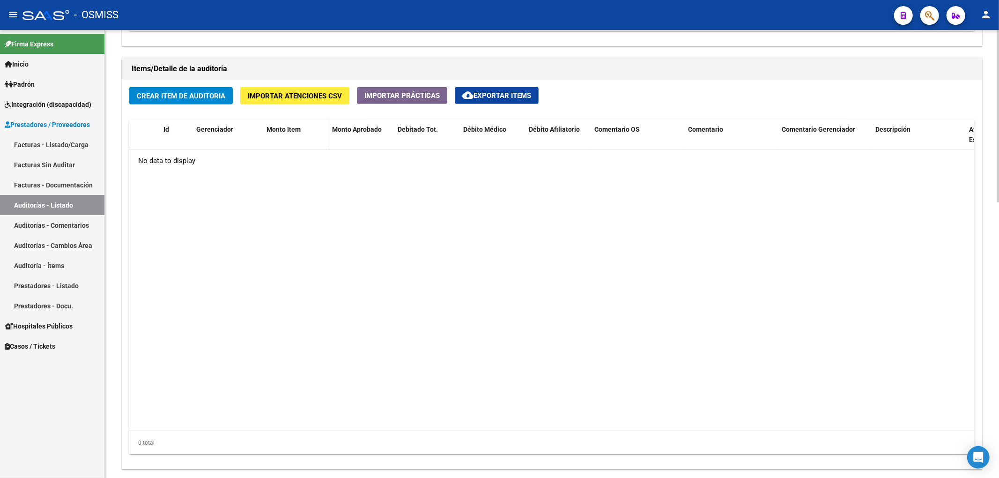
scroll to position [687, 0]
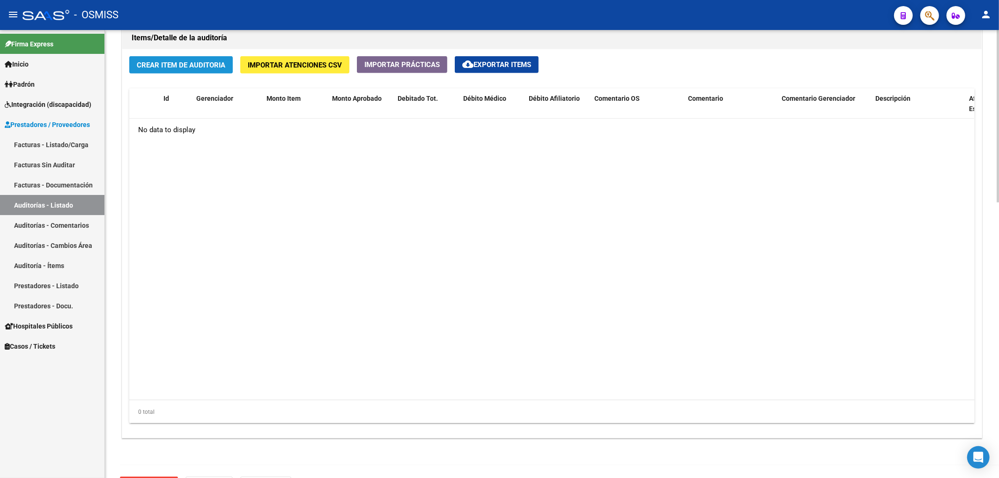
click at [199, 72] on button "Crear Item de Auditoria" at bounding box center [181, 64] width 104 height 17
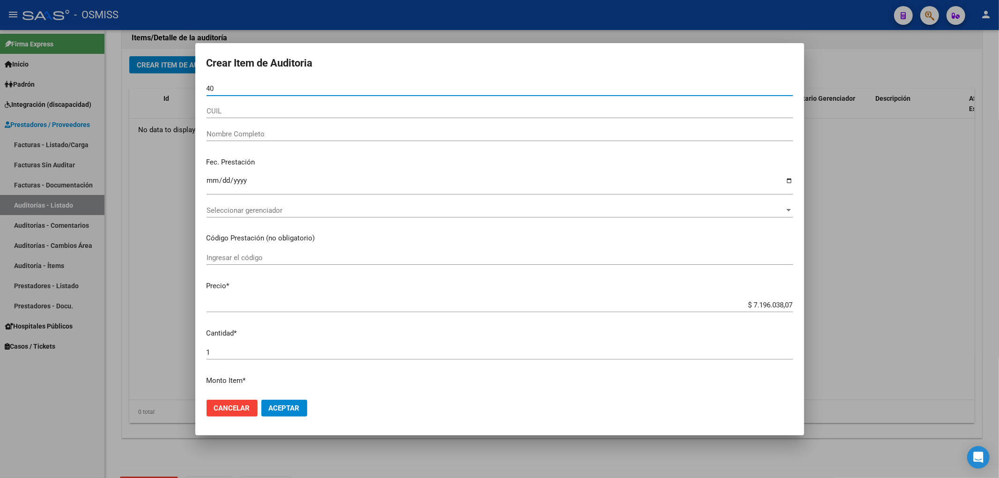
type input "408"
type input "408.3"
type input "40834692"
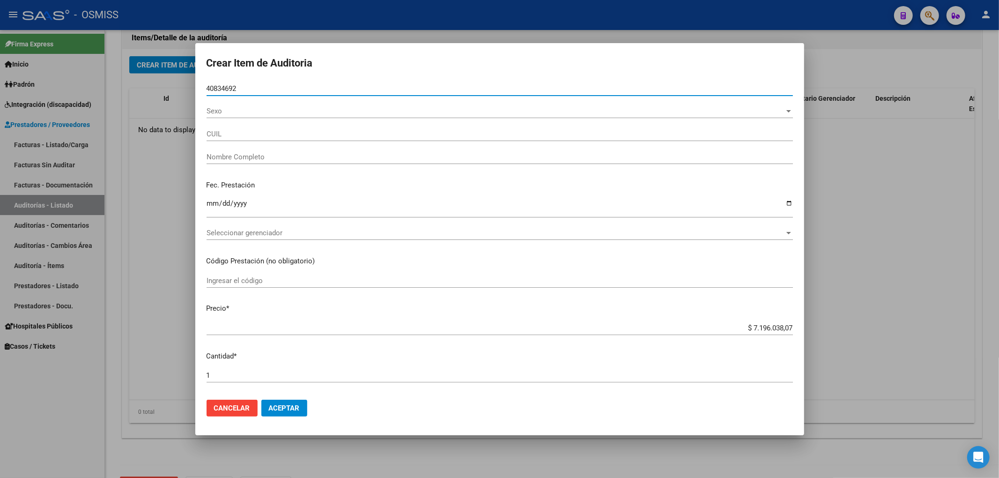
type input "20408346925"
type input "[PERSON_NAME] [PERSON_NAME]"
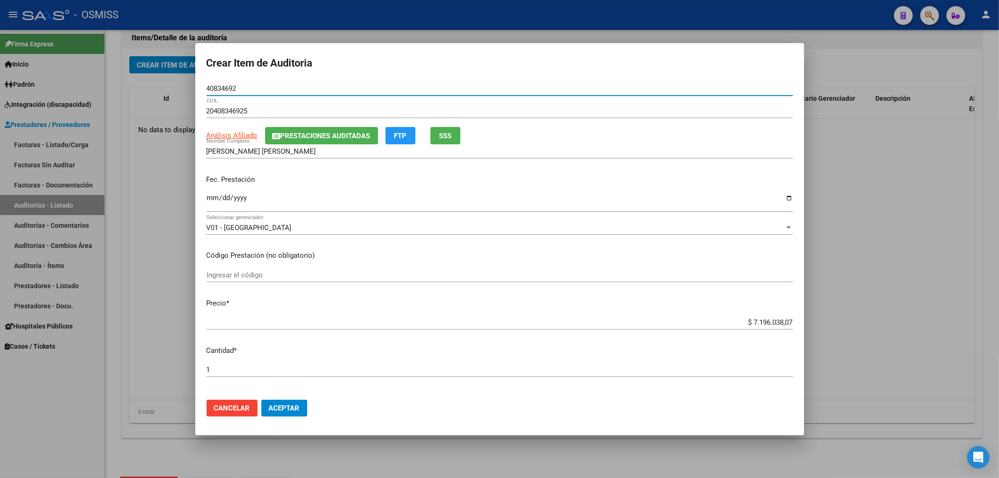
type input "40834692"
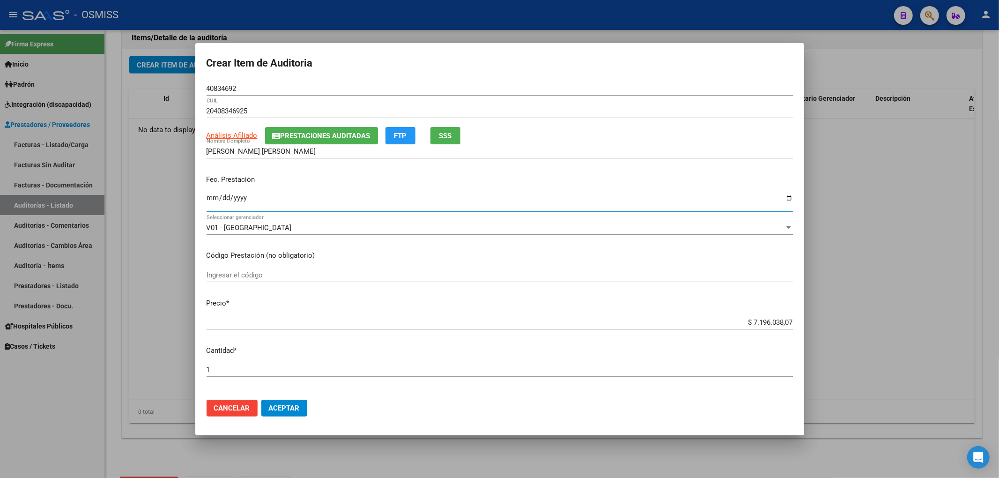
click at [207, 200] on input "Ingresar la fecha" at bounding box center [500, 201] width 586 height 15
type input "[DATE]"
drag, startPoint x: 727, startPoint y: 322, endPoint x: 998, endPoint y: 349, distance: 272.9
click at [998, 336] on div "Crear Item de Auditoria 40834692 Nro Documento 20408346925 CUIL Análisis Afilia…" at bounding box center [499, 239] width 999 height 478
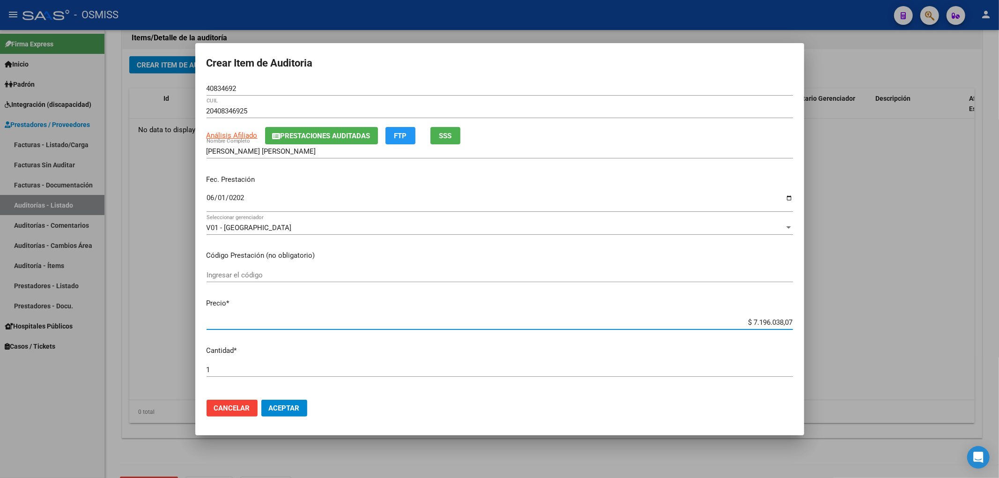
type input "$ 0,06"
type input "$ 0,60"
type input "$ 6,00"
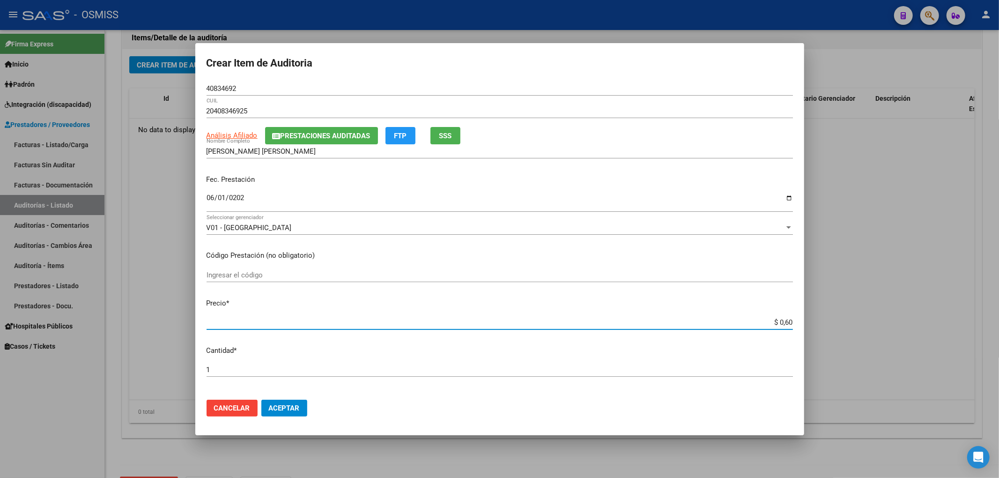
type input "$ 6,00"
type input "$ 60,00"
type input "$ 600,00"
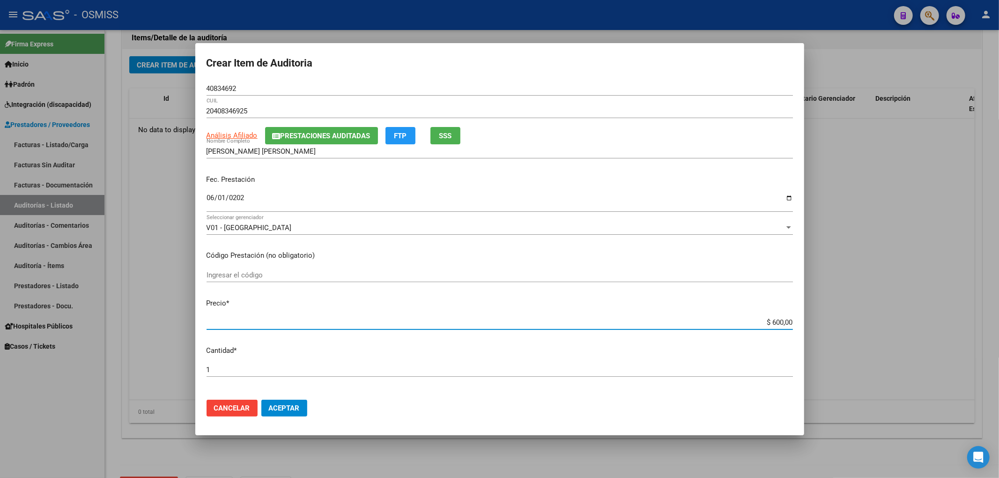
type input "$ 6.000,00"
click at [348, 144] on div "[PERSON_NAME] [PERSON_NAME] Nombre Completo" at bounding box center [500, 151] width 586 height 14
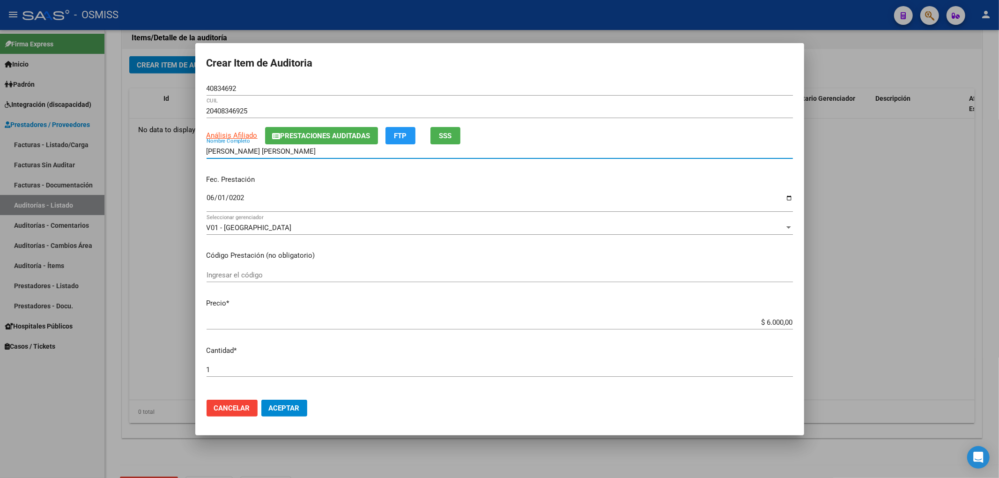
click at [343, 139] on span "Prestaciones Auditadas" at bounding box center [326, 136] width 90 height 8
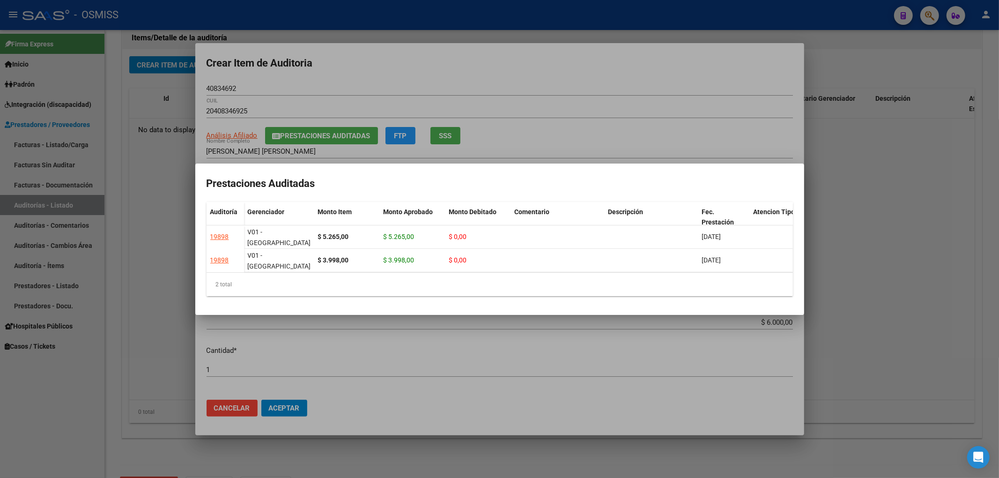
click at [364, 70] on div at bounding box center [499, 239] width 999 height 478
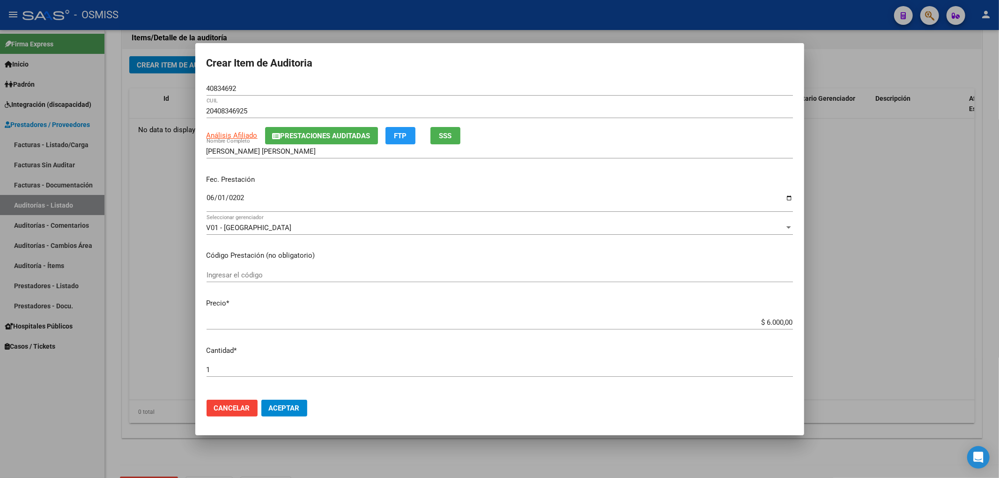
click at [151, 83] on div "Crear Item de Auditoria 40834692 Nro Documento 20408346925 CUIL Análisis Afilia…" at bounding box center [499, 239] width 999 height 478
click at [657, 185] on div "Fec. Prestación [DATE] Ingresar la fecha" at bounding box center [500, 193] width 586 height 53
drag, startPoint x: 239, startPoint y: 89, endPoint x: 112, endPoint y: 100, distance: 126.9
click at [93, 89] on div "Crear Item de Auditoria 40834692 Nro Documento 20408346925 CUIL Análisis Afilia…" at bounding box center [499, 239] width 999 height 478
click at [625, 186] on div "Fec. Prestación [DATE] Ingresar la fecha" at bounding box center [500, 193] width 586 height 53
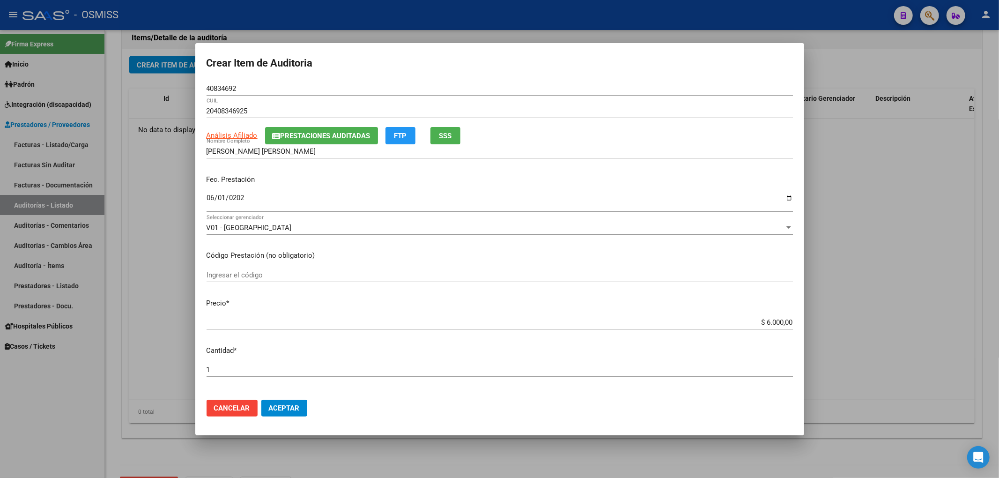
click at [686, 233] on div "V01 - [PERSON_NAME] Seleccionar gerenciador" at bounding box center [500, 228] width 586 height 14
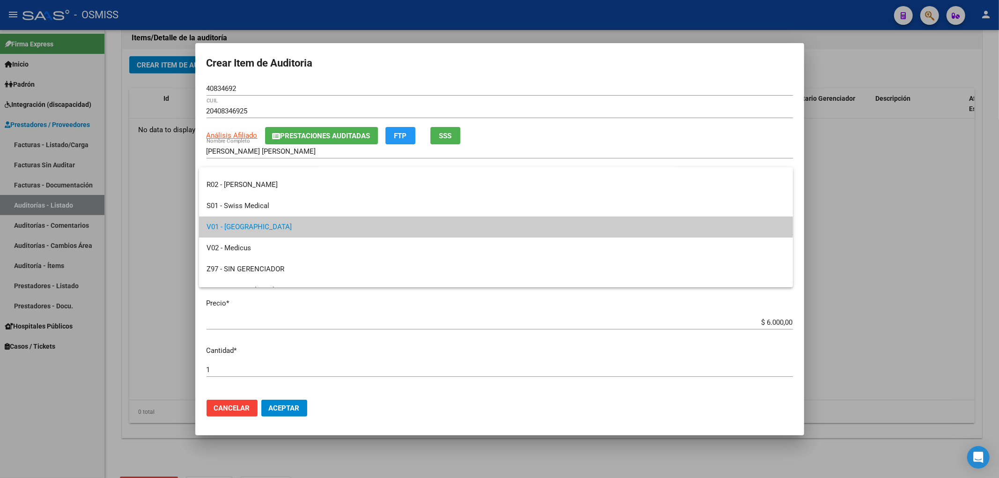
click at [419, 329] on div at bounding box center [499, 239] width 999 height 478
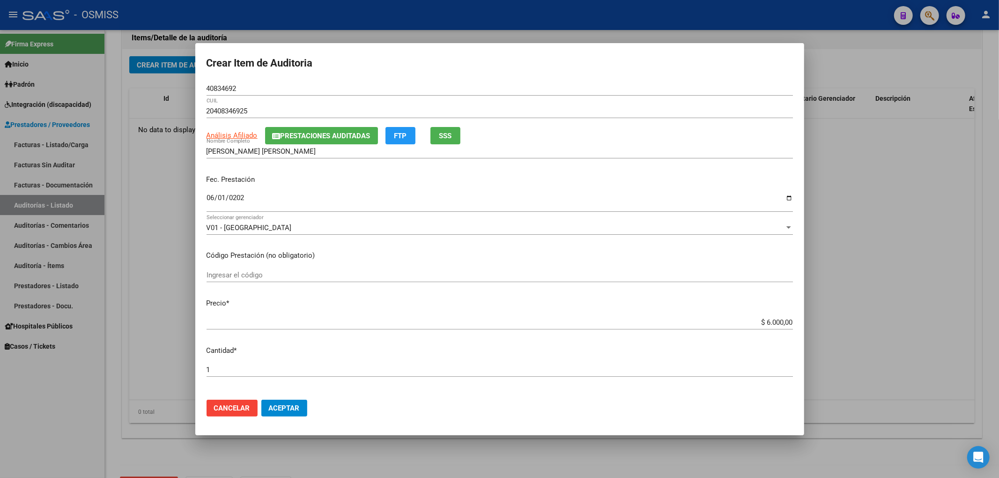
drag, startPoint x: 692, startPoint y: 188, endPoint x: 570, endPoint y: 156, distance: 125.3
click at [692, 188] on div "Fec. Prestación [DATE] Ingresar la fecha" at bounding box center [500, 193] width 586 height 53
drag, startPoint x: 245, startPoint y: 90, endPoint x: 347, endPoint y: 124, distance: 106.6
click at [135, 84] on div "Crear Item de Auditoria 40834692 Nro Documento 20408346925 CUIL Análisis Afilia…" at bounding box center [499, 239] width 999 height 478
click at [649, 193] on div "[DATE] Ingresar la fecha" at bounding box center [500, 202] width 586 height 20
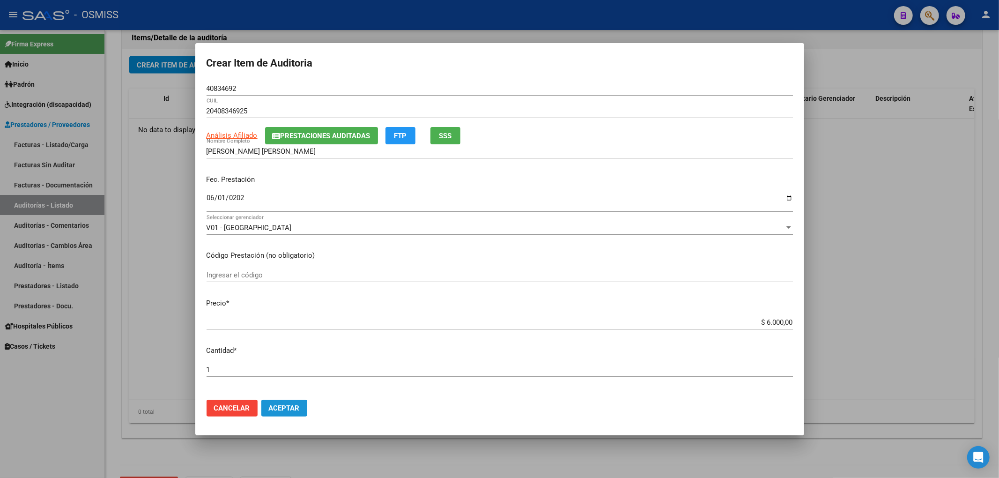
click at [289, 405] on span "Aceptar" at bounding box center [284, 408] width 31 height 8
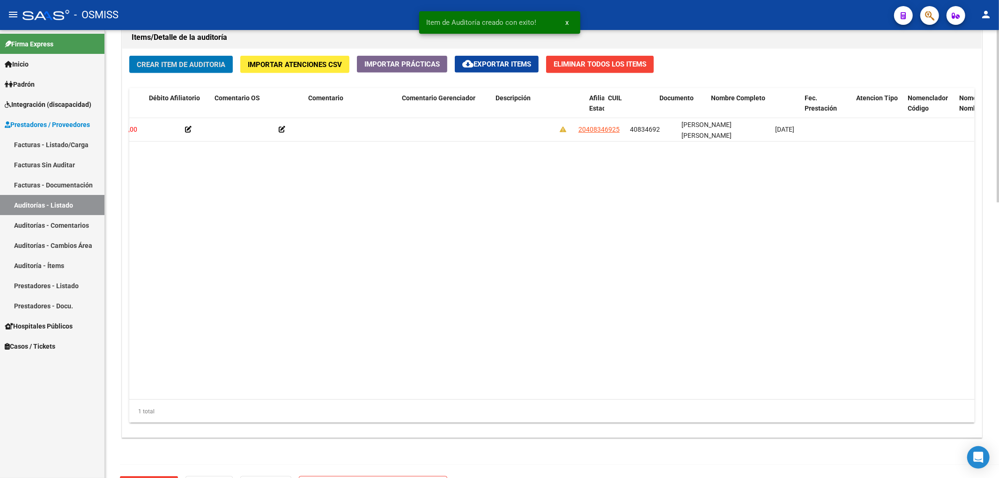
scroll to position [0, 0]
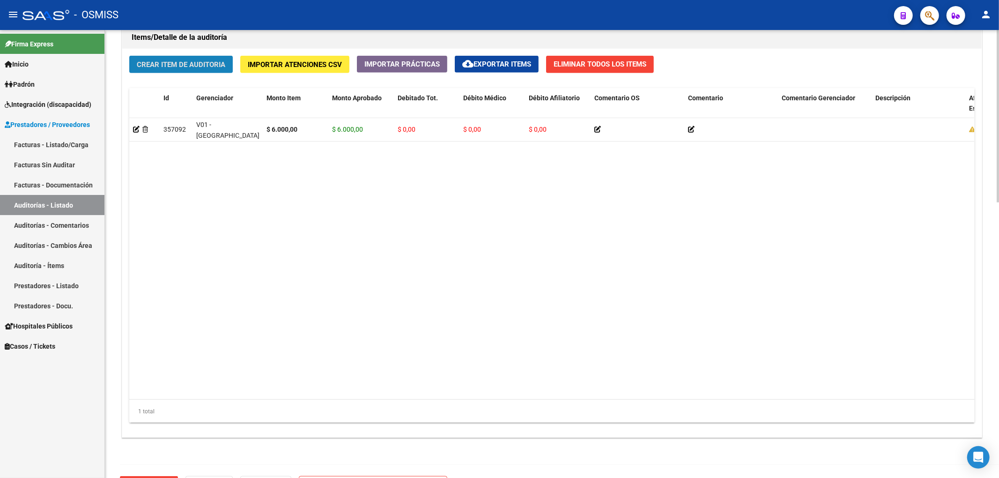
click at [186, 62] on span "Crear Item de Auditoria" at bounding box center [181, 64] width 89 height 8
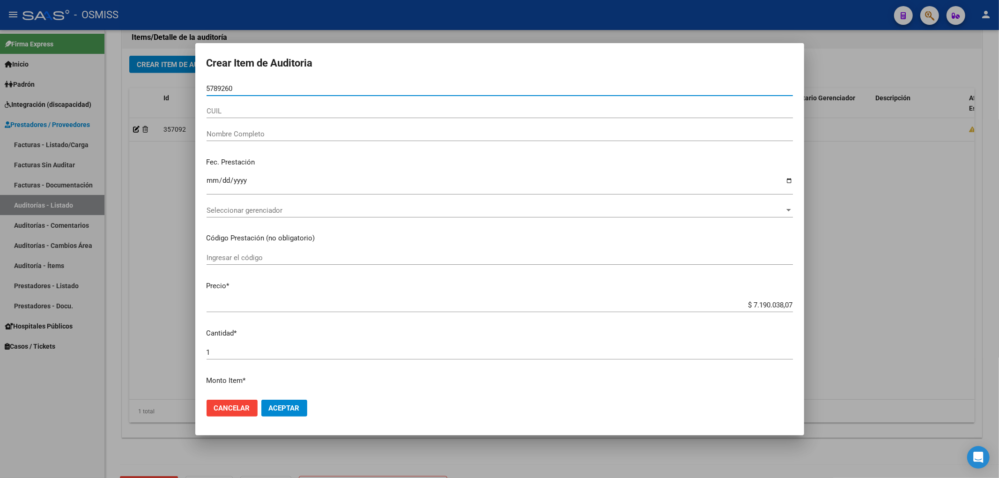
type input "57892605"
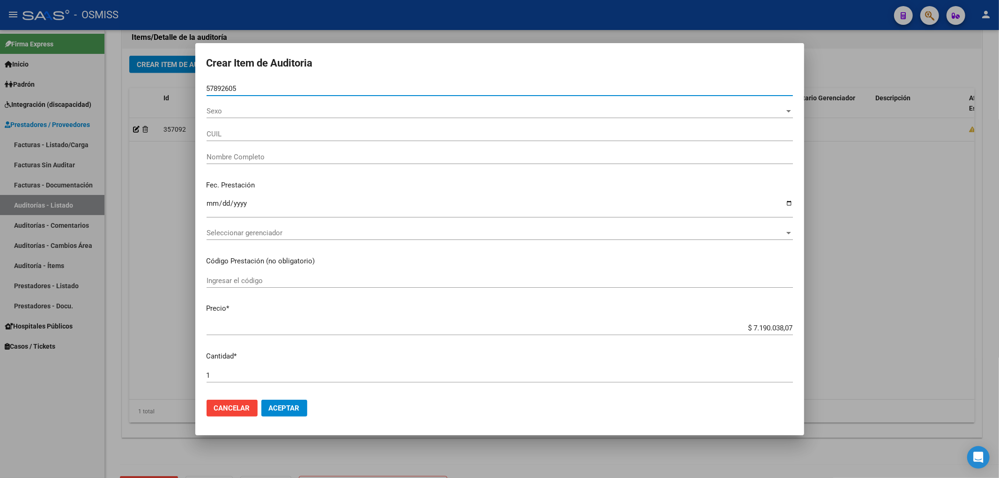
type input "23578926054"
type input "[PERSON_NAME] [PERSON_NAME]"
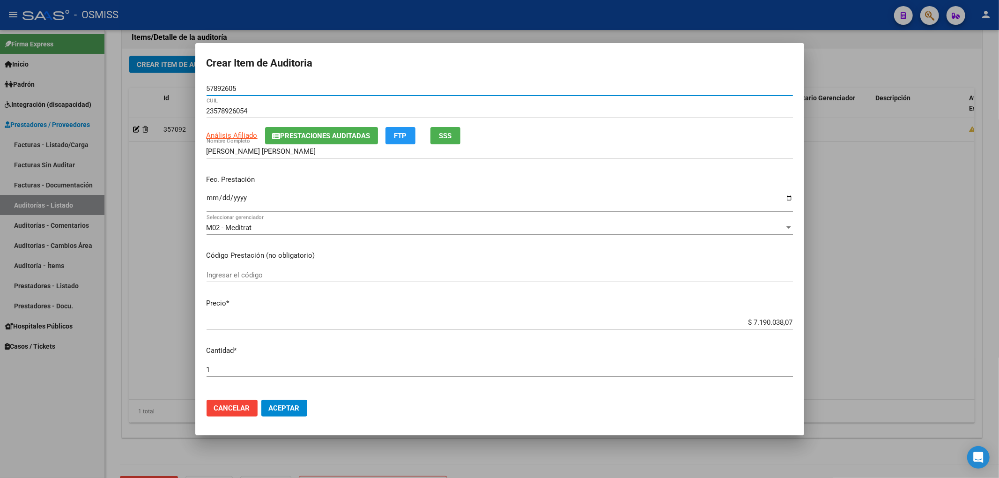
type input "57892605"
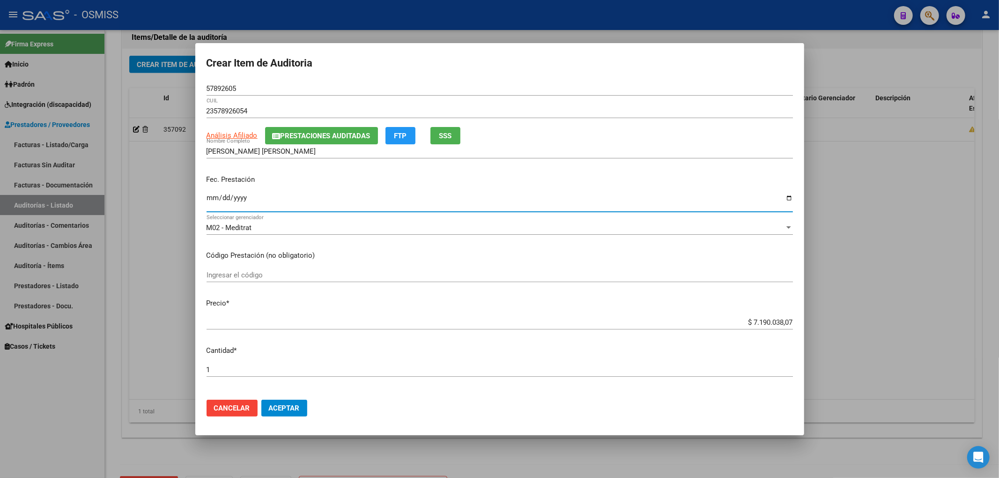
click at [212, 200] on input "Ingresar la fecha" at bounding box center [500, 201] width 586 height 15
type input "[DATE]"
drag, startPoint x: 737, startPoint y: 323, endPoint x: 998, endPoint y: 334, distance: 262.0
click at [998, 334] on div "Crear Item de Auditoria 57892605 Nro Documento 23578926054 CUIL Análisis Afilia…" at bounding box center [499, 239] width 999 height 478
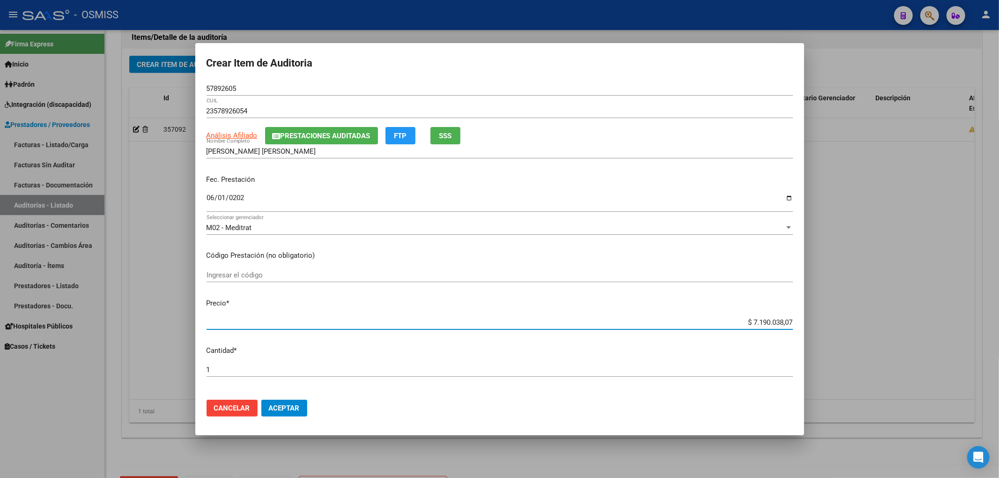
type input "$ 0,06"
type input "$ 0,60"
type input "$ 6,00"
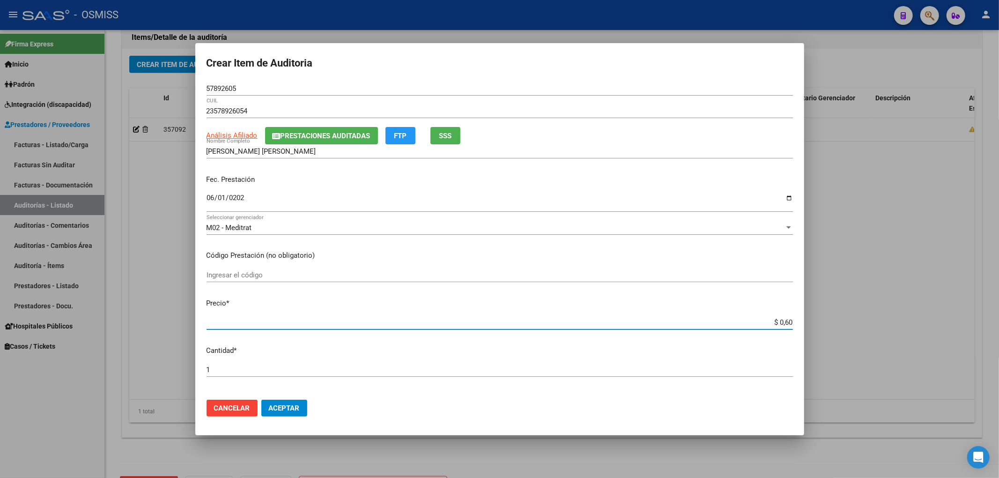
type input "$ 6,00"
type input "$ 60,00"
type input "$ 600,00"
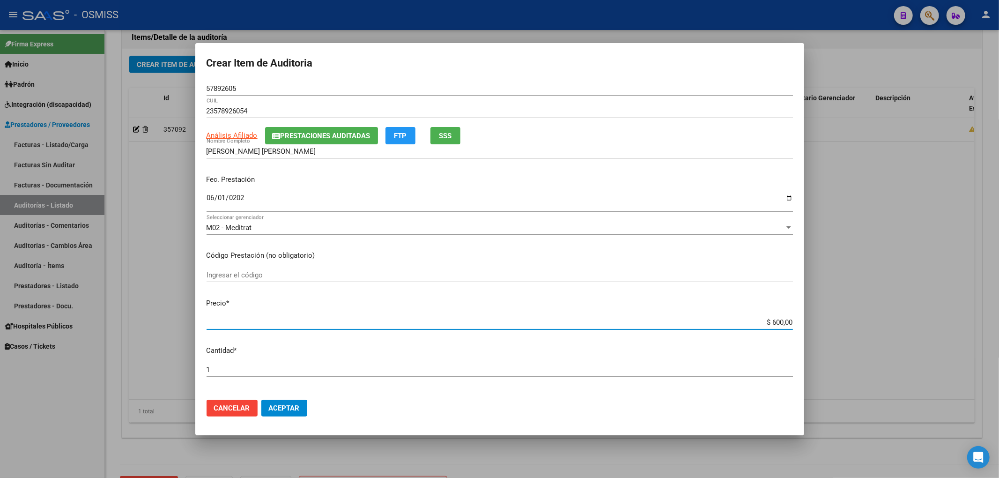
type input "$ 6.000,00"
type input "$ 60.000,00"
type input "$ 6.000,00"
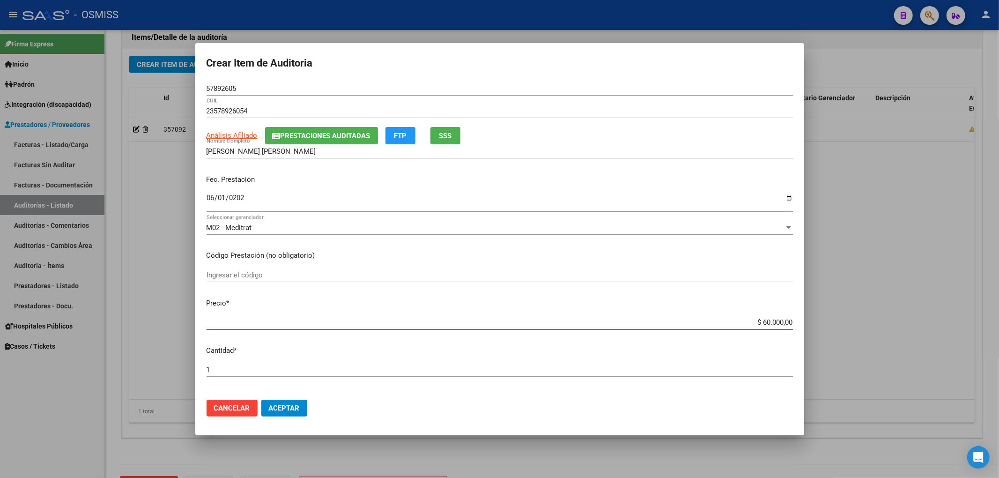
type input "$ 6.000,00"
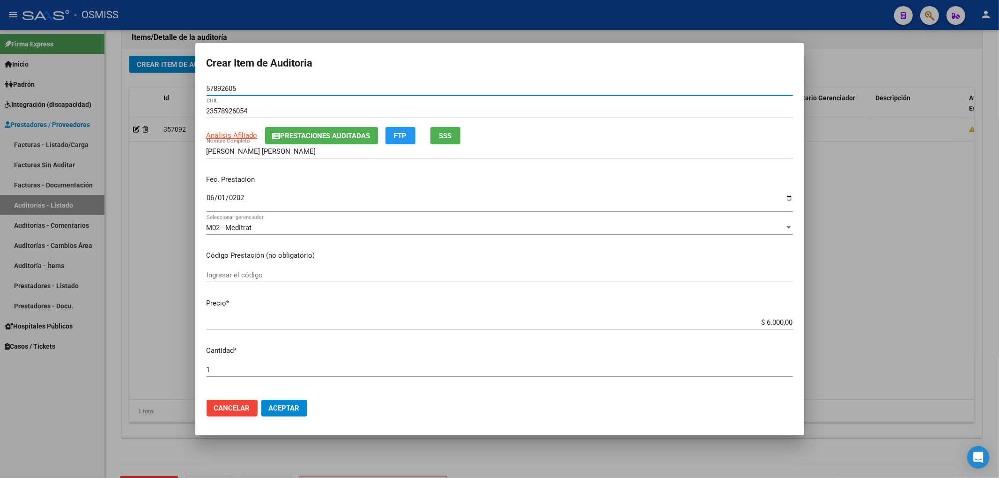
drag, startPoint x: 266, startPoint y: 85, endPoint x: 126, endPoint y: 88, distance: 140.5
click at [128, 87] on div "Crear Item de Auditoria 57892605 Nro Documento 23578926054 CUIL Análisis Afilia…" at bounding box center [499, 239] width 999 height 478
click at [678, 244] on mat-dialog-content "57892605 Nro Documento 23578926054 CUIL Análisis Afiliado Prestaciones Auditada…" at bounding box center [499, 236] width 609 height 311
click at [315, 407] on mat-dialog-actions "Cancelar Aceptar" at bounding box center [500, 408] width 586 height 32
click at [298, 408] on span "Aceptar" at bounding box center [284, 408] width 31 height 8
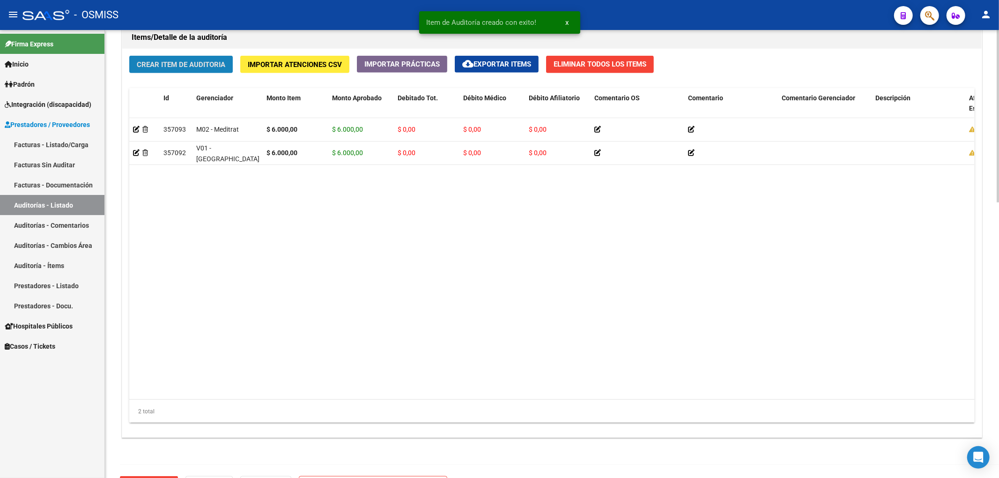
click at [177, 67] on span "Crear Item de Auditoria" at bounding box center [181, 64] width 89 height 8
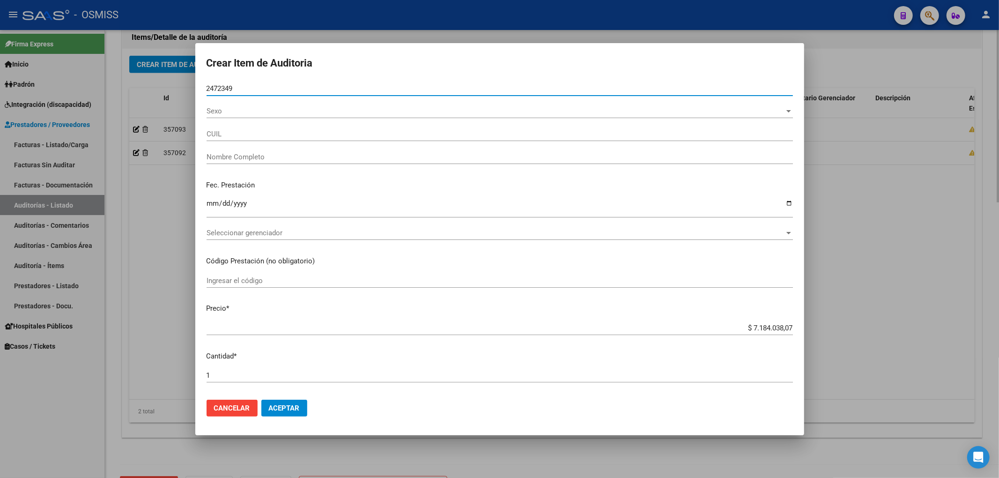
type input "24723499"
type input "27247234999"
type input "[PERSON_NAME] [PERSON_NAME]"
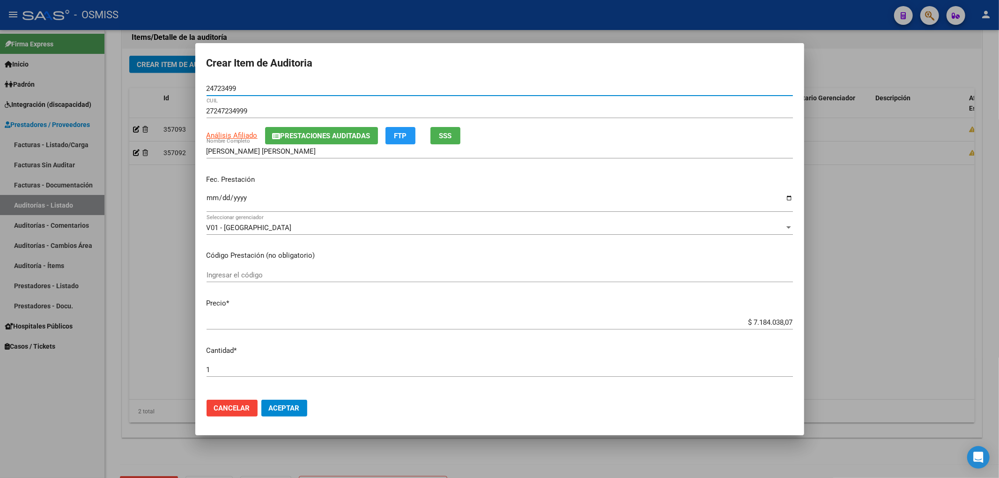
type input "24723499"
click at [213, 201] on input "Ingresar la fecha" at bounding box center [500, 201] width 586 height 15
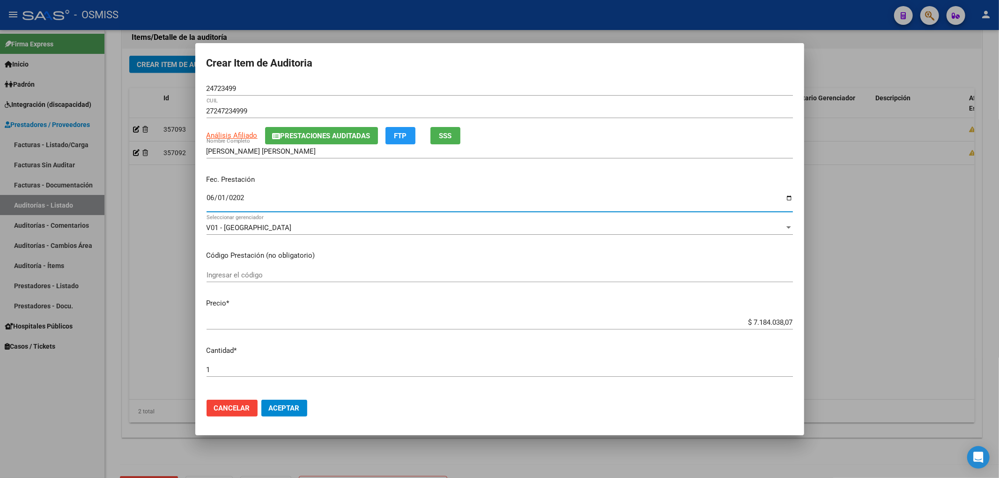
type input "[DATE]"
drag, startPoint x: 736, startPoint y: 320, endPoint x: 931, endPoint y: 333, distance: 195.2
click at [855, 326] on div "Crear Item de Auditoria 24723499 Nro Documento 27247234999 CUIL Análisis Afilia…" at bounding box center [499, 239] width 999 height 478
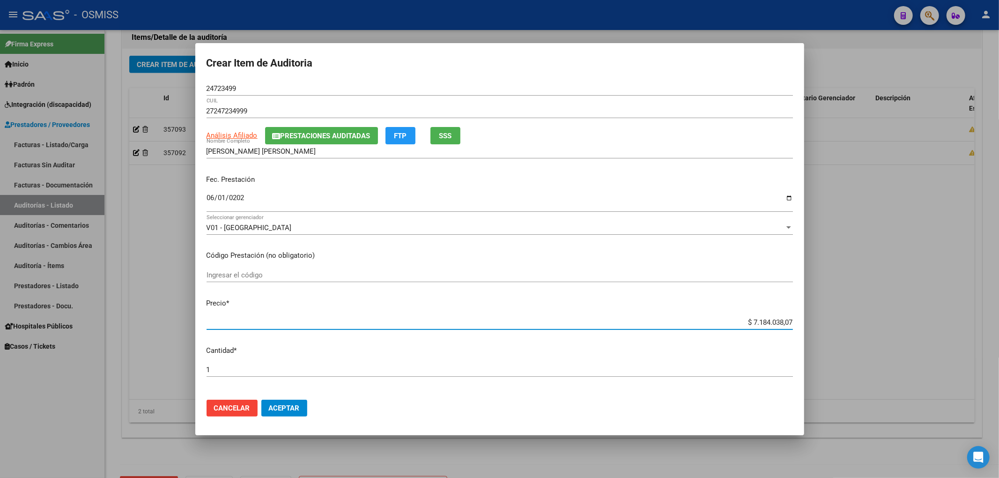
type input "$ 0,04"
type input "$ 0,42"
type input "$ 4,28"
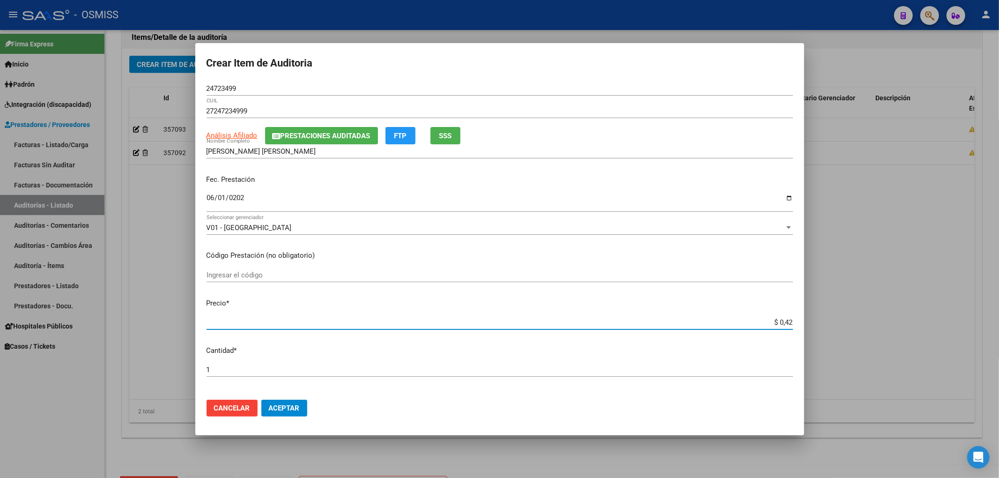
type input "$ 4,28"
type input "$ 42,81"
type input "$ 428,18"
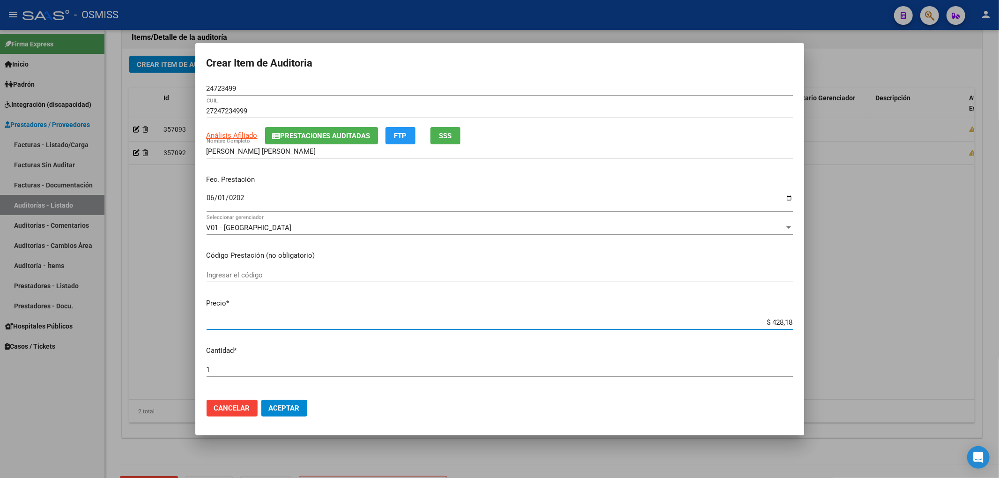
type input "$ 4.281,84"
type input "$ 42.818,40"
click at [283, 138] on span "Prestaciones Auditadas" at bounding box center [326, 136] width 90 height 8
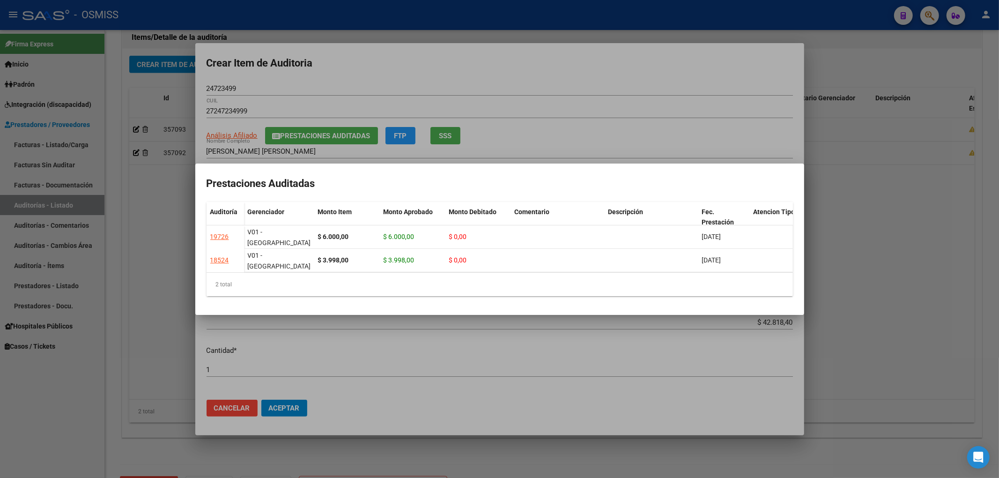
click at [344, 85] on div at bounding box center [499, 239] width 999 height 478
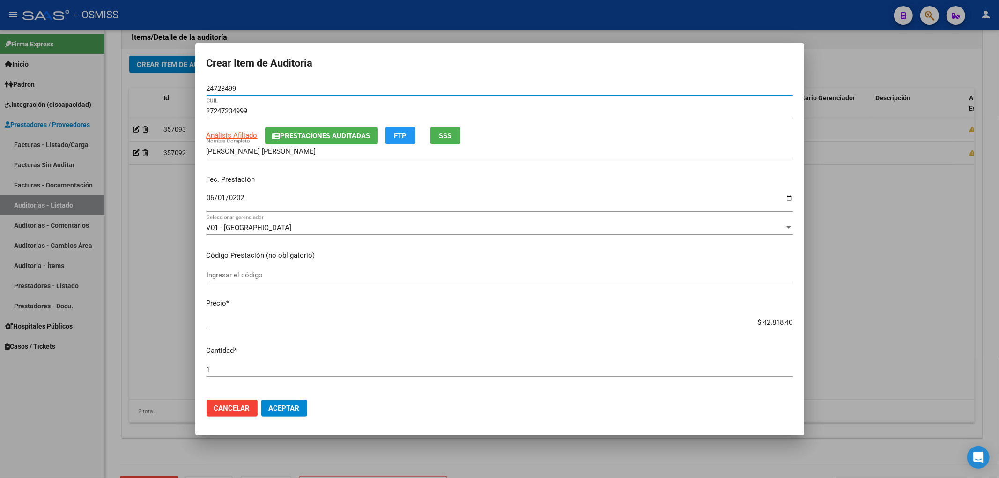
drag, startPoint x: 233, startPoint y: 84, endPoint x: 180, endPoint y: 87, distance: 53.0
click at [186, 86] on div "Crear Item de Auditoria 24723499 Nro Documento 27247234999 CUIL Análisis Afilia…" at bounding box center [499, 239] width 999 height 478
click at [270, 117] on div "27247234999 CUIL" at bounding box center [500, 111] width 586 height 14
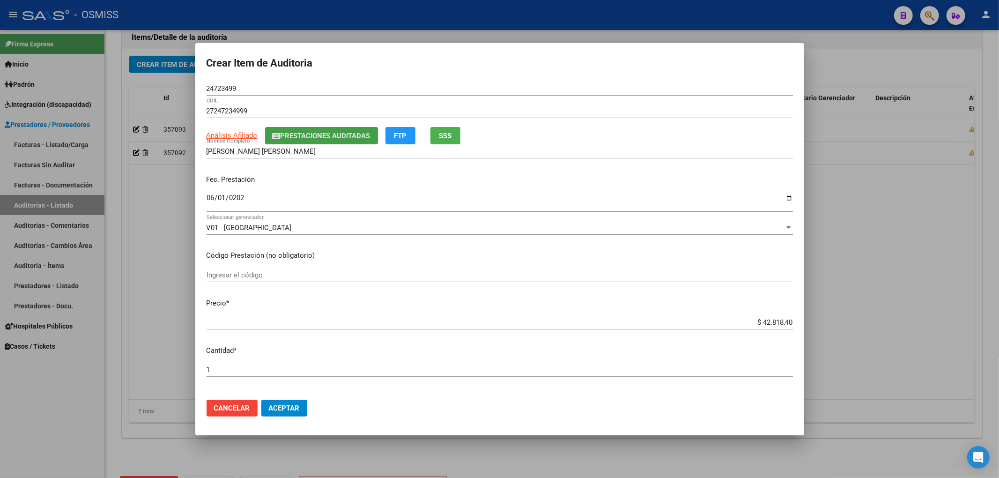
click at [270, 131] on button "Prestaciones Auditadas" at bounding box center [321, 135] width 113 height 17
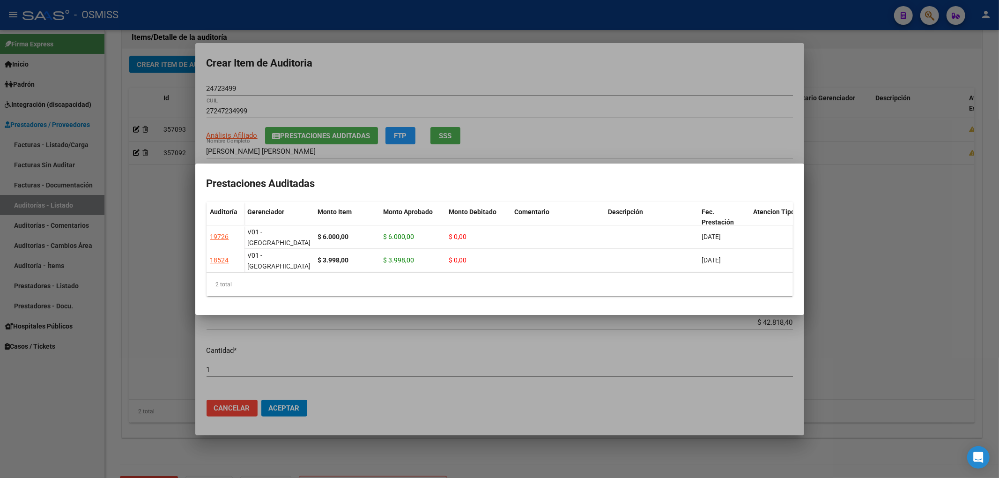
click at [608, 141] on div at bounding box center [499, 239] width 999 height 478
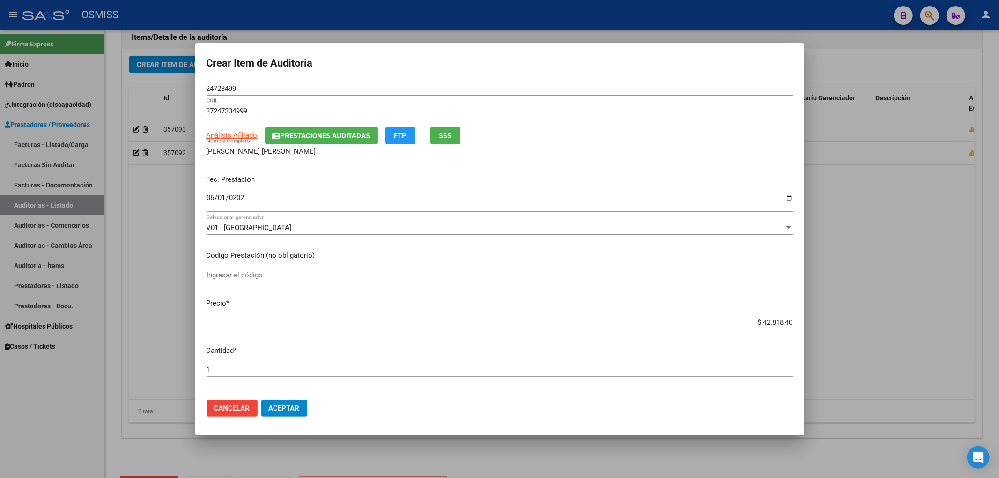
click at [296, 400] on button "Aceptar" at bounding box center [284, 407] width 46 height 17
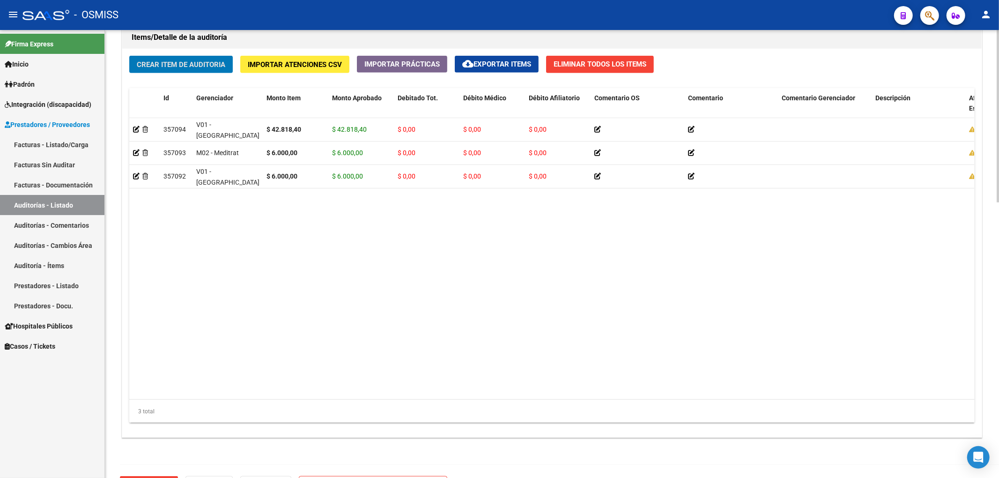
click at [217, 61] on span "Crear Item de Auditoria" at bounding box center [181, 64] width 89 height 8
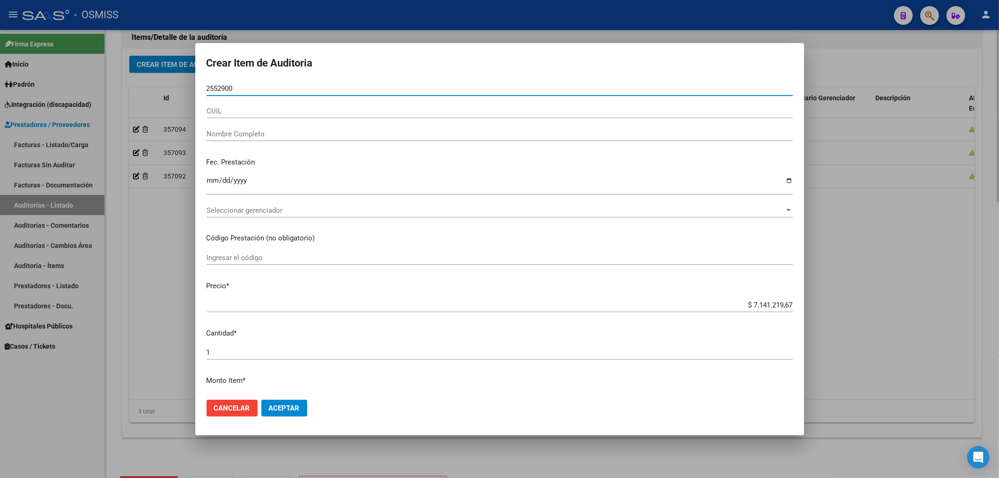
type input "25529008"
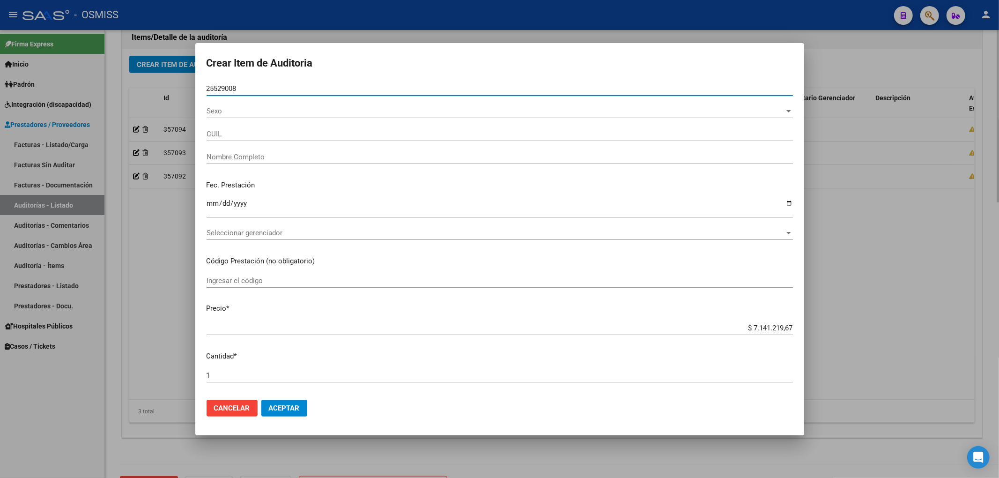
type input "20255290089"
type input "[PERSON_NAME]"
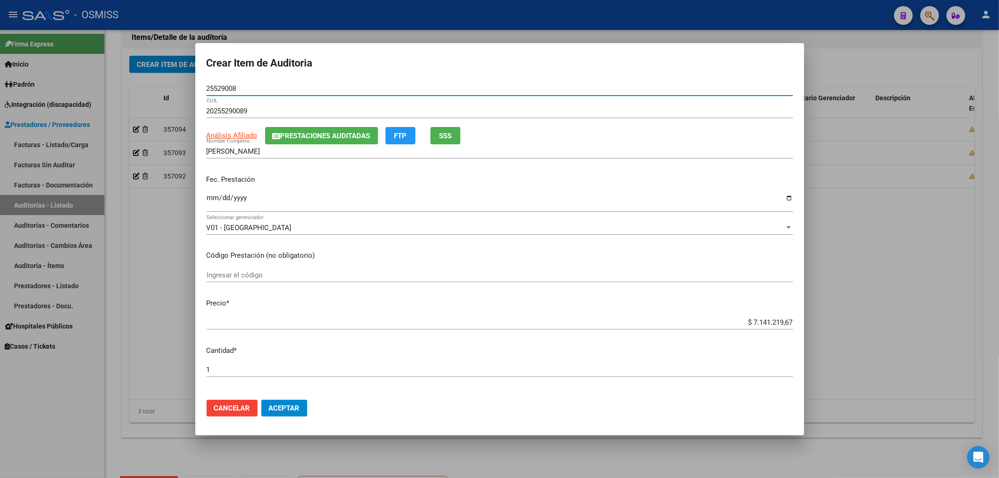
type input "25529008"
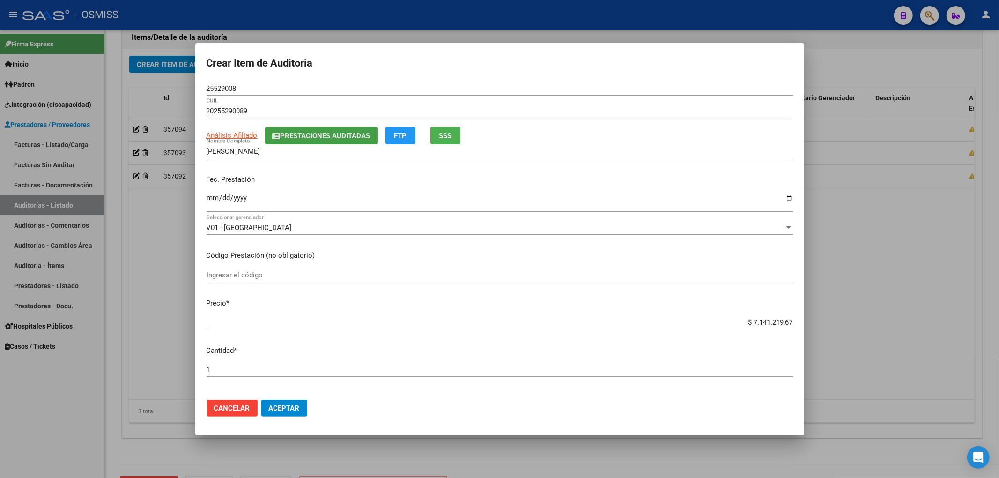
click at [303, 134] on span "Prestaciones Auditadas" at bounding box center [326, 136] width 90 height 8
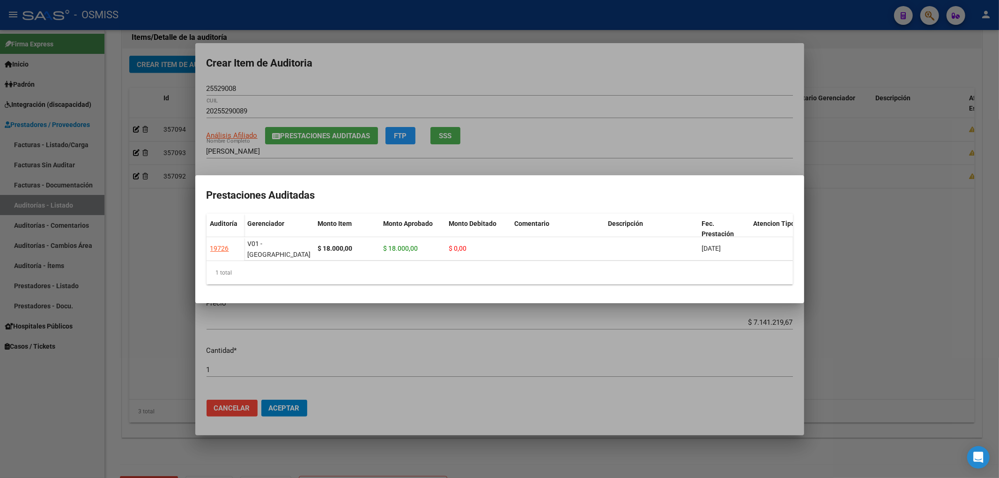
click at [441, 81] on div at bounding box center [499, 239] width 999 height 478
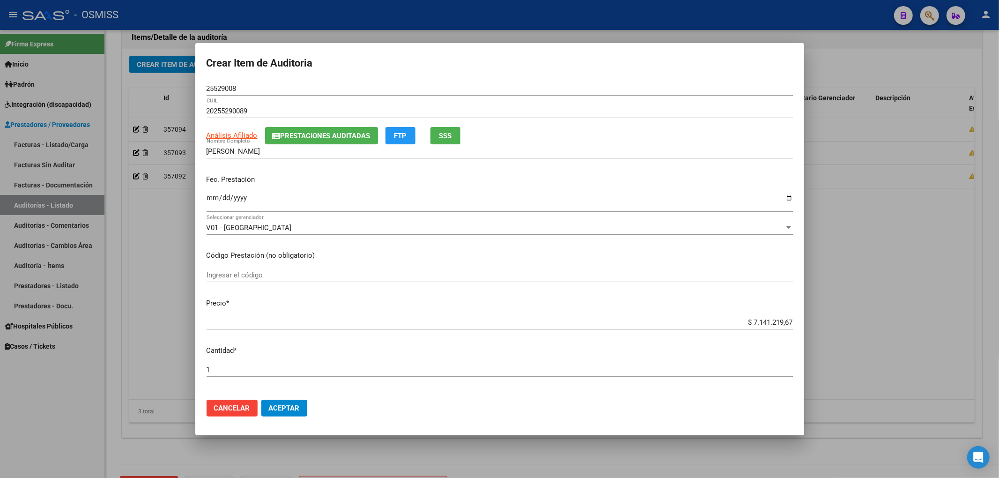
click at [210, 197] on input "Ingresar la fecha" at bounding box center [500, 201] width 586 height 15
type input "[DATE]"
drag, startPoint x: 820, startPoint y: 329, endPoint x: 887, endPoint y: 326, distance: 67.0
click at [887, 326] on div "Crear Item de Auditoria 25529008 Nro Documento 20255290089 CUIL Análisis Afilia…" at bounding box center [499, 239] width 999 height 478
type input "$ 0,06"
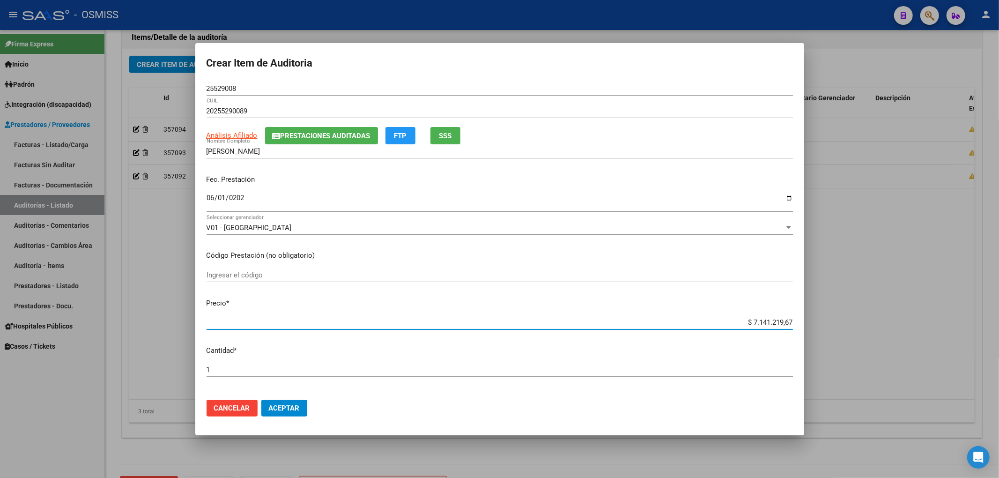
type input "$ 0,06"
type input "$ 0,60"
type input "$ 6,00"
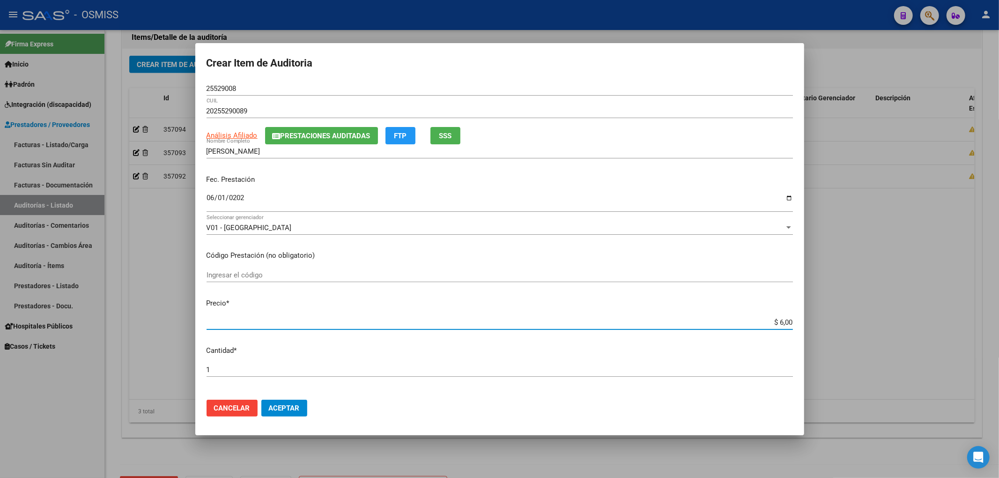
type input "$ 60,00"
type input "$ 600,00"
type input "$ 6.000,00"
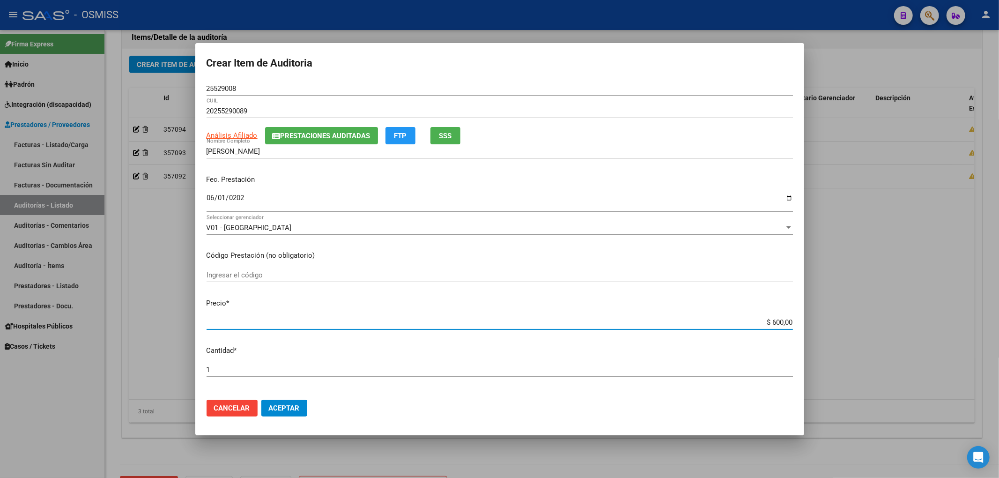
type input "$ 6.000,00"
click at [155, 91] on div "Crear Item de Auditoria 25529008 Nro Documento 20255290089 CUIL Análisis Afilia…" at bounding box center [499, 239] width 999 height 478
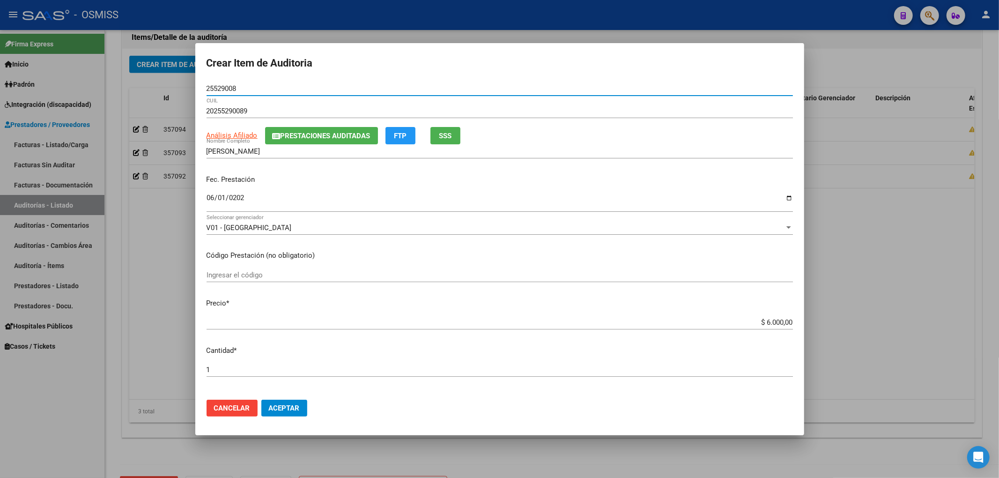
drag, startPoint x: 242, startPoint y: 88, endPoint x: 122, endPoint y: 100, distance: 120.0
click at [140, 95] on div "Crear Item de Auditoria 25529008 Nro Documento 20255290089 CUIL Análisis Afilia…" at bounding box center [499, 239] width 999 height 478
click at [713, 266] on mat-dialog-content "25529008 Nro Documento 20255290089 CUIL Análisis Afiliado Prestaciones Auditada…" at bounding box center [499, 236] width 609 height 311
click at [283, 407] on span "Aceptar" at bounding box center [284, 408] width 31 height 8
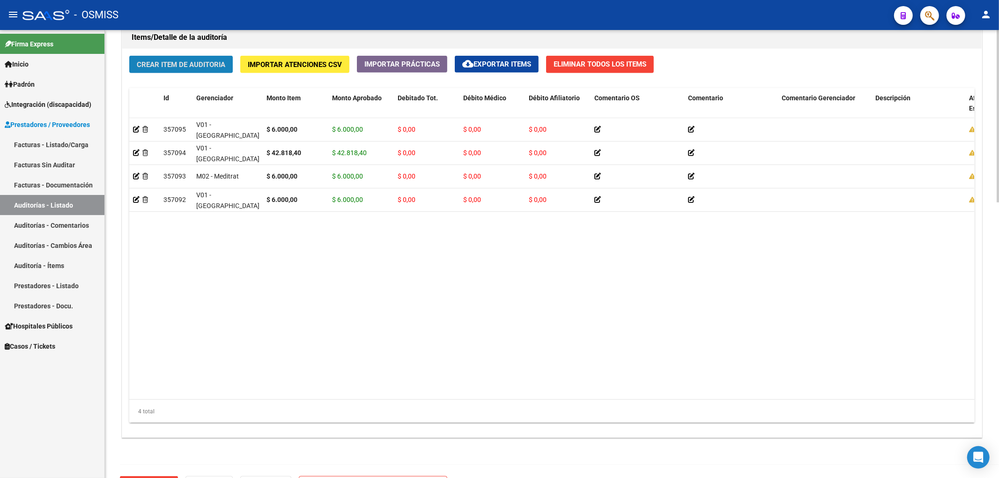
click at [212, 62] on span "Crear Item de Auditoria" at bounding box center [181, 64] width 89 height 8
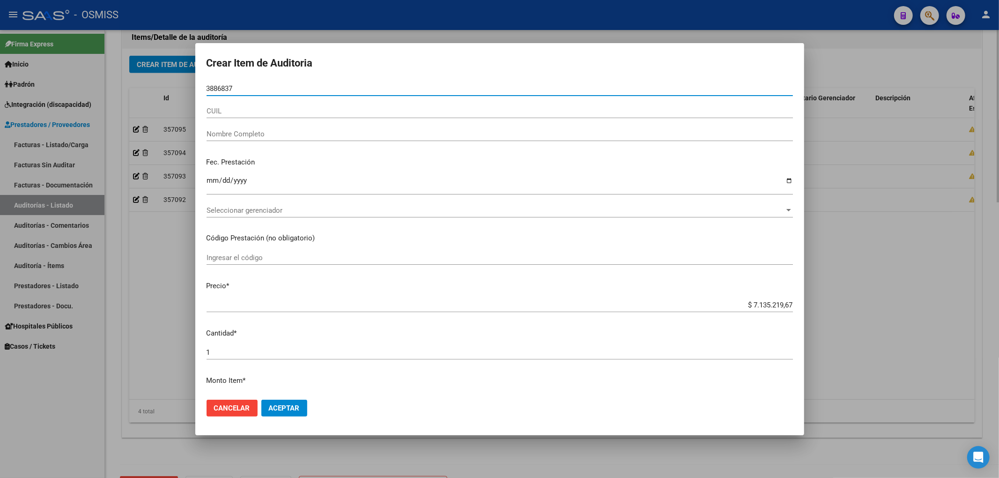
type input "38868376"
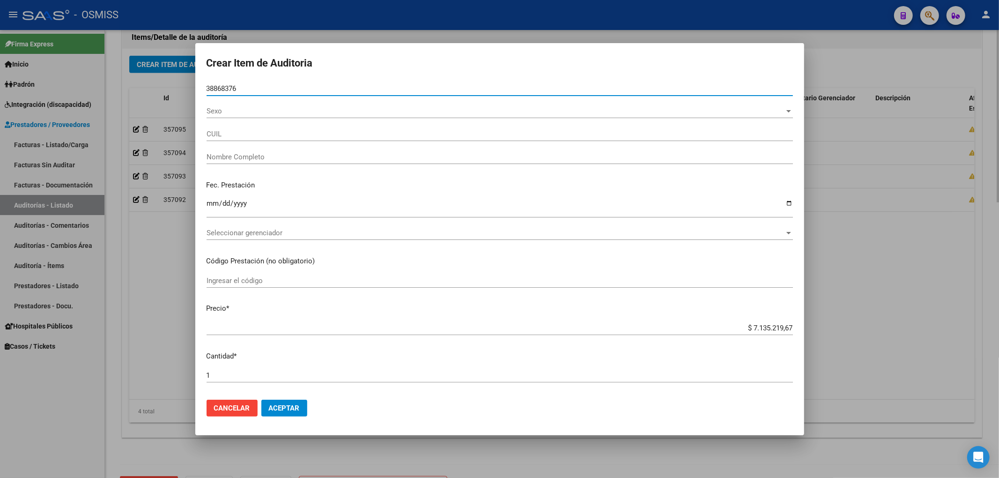
type input "20388683768"
type input "[PERSON_NAME] [PERSON_NAME]"
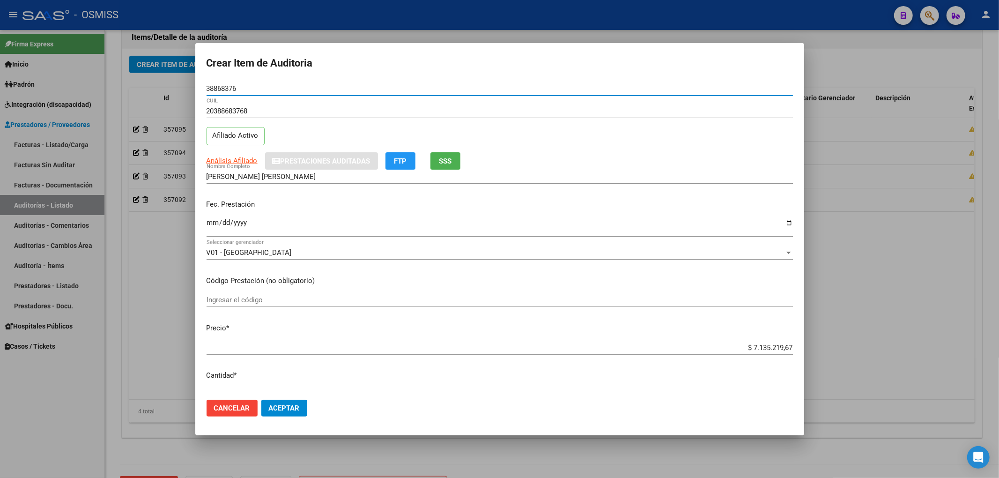
type input "38868376"
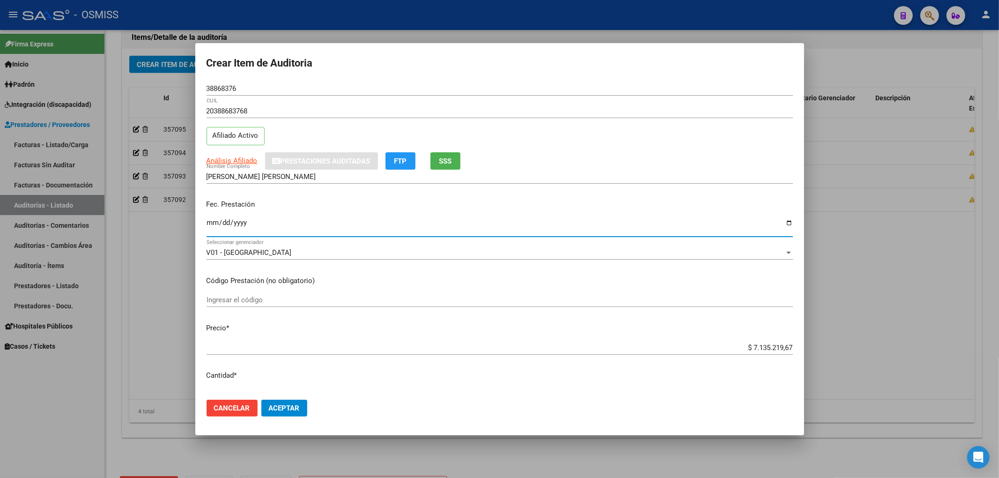
click at [209, 225] on input "Ingresar la fecha" at bounding box center [500, 226] width 586 height 15
type input "[DATE]"
drag, startPoint x: 735, startPoint y: 348, endPoint x: 822, endPoint y: 346, distance: 87.6
click at [821, 347] on div "Crear Item de Auditoria 38868376 Nro Documento 20388683768 CUIL Afiliado Activo…" at bounding box center [499, 239] width 999 height 478
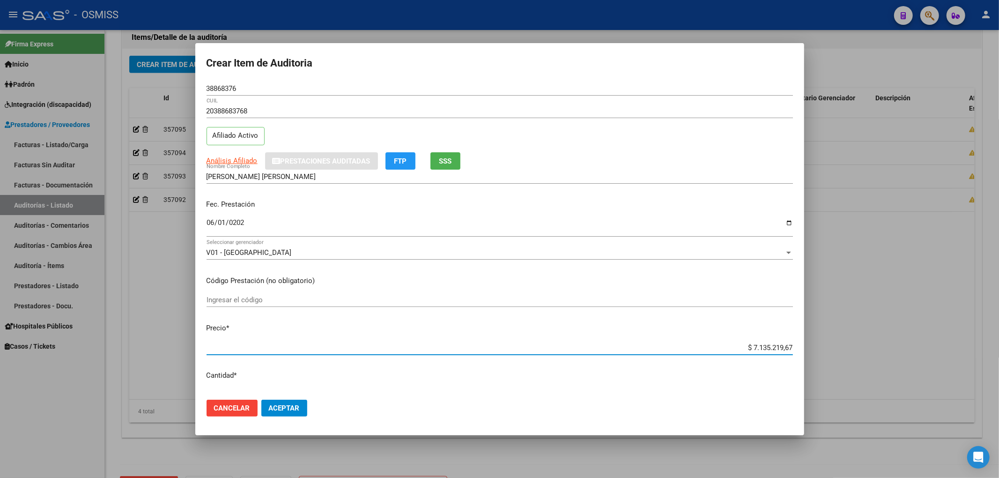
type input "$ 0,04"
type input "$ 0,45"
type input "$ 4,58"
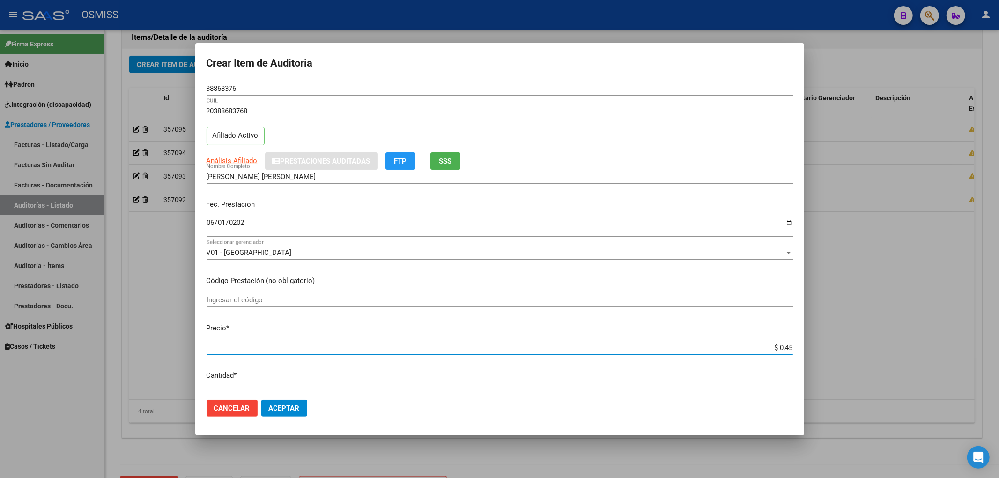
type input "$ 4,58"
type input "$ 45,82"
type input "$ 458,26"
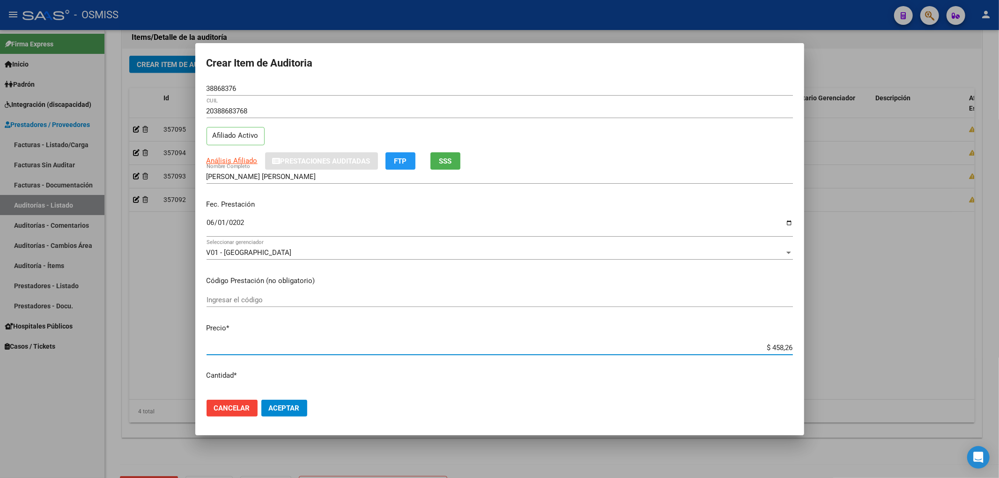
type input "$ 4.582,68"
type input "$ 45.826,80"
drag, startPoint x: 244, startPoint y: 89, endPoint x: 0, endPoint y: 79, distance: 244.2
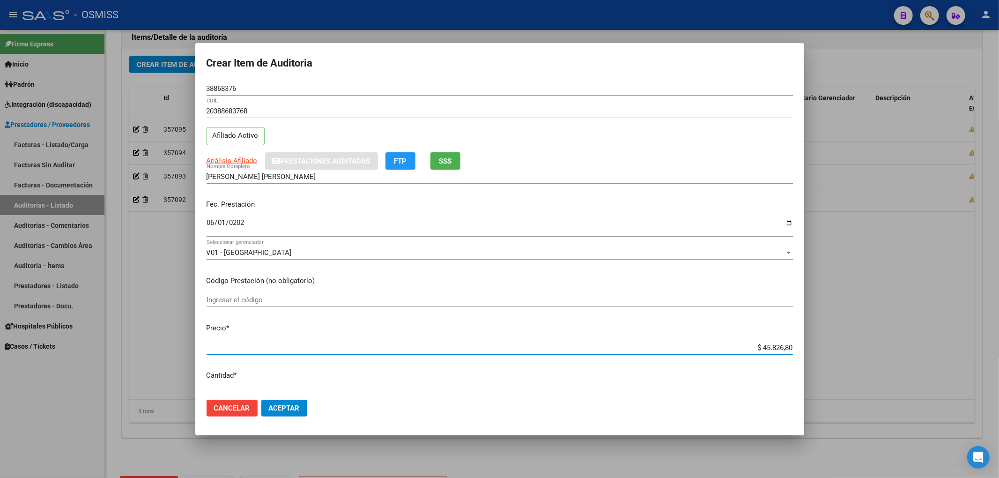
click at [2, 74] on div "Crear Item de Auditoria 38868376 Nro Documento 20388683768 CUIL Afiliado Activo…" at bounding box center [499, 239] width 999 height 478
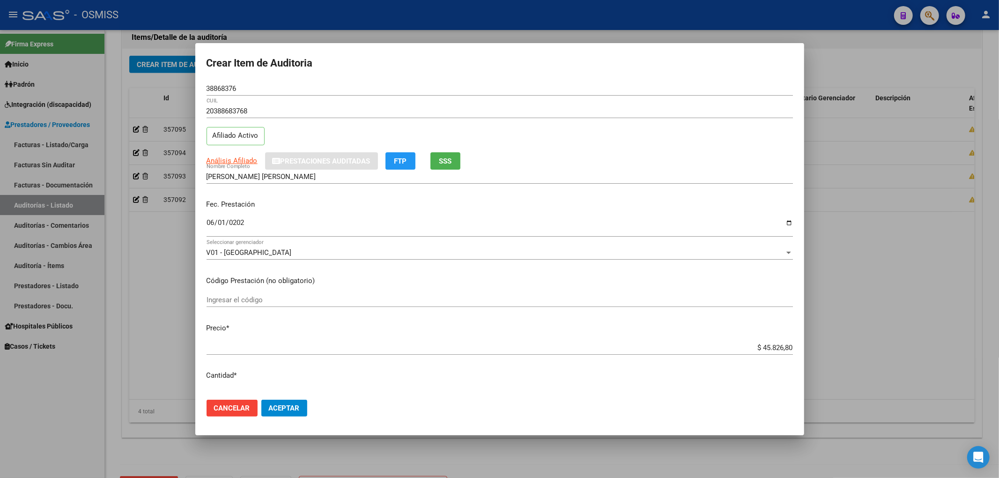
click at [722, 204] on p "Fec. Prestación" at bounding box center [500, 204] width 586 height 11
click at [287, 408] on span "Aceptar" at bounding box center [284, 408] width 31 height 8
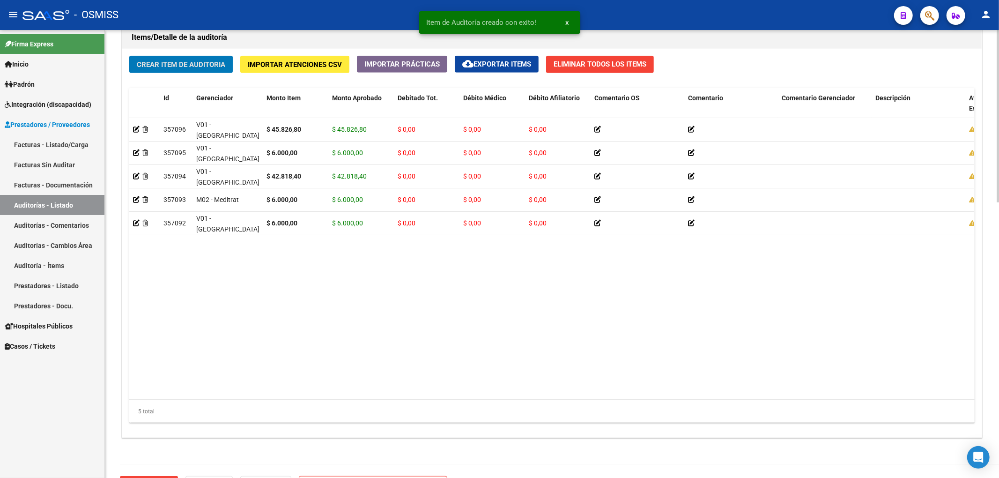
click at [216, 67] on span "Crear Item de Auditoria" at bounding box center [181, 64] width 89 height 8
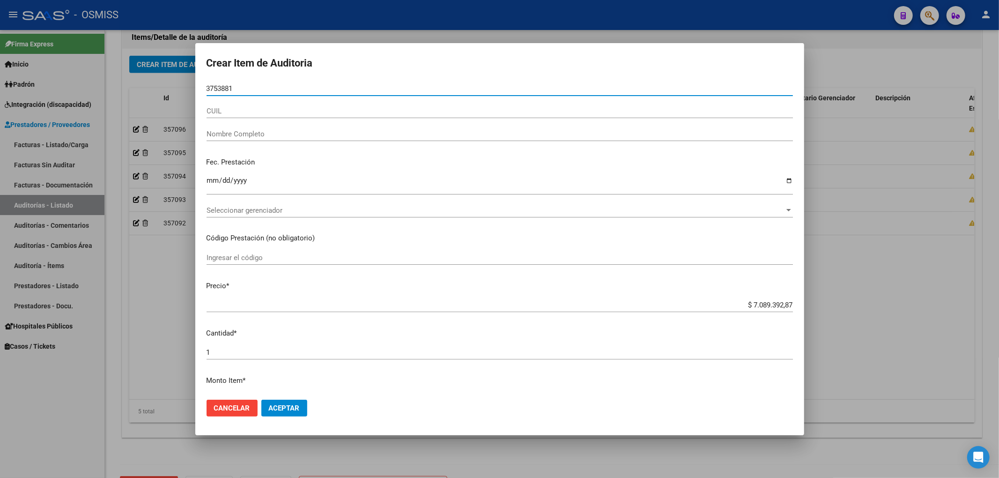
type input "37538810"
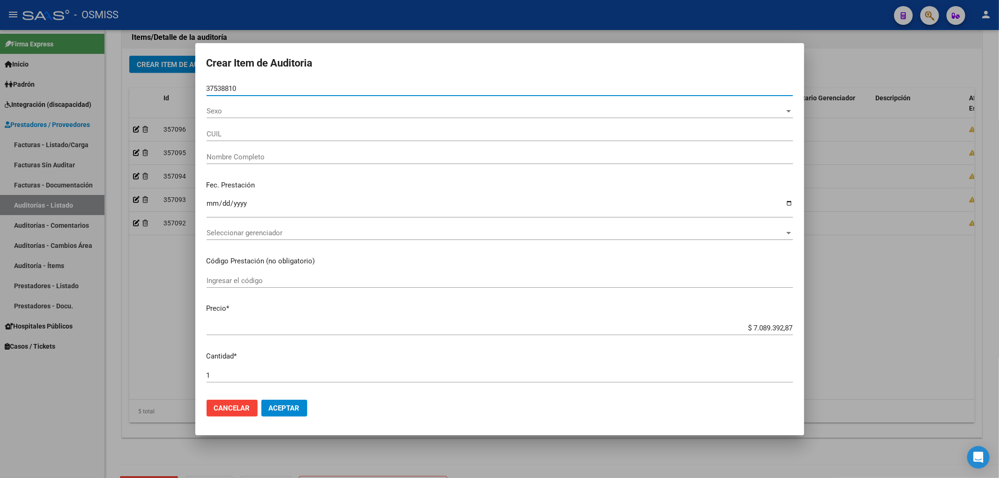
type input "27375388109"
type input "EGUI [PERSON_NAME]"
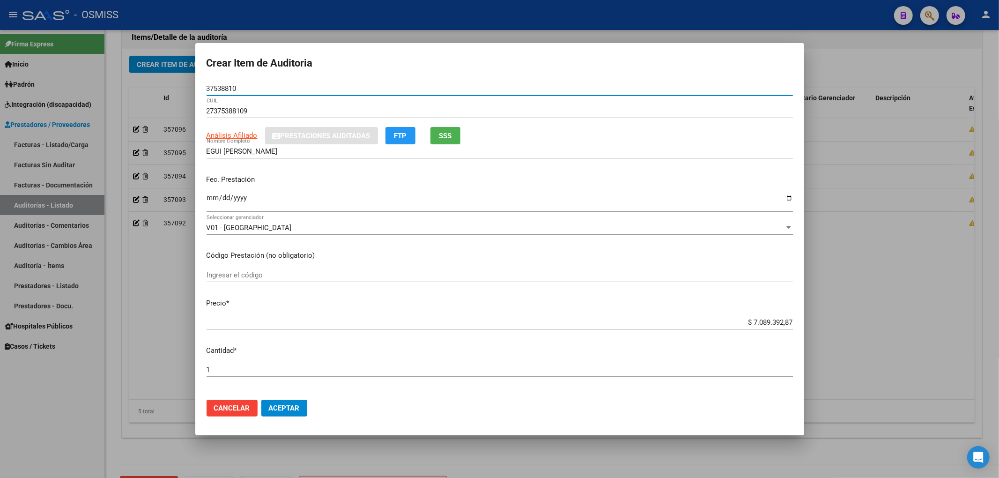
type input "37538810"
click at [213, 197] on input "Ingresar la fecha" at bounding box center [500, 201] width 586 height 15
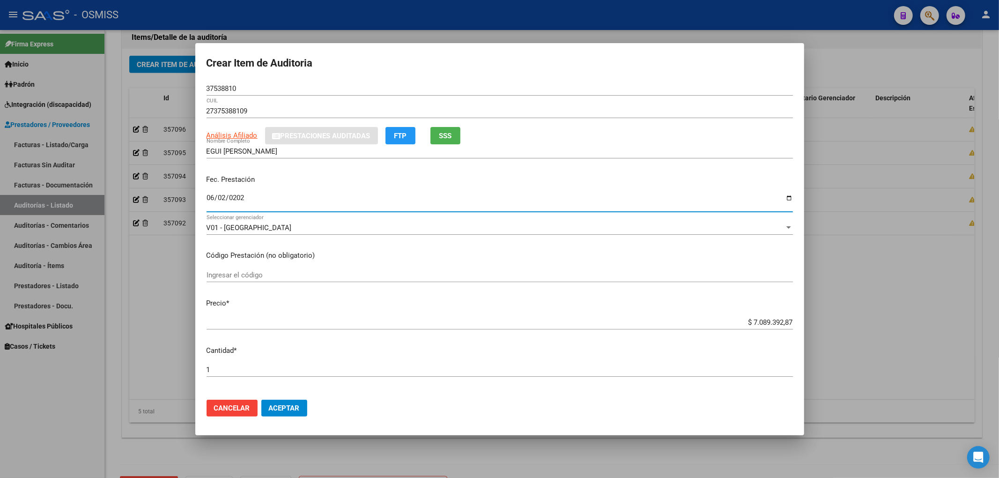
type input "[DATE]"
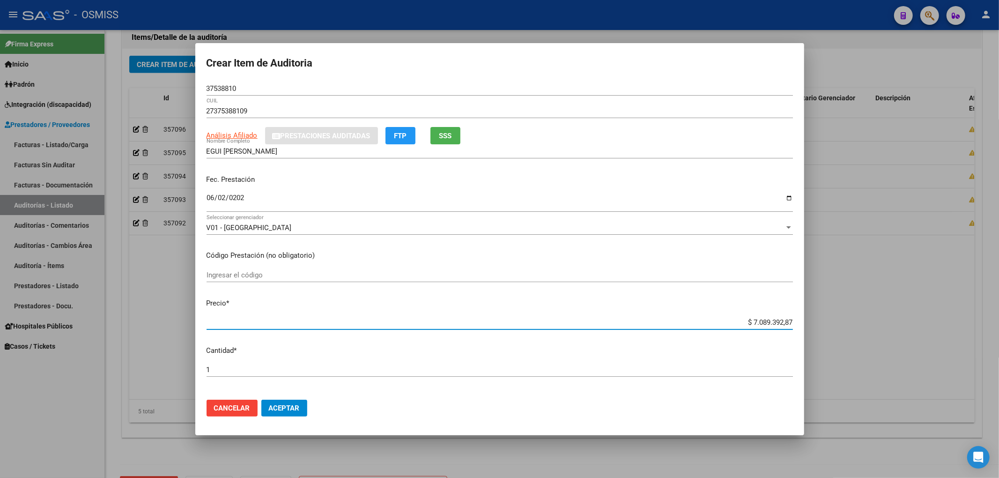
drag, startPoint x: 737, startPoint y: 318, endPoint x: 895, endPoint y: 317, distance: 158.3
click at [866, 317] on div "Crear Item de Auditoria 37538810 Nro Documento 27375388109 CUIL Análisis Afilia…" at bounding box center [499, 239] width 999 height 478
type input "$ 0,07"
type input "$ 0,75"
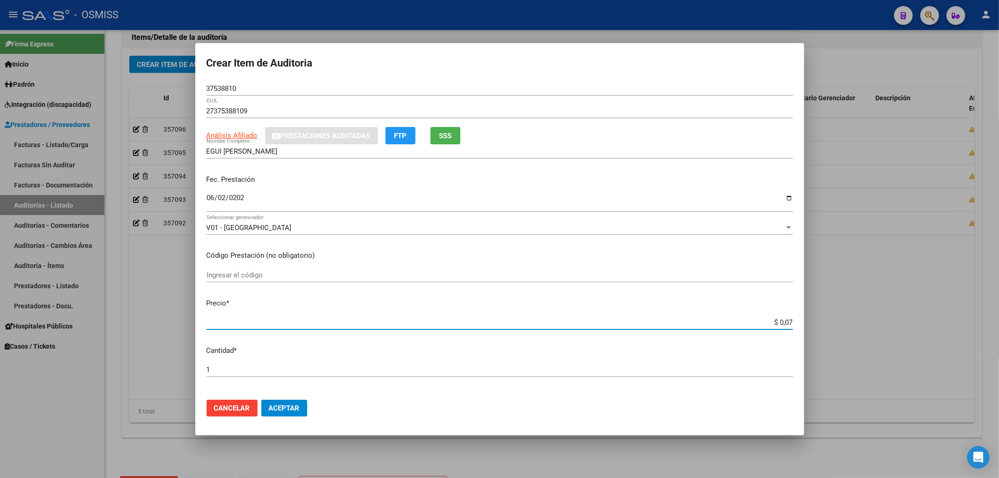
type input "$ 0,75"
type input "$ 7,50"
type input "$ 75,00"
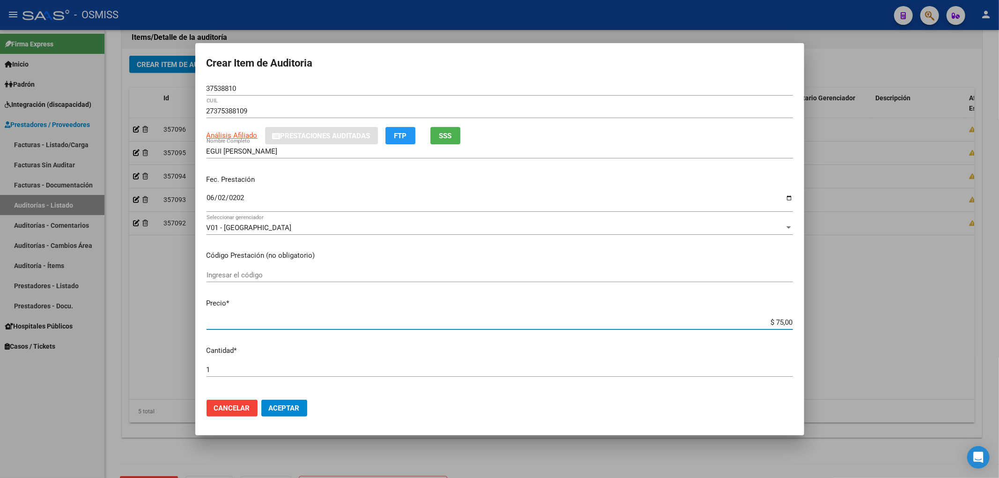
type input "$ 750,00"
type input "$ 7.500,00"
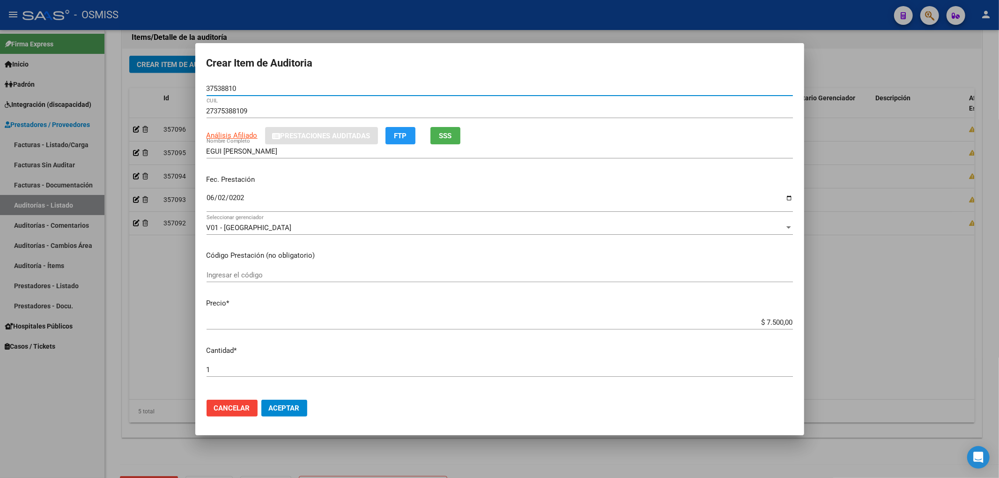
drag, startPoint x: 242, startPoint y: 89, endPoint x: 161, endPoint y: 79, distance: 81.6
click at [165, 79] on div "Crear Item de Auditoria 37538810 Nro Documento 27375388109 CUIL Análisis Afilia…" at bounding box center [499, 239] width 999 height 478
click at [656, 185] on div "Fec. Prestación [DATE] Ingresar la fecha" at bounding box center [500, 193] width 586 height 53
click at [297, 401] on button "Aceptar" at bounding box center [284, 407] width 46 height 17
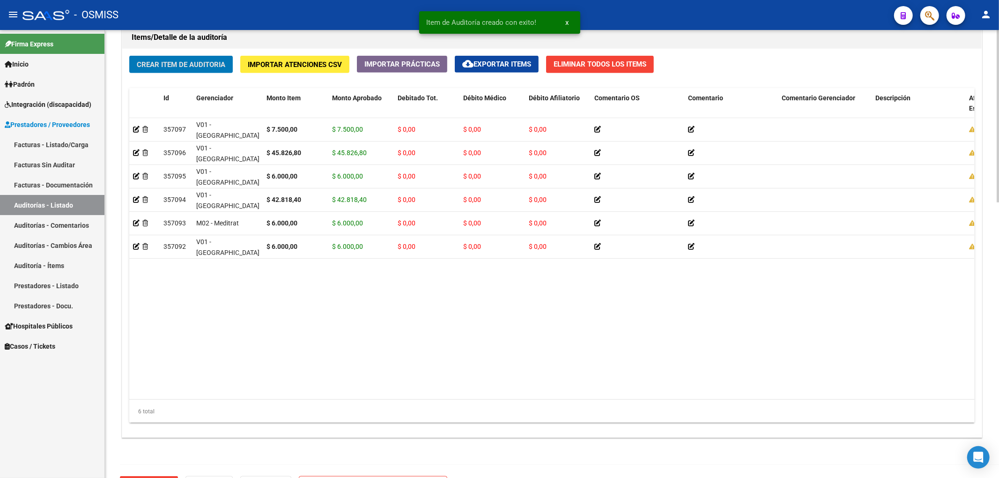
click at [222, 69] on span "Crear Item de Auditoria" at bounding box center [181, 64] width 89 height 8
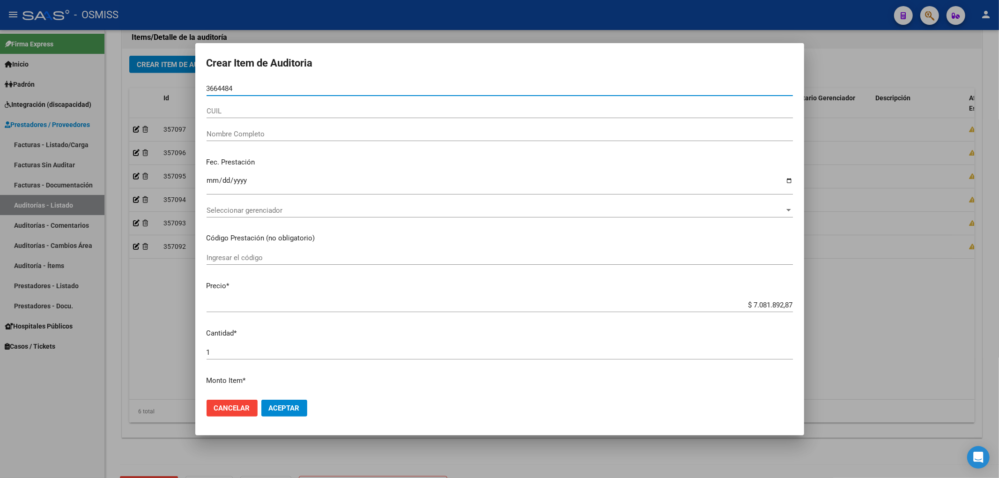
type input "36644843"
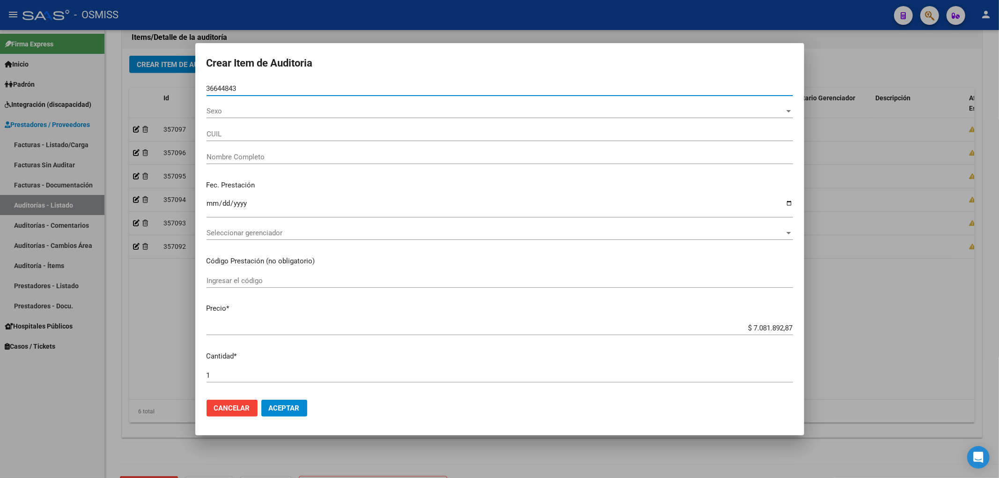
type input "20366448439"
type input "[PERSON_NAME] [PERSON_NAME]"
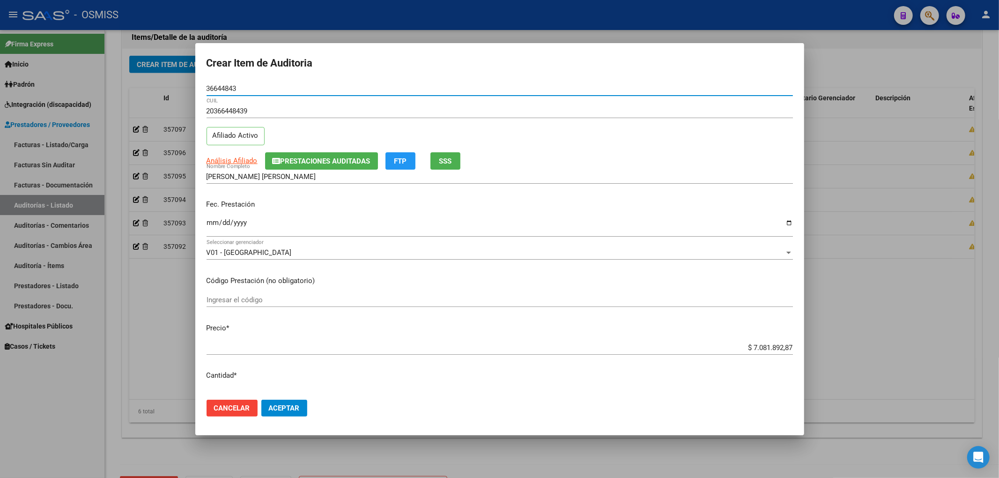
type input "36644843"
click at [290, 167] on button "Prestaciones Auditadas" at bounding box center [321, 160] width 113 height 17
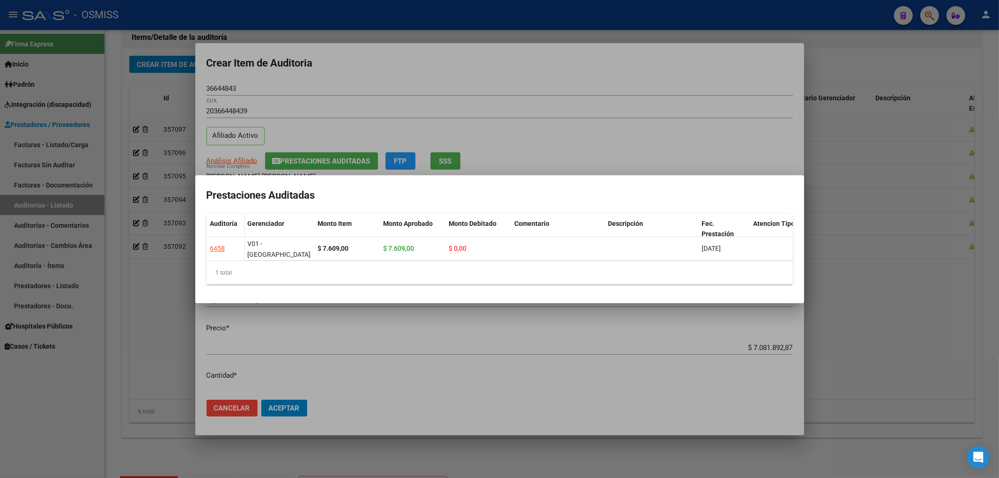
click at [403, 101] on div at bounding box center [499, 239] width 999 height 478
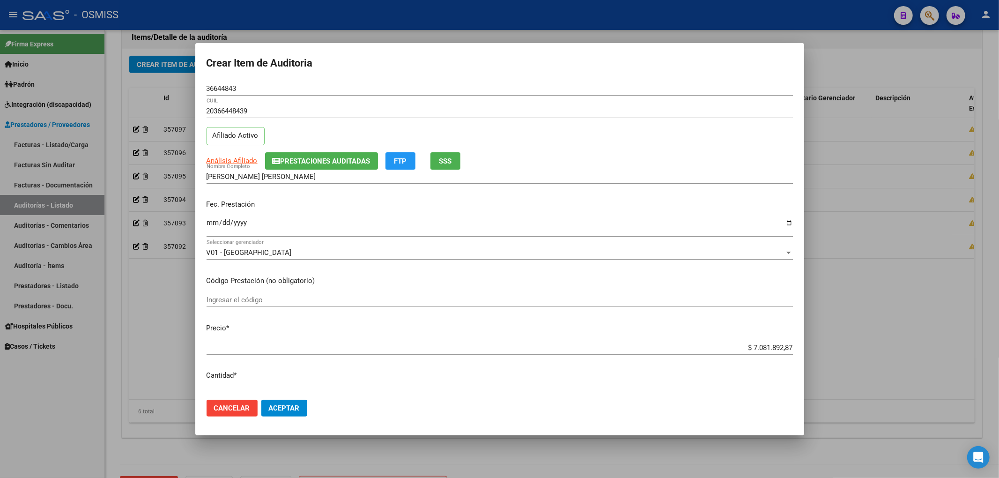
click at [207, 222] on input "Ingresar la fecha" at bounding box center [500, 226] width 586 height 15
type input "[DATE]"
drag, startPoint x: 737, startPoint y: 350, endPoint x: 912, endPoint y: 349, distance: 175.6
click at [880, 347] on div "Crear Item de Auditoria 36644843 Nro Documento 20366448439 CUIL Afiliado Activo…" at bounding box center [499, 239] width 999 height 478
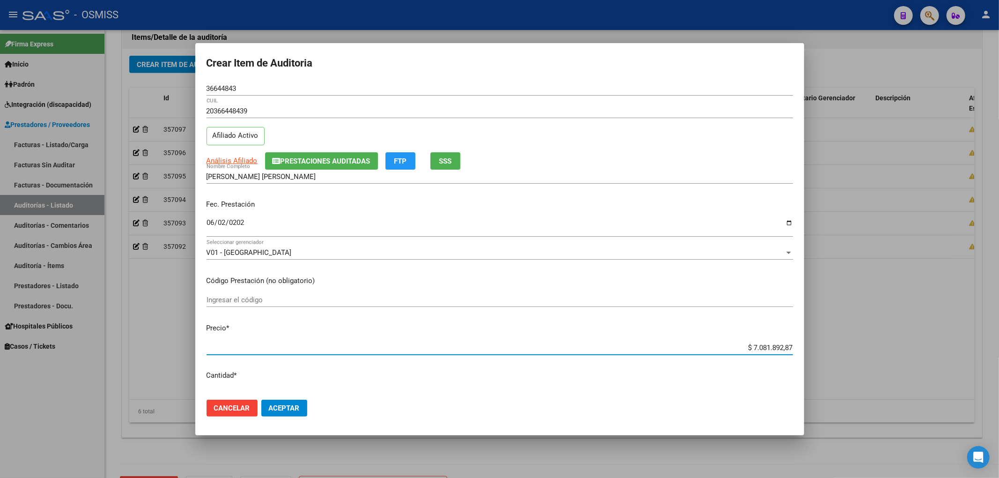
type input "$ 0,04"
type input "$ 0,40"
type input "$ 4,02"
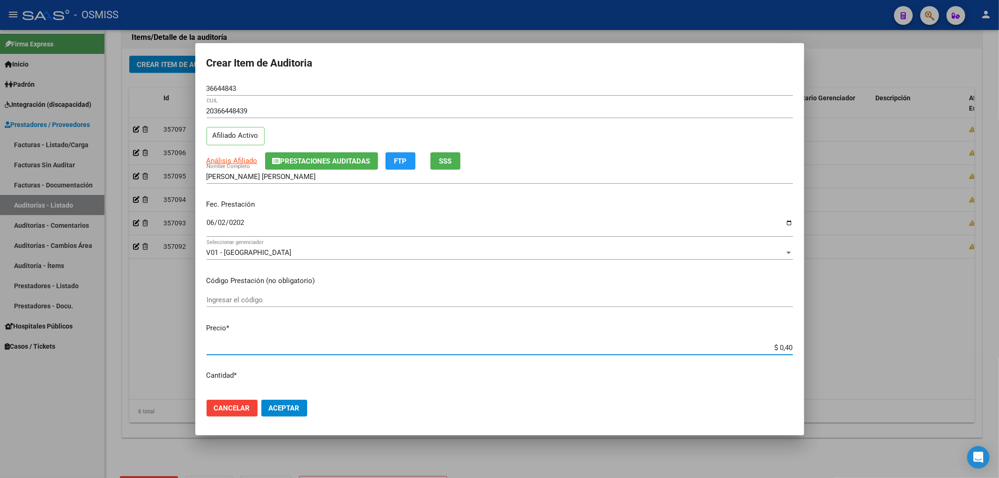
type input "$ 4,02"
type input "$ 40,28"
type input "$ 402,80"
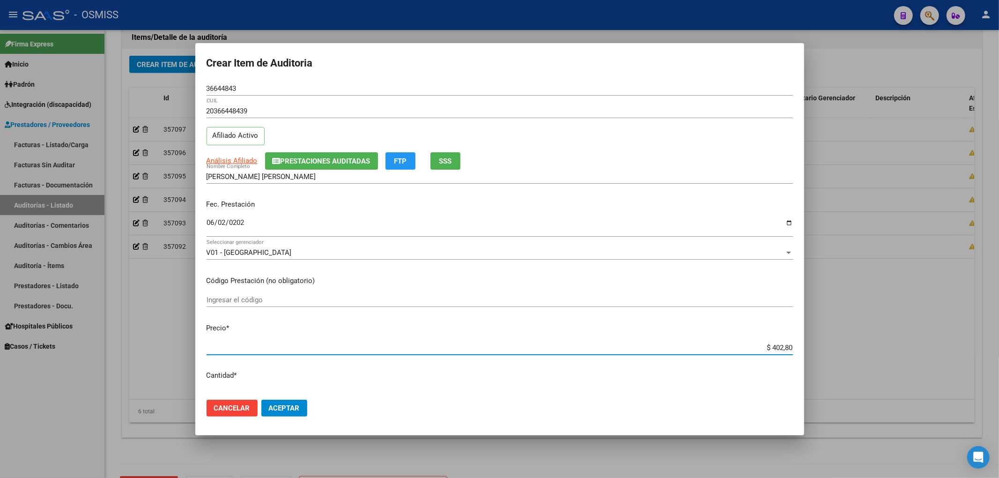
type input "$ 4.028,04"
type input "$ 40.280,40"
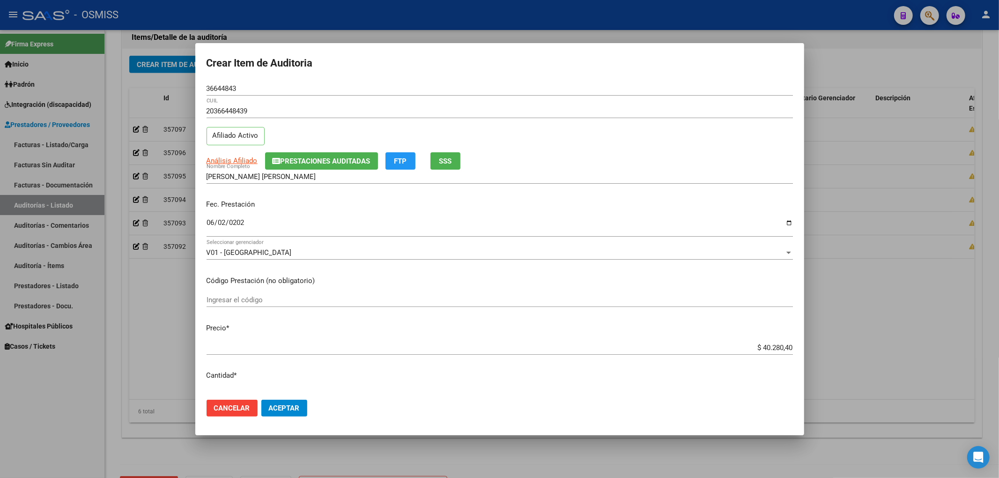
drag, startPoint x: 241, startPoint y: 94, endPoint x: 189, endPoint y: 96, distance: 51.5
click at [203, 94] on mat-dialog-content "36644843 Nro Documento 20366448439 CUIL Afiliado Activo Análisis Afiliado Prest…" at bounding box center [499, 236] width 609 height 311
click at [601, 162] on div "Análisis Afiliado Prestaciones Auditadas FTP SSS" at bounding box center [500, 160] width 586 height 17
drag, startPoint x: 257, startPoint y: 91, endPoint x: 115, endPoint y: 94, distance: 142.4
click at [115, 94] on div "Crear Item de Auditoria 36644843 Nro Documento 20366448439 CUIL Afiliado Activo…" at bounding box center [499, 239] width 999 height 478
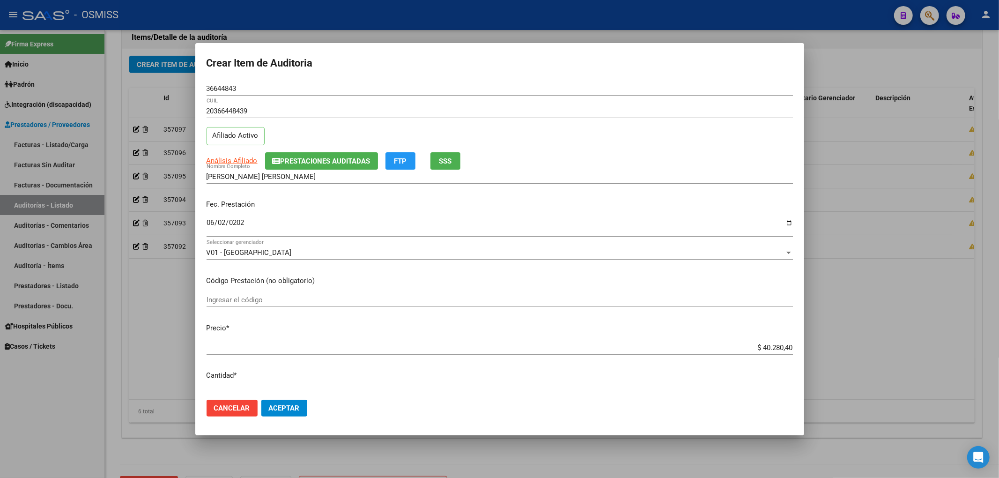
click at [584, 169] on mat-dialog-content "36644843 Nro Documento 20366448439 CUIL Afiliado Activo Análisis Afiliado Prest…" at bounding box center [499, 236] width 609 height 311
click at [277, 407] on span "Aceptar" at bounding box center [284, 408] width 31 height 8
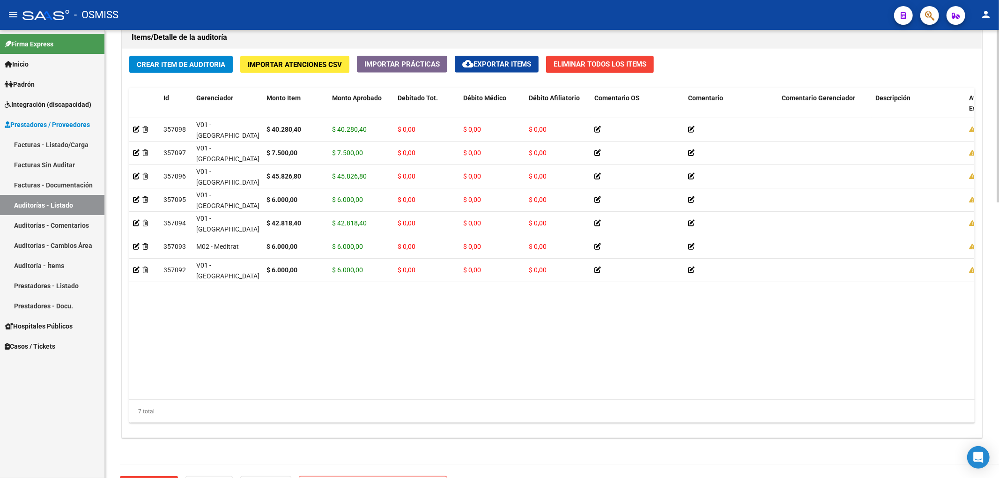
click at [301, 389] on datatable-body "357098 V01 - [PERSON_NAME] $ 40.280,40 $ 40.280,40 $ 0,00 $ 0,00 $ 0,00 2036644…" at bounding box center [551, 258] width 845 height 281
click at [182, 62] on span "Crear Item de Auditoria" at bounding box center [181, 64] width 89 height 8
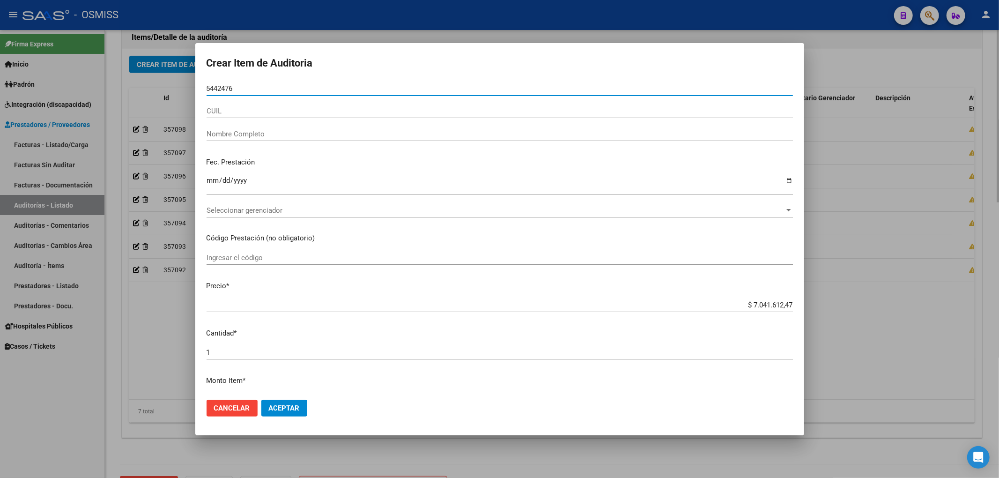
type input "54424764"
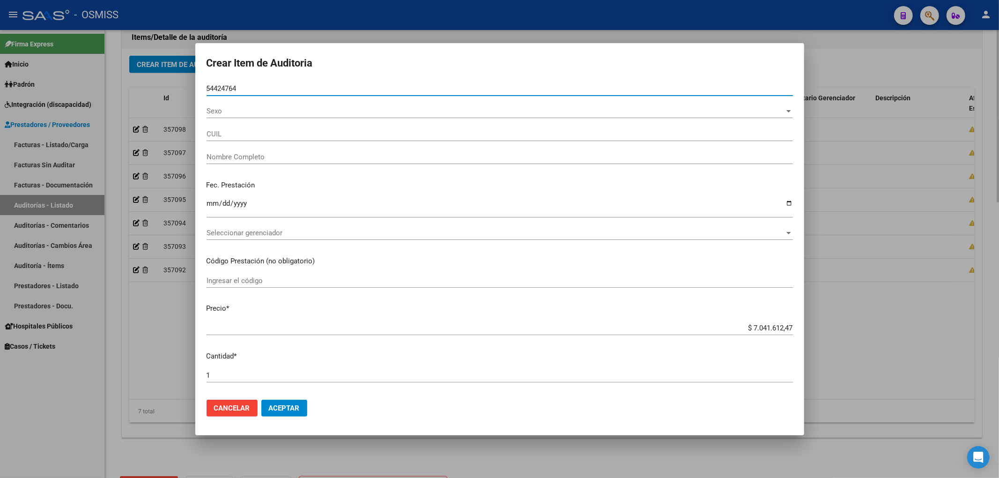
type input "20544247647"
type input "[PERSON_NAME]"
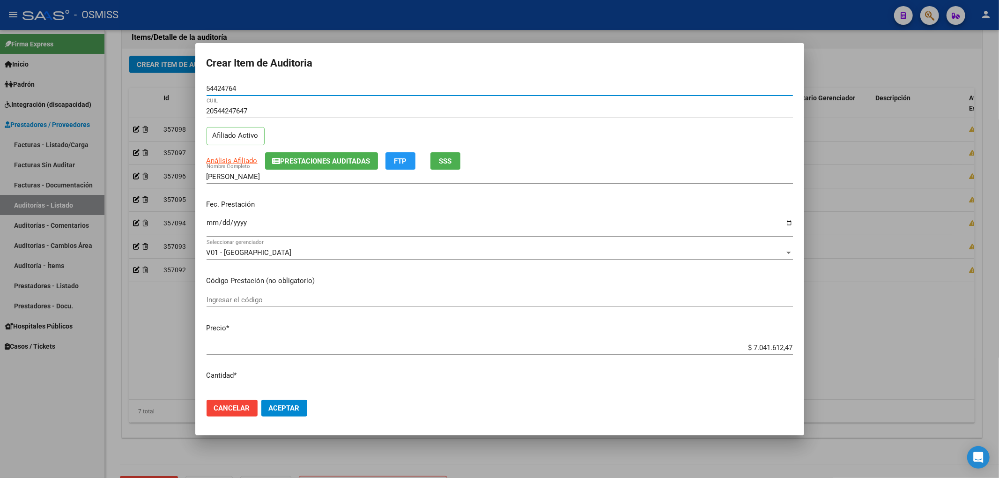
type input "54424764"
click at [297, 157] on span "Prestaciones Auditadas" at bounding box center [326, 161] width 90 height 8
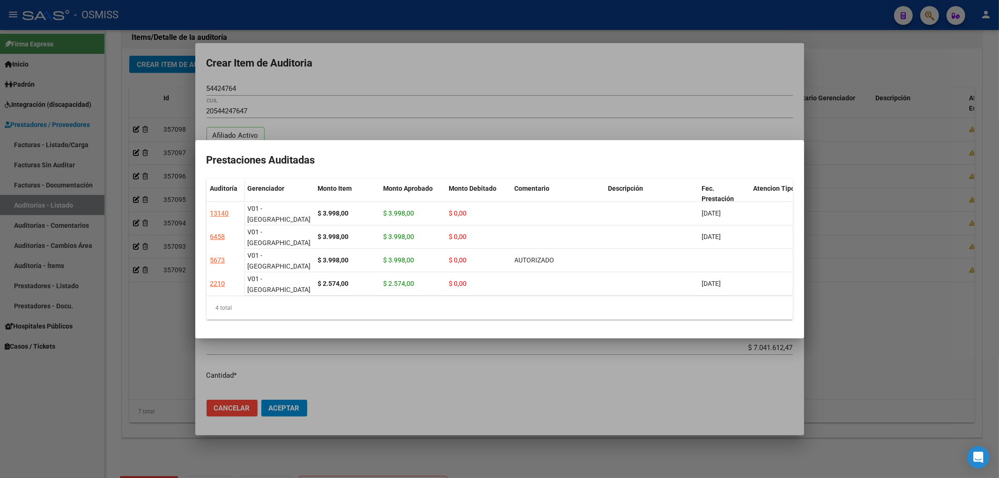
click at [439, 77] on div at bounding box center [499, 239] width 999 height 478
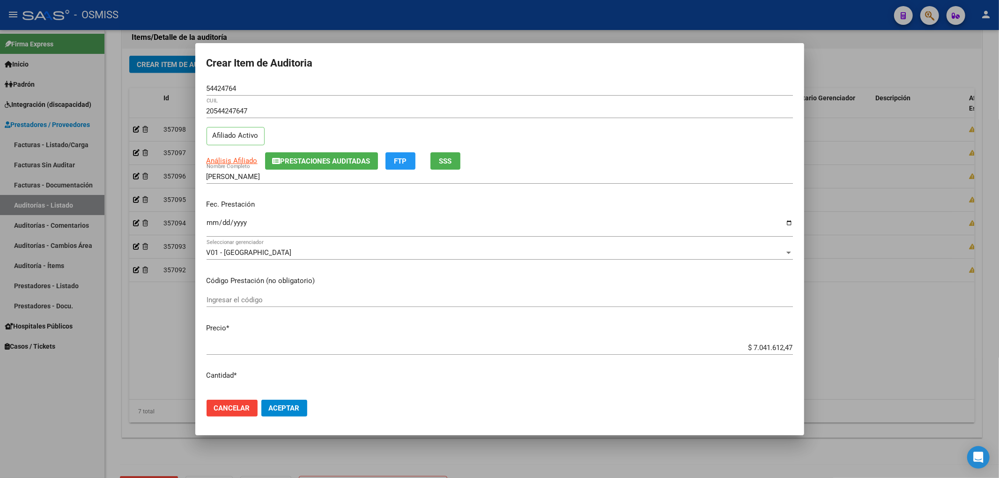
click at [211, 223] on input "Ingresar la fecha" at bounding box center [500, 226] width 586 height 15
type input "[DATE]"
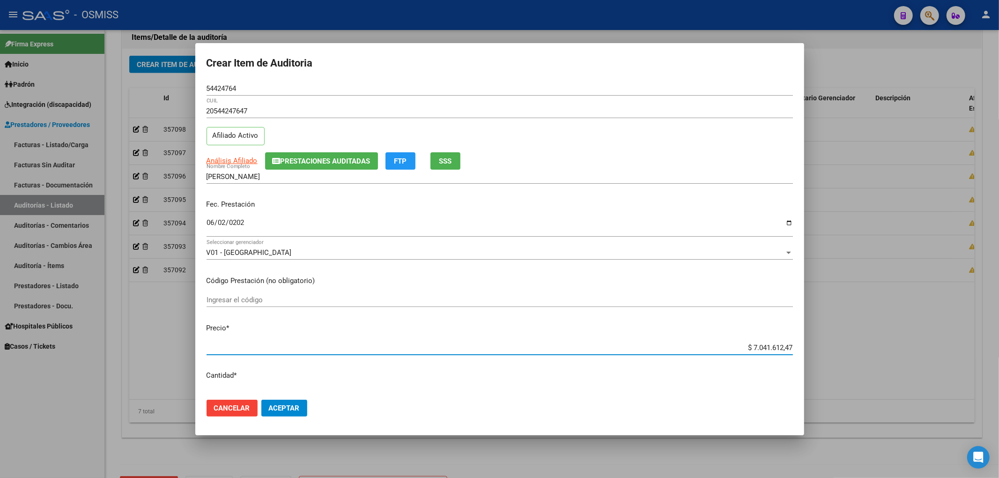
drag, startPoint x: 737, startPoint y: 348, endPoint x: 855, endPoint y: 350, distance: 118.5
click at [855, 350] on div "Crear Item de Auditoria 54424764 Nro Documento 20544247647 CUIL Afiliado Activo…" at bounding box center [499, 239] width 999 height 478
type input "$ 0,06"
type input "$ 0,60"
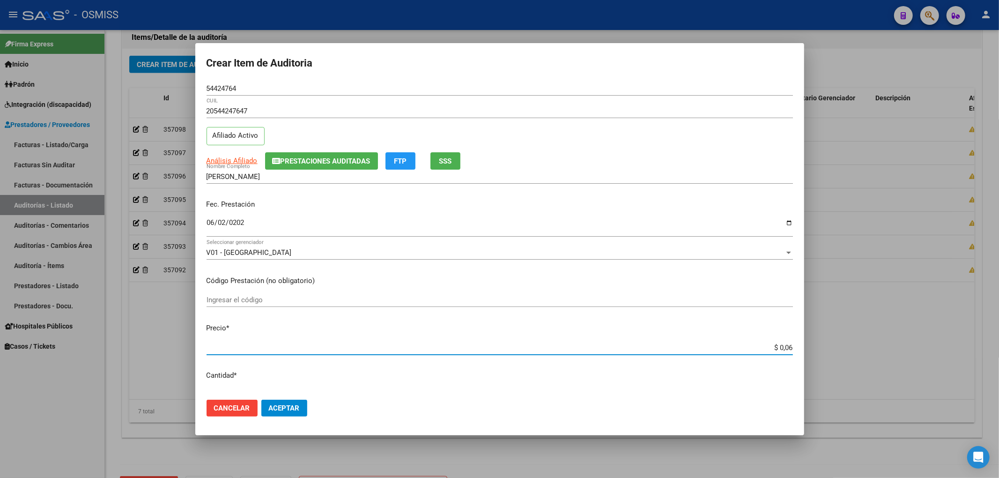
type input "$ 0,60"
type input "$ 6,00"
type input "$ 60,00"
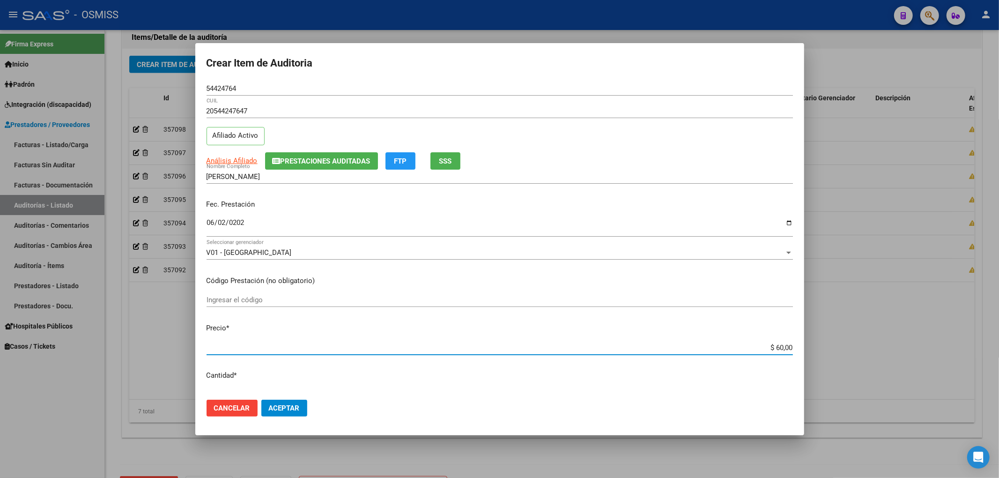
type input "$ 600,00"
type input "$ 6.000,00"
type input "$ 60.000,00"
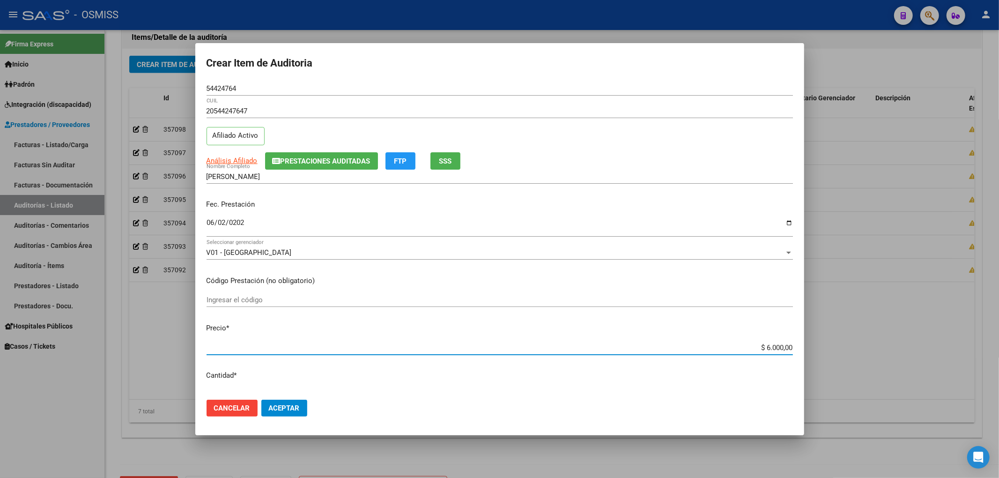
type input "$ 60.000,00"
type input "$ 6.000,00"
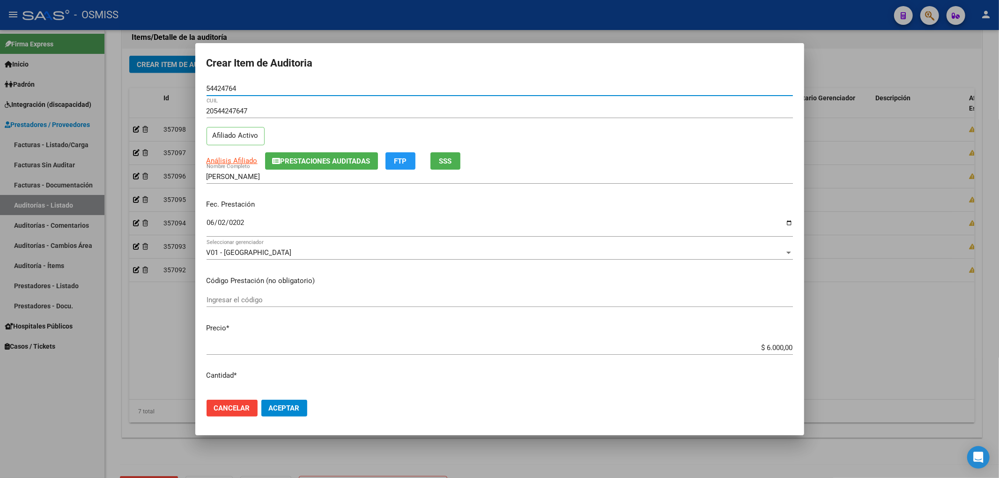
drag, startPoint x: 242, startPoint y: 85, endPoint x: 158, endPoint y: 94, distance: 84.3
click at [177, 85] on div "Crear Item de Auditoria 54424764 Nro Documento 20544247647 CUIL Afiliado Activo…" at bounding box center [499, 239] width 999 height 478
click at [598, 162] on div "Análisis Afiliado Prestaciones Auditadas FTP SSS" at bounding box center [500, 160] width 586 height 17
click at [287, 407] on span "Aceptar" at bounding box center [284, 408] width 31 height 8
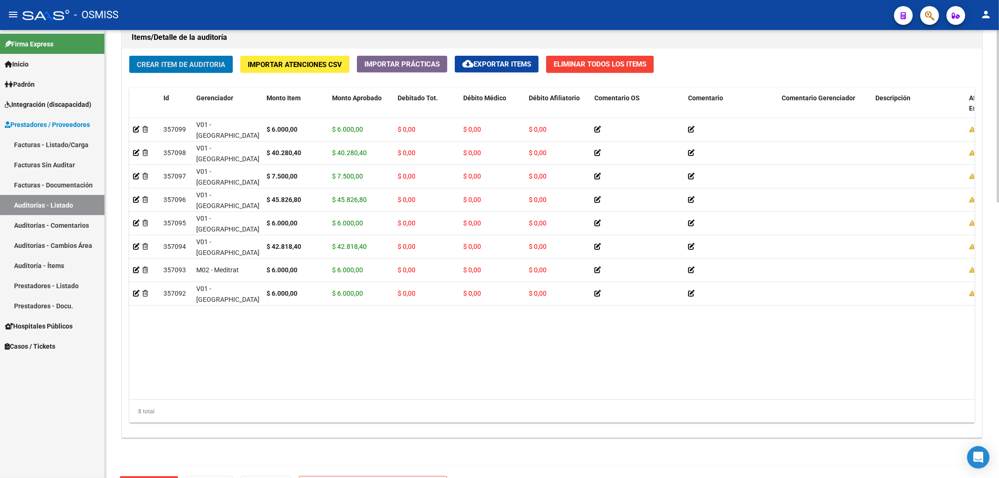
click at [207, 57] on button "Crear Item de Auditoria" at bounding box center [181, 64] width 104 height 17
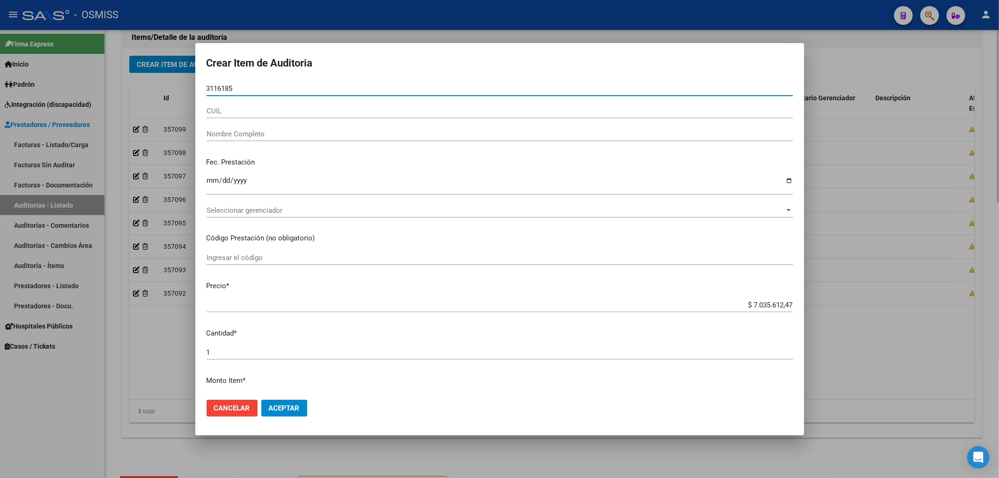
type input "31161854"
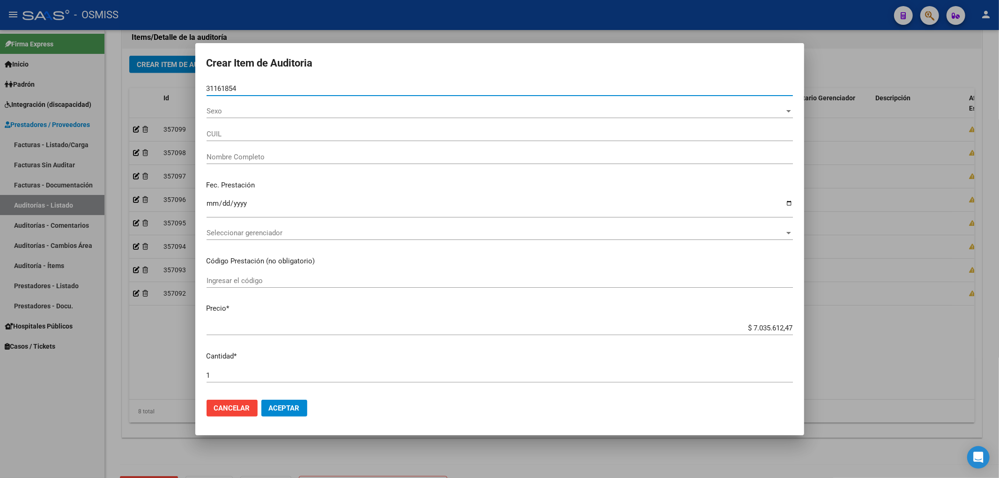
type input "27311618542"
type input "[PERSON_NAME]"
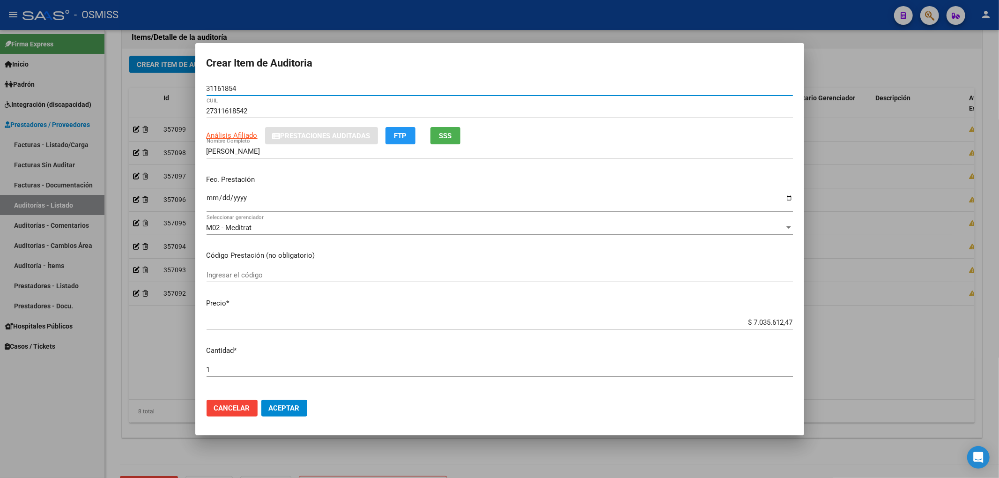
type input "31161854"
click at [211, 200] on input "Ingresar la fecha" at bounding box center [500, 201] width 586 height 15
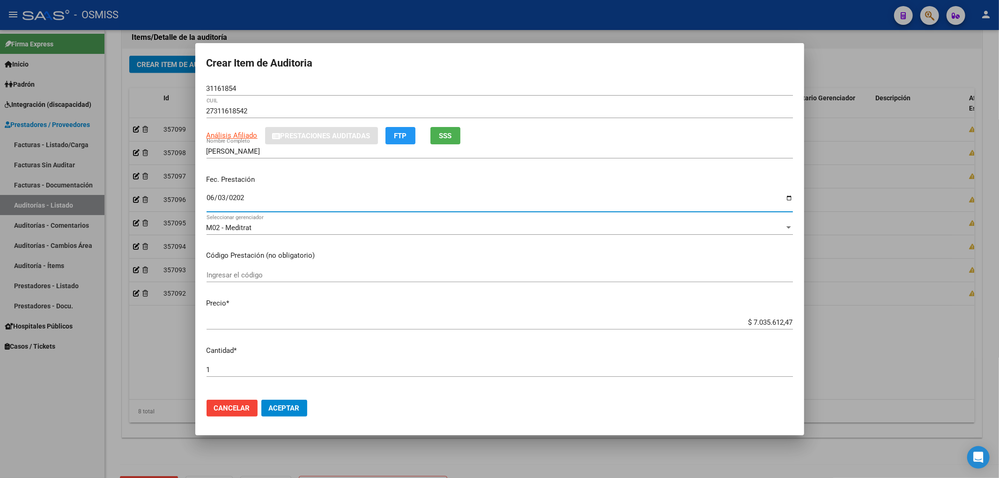
type input "[DATE]"
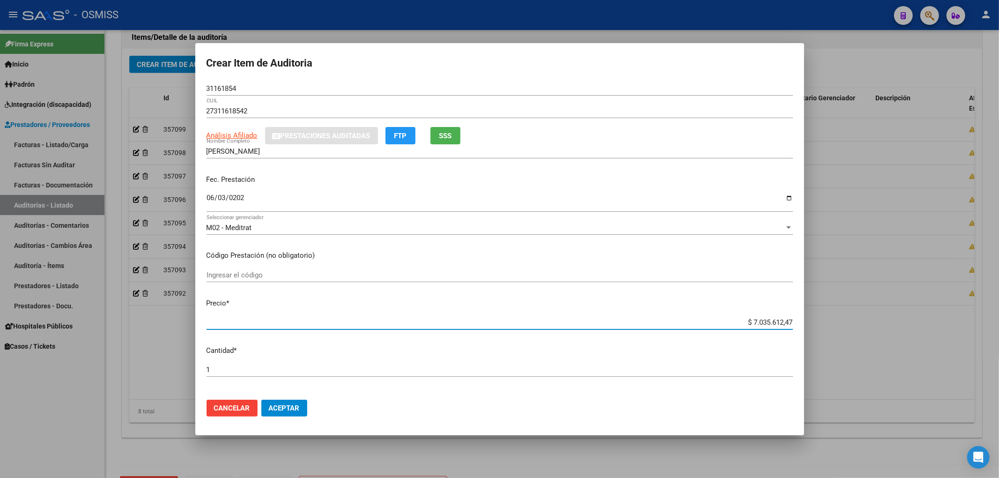
drag, startPoint x: 731, startPoint y: 323, endPoint x: 909, endPoint y: 298, distance: 180.2
click at [909, 298] on div "Crear Item de Auditoria 31161854 Nro Documento 27311618542 CUIL Análisis Afilia…" at bounding box center [499, 239] width 999 height 478
type input "$ 0,04"
type input "$ 0,47"
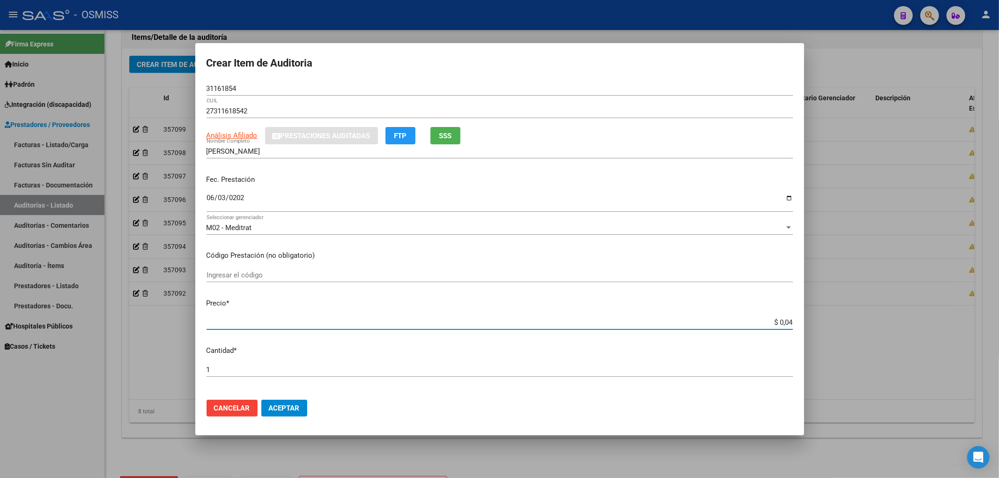
type input "$ 0,47"
type input "$ 4,76"
type input "$ 47,66"
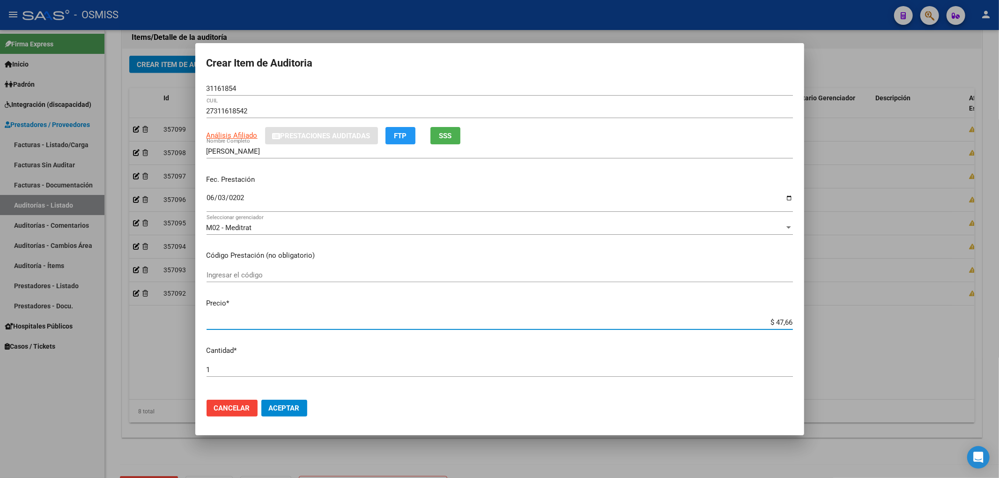
type input "$ 476,63"
type input "$ 4.766,39"
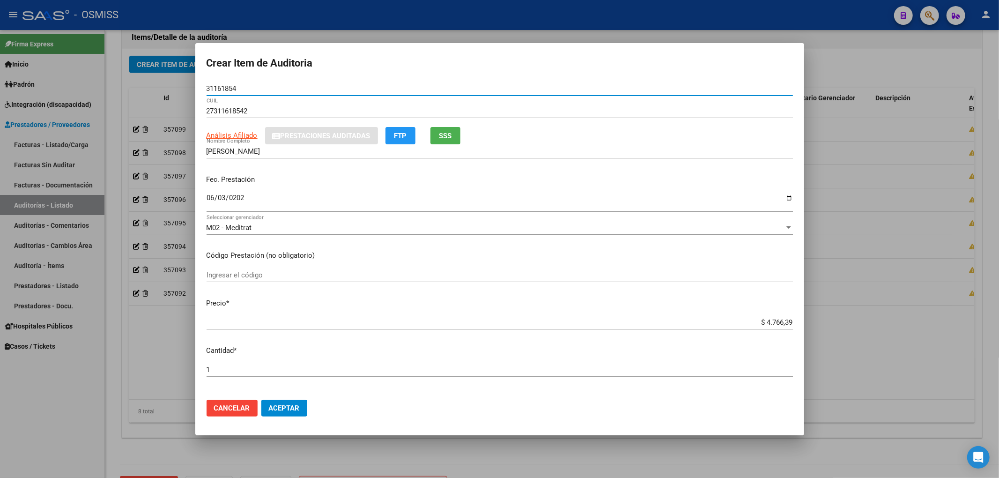
drag, startPoint x: 245, startPoint y: 87, endPoint x: 100, endPoint y: 81, distance: 145.8
click at [100, 81] on div "Crear Item de Auditoria 31161854 Nro Documento 27311618542 CUIL Análisis Afilia…" at bounding box center [499, 239] width 999 height 478
click at [652, 178] on p "Fec. Prestación" at bounding box center [500, 179] width 586 height 11
drag, startPoint x: 251, startPoint y: 89, endPoint x: 77, endPoint y: 87, distance: 174.2
click at [123, 83] on div "Crear Item de Auditoria 31161854 Nro Documento 27311618542 CUIL Análisis Afilia…" at bounding box center [499, 239] width 999 height 478
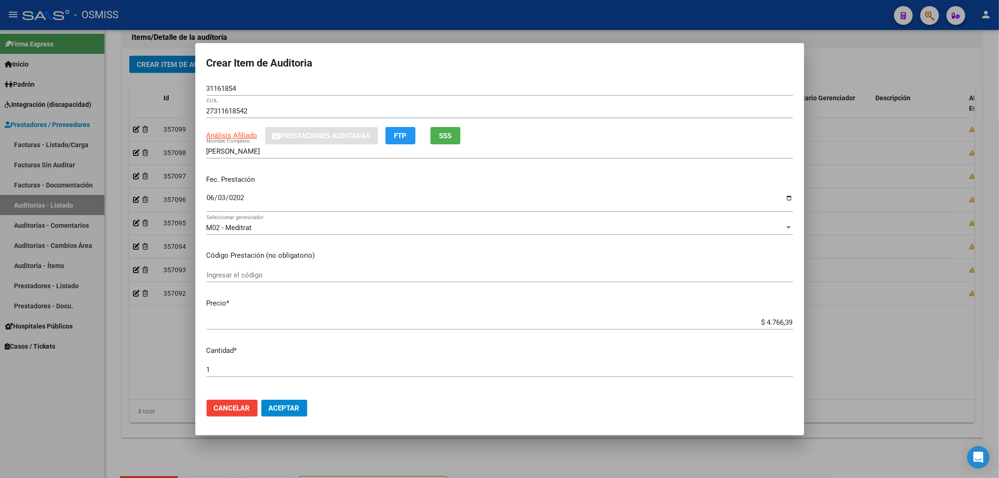
drag, startPoint x: 643, startPoint y: 192, endPoint x: 643, endPoint y: 197, distance: 5.6
click at [643, 192] on div "[DATE] Ingresar la fecha" at bounding box center [500, 202] width 586 height 20
click at [304, 406] on button "Aceptar" at bounding box center [284, 407] width 46 height 17
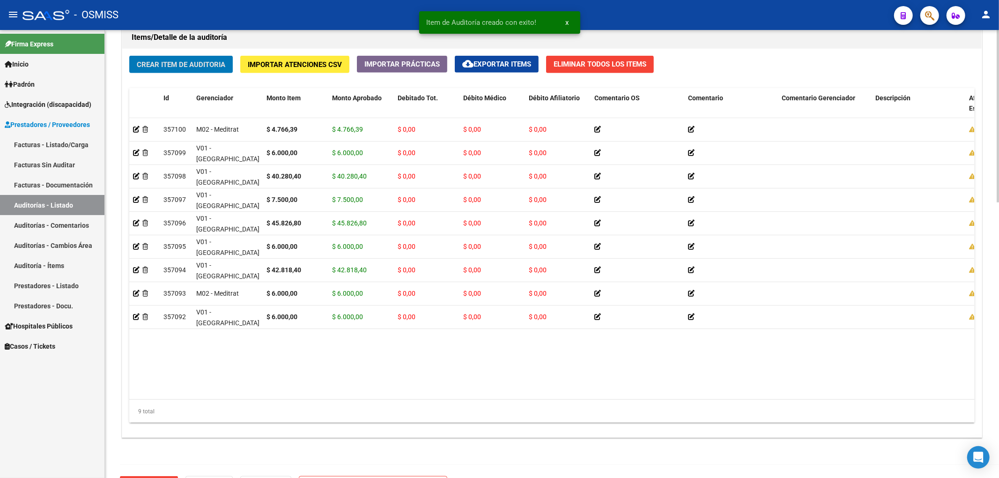
click at [192, 59] on button "Crear Item de Auditoria" at bounding box center [181, 64] width 104 height 17
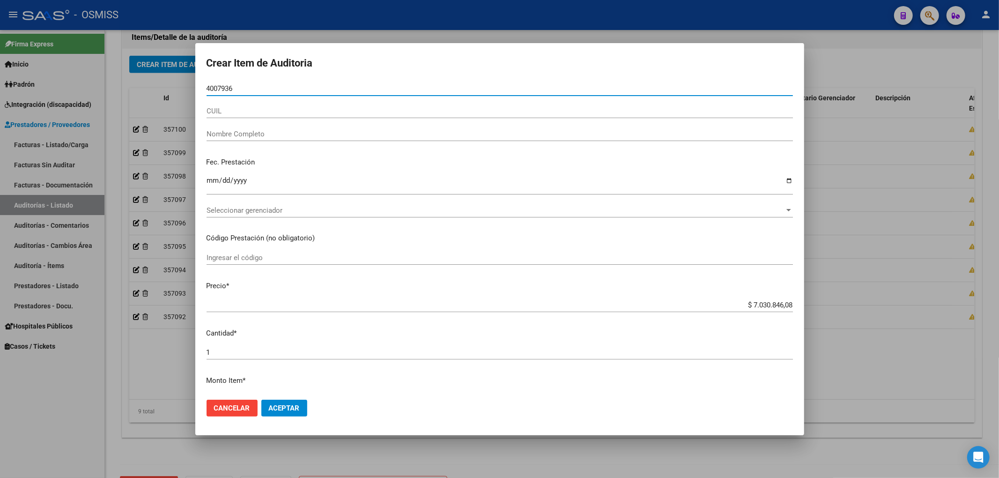
type input "40079362"
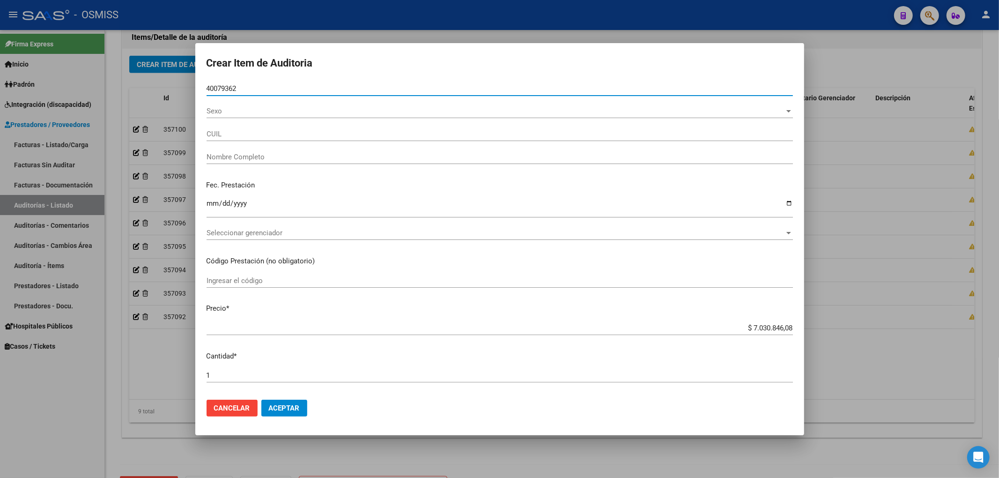
type input "27400793625"
type input "[PERSON_NAME] [PERSON_NAME]"
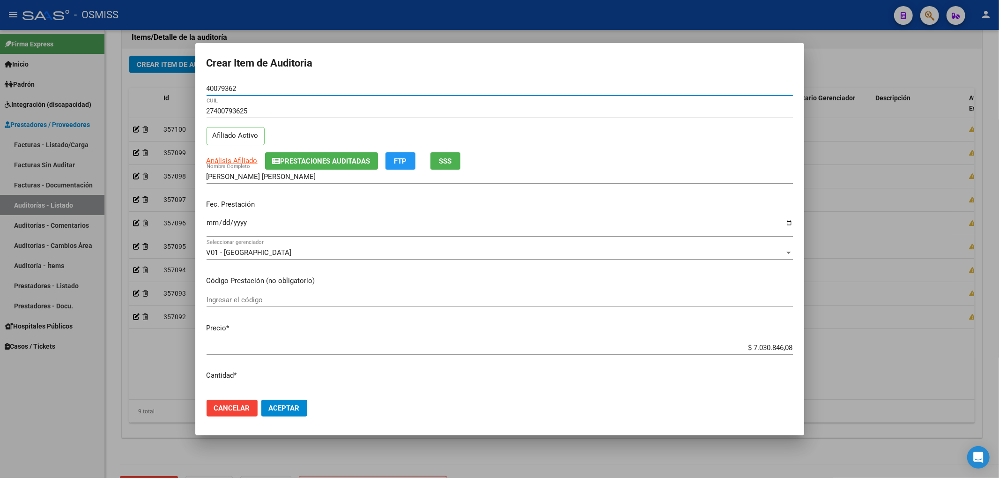
type input "40079362"
click at [281, 165] on span "Prestaciones Auditadas" at bounding box center [326, 161] width 90 height 8
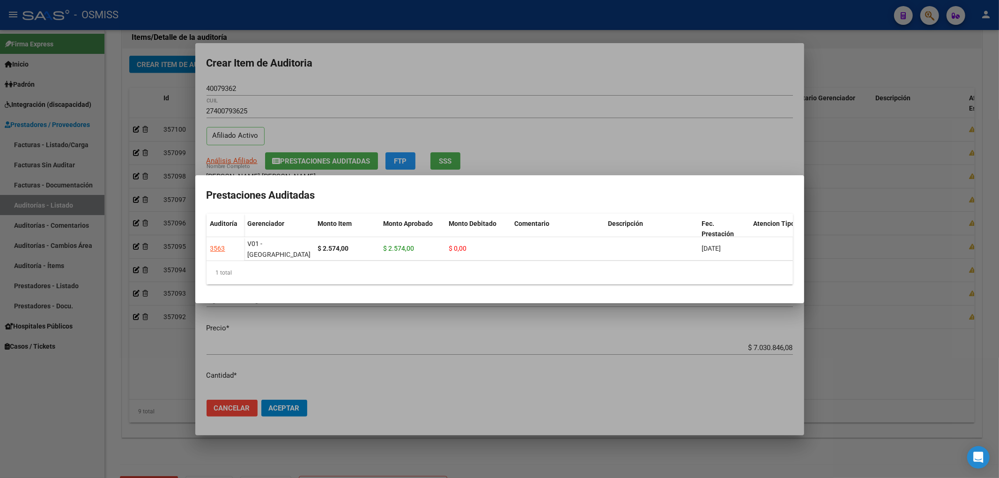
click at [386, 83] on div at bounding box center [499, 239] width 999 height 478
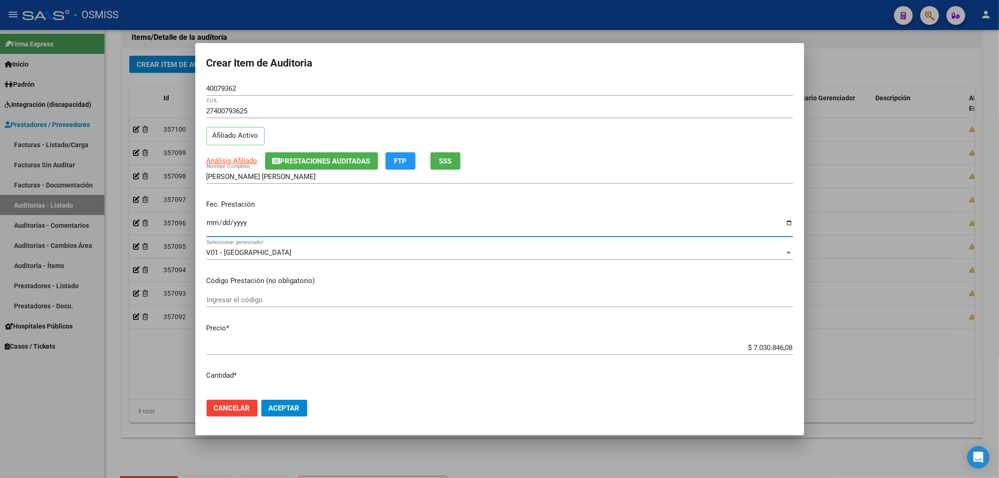
click at [207, 227] on input "Ingresar la fecha" at bounding box center [500, 226] width 586 height 15
type input "[DATE]"
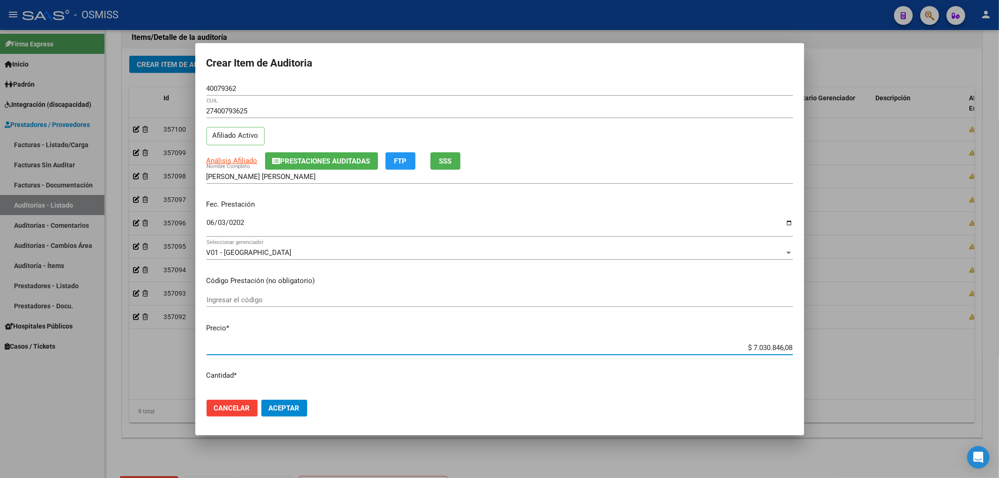
drag, startPoint x: 739, startPoint y: 347, endPoint x: 840, endPoint y: 342, distance: 101.3
click at [840, 342] on div "Crear Item de Auditoria 40079362 Nro Documento 27400793625 CUIL Afiliado Activo…" at bounding box center [499, 239] width 999 height 478
type input "$ 0,07"
type input "$ 0,75"
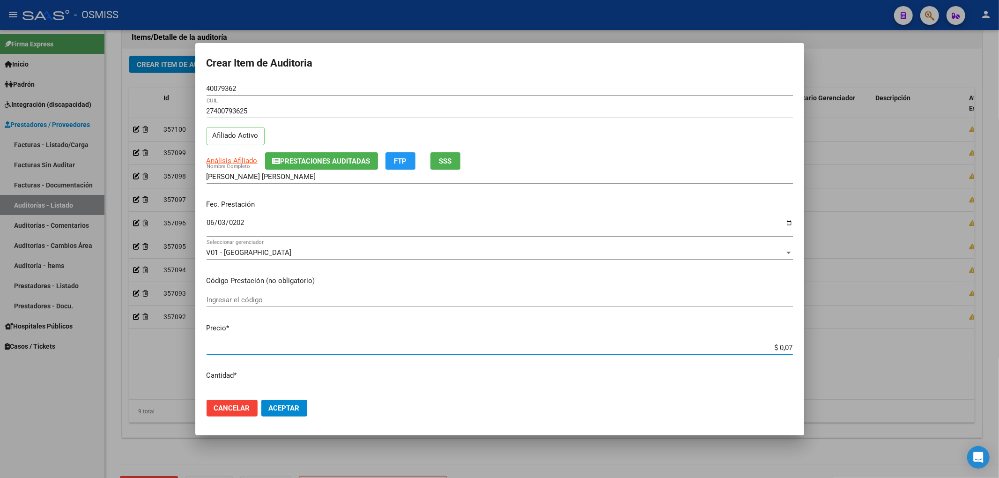
type input "$ 0,75"
type input "$ 7,50"
type input "$ 75,00"
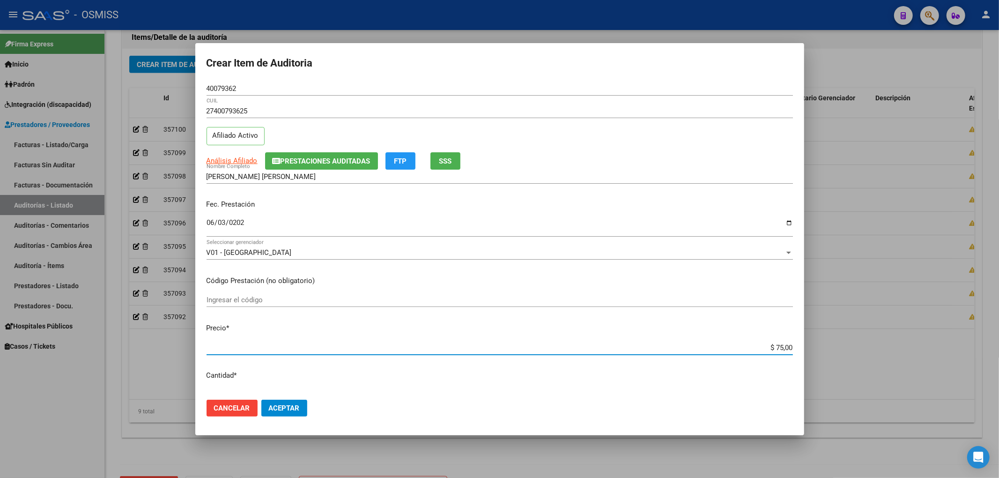
type input "$ 750,00"
type input "$ 7.500,00"
drag, startPoint x: 244, startPoint y: 83, endPoint x: 234, endPoint y: 90, distance: 12.1
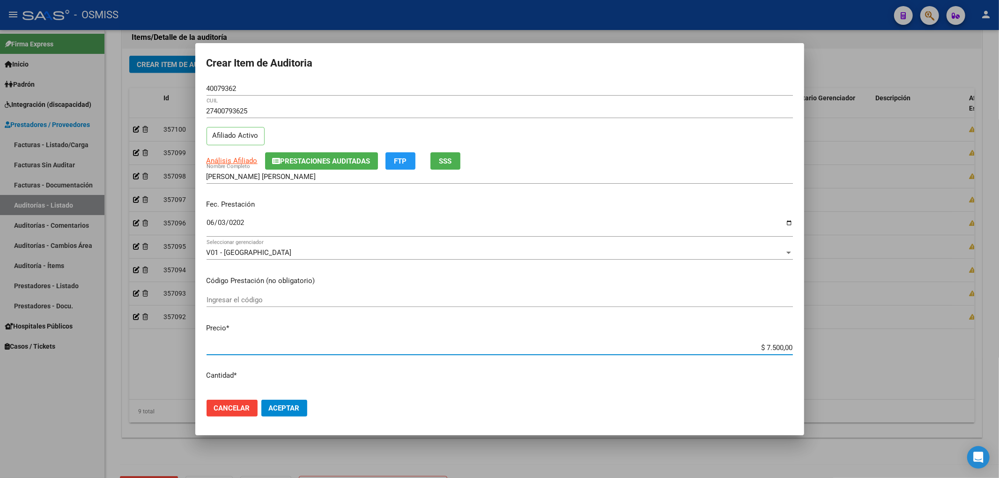
click at [237, 84] on div "40079362 Nro Documento" at bounding box center [500, 88] width 586 height 14
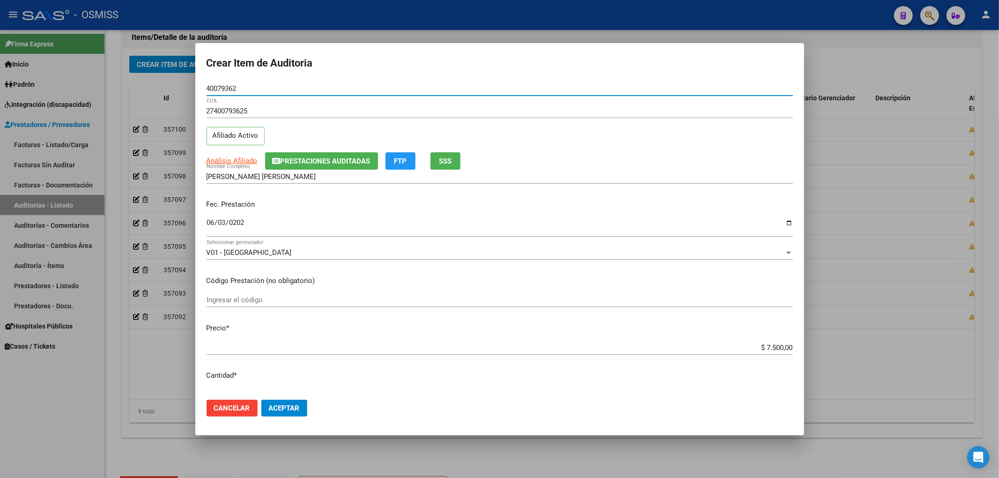
drag, startPoint x: 238, startPoint y: 88, endPoint x: 126, endPoint y: 90, distance: 112.0
click at [137, 85] on div "Crear Item de Auditoria 40079362 Nro Documento 27400793625 CUIL Afiliado Activo…" at bounding box center [499, 239] width 999 height 478
click at [637, 188] on div "[PERSON_NAME] [PERSON_NAME] Nombre Completo" at bounding box center [500, 181] width 586 height 23
click at [291, 411] on span "Aceptar" at bounding box center [284, 408] width 31 height 8
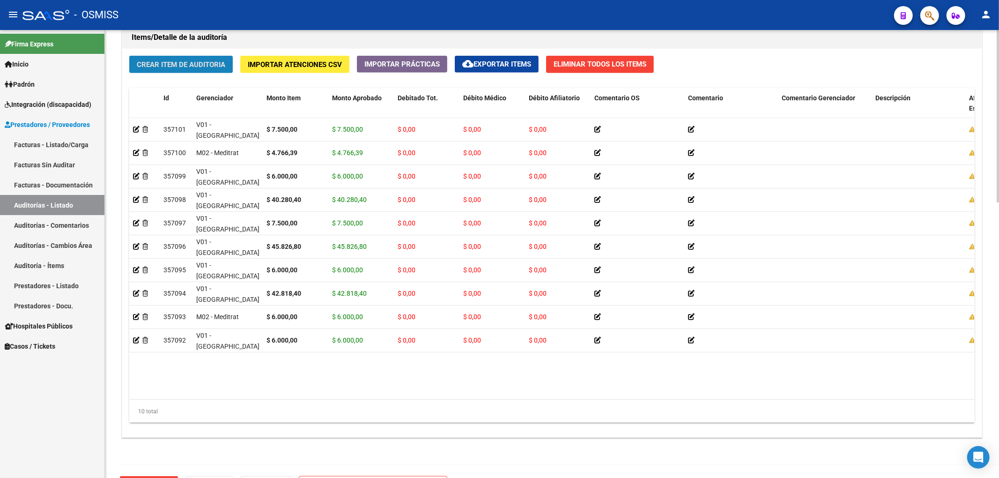
click at [189, 68] on span "Crear Item de Auditoria" at bounding box center [181, 64] width 89 height 8
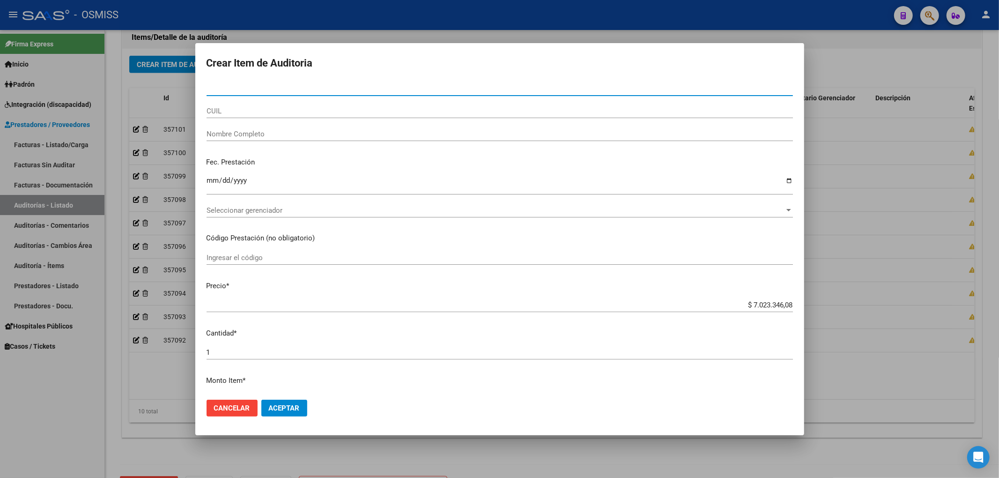
click at [120, 377] on div at bounding box center [499, 239] width 999 height 478
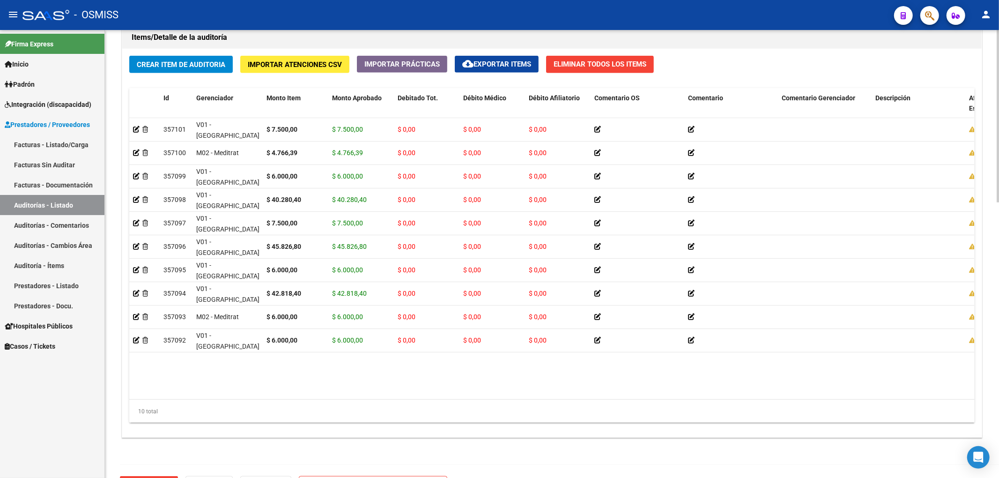
drag, startPoint x: 226, startPoint y: 388, endPoint x: 326, endPoint y: 393, distance: 100.4
click at [326, 393] on datatable-body "357101 V01 - [PERSON_NAME] $ 7.500,00 $ 7.500,00 $ 0,00 $ 0,00 $ 0,00 274007936…" at bounding box center [551, 258] width 845 height 281
click at [177, 68] on span "Crear Item de Auditoria" at bounding box center [181, 64] width 89 height 8
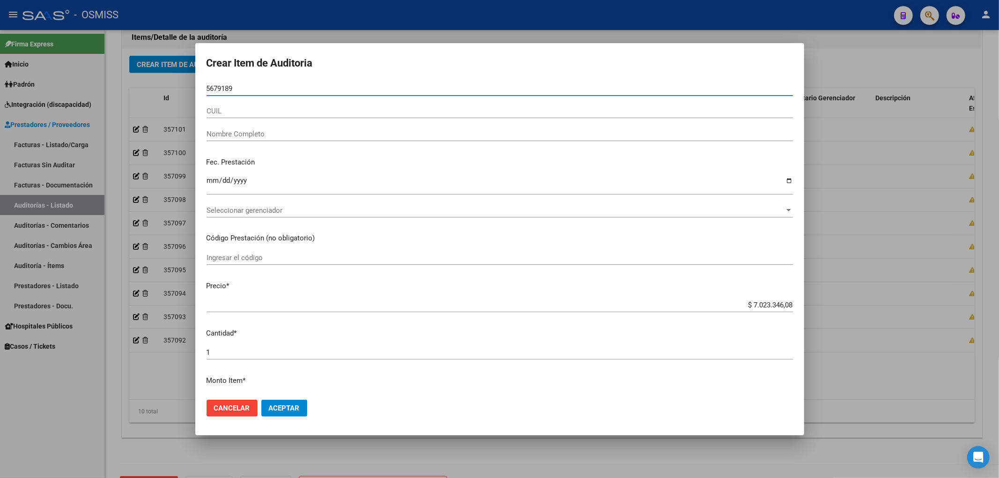
type input "56791894"
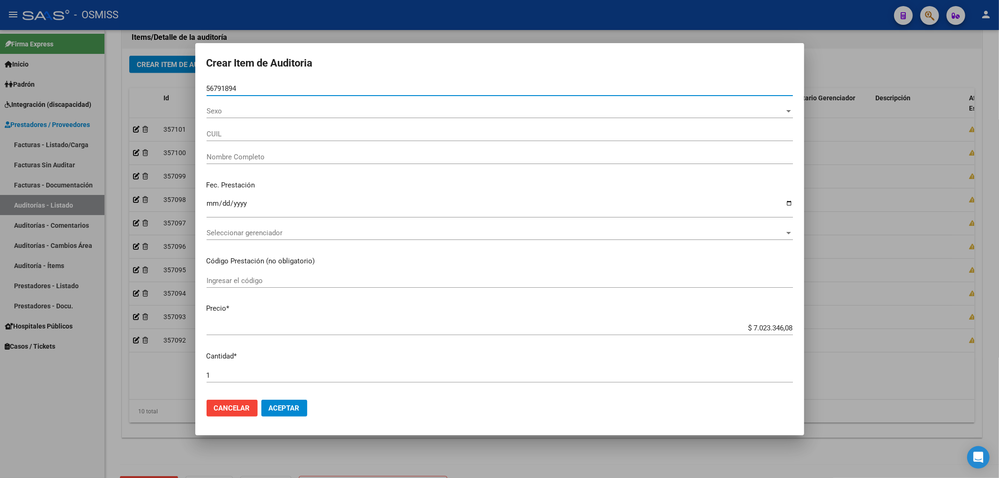
type input "20567918948"
type input "[PERSON_NAME]"
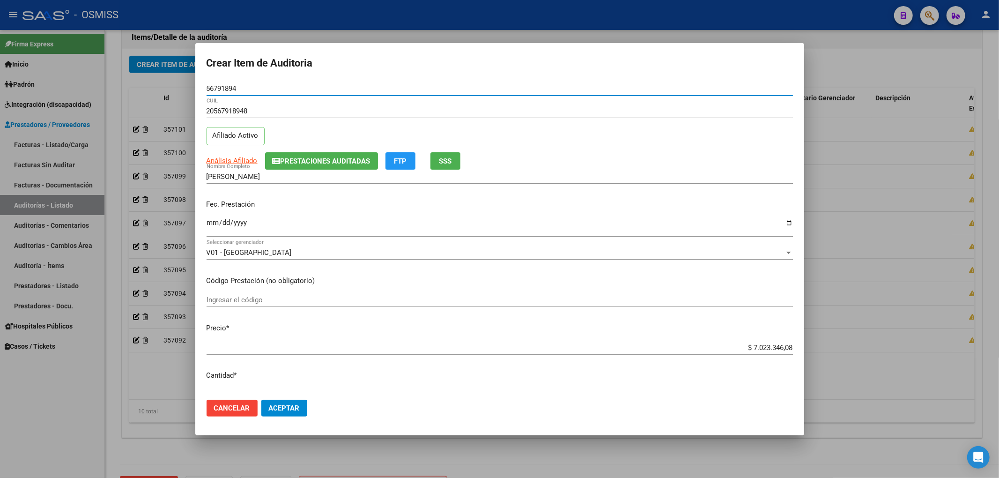
type input "56791894"
click at [209, 222] on input "Ingresar la fecha" at bounding box center [500, 226] width 586 height 15
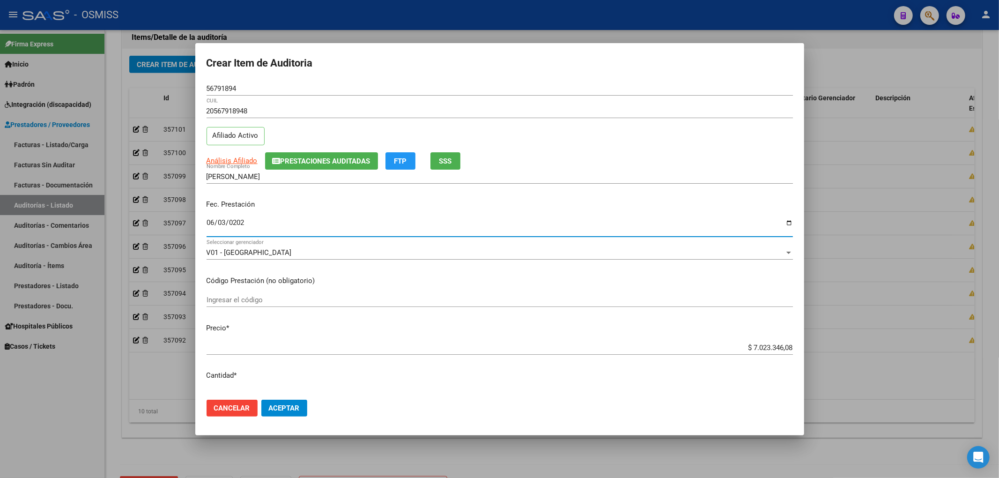
type input "[DATE]"
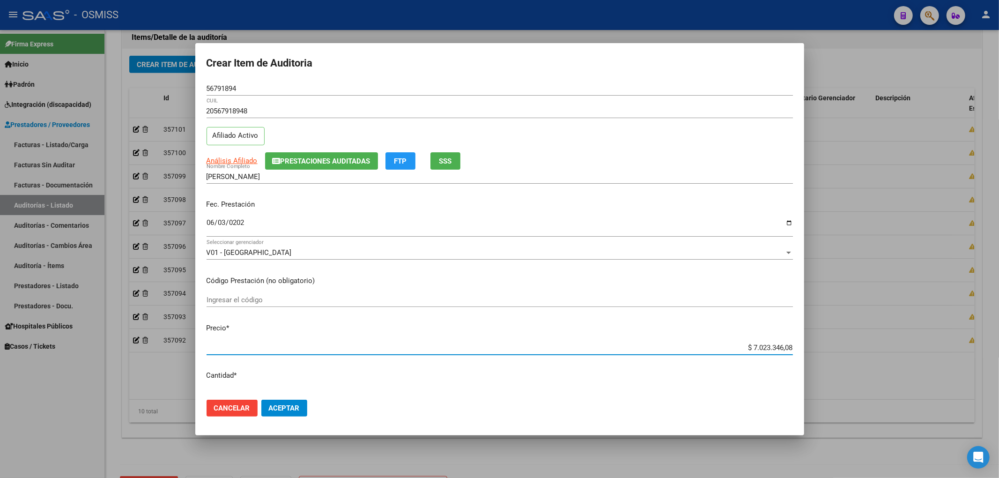
drag, startPoint x: 738, startPoint y: 346, endPoint x: 883, endPoint y: 343, distance: 144.7
click at [883, 343] on div "Crear Item de Auditoria 56791894 Nro Documento 20567918948 CUIL Afiliado Activo…" at bounding box center [499, 239] width 999 height 478
type input "$ 0,06"
type input "$ 0,60"
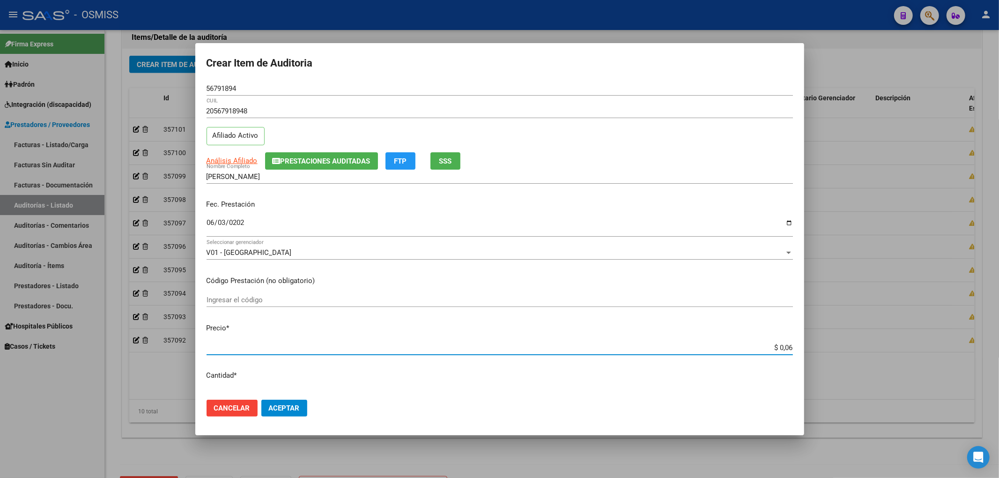
type input "$ 0,60"
type input "$ 6,00"
type input "$ 60,00"
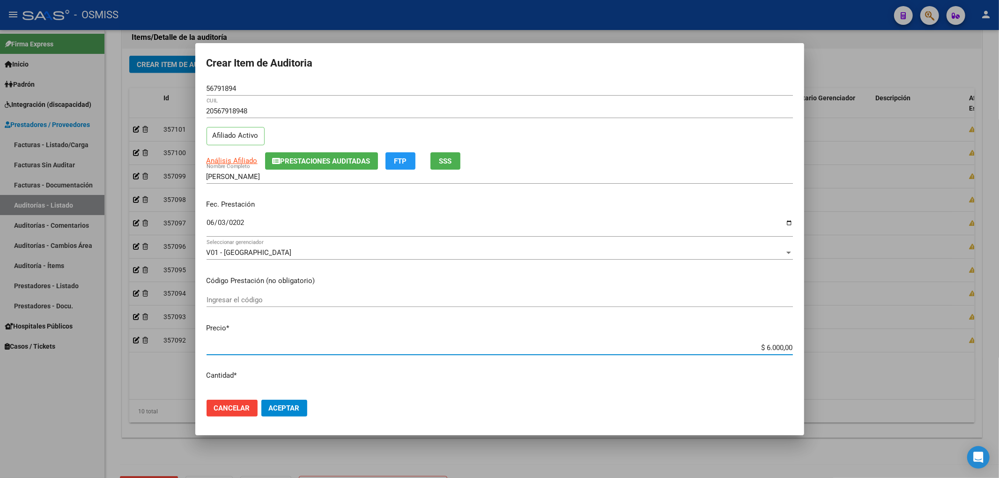
drag, startPoint x: 239, startPoint y: 85, endPoint x: 141, endPoint y: 90, distance: 98.0
click at [157, 88] on div "Crear Item de Auditoria 56791894 Nro Documento 20567918948 CUIL Afiliado Activo…" at bounding box center [499, 239] width 999 height 478
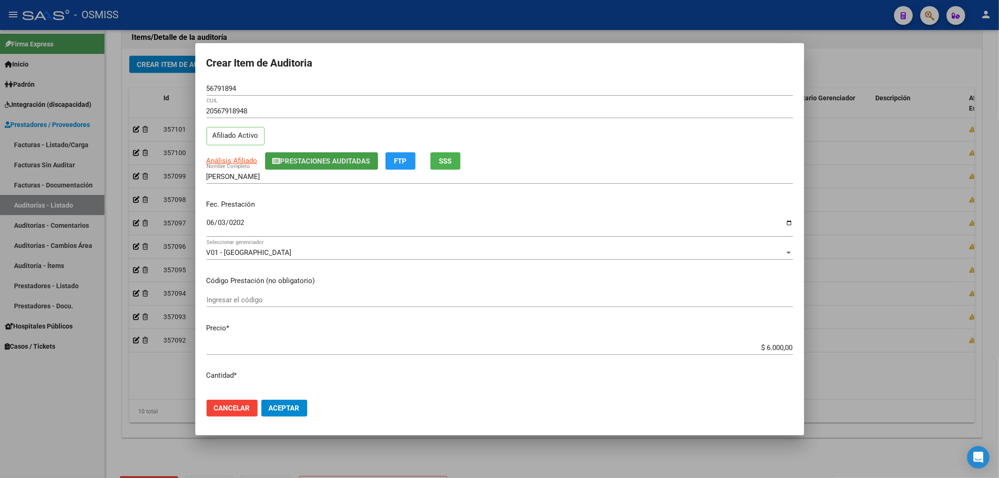
click at [317, 162] on span "Prestaciones Auditadas" at bounding box center [326, 161] width 90 height 8
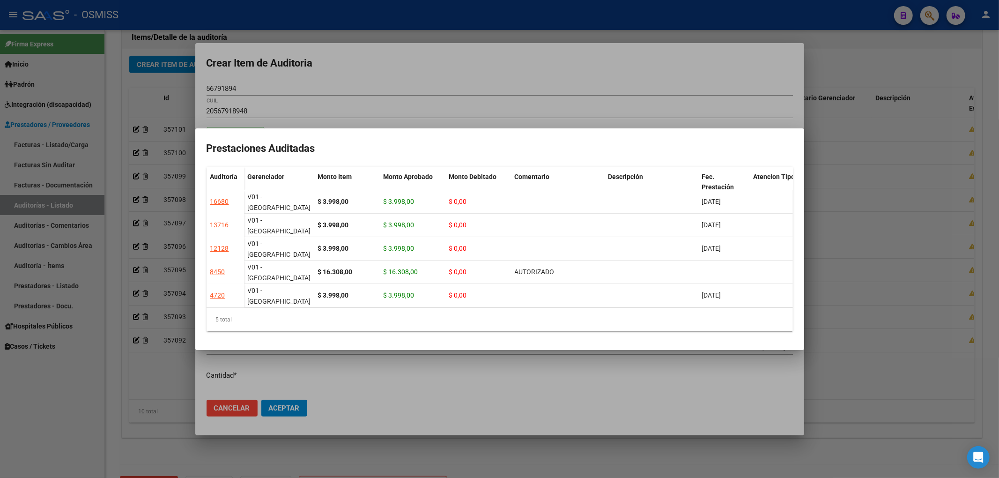
click at [484, 81] on div at bounding box center [499, 239] width 999 height 478
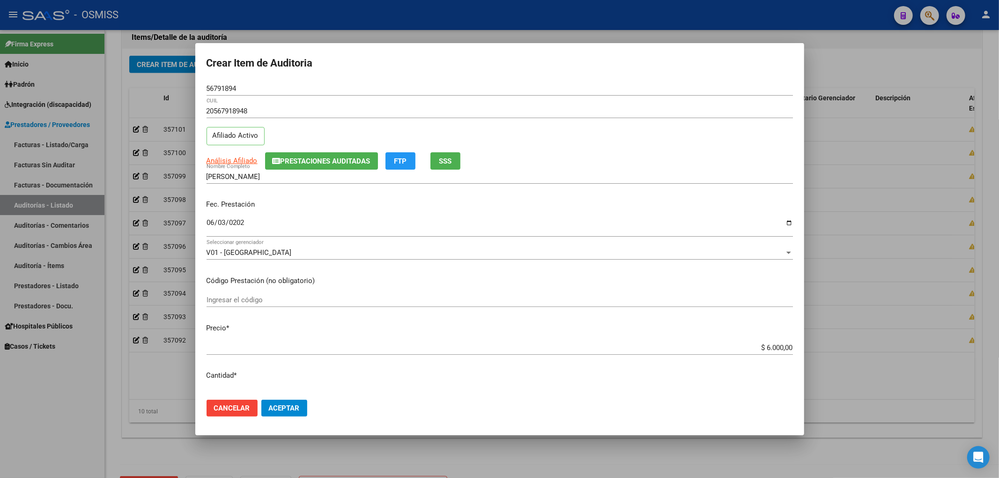
click at [629, 140] on div "20567918948 CUIL Afiliado Activo" at bounding box center [500, 128] width 586 height 48
click at [282, 419] on mat-dialog-actions "Cancelar Aceptar" at bounding box center [500, 408] width 586 height 32
click at [278, 413] on button "Aceptar" at bounding box center [284, 407] width 46 height 17
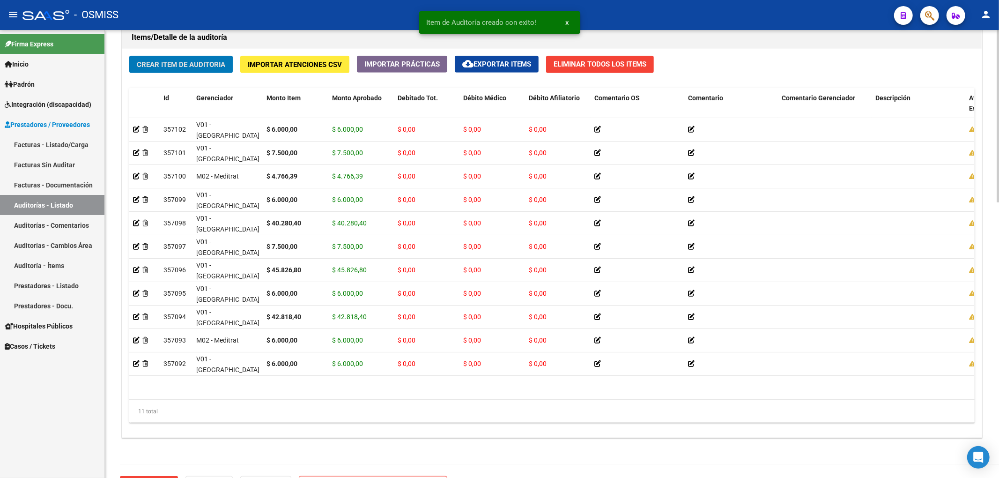
click at [201, 72] on button "Crear Item de Auditoria" at bounding box center [181, 64] width 104 height 17
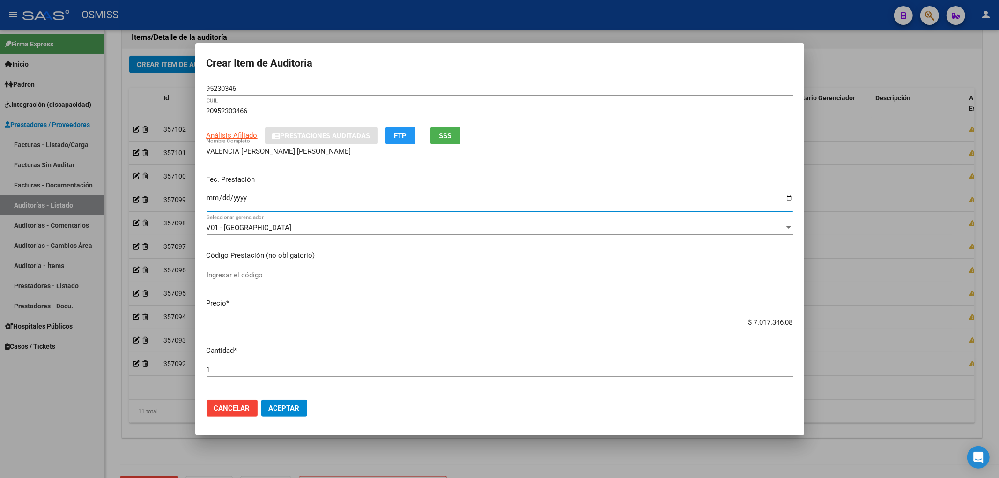
click at [212, 201] on input "Ingresar la fecha" at bounding box center [500, 201] width 586 height 15
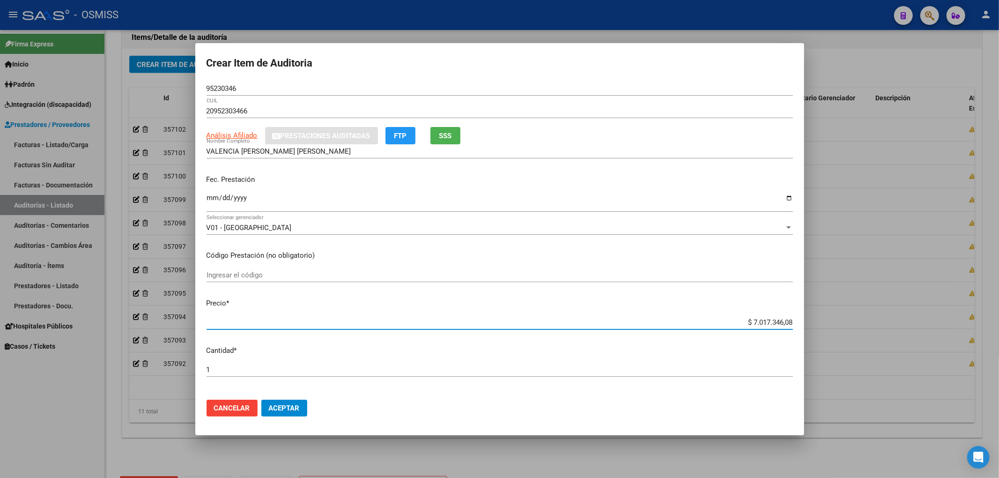
drag, startPoint x: 739, startPoint y: 321, endPoint x: 854, endPoint y: 325, distance: 115.7
click at [852, 324] on div "Crear Item de Auditoria 95230346 Nro Documento 20952303466 CUIL Análisis Afilia…" at bounding box center [499, 239] width 999 height 478
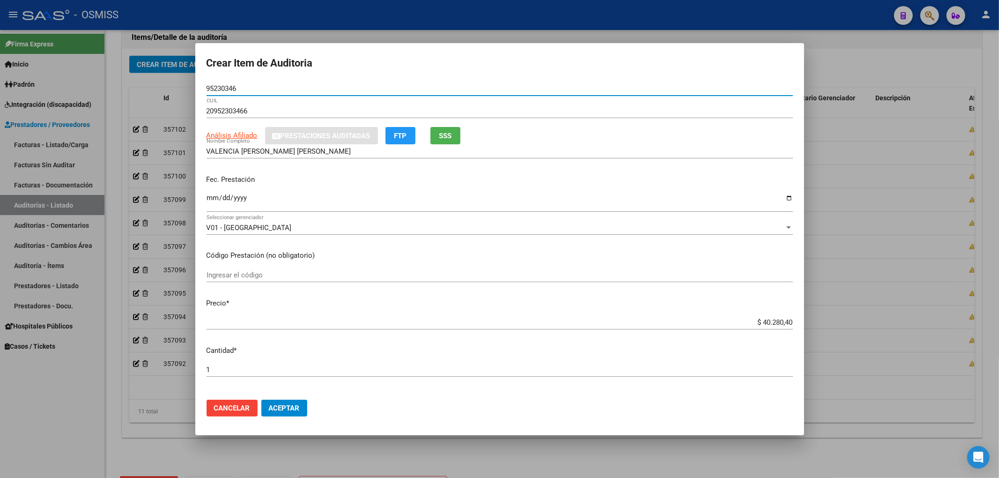
drag, startPoint x: 238, startPoint y: 88, endPoint x: 105, endPoint y: 51, distance: 138.1
click at [133, 55] on div "Crear Item de Auditoria 95230346 Nro Documento 20952303466 CUIL Análisis Afilia…" at bounding box center [499, 239] width 999 height 478
drag, startPoint x: 238, startPoint y: 85, endPoint x: 165, endPoint y: 83, distance: 73.1
click at [165, 83] on div "Crear Item de Auditoria 95230346 Nro Documento 20952303466 CUIL Análisis Afilia…" at bounding box center [499, 239] width 999 height 478
drag, startPoint x: 666, startPoint y: 180, endPoint x: 666, endPoint y: 171, distance: 8.4
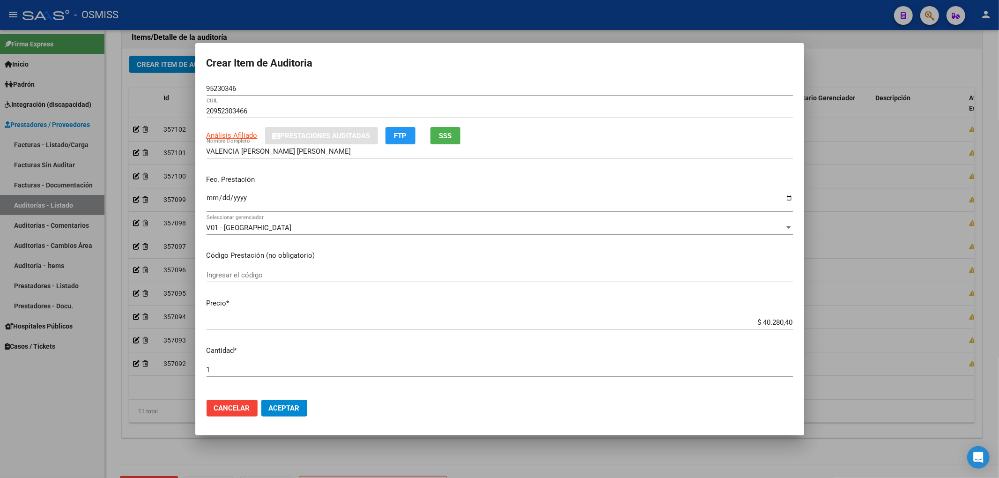
click at [666, 177] on p "Fec. Prestación" at bounding box center [500, 179] width 586 height 11
drag, startPoint x: 246, startPoint y: 85, endPoint x: 153, endPoint y: 87, distance: 93.2
click at [163, 88] on div "Crear Item de Auditoria 95230346 Nro Documento 20952303466 CUIL Análisis Afilia…" at bounding box center [499, 239] width 999 height 478
click at [650, 230] on div "V01 - [GEOGRAPHIC_DATA]" at bounding box center [496, 227] width 578 height 8
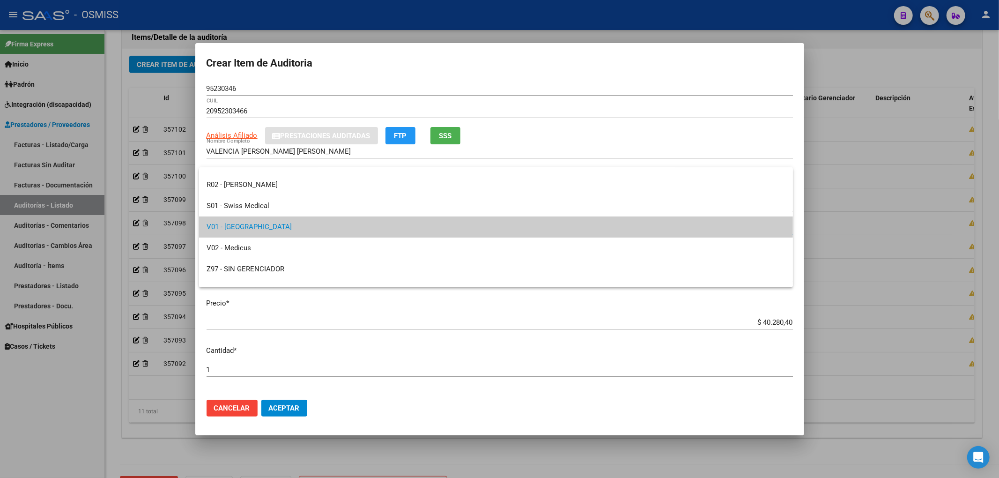
click at [280, 414] on div at bounding box center [499, 239] width 999 height 478
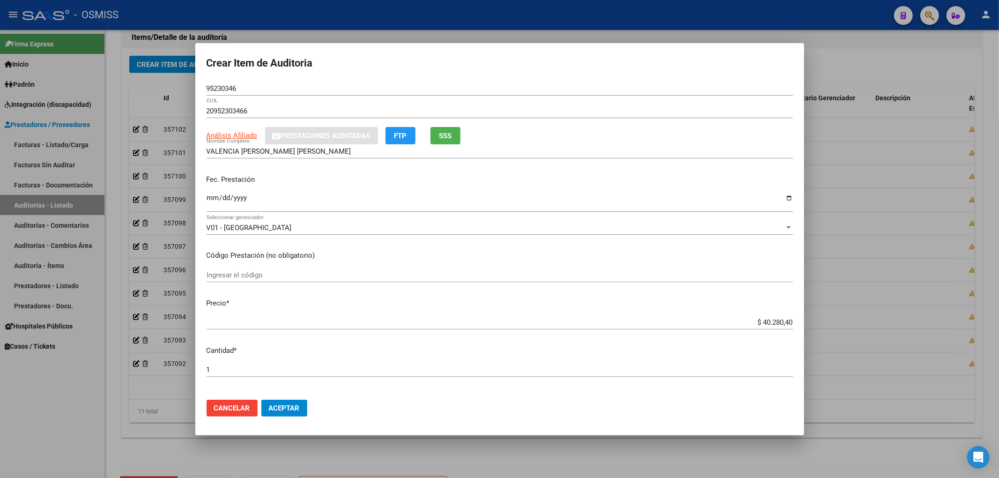
click at [280, 414] on button "Aceptar" at bounding box center [284, 407] width 46 height 17
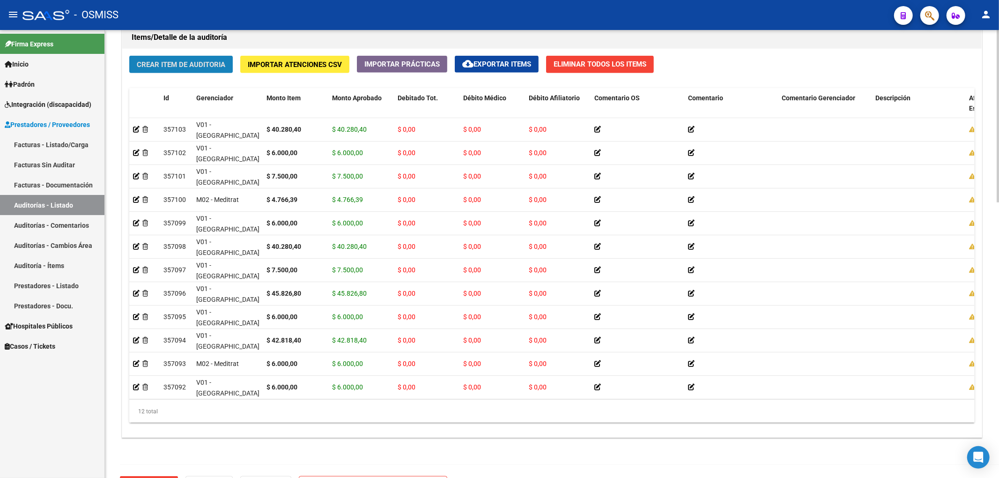
click at [222, 59] on button "Crear Item de Auditoria" at bounding box center [181, 64] width 104 height 17
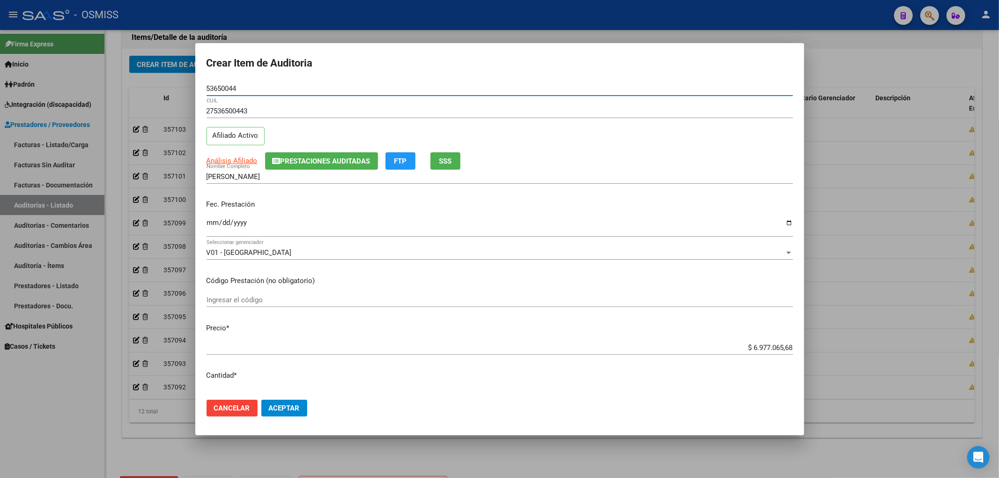
click at [212, 227] on input "Ingresar la fecha" at bounding box center [500, 226] width 586 height 15
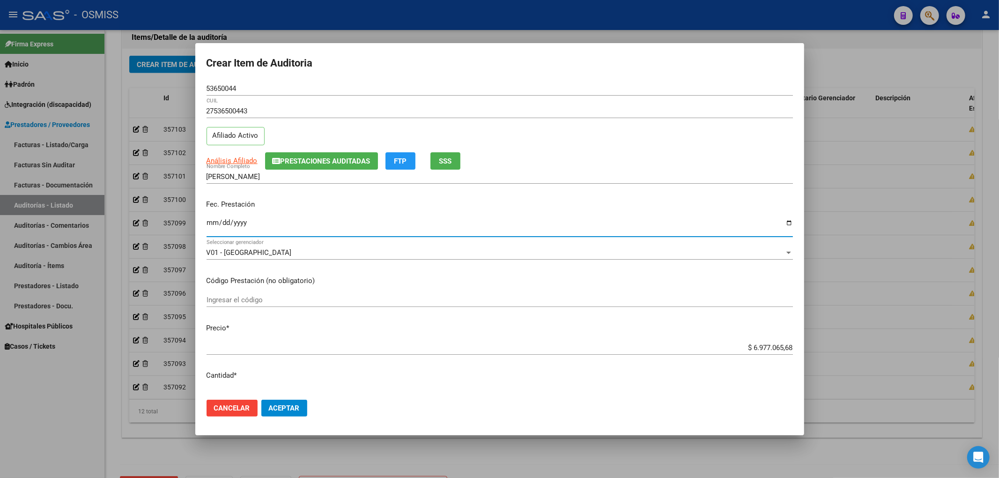
drag, startPoint x: 900, startPoint y: 352, endPoint x: 998, endPoint y: 360, distance: 99.1
click at [998, 360] on div "Crear Item de Auditoria 53650044 Nro Documento 27536500443 CUIL Afiliado Activo…" at bounding box center [499, 239] width 999 height 478
click at [717, 364] on mat-dialog-content "53650044 Nro Documento 27536500443 CUIL Afiliado Activo Análisis Afiliado Prest…" at bounding box center [499, 236] width 609 height 311
click at [850, 349] on div "Crear Item de Auditoria 53650044 Nro Documento 27536500443 CUIL Afiliado Activo…" at bounding box center [499, 239] width 999 height 478
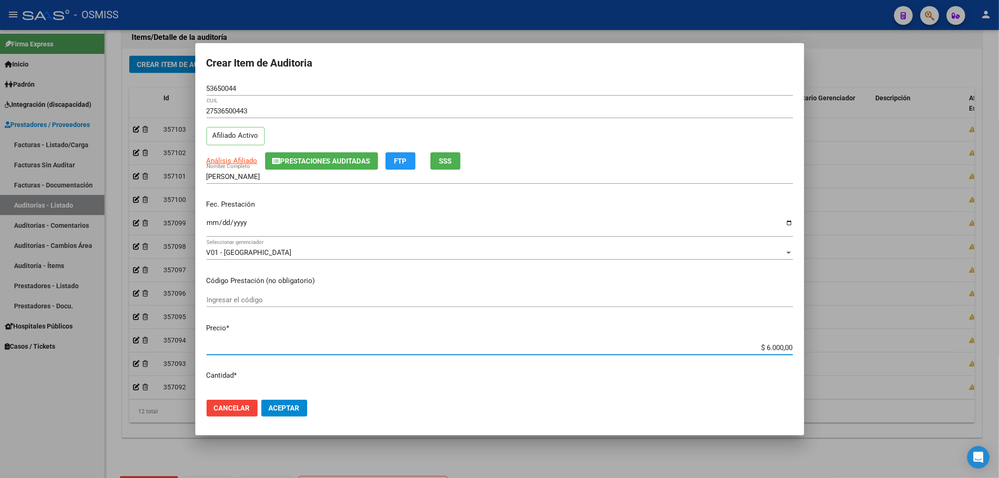
click at [288, 217] on div "[DATE] Ingresar la fecha" at bounding box center [500, 227] width 586 height 20
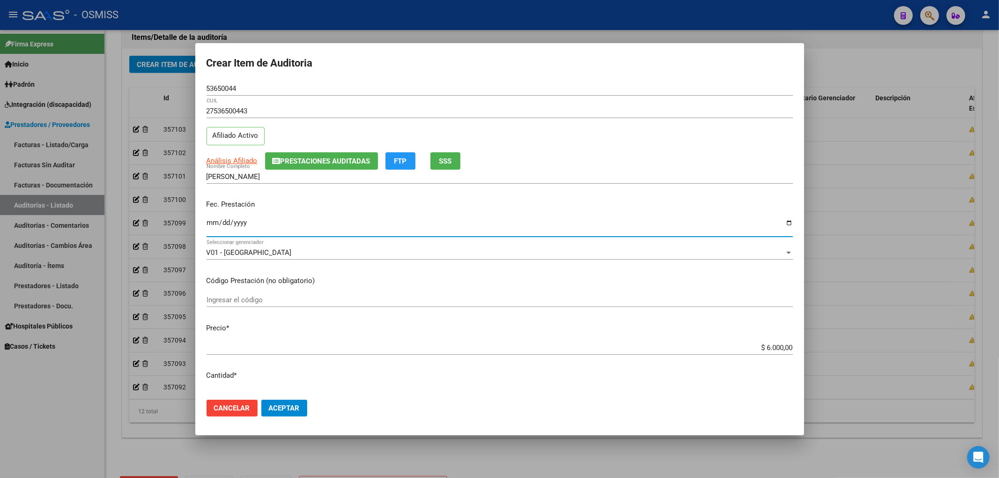
drag, startPoint x: 241, startPoint y: 91, endPoint x: 118, endPoint y: 85, distance: 122.4
click at [133, 84] on div "Crear Item de Auditoria 53650044 Nro Documento 27536500443 CUIL Afiliado Activo…" at bounding box center [499, 239] width 999 height 478
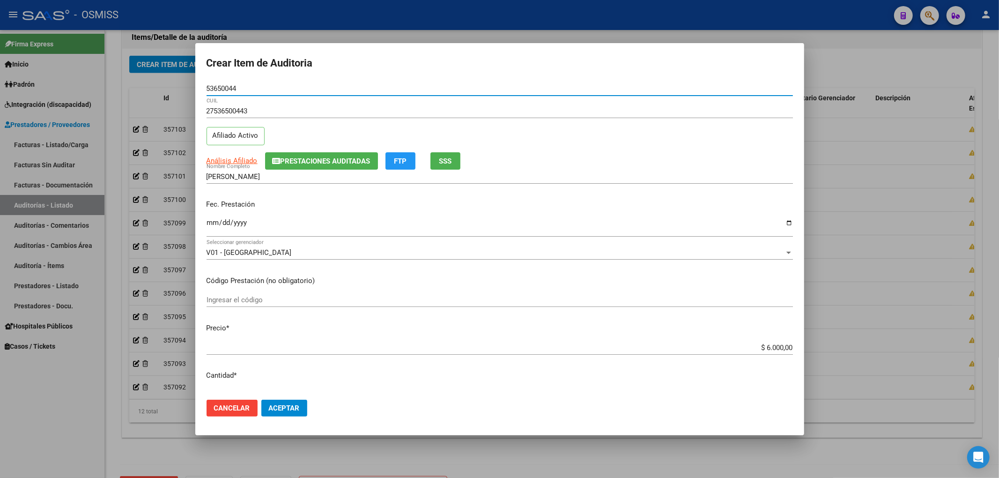
click at [348, 160] on span "Prestaciones Auditadas" at bounding box center [326, 161] width 90 height 8
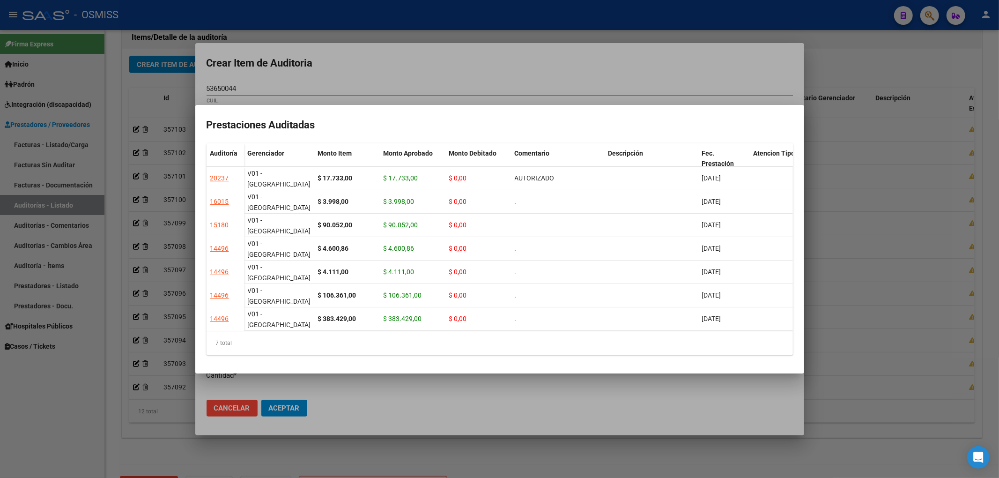
click at [596, 85] on div at bounding box center [499, 239] width 999 height 478
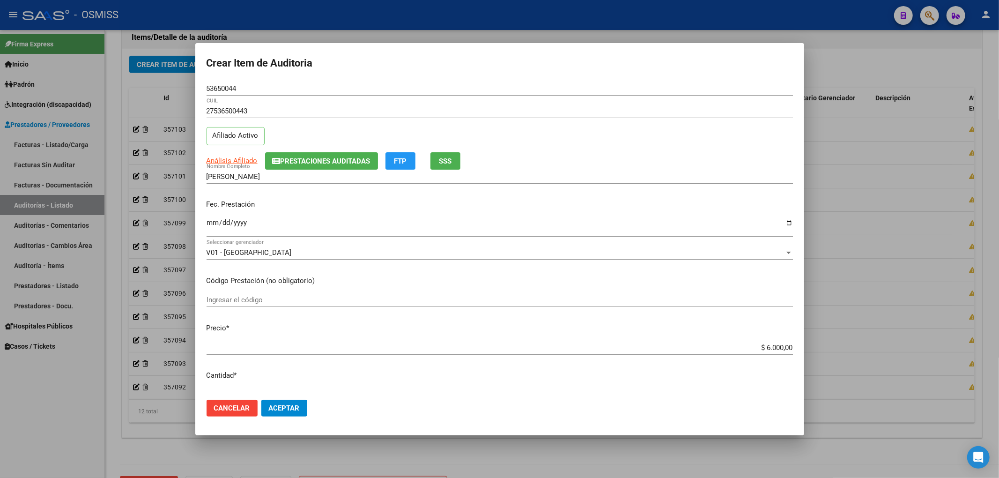
drag, startPoint x: 233, startPoint y: 88, endPoint x: 87, endPoint y: 84, distance: 146.6
click at [87, 84] on div "Crear Item de Auditoria 53650044 Nro Documento 27536500443 CUIL Afiliado Activo…" at bounding box center [499, 239] width 999 height 478
click at [682, 200] on p "Fec. Prestación" at bounding box center [500, 204] width 586 height 11
click at [276, 413] on button "Aceptar" at bounding box center [284, 407] width 46 height 17
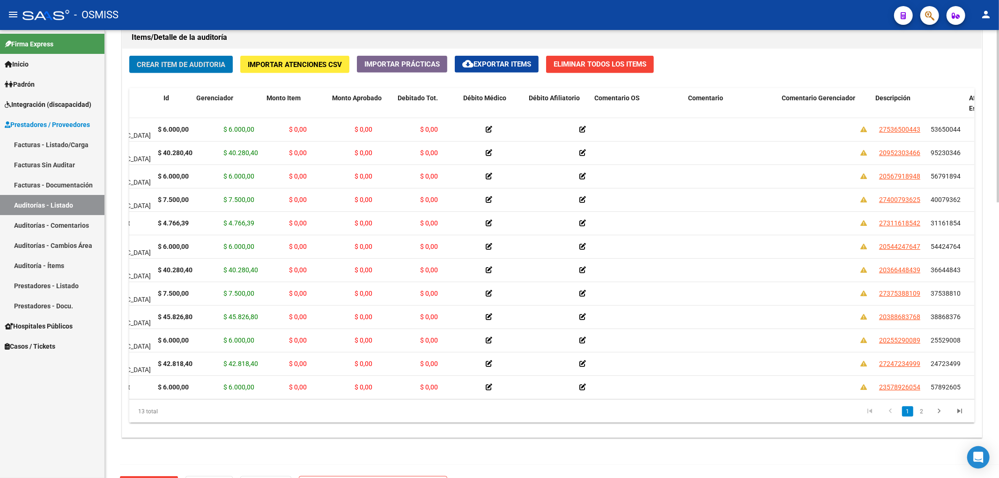
scroll to position [0, 0]
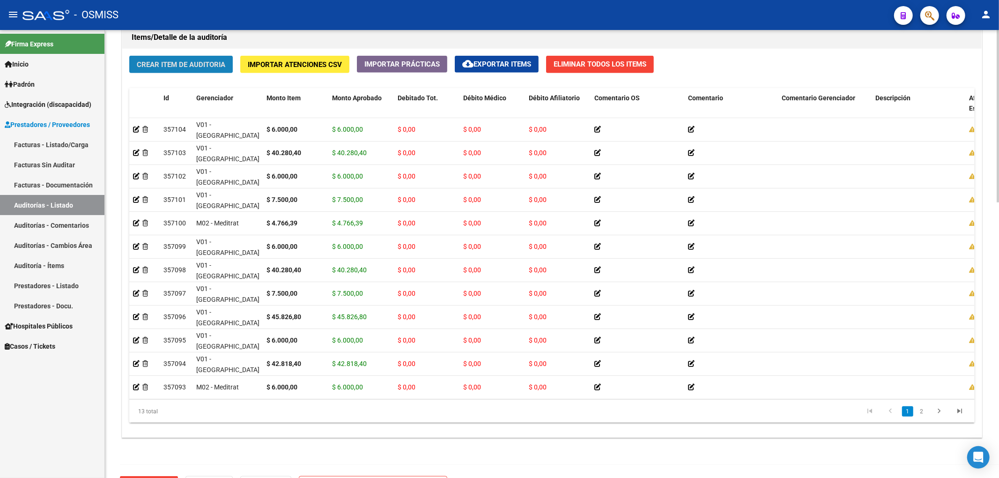
click at [177, 60] on span "Crear Item de Auditoria" at bounding box center [181, 64] width 89 height 8
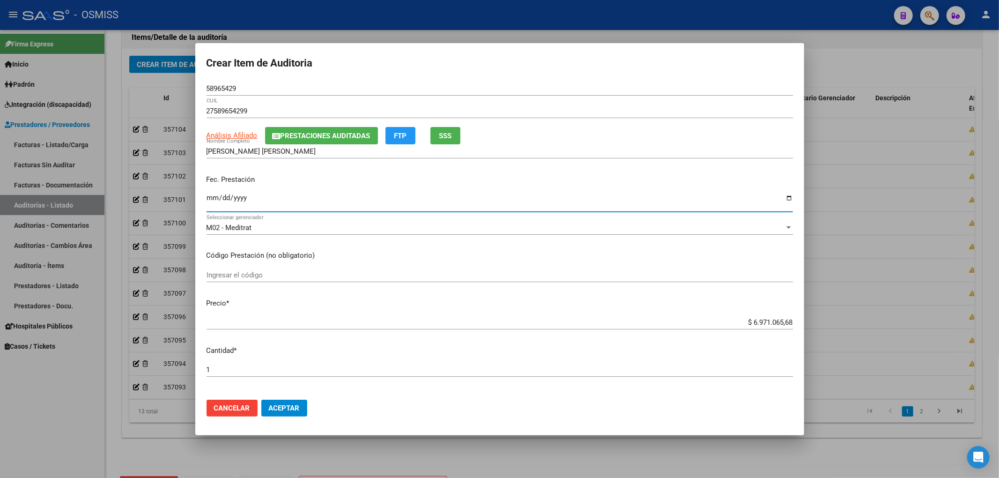
click at [214, 197] on input "Ingresar la fecha" at bounding box center [500, 201] width 586 height 15
drag, startPoint x: 731, startPoint y: 320, endPoint x: 834, endPoint y: 316, distance: 102.7
click at [834, 316] on div "Crear Item de Auditoria 58965429 Nro Documento 27589654299 CUIL Análisis Afilia…" at bounding box center [499, 239] width 999 height 478
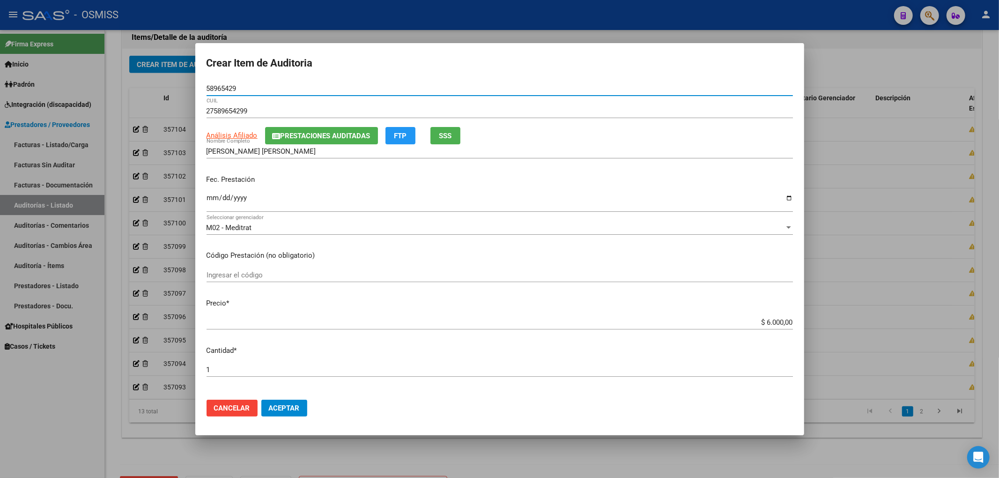
drag, startPoint x: 239, startPoint y: 88, endPoint x: 29, endPoint y: 108, distance: 210.7
click at [117, 88] on div "Crear Item de Auditoria 58965429 Nro Documento 27589654299 CUIL Análisis Afilia…" at bounding box center [499, 239] width 999 height 478
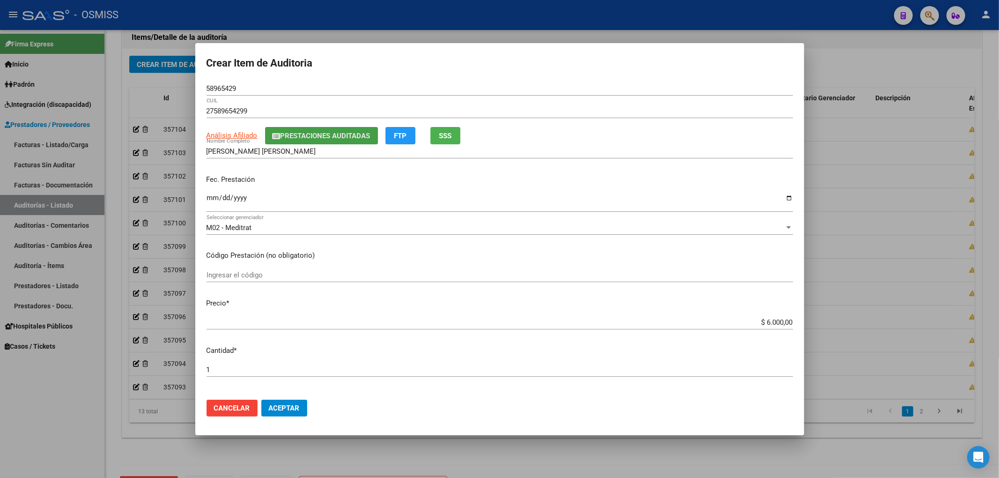
click at [360, 134] on span "Prestaciones Auditadas" at bounding box center [326, 136] width 90 height 8
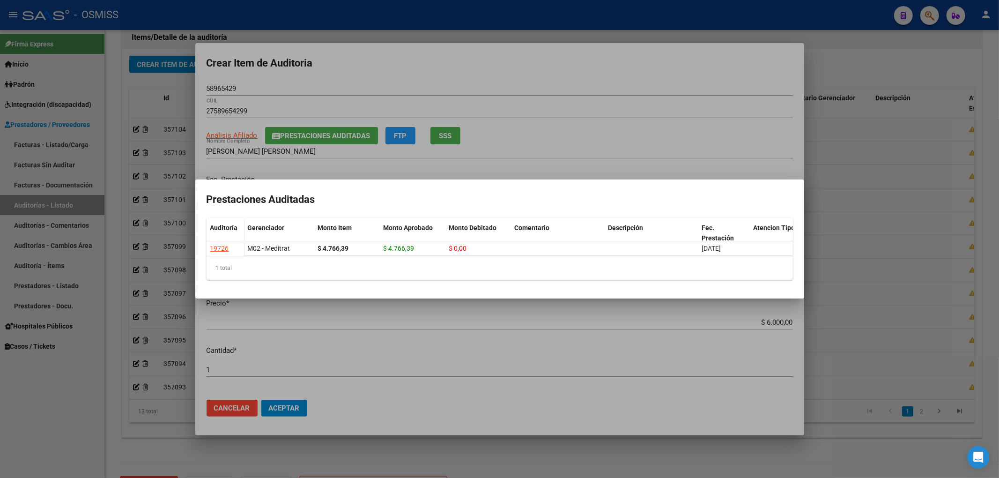
click at [501, 76] on div at bounding box center [499, 239] width 999 height 478
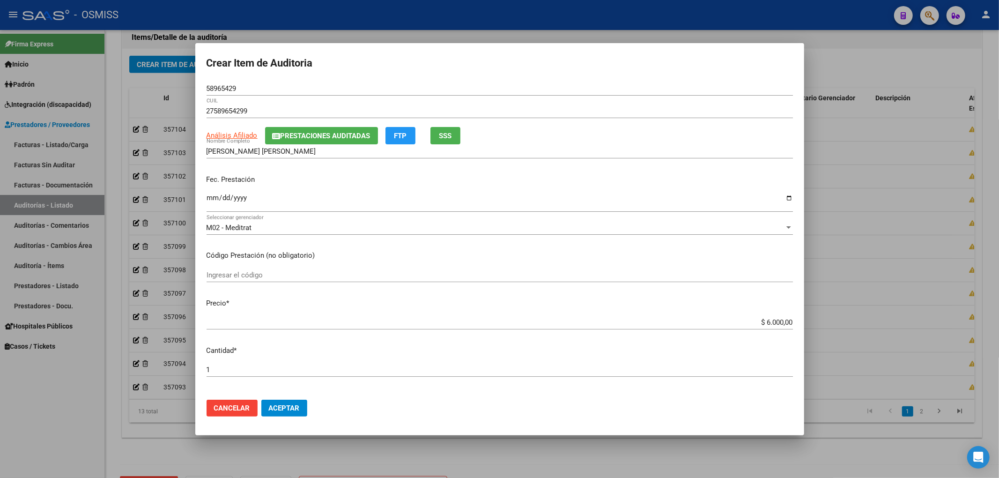
click at [670, 207] on input "[DATE]" at bounding box center [500, 201] width 586 height 15
click at [300, 409] on span "Aceptar" at bounding box center [284, 408] width 31 height 8
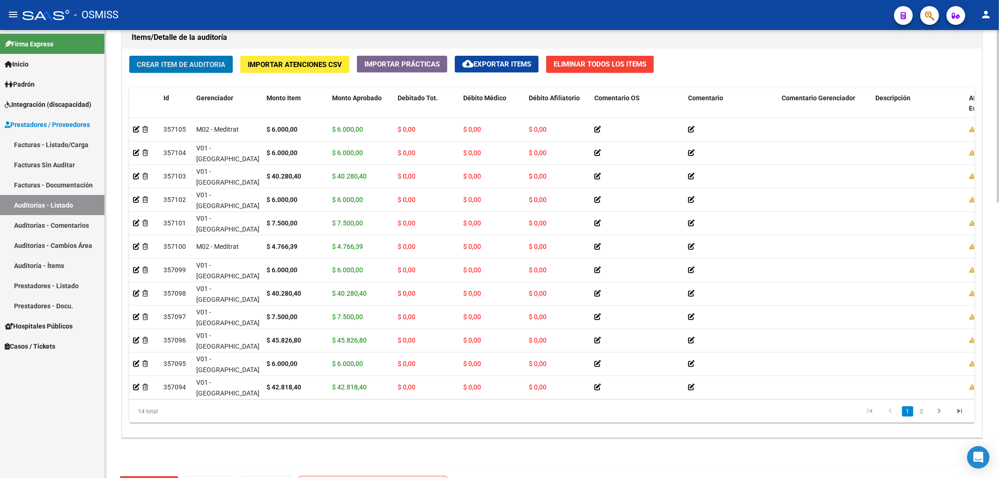
click at [202, 51] on div "Crear Item de Auditoria Importar Atenciones CSV Importar Prácticas cloud_downlo…" at bounding box center [551, 243] width 859 height 388
click at [214, 59] on button "Crear Item de Auditoria" at bounding box center [181, 64] width 104 height 17
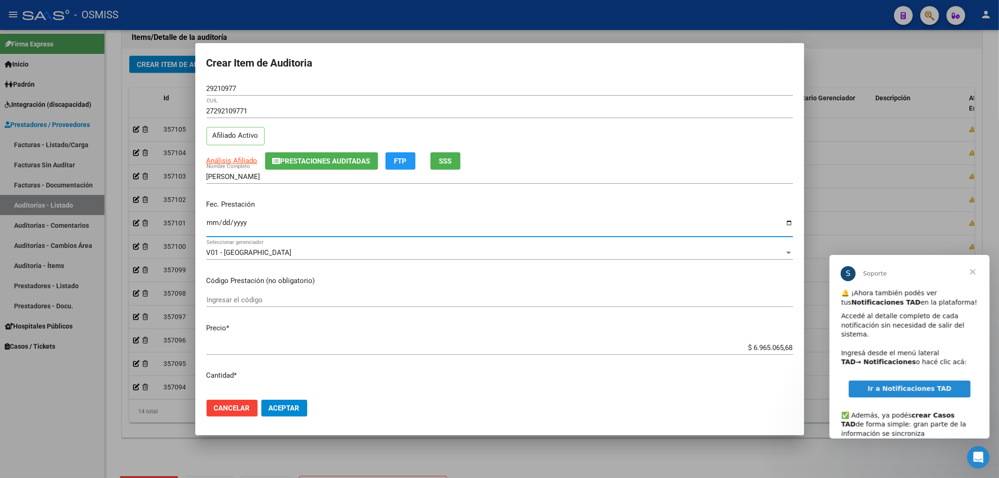
click at [207, 222] on input "Ingresar la fecha" at bounding box center [500, 226] width 586 height 15
drag, startPoint x: 97, startPoint y: 88, endPoint x: 994, endPoint y: 348, distance: 933.6
click at [996, 347] on div "Crear Item de Auditoria 29210977 Nro Documento 27292109771 CUIL Afiliado Activo…" at bounding box center [499, 239] width 999 height 478
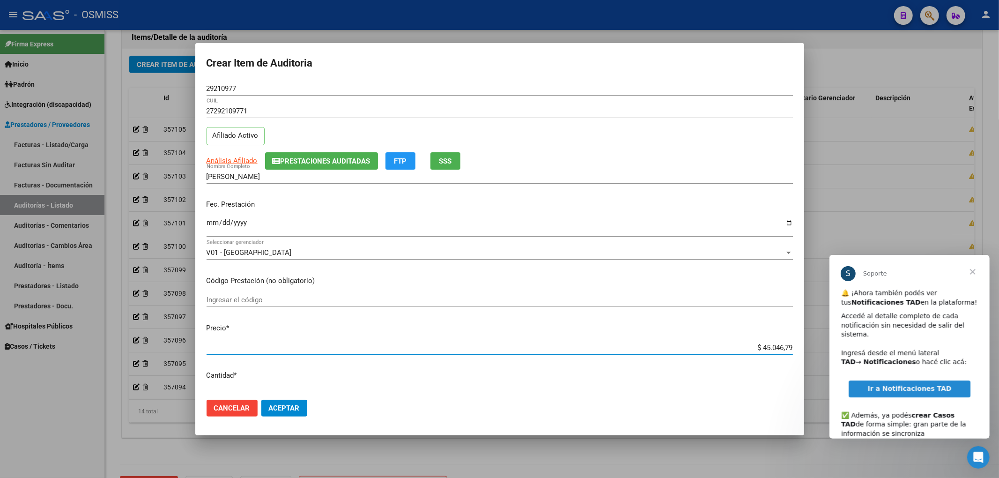
click at [332, 162] on span "Prestaciones Auditadas" at bounding box center [326, 161] width 90 height 8
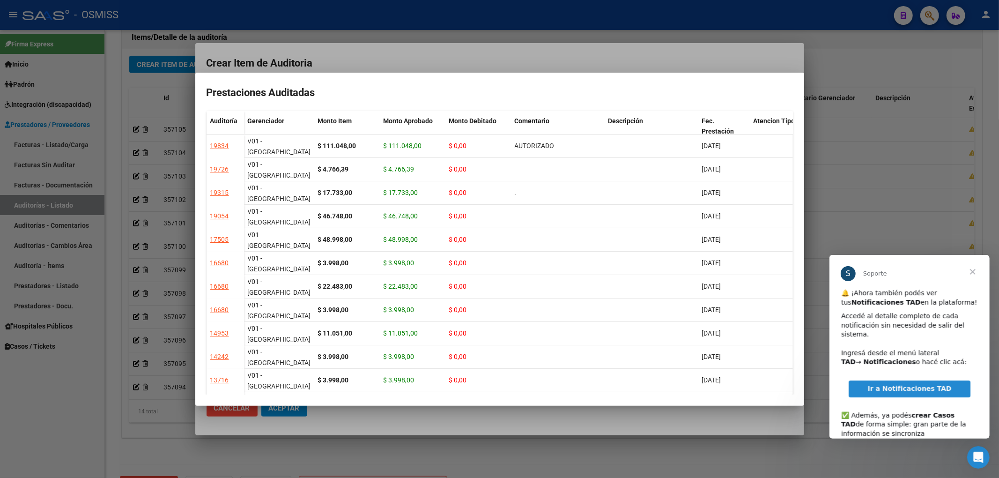
click at [377, 54] on div at bounding box center [499, 239] width 999 height 478
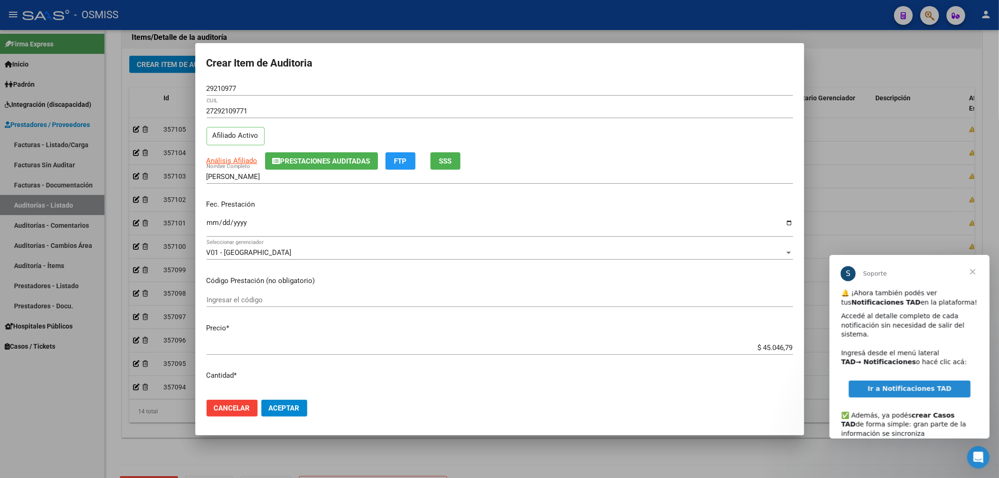
click at [298, 404] on span "Aceptar" at bounding box center [284, 408] width 31 height 8
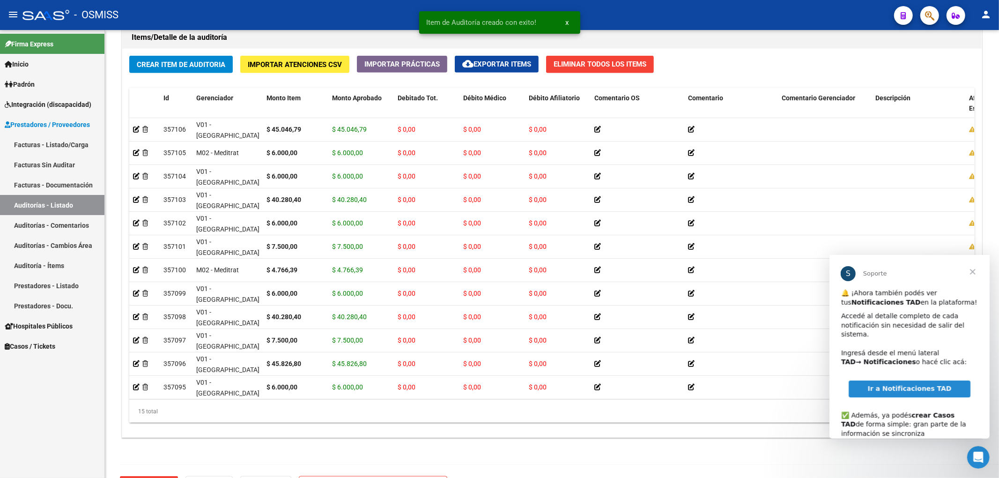
click at [971, 273] on span "Cerrar" at bounding box center [972, 271] width 34 height 34
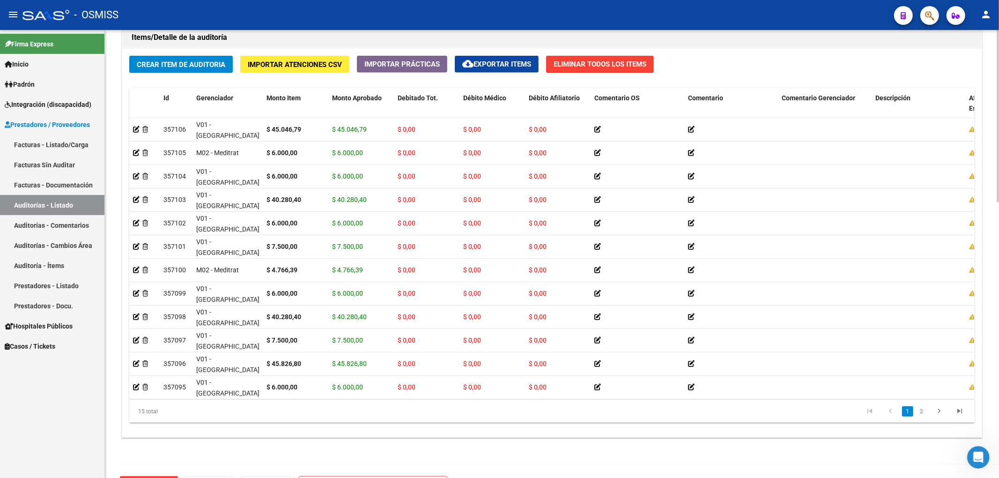
click at [190, 60] on span "Crear Item de Auditoria" at bounding box center [181, 64] width 89 height 8
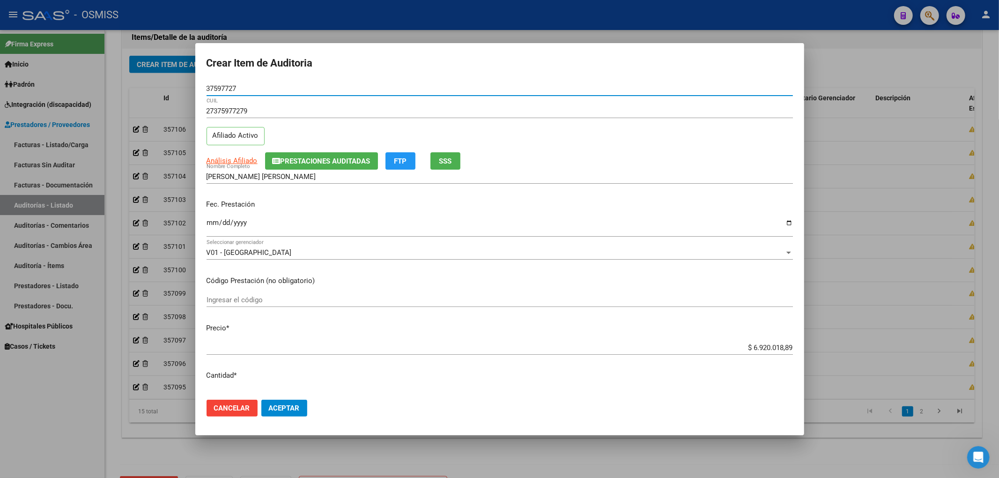
click at [209, 225] on input "Ingresar la fecha" at bounding box center [500, 226] width 586 height 15
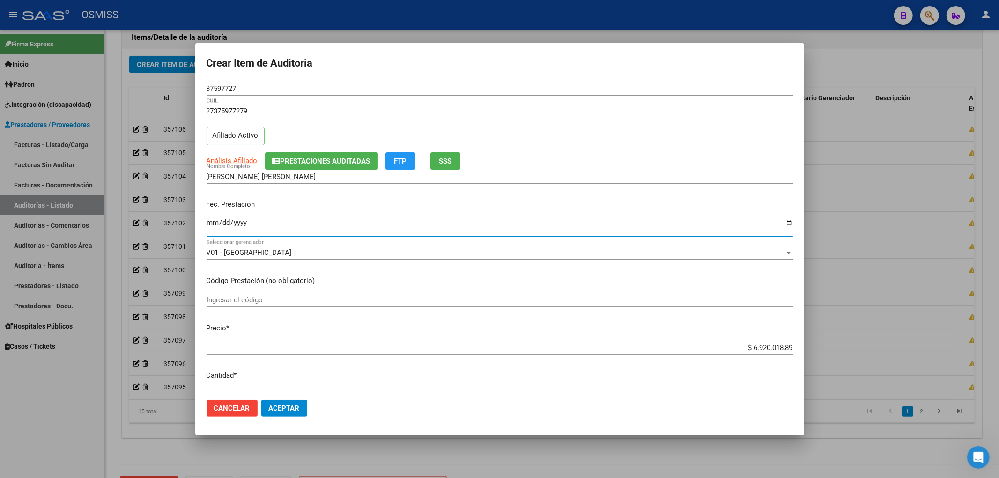
drag, startPoint x: 733, startPoint y: 348, endPoint x: 965, endPoint y: 349, distance: 231.8
click at [880, 347] on div "Crear Item de Auditoria 37597727 Nro Documento 27375977279 CUIL Afiliado Activo…" at bounding box center [499, 239] width 999 height 478
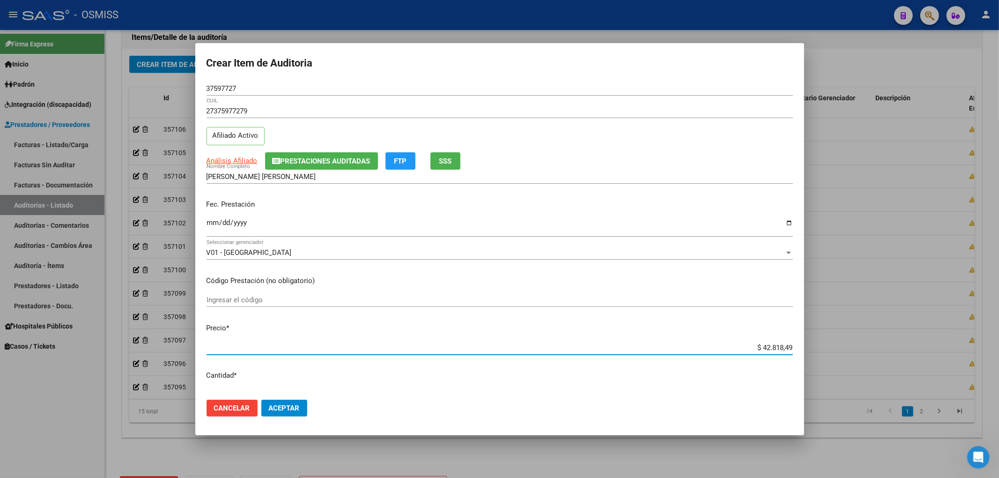
click at [360, 158] on span "Prestaciones Auditadas" at bounding box center [326, 161] width 90 height 8
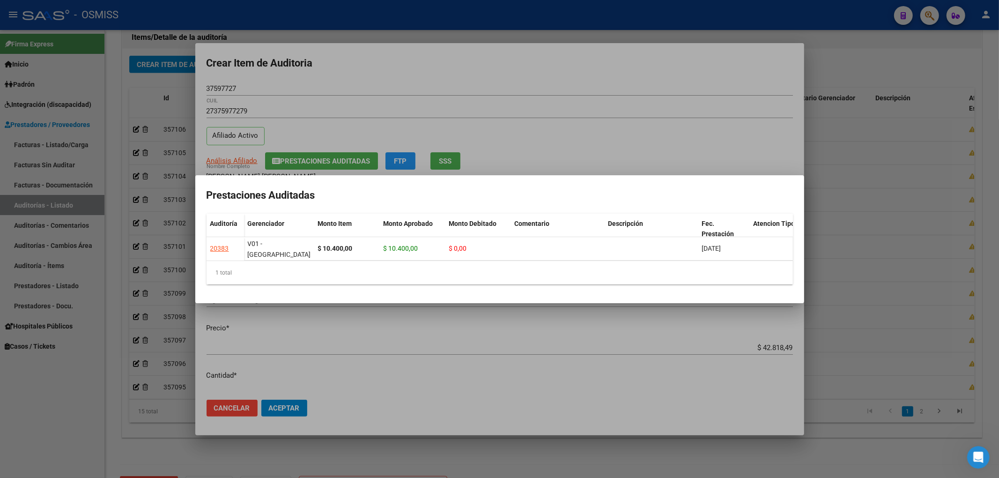
click at [462, 72] on div at bounding box center [499, 239] width 999 height 478
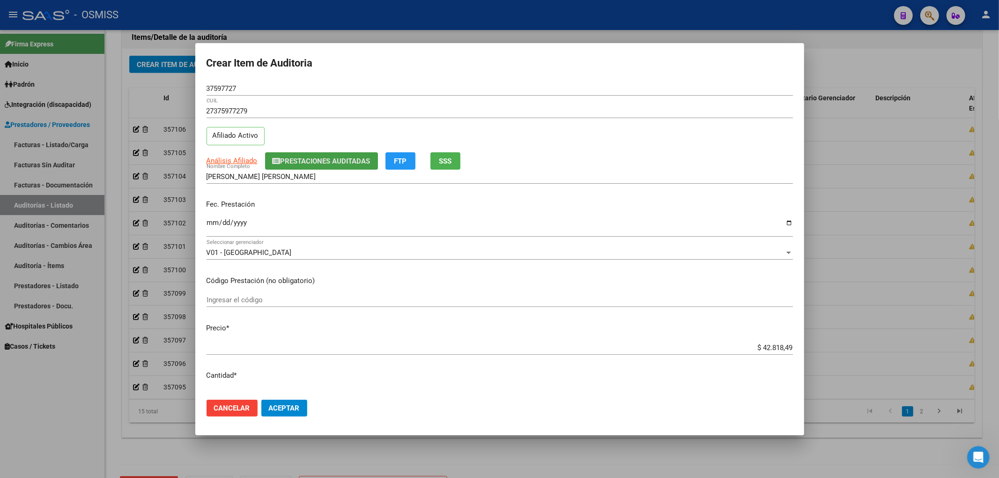
click at [325, 159] on span "Prestaciones Auditadas" at bounding box center [326, 161] width 90 height 8
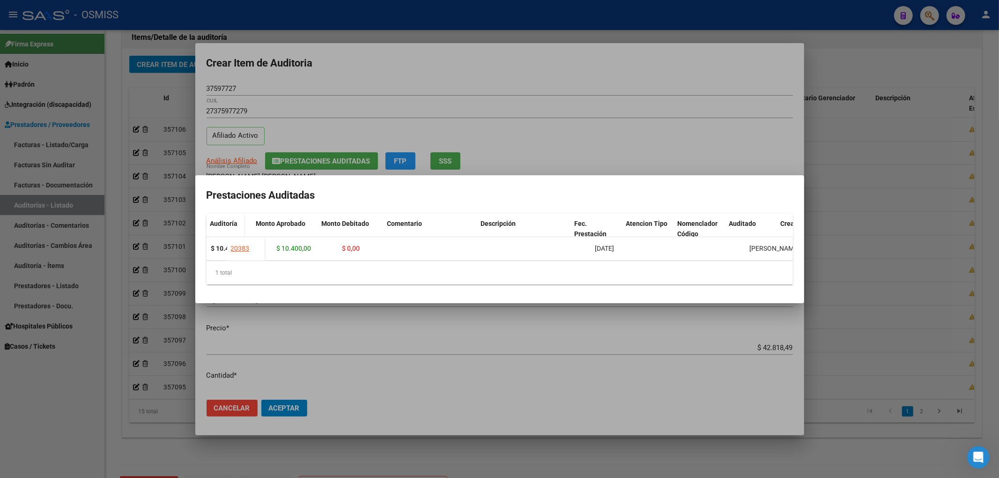
scroll to position [0, 182]
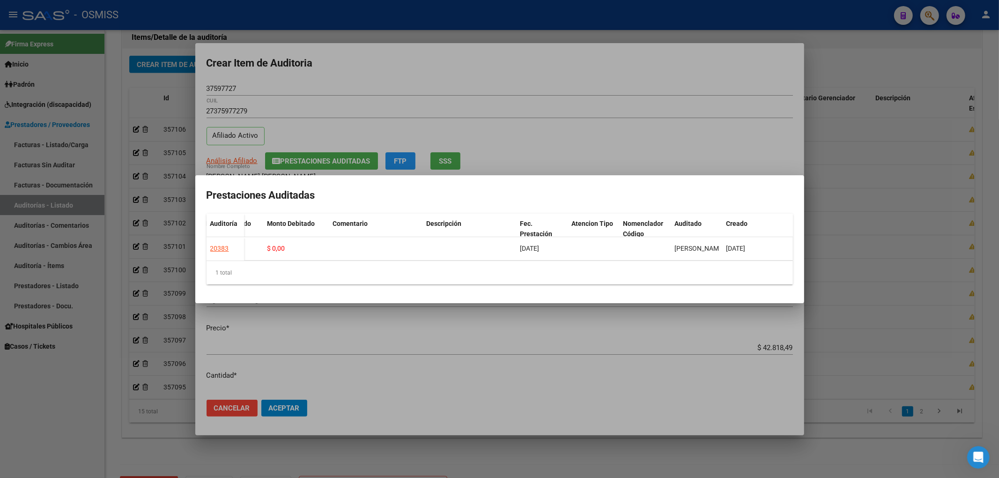
click at [422, 57] on div at bounding box center [499, 239] width 999 height 478
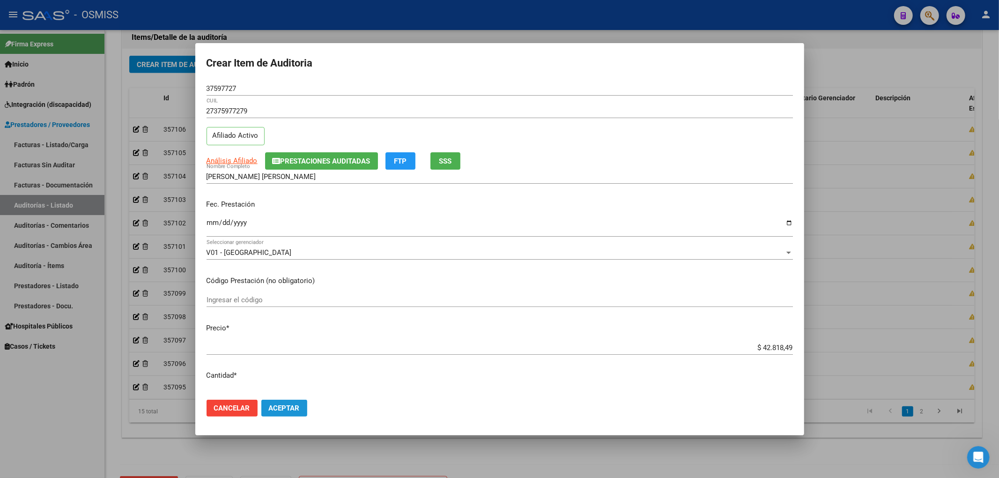
click at [284, 407] on span "Aceptar" at bounding box center [284, 408] width 31 height 8
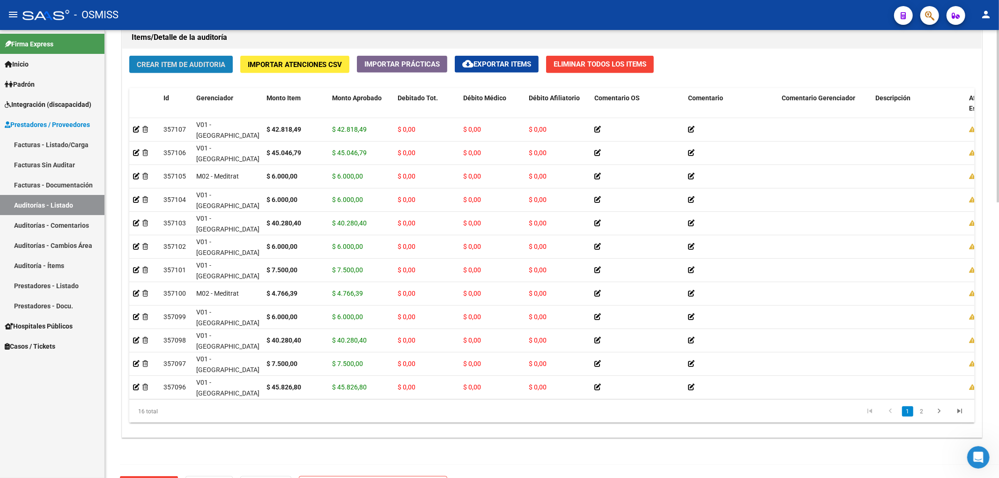
click at [210, 63] on span "Crear Item de Auditoria" at bounding box center [181, 64] width 89 height 8
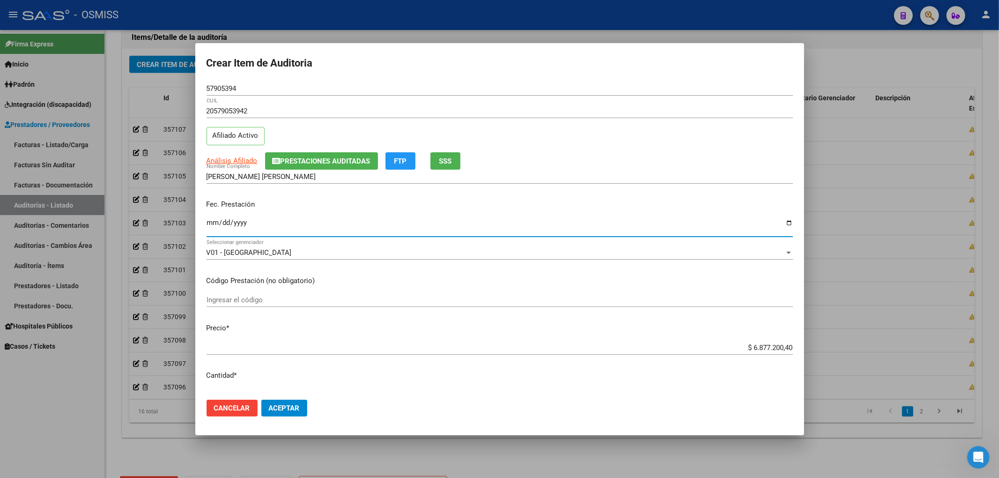
click at [209, 228] on input "Ingresar la fecha" at bounding box center [500, 226] width 586 height 15
drag, startPoint x: 733, startPoint y: 349, endPoint x: 900, endPoint y: 338, distance: 167.1
click at [883, 341] on div "Crear Item de Auditoria 57905394 Nro Documento 20579053942 CUIL Afiliado Activo…" at bounding box center [499, 239] width 999 height 478
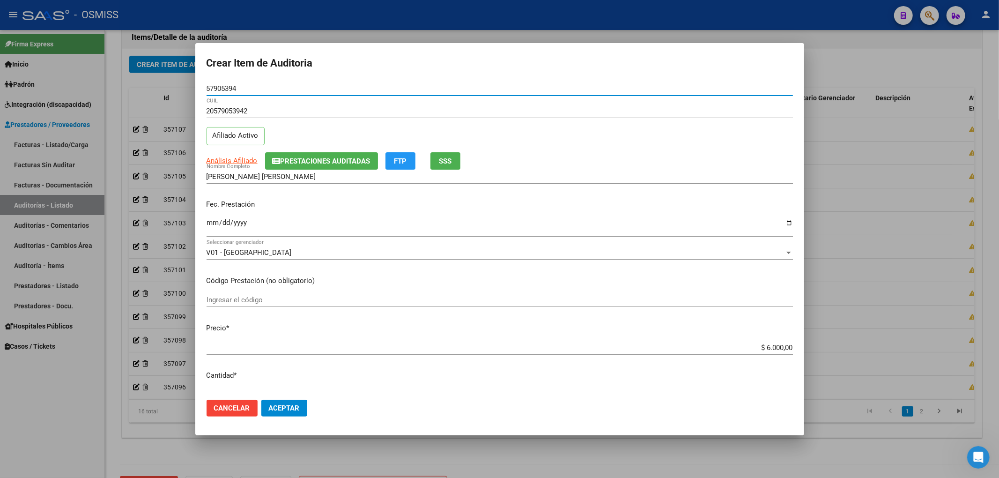
drag, startPoint x: 239, startPoint y: 89, endPoint x: 122, endPoint y: 82, distance: 117.3
click at [139, 82] on div "Crear Item de Auditoria 57905394 Nro Documento 20579053942 CUIL Afiliado Activo…" at bounding box center [499, 239] width 999 height 478
click at [705, 167] on div "Análisis Afiliado Prestaciones Auditadas FTP SSS" at bounding box center [500, 160] width 586 height 17
click at [293, 407] on span "Aceptar" at bounding box center [284, 408] width 31 height 8
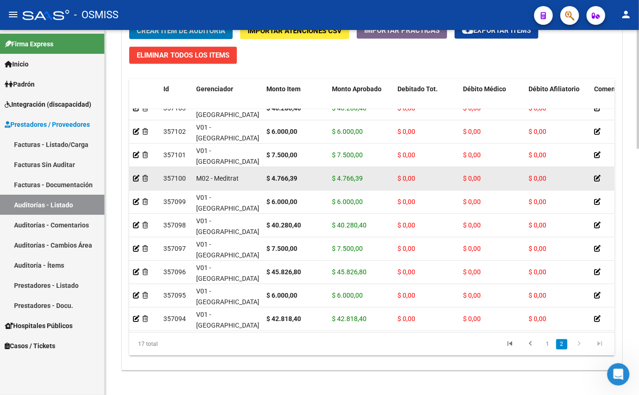
scroll to position [708, 0]
